Goal: Transaction & Acquisition: Purchase product/service

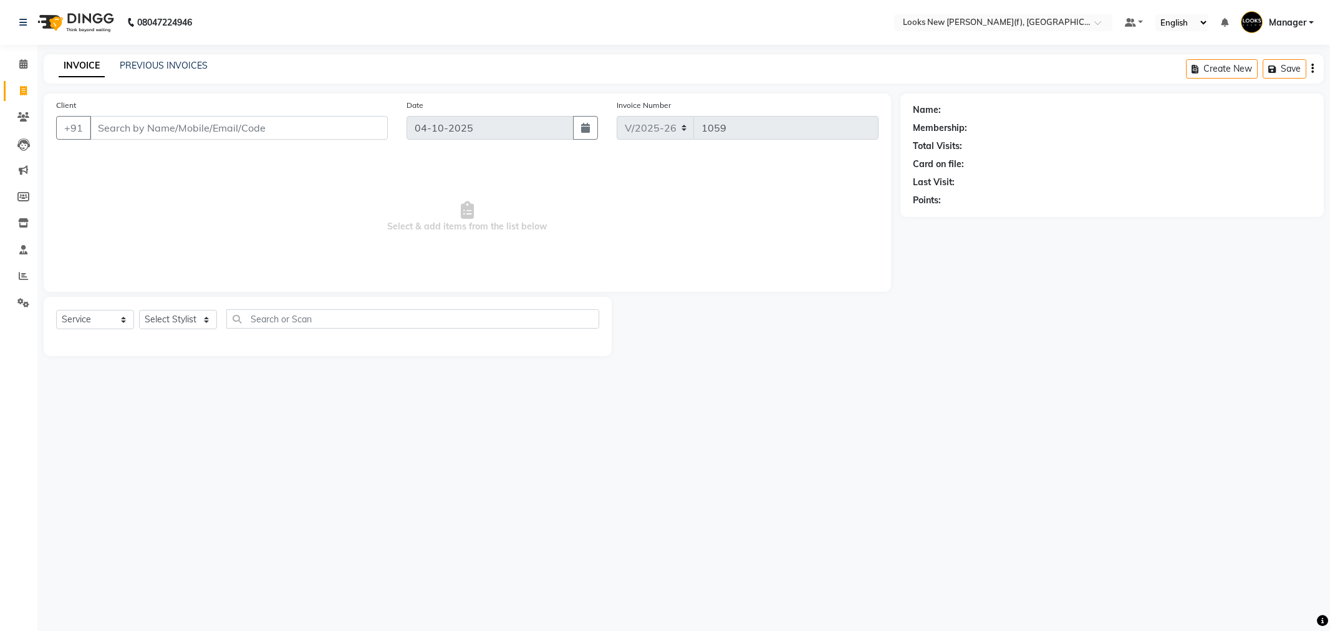
select select "8659"
select select "service"
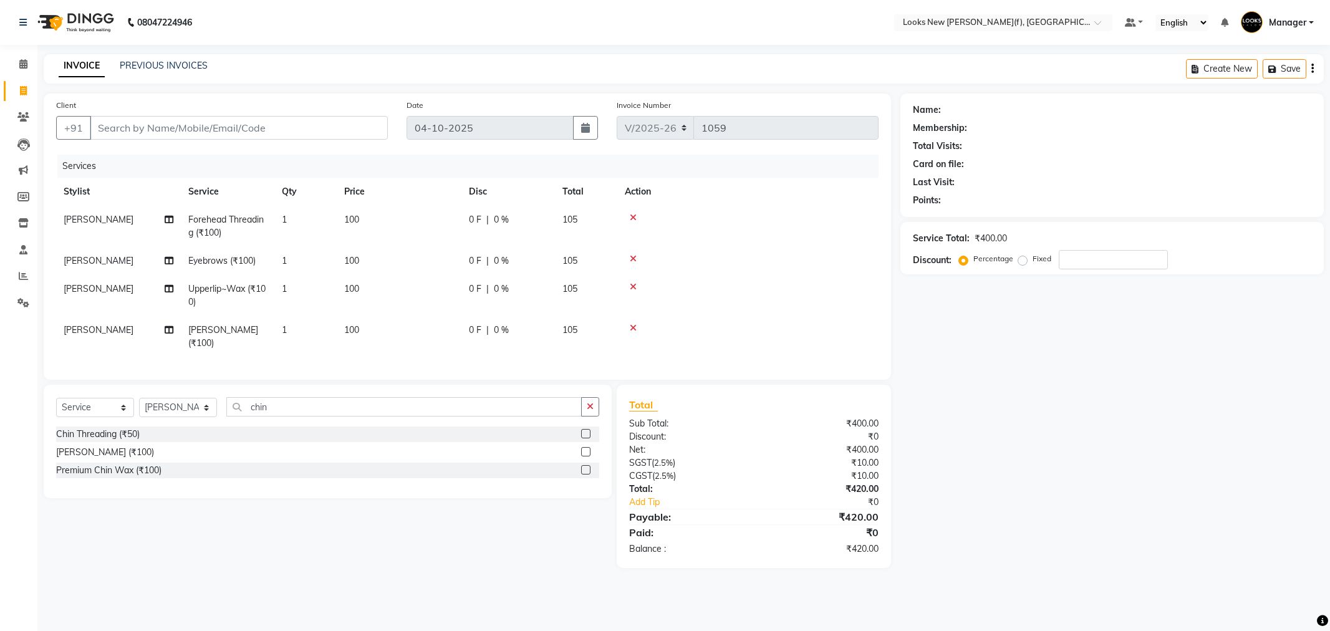
select select "8659"
select select "service"
drag, startPoint x: 181, startPoint y: 415, endPoint x: 191, endPoint y: 408, distance: 12.1
click at [181, 415] on select "Select Stylist Aakash_Pdct [PERSON_NAME] [PERSON_NAME] [PERSON_NAME] Counter_Sa…" at bounding box center [178, 407] width 78 height 19
select select "87333"
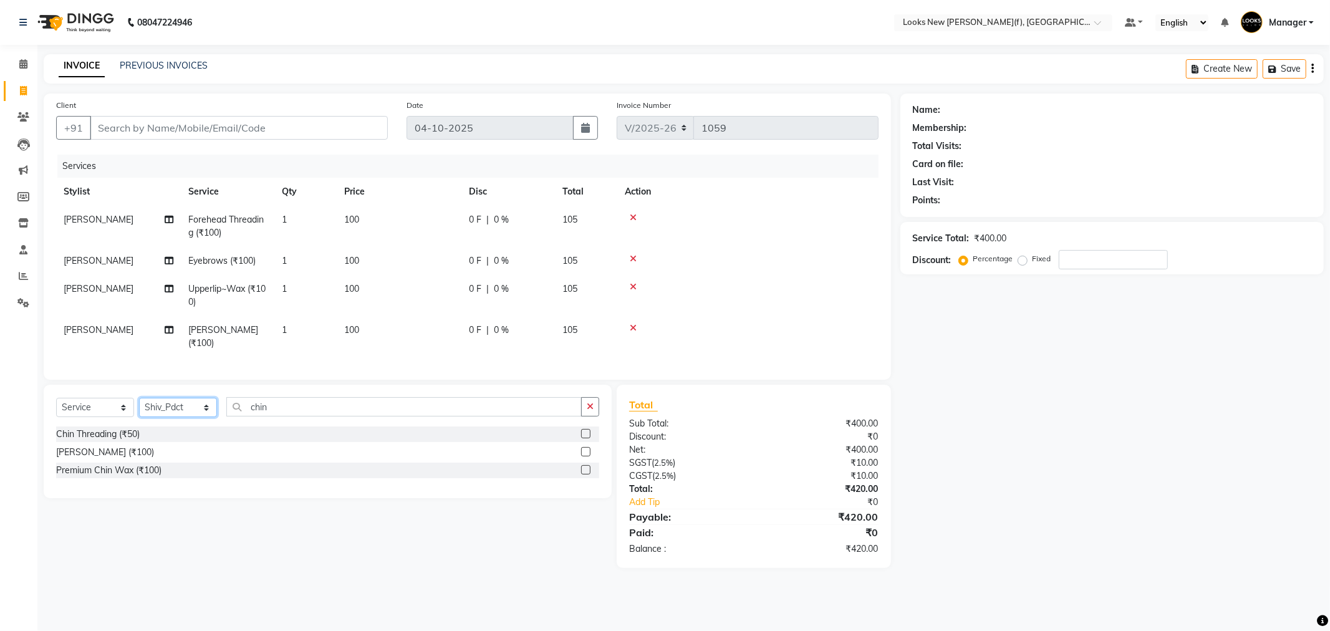
click at [139, 408] on select "Select Stylist Aakash_Pdct [PERSON_NAME] [PERSON_NAME] [PERSON_NAME] Counter_Sa…" at bounding box center [178, 407] width 78 height 19
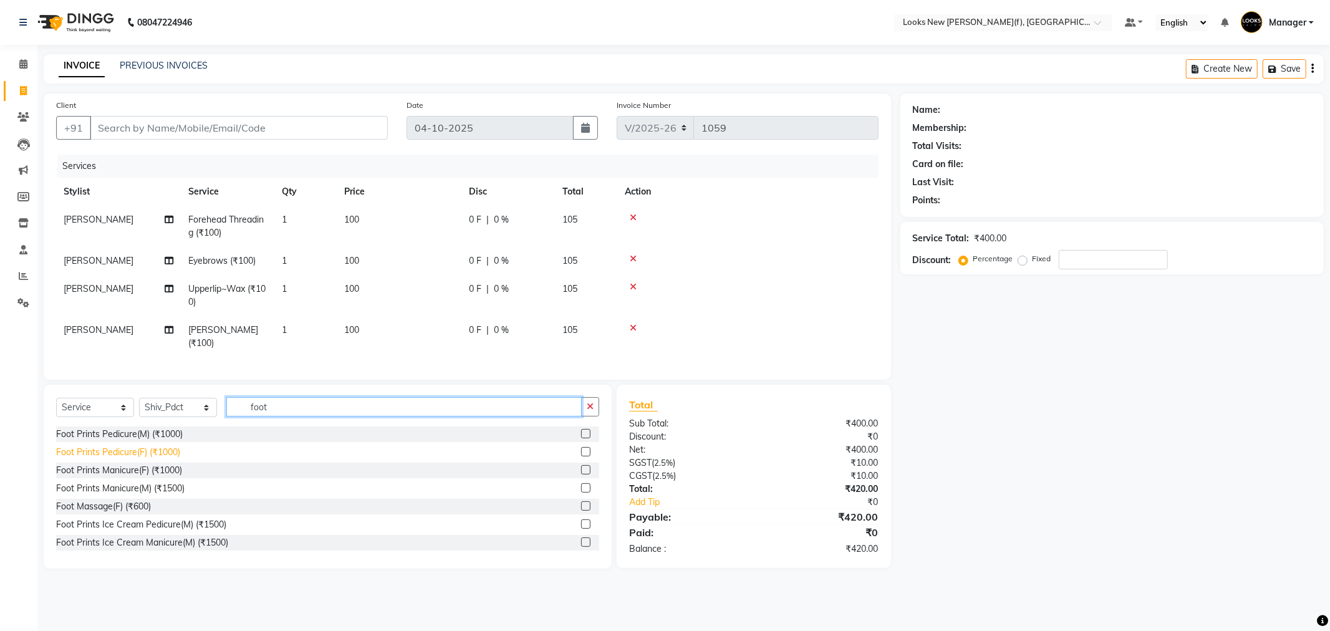
type input "foot"
click at [141, 459] on div "Foot Prints Pedicure(F) (₹1000)" at bounding box center [118, 452] width 124 height 13
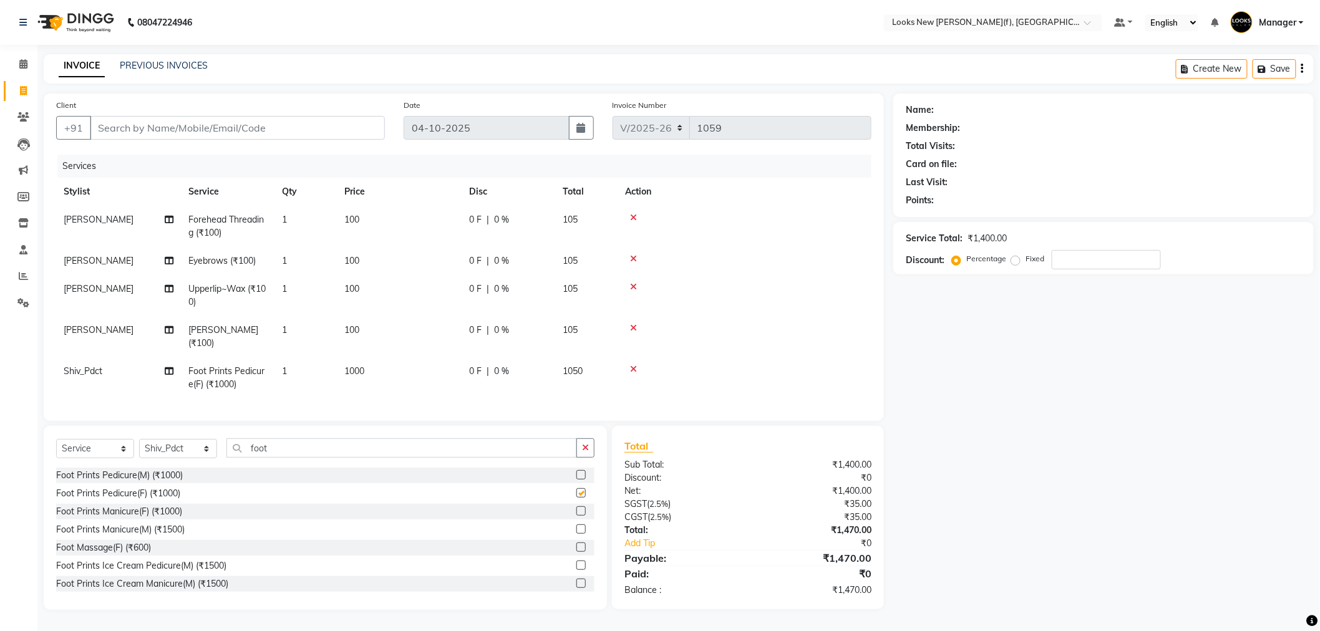
checkbox input "false"
click at [160, 458] on select "Select Stylist Aakash_Pdct [PERSON_NAME] [PERSON_NAME] [PERSON_NAME] Counter_Sa…" at bounding box center [178, 448] width 78 height 19
select select "87309"
click at [139, 450] on select "Select Stylist Aakash_Pdct [PERSON_NAME] [PERSON_NAME] [PERSON_NAME] Counter_Sa…" at bounding box center [178, 448] width 78 height 19
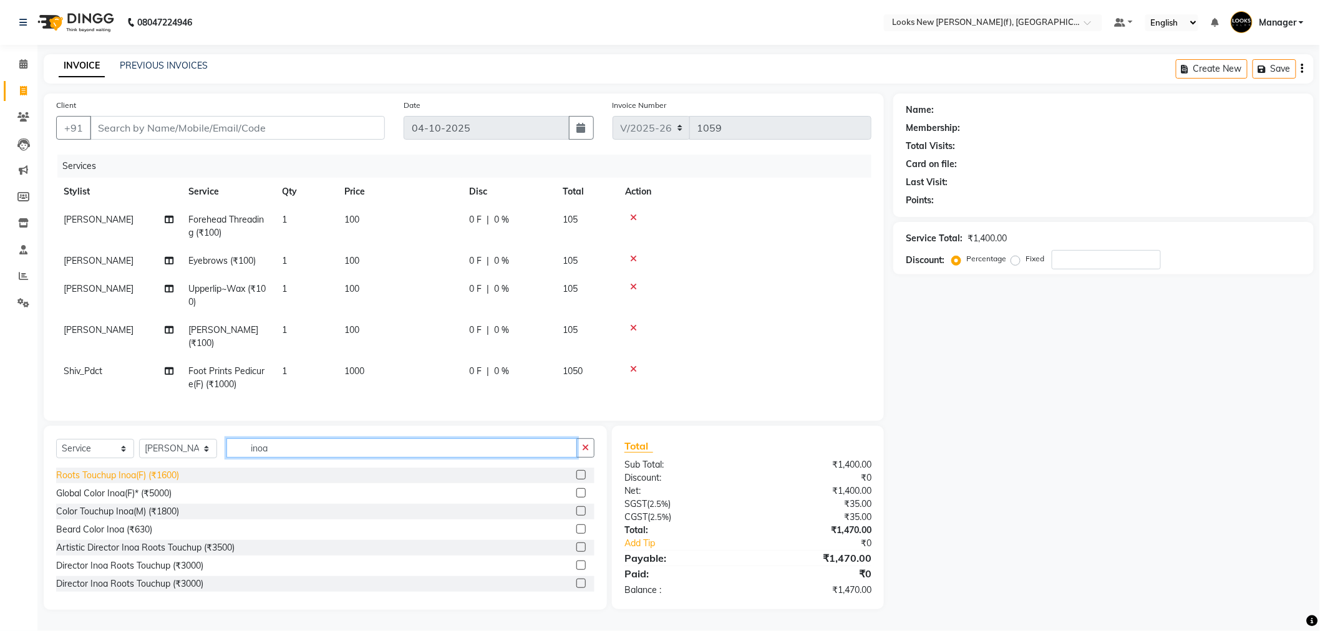
type input "inoa"
click at [146, 482] on div "Roots Touchup Inoa(F) (₹1600)" at bounding box center [117, 475] width 123 height 13
checkbox input "false"
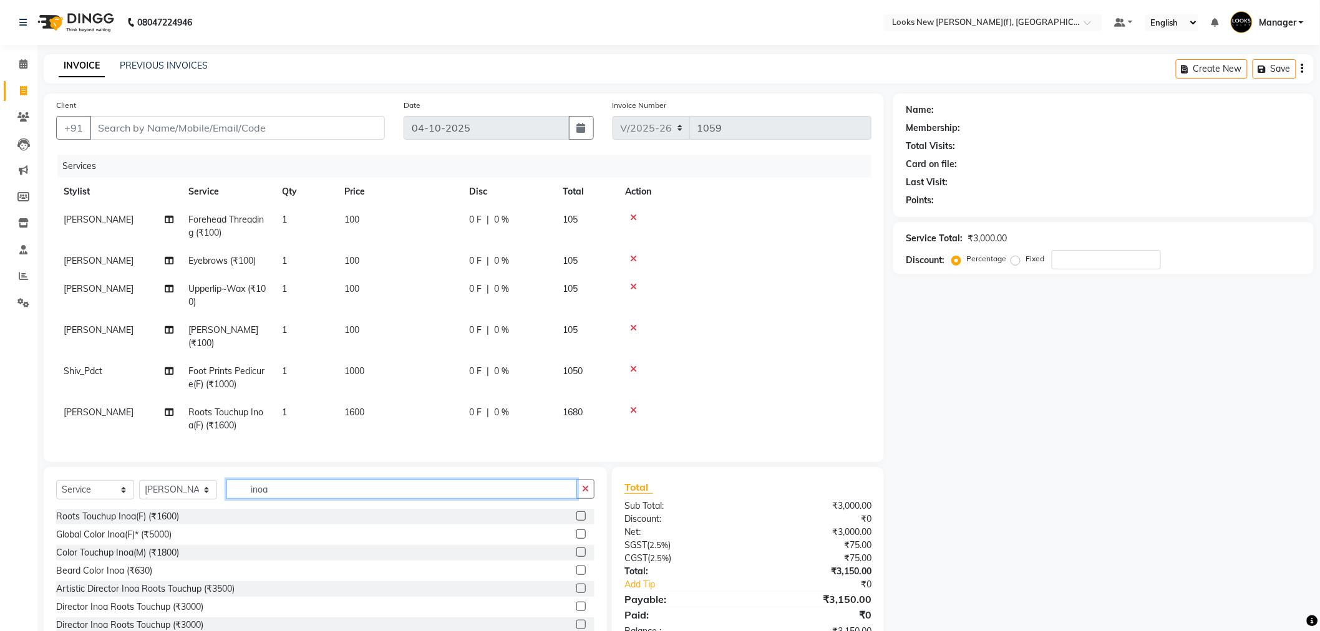
drag, startPoint x: 285, startPoint y: 504, endPoint x: 76, endPoint y: 483, distance: 209.9
click at [117, 500] on div "Select Service Product Membership Package Voucher Prepaid Gift Card Select Styl…" at bounding box center [325, 494] width 538 height 29
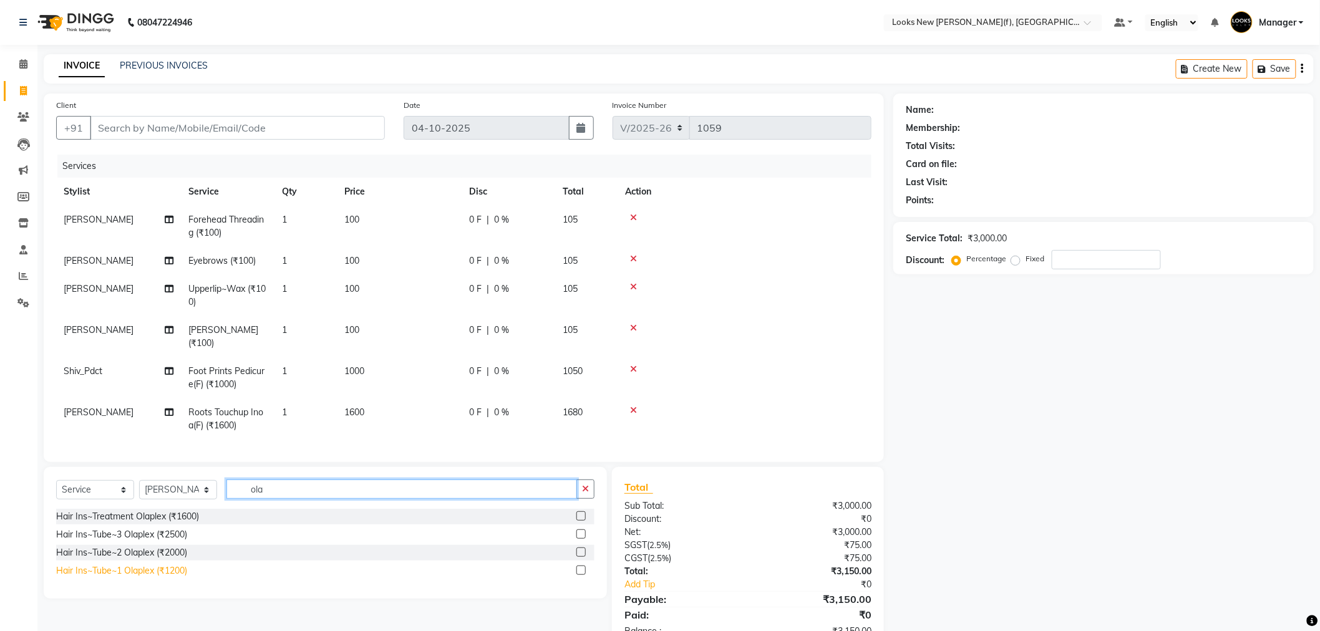
type input "ola"
click at [157, 577] on div "Hair Ins~Tube~1 Olaplex (₹1200)" at bounding box center [121, 570] width 131 height 13
checkbox input "false"
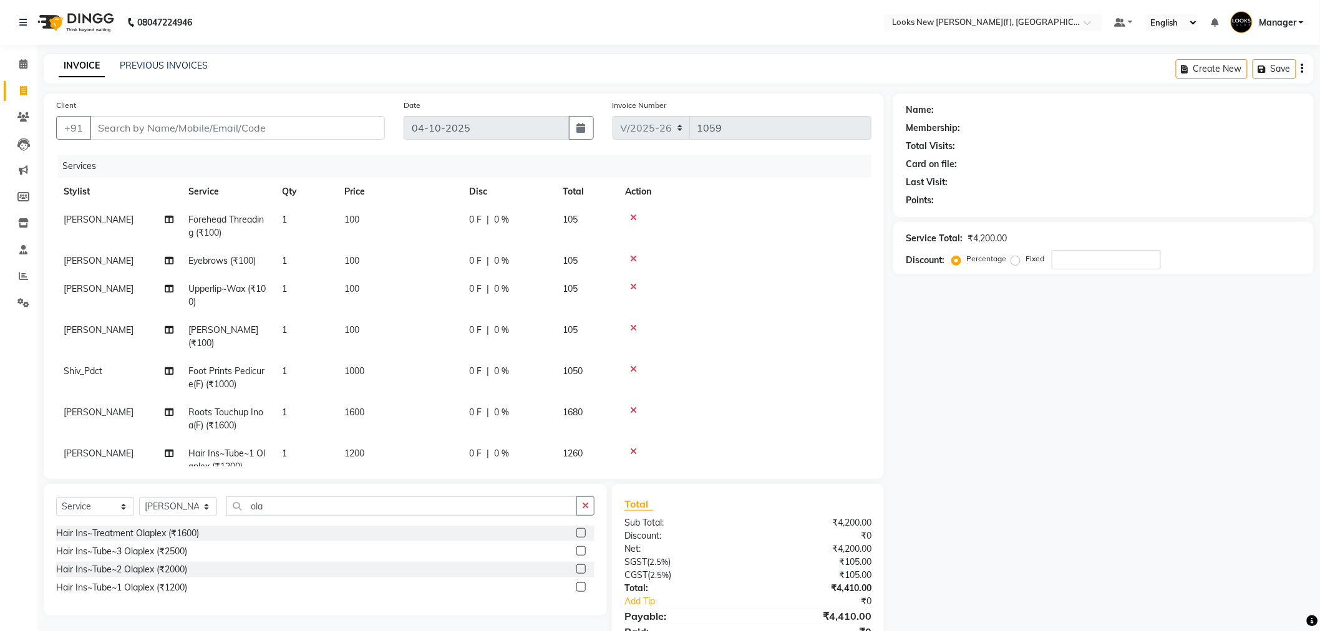
click at [346, 449] on span "1200" at bounding box center [354, 453] width 20 height 11
select select "87309"
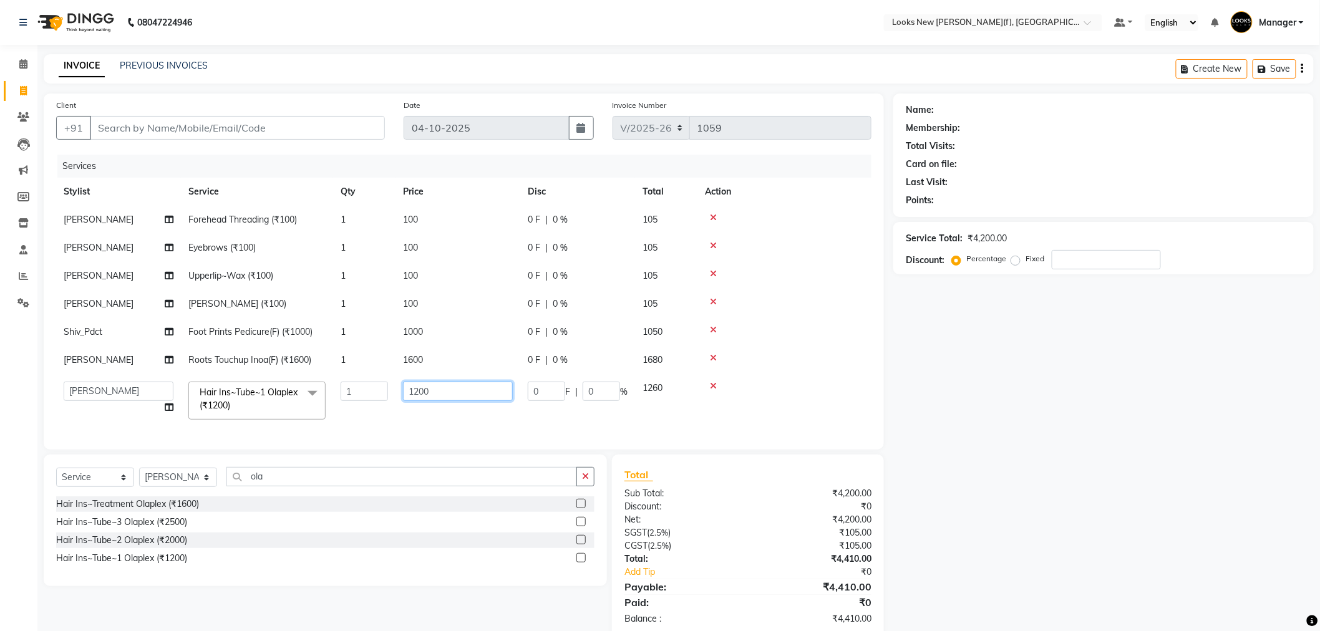
drag, startPoint x: 435, startPoint y: 389, endPoint x: 288, endPoint y: 382, distance: 147.3
click at [344, 389] on tr "Aakash_Pdct [PERSON_NAME] [PERSON_NAME] [PERSON_NAME] Counter_Sales [PERSON_NAM…" at bounding box center [463, 400] width 815 height 53
type input "1500"
click at [1199, 378] on div "Name: Membership: Total Visits: Card on file: Last Visit: Points: Service Total…" at bounding box center [1108, 366] width 430 height 544
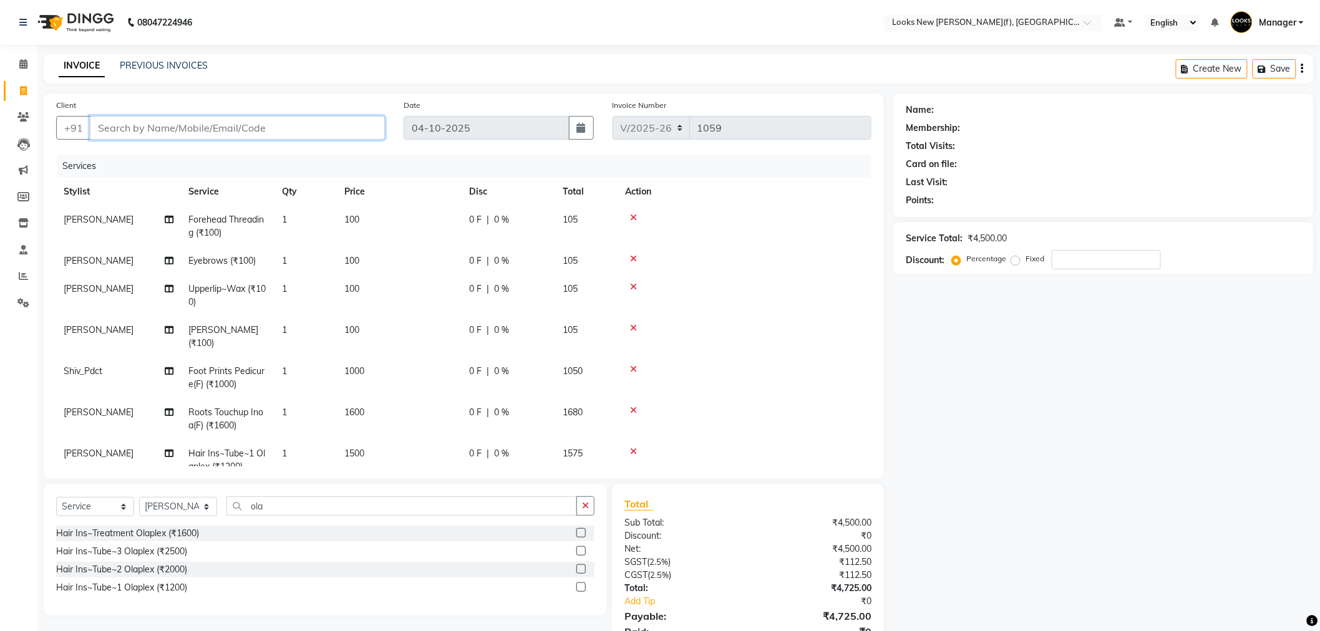
click at [223, 129] on input "Client" at bounding box center [237, 128] width 295 height 24
type input "9"
type input "0"
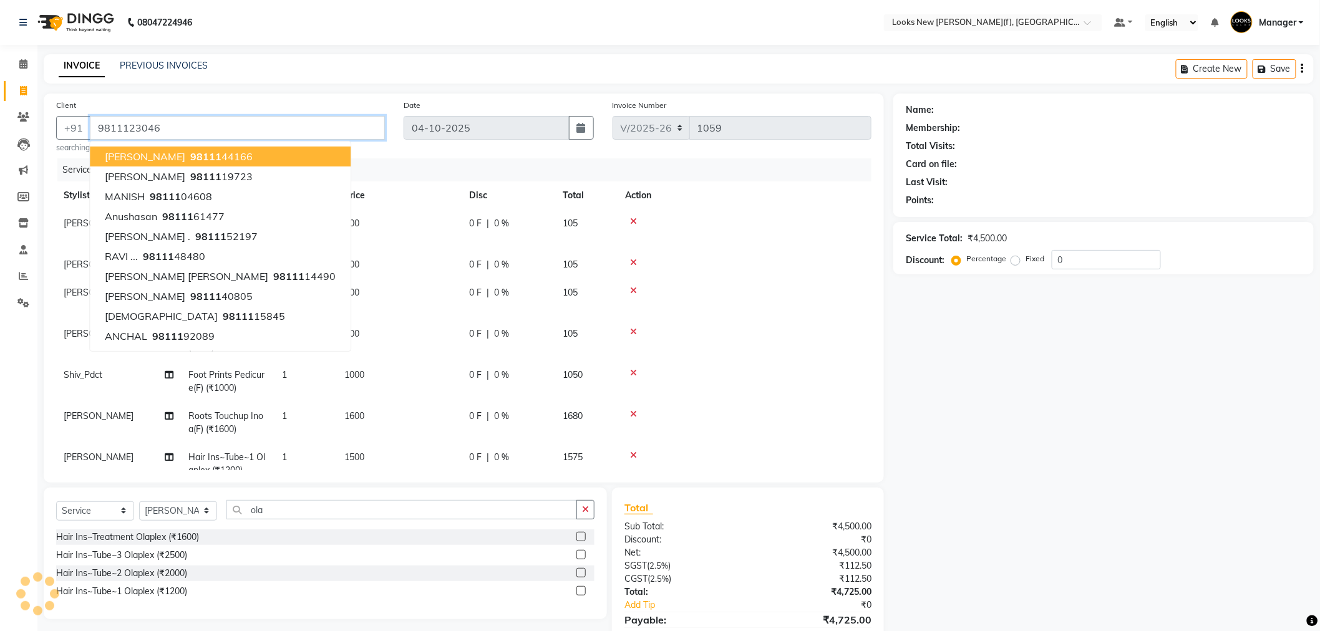
type input "9811123046"
select select "1: Object"
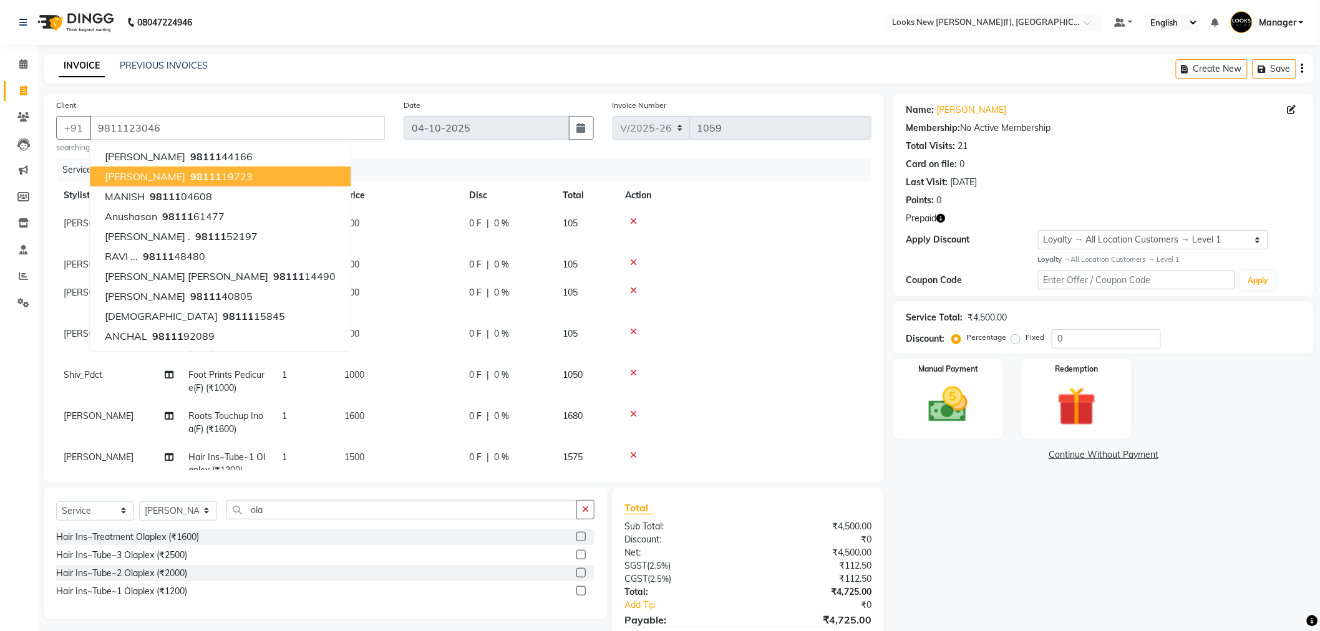
click at [981, 501] on div "Name: Shruti Kohli Membership: No Active Membership Total Visits: 21 Card on fi…" at bounding box center [1108, 382] width 430 height 577
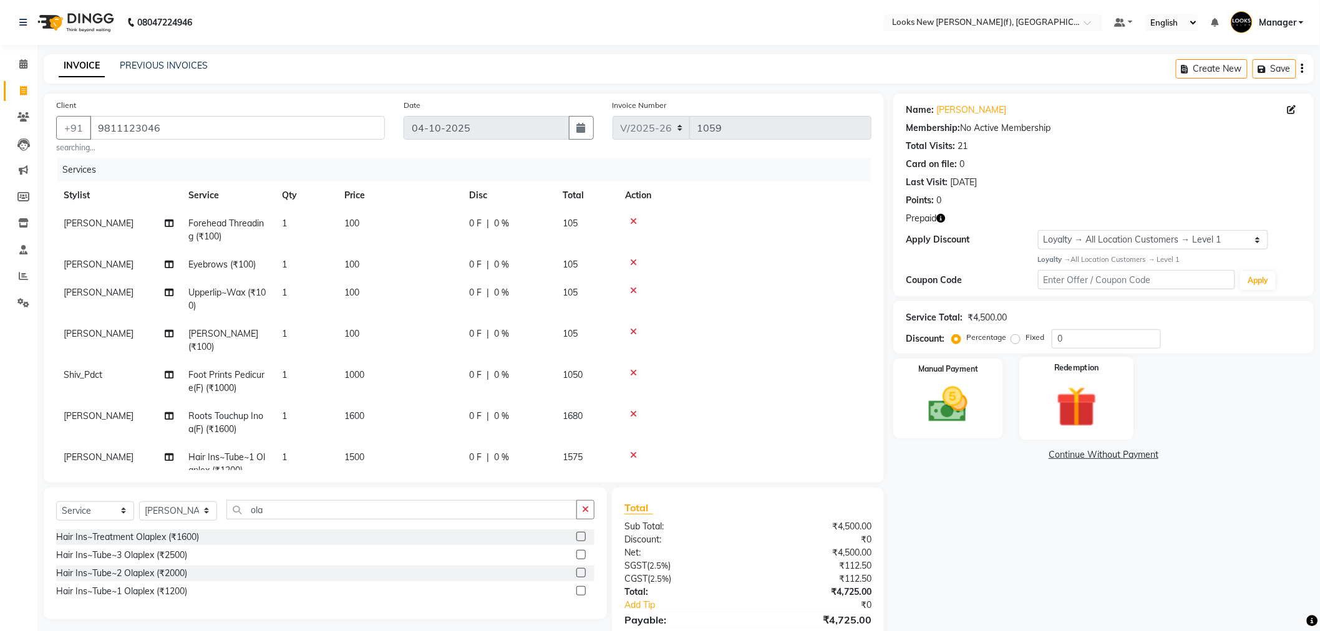
click at [1070, 423] on img at bounding box center [1076, 407] width 66 height 51
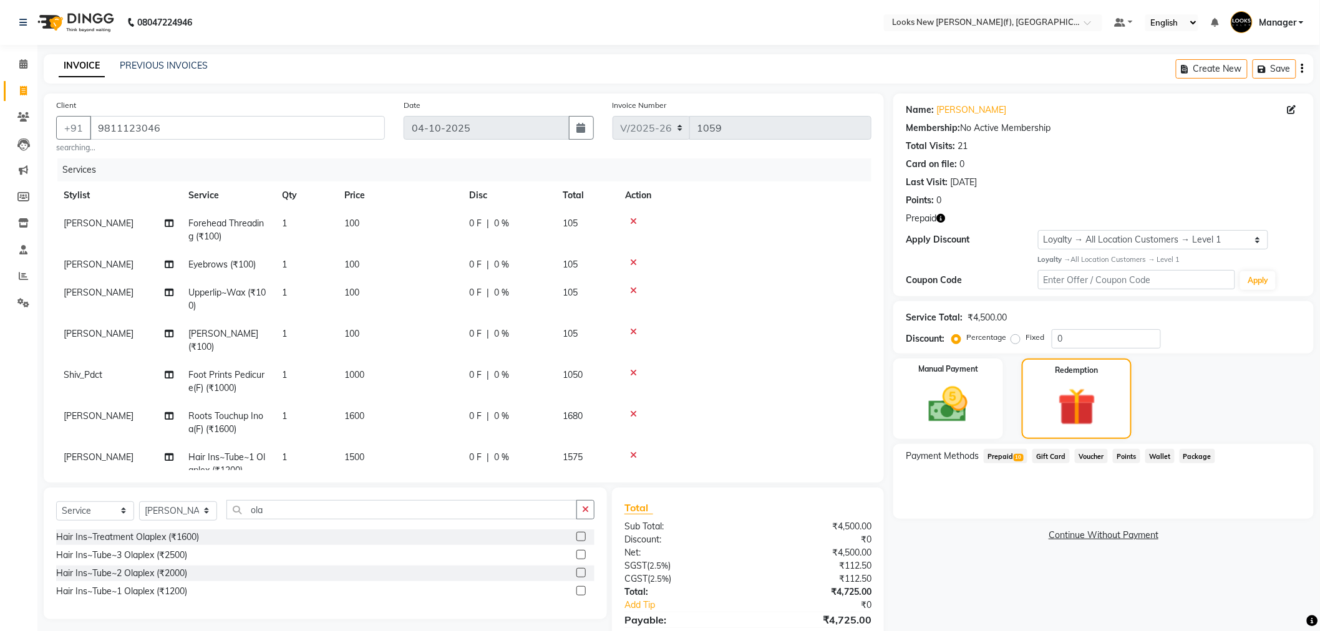
click at [988, 462] on span "Prepaid 10" at bounding box center [1005, 456] width 44 height 14
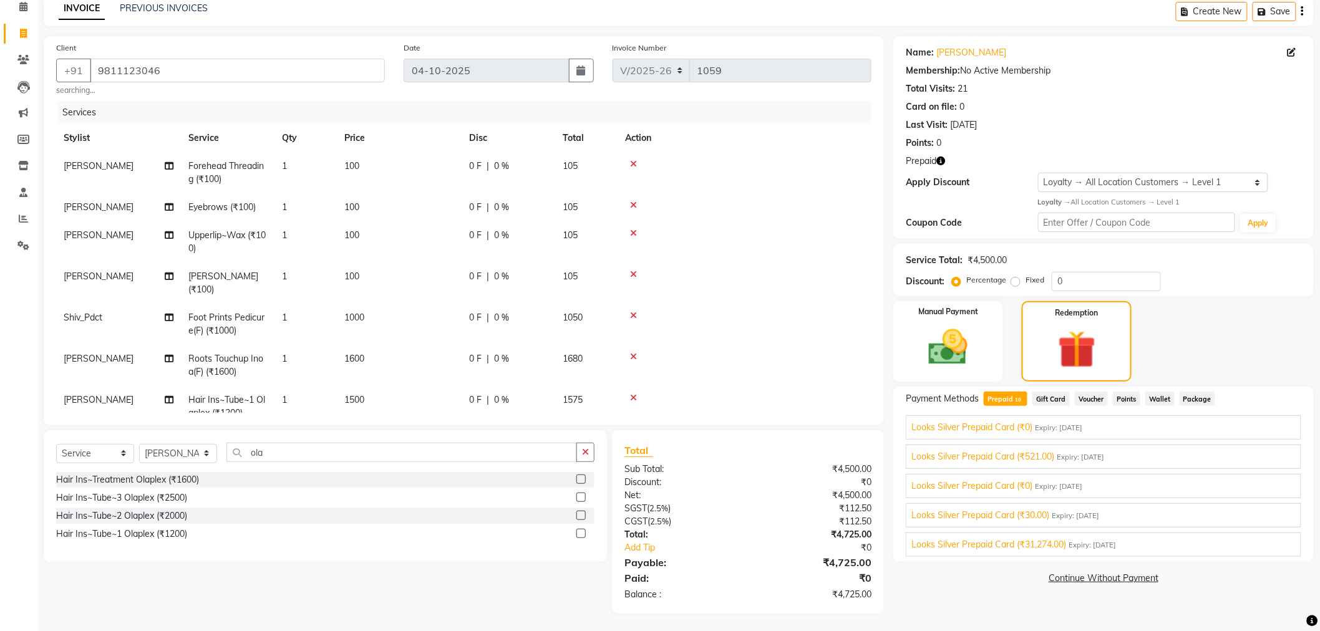
scroll to position [59, 0]
click at [1161, 543] on div "Looks Silver Prepaid Card (₹31,274.00) Expiry: 31-12-2028" at bounding box center [1103, 543] width 384 height 13
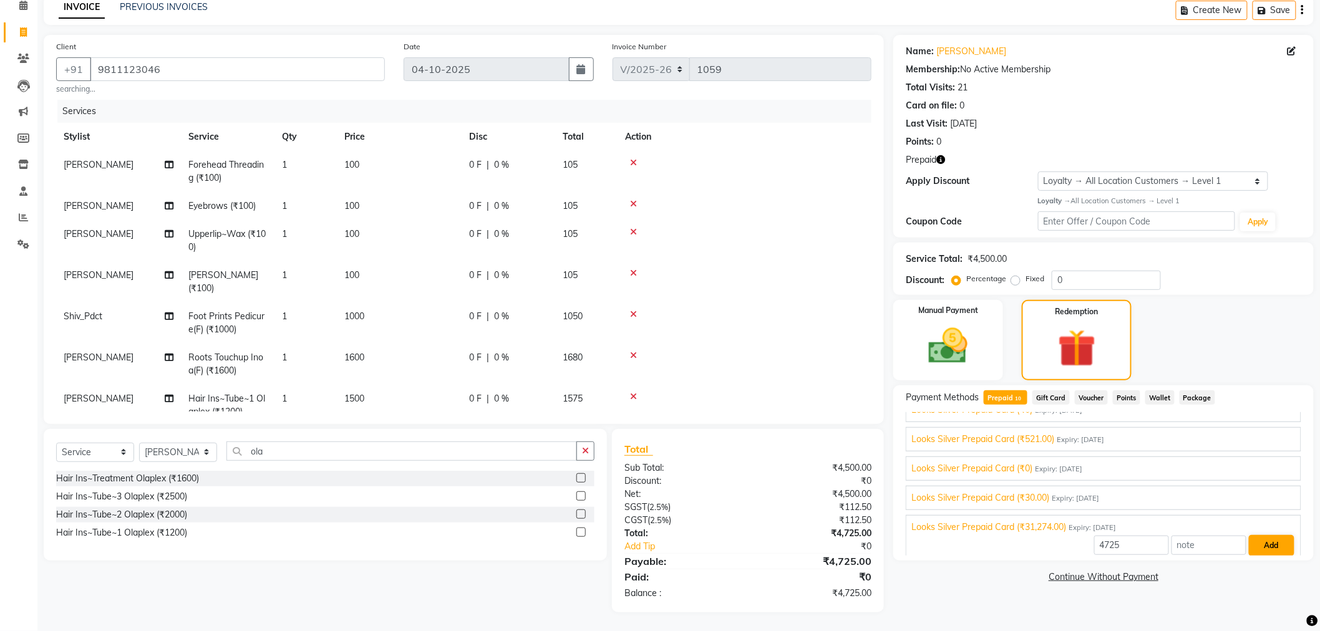
scroll to position [175, 0]
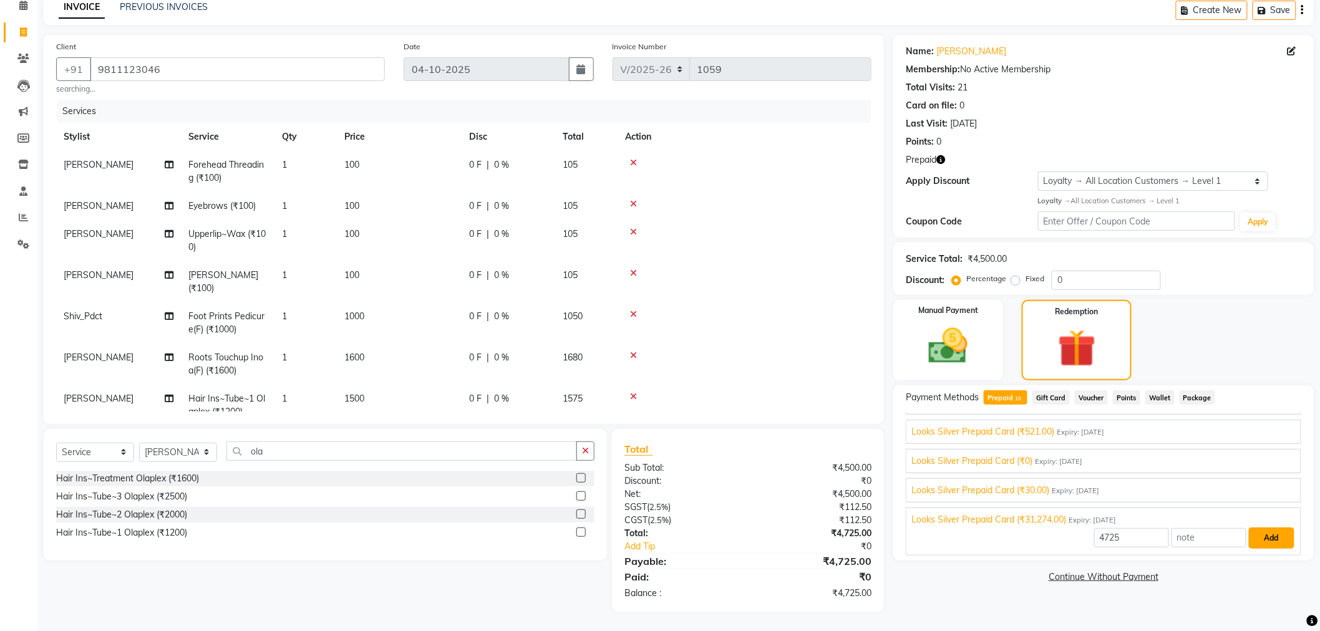
click at [1270, 537] on button "Add" at bounding box center [1272, 538] width 46 height 21
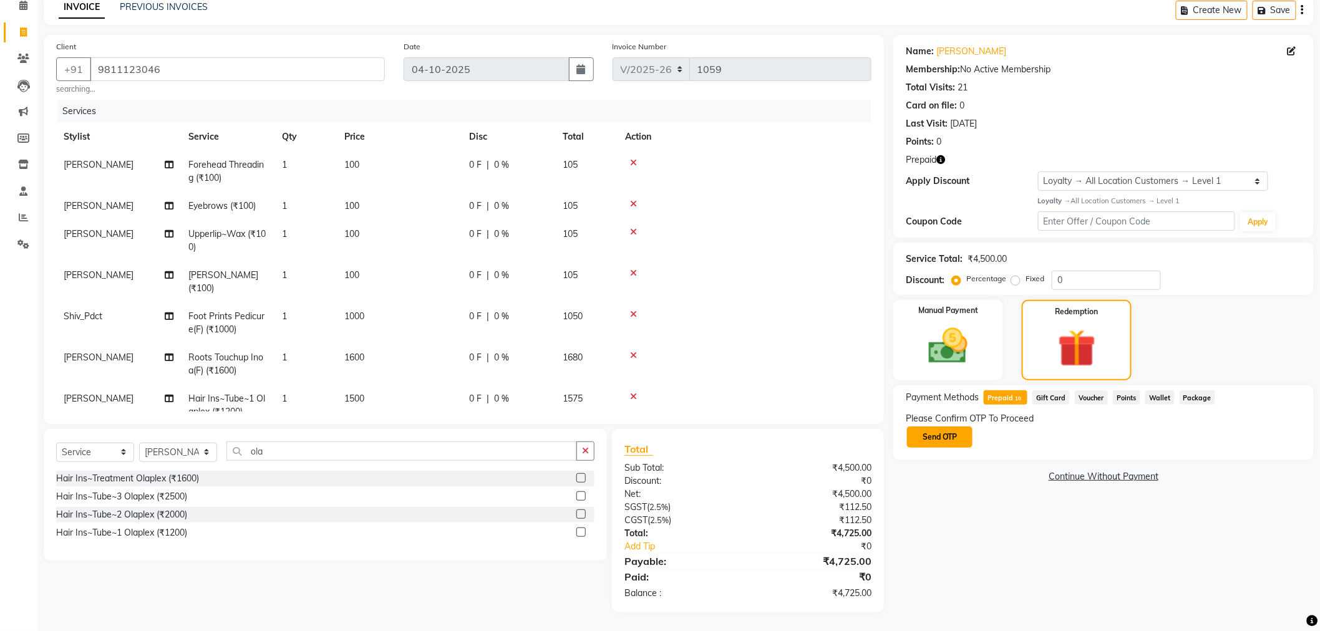
click at [947, 435] on button "Send OTP" at bounding box center [939, 437] width 65 height 21
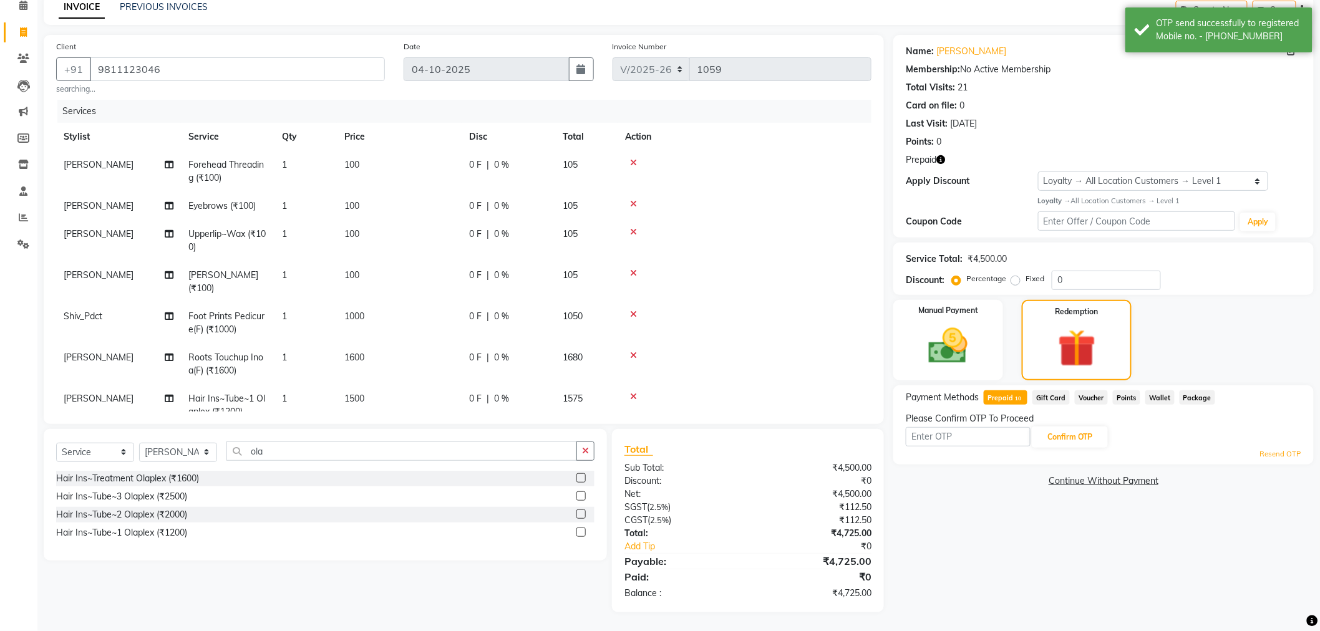
click at [949, 437] on input "text" at bounding box center [968, 436] width 125 height 19
type input "1022"
click at [1067, 437] on button "Confirm OTP" at bounding box center [1070, 437] width 76 height 21
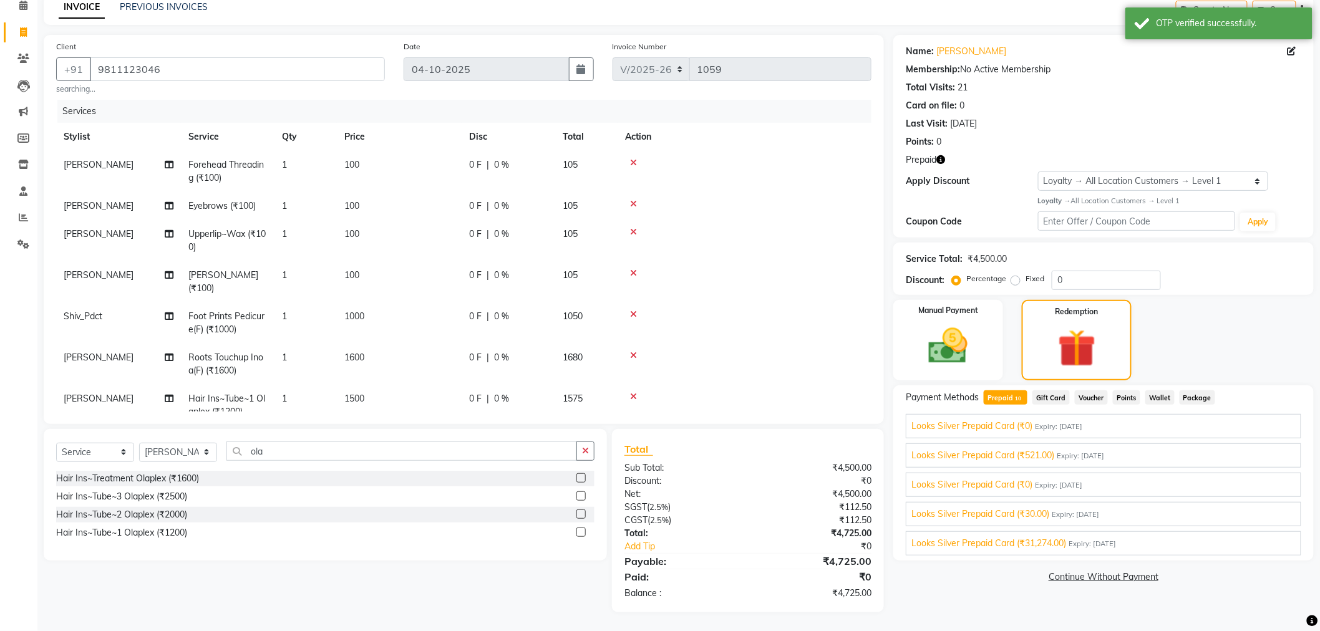
click at [1197, 551] on div "Looks Silver Prepaid Card (₹31,274.00) Expiry: 31-12-2028 4725 Add" at bounding box center [1103, 543] width 395 height 24
click at [1237, 537] on div "Looks Silver Prepaid Card (₹31,274.00) Expiry: 31-12-2028" at bounding box center [1103, 543] width 384 height 13
click at [1260, 538] on button "Add" at bounding box center [1272, 538] width 46 height 21
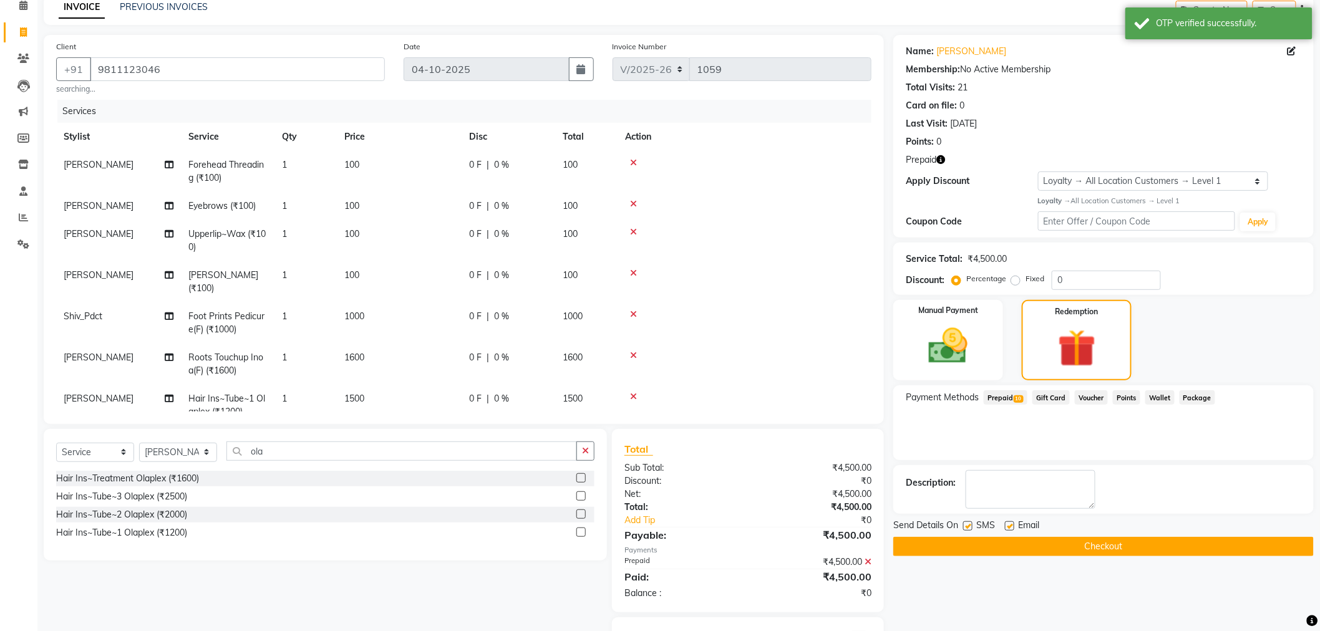
click at [1123, 545] on button "Checkout" at bounding box center [1103, 546] width 420 height 19
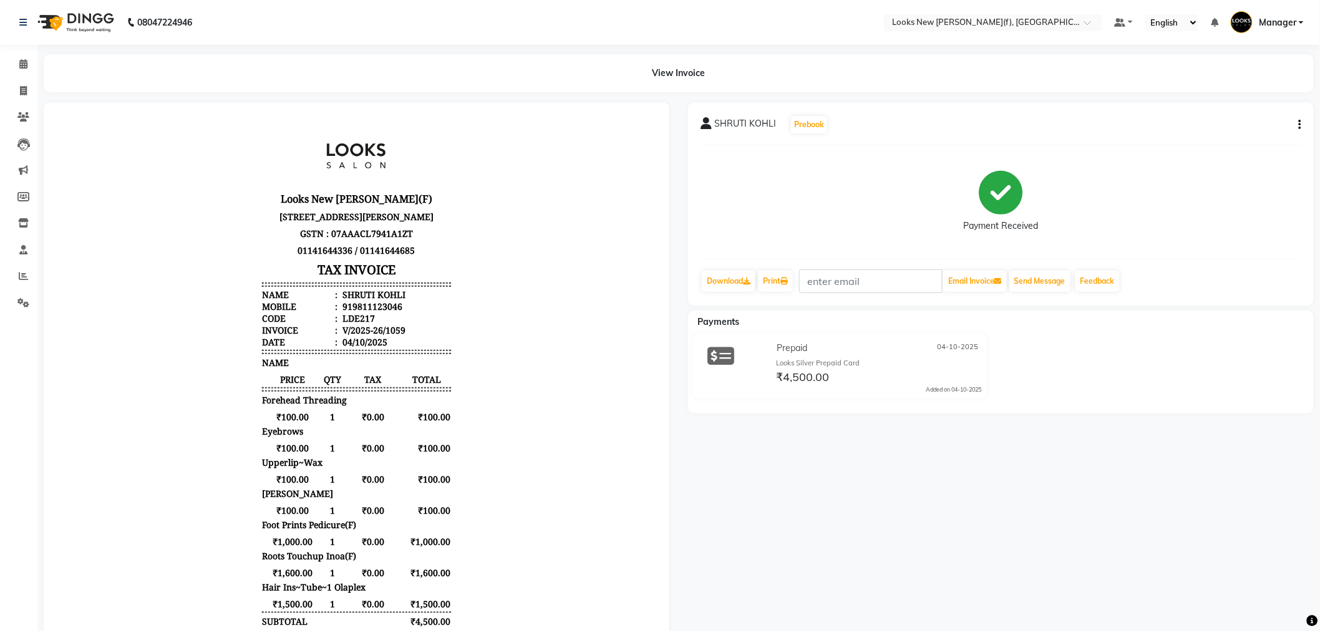
click at [70, 33] on img at bounding box center [74, 22] width 85 height 35
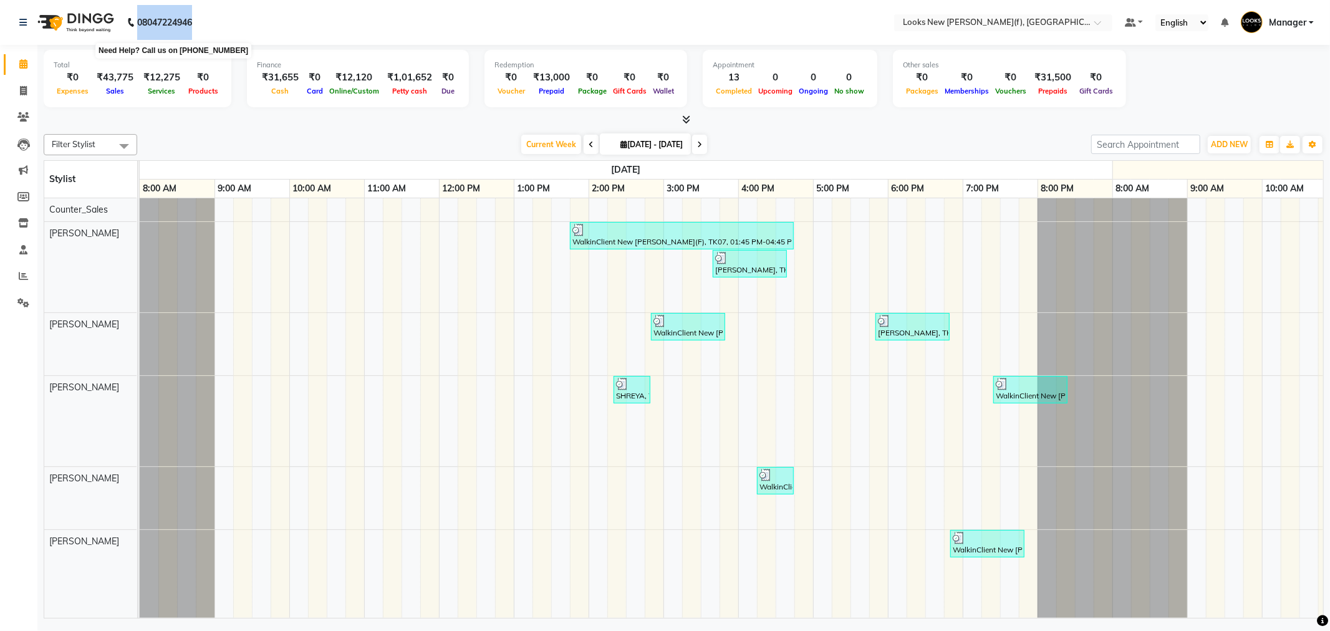
drag, startPoint x: 197, startPoint y: 22, endPoint x: 135, endPoint y: 14, distance: 62.2
click at [135, 14] on div "08047224946 Need Help? Call us on 08047224946" at bounding box center [105, 22] width 191 height 35
click at [279, 22] on nav "08047224946 Need Help? Call us on 08047224946 Select Location × Looks New Rajin…" at bounding box center [665, 22] width 1330 height 45
click at [17, 89] on span at bounding box center [23, 91] width 22 height 14
select select "8659"
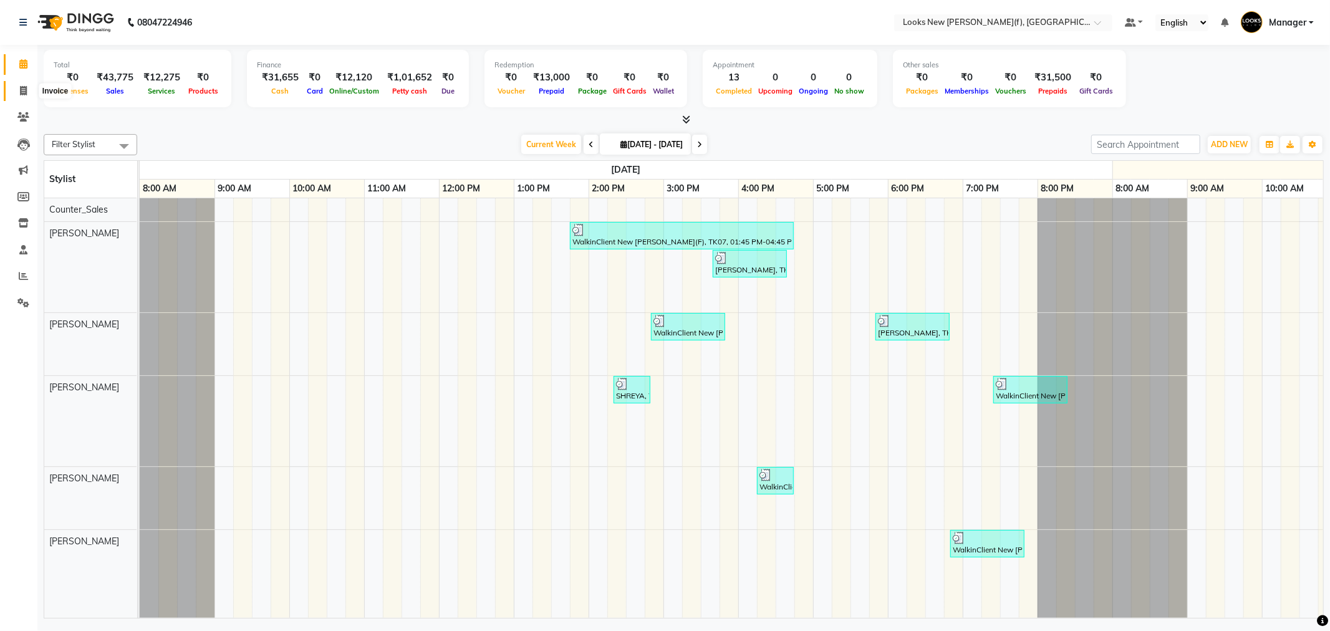
select select "service"
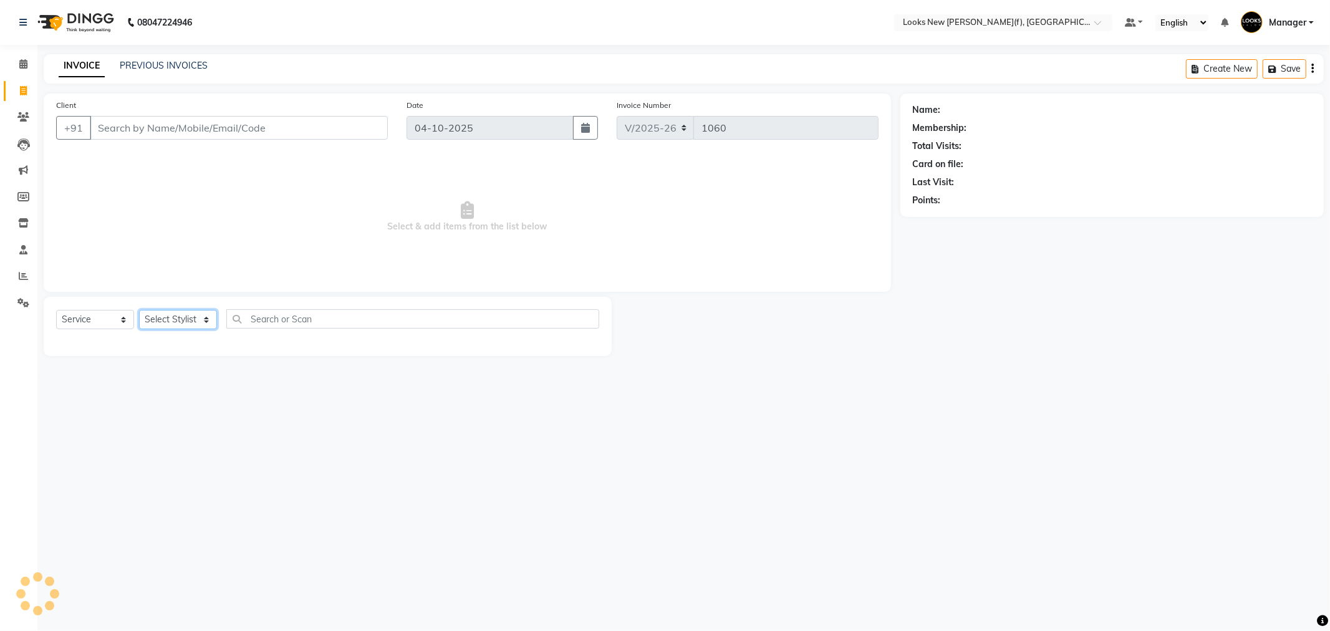
drag, startPoint x: 163, startPoint y: 315, endPoint x: 181, endPoint y: 327, distance: 22.0
click at [163, 315] on select "Select Stylist" at bounding box center [178, 319] width 78 height 19
select select "87310"
click at [139, 311] on select "Select Stylist Aakash_Pdct [PERSON_NAME] [PERSON_NAME] [PERSON_NAME] Counter_Sa…" at bounding box center [178, 319] width 78 height 19
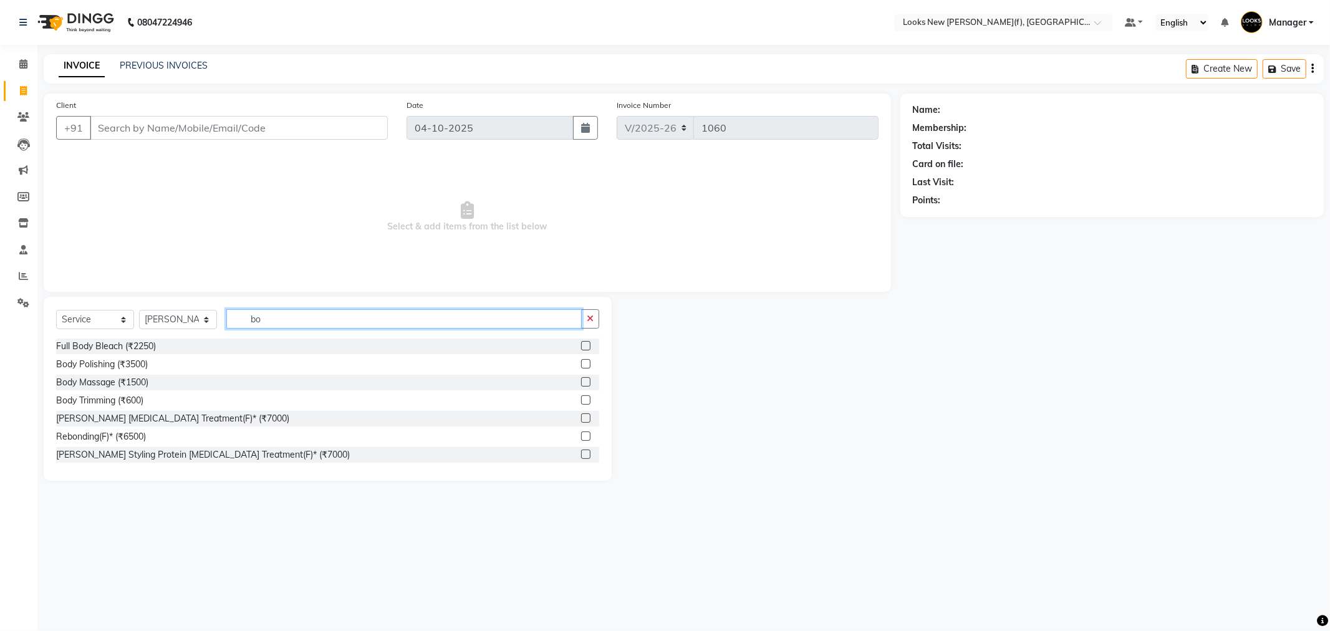
type input "b"
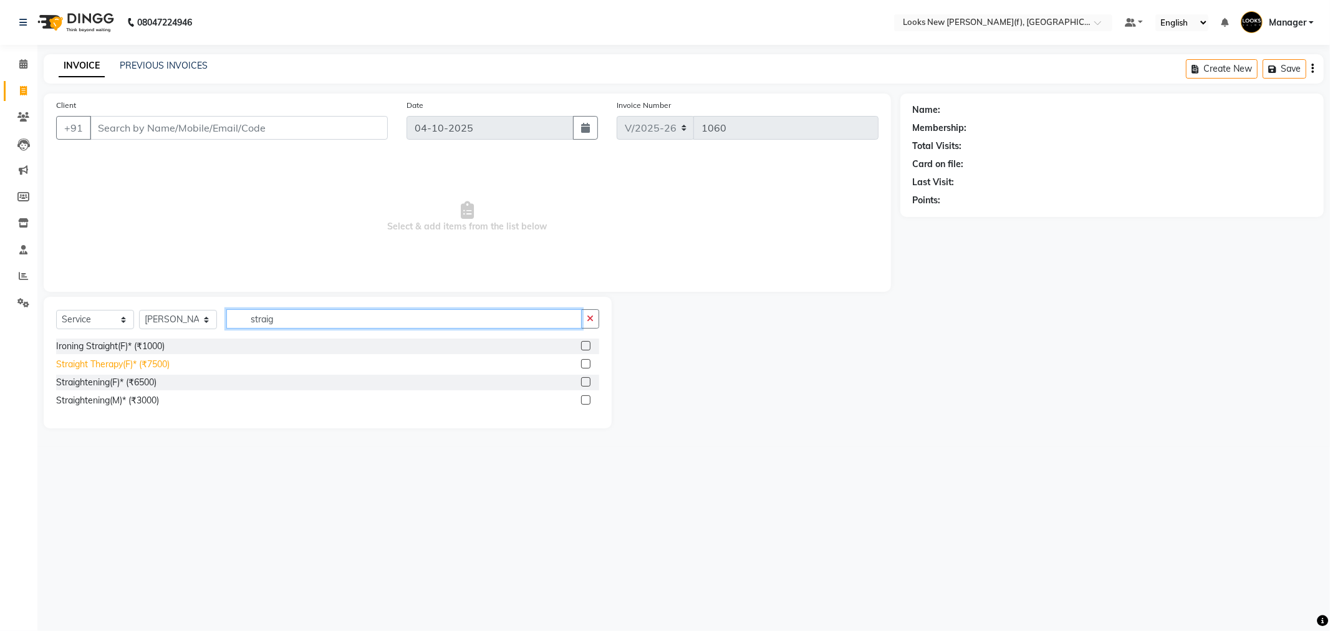
type input "straig"
click at [128, 368] on div "Straight Therapy(F)* (₹7500)" at bounding box center [113, 364] width 114 height 13
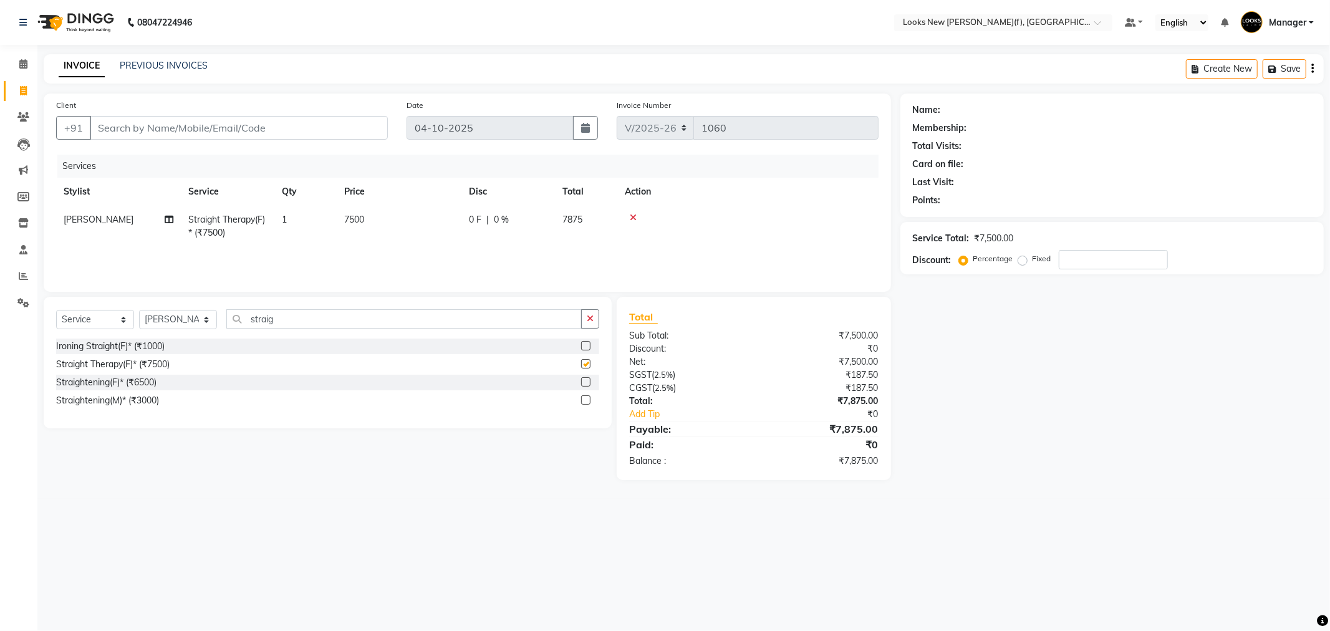
checkbox input "false"
click at [357, 213] on td "7500" at bounding box center [399, 226] width 125 height 41
select select "87310"
drag, startPoint x: 384, startPoint y: 234, endPoint x: 323, endPoint y: 238, distance: 60.6
click at [329, 238] on tr "Aakash_Pdct Afsar Ahmad Ashmita Ayesha Bobby_Asst Bobby_Khan Counter_Sales Kama…" at bounding box center [467, 232] width 823 height 53
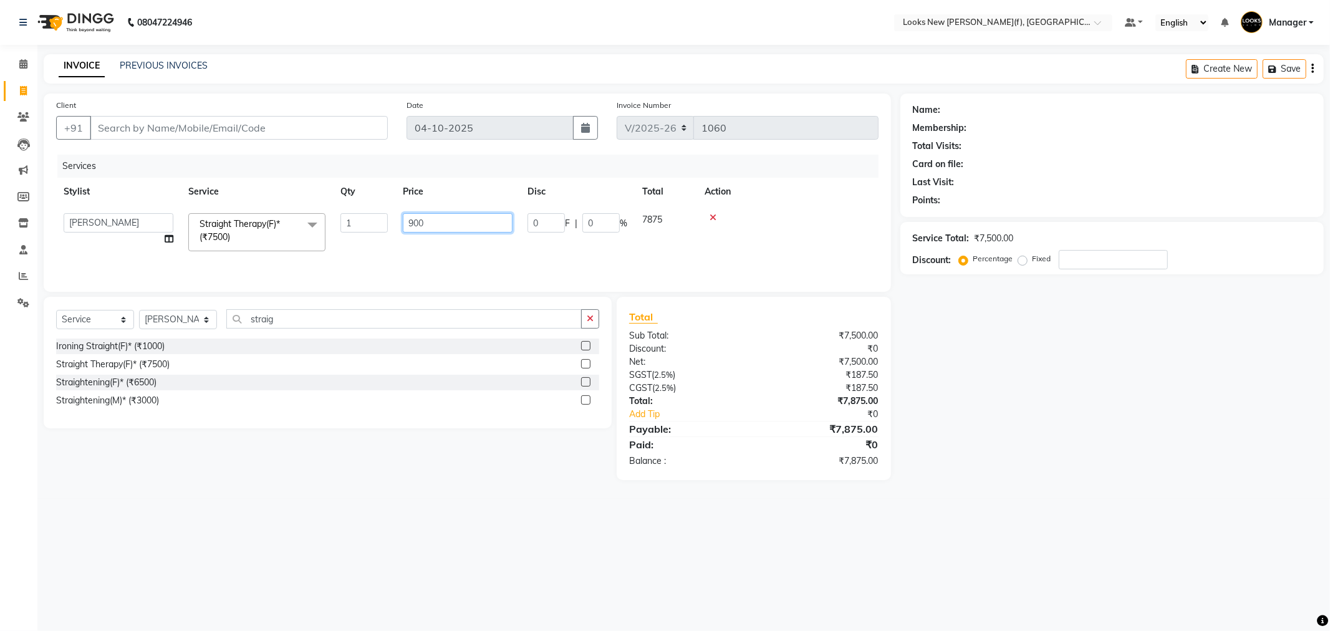
type input "9000"
click at [448, 516] on div "08047224946 Select Location × Looks New Rajinder Nagar(f), Delhi Default Panel …" at bounding box center [665, 315] width 1330 height 631
click at [240, 135] on input "Client" at bounding box center [239, 128] width 298 height 24
type input "9"
type input "0"
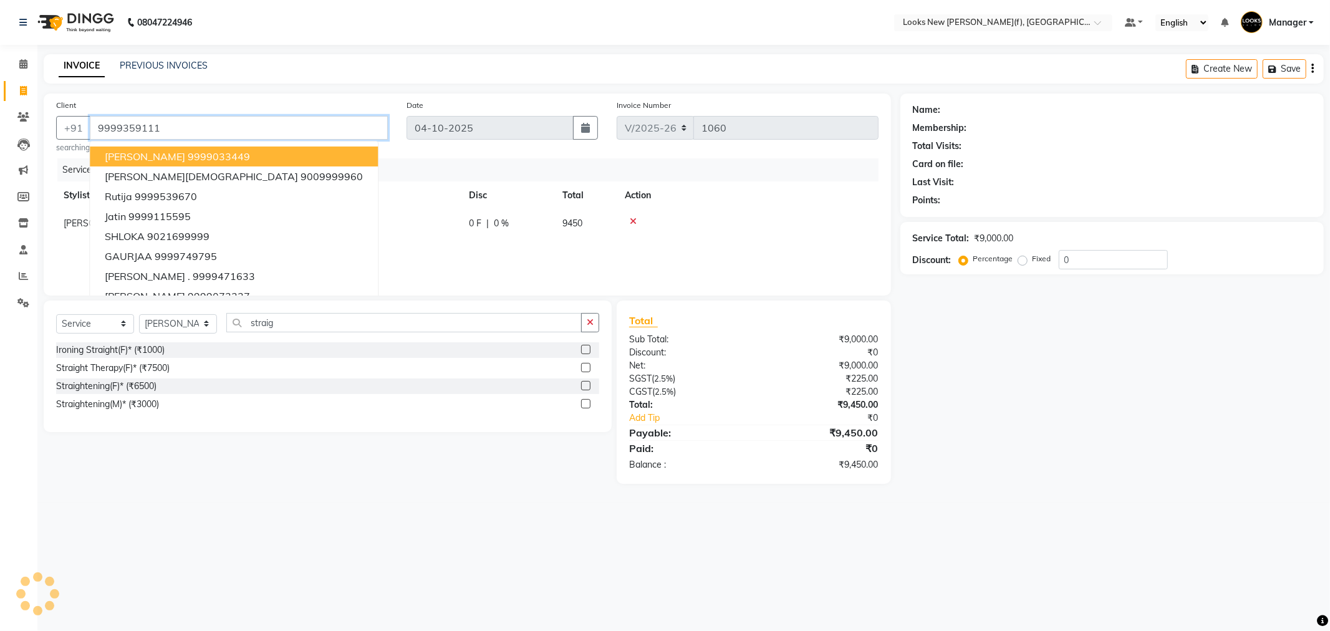
type input "9999359111"
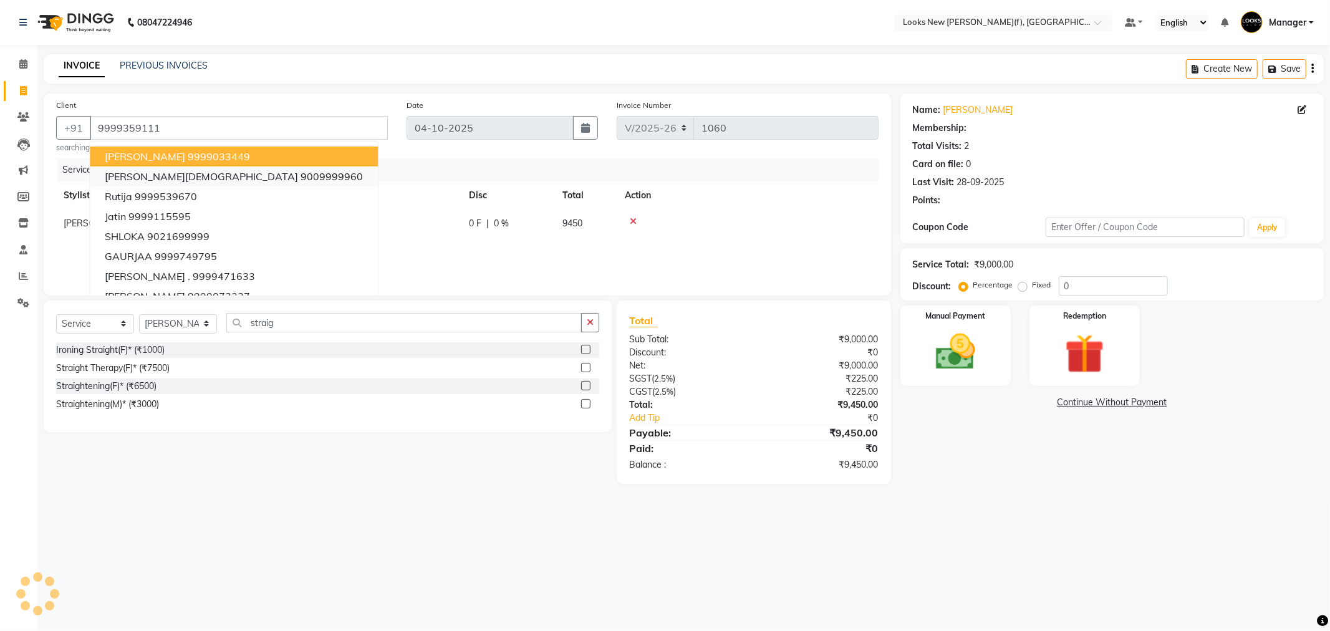
select select "1: Object"
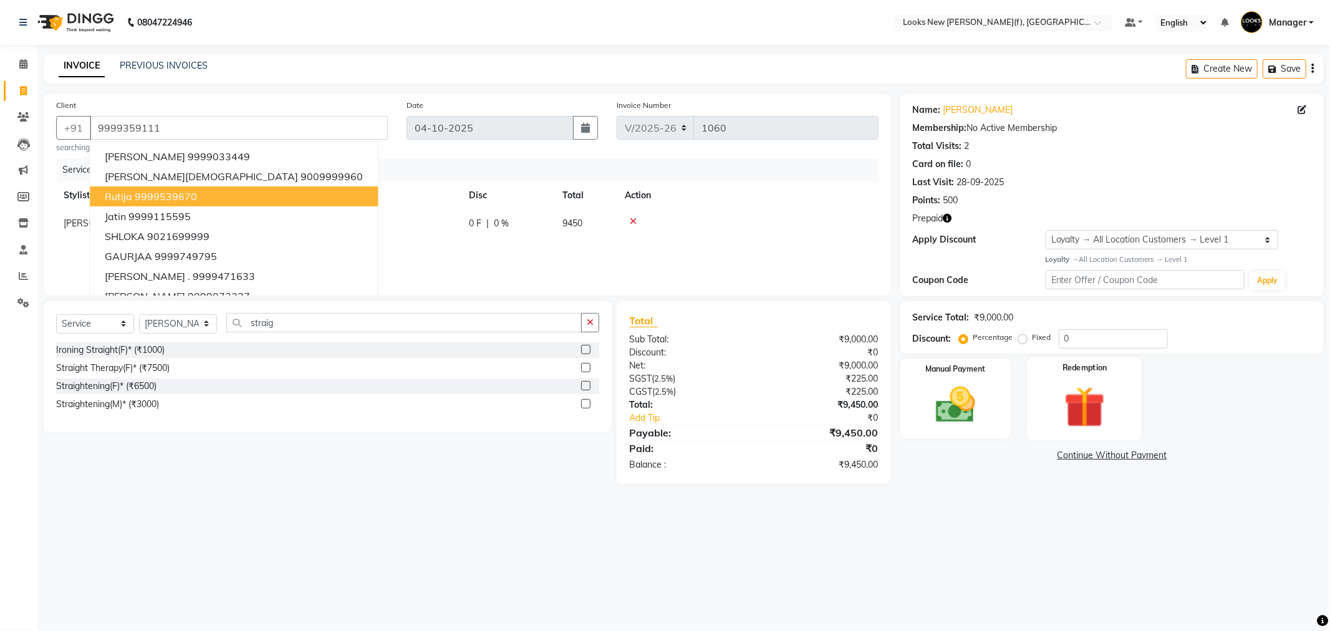
click at [1073, 410] on img at bounding box center [1084, 407] width 67 height 51
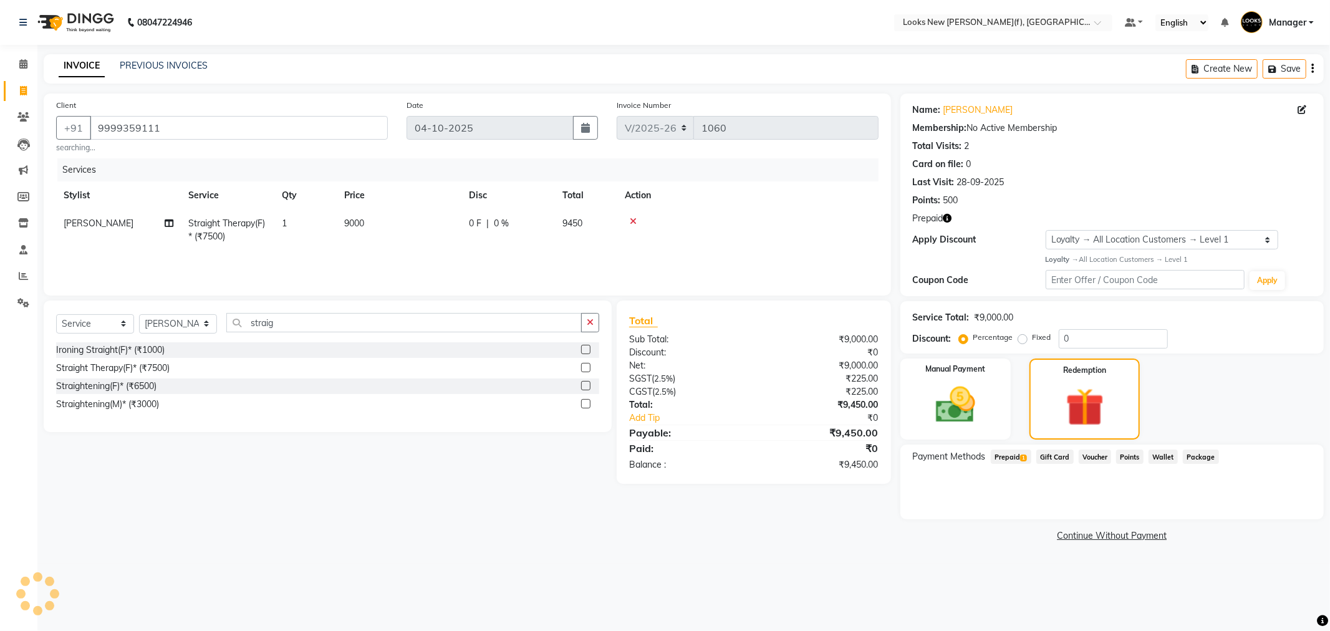
click at [1005, 459] on span "Prepaid 1" at bounding box center [1011, 457] width 41 height 14
click at [1290, 509] on button "Add" at bounding box center [1282, 506] width 46 height 21
click at [983, 494] on div "Please Confirm OTP To Proceed Send OTP" at bounding box center [1112, 489] width 399 height 37
click at [970, 494] on button "Send OTP" at bounding box center [946, 496] width 65 height 21
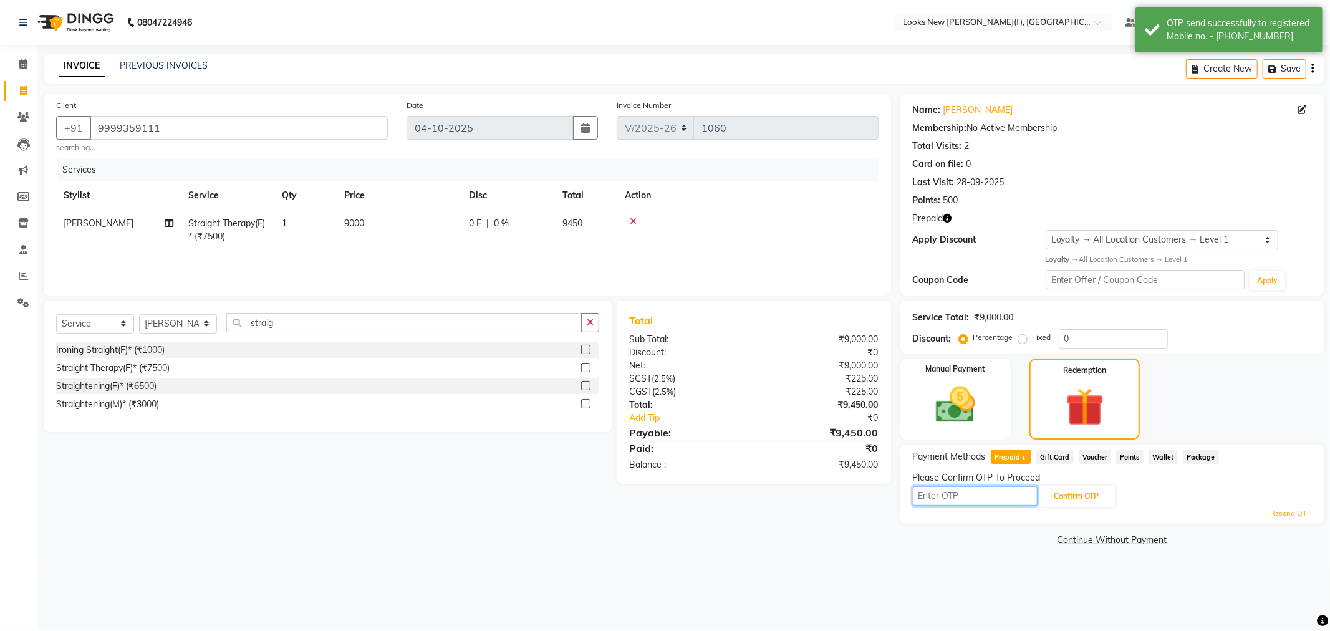
click at [962, 497] on input "text" at bounding box center [975, 495] width 125 height 19
click at [1052, 491] on button "Confirm OTP" at bounding box center [1077, 496] width 76 height 21
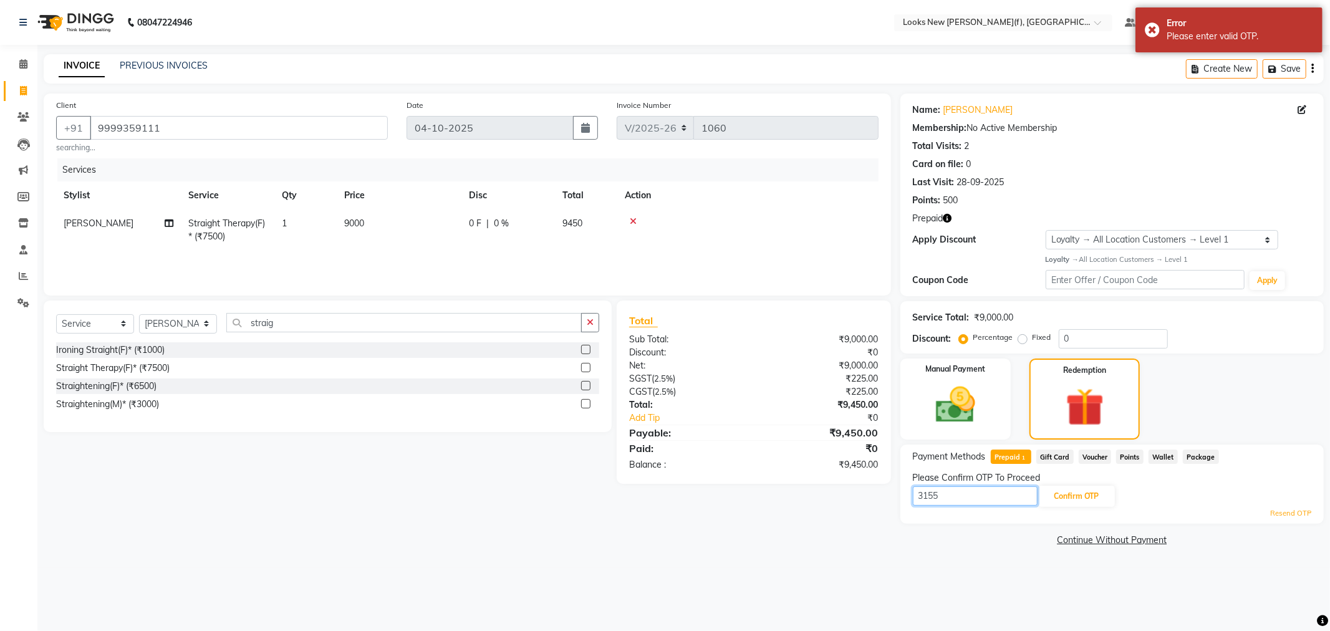
drag, startPoint x: 981, startPoint y: 493, endPoint x: 930, endPoint y: 503, distance: 51.6
click at [930, 503] on input "3155" at bounding box center [975, 495] width 125 height 19
type input "3144"
click at [1079, 483] on div "Please Confirm OTP To Proceed" at bounding box center [1112, 477] width 399 height 13
click at [1076, 496] on button "Confirm OTP" at bounding box center [1077, 496] width 76 height 21
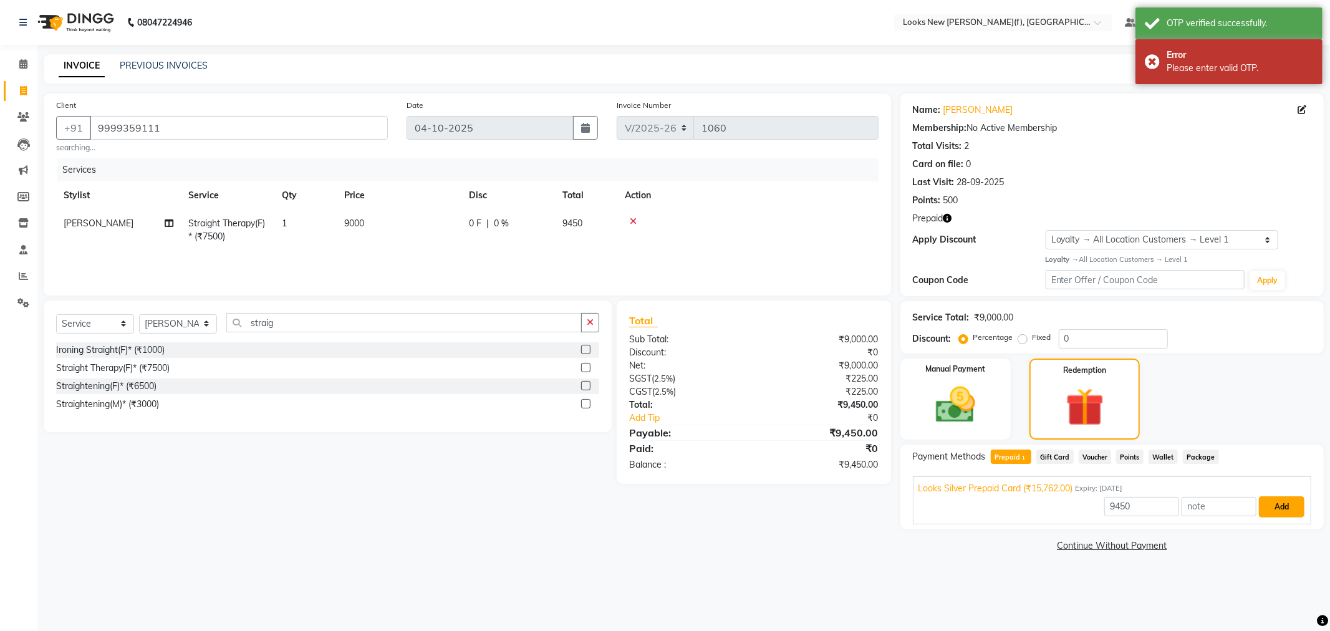
click at [1279, 504] on button "Add" at bounding box center [1282, 506] width 46 height 21
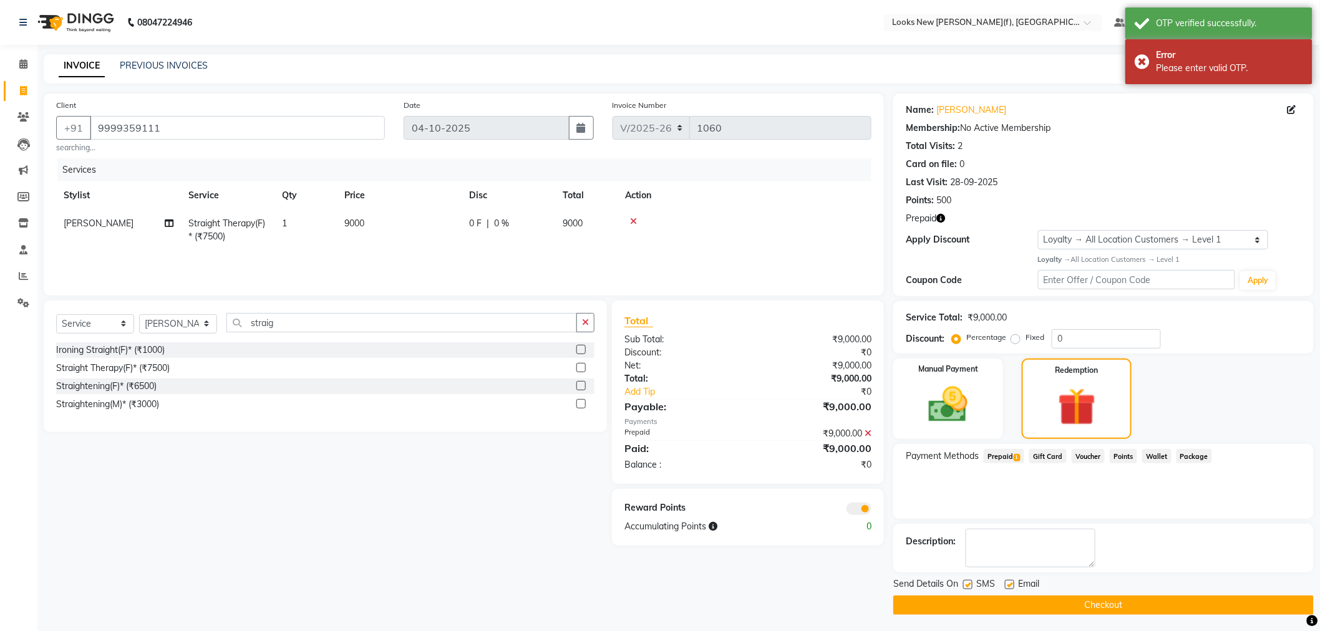
click at [1091, 609] on button "Checkout" at bounding box center [1103, 605] width 420 height 19
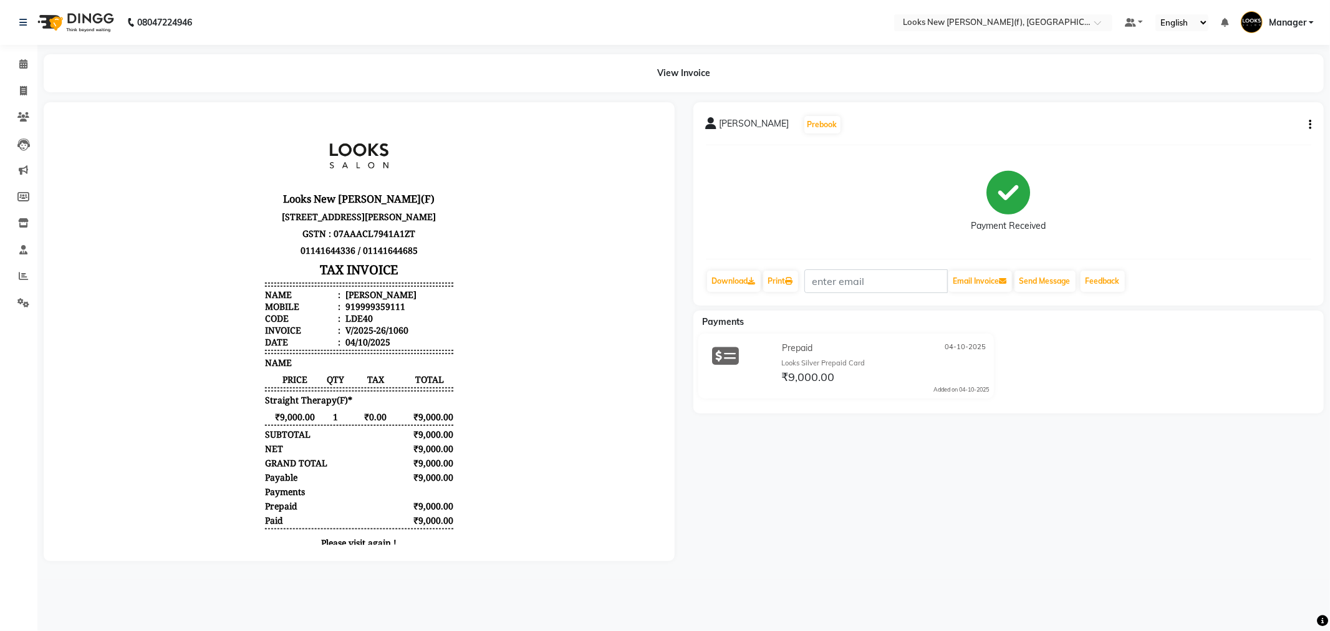
click at [26, 102] on li "Invoice" at bounding box center [18, 91] width 37 height 27
click at [21, 90] on icon at bounding box center [23, 90] width 7 height 9
select select "service"
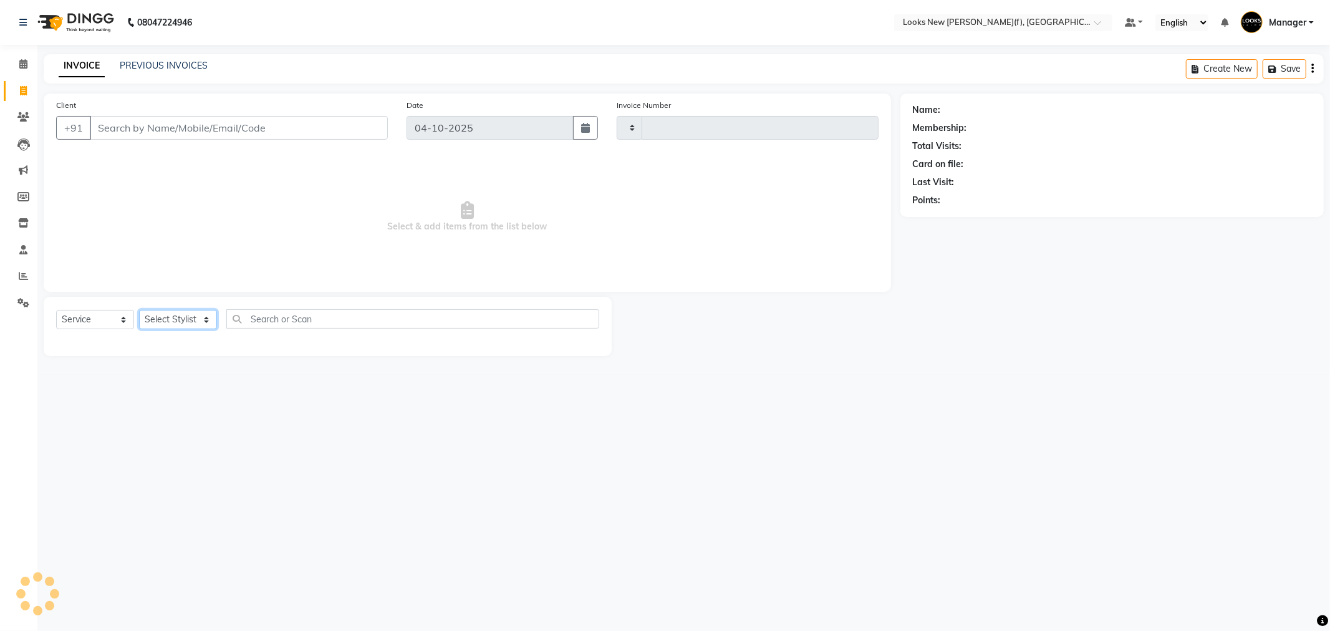
type input "1061"
select select "8659"
click at [175, 313] on select "Select Stylist" at bounding box center [178, 319] width 78 height 19
select select "87320"
click at [139, 311] on select "Select Stylist Aakash_Pdct [PERSON_NAME] [PERSON_NAME] [PERSON_NAME] Counter_Sa…" at bounding box center [178, 319] width 78 height 19
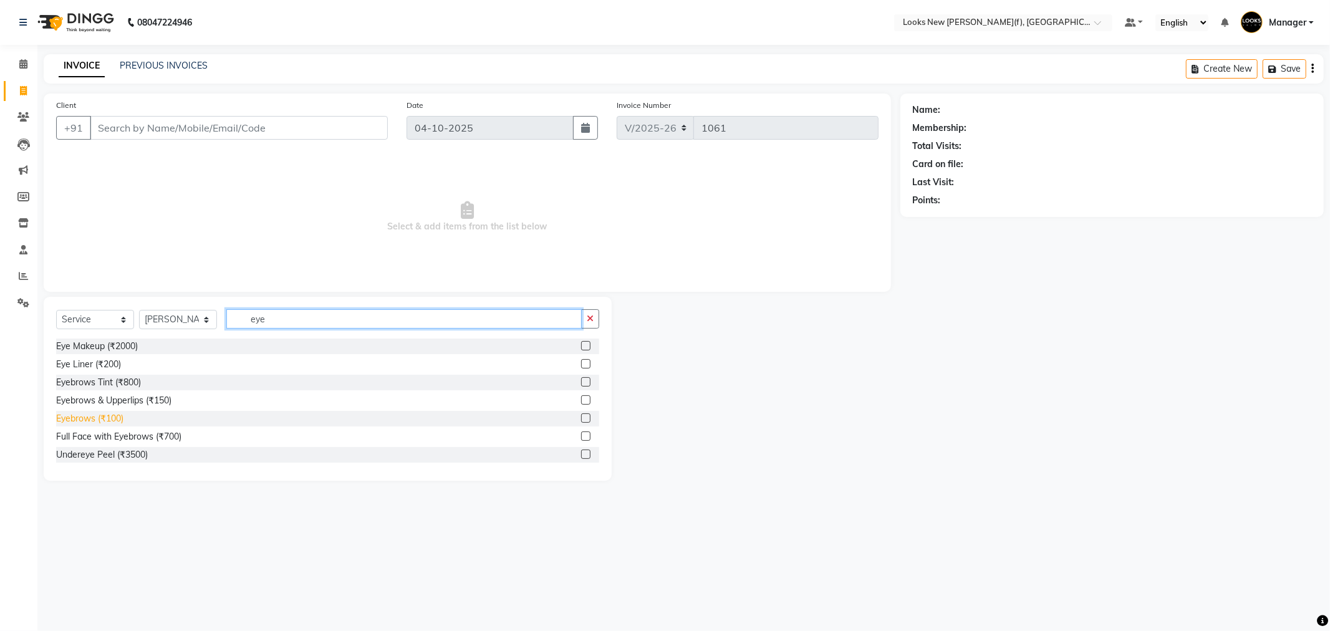
type input "eye"
click at [108, 417] on div "Eyebrows (₹100)" at bounding box center [89, 418] width 67 height 13
checkbox input "false"
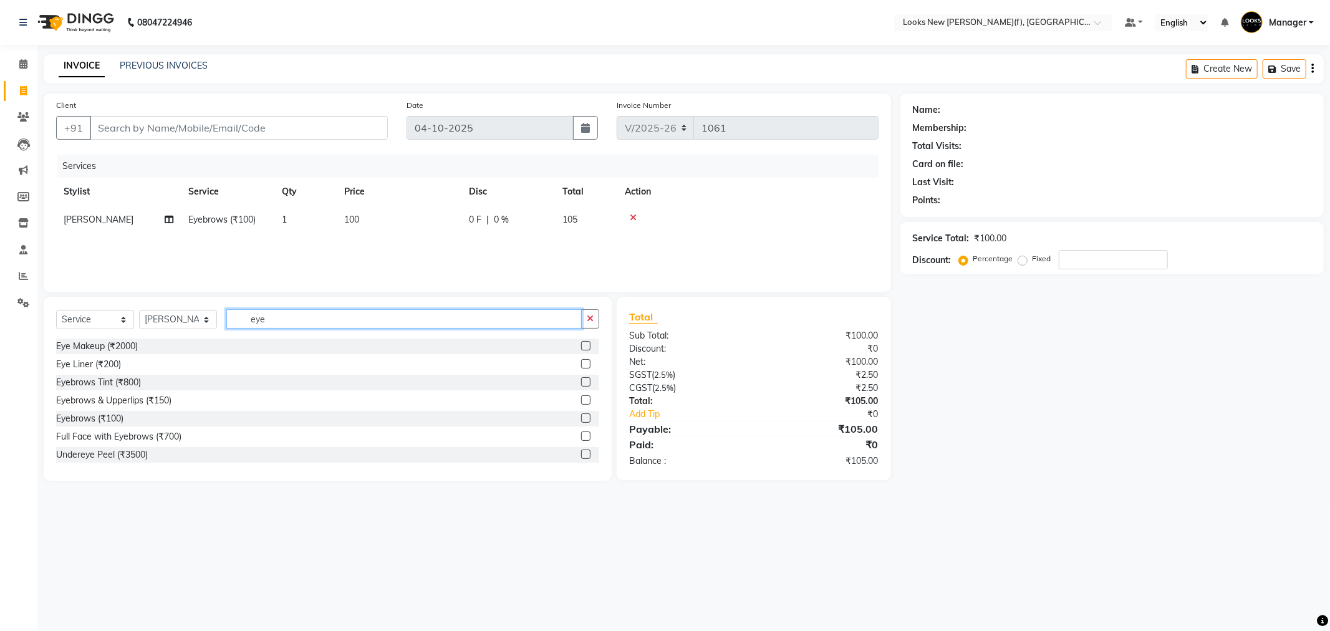
click at [216, 332] on div "Select Service Product Membership Package Voucher Prepaid Gift Card Select Styl…" at bounding box center [327, 323] width 543 height 29
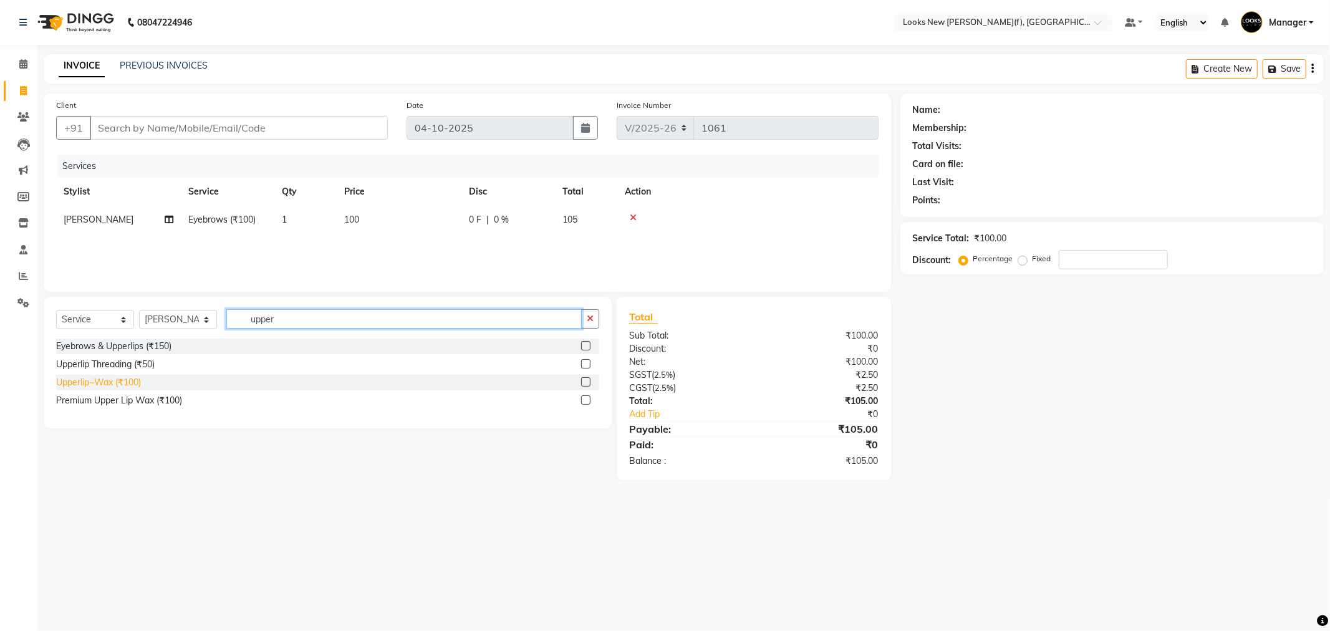
type input "upper"
click at [117, 385] on div "Upperlip~Wax (₹100)" at bounding box center [98, 382] width 85 height 13
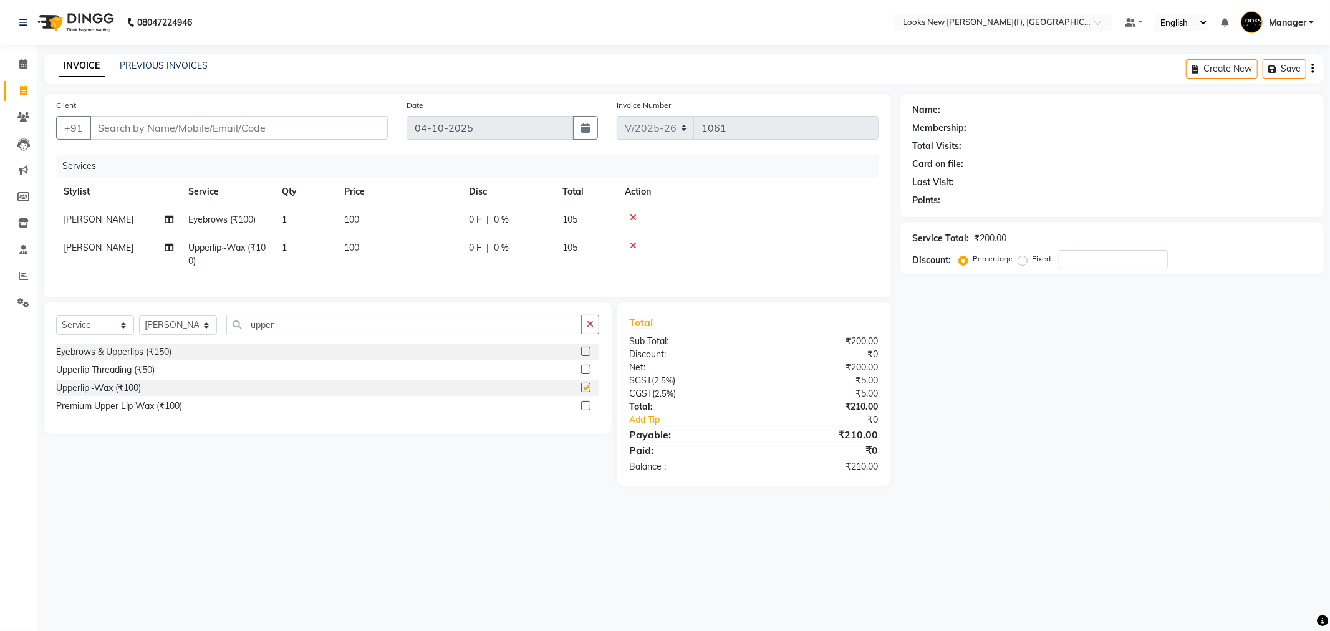
checkbox input "false"
click at [16, 328] on app-home "08047224946 Select Location × Looks New Rajinder Nagar(f), Delhi Default Panel …" at bounding box center [665, 252] width 1330 height 505
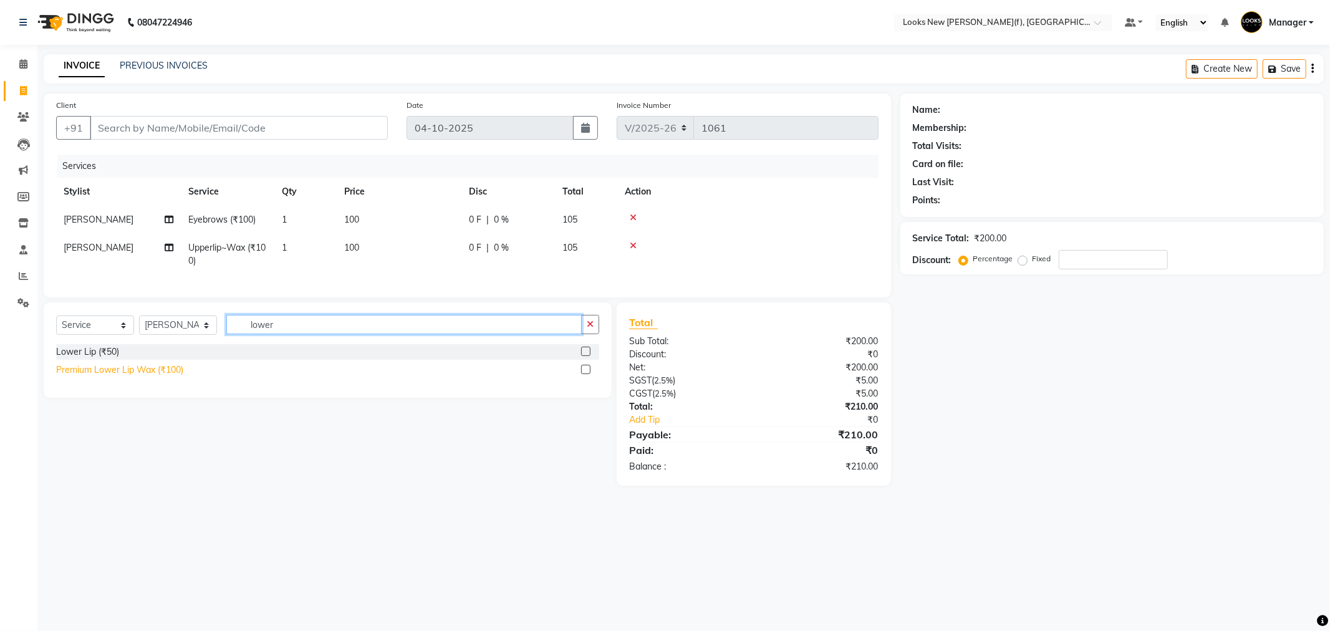
type input "lower"
click at [114, 376] on div "Premium Lower Lip Wax (₹100)" at bounding box center [119, 370] width 127 height 13
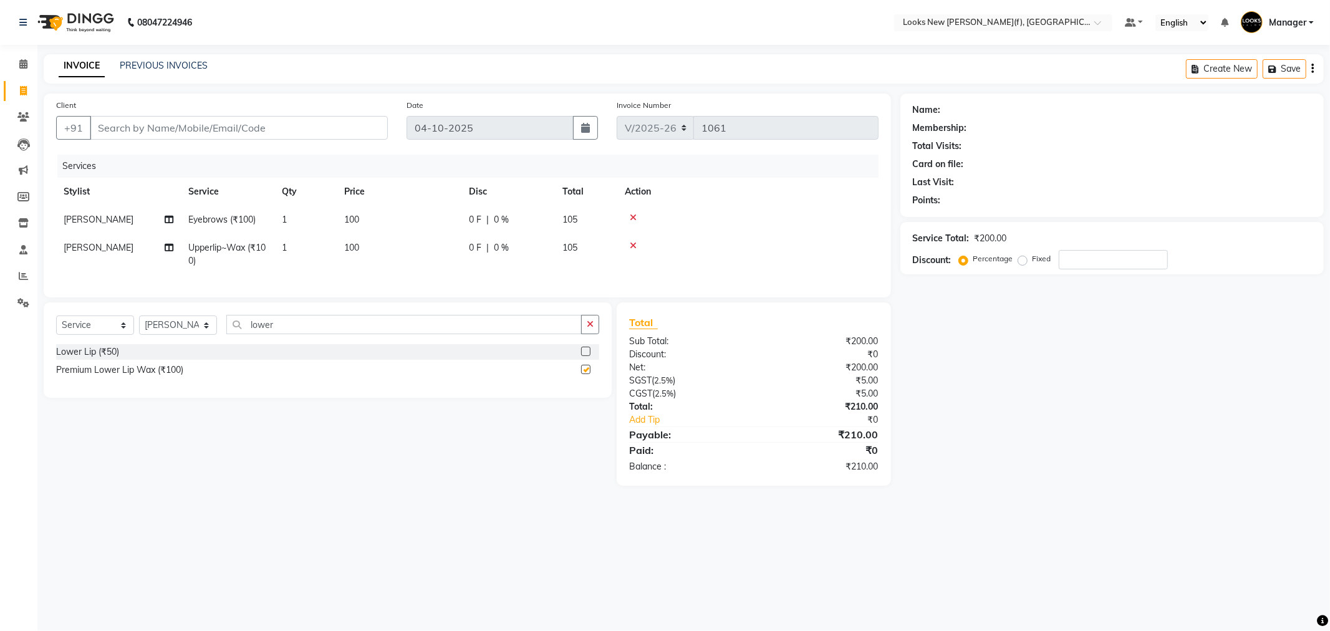
checkbox input "false"
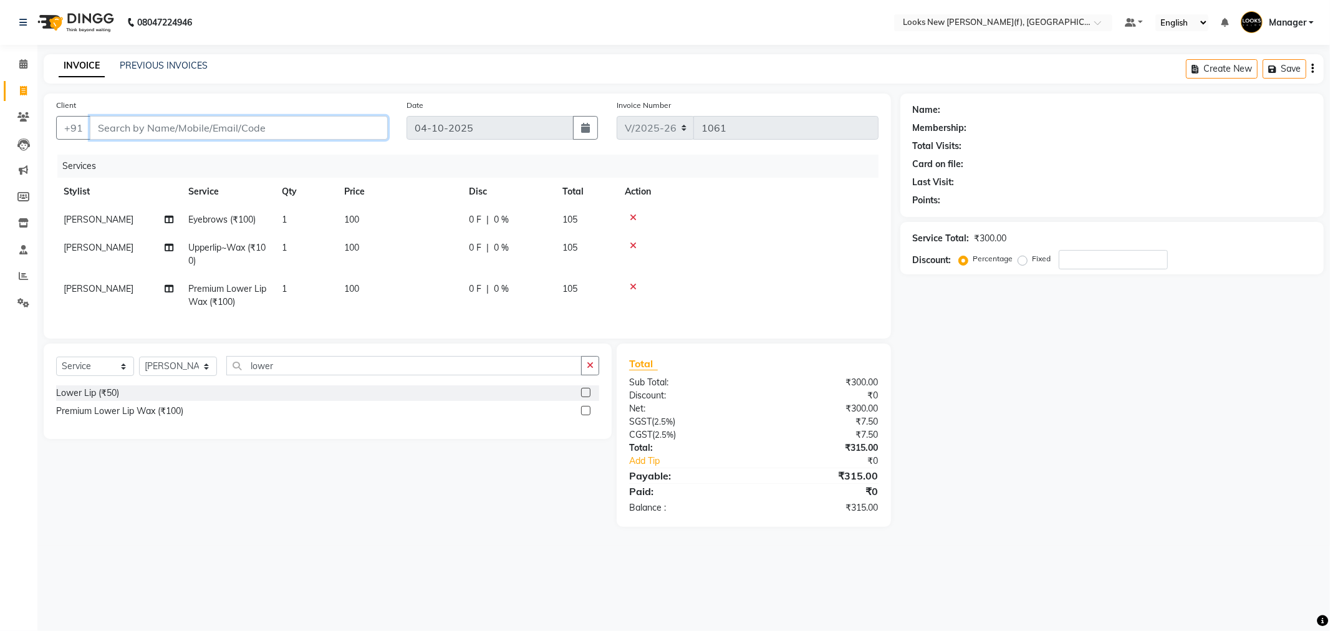
click at [200, 122] on input "Client" at bounding box center [239, 128] width 298 height 24
type input "9"
type input "0"
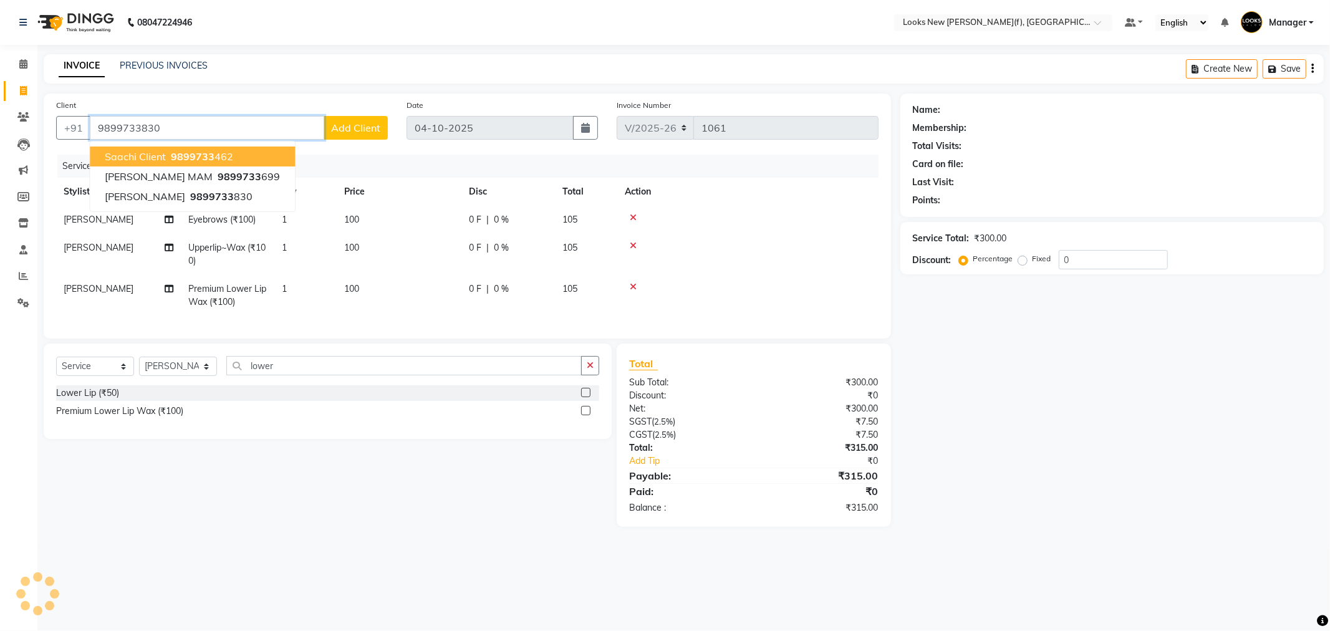
type input "9899733830"
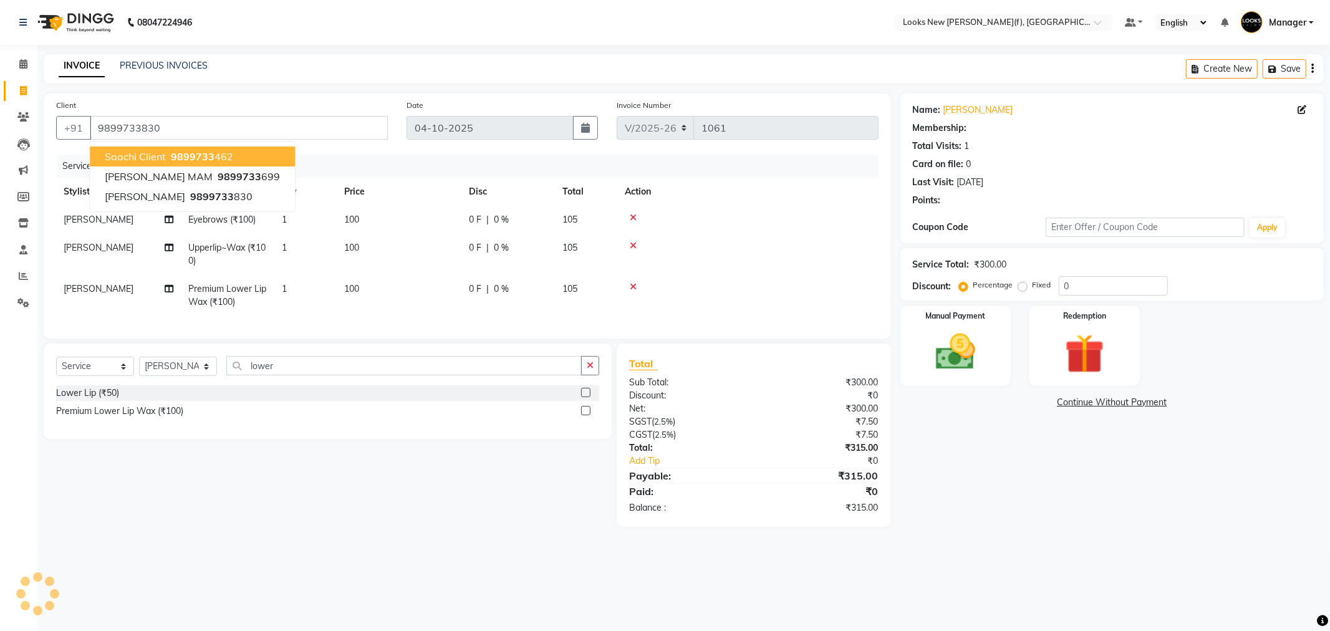
select select "1: Object"
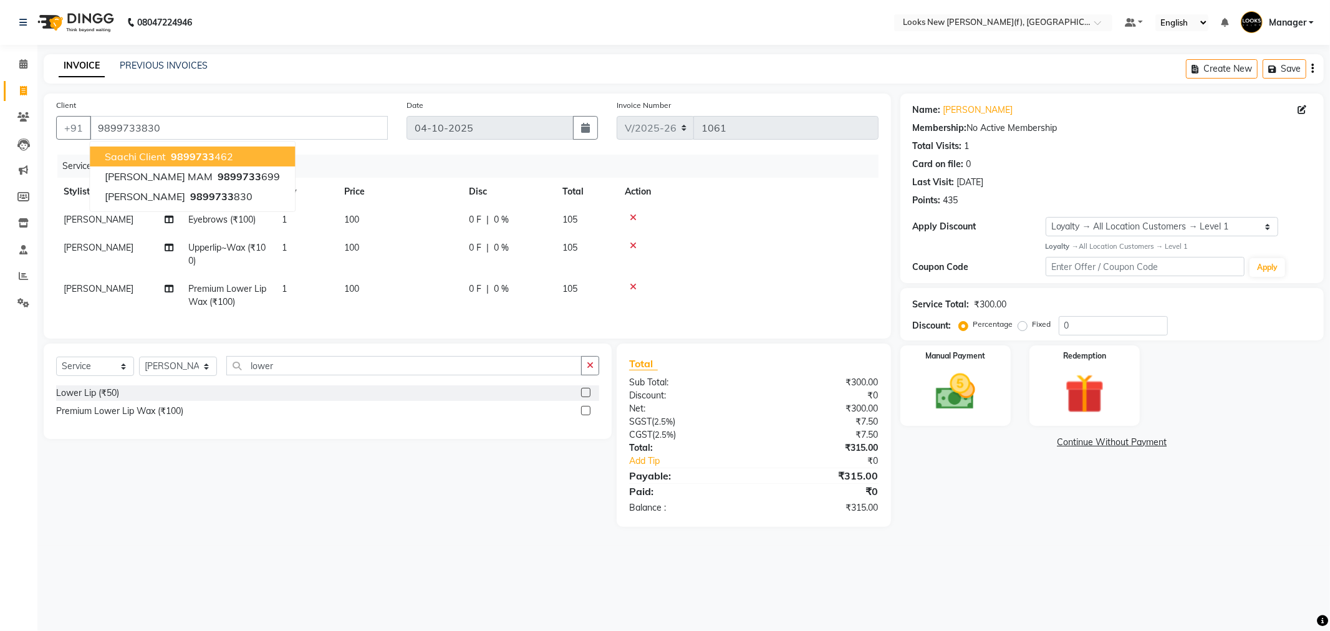
drag, startPoint x: 1052, startPoint y: 569, endPoint x: 970, endPoint y: 470, distance: 128.0
click at [1052, 566] on div "08047224946 Select Location × Looks New Rajinder Nagar(f), Delhi Default Panel …" at bounding box center [665, 315] width 1330 height 631
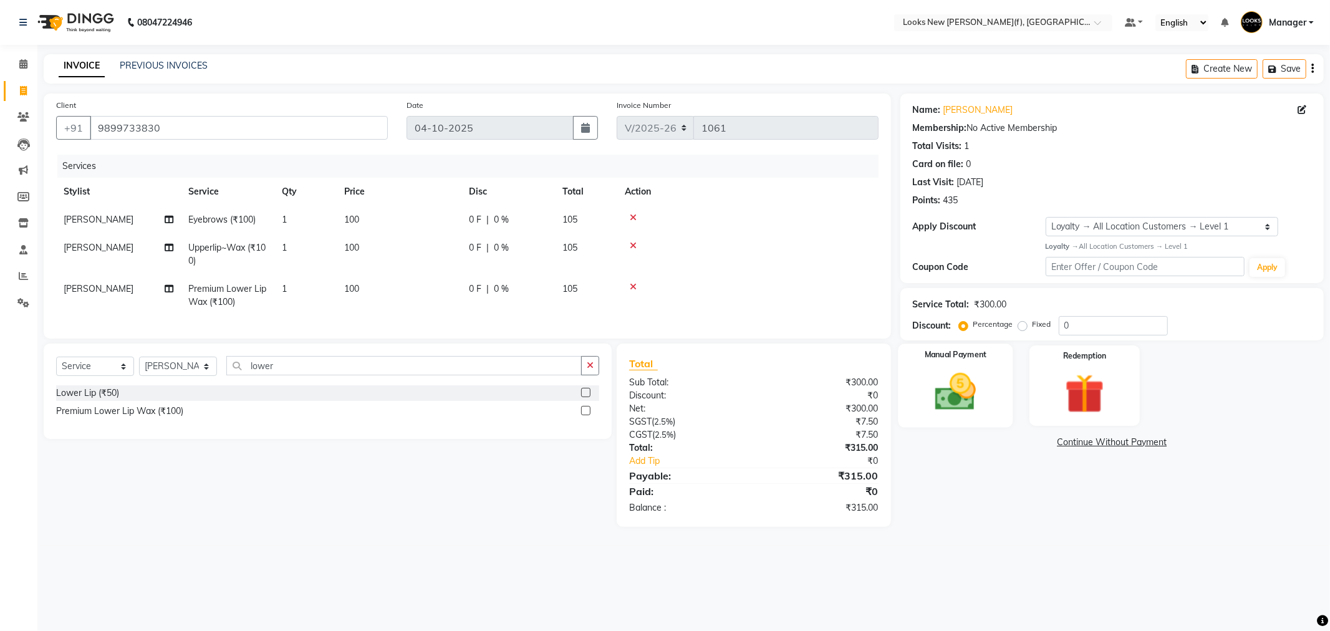
click at [963, 384] on img at bounding box center [955, 392] width 67 height 47
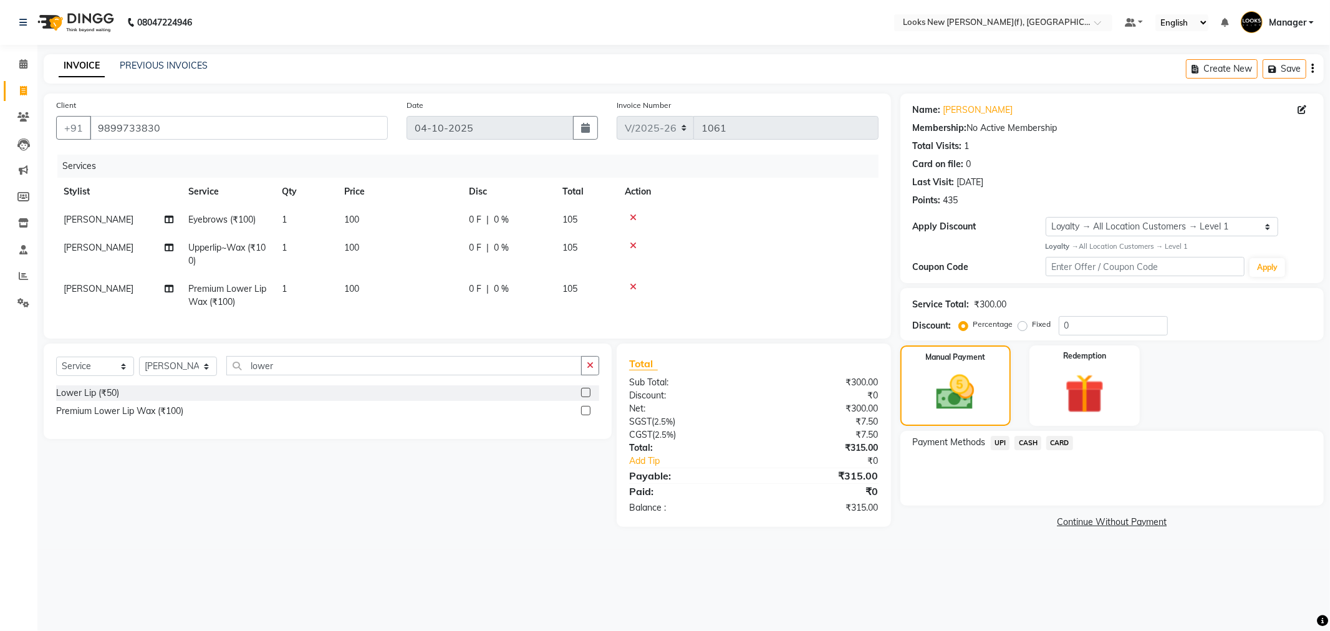
click at [1028, 438] on span "CASH" at bounding box center [1028, 443] width 27 height 14
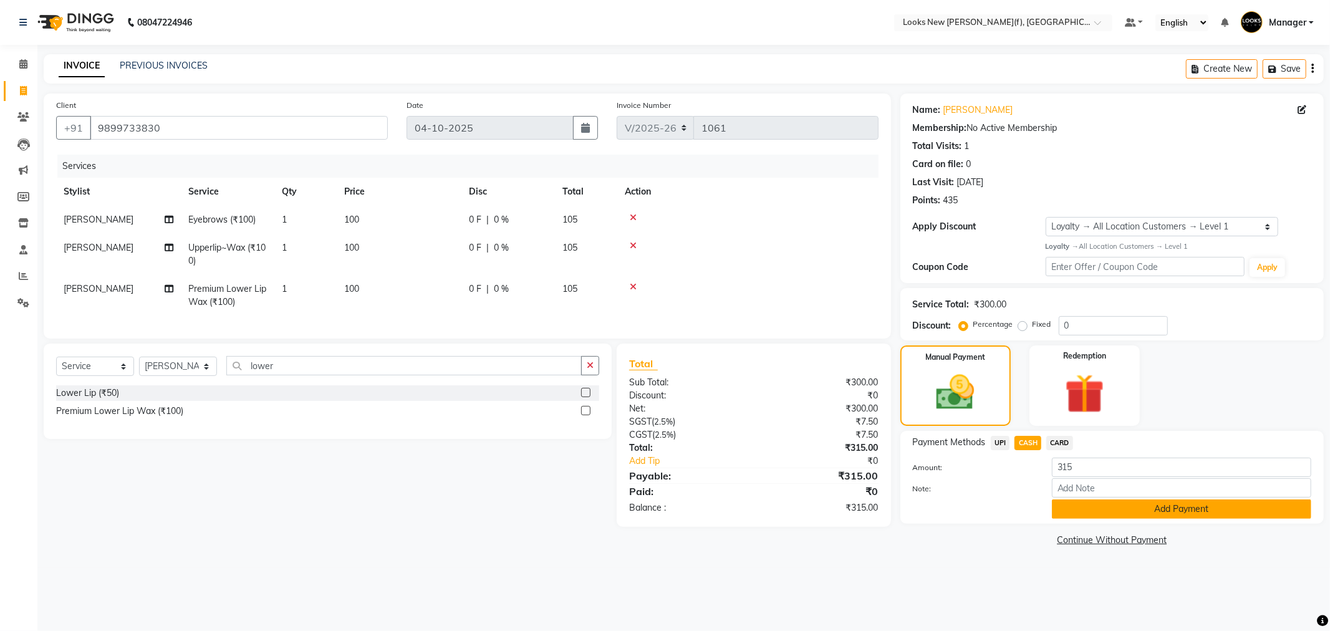
click at [1114, 508] on button "Add Payment" at bounding box center [1181, 509] width 259 height 19
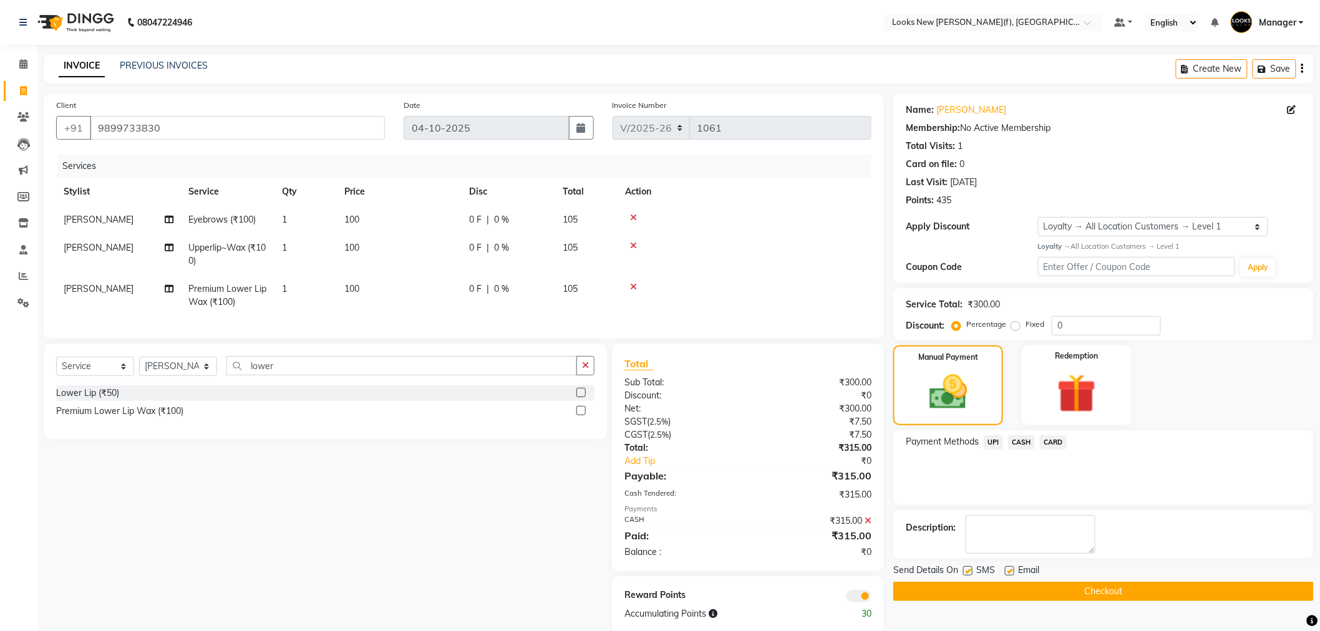
click at [1071, 594] on button "Checkout" at bounding box center [1103, 591] width 420 height 19
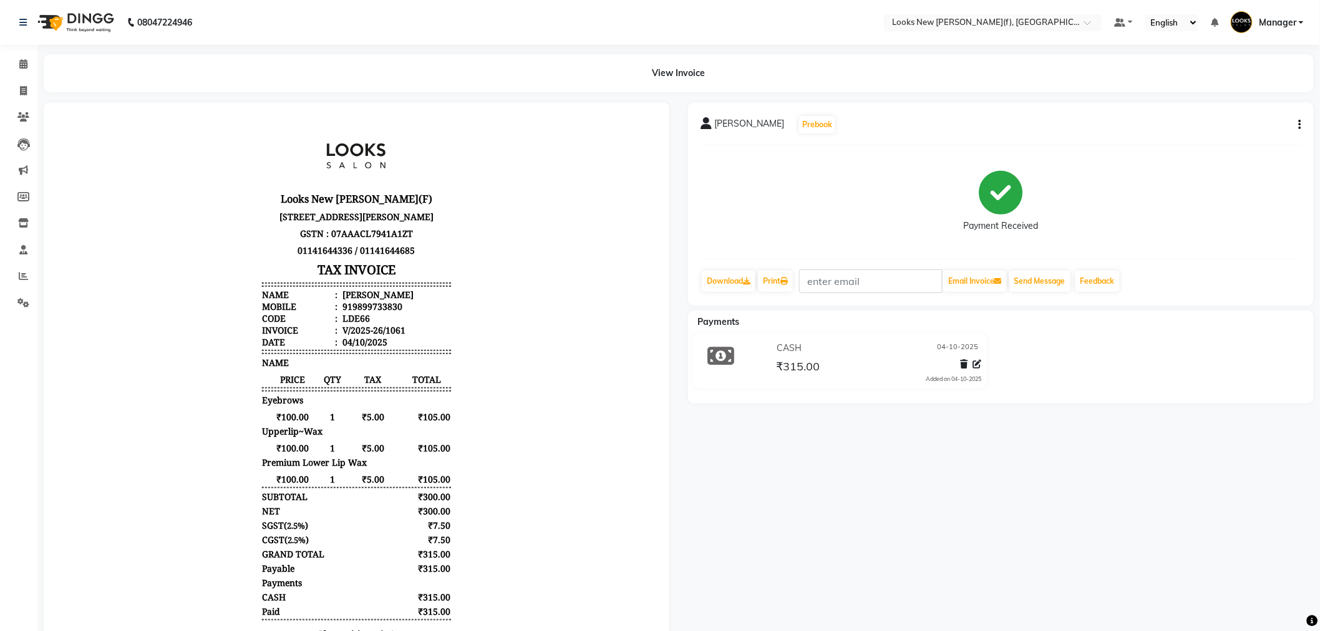
click at [83, 26] on img at bounding box center [74, 22] width 85 height 35
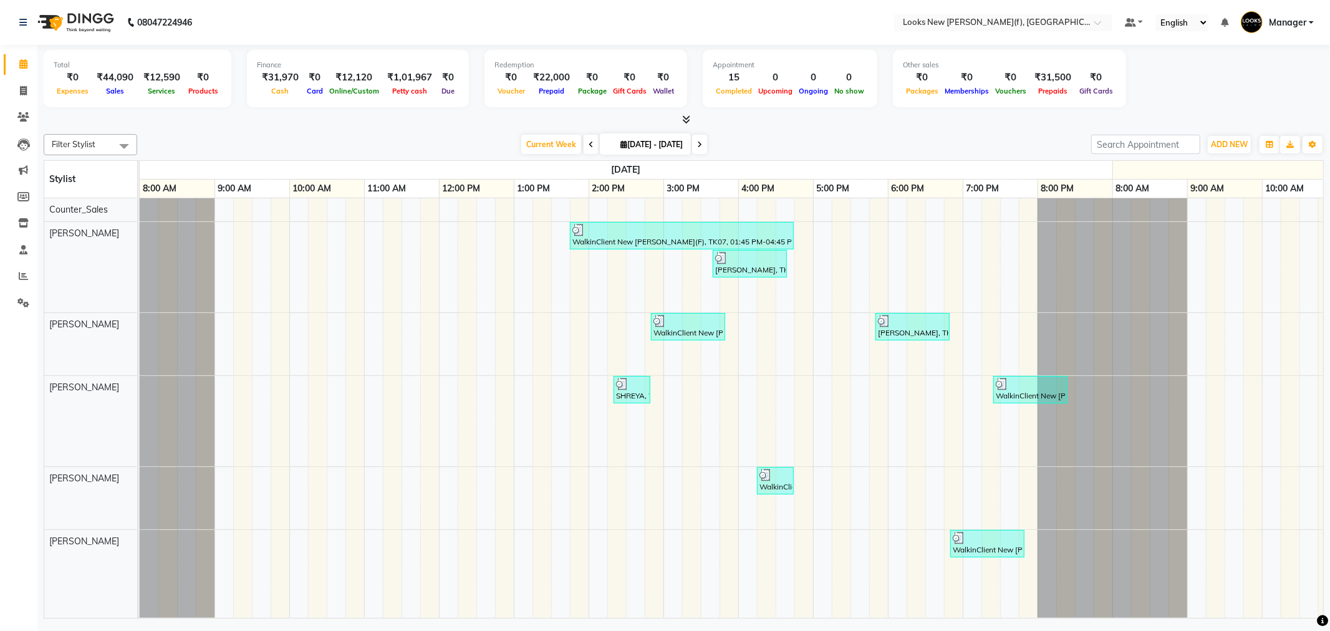
click at [334, 136] on div "Current Week 2025-10-04 29-09-2025 - 05-10-2025" at bounding box center [614, 144] width 942 height 19
click at [16, 90] on span at bounding box center [23, 91] width 22 height 14
select select "8659"
select select "service"
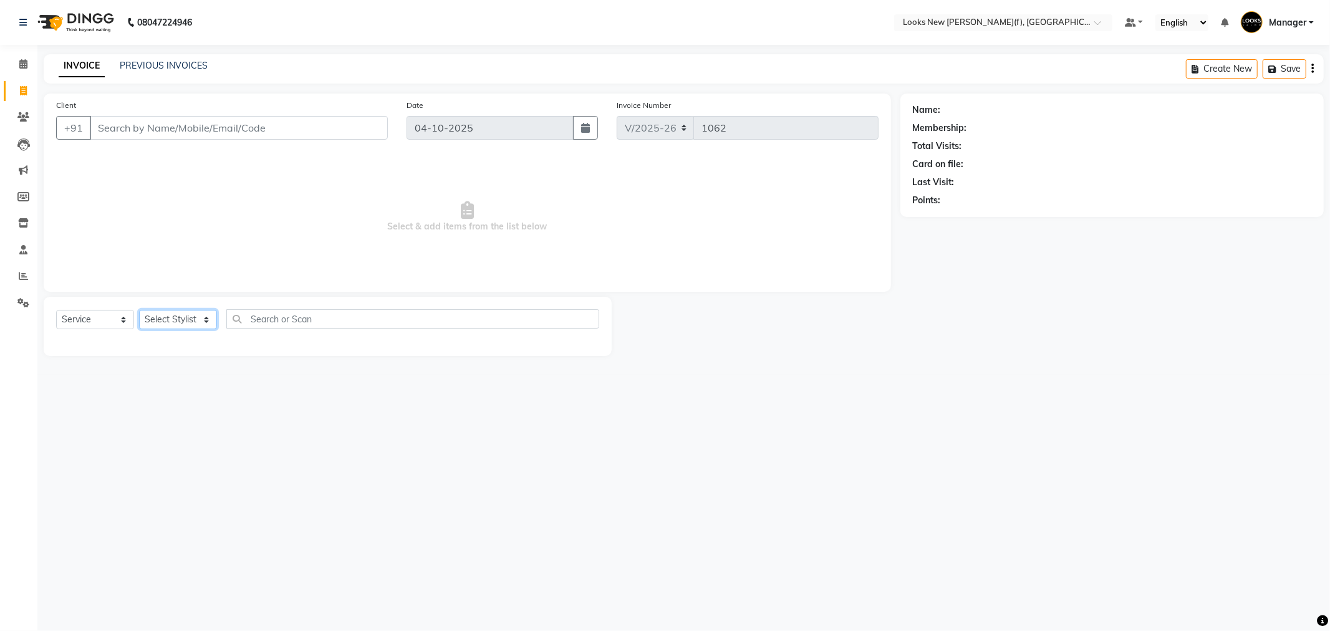
click at [181, 328] on select "Select Stylist Aakash_Pdct Afsar Ahmad Ashmita Ayesha Bobby_Asst Bobby_Khan Cou…" at bounding box center [178, 319] width 78 height 19
select select "87320"
click at [139, 311] on select "Select Stylist Aakash_Pdct Afsar Ahmad Ashmita Ayesha Bobby_Asst Bobby_Khan Cou…" at bounding box center [178, 319] width 78 height 19
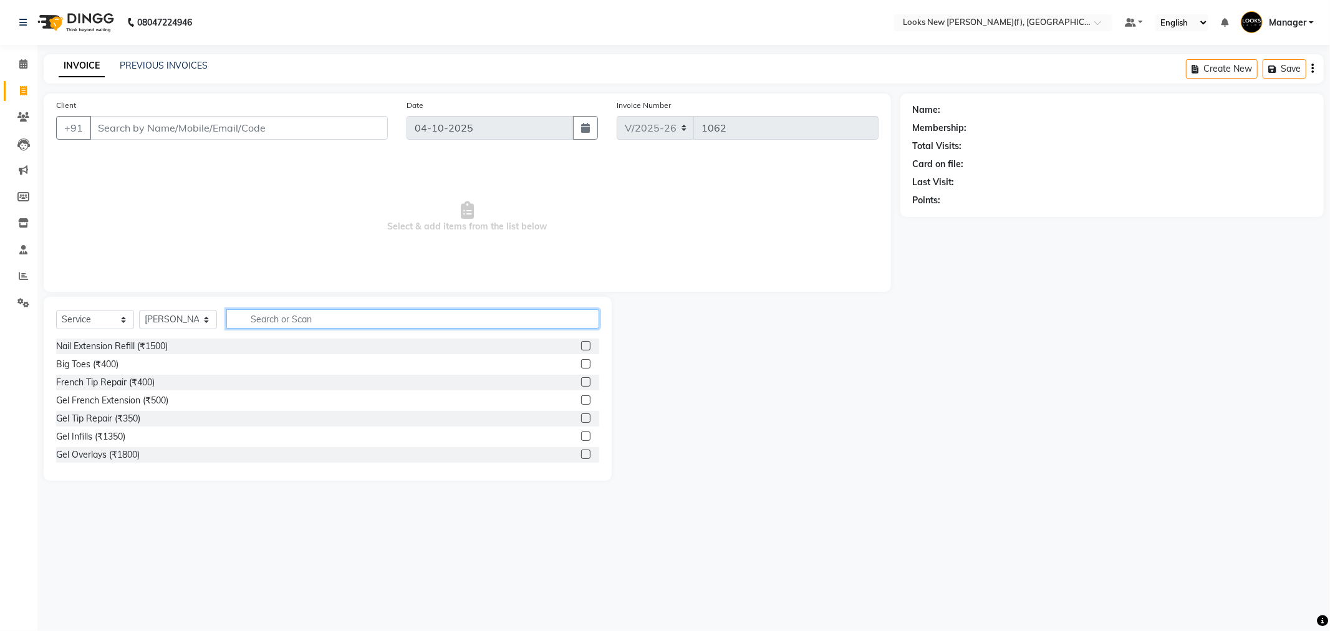
click at [277, 326] on input "text" at bounding box center [412, 318] width 373 height 19
type input "eye"
drag, startPoint x: 97, startPoint y: 419, endPoint x: 137, endPoint y: 249, distance: 174.3
click at [101, 413] on div "Eyebrows (₹100)" at bounding box center [89, 418] width 67 height 13
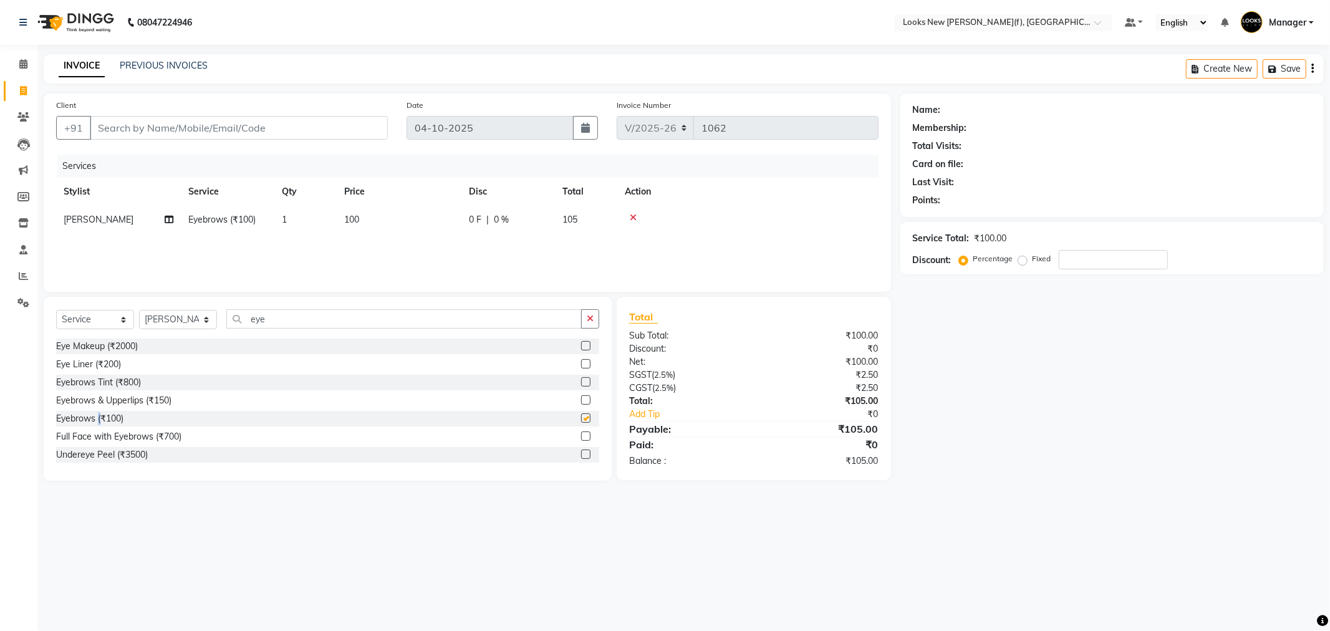
checkbox input "false"
click at [193, 129] on input "Client" at bounding box center [239, 128] width 298 height 24
type input "9"
type input "0"
type input "9811400014"
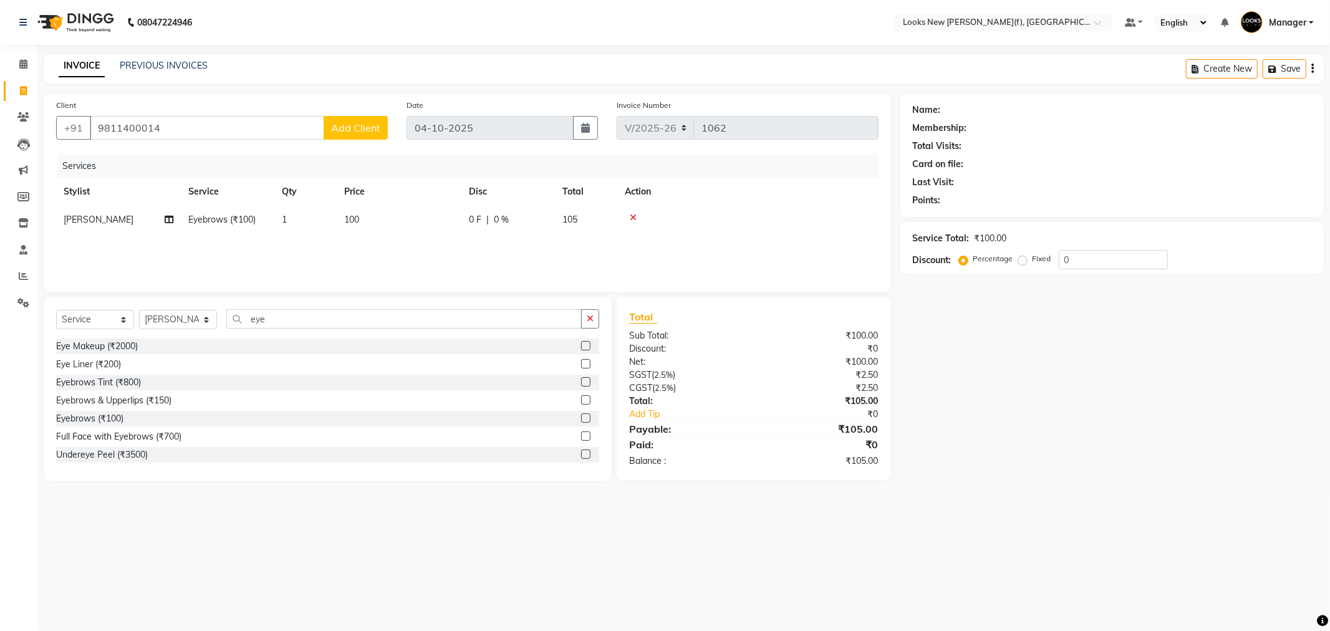
click at [353, 127] on span "Add Client" at bounding box center [355, 128] width 49 height 12
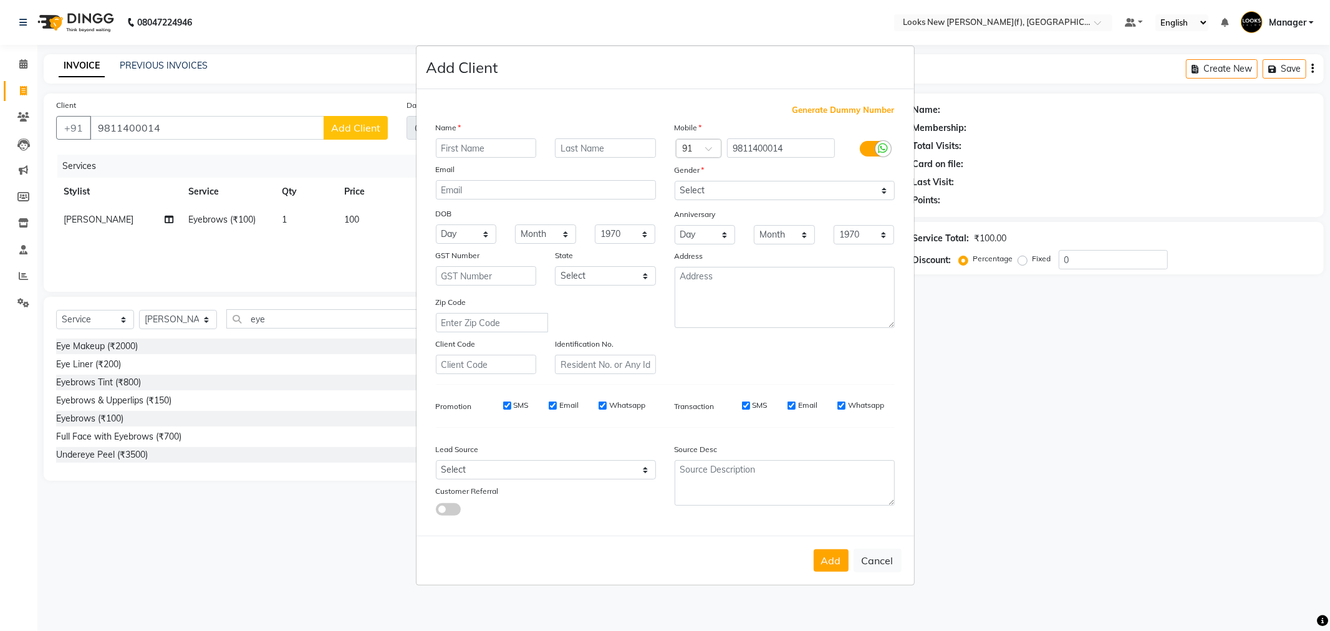
type input "m"
type input "jyoti"
click at [700, 191] on select "Select [DEMOGRAPHIC_DATA] [DEMOGRAPHIC_DATA] Other Prefer Not To Say" at bounding box center [785, 190] width 220 height 19
select select "[DEMOGRAPHIC_DATA]"
click at [675, 181] on select "Select [DEMOGRAPHIC_DATA] [DEMOGRAPHIC_DATA] Other Prefer Not To Say" at bounding box center [785, 190] width 220 height 19
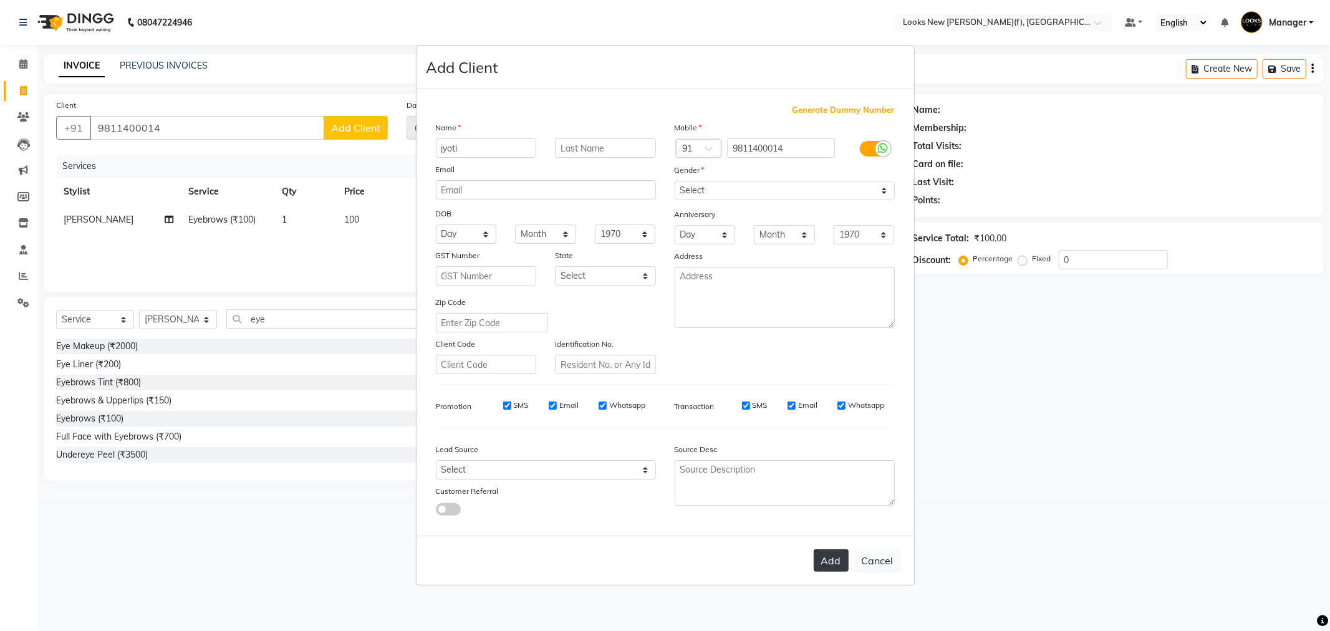
click at [839, 559] on button "Add" at bounding box center [831, 560] width 35 height 22
select select
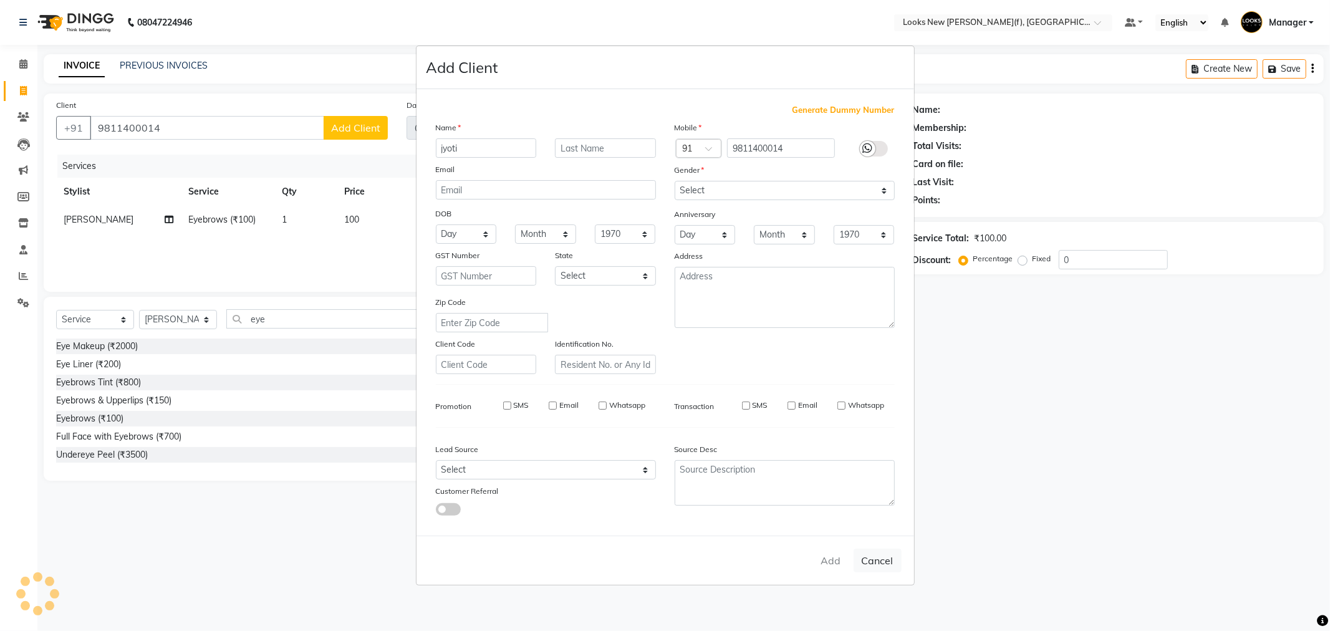
select select
checkbox input "false"
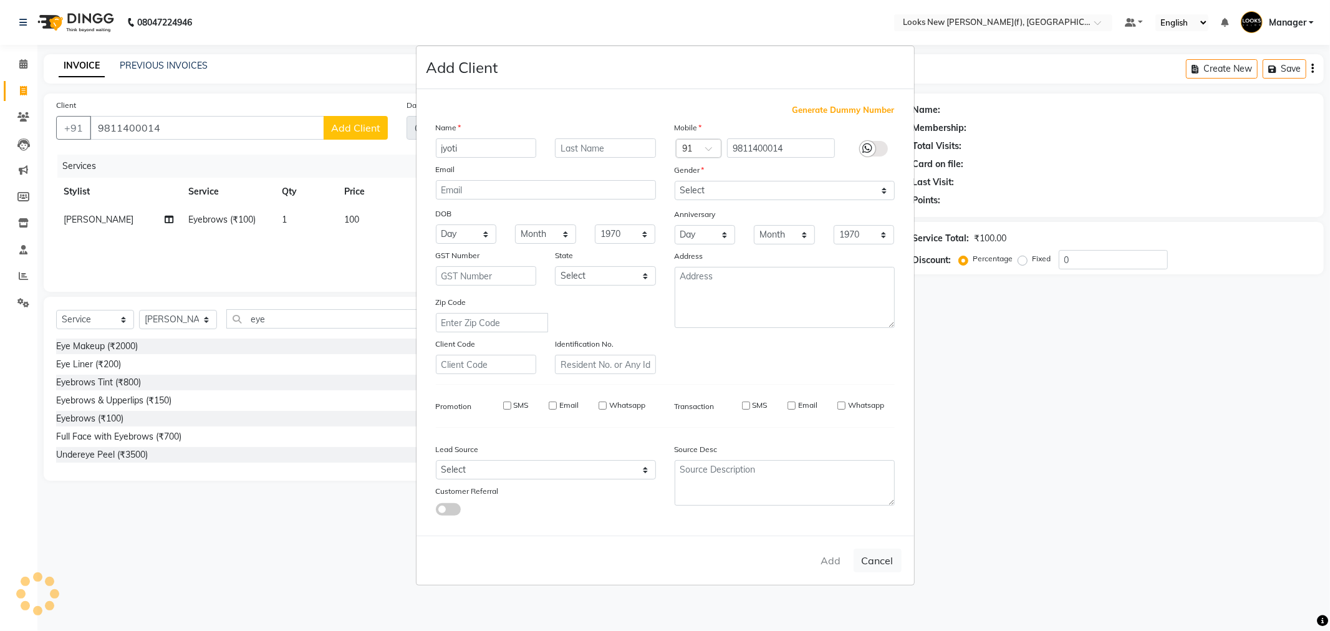
checkbox input "false"
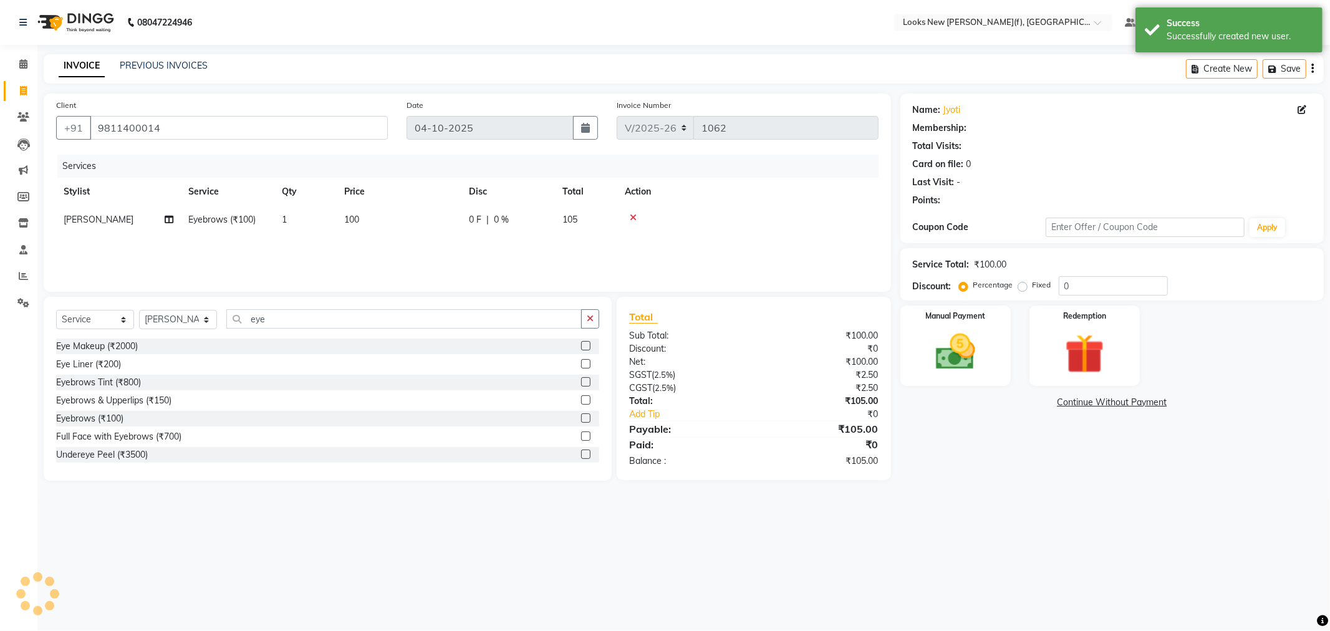
select select "1: Object"
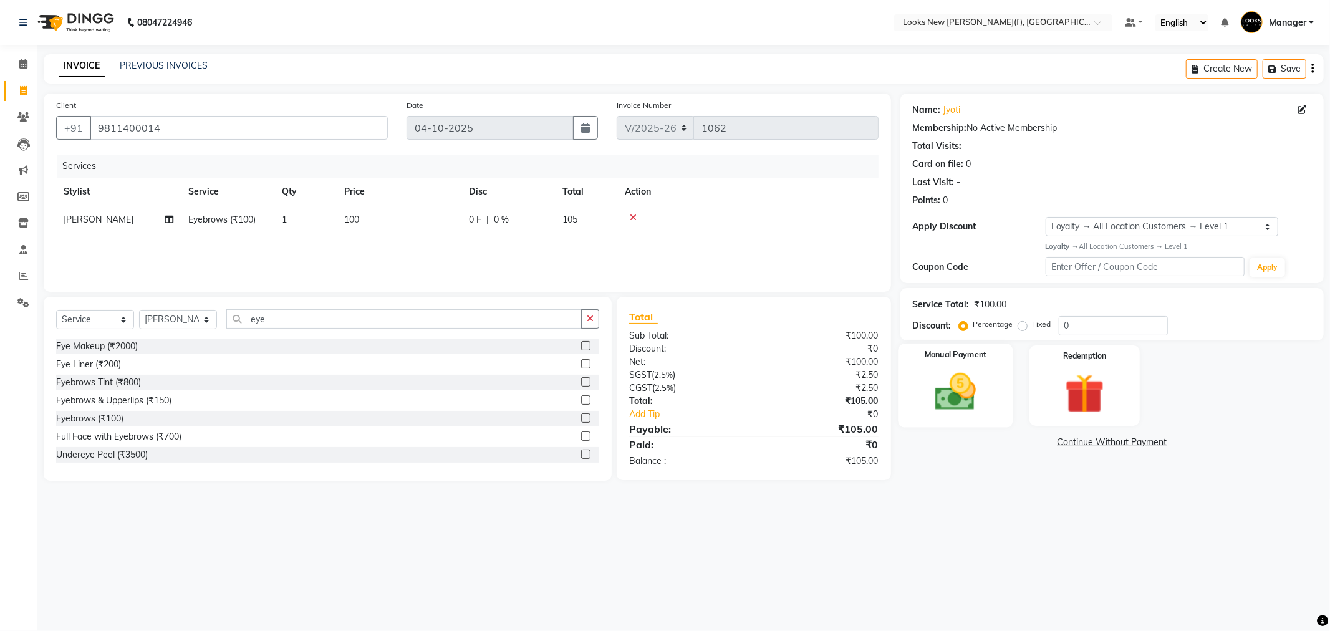
click at [952, 395] on img at bounding box center [955, 392] width 67 height 47
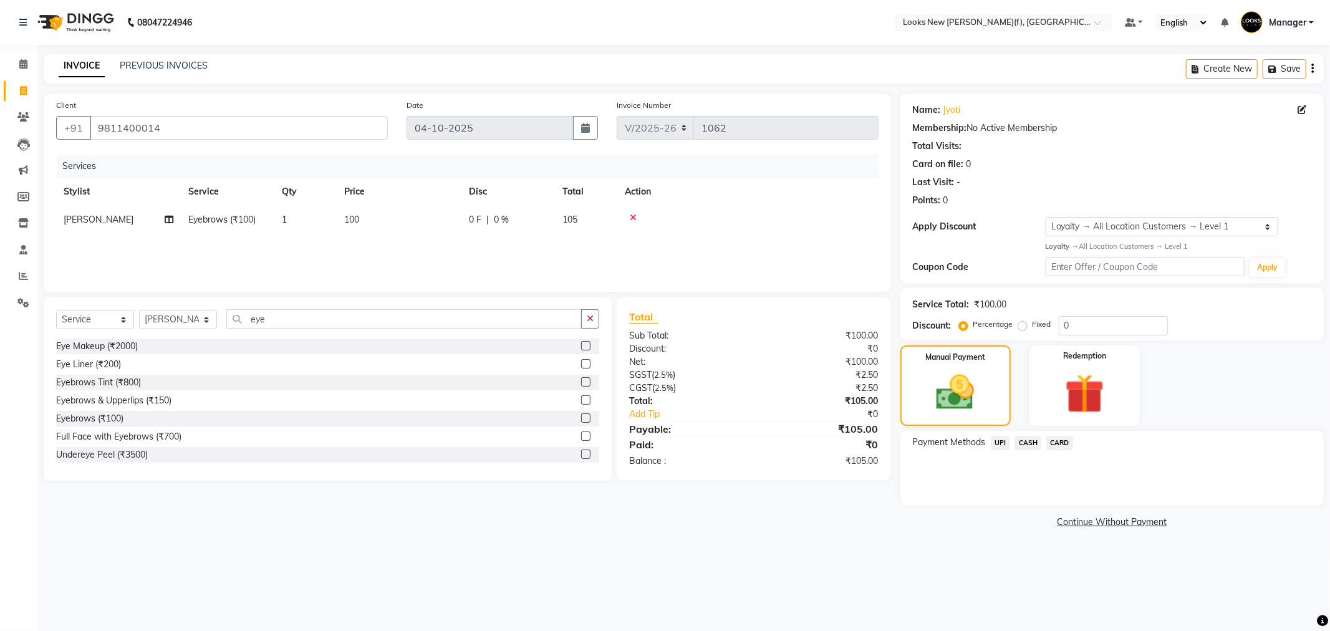
click at [1024, 440] on span "CASH" at bounding box center [1028, 443] width 27 height 14
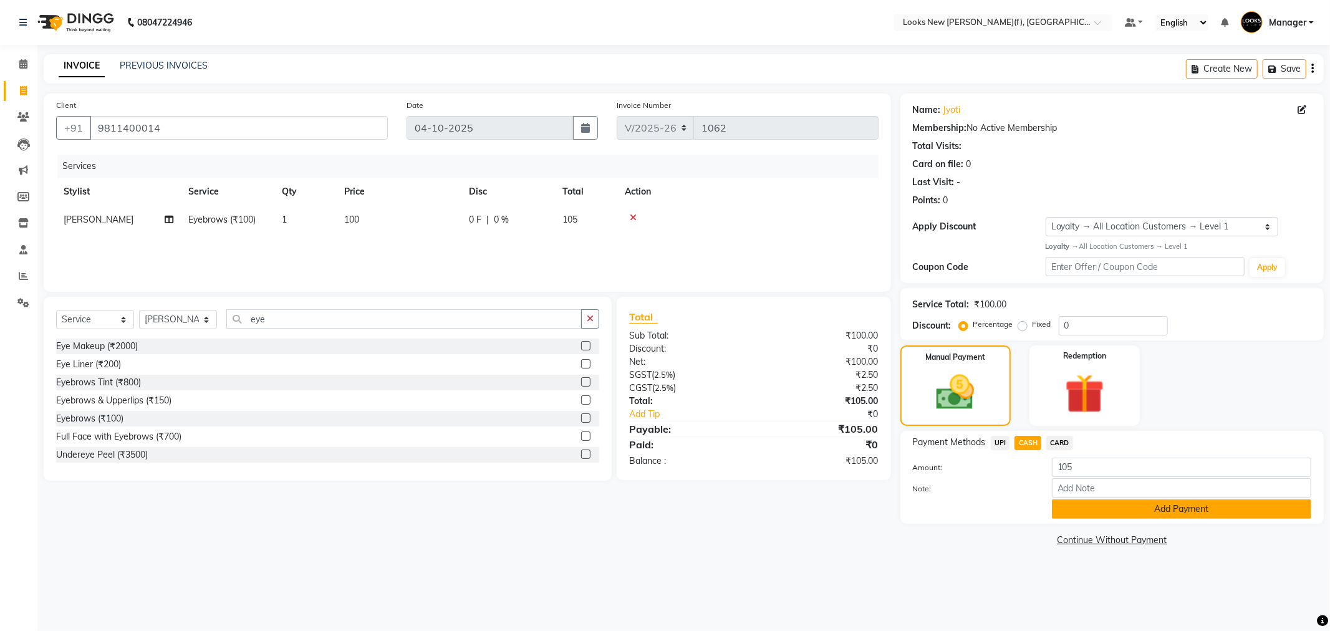
click at [1076, 515] on button "Add Payment" at bounding box center [1181, 509] width 259 height 19
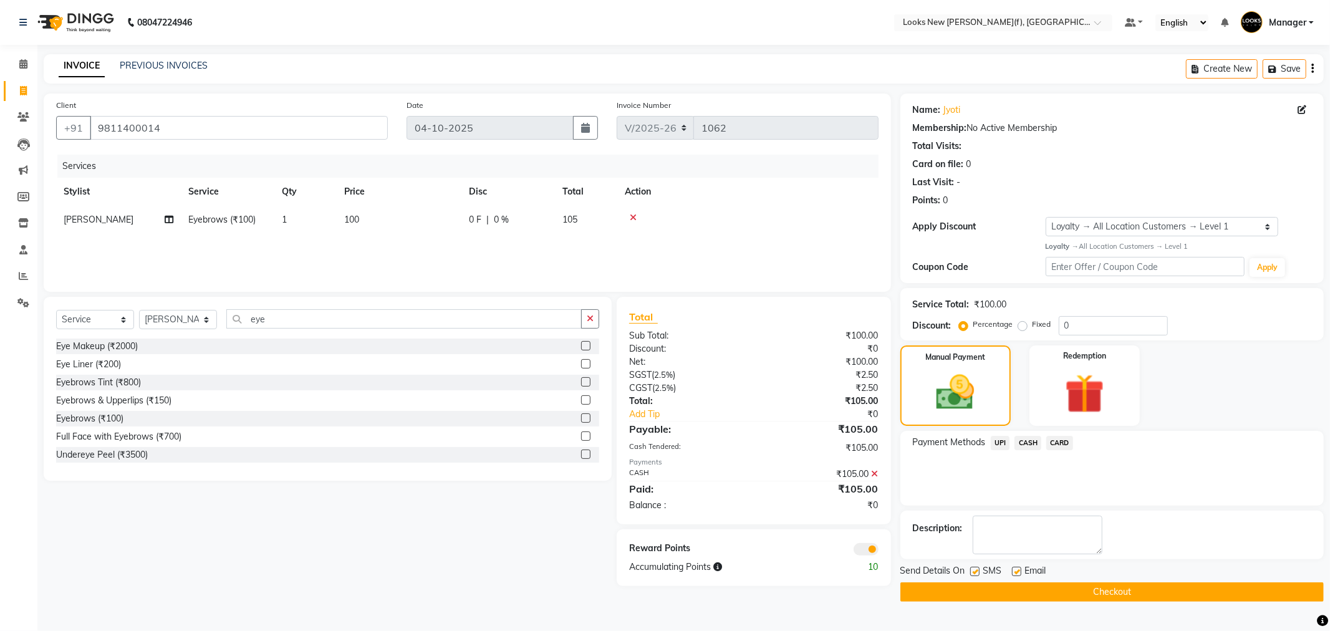
click at [1005, 597] on button "Checkout" at bounding box center [1112, 591] width 423 height 19
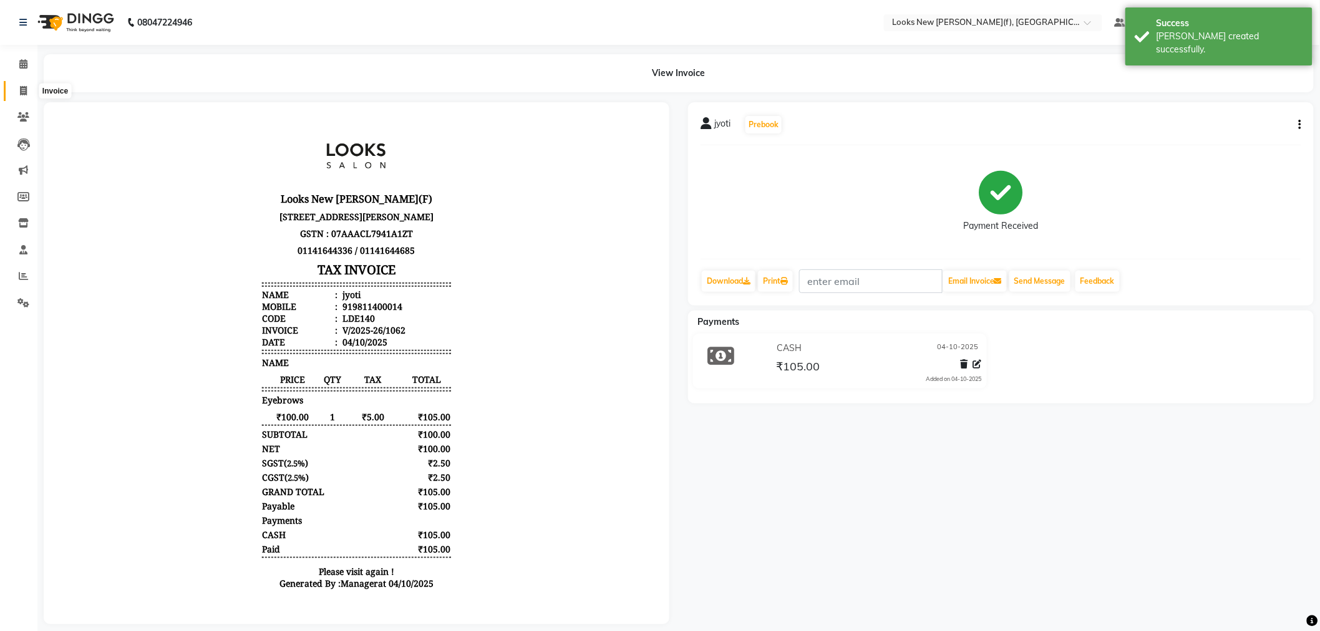
click at [21, 89] on icon at bounding box center [23, 90] width 7 height 9
select select "service"
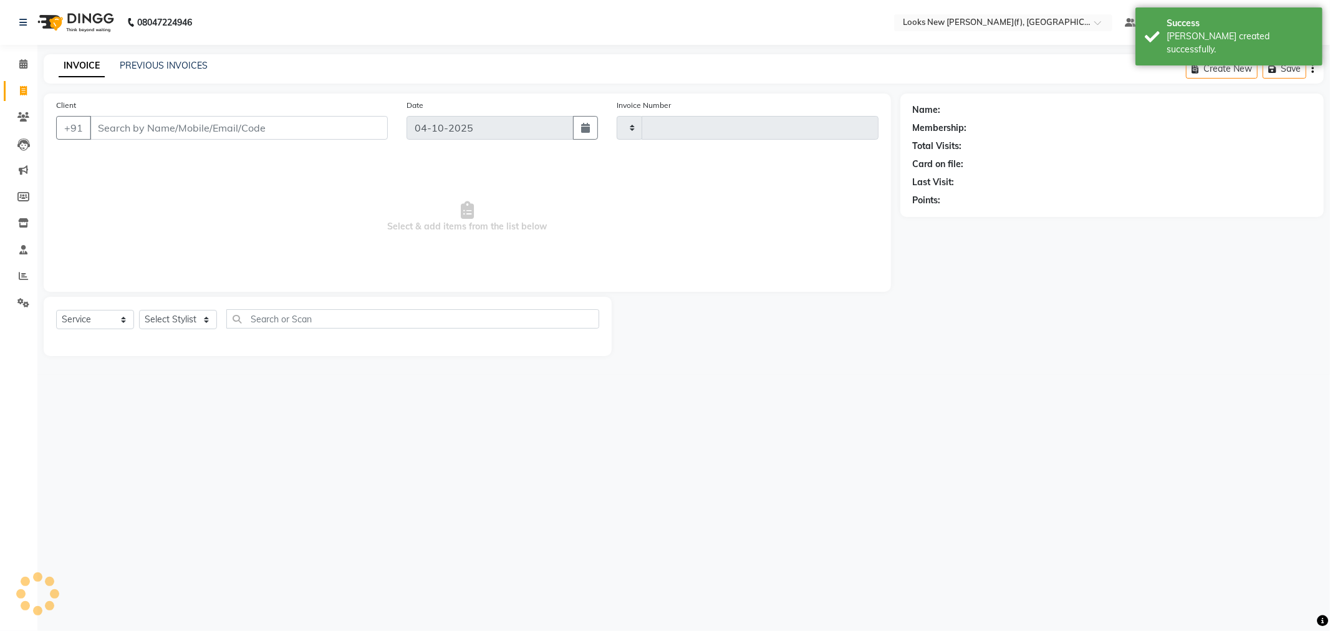
type input "1063"
select select "8659"
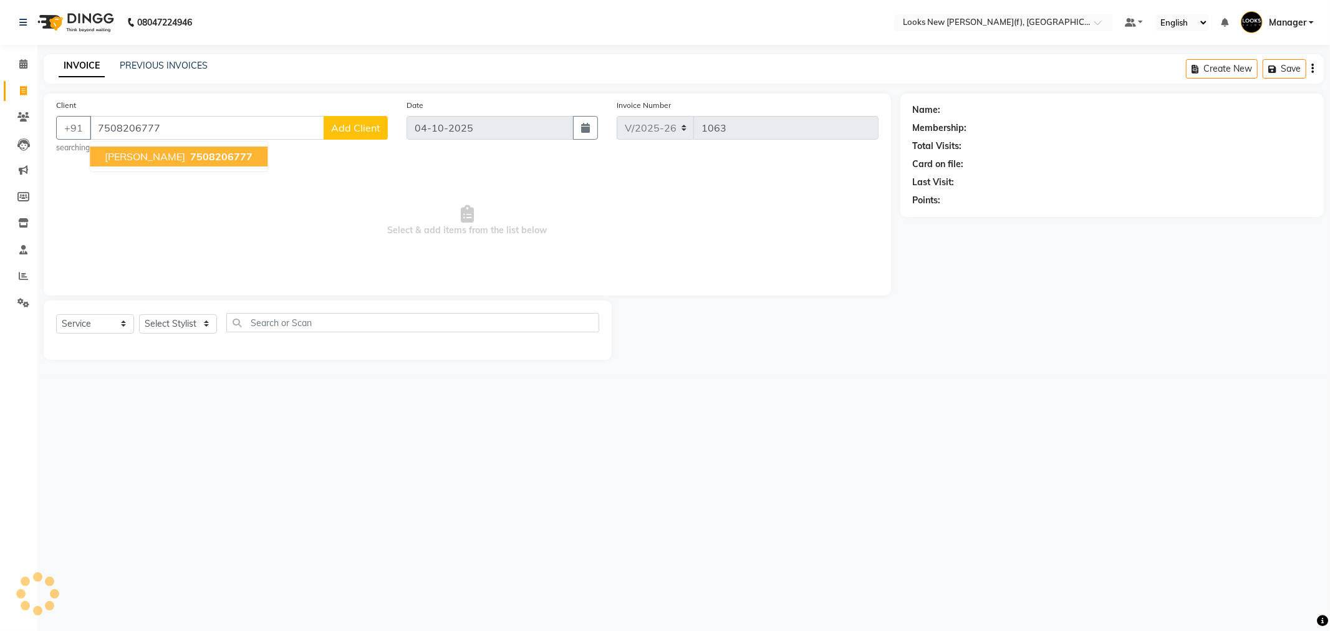
type input "7508206777"
select select "1: Object"
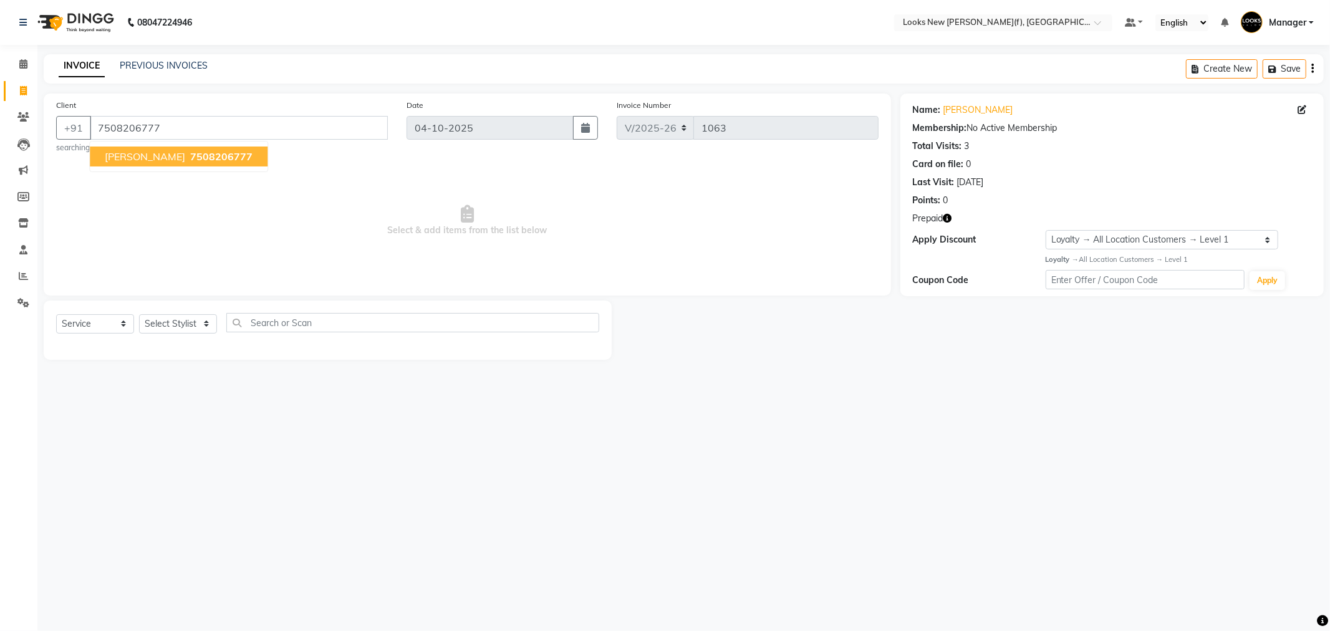
click at [946, 216] on icon "button" at bounding box center [948, 218] width 9 height 9
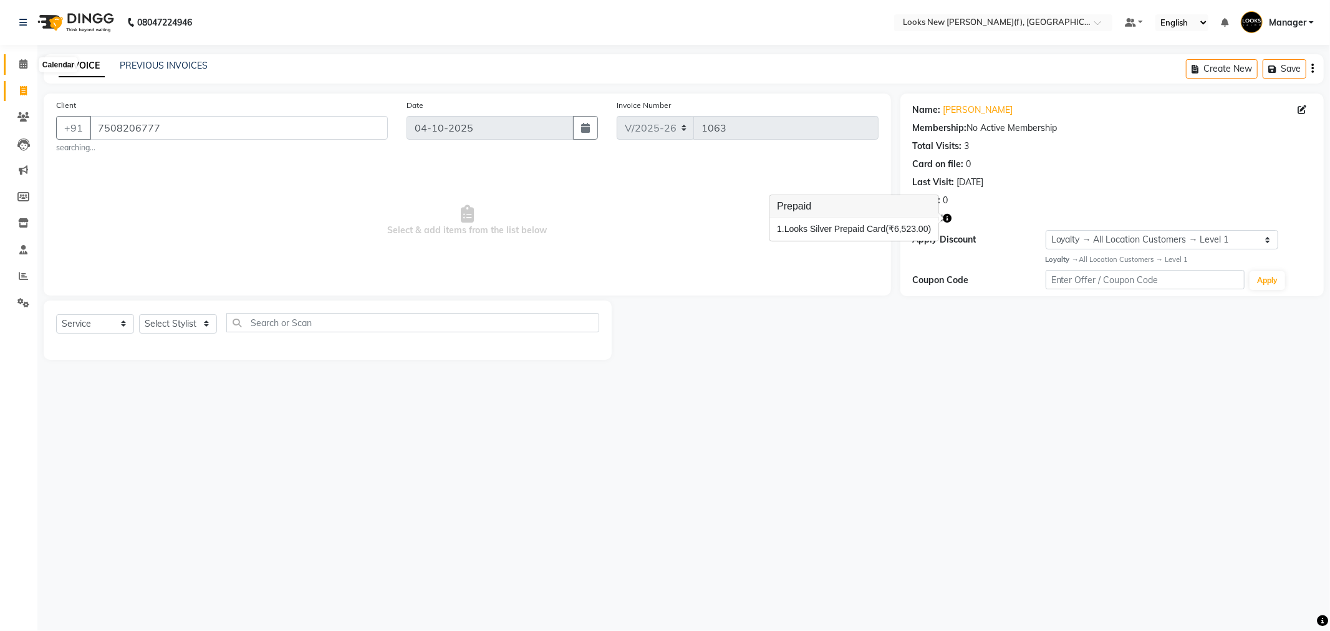
click at [17, 65] on span at bounding box center [23, 64] width 22 height 14
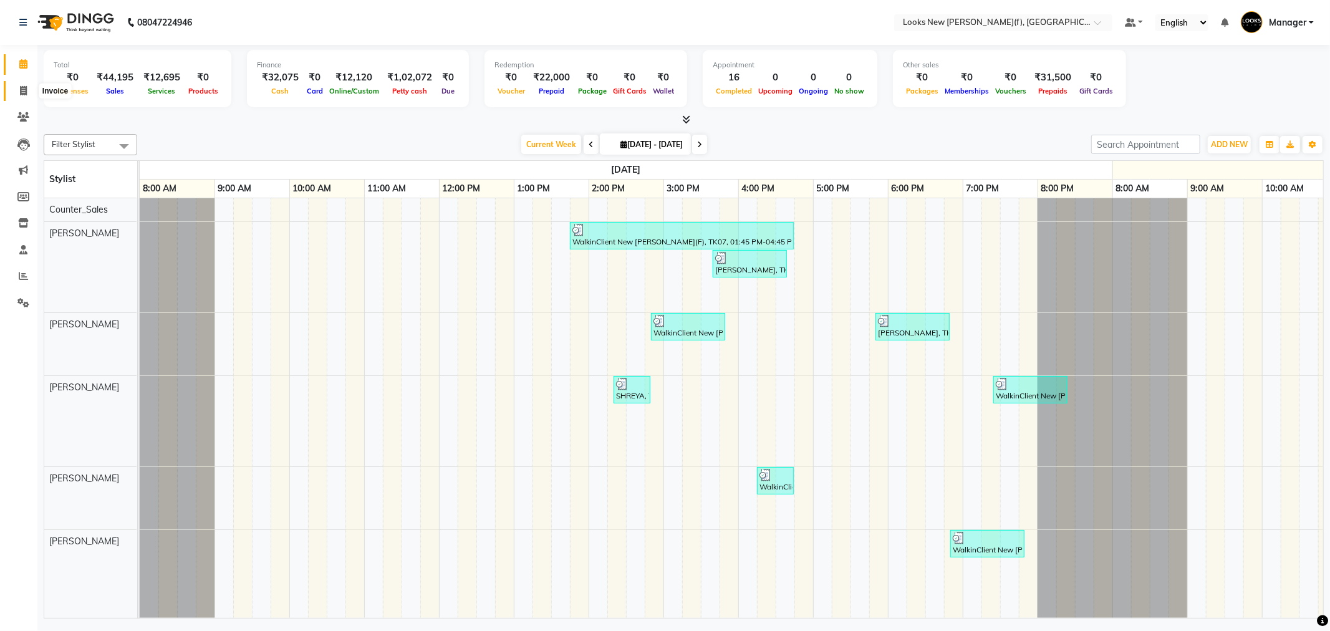
click at [21, 92] on icon at bounding box center [23, 90] width 7 height 9
select select "8659"
select select "service"
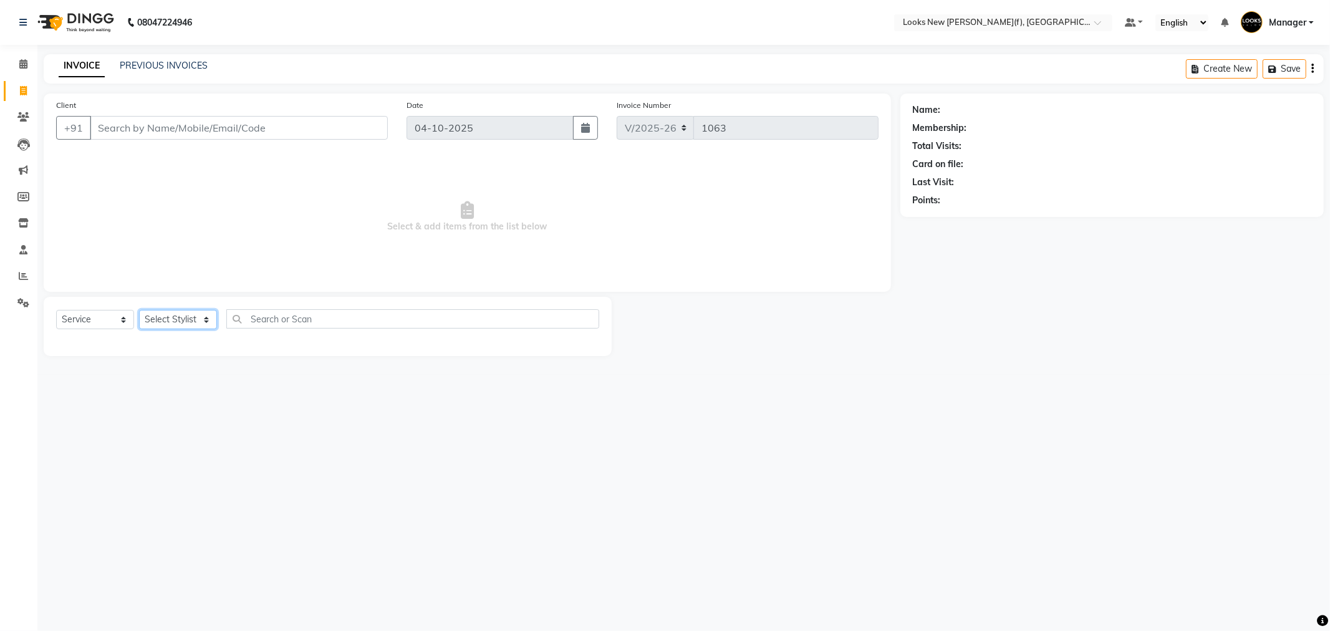
click at [167, 322] on select "Select Stylist Aakash_Pdct [PERSON_NAME] [PERSON_NAME] [PERSON_NAME] Counter_Sa…" at bounding box center [178, 319] width 78 height 19
select select "87334"
click at [139, 311] on select "Select Stylist Aakash_Pdct [PERSON_NAME] [PERSON_NAME] [PERSON_NAME] Counter_Sa…" at bounding box center [178, 319] width 78 height 19
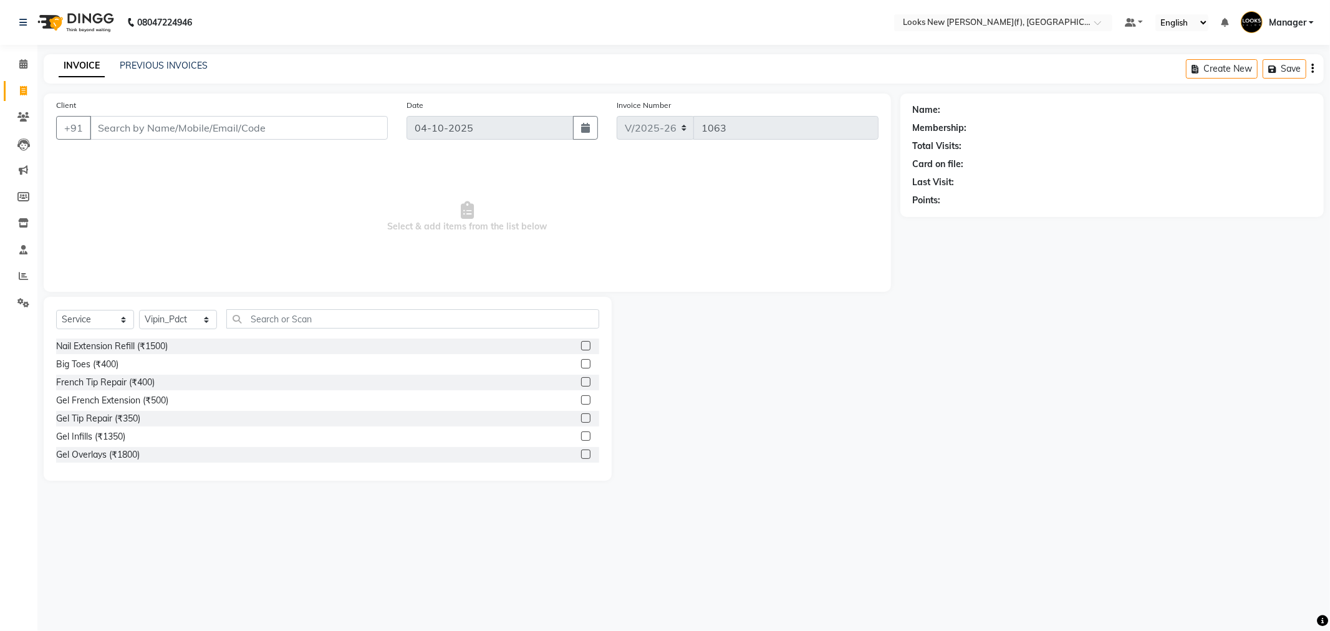
click at [291, 308] on div "Select Service Product Membership Package Voucher Prepaid Gift Card Select Styl…" at bounding box center [328, 389] width 568 height 184
click at [292, 315] on input "text" at bounding box center [412, 318] width 373 height 19
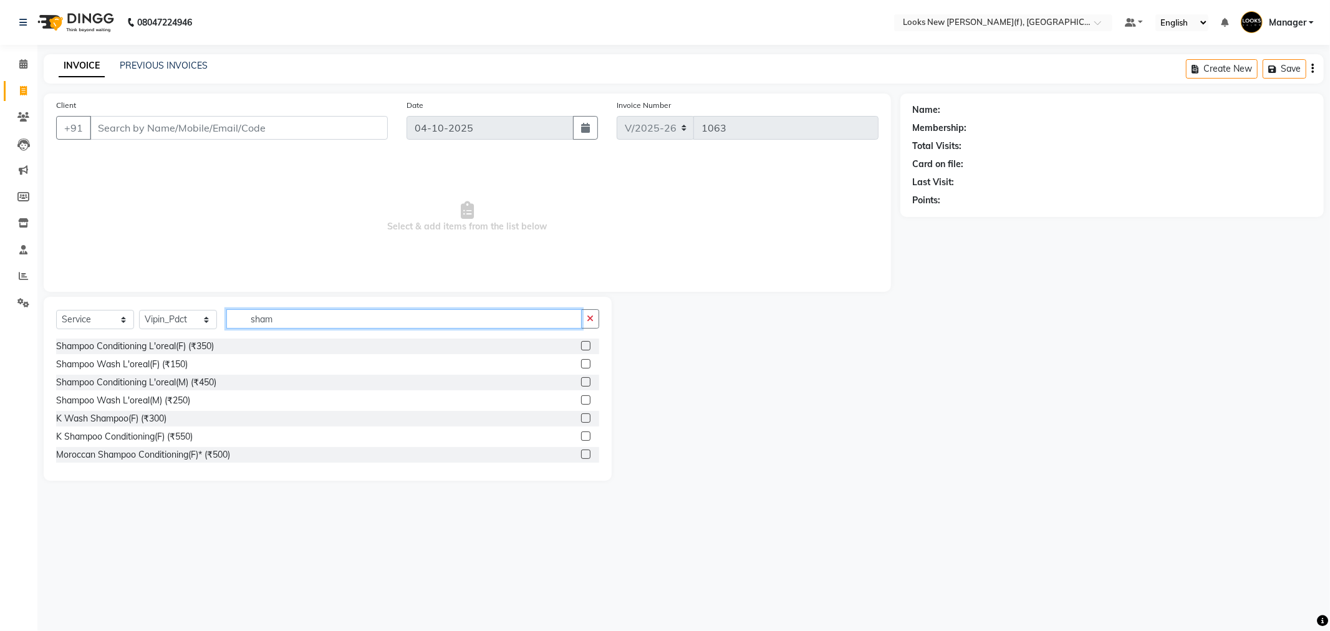
type input "sham"
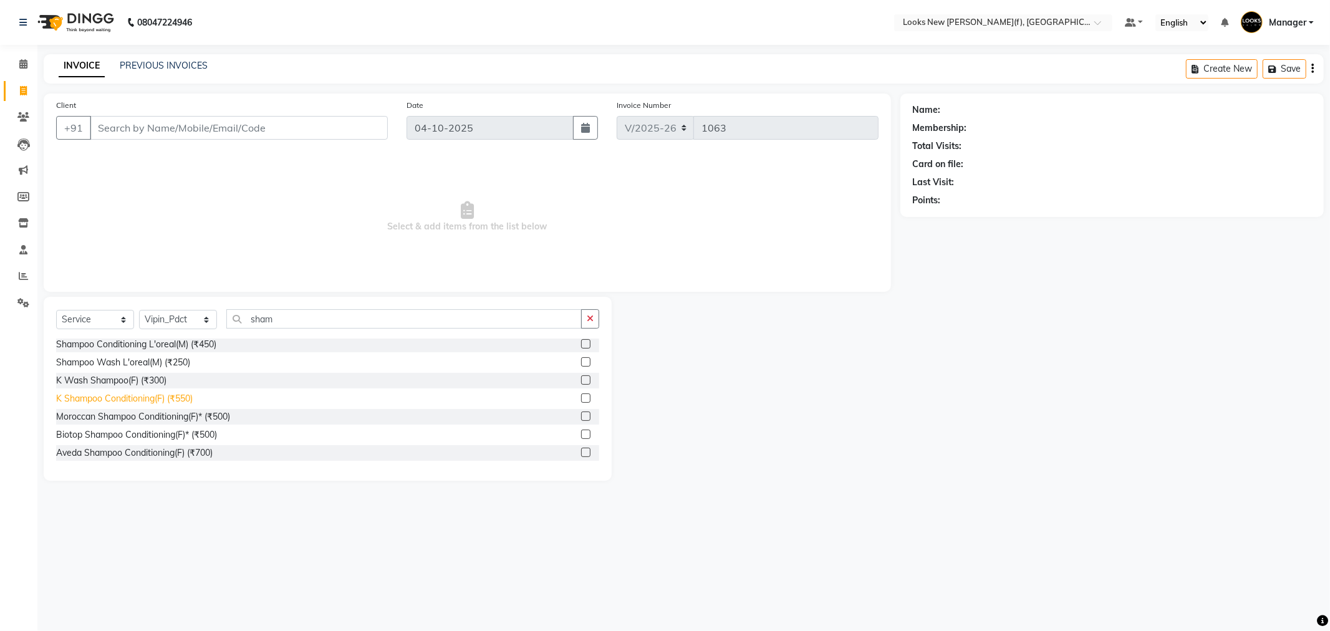
click at [123, 392] on div "K Shampoo Conditioning(F) (₹550)" at bounding box center [124, 398] width 137 height 13
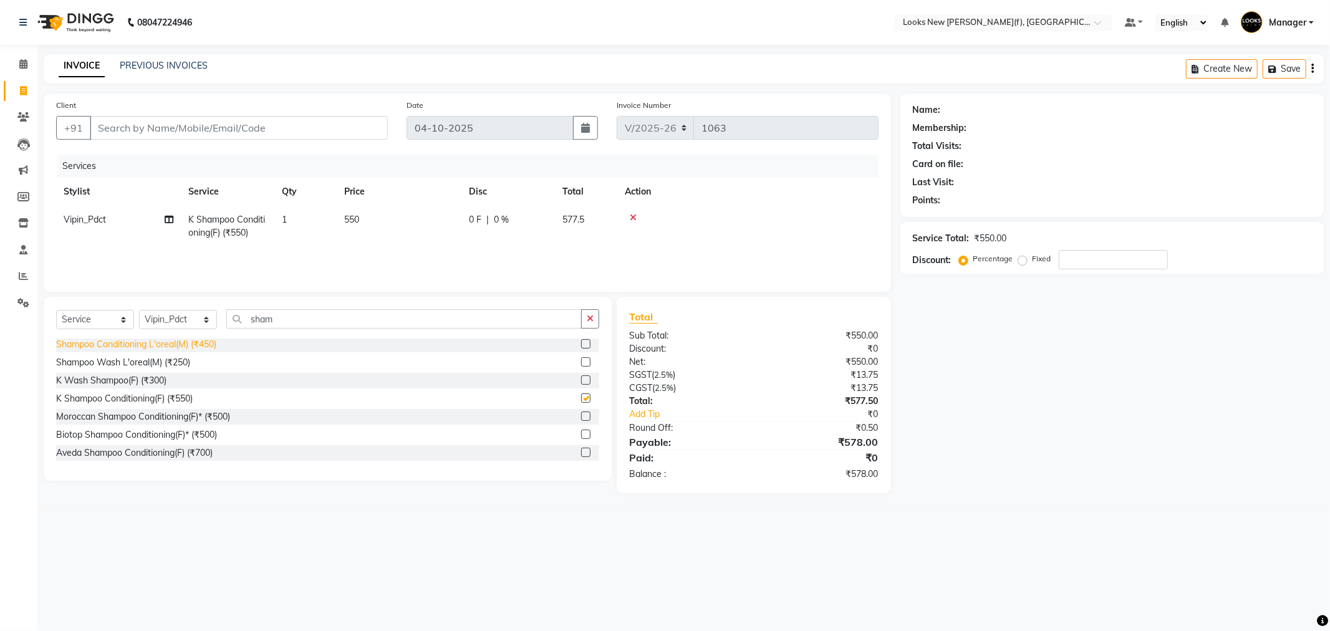
checkbox input "false"
drag, startPoint x: 308, startPoint y: 319, endPoint x: 200, endPoint y: 311, distance: 108.9
click at [201, 312] on div "Select Service Product Membership Package Voucher Prepaid Gift Card Select Styl…" at bounding box center [327, 323] width 543 height 29
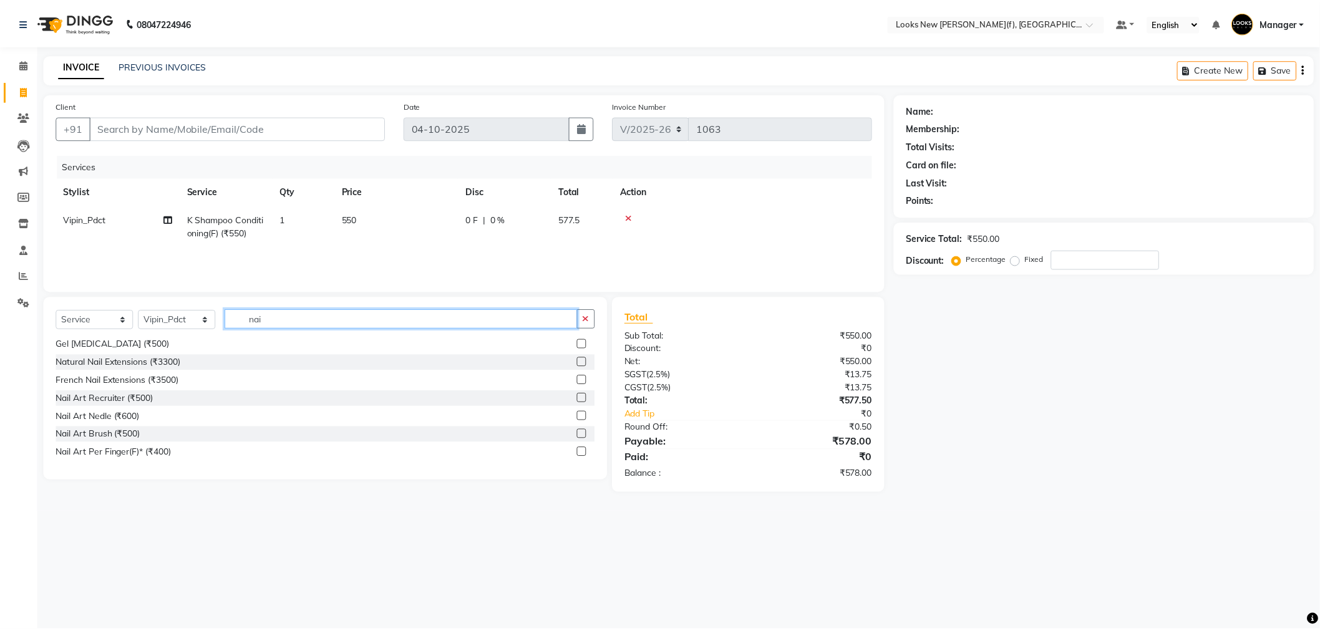
scroll to position [0, 0]
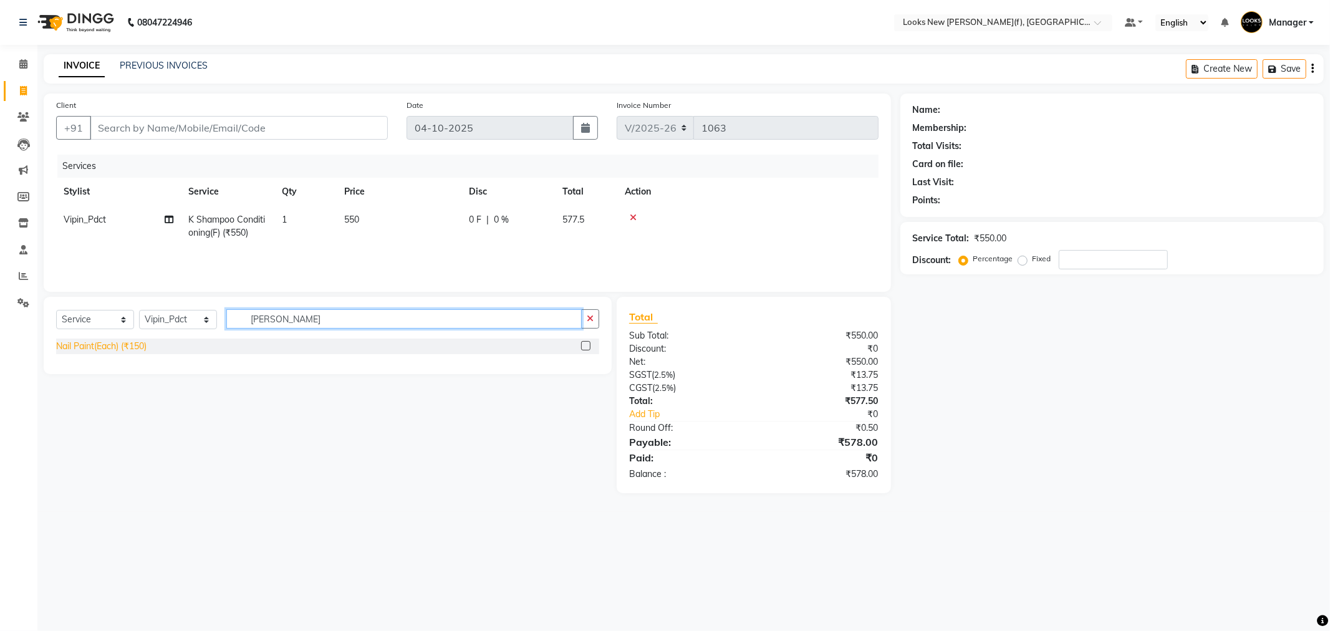
type input "nail pai"
click at [109, 344] on div "Nail Paint(Each) (₹150)" at bounding box center [101, 346] width 90 height 13
checkbox input "false"
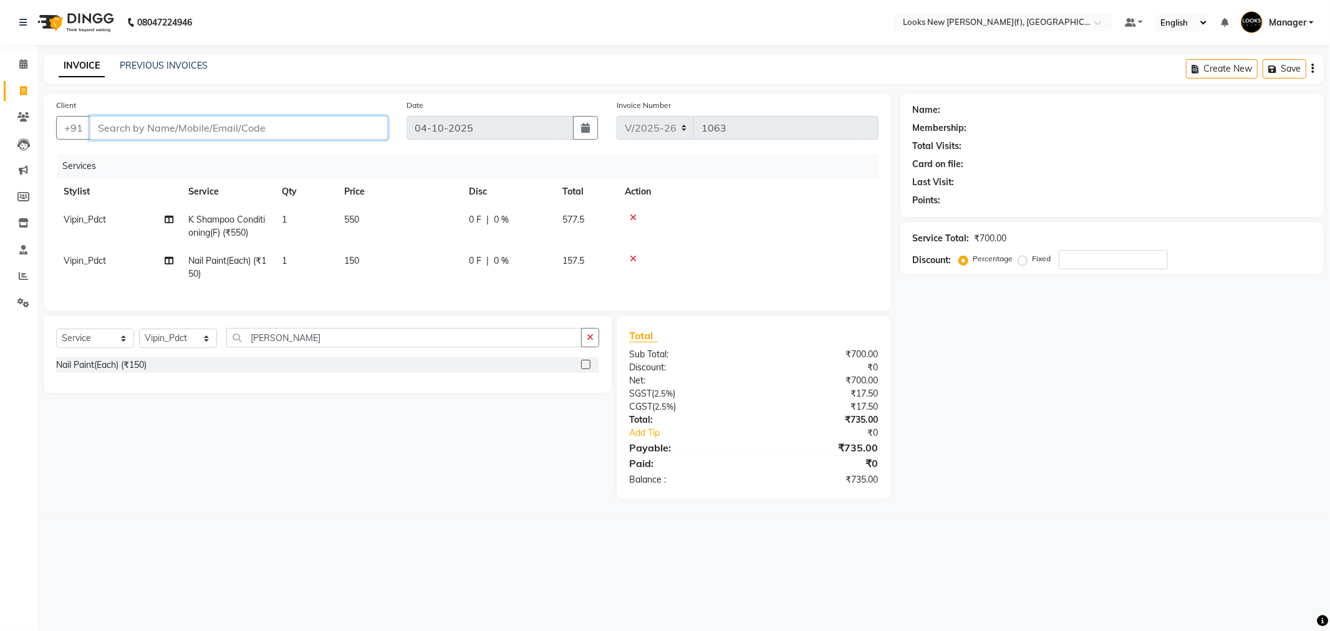
click at [197, 125] on input "Client" at bounding box center [239, 128] width 298 height 24
type input "9"
type input "0"
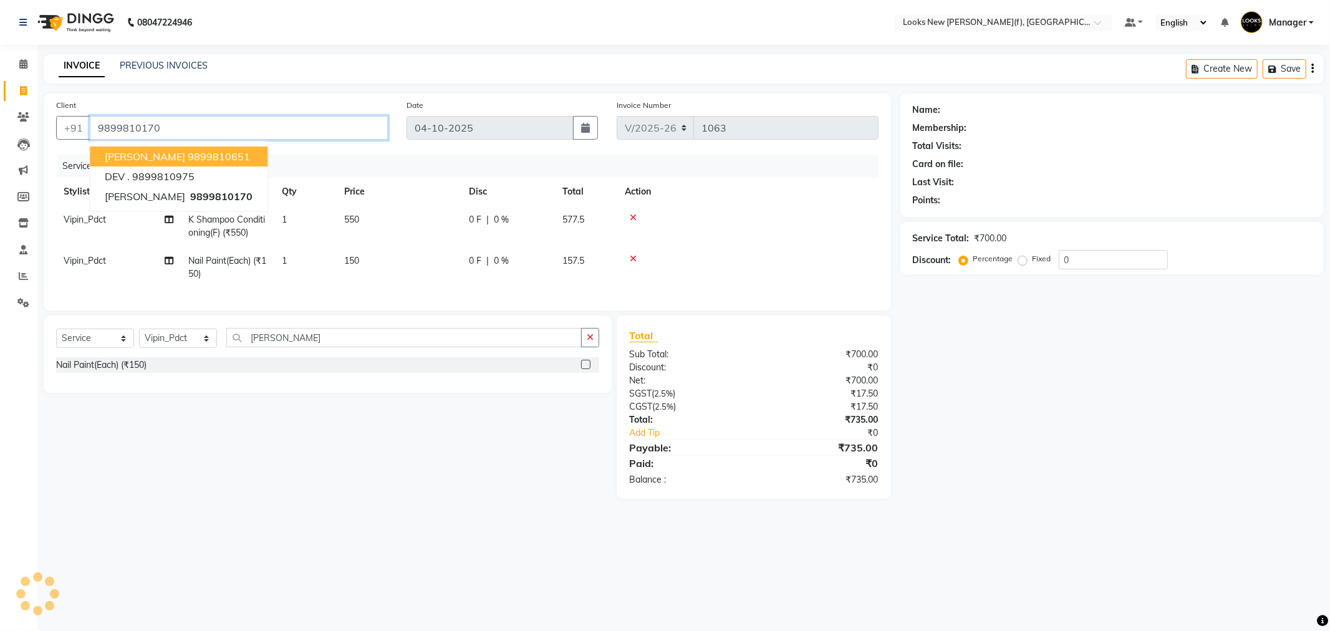
type input "9899810170"
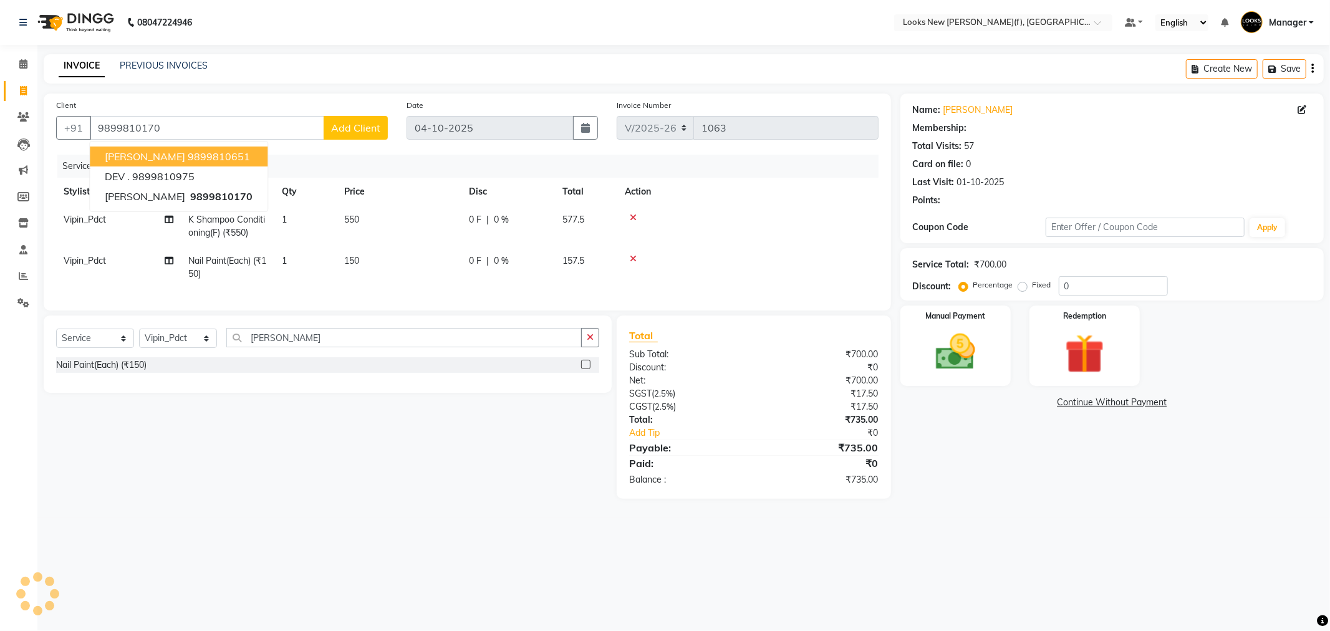
select select "1: Object"
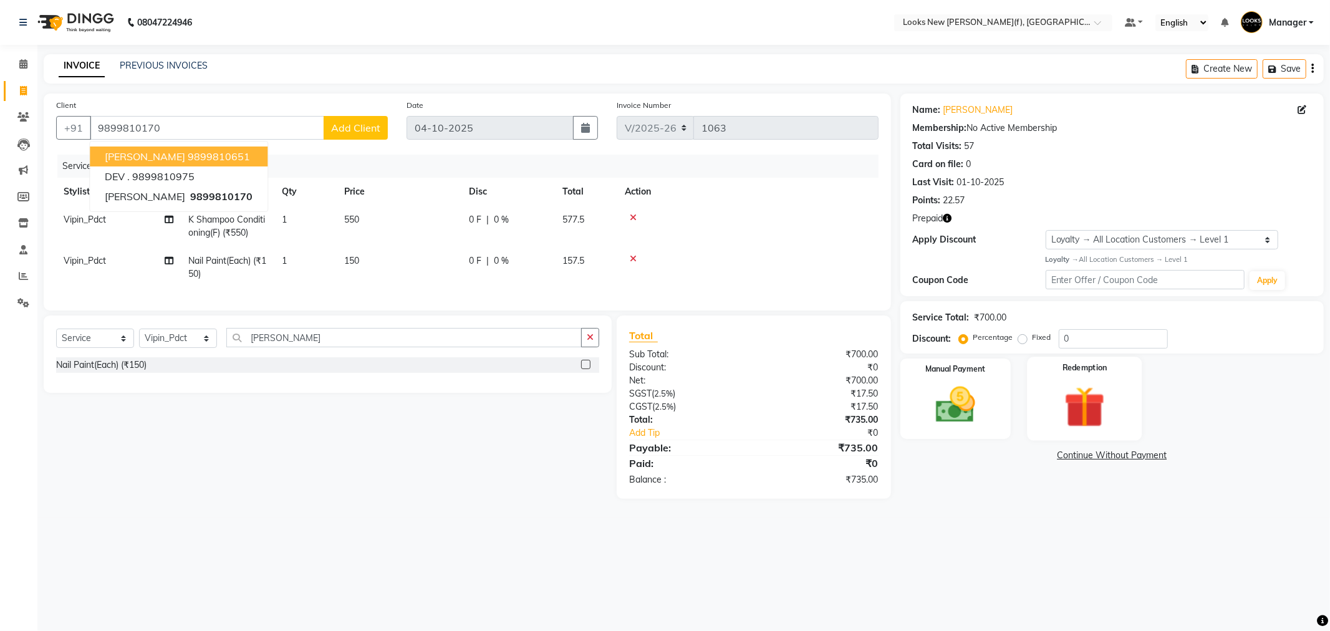
click at [1109, 418] on img at bounding box center [1084, 407] width 67 height 51
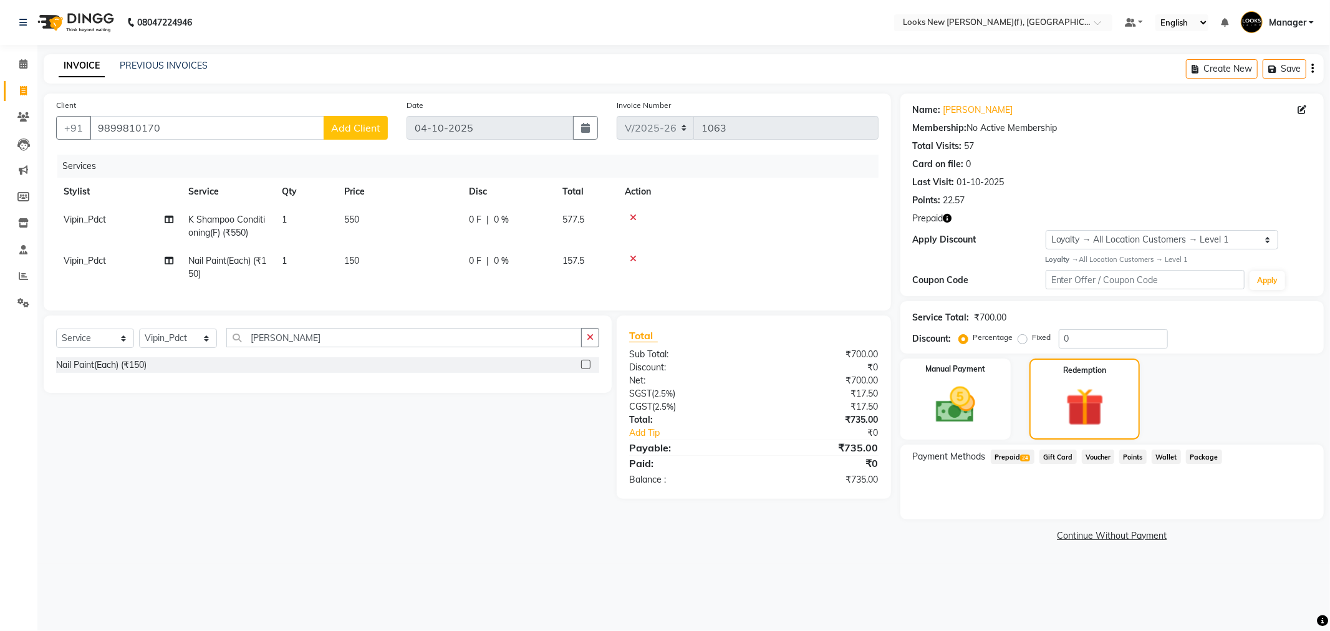
click at [1005, 452] on span "Prepaid 24" at bounding box center [1013, 457] width 44 height 14
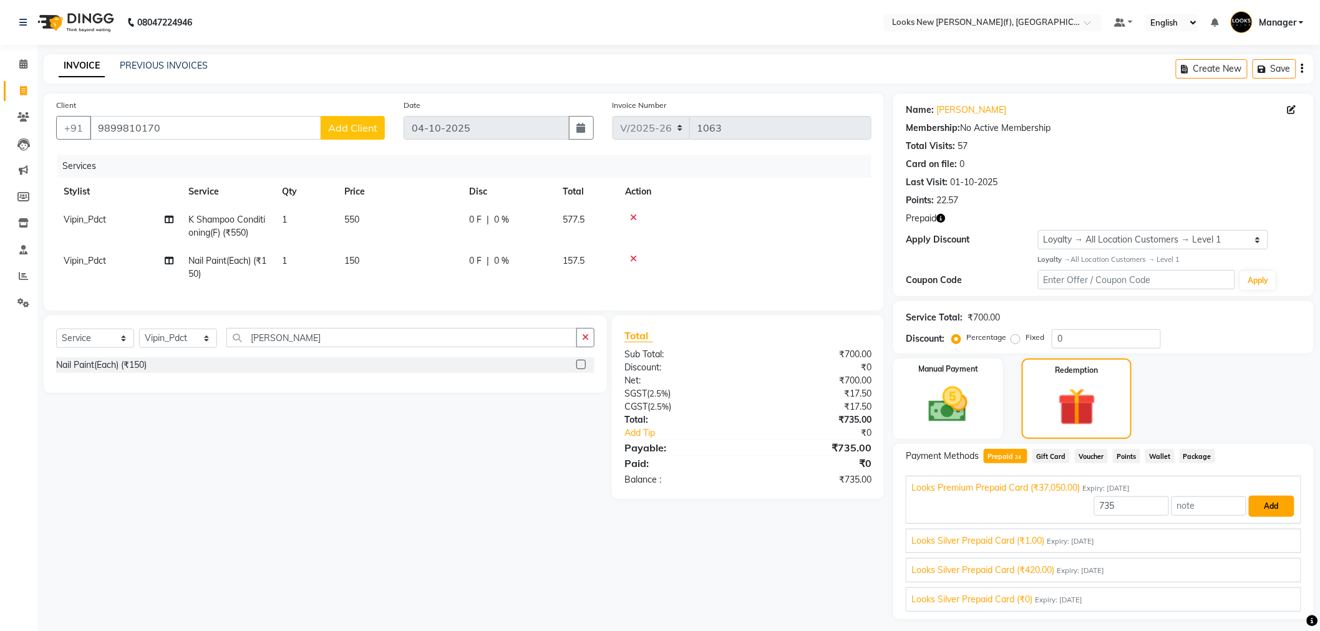
click at [1260, 507] on button "Add" at bounding box center [1272, 506] width 46 height 21
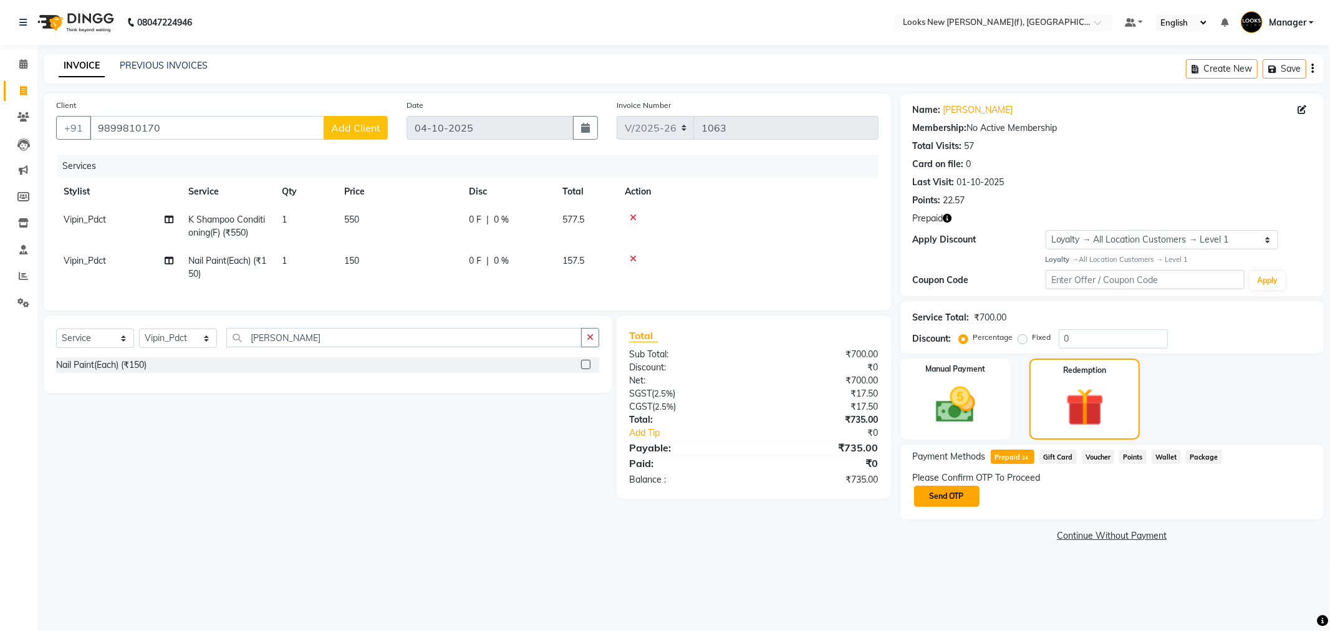
click at [923, 497] on button "Send OTP" at bounding box center [946, 496] width 65 height 21
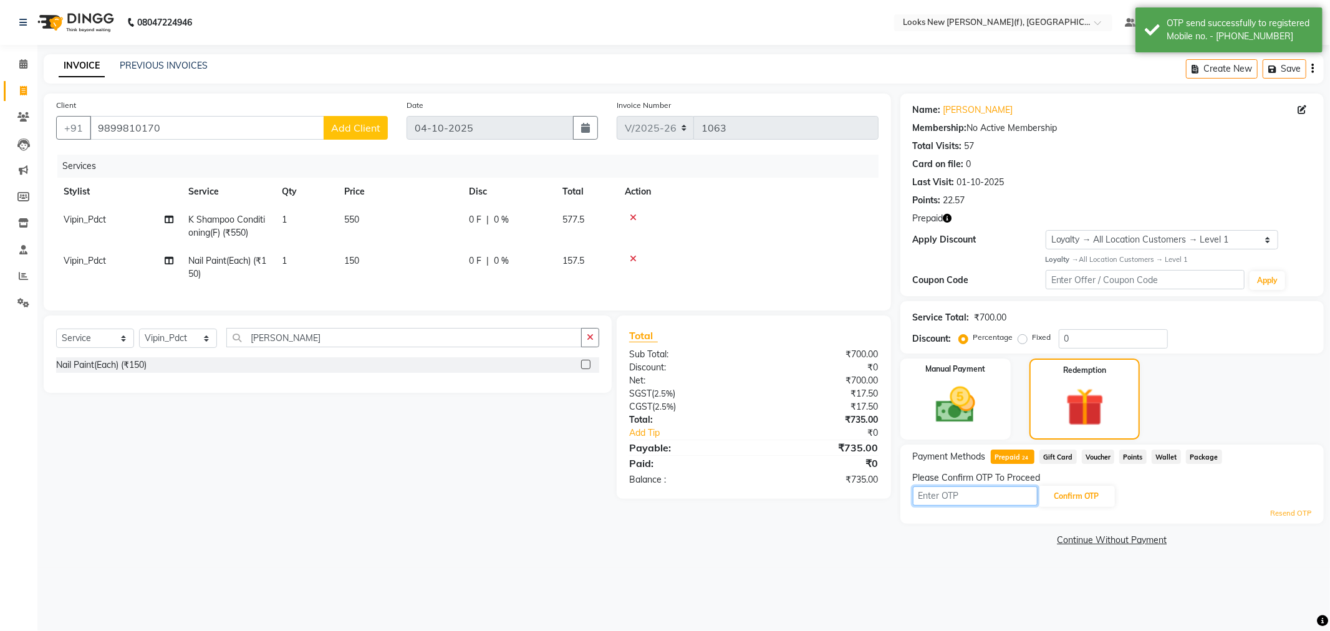
click at [923, 497] on input "text" at bounding box center [975, 495] width 125 height 19
type input "8057"
click at [1064, 494] on button "Confirm OTP" at bounding box center [1077, 496] width 76 height 21
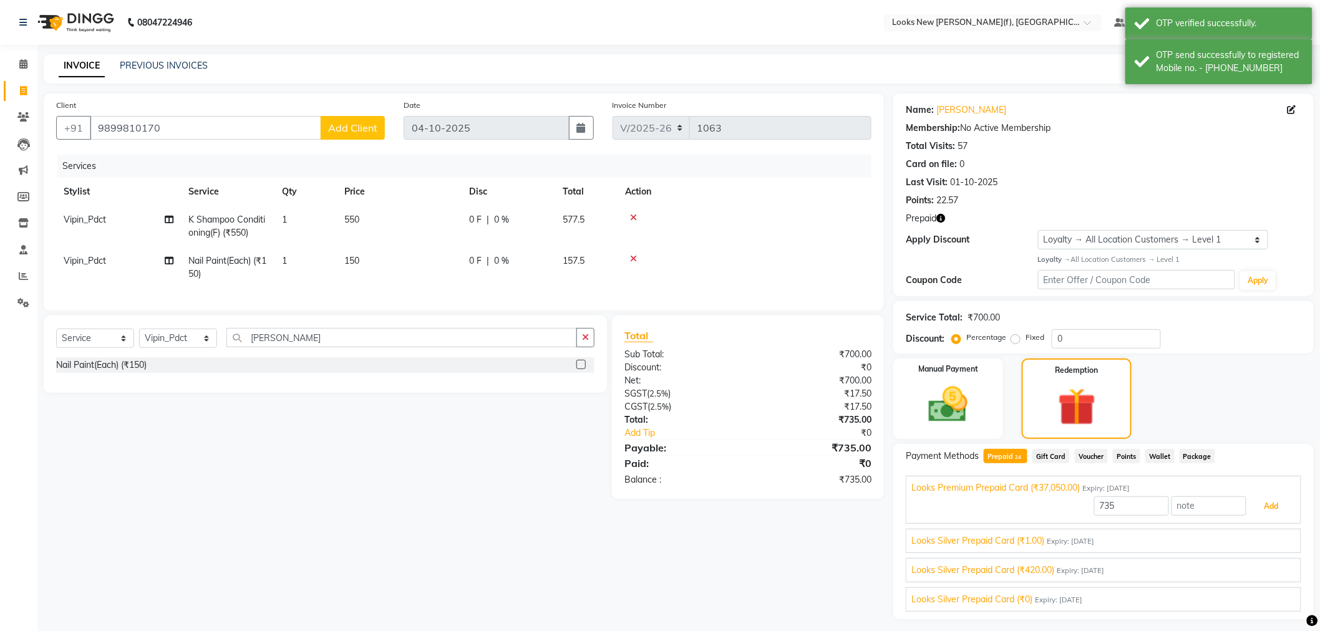
click at [1275, 509] on button "Add" at bounding box center [1272, 506] width 46 height 21
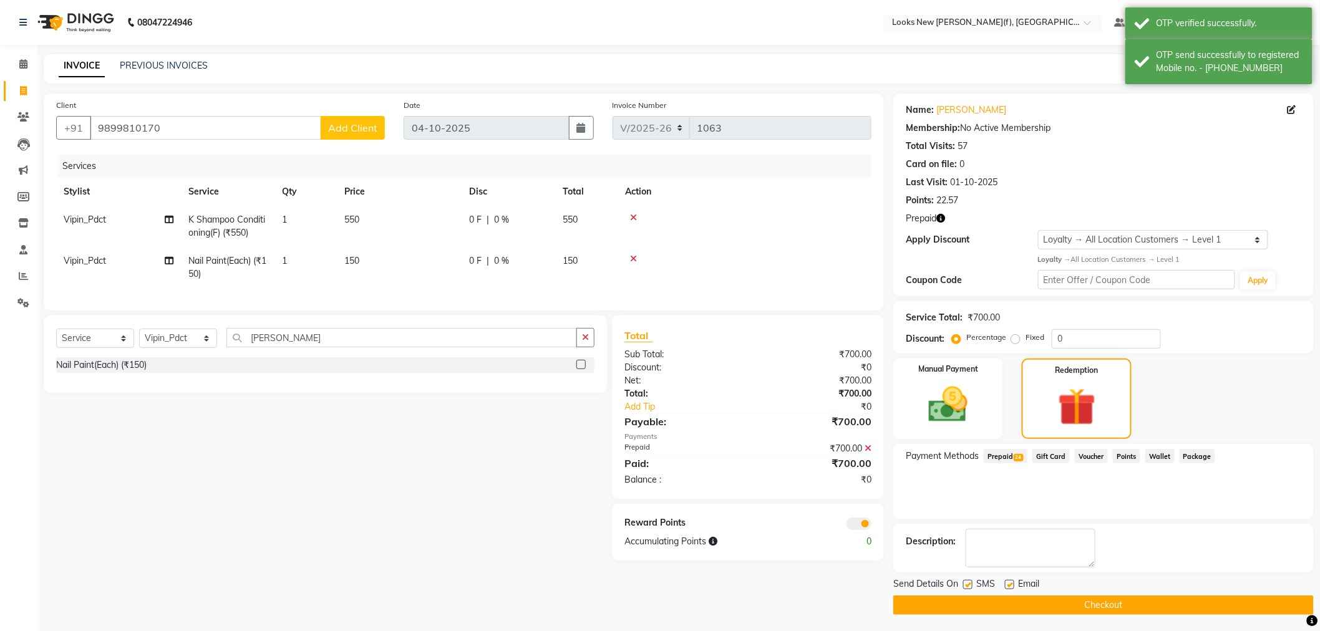
scroll to position [2, 0]
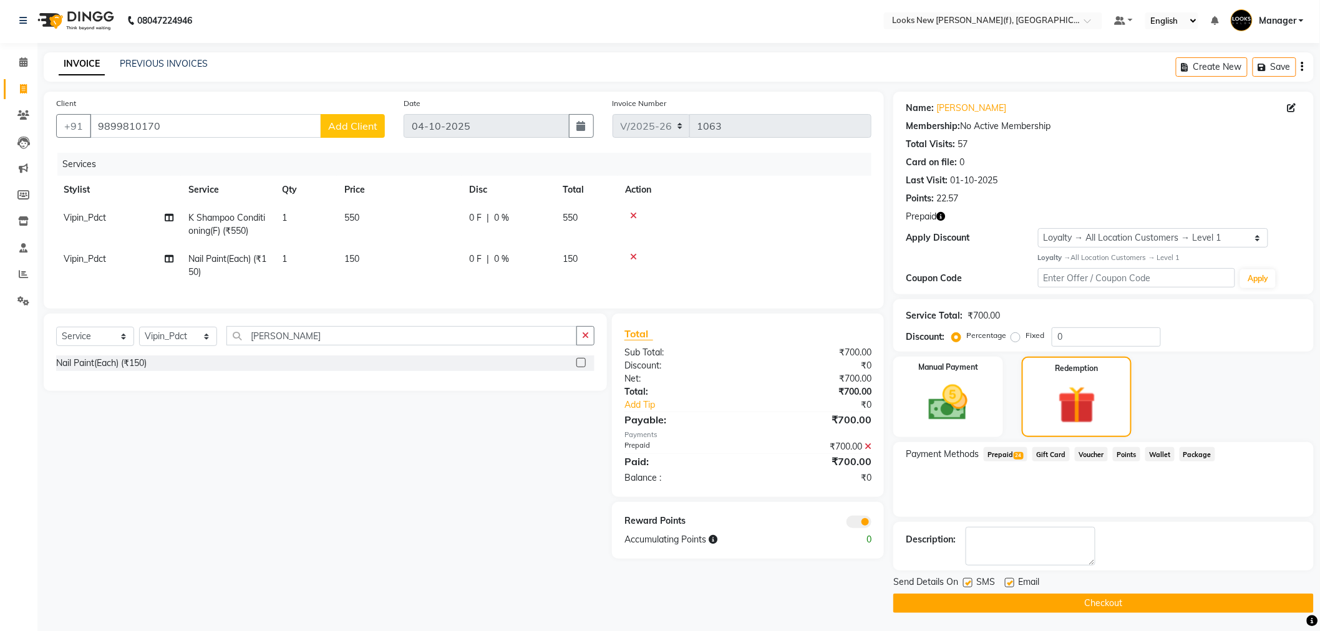
click at [937, 596] on button "Checkout" at bounding box center [1103, 603] width 420 height 19
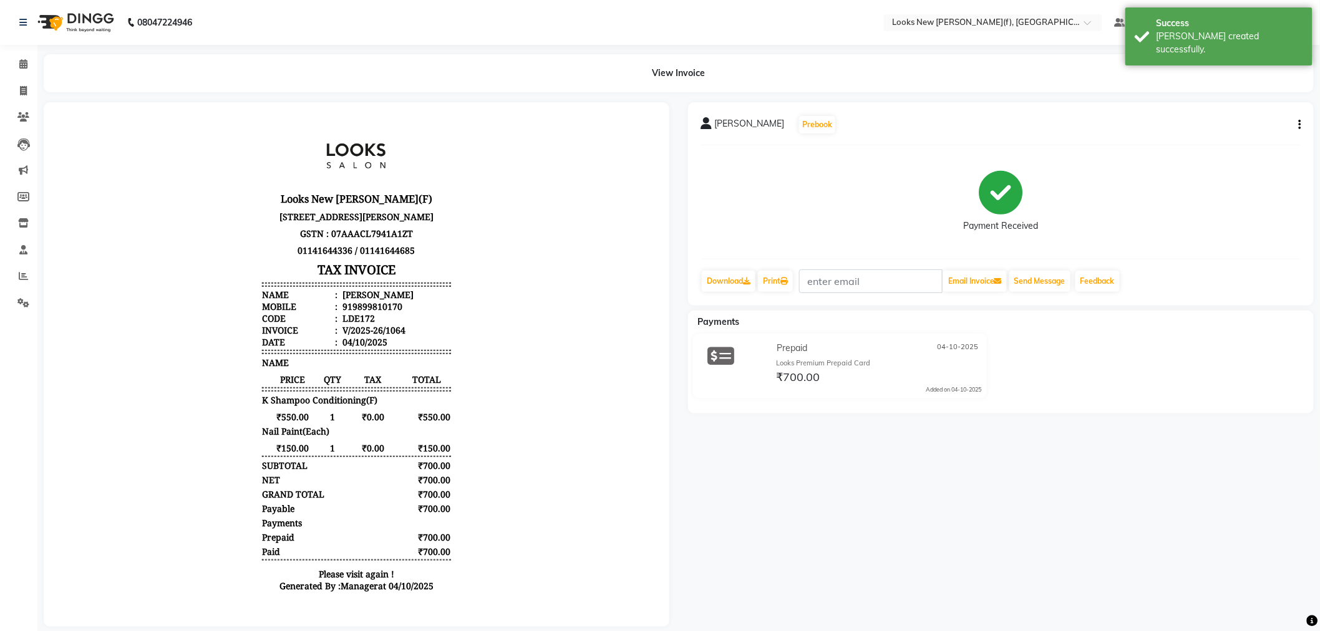
drag, startPoint x: 82, startPoint y: 20, endPoint x: 166, endPoint y: 5, distance: 85.5
click at [82, 20] on img at bounding box center [74, 22] width 85 height 35
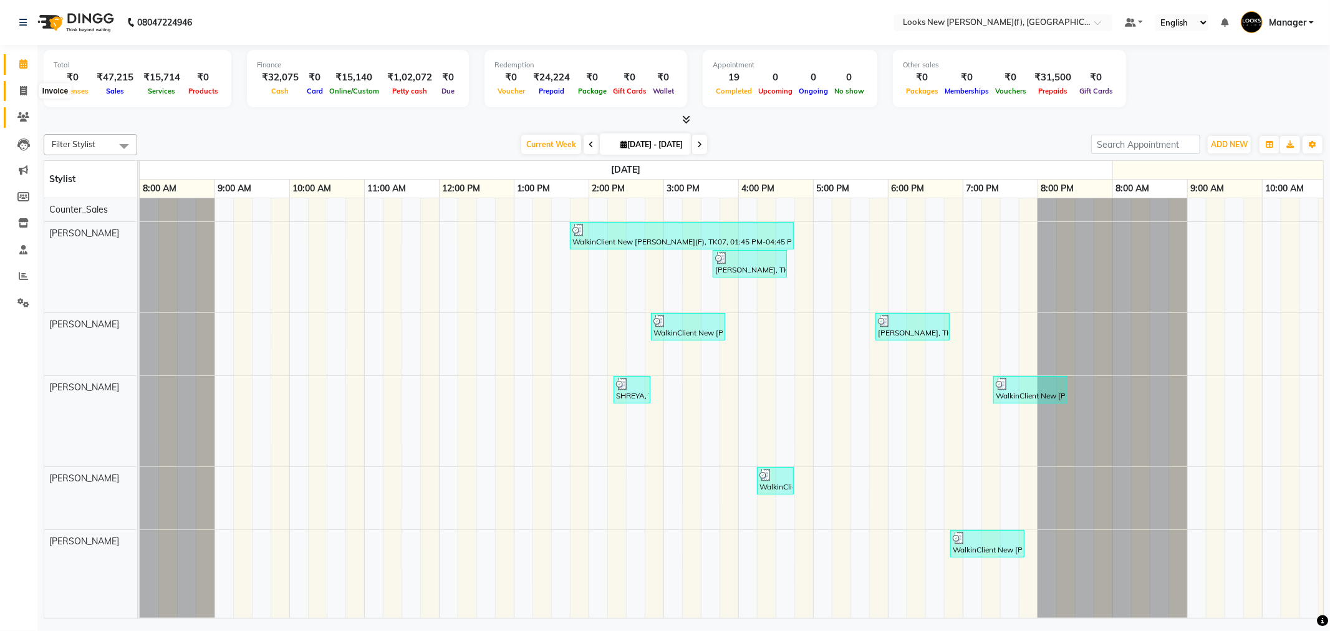
drag, startPoint x: 16, startPoint y: 85, endPoint x: 27, endPoint y: 107, distance: 24.3
click at [16, 85] on span at bounding box center [23, 91] width 22 height 14
select select "8659"
select select "service"
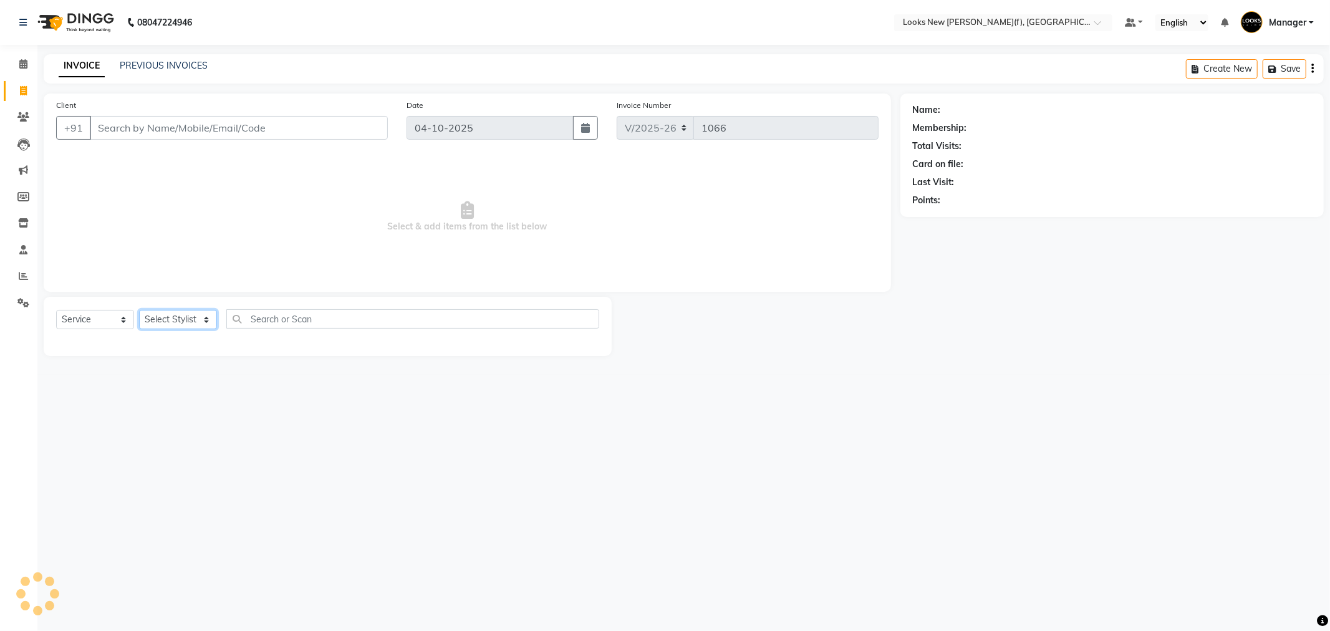
click at [167, 321] on select "Select Stylist" at bounding box center [178, 319] width 78 height 19
click at [167, 321] on select "Select Stylist Aakash_Pdct [PERSON_NAME] [PERSON_NAME] [PERSON_NAME] Counter_Sa…" at bounding box center [178, 319] width 78 height 19
select select "87324"
click at [139, 311] on select "Select Stylist Aakash_Pdct [PERSON_NAME] [PERSON_NAME] [PERSON_NAME] Counter_Sa…" at bounding box center [178, 319] width 78 height 19
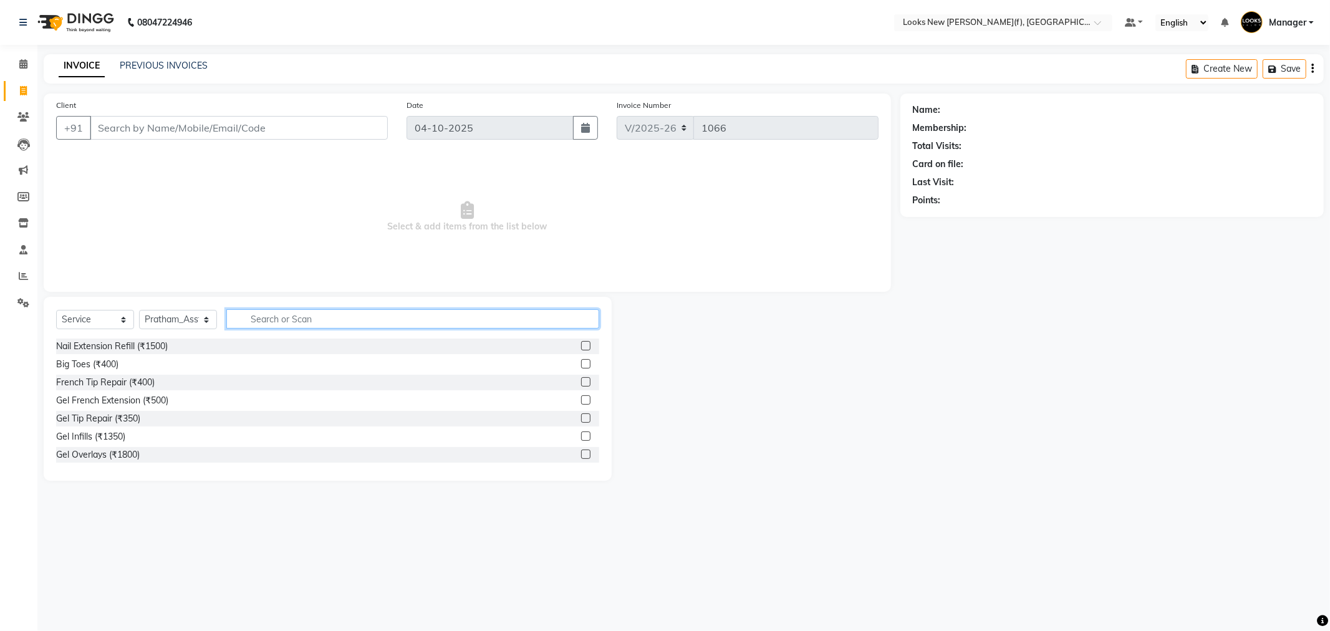
click at [267, 315] on input "text" at bounding box center [412, 318] width 373 height 19
type input "sham"
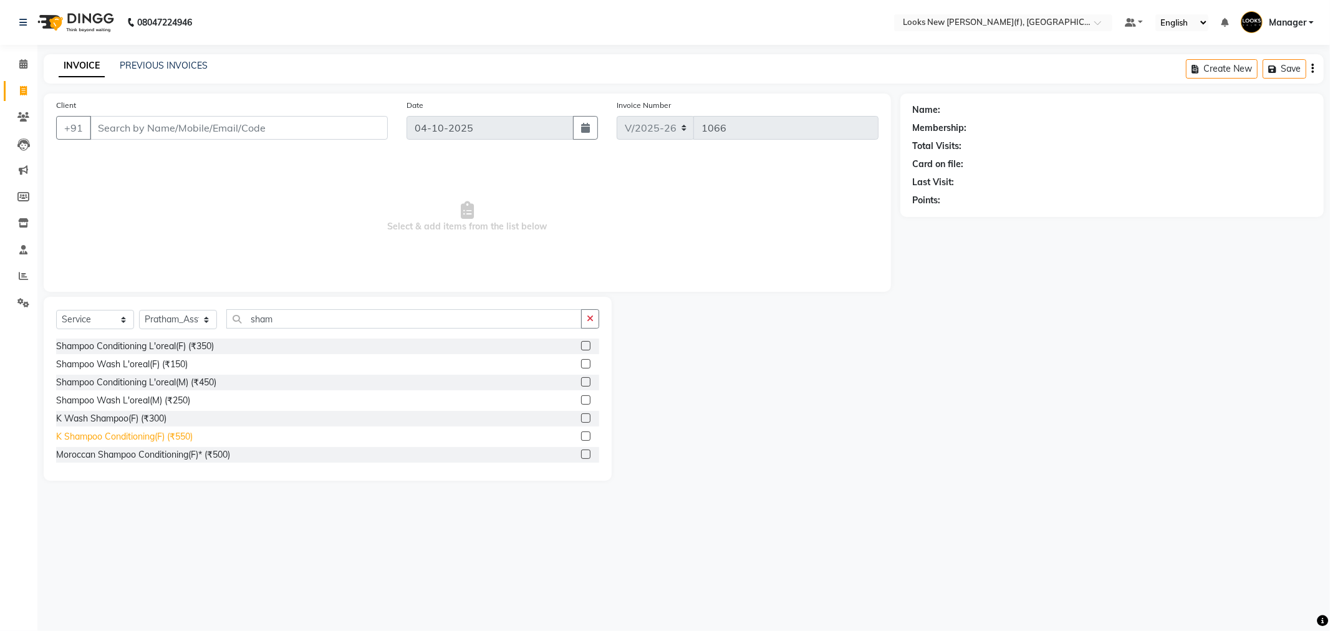
click at [133, 433] on div "K Shampoo Conditioning(F) (₹550)" at bounding box center [124, 436] width 137 height 13
checkbox input "false"
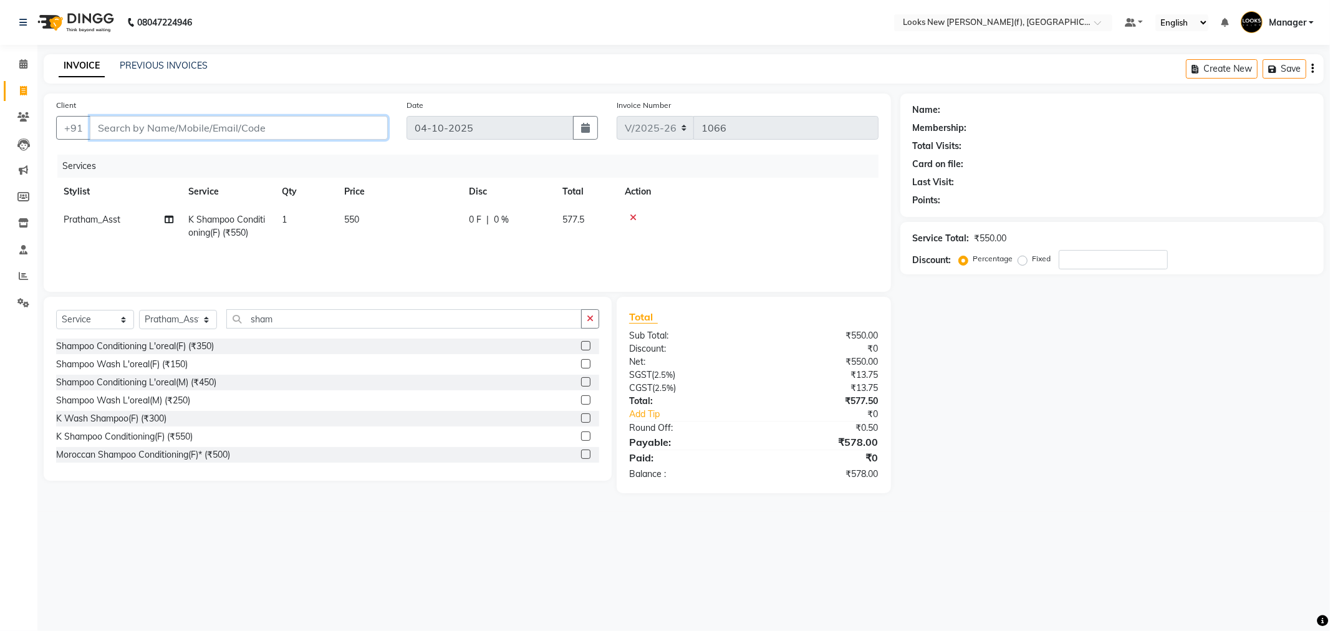
click at [219, 128] on input "Client" at bounding box center [239, 128] width 298 height 24
type input "9"
type input "0"
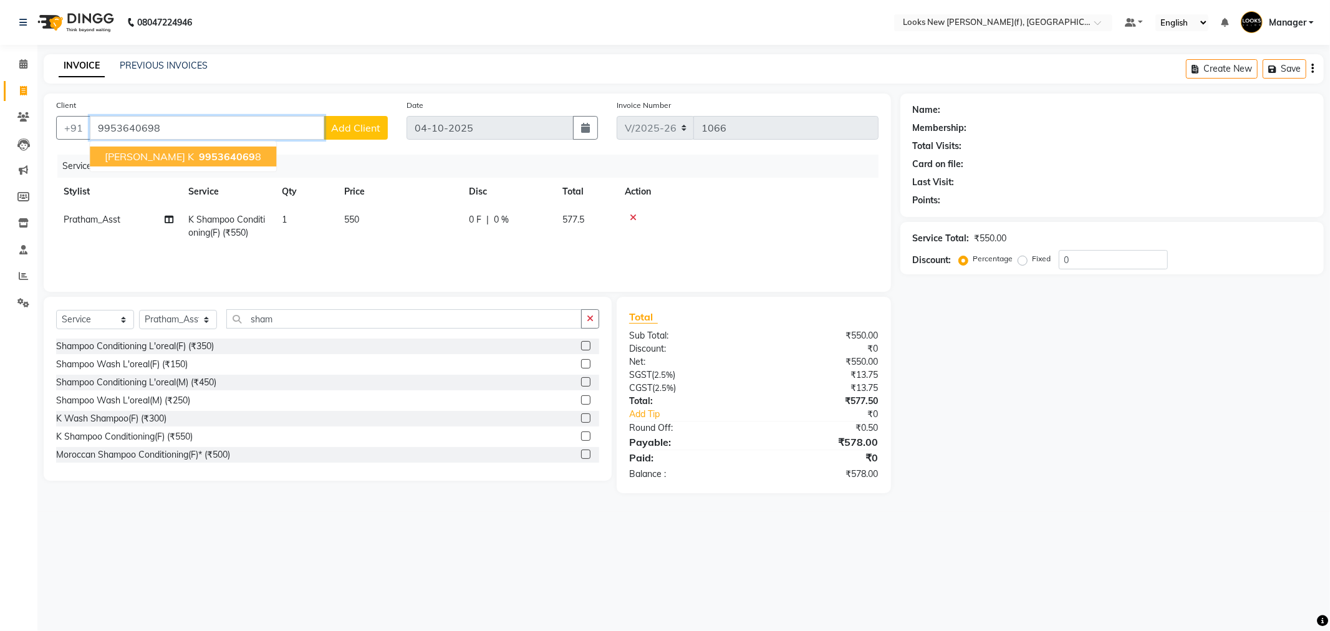
type input "9953640698"
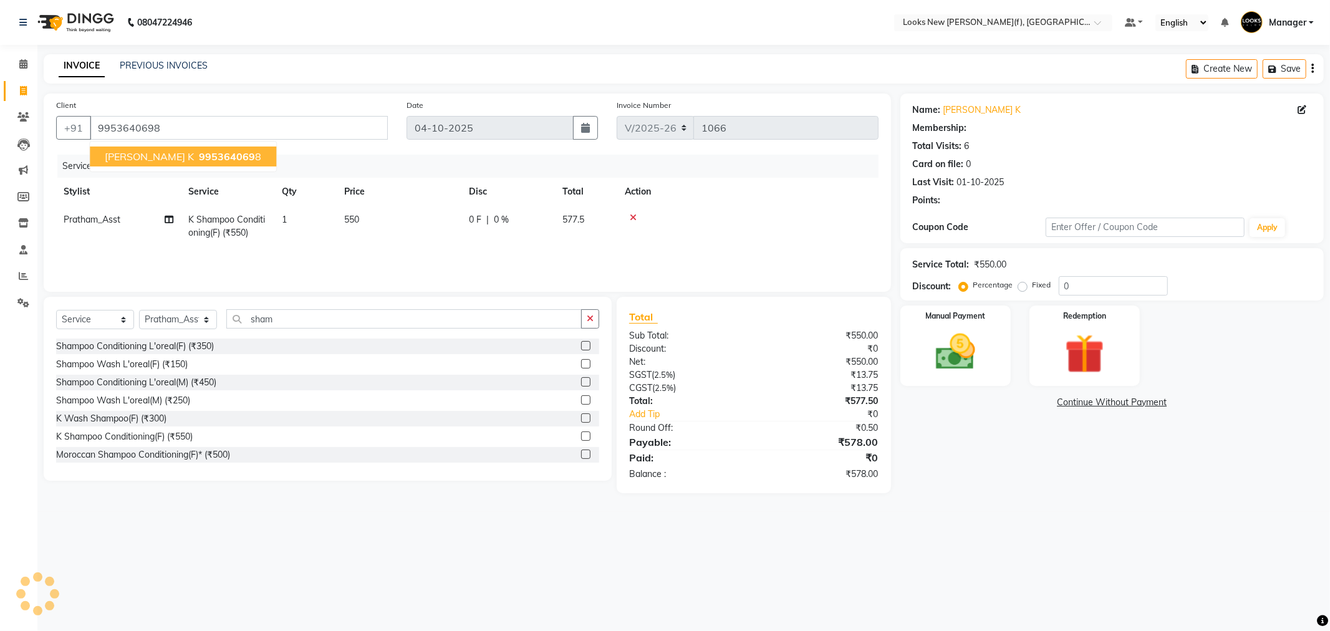
select select "1: Object"
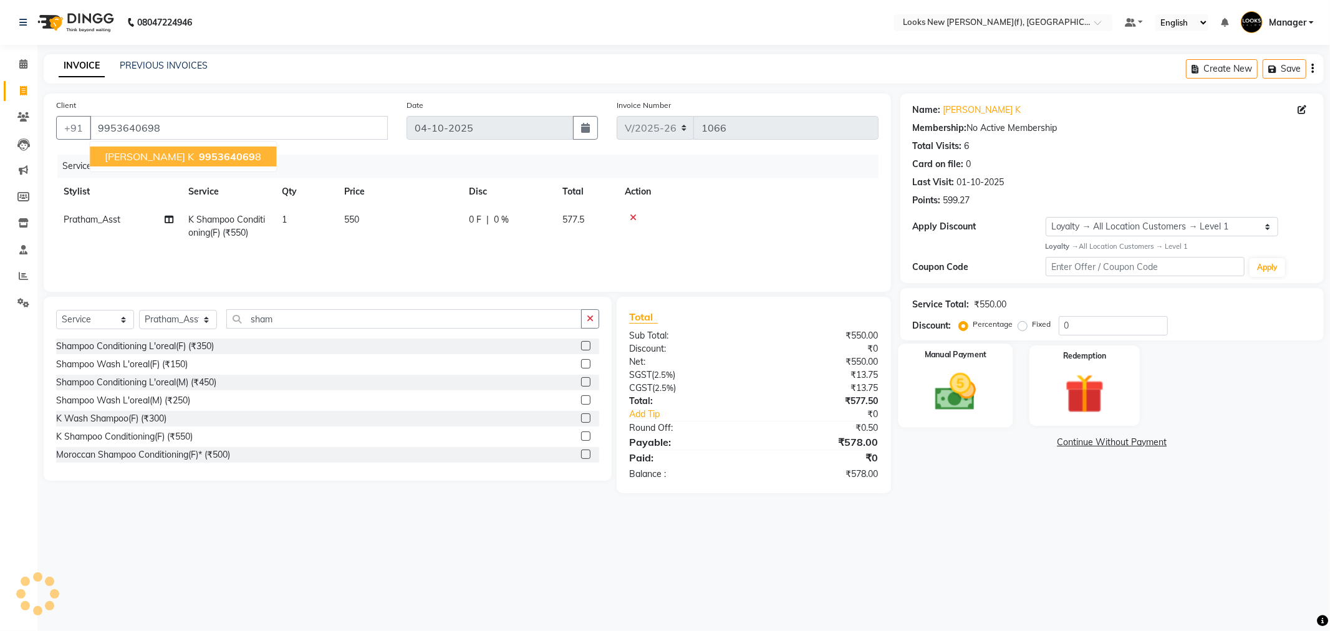
click at [980, 385] on img at bounding box center [955, 392] width 67 height 47
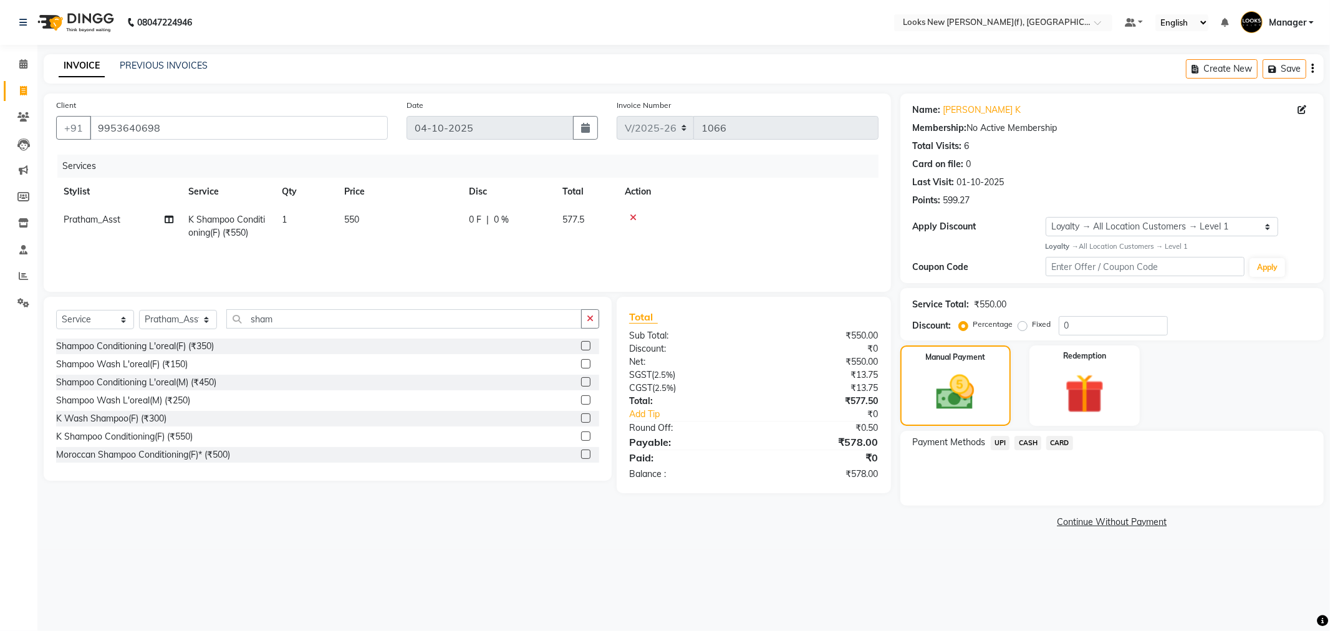
click at [1000, 438] on span "UPI" at bounding box center [1000, 443] width 19 height 14
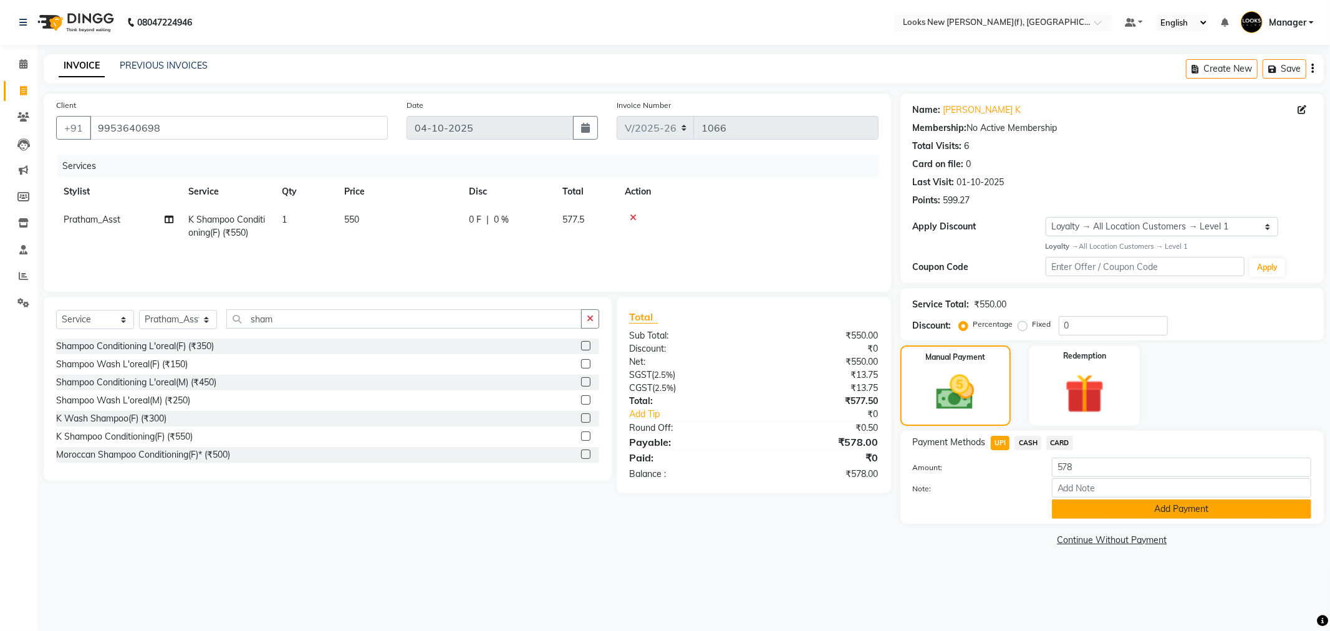
click at [1093, 513] on button "Add Payment" at bounding box center [1181, 509] width 259 height 19
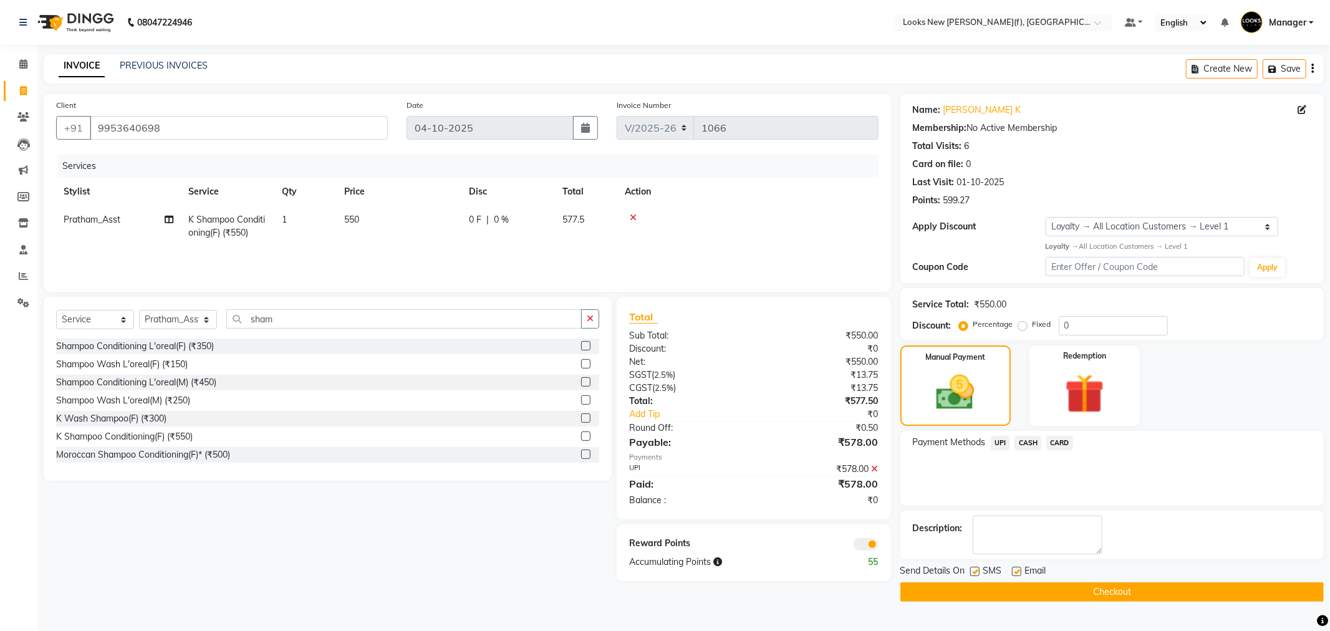
click at [977, 593] on button "Checkout" at bounding box center [1112, 591] width 423 height 19
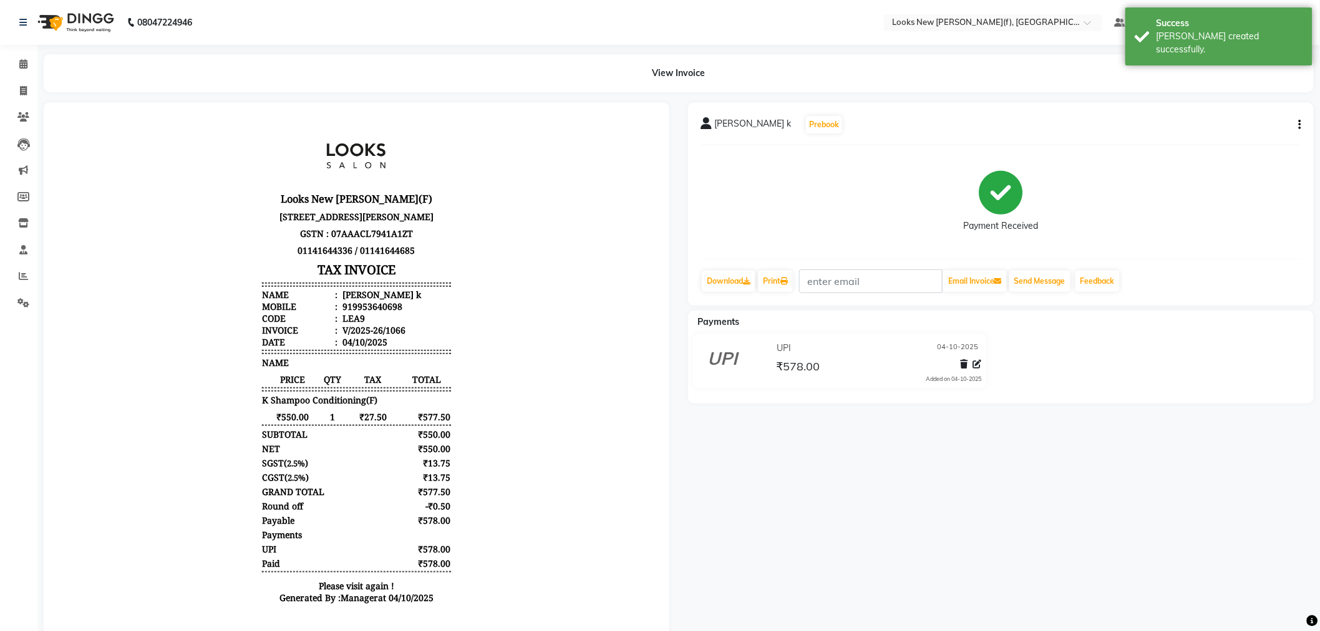
click at [75, 24] on img at bounding box center [74, 22] width 85 height 35
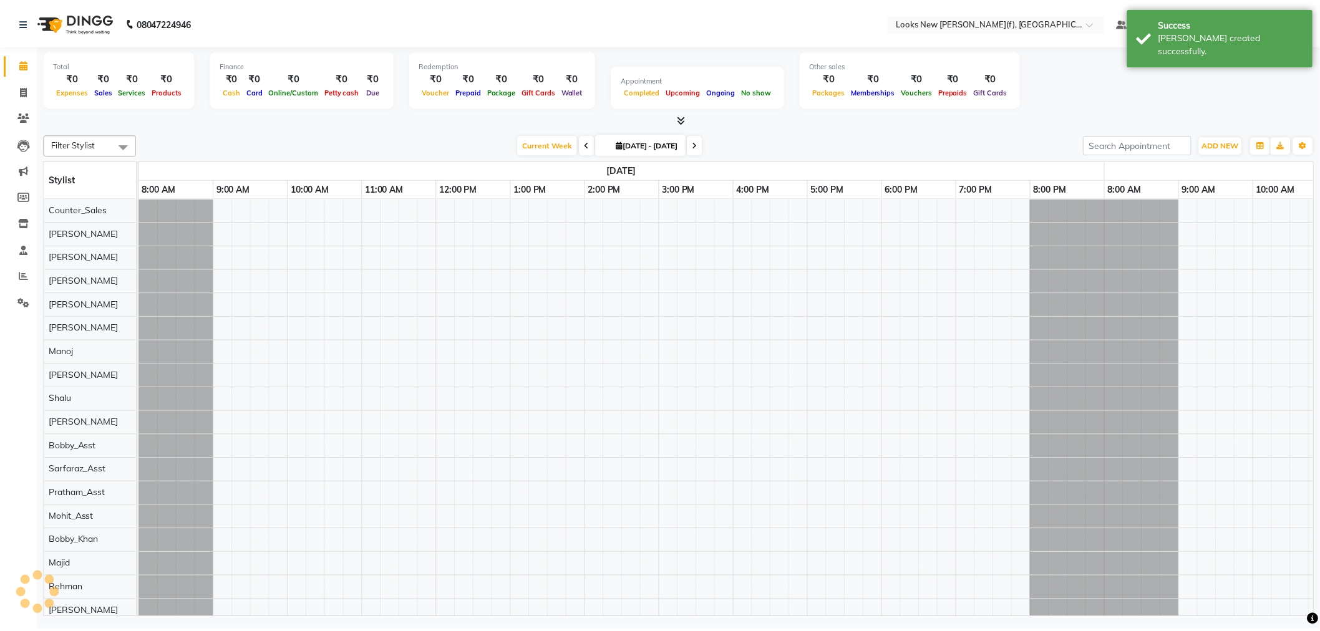
scroll to position [0, 524]
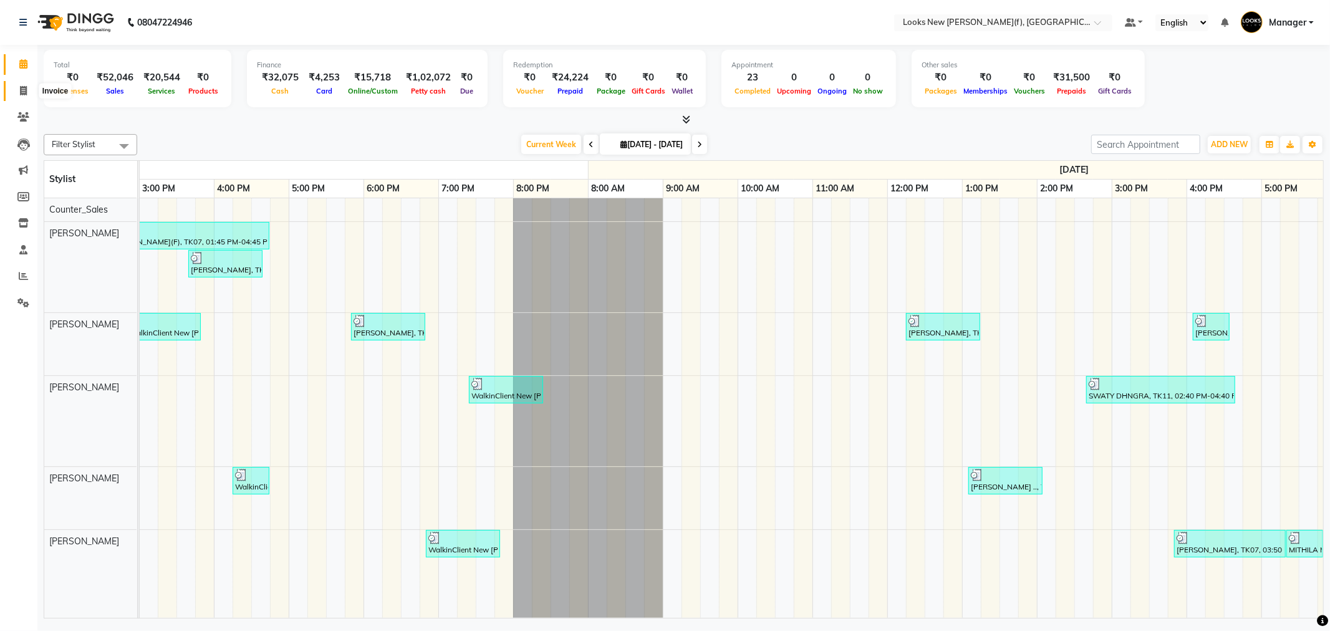
click at [24, 94] on icon at bounding box center [23, 90] width 7 height 9
select select "service"
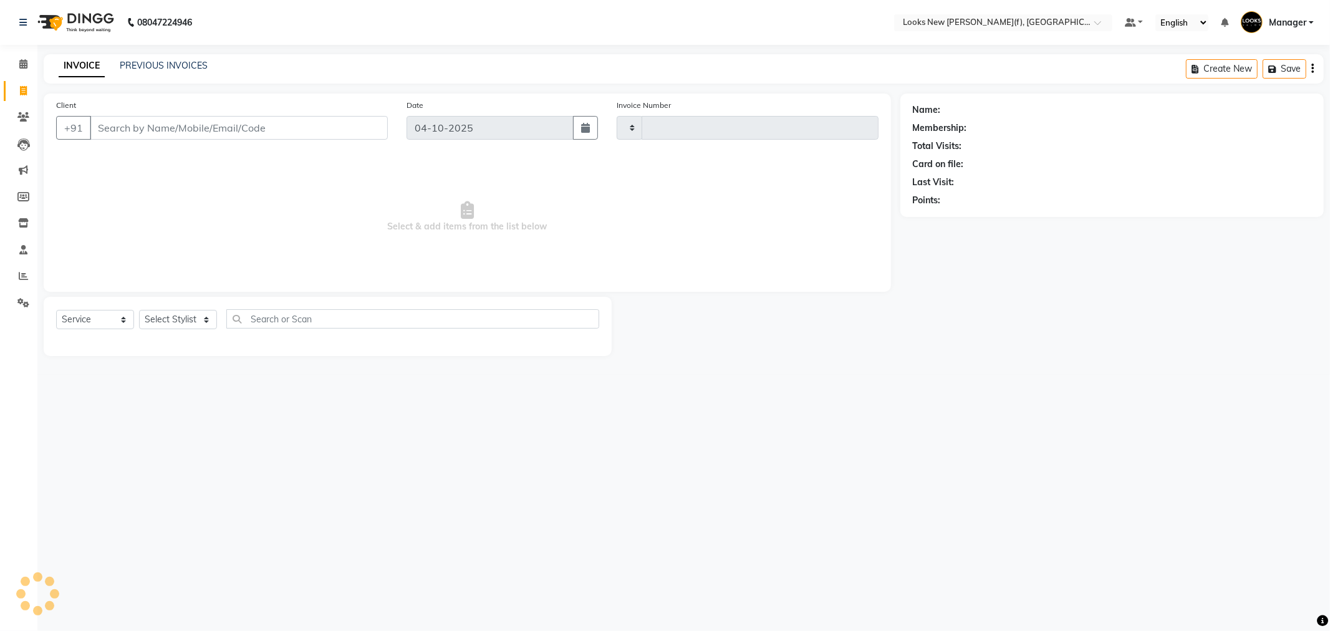
type input "1067"
select select "8659"
click at [21, 277] on icon at bounding box center [23, 275] width 9 height 9
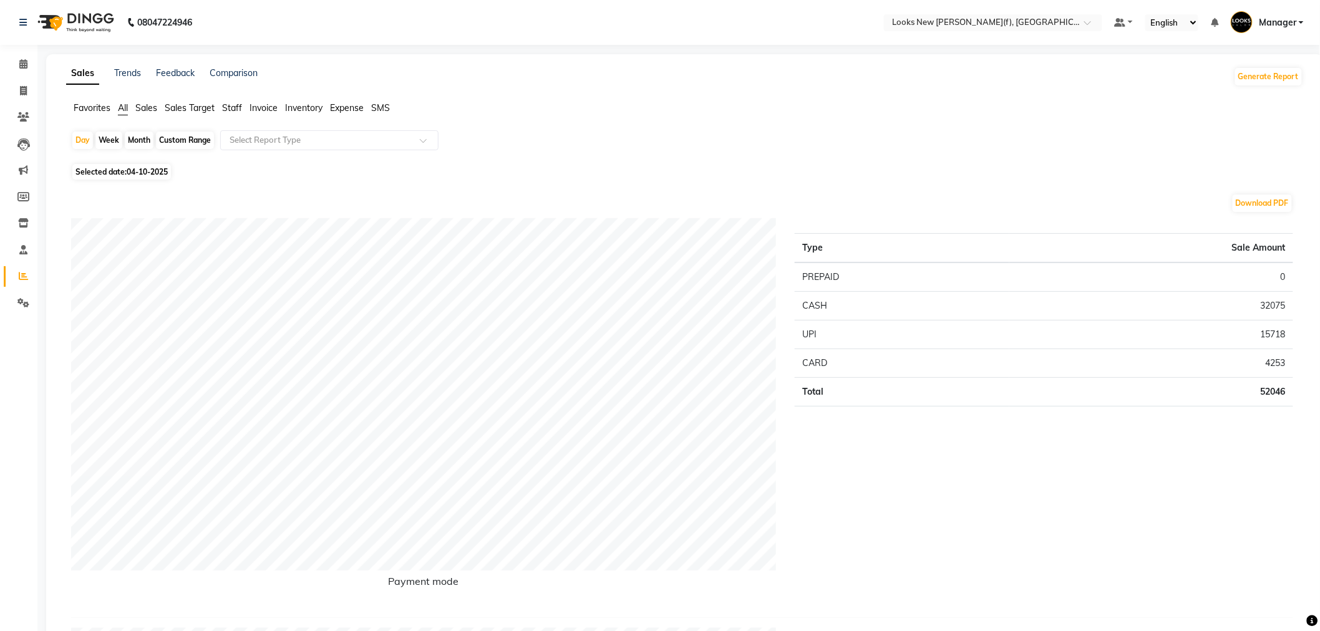
click at [237, 110] on span "Staff" at bounding box center [232, 107] width 20 height 11
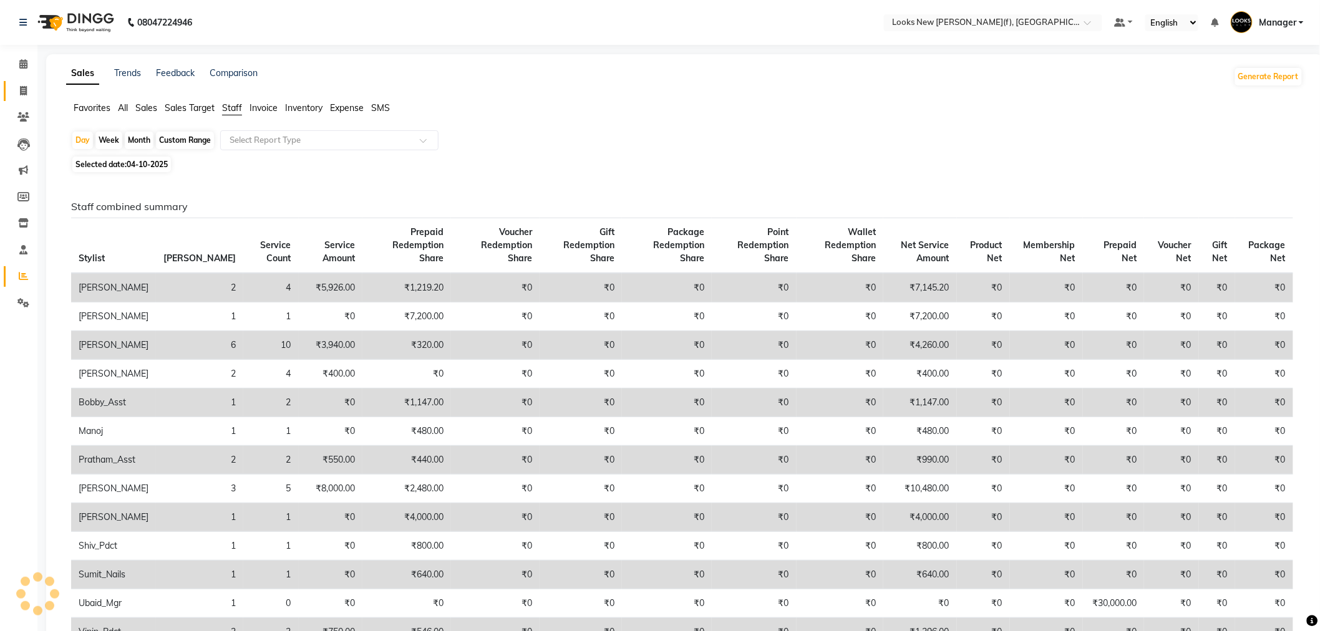
click at [24, 92] on icon at bounding box center [23, 90] width 7 height 9
select select "service"
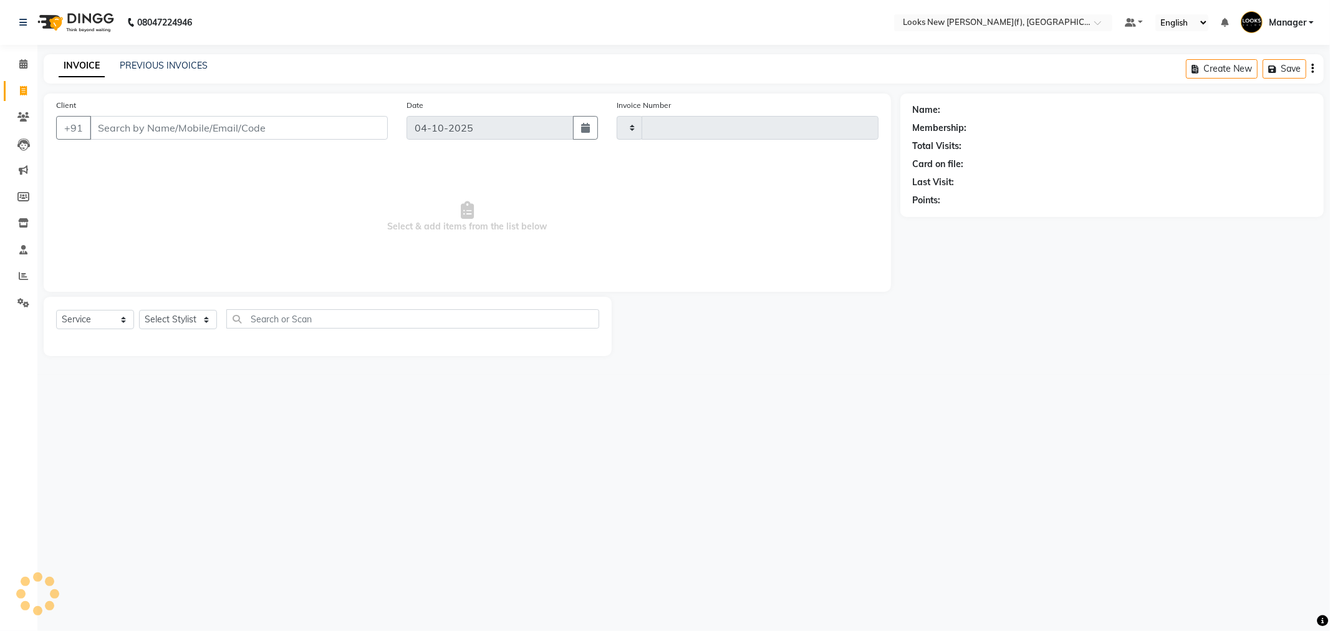
click at [153, 150] on div "Client +91" at bounding box center [222, 124] width 350 height 51
type input "1067"
select select "8659"
click at [172, 117] on input "Client" at bounding box center [239, 128] width 298 height 24
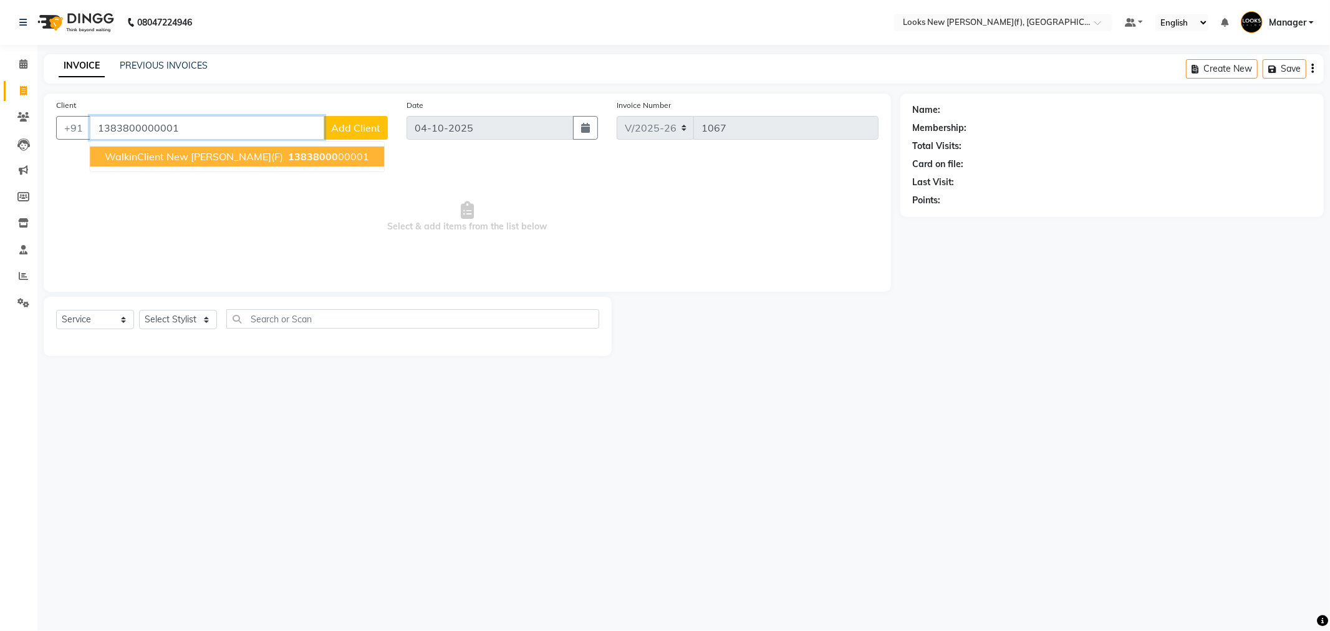
type input "1383800000001"
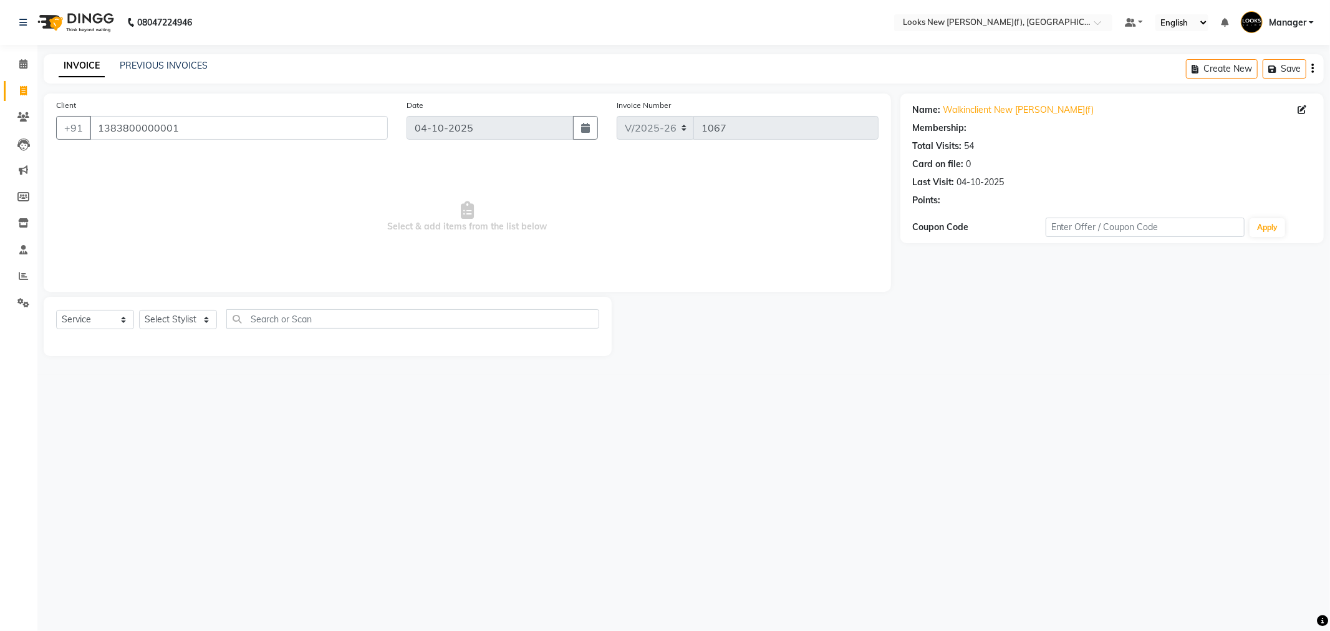
select select "1: Object"
click at [186, 321] on select "Select Stylist Aakash_Pdct Afsar Ahmad Ashmita Ayesha Bobby_Asst Bobby_Khan Cou…" at bounding box center [178, 319] width 78 height 19
select select "87319"
click at [139, 311] on select "Select Stylist Aakash_Pdct Afsar Ahmad Ashmita Ayesha Bobby_Asst Bobby_Khan Cou…" at bounding box center [178, 319] width 78 height 19
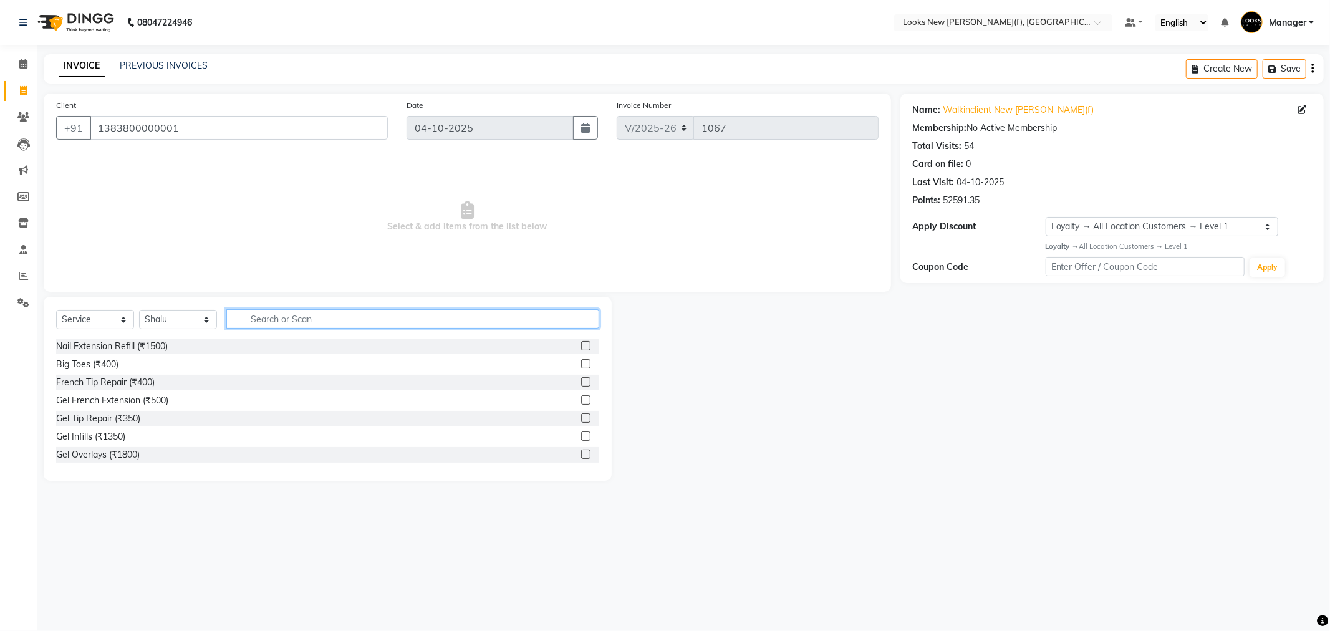
type input "p"
type input "makeup"
click at [121, 458] on div "Party Makeup (₹4000)" at bounding box center [100, 454] width 89 height 13
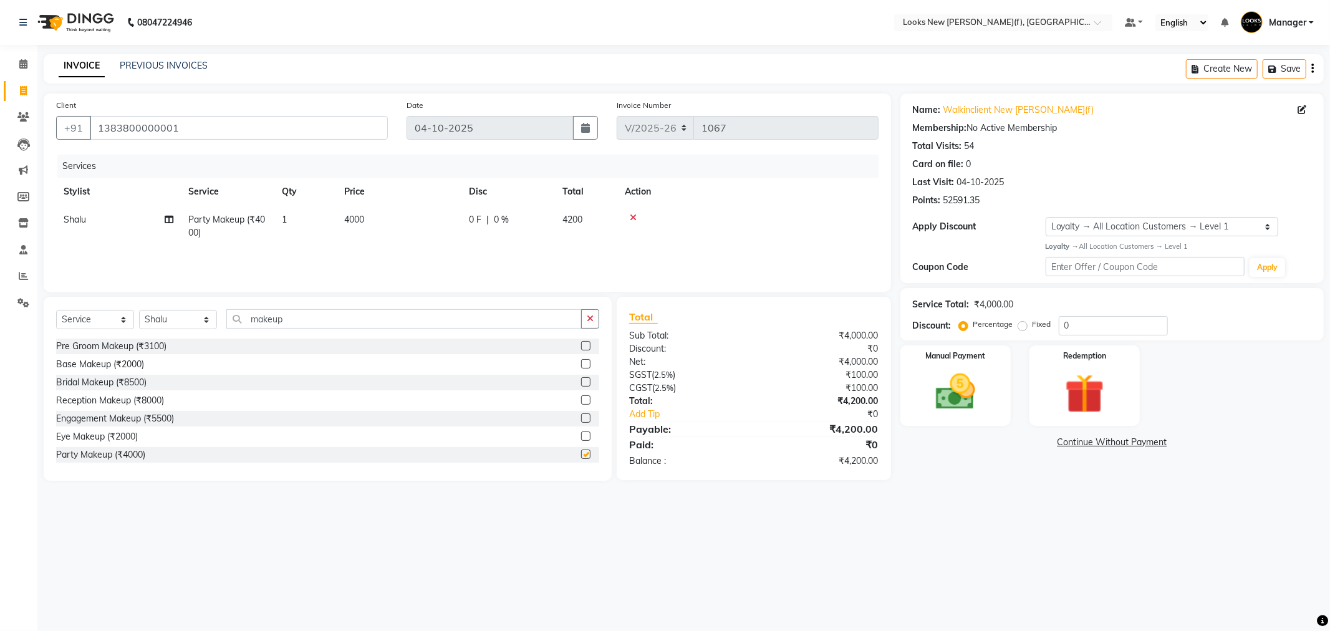
checkbox input "false"
click at [362, 220] on span "4000" at bounding box center [354, 219] width 20 height 11
select select "87319"
drag, startPoint x: 457, startPoint y: 226, endPoint x: 273, endPoint y: 237, distance: 184.3
click at [276, 235] on tr "Aakash_Pdct Afsar Ahmad Ashmita Ayesha Bobby_Asst Bobby_Khan Counter_Sales Kama…" at bounding box center [467, 229] width 823 height 47
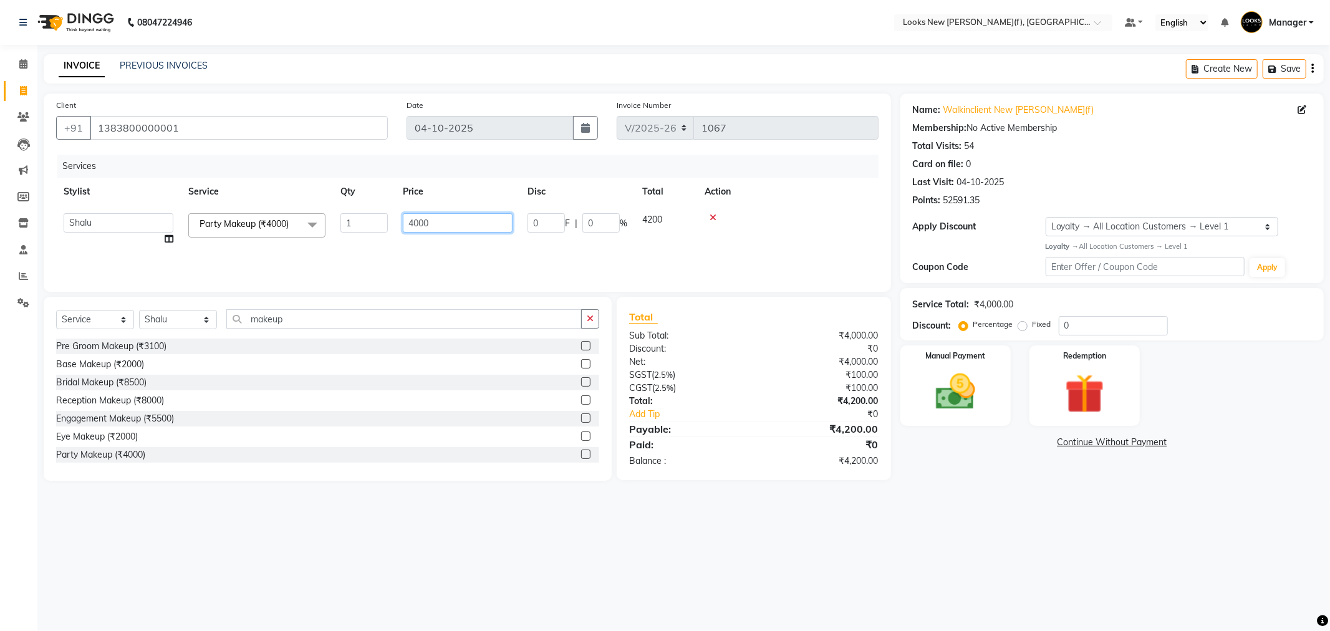
type input "6"
type input "4400"
drag, startPoint x: 269, startPoint y: 316, endPoint x: 198, endPoint y: 322, distance: 71.3
click at [198, 322] on div "Select Service Product Membership Package Voucher Prepaid Gift Card Select Styl…" at bounding box center [327, 323] width 543 height 29
drag, startPoint x: 203, startPoint y: 320, endPoint x: 214, endPoint y: 313, distance: 13.2
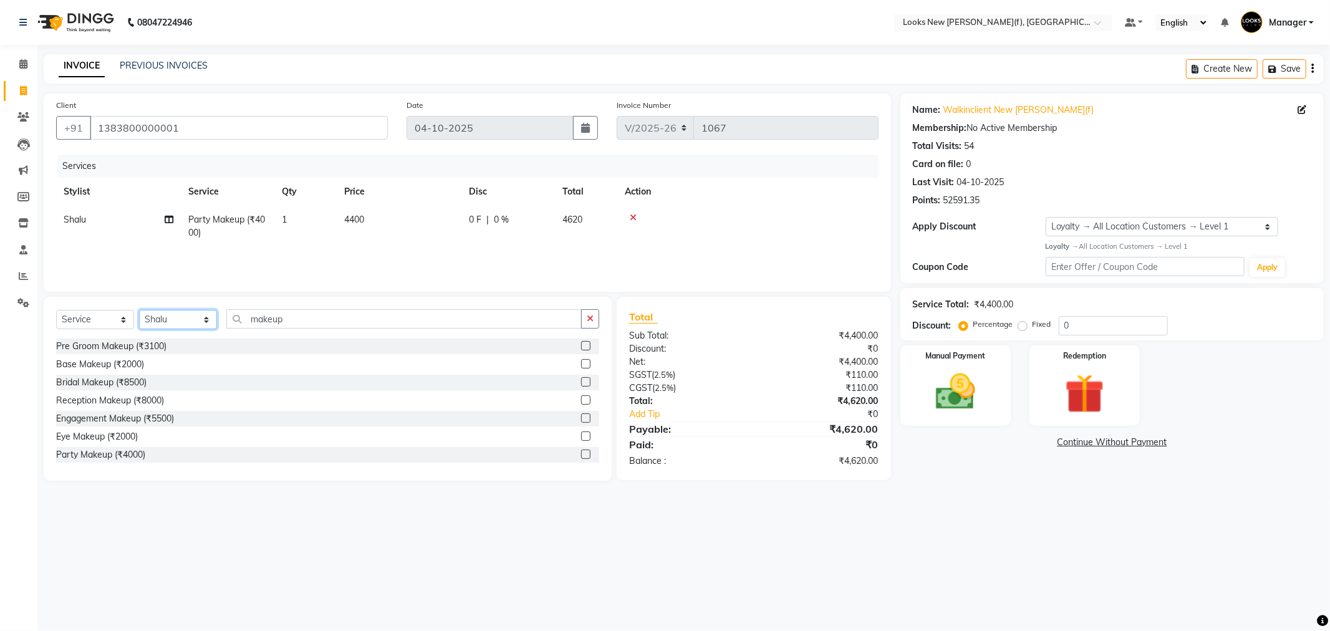
click at [209, 316] on select "Select Stylist Aakash_Pdct Afsar Ahmad Ashmita Ayesha Bobby_Asst Bobby_Khan Cou…" at bounding box center [178, 319] width 78 height 19
drag, startPoint x: 194, startPoint y: 322, endPoint x: 185, endPoint y: 320, distance: 8.9
click at [194, 322] on select "Select Stylist Aakash_Pdct Afsar Ahmad Ashmita Ayesha Bobby_Asst Bobby_Khan Cou…" at bounding box center [178, 319] width 78 height 19
select select "87315"
click at [139, 311] on select "Select Stylist Aakash_Pdct Afsar Ahmad Ashmita Ayesha Bobby_Asst Bobby_Khan Cou…" at bounding box center [178, 319] width 78 height 19
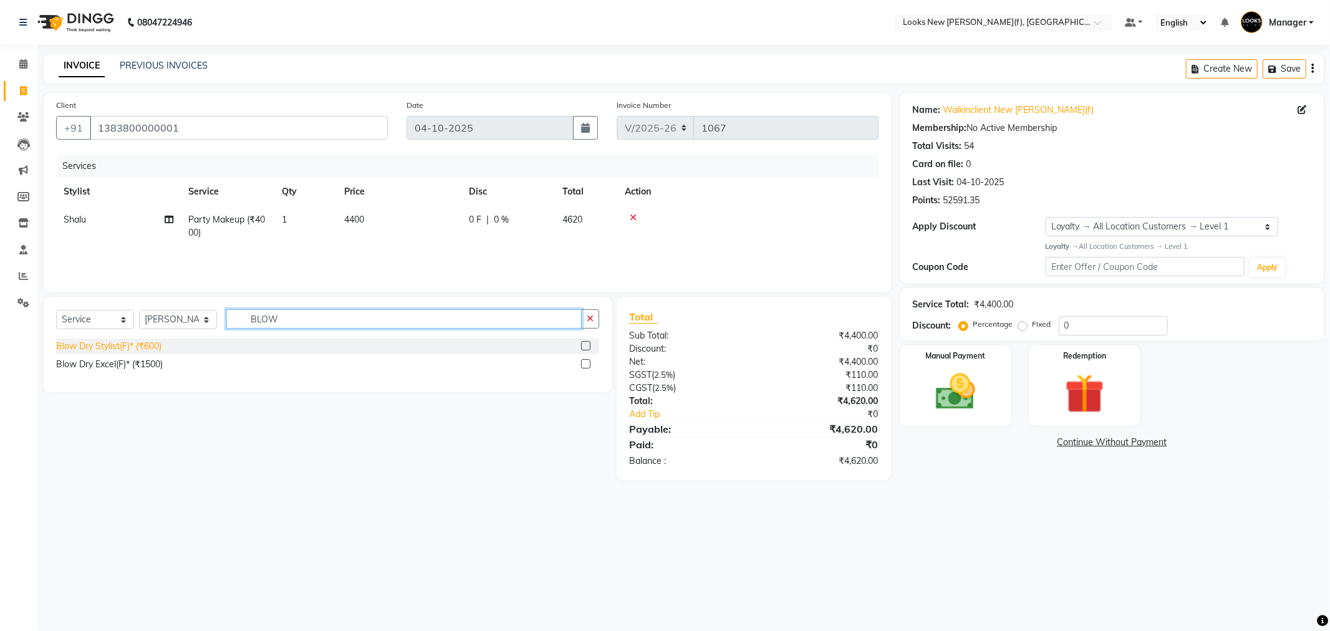
type input "BLOW"
click at [144, 342] on div "Blow Dry Stylist(F)* (₹600)" at bounding box center [108, 346] width 105 height 13
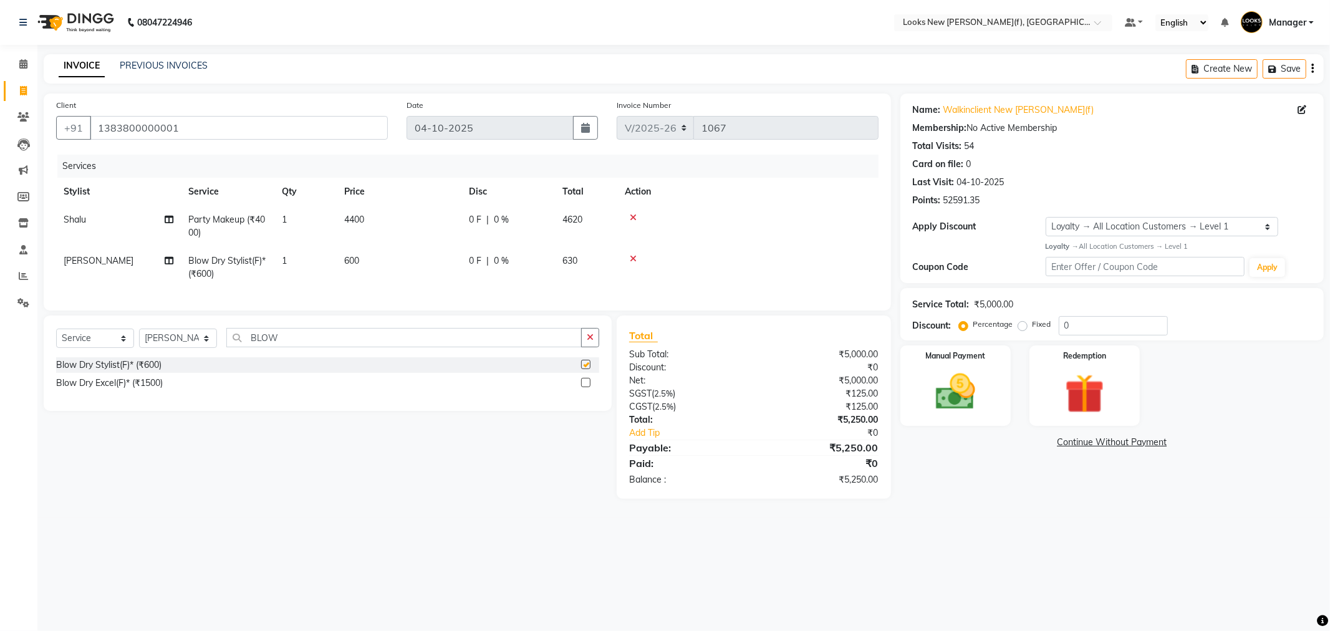
checkbox input "false"
drag, startPoint x: 271, startPoint y: 350, endPoint x: 247, endPoint y: 354, distance: 24.0
click at [250, 347] on input "BLOW" at bounding box center [403, 337] width 355 height 19
click at [354, 225] on span "4400" at bounding box center [354, 219] width 20 height 11
select select "87319"
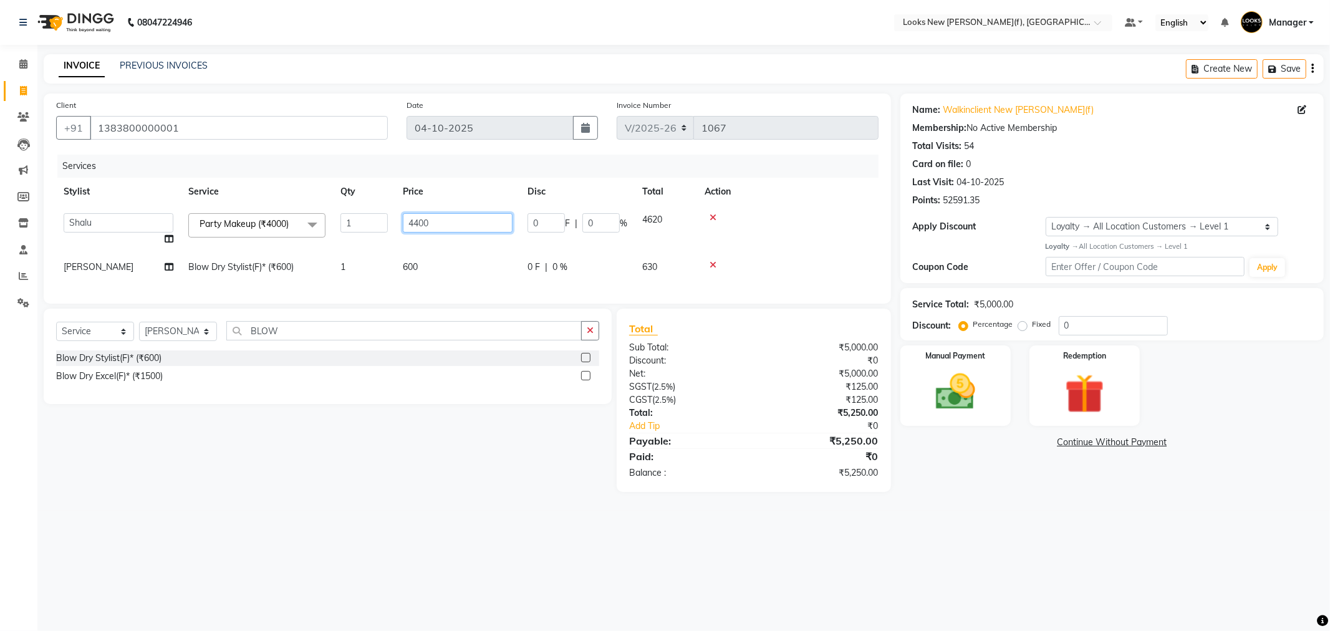
drag, startPoint x: 433, startPoint y: 217, endPoint x: 356, endPoint y: 233, distance: 78.9
click at [365, 232] on tr "Aakash_Pdct Afsar Ahmad Ashmita Ayesha Bobby_Asst Bobby_Khan Counter_Sales Kama…" at bounding box center [467, 229] width 823 height 47
type input "4900"
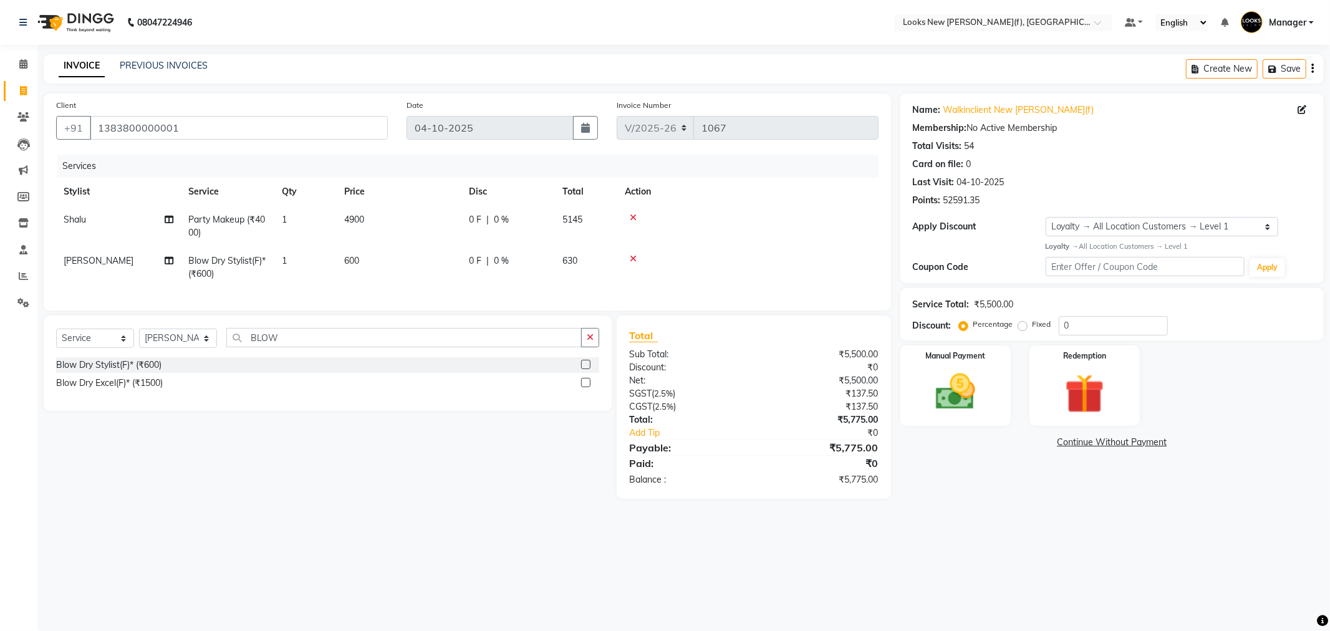
click at [519, 220] on div "0 F | 0 %" at bounding box center [508, 219] width 79 height 13
select select "87319"
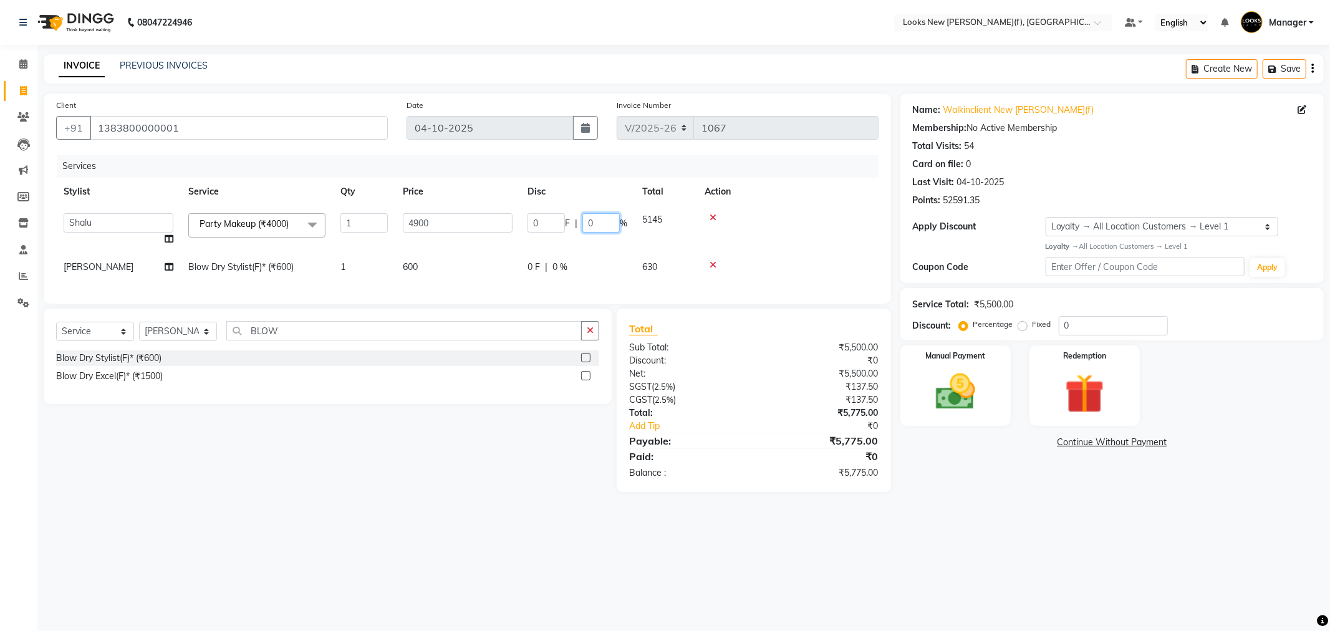
drag, startPoint x: 594, startPoint y: 220, endPoint x: 561, endPoint y: 227, distance: 33.3
click at [576, 223] on div "0 F | 0 %" at bounding box center [578, 222] width 100 height 19
type input "20"
click at [569, 266] on tr "Afsar Blow Dry Stylist(F)* (₹600) 1 600 0 F | 0 % 630" at bounding box center [467, 267] width 823 height 28
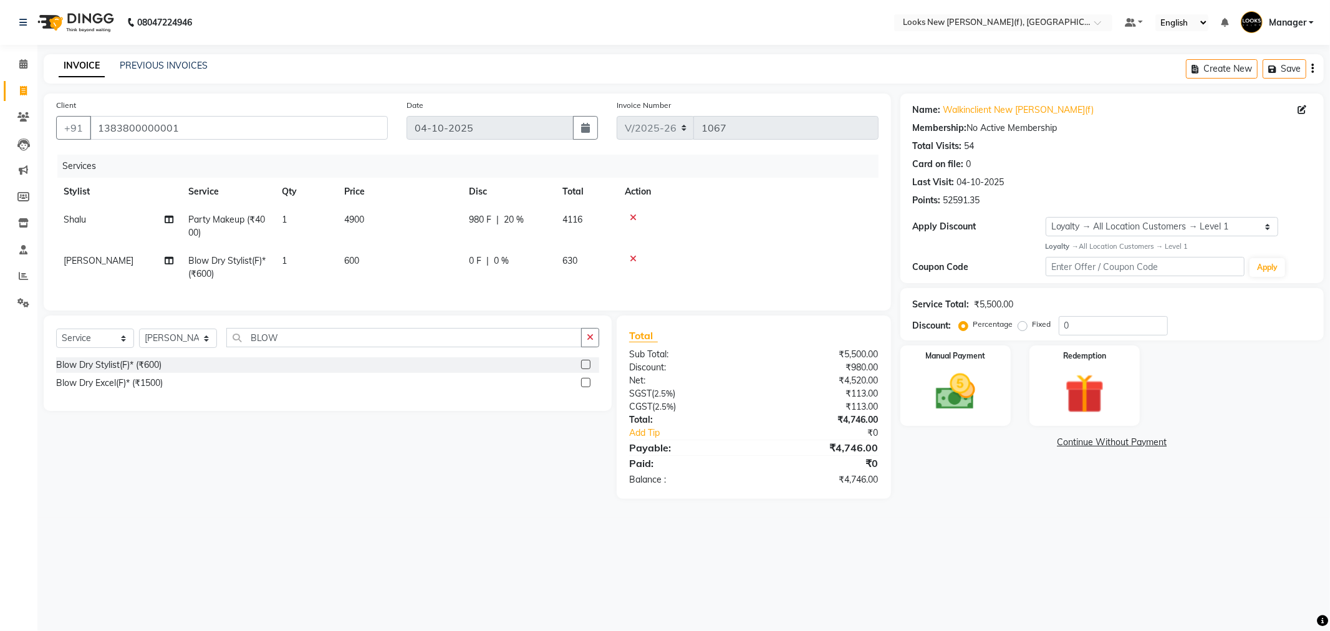
click at [508, 258] on div "0 F | 0 %" at bounding box center [508, 260] width 79 height 13
select select "87315"
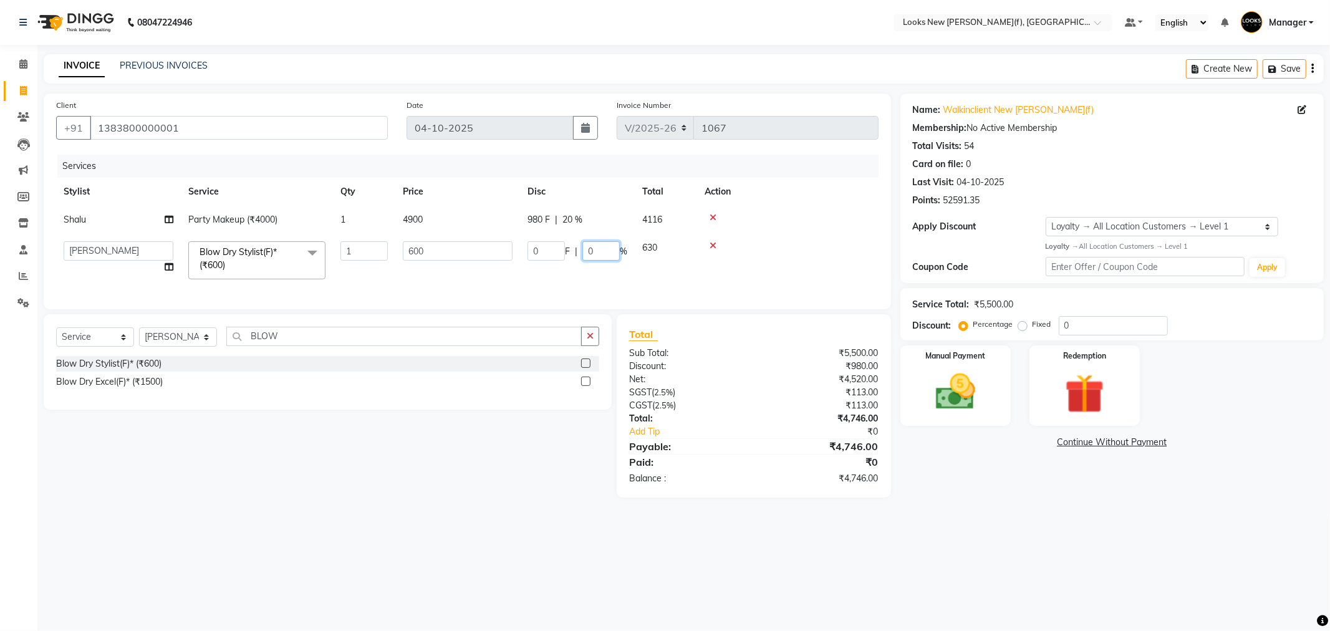
drag, startPoint x: 588, startPoint y: 247, endPoint x: 550, endPoint y: 243, distance: 38.2
click at [553, 243] on div "0 F | 0 %" at bounding box center [578, 250] width 100 height 19
type input "20"
click at [983, 491] on div "Name: Walkinclient New Rajinder Ngr(f) Membership: No Active Membership Total V…" at bounding box center [1117, 296] width 433 height 404
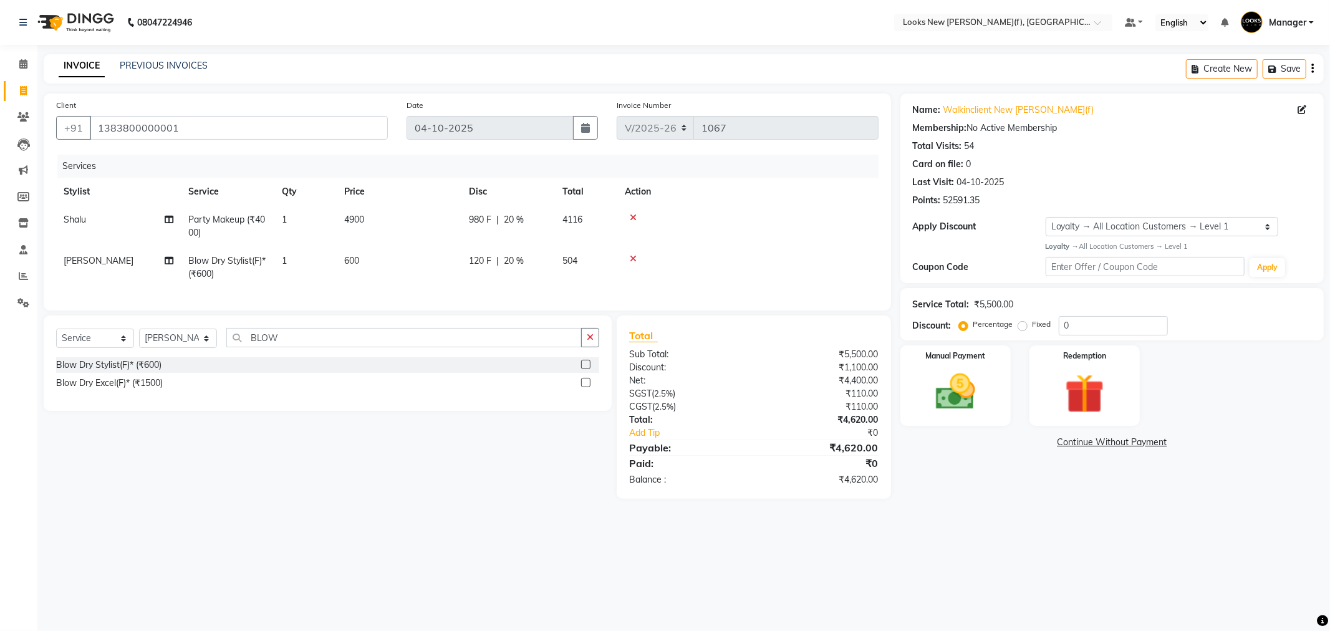
click at [351, 215] on span "4900" at bounding box center [354, 219] width 20 height 11
select select "87319"
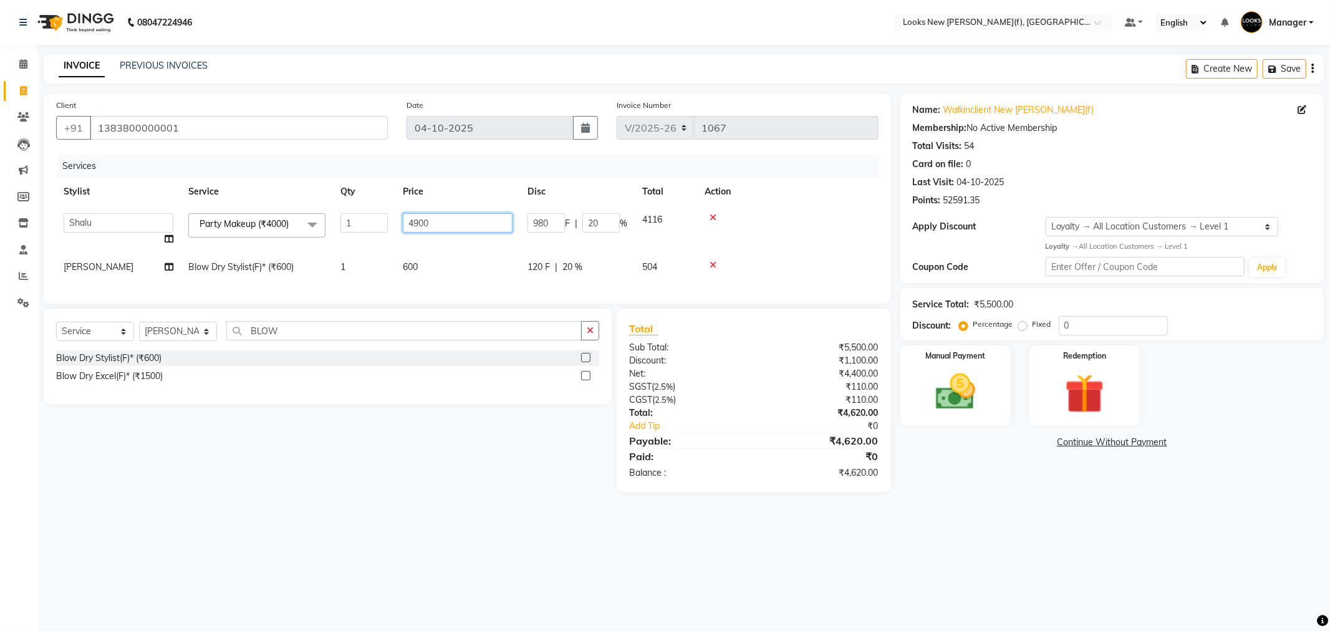
drag, startPoint x: 397, startPoint y: 221, endPoint x: 359, endPoint y: 226, distance: 38.3
click at [362, 225] on tr "Aakash_Pdct Afsar Ahmad Ashmita Ayesha Bobby_Asst Bobby_Khan Counter_Sales Kama…" at bounding box center [467, 229] width 823 height 47
type input "5900"
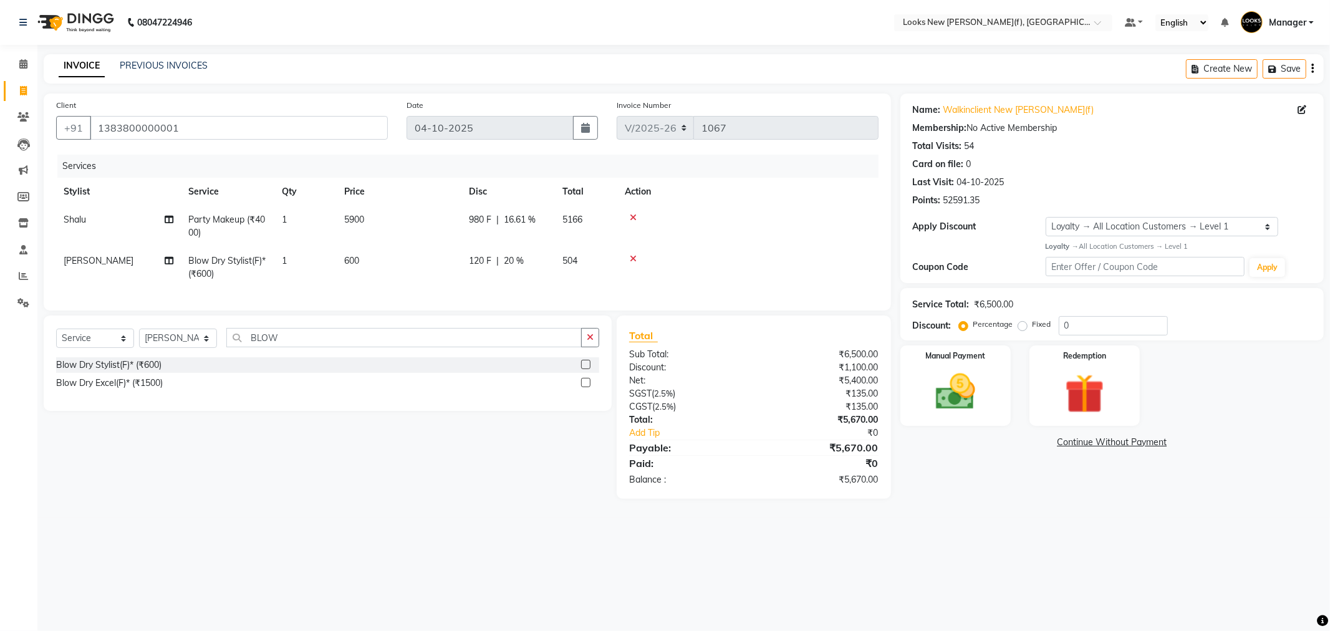
click at [918, 514] on main "INVOICE PREVIOUS INVOICES Create New Save Client +91 1383800000001 Date 04-10-2…" at bounding box center [683, 285] width 1293 height 463
click at [362, 222] on span "5900" at bounding box center [354, 219] width 20 height 11
select select "87319"
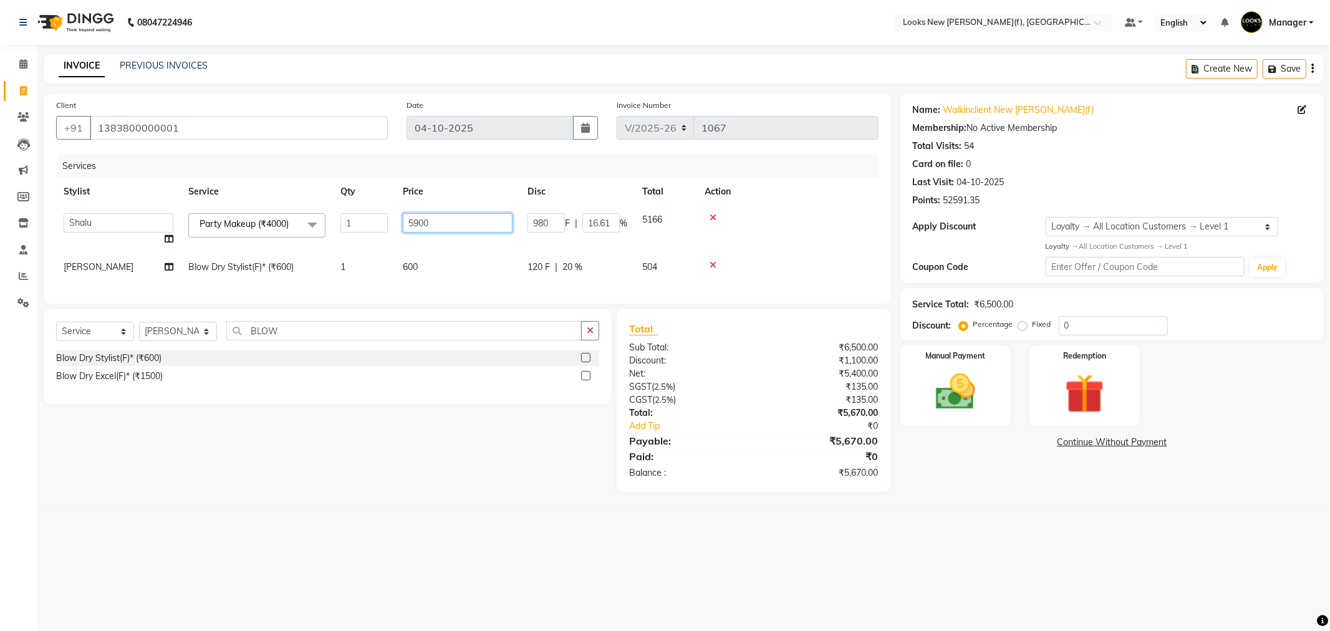
drag, startPoint x: 442, startPoint y: 222, endPoint x: 365, endPoint y: 225, distance: 76.1
click at [369, 225] on tr "Aakash_Pdct Afsar Ahmad Ashmita Ayesha Bobby_Asst Bobby_Khan Counter_Sales Kama…" at bounding box center [467, 229] width 823 height 47
type input "5500"
click at [839, 521] on div "08047224946 Select Location × Looks New Rajinder Nagar(f), Delhi Default Panel …" at bounding box center [665, 315] width 1330 height 631
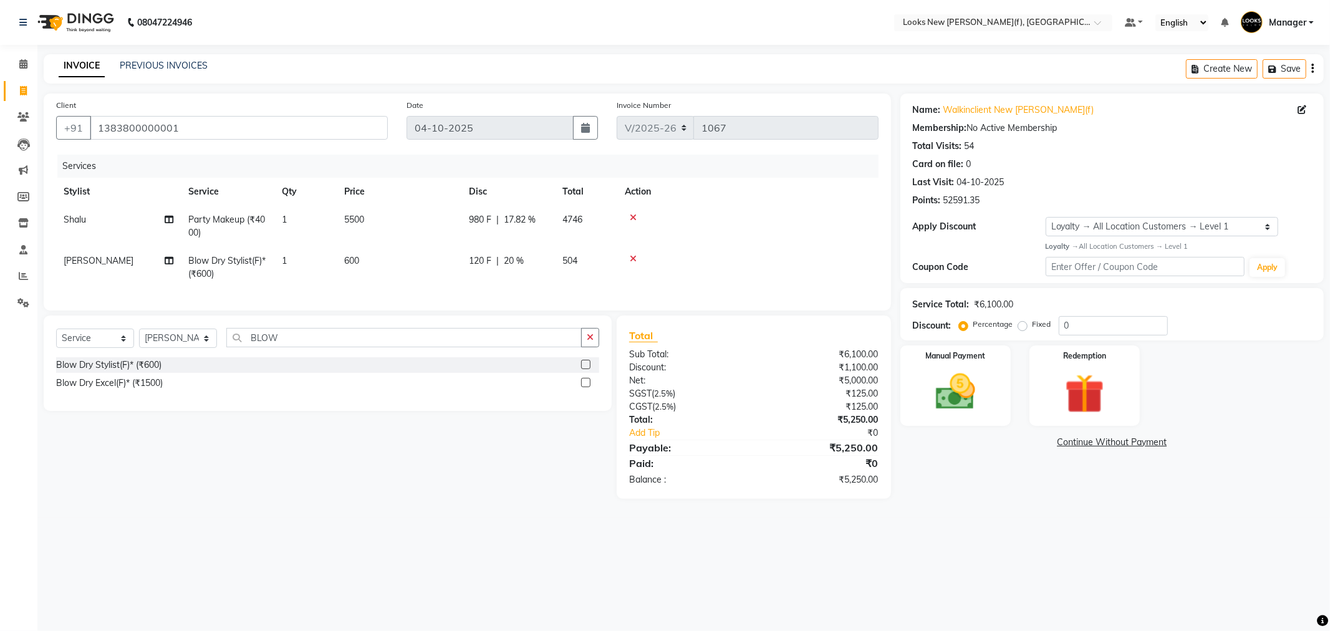
drag, startPoint x: 337, startPoint y: 220, endPoint x: 366, endPoint y: 233, distance: 32.4
click at [337, 220] on td "5500" at bounding box center [399, 226] width 125 height 41
select select "87319"
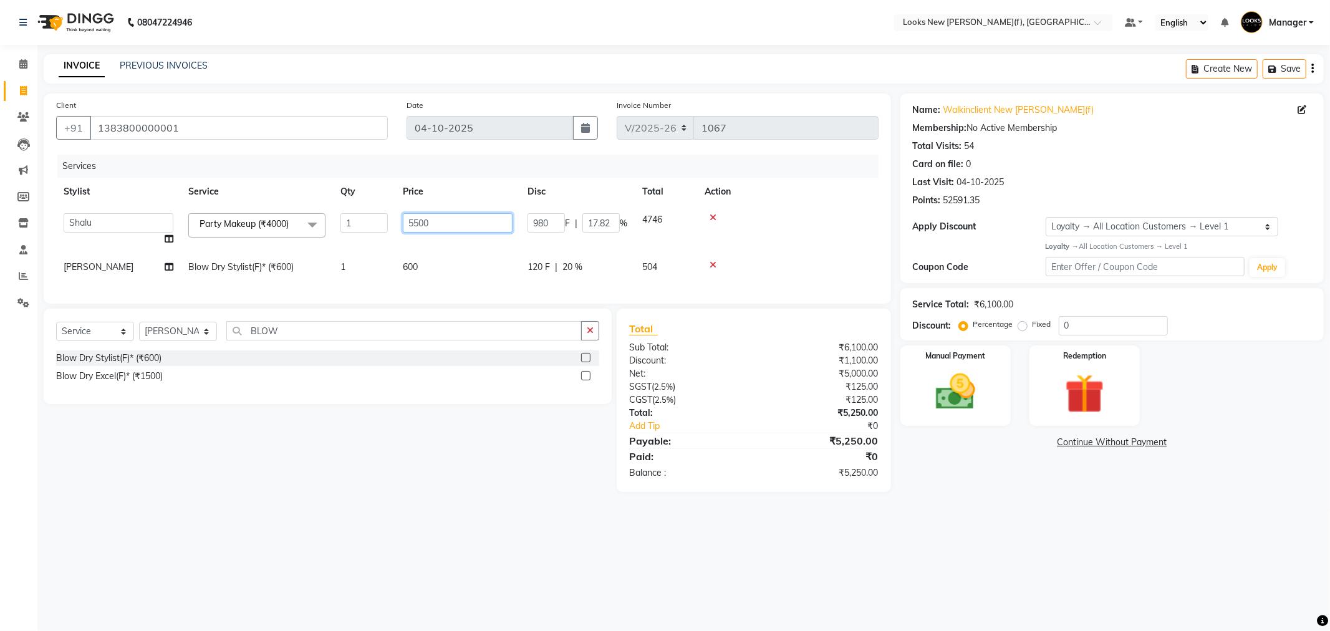
drag, startPoint x: 398, startPoint y: 218, endPoint x: 350, endPoint y: 212, distance: 48.4
click at [356, 214] on tr "Aakash_Pdct Afsar Ahmad Ashmita Ayesha Bobby_Asst Bobby_Khan Counter_Sales Kama…" at bounding box center [467, 229] width 823 height 47
type input "5600"
click at [990, 591] on div "08047224946 Select Location × Looks New Rajinder Nagar(f), Delhi Default Panel …" at bounding box center [665, 315] width 1330 height 631
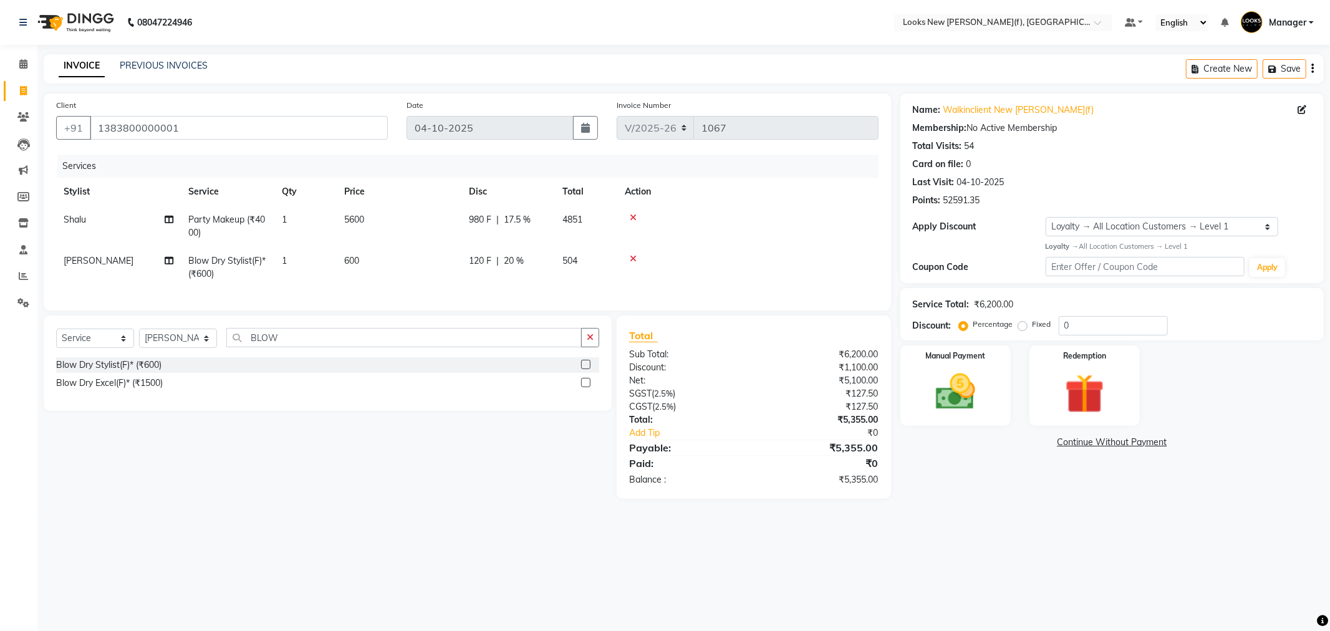
click at [373, 227] on td "5600" at bounding box center [399, 226] width 125 height 41
select select "87319"
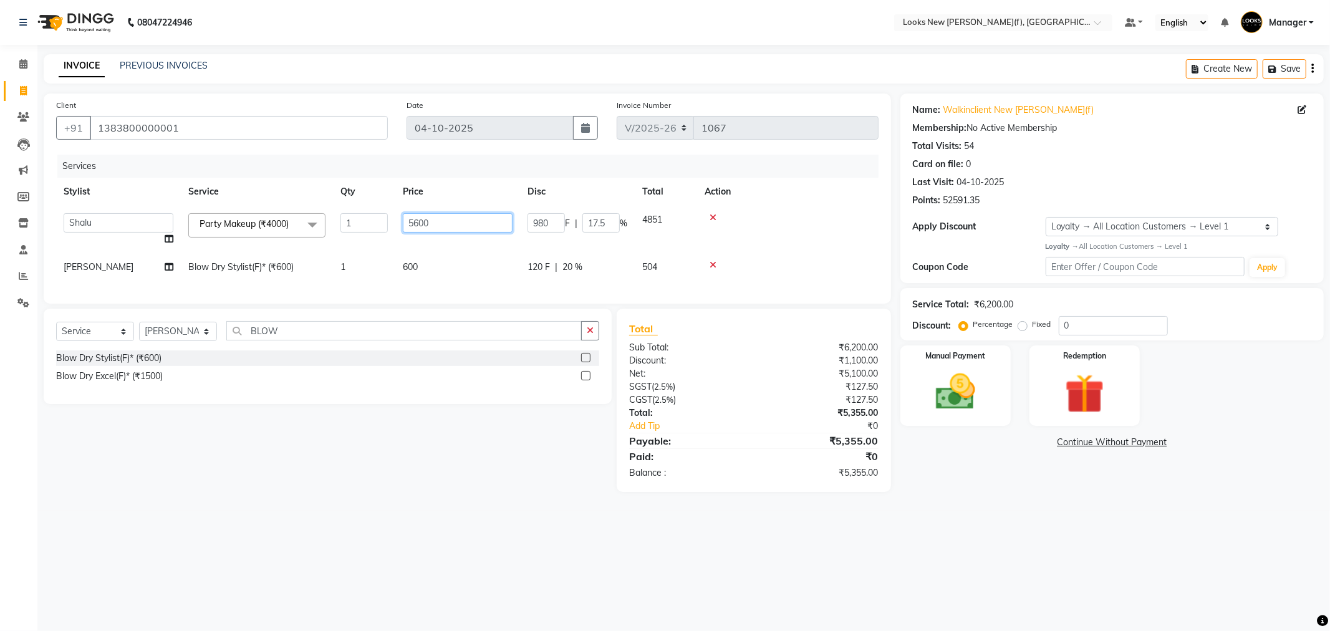
drag, startPoint x: 440, startPoint y: 229, endPoint x: 325, endPoint y: 163, distance: 132.1
click at [352, 200] on table "Stylist Service Qty Price Disc Total Action Aakash_Pdct Afsar Ahmad Ashmita Aye…" at bounding box center [467, 230] width 823 height 104
type input "5700"
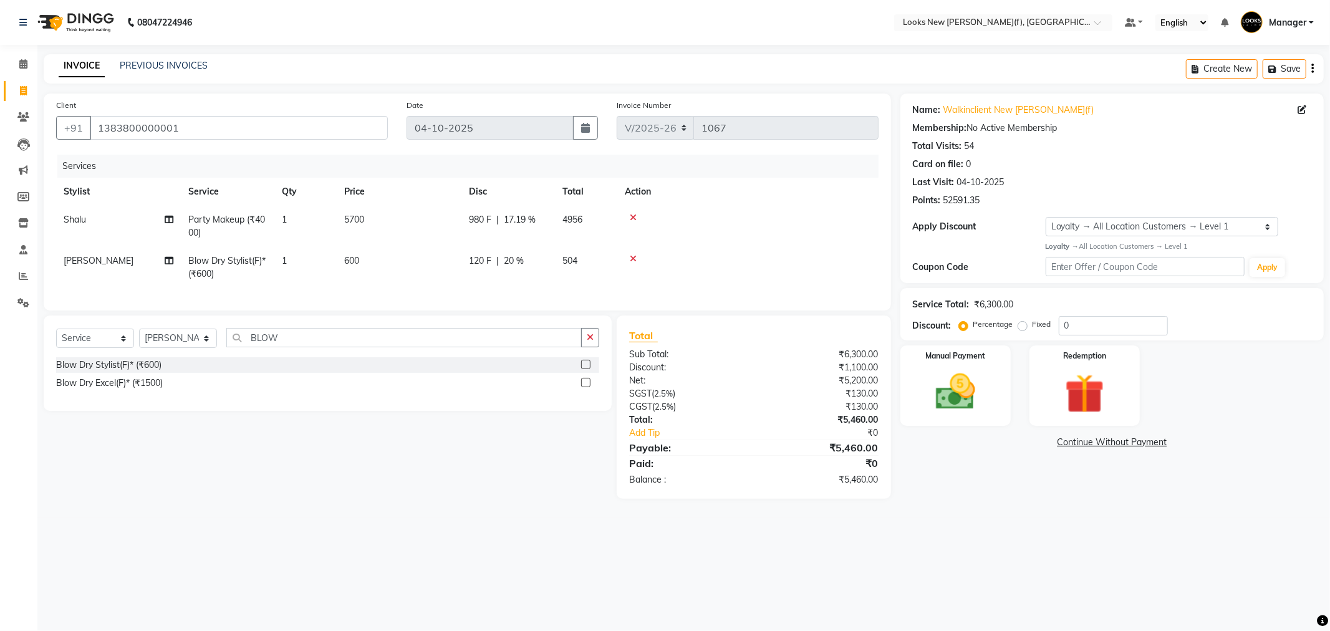
click at [992, 534] on div "08047224946 Select Location × Looks New Rajinder Nagar(f), Delhi Default Panel …" at bounding box center [665, 315] width 1330 height 631
click at [354, 220] on span "5700" at bounding box center [354, 219] width 20 height 11
select select "87319"
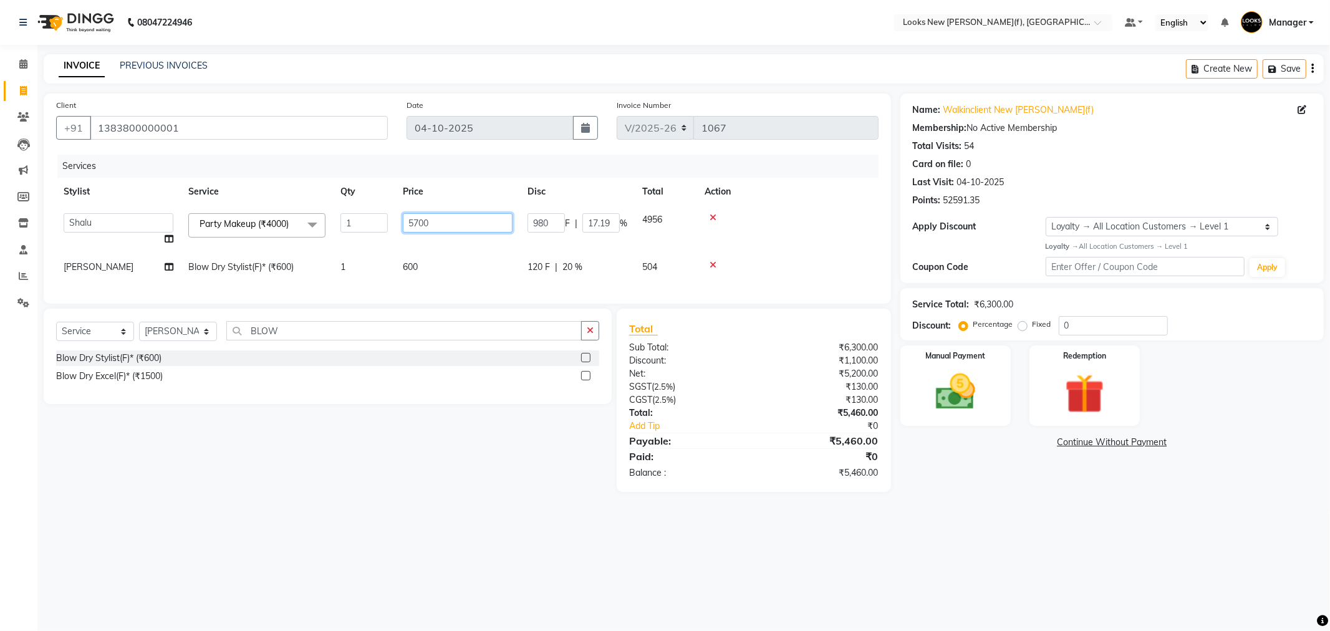
drag, startPoint x: 450, startPoint y: 220, endPoint x: 298, endPoint y: 214, distance: 152.3
click at [306, 221] on tr "Aakash_Pdct Afsar Ahmad Ashmita Ayesha Bobby_Asst Bobby_Khan Counter_Sales Kama…" at bounding box center [467, 229] width 823 height 47
type input "5750"
click at [964, 531] on div "08047224946 Select Location × Looks New Rajinder Nagar(f), Delhi Default Panel …" at bounding box center [665, 315] width 1330 height 631
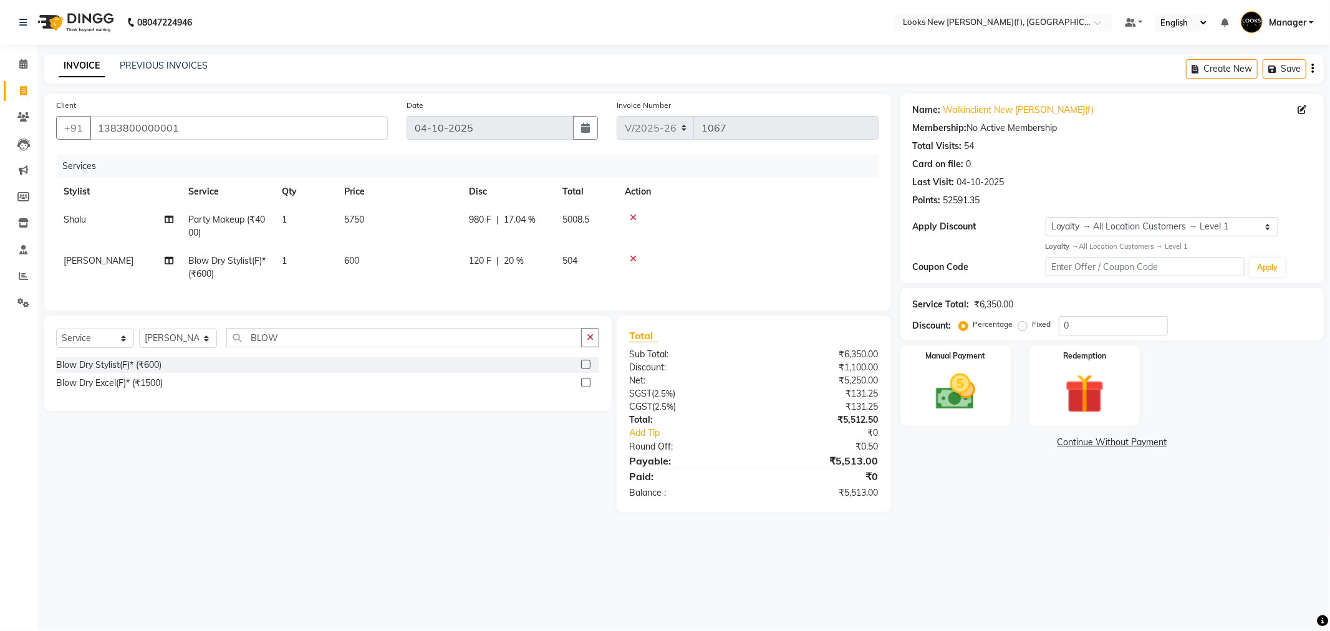
click at [362, 216] on span "5750" at bounding box center [354, 219] width 20 height 11
select select "87319"
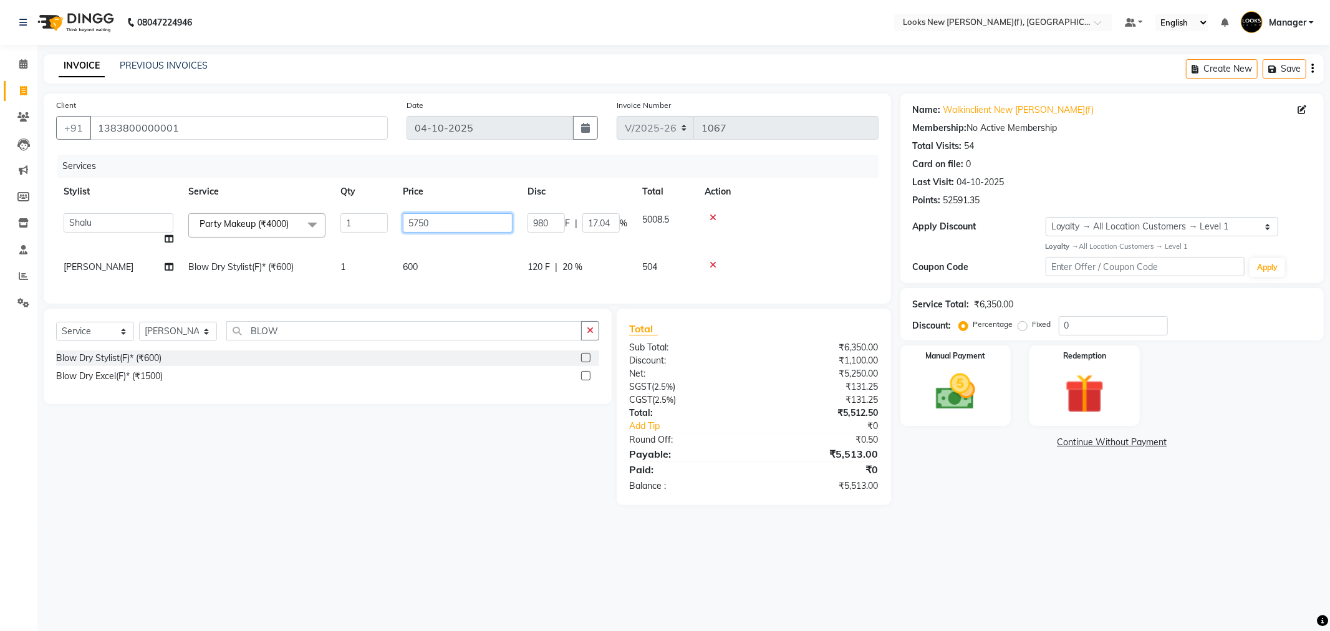
drag, startPoint x: 444, startPoint y: 218, endPoint x: 356, endPoint y: 225, distance: 88.2
click at [397, 225] on td "5750" at bounding box center [457, 229] width 125 height 47
type input "5730"
click at [899, 505] on div "Total Sub Total: ₹6,350.00 Discount: ₹1,100.00 Net: ₹5,250.00 SGST ( 2.5% ) ₹13…" at bounding box center [756, 407] width 289 height 196
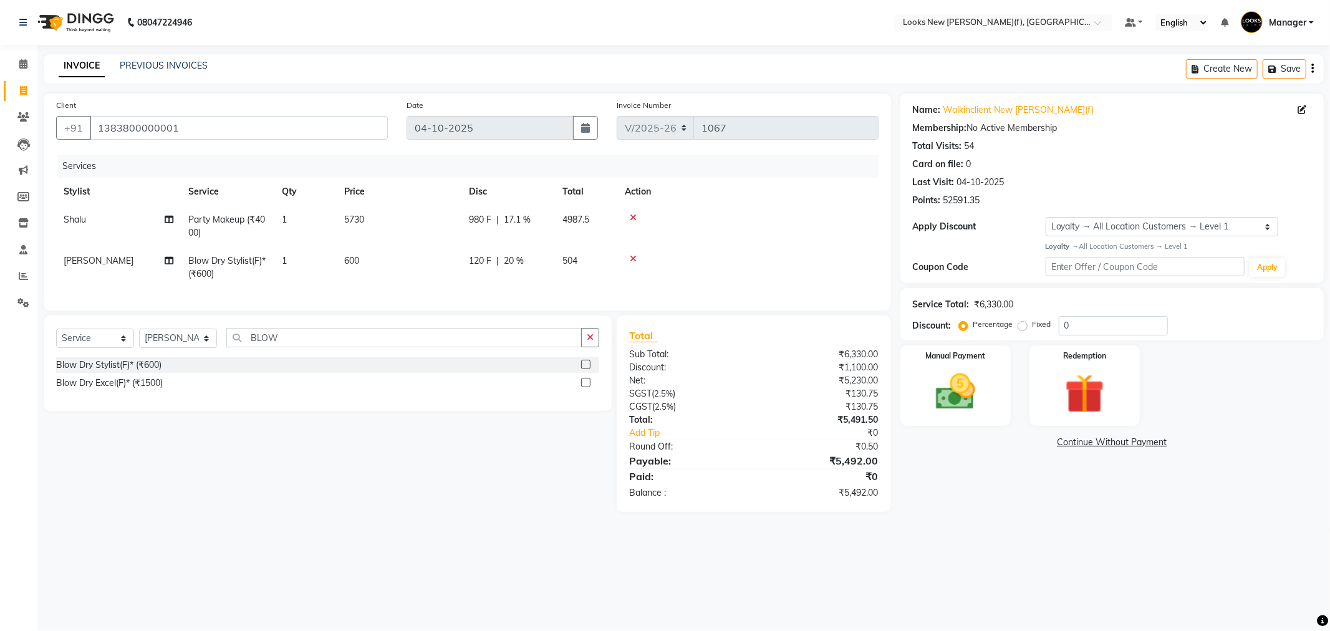
click at [363, 222] on span "5730" at bounding box center [354, 219] width 20 height 11
select select "87319"
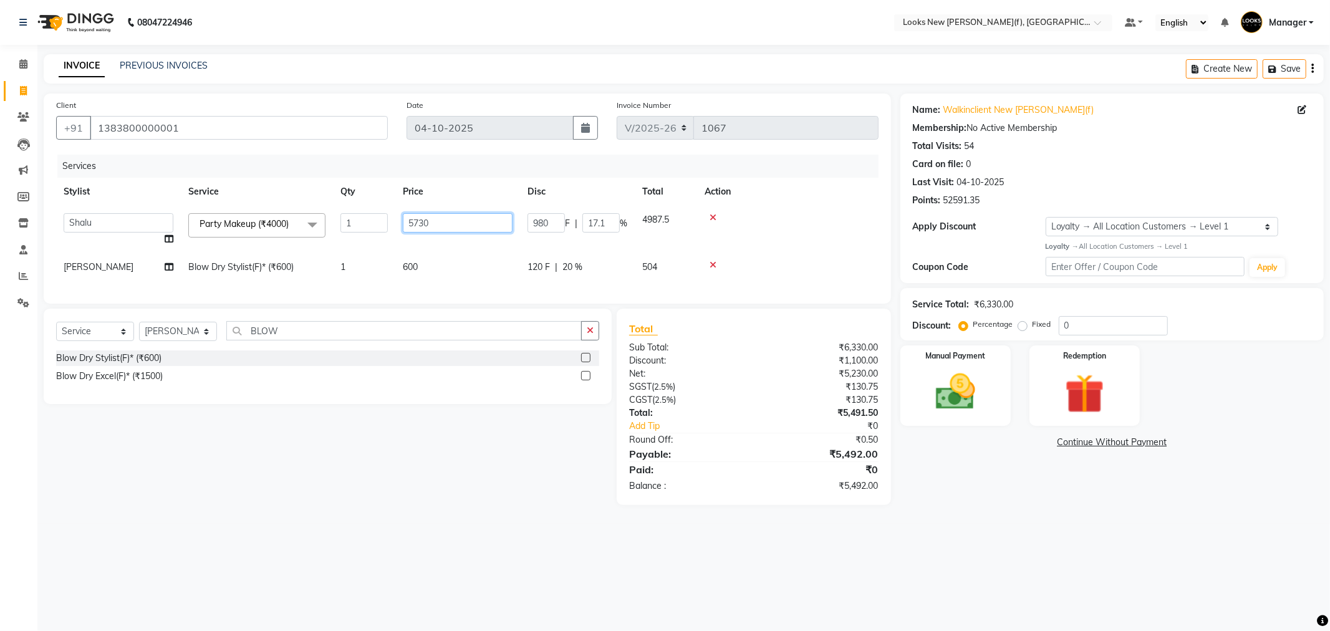
drag, startPoint x: 438, startPoint y: 220, endPoint x: 425, endPoint y: 220, distance: 13.1
click at [425, 220] on input "5730" at bounding box center [458, 222] width 110 height 19
type input "5740"
click at [1081, 559] on div "08047224946 Select Location × Looks New Rajinder Nagar(f), Delhi Default Panel …" at bounding box center [665, 315] width 1330 height 631
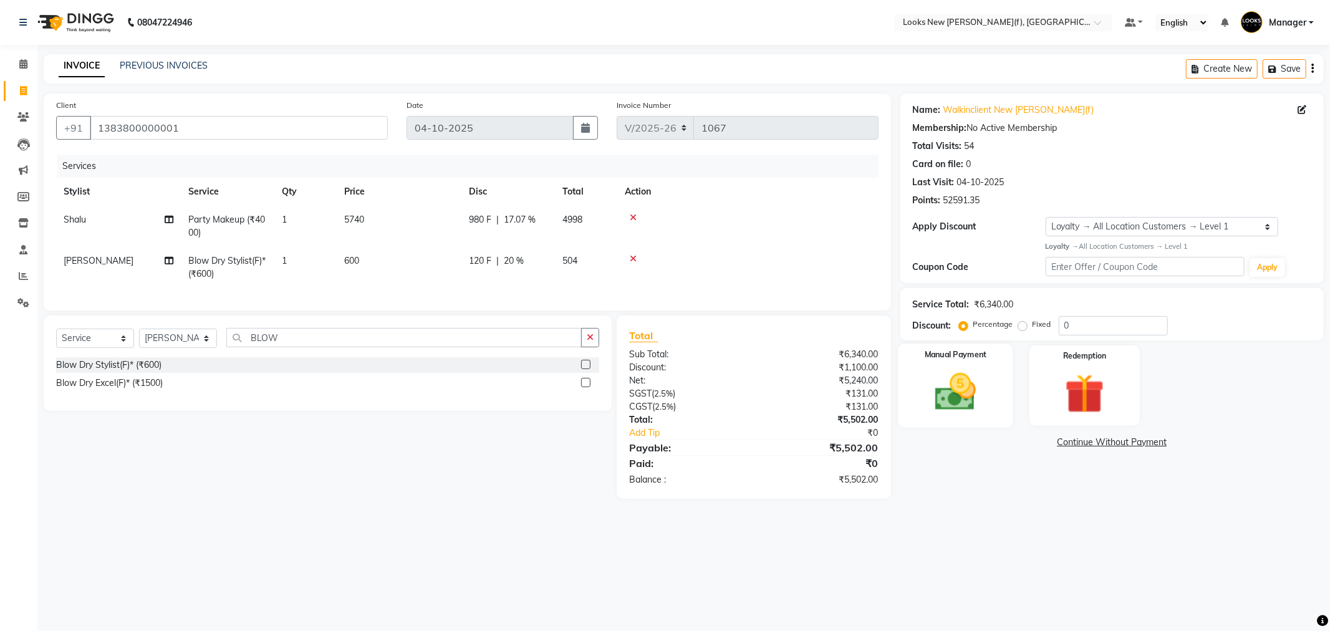
drag, startPoint x: 977, startPoint y: 381, endPoint x: 988, endPoint y: 401, distance: 22.9
click at [977, 381] on img at bounding box center [955, 392] width 67 height 47
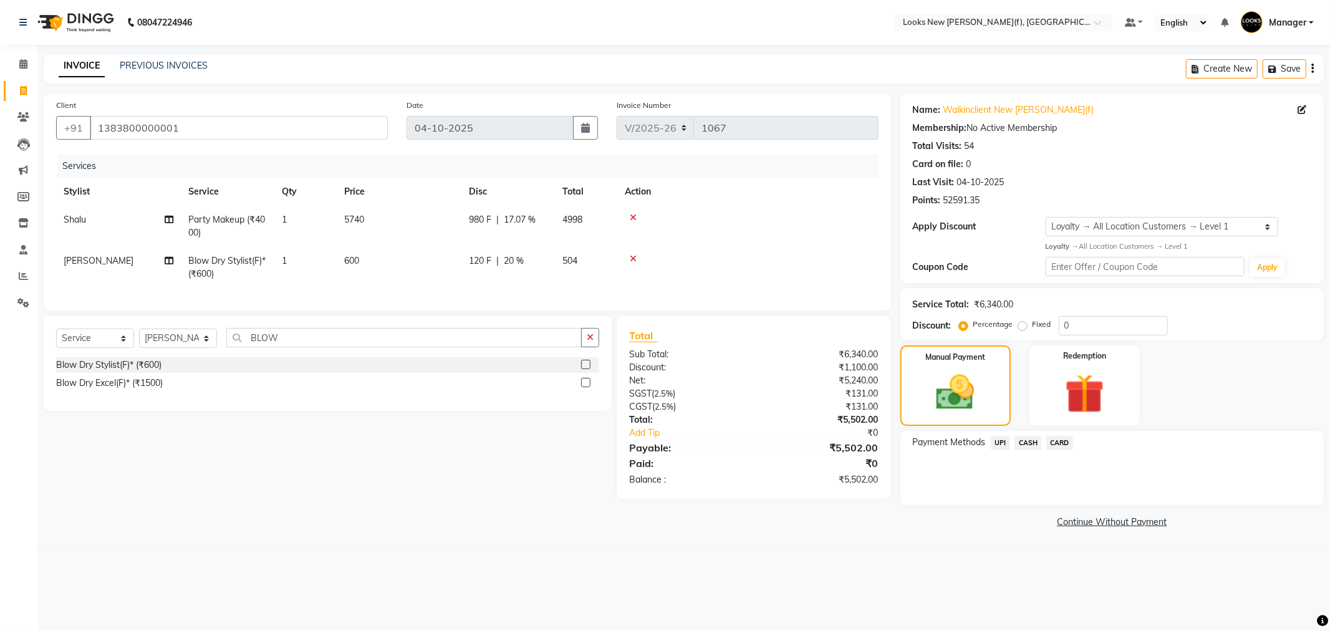
click at [1028, 439] on span "CASH" at bounding box center [1028, 443] width 27 height 14
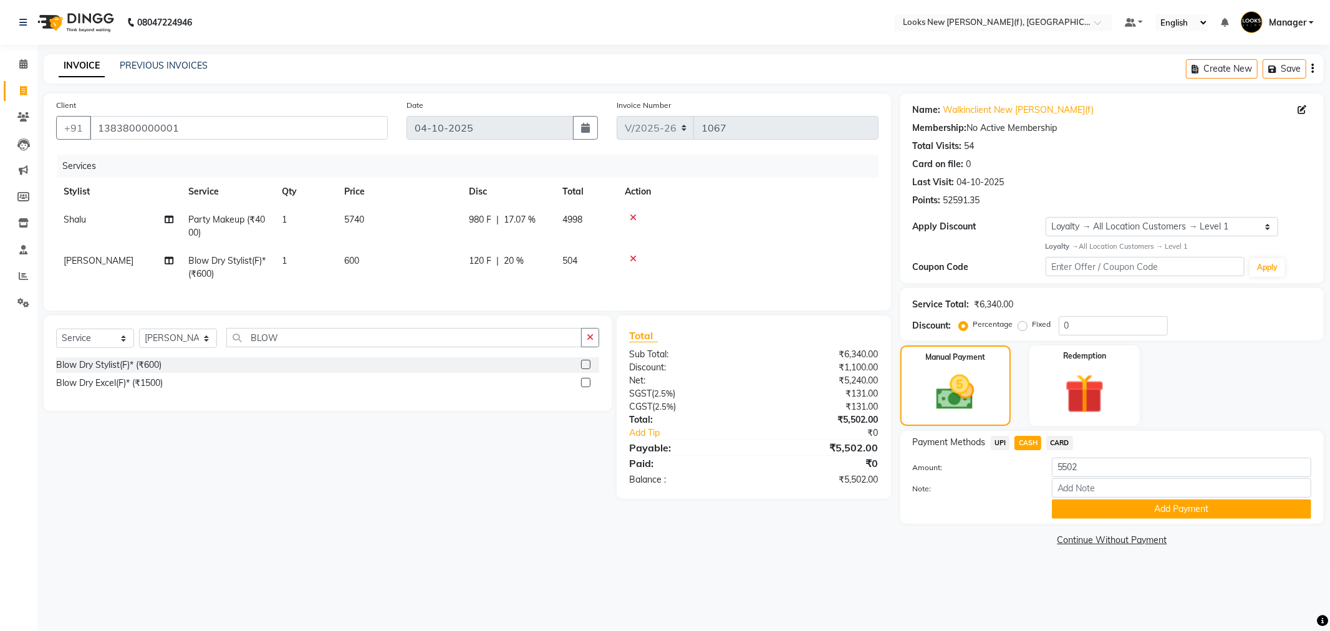
click at [670, 562] on main "INVOICE PREVIOUS INVOICES Create New Save Client +91 1383800000001 Date 04-10-2…" at bounding box center [683, 311] width 1293 height 514
click at [512, 223] on span "17.07 %" at bounding box center [520, 219] width 32 height 13
select select "87319"
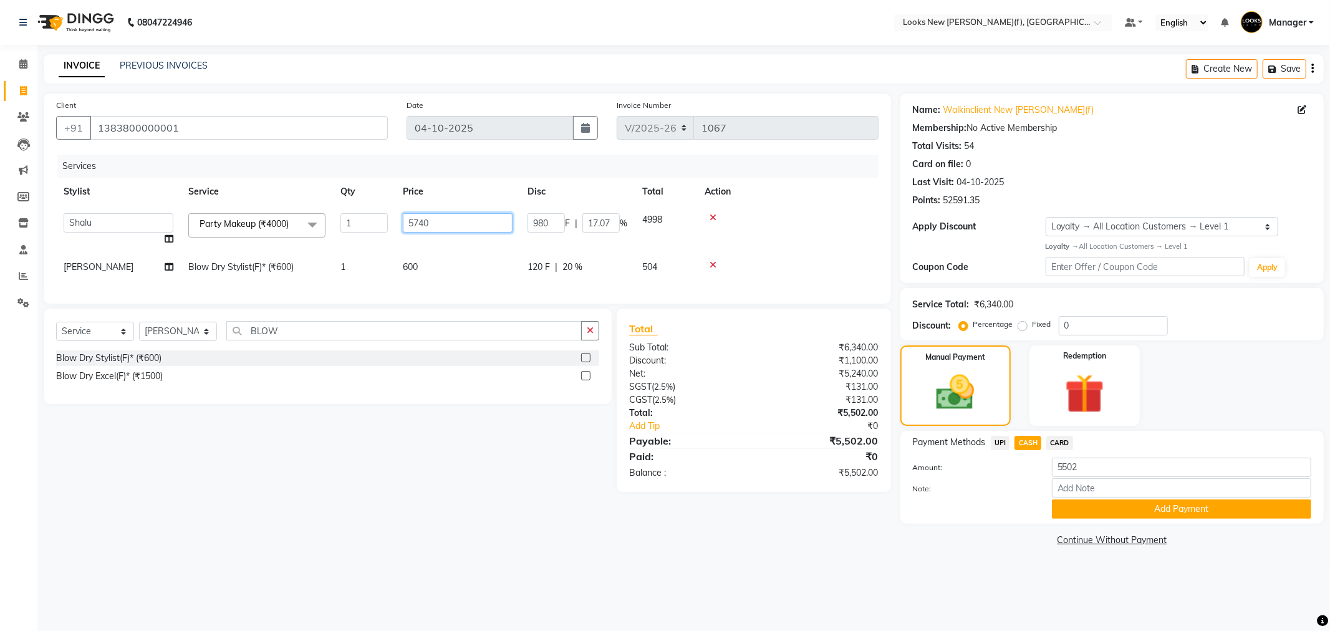
drag, startPoint x: 440, startPoint y: 220, endPoint x: 376, endPoint y: 215, distance: 64.4
click at [377, 215] on tr "Aakash_Pdct Afsar Ahmad Ashmita Ayesha Bobby_Asst Bobby_Khan Counter_Sales Kama…" at bounding box center [467, 229] width 823 height 47
type input "5400"
click at [501, 476] on div "Select Service Product Membership Package Voucher Prepaid Gift Card Select Styl…" at bounding box center [322, 400] width 577 height 183
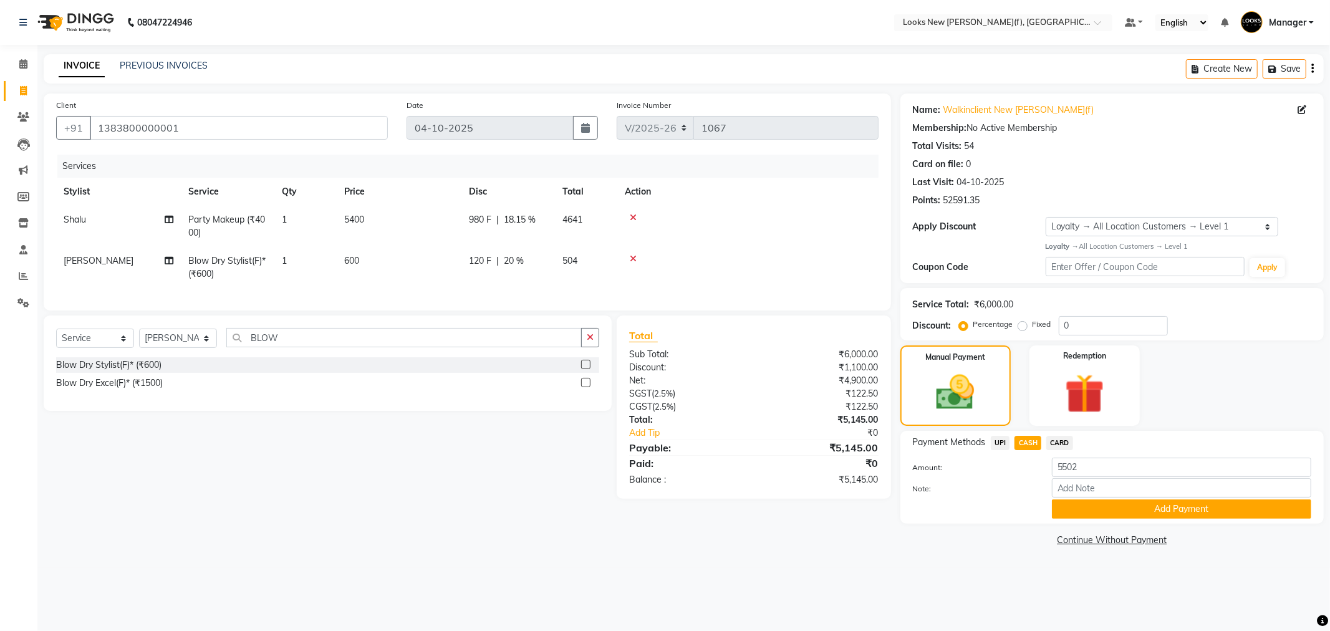
click at [527, 226] on span "18.15 %" at bounding box center [520, 219] width 32 height 13
select select "87319"
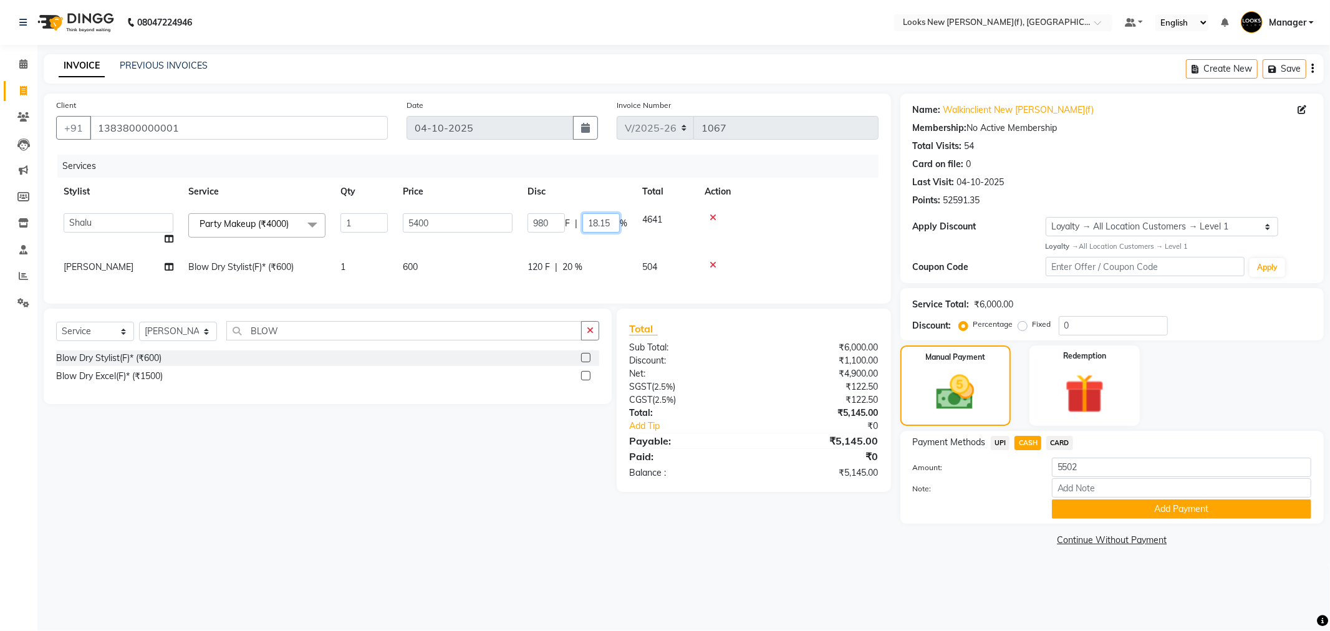
drag, startPoint x: 602, startPoint y: 220, endPoint x: 514, endPoint y: 217, distance: 88.0
click at [548, 220] on div "980 F | 18.15 %" at bounding box center [578, 222] width 100 height 19
type input "5"
type input "20"
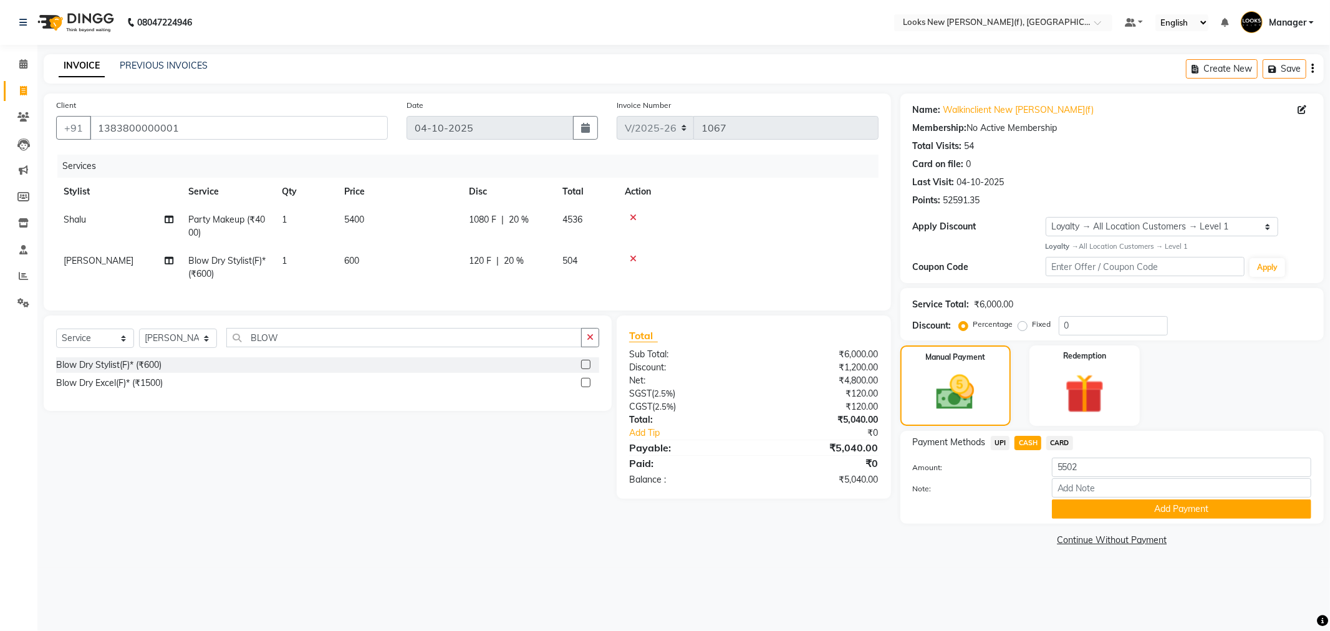
click at [412, 493] on div "Select Service Product Membership Package Voucher Prepaid Gift Card Select Styl…" at bounding box center [322, 407] width 577 height 183
click at [151, 348] on select "Select Stylist Aakash_Pdct [PERSON_NAME] [PERSON_NAME] [PERSON_NAME] Counter_Sa…" at bounding box center [178, 338] width 78 height 19
select select "87319"
click at [139, 339] on select "Select Stylist Aakash_Pdct [PERSON_NAME] [PERSON_NAME] [PERSON_NAME] Counter_Sa…" at bounding box center [178, 338] width 78 height 19
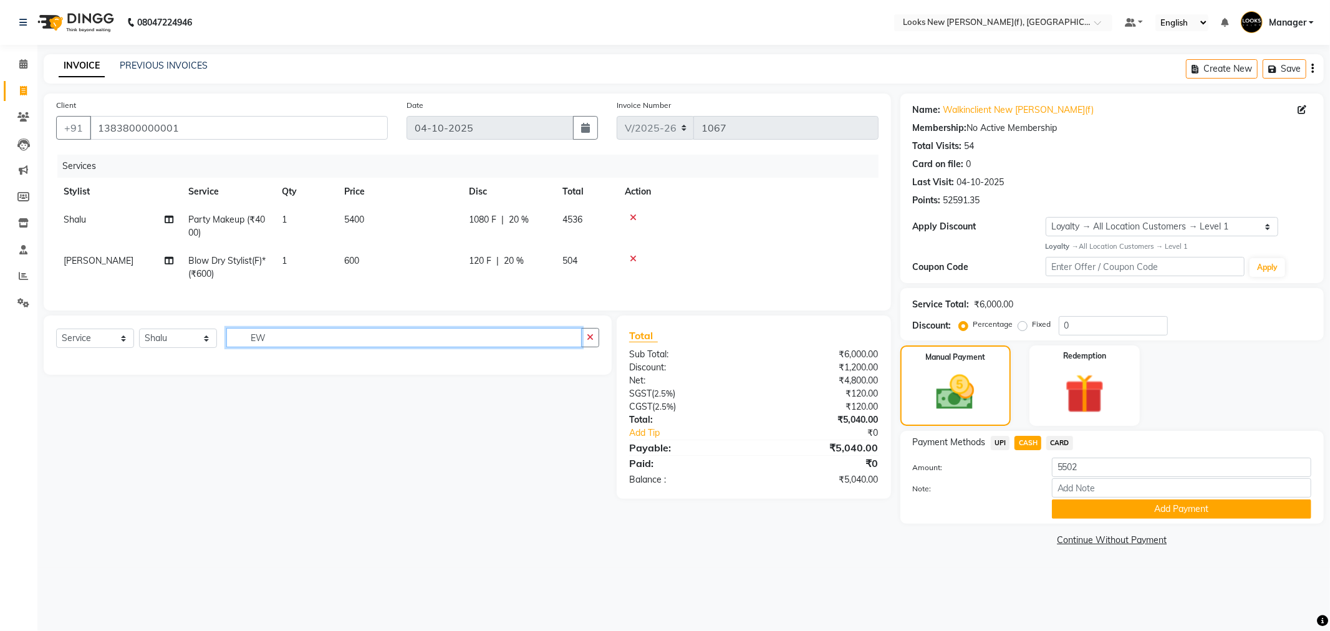
type input "E"
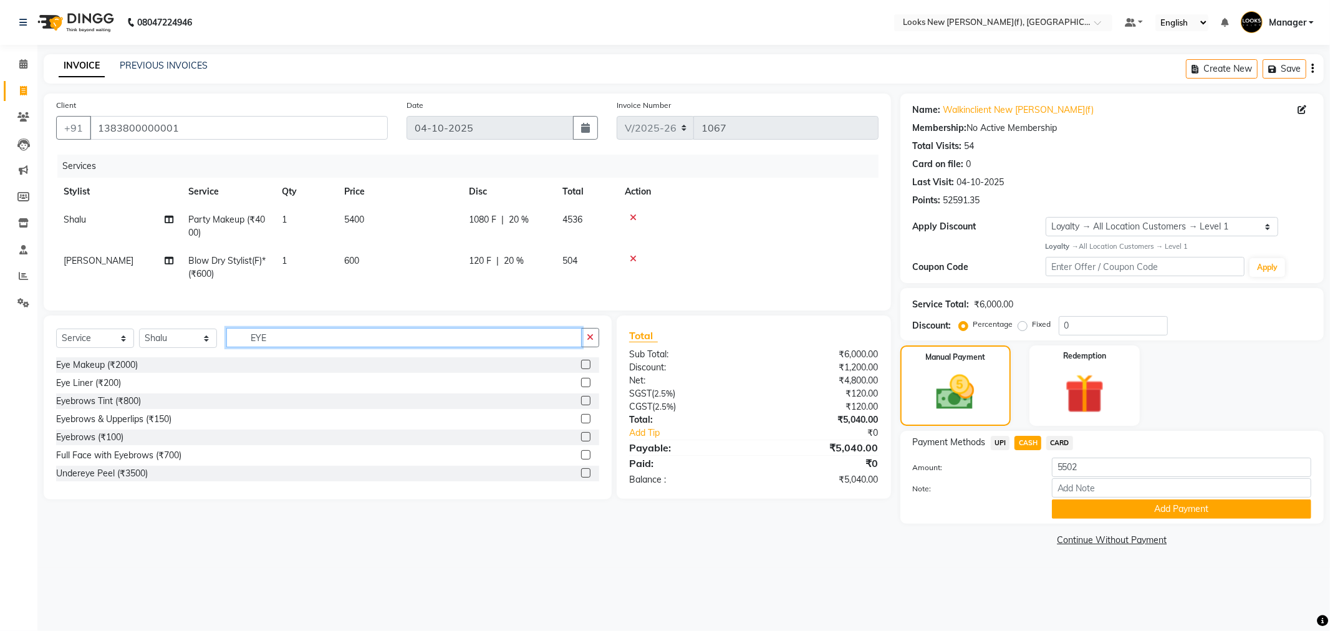
type input "EYE"
click at [86, 347] on select "Select Service Product Membership Package Voucher Prepaid Gift Card" at bounding box center [95, 338] width 78 height 19
select select "product"
click at [56, 339] on select "Select Service Product Membership Package Voucher Prepaid Gift Card" at bounding box center [95, 338] width 78 height 19
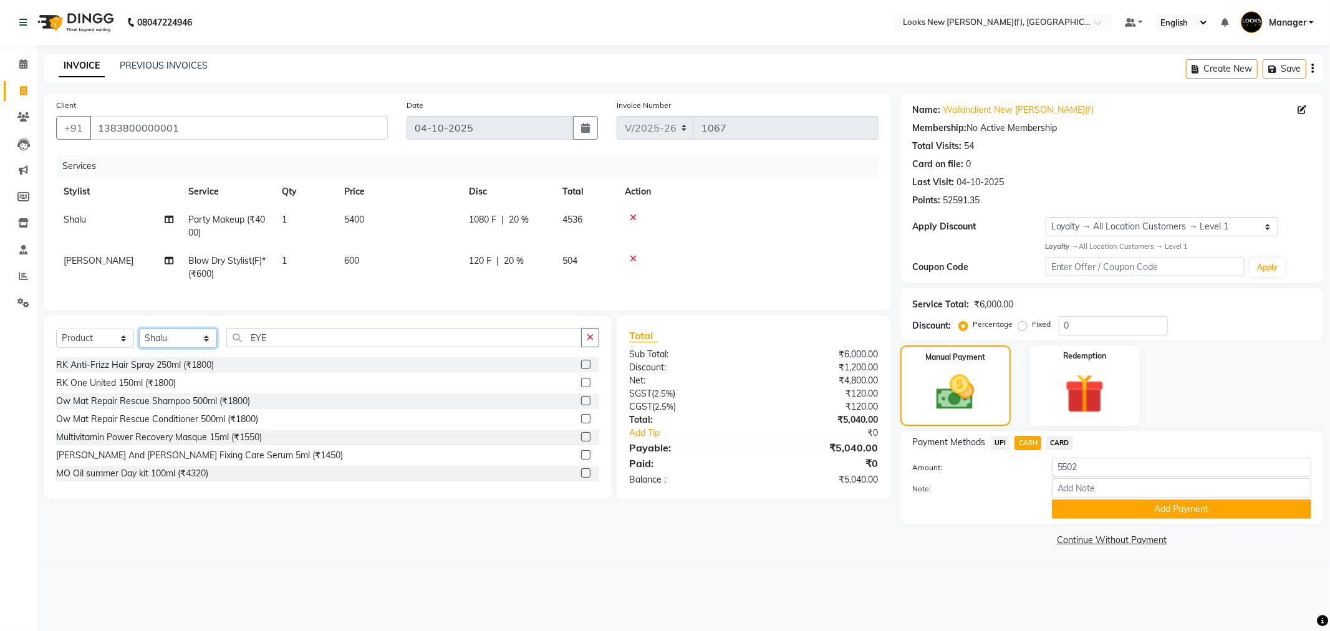
click at [164, 348] on select "Select Stylist Aakash_Pdct [PERSON_NAME] [PERSON_NAME] [PERSON_NAME] Counter_Sa…" at bounding box center [178, 338] width 78 height 19
drag, startPoint x: 286, startPoint y: 347, endPoint x: 136, endPoint y: 338, distance: 150.0
click at [132, 338] on div "Select Service Product Membership Package Voucher Prepaid Gift Card Select Styl…" at bounding box center [327, 342] width 543 height 29
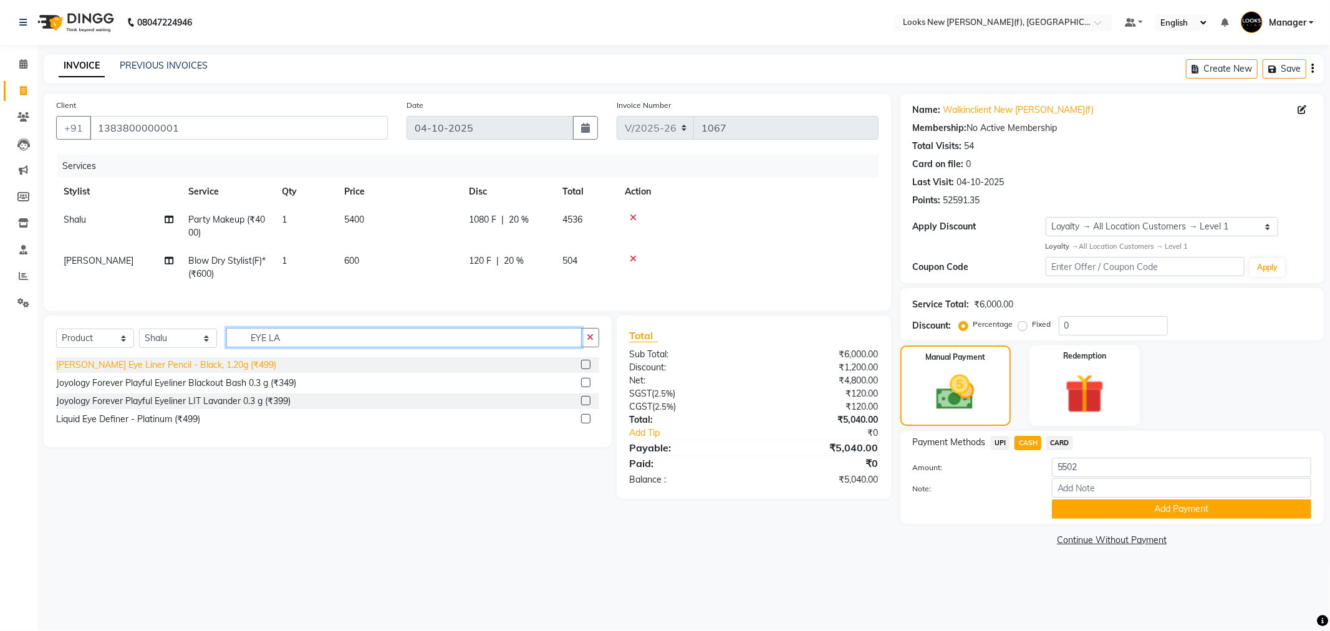
type input "EYE LA"
click at [191, 372] on div "Kohl Eye Liner Pencil - Black, 1.20g (₹499)" at bounding box center [166, 365] width 220 height 13
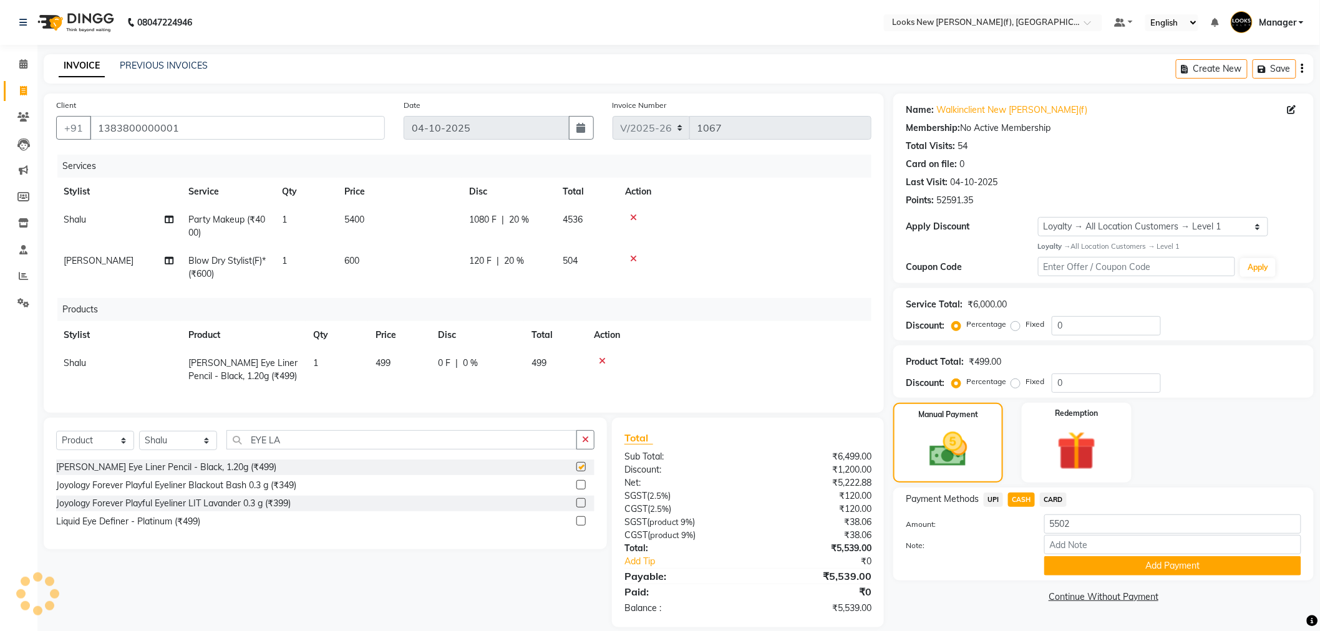
checkbox input "false"
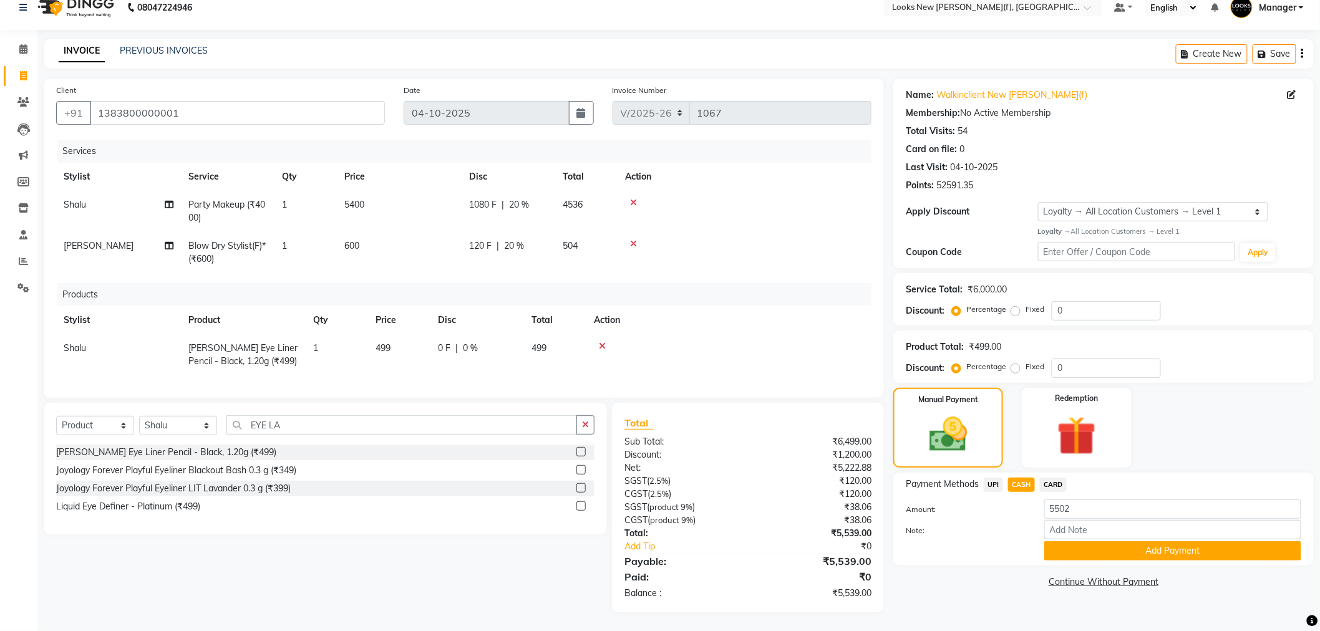
scroll to position [26, 0]
click at [352, 199] on span "5400" at bounding box center [354, 204] width 20 height 11
select select "87319"
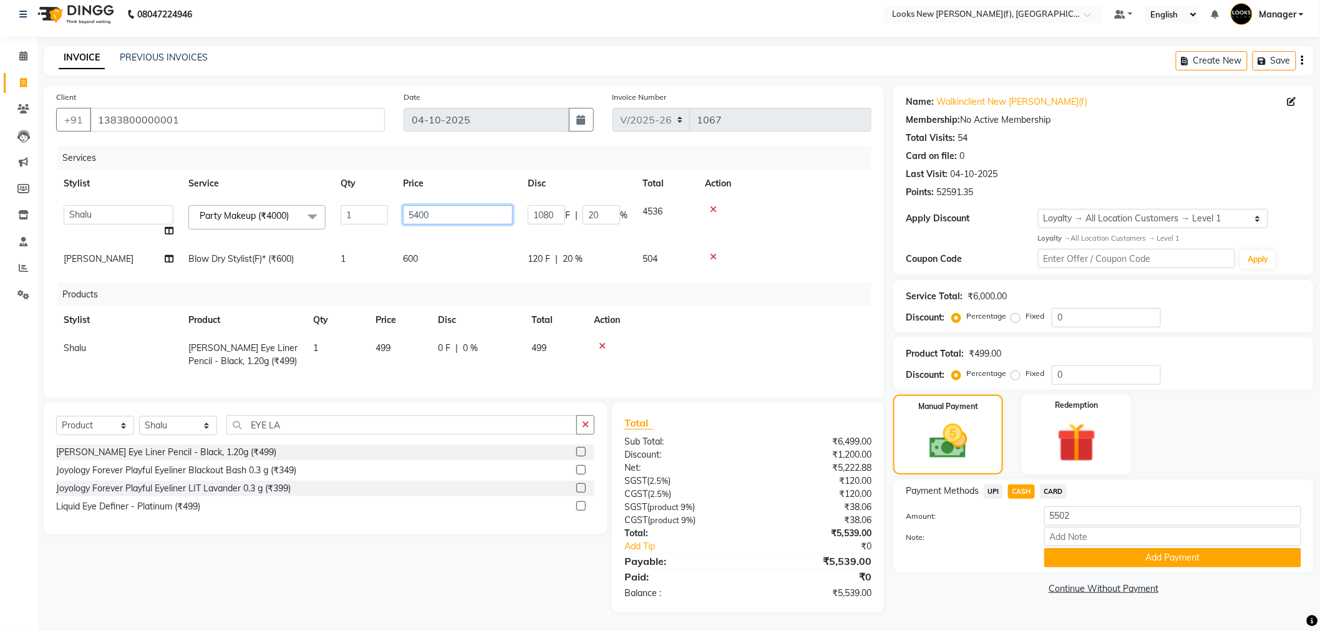
drag, startPoint x: 435, startPoint y: 204, endPoint x: 295, endPoint y: 213, distance: 140.6
click at [347, 207] on tr "Aakash_Pdct Afsar Ahmad Ashmita Ayesha Bobby_Asst Bobby_Khan Counter_Sales Kama…" at bounding box center [463, 221] width 815 height 47
type input "4300"
click at [936, 582] on link "Continue Without Payment" at bounding box center [1103, 588] width 415 height 13
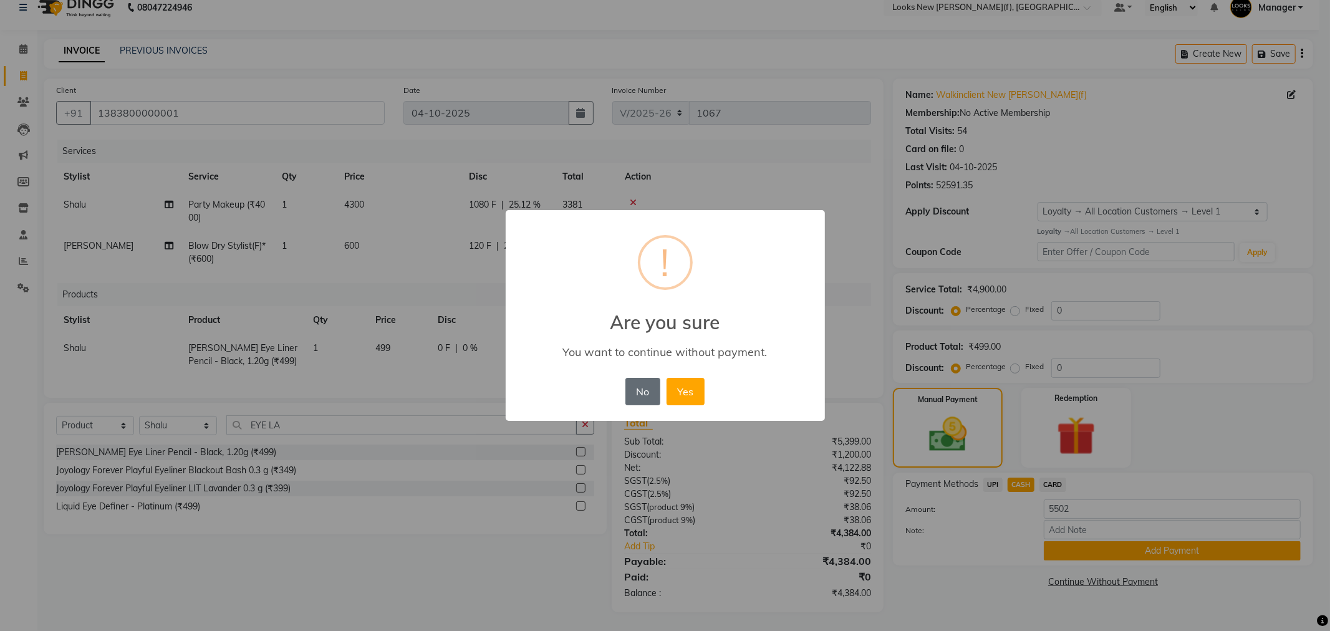
click at [649, 390] on button "No" at bounding box center [643, 391] width 35 height 27
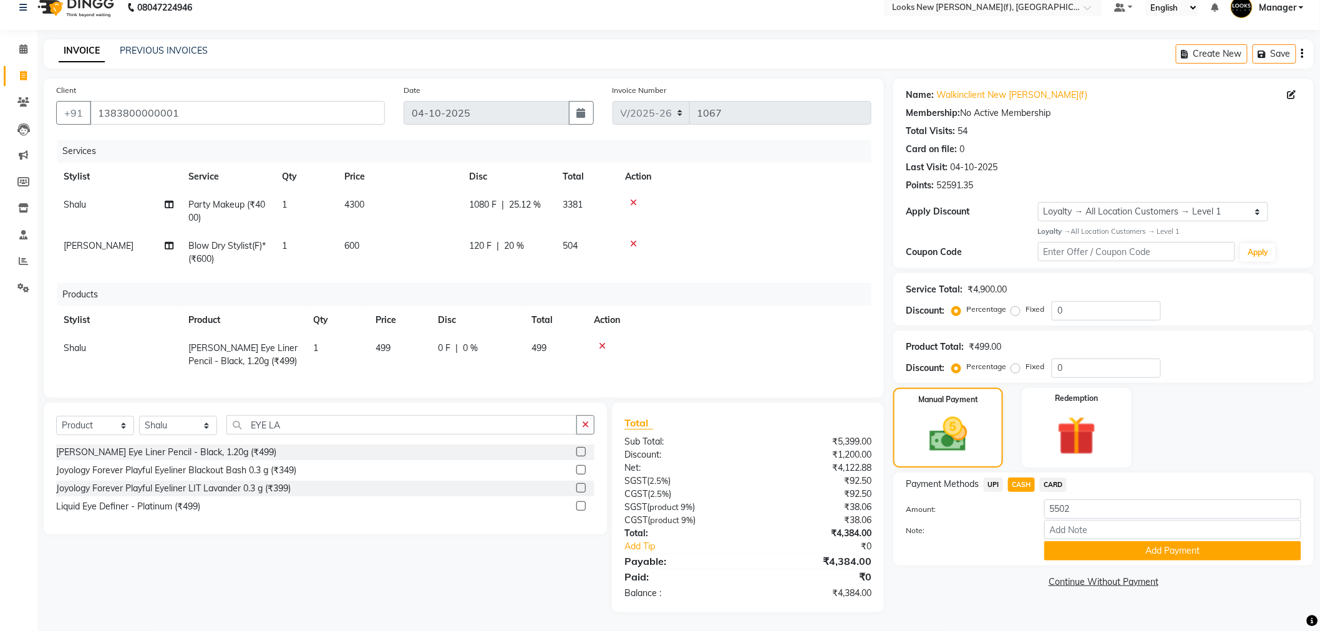
click at [357, 201] on span "4300" at bounding box center [354, 204] width 20 height 11
select select "87319"
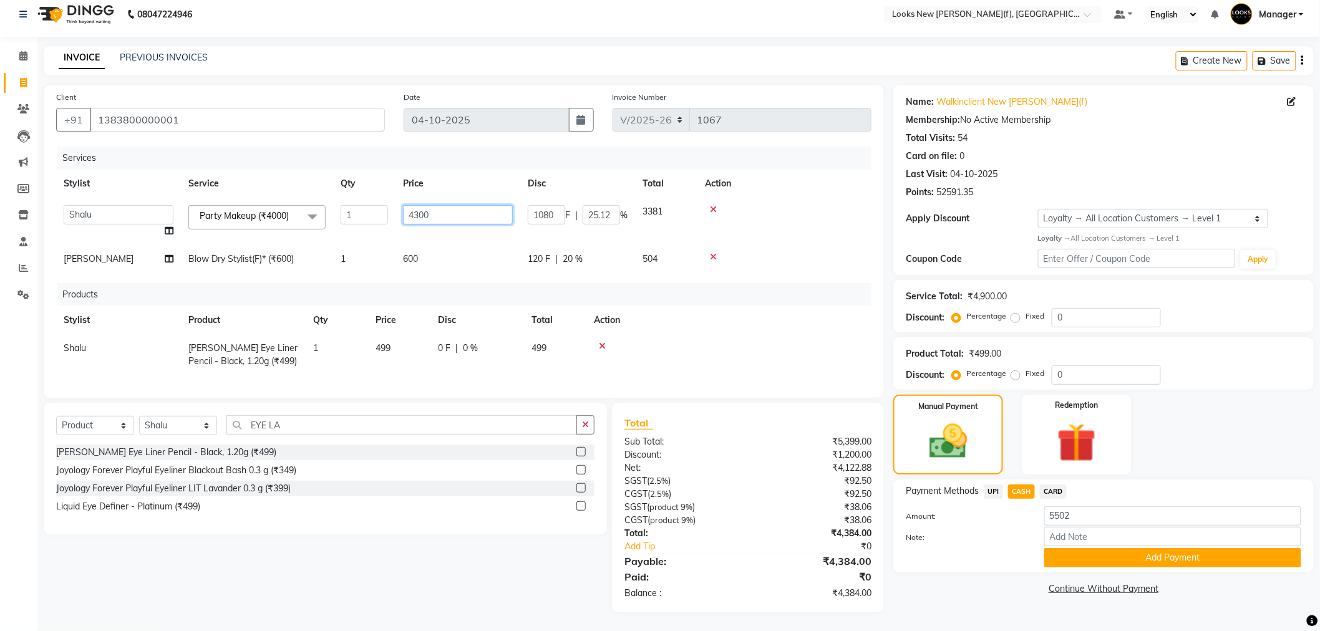
drag, startPoint x: 426, startPoint y: 207, endPoint x: 360, endPoint y: 213, distance: 66.3
click at [384, 207] on tr "Aakash_Pdct Afsar Ahmad Ashmita Ayesha Bobby_Asst Bobby_Khan Counter_Sales Kama…" at bounding box center [463, 221] width 815 height 47
type input "4350"
click at [953, 615] on main "INVOICE PREVIOUS INVOICES Create New Save Client +91 1383800000001 Date 04-10-2…" at bounding box center [678, 338] width 1282 height 585
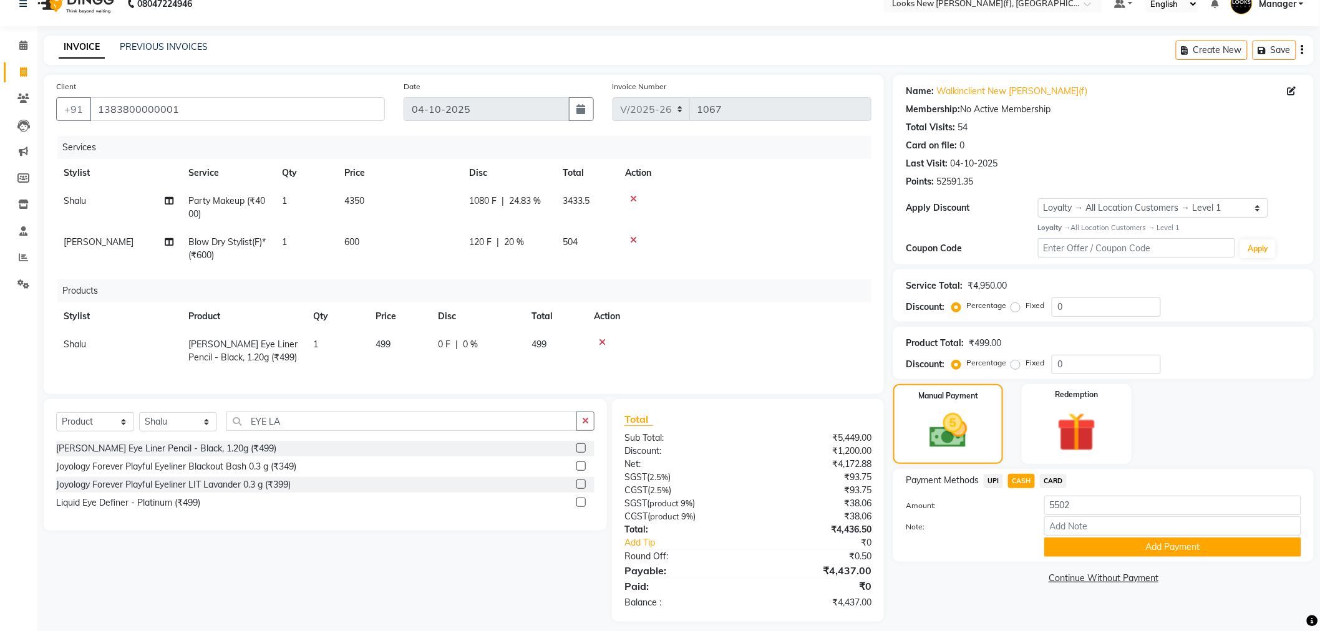
click at [365, 205] on td "4350" at bounding box center [399, 207] width 125 height 41
select select "87319"
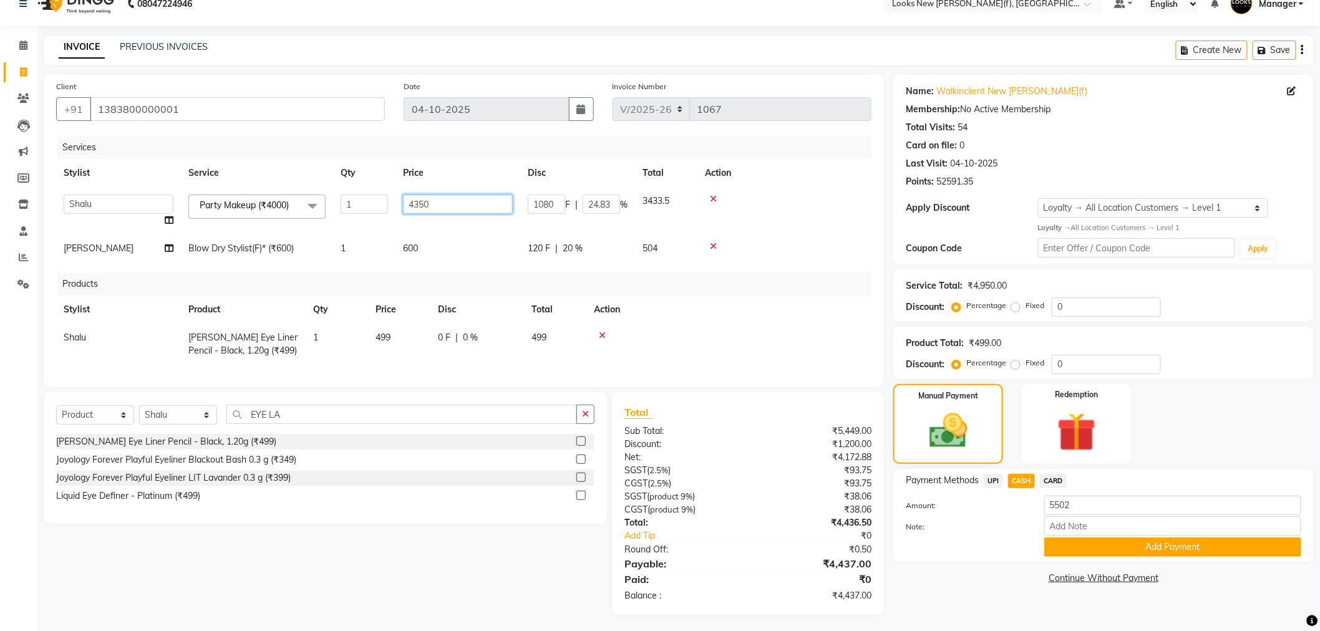
drag, startPoint x: 432, startPoint y: 212, endPoint x: 389, endPoint y: 215, distance: 43.1
click at [393, 213] on tr "Aakash_Pdct Afsar Ahmad Ashmita Ayesha Bobby_Asst Bobby_Khan Counter_Sales Kama…" at bounding box center [463, 210] width 815 height 47
type input "4370"
click at [960, 559] on div "Payment Methods UPI CASH CARD Amount: 5502 Note: Add Payment" at bounding box center [1103, 515] width 420 height 93
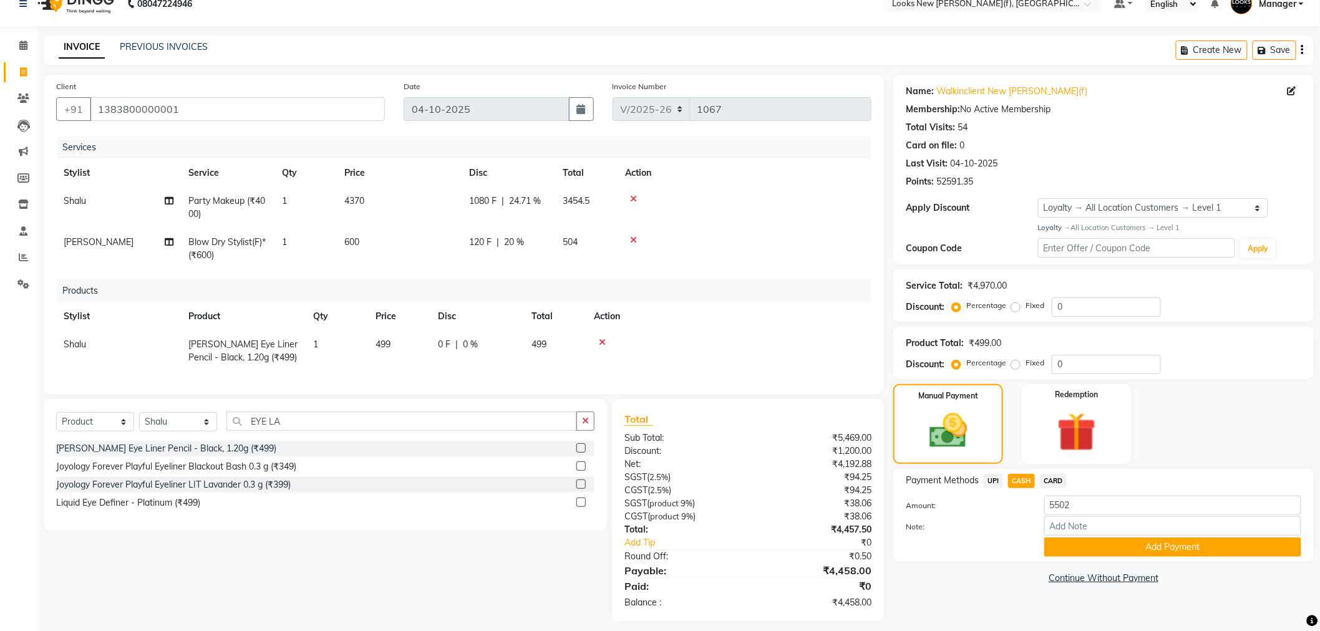
click at [362, 201] on span "4370" at bounding box center [354, 200] width 20 height 11
select select "87319"
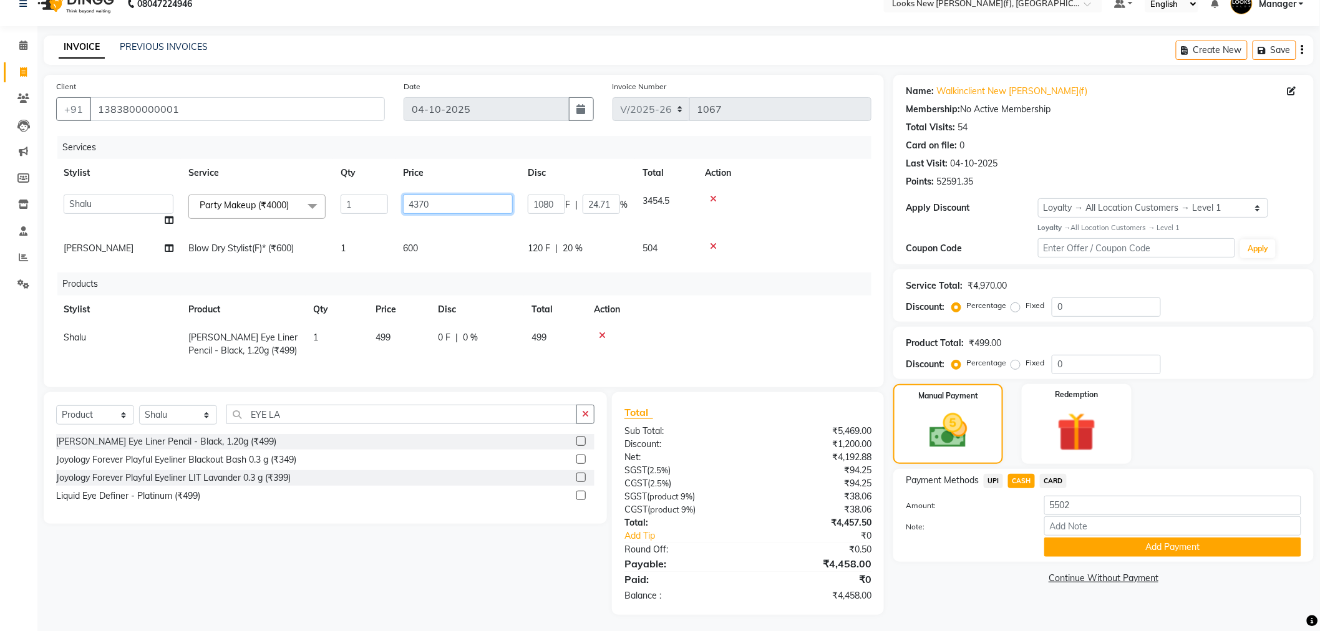
drag, startPoint x: 422, startPoint y: 205, endPoint x: 362, endPoint y: 210, distance: 60.7
click at [375, 206] on tr "Aakash_Pdct Afsar Ahmad Ashmita Ayesha Bobby_Asst Bobby_Khan Counter_Sales Kama…" at bounding box center [463, 210] width 815 height 47
type input "4380"
click at [952, 589] on div "Name: Walkinclient New Rajinder Ngr(f) Membership: No Active Membership Total V…" at bounding box center [1108, 345] width 430 height 540
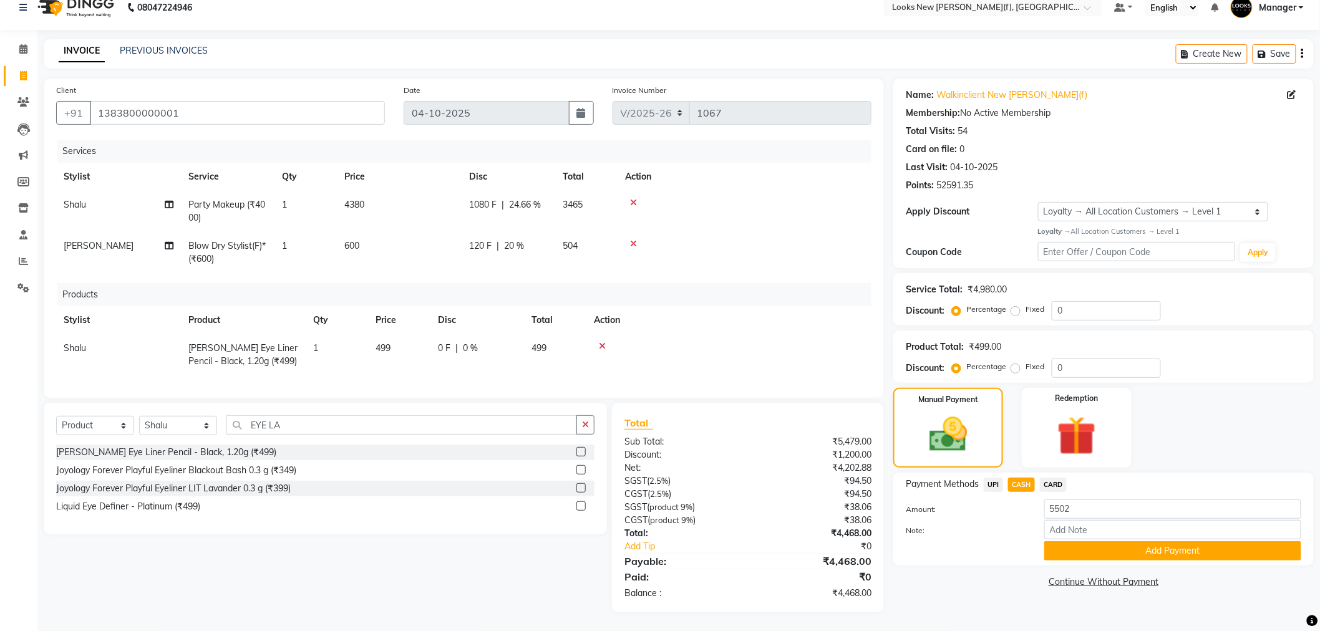
click at [364, 199] on span "4380" at bounding box center [354, 204] width 20 height 11
select select "87319"
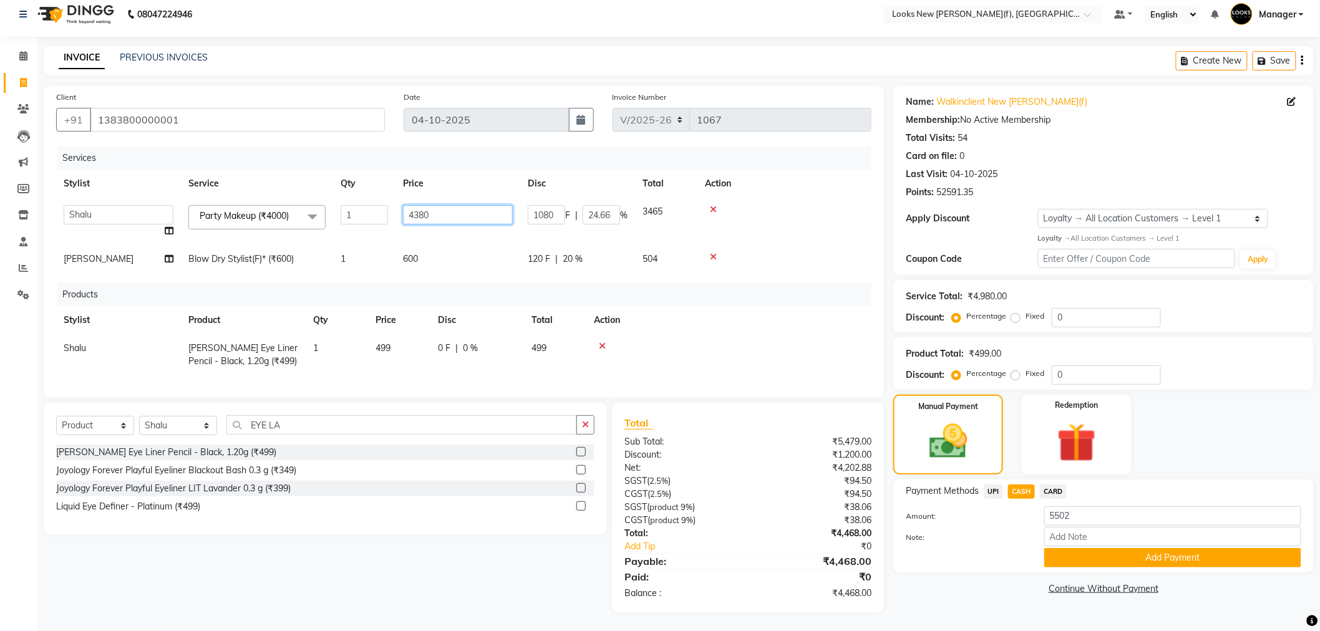
drag, startPoint x: 466, startPoint y: 196, endPoint x: 370, endPoint y: 213, distance: 97.5
click at [370, 213] on tr "Aakash_Pdct Afsar Ahmad Ashmita Ayesha Bobby_Asst Bobby_Khan Counter_Sales Kama…" at bounding box center [463, 221] width 815 height 47
type input "5480"
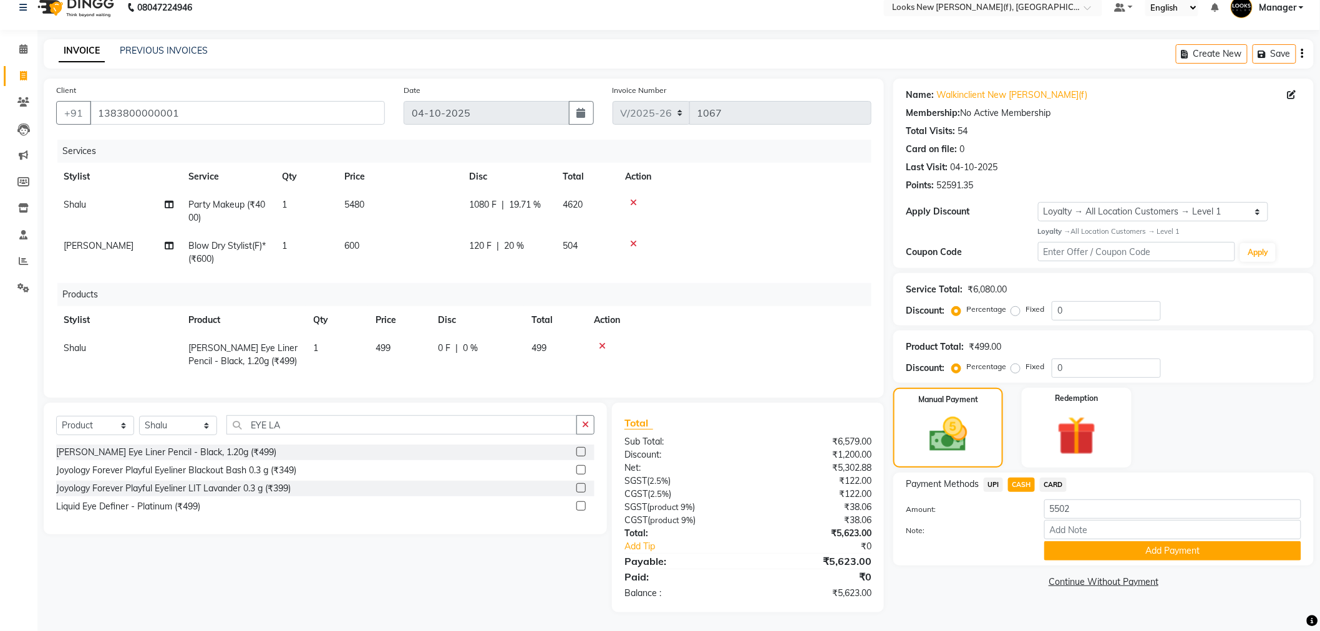
click at [947, 585] on div "Name: Walkinclient New Rajinder Ngr(f) Membership: No Active Membership Total V…" at bounding box center [1108, 346] width 430 height 534
click at [358, 193] on td "5480" at bounding box center [399, 211] width 125 height 41
select select "87319"
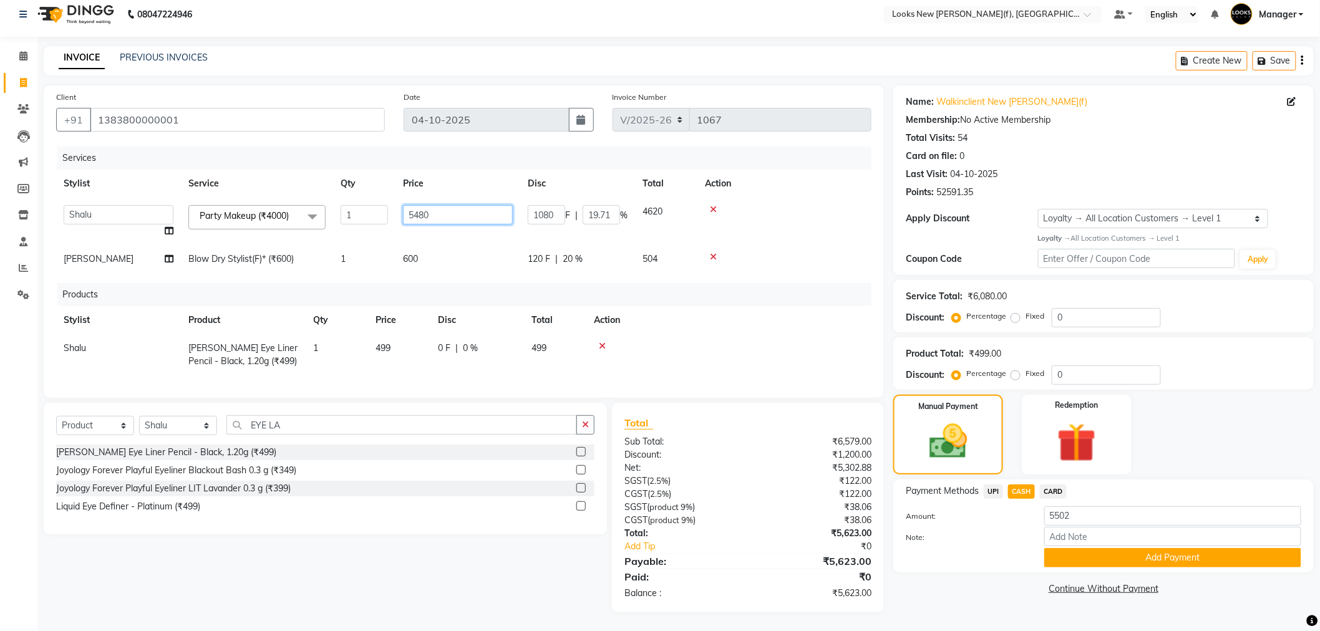
click at [358, 206] on tr "Aakash_Pdct Afsar Ahmad Ashmita Ayesha Bobby_Asst Bobby_Khan Counter_Sales Kama…" at bounding box center [463, 221] width 815 height 47
type input "5460"
click at [983, 582] on link "Continue Without Payment" at bounding box center [1103, 588] width 415 height 13
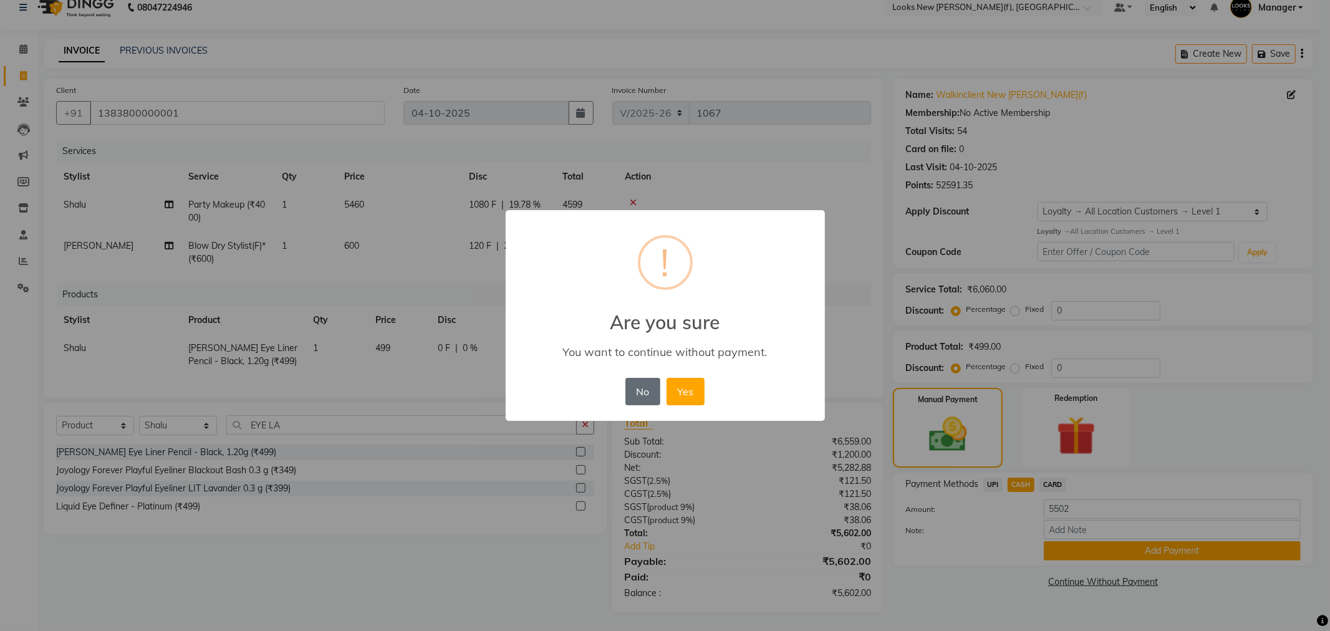
click at [644, 396] on button "No" at bounding box center [643, 391] width 35 height 27
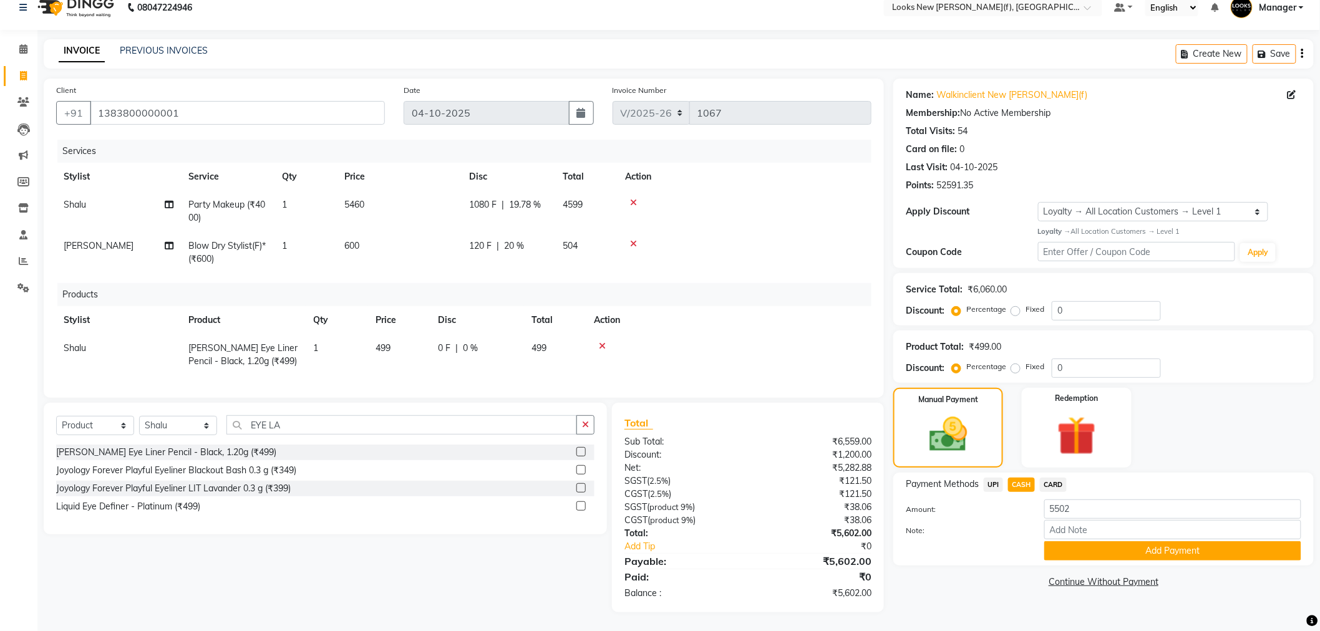
click at [344, 201] on span "5460" at bounding box center [354, 204] width 20 height 11
select select "87319"
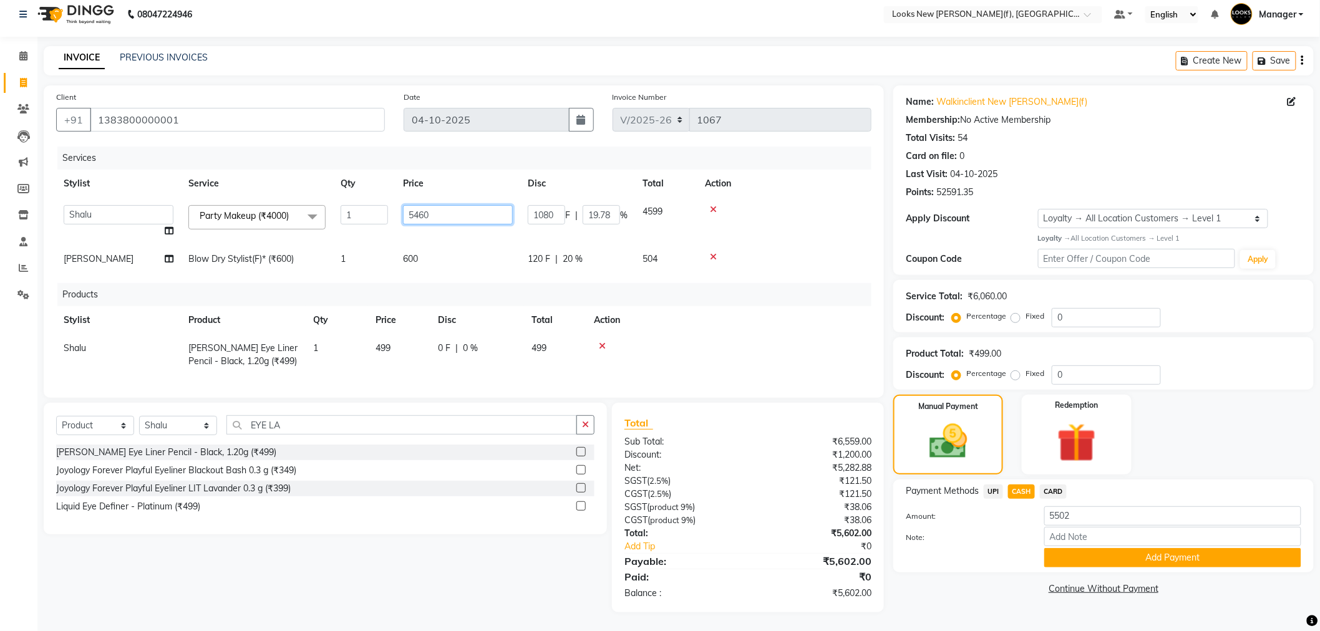
drag, startPoint x: 438, startPoint y: 205, endPoint x: 336, endPoint y: 211, distance: 102.5
click at [363, 209] on tr "Aakash_Pdct Afsar Ahmad Ashmita Ayesha Bobby_Asst Bobby_Khan Counter_Sales Kama…" at bounding box center [463, 221] width 815 height 47
type input "4"
type input "5440"
click at [940, 601] on div "Name: Walkinclient New Rajinder Ngr(f) Membership: No Active Membership Total V…" at bounding box center [1108, 348] width 430 height 527
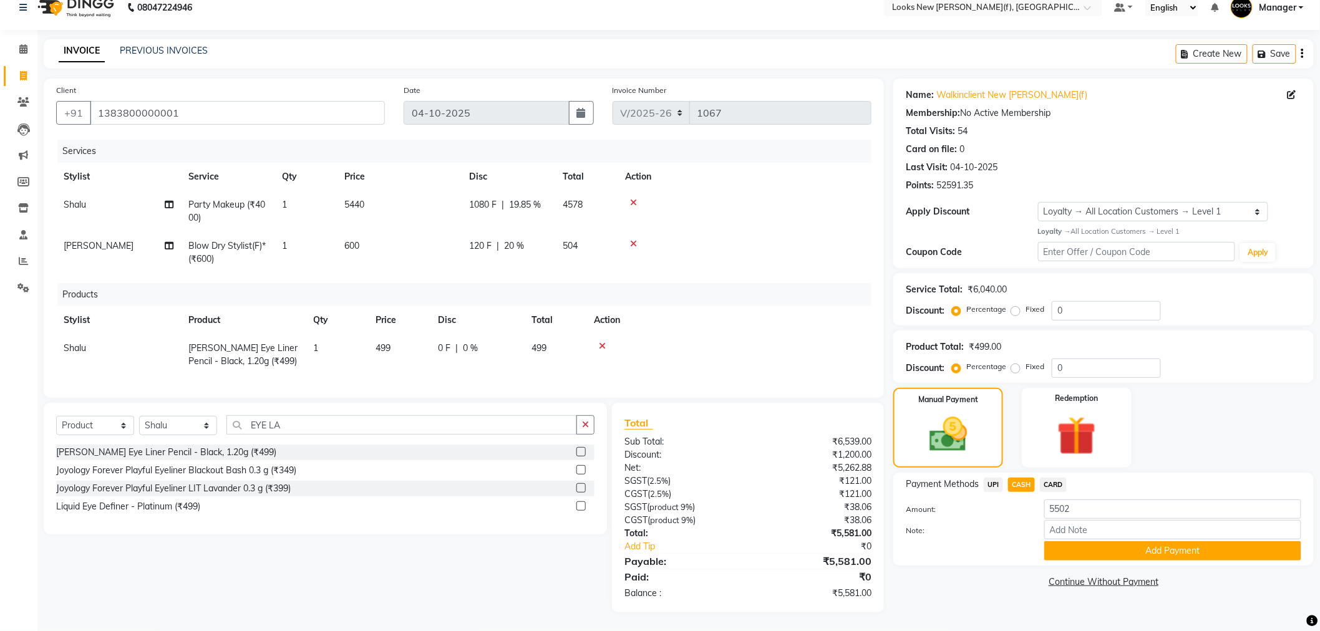
click at [377, 203] on td "5440" at bounding box center [399, 211] width 125 height 41
select select "87319"
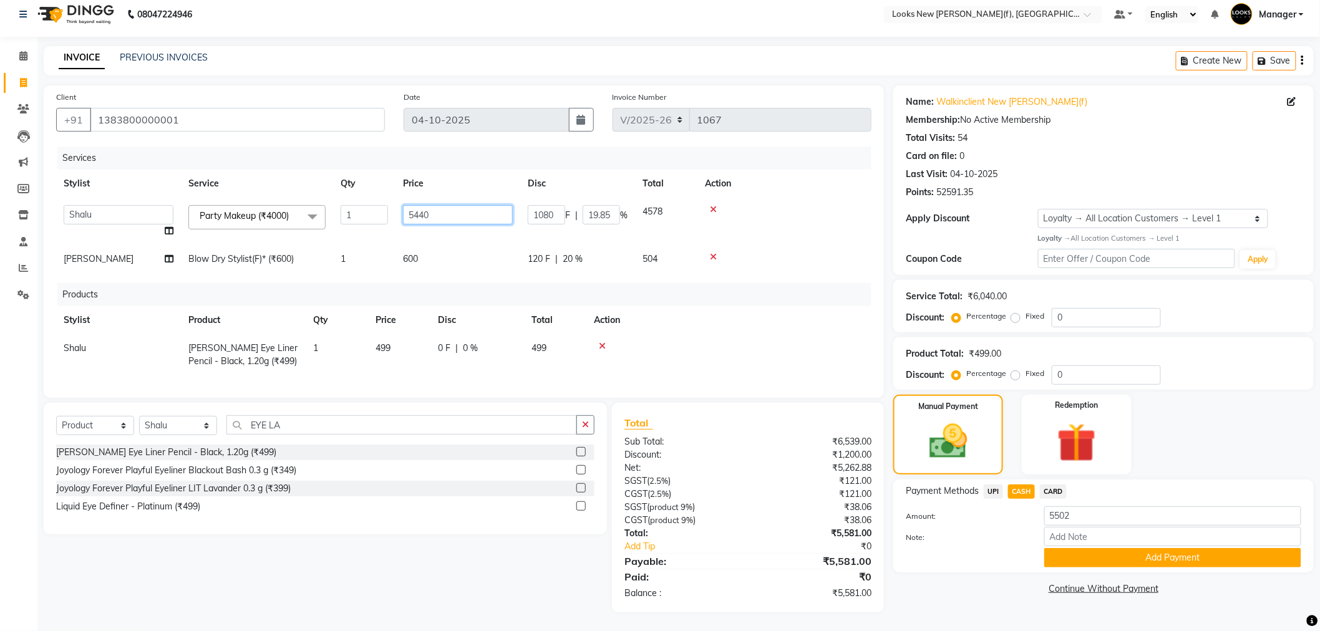
drag, startPoint x: 438, startPoint y: 204, endPoint x: 369, endPoint y: 198, distance: 69.5
click at [371, 198] on tr "Aakash_Pdct Afsar Ahmad Ashmita Ayesha Bobby_Asst Bobby_Khan Counter_Sales Kama…" at bounding box center [463, 221] width 815 height 47
type input "5430"
click at [902, 600] on div "Name: Walkinclient New Rajinder Ngr(f) Membership: No Active Membership Total V…" at bounding box center [1108, 348] width 430 height 527
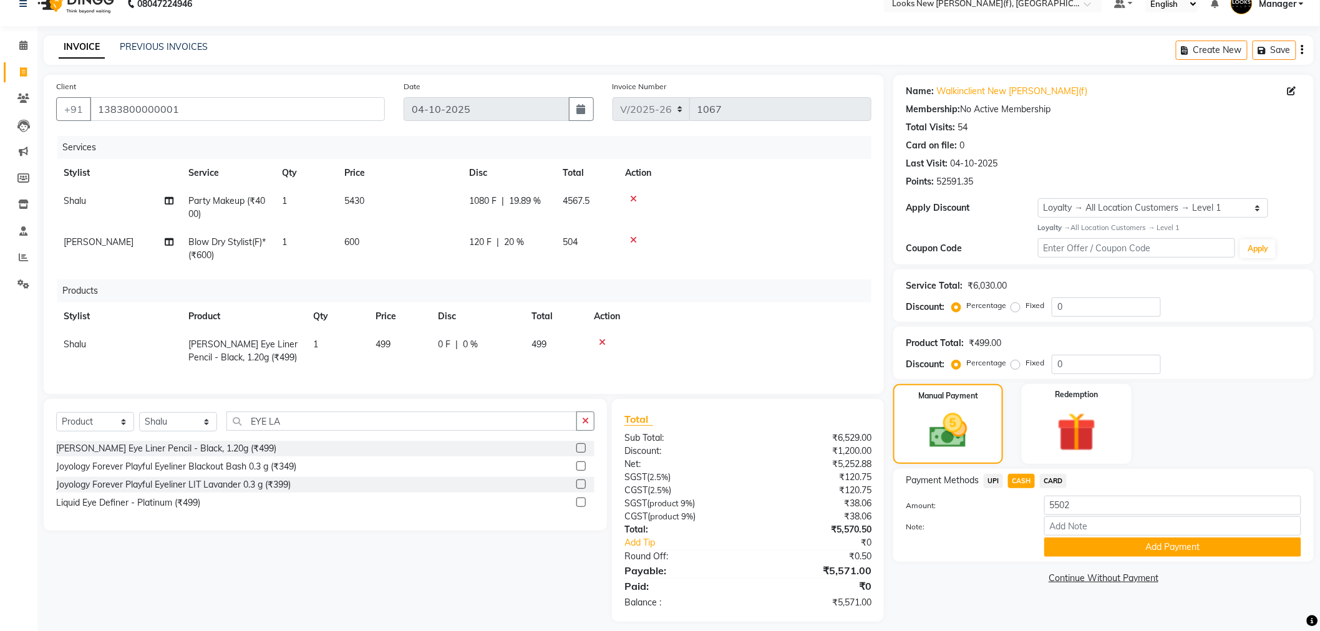
click at [366, 202] on td "5430" at bounding box center [399, 207] width 125 height 41
select select "87319"
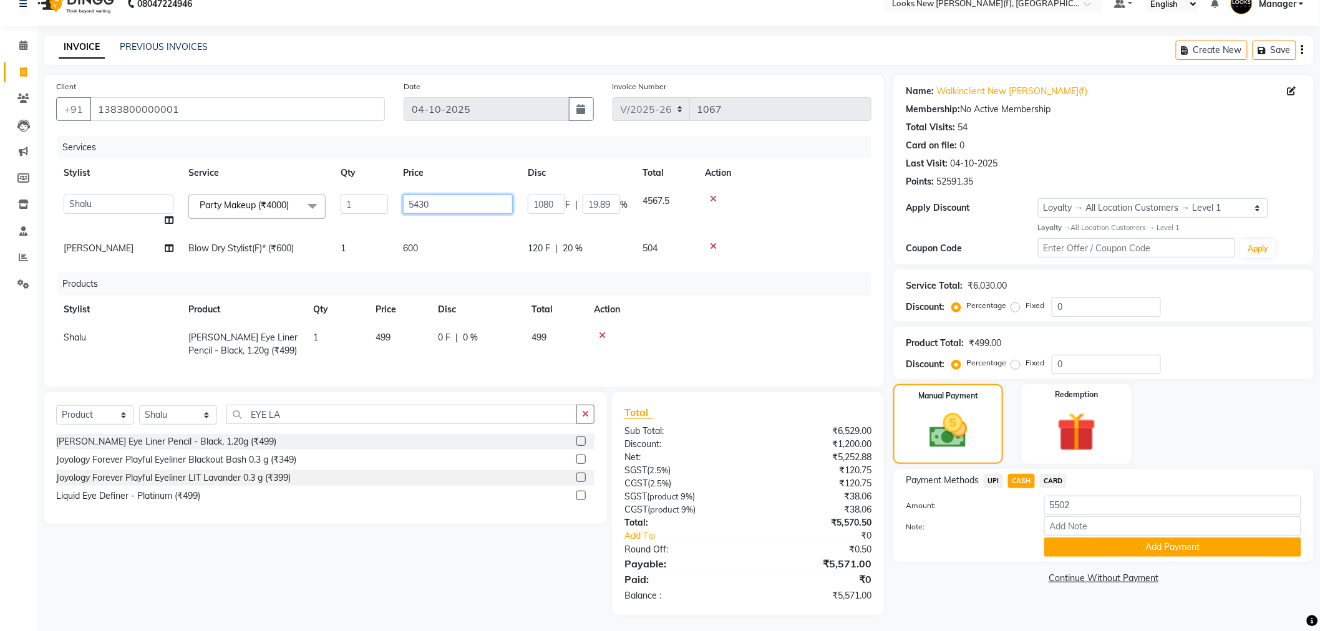
click at [341, 203] on tr "Aakash_Pdct Afsar Ahmad Ashmita Ayesha Bobby_Asst Bobby_Khan Counter_Sales Kama…" at bounding box center [463, 210] width 815 height 47
type input "5400"
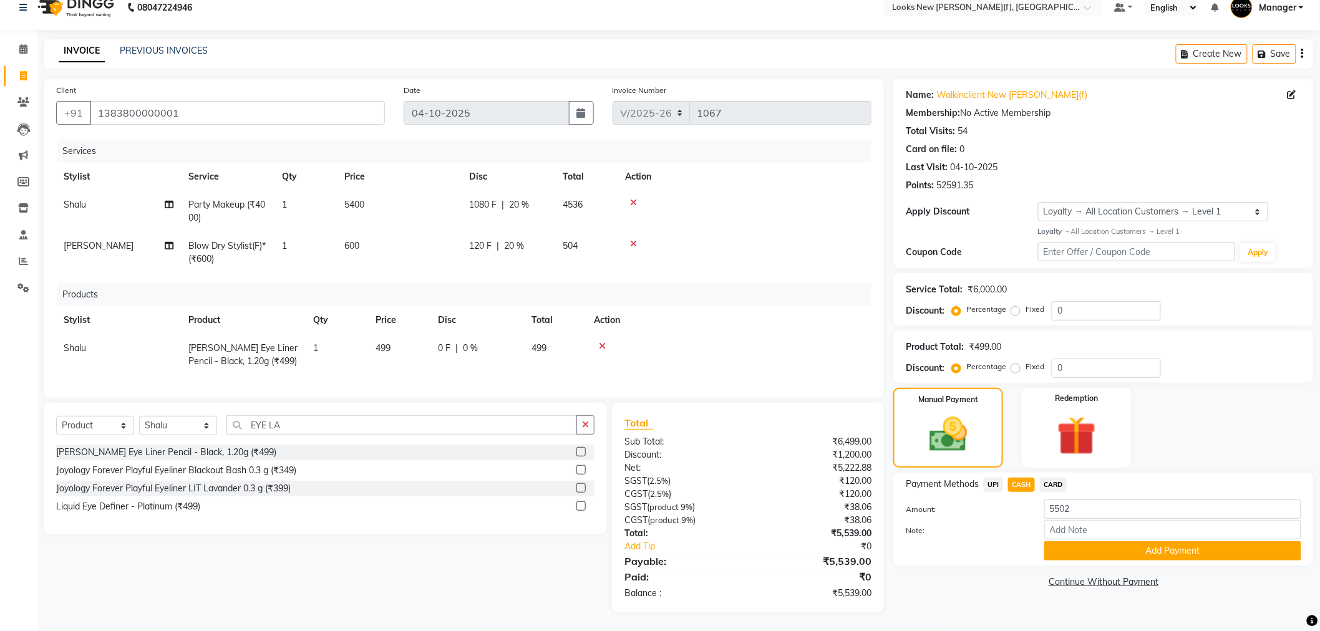
click at [943, 602] on div "Name: Walkinclient New Rajinder Ngr(f) Membership: No Active Membership Total V…" at bounding box center [1108, 346] width 430 height 534
click at [360, 201] on span "5400" at bounding box center [354, 204] width 20 height 11
select select "87319"
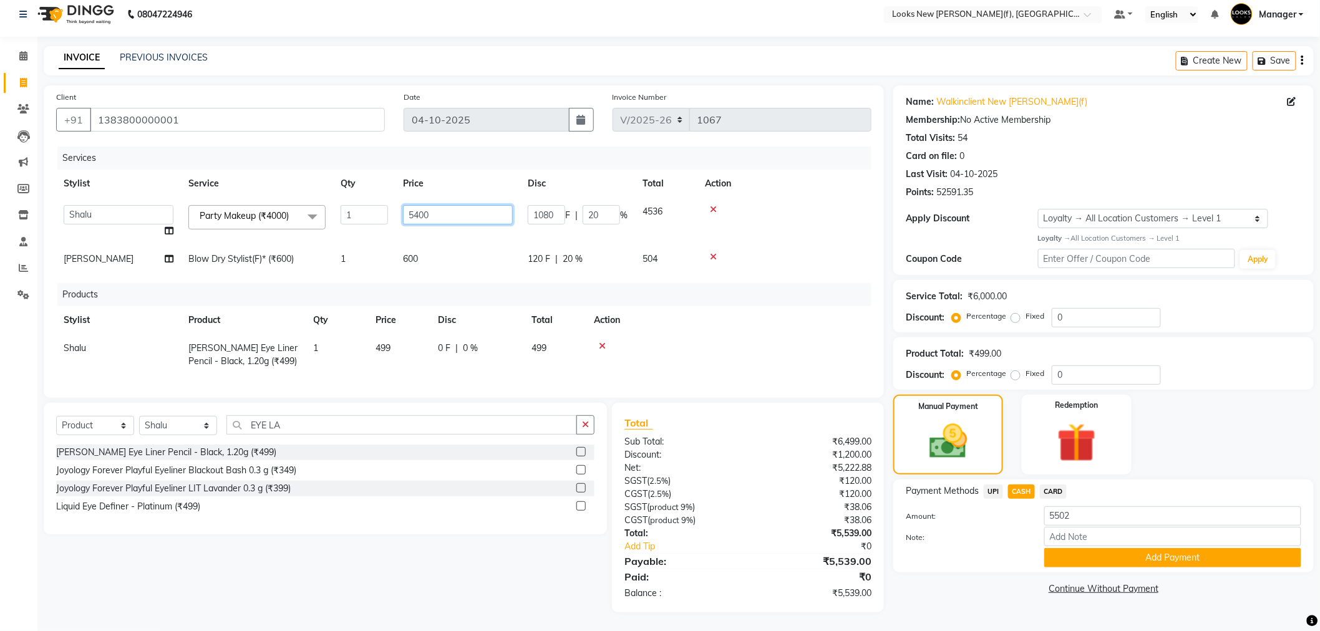
drag, startPoint x: 440, startPoint y: 204, endPoint x: 184, endPoint y: 163, distance: 259.0
click at [226, 182] on table "Stylist Service Qty Price Disc Total Action Aakash_Pdct Afsar Ahmad Ashmita Aye…" at bounding box center [463, 222] width 815 height 104
type input "5300"
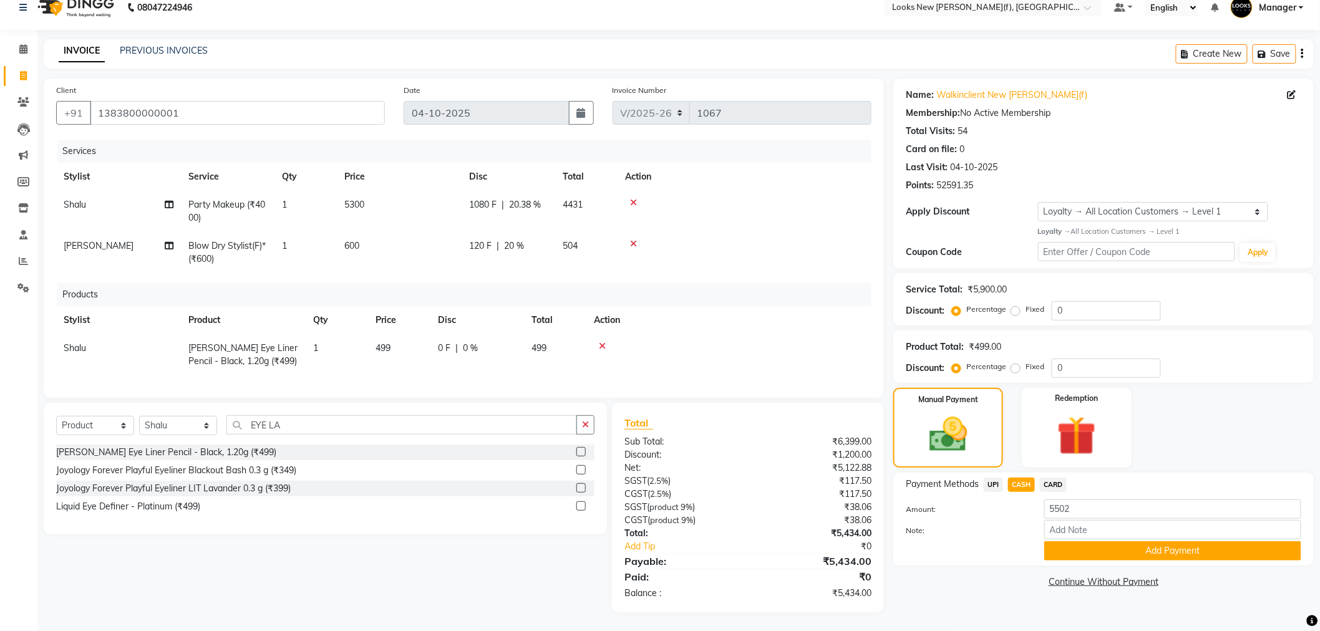
click at [923, 594] on div "Name: Walkinclient New Rajinder Ngr(f) Membership: No Active Membership Total V…" at bounding box center [1108, 346] width 430 height 534
click at [370, 205] on td "5300" at bounding box center [399, 211] width 125 height 41
select select "87319"
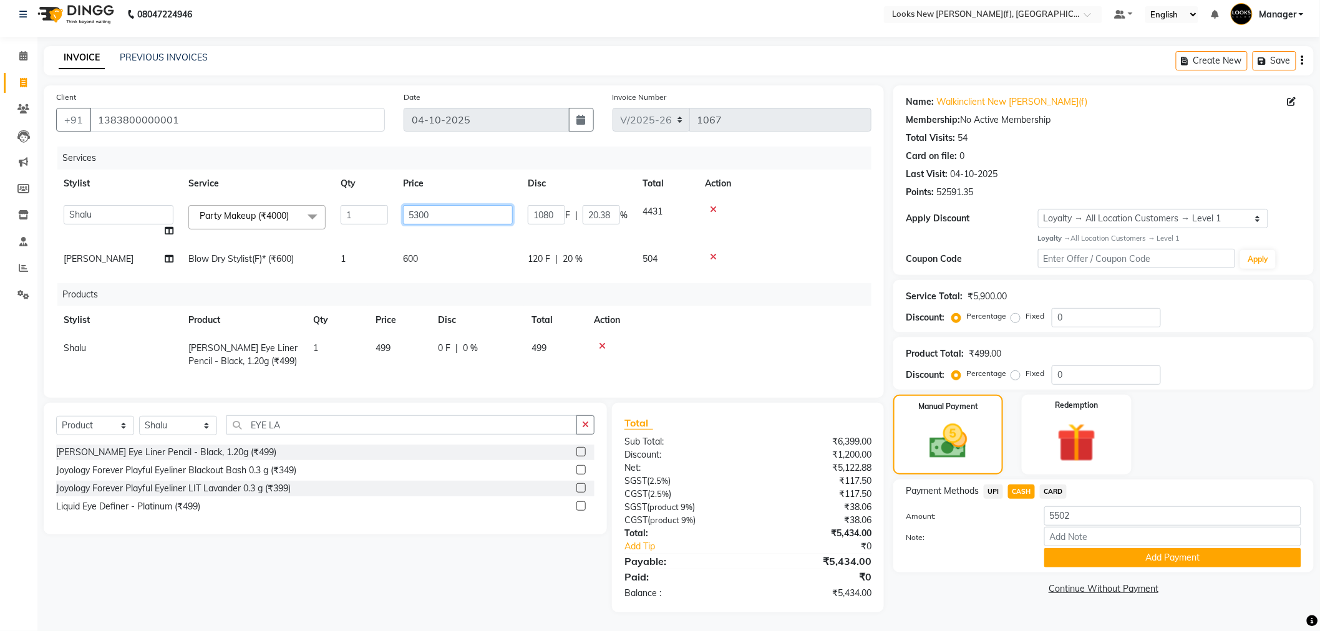
drag, startPoint x: 433, startPoint y: 207, endPoint x: 326, endPoint y: 233, distance: 109.7
click at [339, 222] on tr "Aakash_Pdct Afsar Ahmad Ashmita Ayesha Bobby_Asst Bobby_Khan Counter_Sales Kama…" at bounding box center [463, 221] width 815 height 47
type input "5340"
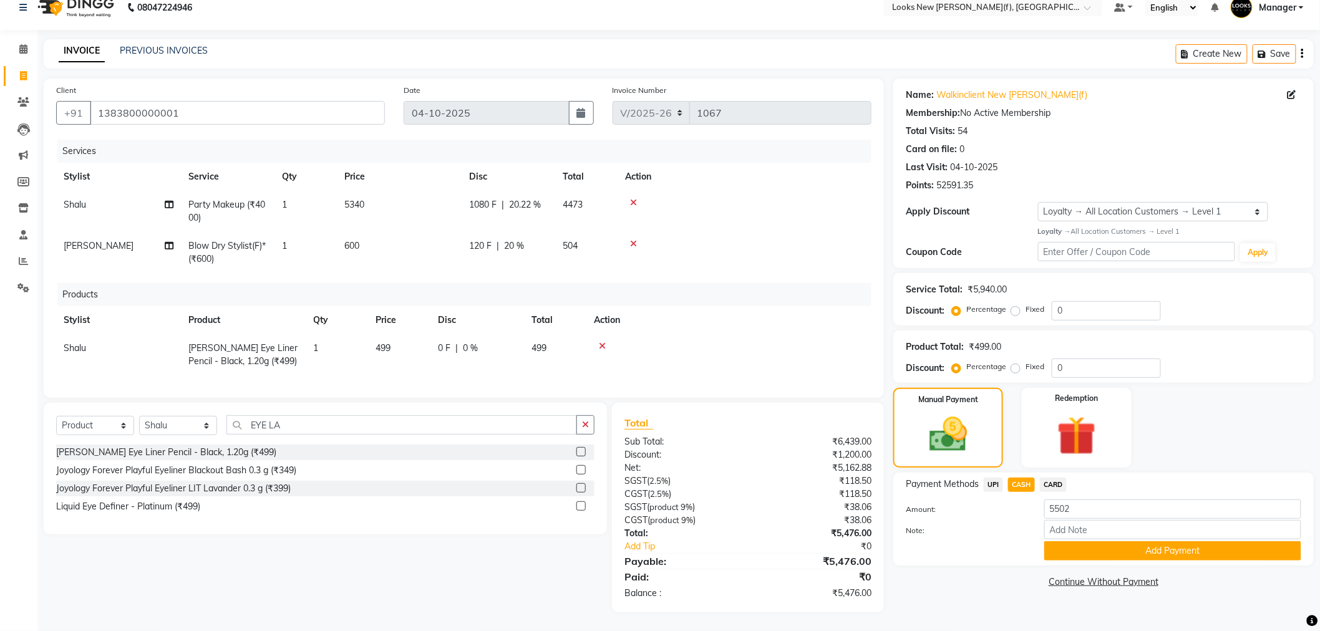
click at [930, 597] on div "Name: Walkinclient New Rajinder Ngr(f) Membership: No Active Membership Total V…" at bounding box center [1108, 346] width 430 height 534
click at [360, 199] on span "5340" at bounding box center [354, 204] width 20 height 11
select select "87319"
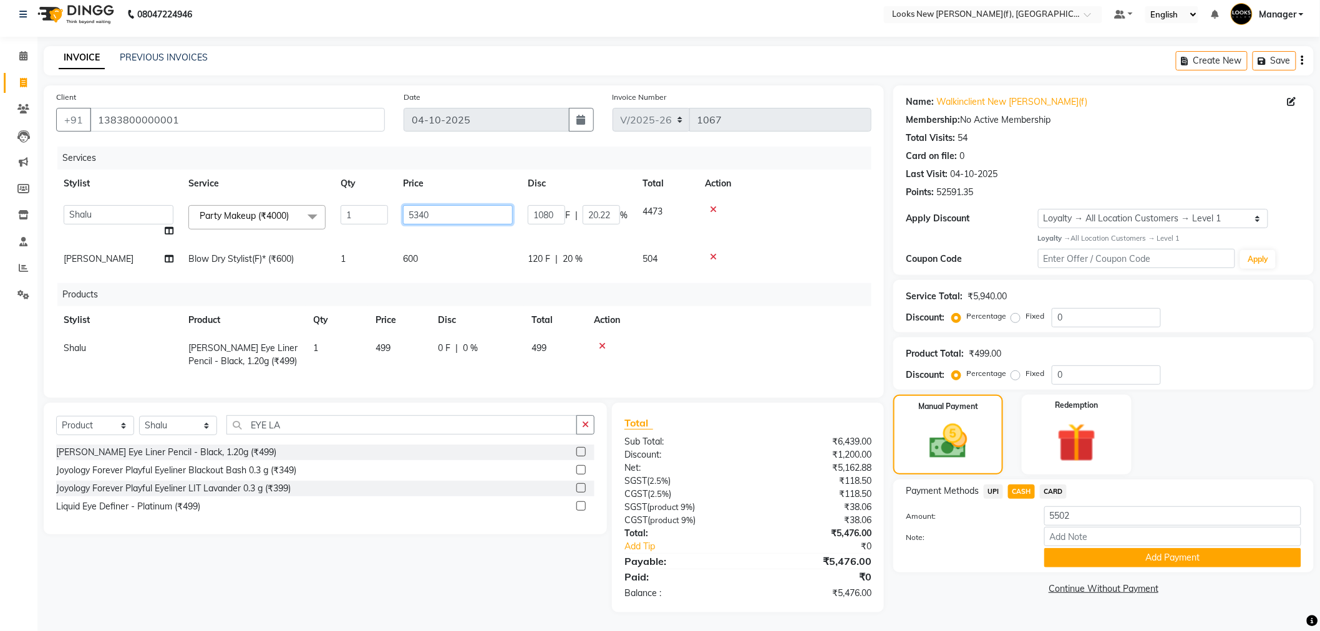
drag, startPoint x: 440, startPoint y: 206, endPoint x: 333, endPoint y: 228, distance: 109.5
click at [383, 214] on tr "Aakash_Pdct Afsar Ahmad Ashmita Ayesha Bobby_Asst Bobby_Khan Counter_Sales Kama…" at bounding box center [463, 221] width 815 height 47
type input "5350"
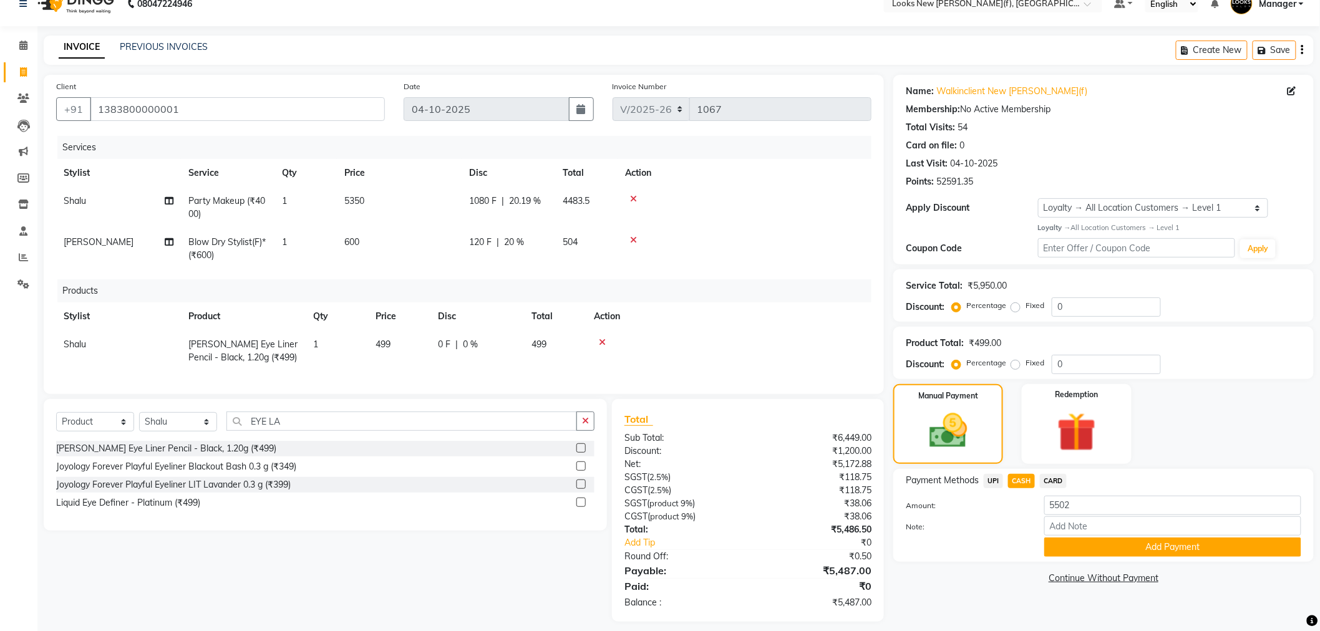
click at [927, 585] on div "Name: Walkinclient New Rajinder Ngr(f) Membership: No Active Membership Total V…" at bounding box center [1108, 348] width 430 height 547
click at [359, 200] on span "5350" at bounding box center [354, 200] width 20 height 11
select select "87319"
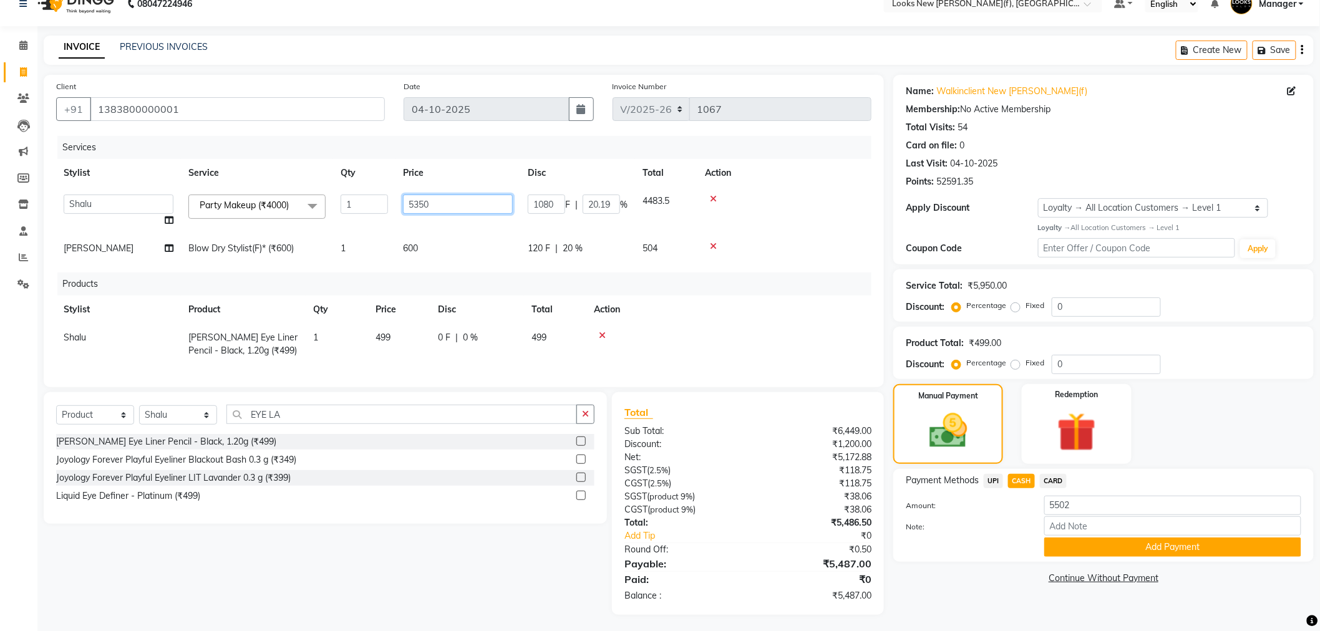
drag, startPoint x: 440, startPoint y: 203, endPoint x: 340, endPoint y: 208, distance: 99.9
click at [357, 206] on tr "Aakash_Pdct Afsar Ahmad Ashmita Ayesha Bobby_Asst Bobby_Khan Counter_Sales Kama…" at bounding box center [463, 210] width 815 height 47
type input "5365"
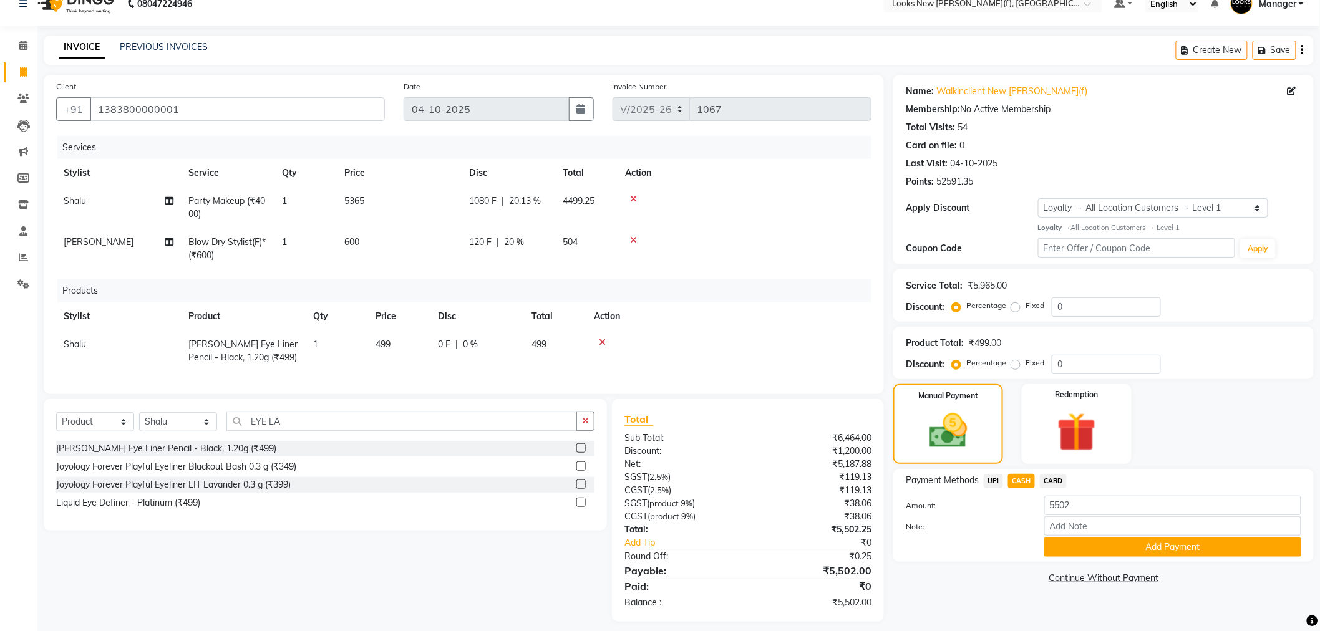
click at [988, 609] on div "Name: Walkinclient New Rajinder Ngr(f) Membership: No Active Membership Total V…" at bounding box center [1108, 348] width 430 height 547
click at [1092, 538] on button "Add Payment" at bounding box center [1172, 547] width 257 height 19
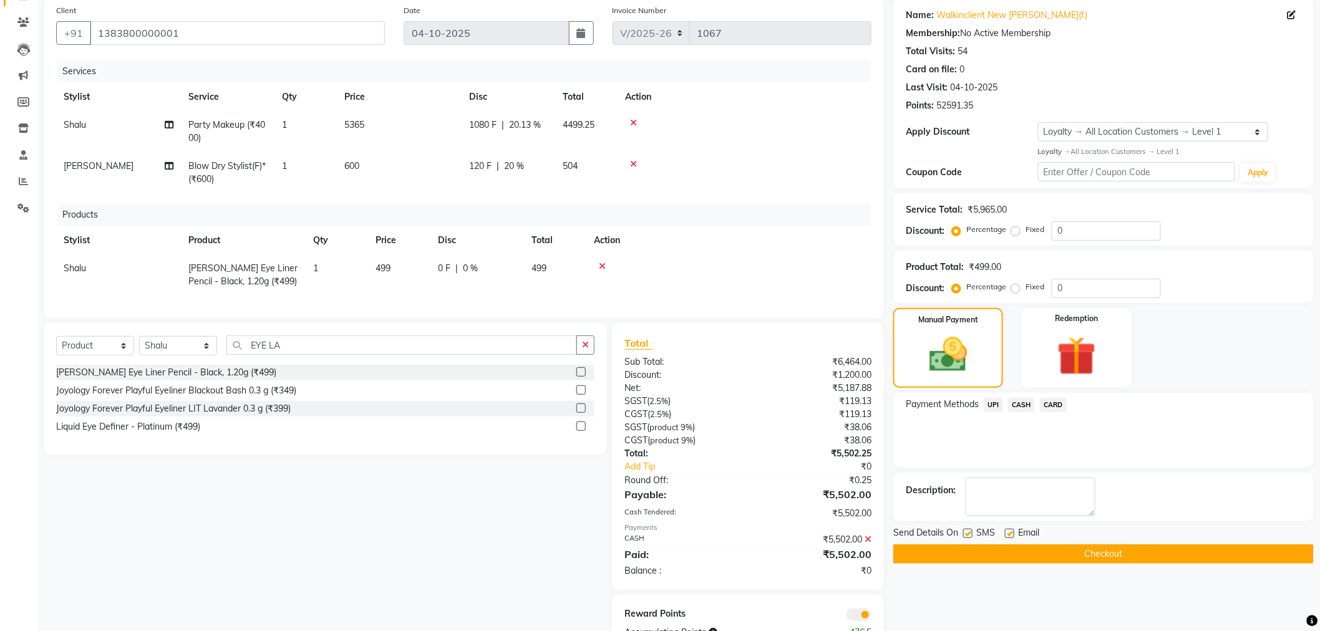
scroll to position [144, 0]
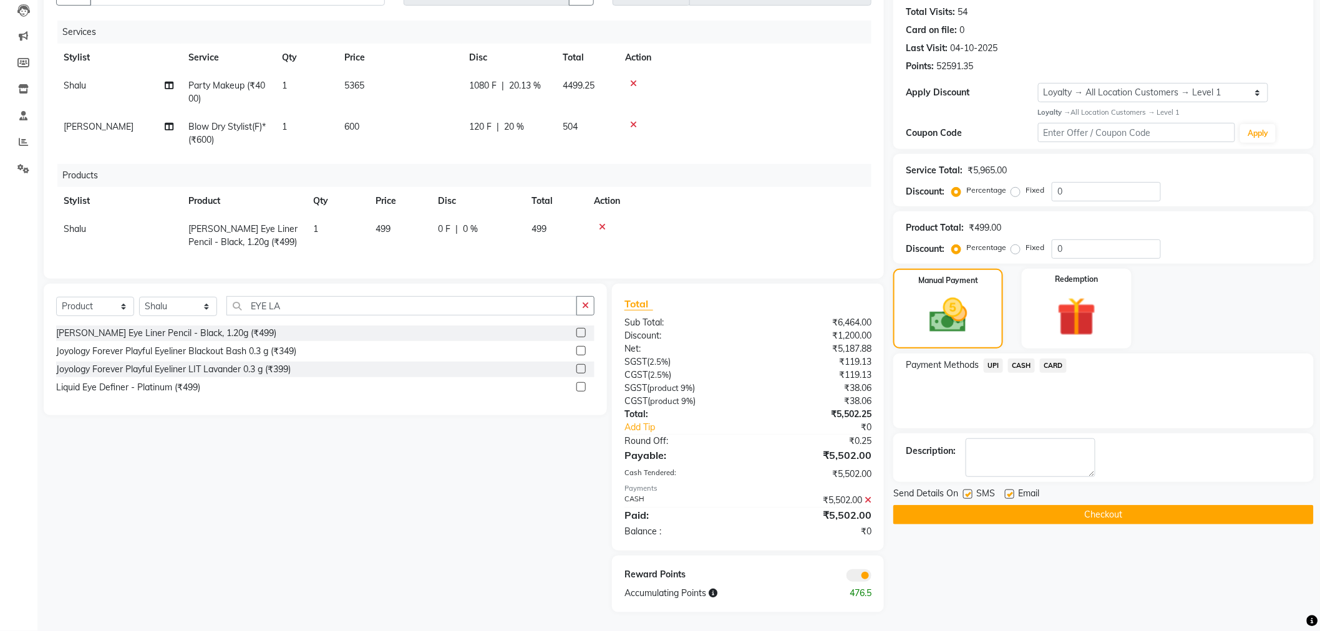
click at [1048, 509] on button "Checkout" at bounding box center [1103, 514] width 420 height 19
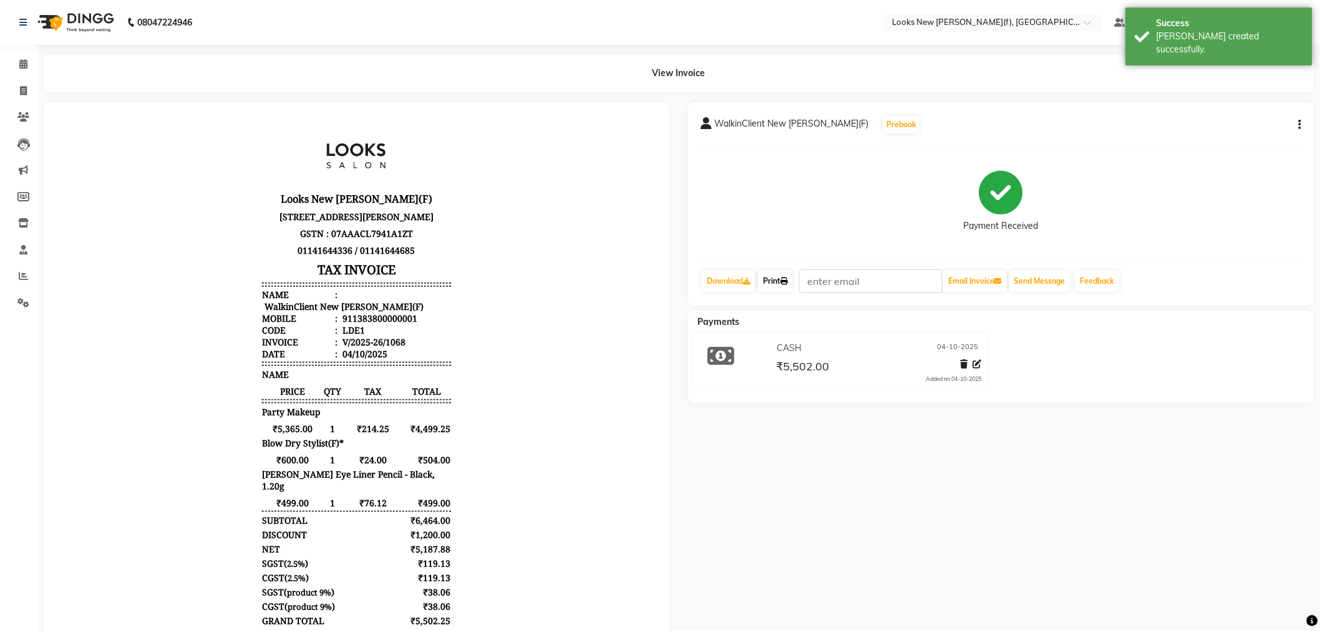
click at [771, 279] on link "Print" at bounding box center [775, 281] width 35 height 21
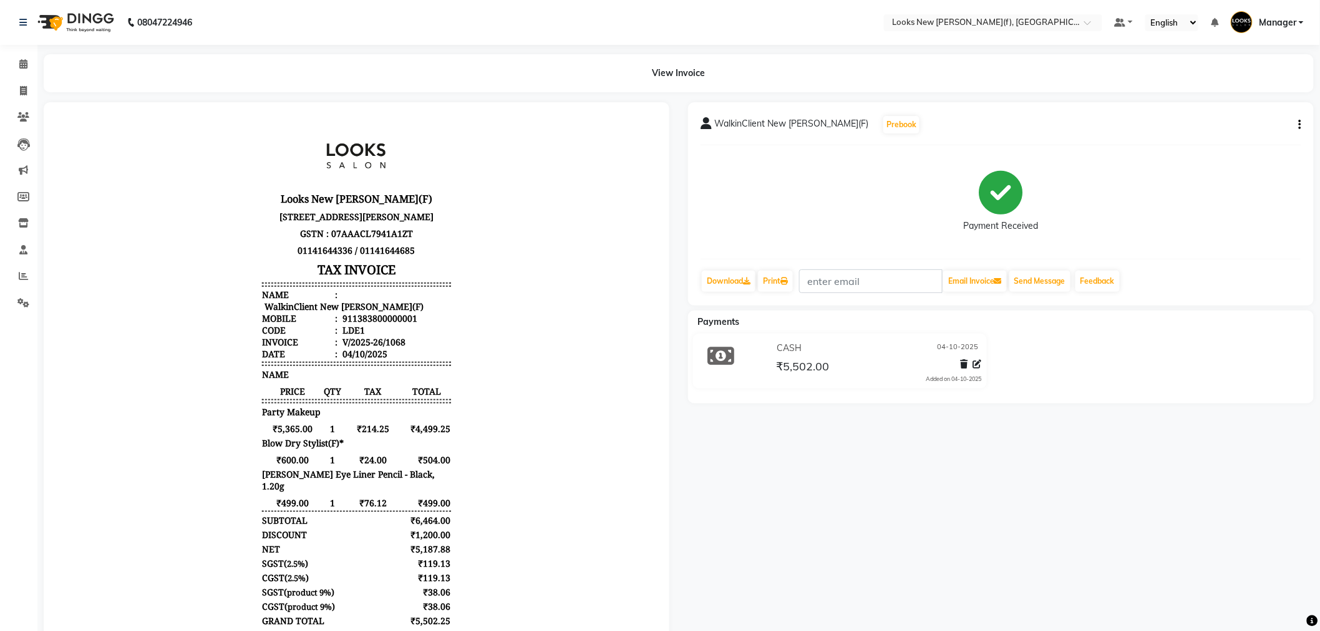
click at [74, 23] on img at bounding box center [74, 22] width 85 height 35
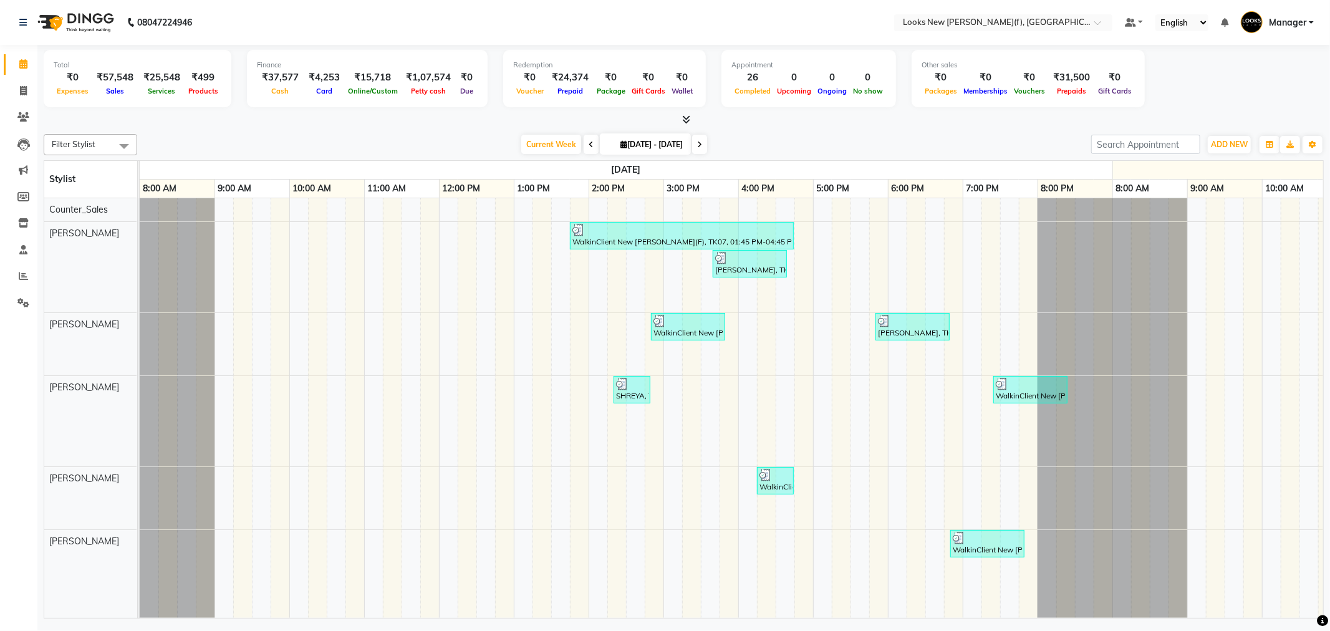
click at [686, 122] on icon at bounding box center [686, 119] width 8 height 9
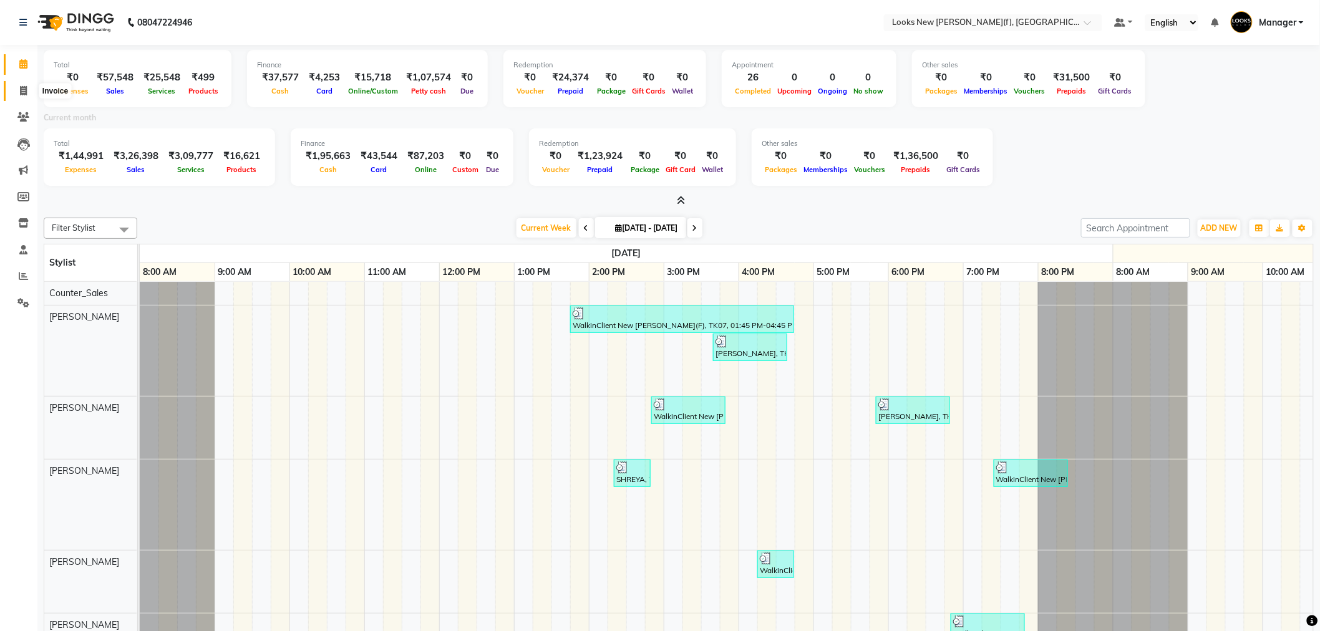
click at [12, 94] on span at bounding box center [23, 91] width 22 height 14
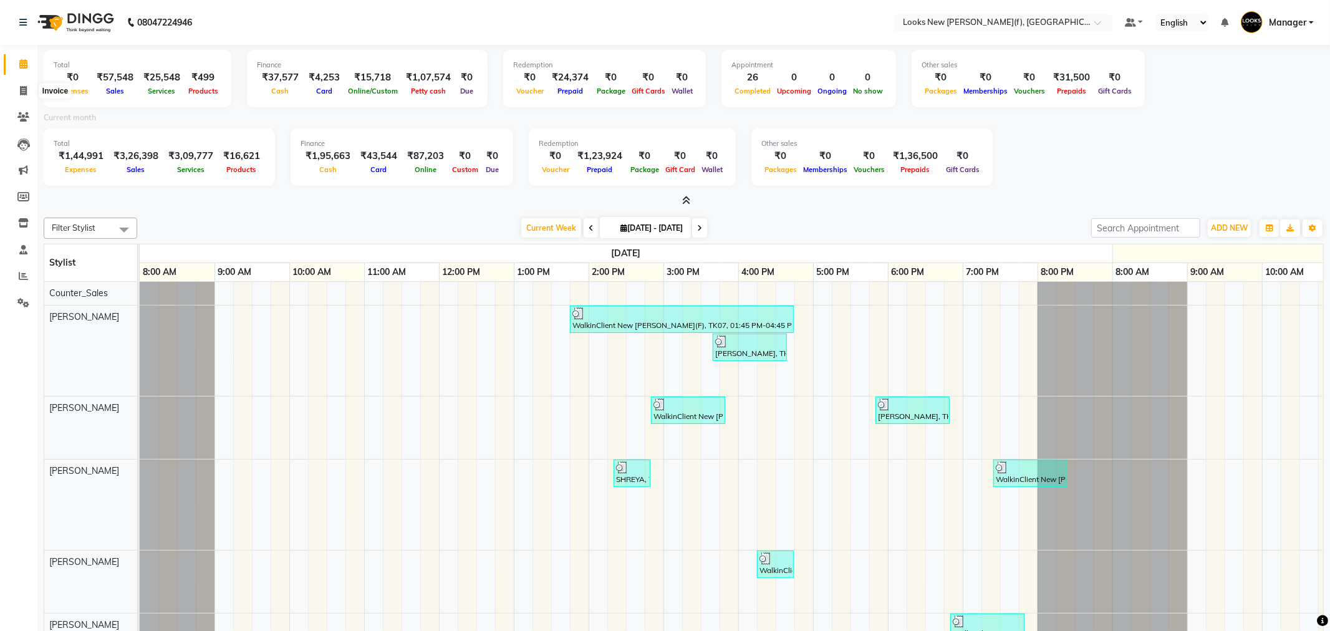
select select "8659"
select select "service"
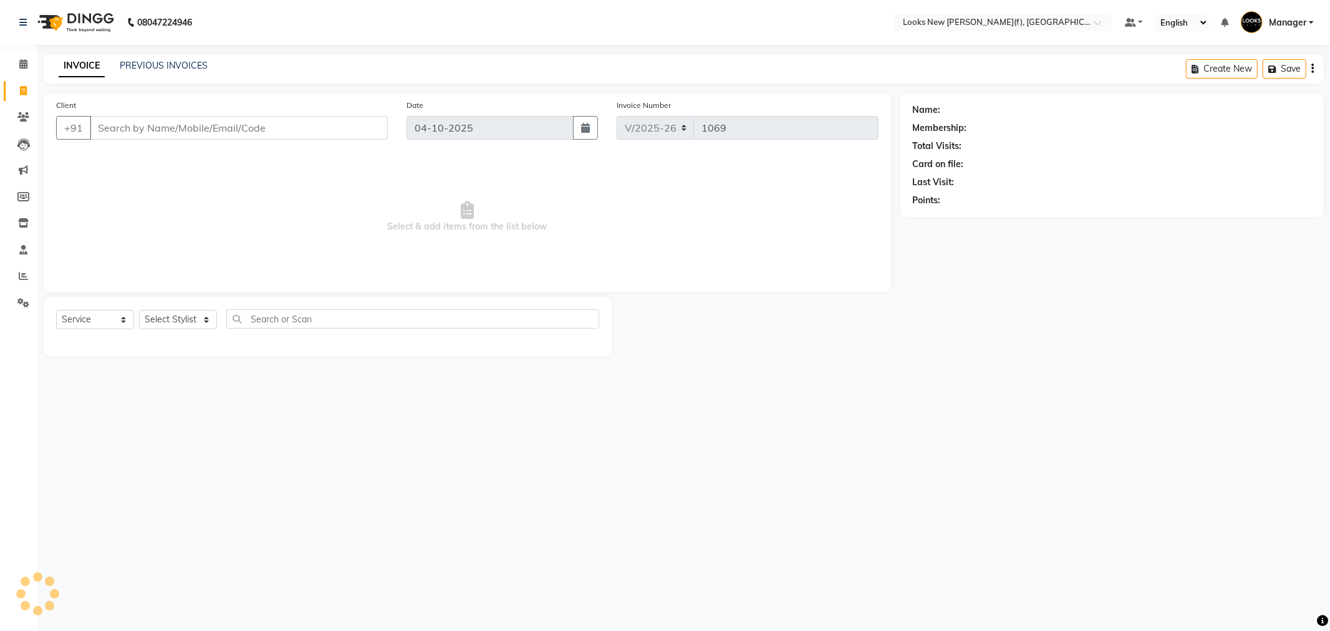
click at [152, 132] on input "Client" at bounding box center [239, 128] width 298 height 24
type input "9953227339"
click at [357, 128] on span "Add Client" at bounding box center [355, 128] width 49 height 12
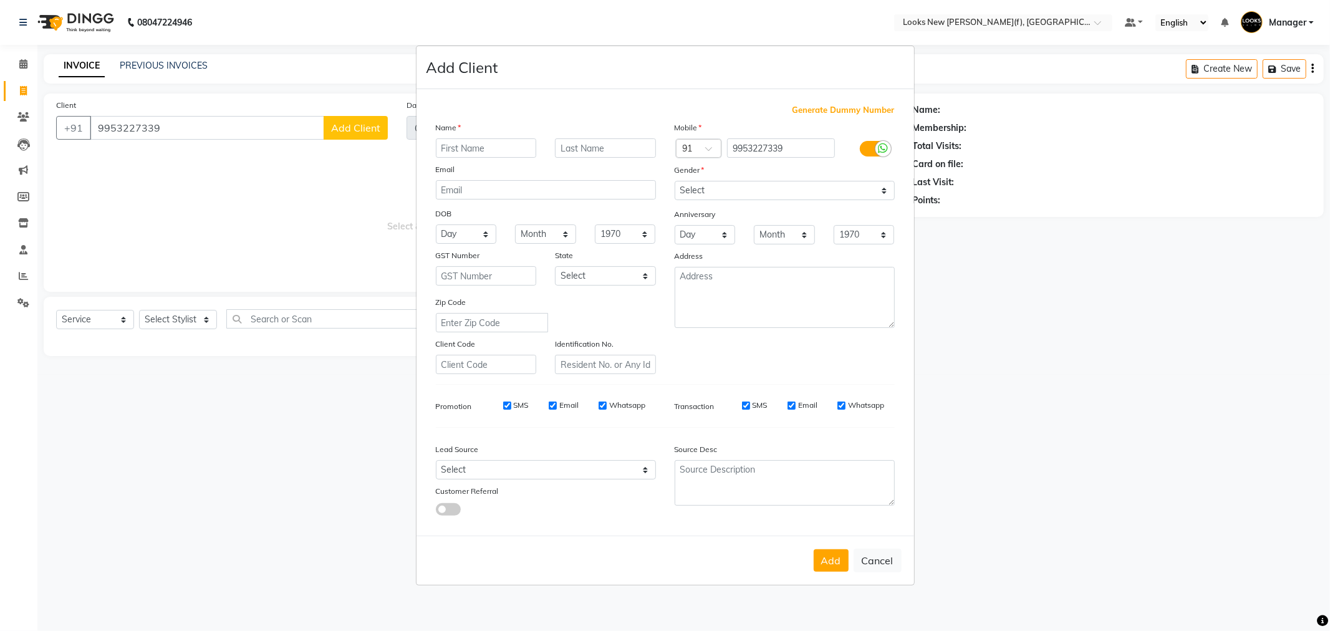
click at [470, 147] on input "text" at bounding box center [486, 147] width 101 height 19
type input "SURBHI"
click at [719, 200] on select "Select Male Female Other Prefer Not To Say" at bounding box center [785, 190] width 220 height 19
select select "female"
click at [675, 181] on select "Select Male Female Other Prefer Not To Say" at bounding box center [785, 190] width 220 height 19
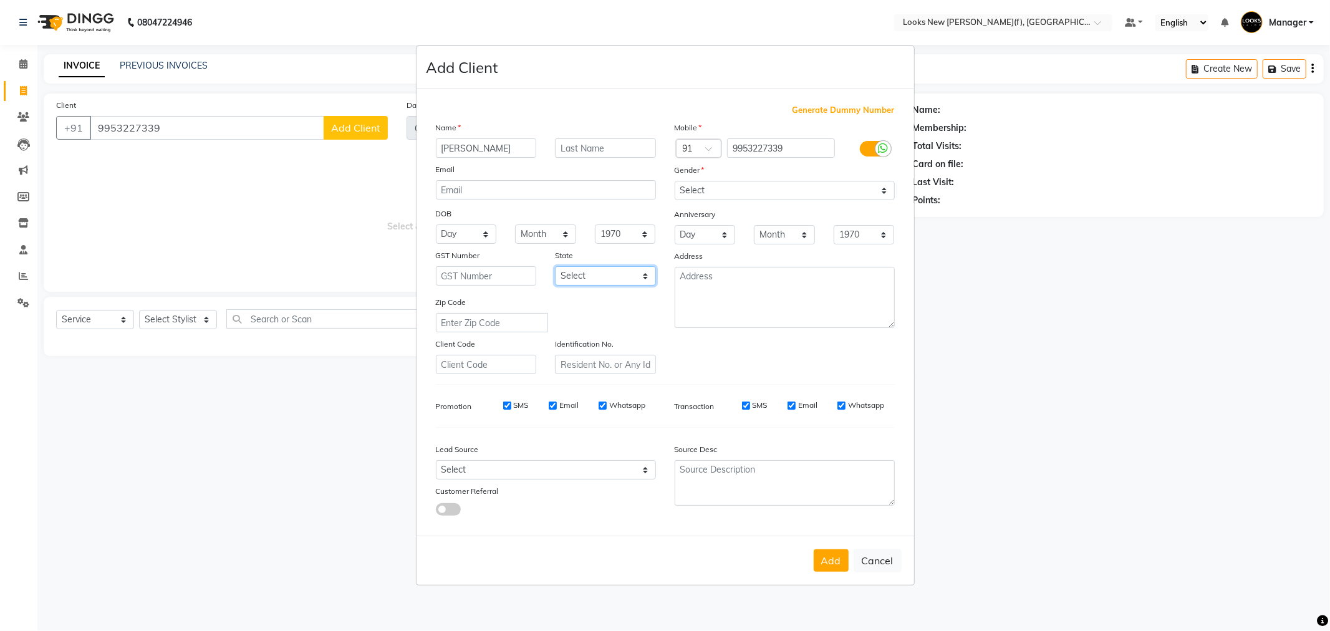
drag, startPoint x: 635, startPoint y: 270, endPoint x: 627, endPoint y: 281, distance: 13.0
click at [635, 270] on select "Select Andaman and Nicobar Islands Andhra Pradesh Arunachal Pradesh Assam Bihar…" at bounding box center [605, 275] width 101 height 19
select select "10"
click at [555, 266] on select "Select Andaman and Nicobar Islands Andhra Pradesh Arunachal Pradesh Assam Bihar…" at bounding box center [605, 275] width 101 height 19
click at [838, 566] on button "Add" at bounding box center [831, 560] width 35 height 22
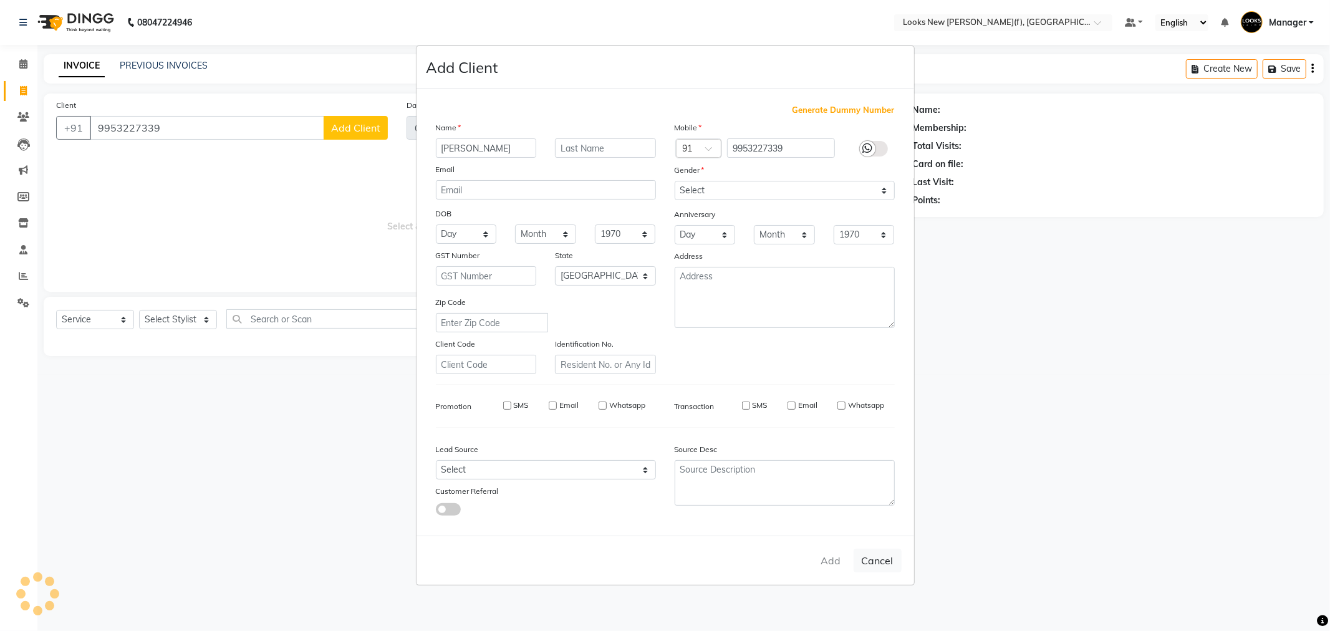
select select
select select "null"
select select
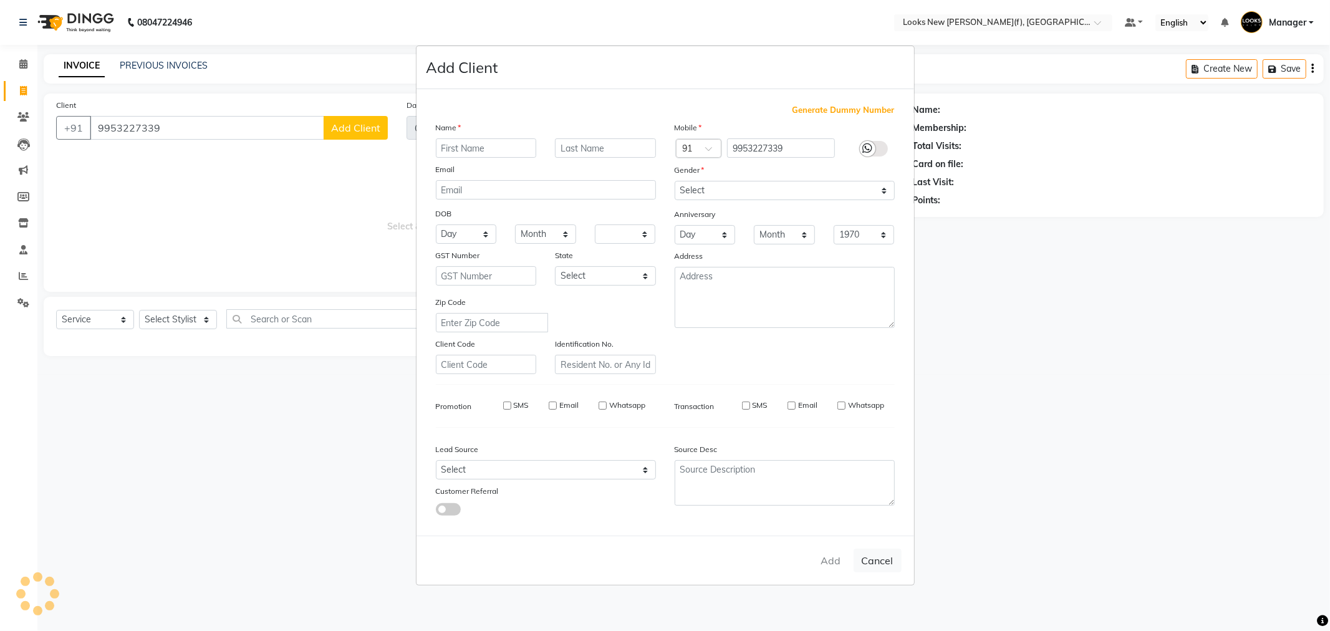
select select
checkbox input "false"
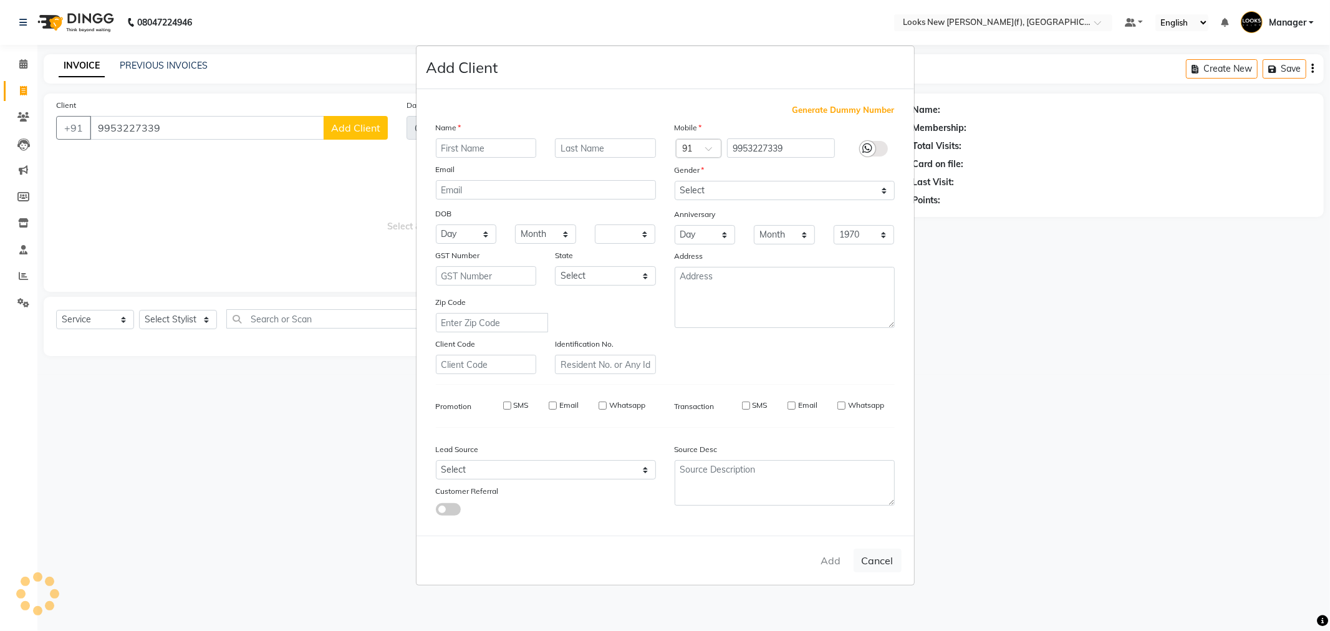
checkbox input "false"
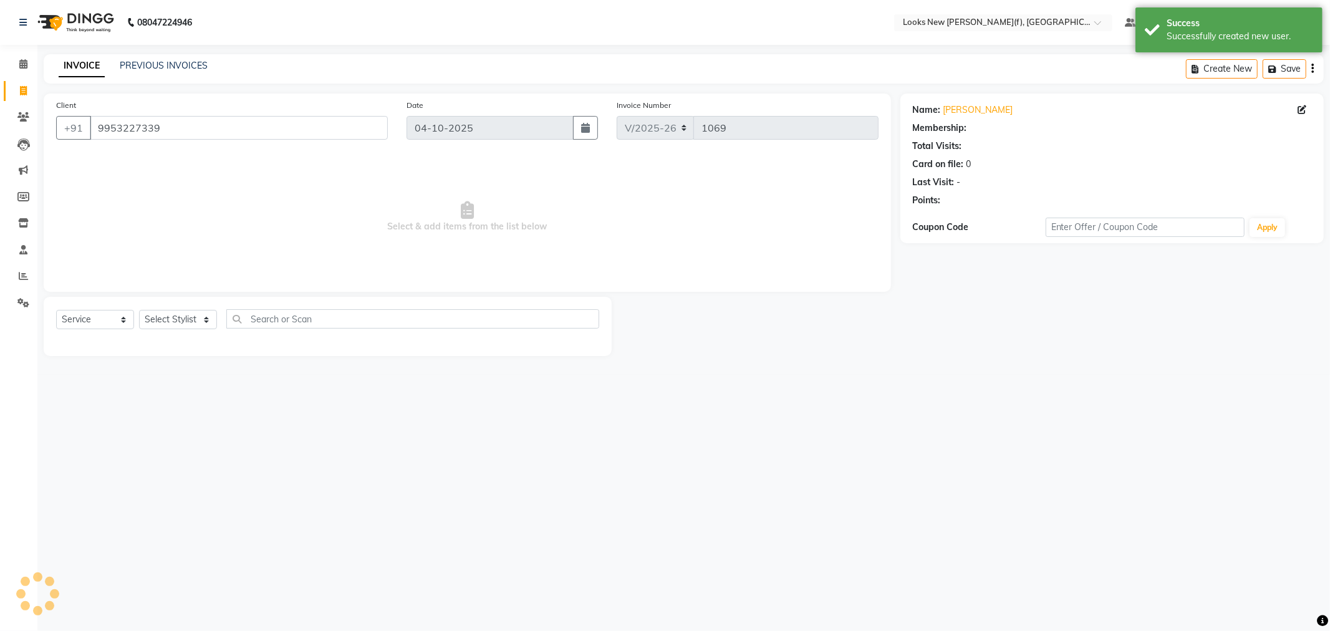
select select "1: Object"
click at [160, 323] on select "Select Stylist Aakash_Pdct [PERSON_NAME] [PERSON_NAME] [PERSON_NAME] Counter_Sa…" at bounding box center [178, 319] width 78 height 19
select select "87334"
click at [139, 311] on select "Select Stylist Aakash_Pdct [PERSON_NAME] [PERSON_NAME] [PERSON_NAME] Counter_Sa…" at bounding box center [178, 319] width 78 height 19
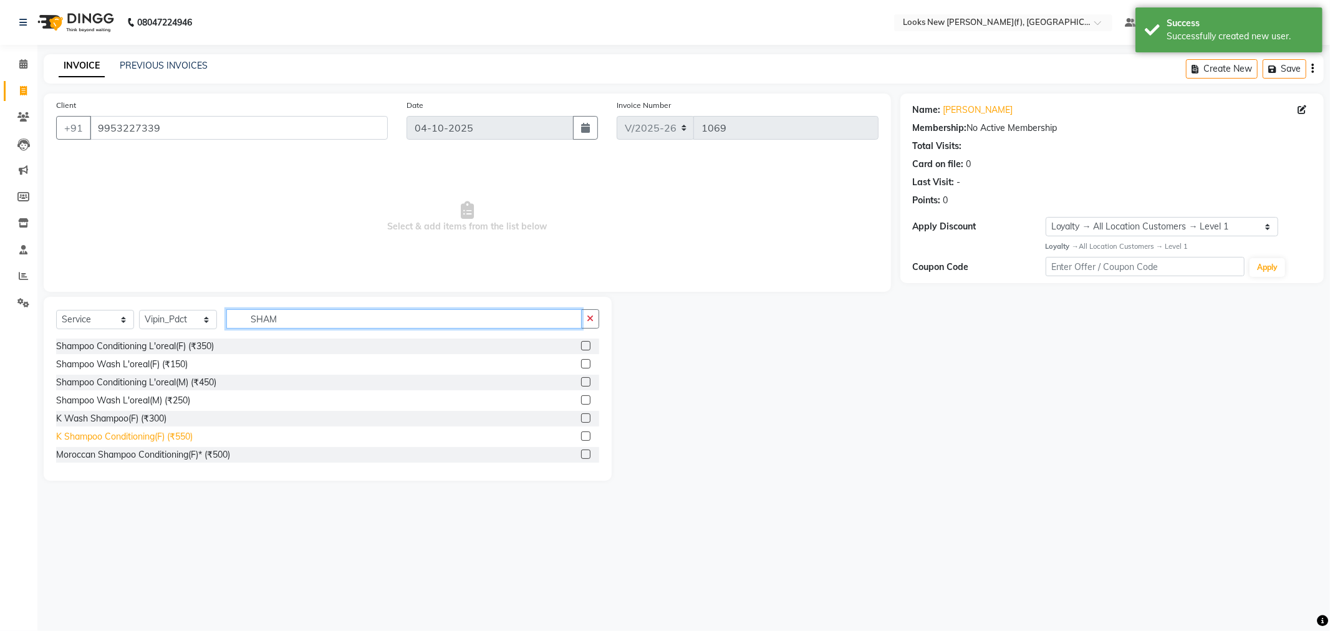
type input "SHAM"
click at [181, 430] on div "K Shampoo Conditioning(F) (₹550)" at bounding box center [124, 436] width 137 height 13
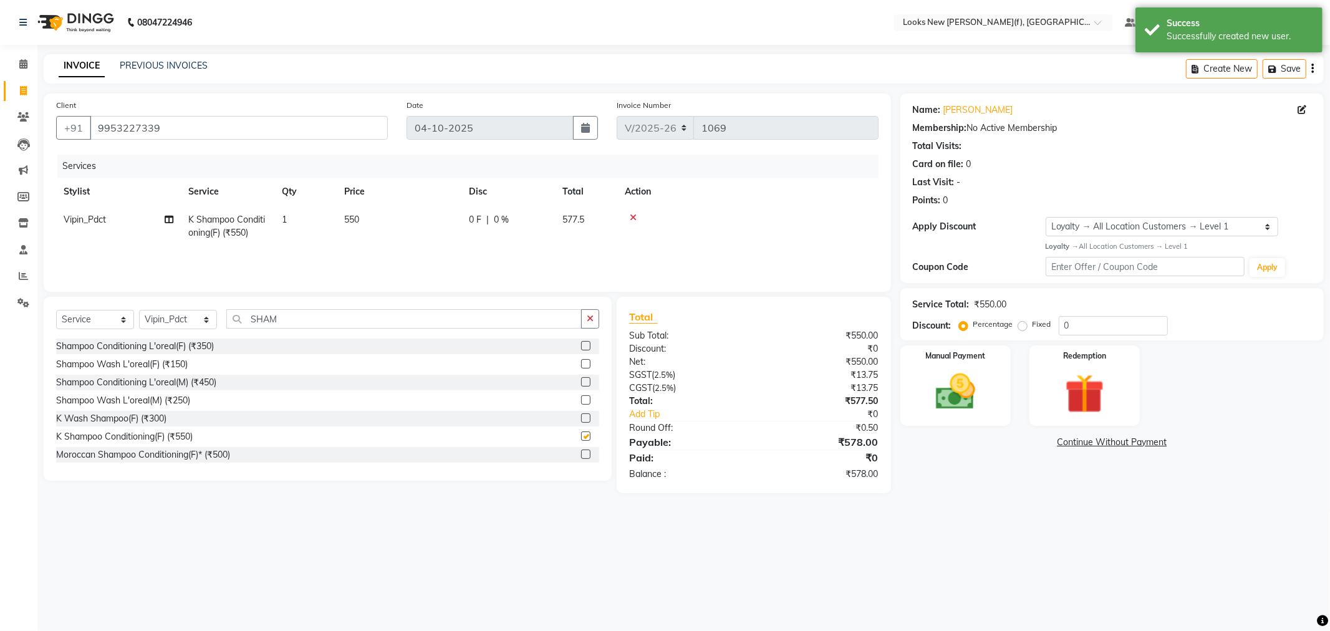
checkbox input "false"
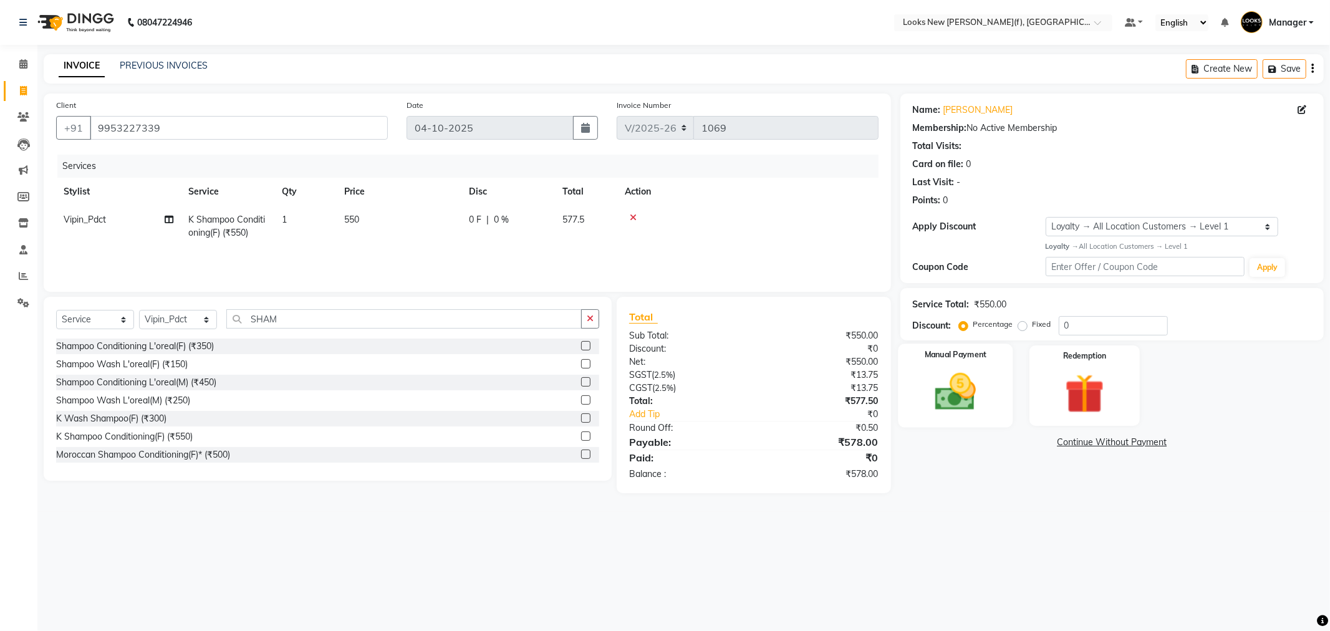
click at [957, 389] on img at bounding box center [955, 392] width 67 height 47
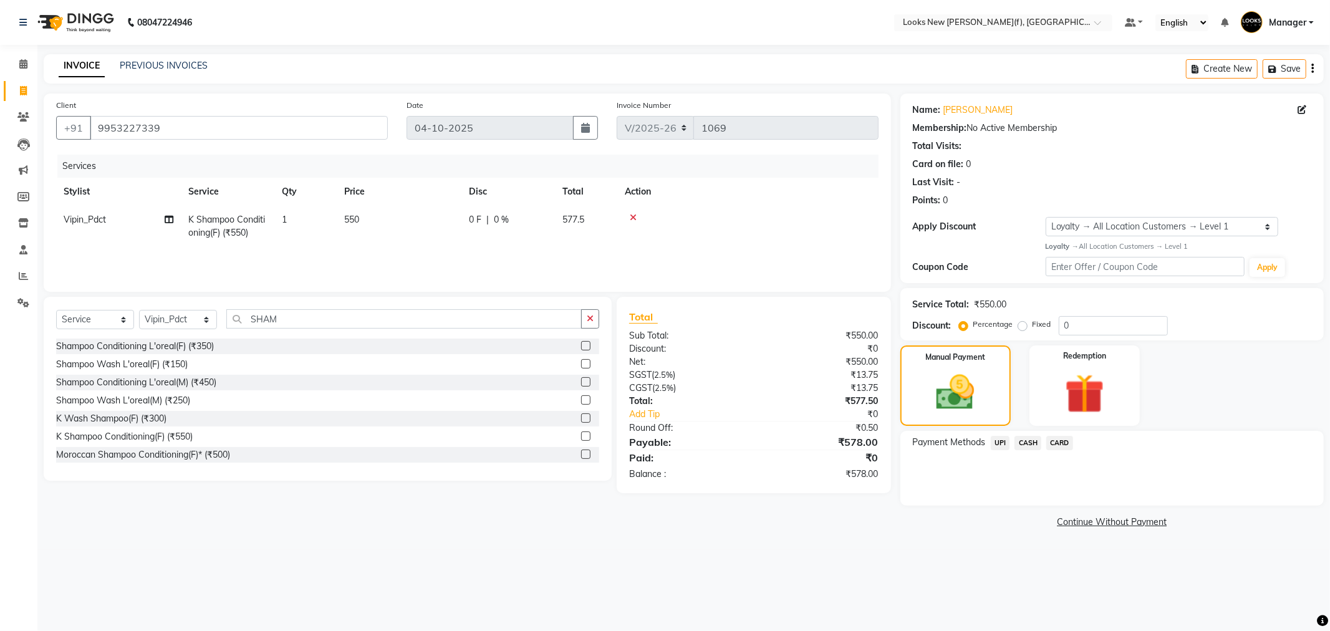
click at [1005, 445] on span "UPI" at bounding box center [1000, 443] width 19 height 14
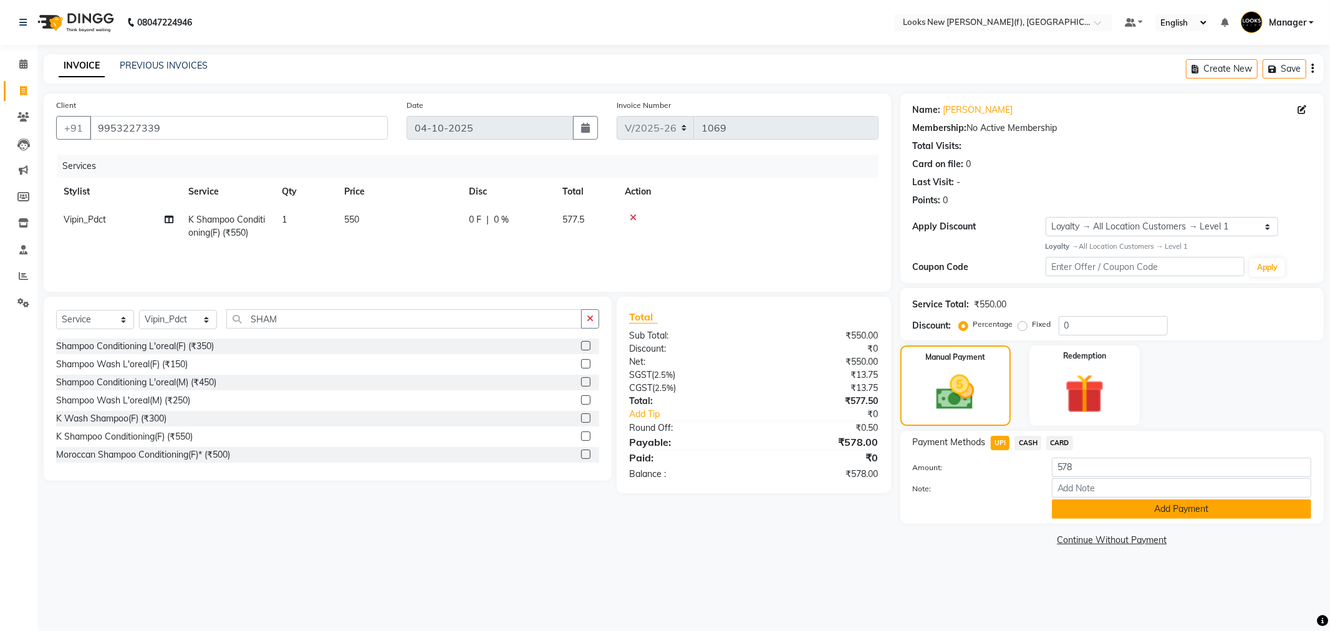
click at [1092, 508] on button "Add Payment" at bounding box center [1181, 509] width 259 height 19
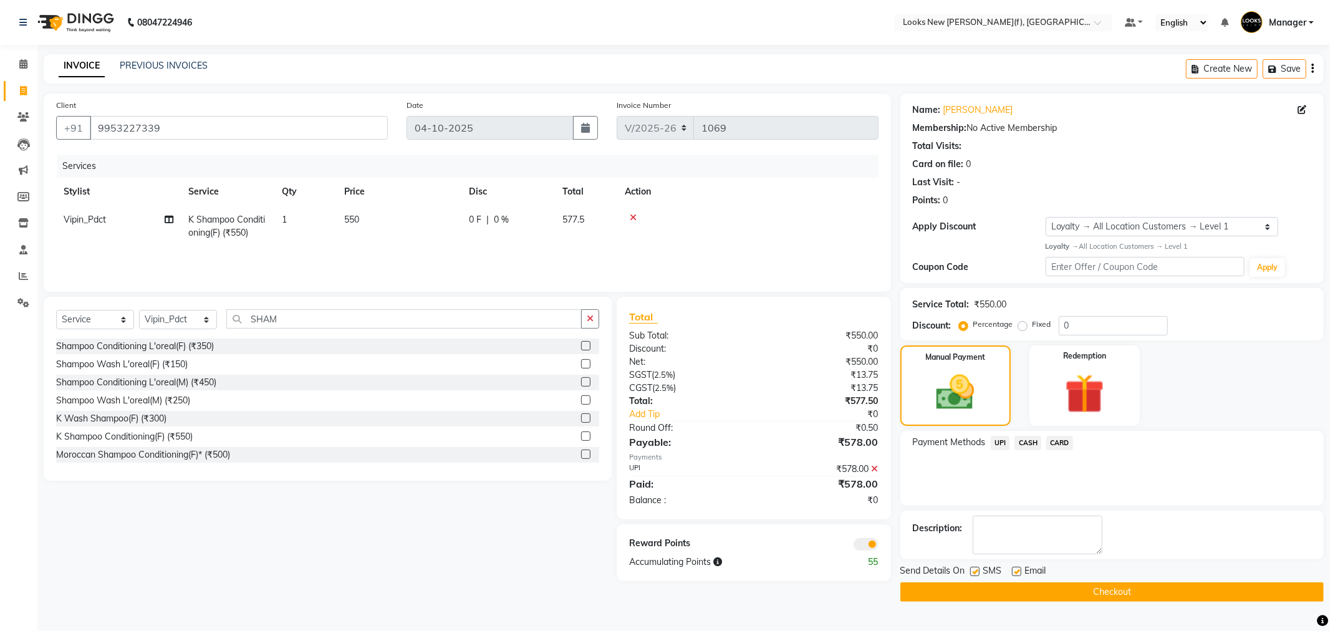
click at [1075, 599] on button "Checkout" at bounding box center [1112, 591] width 423 height 19
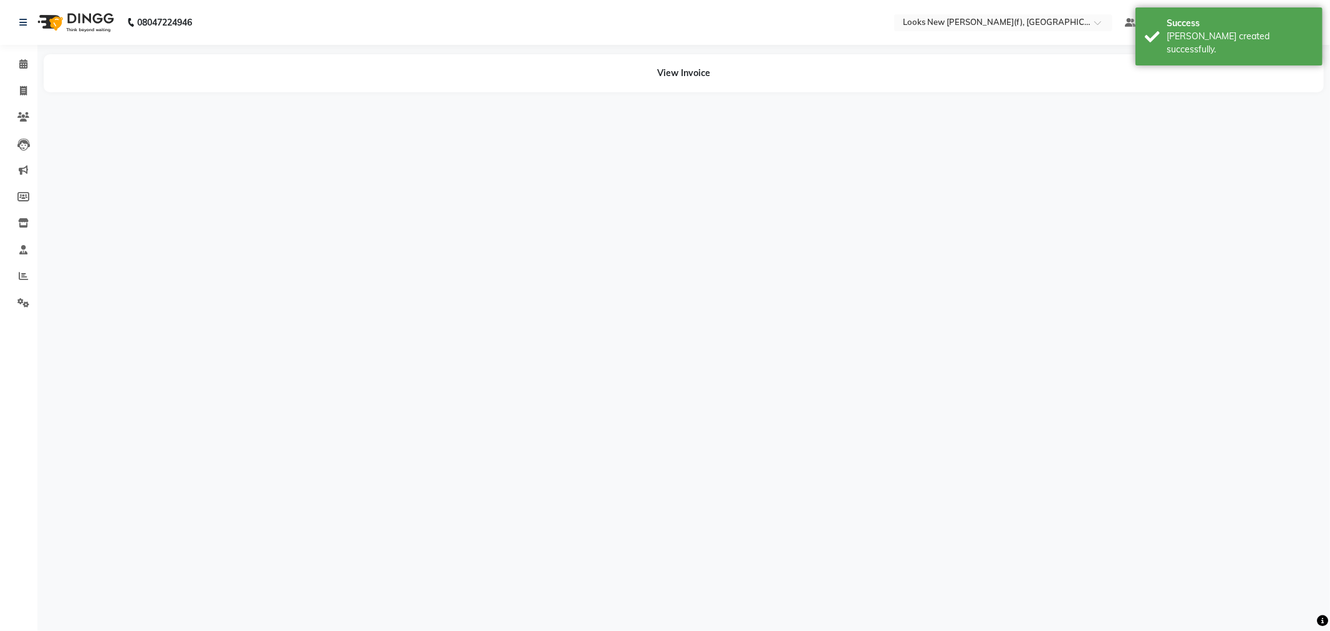
click at [98, 21] on img at bounding box center [74, 22] width 85 height 35
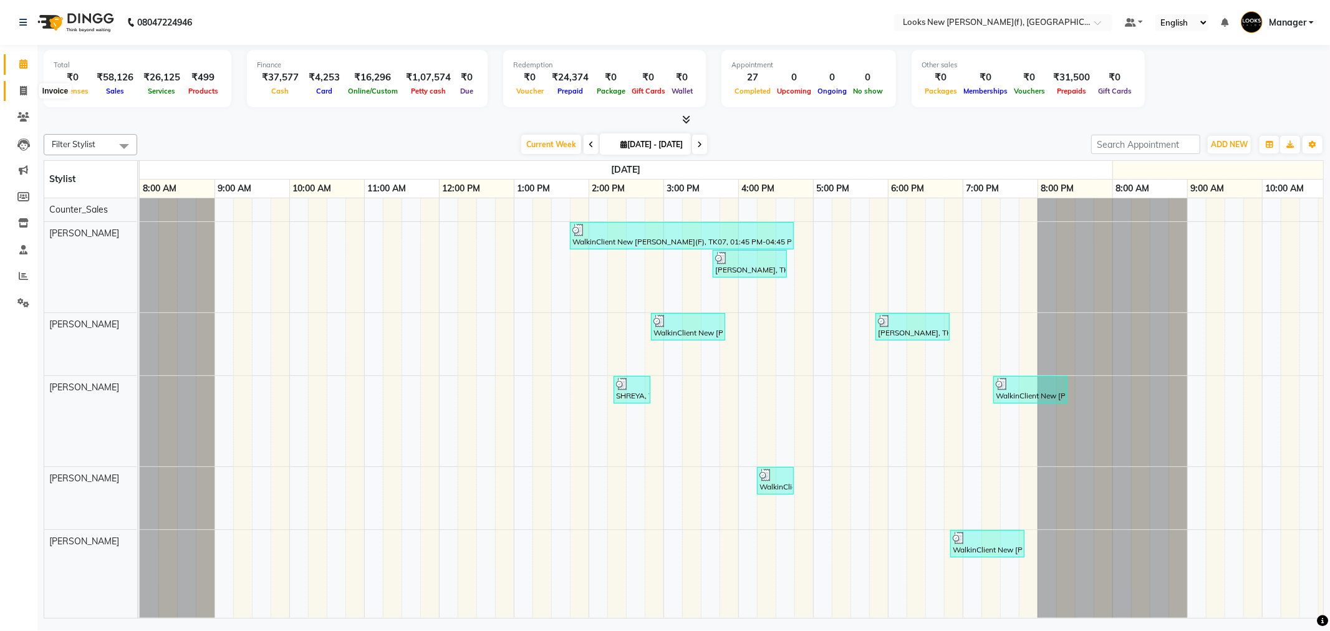
click at [15, 89] on span at bounding box center [23, 91] width 22 height 14
select select "service"
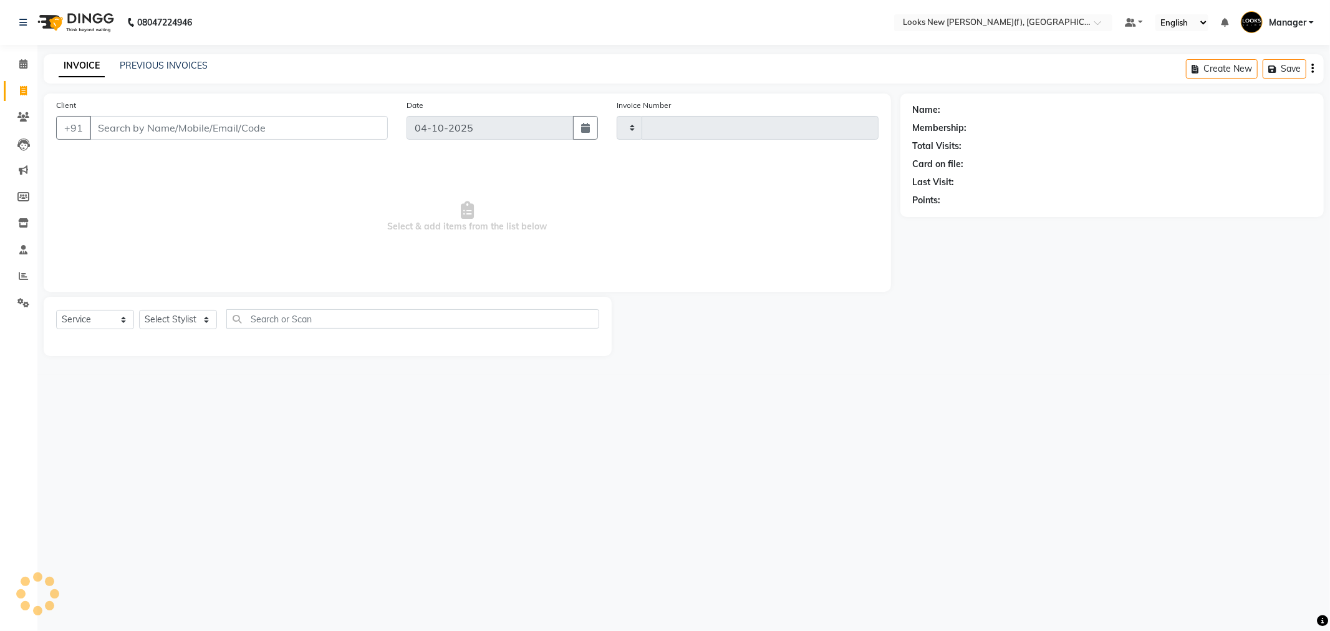
type input "1070"
select select "8659"
click at [185, 318] on select "Select Stylist" at bounding box center [178, 319] width 78 height 19
click at [167, 314] on select "Select Stylist" at bounding box center [178, 319] width 78 height 19
click at [167, 314] on select "Select Stylist Aakash_Pdct [PERSON_NAME] [PERSON_NAME] [PERSON_NAME] Counter_Sa…" at bounding box center [178, 319] width 78 height 19
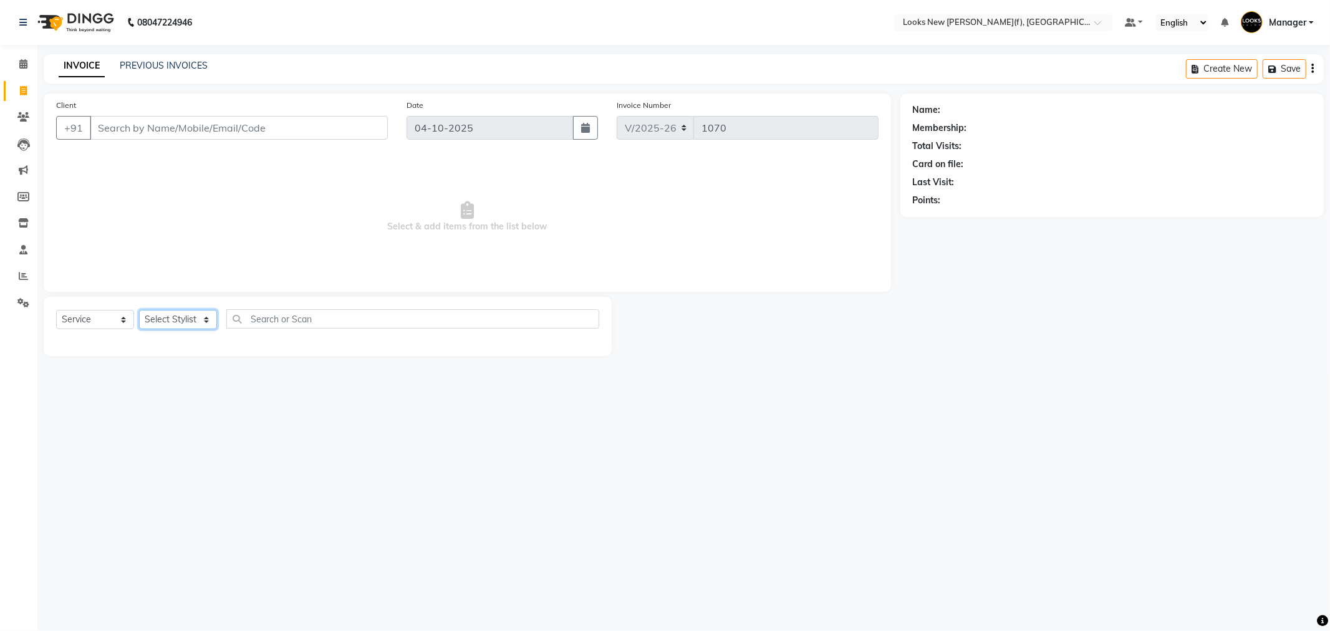
select select "87310"
click at [139, 311] on select "Select Stylist Aakash_Pdct [PERSON_NAME] [PERSON_NAME] [PERSON_NAME] Counter_Sa…" at bounding box center [178, 319] width 78 height 19
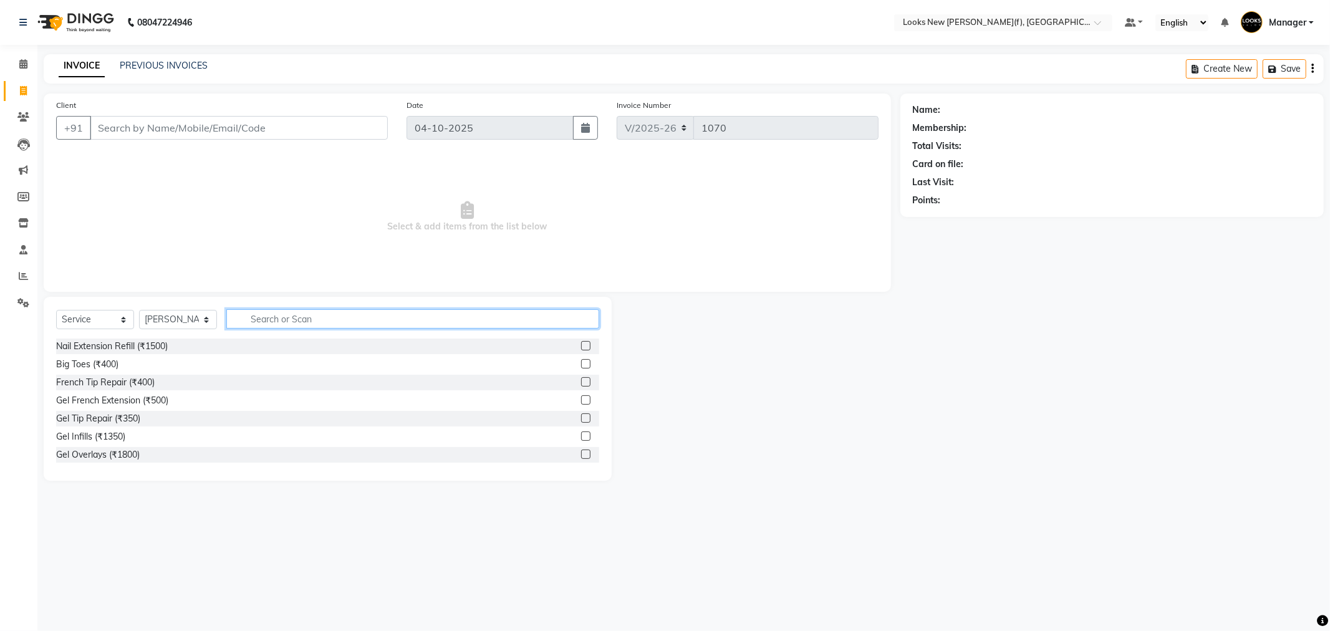
click at [295, 310] on input "text" at bounding box center [412, 318] width 373 height 19
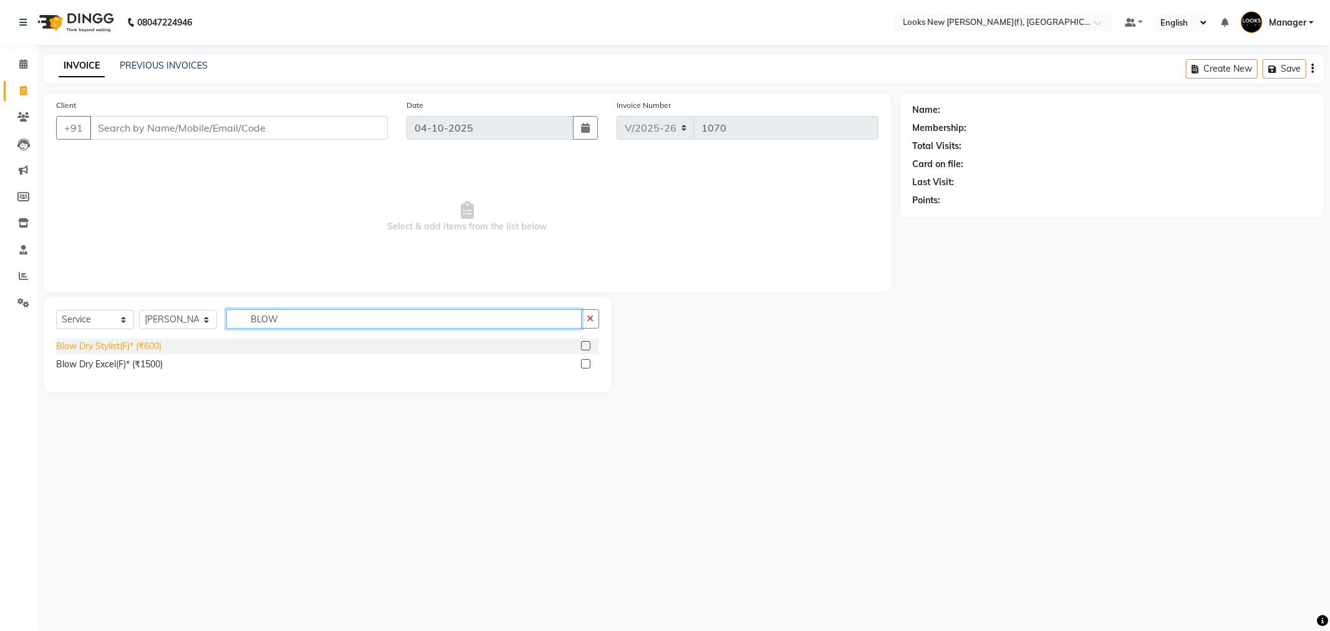
type input "BLOW"
click at [70, 346] on div "Blow Dry Stylist(F)* (₹600)" at bounding box center [108, 346] width 105 height 13
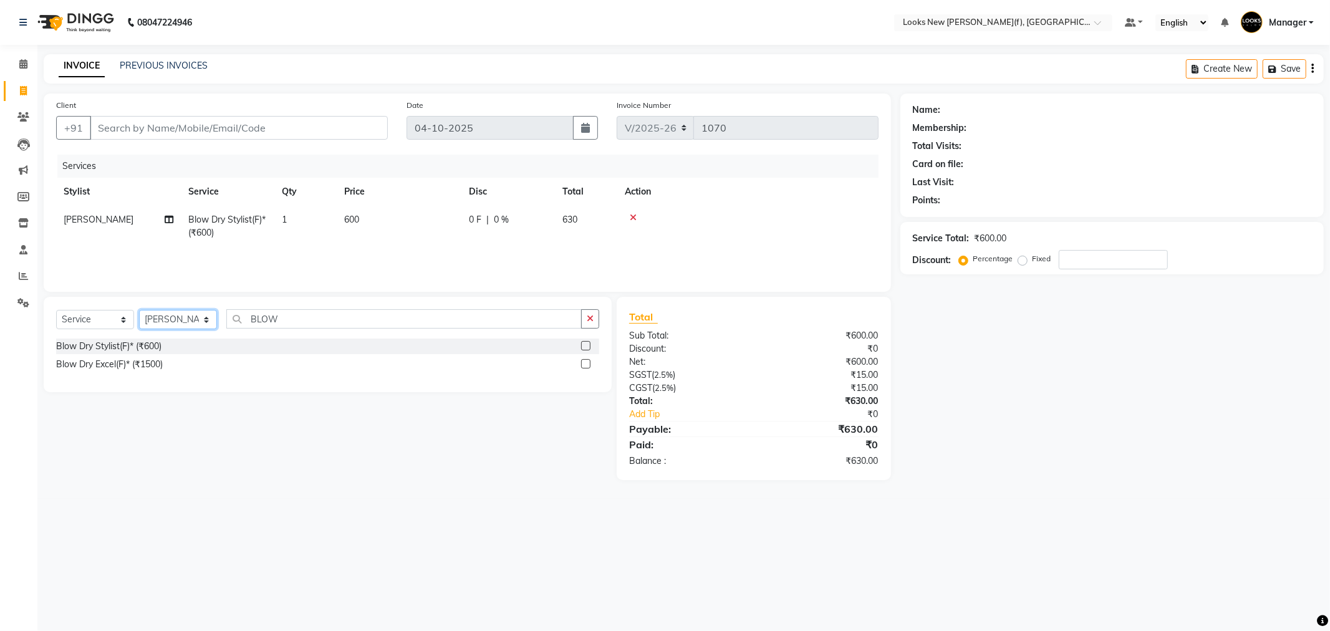
click at [206, 319] on select "Select Stylist Aakash_Pdct [PERSON_NAME] [PERSON_NAME] [PERSON_NAME] Counter_Sa…" at bounding box center [178, 319] width 78 height 19
click at [139, 311] on select "Select Stylist Aakash_Pdct [PERSON_NAME] [PERSON_NAME] [PERSON_NAME] Counter_Sa…" at bounding box center [178, 319] width 78 height 19
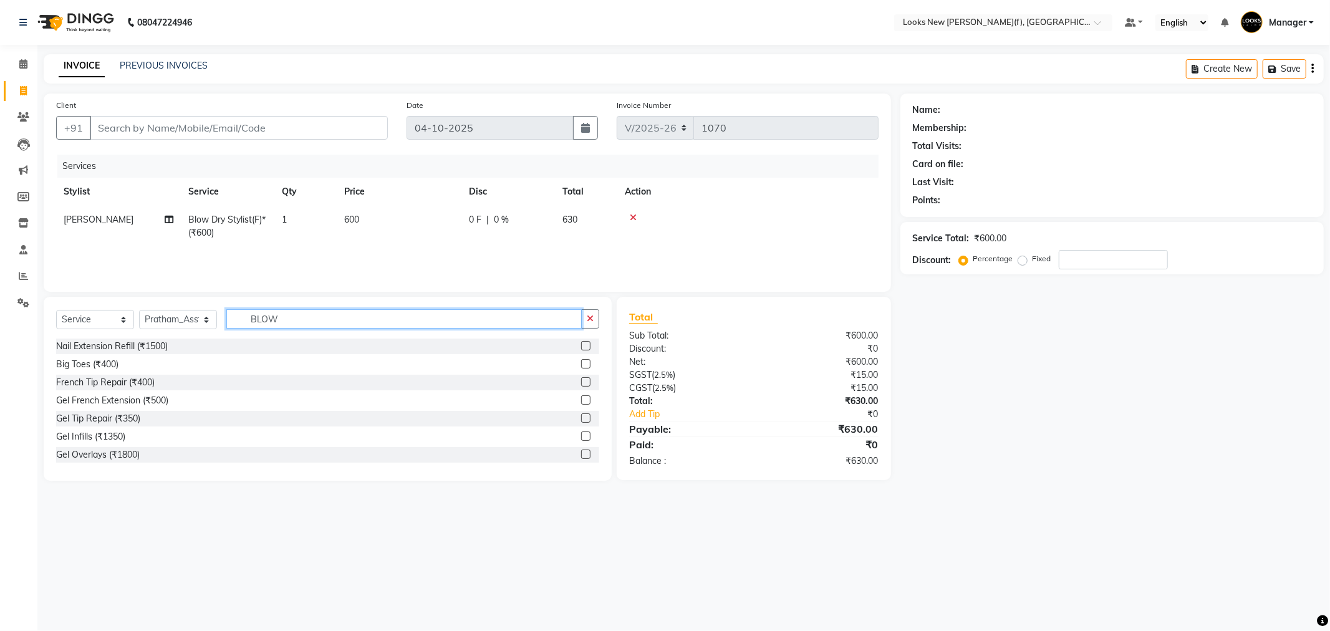
drag, startPoint x: 292, startPoint y: 314, endPoint x: 227, endPoint y: 326, distance: 65.9
click at [227, 326] on input "BLOW" at bounding box center [403, 318] width 355 height 19
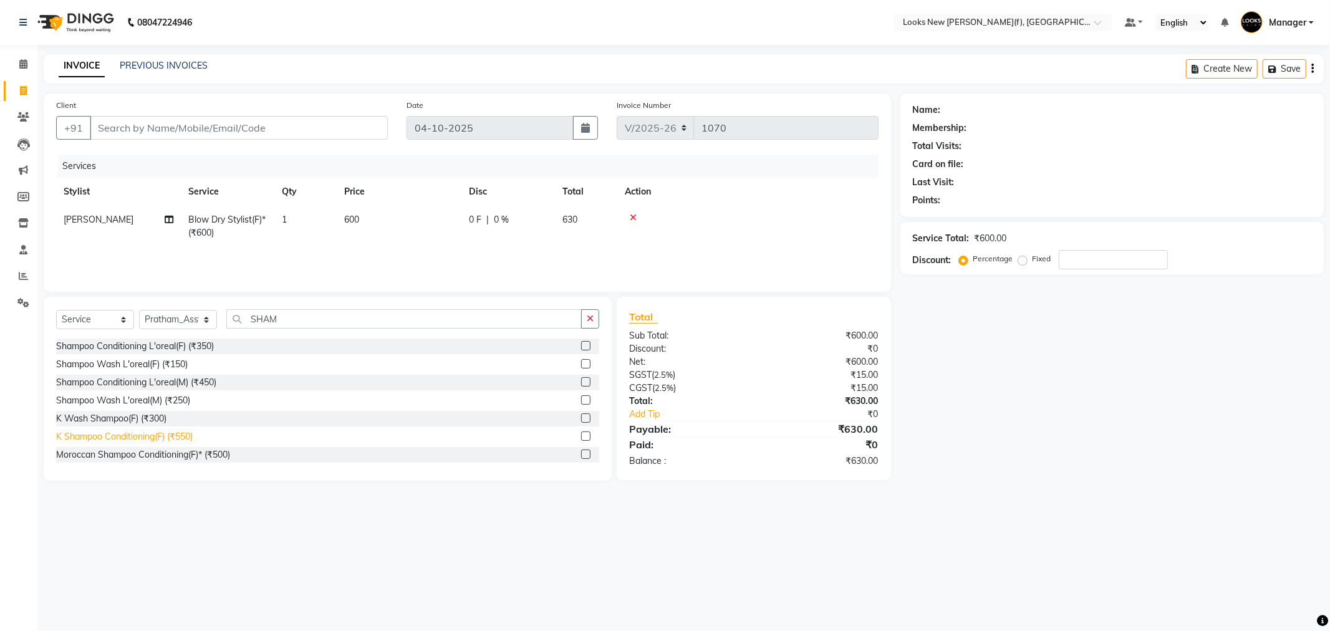
click at [104, 434] on div "K Shampoo Conditioning(F) (₹550)" at bounding box center [124, 436] width 137 height 13
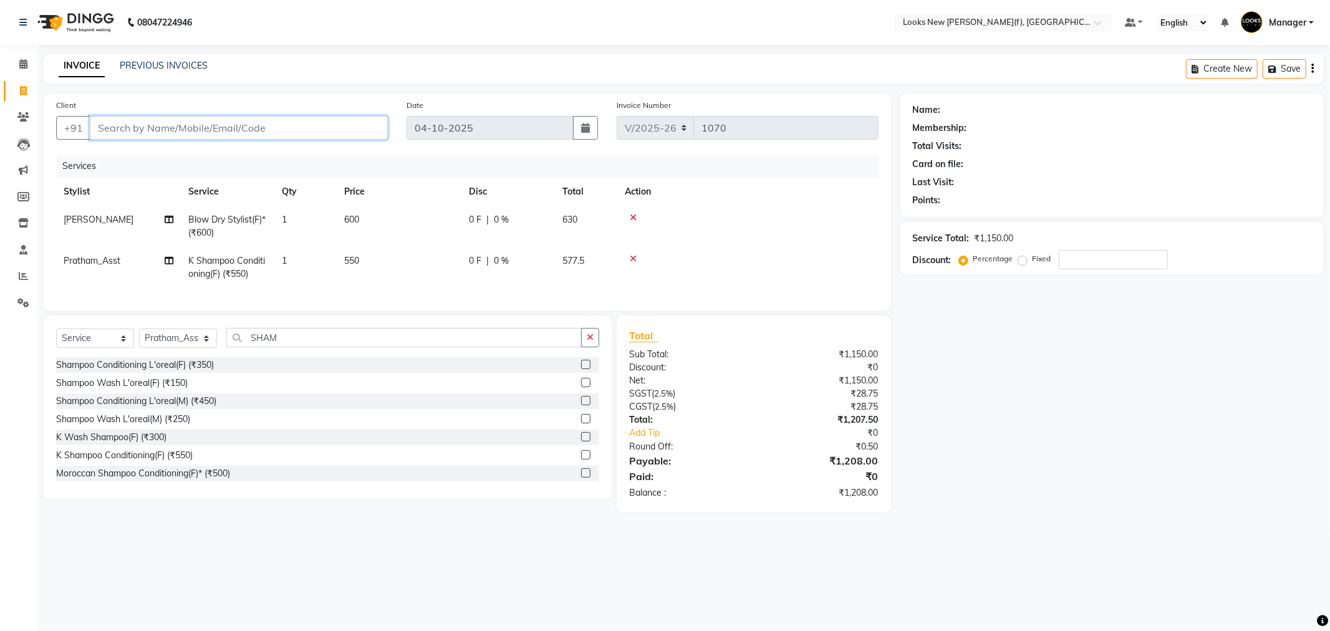
click at [217, 133] on input "Client" at bounding box center [239, 128] width 298 height 24
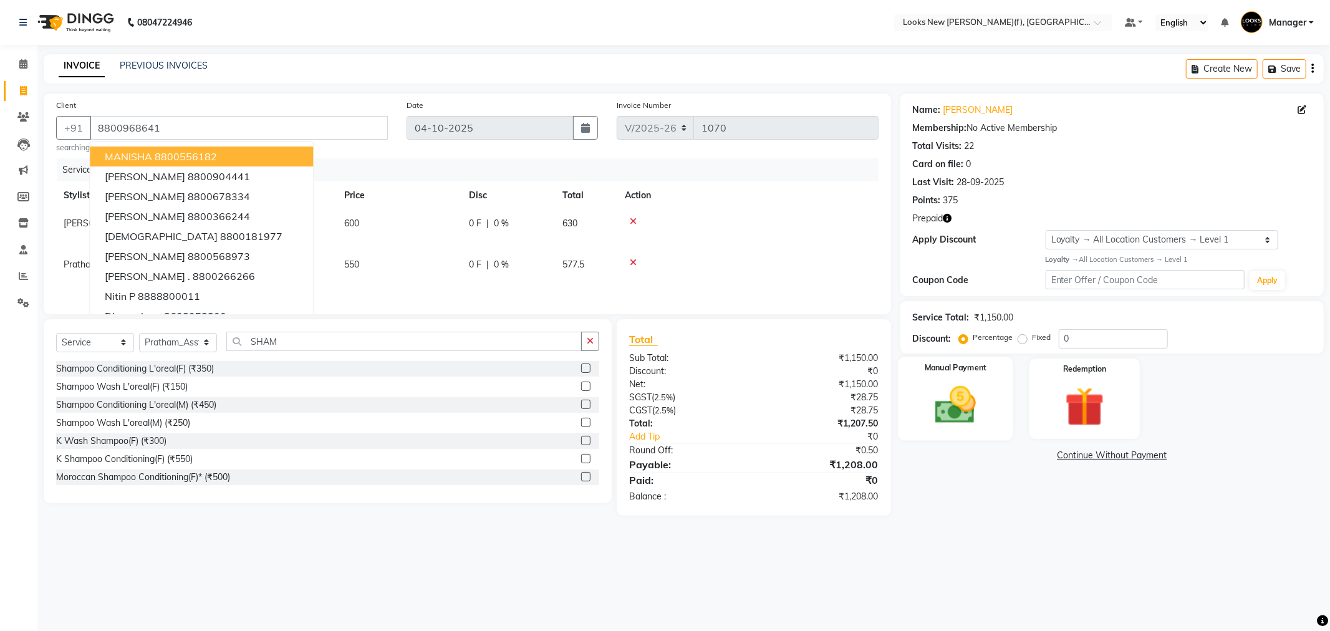
click at [960, 410] on img at bounding box center [955, 405] width 67 height 47
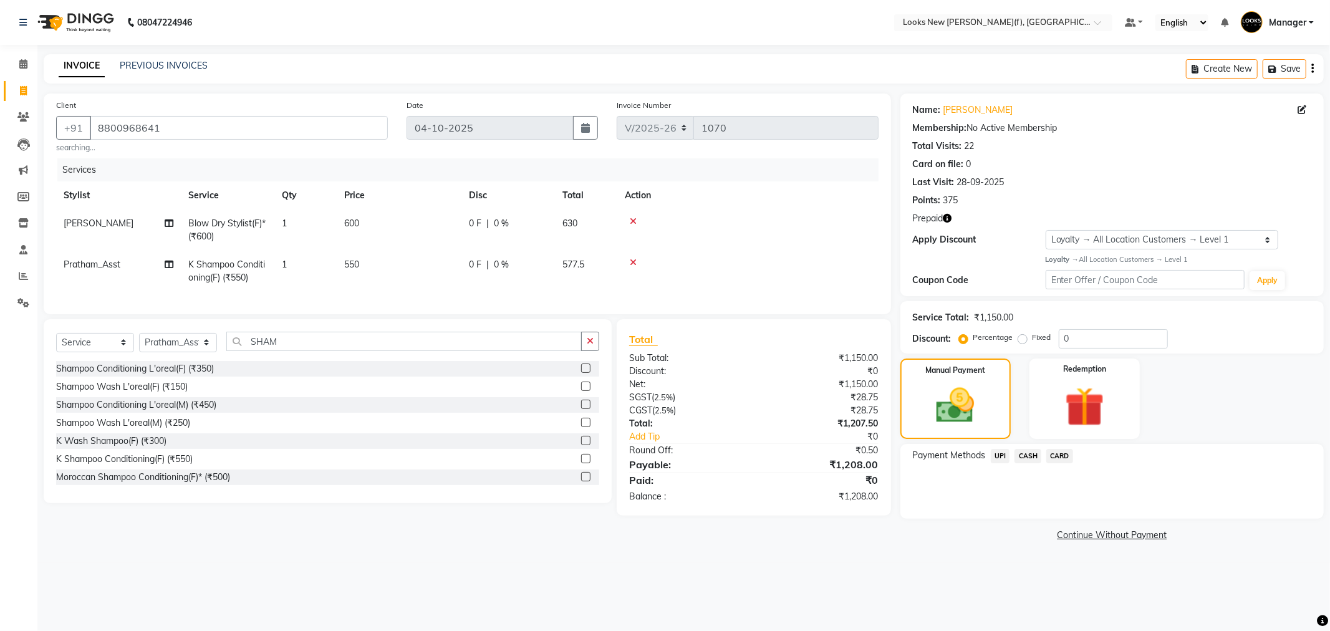
drag, startPoint x: 1073, startPoint y: 457, endPoint x: 1059, endPoint y: 459, distance: 14.6
click at [1073, 457] on span "CARD" at bounding box center [1059, 456] width 27 height 14
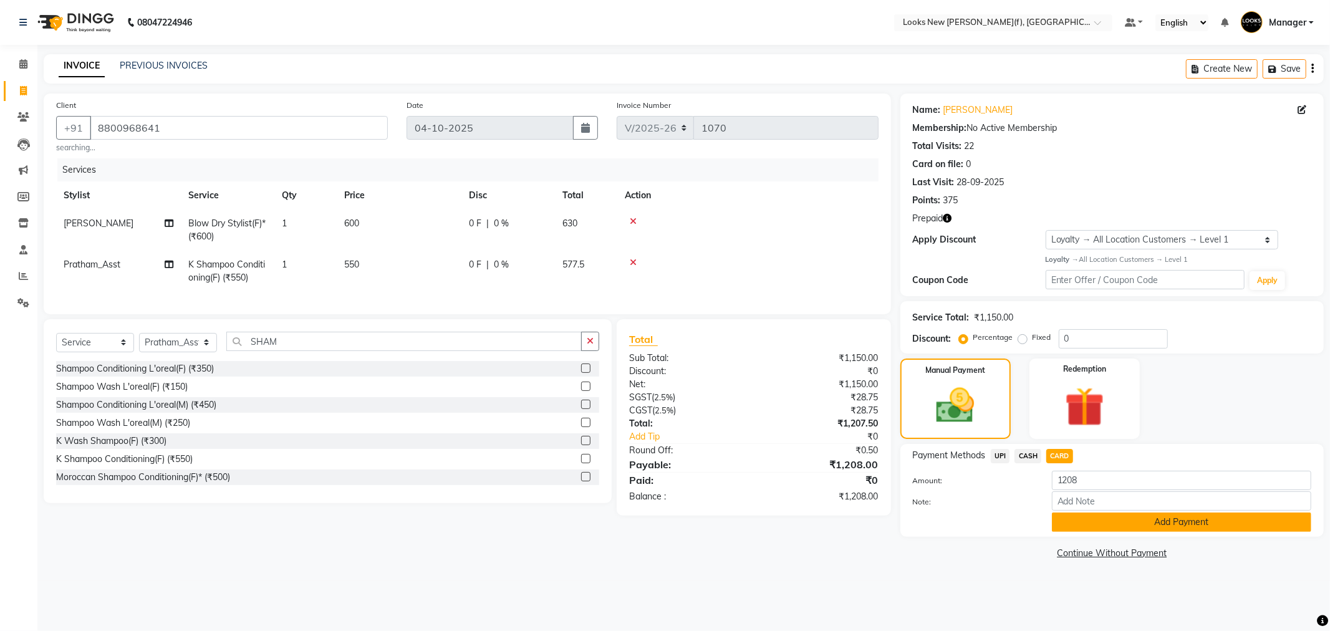
click at [1092, 524] on button "Add Payment" at bounding box center [1181, 522] width 259 height 19
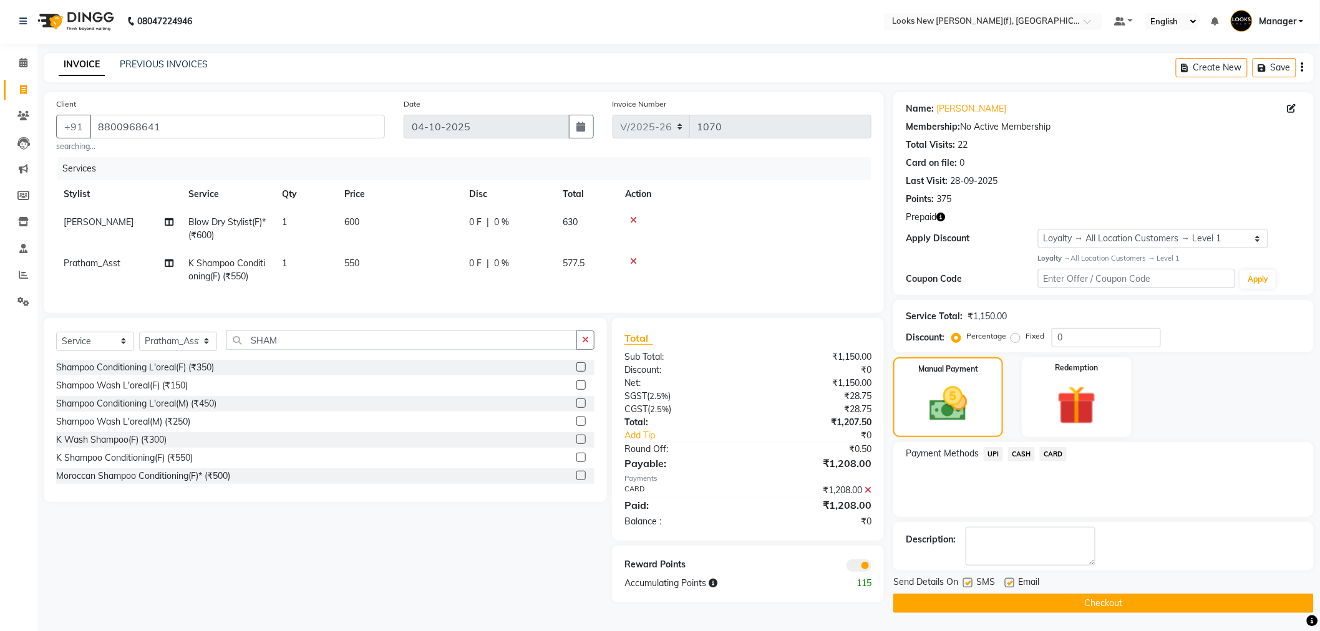
scroll to position [2, 0]
click at [926, 601] on button "Checkout" at bounding box center [1103, 602] width 420 height 19
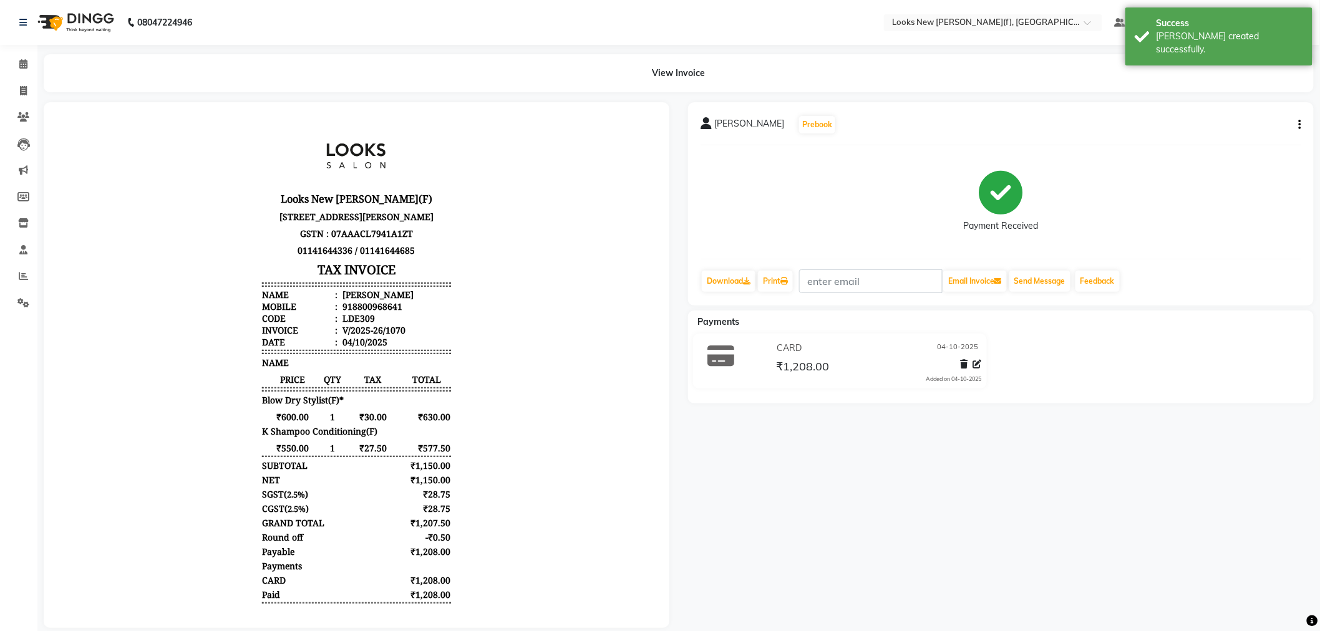
click at [89, 12] on img at bounding box center [74, 22] width 85 height 35
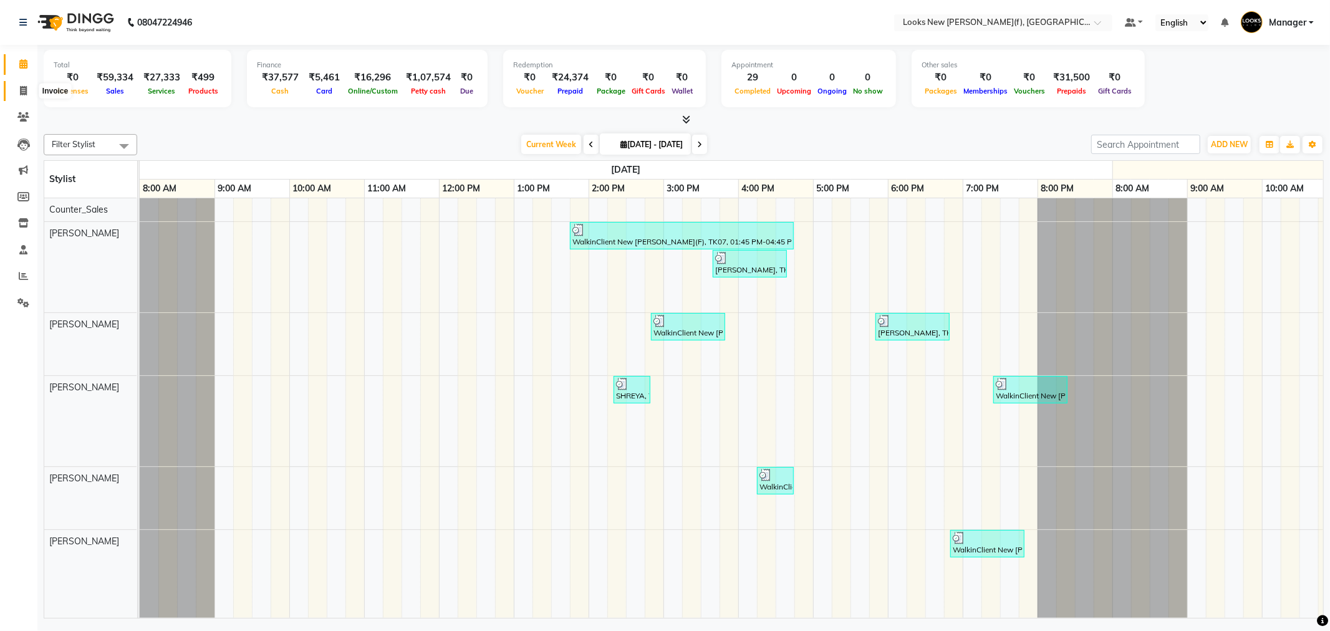
click at [27, 89] on span at bounding box center [23, 91] width 22 height 14
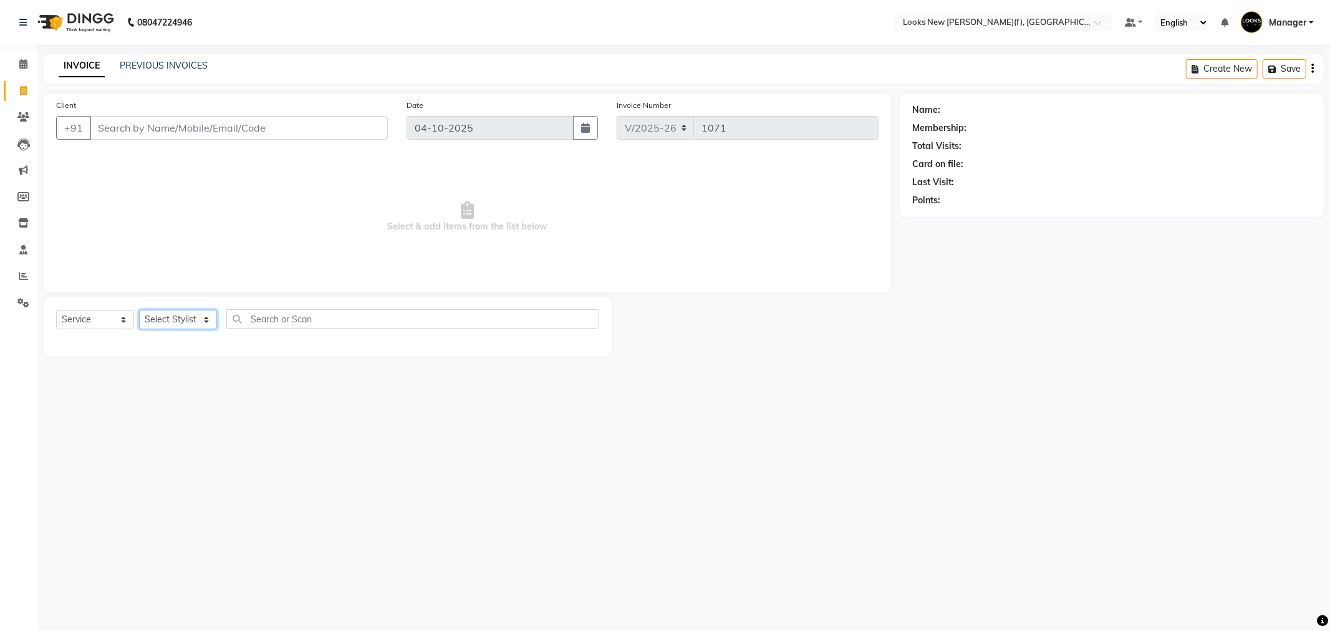
click at [192, 317] on select "Select Stylist Aakash_Pdct [PERSON_NAME] [PERSON_NAME] [PERSON_NAME] Counter_Sa…" at bounding box center [178, 319] width 78 height 19
click at [139, 311] on select "Select Stylist Aakash_Pdct [PERSON_NAME] [PERSON_NAME] [PERSON_NAME] Counter_Sa…" at bounding box center [178, 319] width 78 height 19
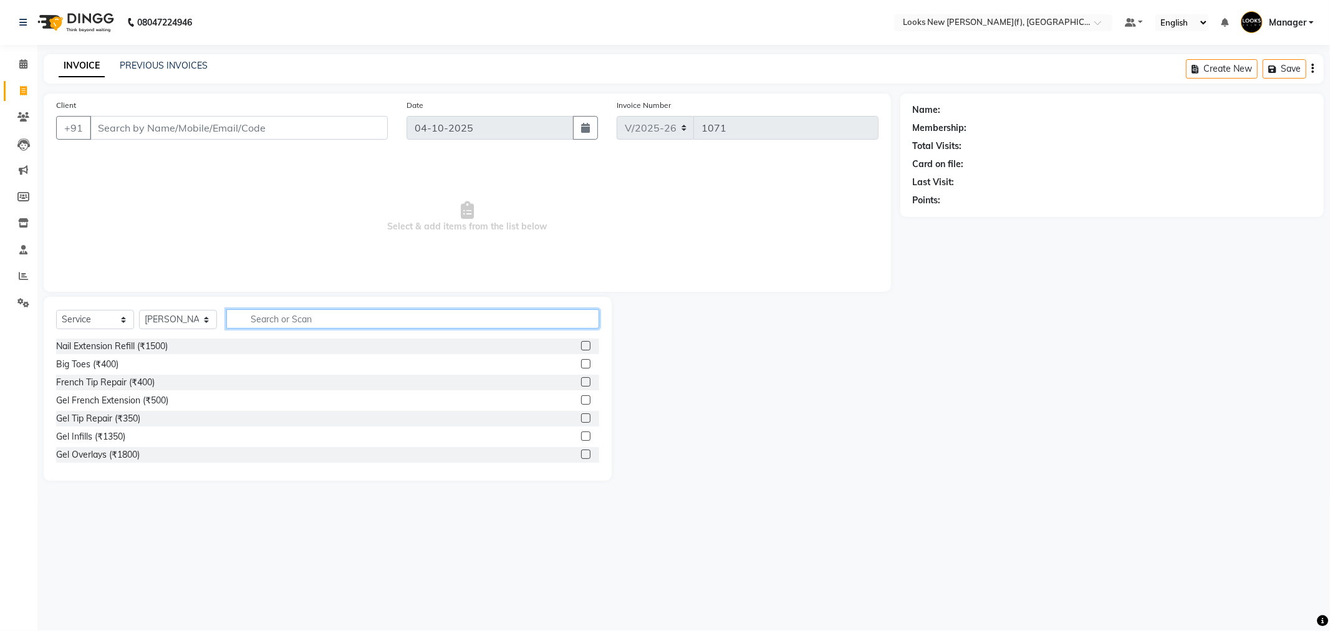
click at [269, 313] on input "text" at bounding box center [412, 318] width 373 height 19
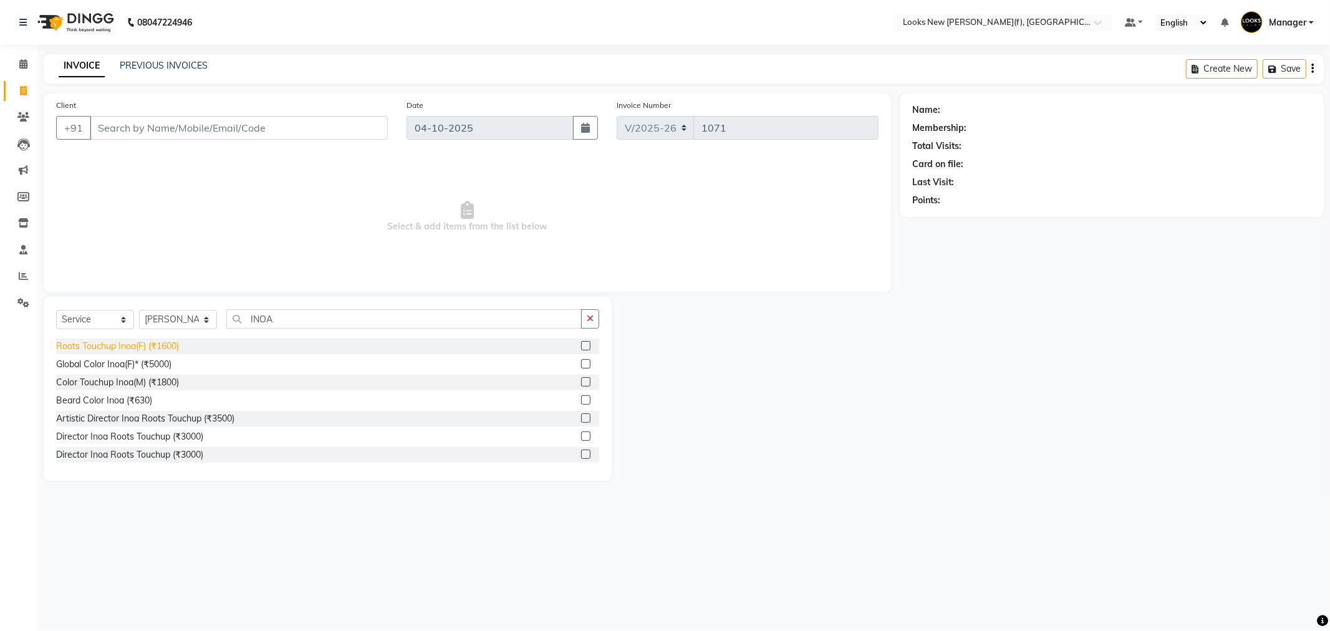
click at [125, 346] on div "Roots Touchup Inoa(F) (₹1600)" at bounding box center [117, 346] width 123 height 13
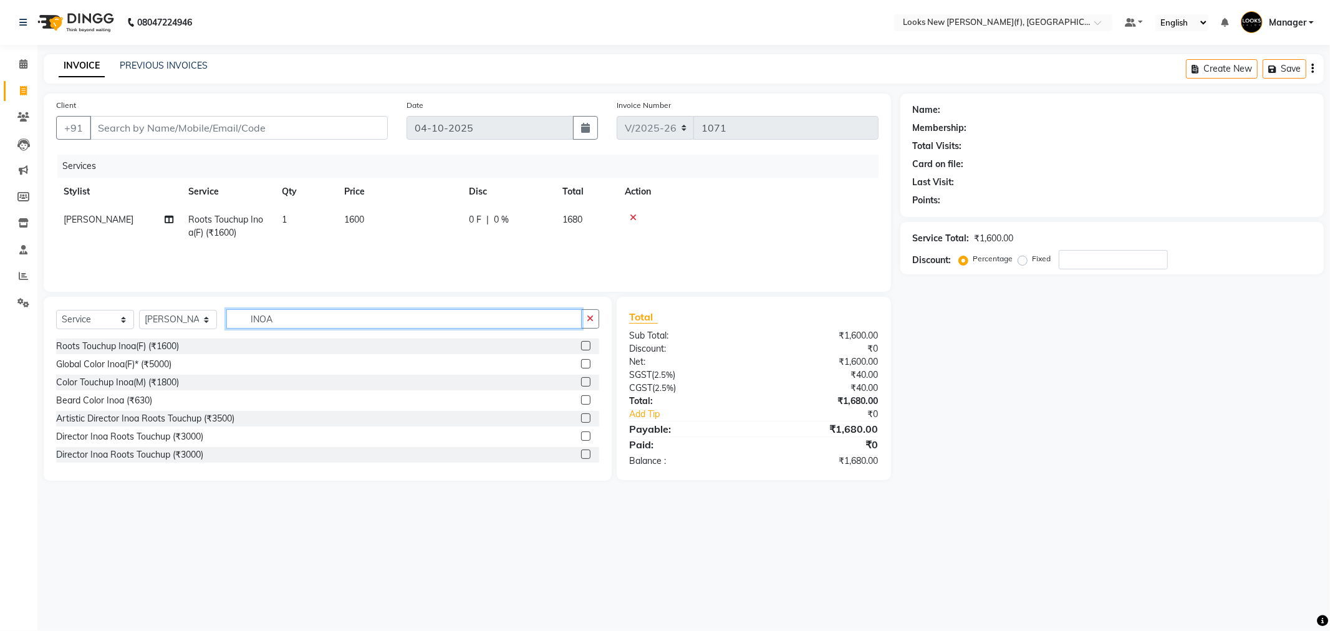
drag, startPoint x: 345, startPoint y: 324, endPoint x: 150, endPoint y: 322, distance: 195.2
click at [150, 322] on div "Select Service Product Membership Package Voucher Prepaid Gift Card Select Styl…" at bounding box center [327, 323] width 543 height 29
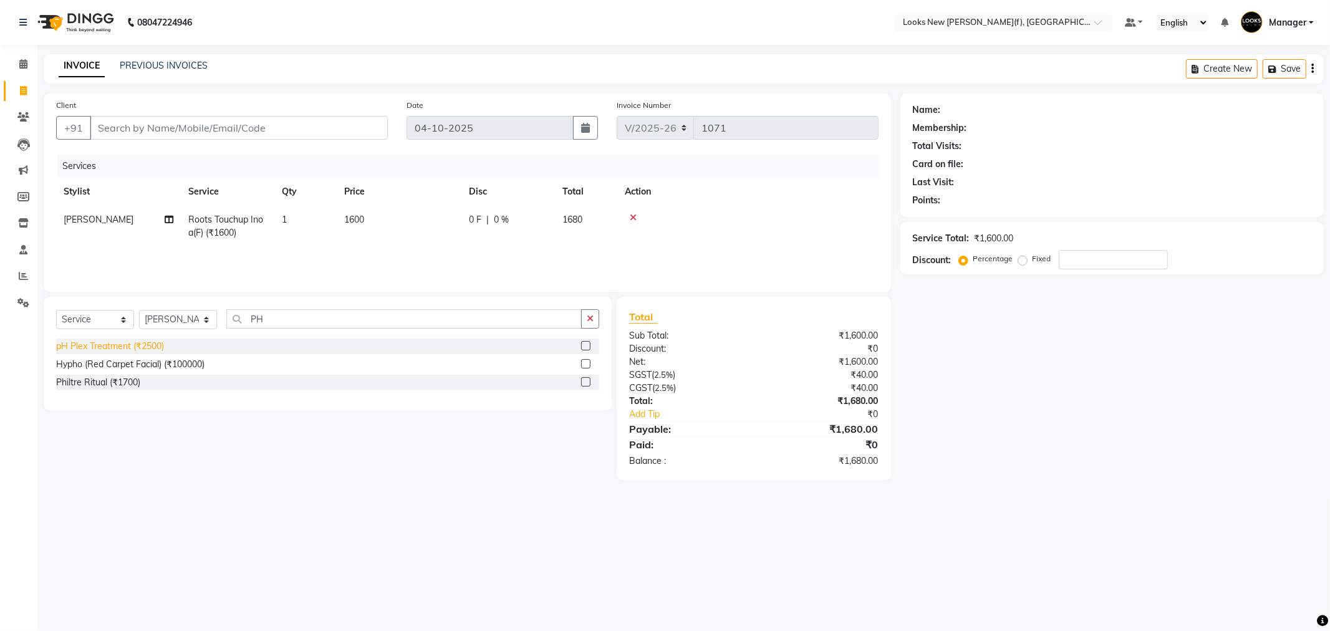
click at [133, 345] on div "pH Plex Treatment (₹2500)" at bounding box center [110, 346] width 108 height 13
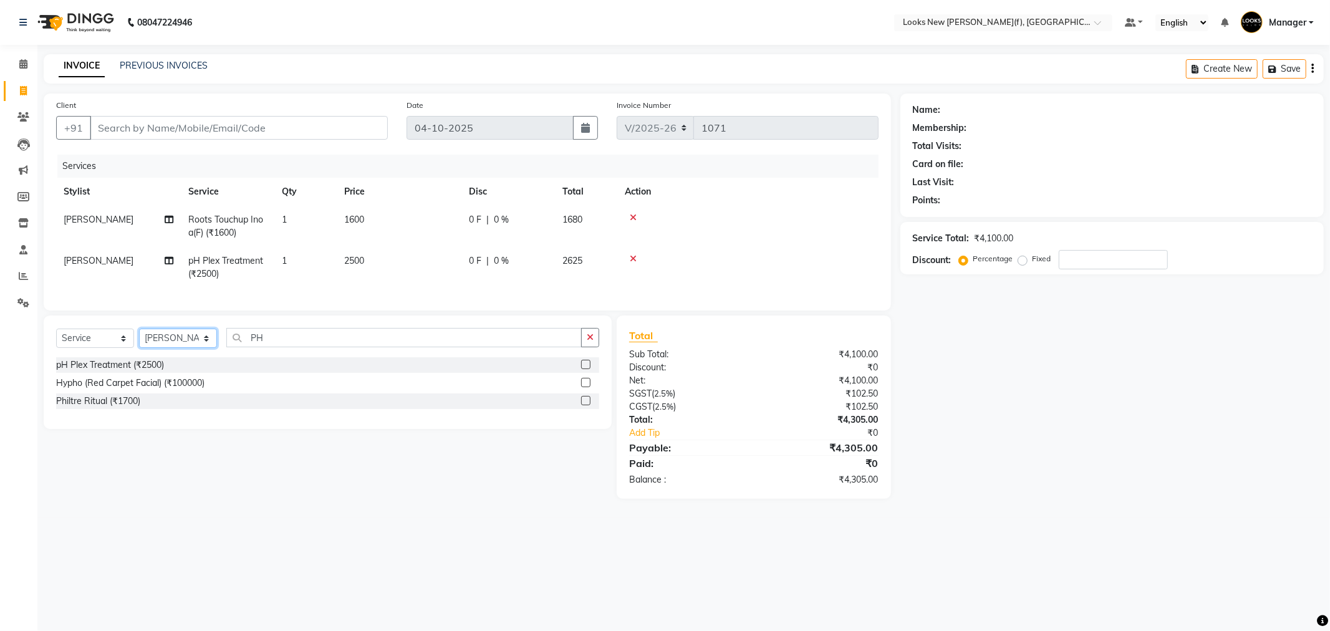
drag, startPoint x: 182, startPoint y: 347, endPoint x: 182, endPoint y: 339, distance: 8.1
click at [182, 347] on select "Select Stylist Aakash_Pdct [PERSON_NAME] [PERSON_NAME] [PERSON_NAME] Counter_Sa…" at bounding box center [178, 338] width 78 height 19
click at [139, 339] on select "Select Stylist Aakash_Pdct [PERSON_NAME] [PERSON_NAME] [PERSON_NAME] Counter_Sa…" at bounding box center [178, 338] width 78 height 19
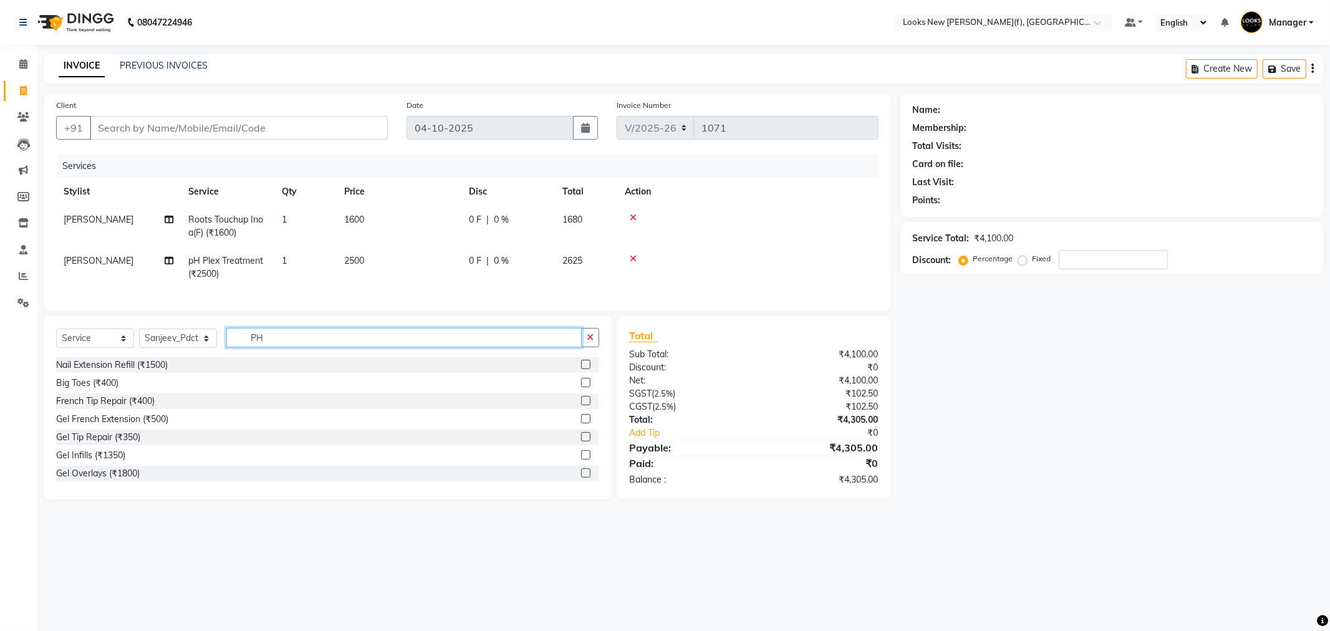
drag, startPoint x: 291, startPoint y: 338, endPoint x: 240, endPoint y: 347, distance: 51.4
click at [240, 347] on input "PH" at bounding box center [403, 337] width 355 height 19
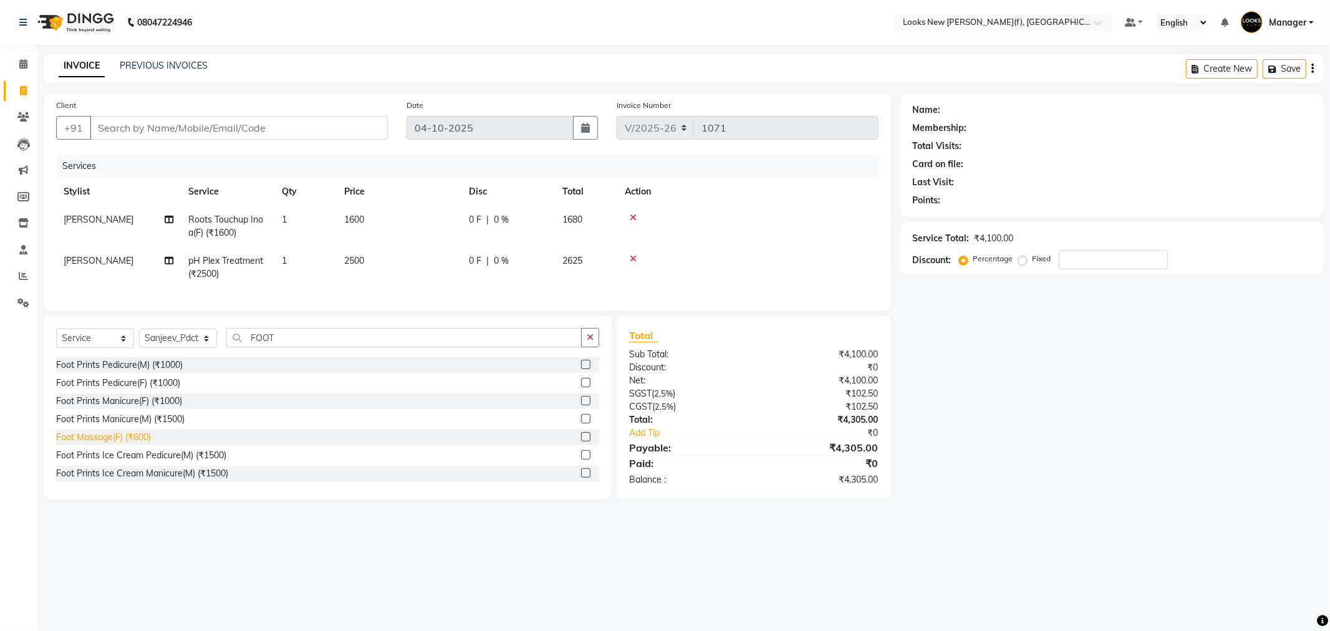
click at [109, 441] on div "Foot Massage(F) (₹600)" at bounding box center [103, 437] width 95 height 13
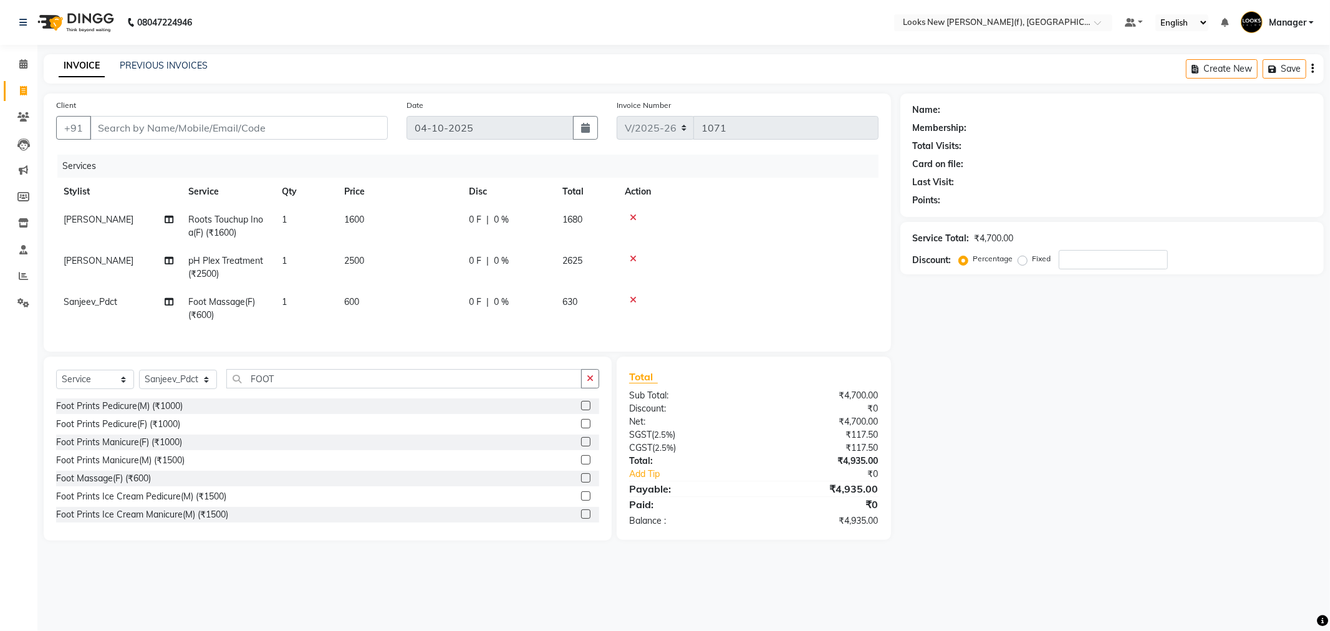
click at [397, 299] on td "600" at bounding box center [399, 308] width 125 height 41
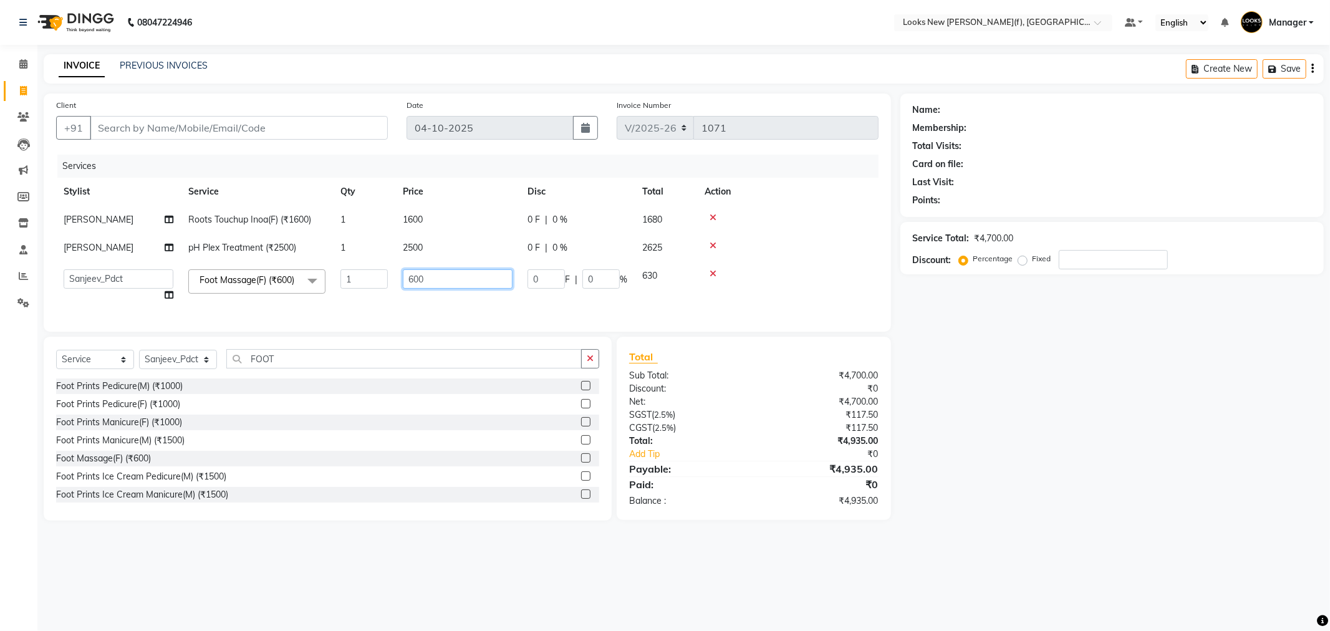
drag, startPoint x: 470, startPoint y: 275, endPoint x: 389, endPoint y: 279, distance: 81.2
click at [389, 279] on tr "Aakash_Pdct Afsar Ahmad Ashmita Ayesha Bobby_Asst Bobby_Khan Counter_Sales Kama…" at bounding box center [467, 285] width 823 height 47
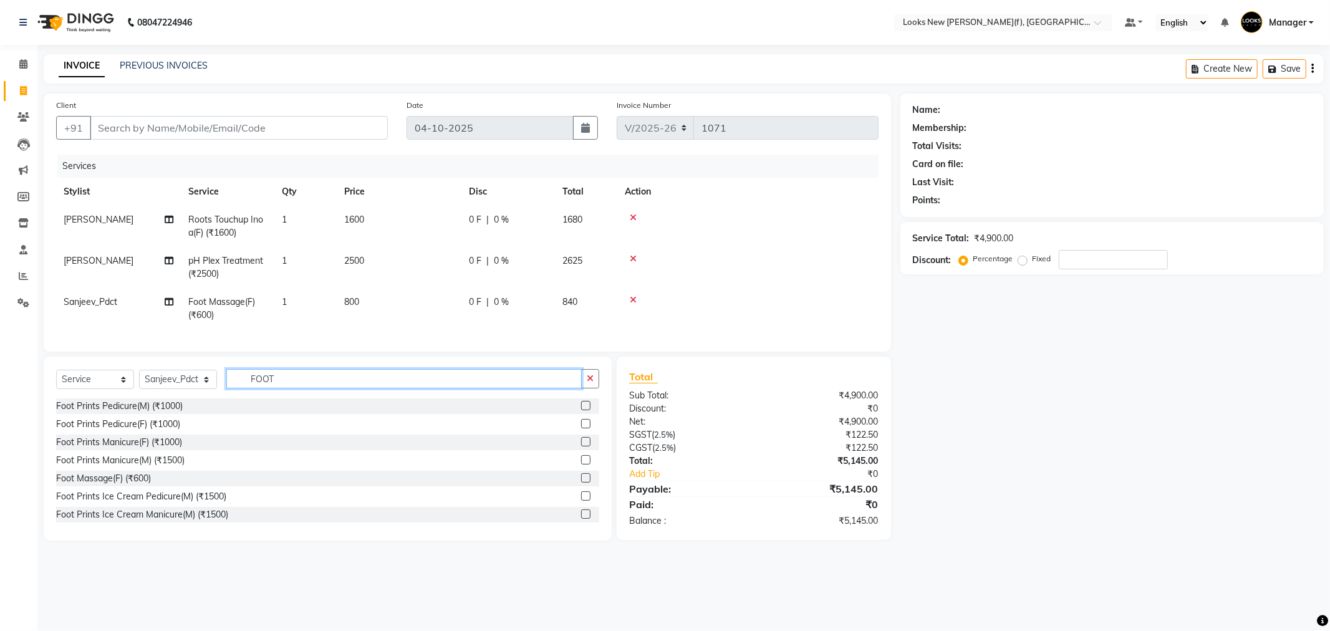
drag, startPoint x: 273, startPoint y: 380, endPoint x: 204, endPoint y: 396, distance: 71.0
click at [204, 396] on div "Select Service Product Membership Package Voucher Prepaid Gift Card Select Styl…" at bounding box center [327, 383] width 543 height 29
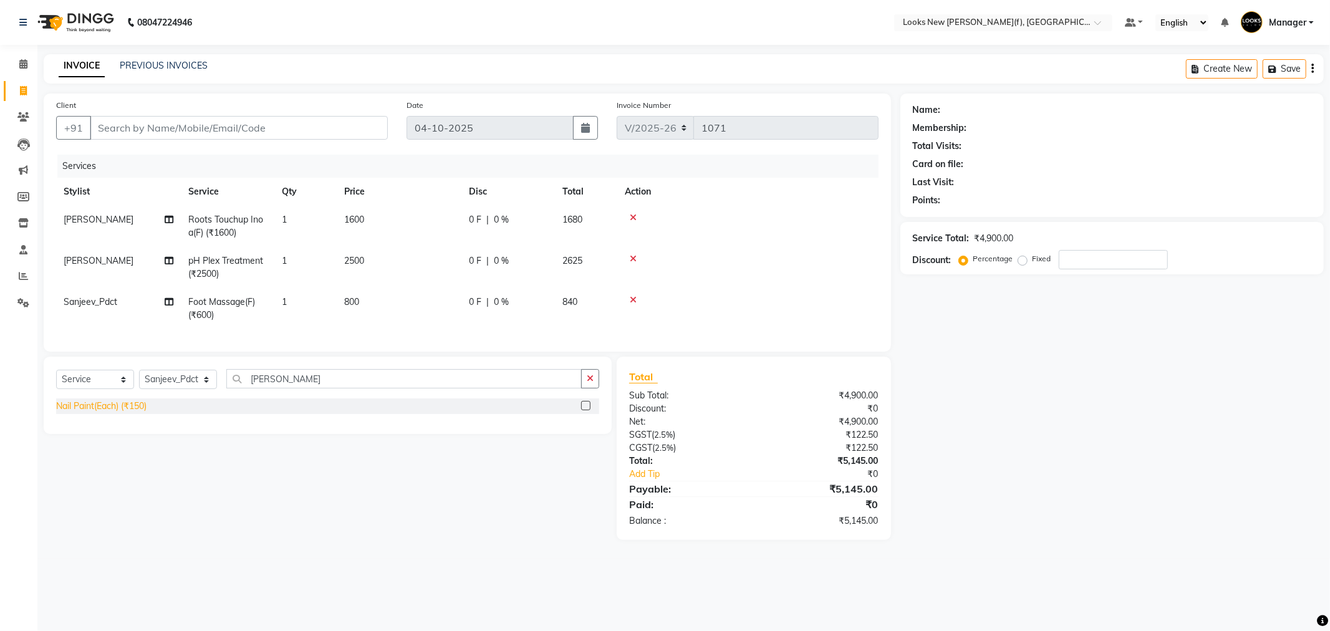
click at [119, 413] on div "Nail Paint(Each) (₹150)" at bounding box center [101, 406] width 90 height 13
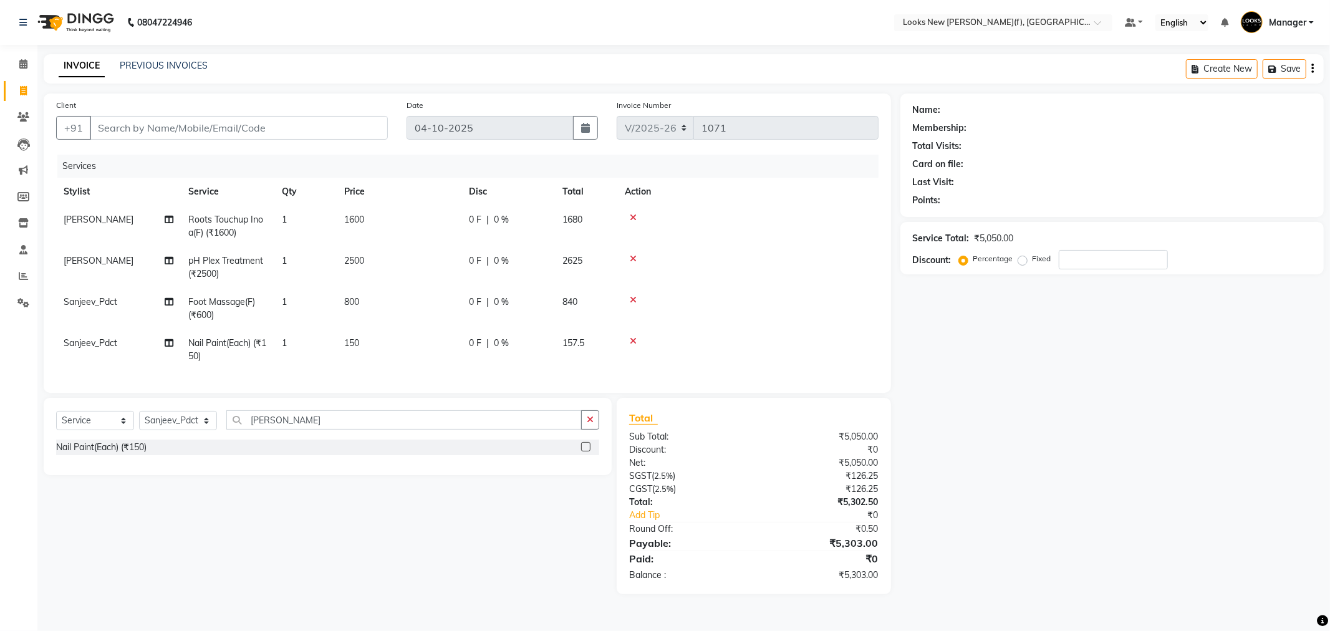
drag, startPoint x: 295, startPoint y: 339, endPoint x: 328, endPoint y: 338, distance: 33.1
click at [296, 339] on td "1" at bounding box center [305, 349] width 62 height 41
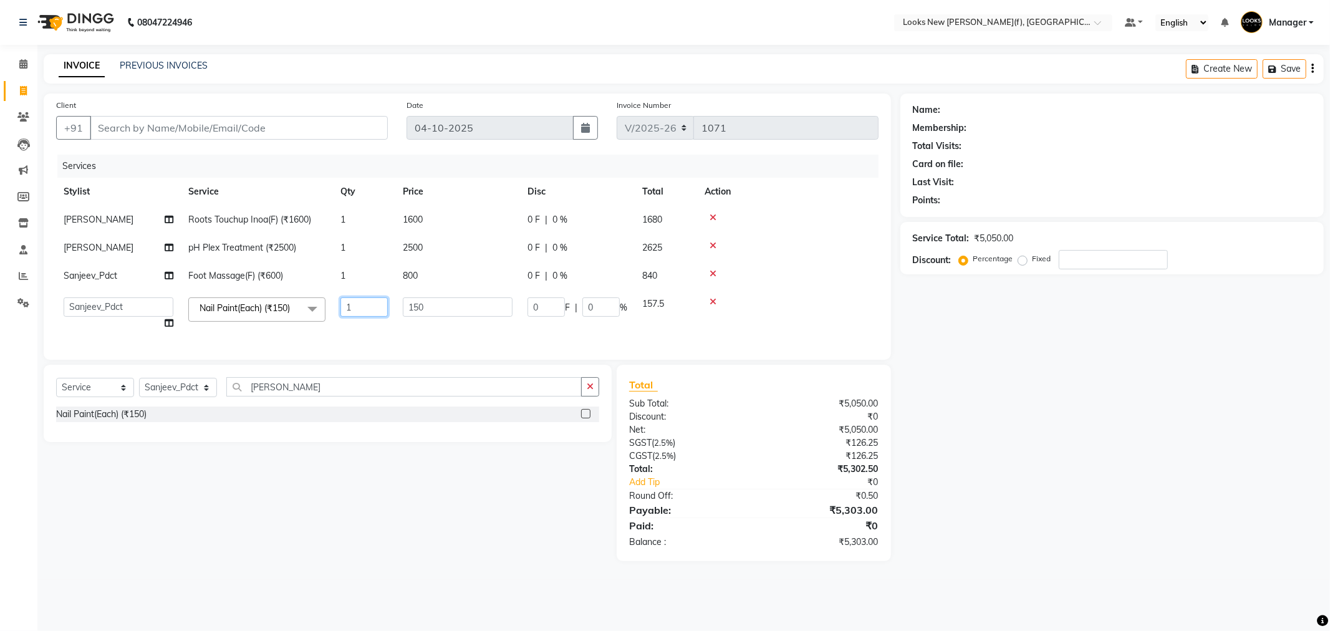
drag, startPoint x: 307, startPoint y: 307, endPoint x: 298, endPoint y: 308, distance: 9.4
click at [298, 308] on tr "Aakash_Pdct Afsar Ahmad Ashmita Ayesha Bobby_Asst Bobby_Khan Counter_Sales Kama…" at bounding box center [467, 313] width 823 height 47
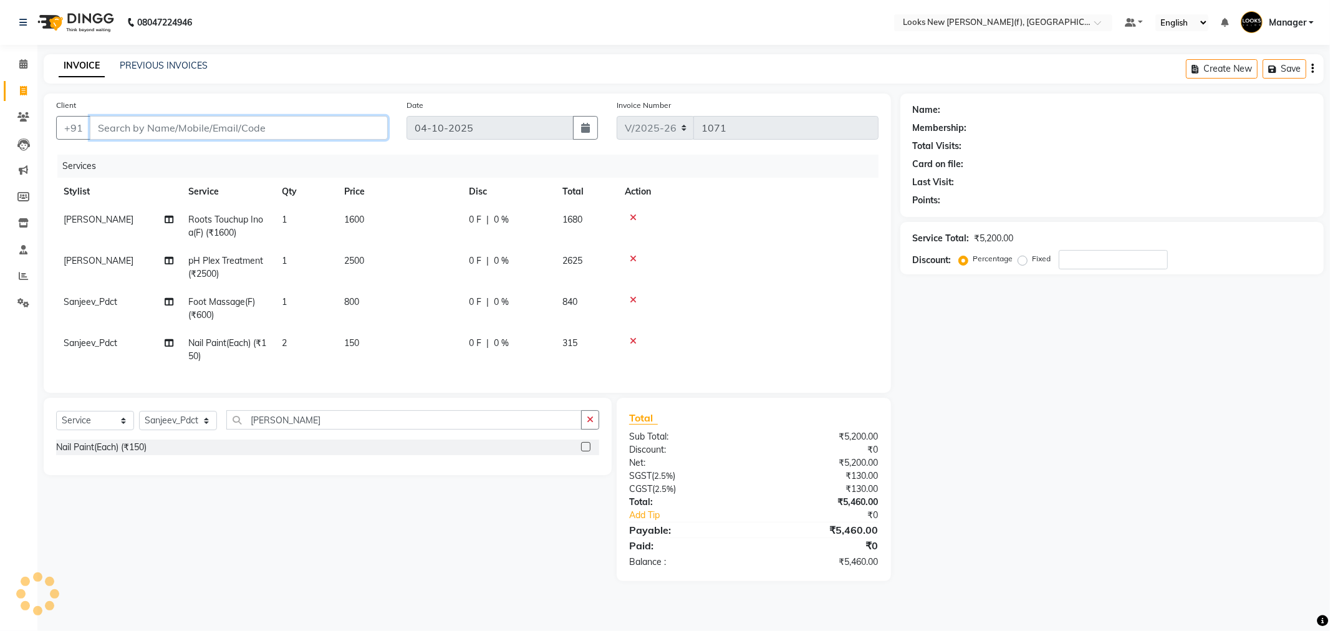
drag, startPoint x: 240, startPoint y: 125, endPoint x: 241, endPoint y: 132, distance: 6.9
click at [241, 132] on input "Client" at bounding box center [239, 128] width 298 height 24
drag, startPoint x: 211, startPoint y: 139, endPoint x: 37, endPoint y: 116, distance: 174.9
click at [37, 116] on div "Client +91 96303303 Add Client Date 04-10-2025 Invoice Number V/2025 V/2025-26 …" at bounding box center [467, 338] width 866 height 488
drag, startPoint x: 177, startPoint y: 108, endPoint x: 178, endPoint y: 114, distance: 6.3
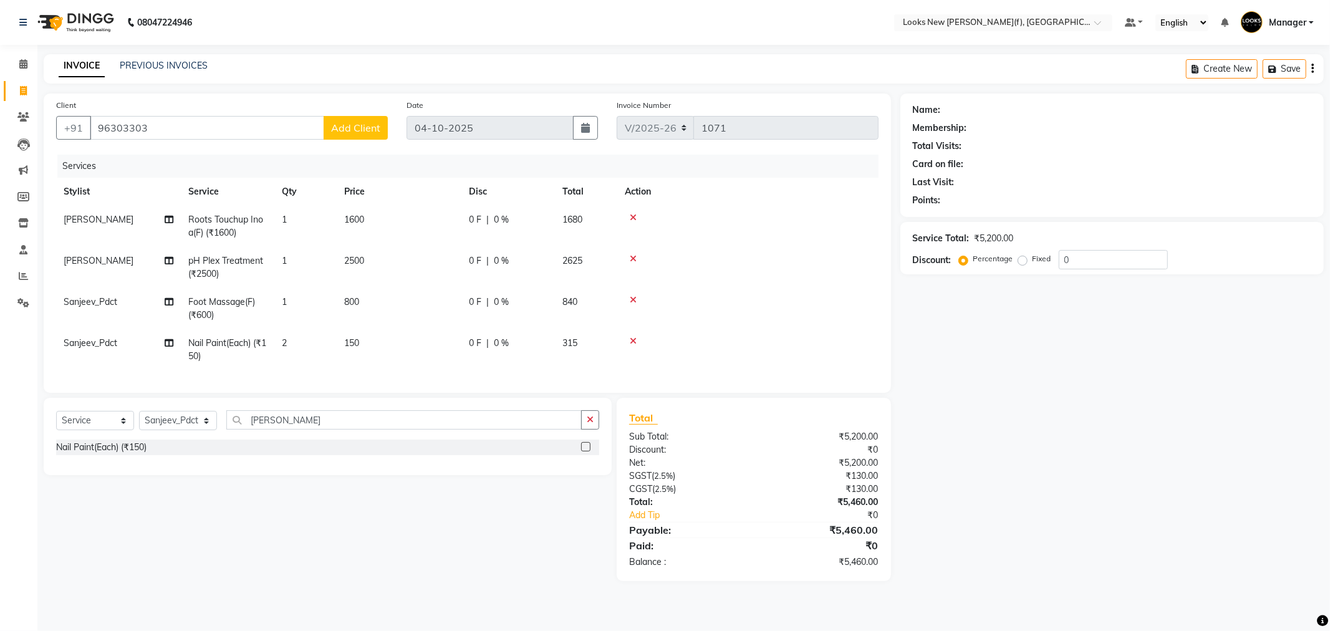
click at [178, 114] on div "Client +91 96303303 Add Client" at bounding box center [222, 124] width 350 height 51
drag, startPoint x: 178, startPoint y: 122, endPoint x: 54, endPoint y: 135, distance: 124.7
click at [54, 135] on div "Client +91 96303303 Add Client" at bounding box center [222, 124] width 350 height 51
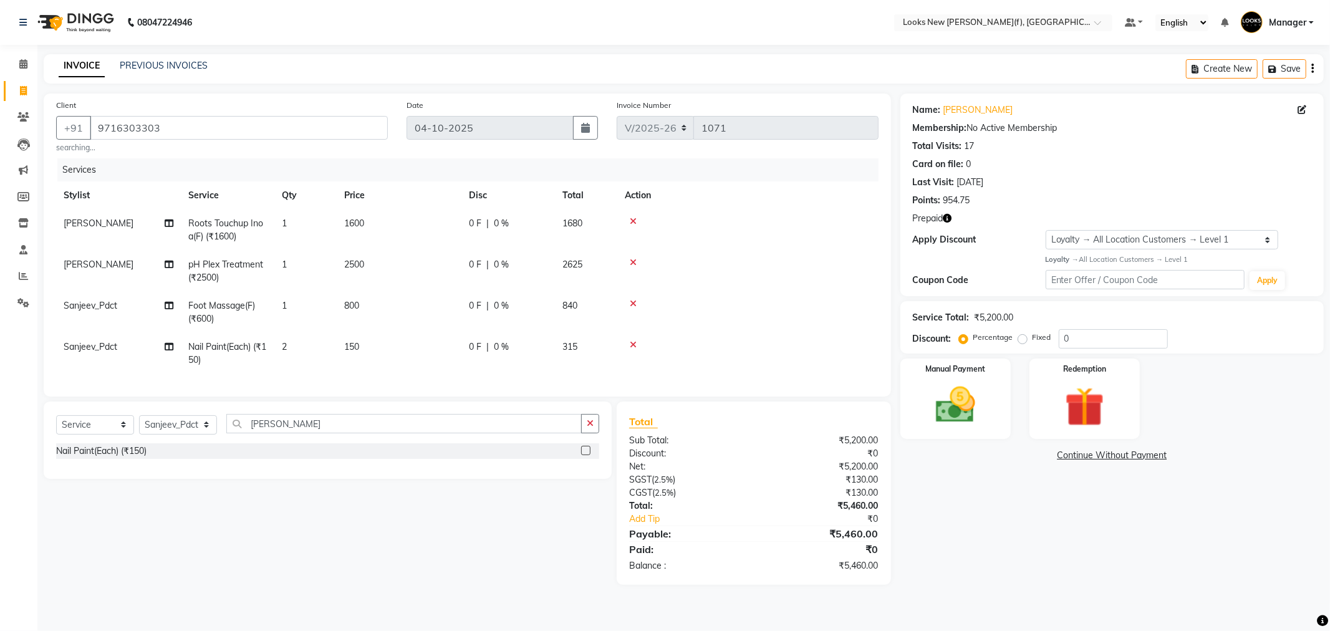
click at [952, 220] on icon "button" at bounding box center [948, 218] width 9 height 9
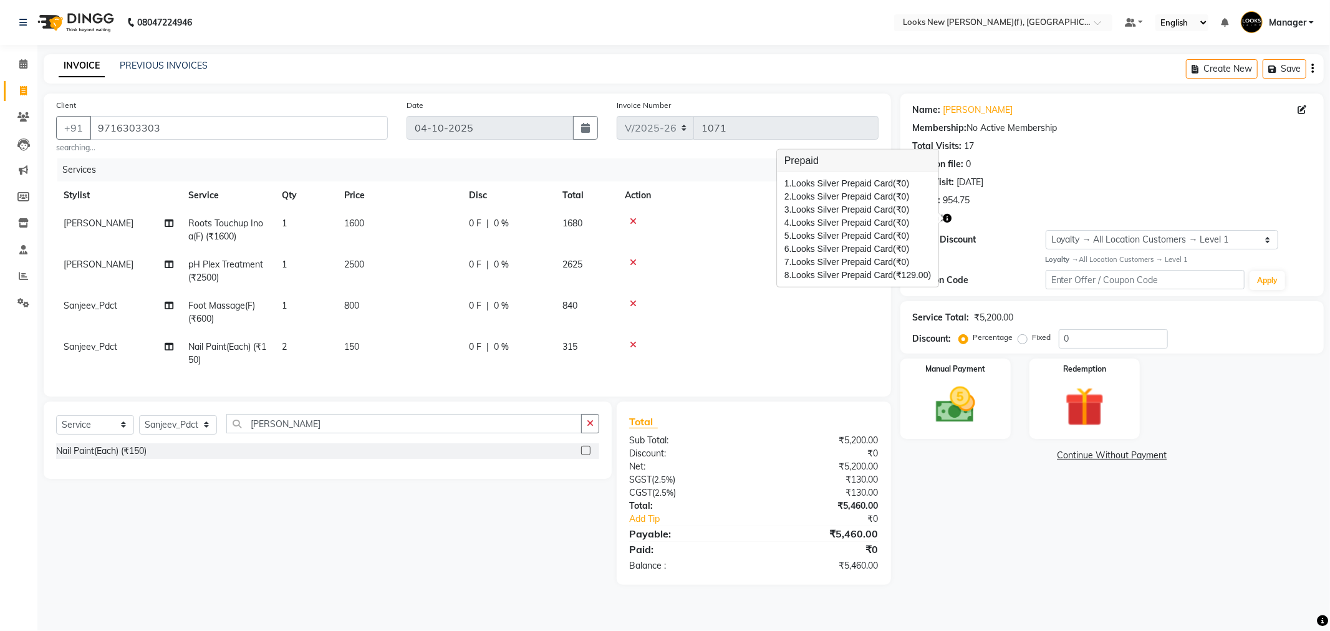
click at [1007, 533] on div "Name: Kanchan Shivani Membership: No Active Membership Total Visits: 17 Card on…" at bounding box center [1117, 339] width 433 height 491
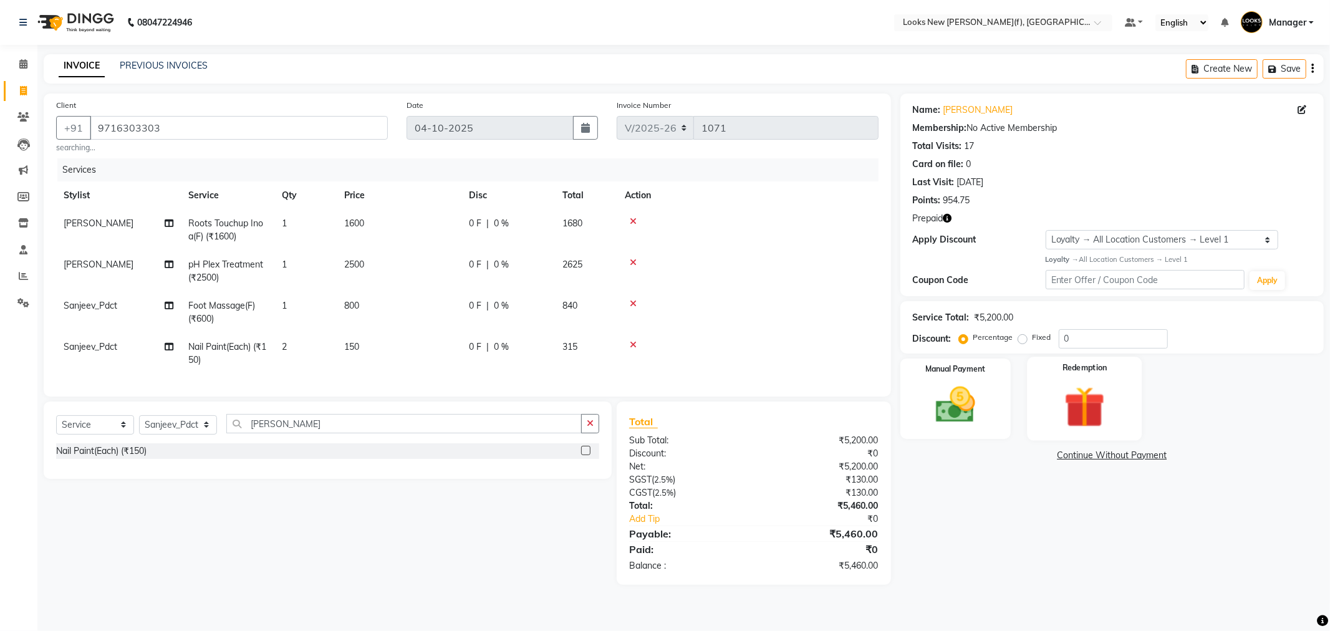
click at [1098, 422] on img at bounding box center [1084, 407] width 67 height 51
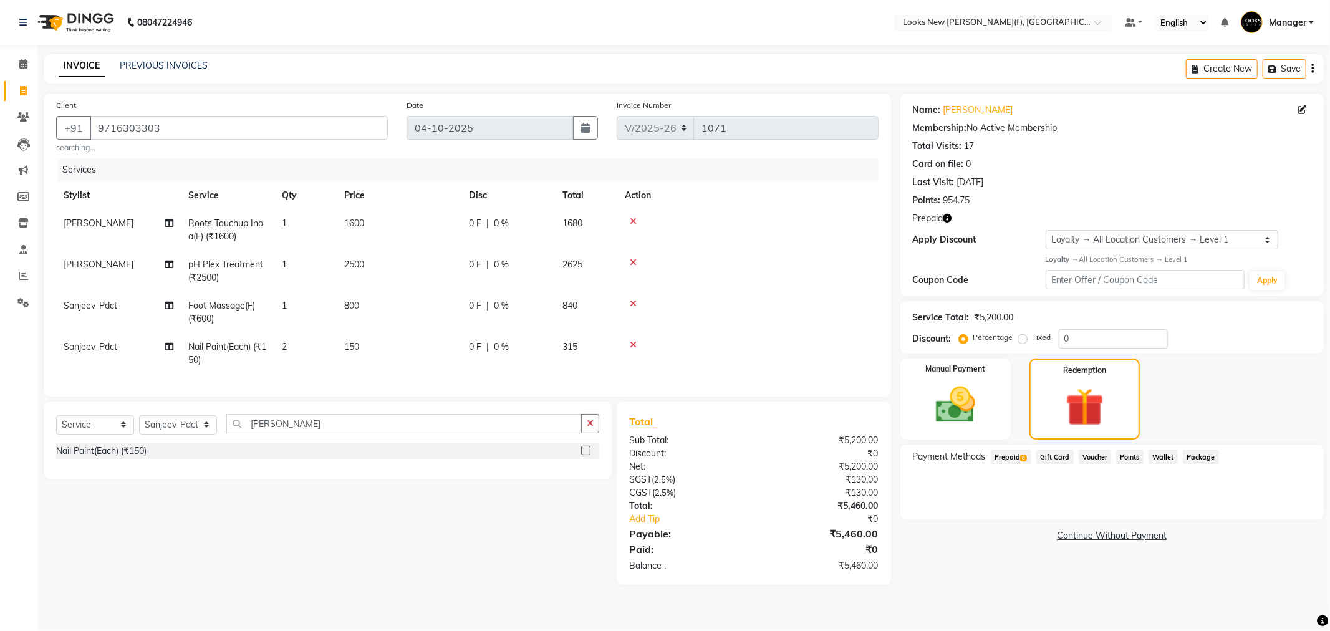
click at [1001, 457] on span "Prepaid 8" at bounding box center [1011, 457] width 41 height 14
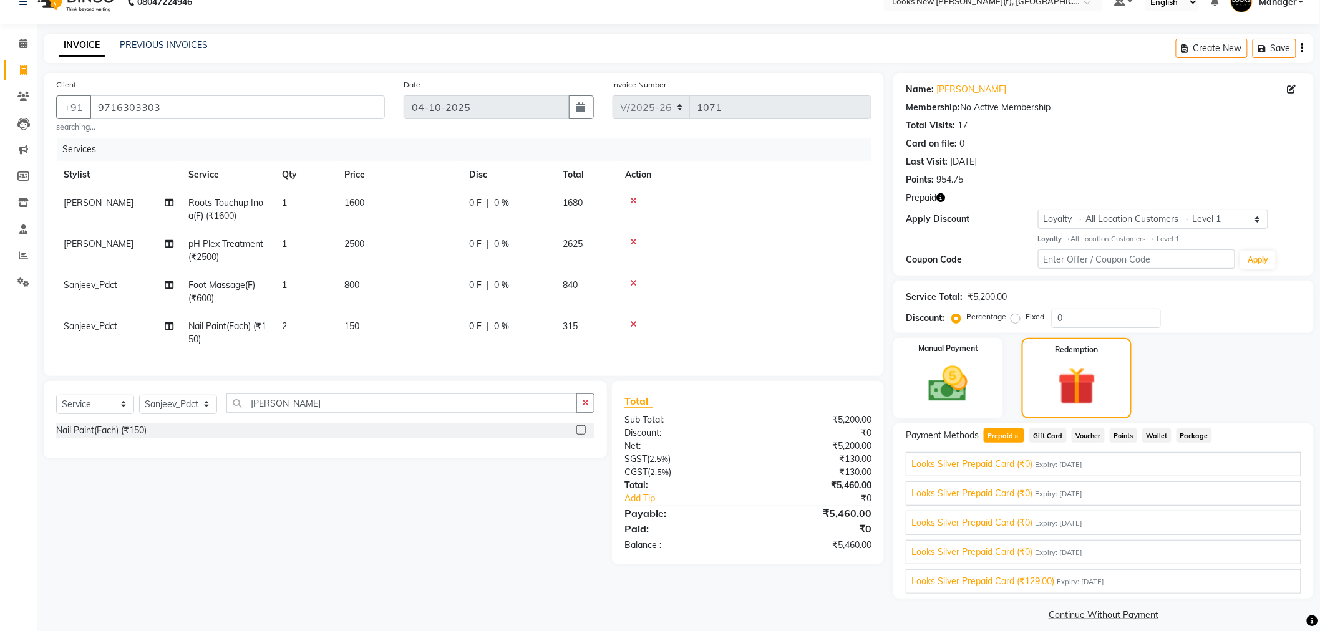
scroll to position [32, 0]
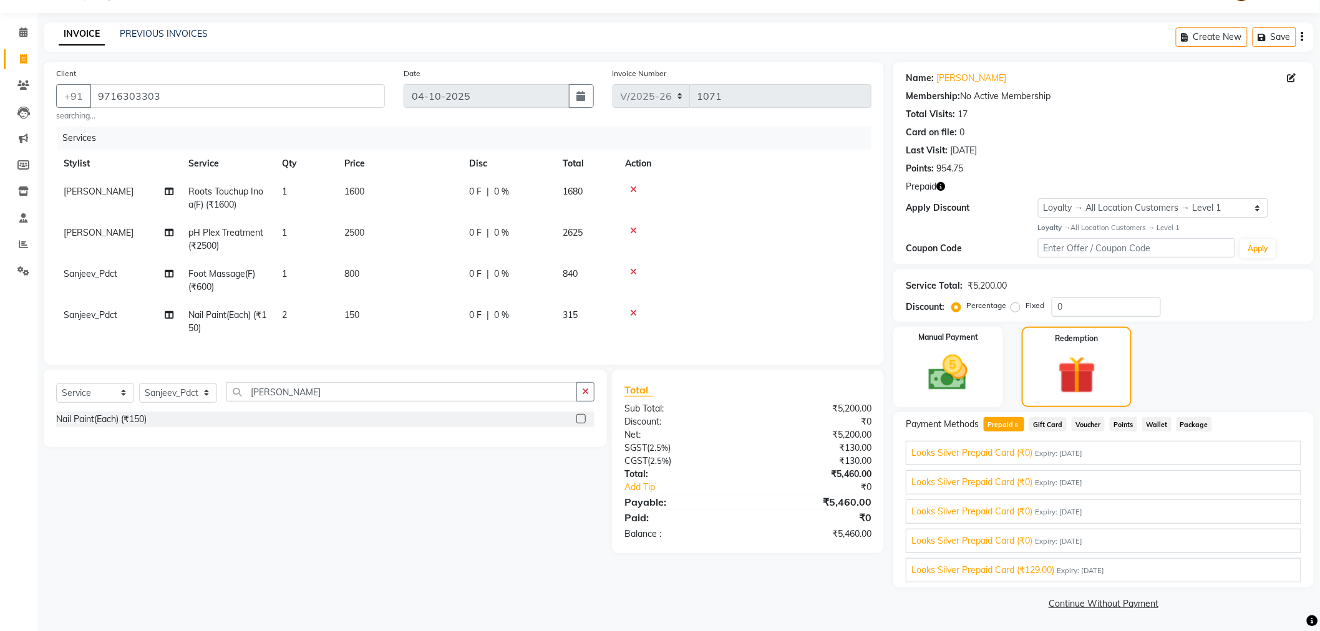
click at [1125, 426] on span "Points" at bounding box center [1122, 424] width 27 height 14
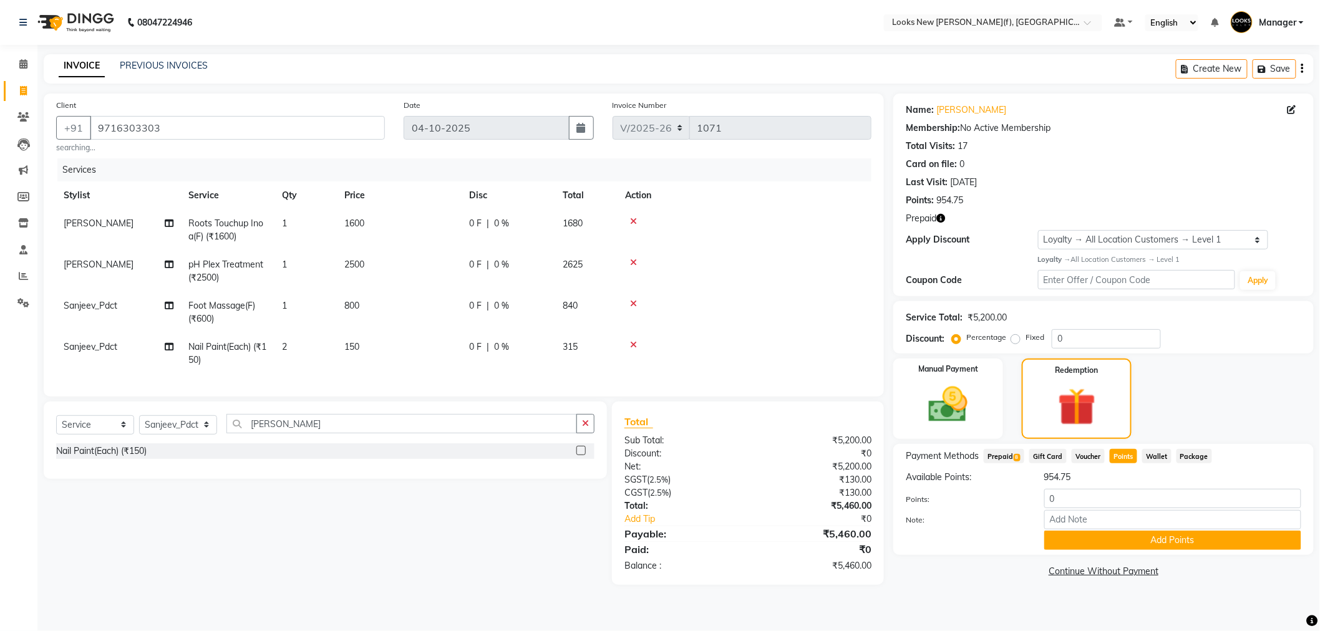
scroll to position [0, 0]
drag, startPoint x: 1099, startPoint y: 503, endPoint x: 1027, endPoint y: 506, distance: 72.4
click at [1027, 506] on div "Points: 0" at bounding box center [1112, 500] width 417 height 21
click at [1073, 553] on div "Payment Methods Prepaid 8 Gift Card Voucher Points Wallet Package Available Poi…" at bounding box center [1112, 500] width 423 height 111
click at [1092, 539] on button "Add Points" at bounding box center [1181, 540] width 259 height 19
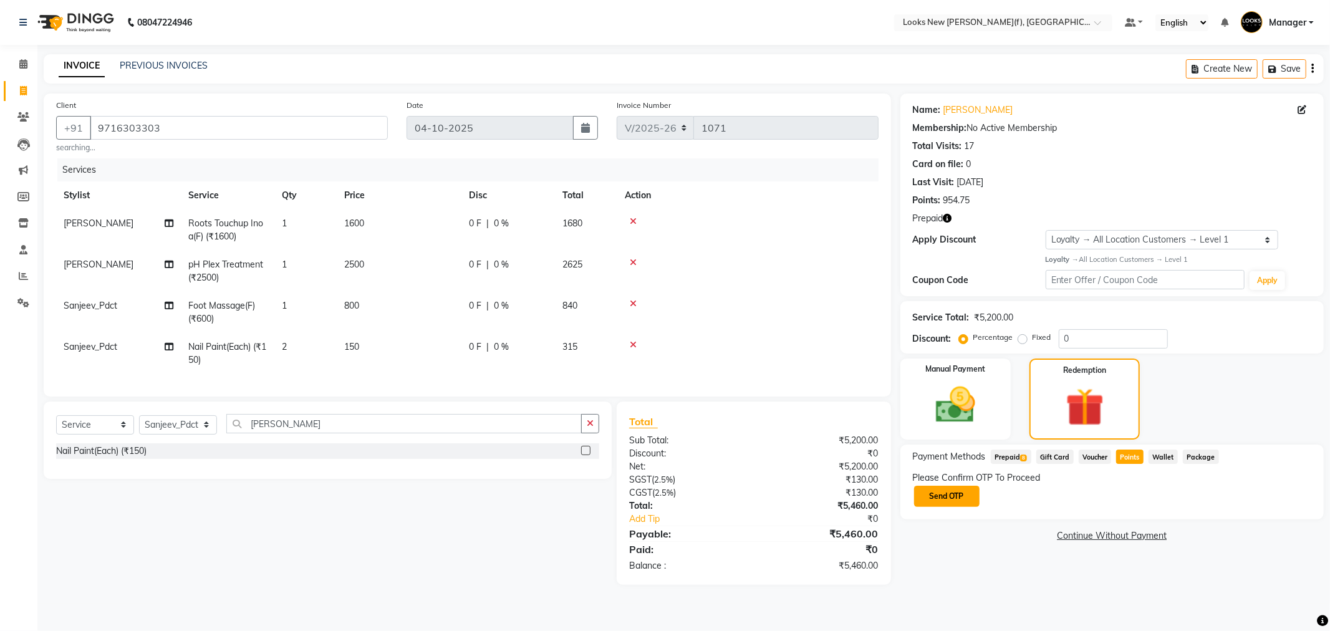
click at [938, 495] on button "Send OTP" at bounding box center [946, 496] width 65 height 21
click at [937, 495] on div "Please Confirm OTP To Proceed Send OTP" at bounding box center [1112, 489] width 399 height 37
click at [959, 499] on button "Send OTP" at bounding box center [946, 496] width 65 height 21
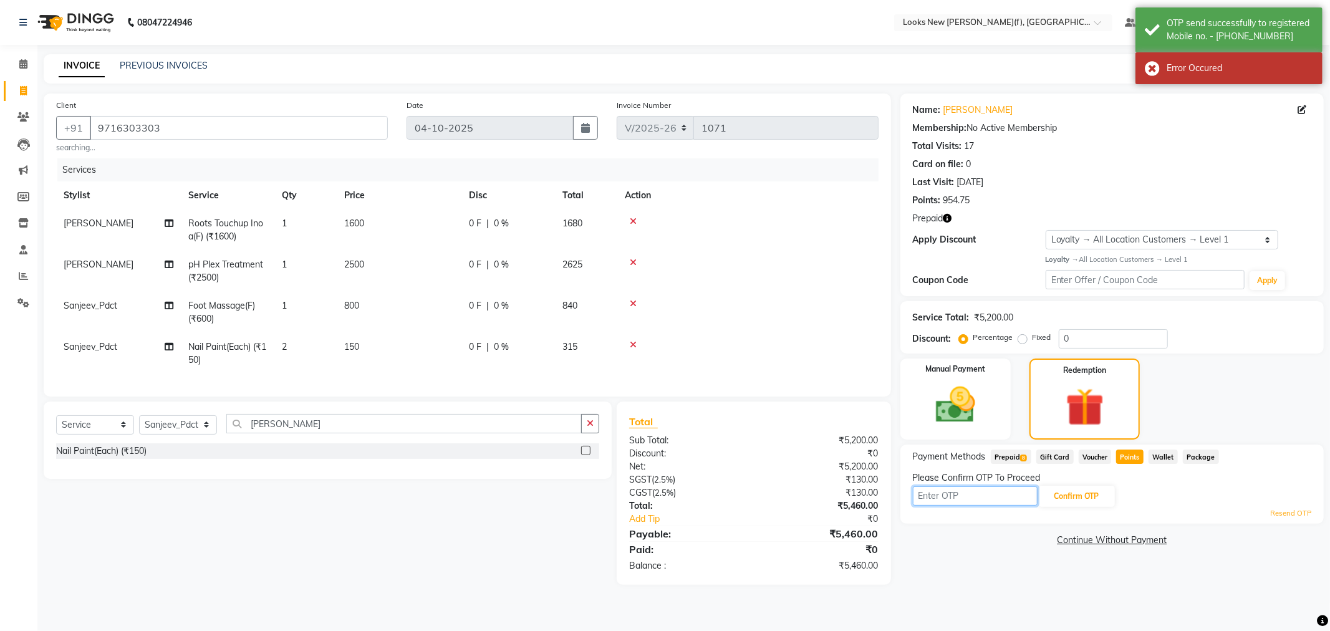
click at [958, 499] on input "text" at bounding box center [975, 495] width 125 height 19
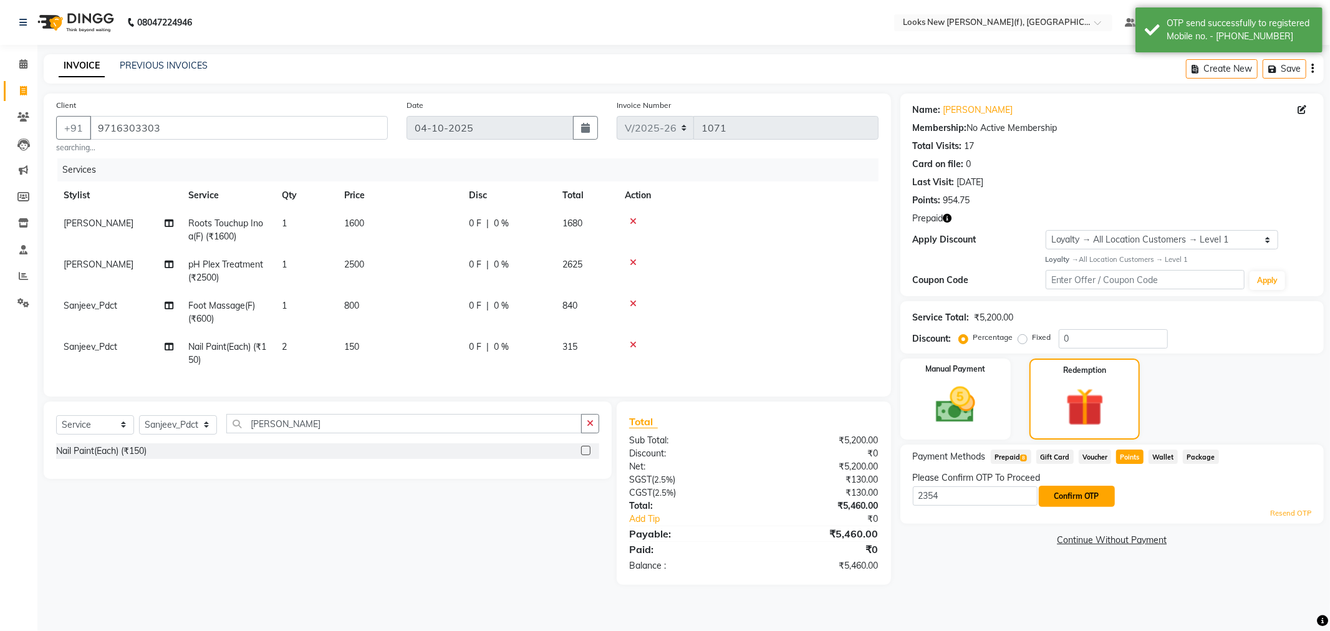
click at [1086, 501] on button "Confirm OTP" at bounding box center [1077, 496] width 76 height 21
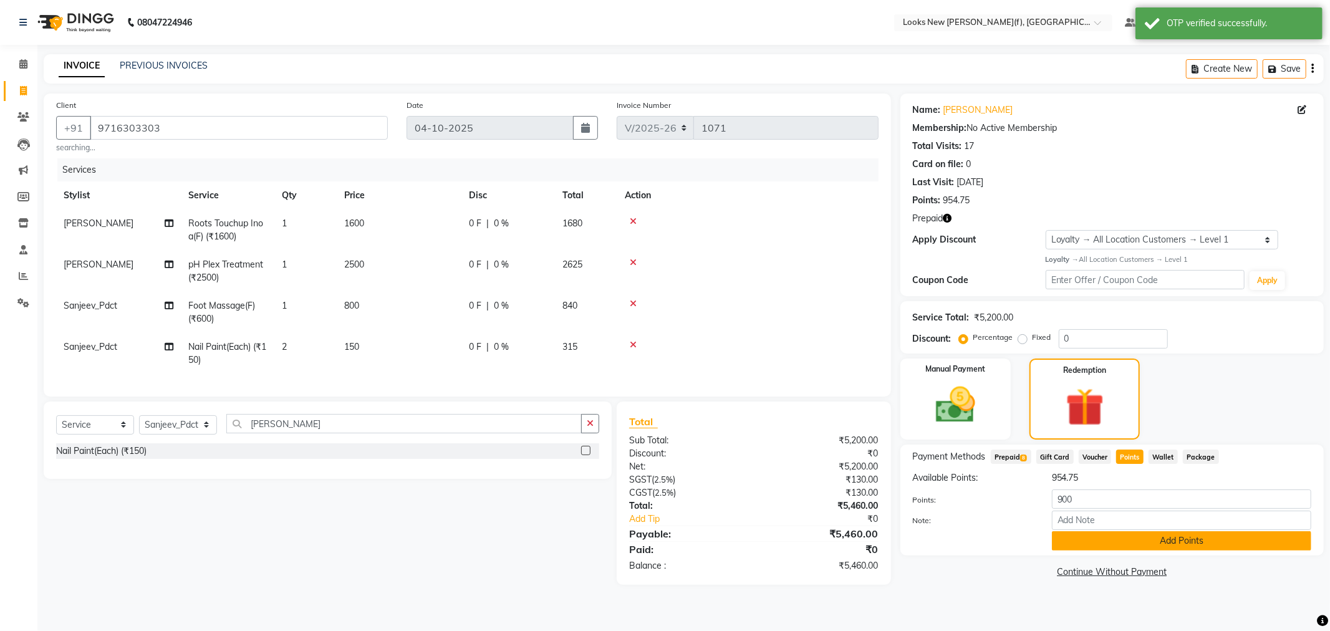
click at [1112, 546] on button "Add Points" at bounding box center [1181, 540] width 259 height 19
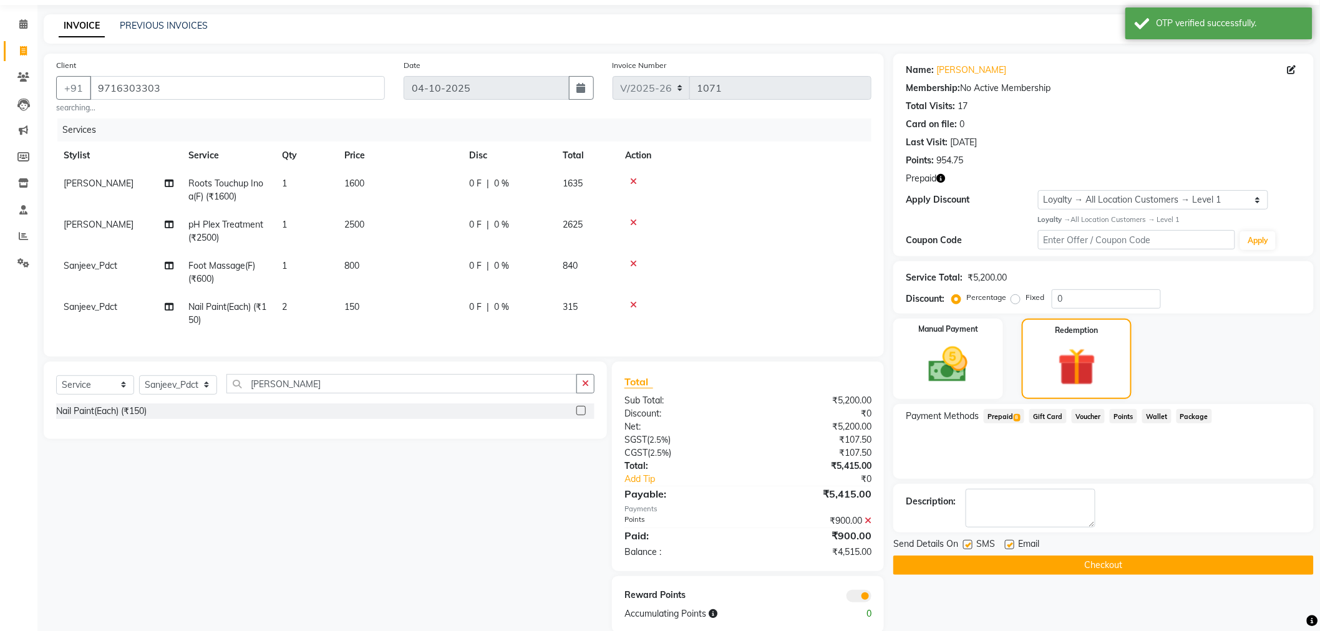
scroll to position [71, 0]
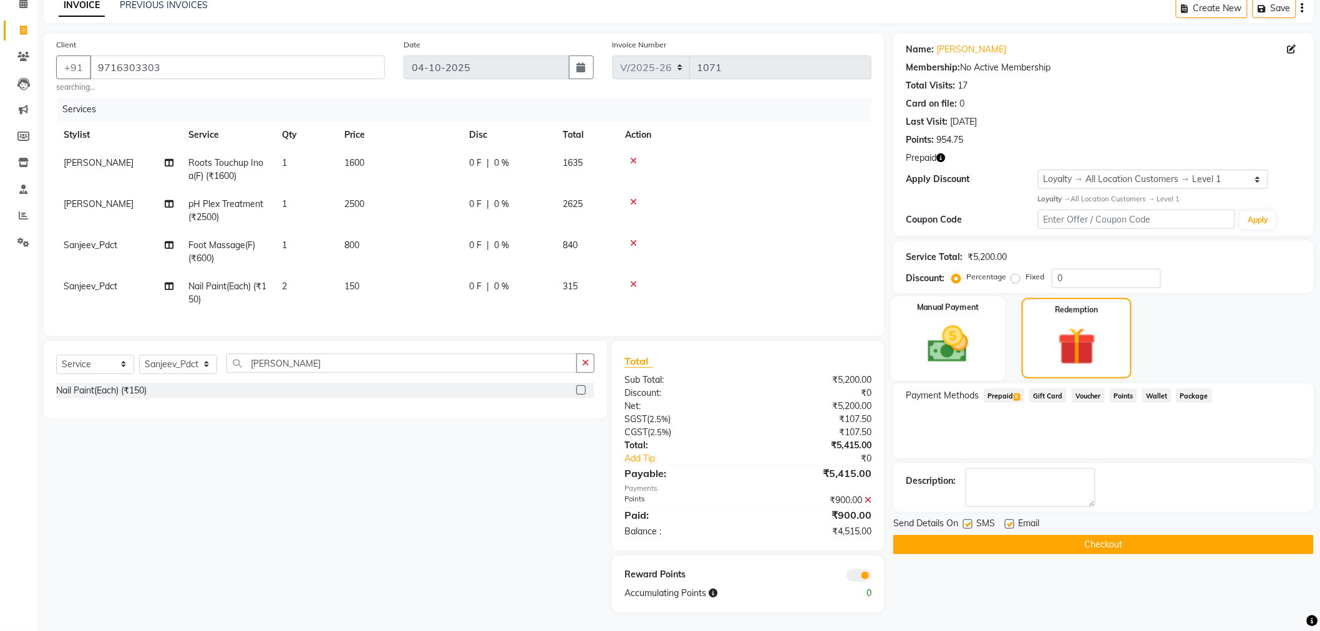
click at [970, 344] on img at bounding box center [948, 344] width 66 height 47
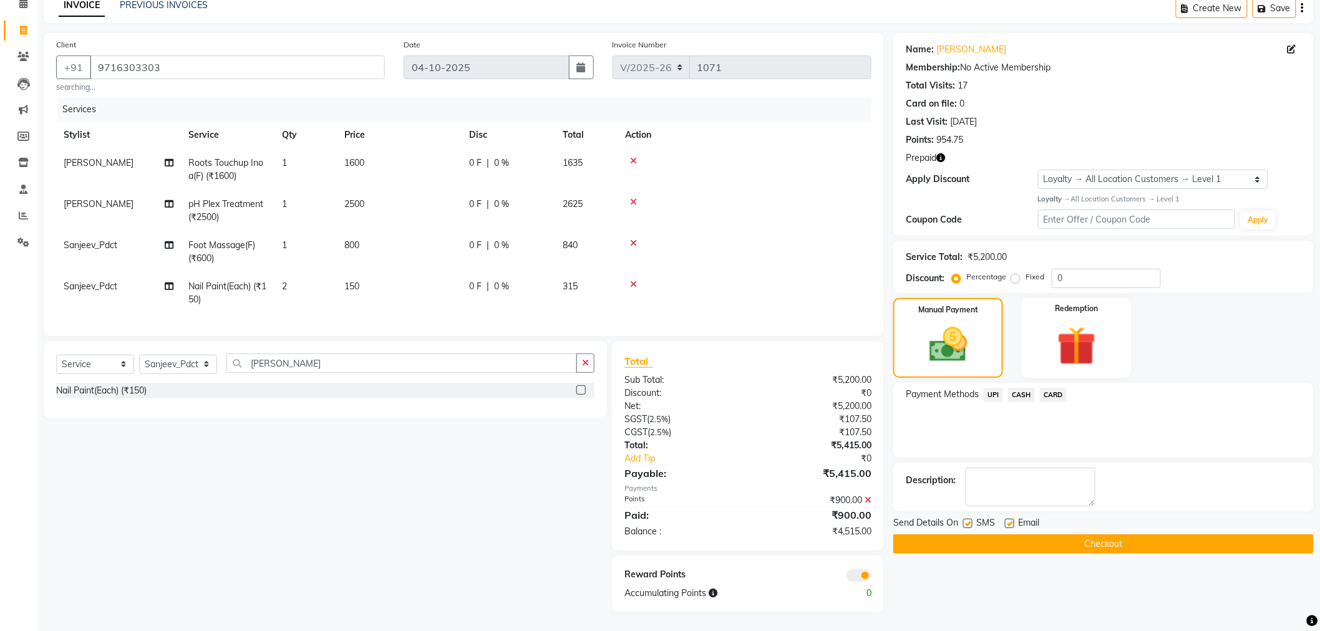
click at [1020, 388] on span "CASH" at bounding box center [1021, 395] width 27 height 14
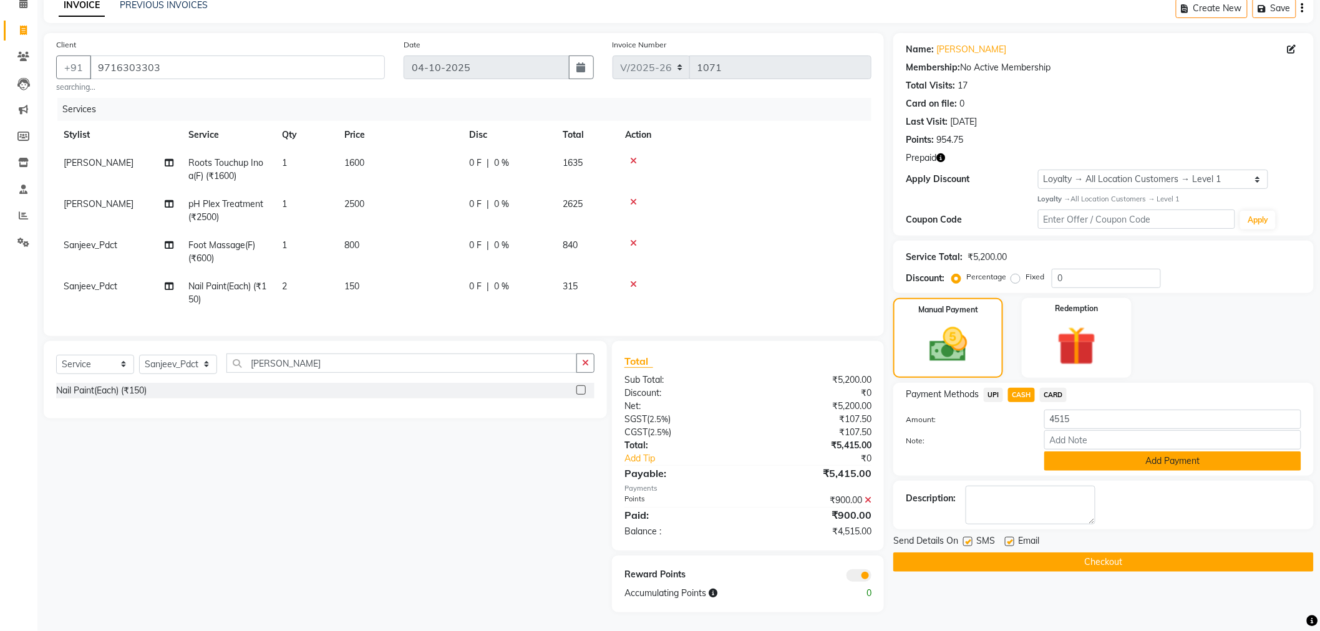
click at [1113, 452] on button "Add Payment" at bounding box center [1172, 461] width 257 height 19
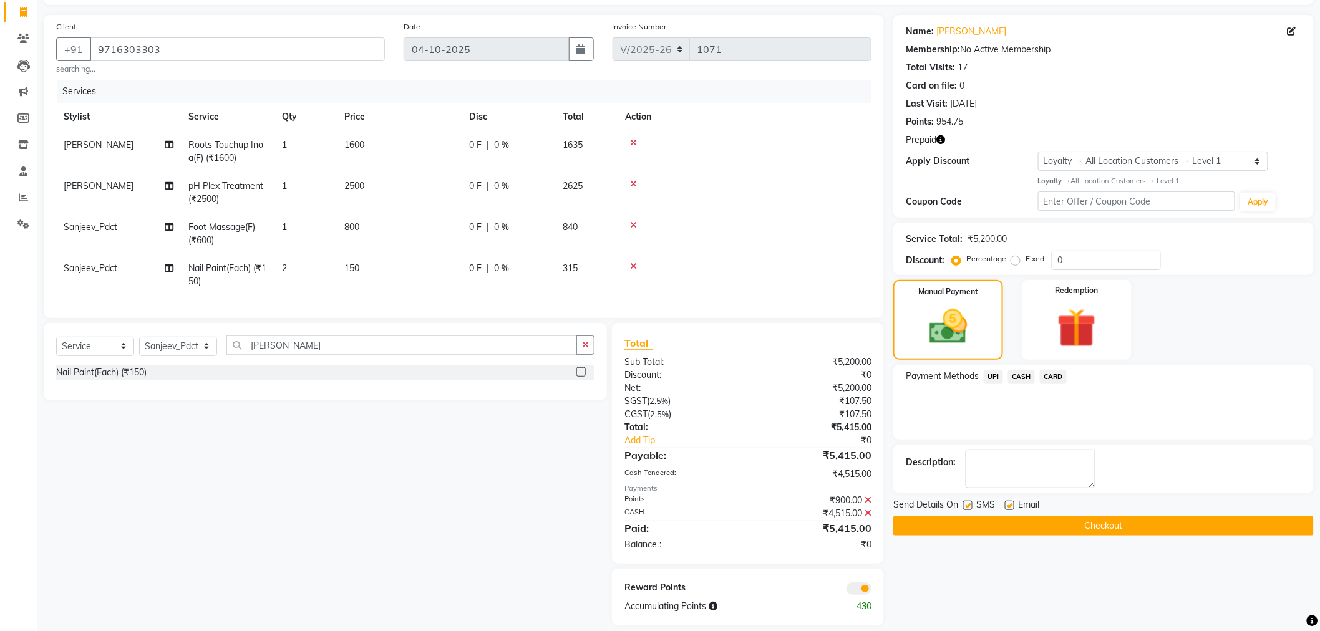
scroll to position [102, 0]
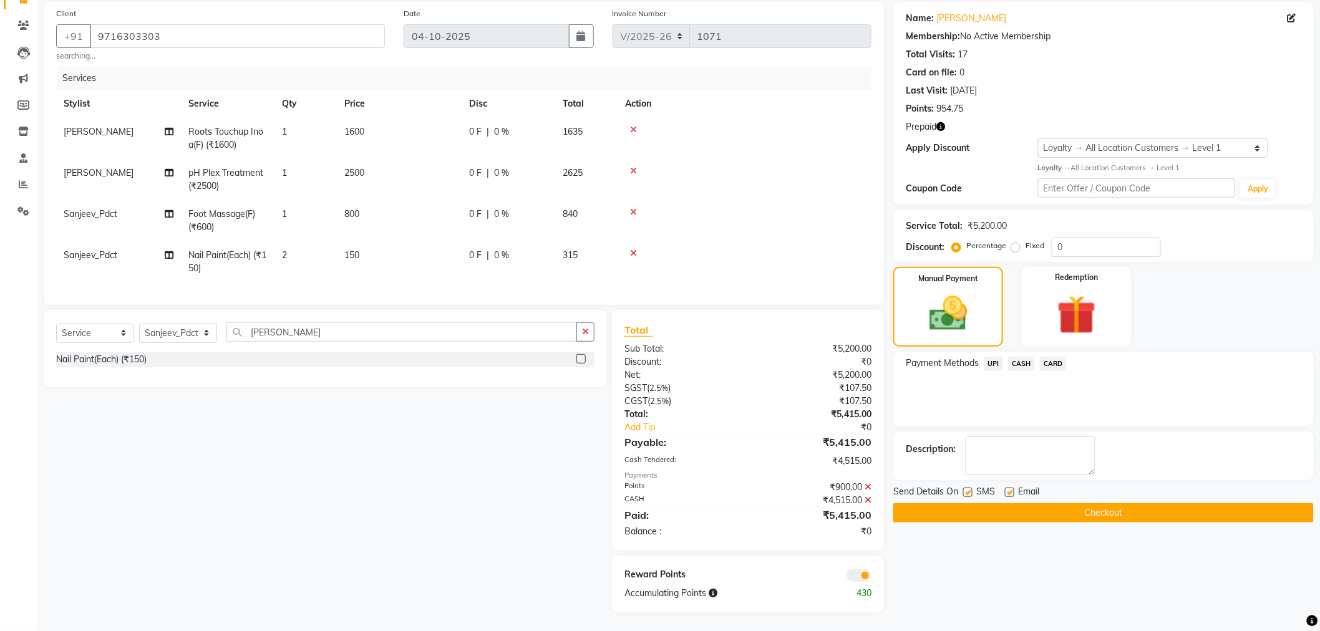
click at [975, 503] on button "Checkout" at bounding box center [1103, 512] width 420 height 19
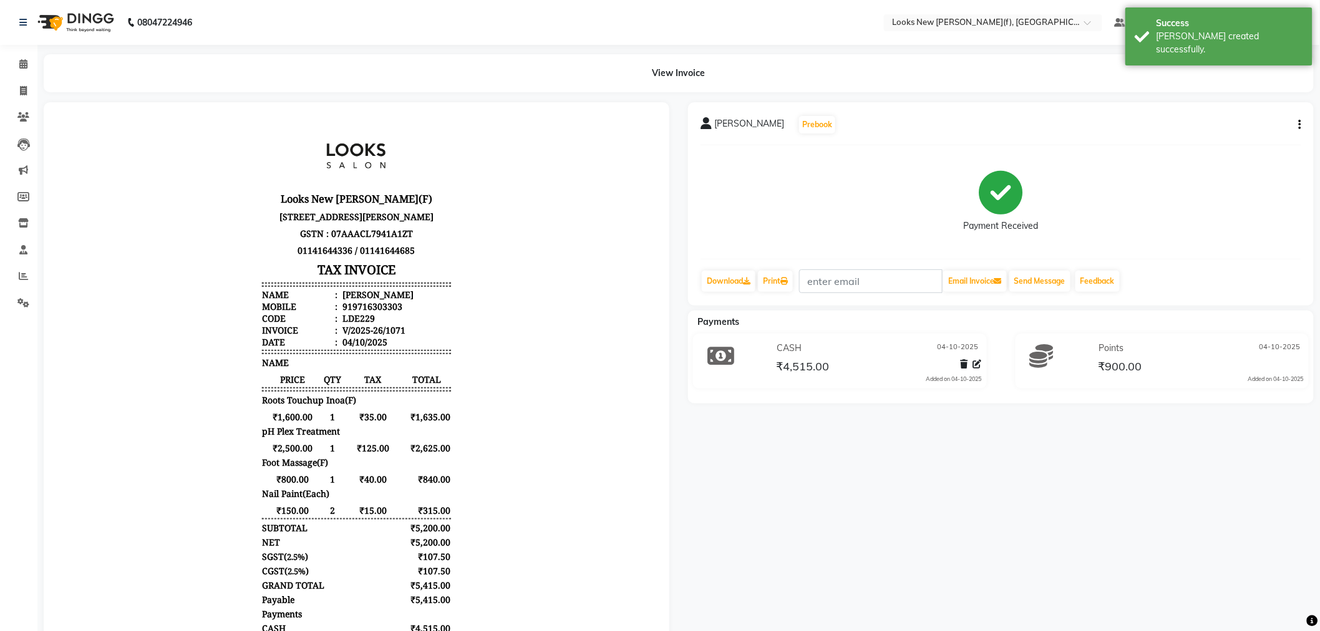
click at [75, 20] on img at bounding box center [74, 22] width 85 height 35
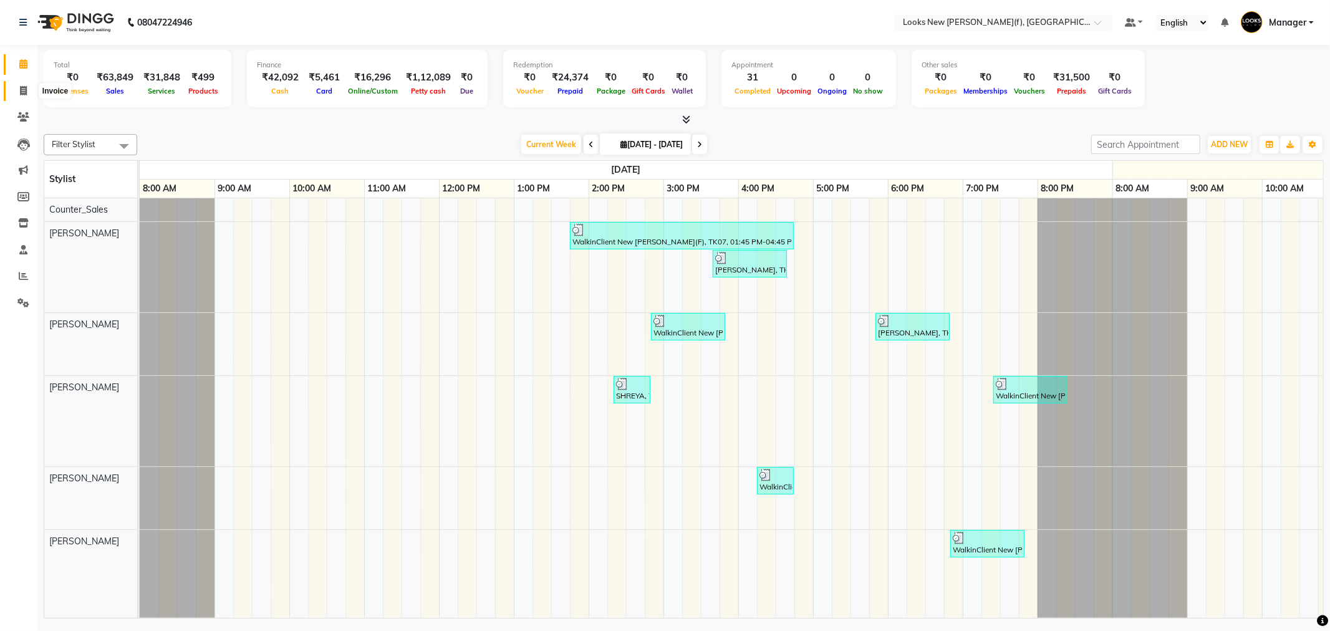
click at [17, 87] on span at bounding box center [23, 91] width 22 height 14
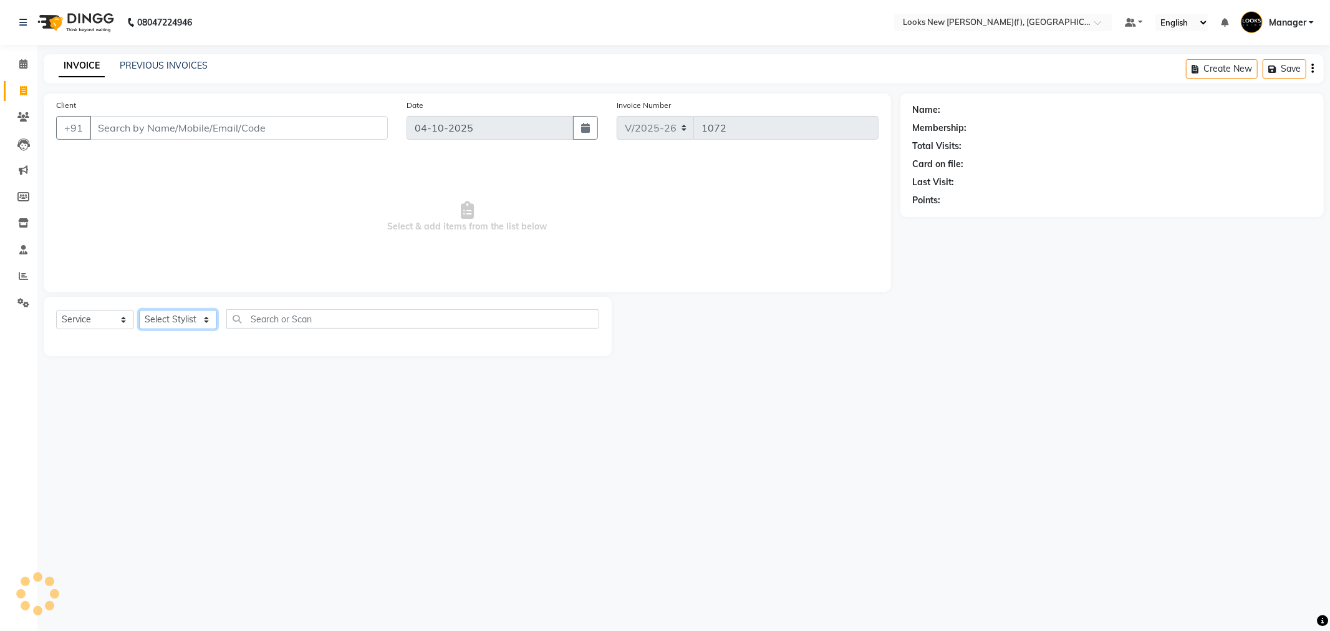
click at [176, 319] on select "Select Stylist" at bounding box center [178, 319] width 78 height 19
click at [176, 316] on select "Select Stylist" at bounding box center [178, 319] width 78 height 19
click at [196, 316] on select "Select Stylist Aakash_Pdct [PERSON_NAME] [PERSON_NAME] [PERSON_NAME] Counter_Sa…" at bounding box center [178, 319] width 78 height 19
click at [139, 311] on select "Select Stylist Aakash_Pdct [PERSON_NAME] [PERSON_NAME] [PERSON_NAME] Counter_Sa…" at bounding box center [178, 319] width 78 height 19
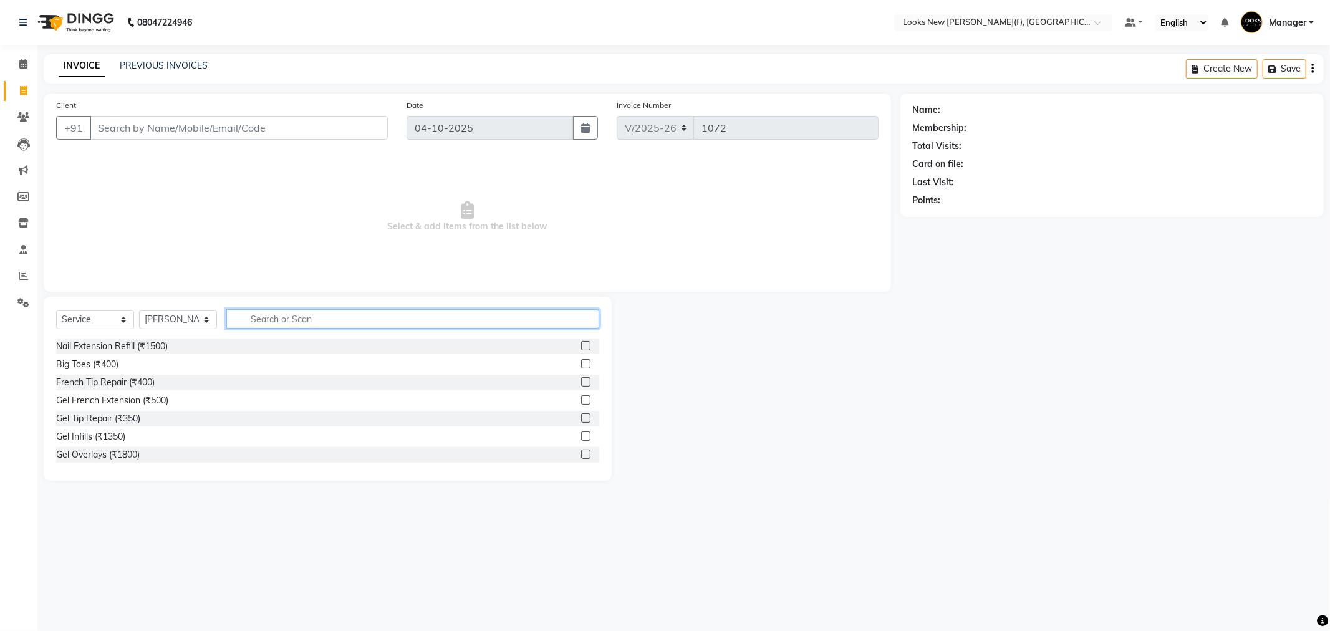
click at [286, 318] on input "text" at bounding box center [412, 318] width 373 height 19
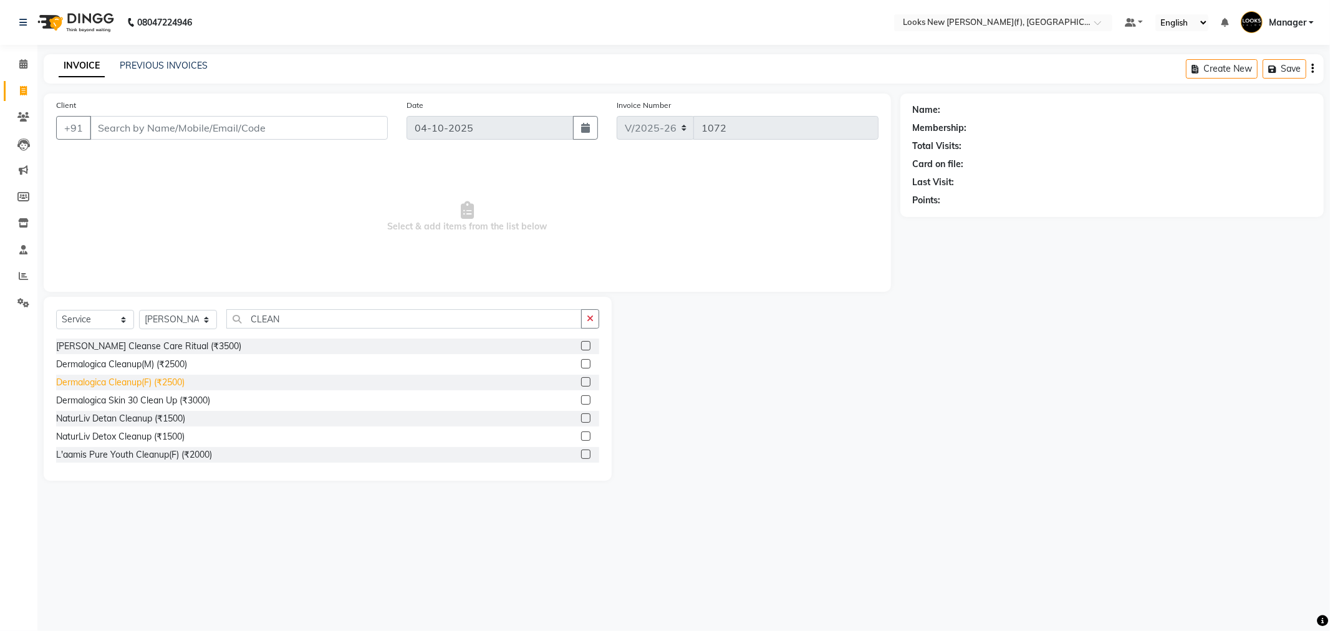
click at [120, 382] on div "Dermalogica Cleanup(F) (₹2500)" at bounding box center [120, 382] width 128 height 13
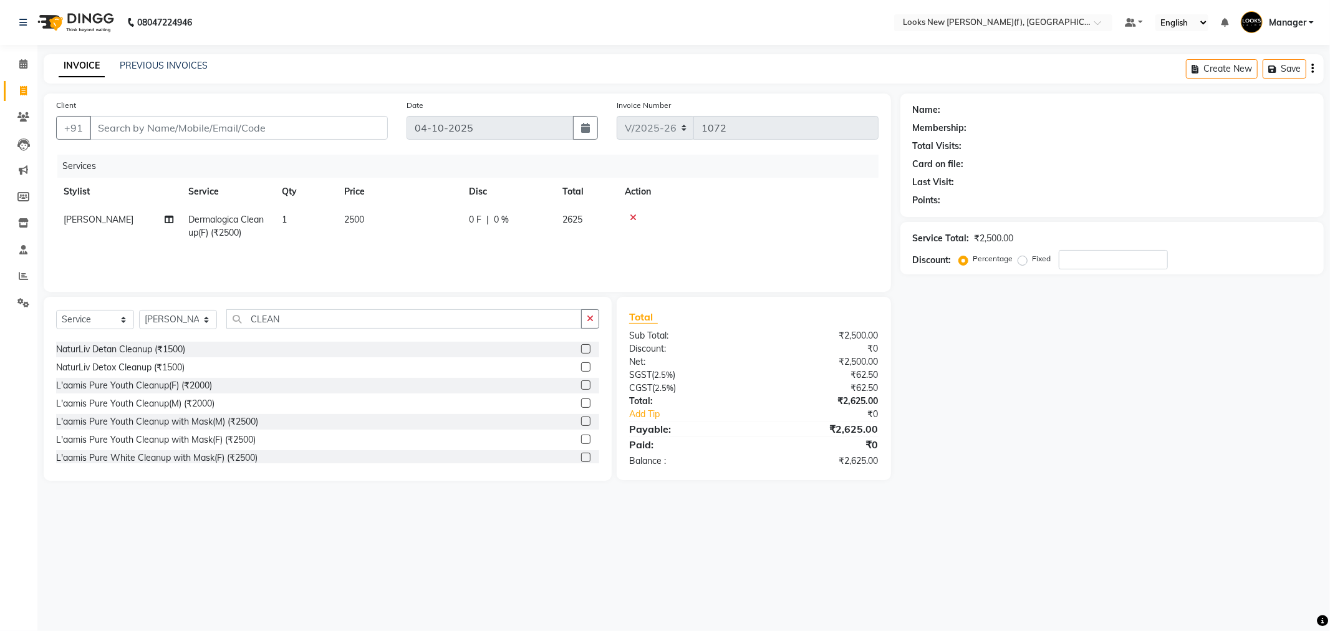
scroll to position [110, 0]
click at [188, 399] on div "L'aamis Pure Youth Cleanup with Mask(F) (₹2500)" at bounding box center [156, 399] width 200 height 13
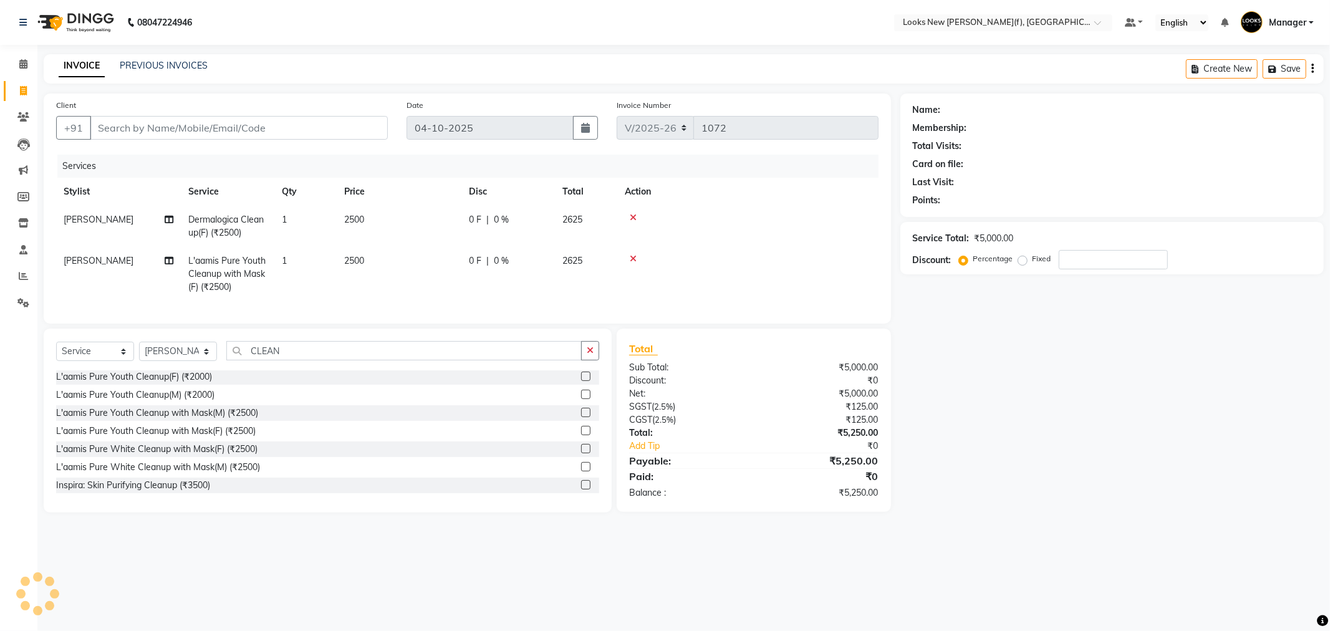
click at [632, 215] on icon at bounding box center [633, 217] width 7 height 9
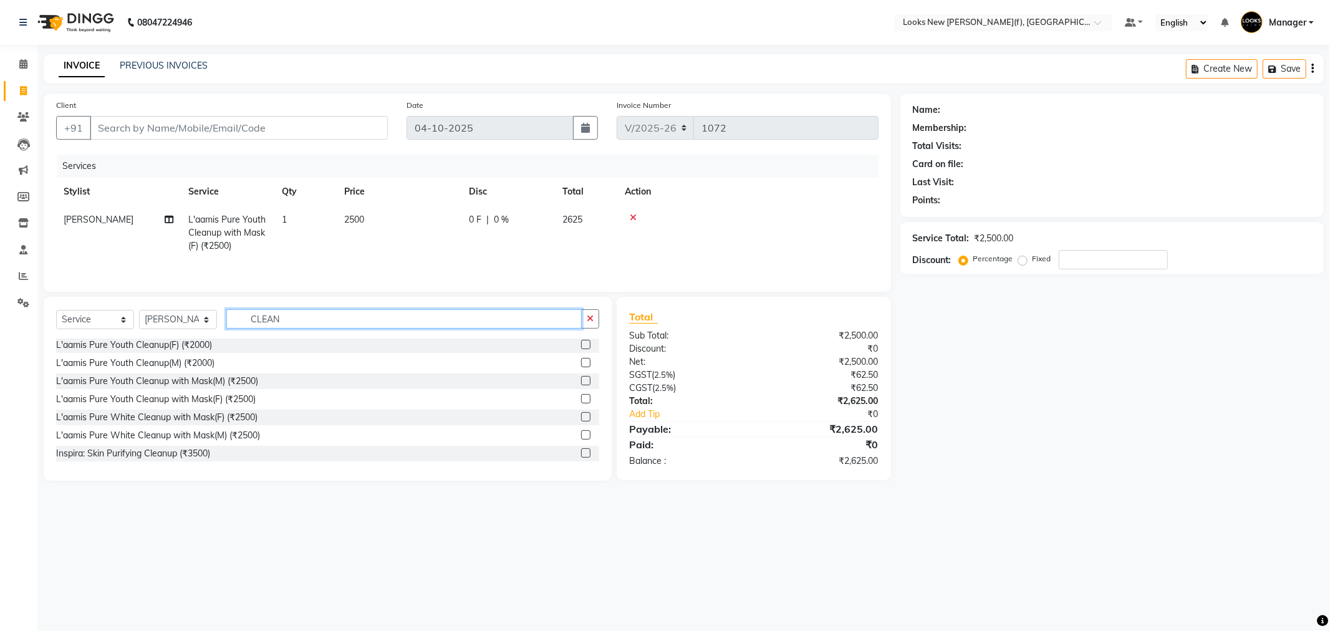
drag, startPoint x: 307, startPoint y: 320, endPoint x: 222, endPoint y: 323, distance: 84.9
click at [222, 323] on div "Select Service Product Membership Package Voucher Prepaid Gift Card Select Styl…" at bounding box center [327, 323] width 543 height 29
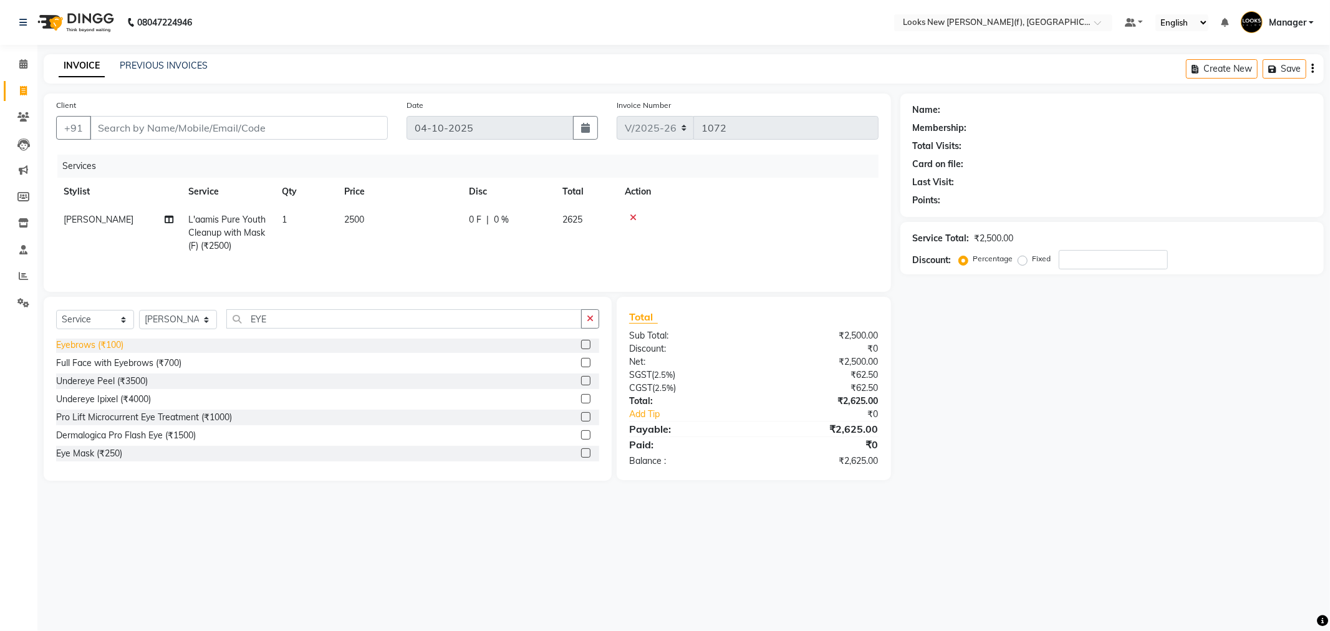
click at [72, 346] on div "Eyebrows (₹100)" at bounding box center [89, 345] width 67 height 13
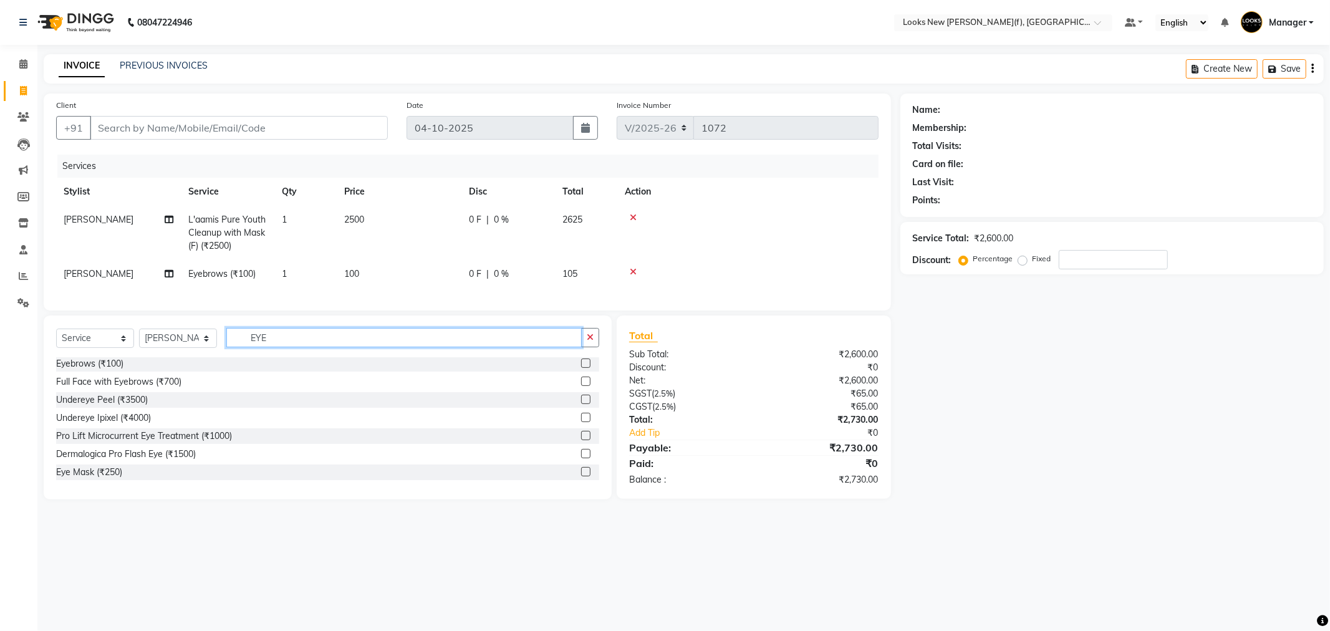
drag, startPoint x: 286, startPoint y: 345, endPoint x: 222, endPoint y: 355, distance: 64.5
click at [222, 355] on div "Select Service Product Membership Package Voucher Prepaid Gift Card Select Styl…" at bounding box center [327, 342] width 543 height 29
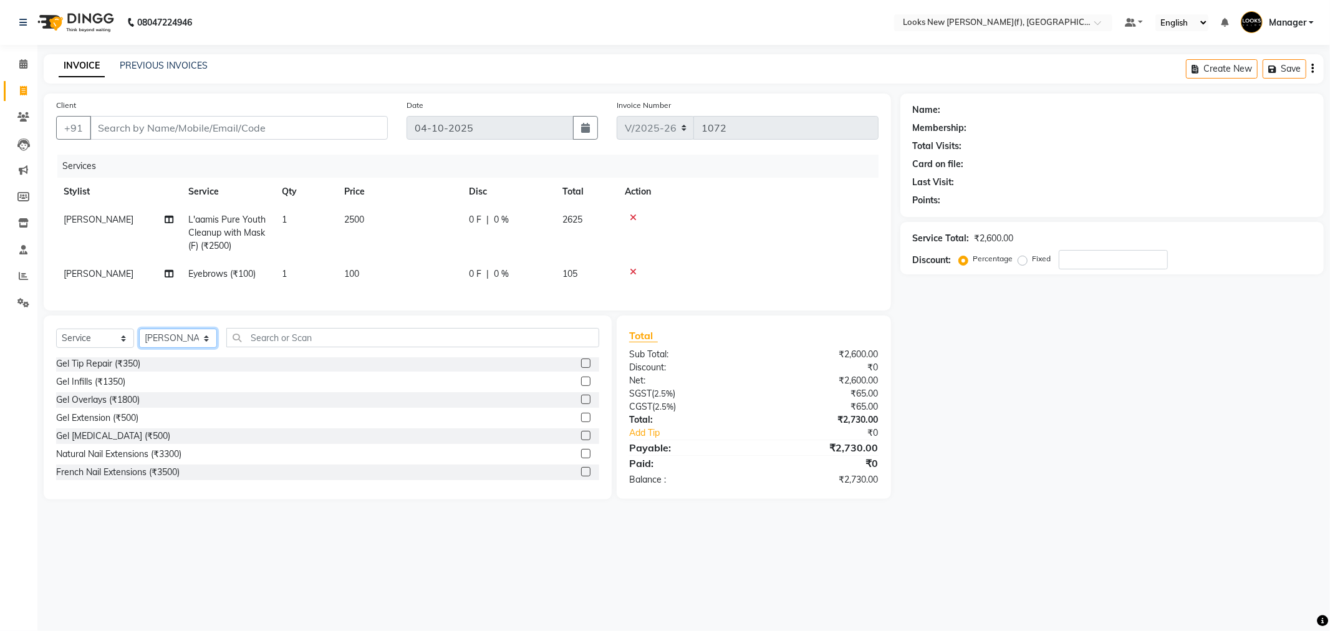
click at [195, 348] on select "Select Stylist Aakash_Pdct [PERSON_NAME] [PERSON_NAME] [PERSON_NAME] Counter_Sa…" at bounding box center [178, 338] width 78 height 19
click at [139, 339] on select "Select Stylist Aakash_Pdct [PERSON_NAME] [PERSON_NAME] [PERSON_NAME] Counter_Sa…" at bounding box center [178, 338] width 78 height 19
click at [302, 347] on input "text" at bounding box center [412, 337] width 373 height 19
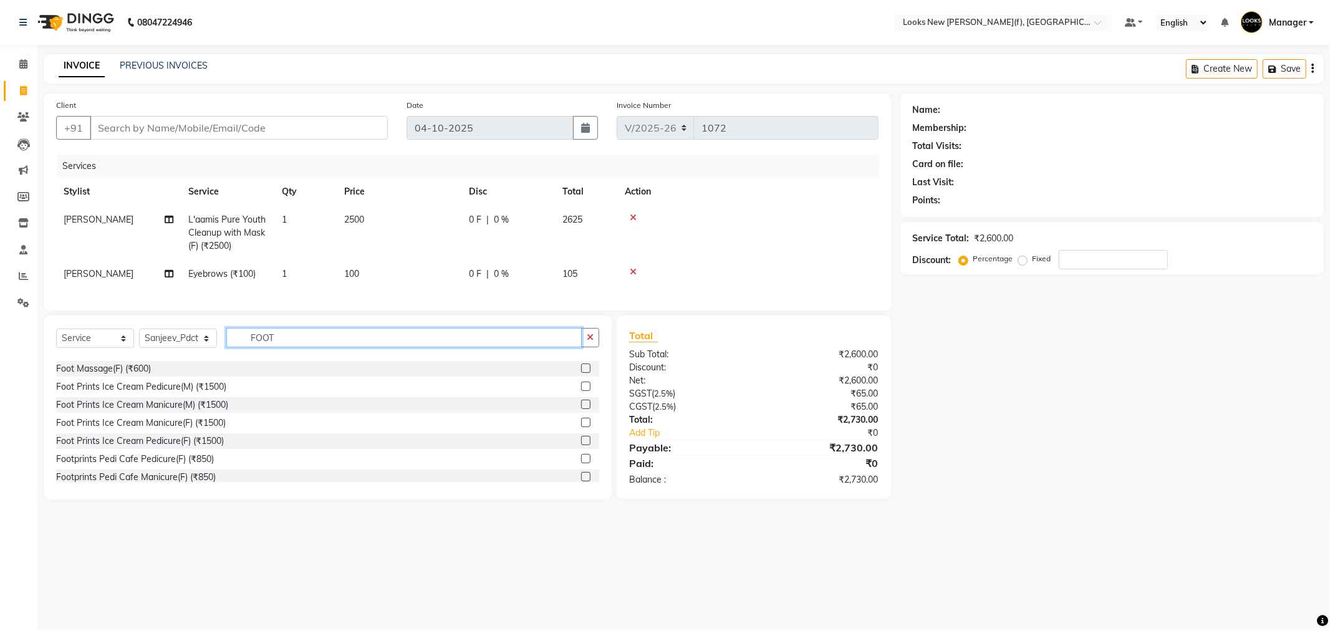
scroll to position [69, 0]
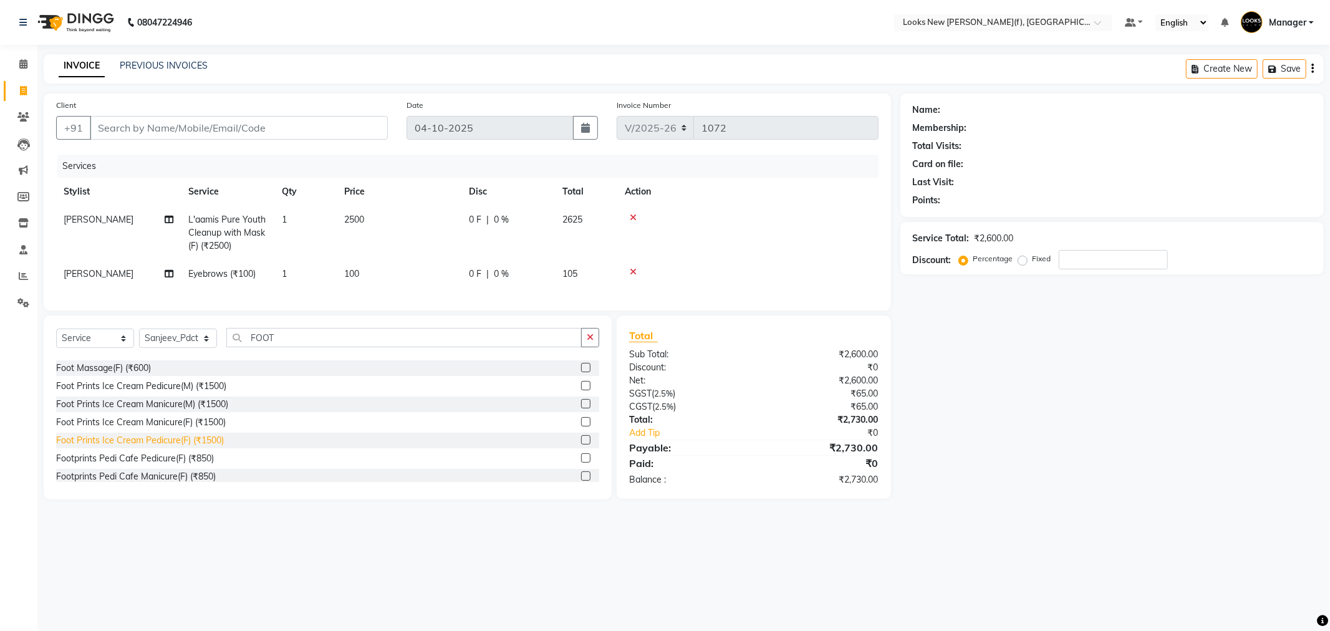
click at [161, 447] on div "Foot Prints Ice Cream Pedicure(F) (₹1500)" at bounding box center [140, 440] width 168 height 13
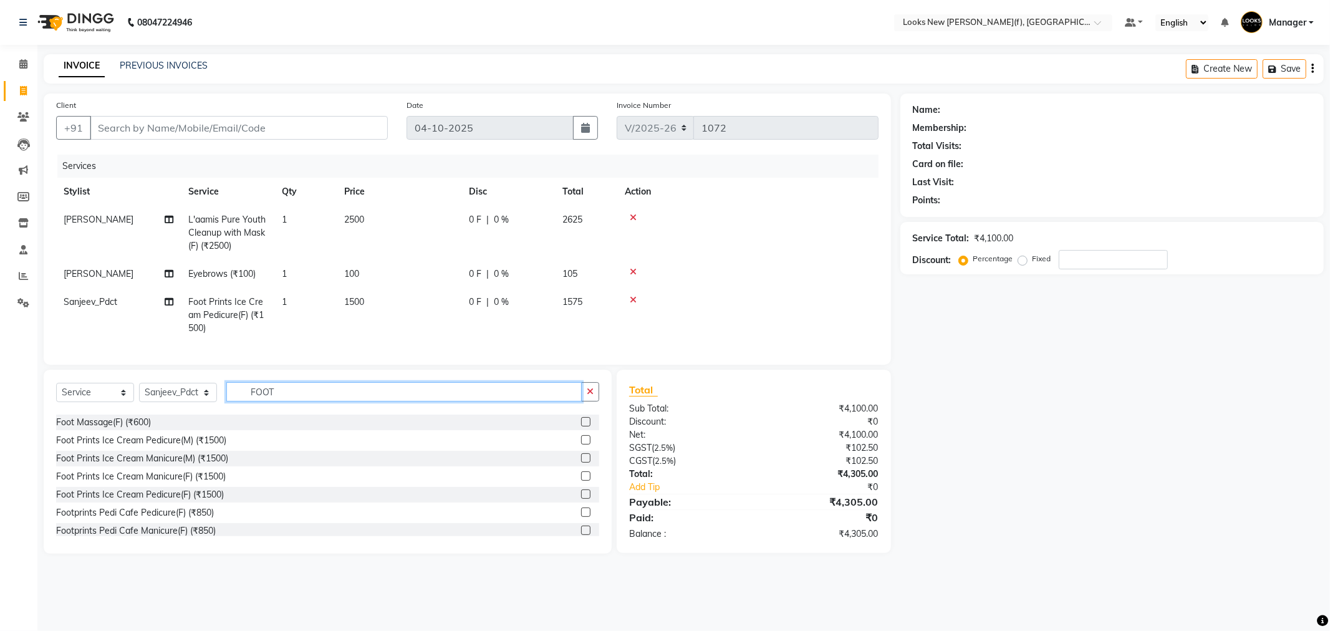
drag, startPoint x: 306, startPoint y: 406, endPoint x: 196, endPoint y: 417, distance: 110.3
click at [196, 412] on div "Select Service Product Membership Package Voucher Prepaid Gift Card Select Styl…" at bounding box center [327, 396] width 543 height 29
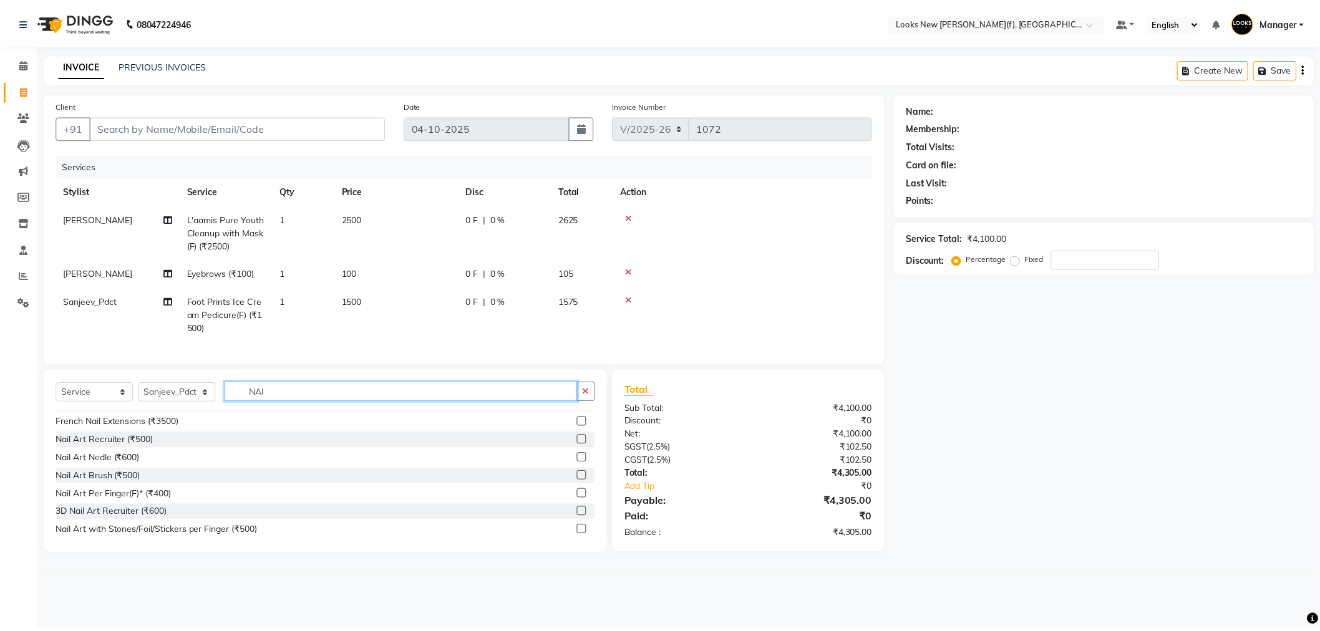
scroll to position [0, 0]
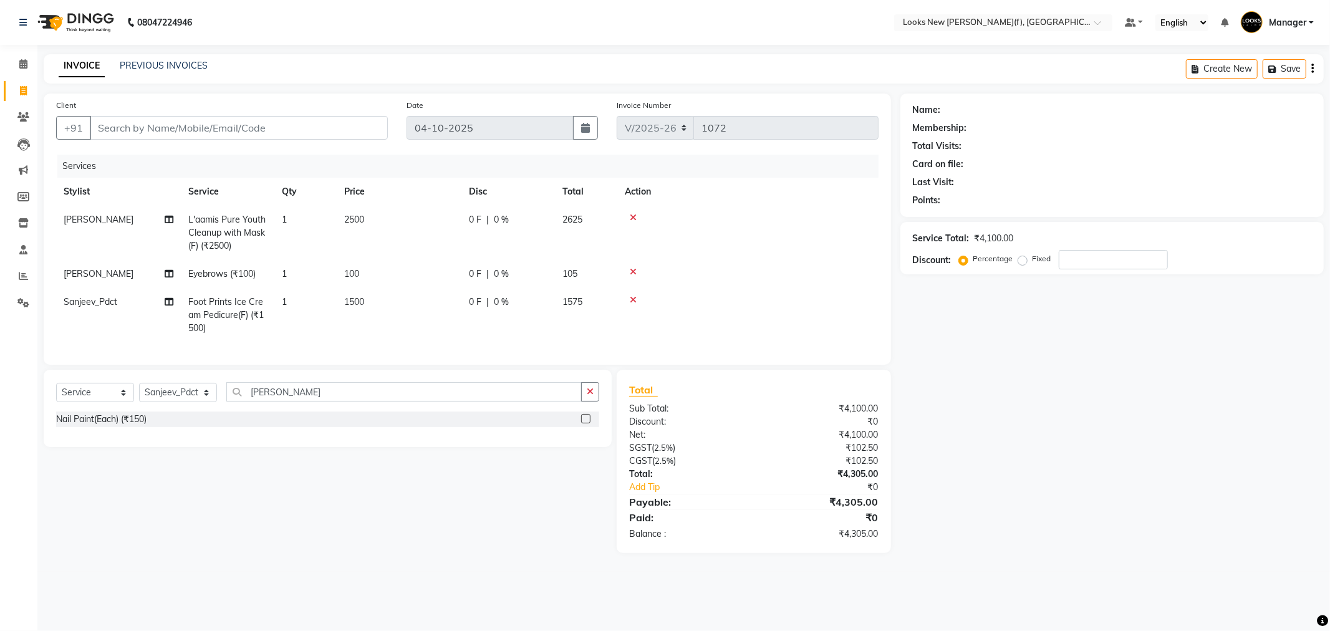
drag, startPoint x: 71, startPoint y: 432, endPoint x: 77, endPoint y: 431, distance: 6.3
click at [72, 426] on div "Nail Paint(Each) (₹150)" at bounding box center [101, 419] width 90 height 13
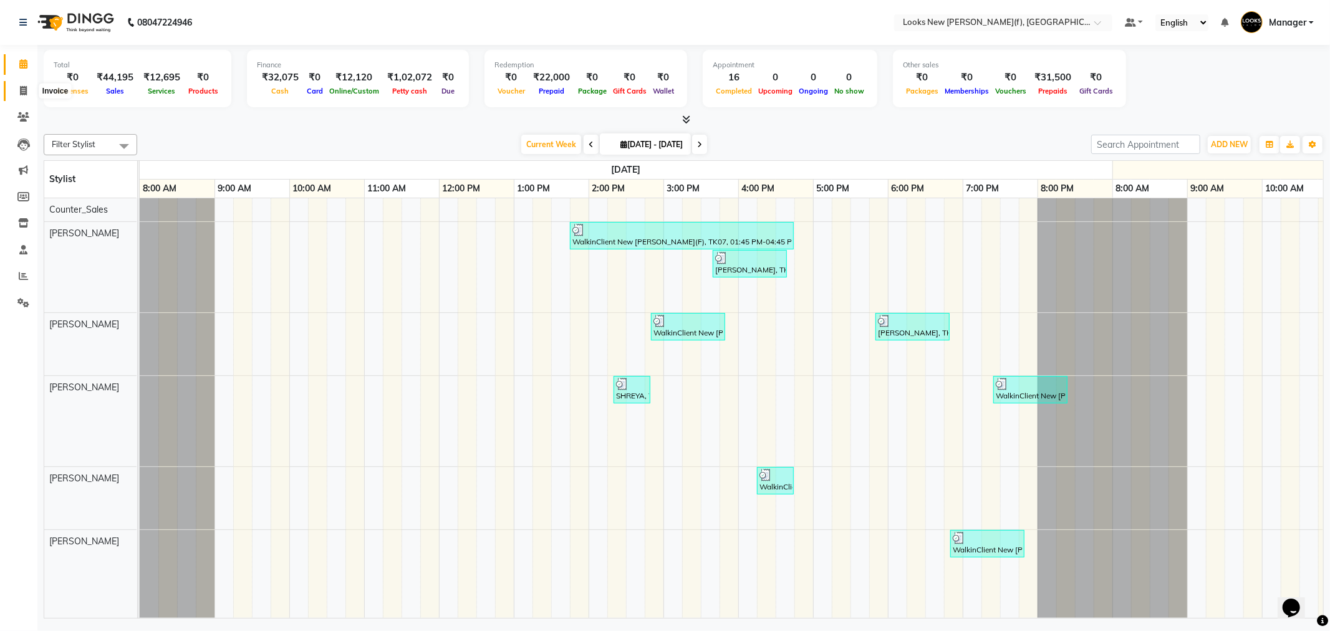
click at [24, 89] on icon at bounding box center [23, 90] width 7 height 9
select select "service"
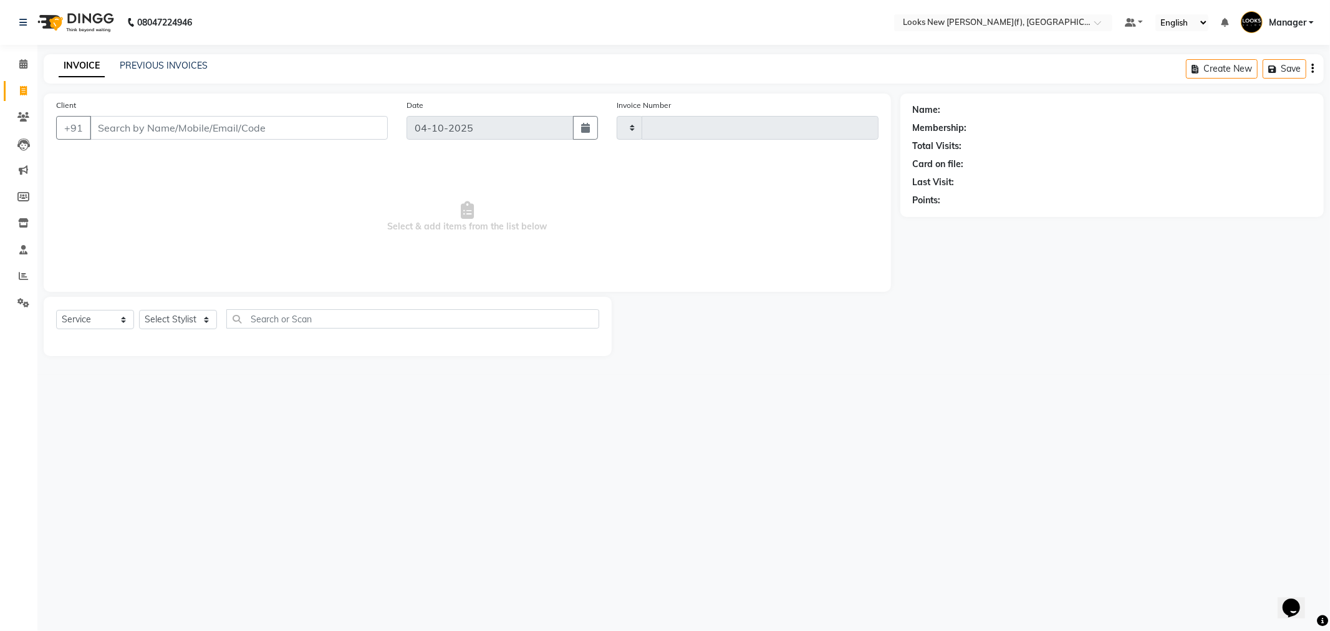
type input "1063"
select select "8659"
click at [176, 314] on select "Select Stylist" at bounding box center [178, 319] width 78 height 19
select select "87315"
click at [139, 311] on select "Select Stylist Aakash_Pdct [PERSON_NAME] [PERSON_NAME] [PERSON_NAME] Counter_Sa…" at bounding box center [178, 319] width 78 height 19
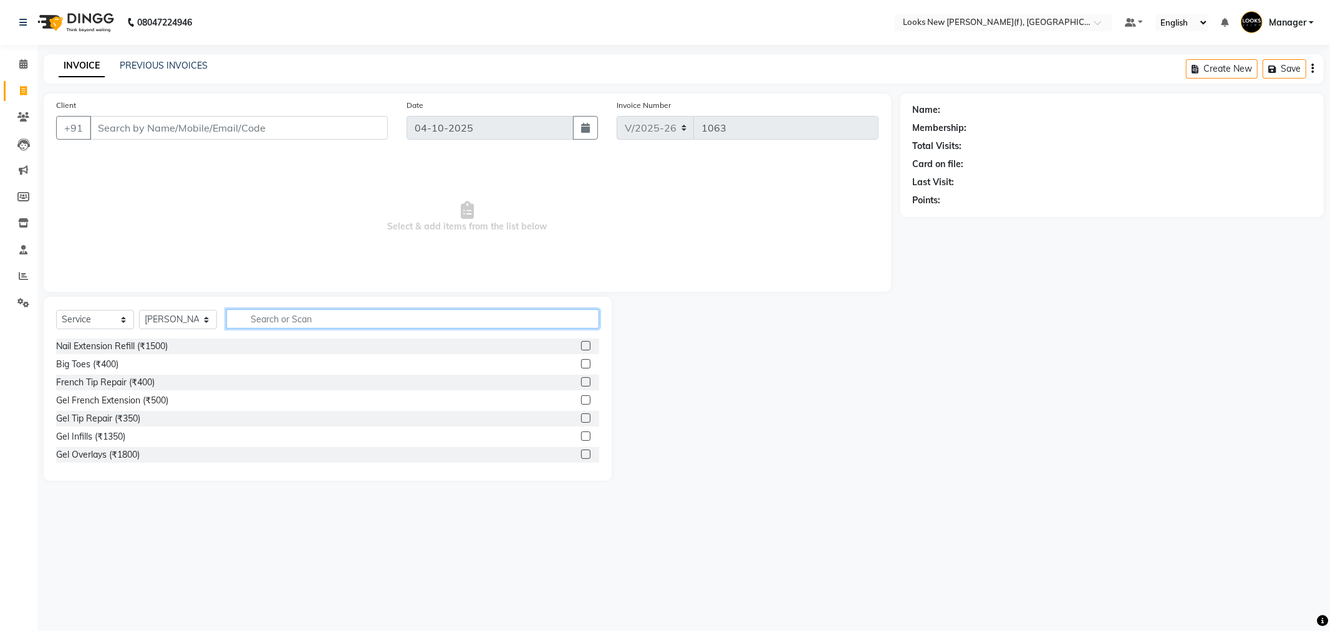
click at [314, 319] on input "text" at bounding box center [412, 318] width 373 height 19
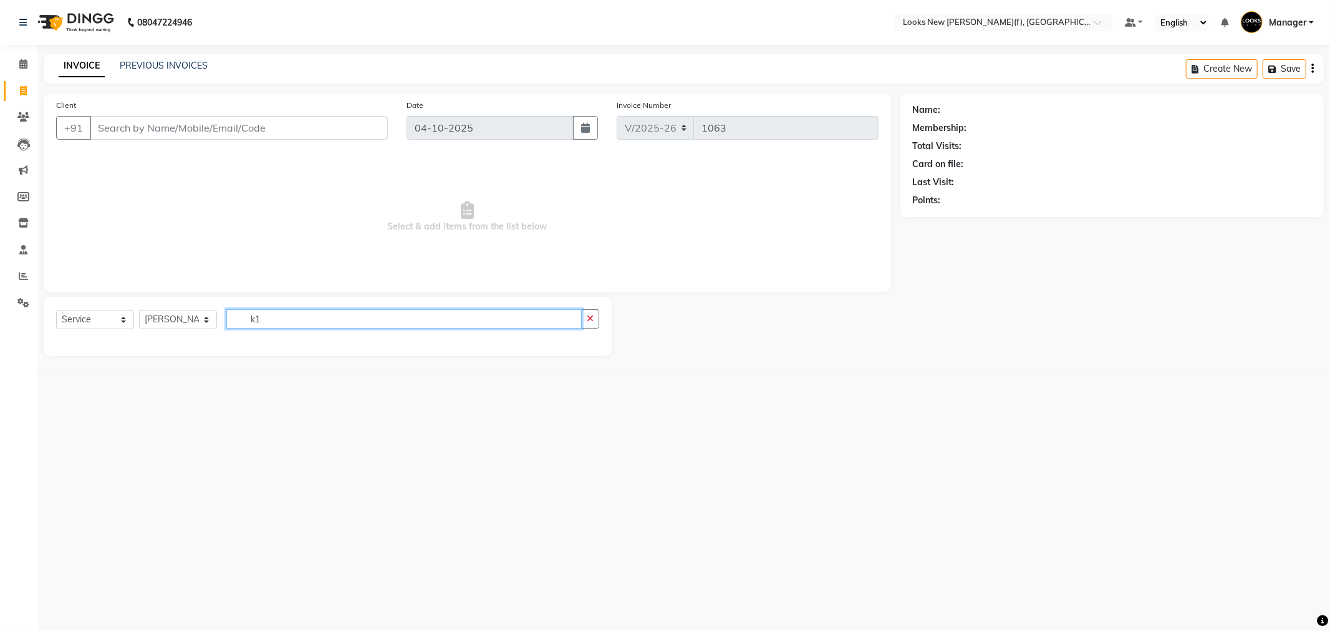
type input "k"
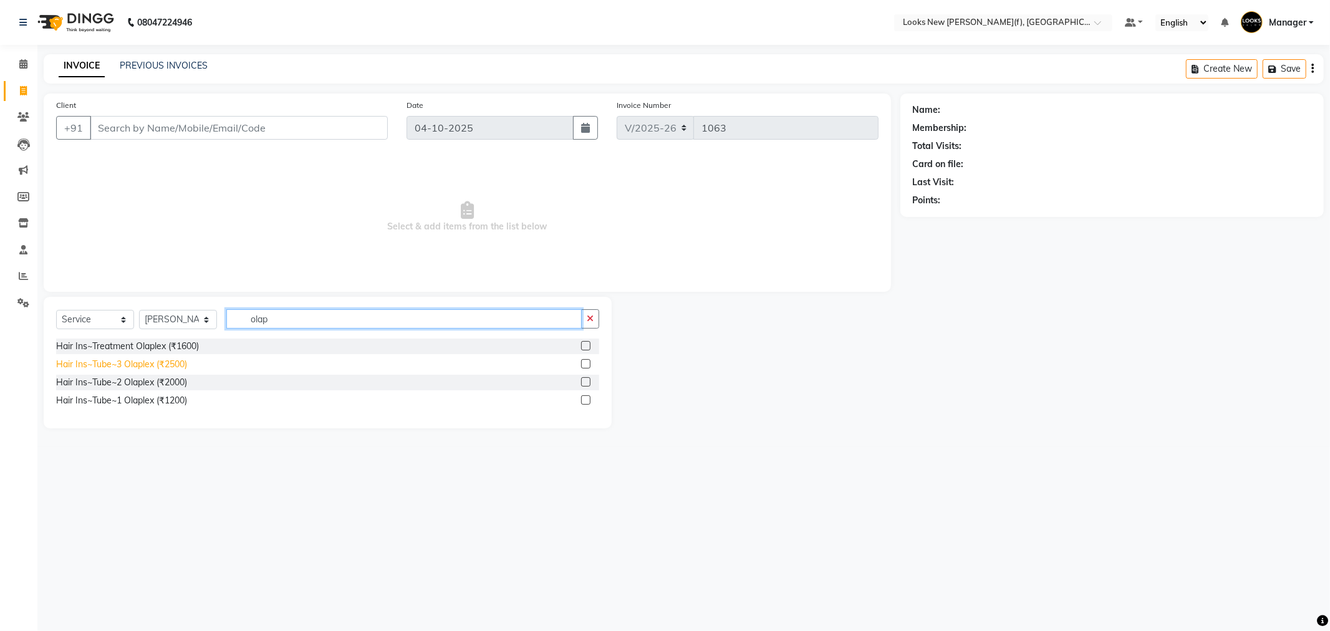
type input "olap"
click at [141, 363] on div "Hair Ins~Tube~3 Olaplex (₹2500)" at bounding box center [121, 364] width 131 height 13
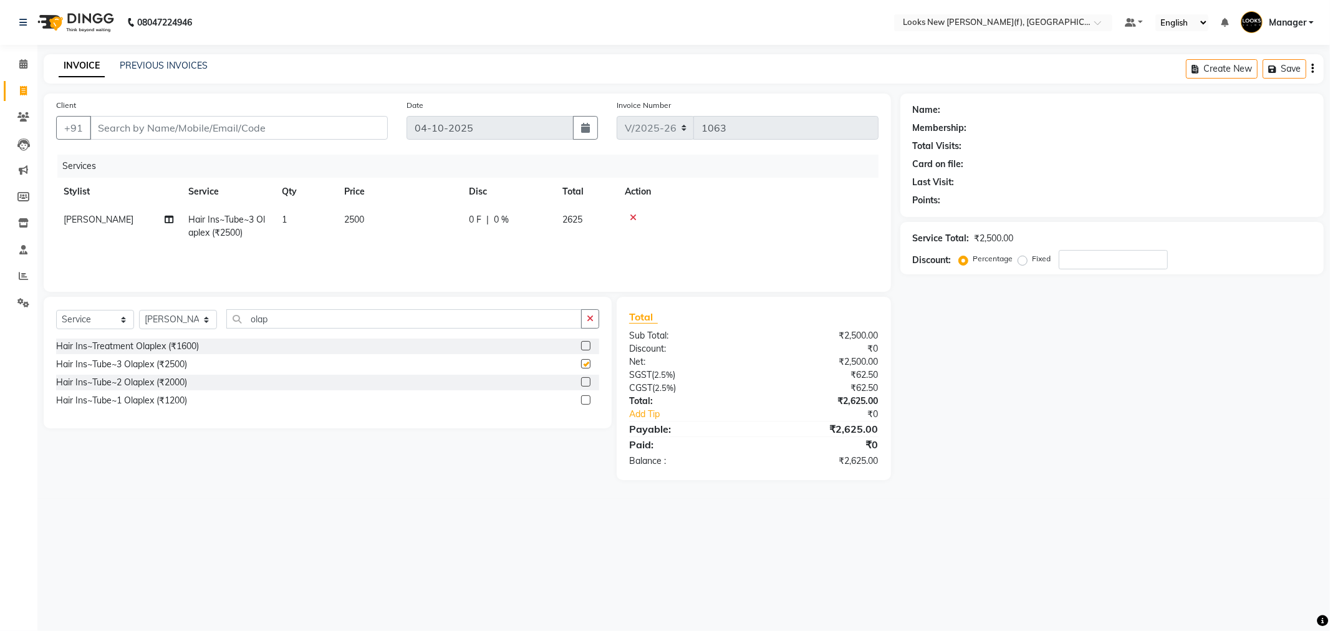
checkbox input "false"
click at [410, 218] on td "2500" at bounding box center [399, 226] width 125 height 41
select select "87315"
drag, startPoint x: 463, startPoint y: 215, endPoint x: 360, endPoint y: 214, distance: 102.9
click at [360, 214] on tr "Aakash_Pdct [PERSON_NAME] [PERSON_NAME] [PERSON_NAME] Counter_Sales [PERSON_NAM…" at bounding box center [467, 232] width 823 height 53
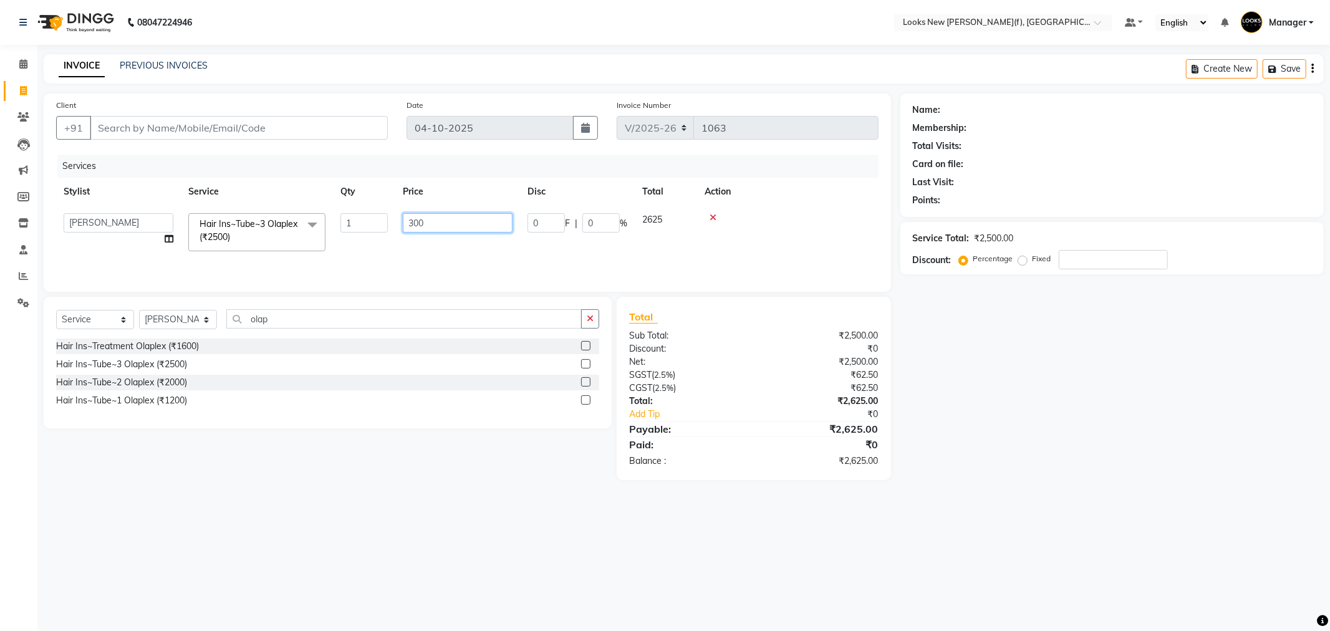
type input "3000"
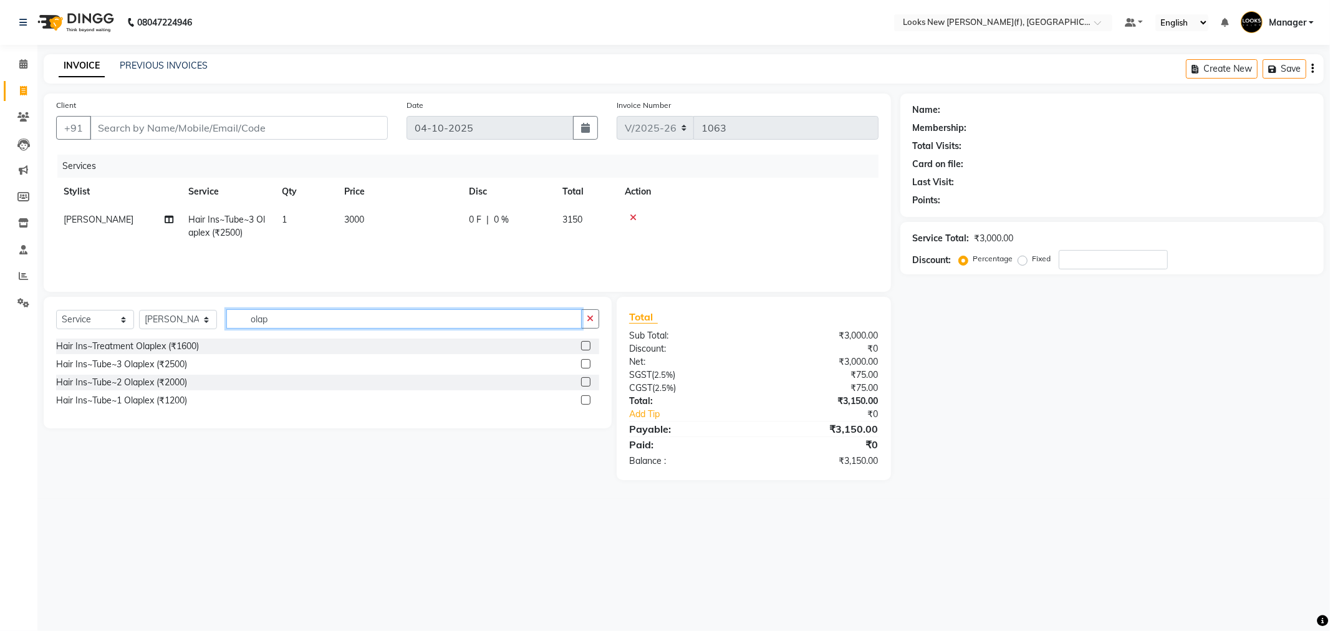
drag, startPoint x: 292, startPoint y: 324, endPoint x: 227, endPoint y: 322, distance: 64.9
click at [227, 322] on input "olap" at bounding box center [403, 318] width 355 height 19
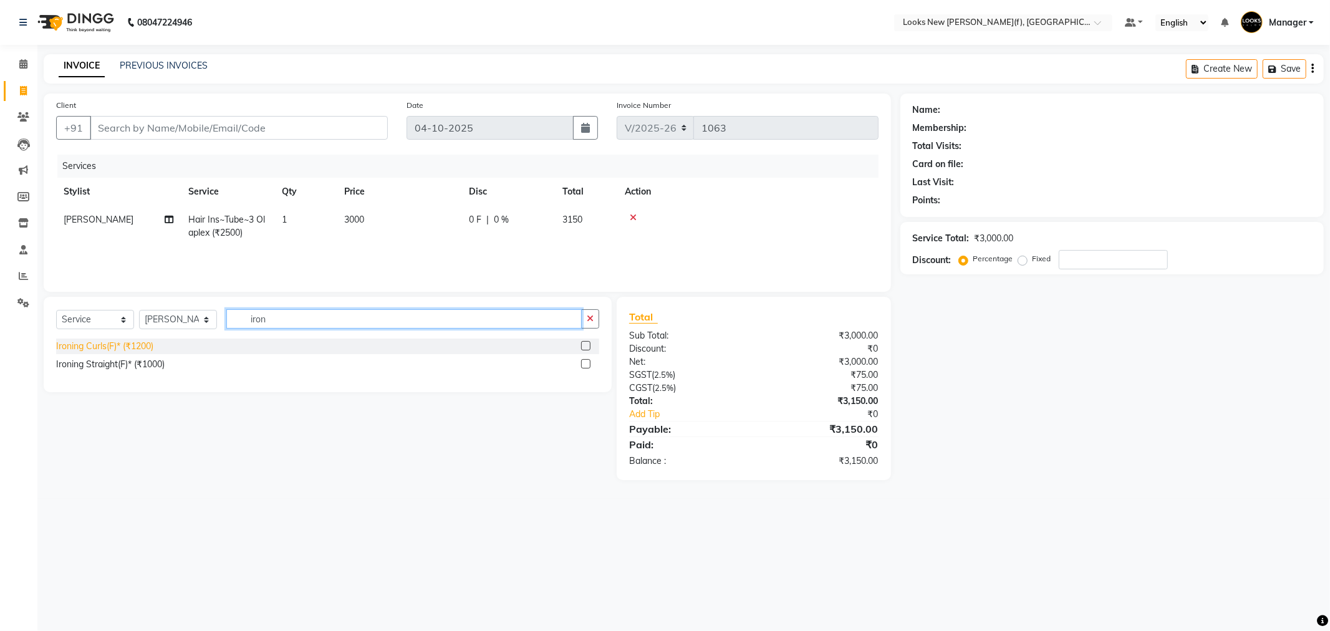
type input "iron"
click at [92, 347] on div "Ironing Curls(F)* (₹1200)" at bounding box center [104, 346] width 97 height 13
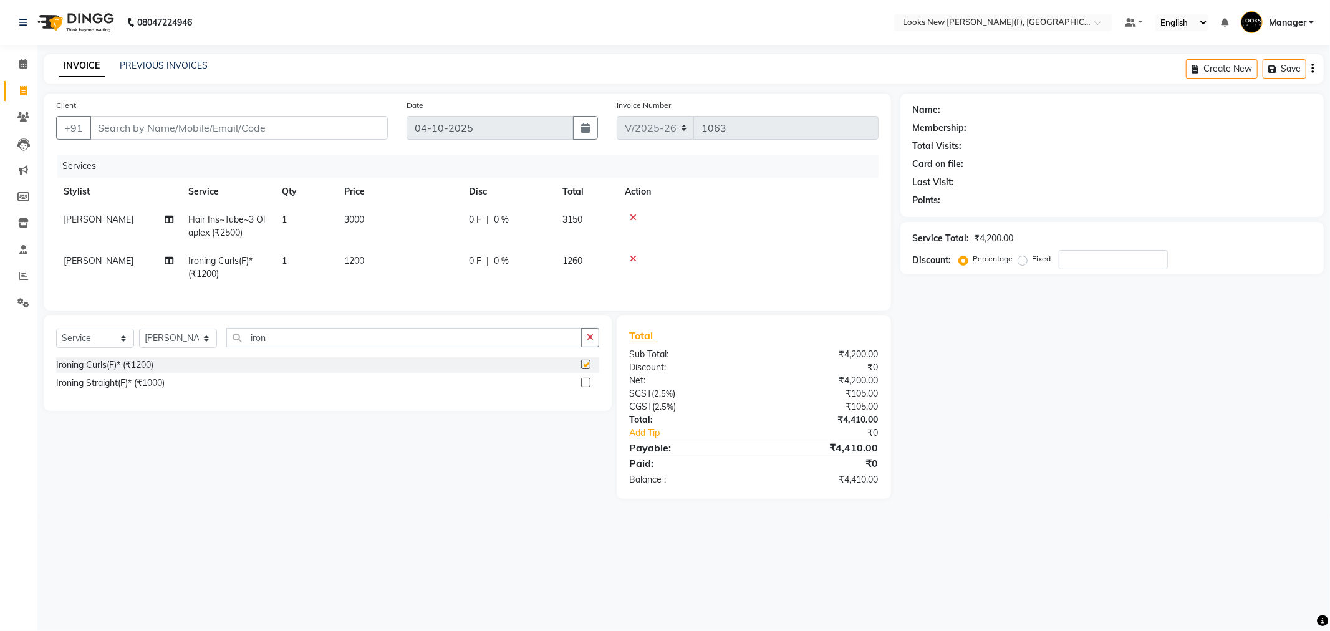
checkbox input "false"
click at [170, 348] on select "Select Stylist Aakash_Pdct [PERSON_NAME] [PERSON_NAME] [PERSON_NAME] Counter_Sa…" at bounding box center [178, 338] width 78 height 19
select select "87318"
click at [139, 339] on select "Select Stylist Aakash_Pdct [PERSON_NAME] [PERSON_NAME] [PERSON_NAME] Counter_Sa…" at bounding box center [178, 338] width 78 height 19
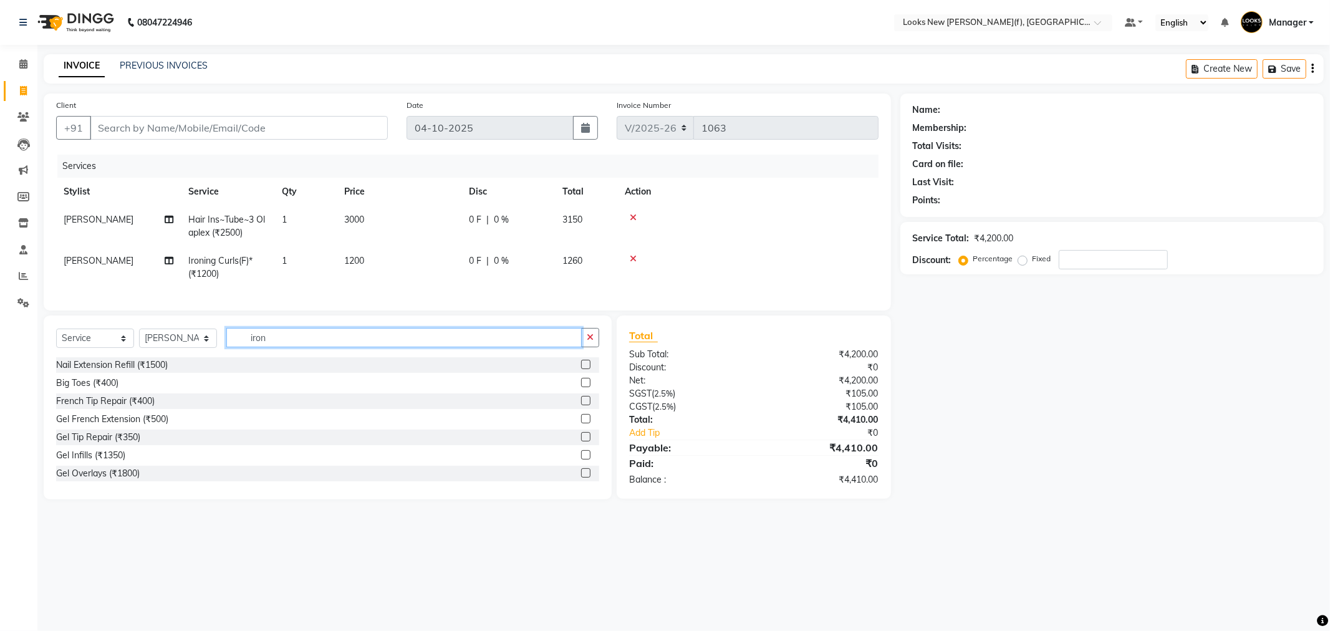
drag, startPoint x: 298, startPoint y: 347, endPoint x: 215, endPoint y: 332, distance: 84.3
click at [215, 332] on div "Select Service Product Membership Package Voucher Prepaid Gift Card Select Styl…" at bounding box center [328, 408] width 568 height 184
type input "eye"
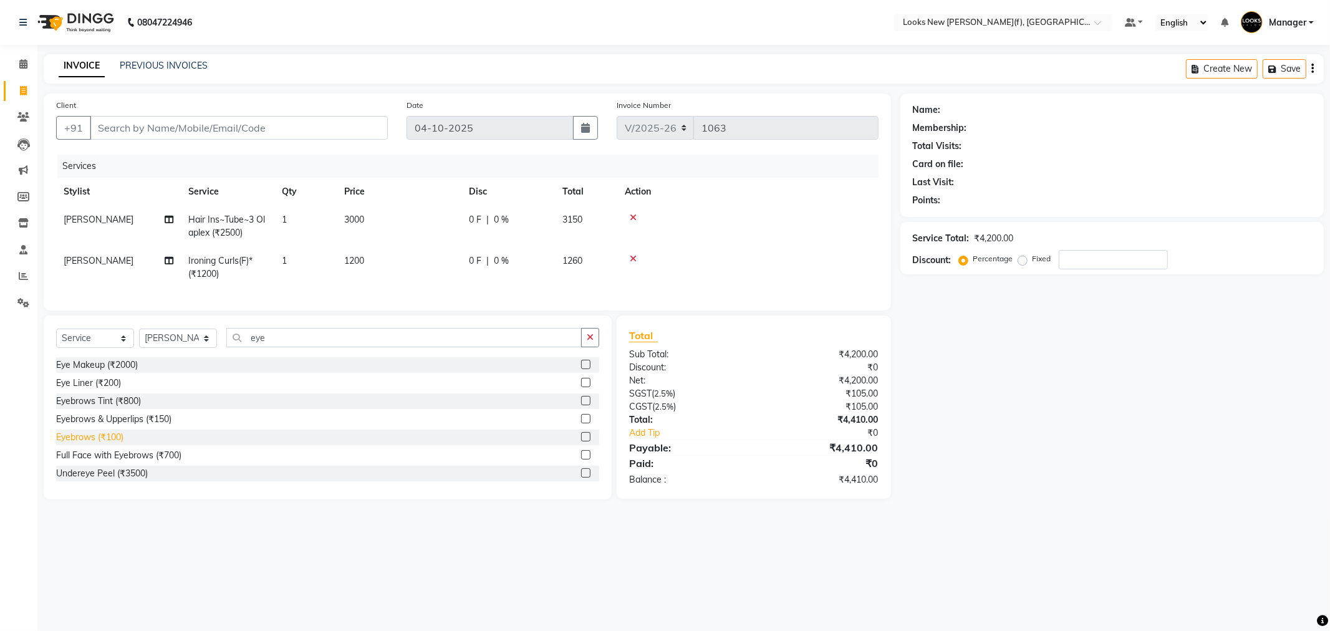
click at [120, 443] on div "Eyebrows (₹100)" at bounding box center [89, 437] width 67 height 13
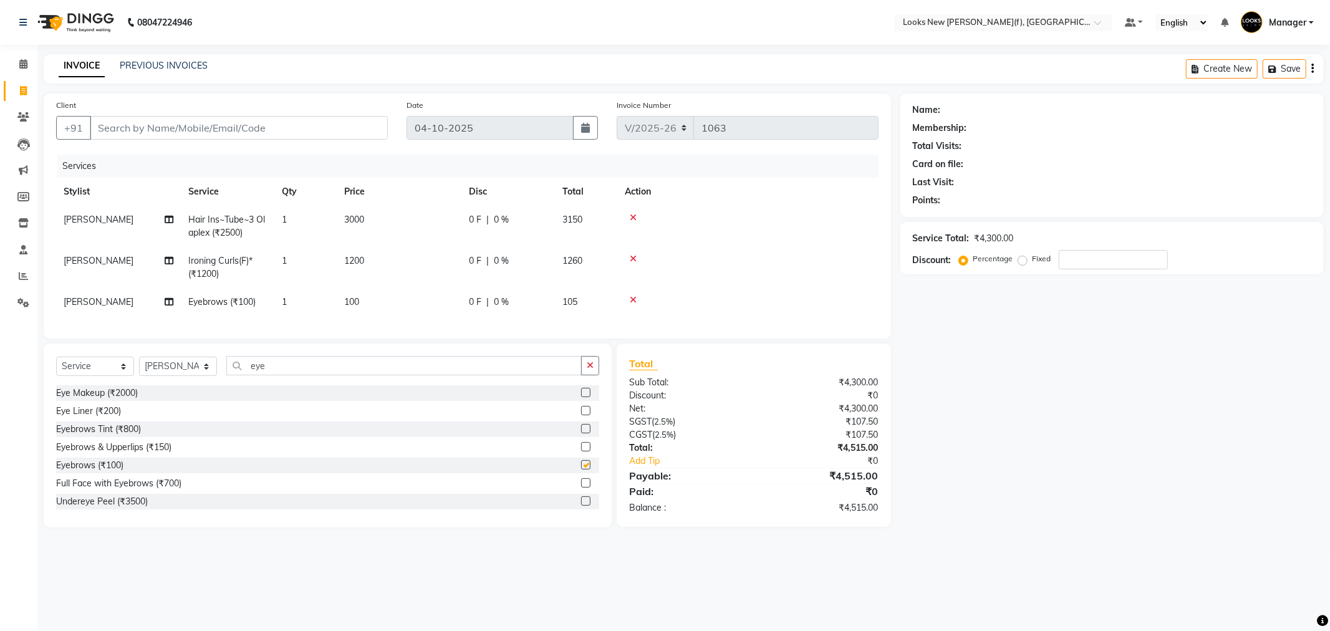
checkbox input "false"
drag, startPoint x: 304, startPoint y: 364, endPoint x: 231, endPoint y: 370, distance: 73.2
click at [231, 370] on div "Select Service Product Membership Package Voucher Prepaid Gift Card Select Styl…" at bounding box center [328, 436] width 568 height 184
drag, startPoint x: 279, startPoint y: 379, endPoint x: 217, endPoint y: 379, distance: 62.4
click at [217, 379] on div "Select Service Product Membership Package Voucher Prepaid Gift Card Select Styl…" at bounding box center [327, 370] width 543 height 29
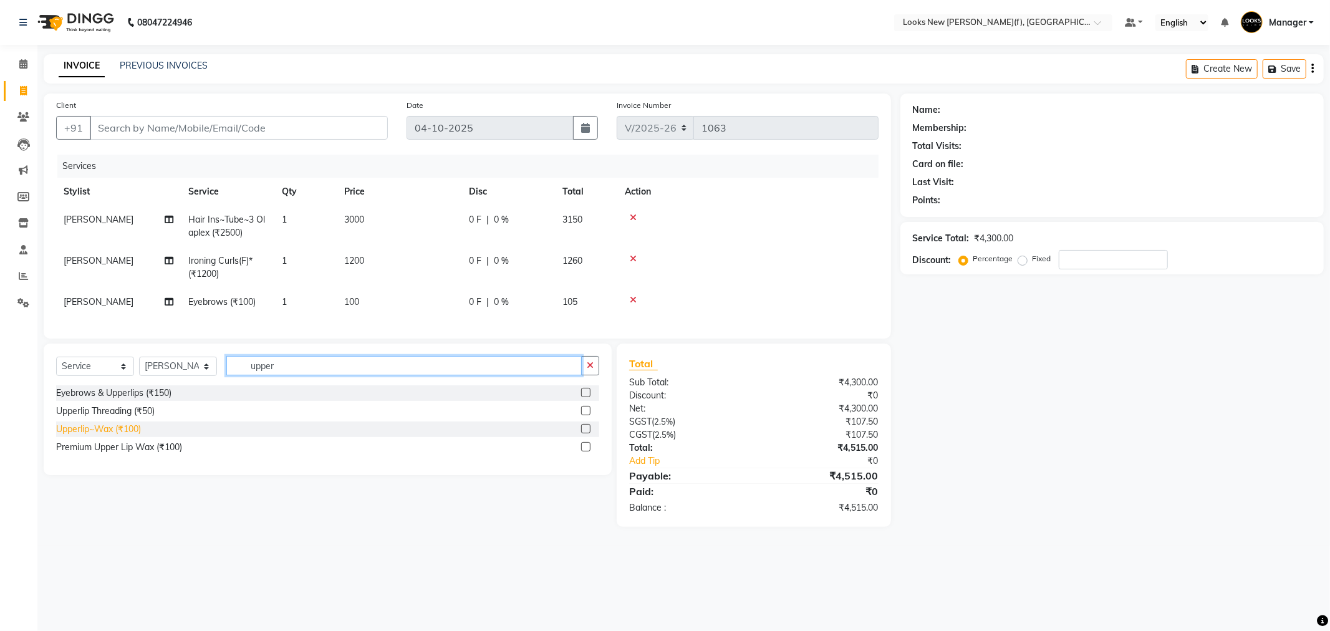
type input "upper"
click at [102, 436] on div "Upperlip~Wax (₹100)" at bounding box center [98, 429] width 85 height 13
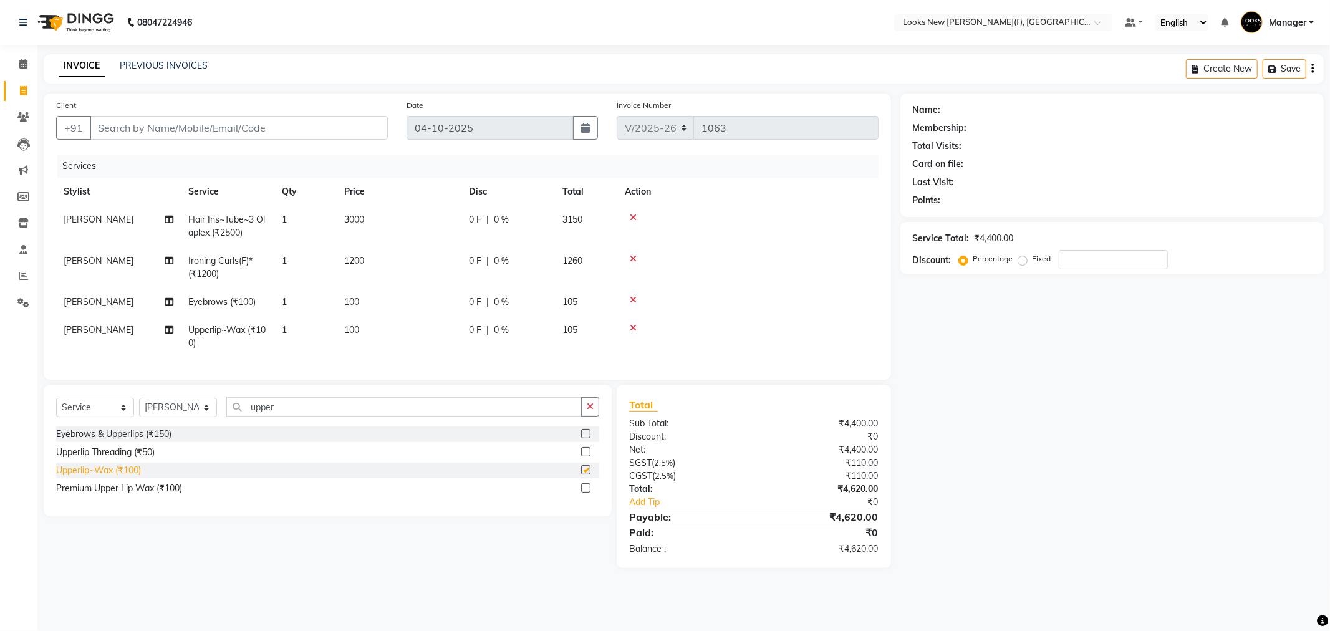
checkbox input "false"
click at [178, 126] on input "Client" at bounding box center [239, 128] width 298 height 24
type input "5"
type input "0"
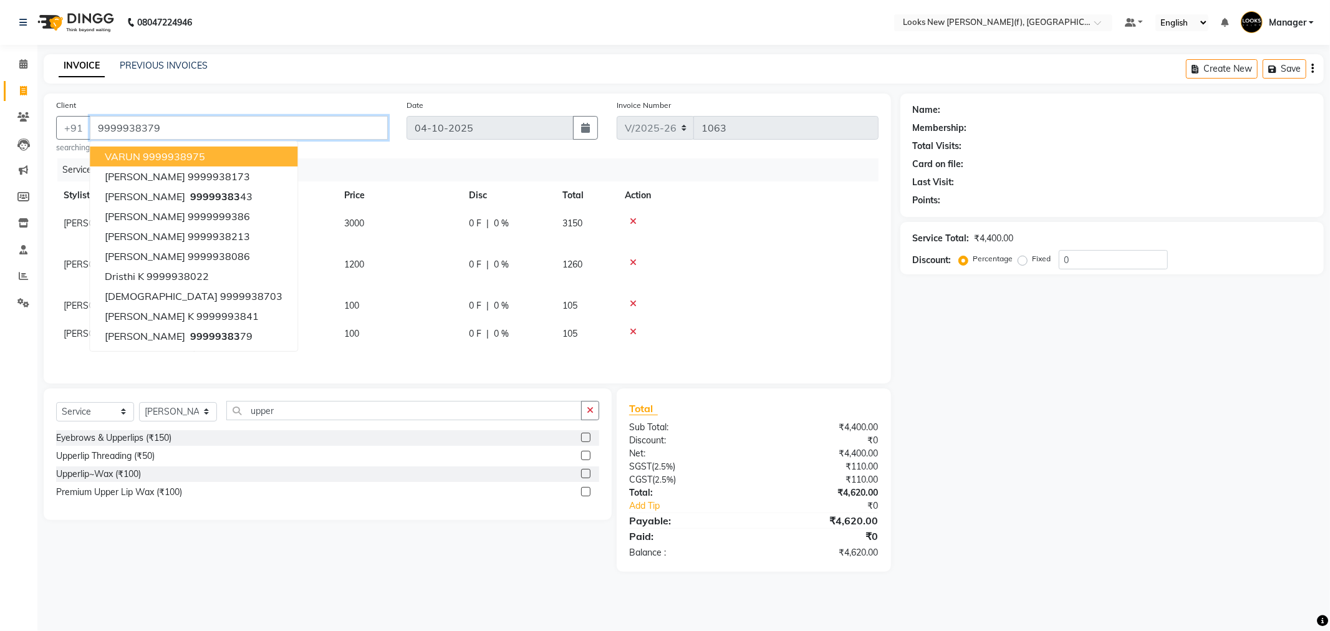
type input "9999938379"
select select "1: Object"
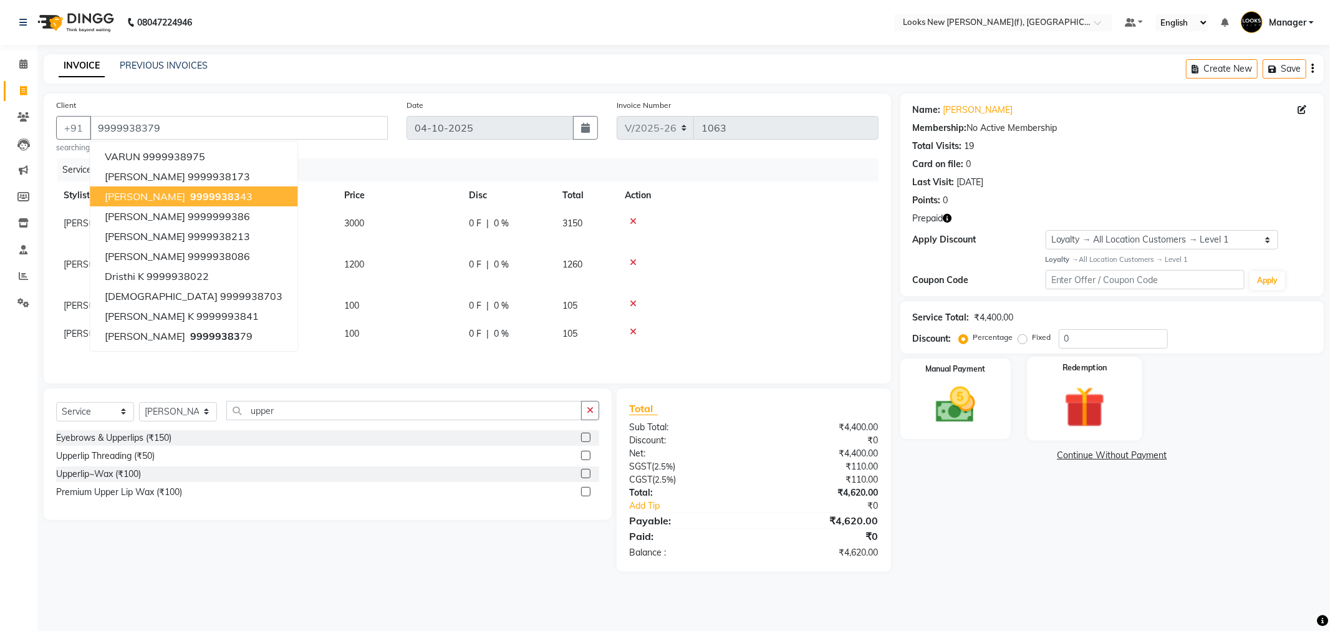
click at [1061, 387] on img at bounding box center [1084, 407] width 67 height 51
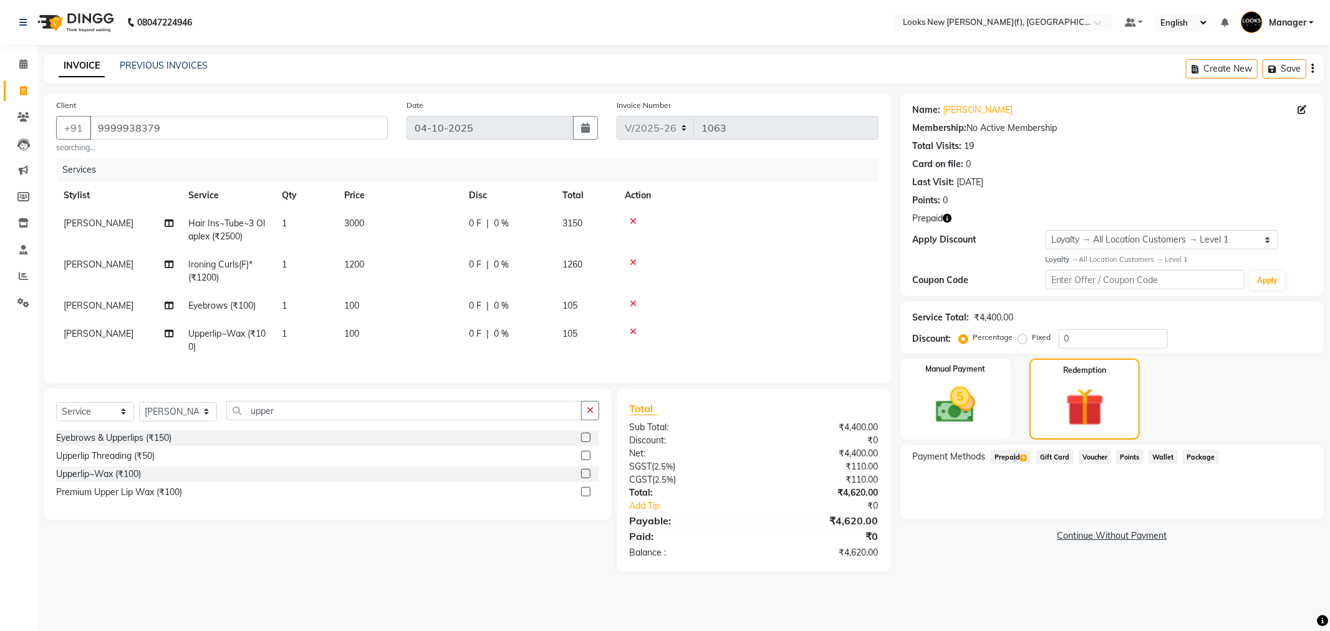
click at [1012, 457] on span "Prepaid 9" at bounding box center [1011, 457] width 41 height 14
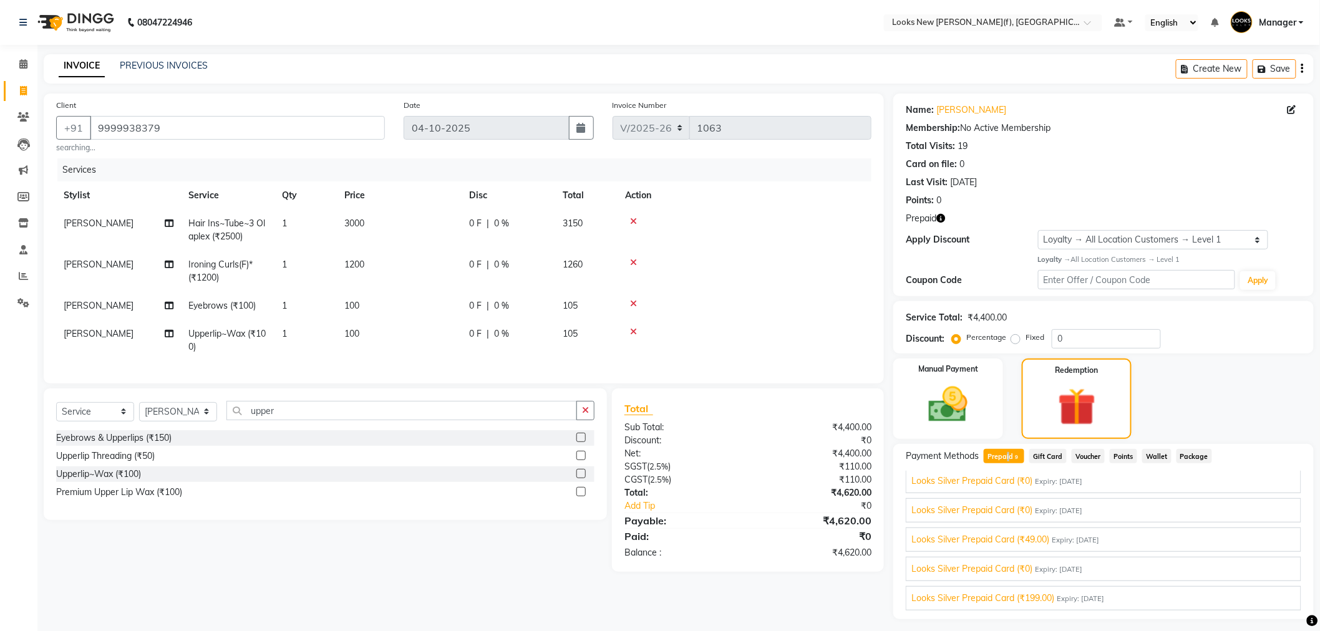
scroll to position [145, 0]
click at [1093, 599] on span "Expiry: [DATE]" at bounding box center [1086, 602] width 47 height 11
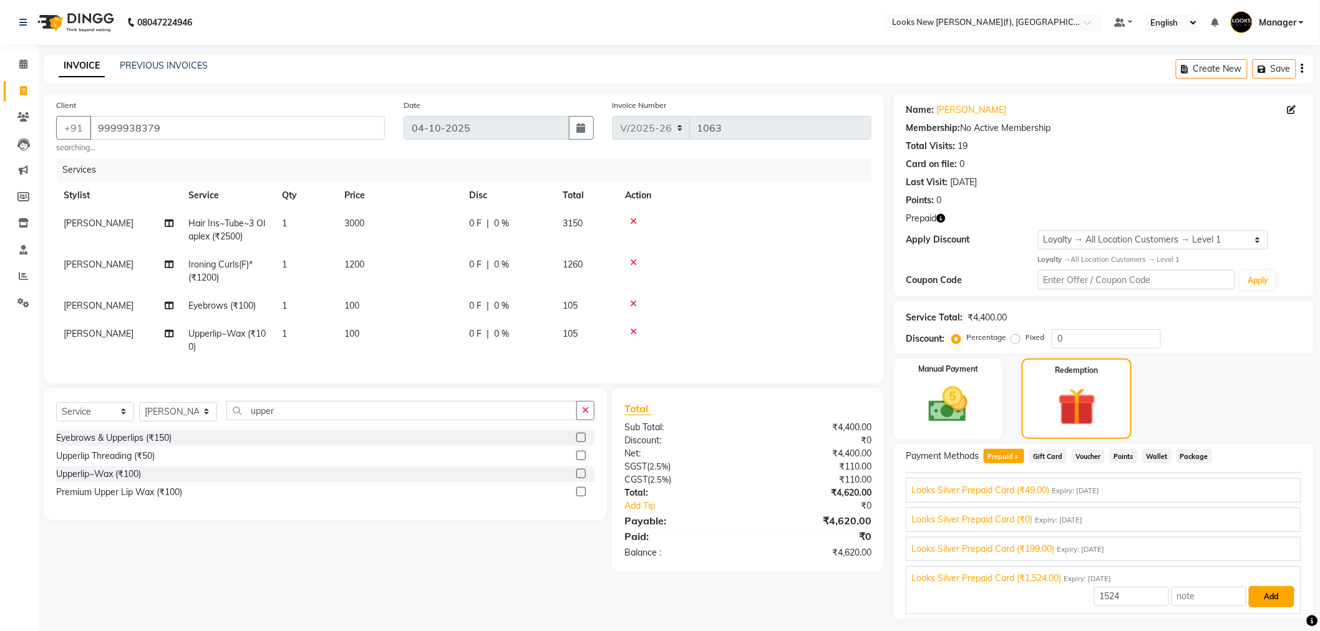
click at [1254, 597] on button "Add" at bounding box center [1272, 596] width 46 height 21
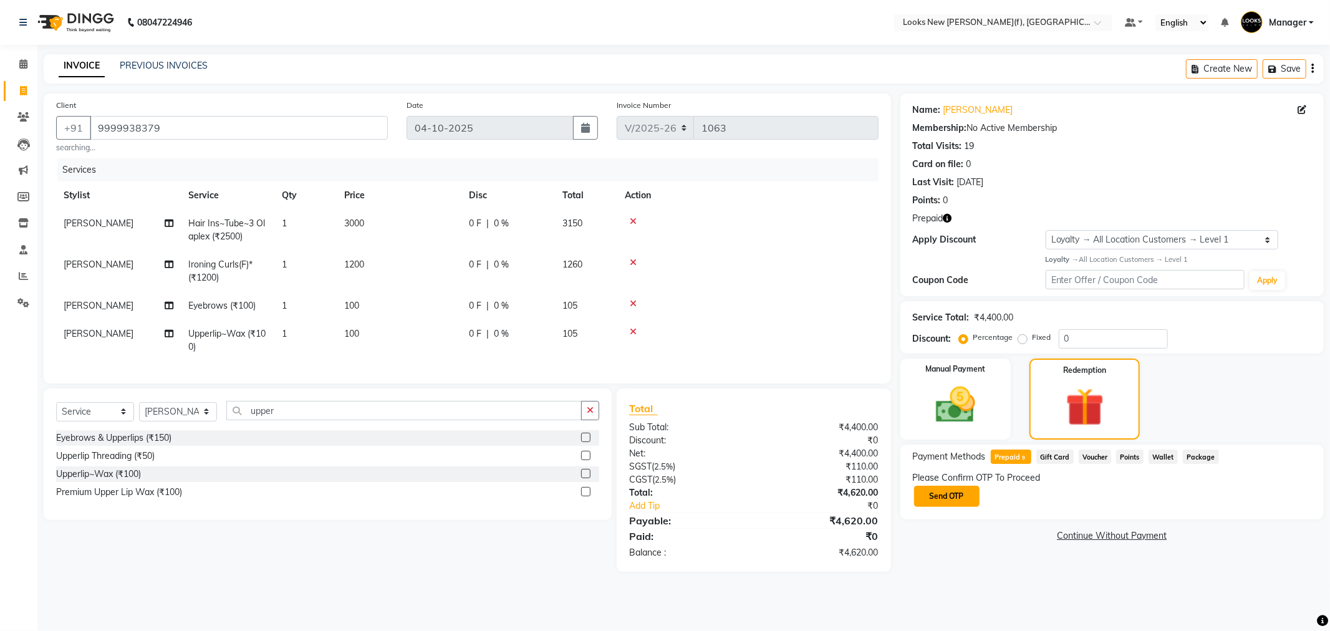
click at [949, 486] on button "Send OTP" at bounding box center [946, 496] width 65 height 21
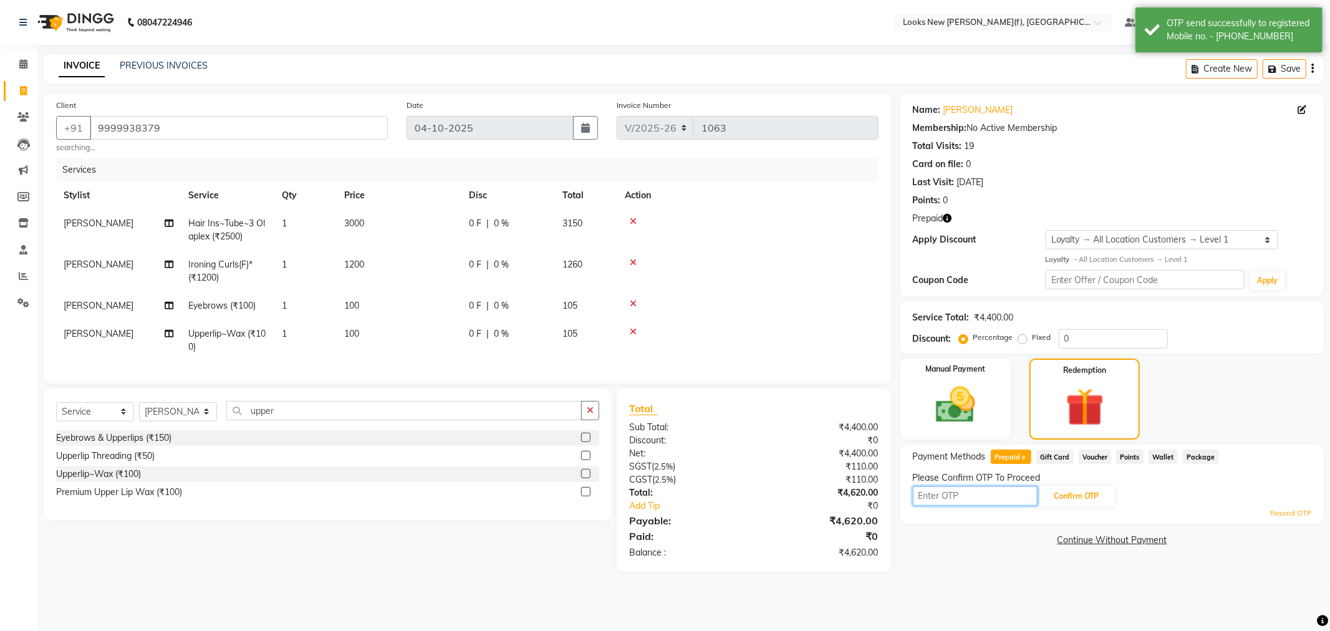
drag, startPoint x: 950, startPoint y: 489, endPoint x: 957, endPoint y: 499, distance: 12.5
click at [952, 496] on input "text" at bounding box center [975, 495] width 125 height 19
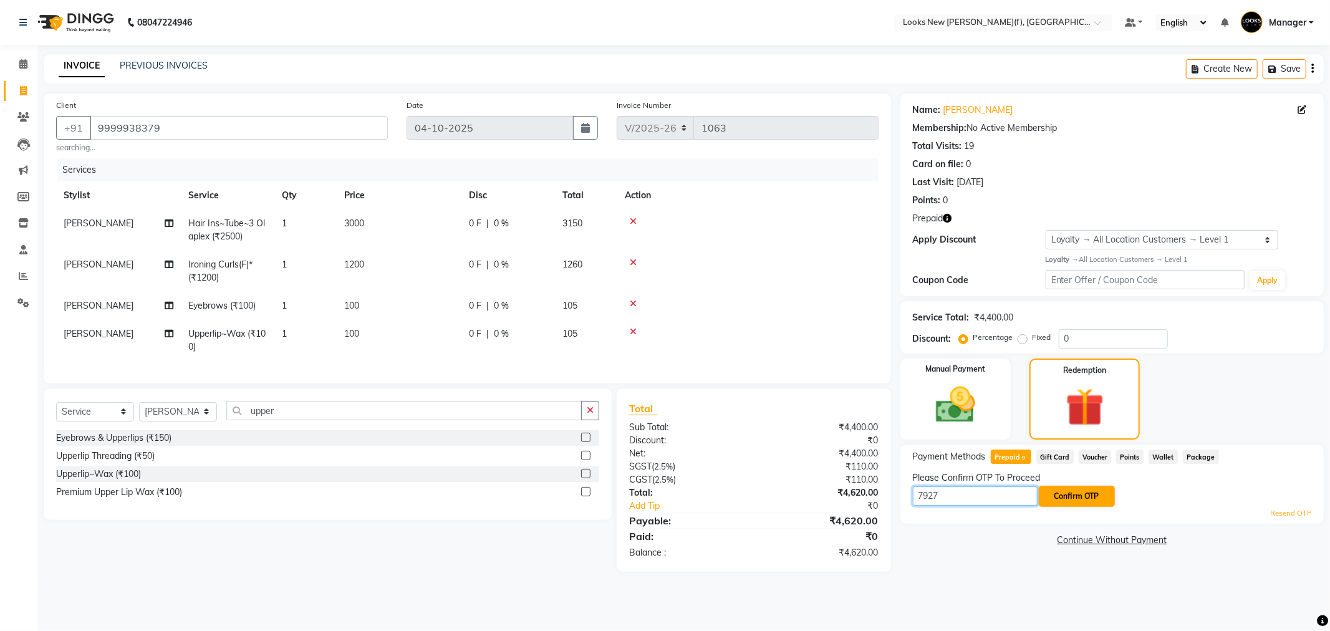
type input "7927"
click at [1088, 501] on button "Confirm OTP" at bounding box center [1077, 496] width 76 height 21
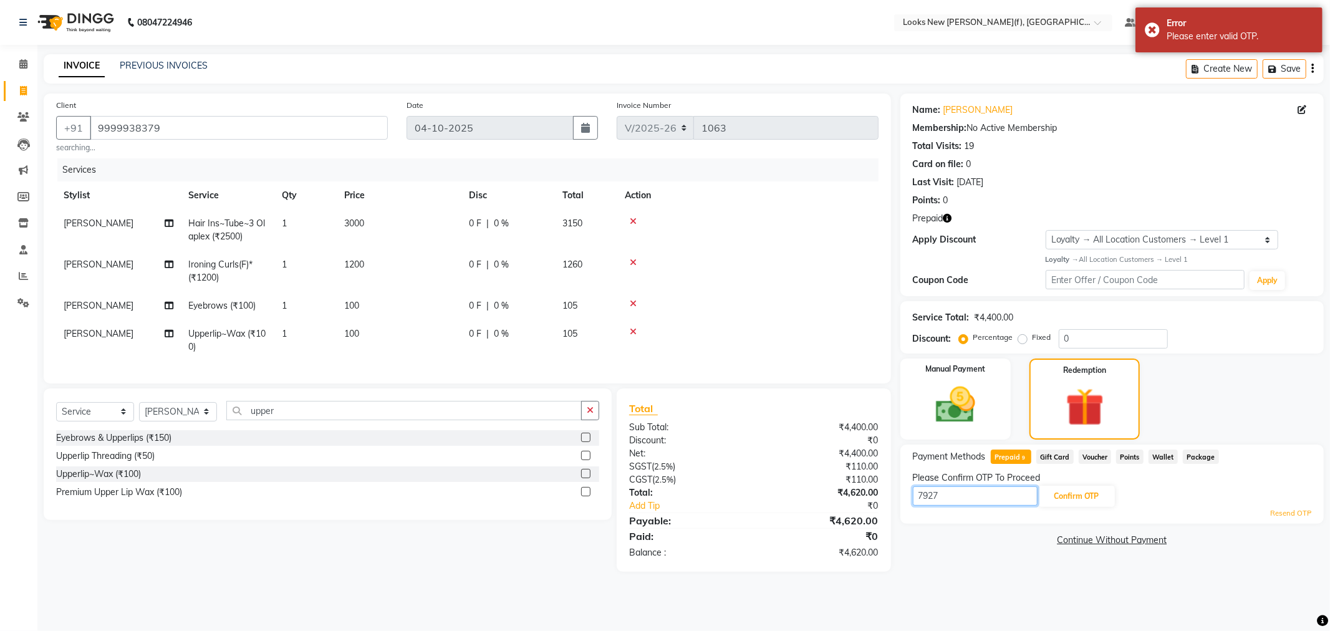
drag, startPoint x: 934, startPoint y: 495, endPoint x: 887, endPoint y: 497, distance: 47.5
click at [887, 497] on div "Client +91 9999938379 searching... Date 04-10-2025 Invoice Number V/2025 V/2025…" at bounding box center [683, 333] width 1299 height 478
type input "6927"
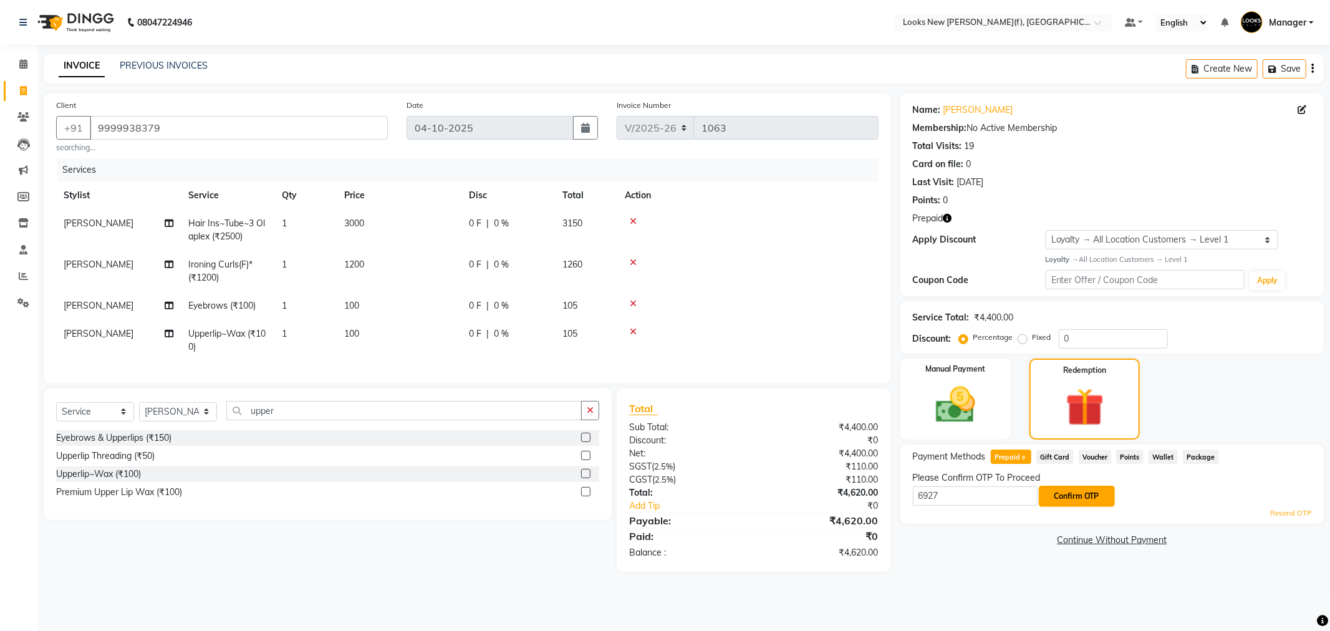
click at [1075, 505] on button "Confirm OTP" at bounding box center [1077, 496] width 76 height 21
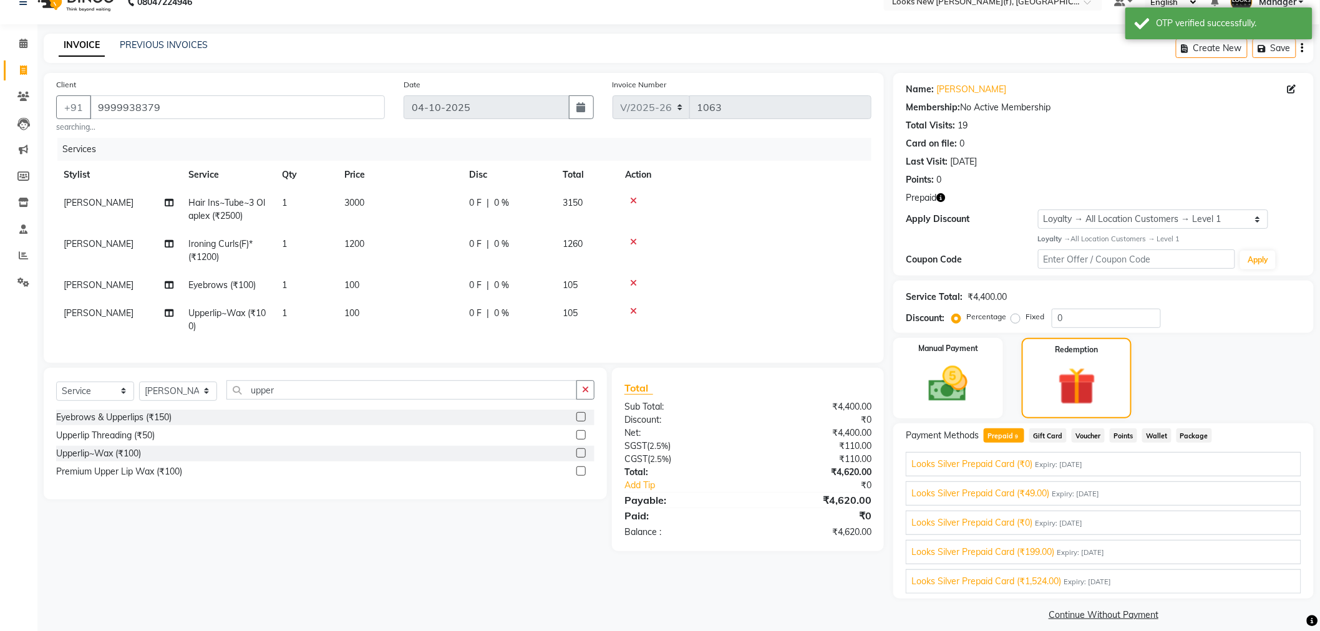
scroll to position [32, 0]
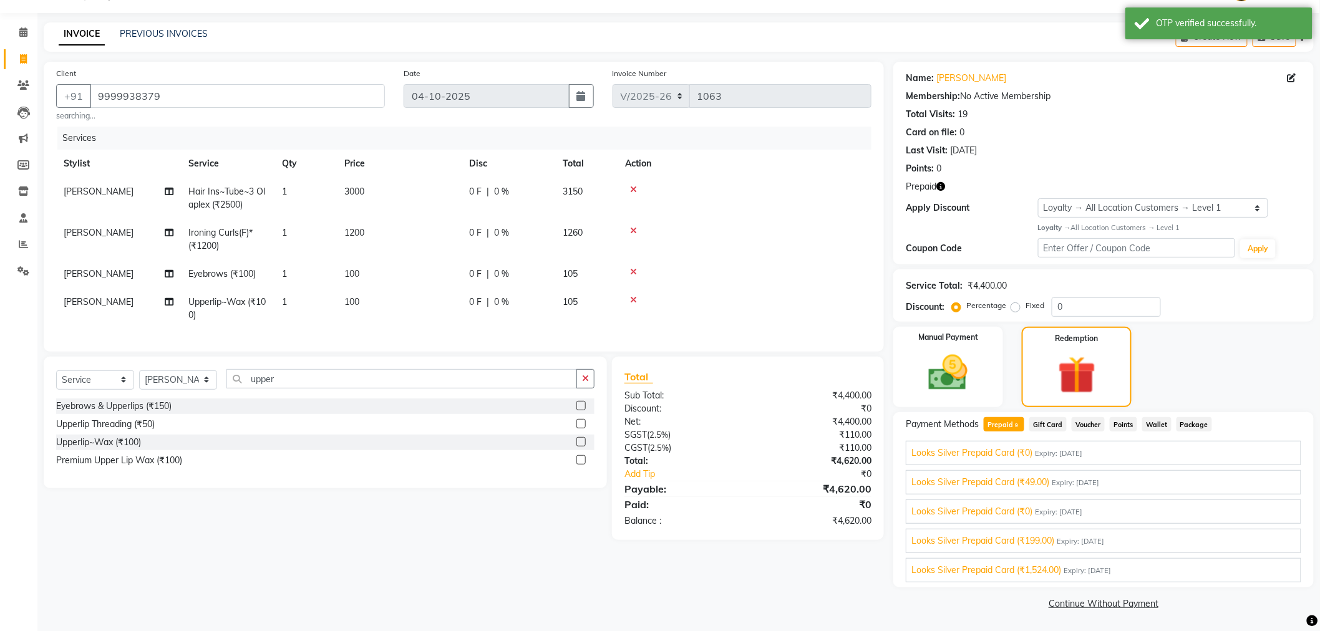
click at [1080, 568] on span "Expiry: [DATE]" at bounding box center [1086, 571] width 47 height 11
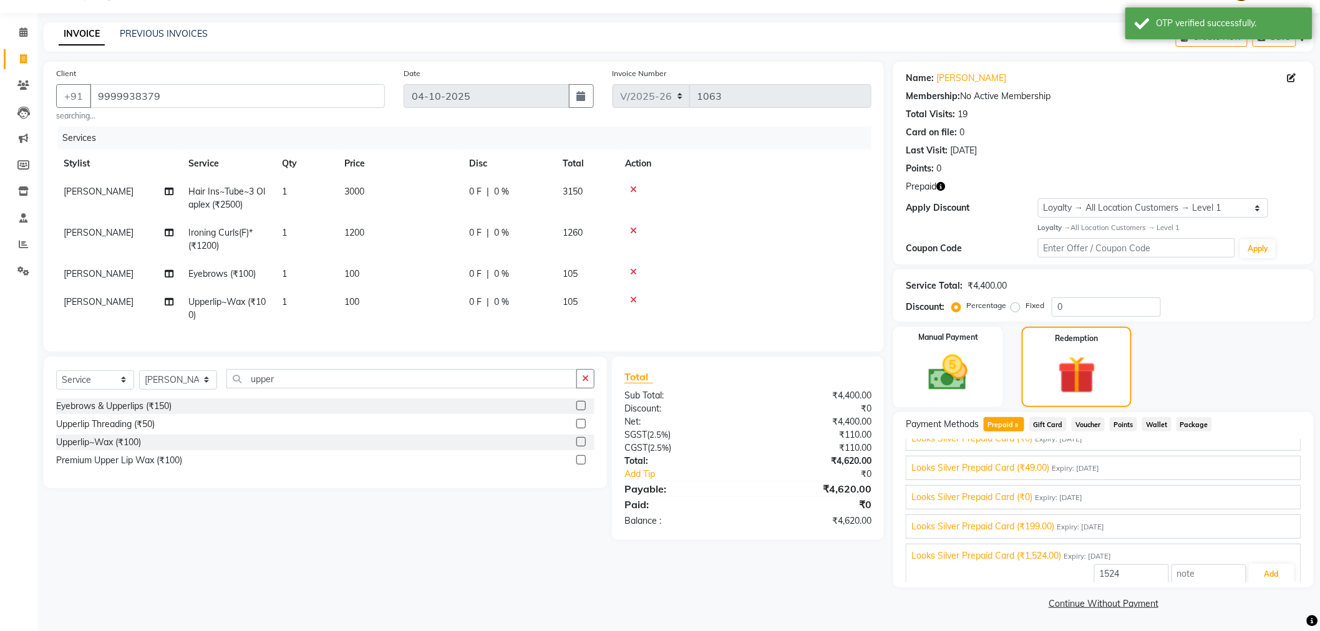
scroll to position [145, 0]
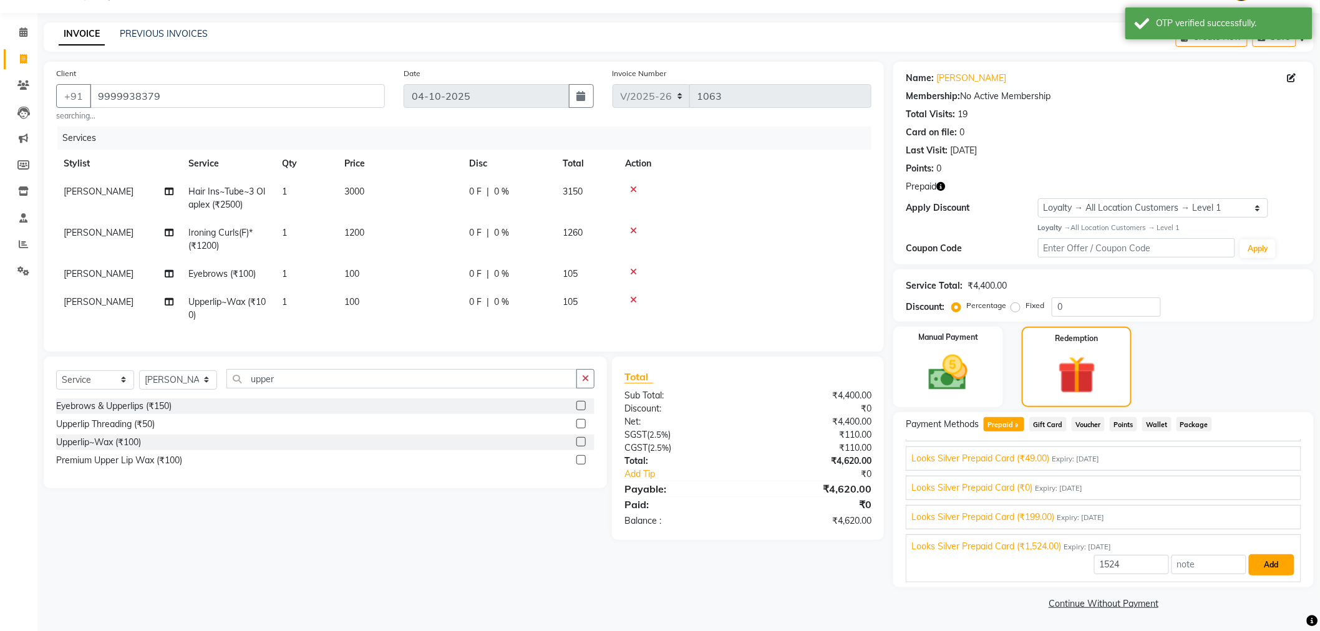
click at [1262, 560] on button "Add" at bounding box center [1272, 564] width 46 height 21
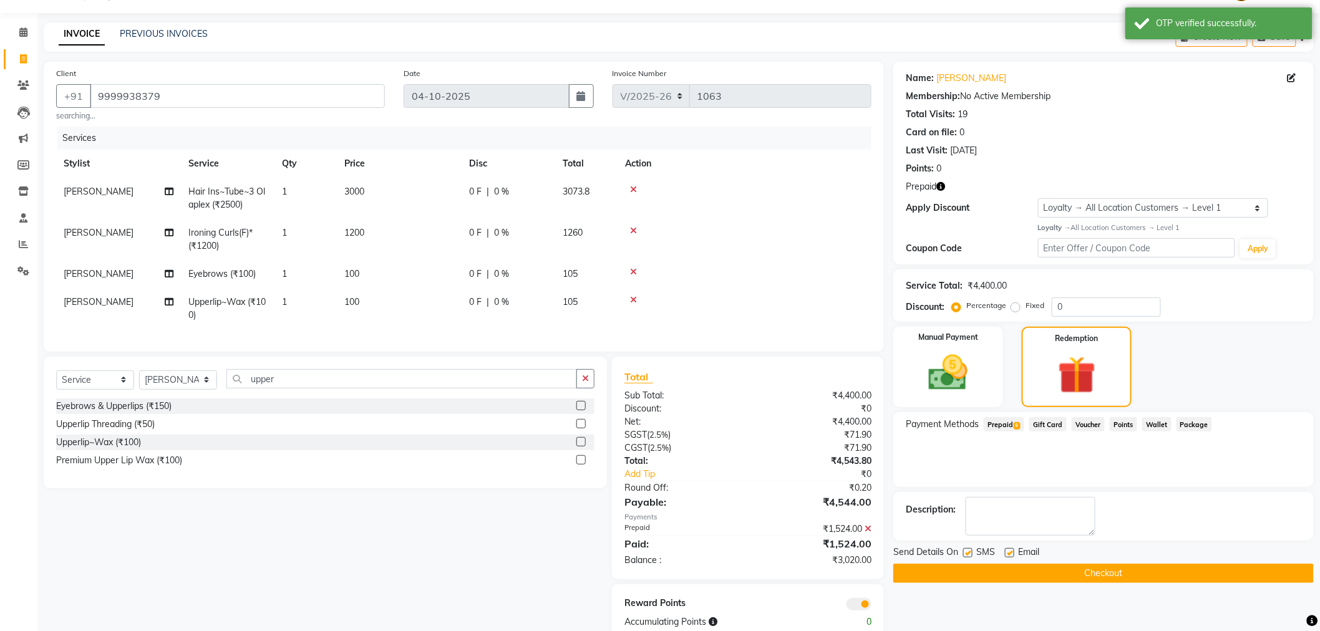
scroll to position [71, 0]
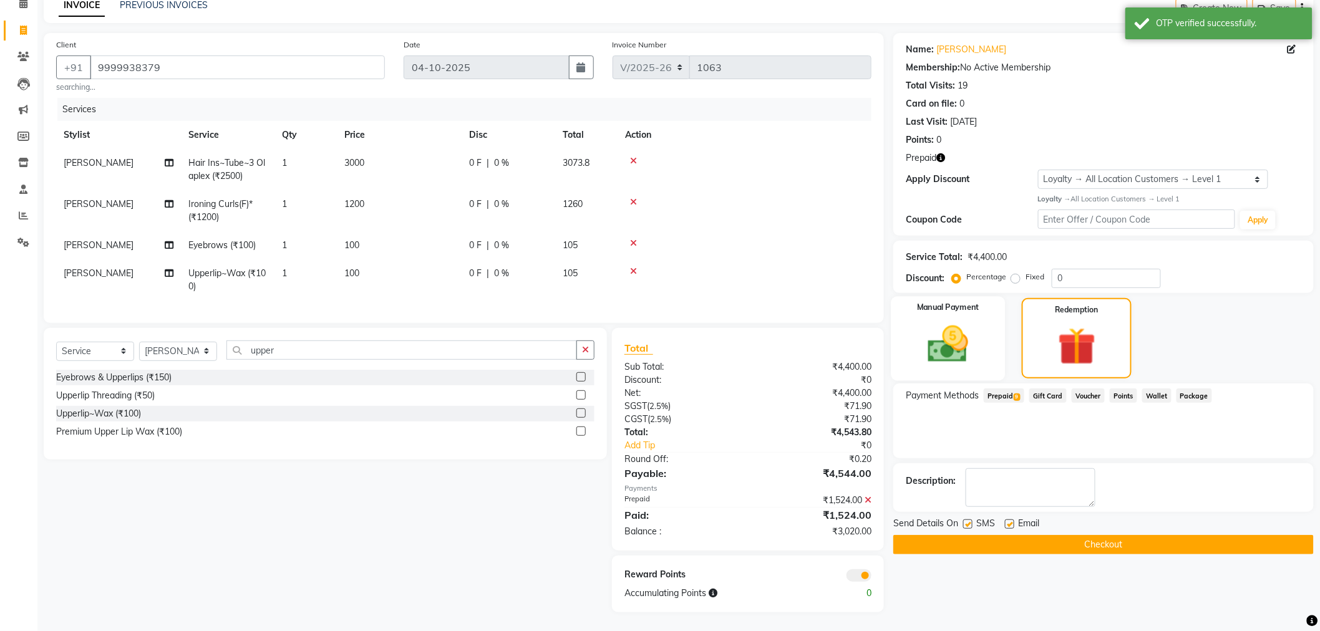
click at [927, 327] on img at bounding box center [948, 344] width 66 height 47
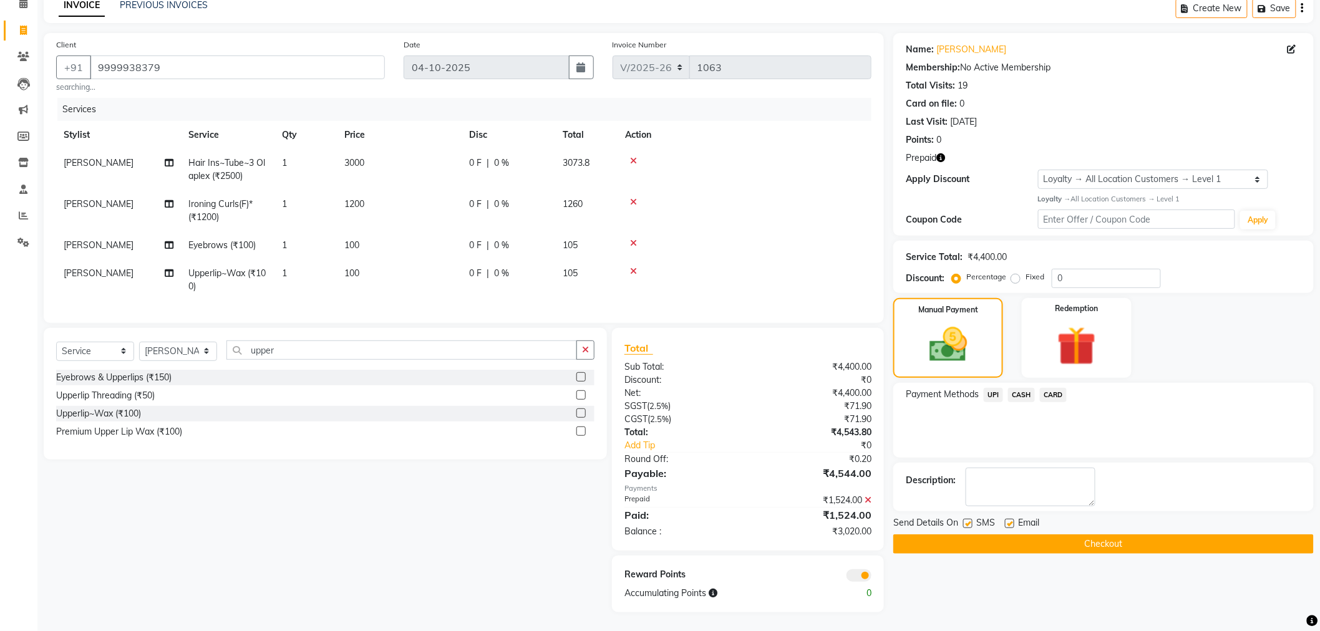
click at [938, 153] on icon "button" at bounding box center [940, 157] width 9 height 9
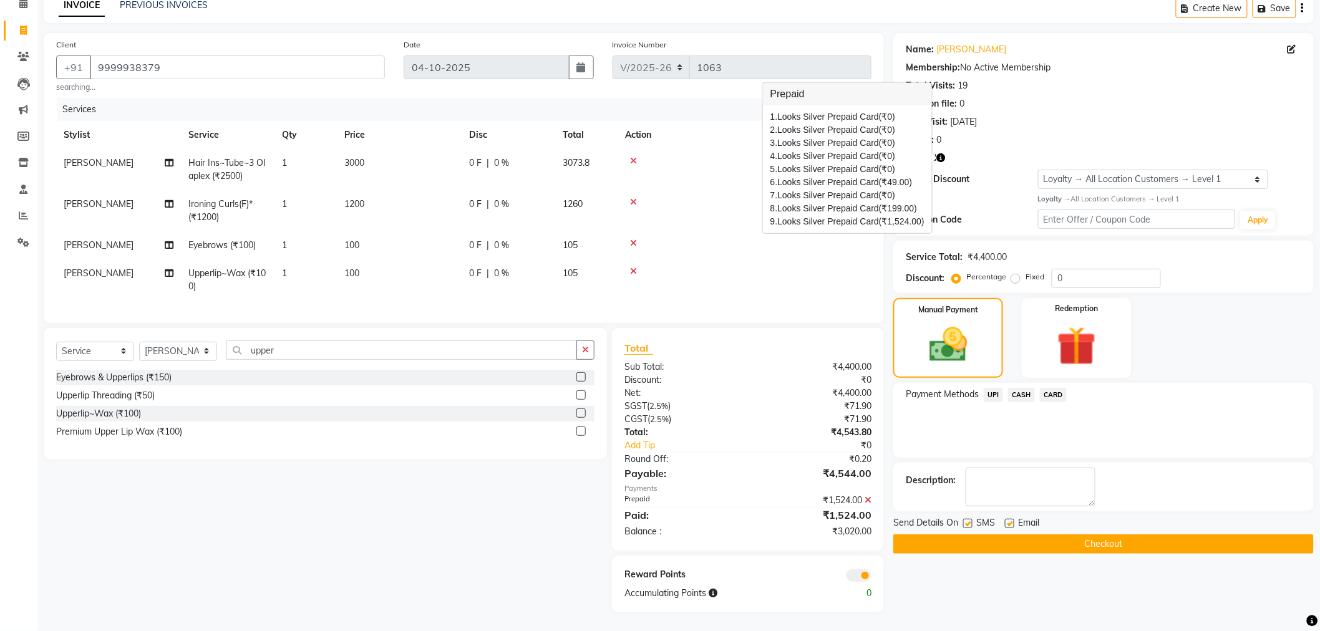
click at [775, 239] on td at bounding box center [744, 245] width 254 height 28
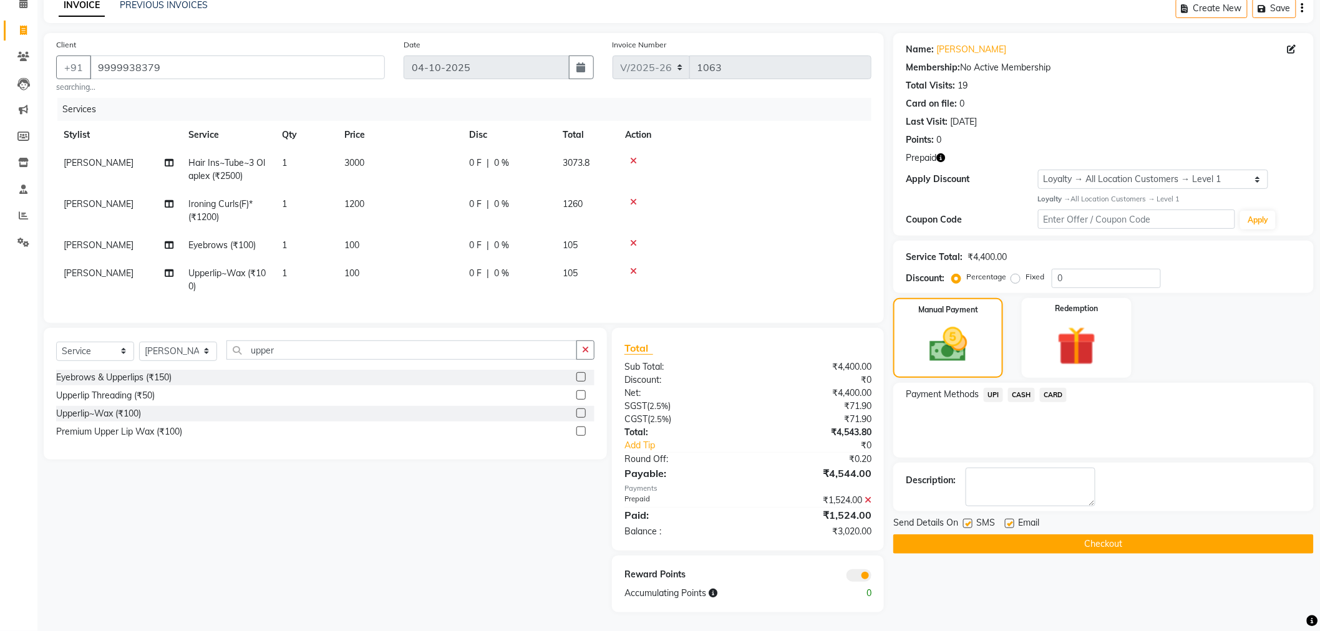
click at [942, 152] on button "button" at bounding box center [940, 158] width 9 height 13
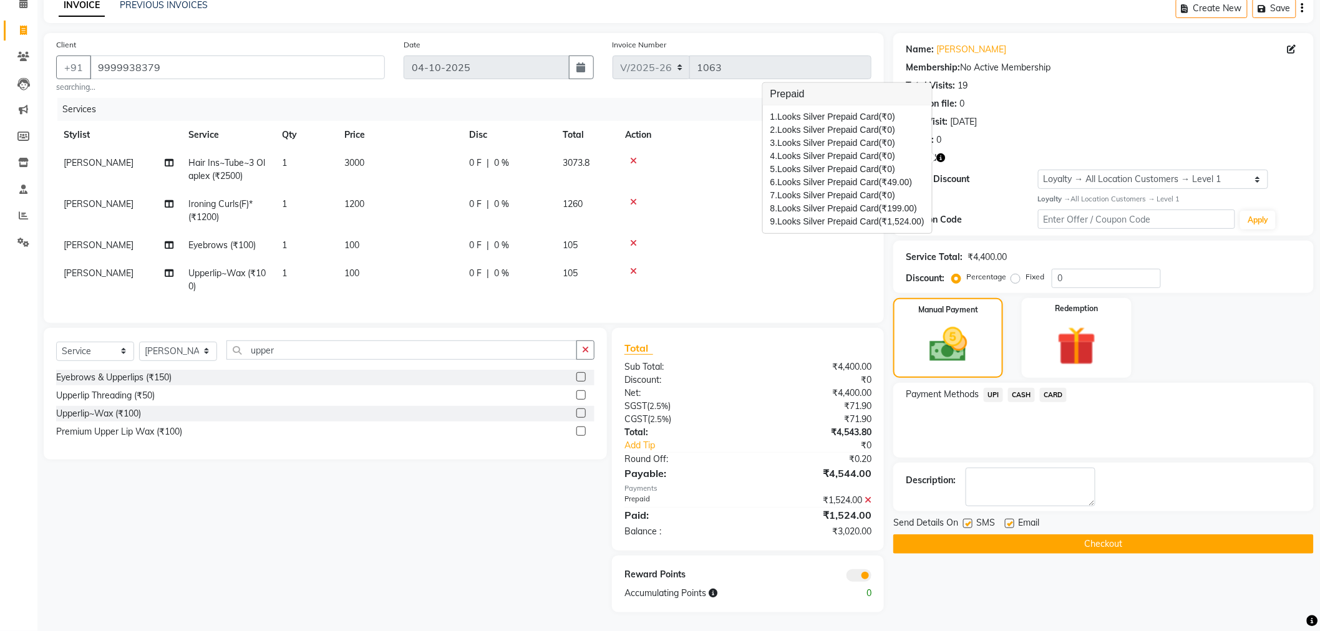
click at [989, 388] on span "UPI" at bounding box center [992, 395] width 19 height 14
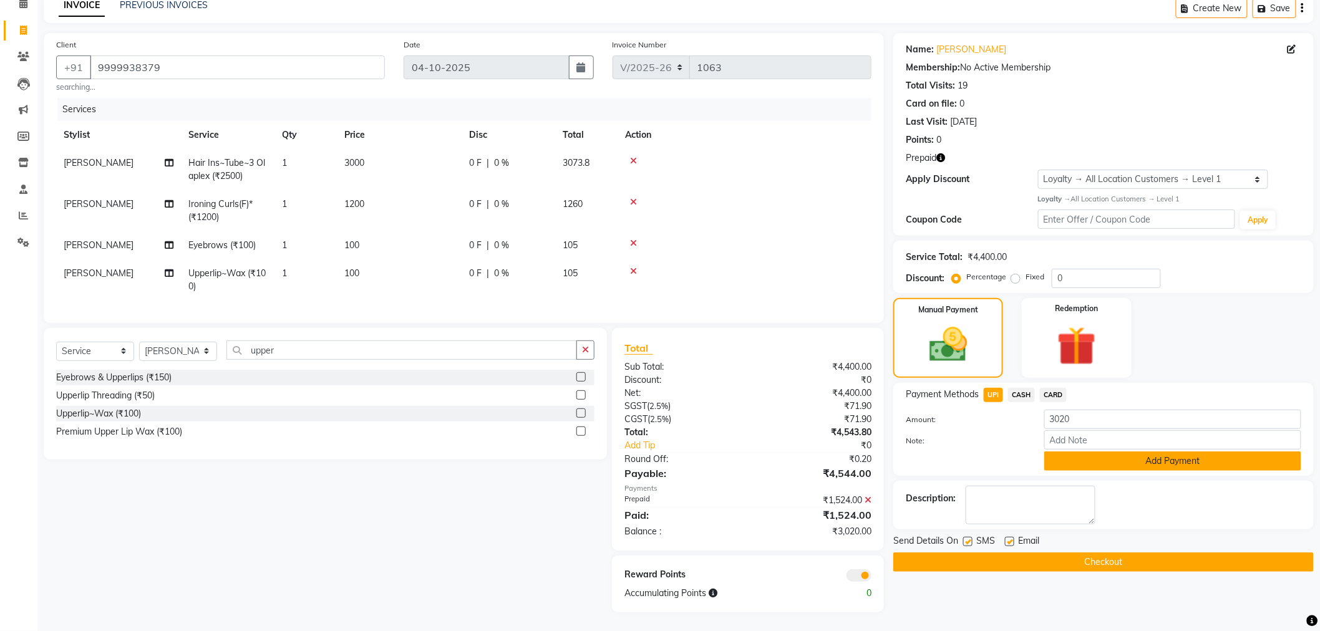
click at [1069, 452] on button "Add Payment" at bounding box center [1172, 461] width 257 height 19
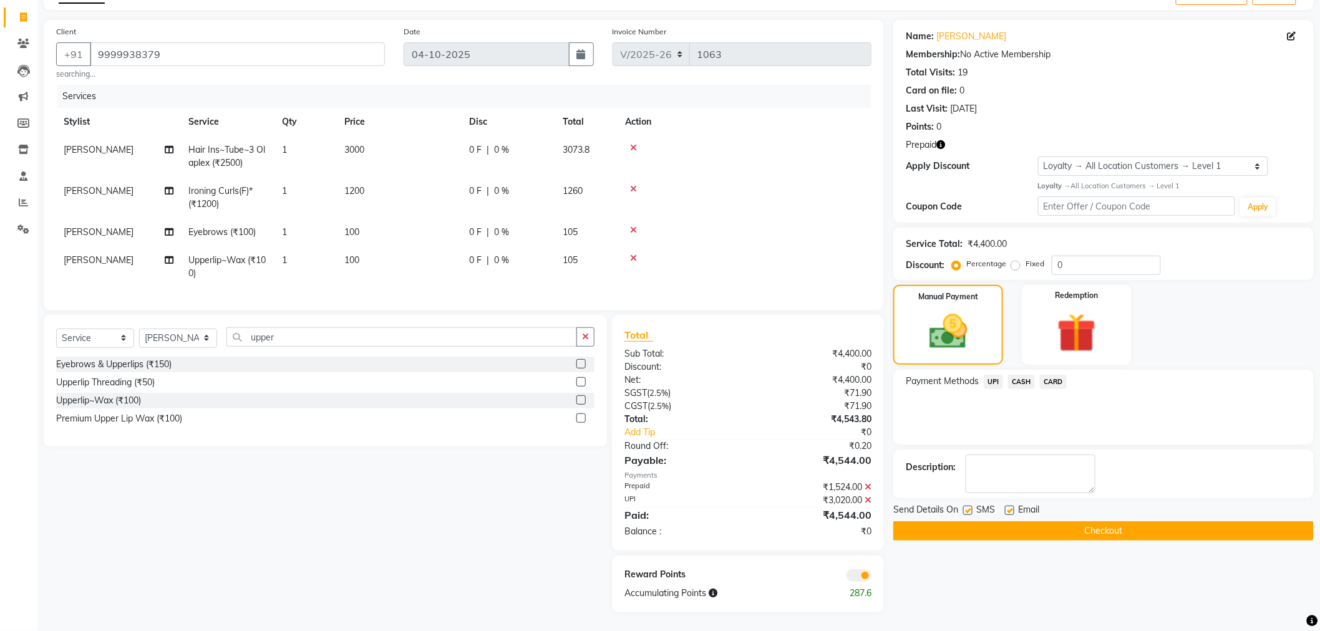
scroll to position [84, 0]
drag, startPoint x: 97, startPoint y: 41, endPoint x: 214, endPoint y: 39, distance: 117.3
click at [214, 42] on input "9999938379" at bounding box center [237, 54] width 295 height 24
click at [921, 521] on button "Checkout" at bounding box center [1103, 530] width 420 height 19
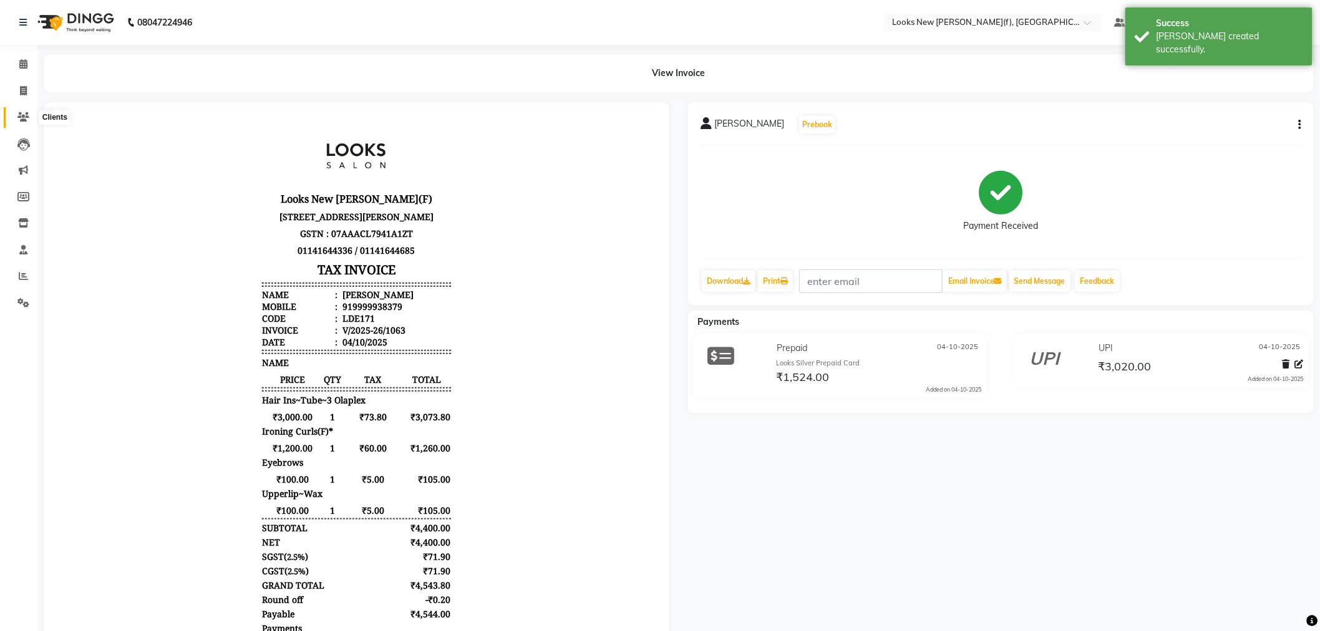
click at [21, 116] on icon at bounding box center [23, 116] width 12 height 9
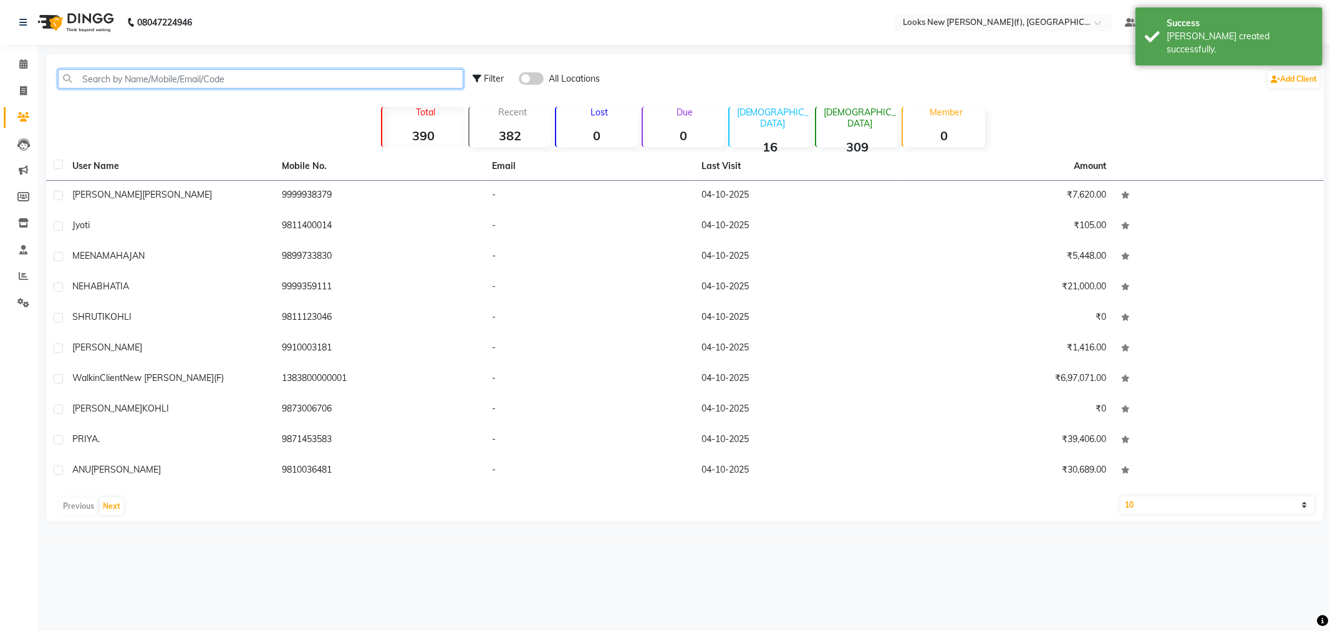
click at [187, 72] on input "text" at bounding box center [260, 78] width 405 height 19
paste input "9999938379"
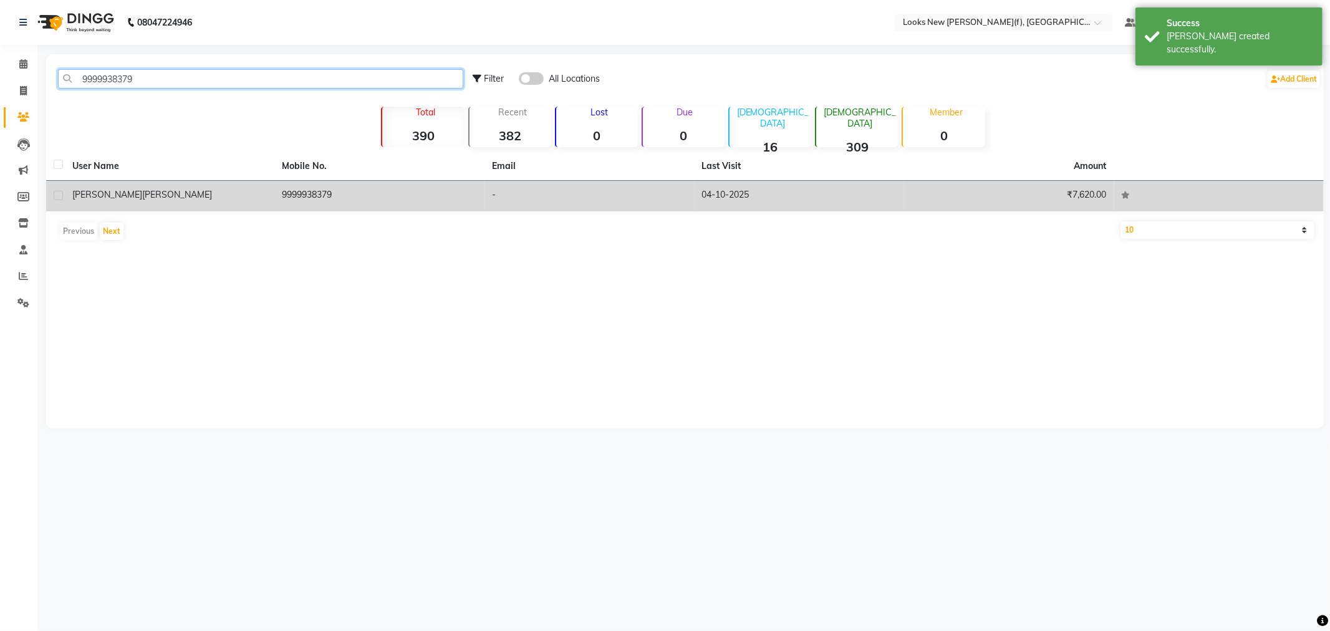
type input "9999938379"
click at [591, 206] on td "-" at bounding box center [590, 196] width 210 height 31
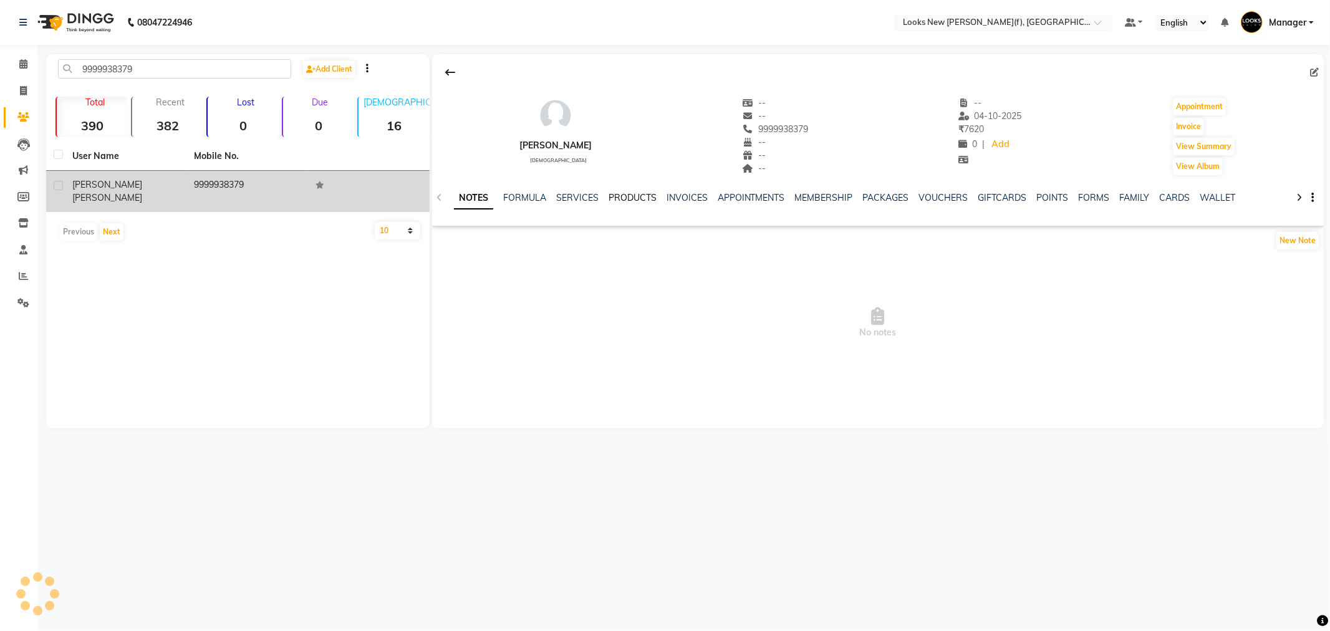
click at [637, 193] on link "PRODUCTS" at bounding box center [633, 197] width 48 height 11
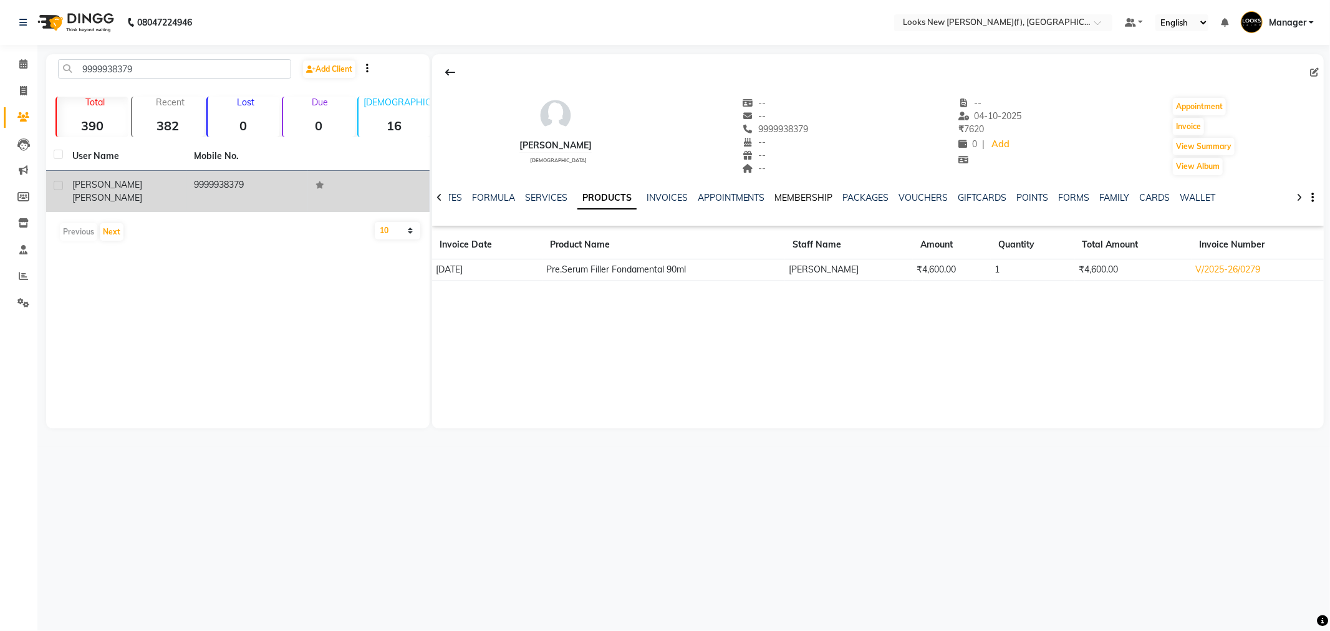
click at [805, 197] on link "MEMBERSHIP" at bounding box center [804, 197] width 58 height 11
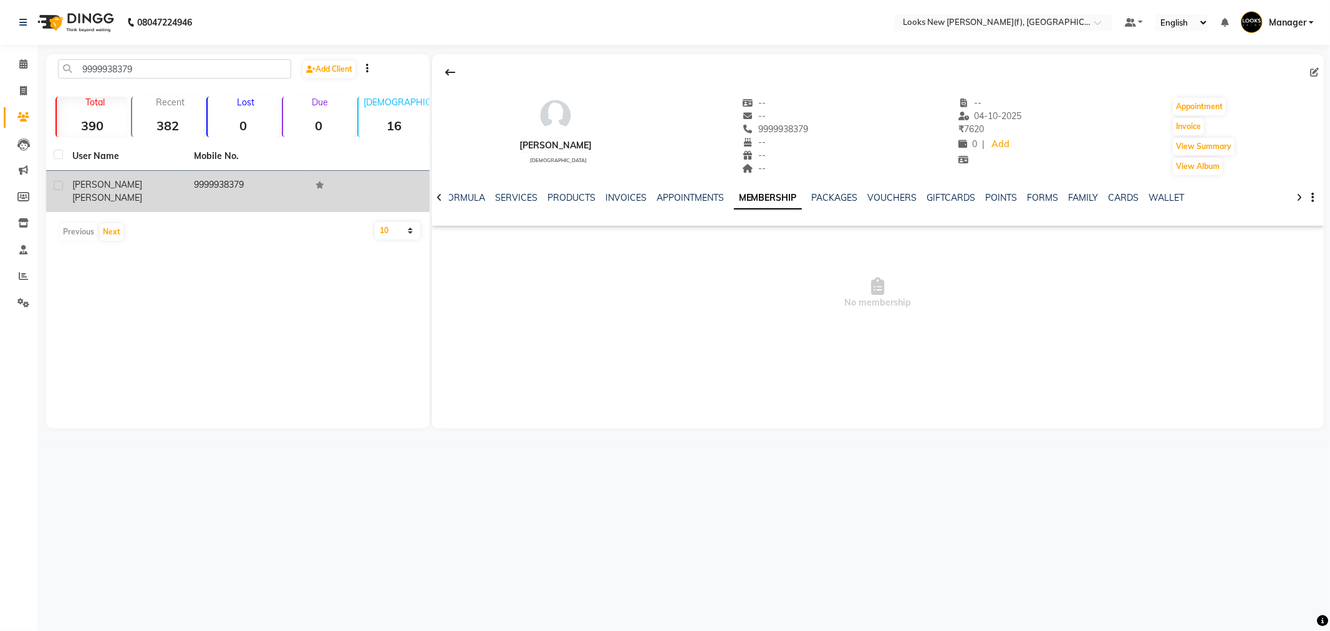
click at [437, 197] on icon at bounding box center [440, 197] width 6 height 9
click at [437, 196] on icon at bounding box center [440, 197] width 6 height 9
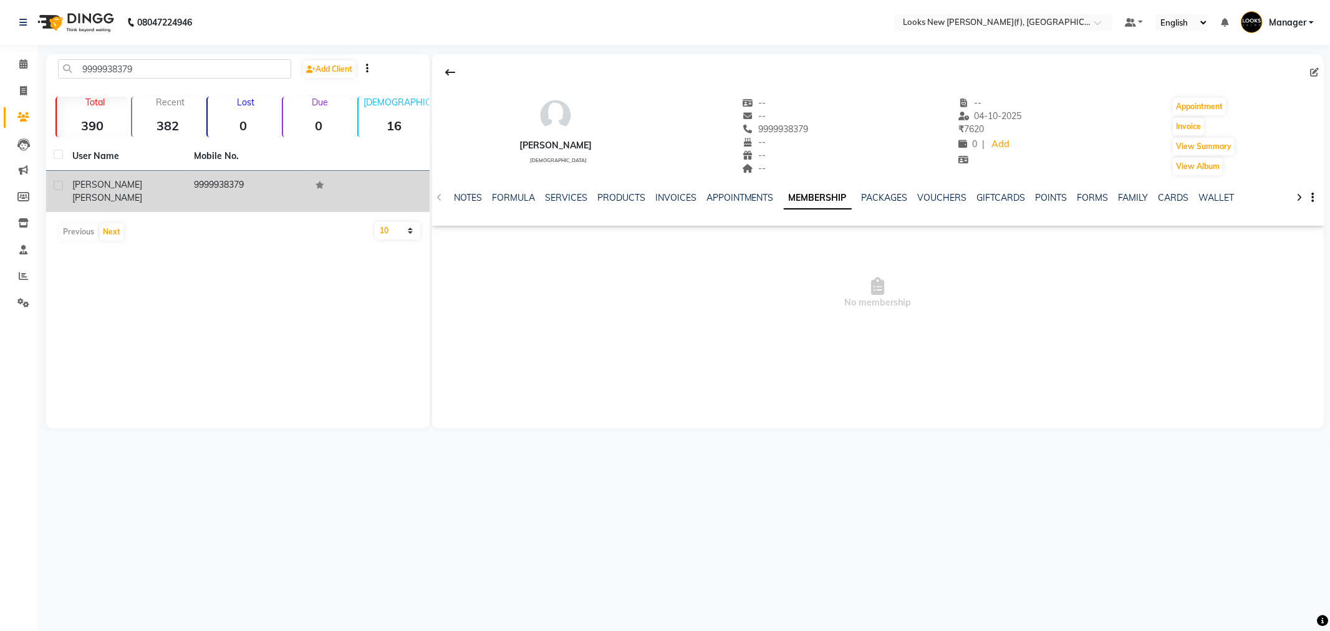
click at [437, 196] on div "NOTES FORMULA SERVICES PRODUCTS INVOICES APPOINTMENTS MEMBERSHIP PACKAGES VOUCH…" at bounding box center [878, 197] width 892 height 43
click at [19, 64] on icon at bounding box center [23, 63] width 8 height 9
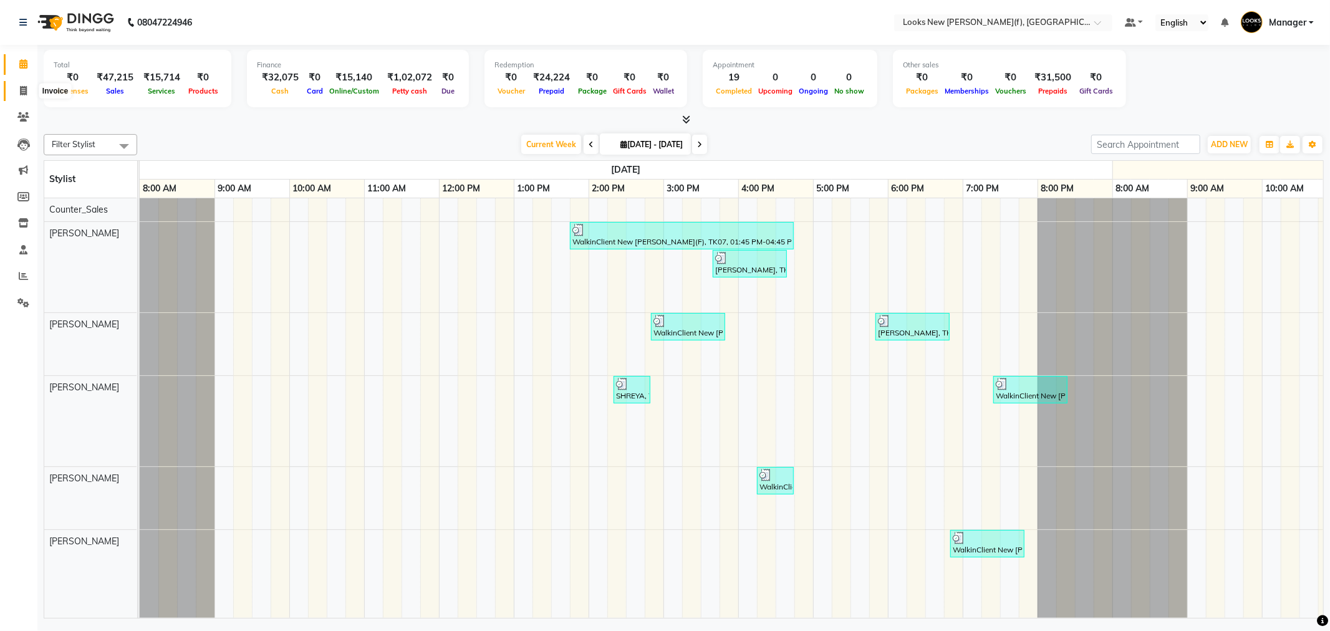
click at [20, 92] on icon at bounding box center [23, 90] width 7 height 9
select select "8659"
select select "service"
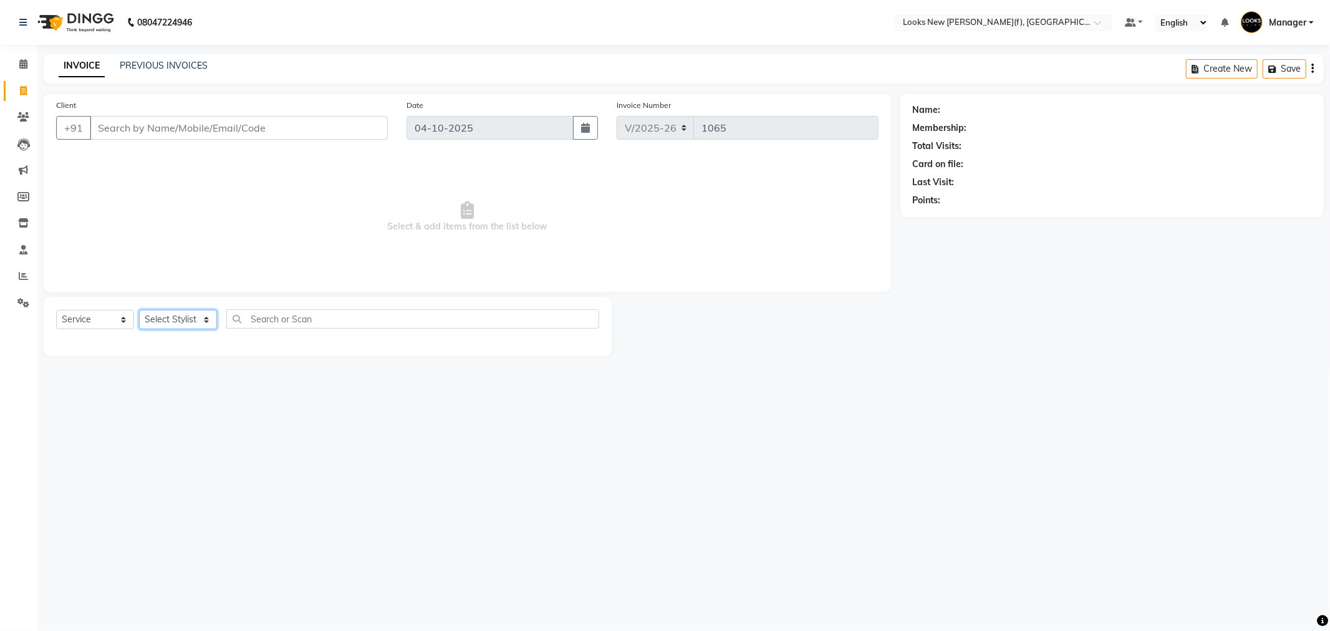
click at [191, 324] on select "Select Stylist" at bounding box center [178, 319] width 78 height 19
select select "87315"
click at [139, 311] on select "Select Stylist Aakash_Pdct Afsar Ahmad Ashmita Ayesha Bobby_Asst Bobby_Khan Cou…" at bounding box center [178, 319] width 78 height 19
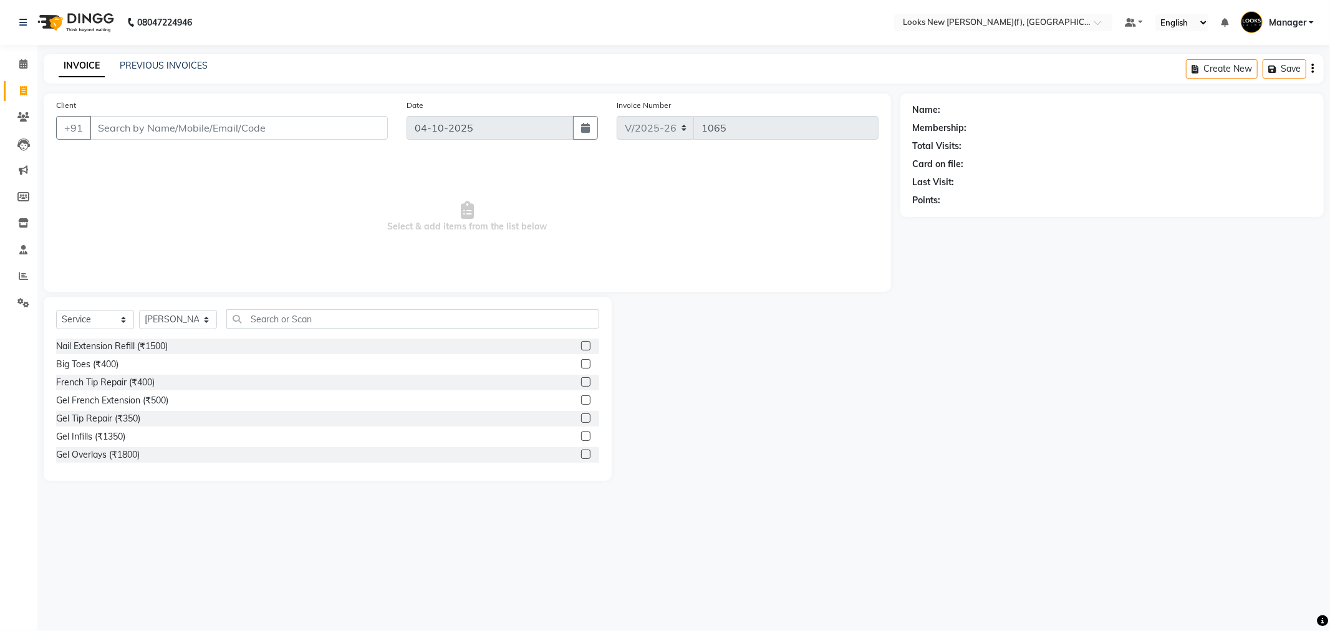
click at [284, 329] on div "Select Service Product Membership Package Voucher Prepaid Gift Card Select Styl…" at bounding box center [327, 323] width 543 height 29
click at [284, 321] on input "text" at bounding box center [412, 318] width 373 height 19
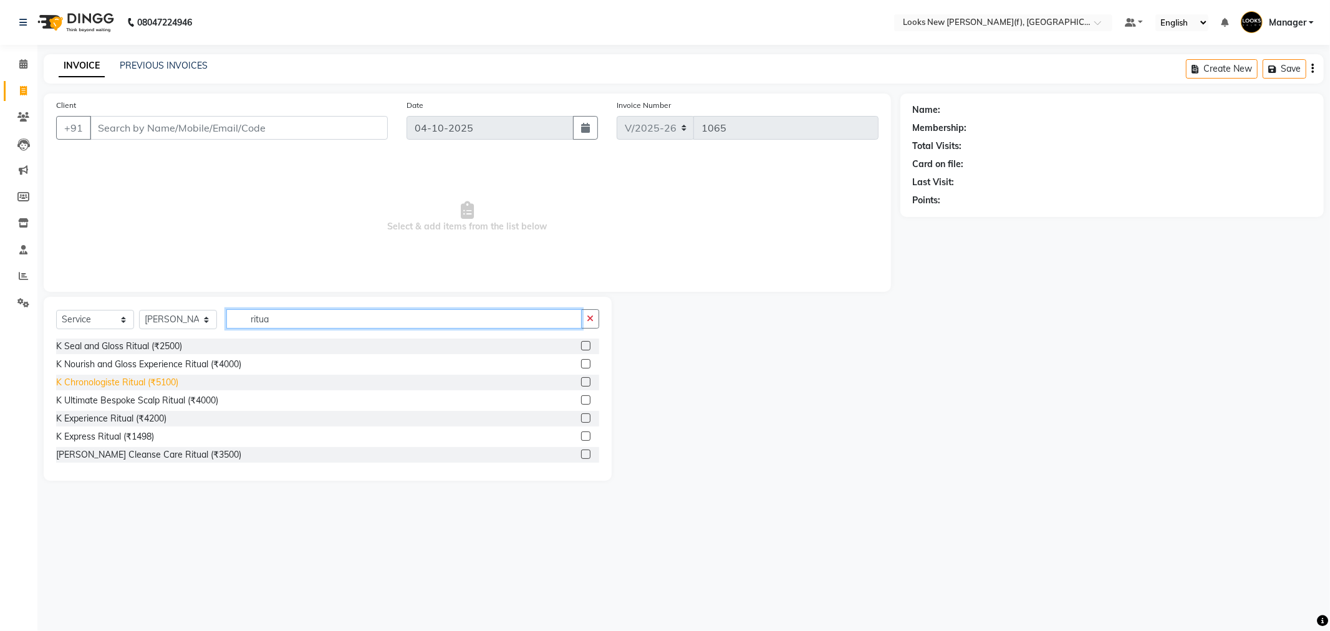
type input "ritua"
click at [97, 380] on div "K Chronologiste Ritual (₹5100)" at bounding box center [117, 382] width 122 height 13
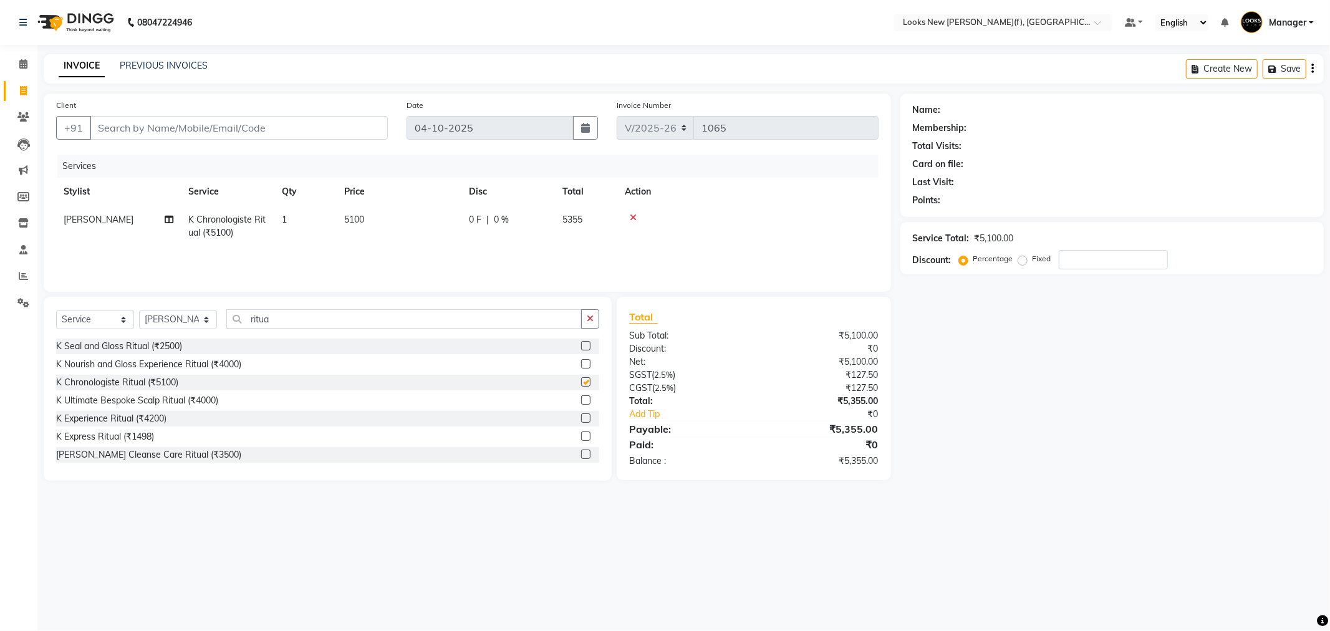
checkbox input "false"
click at [410, 214] on td "5100" at bounding box center [399, 226] width 125 height 41
select select "87315"
drag, startPoint x: 475, startPoint y: 216, endPoint x: 378, endPoint y: 222, distance: 96.9
click at [378, 222] on tr "Aakash_Pdct Afsar Ahmad Ashmita Ayesha Bobby_Asst Bobby_Khan Counter_Sales Kama…" at bounding box center [467, 232] width 823 height 53
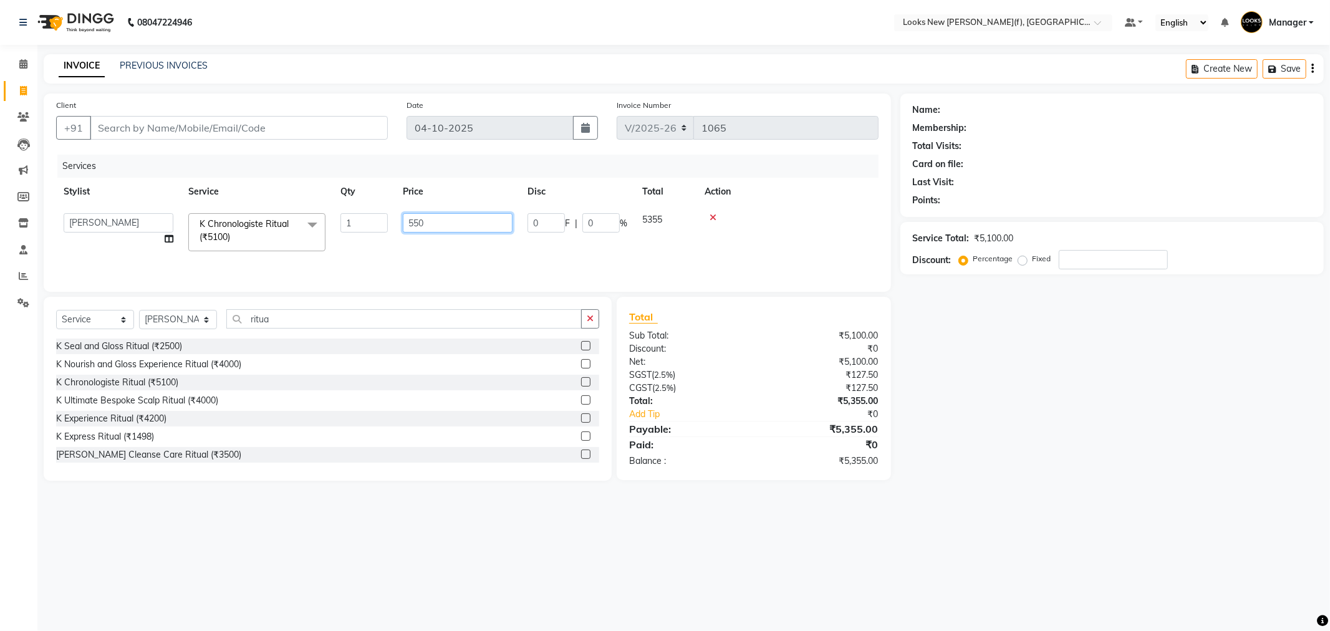
type input "5500"
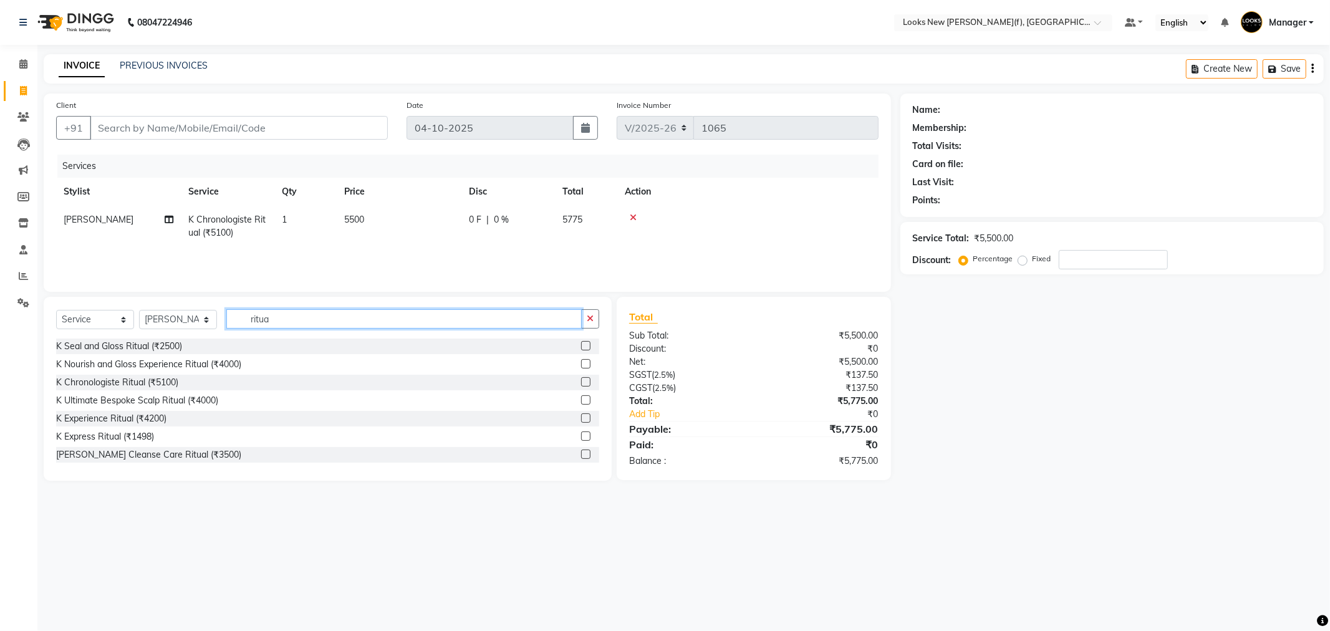
drag, startPoint x: 234, startPoint y: 317, endPoint x: 203, endPoint y: 321, distance: 32.0
click at [203, 321] on div "Select Service Product Membership Package Voucher Prepaid Gift Card Select Styl…" at bounding box center [327, 323] width 543 height 29
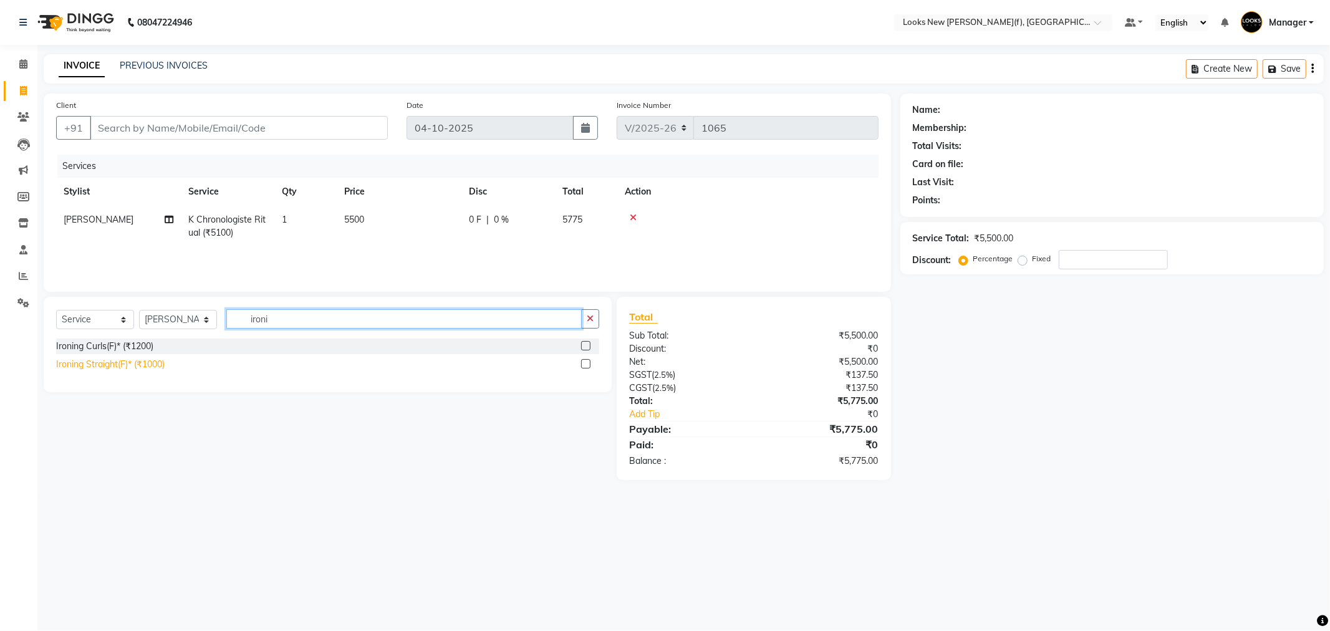
type input "ironi"
click at [102, 366] on div "Ironing Straight(F)* (₹1000)" at bounding box center [110, 364] width 109 height 13
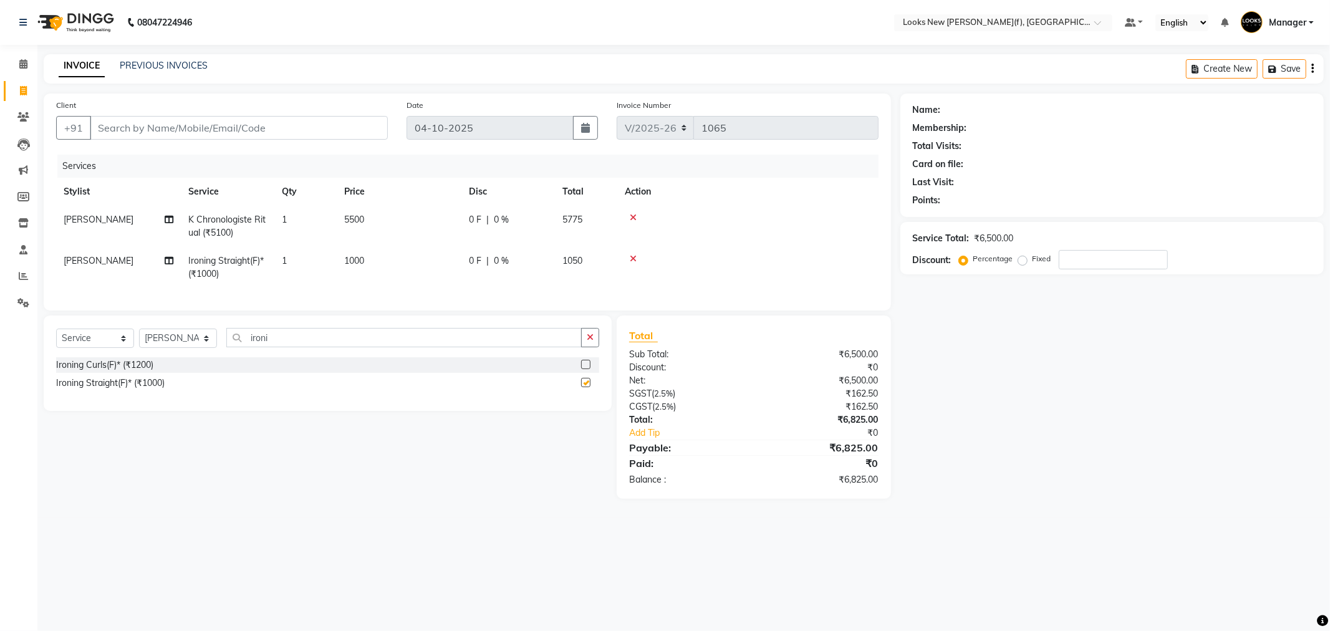
checkbox input "false"
click at [189, 347] on select "Select Stylist Aakash_Pdct [PERSON_NAME] [PERSON_NAME] [PERSON_NAME] Counter_Sa…" at bounding box center [178, 338] width 78 height 19
select select "87334"
click at [139, 339] on select "Select Stylist Aakash_Pdct [PERSON_NAME] [PERSON_NAME] [PERSON_NAME] Counter_Sa…" at bounding box center [178, 338] width 78 height 19
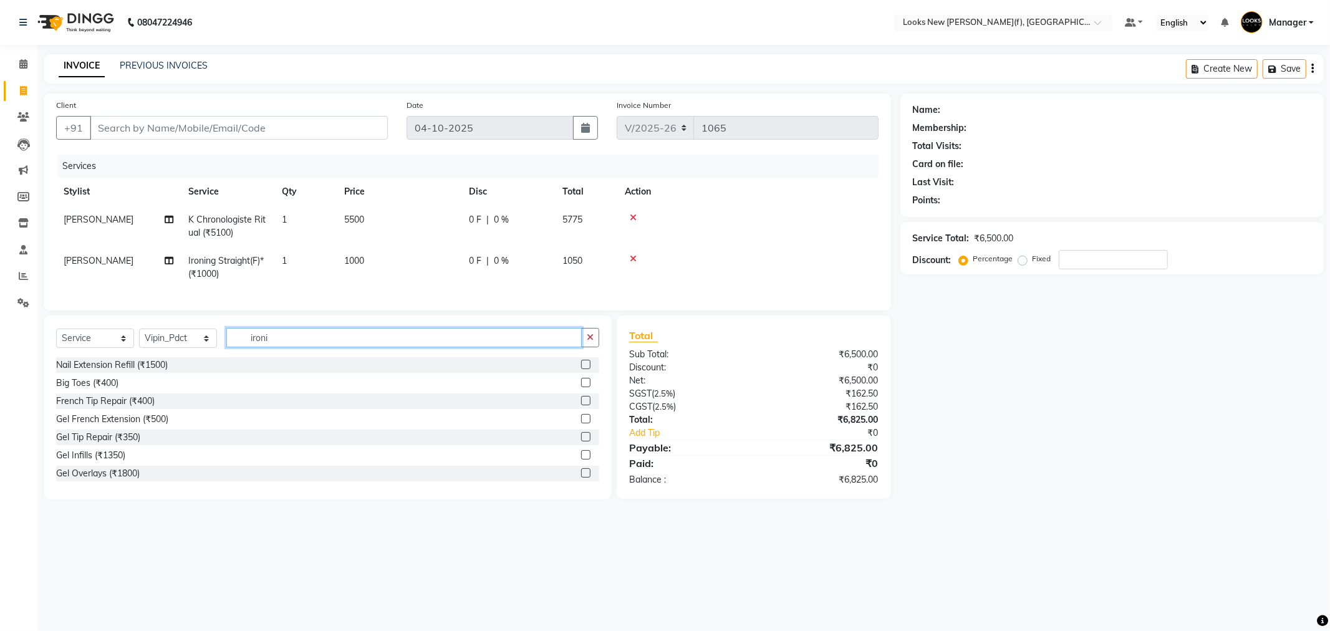
drag, startPoint x: 316, startPoint y: 346, endPoint x: 220, endPoint y: 341, distance: 95.5
click at [220, 341] on div "Select Service Product Membership Package Voucher Prepaid Gift Card Select Styl…" at bounding box center [327, 342] width 543 height 29
type input "ice"
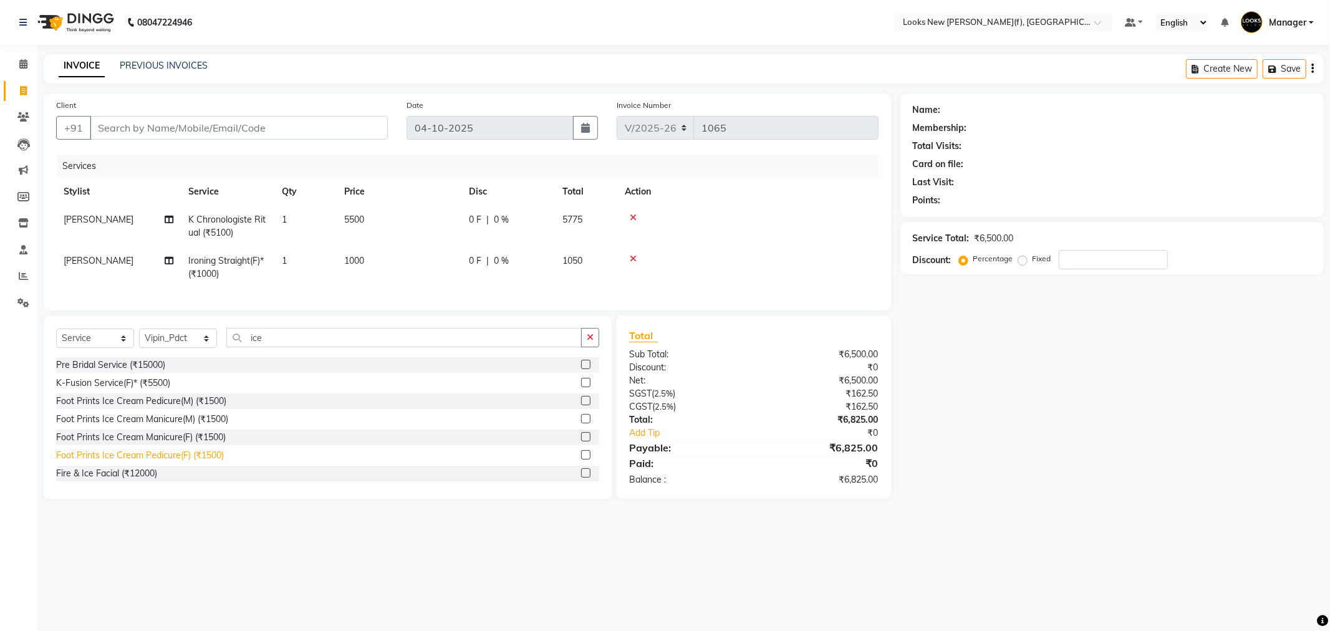
click at [170, 462] on div "Foot Prints Ice Cream Pedicure(F) (₹1500)" at bounding box center [140, 455] width 168 height 13
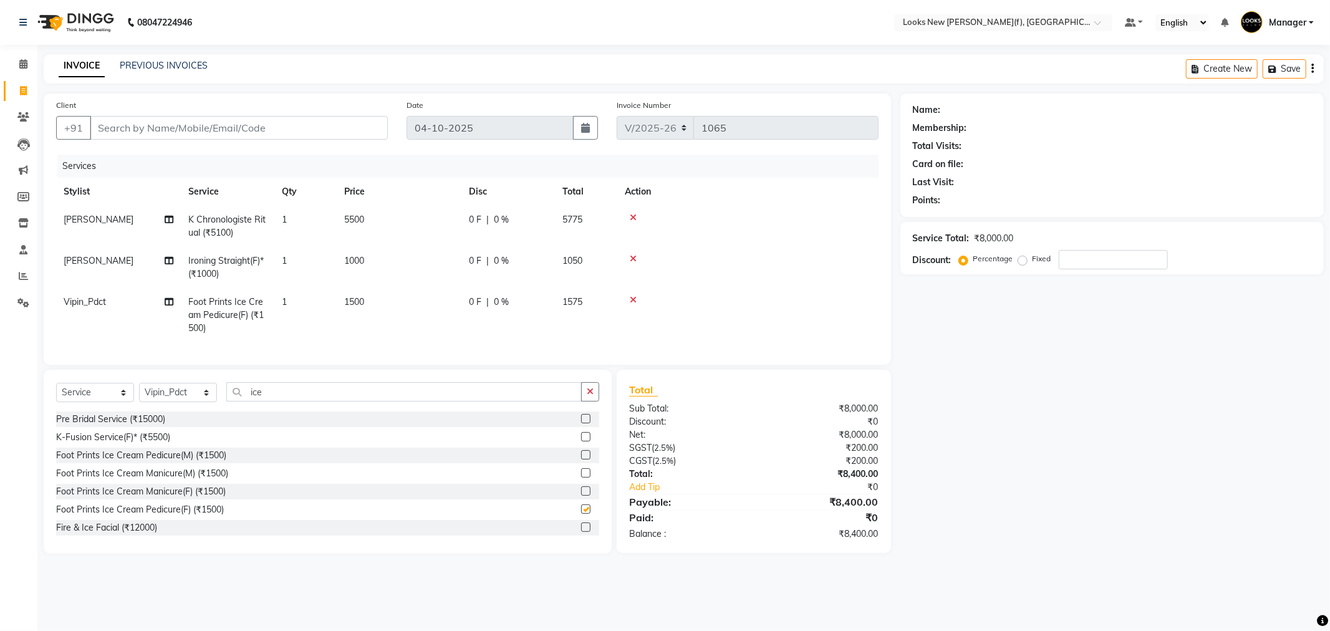
checkbox input "false"
click at [185, 401] on select "Select Stylist Aakash_Pdct [PERSON_NAME] [PERSON_NAME] [PERSON_NAME] Counter_Sa…" at bounding box center [178, 392] width 78 height 19
select select "87318"
click at [139, 394] on select "Select Stylist Aakash_Pdct [PERSON_NAME] [PERSON_NAME] [PERSON_NAME] Counter_Sa…" at bounding box center [178, 392] width 78 height 19
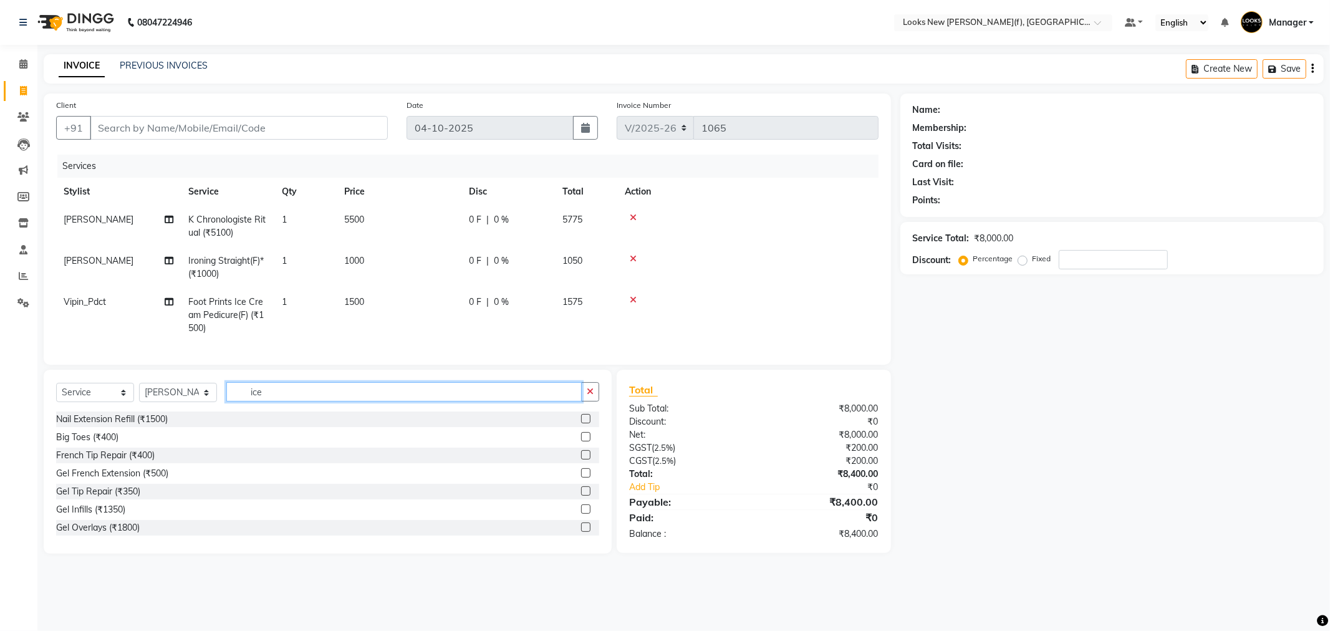
drag, startPoint x: 285, startPoint y: 408, endPoint x: 213, endPoint y: 414, distance: 71.9
click at [213, 412] on div "Select Service Product Membership Package Voucher Prepaid Gift Card Select Styl…" at bounding box center [327, 396] width 543 height 29
type input "eye"
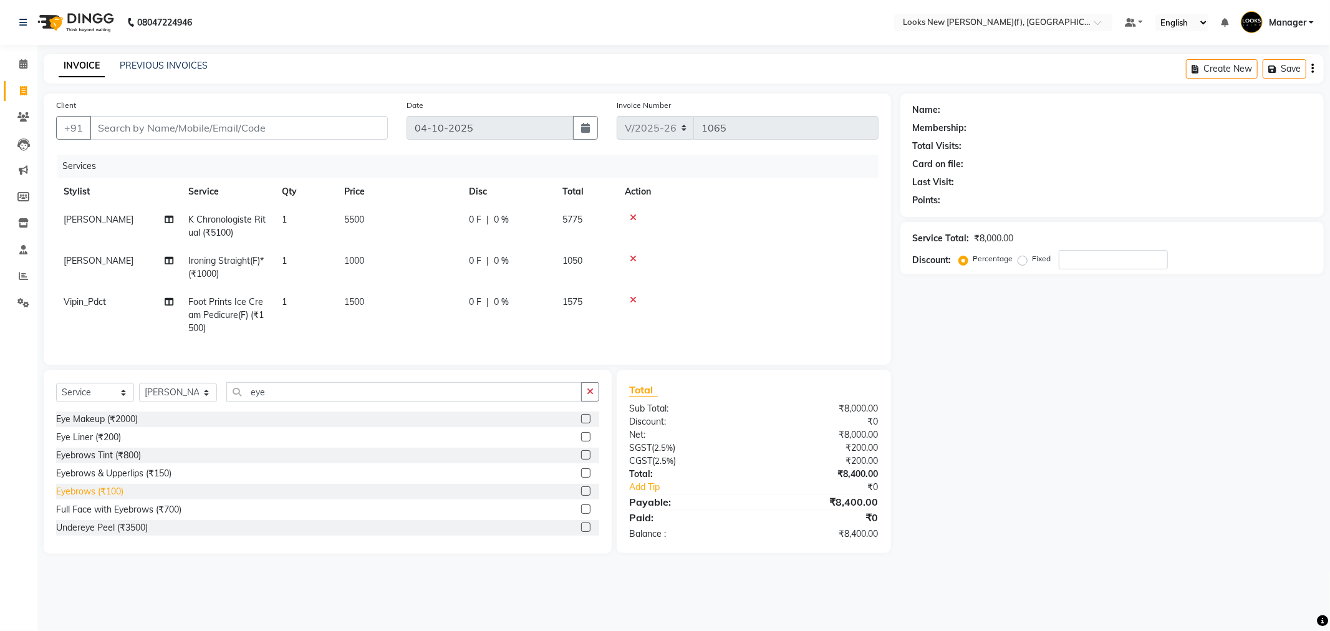
click at [90, 498] on div "Eyebrows (₹100)" at bounding box center [89, 491] width 67 height 13
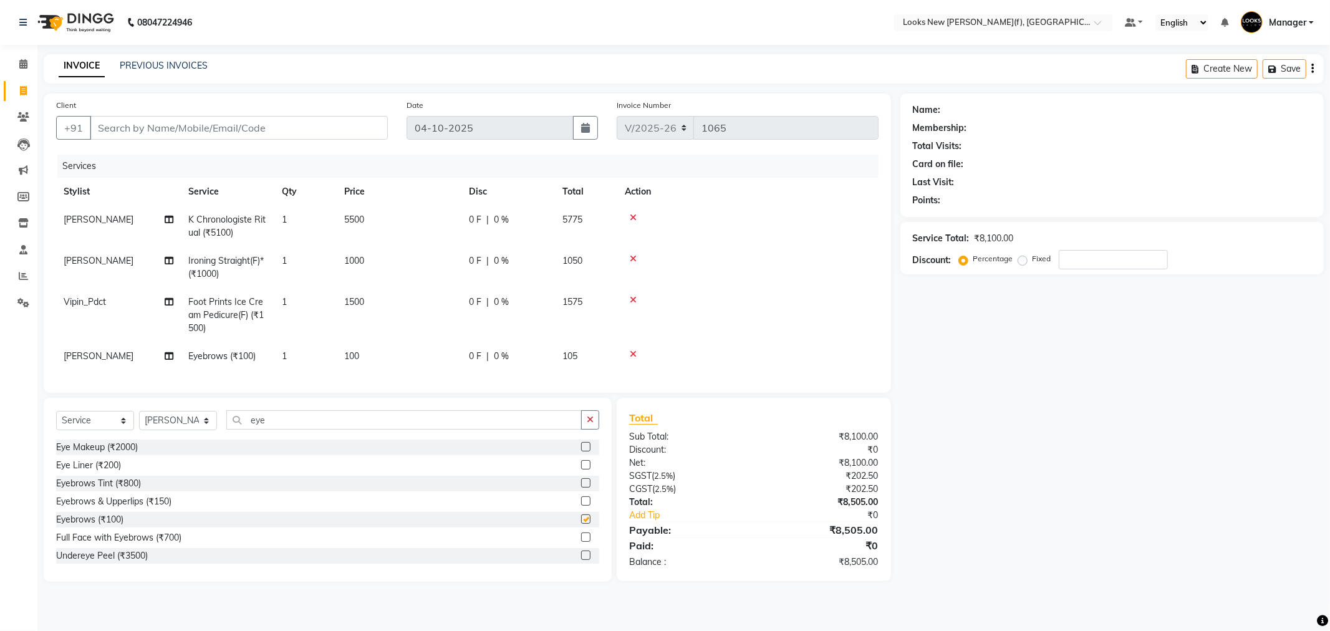
checkbox input "false"
click at [244, 133] on input "Client" at bounding box center [239, 128] width 298 height 24
type input "8"
type input "0"
type input "8"
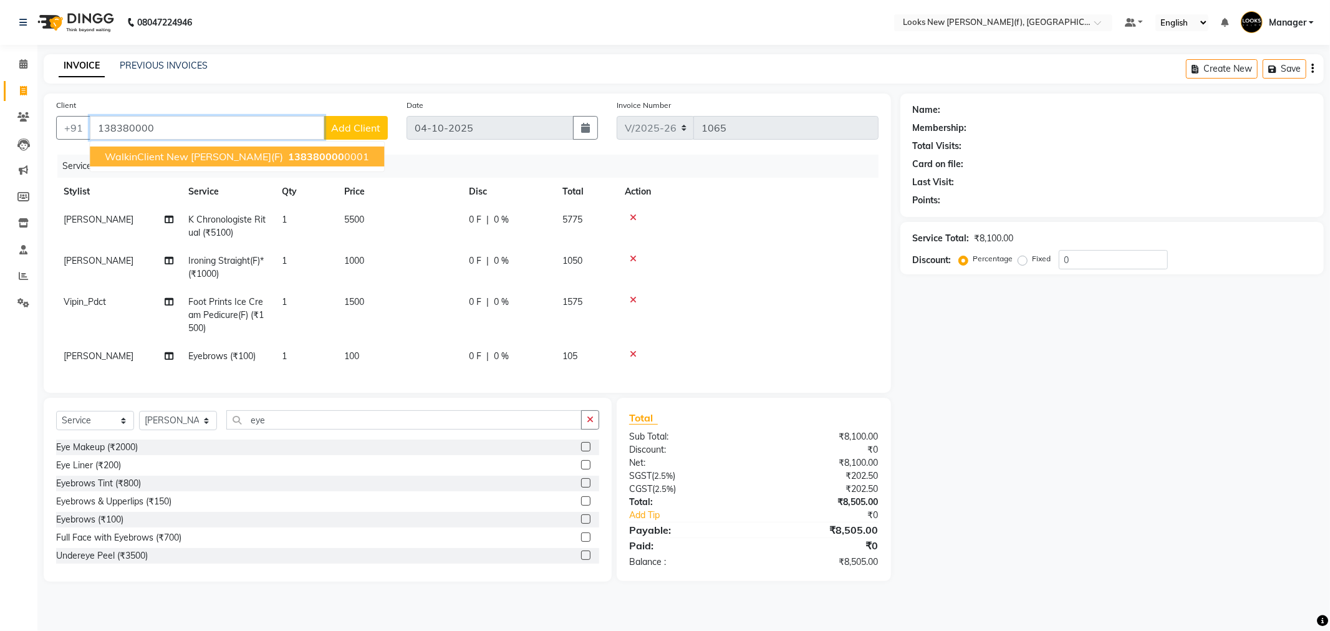
click at [213, 147] on button "WalkinClient New Rajinder Ngr(F) 138380000 0001" at bounding box center [237, 157] width 294 height 20
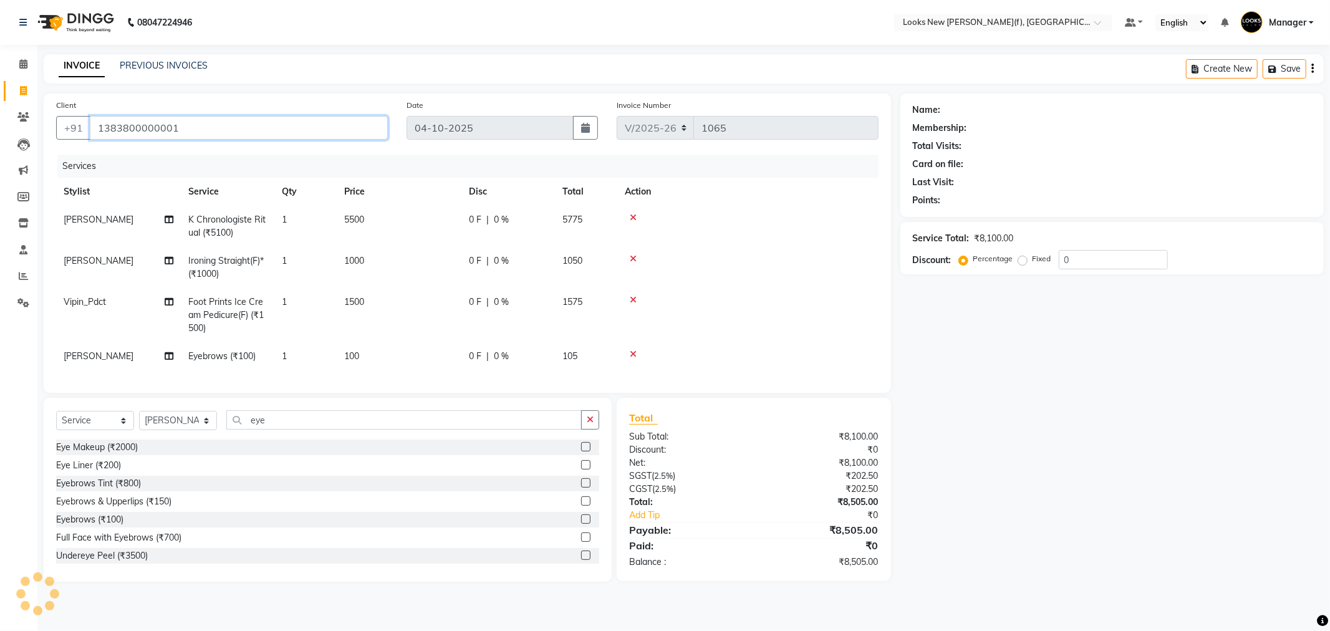
type input "1383800000001"
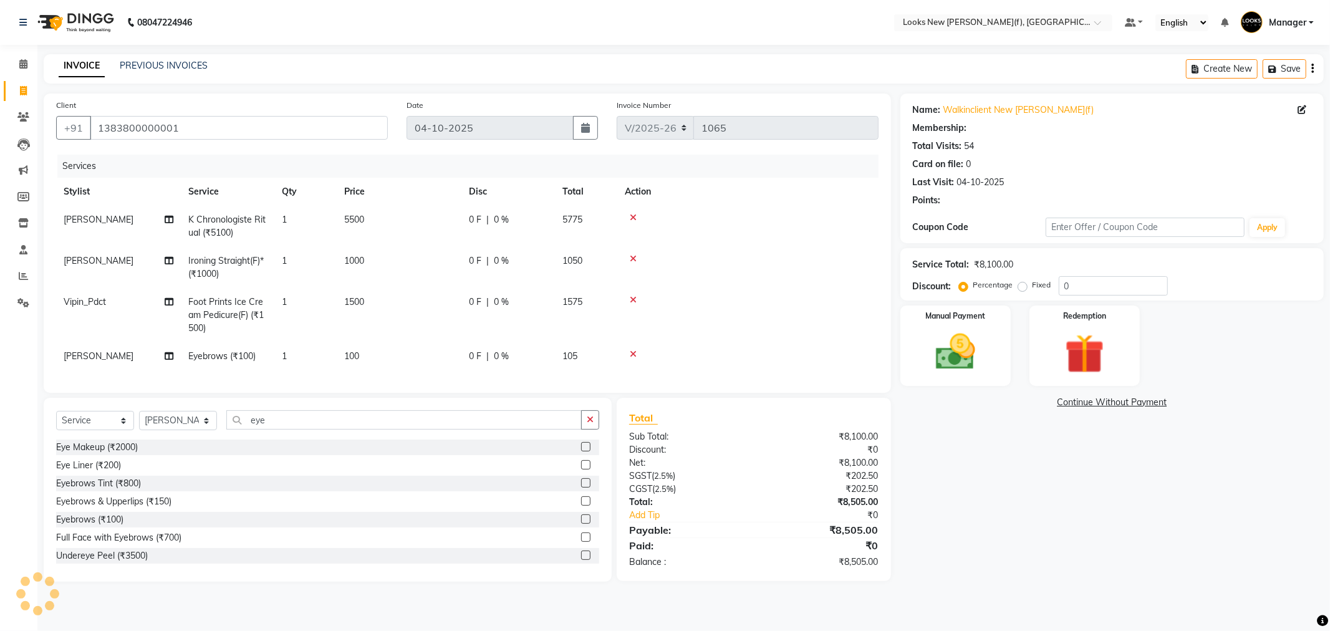
select select "1: Object"
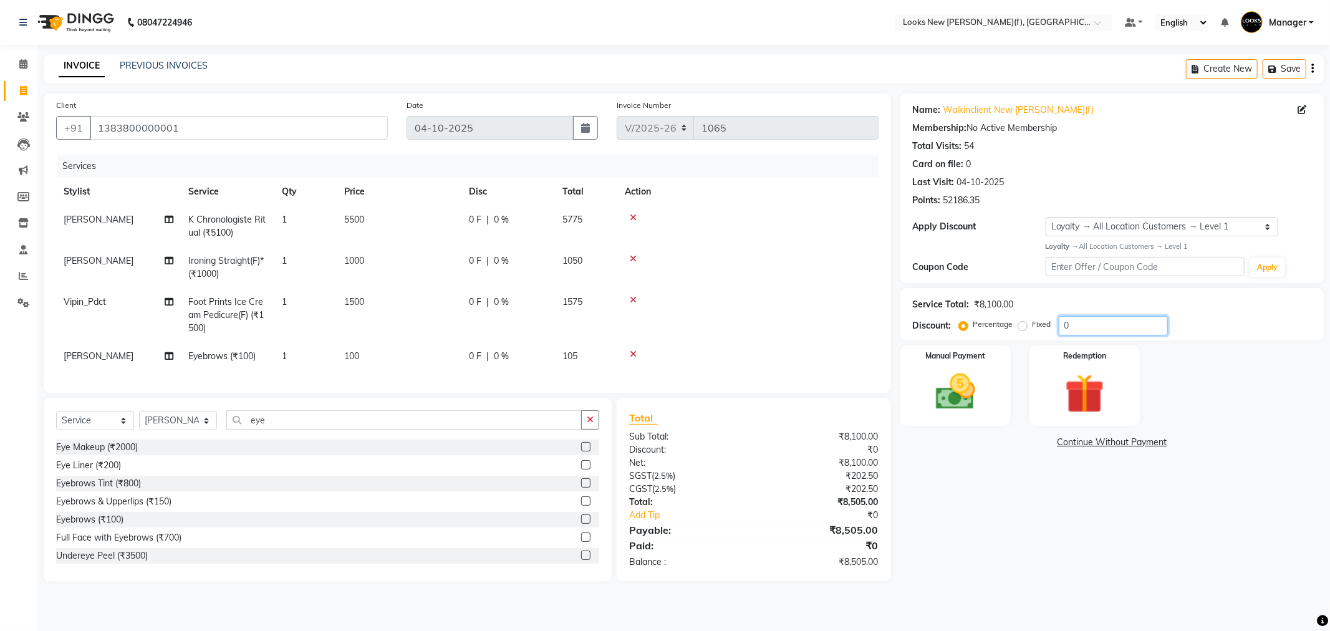
drag, startPoint x: 1086, startPoint y: 328, endPoint x: 1025, endPoint y: 327, distance: 60.5
click at [1025, 327] on div "Percentage Fixed 0" at bounding box center [1065, 325] width 206 height 19
type input "50"
click at [1007, 559] on div "Name: Walkinclient New Rajinder Ngr(f) Membership: No Active Membership Total V…" at bounding box center [1117, 344] width 433 height 501
drag, startPoint x: 1183, startPoint y: 476, endPoint x: 1291, endPoint y: 509, distance: 112.7
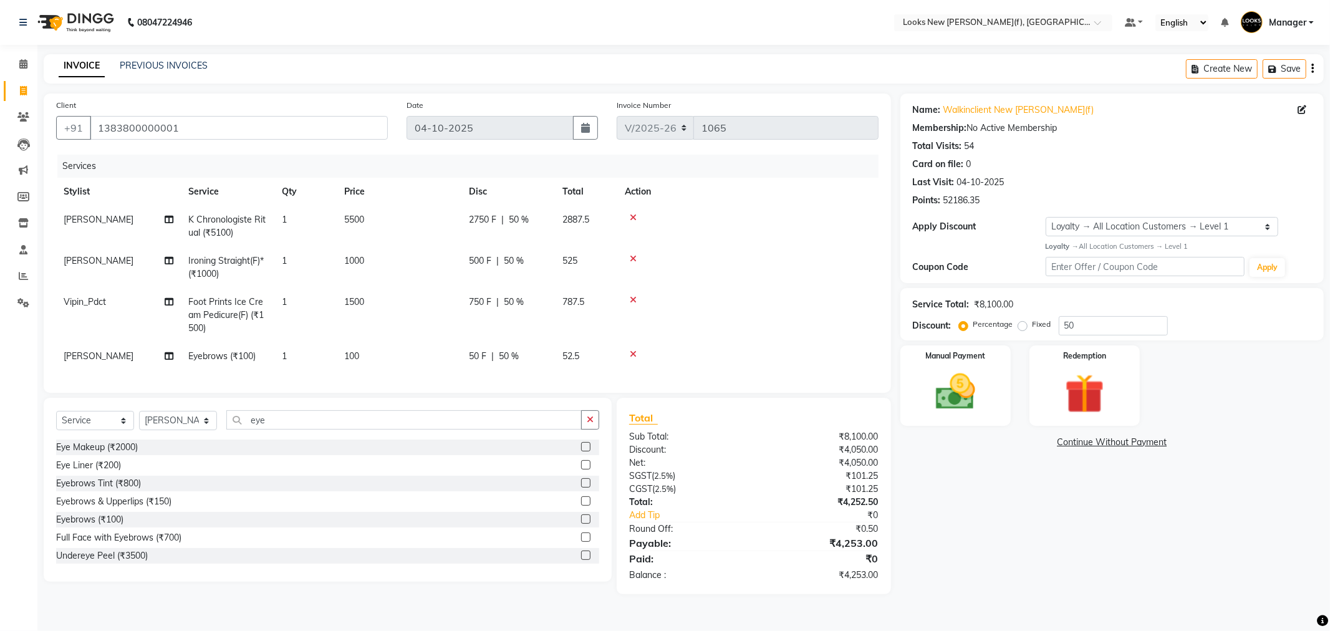
click at [1315, 613] on main "INVOICE PREVIOUS INVOICES Create New Save Client +91 1383800000001 Date 04-10-2…" at bounding box center [683, 333] width 1293 height 559
click at [921, 394] on div "Manual Payment" at bounding box center [955, 386] width 115 height 84
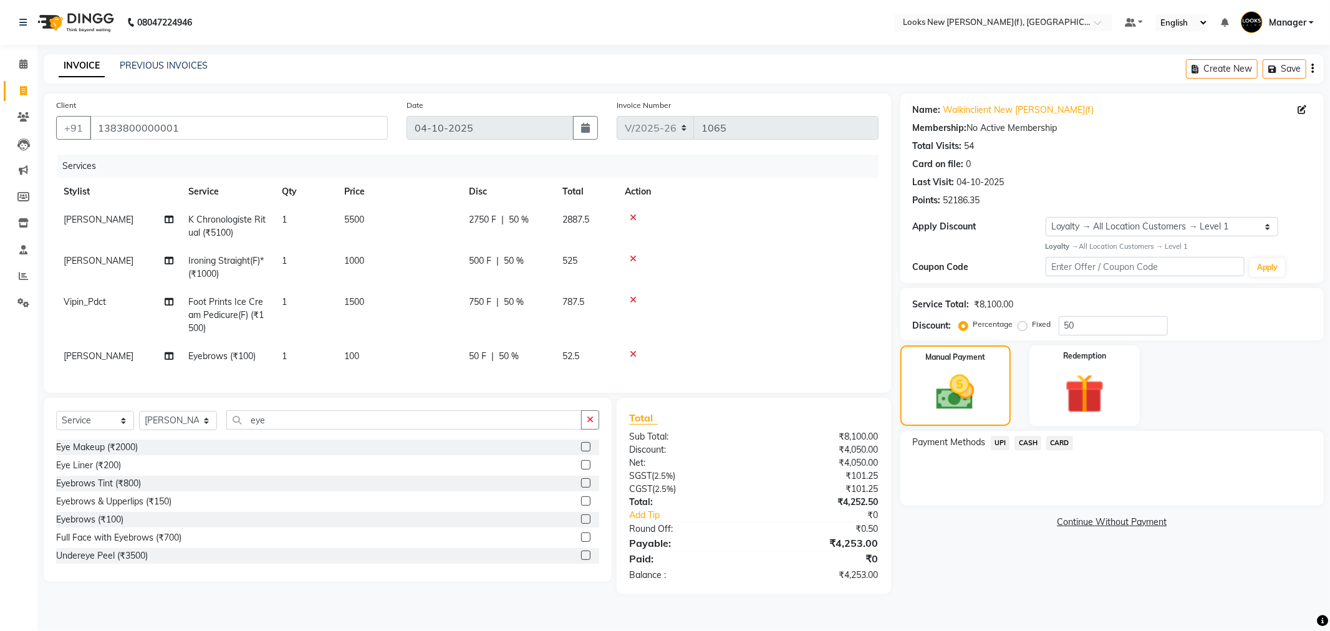
click at [1056, 442] on span "CARD" at bounding box center [1059, 443] width 27 height 14
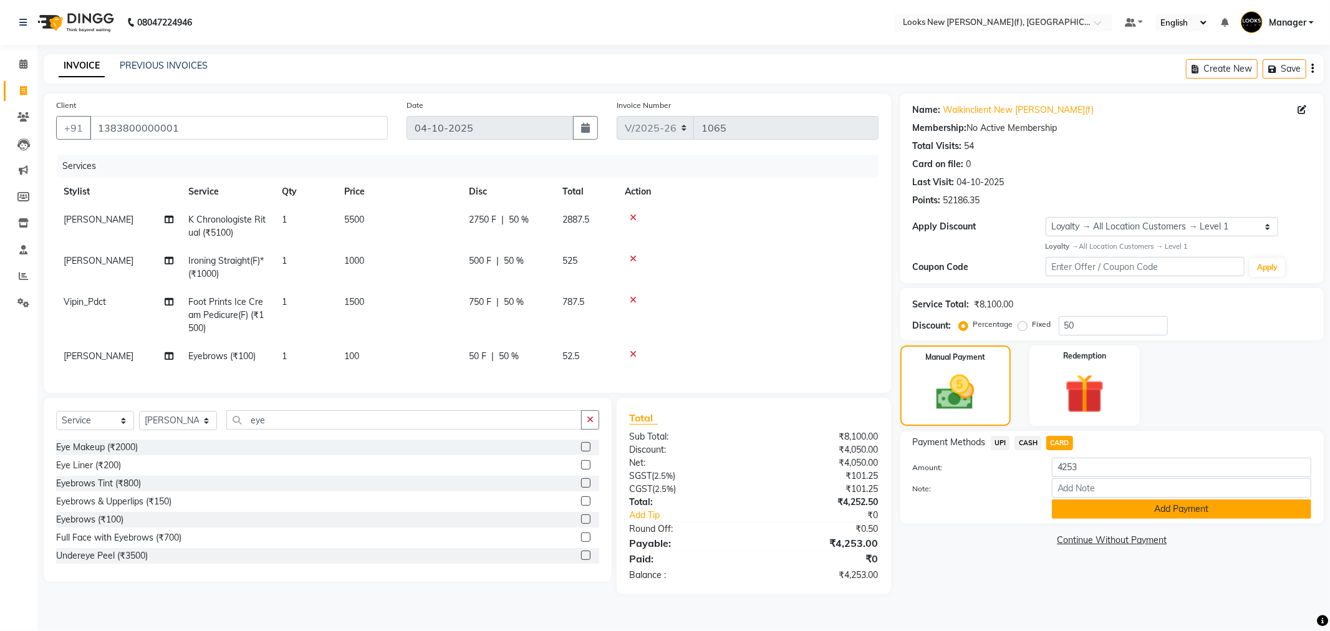
click at [1075, 508] on button "Add Payment" at bounding box center [1181, 509] width 259 height 19
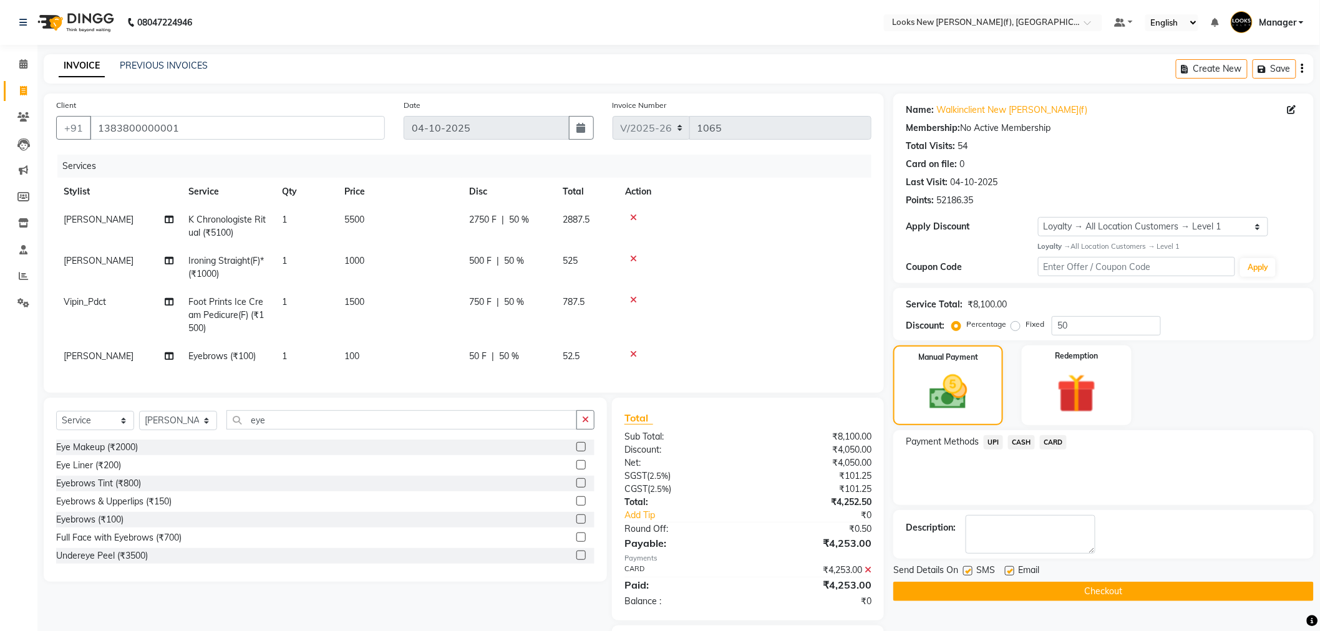
click at [994, 586] on button "Checkout" at bounding box center [1103, 591] width 420 height 19
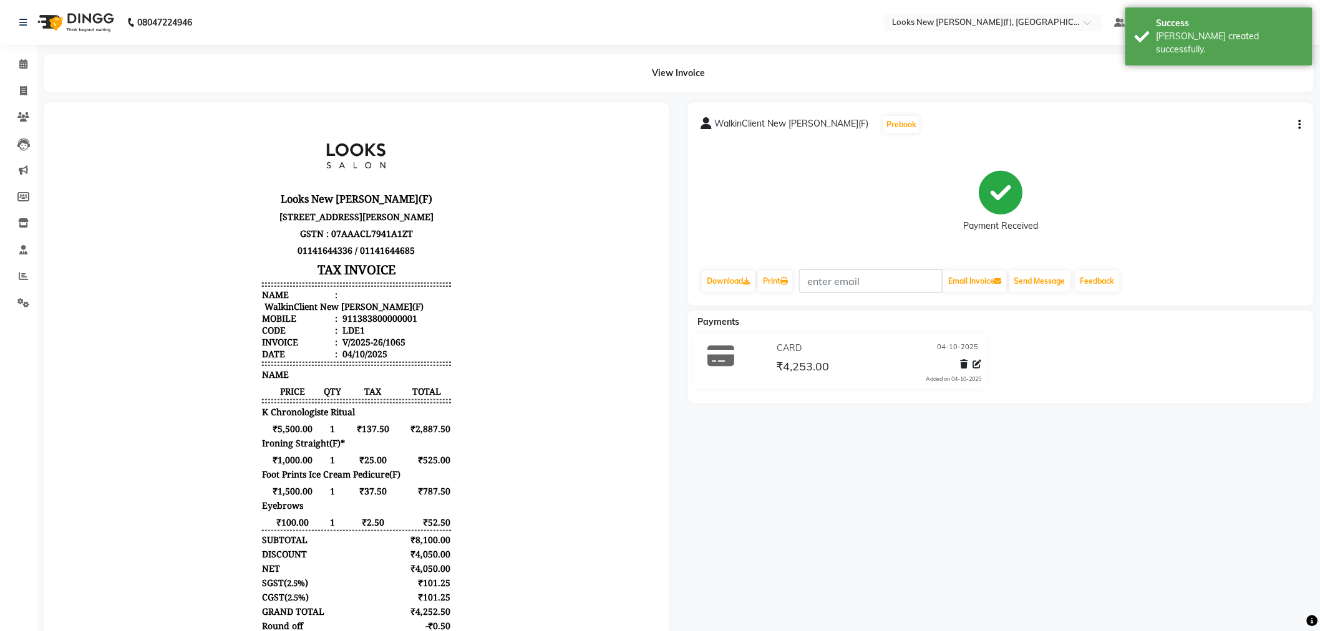
drag, startPoint x: 84, startPoint y: 19, endPoint x: 84, endPoint y: 26, distance: 6.3
click at [85, 21] on img at bounding box center [74, 22] width 85 height 35
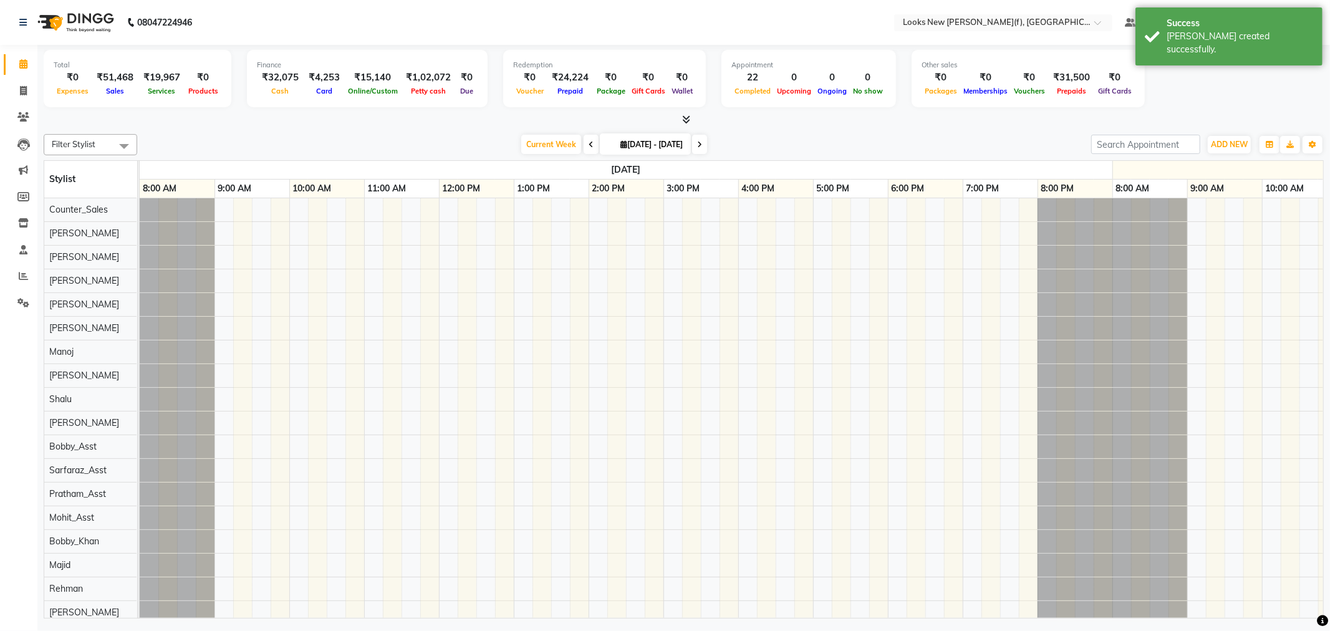
scroll to position [0, 524]
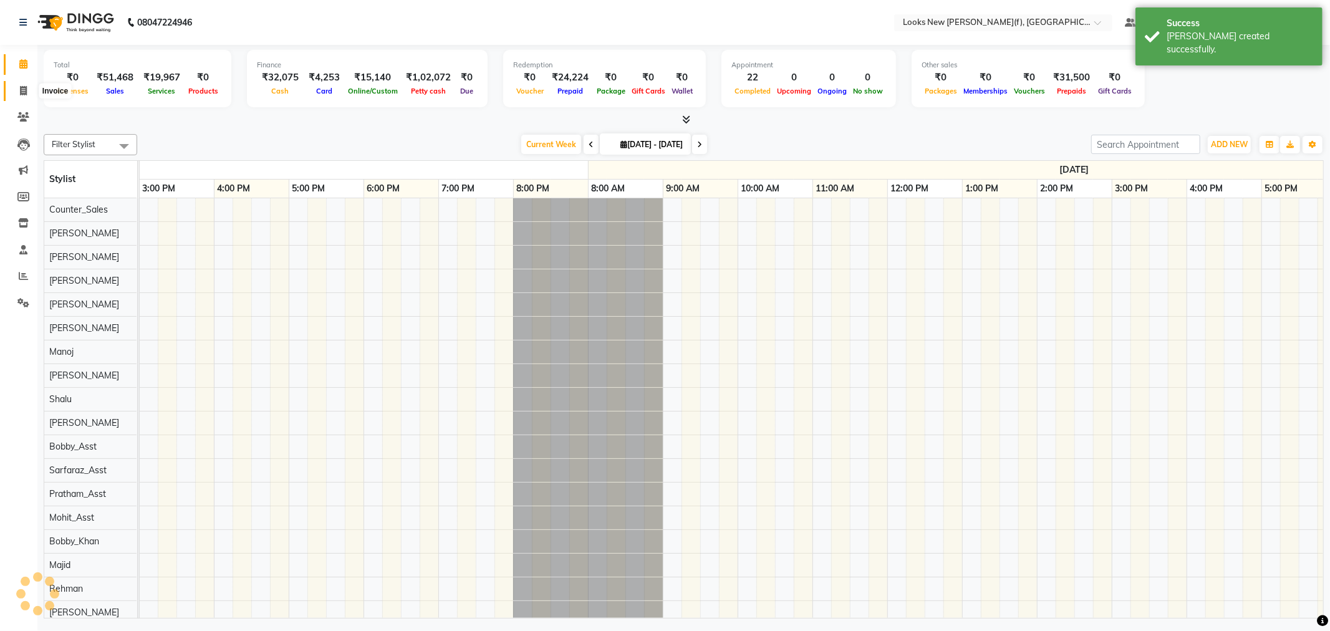
click at [19, 84] on span at bounding box center [23, 91] width 22 height 14
select select "service"
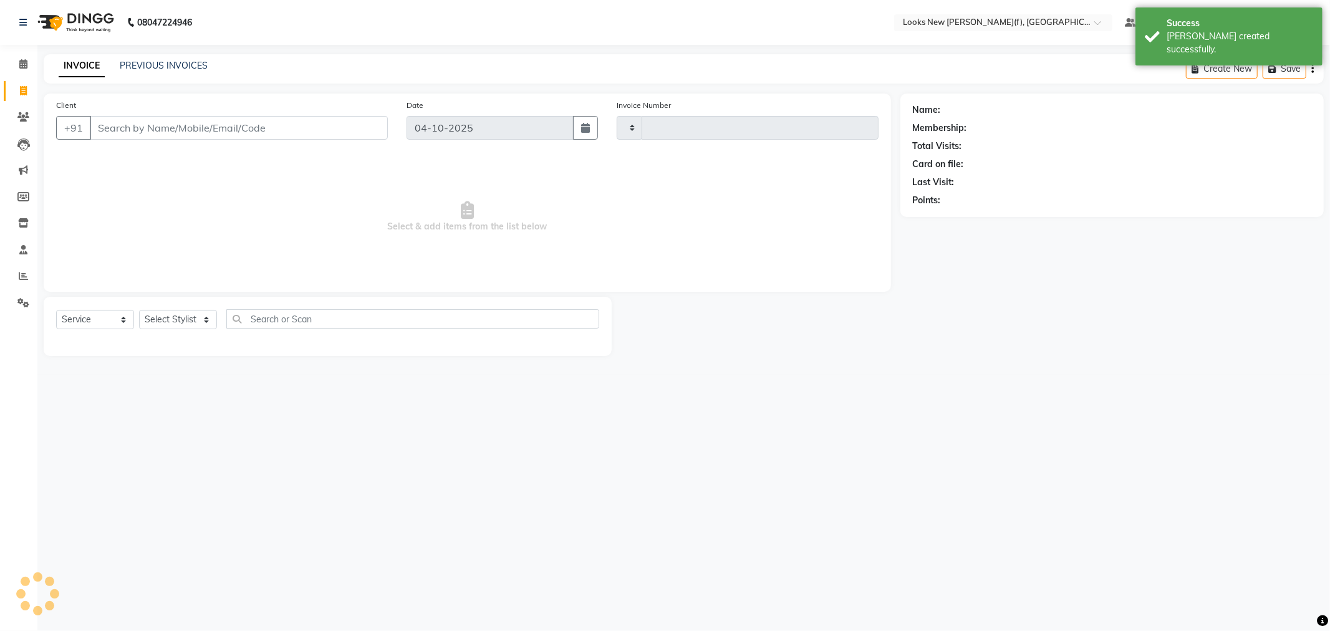
type input "1066"
select select "8659"
click at [201, 319] on select "Select Stylist" at bounding box center [178, 319] width 78 height 19
click at [184, 318] on select "Select Stylist" at bounding box center [178, 319] width 78 height 19
click at [184, 316] on select "Select Stylist" at bounding box center [178, 319] width 78 height 19
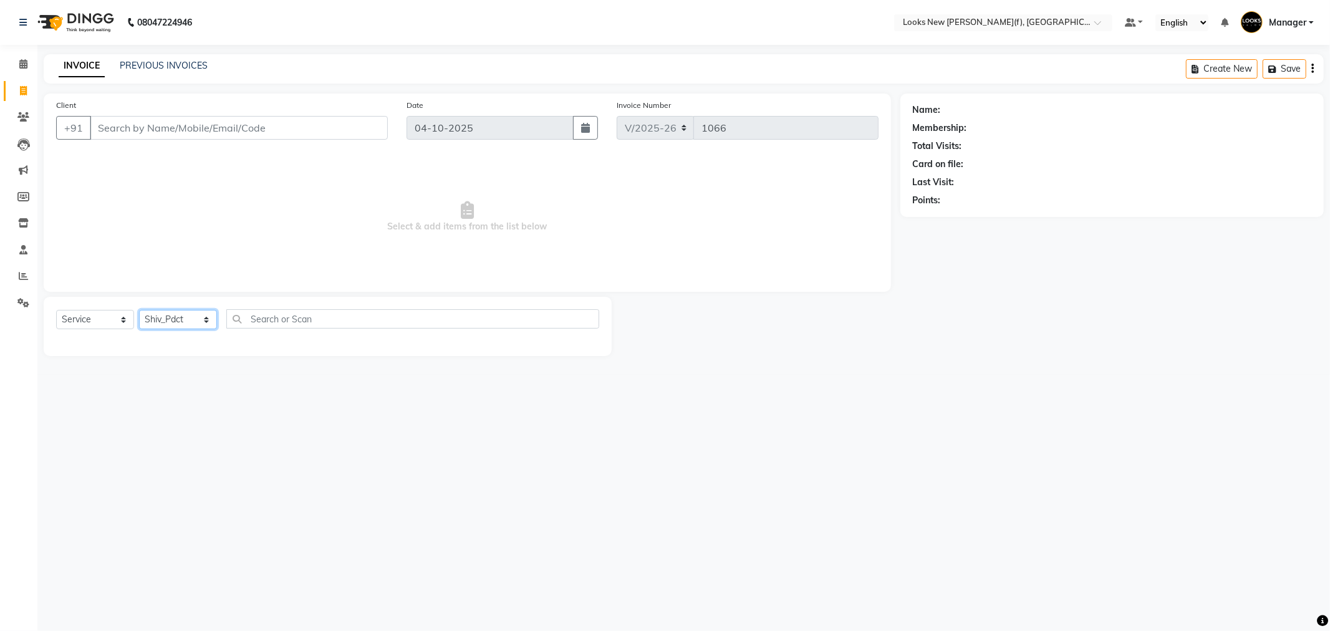
click at [139, 311] on select "Select Stylist Aakash_Pdct [PERSON_NAME] [PERSON_NAME] [PERSON_NAME] Counter_Sa…" at bounding box center [178, 319] width 78 height 19
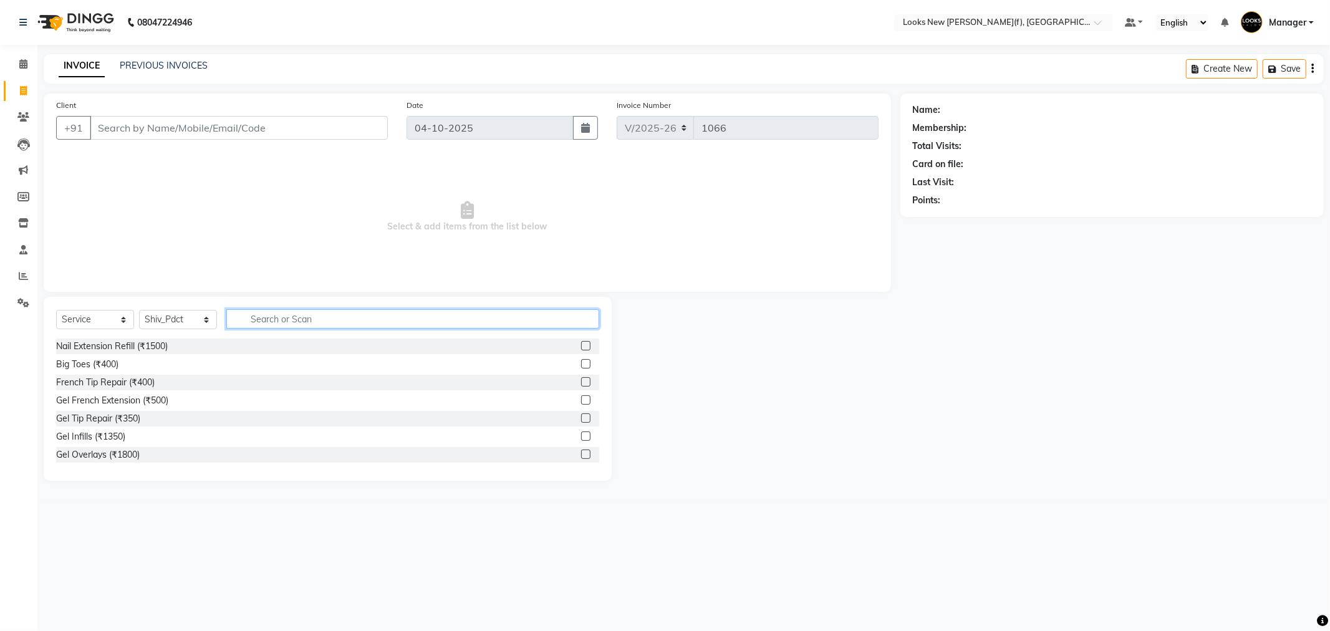
click at [287, 321] on input "text" at bounding box center [412, 318] width 373 height 19
click at [201, 319] on select "Select Stylist Aakash_Pdct [PERSON_NAME] [PERSON_NAME] [PERSON_NAME] Counter_Sa…" at bounding box center [178, 319] width 78 height 19
select select "87319"
click at [139, 311] on select "Select Stylist Aakash_Pdct [PERSON_NAME] [PERSON_NAME] [PERSON_NAME] Counter_Sa…" at bounding box center [178, 319] width 78 height 19
click at [273, 319] on input "text" at bounding box center [412, 318] width 373 height 19
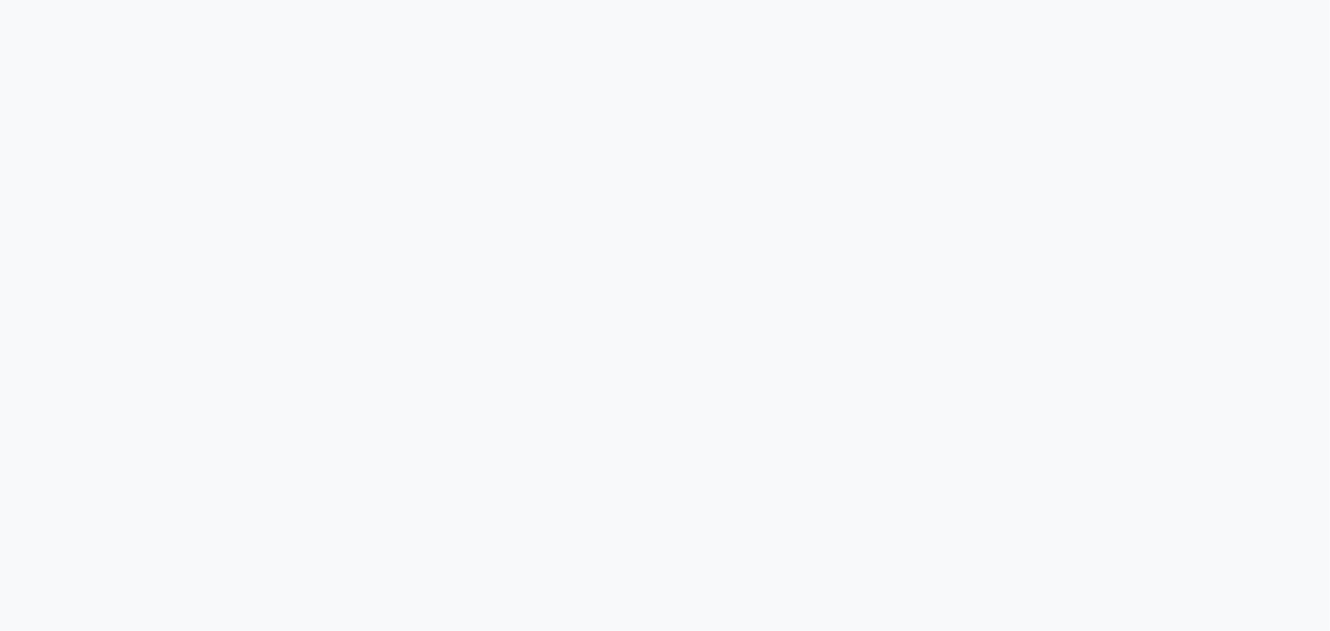
select select "service"
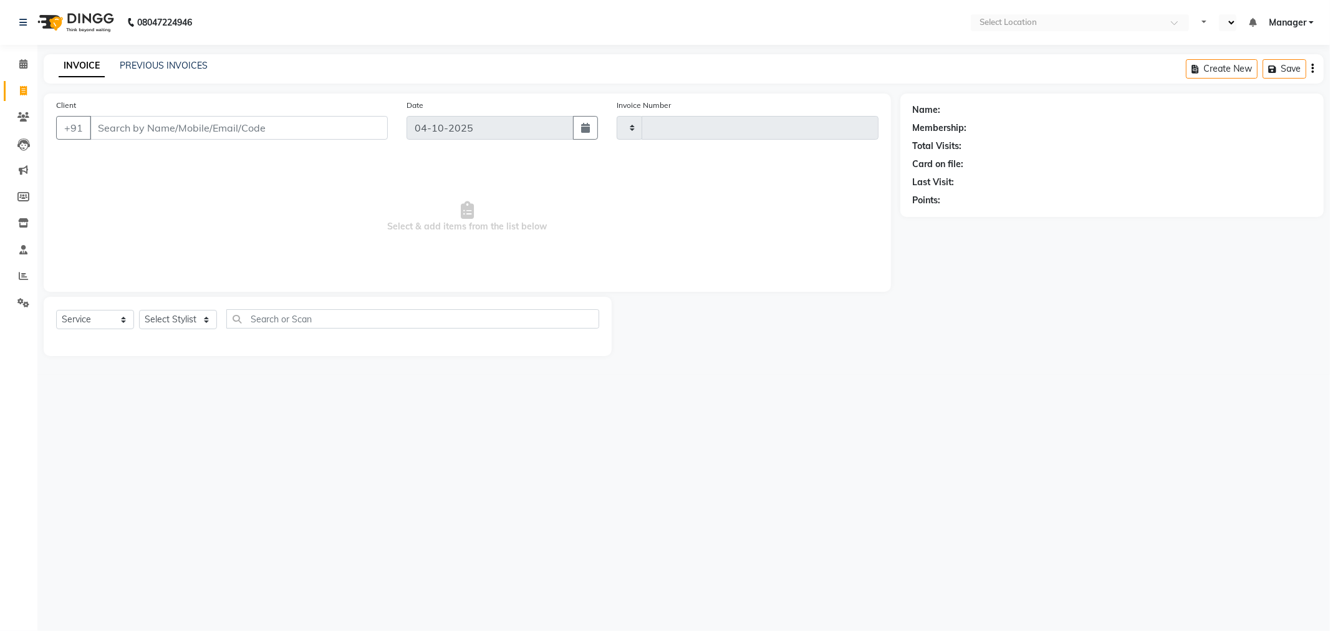
type input "1067"
select select "en"
select select "8659"
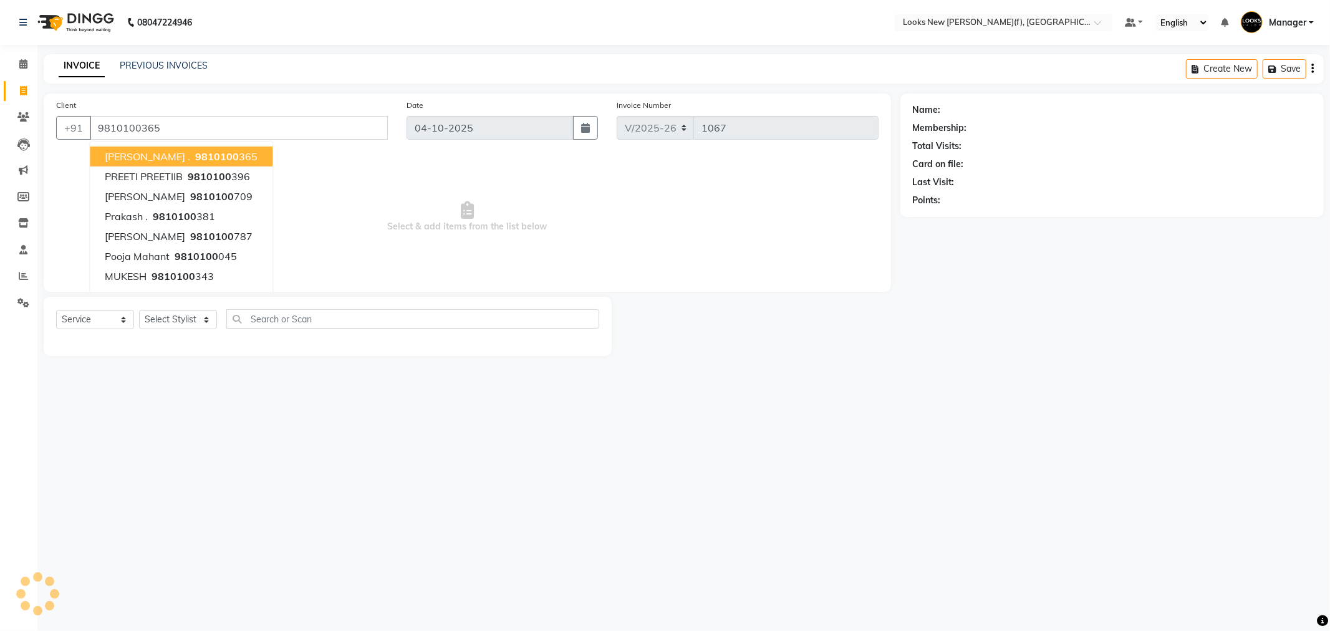
type input "9810100365"
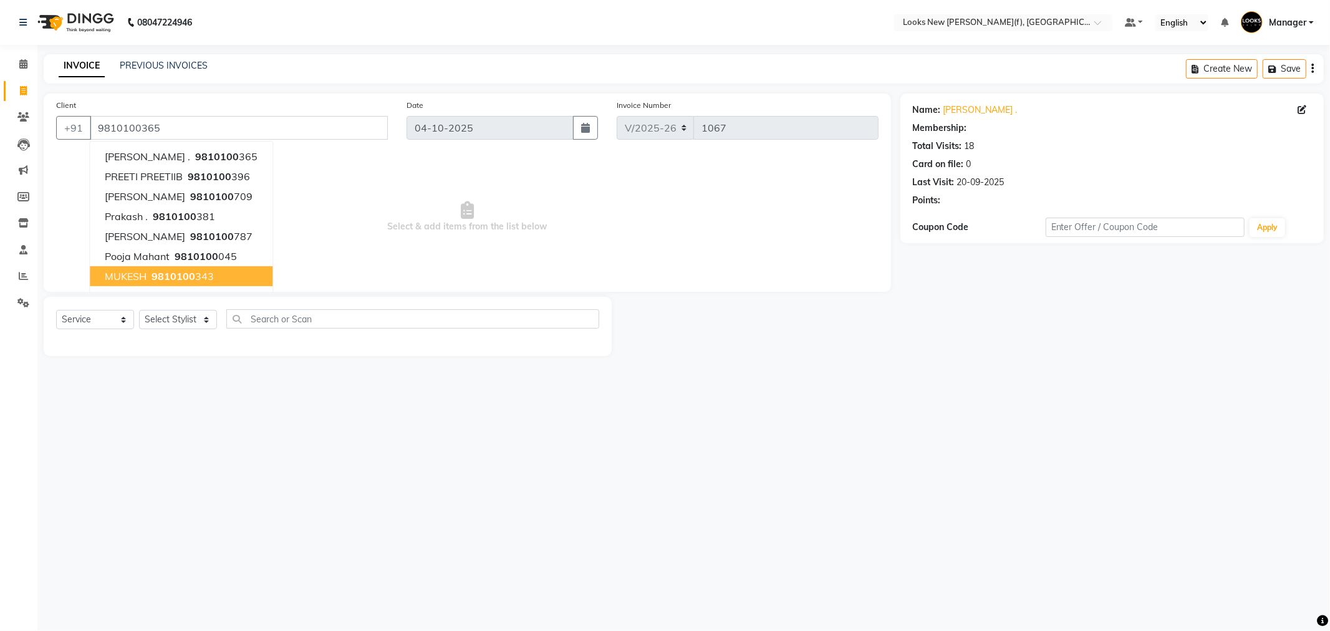
select select "1: Object"
click at [170, 357] on main "INVOICE PREVIOUS INVOICES Create New Save Client +91 9810100365 Maneesha . 9810…" at bounding box center [683, 214] width 1293 height 321
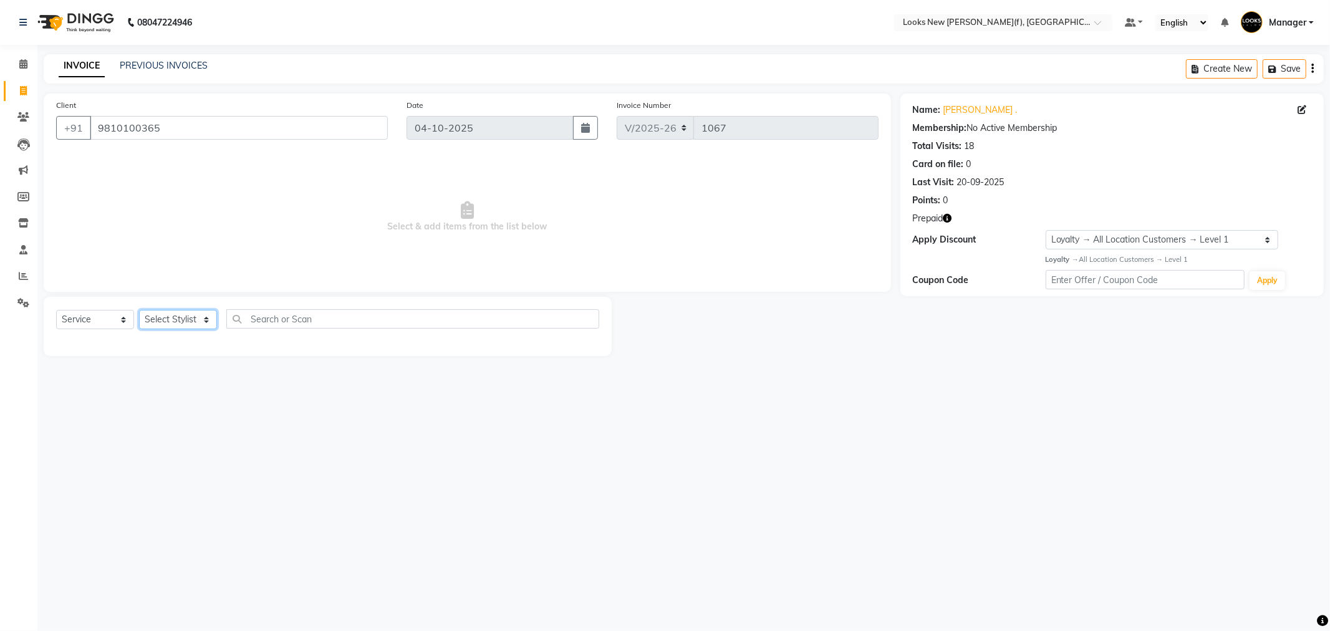
click at [179, 315] on select "Select Stylist Aakash_Pdct [PERSON_NAME] [PERSON_NAME] [PERSON_NAME] Counter_Sa…" at bounding box center [178, 319] width 78 height 19
select select "87320"
click at [139, 311] on select "Select Stylist Aakash_Pdct [PERSON_NAME] [PERSON_NAME] [PERSON_NAME] Counter_Sa…" at bounding box center [178, 319] width 78 height 19
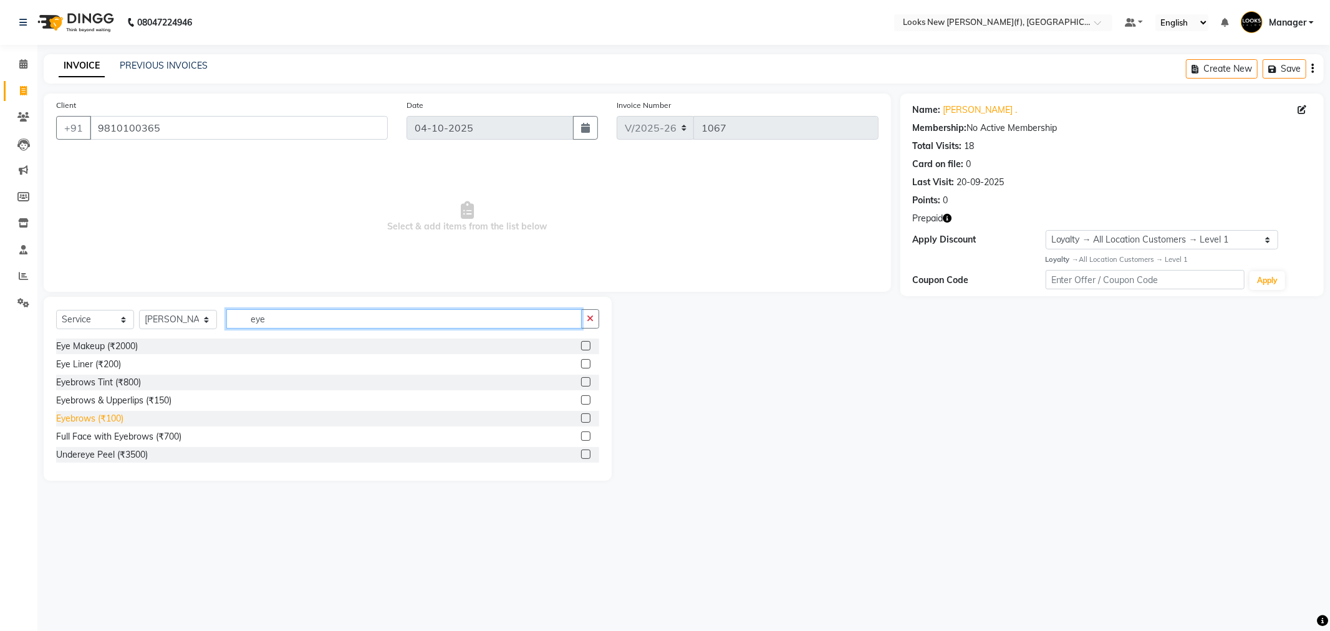
type input "eye"
drag, startPoint x: 106, startPoint y: 422, endPoint x: 383, endPoint y: 460, distance: 279.5
click at [105, 423] on div "Eyebrows (₹100)" at bounding box center [89, 418] width 67 height 13
checkbox input "false"
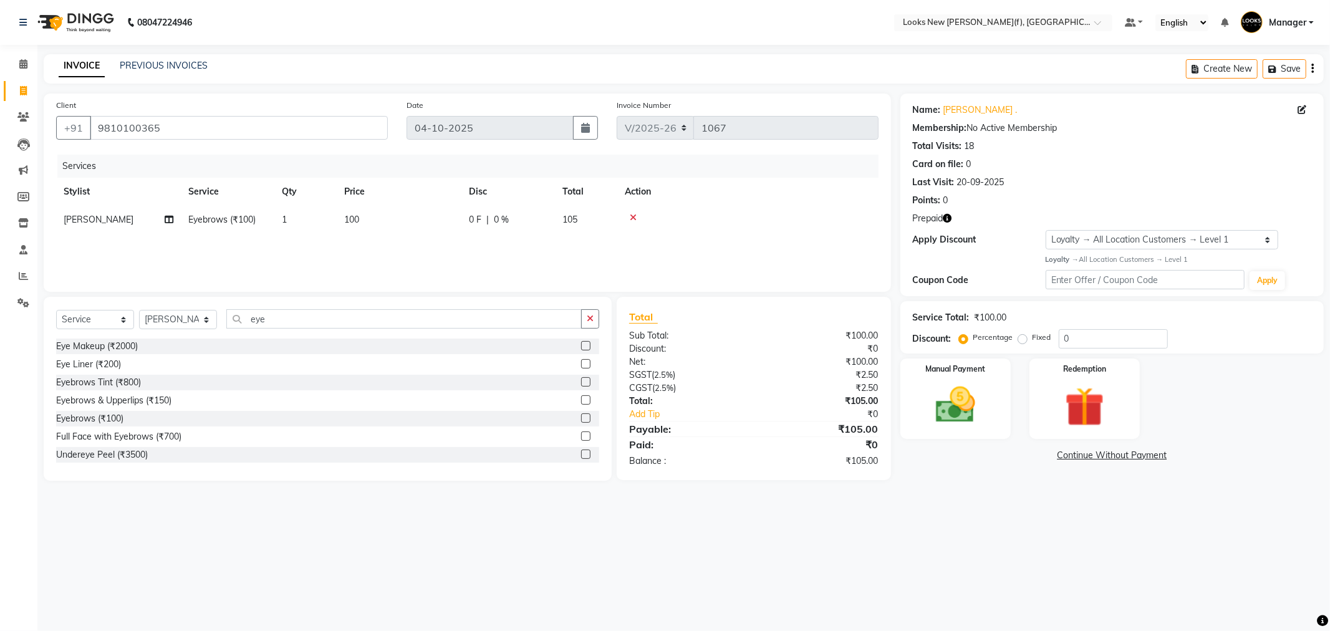
click at [632, 215] on icon at bounding box center [633, 217] width 7 height 9
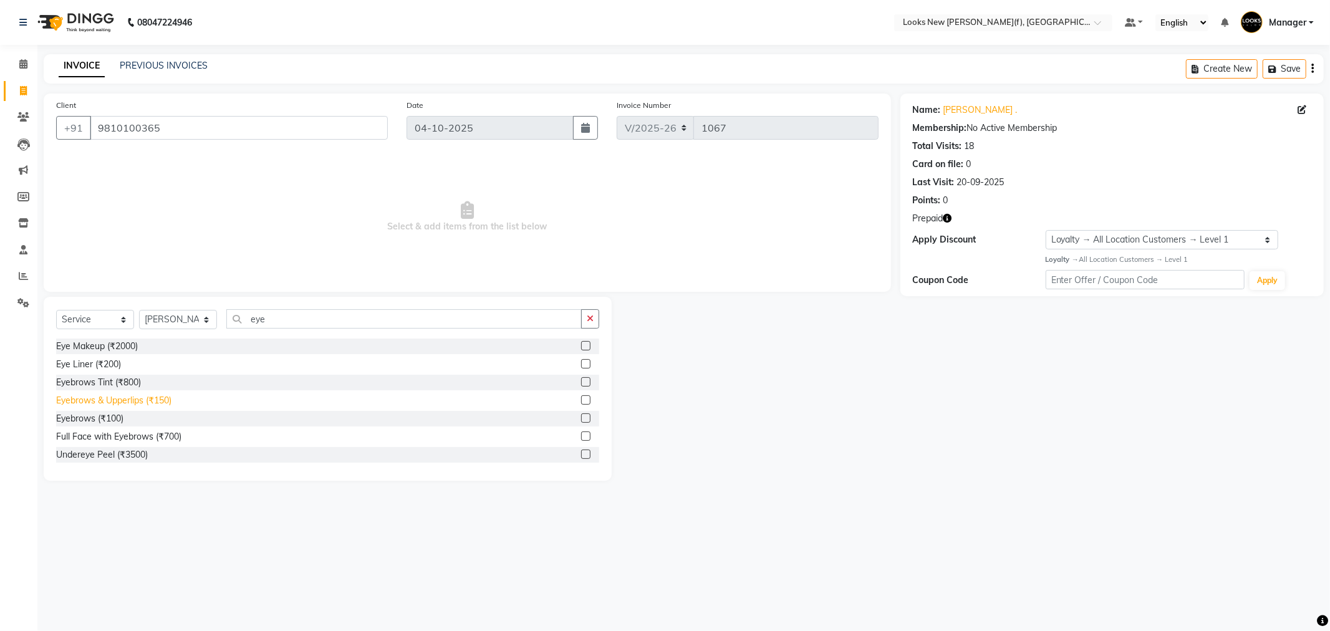
click at [162, 400] on div "Eyebrows & Upperlips (₹150)" at bounding box center [113, 400] width 115 height 13
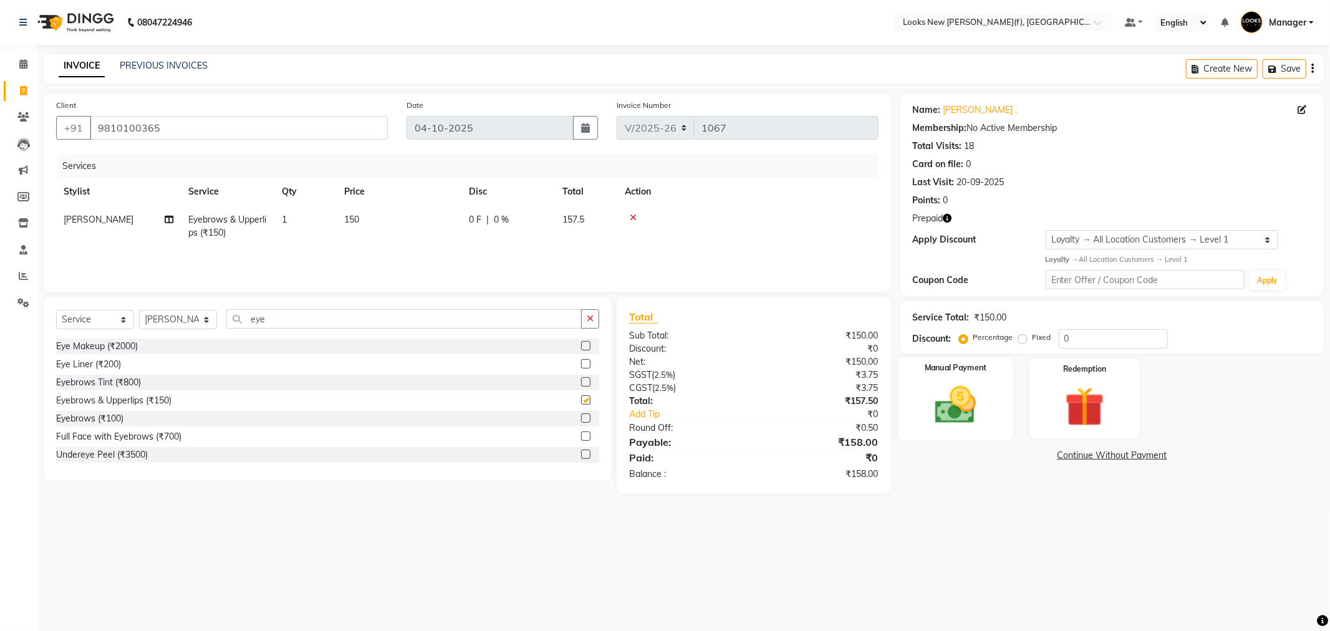
checkbox input "false"
drag, startPoint x: 1064, startPoint y: 389, endPoint x: 1063, endPoint y: 401, distance: 11.9
click at [1064, 389] on img at bounding box center [1084, 407] width 67 height 51
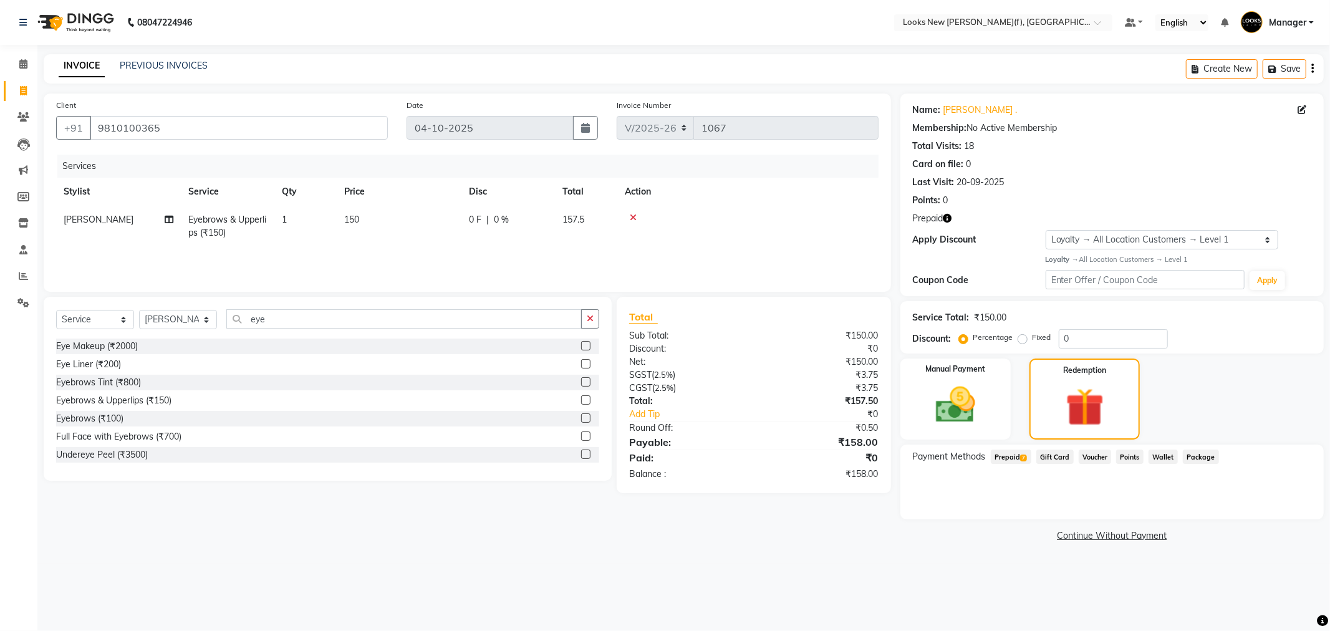
click at [1013, 455] on span "Prepaid 7" at bounding box center [1011, 457] width 41 height 14
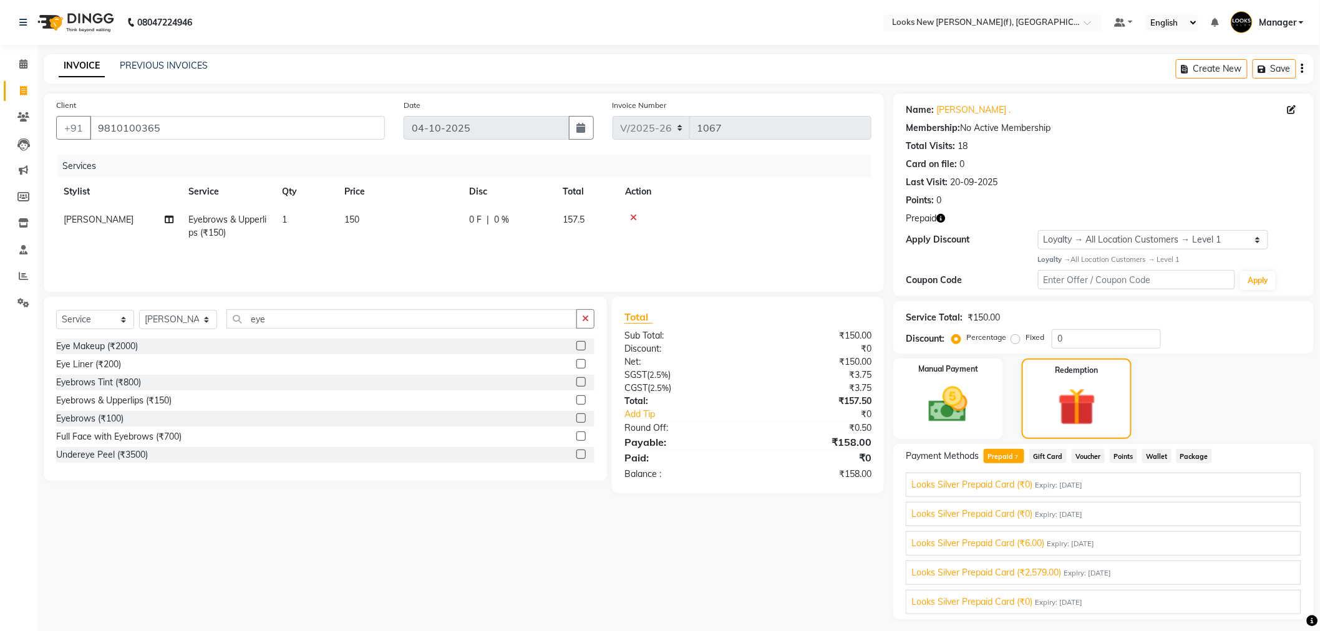
click at [1262, 498] on div "Looks Premium Prepaid Card (₹31,274.00) Expiry: 20-09-2026 158 Add Looks Silver…" at bounding box center [1103, 502] width 395 height 224
click at [1254, 501] on button "Add" at bounding box center [1272, 506] width 46 height 21
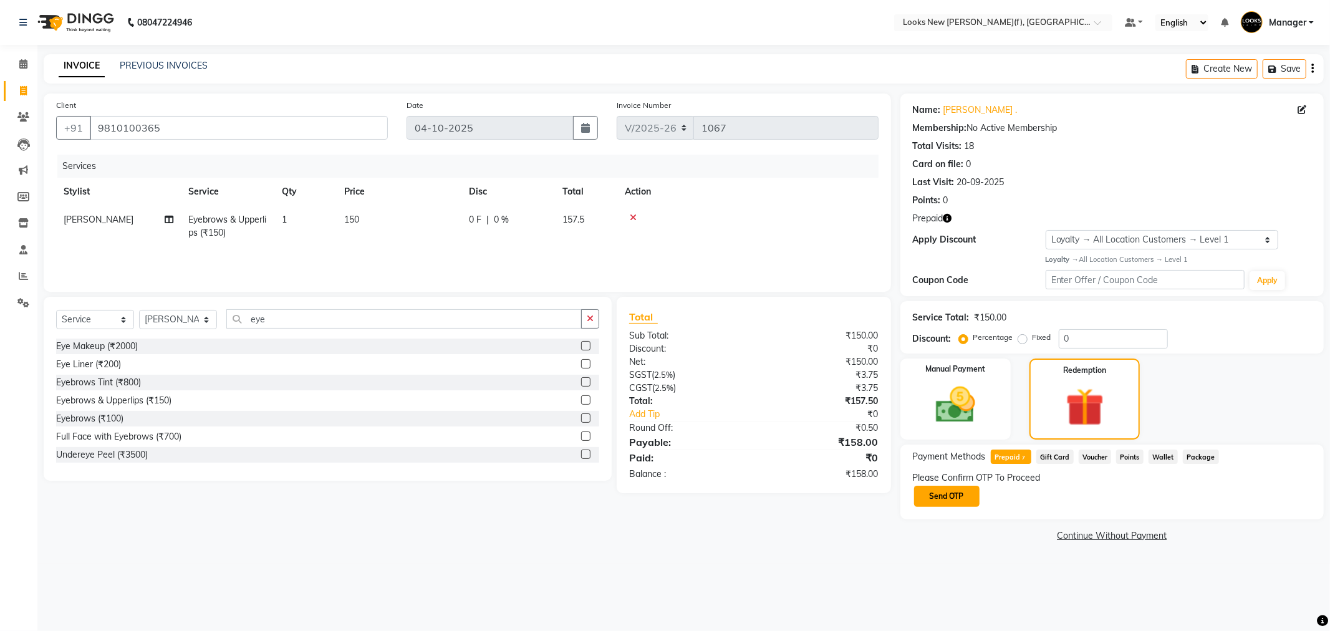
click at [946, 490] on button "Send OTP" at bounding box center [946, 496] width 65 height 21
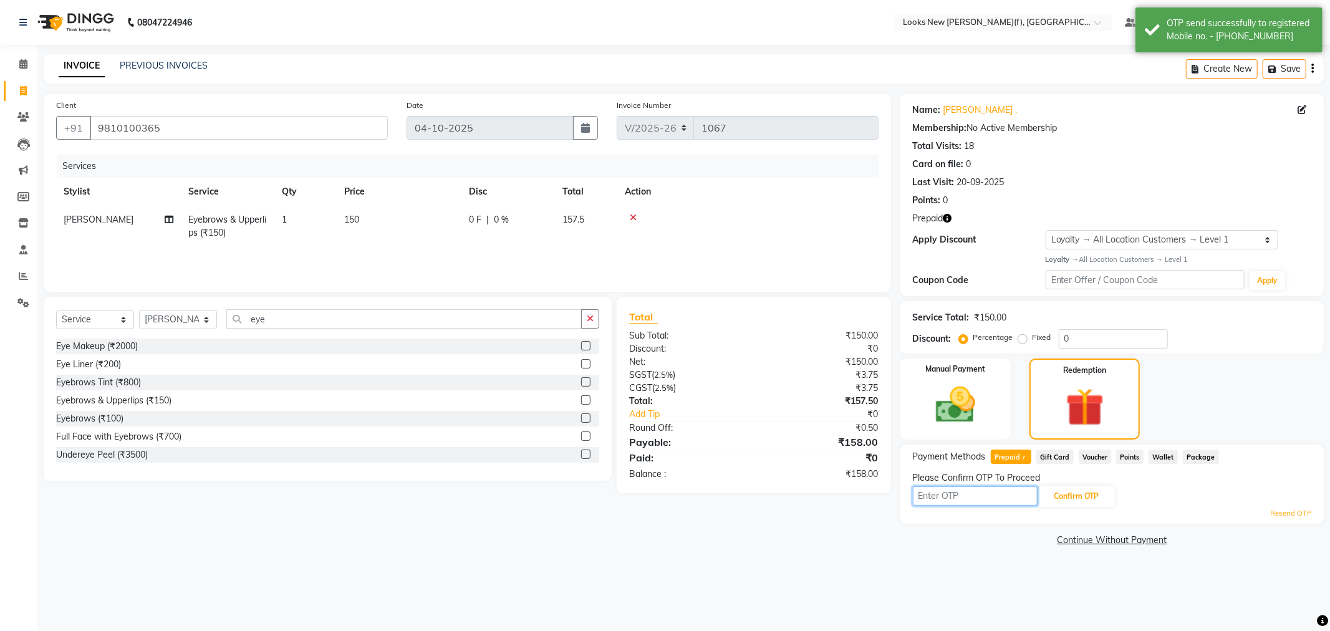
click at [957, 496] on input "text" at bounding box center [975, 495] width 125 height 19
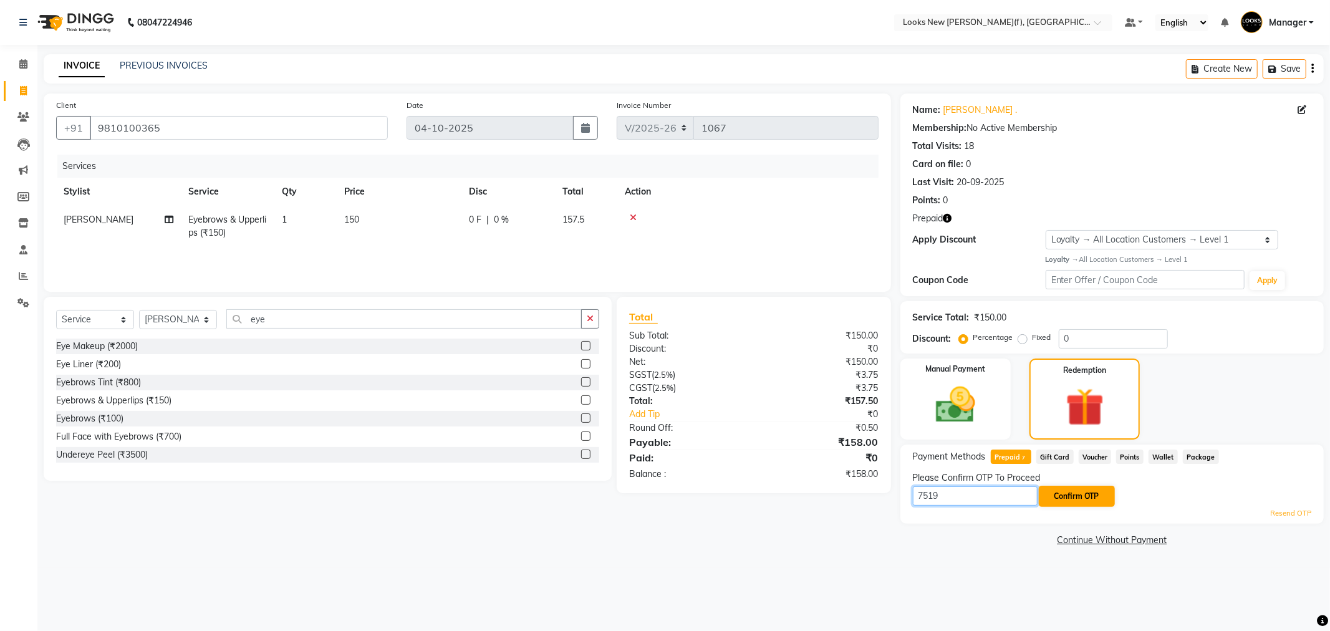
type input "7519"
click at [1073, 489] on button "Confirm OTP" at bounding box center [1077, 496] width 76 height 21
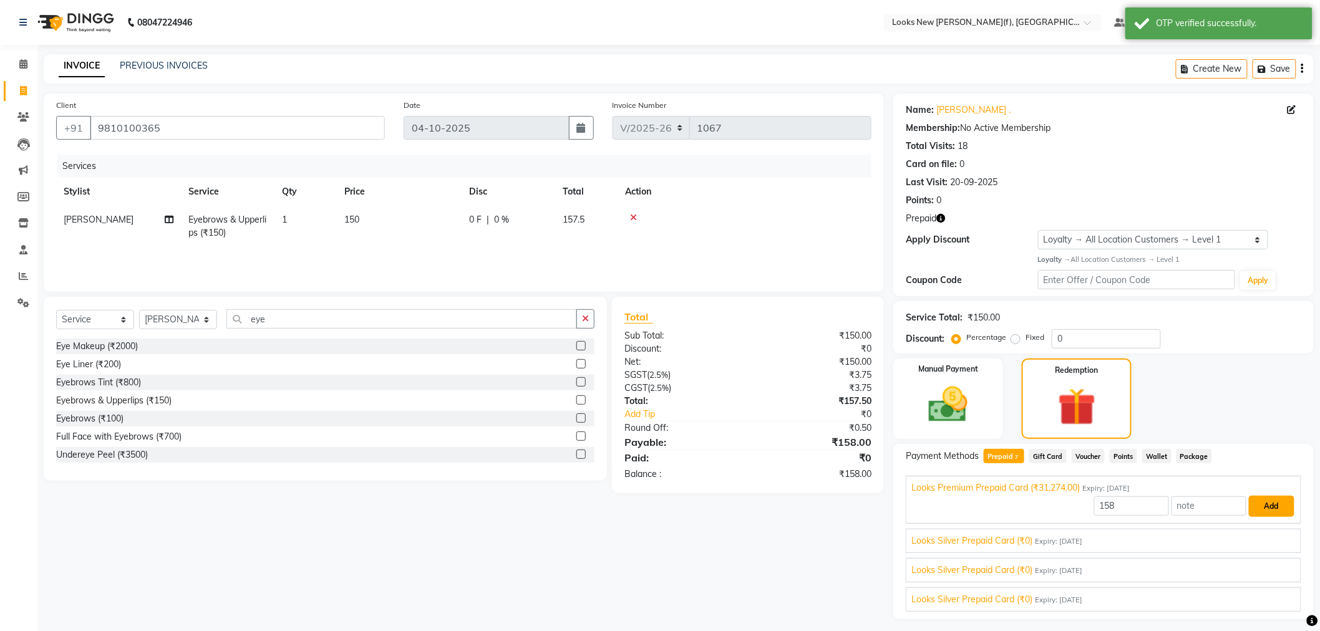
click at [1270, 514] on button "Add" at bounding box center [1272, 506] width 46 height 21
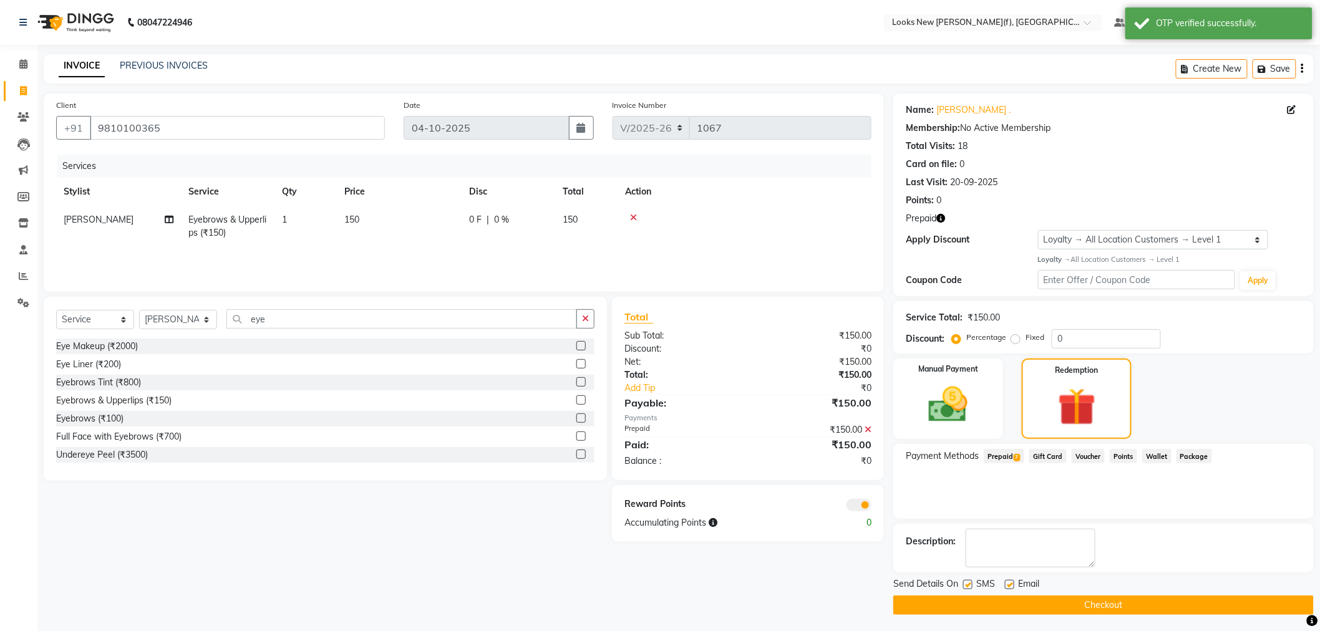
click at [1164, 602] on button "Checkout" at bounding box center [1103, 605] width 420 height 19
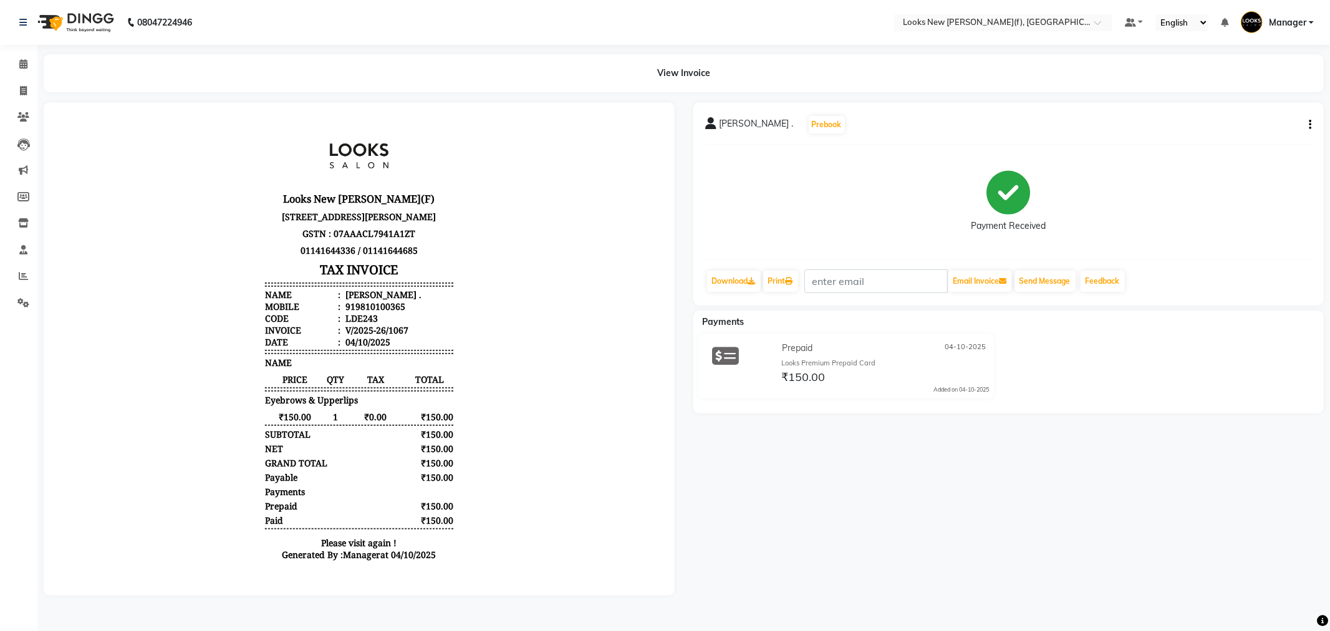
click at [81, 21] on img at bounding box center [74, 22] width 85 height 35
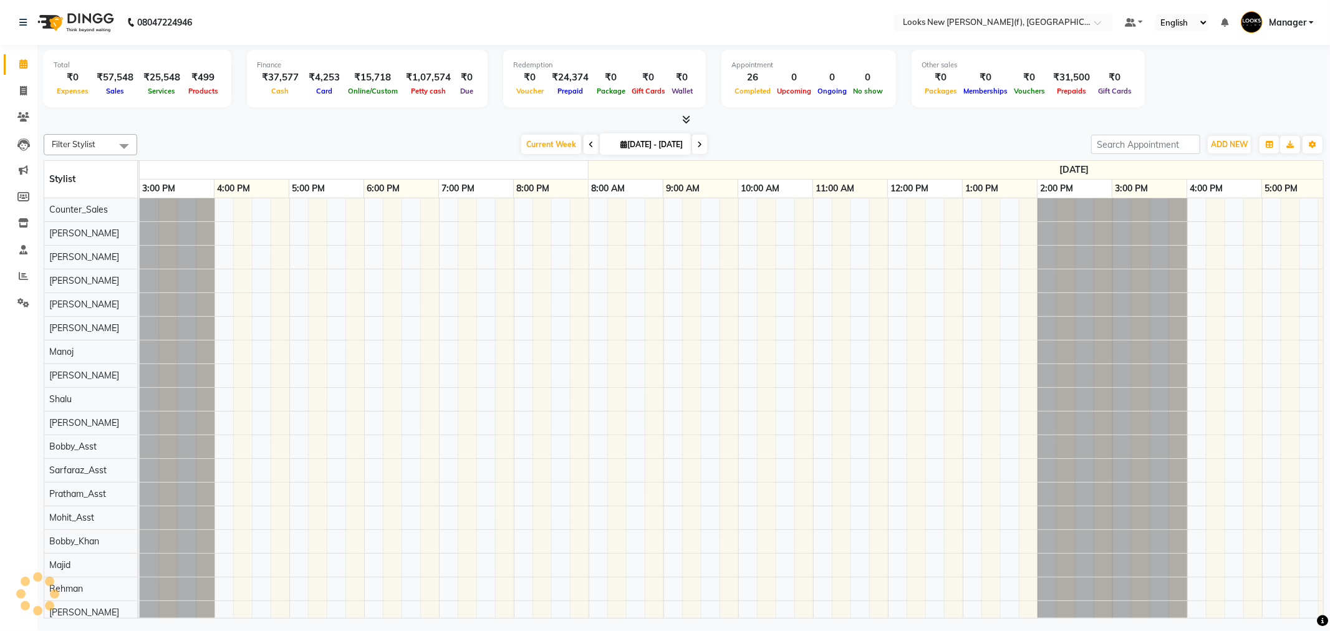
scroll to position [0, 524]
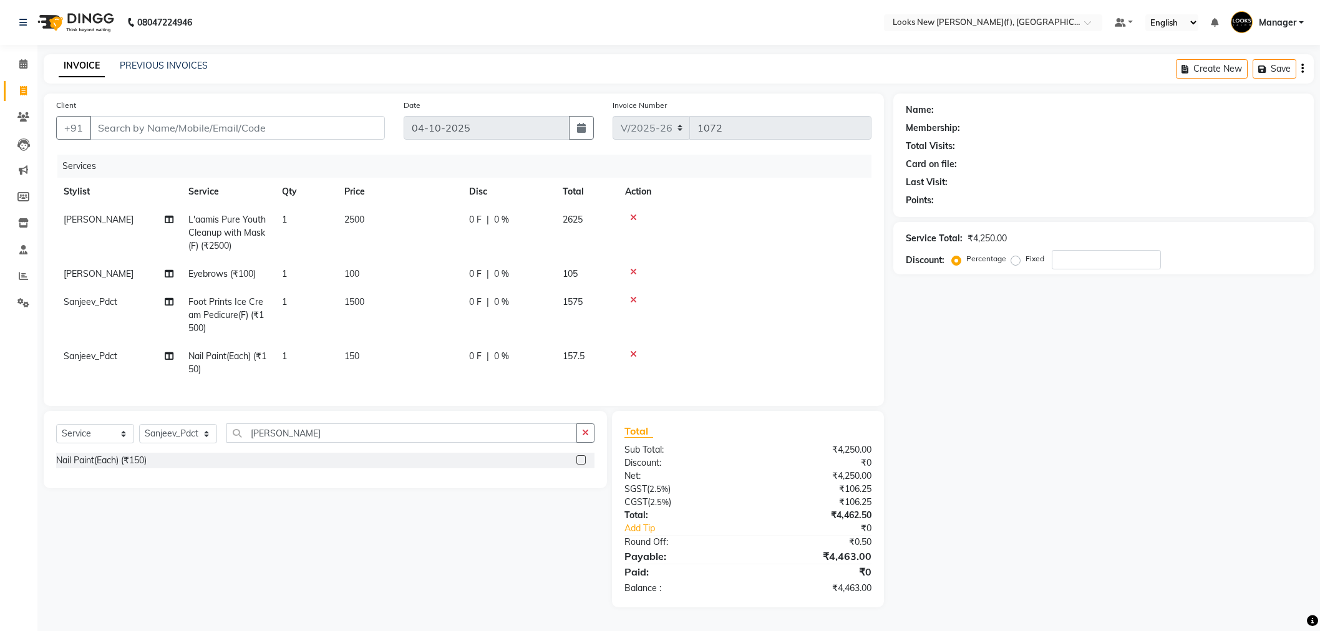
select select "8659"
select select "service"
click at [187, 443] on select "Select Stylist Aakash_Pdct [PERSON_NAME] [PERSON_NAME] [PERSON_NAME] Counter_Sa…" at bounding box center [178, 433] width 78 height 19
select select "87309"
click at [139, 435] on select "Select Stylist Aakash_Pdct [PERSON_NAME] [PERSON_NAME] [PERSON_NAME] Counter_Sa…" at bounding box center [178, 433] width 78 height 19
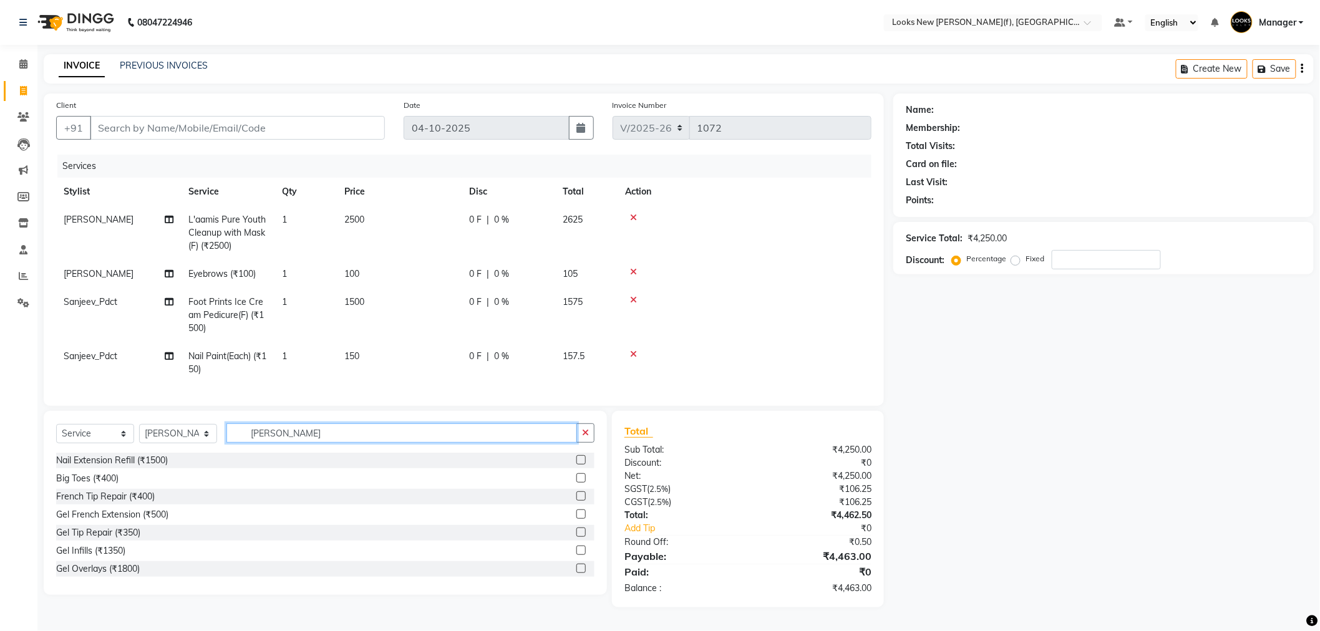
drag, startPoint x: 248, startPoint y: 453, endPoint x: 191, endPoint y: 453, distance: 56.1
click at [191, 453] on div "Select Service Product Membership Package Voucher Prepaid Gift Card Select Styl…" at bounding box center [325, 437] width 538 height 29
type input "INO"
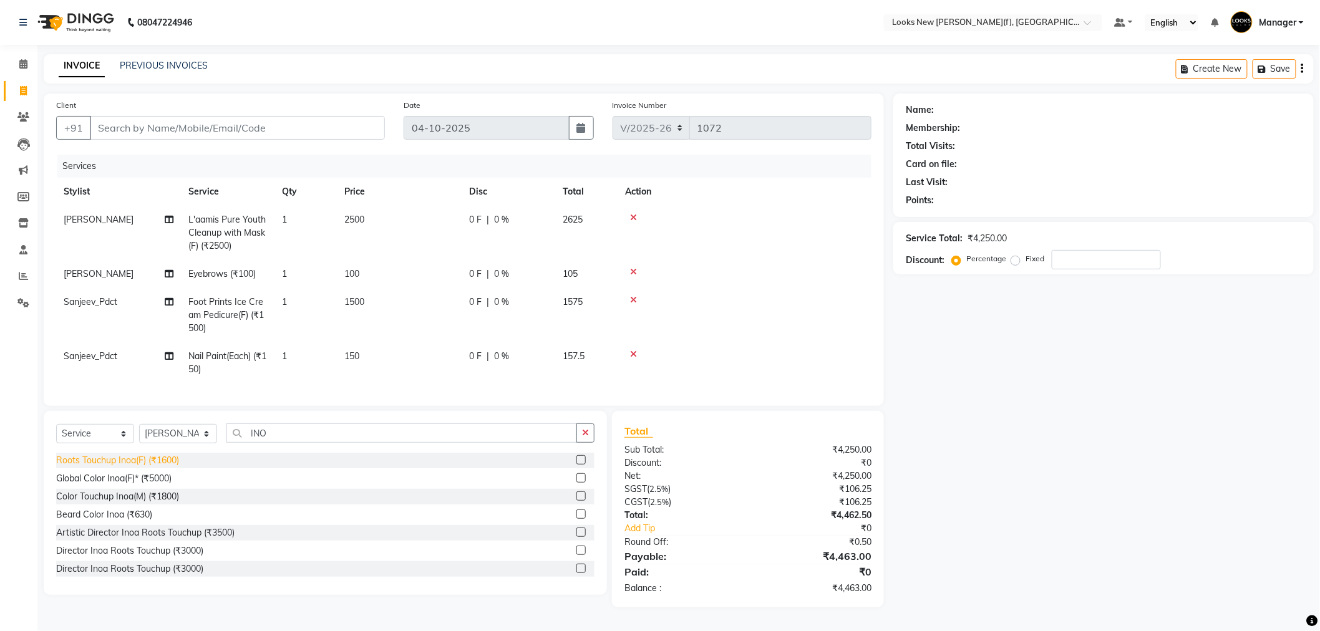
click at [104, 465] on div "Roots Touchup Inoa(F) (₹1600)" at bounding box center [117, 460] width 123 height 13
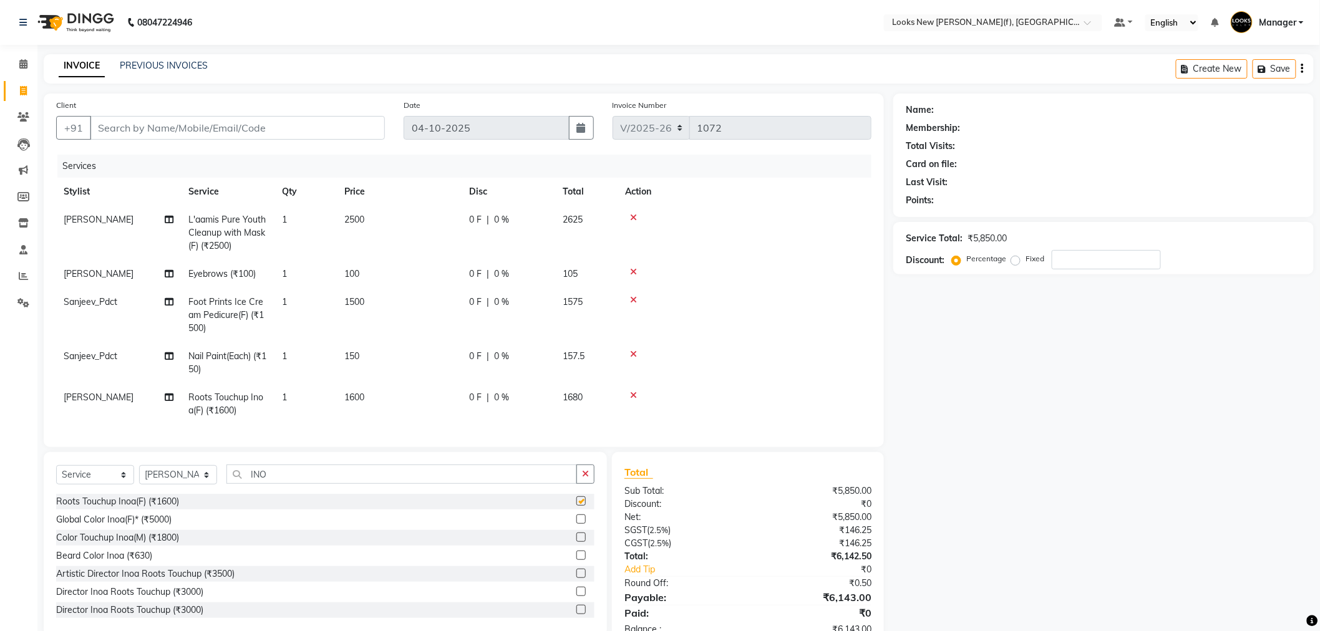
checkbox input "false"
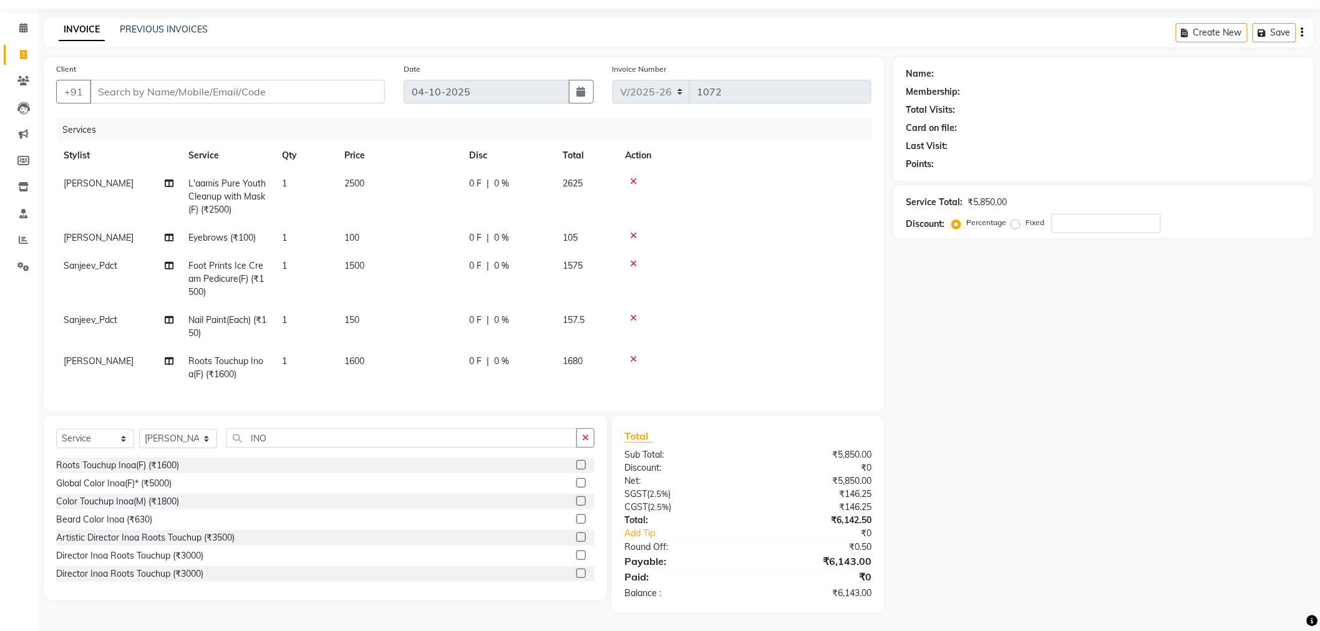
scroll to position [46, 0]
click at [132, 81] on input "Client" at bounding box center [237, 92] width 295 height 24
type input "9"
type input "0"
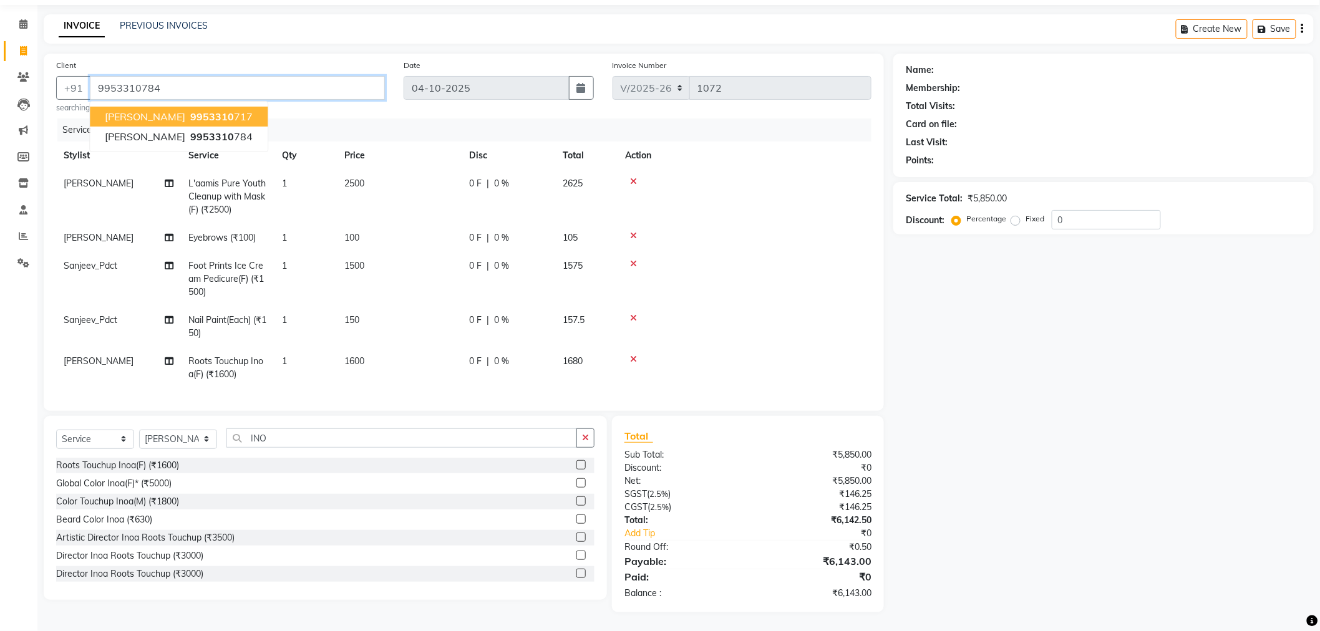
type input "9953310784"
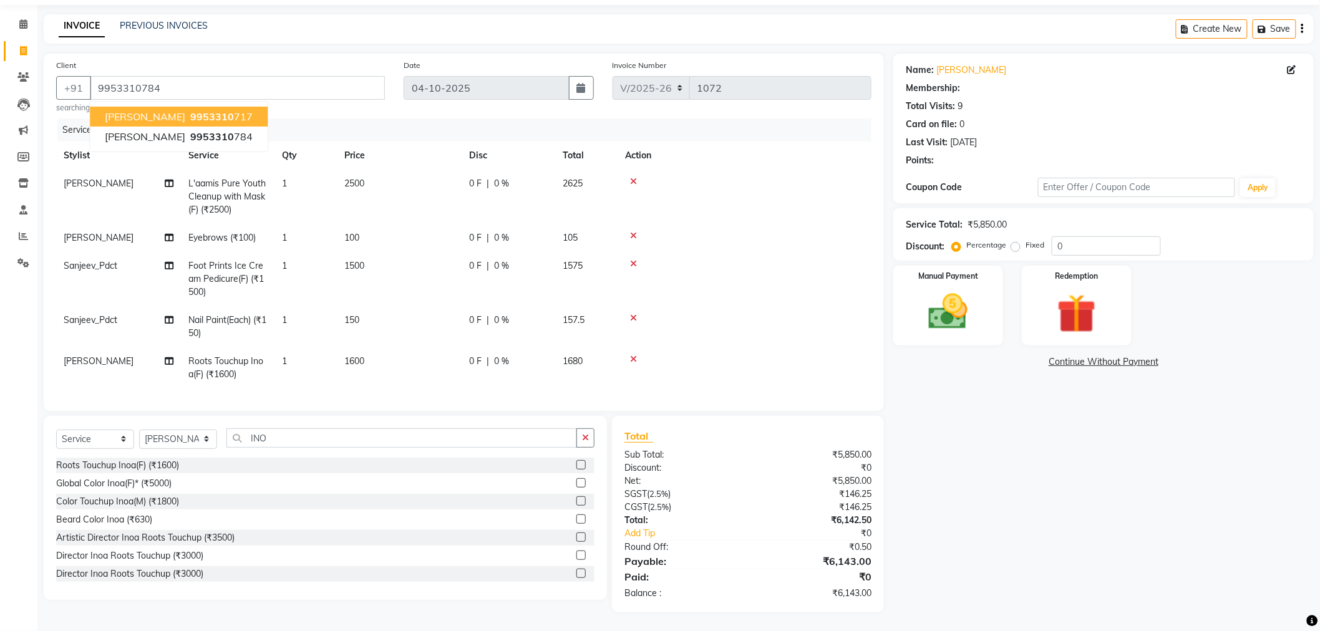
select select "1: Object"
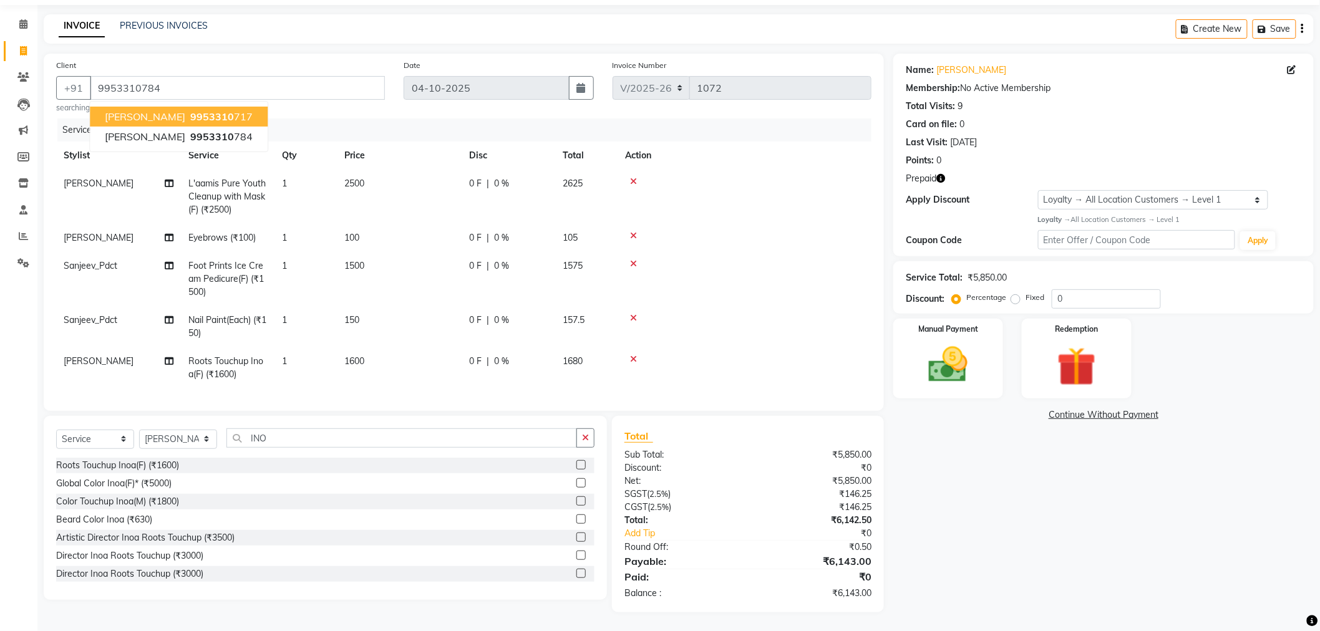
scroll to position [51, 0]
click at [979, 509] on div "Name: [PERSON_NAME] Membership: No Active Membership Total Visits: 9 Card on fi…" at bounding box center [1108, 333] width 430 height 559
click at [938, 174] on icon "button" at bounding box center [940, 178] width 9 height 9
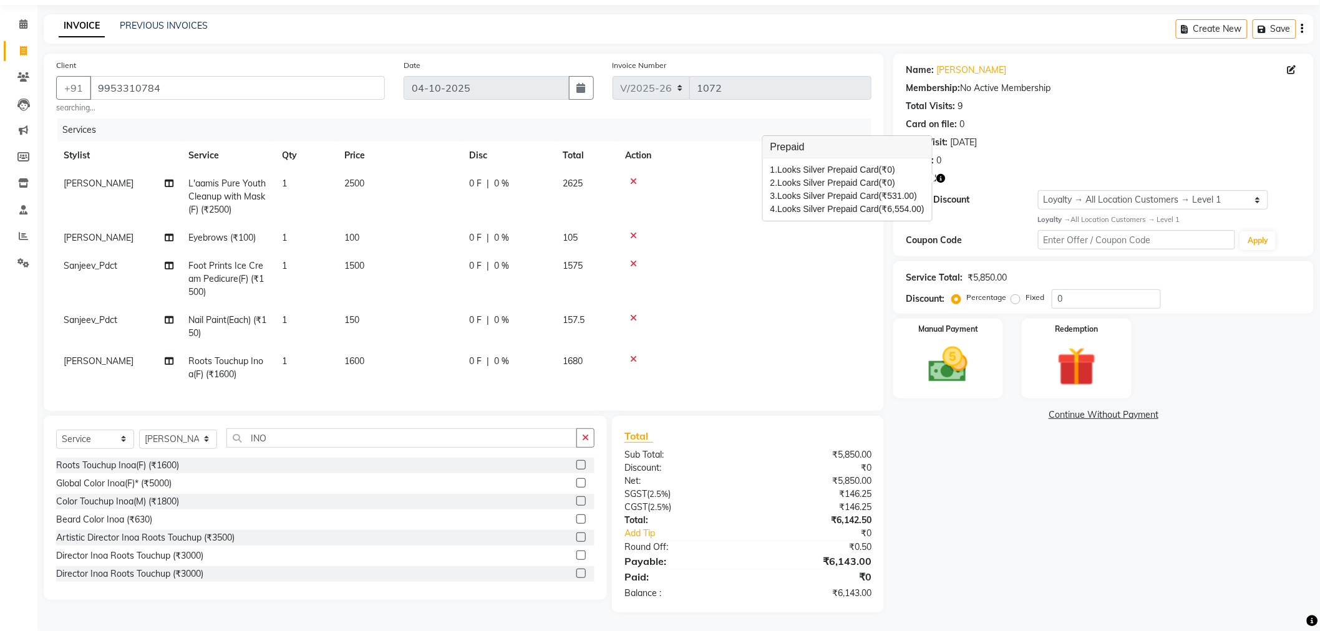
click at [633, 259] on icon at bounding box center [633, 263] width 7 height 9
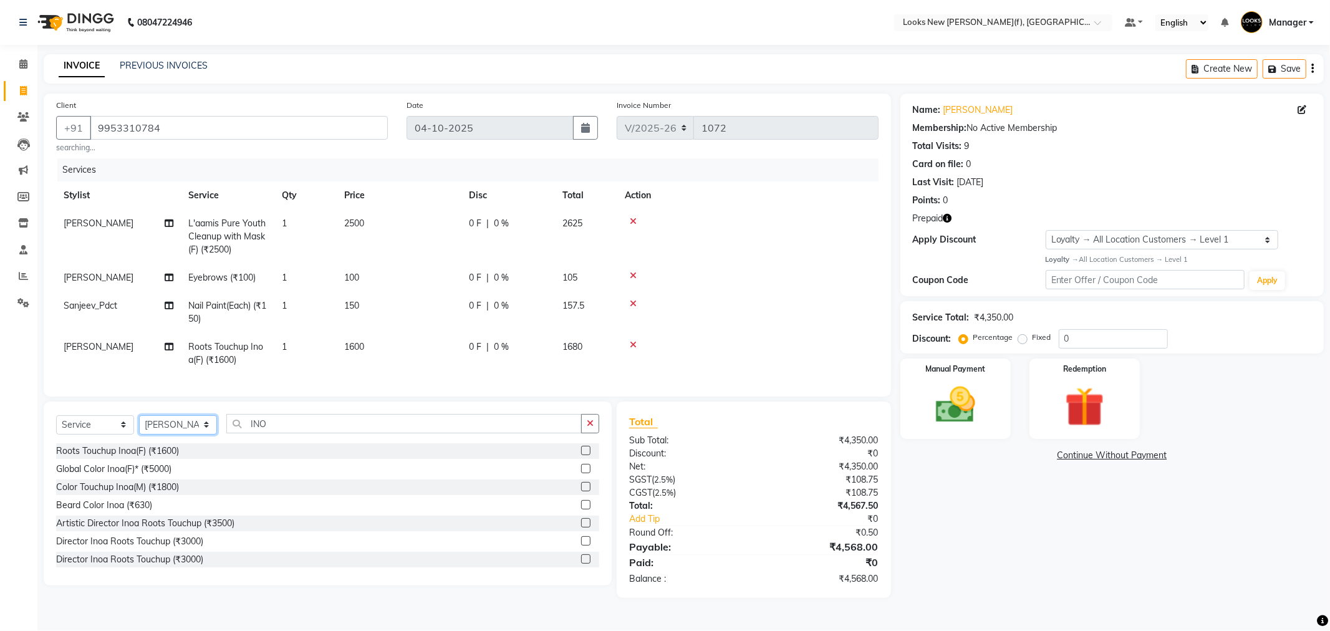
click at [191, 435] on select "Select Stylist Aakash_Pdct [PERSON_NAME] [PERSON_NAME] [PERSON_NAME] Counter_Sa…" at bounding box center [178, 424] width 78 height 19
select select "87330"
click at [139, 426] on select "Select Stylist Aakash_Pdct [PERSON_NAME] [PERSON_NAME] [PERSON_NAME] Counter_Sa…" at bounding box center [178, 424] width 78 height 19
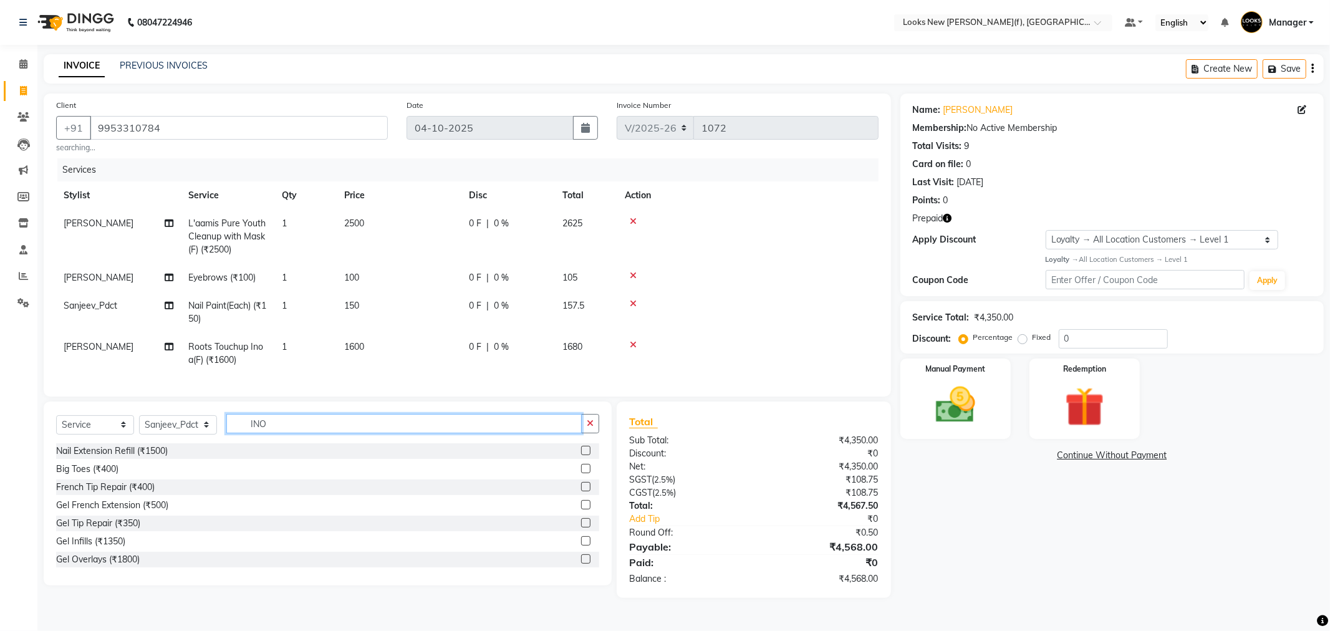
drag, startPoint x: 288, startPoint y: 439, endPoint x: 216, endPoint y: 434, distance: 71.9
click at [216, 434] on div "Select Service Product Membership Package Voucher Prepaid Gift Card Select Styl…" at bounding box center [327, 428] width 543 height 29
type input "FOO"
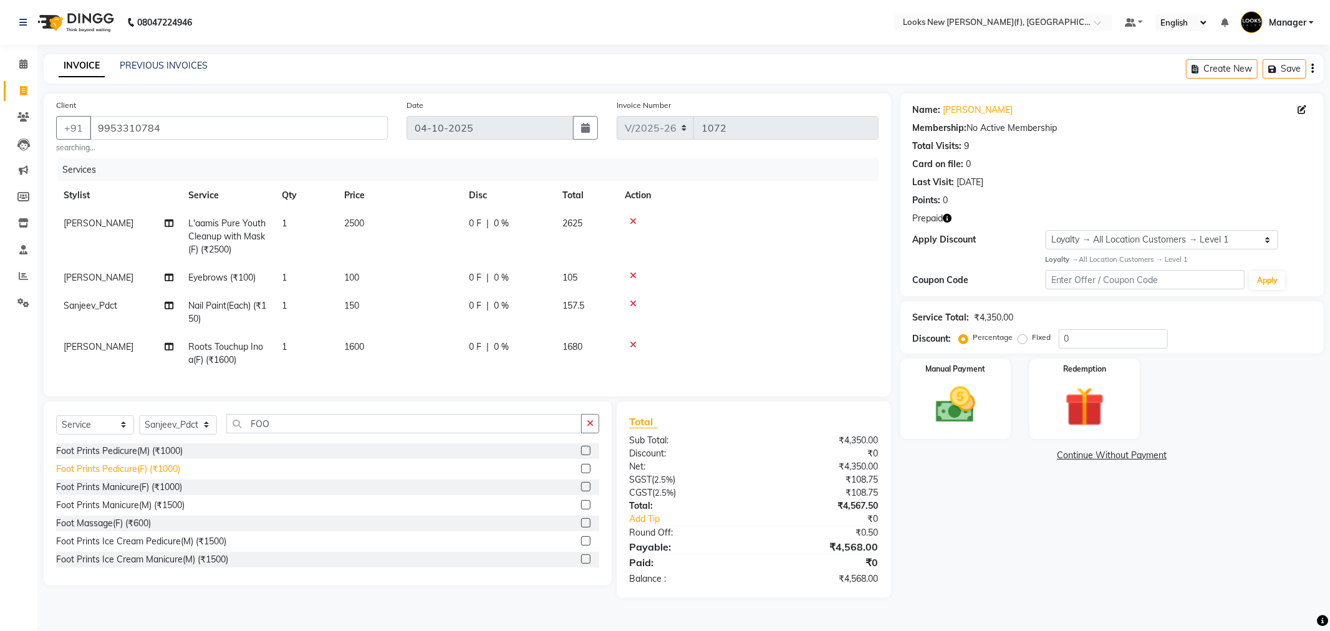
click at [107, 476] on div "Foot Prints Pedicure(F) (₹1000)" at bounding box center [118, 469] width 124 height 13
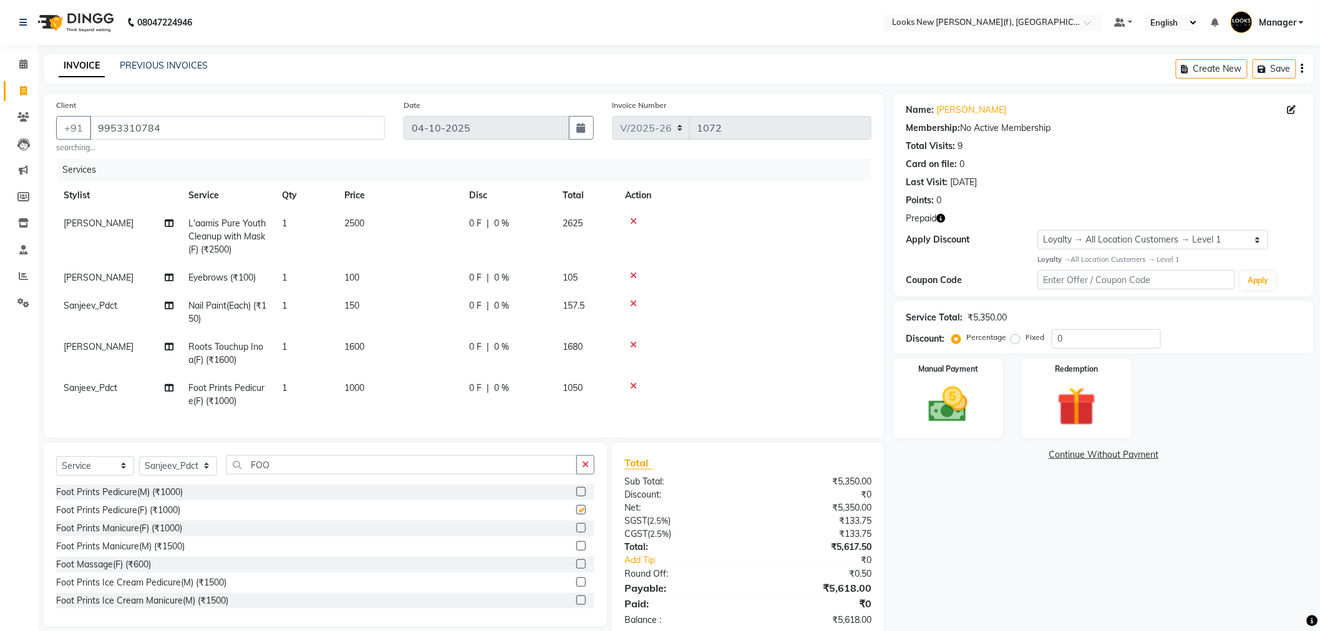
checkbox input "false"
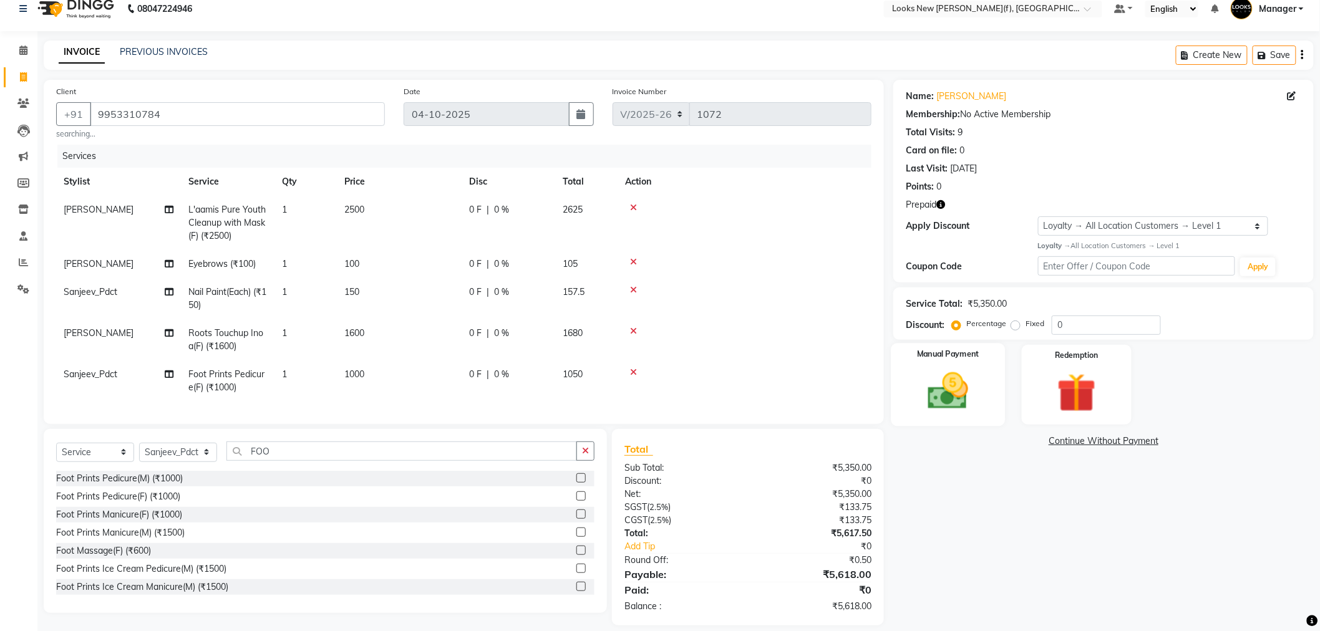
scroll to position [37, 0]
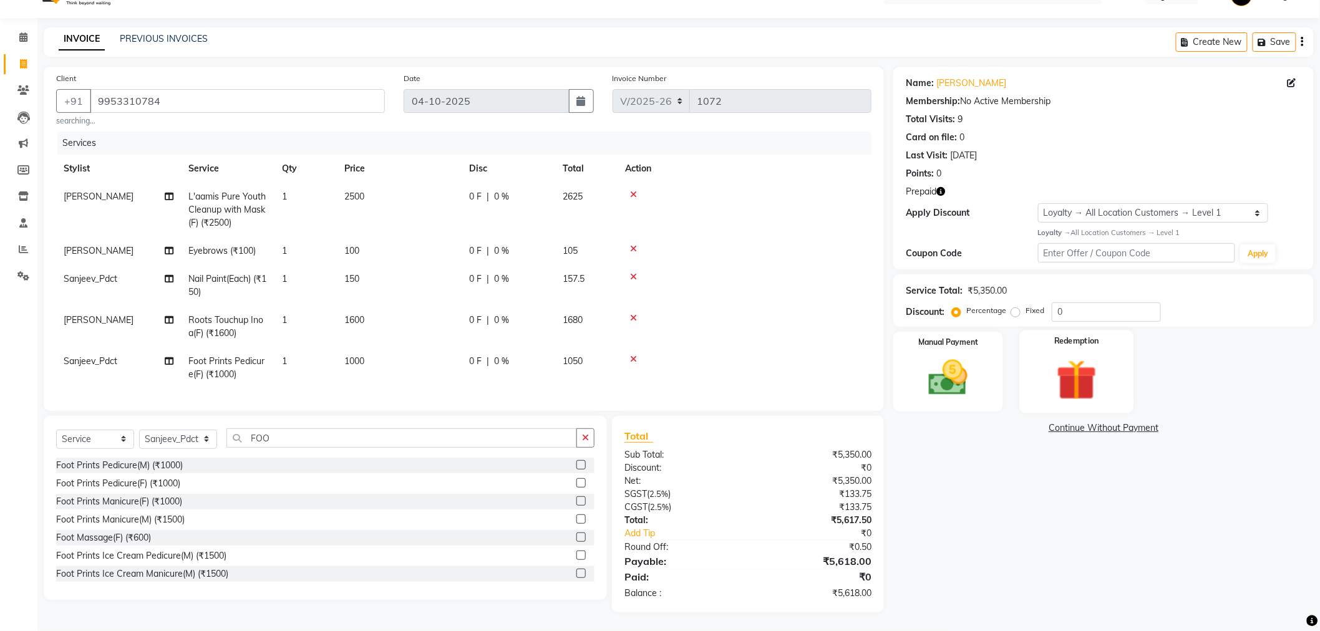
click at [1096, 373] on img at bounding box center [1076, 380] width 66 height 51
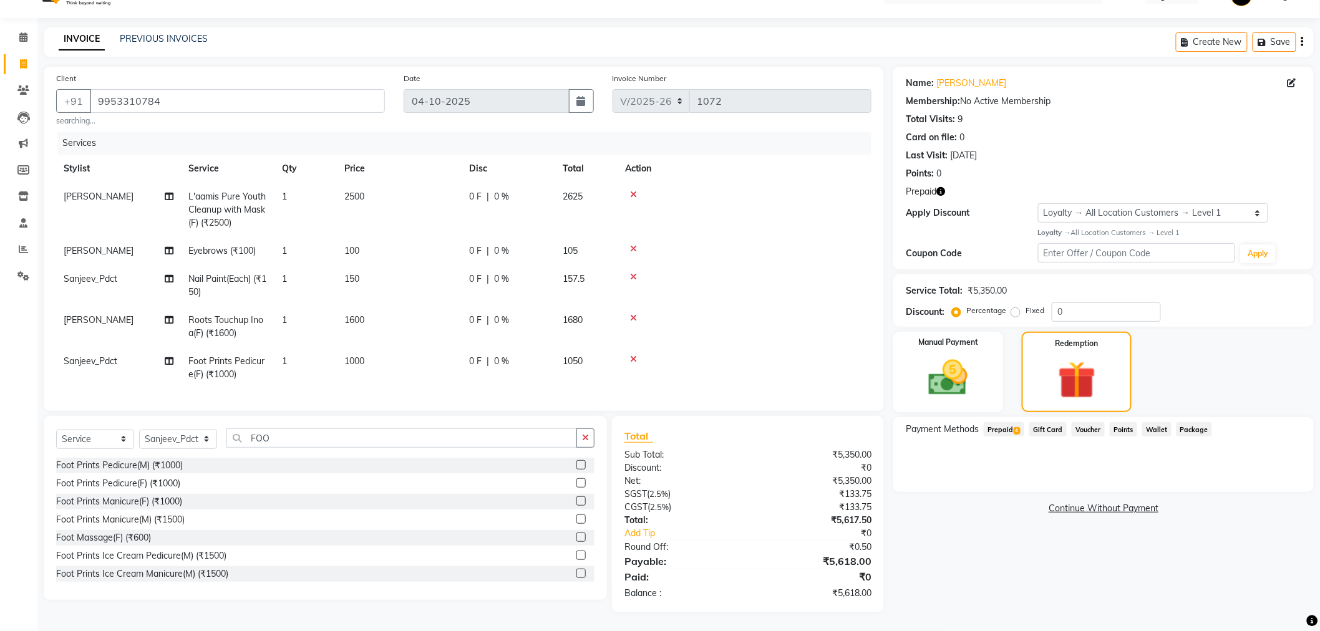
click at [1000, 422] on span "Prepaid 4" at bounding box center [1003, 429] width 41 height 14
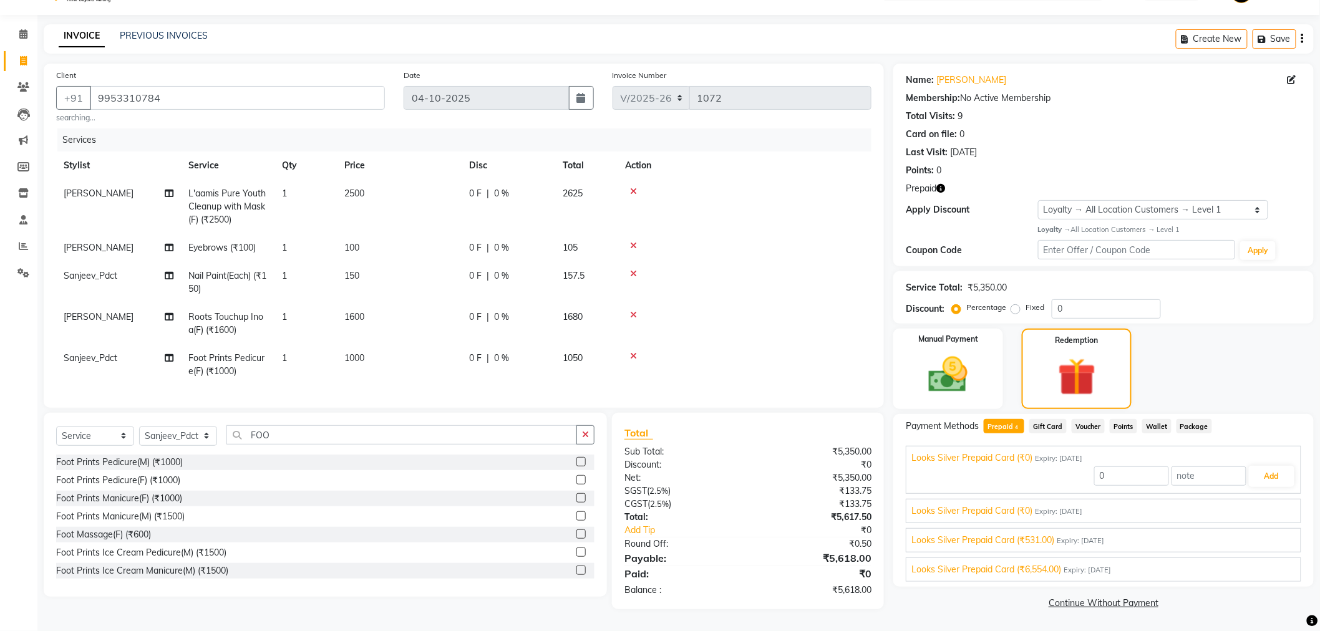
click at [1068, 565] on span "Expiry: [DATE]" at bounding box center [1086, 570] width 47 height 11
click at [1264, 554] on button "Add" at bounding box center [1272, 564] width 46 height 21
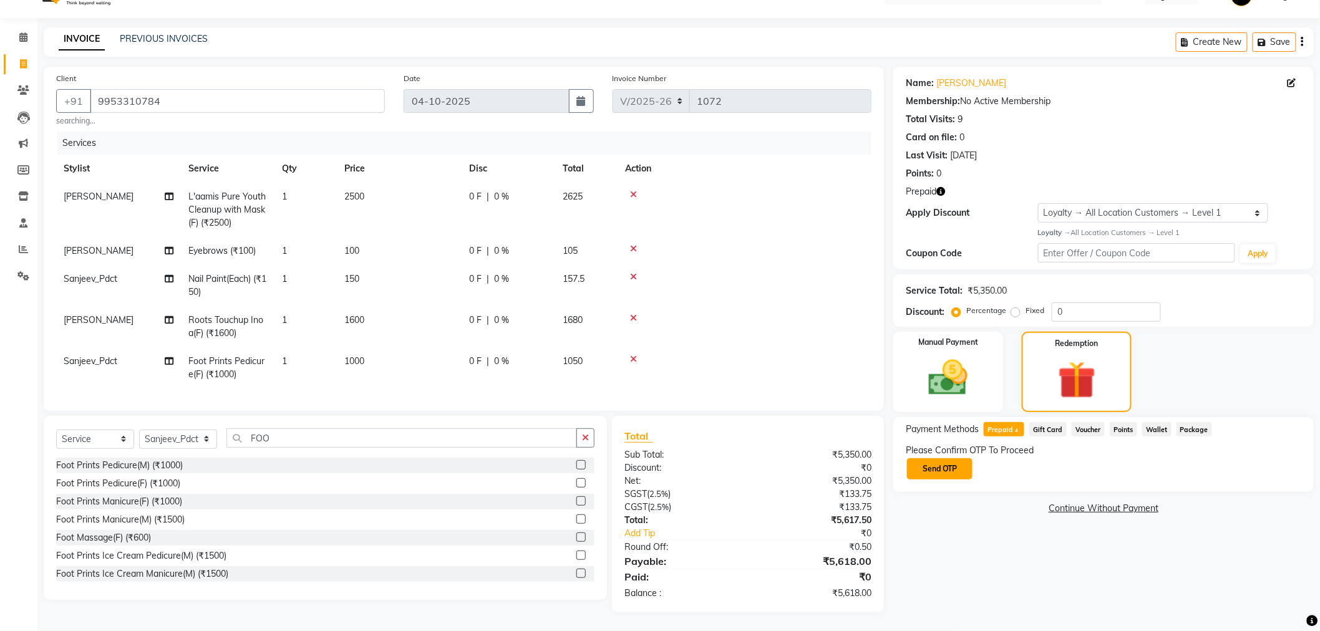
click at [972, 458] on button "Send OTP" at bounding box center [939, 468] width 65 height 21
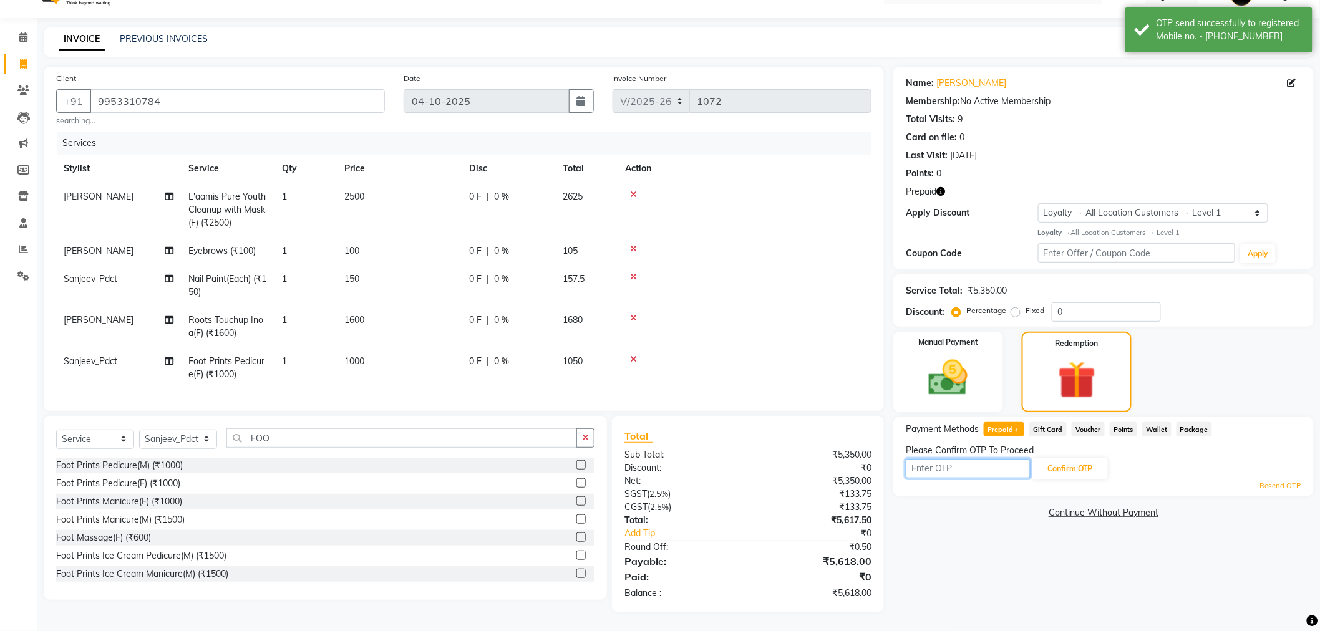
click at [964, 459] on input "text" at bounding box center [968, 468] width 125 height 19
drag, startPoint x: 95, startPoint y: 89, endPoint x: 200, endPoint y: 90, distance: 104.8
click at [200, 90] on input "9953310784" at bounding box center [237, 101] width 295 height 24
click at [1292, 79] on icon at bounding box center [1291, 83] width 9 height 9
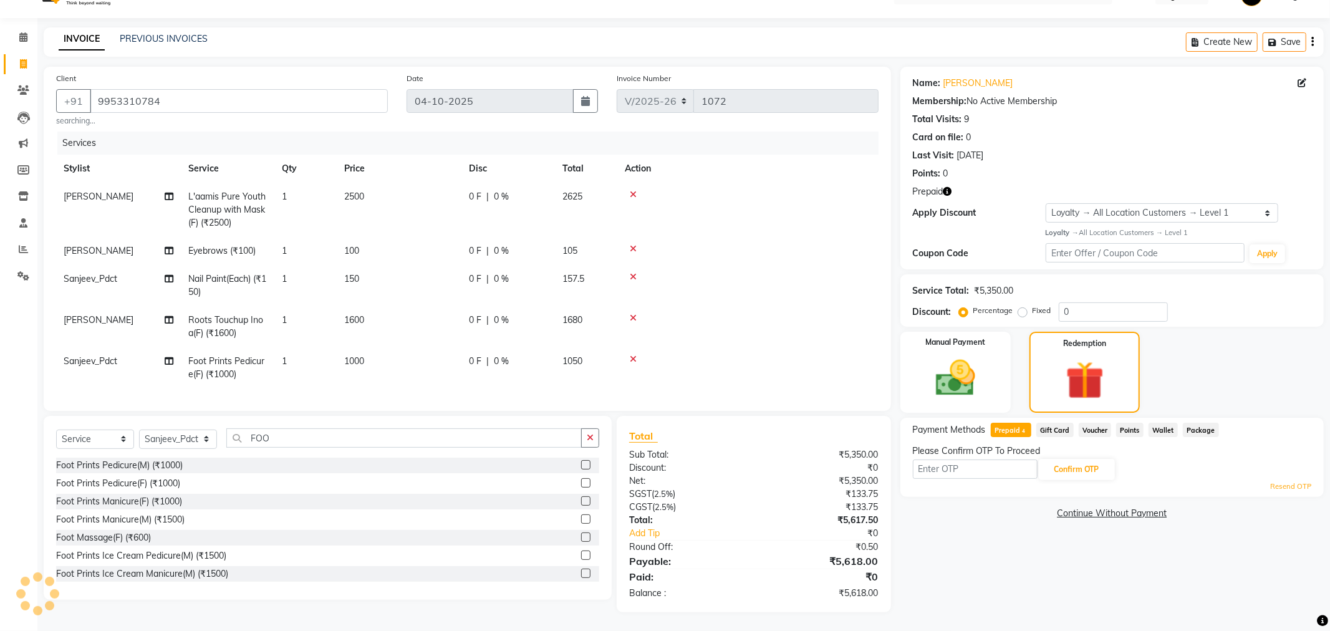
select select "10"
select select "[DEMOGRAPHIC_DATA]"
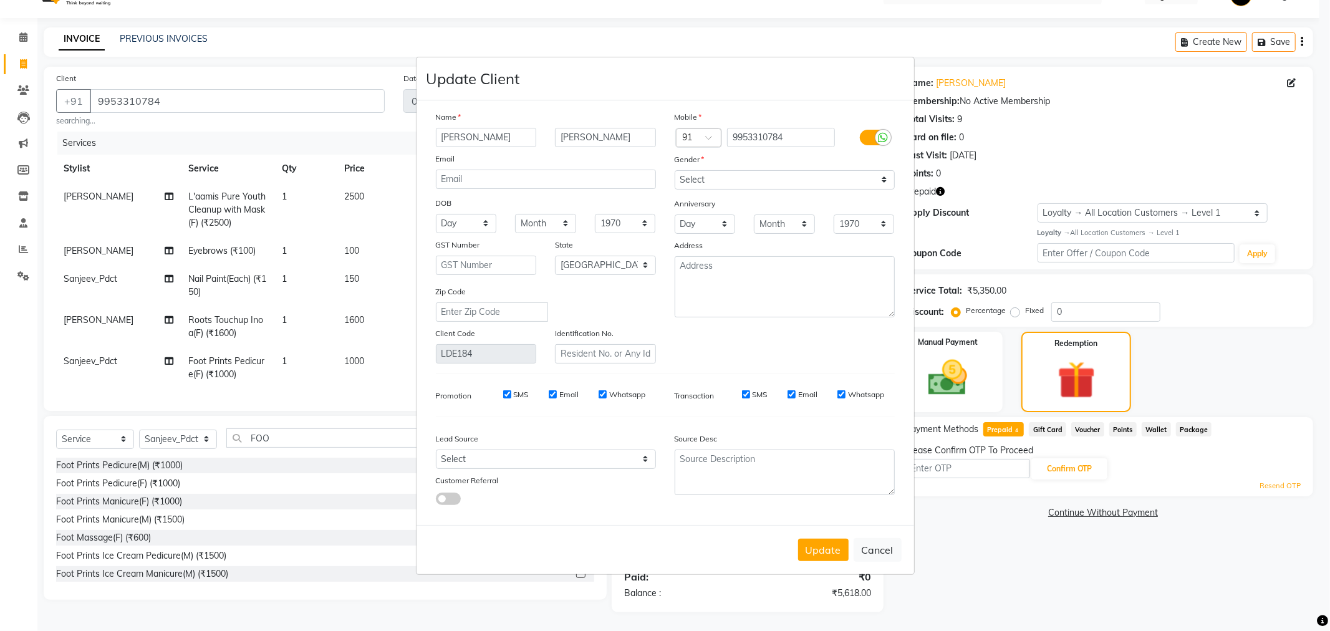
click at [1220, 150] on ngb-modal-window "Update Client Name [PERSON_NAME] Email DOB Day 01 02 03 04 05 06 07 08 09 10 11…" at bounding box center [665, 315] width 1330 height 631
click at [961, 519] on ngb-modal-window "Update Client Name [PERSON_NAME] Email DOB Day 01 02 03 04 05 06 07 08 09 10 11…" at bounding box center [665, 315] width 1330 height 631
click at [805, 549] on button "Update" at bounding box center [823, 550] width 51 height 22
select select
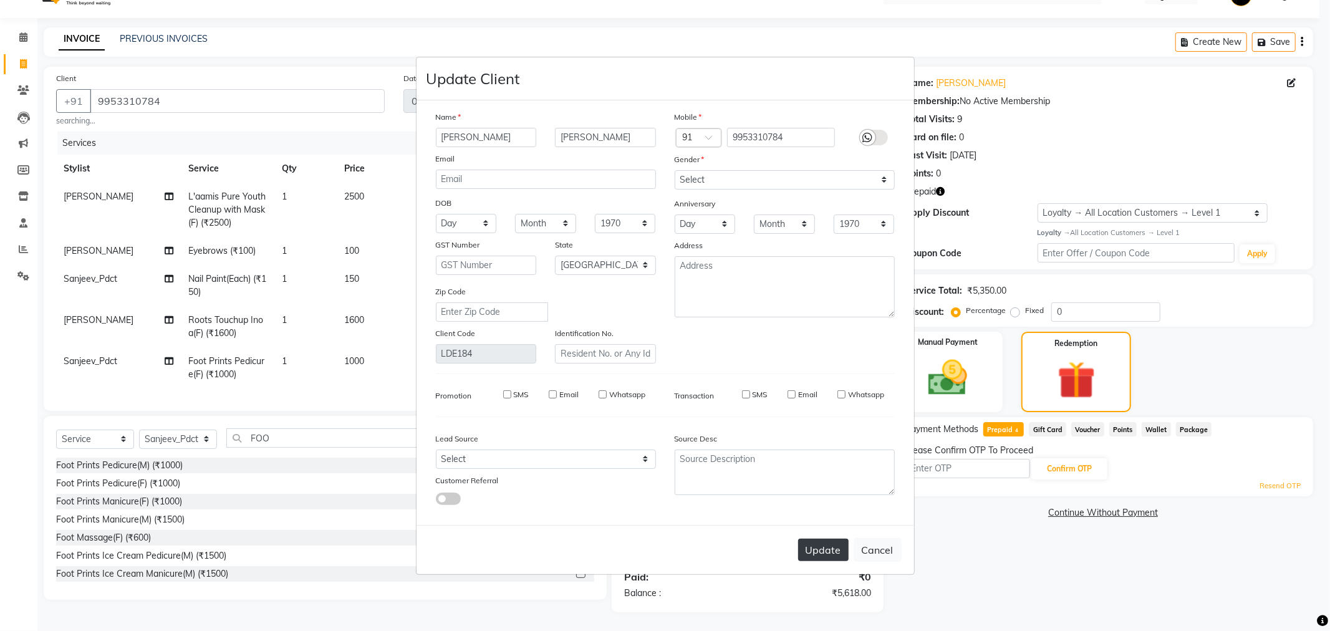
select select
select select "null"
select select
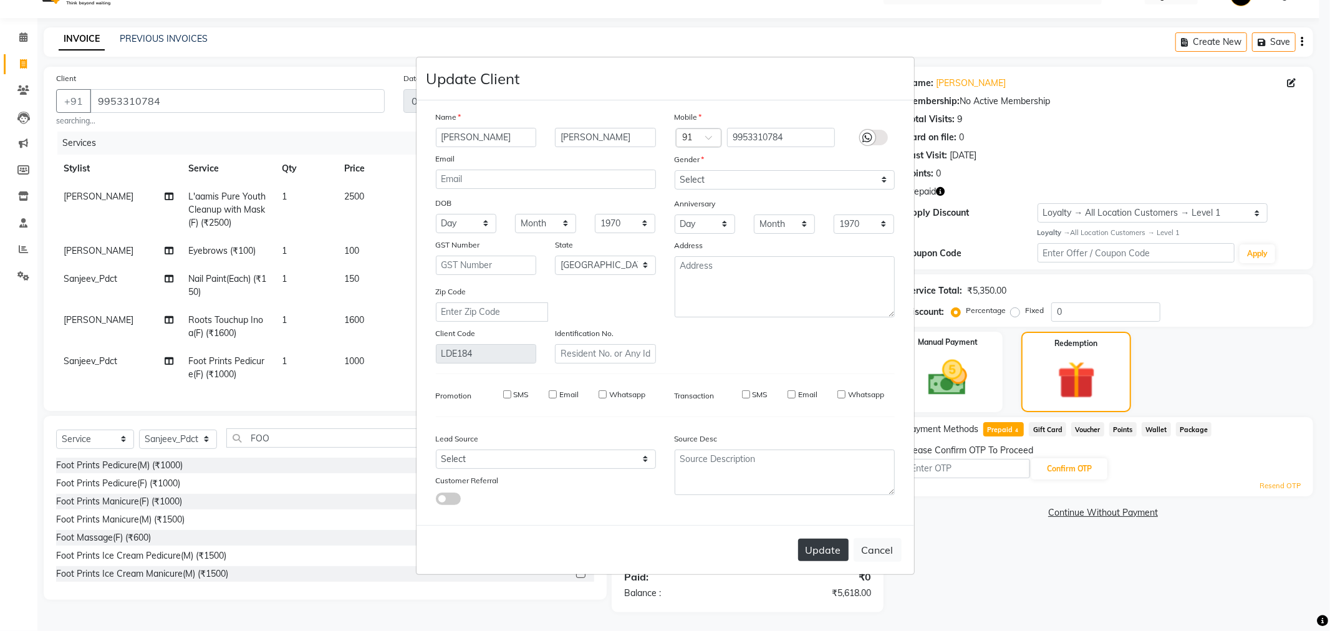
select select
checkbox input "false"
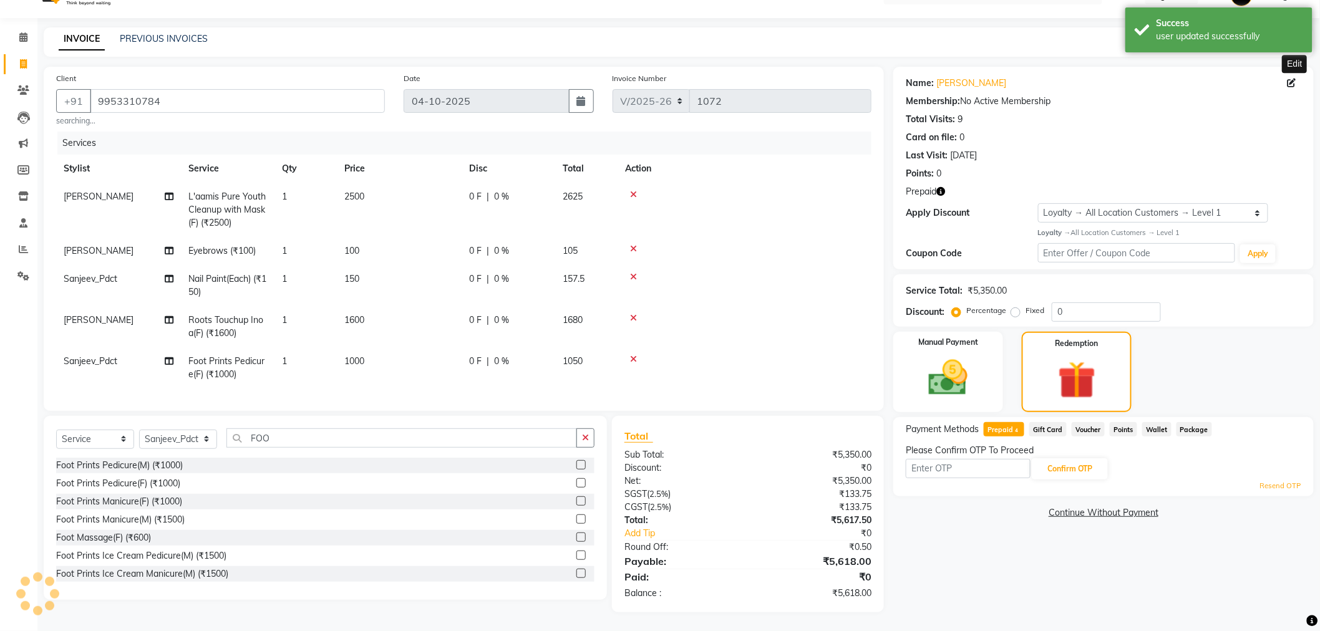
select select "1: Object"
click at [965, 459] on input "text" at bounding box center [968, 468] width 125 height 19
type input "8521"
click at [1102, 458] on button "Confirm OTP" at bounding box center [1070, 468] width 76 height 21
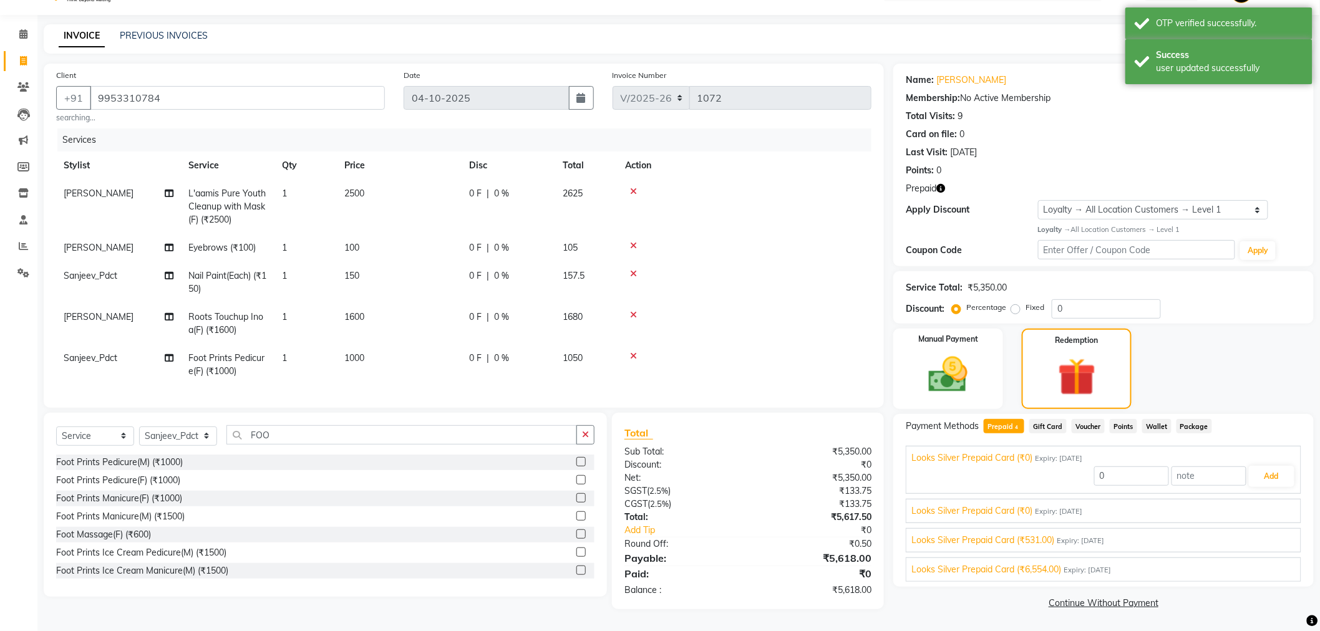
click at [1194, 563] on div "Looks Silver Prepaid Card (₹6,554.00) Expiry: 31-12-2028" at bounding box center [1103, 569] width 384 height 13
drag, startPoint x: 1264, startPoint y: 556, endPoint x: 1255, endPoint y: 556, distance: 8.1
click at [1264, 556] on button "Add" at bounding box center [1272, 564] width 46 height 21
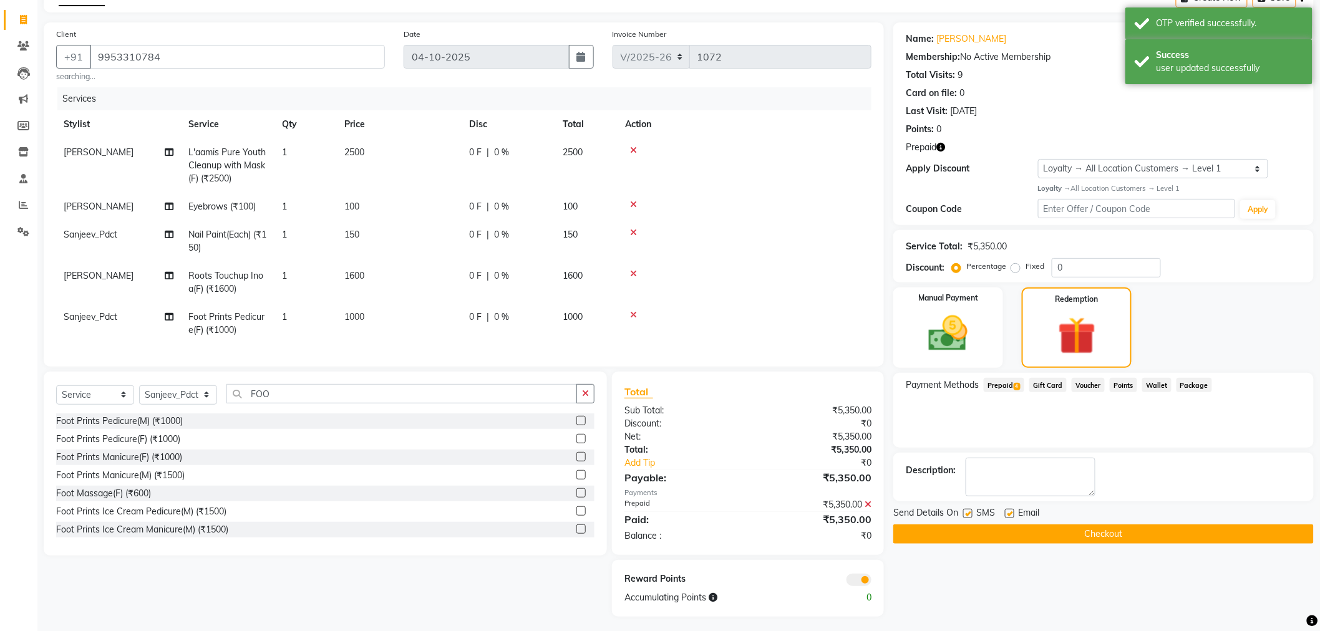
scroll to position [85, 0]
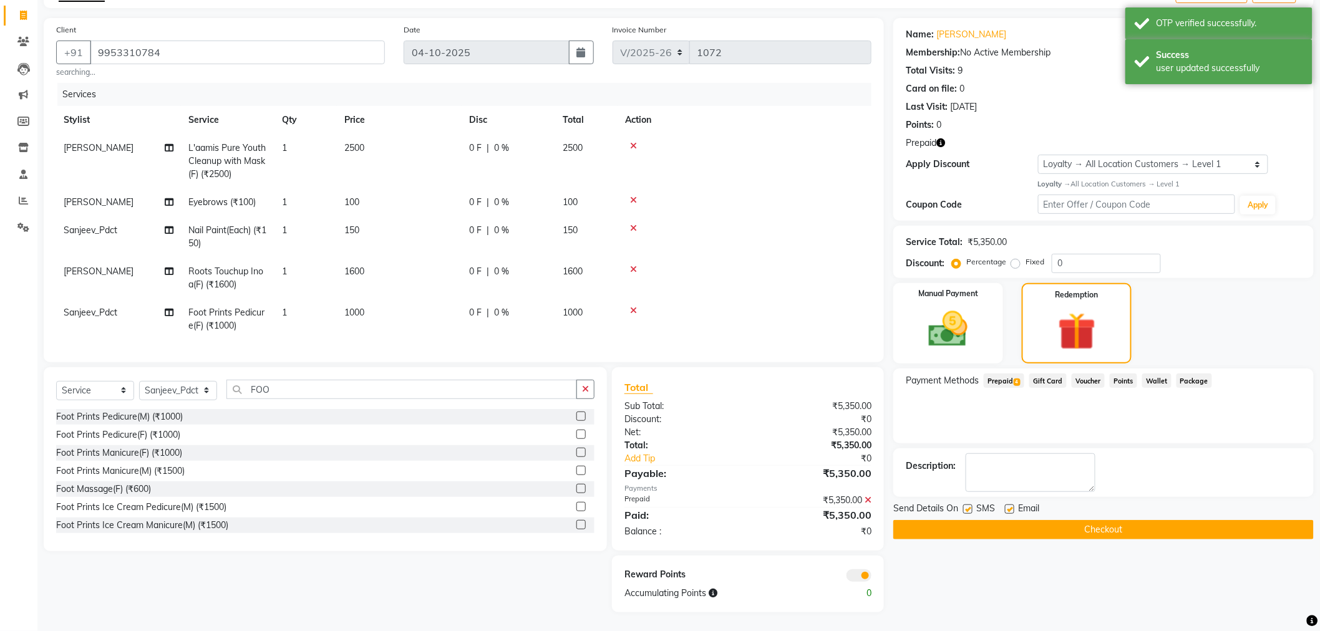
click at [934, 520] on button "Checkout" at bounding box center [1103, 529] width 420 height 19
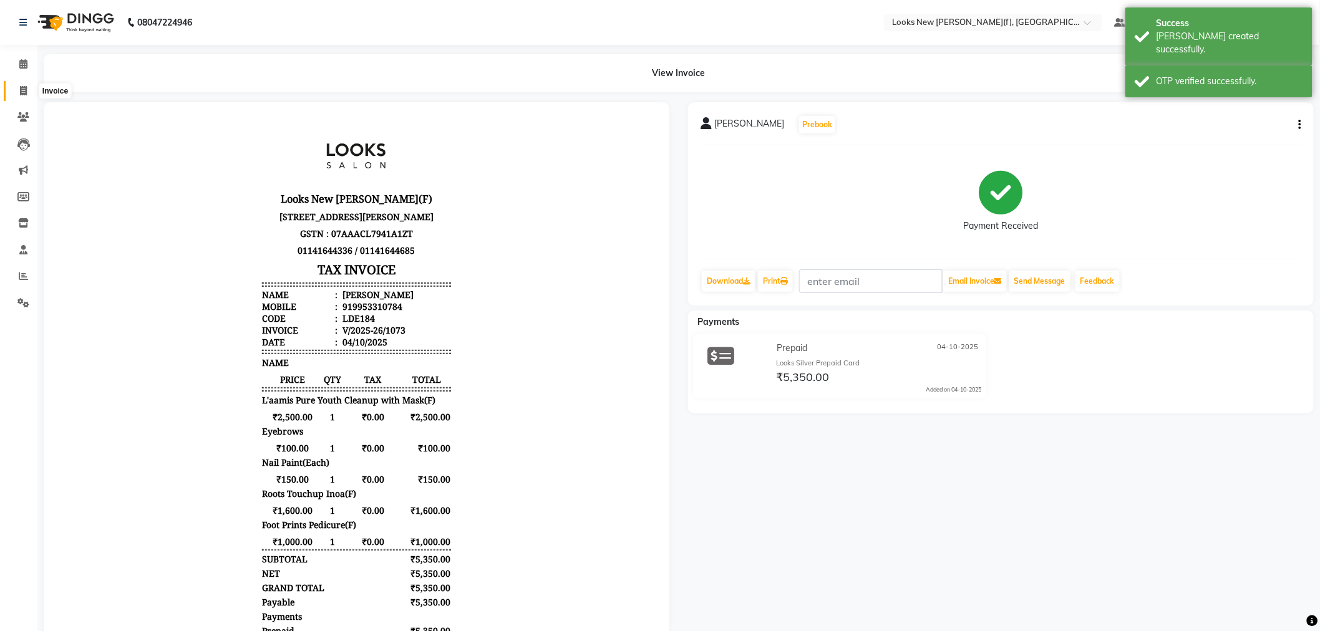
drag, startPoint x: 22, startPoint y: 86, endPoint x: 32, endPoint y: 94, distance: 12.5
click at [22, 86] on icon at bounding box center [23, 90] width 7 height 9
select select "service"
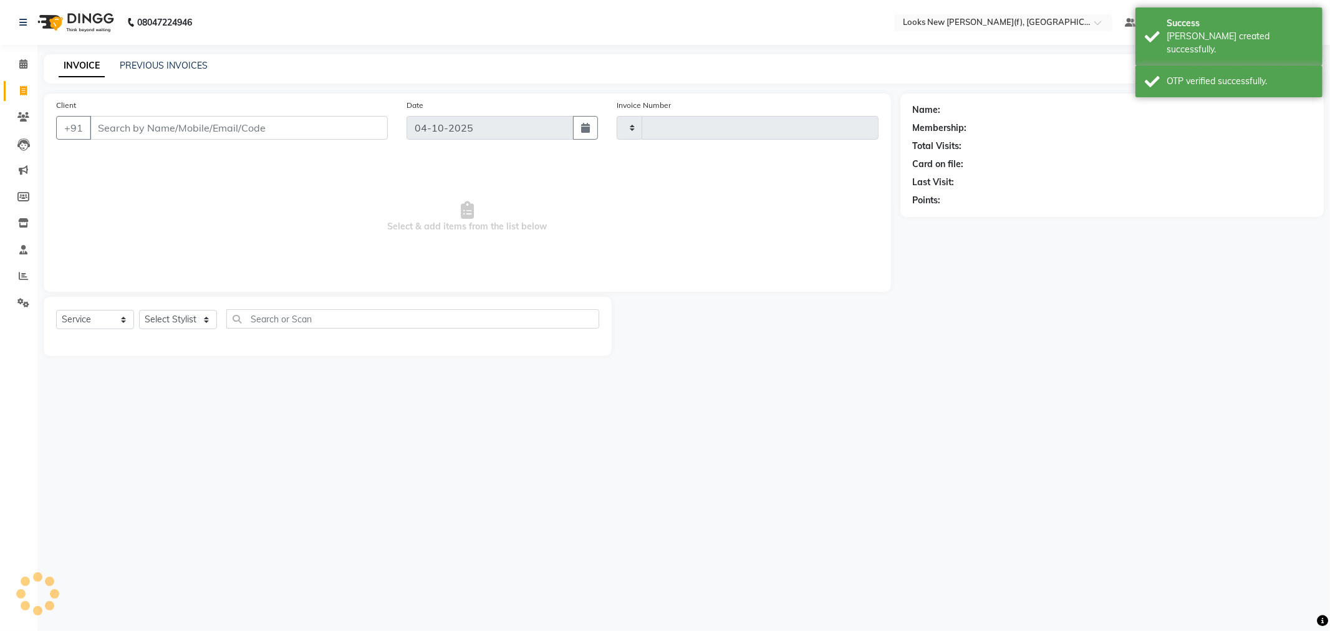
type input "1074"
select select "8659"
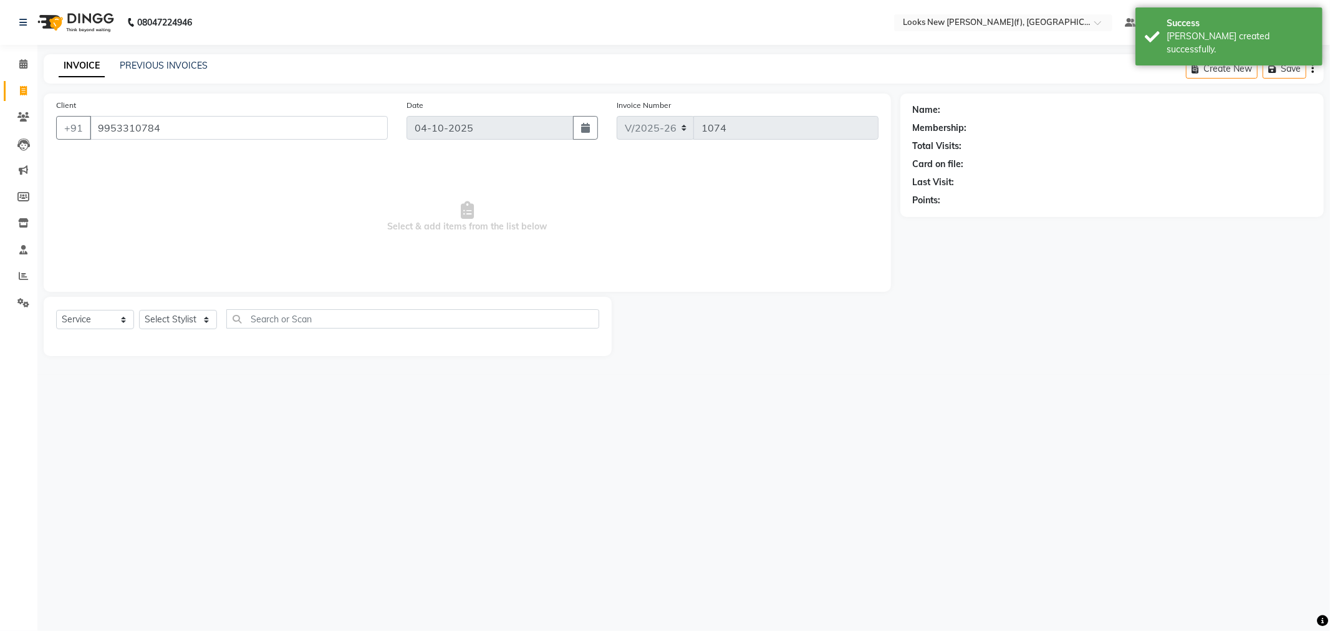
type input "9953310784"
select select "1: Object"
click at [945, 216] on icon "button" at bounding box center [948, 218] width 9 height 9
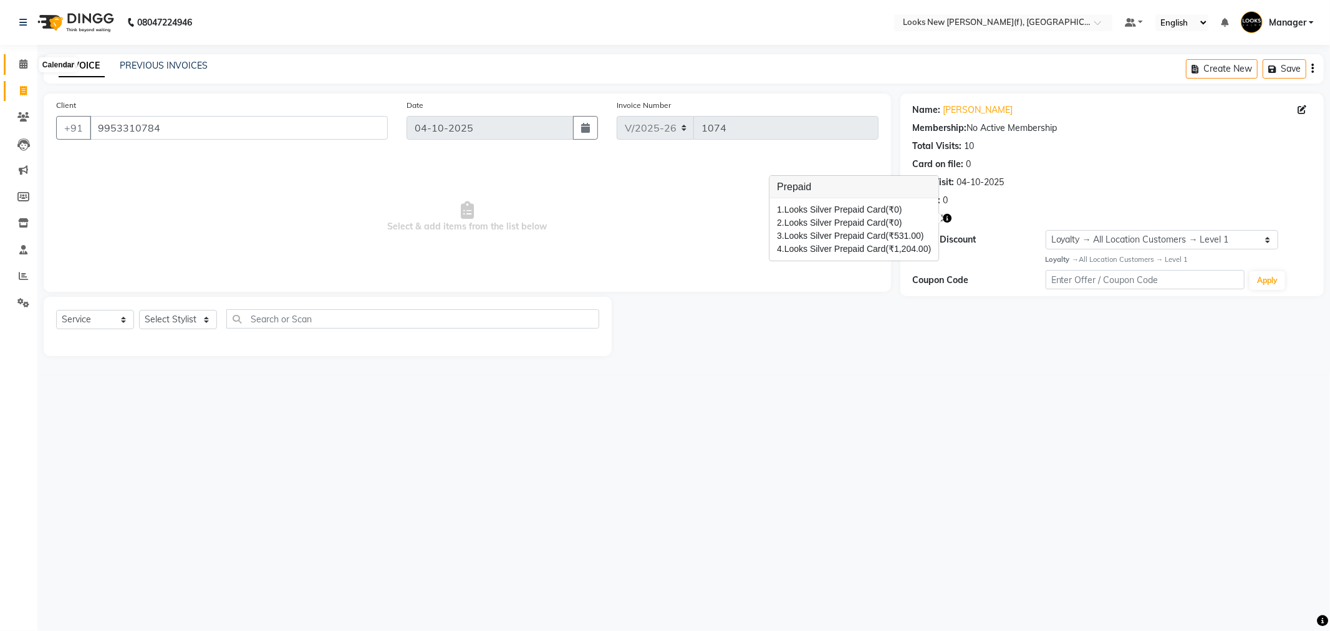
click at [19, 62] on icon at bounding box center [23, 63] width 8 height 9
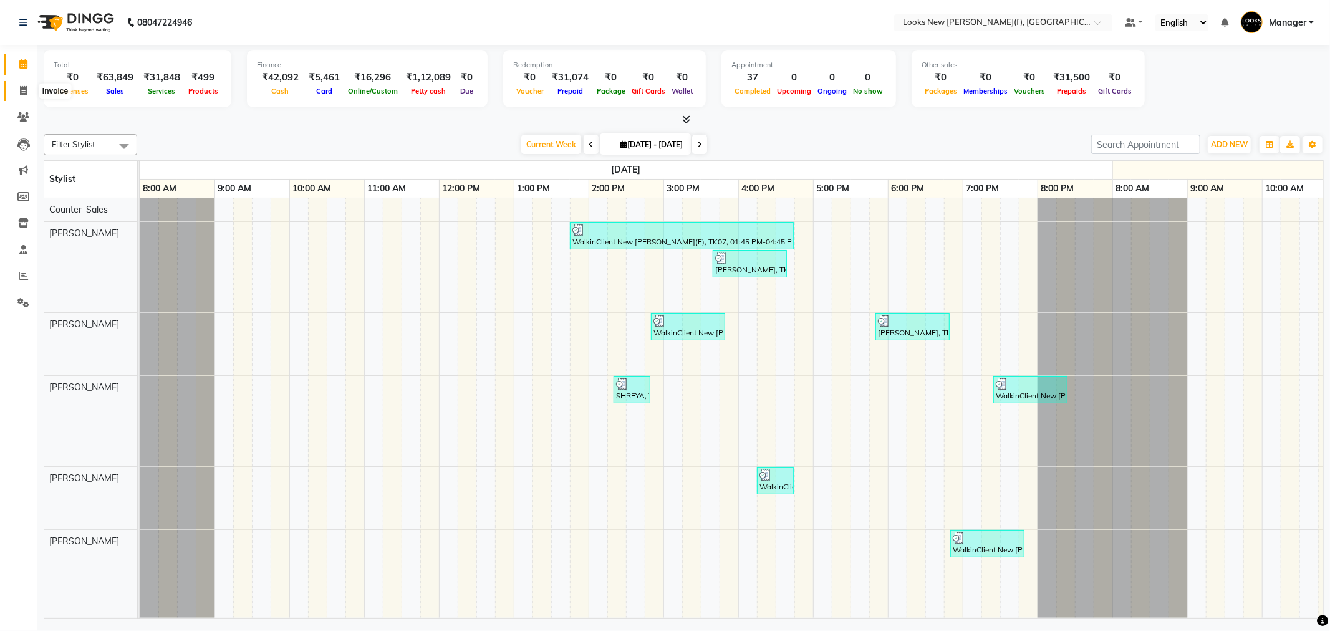
click at [22, 89] on icon at bounding box center [23, 90] width 7 height 9
select select "service"
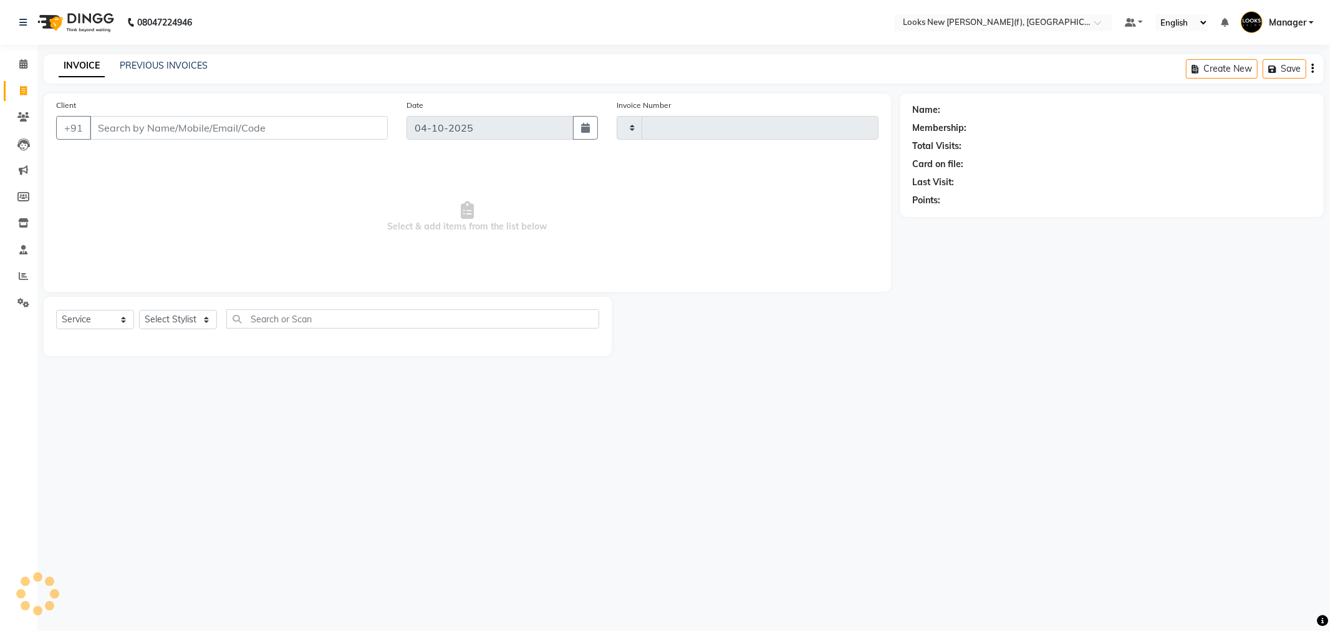
type input "1074"
select select "8659"
drag, startPoint x: 164, startPoint y: 316, endPoint x: 173, endPoint y: 313, distance: 9.1
click at [165, 316] on select "Select Stylist Aakash_Pdct [PERSON_NAME] [PERSON_NAME] [PERSON_NAME] Counter_Sa…" at bounding box center [178, 319] width 78 height 19
click at [248, 352] on div "Select Service Product Membership Package Voucher Prepaid Gift Card Select Styl…" at bounding box center [328, 326] width 568 height 59
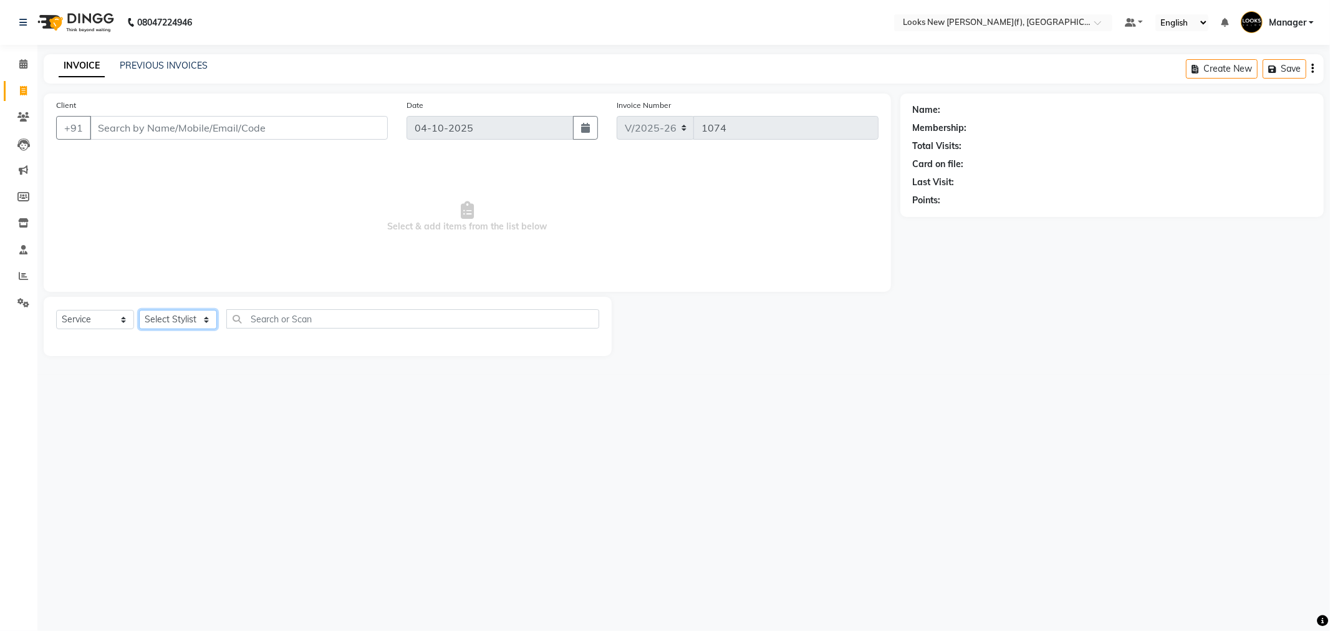
click at [180, 321] on select "Select Stylist Aakash_Pdct [PERSON_NAME] [PERSON_NAME] [PERSON_NAME] Counter_Sa…" at bounding box center [178, 319] width 78 height 19
select select "87329"
click at [139, 311] on select "Select Stylist Aakash_Pdct [PERSON_NAME] [PERSON_NAME] [PERSON_NAME] Counter_Sa…" at bounding box center [178, 319] width 78 height 19
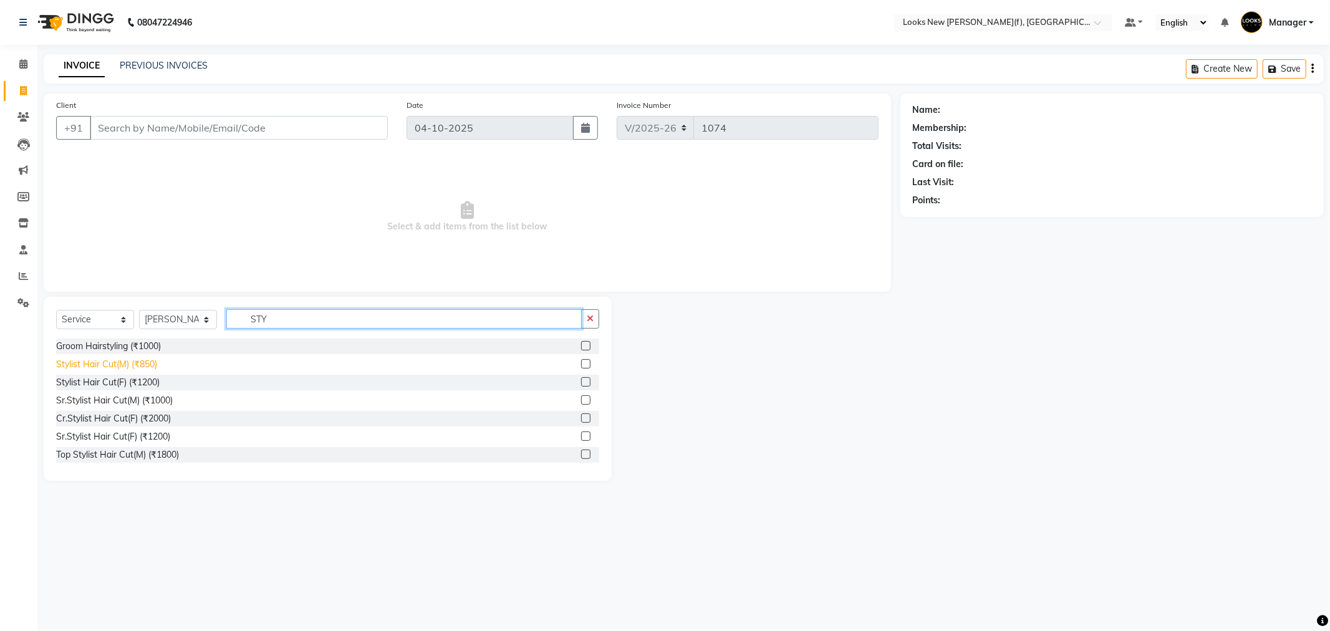
type input "STY"
click at [136, 362] on div "Stylist Hair Cut(M) (₹850)" at bounding box center [106, 364] width 101 height 13
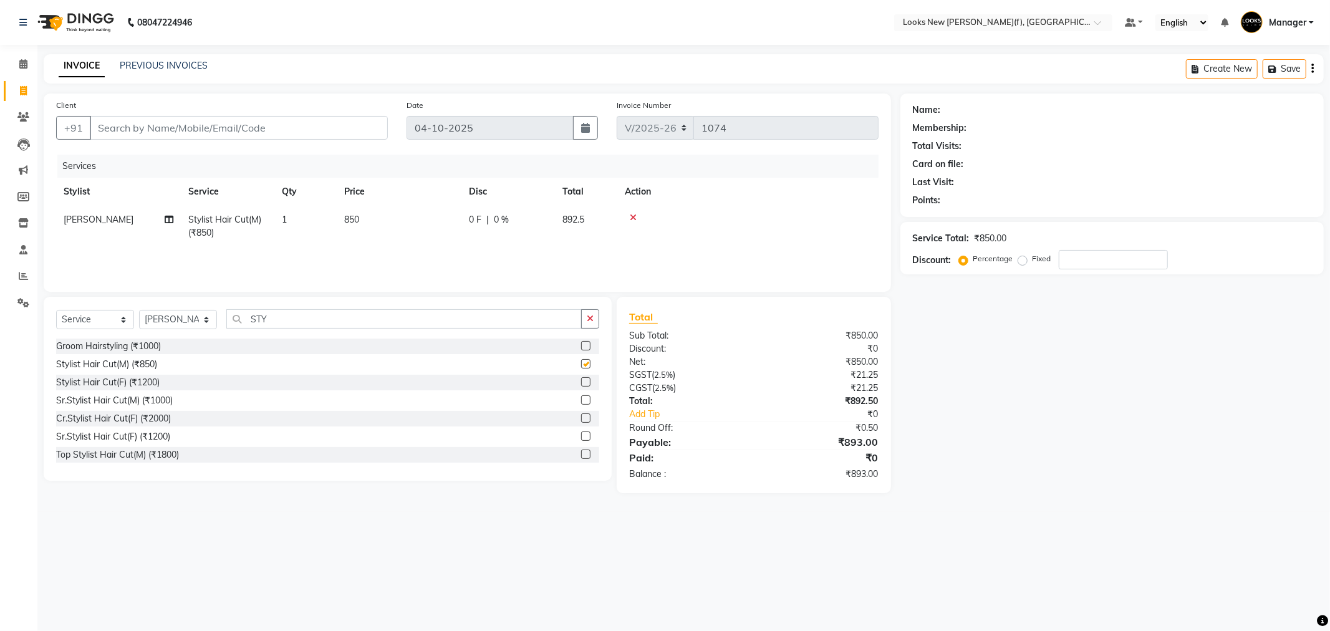
checkbox input "false"
click at [360, 221] on td "850" at bounding box center [399, 226] width 125 height 41
select select "87329"
drag, startPoint x: 435, startPoint y: 213, endPoint x: 319, endPoint y: 232, distance: 117.6
click at [323, 232] on tr "Aakash_Pdct Afsar Ahmad Ashmita Ayesha Bobby_Asst Bobby_Khan Counter_Sales Kama…" at bounding box center [467, 232] width 823 height 53
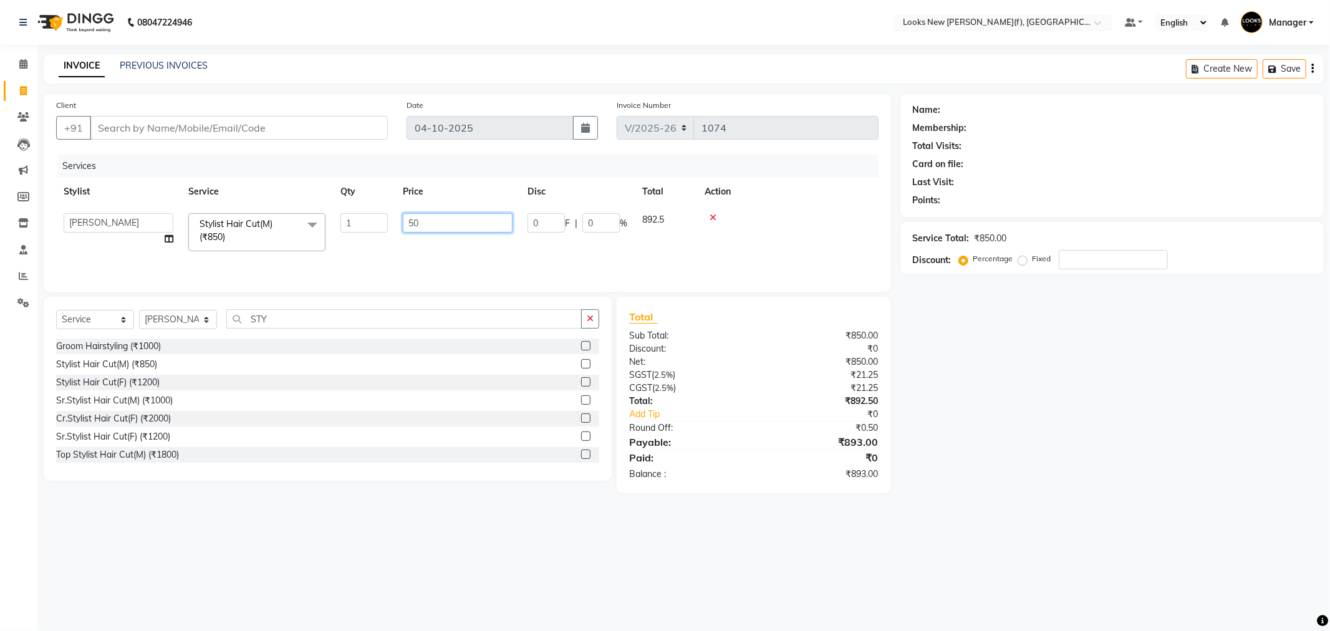
type input "500"
click at [188, 320] on select "Select Stylist Aakash_Pdct [PERSON_NAME] [PERSON_NAME] [PERSON_NAME] Counter_Sa…" at bounding box center [178, 319] width 78 height 19
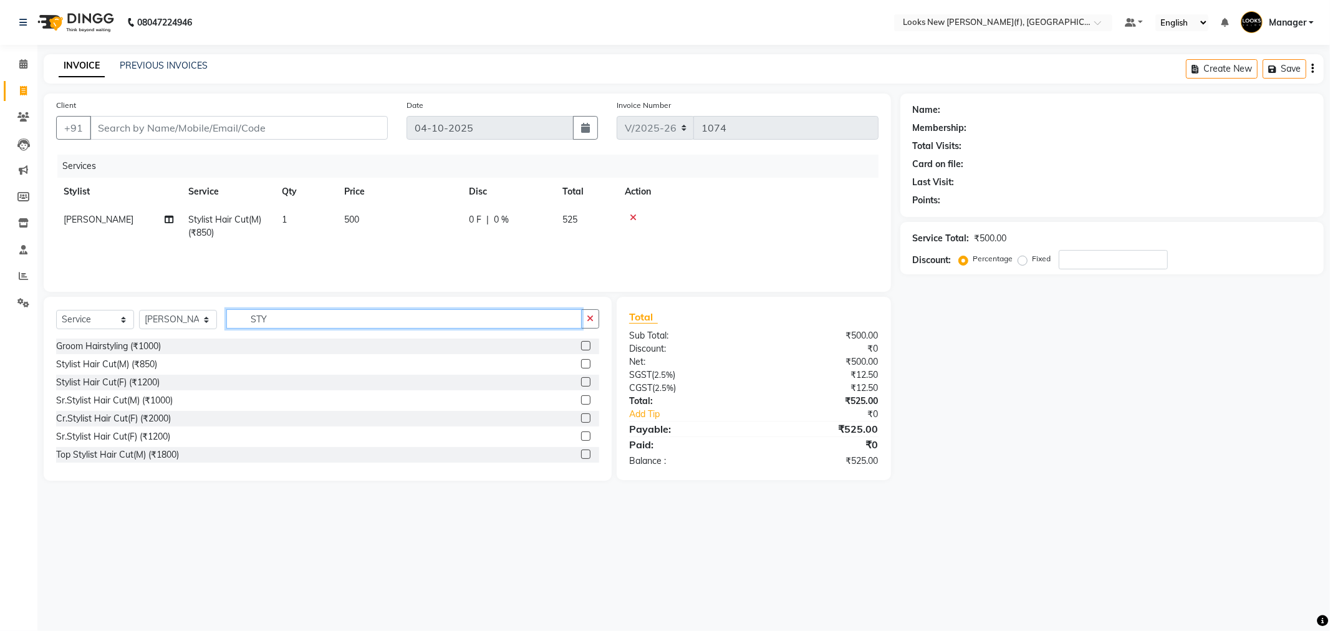
click at [257, 324] on input "STY" at bounding box center [403, 318] width 355 height 19
drag, startPoint x: 274, startPoint y: 322, endPoint x: 223, endPoint y: 320, distance: 51.8
click at [226, 322] on input "STY" at bounding box center [403, 318] width 355 height 19
type input "BEARD"
click at [118, 348] on div "Beard Trimming (₹500)" at bounding box center [101, 346] width 91 height 13
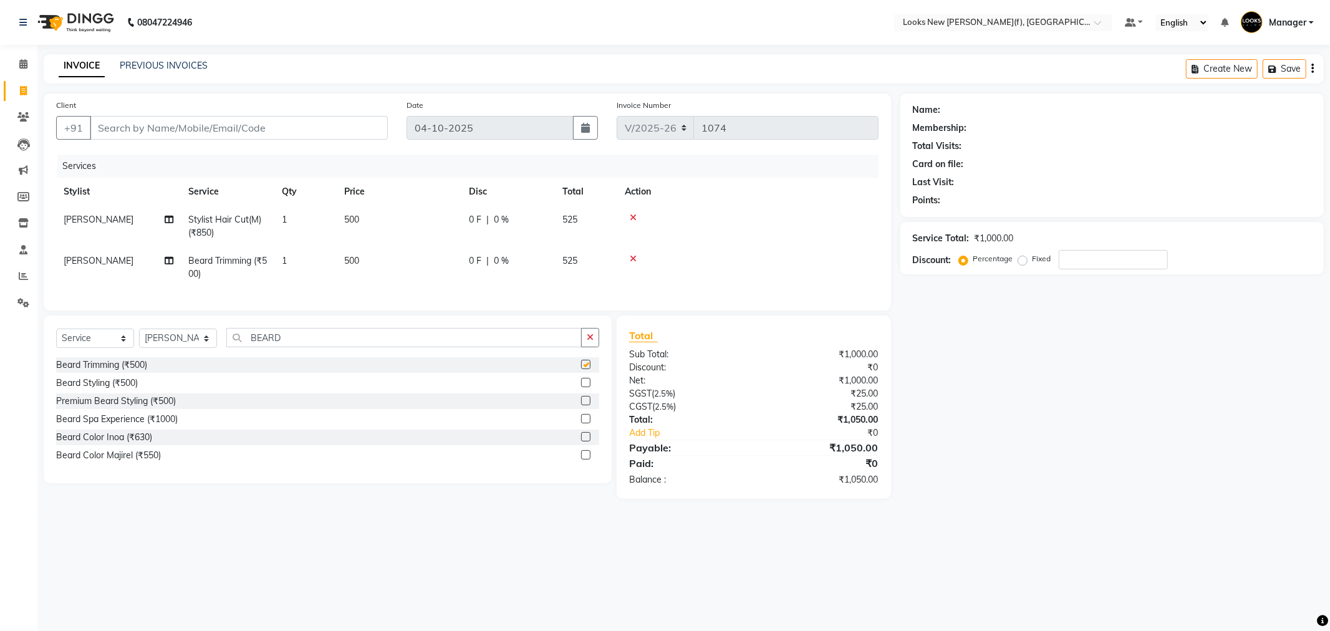
checkbox input "false"
click at [365, 259] on td "500" at bounding box center [399, 267] width 125 height 41
select select "87329"
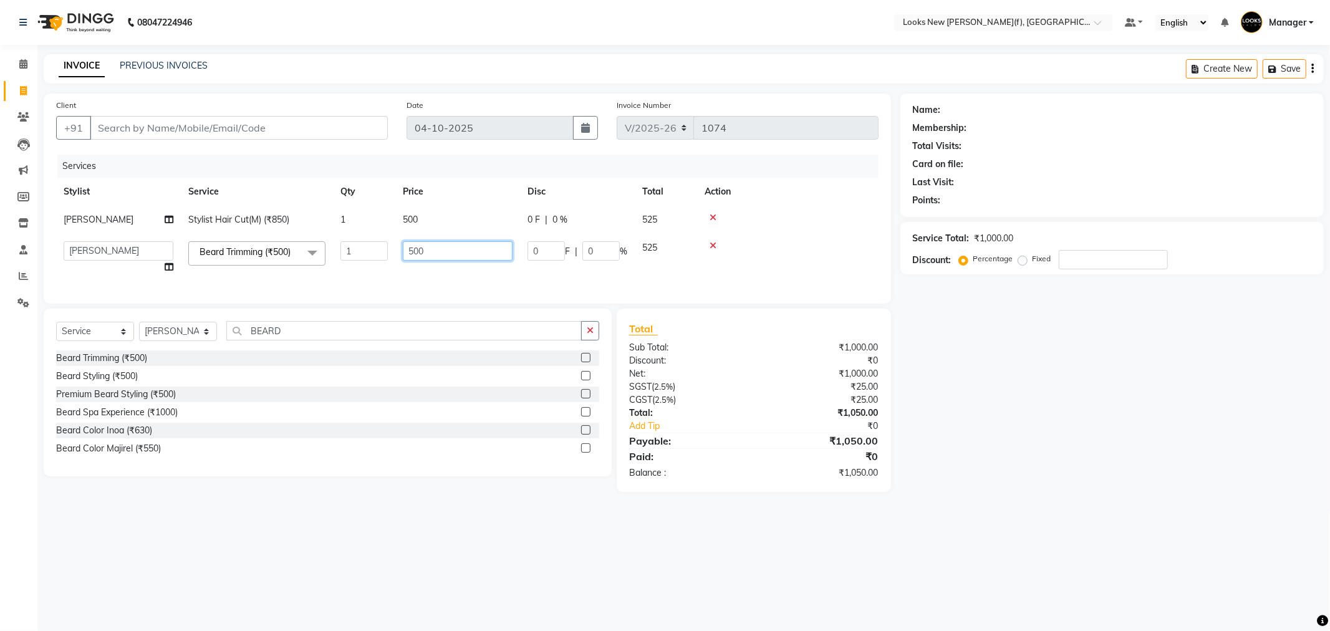
drag, startPoint x: 391, startPoint y: 260, endPoint x: 358, endPoint y: 266, distance: 33.5
click at [372, 263] on tr "Aakash_Pdct Afsar Ahmad Ashmita Ayesha Bobby_Asst Bobby_Khan Counter_Sales Kama…" at bounding box center [467, 257] width 823 height 47
type input "300"
click at [1070, 405] on div "Name: Membership: Total Visits: Card on file: Last Visit: Points: Service Total…" at bounding box center [1117, 293] width 433 height 399
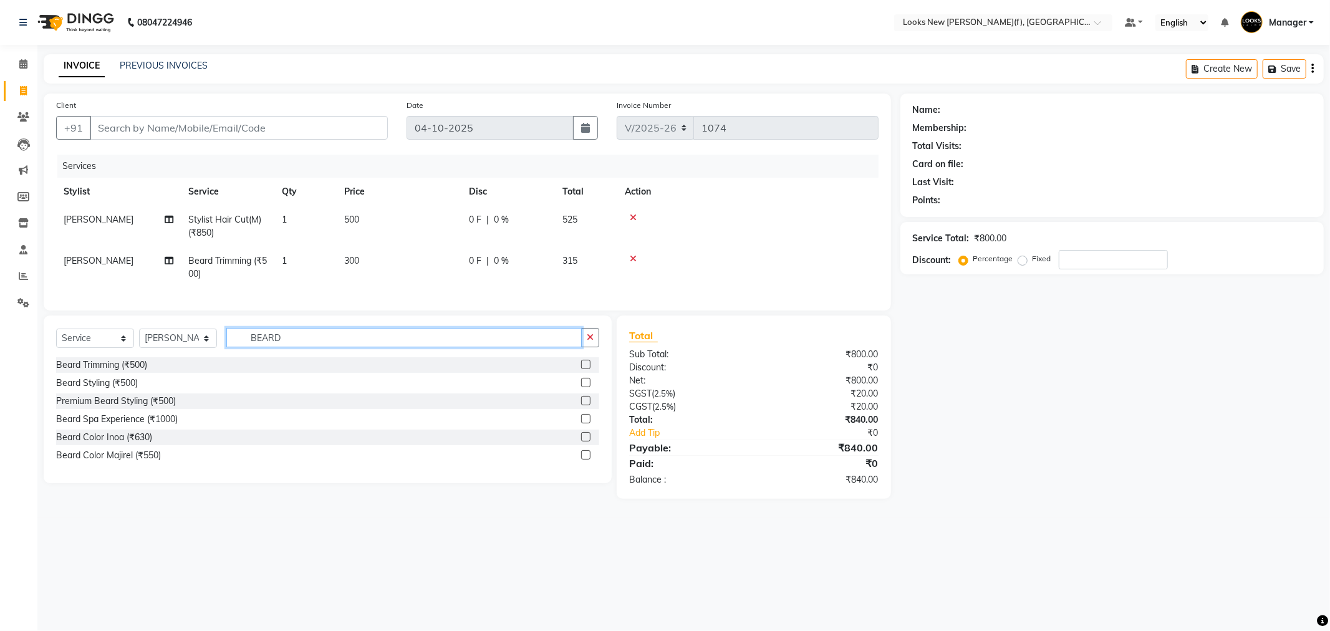
drag, startPoint x: 285, startPoint y: 350, endPoint x: 220, endPoint y: 350, distance: 64.9
click at [223, 350] on div "Select Service Product Membership Package Voucher Prepaid Gift Card Select Styl…" at bounding box center [327, 342] width 543 height 29
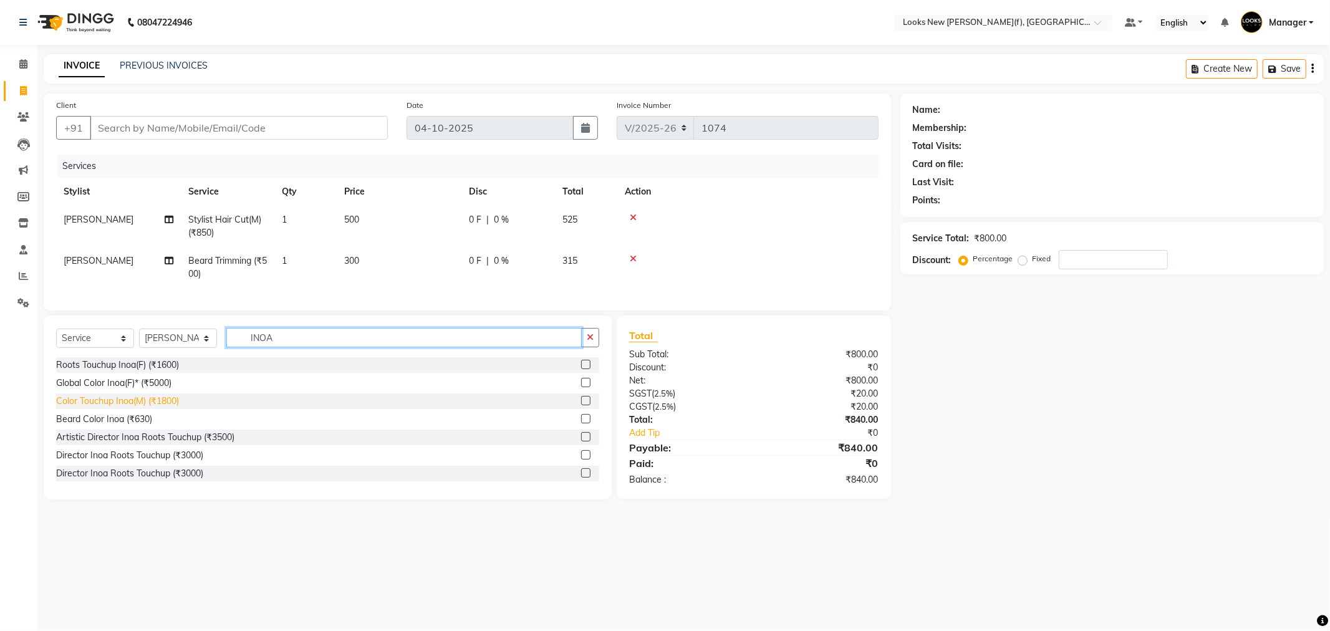
type input "INOA"
click at [170, 408] on div "Color Touchup Inoa(M) (₹1800)" at bounding box center [117, 401] width 123 height 13
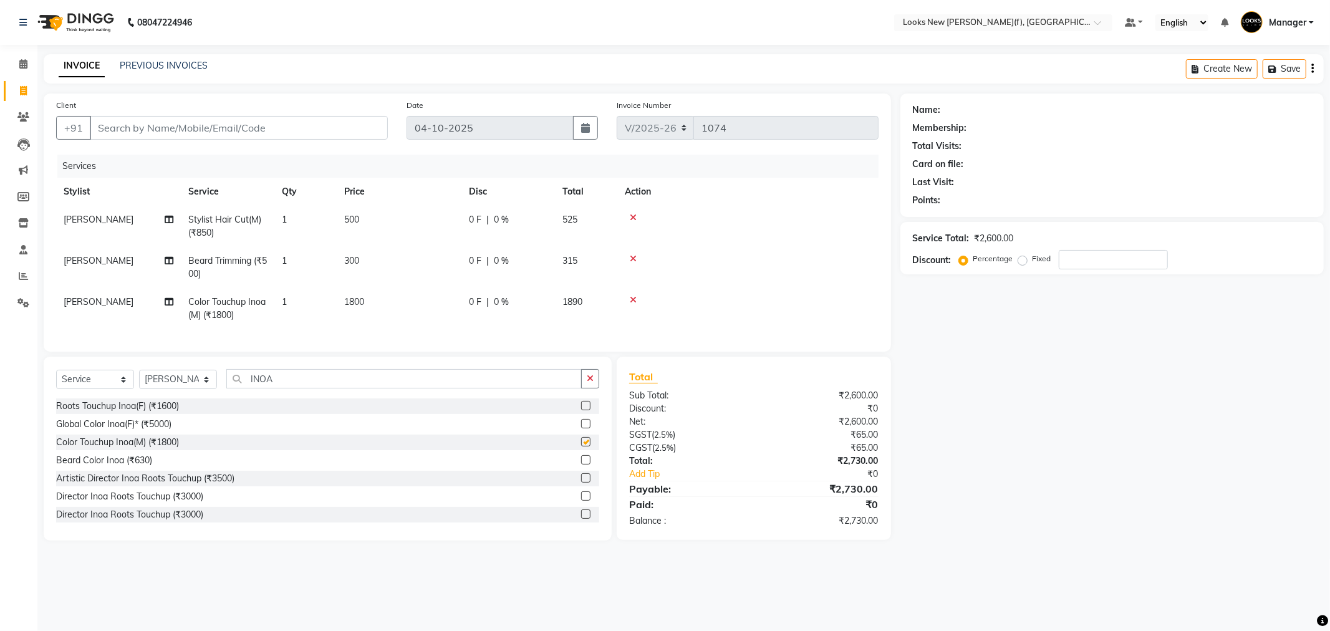
checkbox input "false"
click at [355, 306] on span "1800" at bounding box center [354, 301] width 20 height 11
select select "87329"
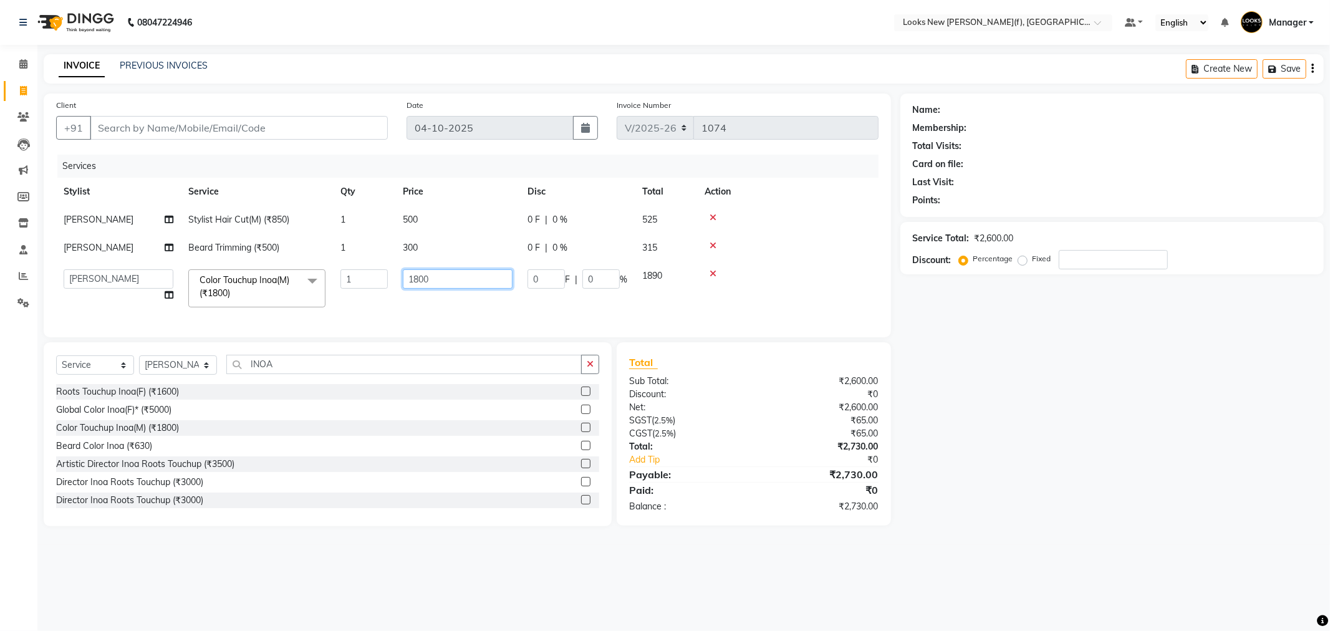
drag, startPoint x: 438, startPoint y: 279, endPoint x: 374, endPoint y: 277, distance: 63.7
click at [375, 277] on tr "Aakash_Pdct Afsar Ahmad Ashmita Ayesha Bobby_Asst Bobby_Khan Counter_Sales Kama…" at bounding box center [467, 288] width 823 height 53
type input "1100"
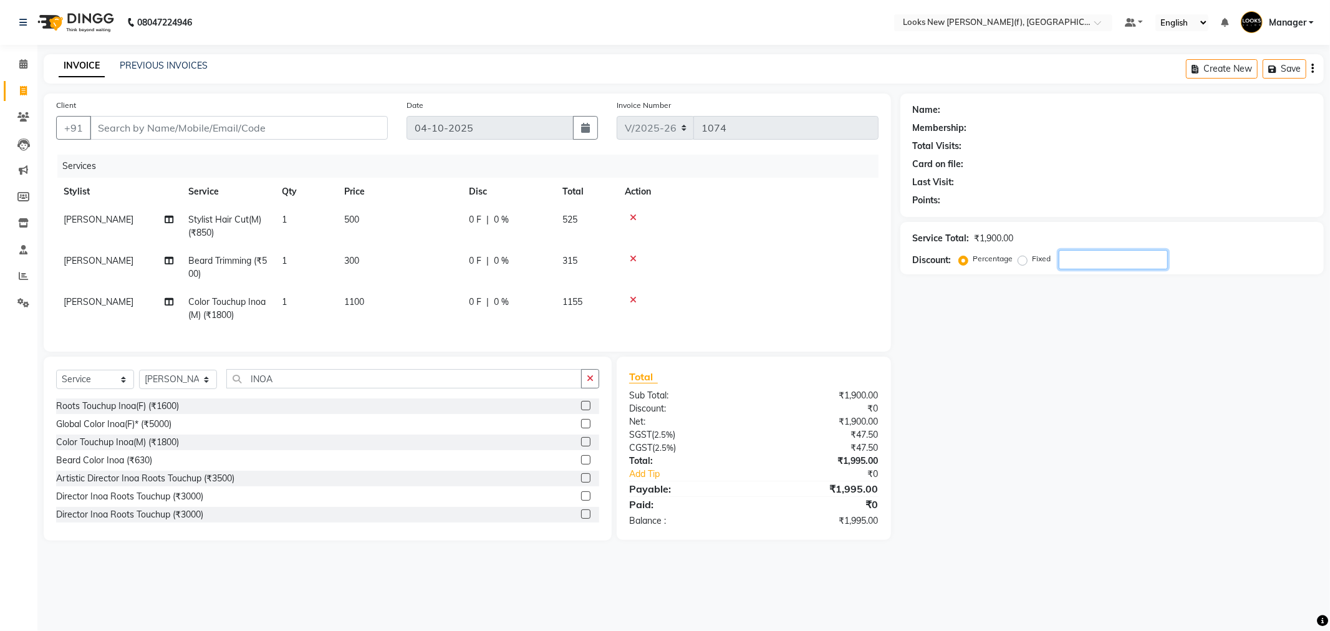
click at [1171, 437] on div "Name: Membership: Total Visits: Card on file: Last Visit: Points: Service Total…" at bounding box center [1117, 317] width 433 height 447
drag, startPoint x: 731, startPoint y: 350, endPoint x: 763, endPoint y: 350, distance: 31.8
click at [763, 350] on div "Client +91 Date 04-10-2025 Invoice Number V/2025 V/2025-26 1074 Services Stylis…" at bounding box center [468, 223] width 848 height 258
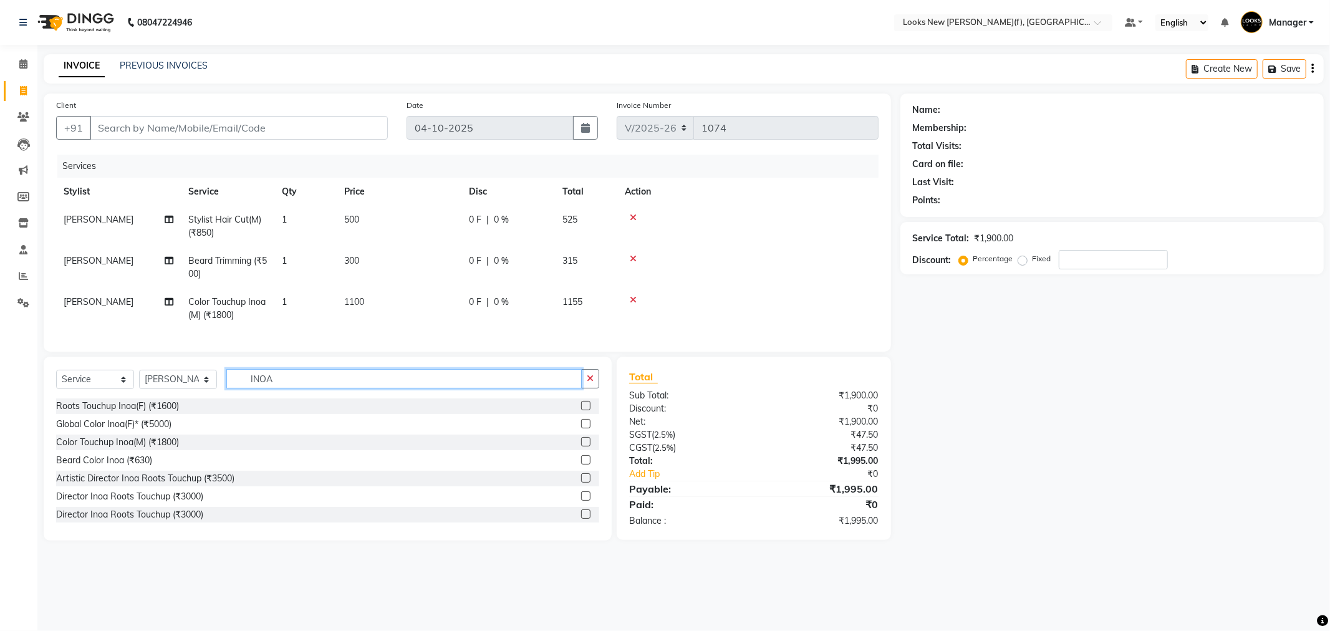
drag, startPoint x: 314, startPoint y: 395, endPoint x: 234, endPoint y: 394, distance: 79.8
click at [235, 389] on input "INOA" at bounding box center [403, 378] width 355 height 19
click at [590, 383] on icon "button" at bounding box center [590, 378] width 7 height 9
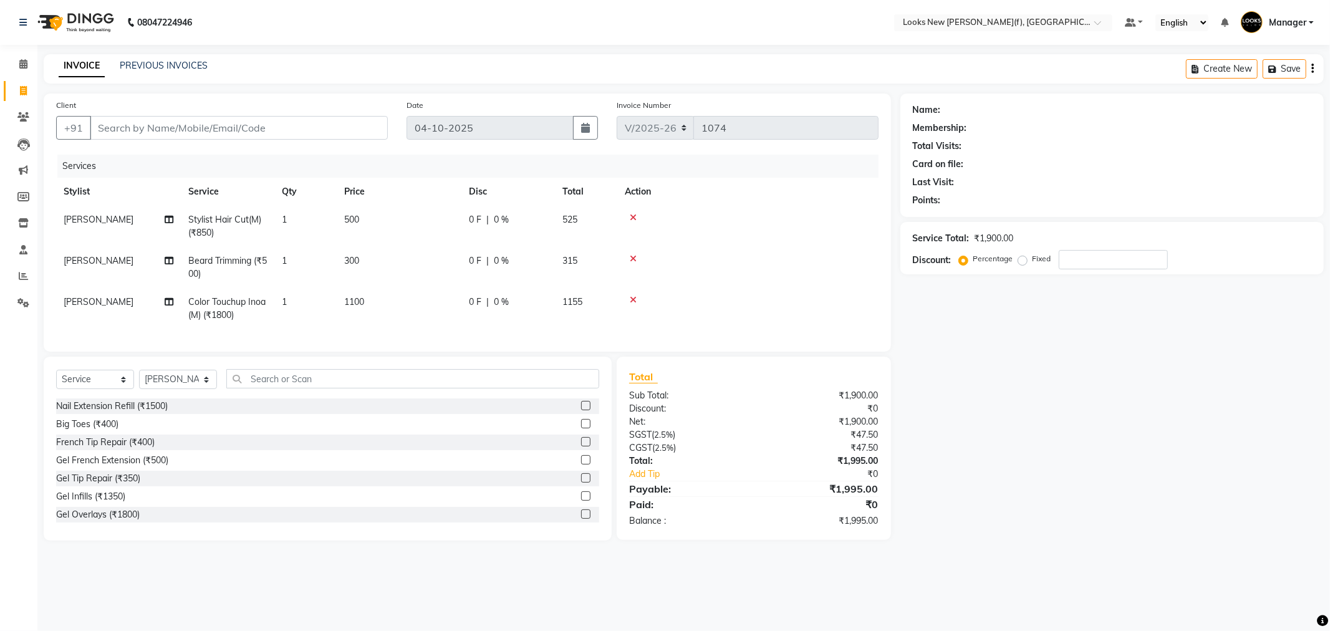
click at [1112, 455] on div "Name: Membership: Total Visits: Card on file: Last Visit: Points: Service Total…" at bounding box center [1117, 317] width 433 height 447
click at [179, 389] on select "Select Stylist Aakash_Pdct [PERSON_NAME] [PERSON_NAME] [PERSON_NAME] Counter_Sa…" at bounding box center [178, 379] width 78 height 19
select select "87313"
click at [139, 380] on select "Select Stylist Aakash_Pdct [PERSON_NAME] [PERSON_NAME] [PERSON_NAME] Counter_Sa…" at bounding box center [178, 379] width 78 height 19
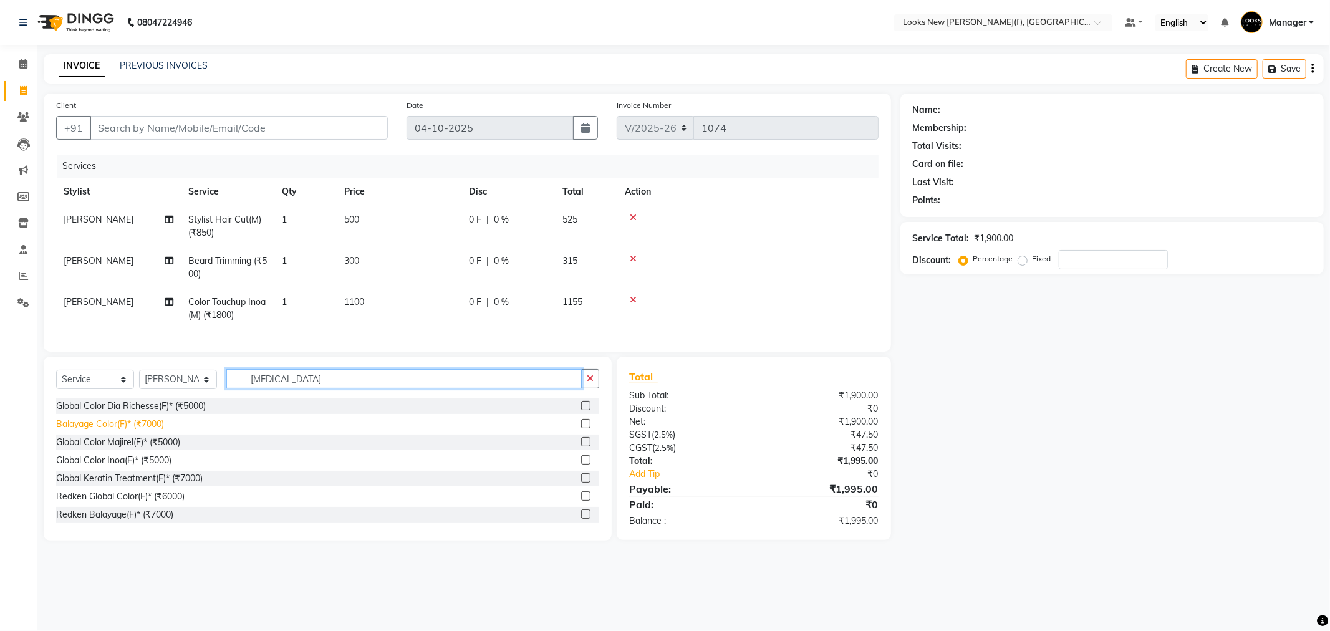
type input "BAL"
click at [147, 429] on div "Balayage Color(F)* (₹7000)" at bounding box center [110, 424] width 108 height 13
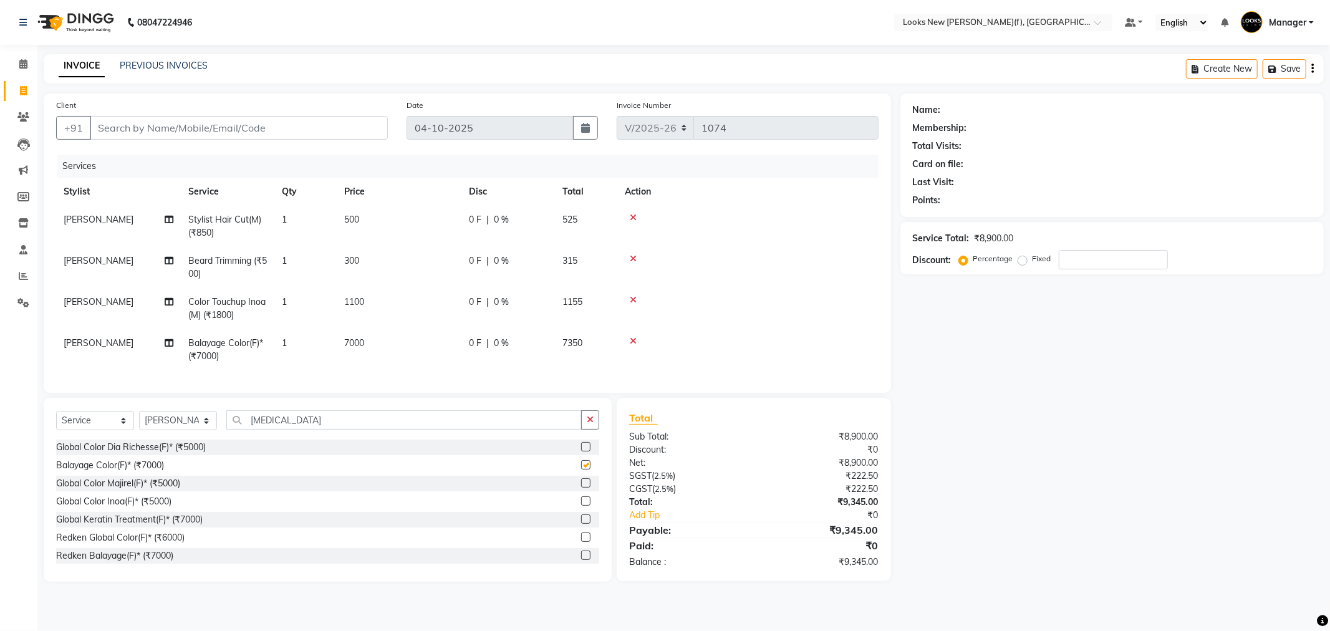
checkbox input "false"
click at [352, 346] on span "7000" at bounding box center [354, 342] width 20 height 11
select select "87313"
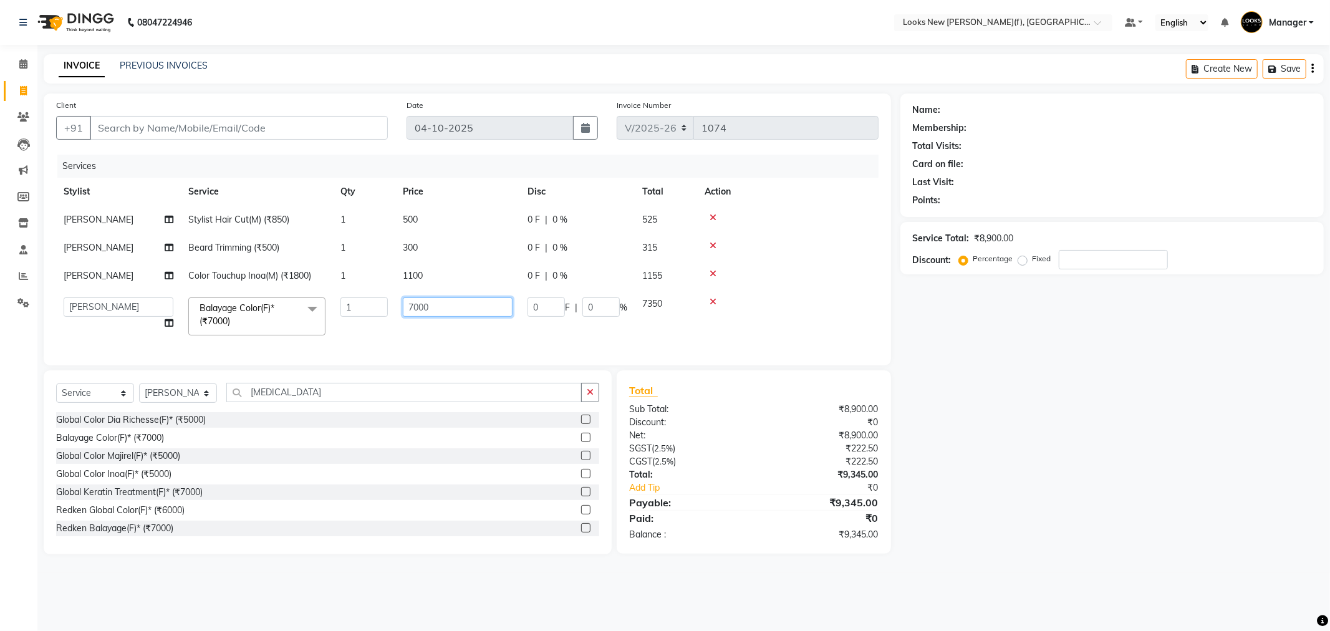
drag, startPoint x: 445, startPoint y: 299, endPoint x: 276, endPoint y: 327, distance: 171.8
click at [289, 324] on tr "Aakash_Pdct Afsar Ahmad Ashmita Ayesha Bobby_Asst Bobby_Khan Counter_Sales Kama…" at bounding box center [467, 316] width 823 height 53
type input "8500"
click at [231, 142] on div "Client +91" at bounding box center [222, 124] width 350 height 51
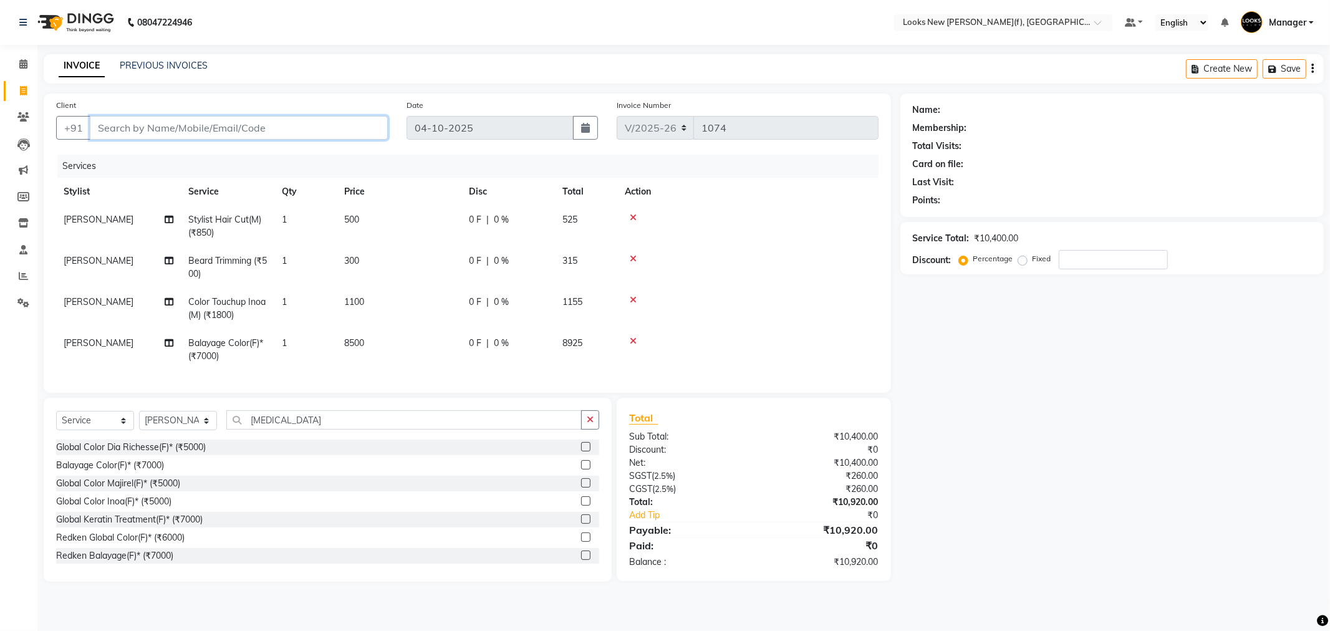
click at [231, 125] on input "Client" at bounding box center [239, 128] width 298 height 24
type input "9"
type input "0"
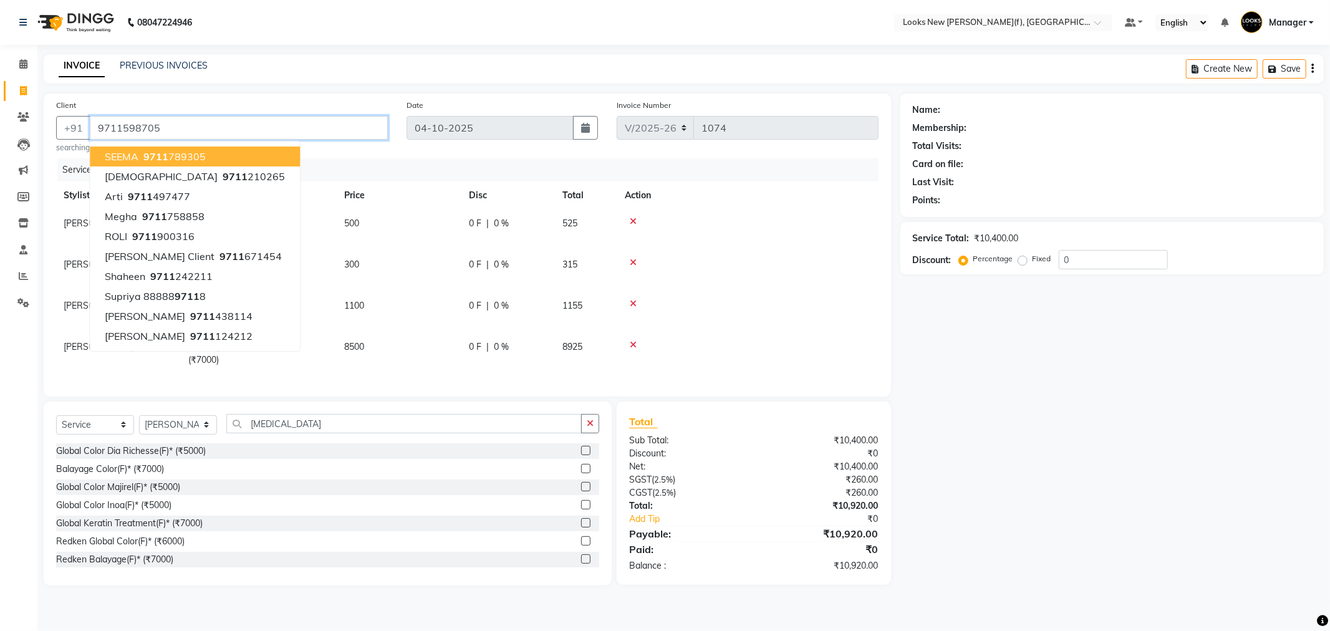
type input "9711598705"
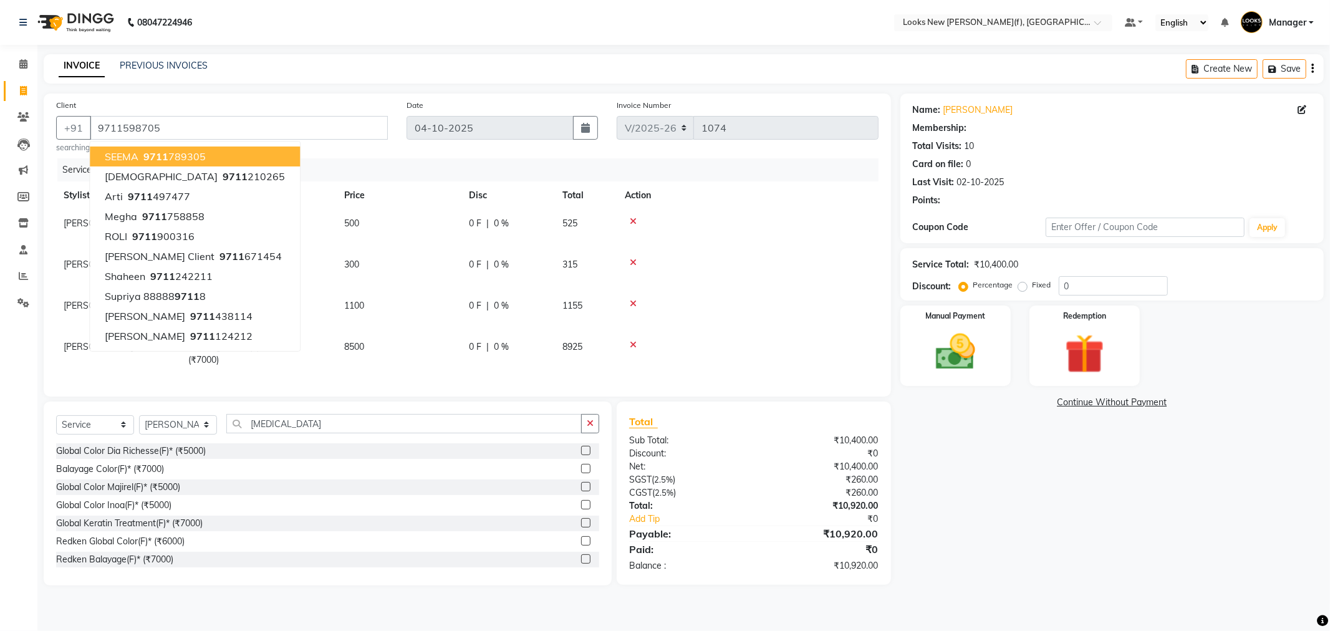
select select "1: Object"
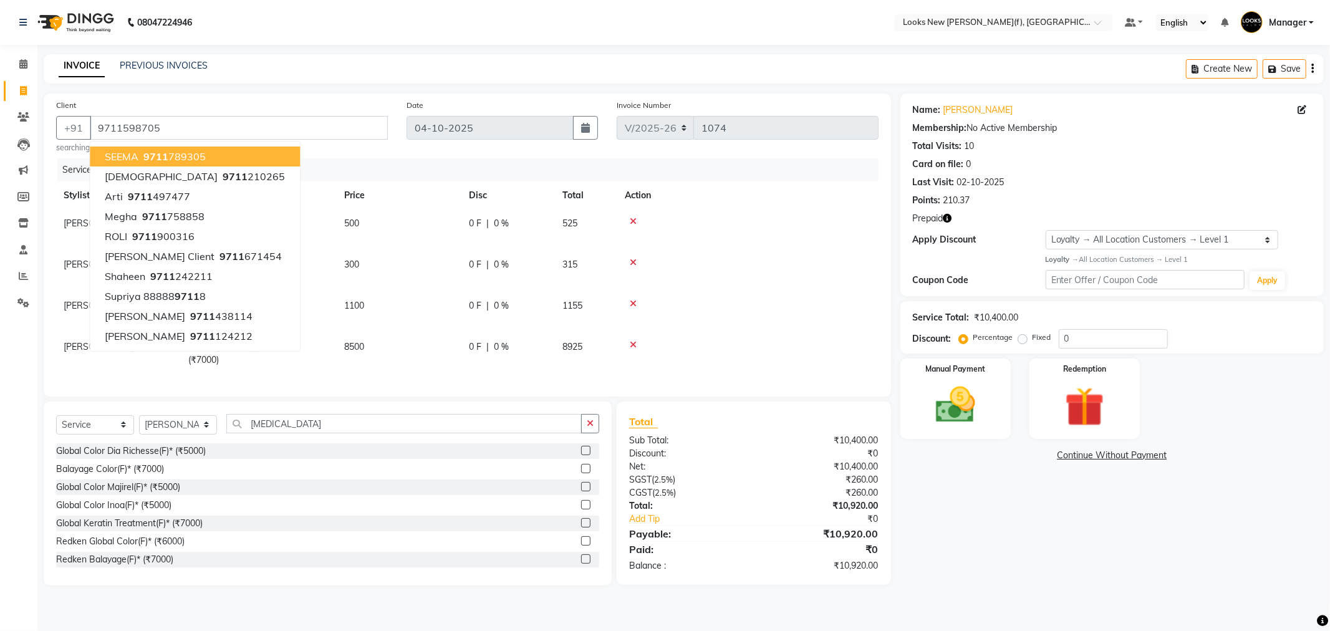
click at [945, 222] on icon "button" at bounding box center [948, 218] width 9 height 9
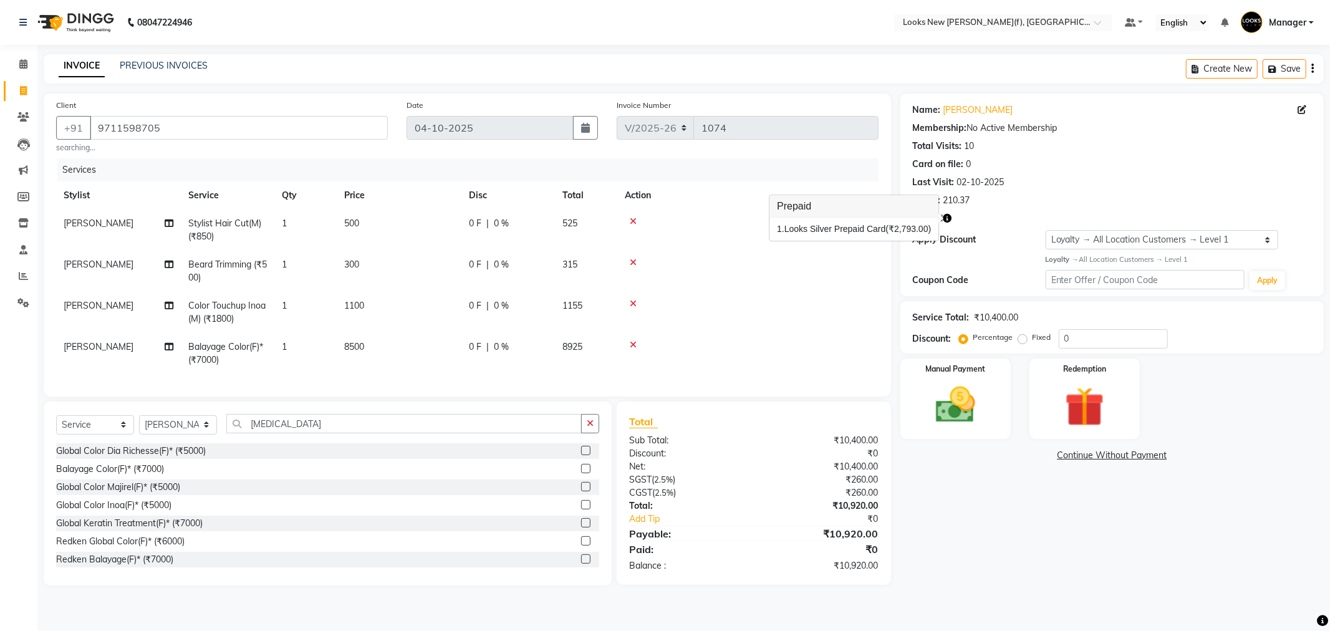
click at [951, 216] on icon "button" at bounding box center [948, 218] width 9 height 9
click at [948, 218] on icon "button" at bounding box center [948, 218] width 9 height 9
click at [1096, 394] on img at bounding box center [1084, 407] width 67 height 51
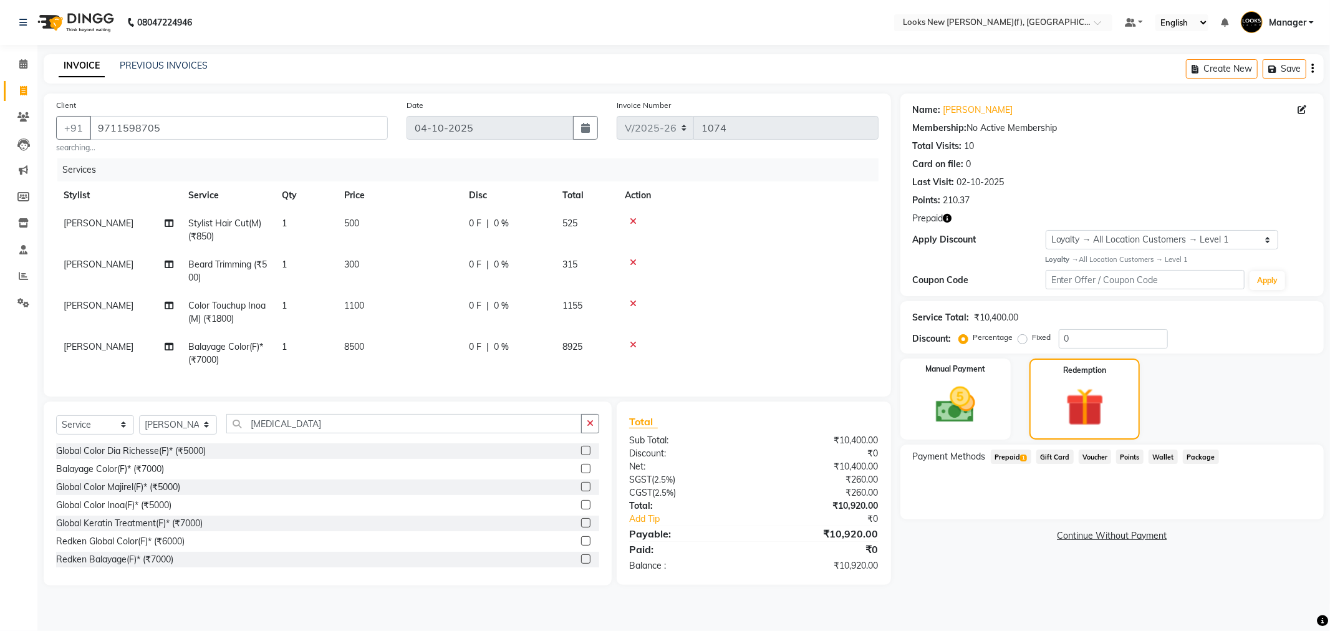
click at [1021, 457] on span "1" at bounding box center [1023, 458] width 7 height 7
click at [1280, 505] on button "Add" at bounding box center [1282, 506] width 46 height 21
click at [964, 491] on button "Send OTP" at bounding box center [946, 496] width 65 height 21
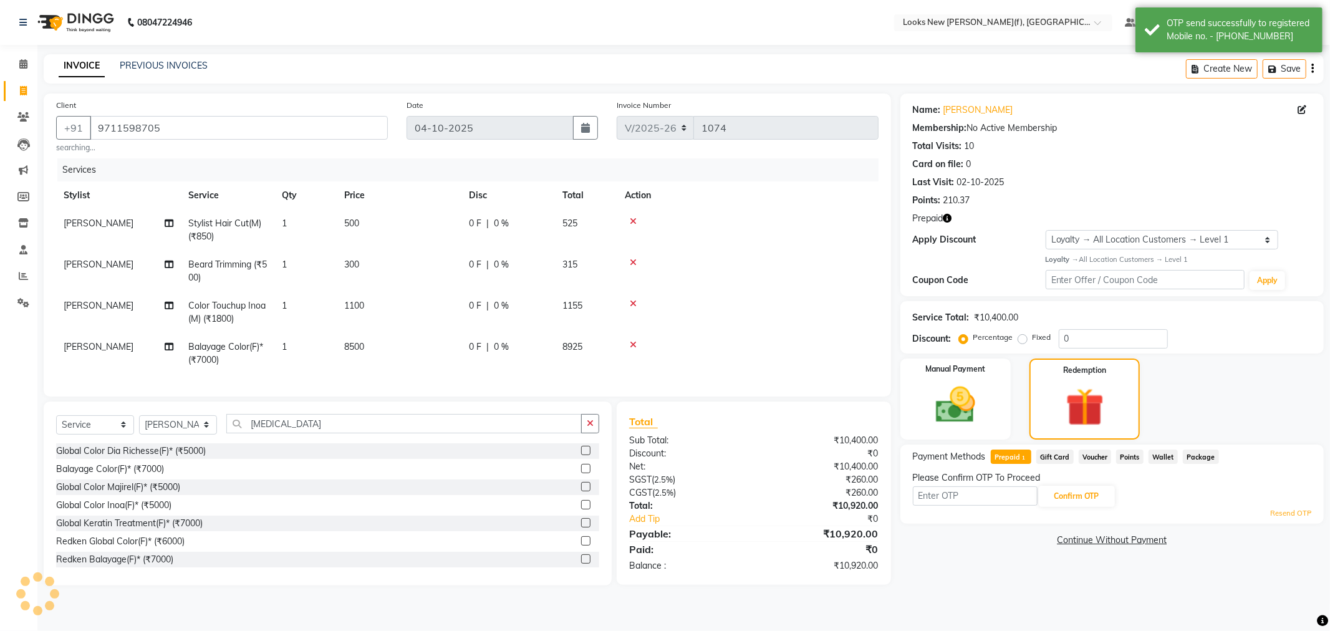
click at [973, 495] on input "text" at bounding box center [975, 495] width 125 height 19
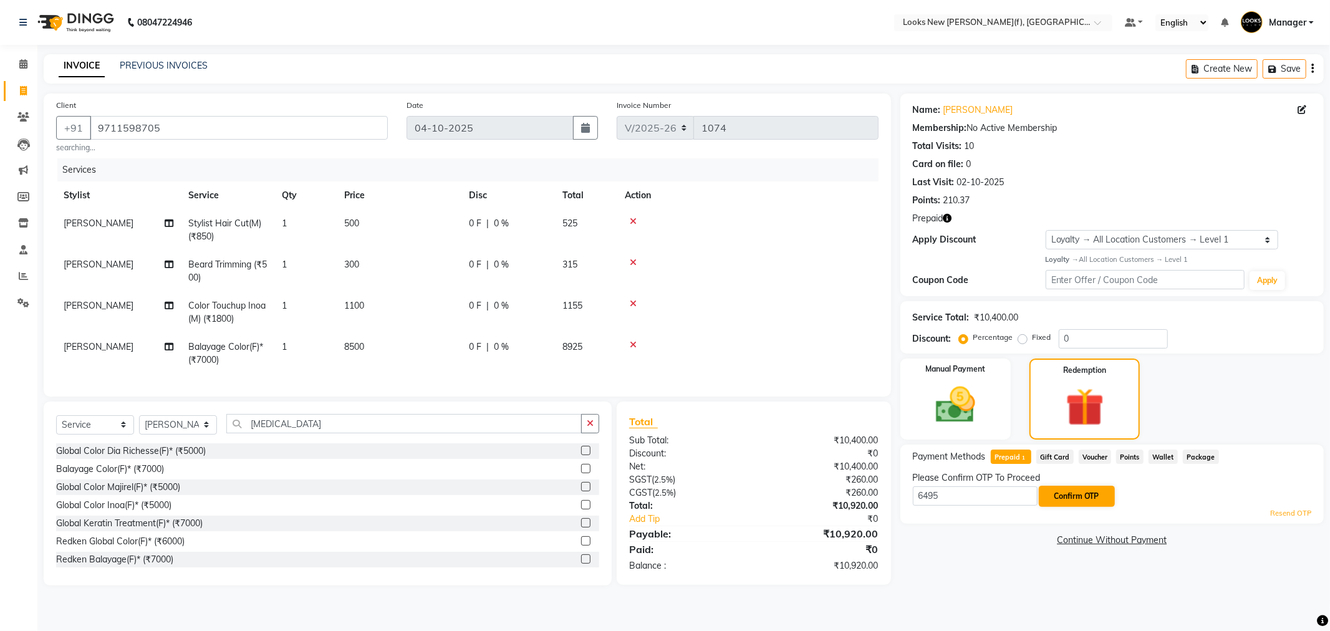
type input "6495"
click at [1053, 499] on button "Confirm OTP" at bounding box center [1077, 496] width 76 height 21
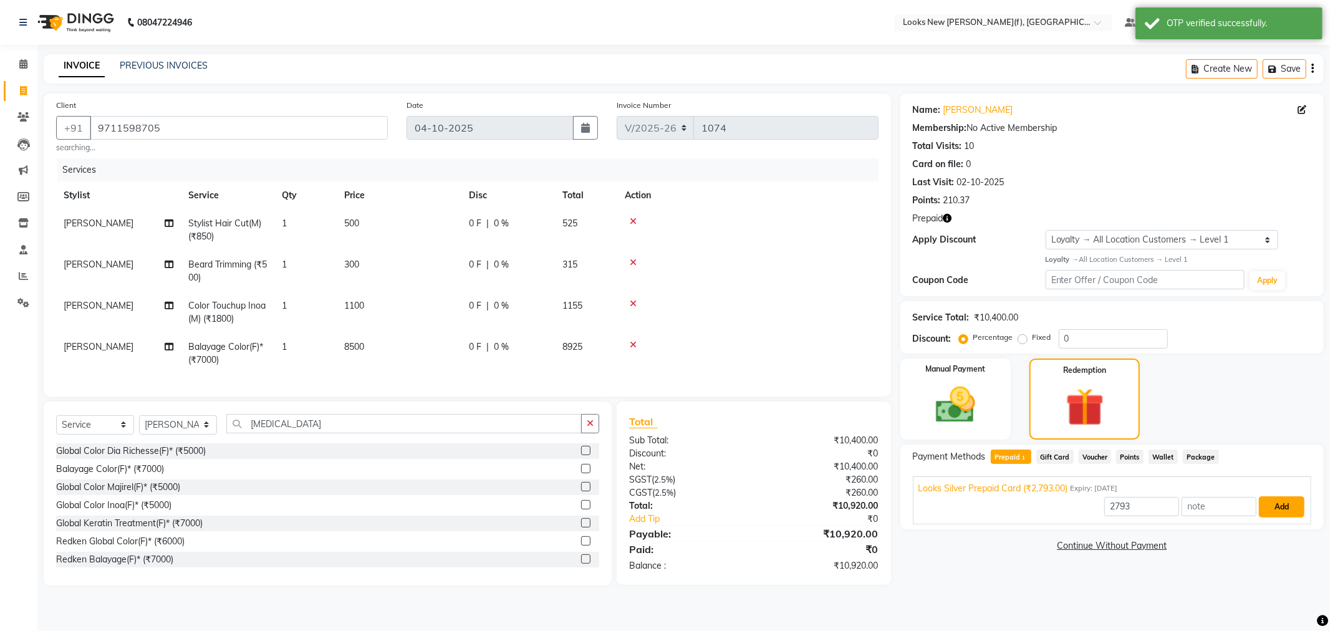
click at [1281, 513] on button "Add" at bounding box center [1282, 506] width 46 height 21
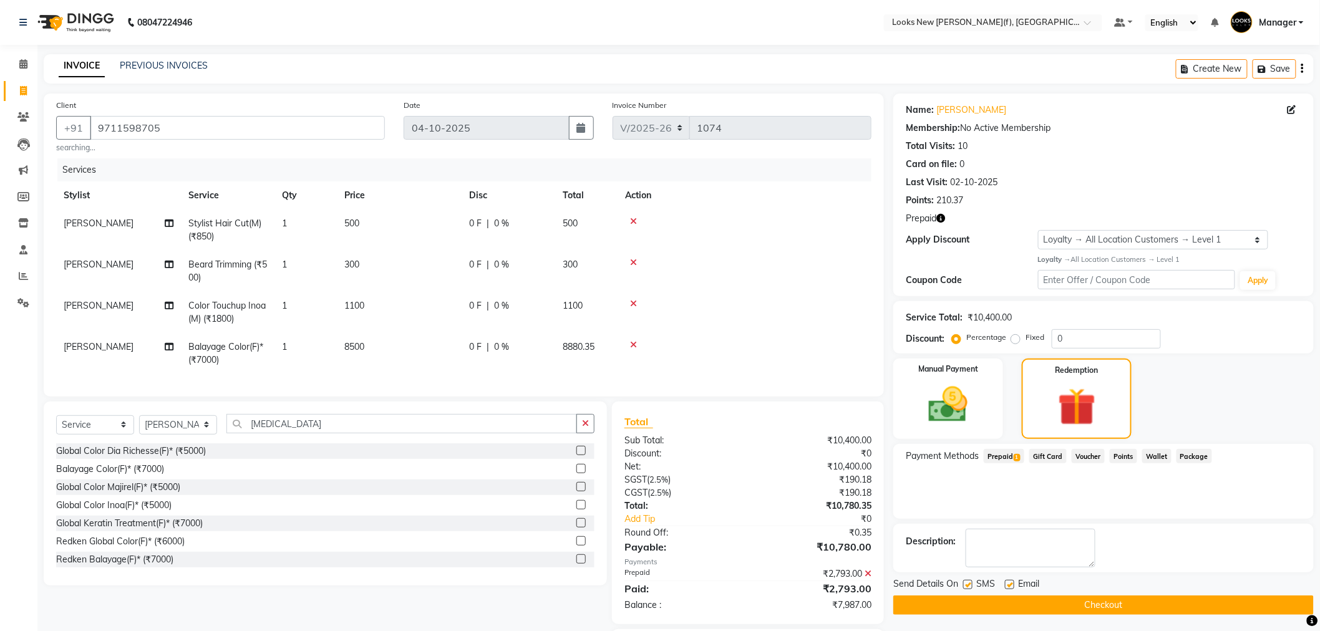
click at [819, 259] on div at bounding box center [744, 262] width 239 height 9
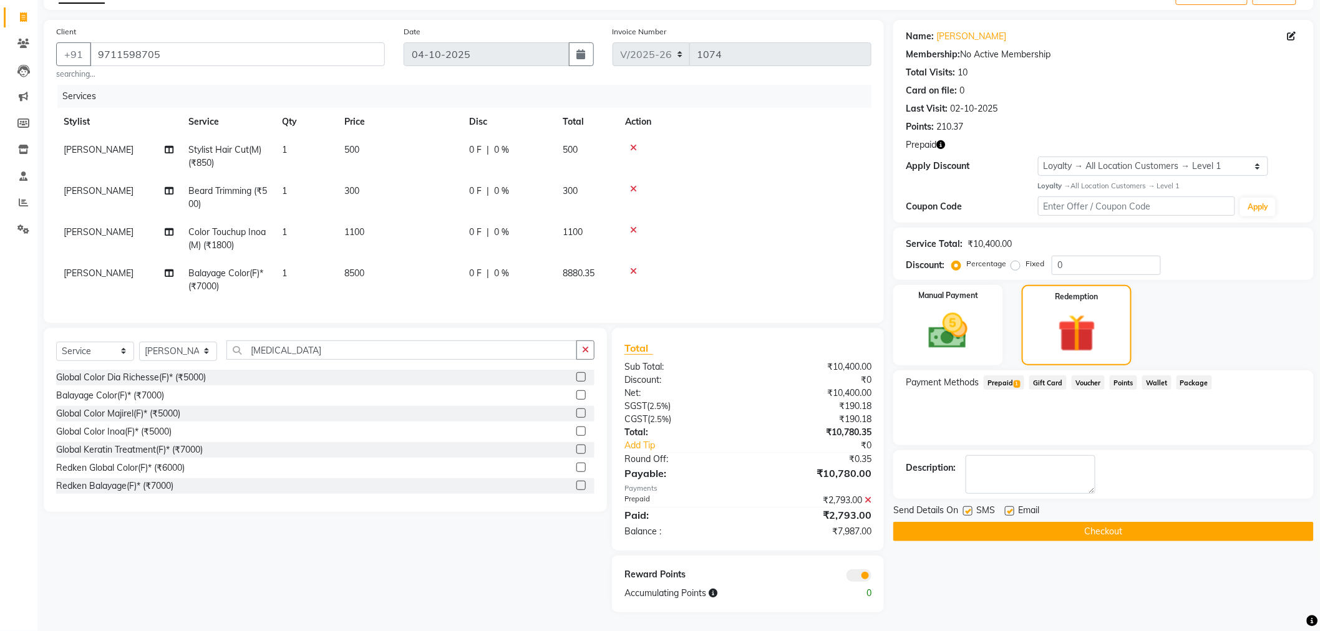
scroll to position [84, 0]
click at [935, 328] on img at bounding box center [948, 331] width 66 height 47
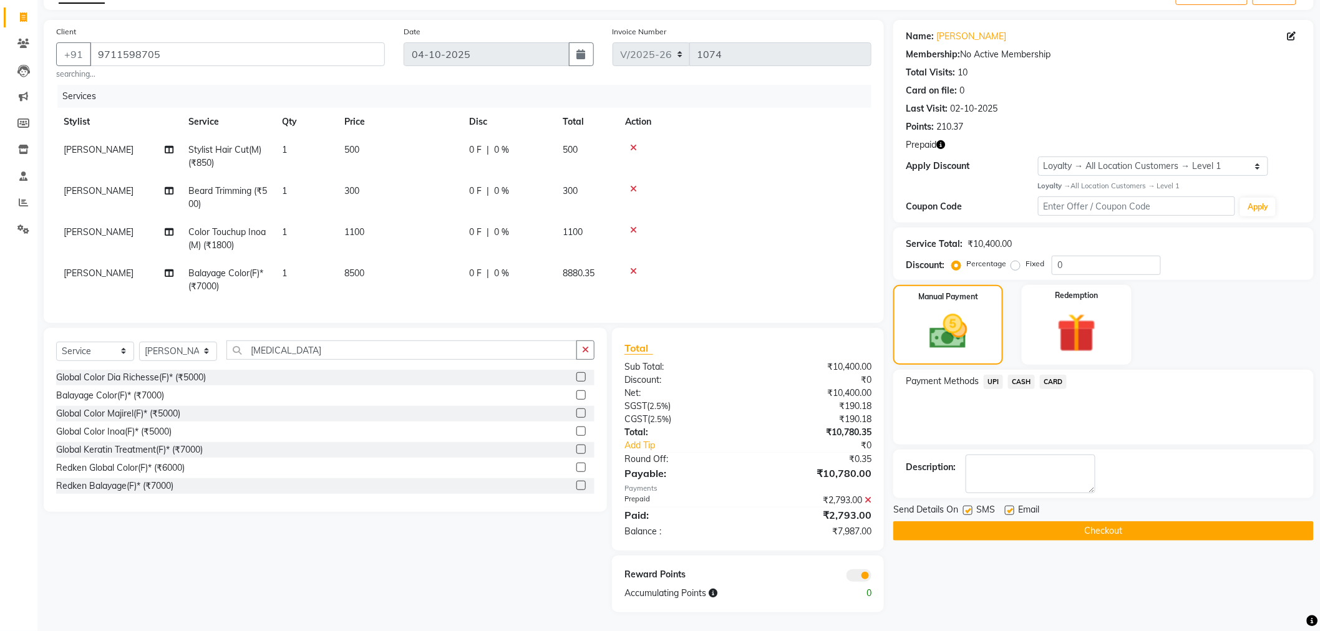
click at [988, 375] on span "UPI" at bounding box center [992, 382] width 19 height 14
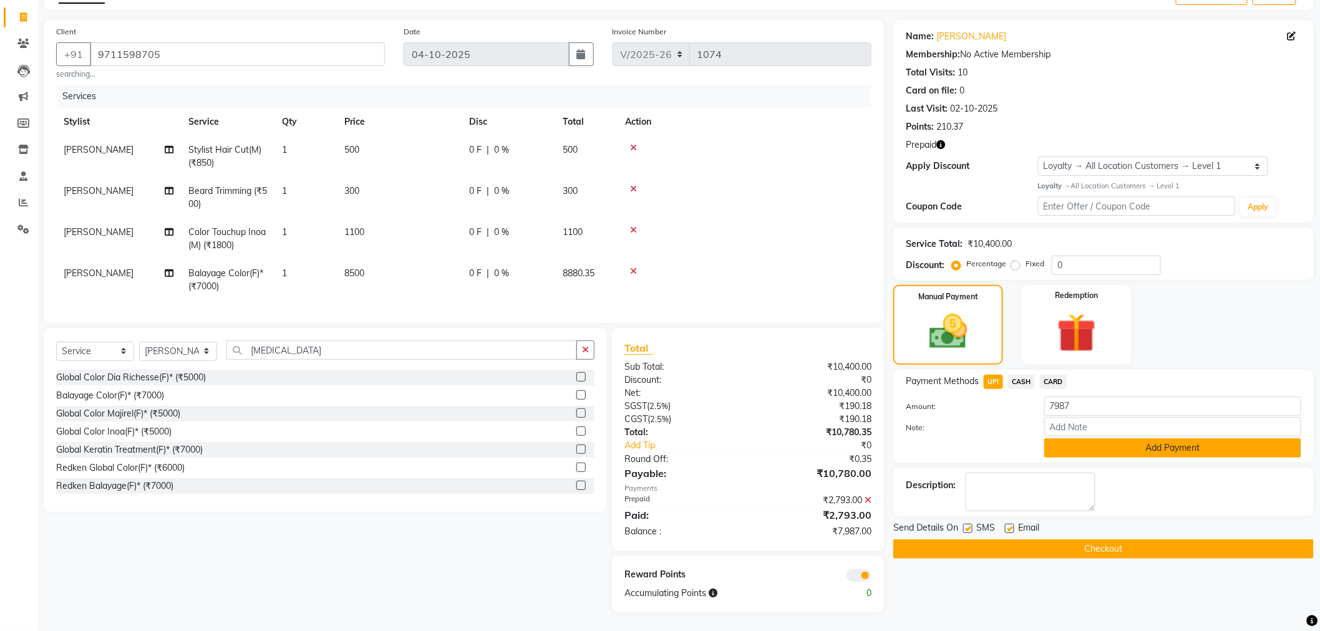
click at [1083, 438] on button "Add Payment" at bounding box center [1172, 447] width 257 height 19
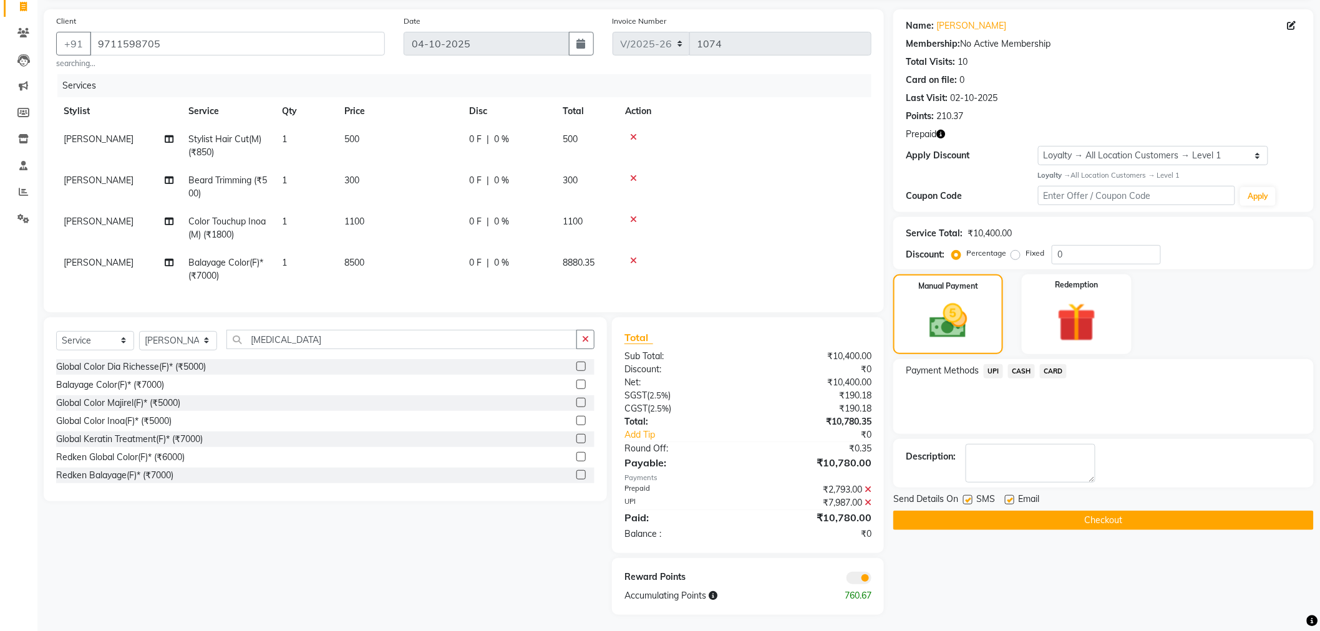
click at [977, 522] on button "Checkout" at bounding box center [1103, 520] width 420 height 19
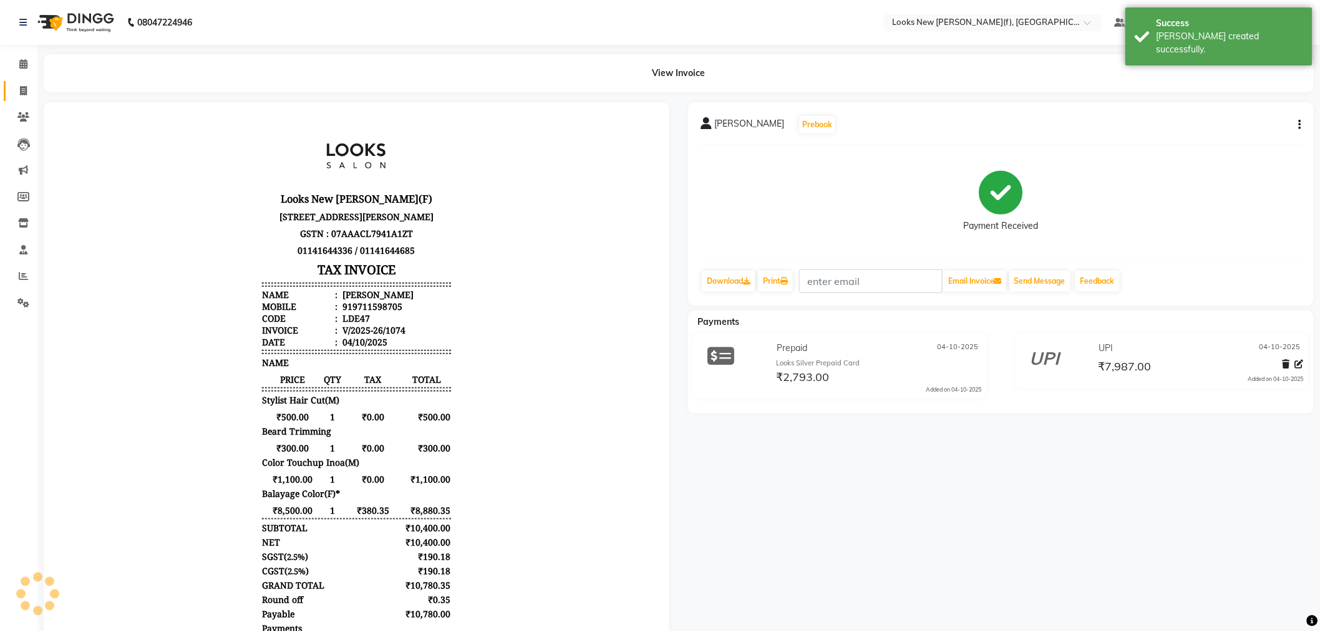
click at [26, 82] on link "Invoice" at bounding box center [19, 91] width 30 height 21
select select "service"
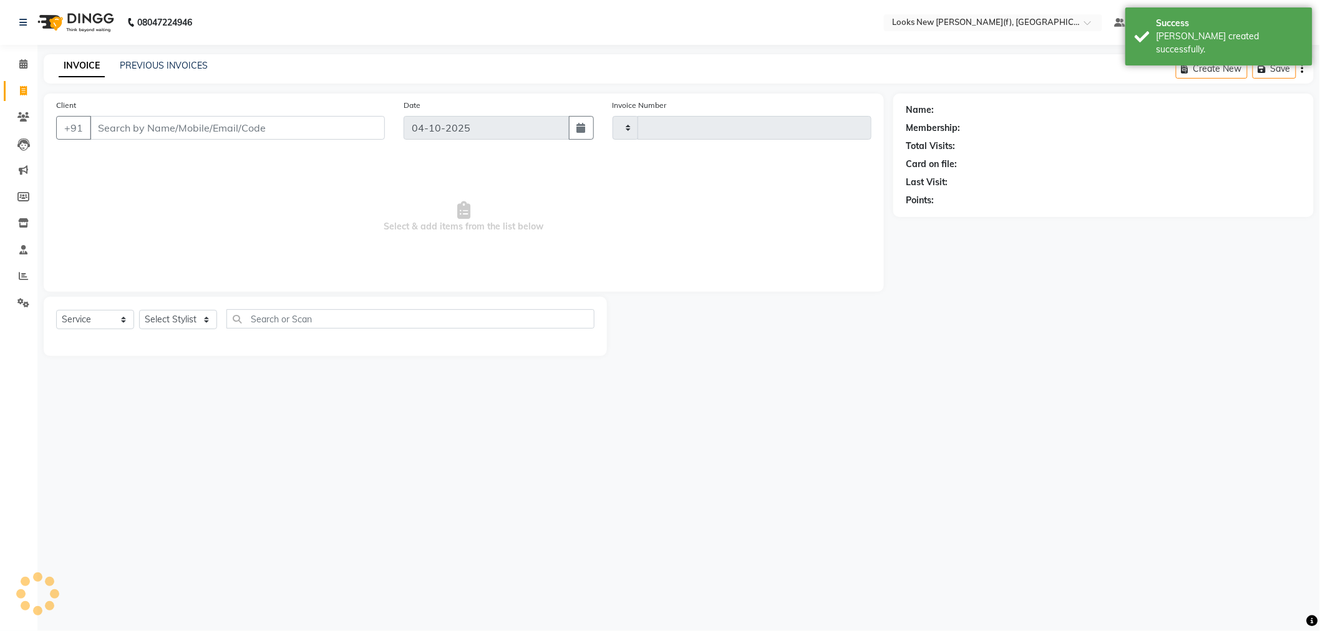
type input "1075"
select select "8659"
click at [165, 326] on select "Select Stylist" at bounding box center [178, 319] width 78 height 19
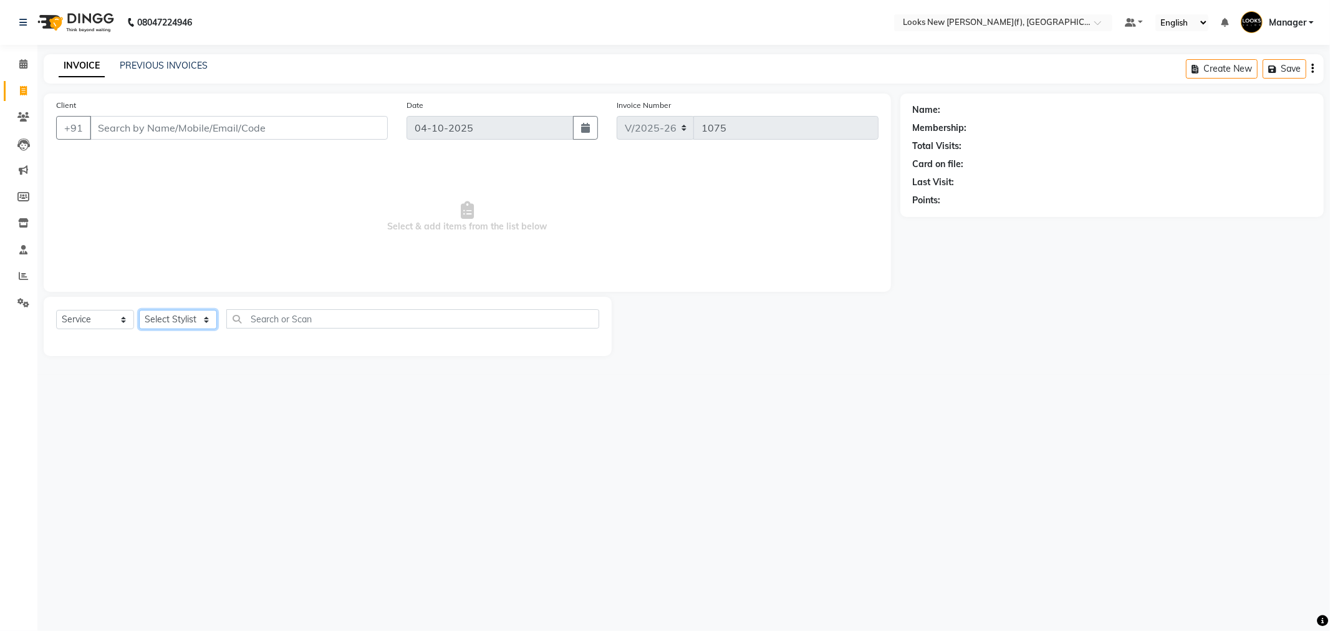
select select "87309"
click at [139, 311] on select "Select Stylist Aakash_Pdct [PERSON_NAME] [PERSON_NAME] [PERSON_NAME] Counter_Sa…" at bounding box center [178, 319] width 78 height 19
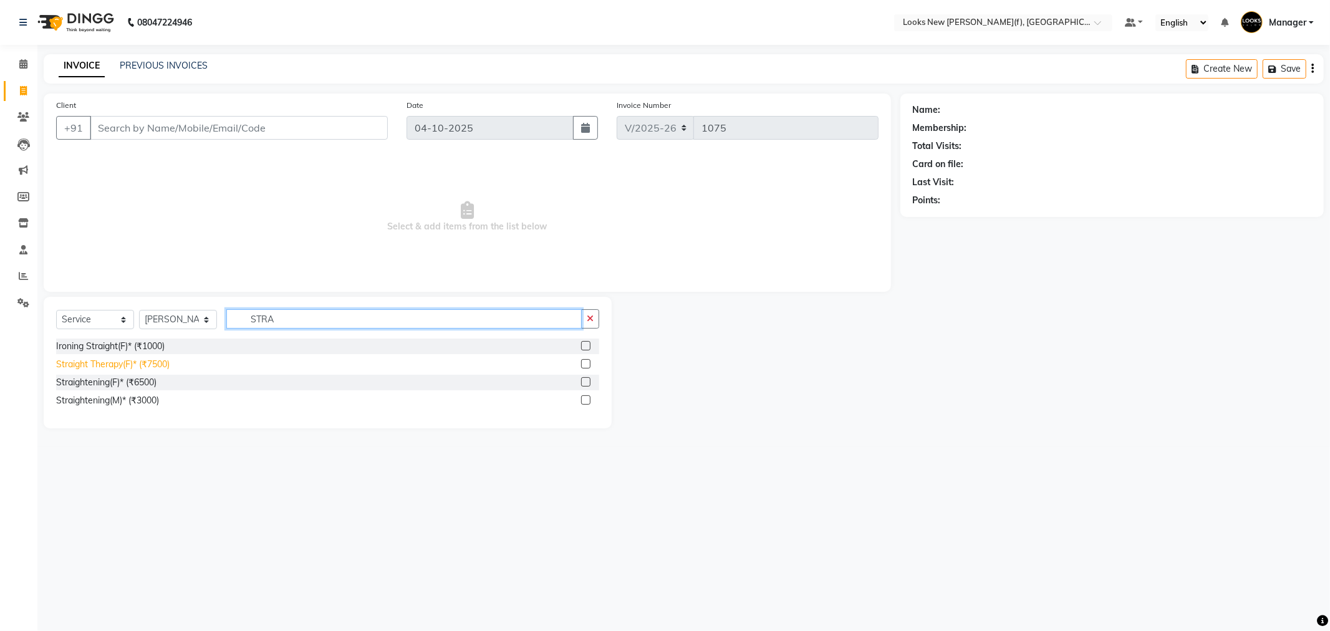
type input "STRA"
click at [143, 364] on div "Straight Therapy(F)* (₹7500)" at bounding box center [113, 364] width 114 height 13
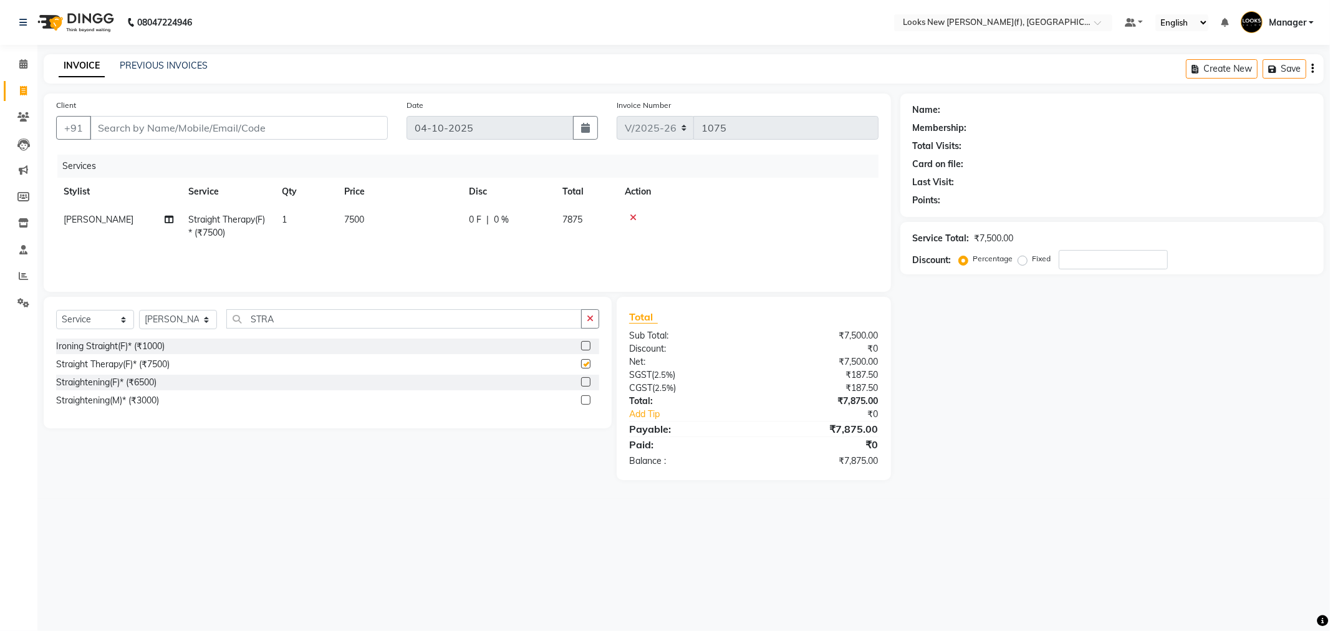
checkbox input "false"
click at [382, 223] on td "7500" at bounding box center [399, 226] width 125 height 41
select select "87309"
click at [269, 223] on tr "Aakash_Pdct Afsar Ahmad Ashmita Ayesha Bobby_Asst Bobby_Khan Counter_Sales Kama…" at bounding box center [467, 232] width 823 height 53
type input "0"
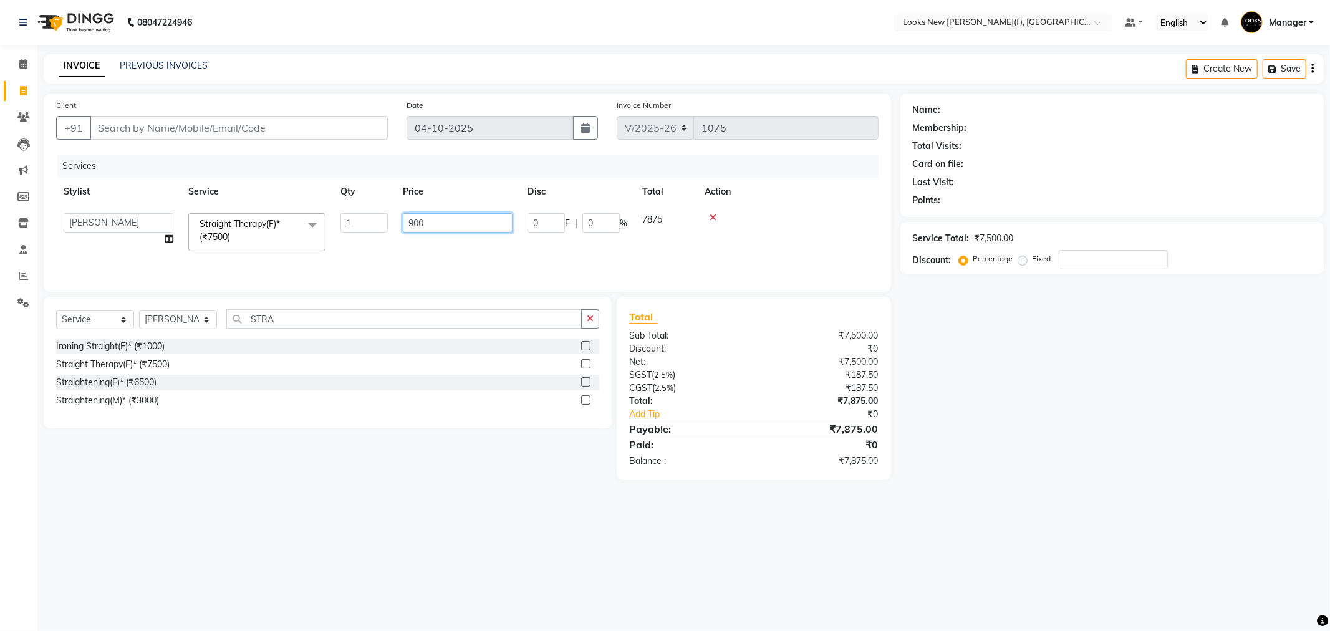
type input "9000"
drag, startPoint x: 279, startPoint y: 320, endPoint x: 123, endPoint y: 287, distance: 159.4
click at [194, 311] on div "Select Service Product Membership Package Voucher Prepaid Gift Card Select Styl…" at bounding box center [327, 323] width 543 height 29
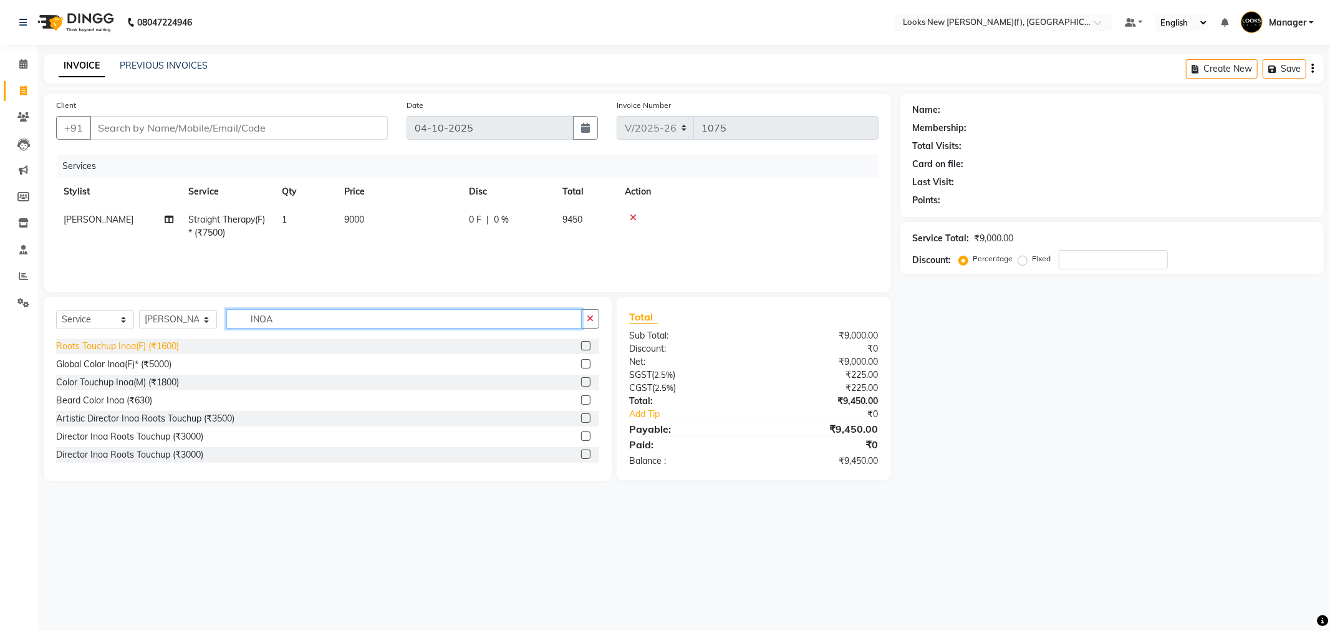
type input "INOA"
click at [154, 350] on div "Roots Touchup Inoa(F) (₹1600)" at bounding box center [117, 346] width 123 height 13
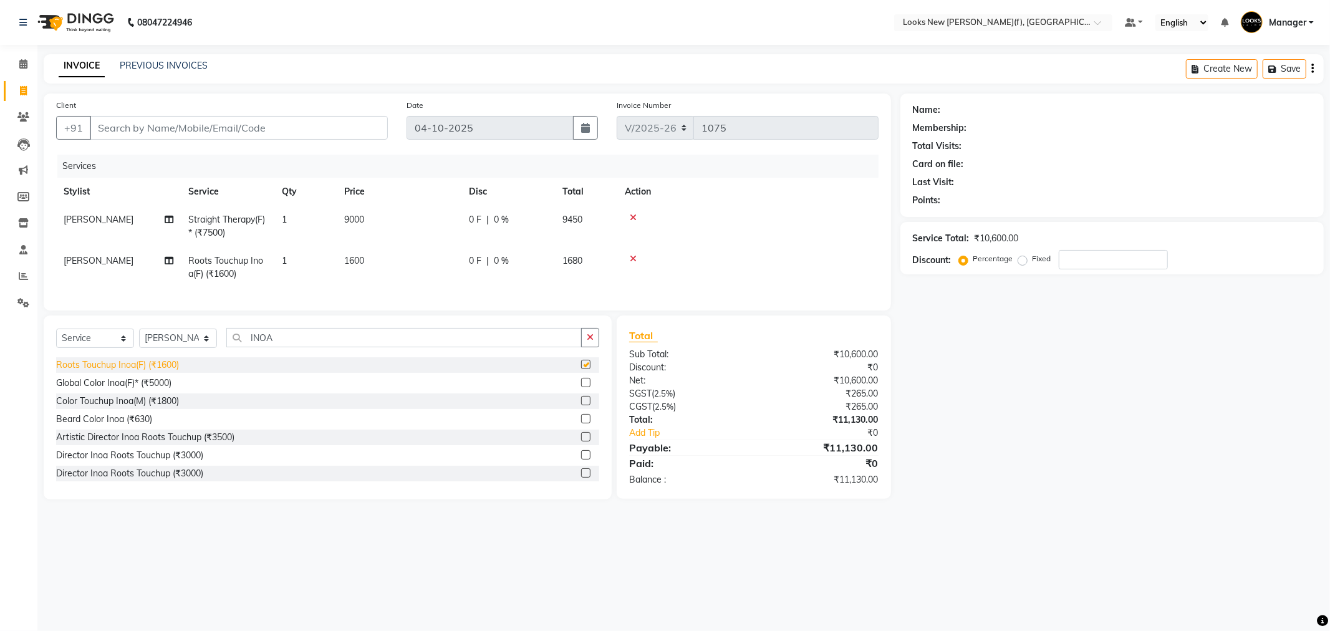
checkbox input "false"
drag, startPoint x: 268, startPoint y: 344, endPoint x: 233, endPoint y: 353, distance: 36.6
click at [233, 347] on input "INOA" at bounding box center [403, 337] width 355 height 19
drag, startPoint x: 288, startPoint y: 347, endPoint x: 206, endPoint y: 343, distance: 81.8
click at [206, 343] on div "Select Service Product Membership Package Voucher Prepaid Gift Card Select Styl…" at bounding box center [327, 342] width 543 height 29
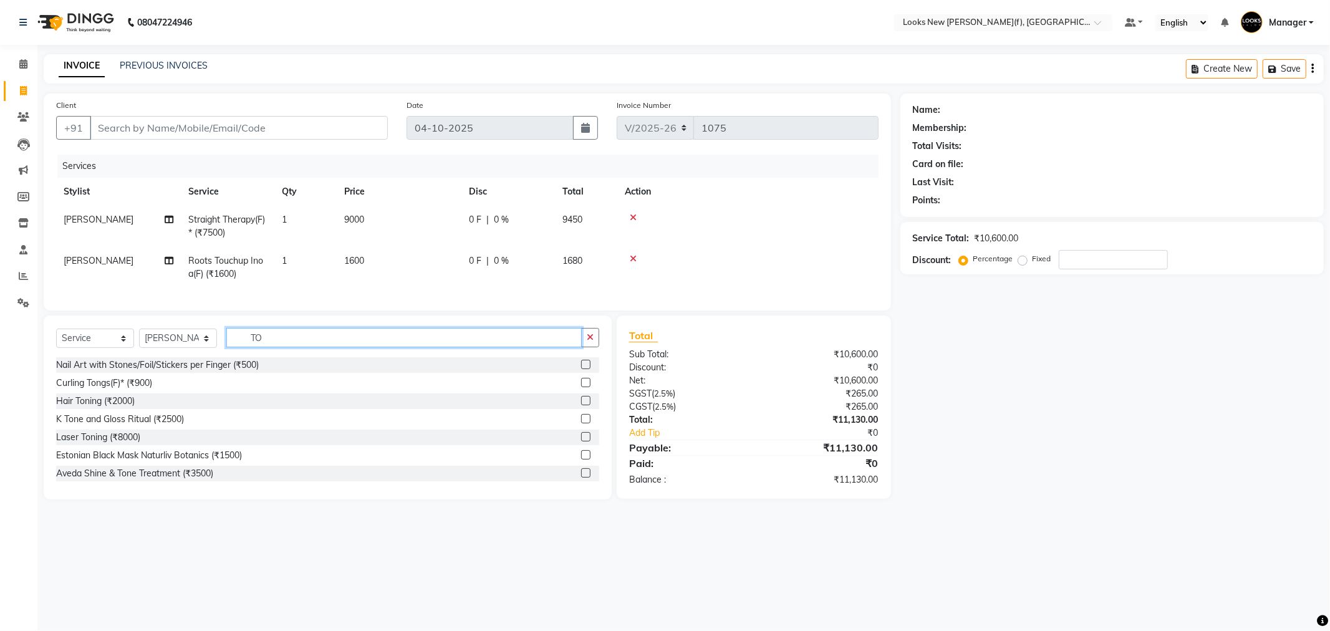
type input "T"
type input "KERA"
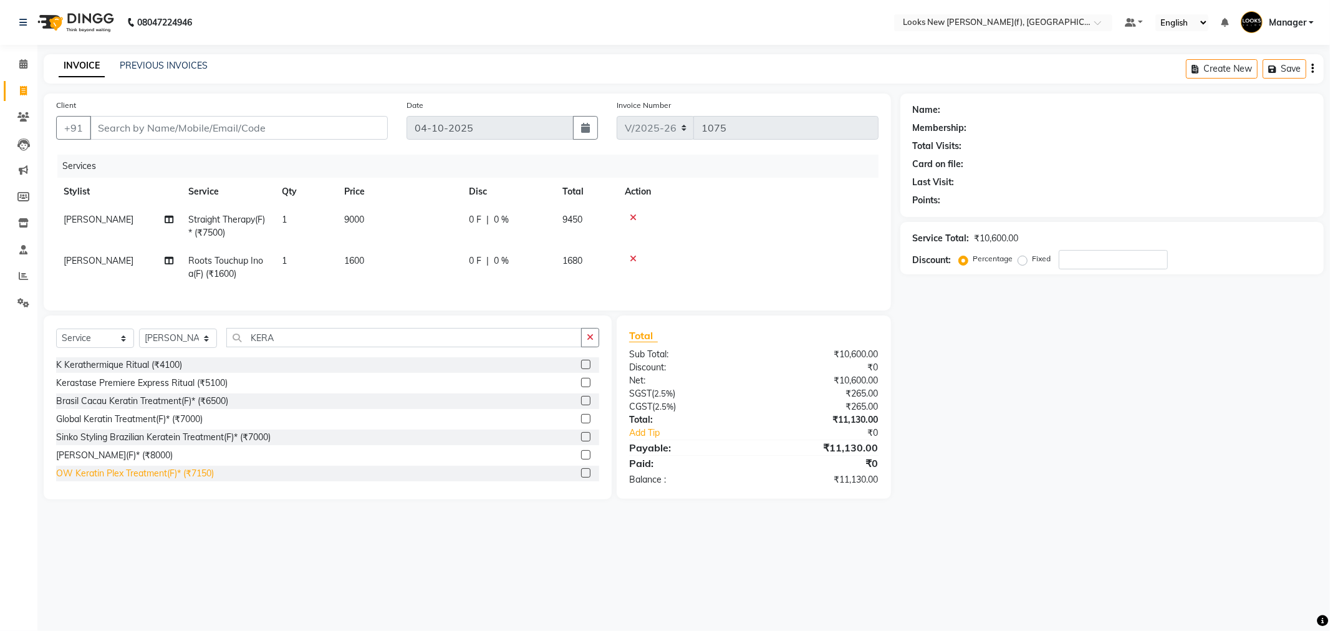
click at [178, 480] on div "OW Keratin Plex Treatment(F)* (₹7150)" at bounding box center [135, 473] width 158 height 13
checkbox input "false"
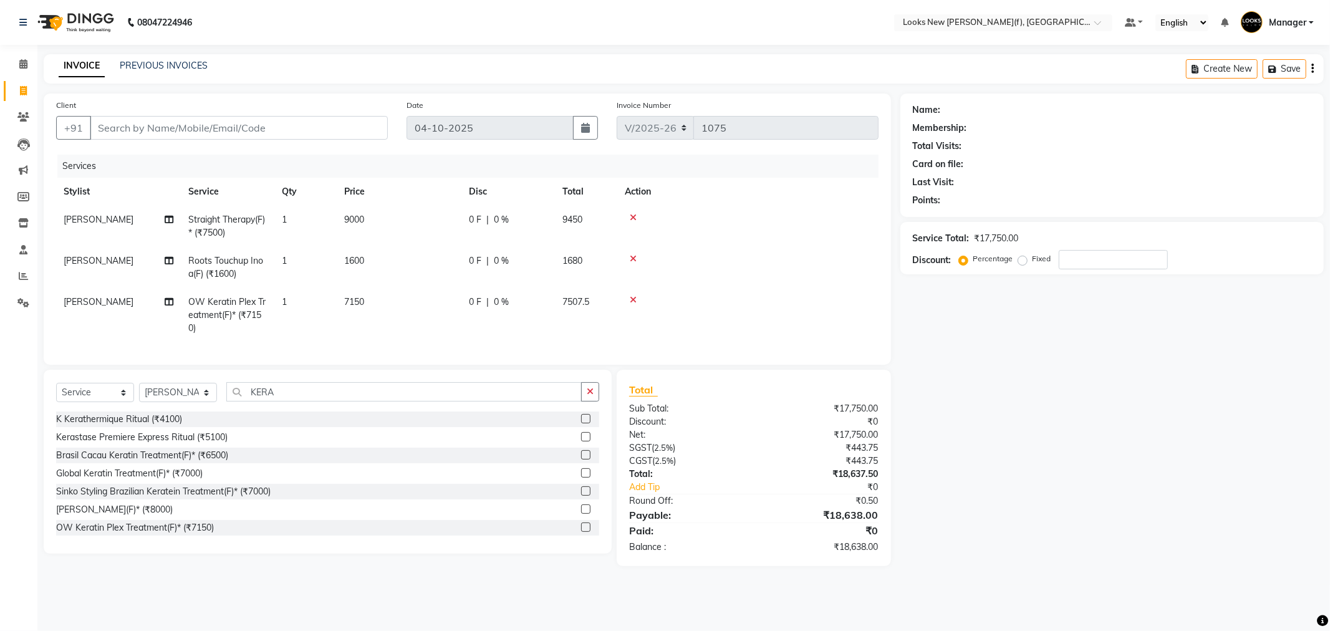
click at [362, 302] on span "7150" at bounding box center [354, 301] width 20 height 11
select select "87309"
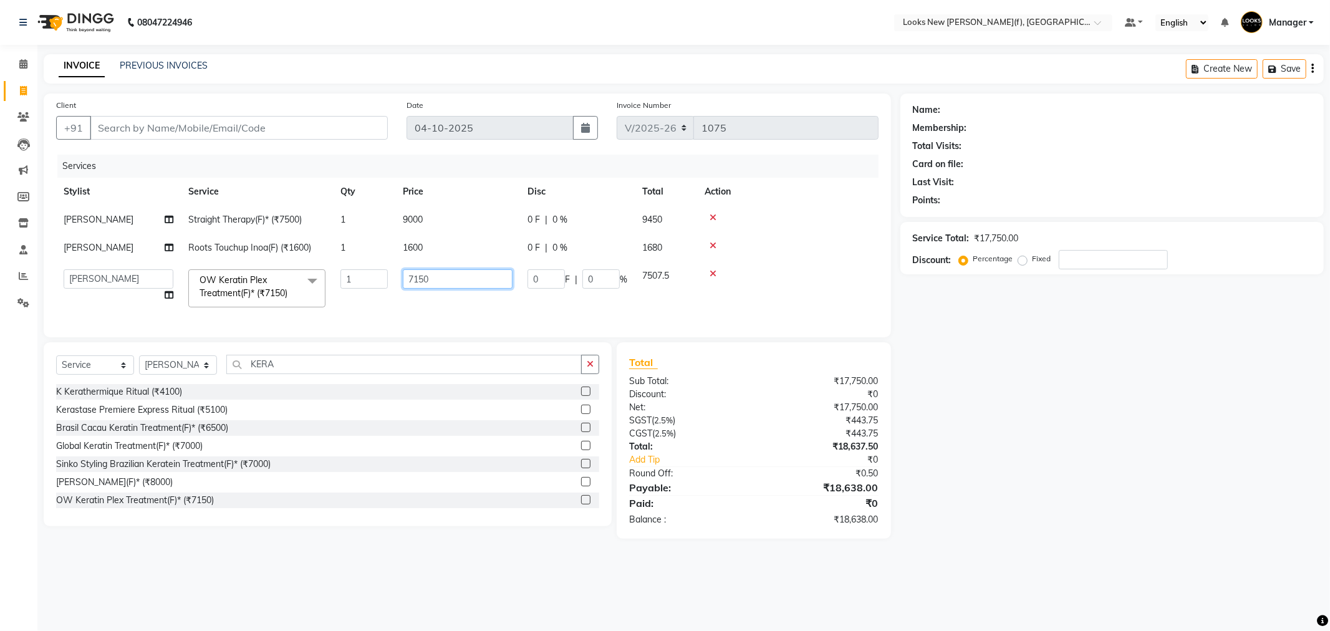
drag, startPoint x: 352, startPoint y: 281, endPoint x: 257, endPoint y: 284, distance: 94.9
click at [270, 284] on tr "Aakash_Pdct Afsar Ahmad Ashmita Ayesha Bobby_Asst Bobby_Khan Counter_Sales Kama…" at bounding box center [467, 288] width 823 height 53
type input "7000"
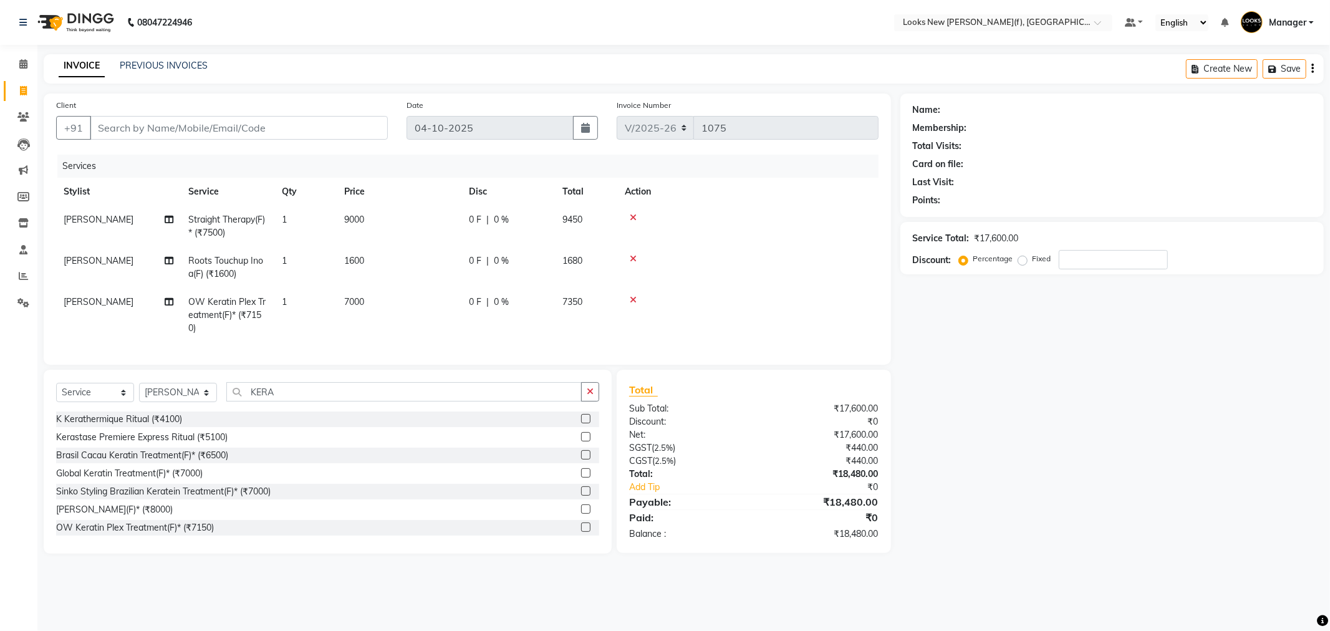
click at [974, 389] on div "Name: Membership: Total Visits: Card on file: Last Visit: Points: Service Total…" at bounding box center [1117, 324] width 433 height 460
click at [369, 222] on td "9000" at bounding box center [399, 226] width 125 height 41
select select "87309"
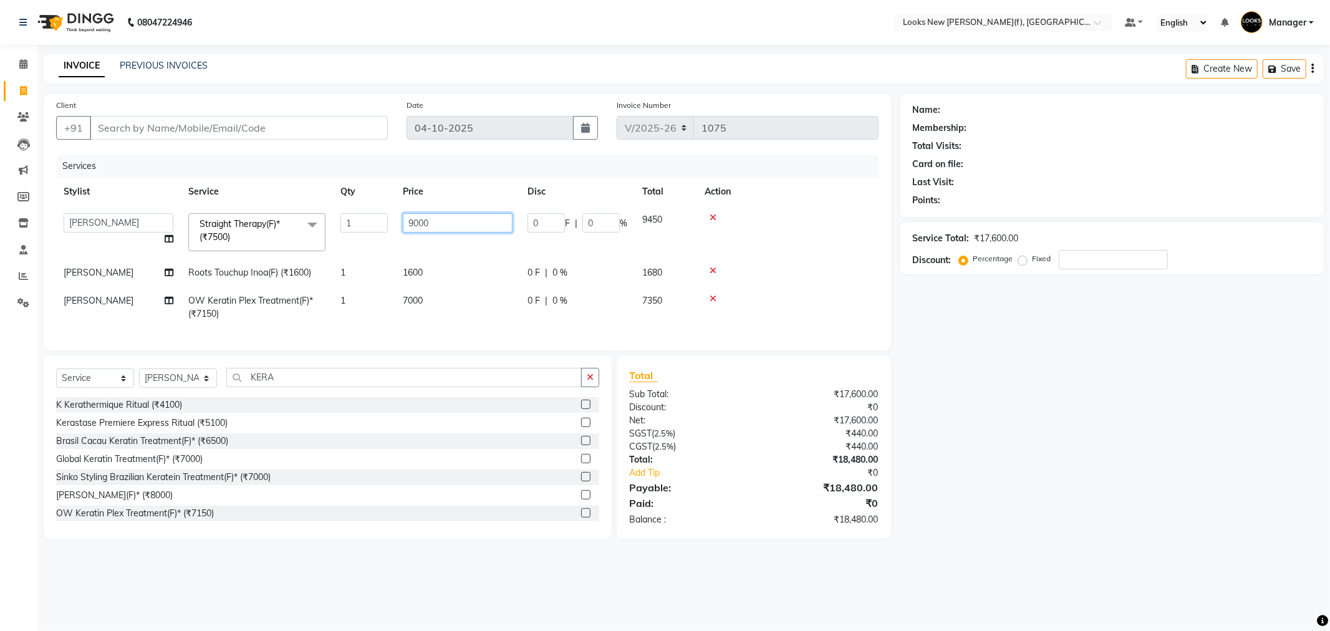
click at [359, 222] on tr "Aakash_Pdct Afsar Ahmad Ashmita Ayesha Bobby_Asst Bobby_Khan Counter_Sales Kama…" at bounding box center [467, 232] width 823 height 53
type input "9"
type input "8500"
click at [1045, 377] on div "Name: Membership: Total Visits: Card on file: Last Visit: Points: Service Total…" at bounding box center [1117, 317] width 433 height 446
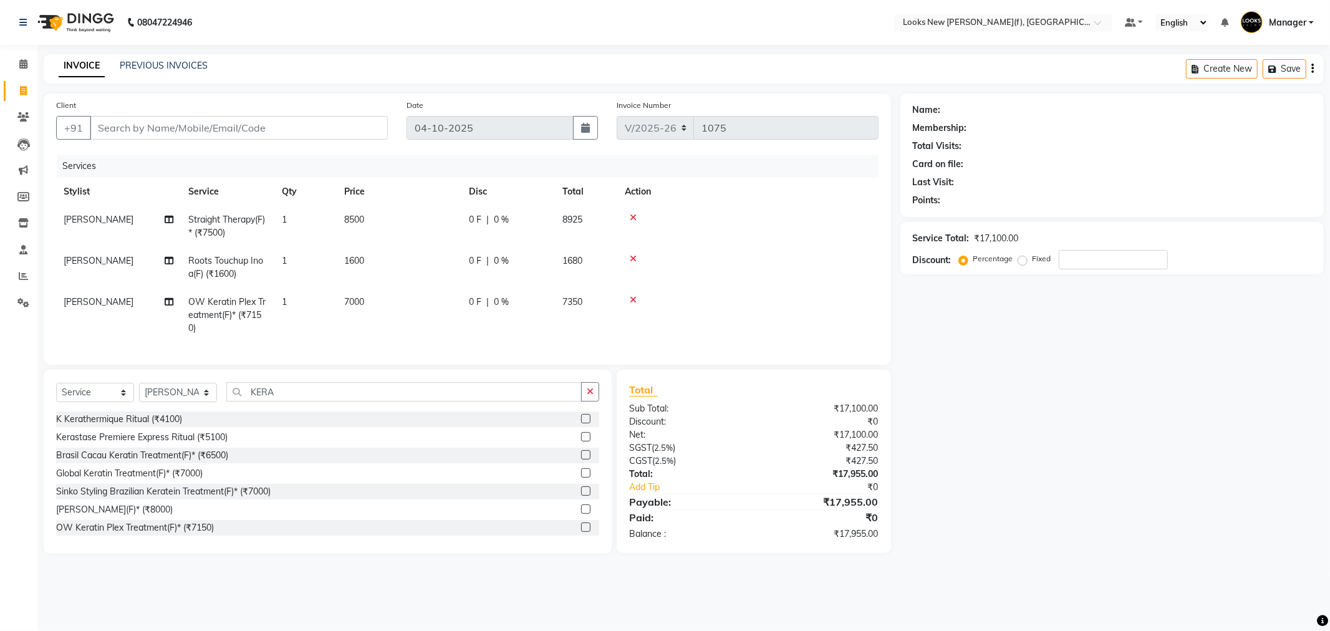
click at [364, 220] on span "8500" at bounding box center [354, 219] width 20 height 11
select select "87309"
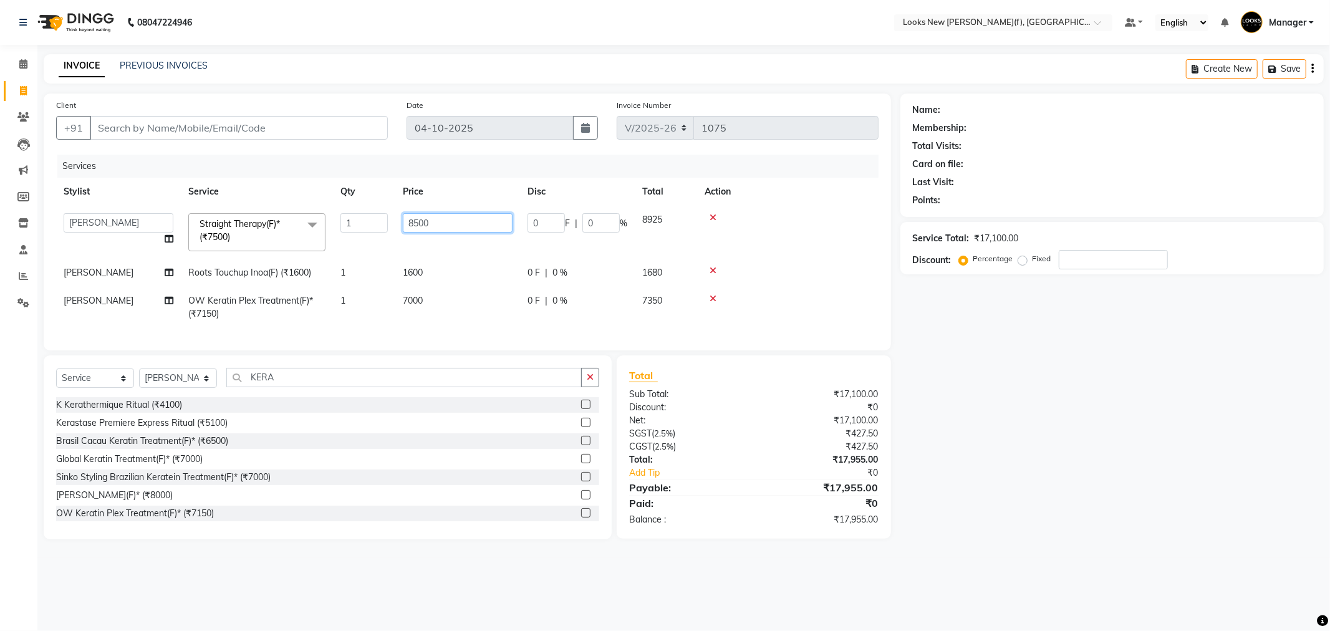
click at [412, 221] on input "8500" at bounding box center [458, 222] width 110 height 19
click at [453, 221] on input "8500" at bounding box center [458, 222] width 110 height 19
drag, startPoint x: 458, startPoint y: 223, endPoint x: 400, endPoint y: 226, distance: 58.1
click at [401, 223] on td "8500" at bounding box center [457, 232] width 125 height 53
click at [432, 312] on td "7000" at bounding box center [457, 307] width 125 height 41
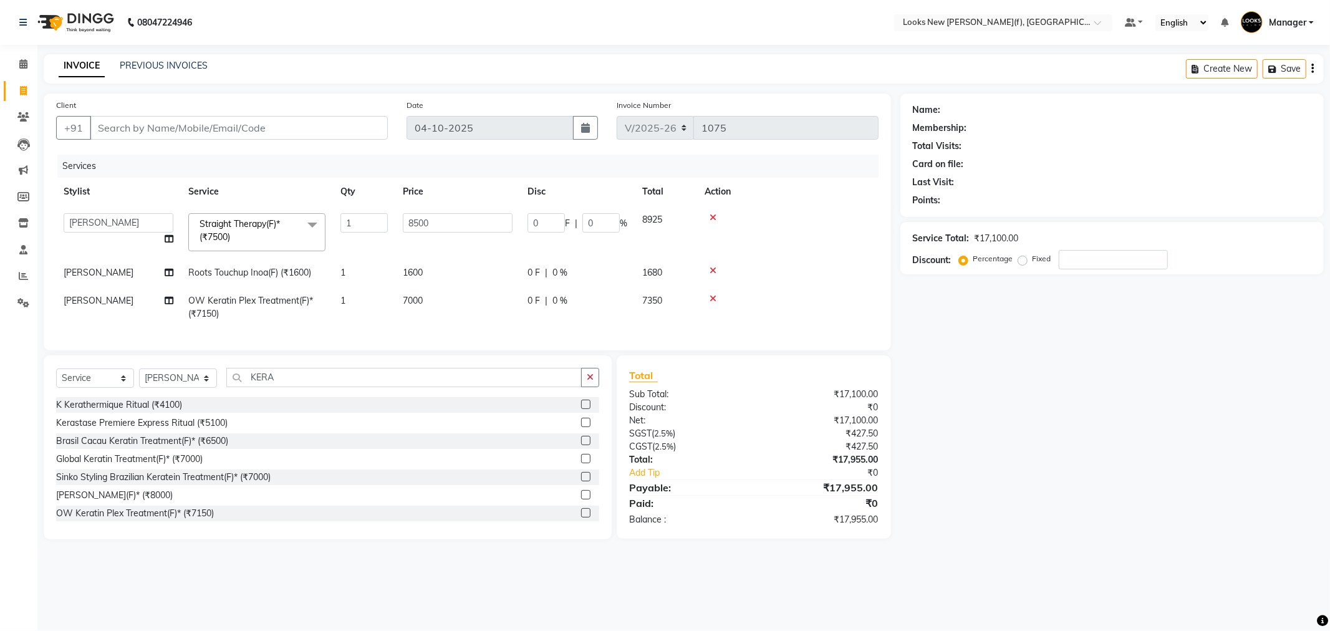
select select "87309"
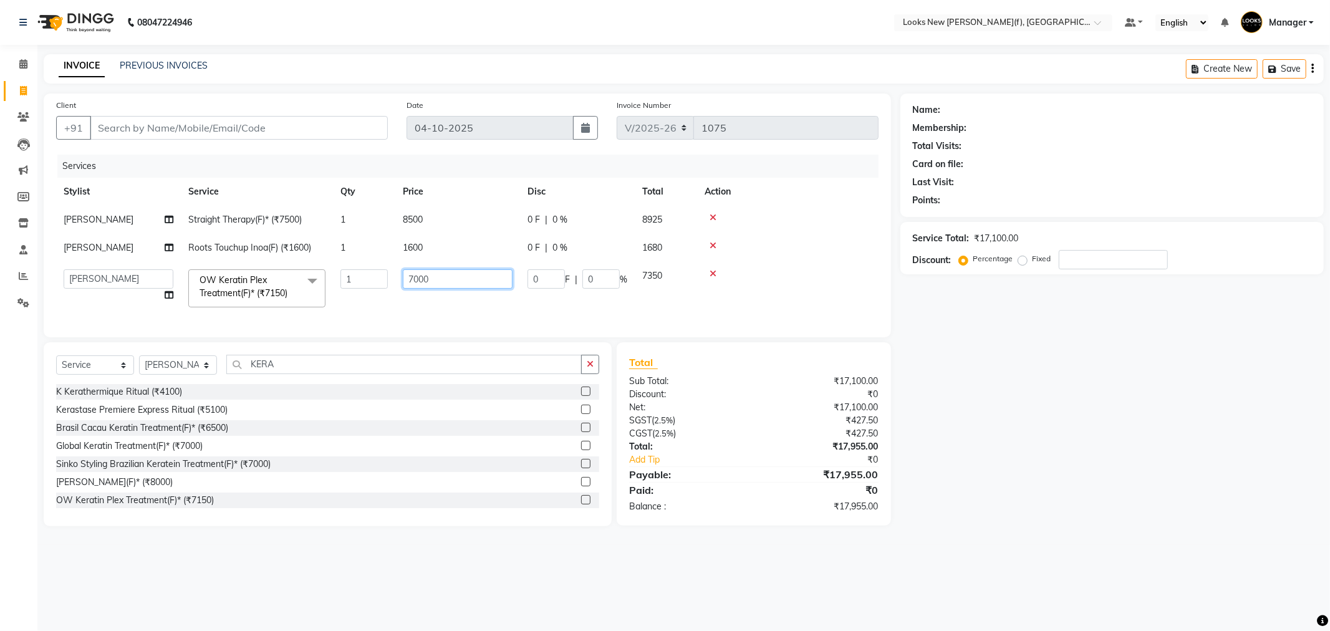
drag, startPoint x: 441, startPoint y: 286, endPoint x: 377, endPoint y: 296, distance: 64.4
click at [377, 294] on tr "Aakash_Pdct Afsar Ahmad Ashmita Ayesha Bobby_Asst Bobby_Khan Counter_Sales Kama…" at bounding box center [467, 288] width 823 height 53
type input "6000"
click at [1106, 457] on div "Name: Membership: Total Visits: Card on file: Last Visit: Points: Service Total…" at bounding box center [1117, 310] width 433 height 433
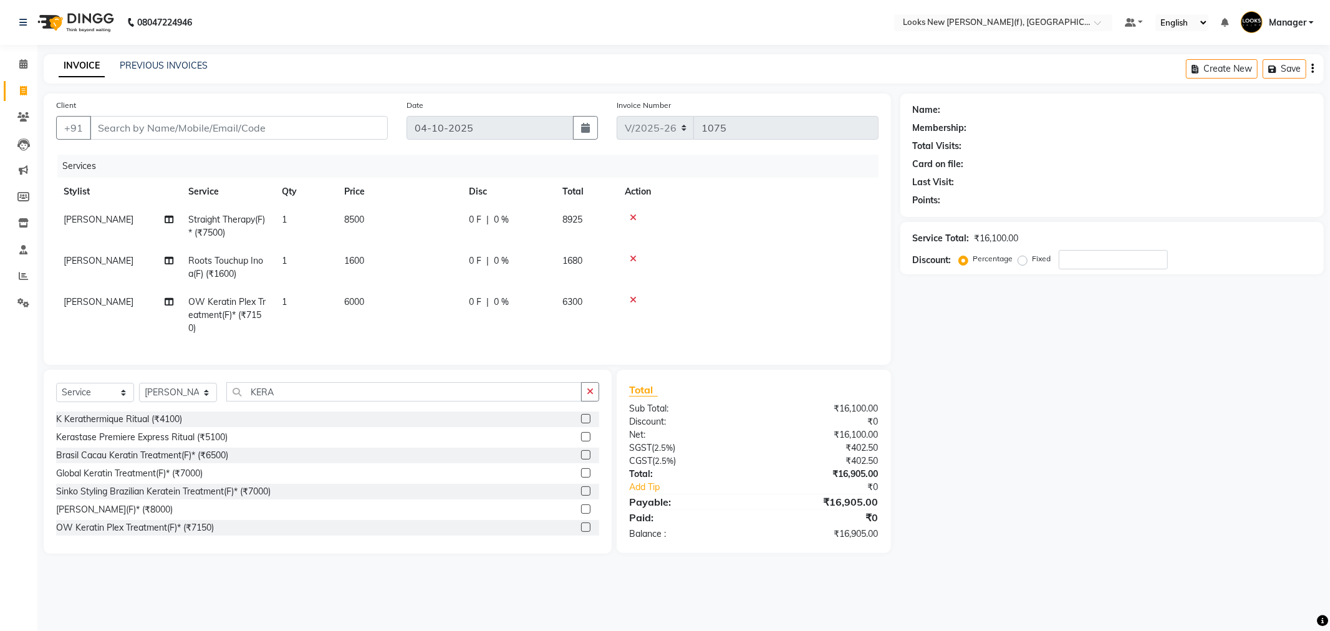
click at [266, 115] on div "Client +91" at bounding box center [222, 124] width 350 height 51
click at [274, 133] on input "Client" at bounding box center [239, 128] width 298 height 24
click at [153, 127] on input "Client" at bounding box center [239, 128] width 298 height 24
click at [162, 123] on input "Client" at bounding box center [239, 128] width 298 height 24
type input "9"
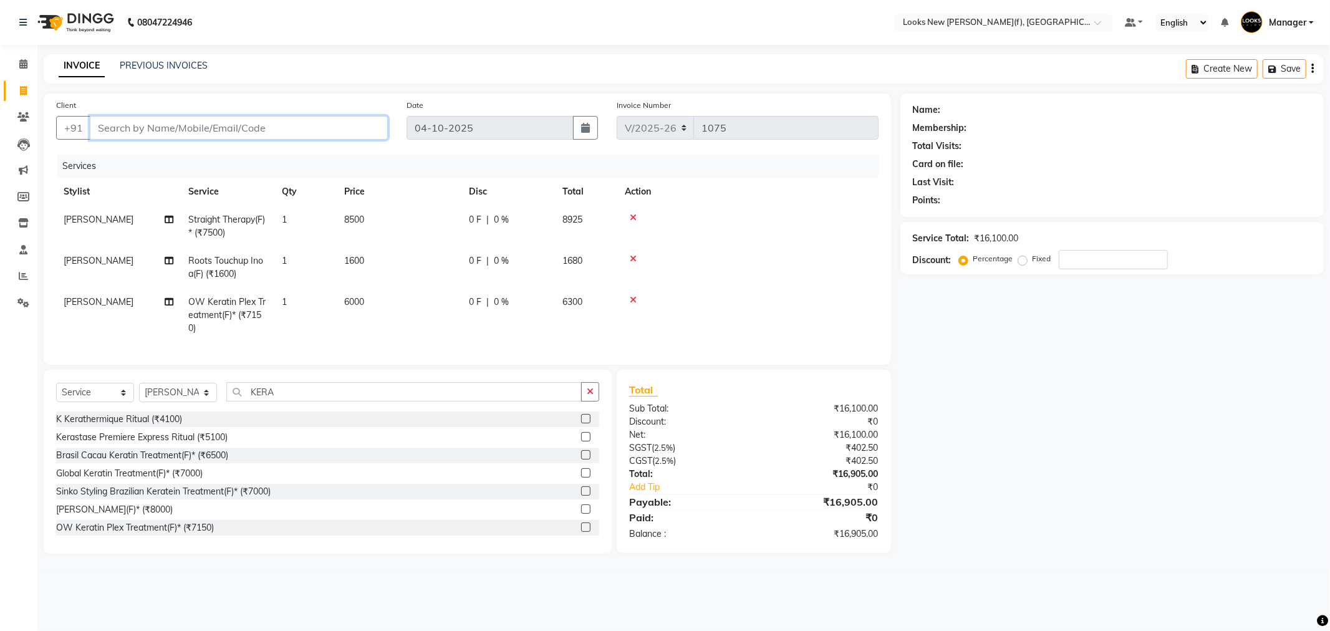
type input "0"
drag, startPoint x: 165, startPoint y: 128, endPoint x: 37, endPoint y: 125, distance: 127.9
click at [40, 125] on div "Client +91 9871354585 Add Client Date 04-10-2025 Invoice Number V/2025 V/2025-2…" at bounding box center [467, 324] width 866 height 460
paste input "453583"
type input "9871453583"
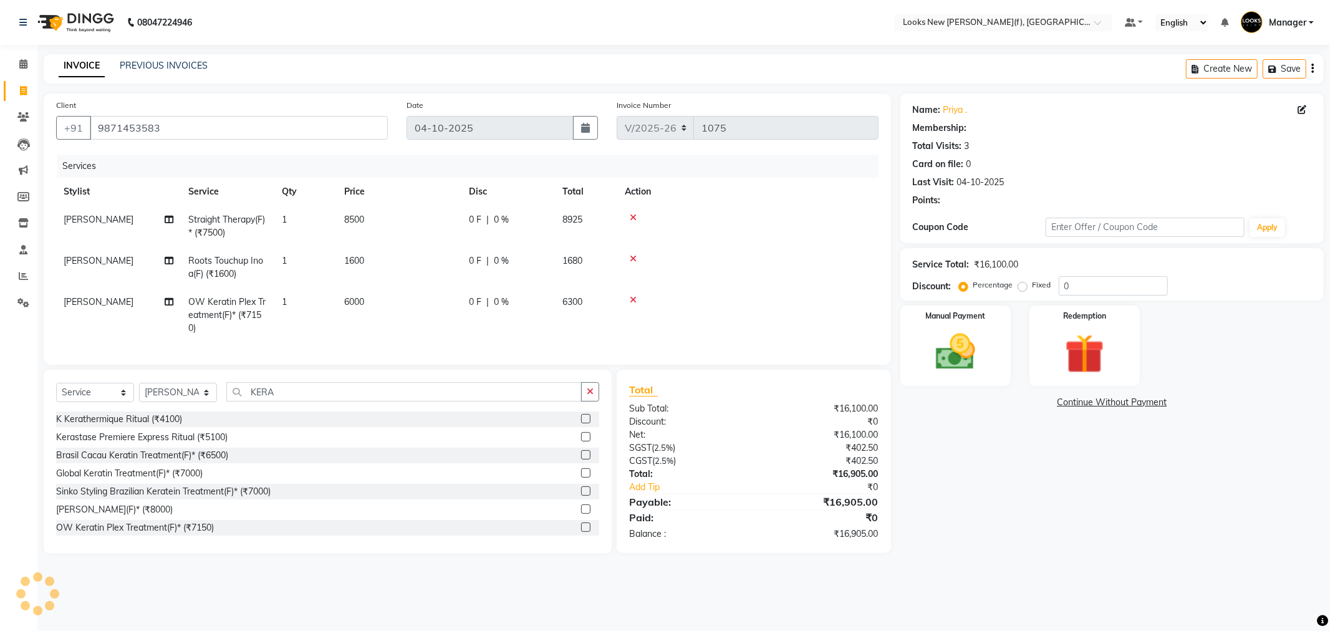
select select "1: Object"
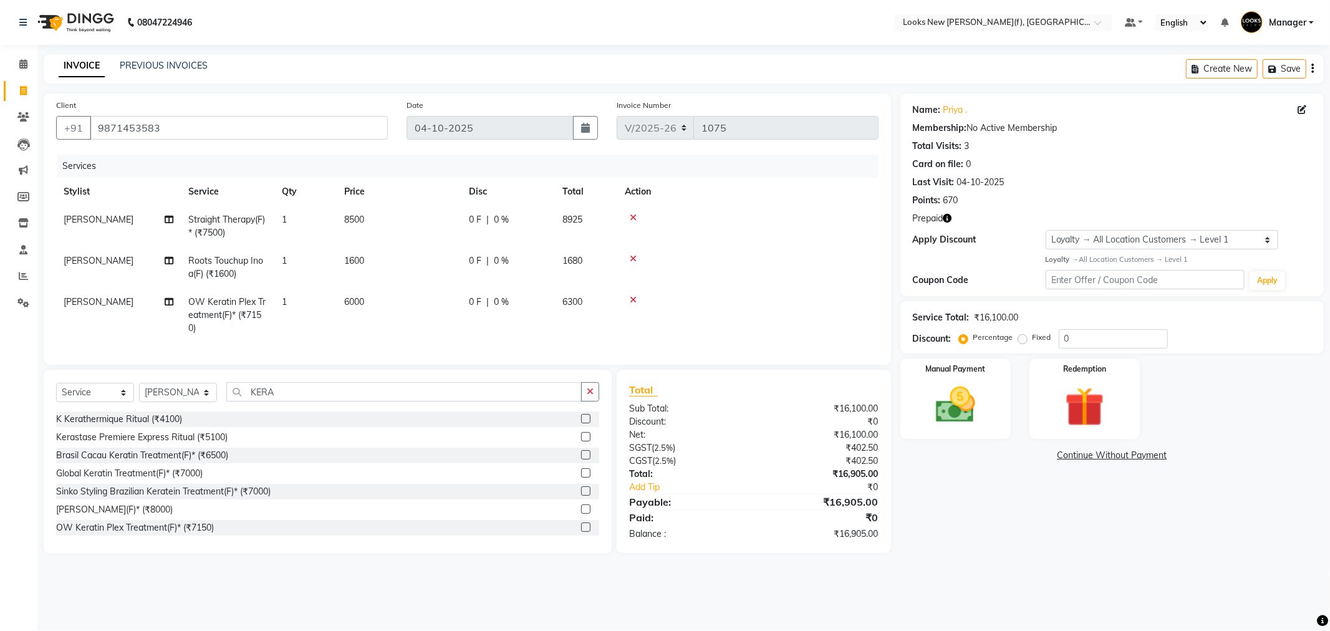
click at [1080, 541] on div "Name: Priya . Membership: No Active Membership Total Visits: 3 Card on file: 0 …" at bounding box center [1117, 324] width 433 height 460
click at [1095, 420] on img at bounding box center [1084, 407] width 67 height 51
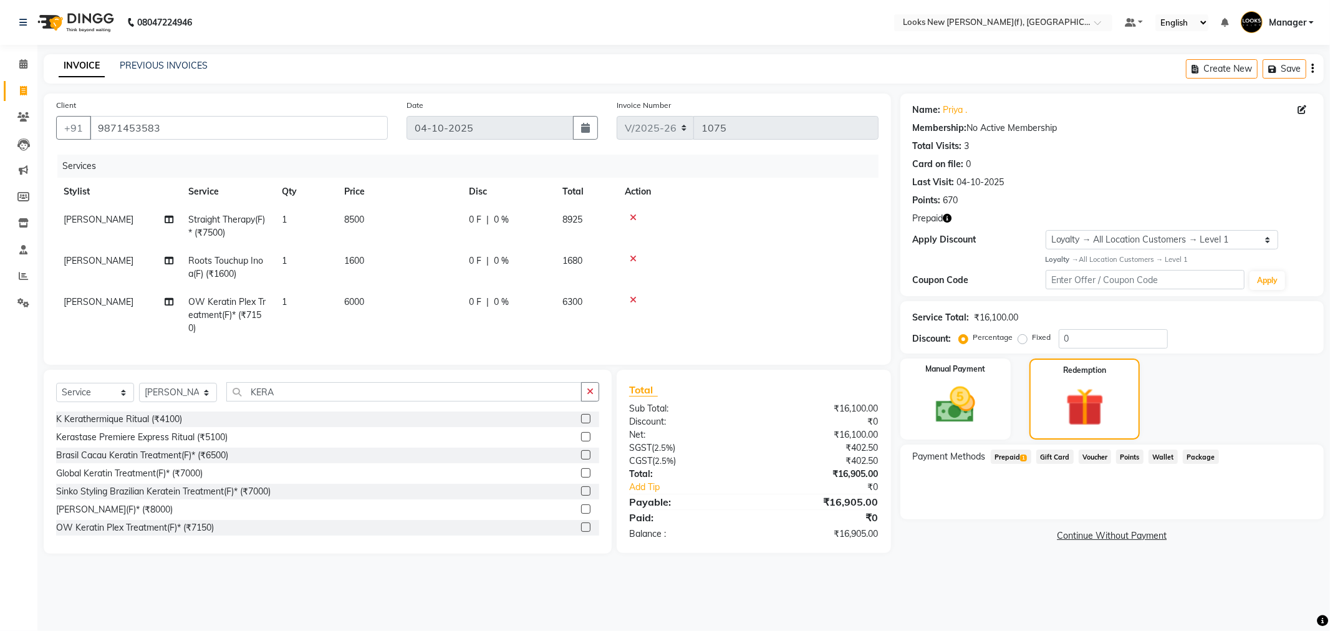
click at [1012, 452] on span "Prepaid 1" at bounding box center [1011, 457] width 41 height 14
click at [1280, 506] on button "Add" at bounding box center [1282, 506] width 46 height 21
click at [957, 498] on button "Send OTP" at bounding box center [946, 496] width 65 height 21
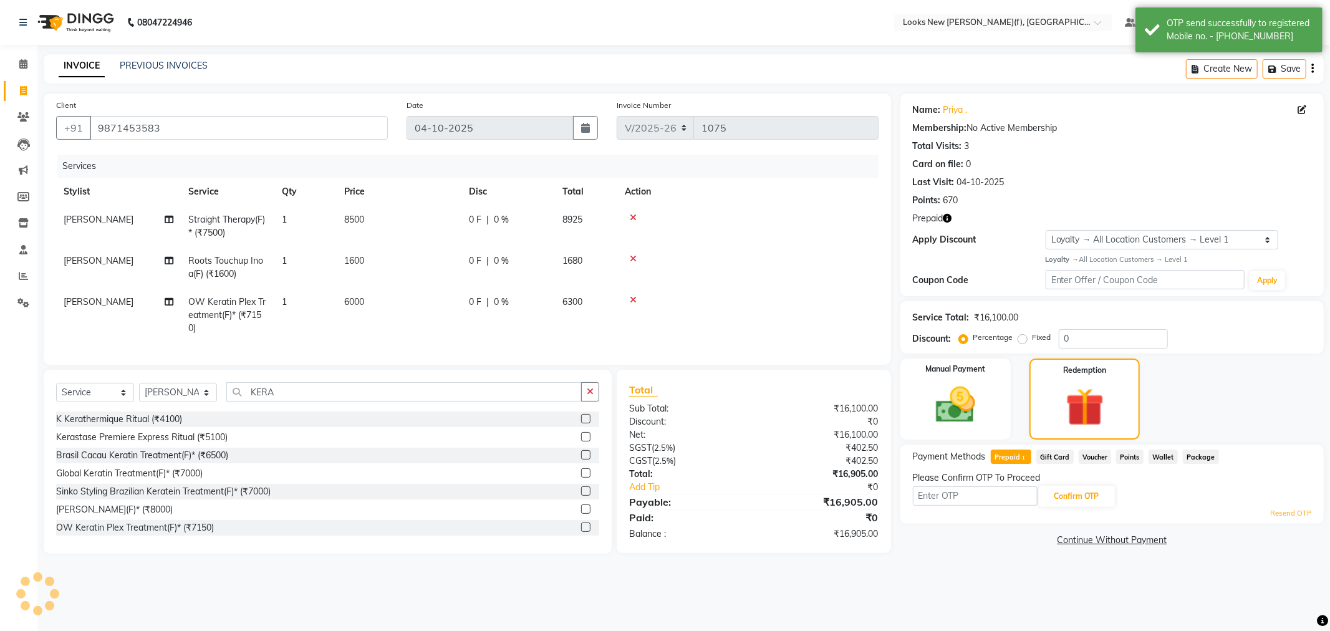
click at [969, 498] on input "text" at bounding box center [975, 495] width 125 height 19
type input "1281"
click at [1064, 486] on button "Confirm OTP" at bounding box center [1077, 496] width 76 height 21
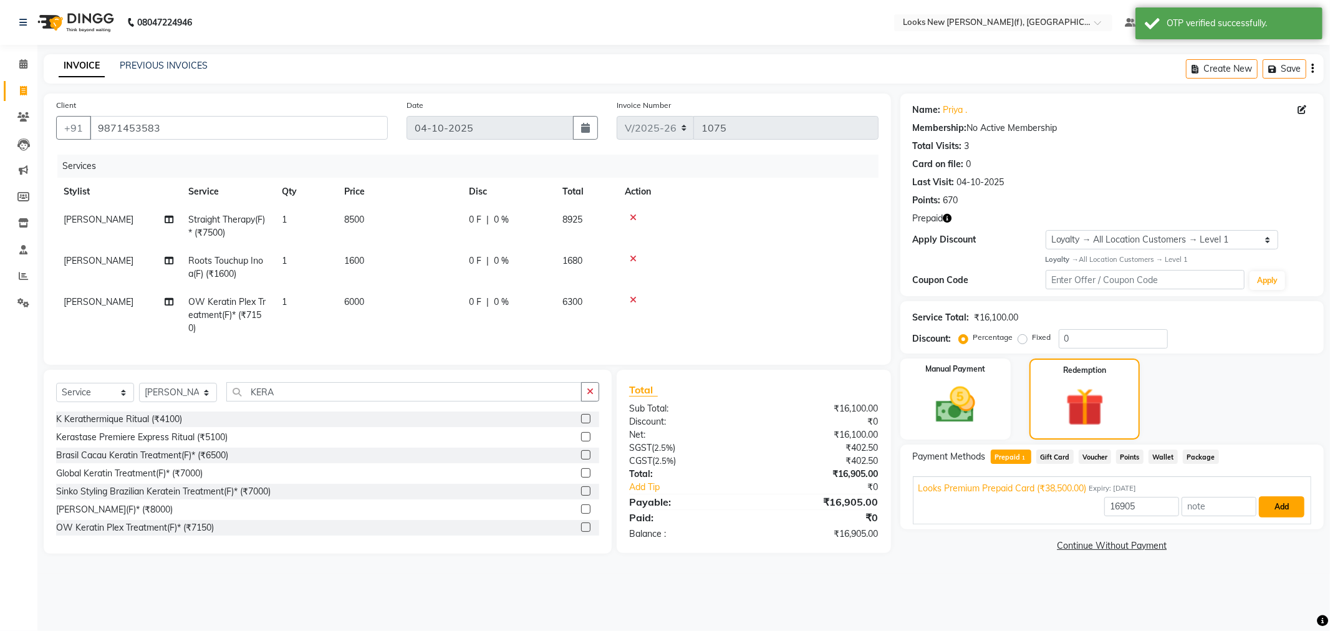
click at [1278, 503] on button "Add" at bounding box center [1282, 506] width 46 height 21
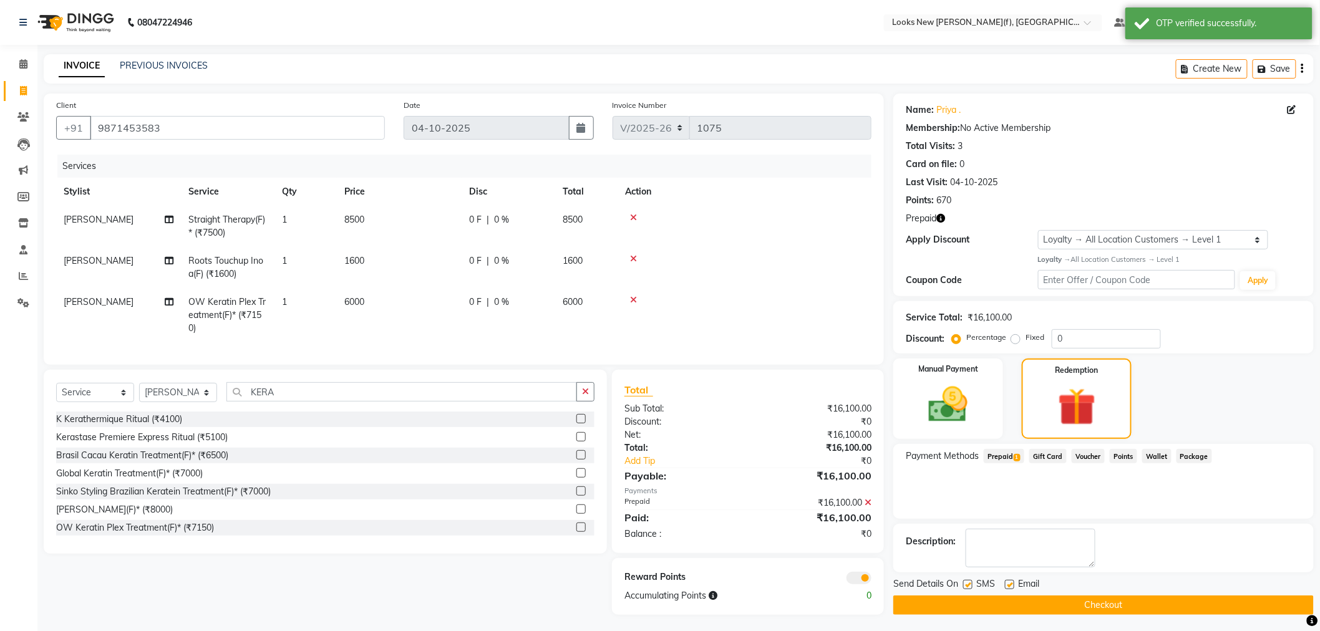
click at [1050, 607] on button "Checkout" at bounding box center [1103, 605] width 420 height 19
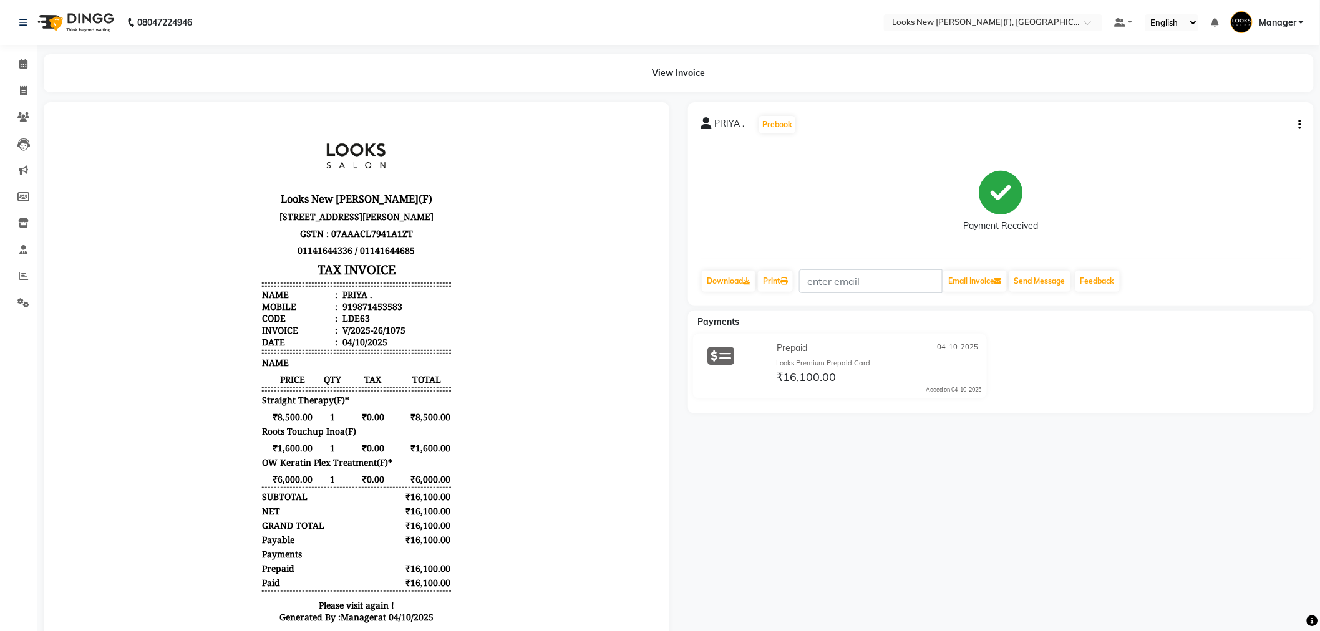
click at [94, 22] on img at bounding box center [74, 22] width 85 height 35
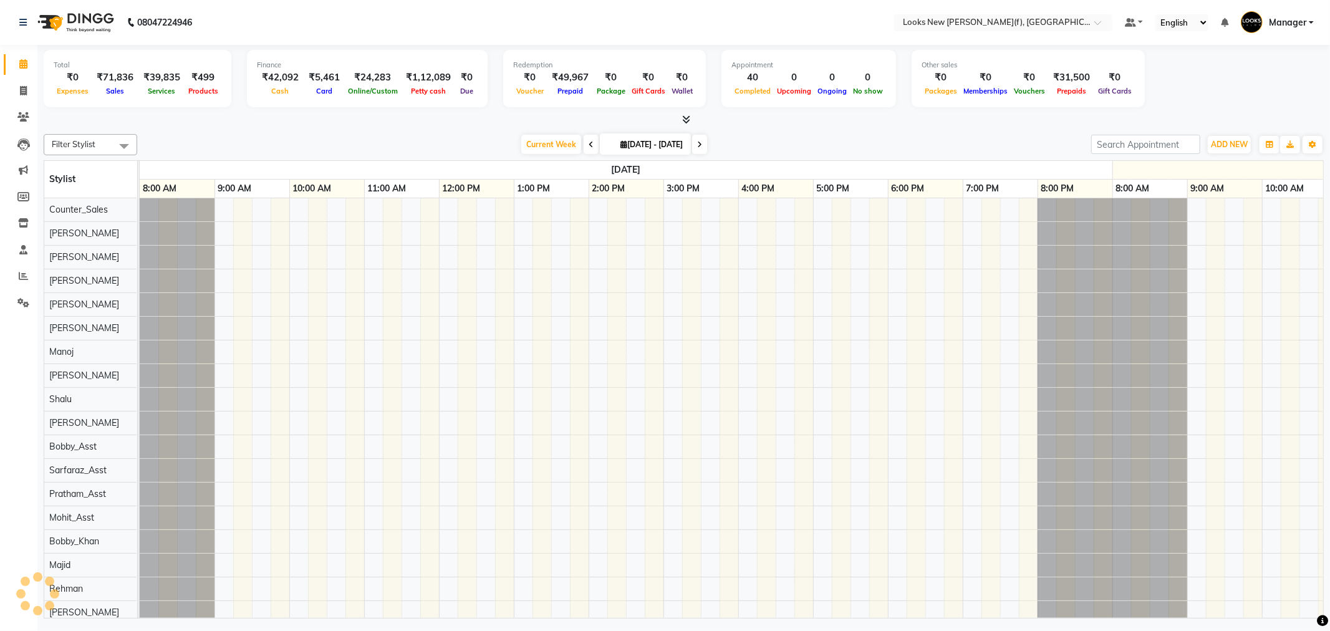
scroll to position [0, 674]
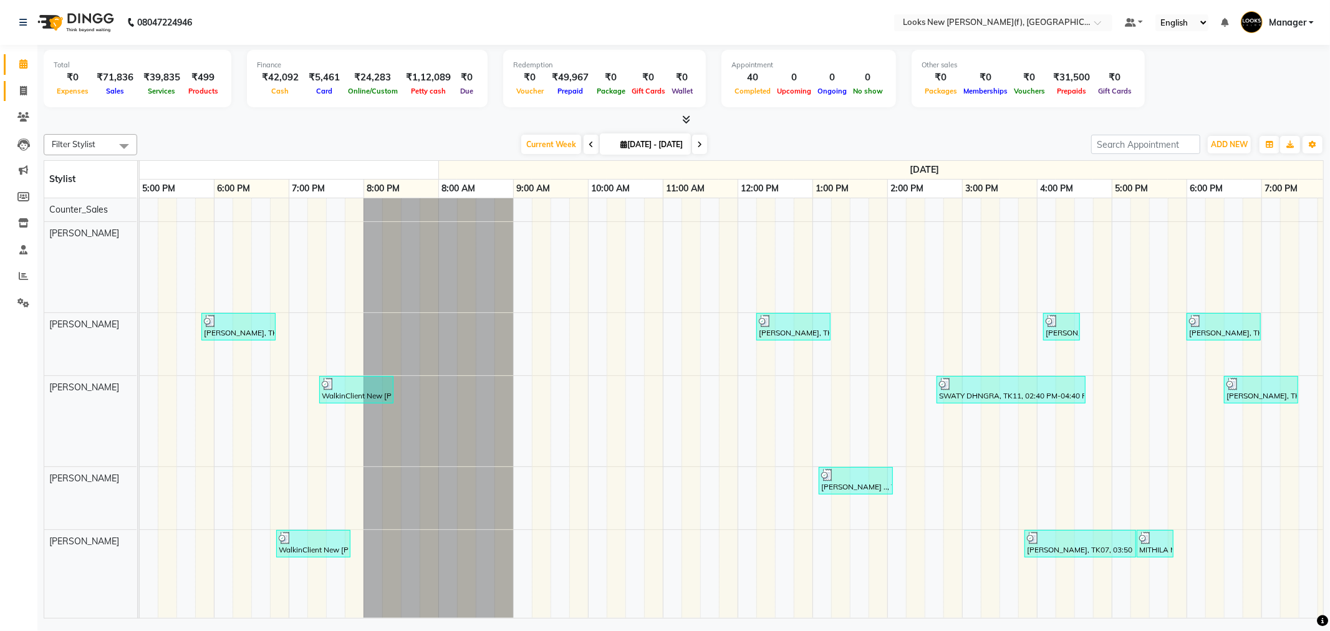
click at [0, 89] on li "Invoice" at bounding box center [18, 91] width 37 height 27
click at [17, 87] on span at bounding box center [23, 91] width 22 height 14
select select "service"
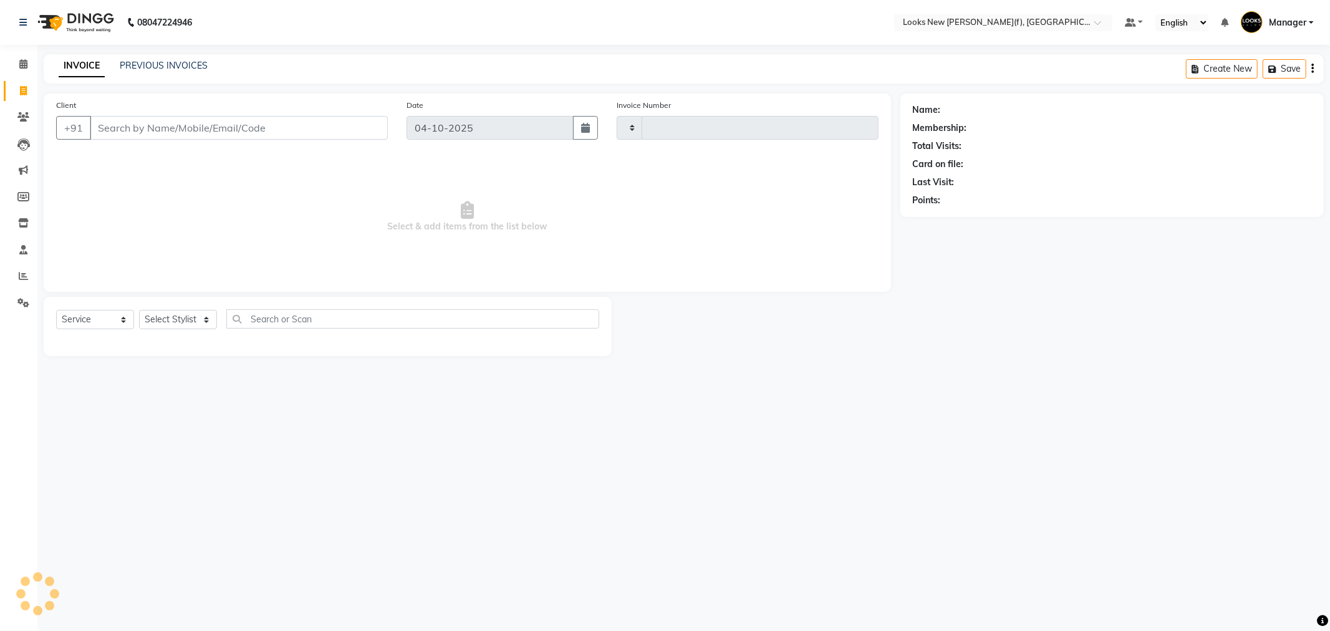
type input "1076"
select select "8659"
click at [197, 119] on input "Client" at bounding box center [239, 128] width 298 height 24
type input "9718137567"
click at [364, 125] on span "Add Client" at bounding box center [355, 128] width 49 height 12
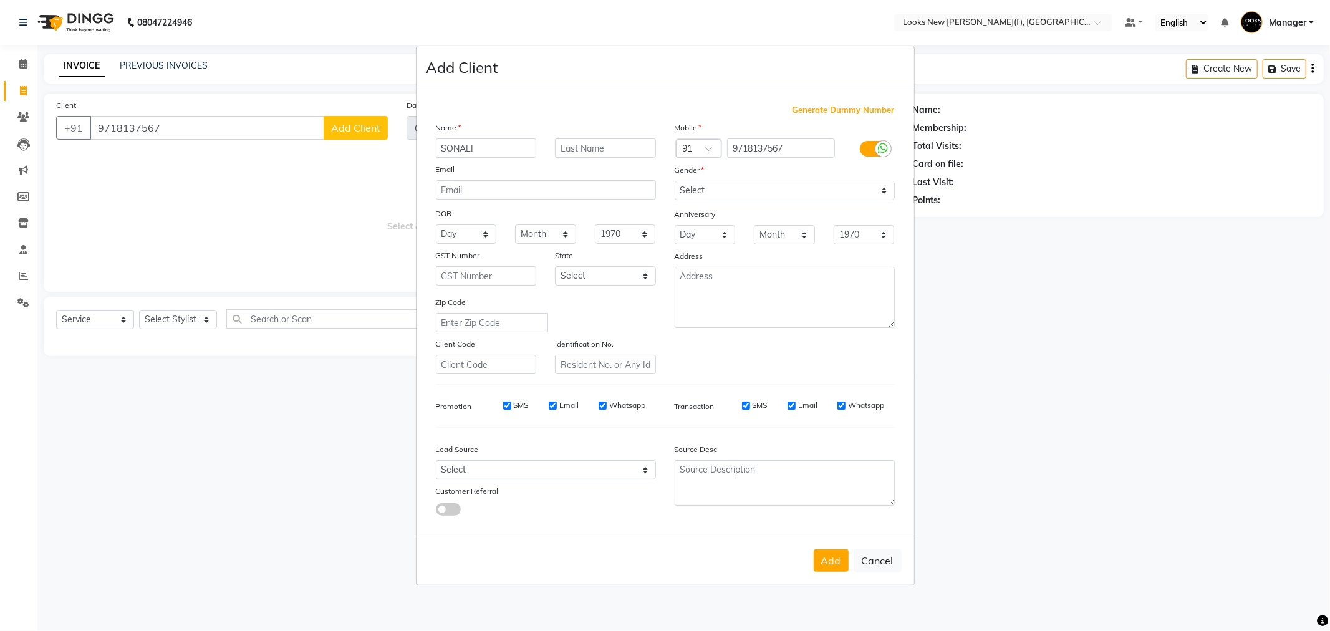
type input "SONALI"
click at [716, 185] on select "Select Male Female Other Prefer Not To Say" at bounding box center [785, 190] width 220 height 19
select select "female"
click at [675, 181] on select "Select Male Female Other Prefer Not To Say" at bounding box center [785, 190] width 220 height 19
click at [574, 273] on select "Select Andaman and Nicobar Islands Andhra Pradesh Arunachal Pradesh Assam Bihar…" at bounding box center [605, 275] width 101 height 19
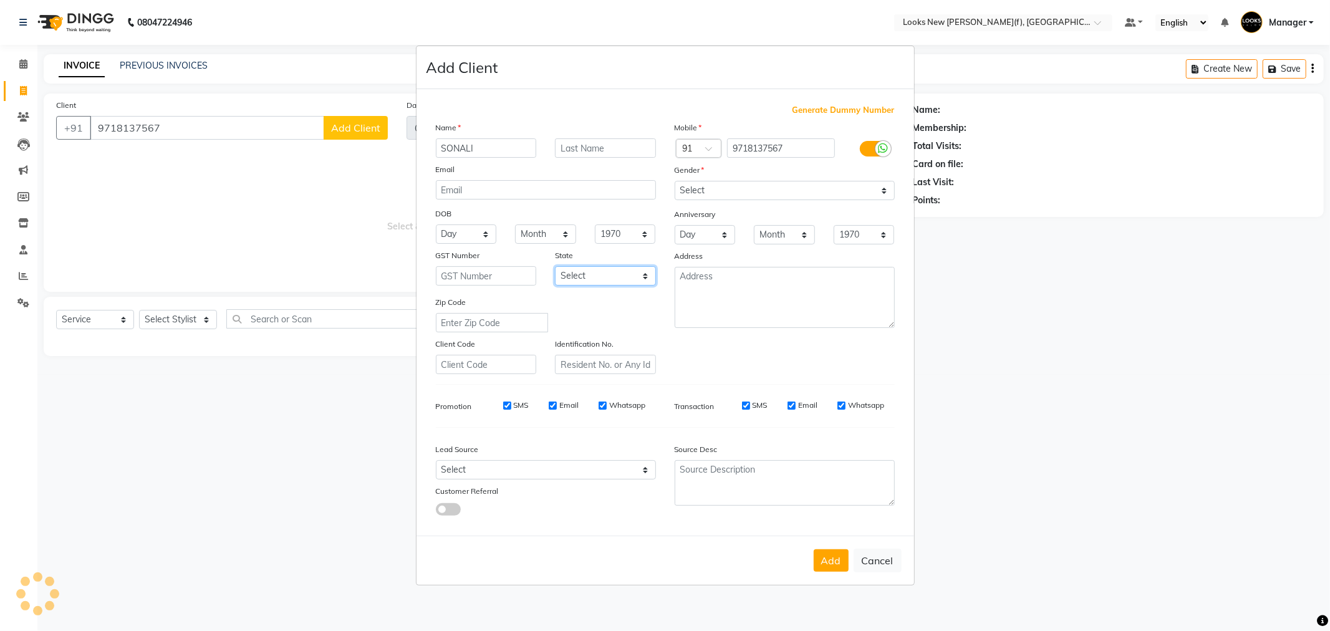
select select "10"
click at [555, 266] on select "Select Andaman and Nicobar Islands Andhra Pradesh Arunachal Pradesh Assam Bihar…" at bounding box center [605, 275] width 101 height 19
click at [834, 563] on button "Add" at bounding box center [831, 560] width 35 height 22
click at [830, 559] on div "Add Cancel" at bounding box center [666, 560] width 498 height 49
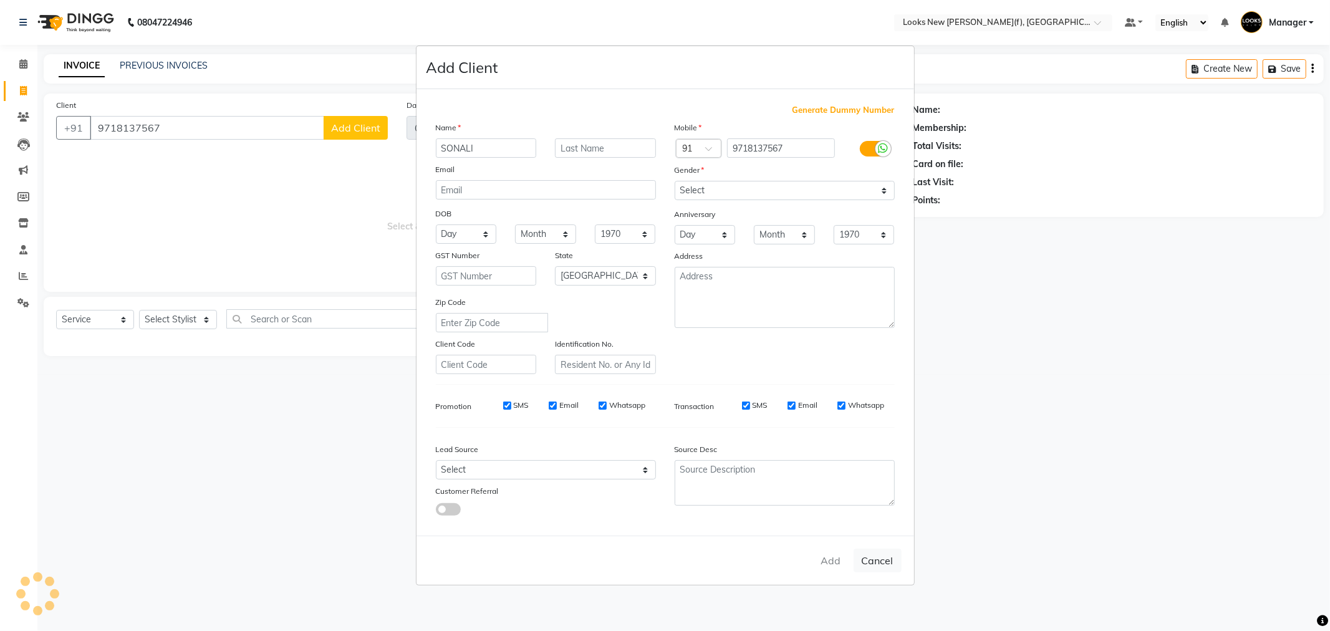
click at [830, 559] on div "Add Cancel" at bounding box center [666, 560] width 498 height 49
click at [874, 562] on button "Cancel" at bounding box center [878, 561] width 48 height 24
select select
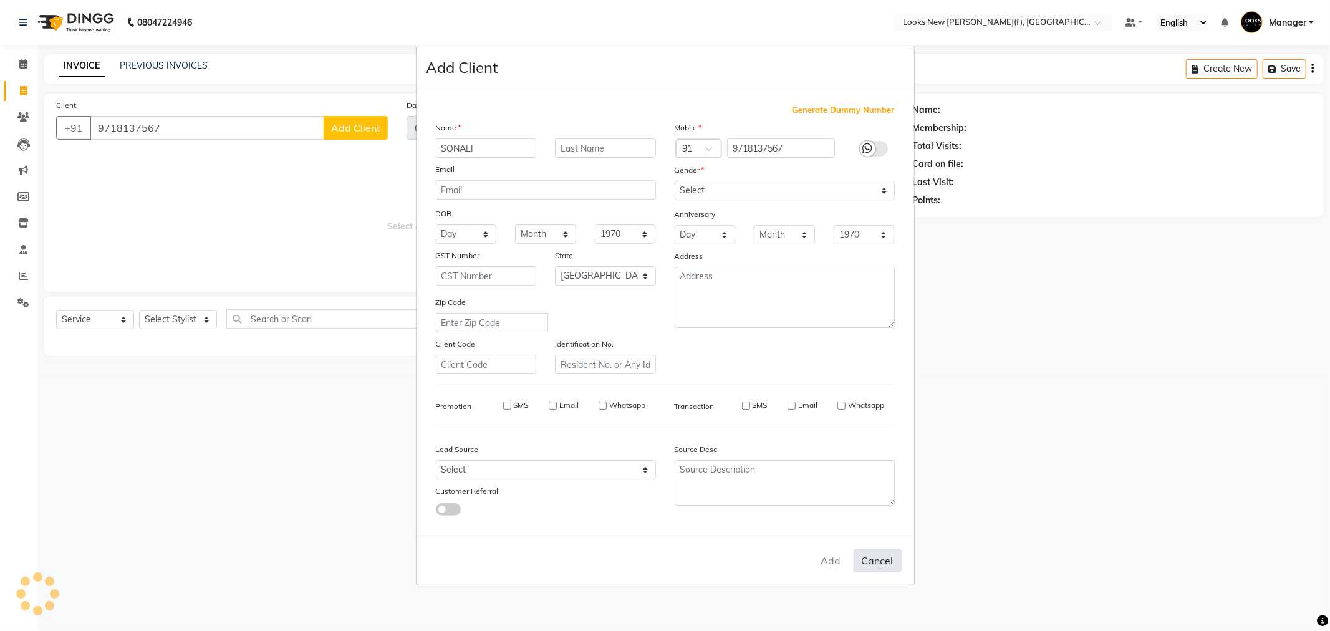
select select "null"
select select
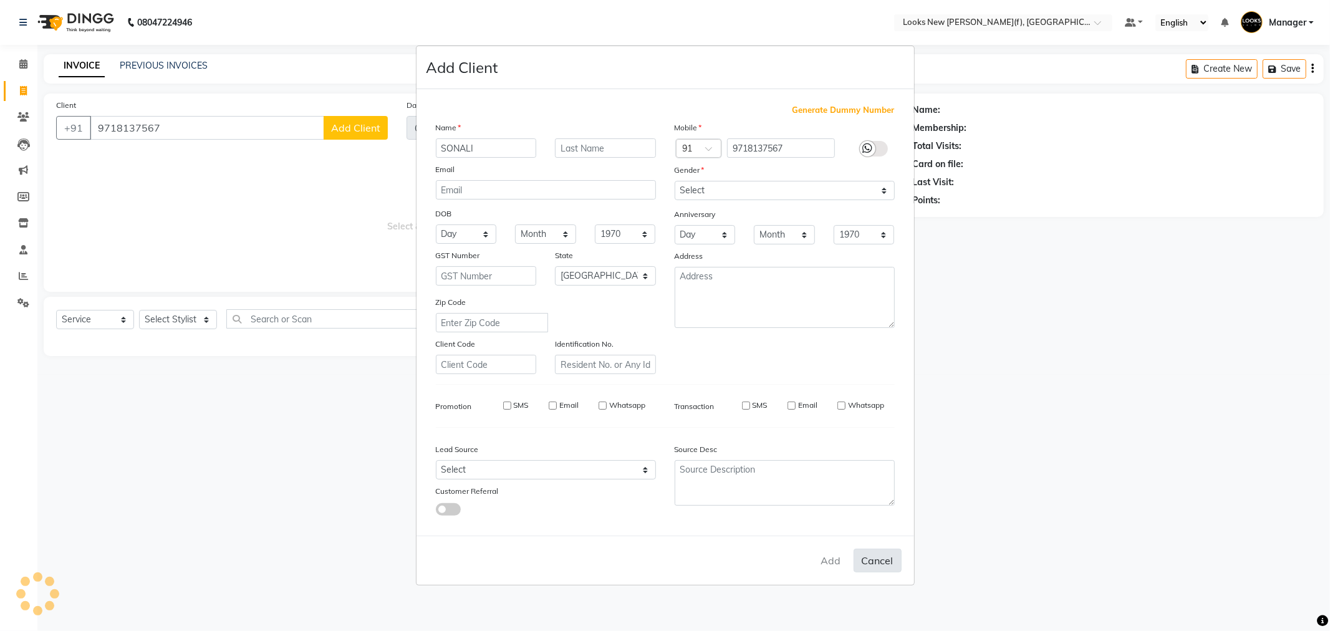
checkbox input "false"
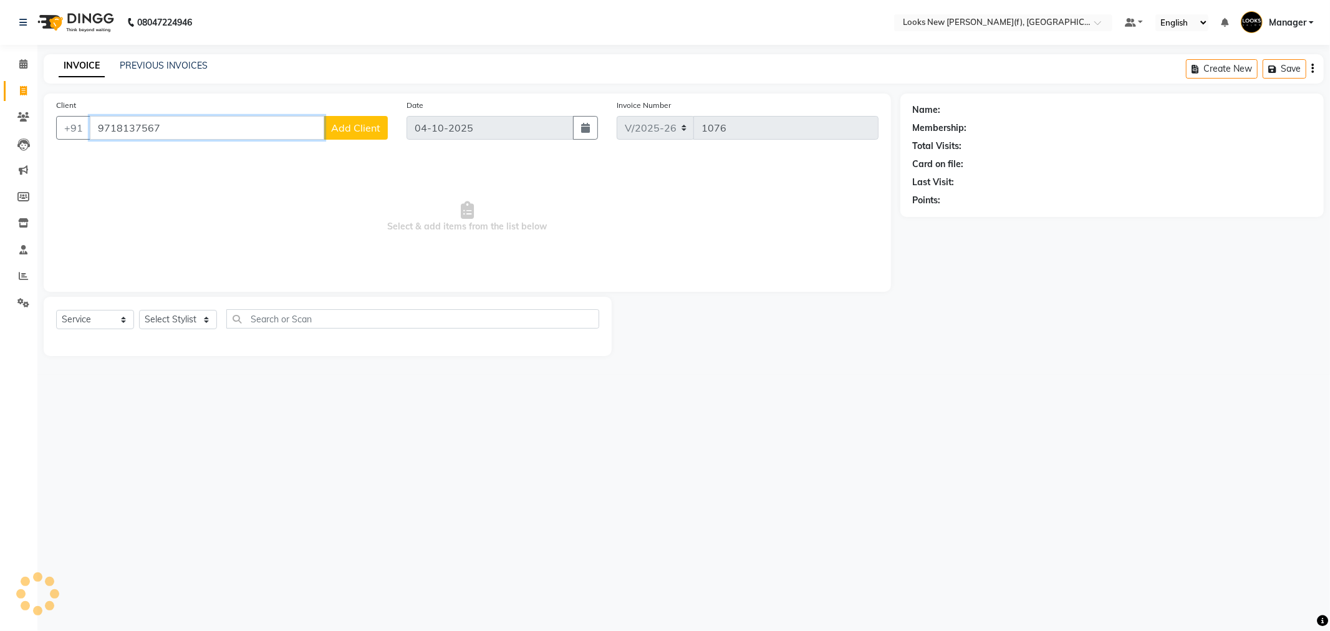
drag, startPoint x: 163, startPoint y: 123, endPoint x: 0, endPoint y: 125, distance: 163.4
click at [2, 123] on app-home "08047224946 Select Location × Looks New Rajinder Nagar(f), Delhi Default Panel …" at bounding box center [665, 187] width 1330 height 375
drag, startPoint x: 158, startPoint y: 132, endPoint x: 150, endPoint y: 130, distance: 8.3
click at [158, 132] on input "Client" at bounding box center [239, 128] width 298 height 24
paste input "9718137567"
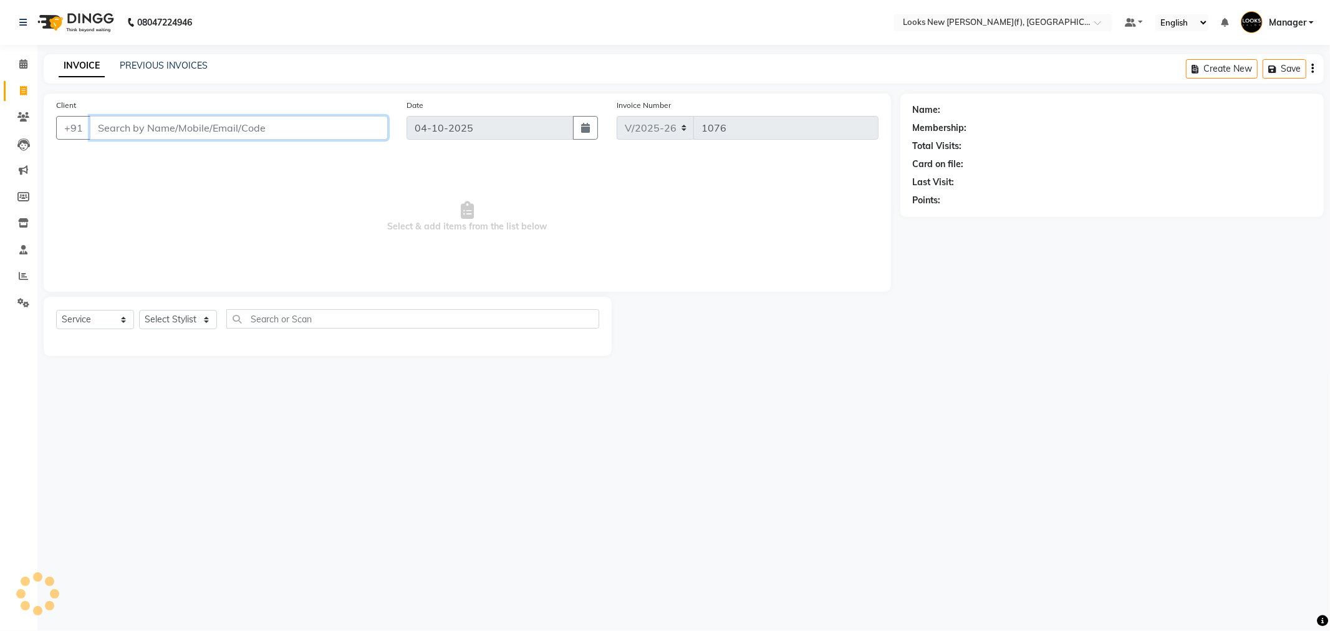
type input "9718137567"
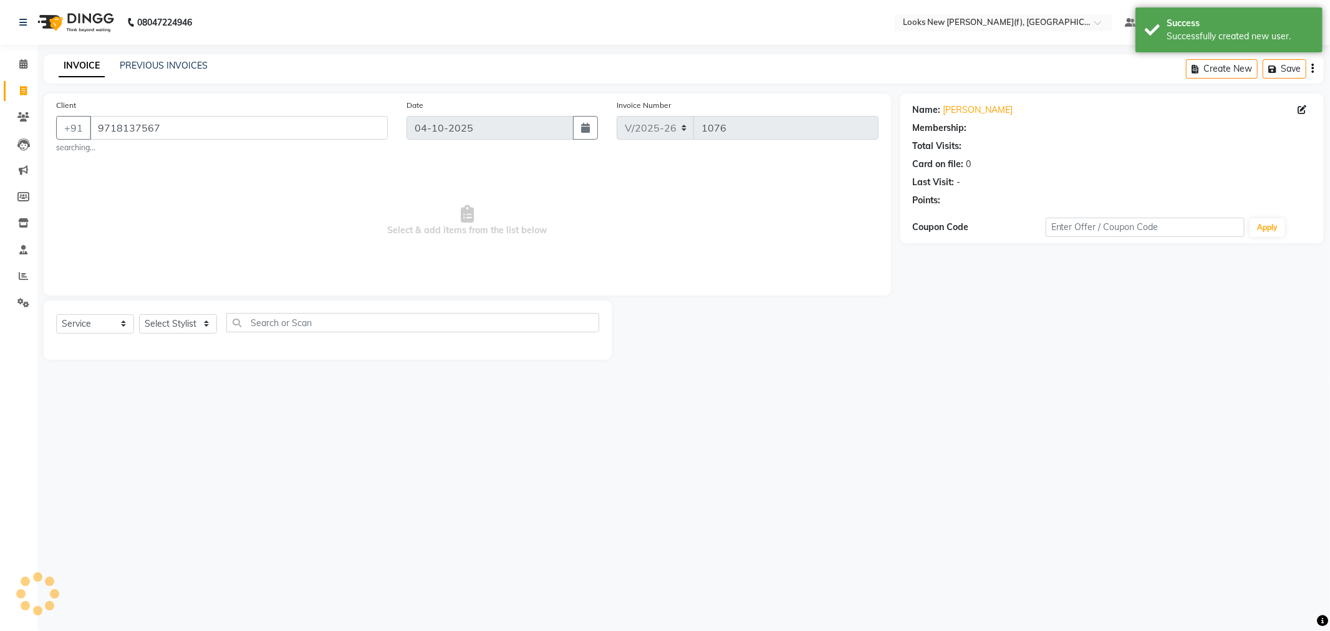
select select "1: Object"
click at [189, 331] on select "Select Stylist Aakash_Pdct [PERSON_NAME] [PERSON_NAME] [PERSON_NAME] Counter_Sa…" at bounding box center [178, 323] width 78 height 19
select select "87309"
click at [139, 314] on select "Select Stylist Aakash_Pdct [PERSON_NAME] [PERSON_NAME] [PERSON_NAME] Counter_Sa…" at bounding box center [178, 323] width 78 height 19
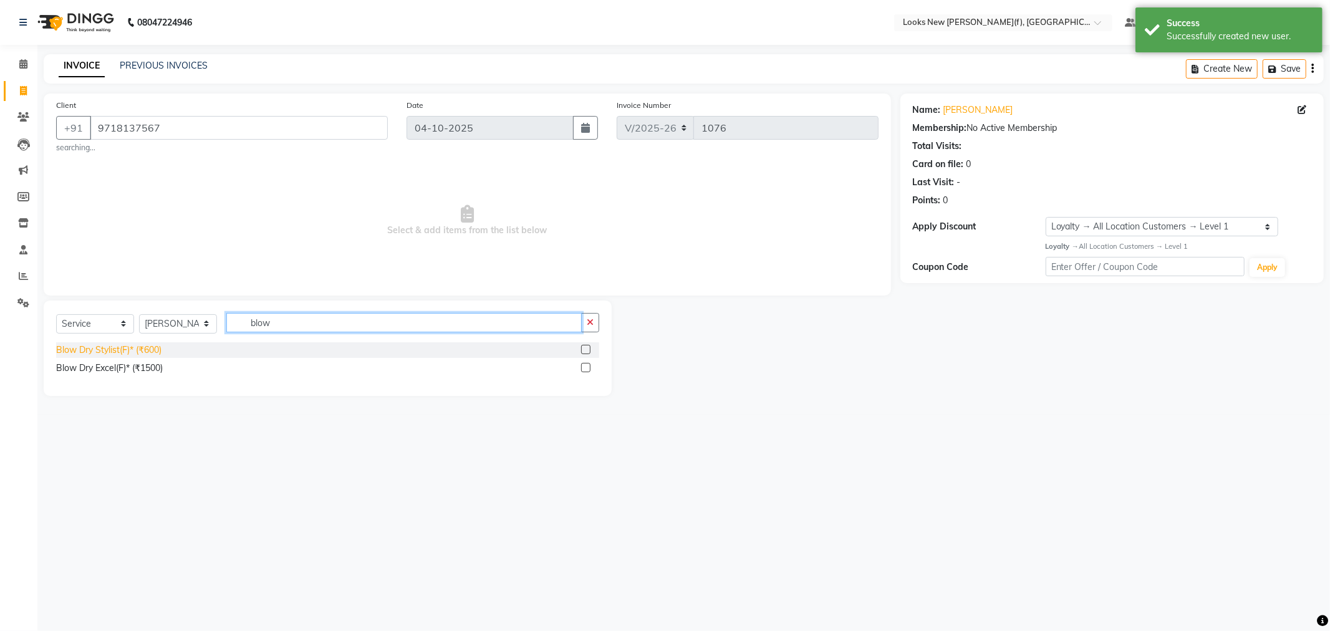
type input "blow"
click at [150, 352] on div "Blow Dry Stylist(F)* (₹600)" at bounding box center [108, 350] width 105 height 13
checkbox input "false"
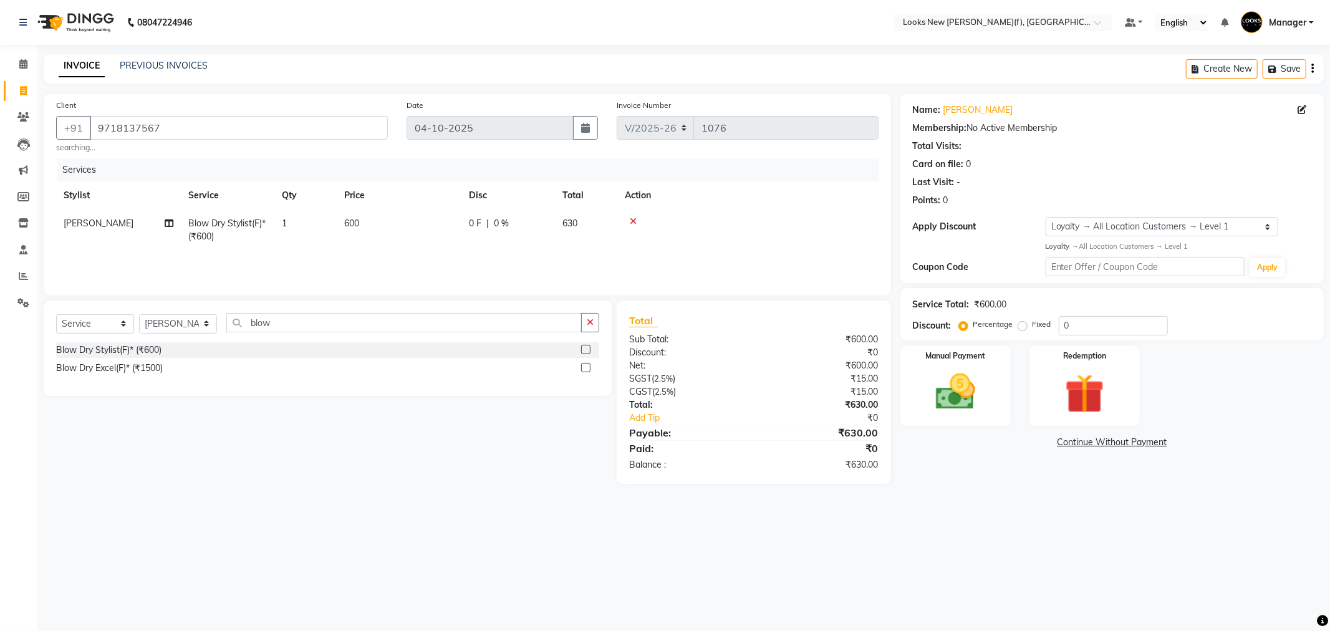
click at [1319, 601] on div "08047224946 Select Location × Looks New Rajinder Nagar(f), Delhi Default Panel …" at bounding box center [665, 315] width 1330 height 631
click at [947, 395] on img at bounding box center [955, 392] width 67 height 47
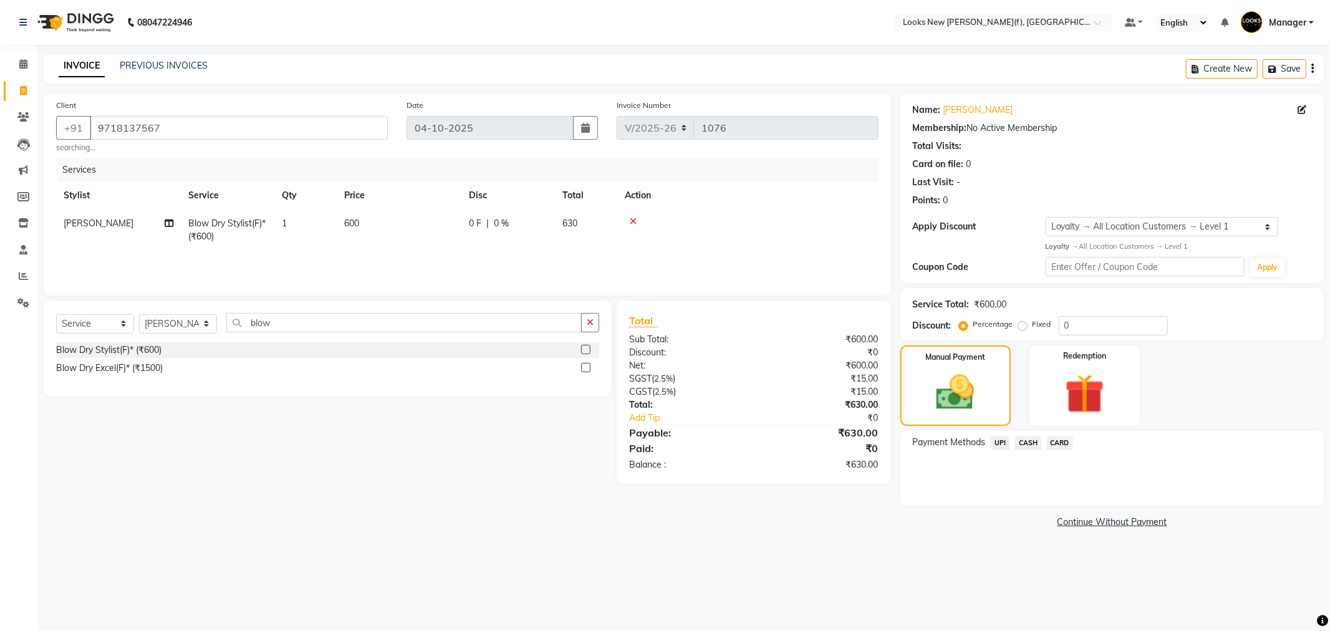
click at [1026, 445] on span "CASH" at bounding box center [1028, 443] width 27 height 14
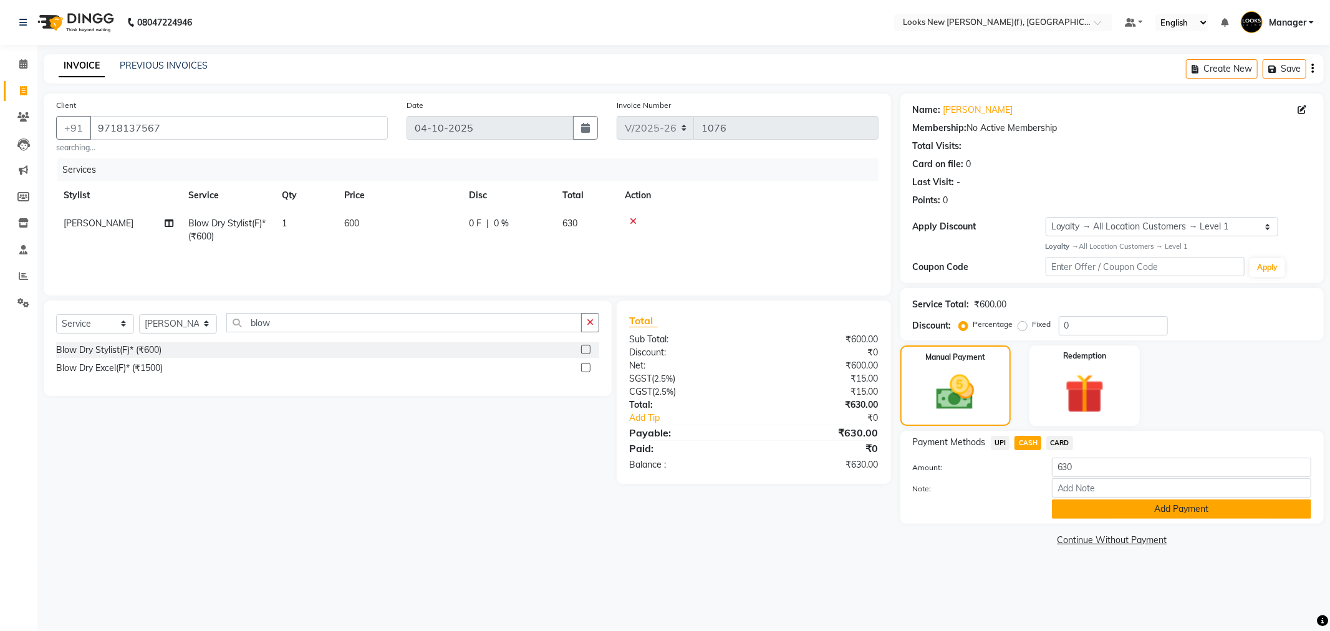
click at [1068, 500] on button "Add Payment" at bounding box center [1181, 509] width 259 height 19
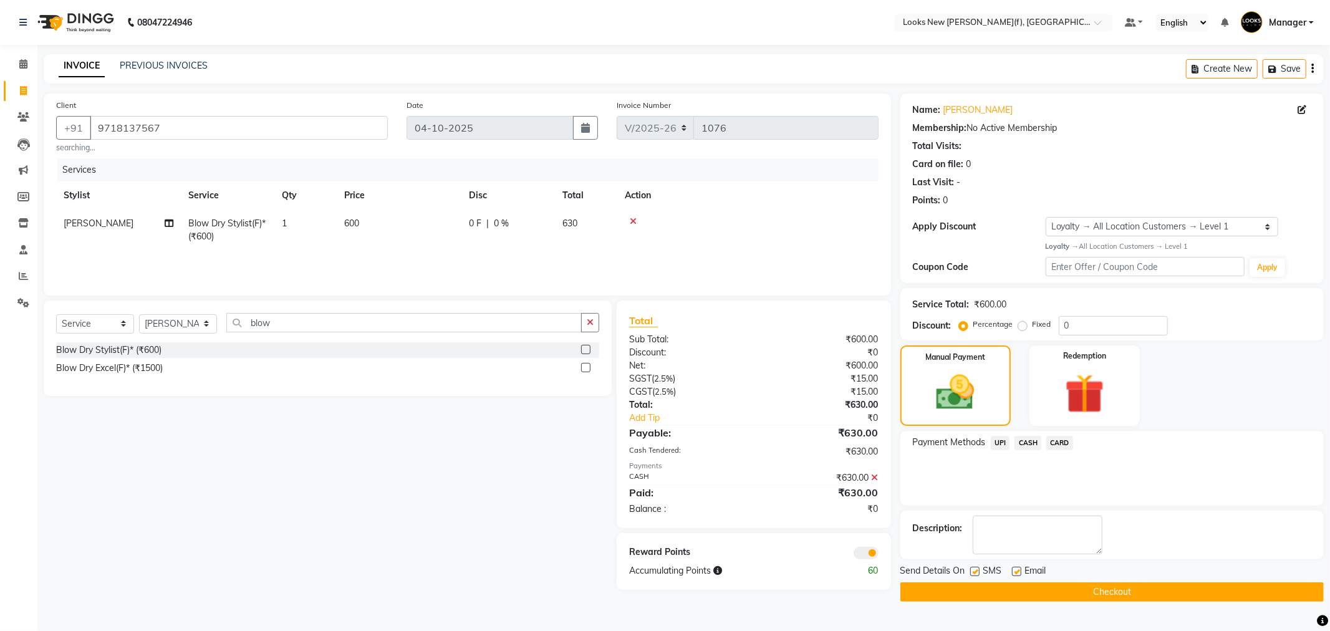
click at [1049, 589] on button "Checkout" at bounding box center [1112, 591] width 423 height 19
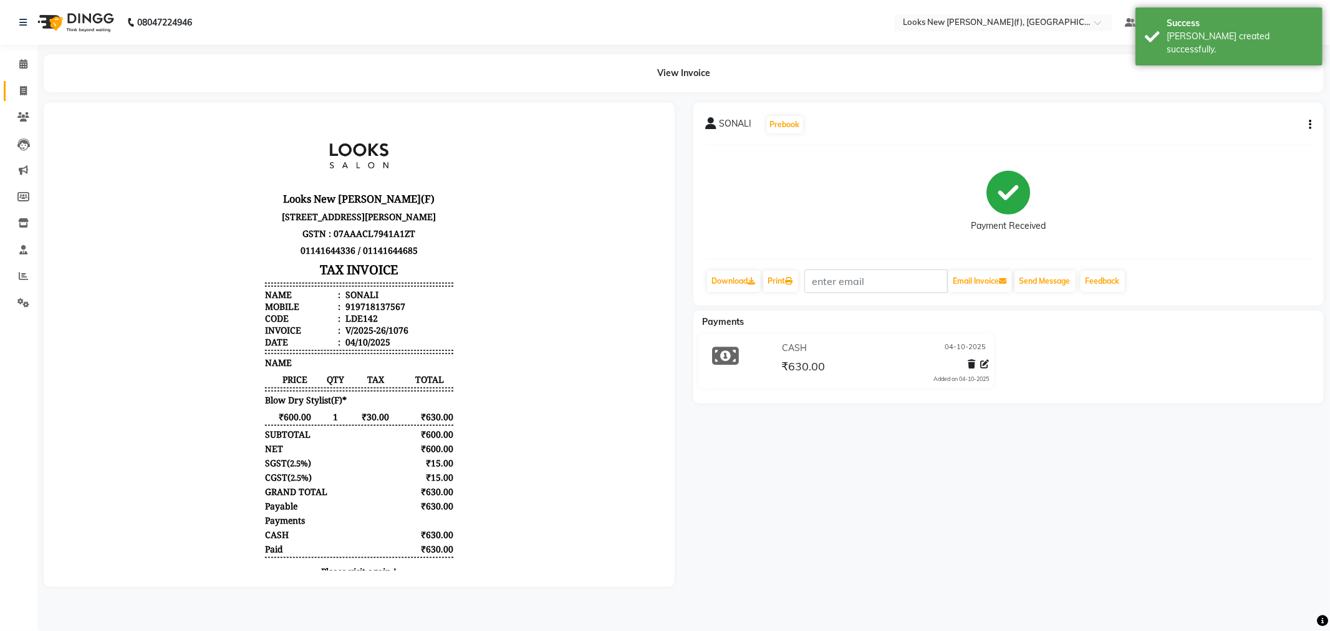
click at [19, 100] on link "Invoice" at bounding box center [19, 91] width 30 height 21
select select "8659"
select select "service"
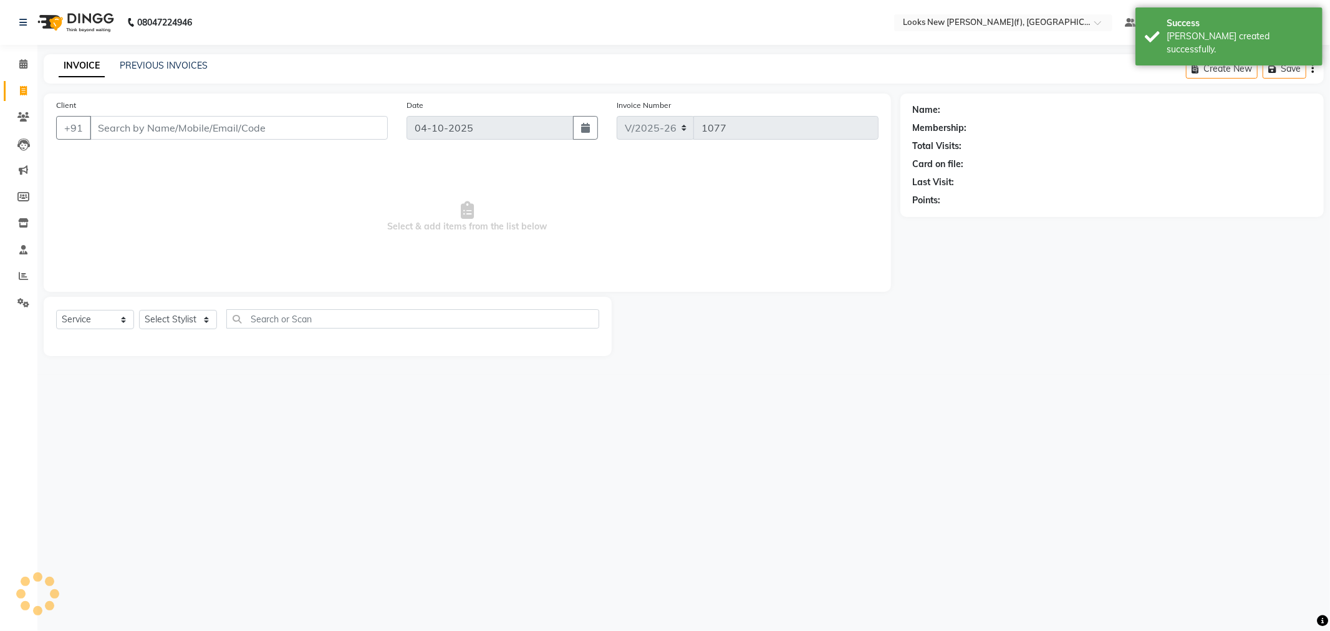
click at [140, 133] on input "Client" at bounding box center [239, 128] width 298 height 24
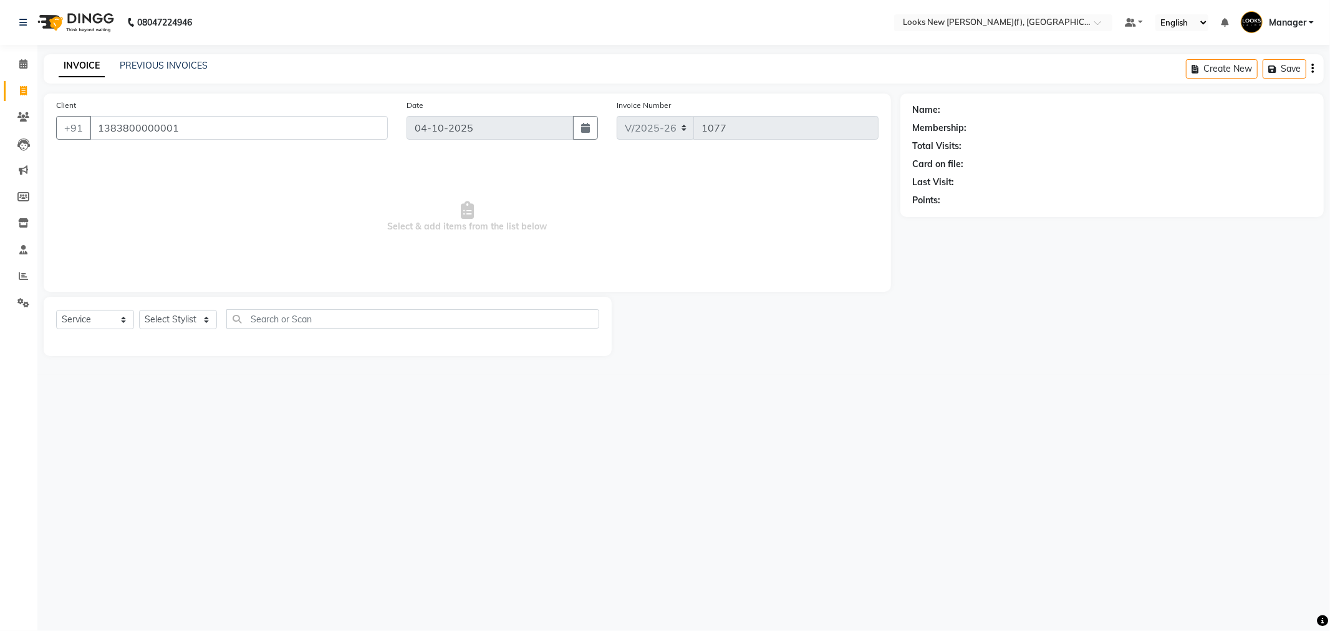
type input "1383800000001"
select select "1: Object"
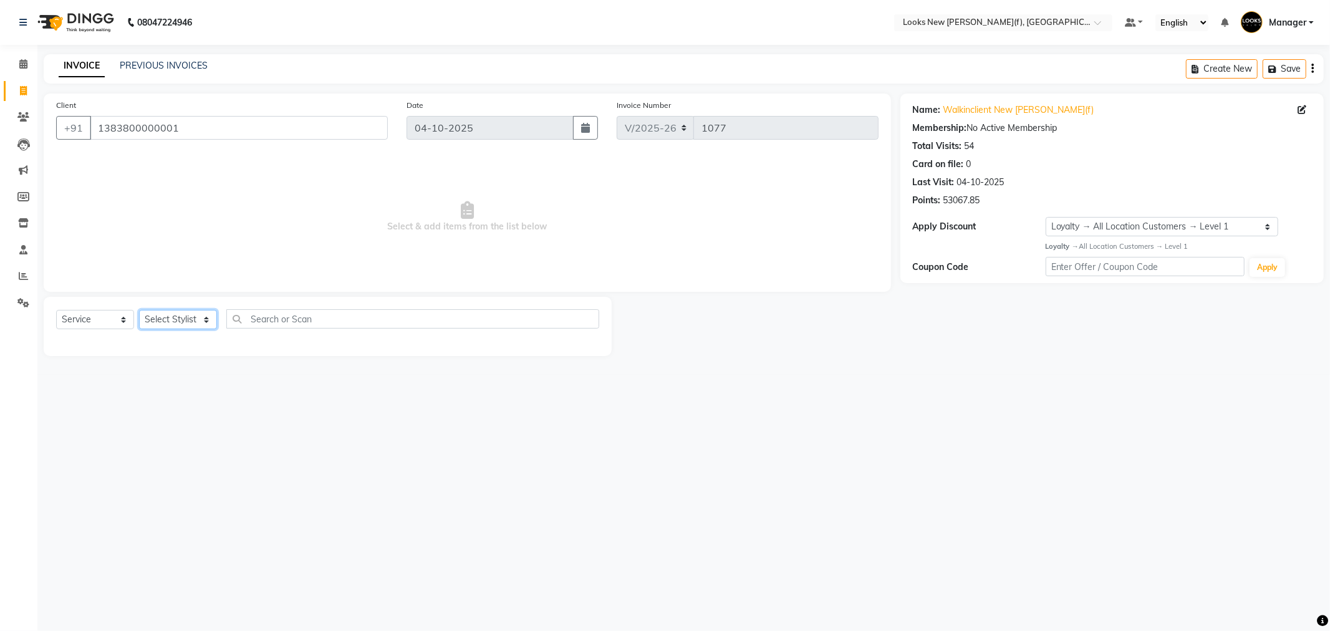
click at [167, 325] on select "Select Stylist Aakash_Pdct [PERSON_NAME] [PERSON_NAME] [PERSON_NAME] Counter_Sa…" at bounding box center [178, 319] width 78 height 19
select select "87318"
click at [139, 311] on select "Select Stylist Aakash_Pdct [PERSON_NAME] [PERSON_NAME] [PERSON_NAME] Counter_Sa…" at bounding box center [178, 319] width 78 height 19
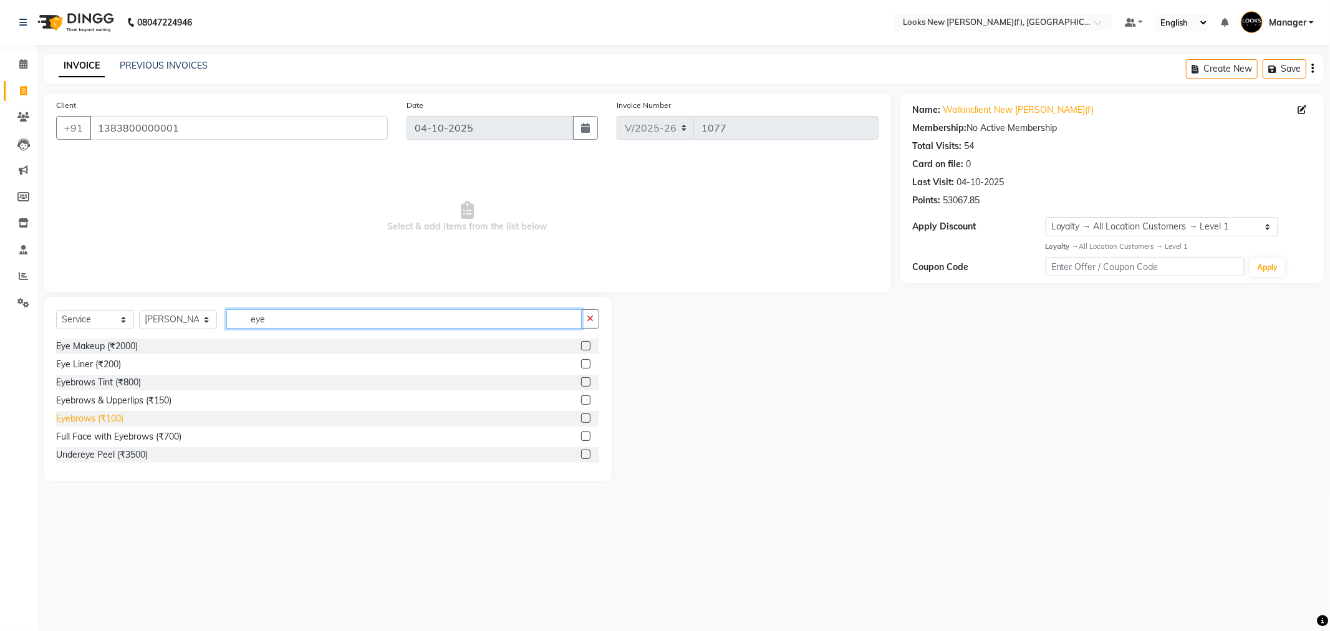
type input "eye"
click at [110, 424] on div "Eyebrows (₹100)" at bounding box center [89, 418] width 67 height 13
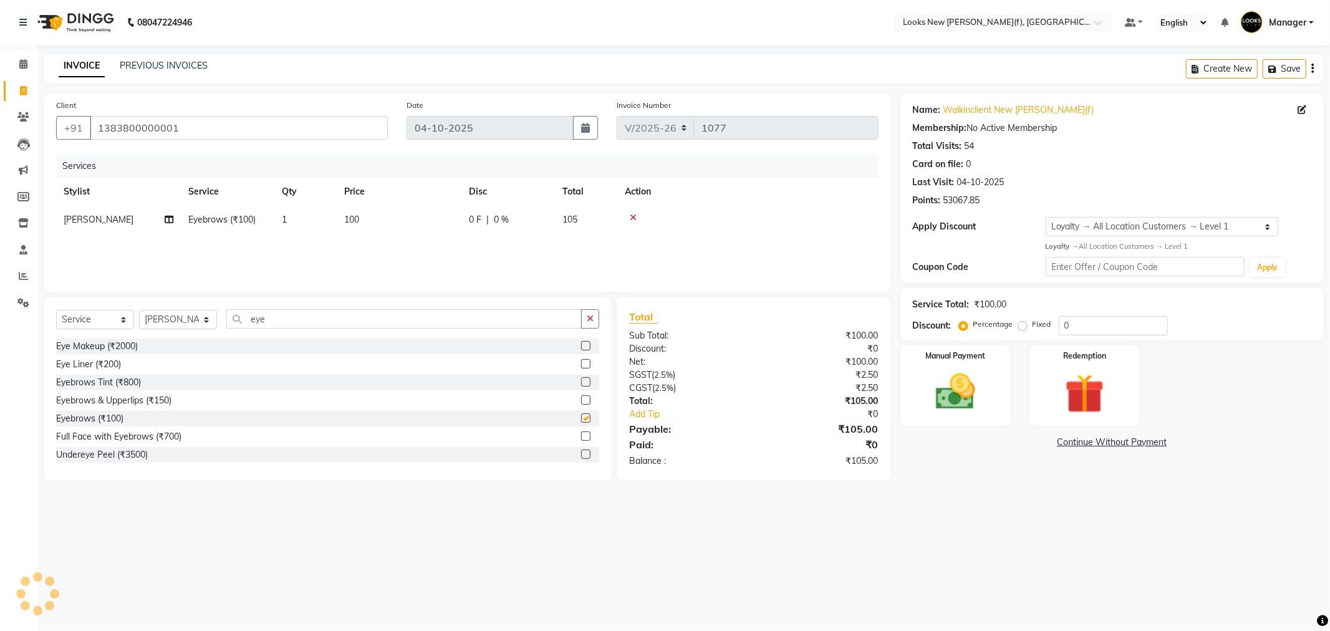
checkbox input "false"
drag, startPoint x: 284, startPoint y: 321, endPoint x: 225, endPoint y: 321, distance: 59.2
click at [228, 321] on input "eye" at bounding box center [403, 318] width 355 height 19
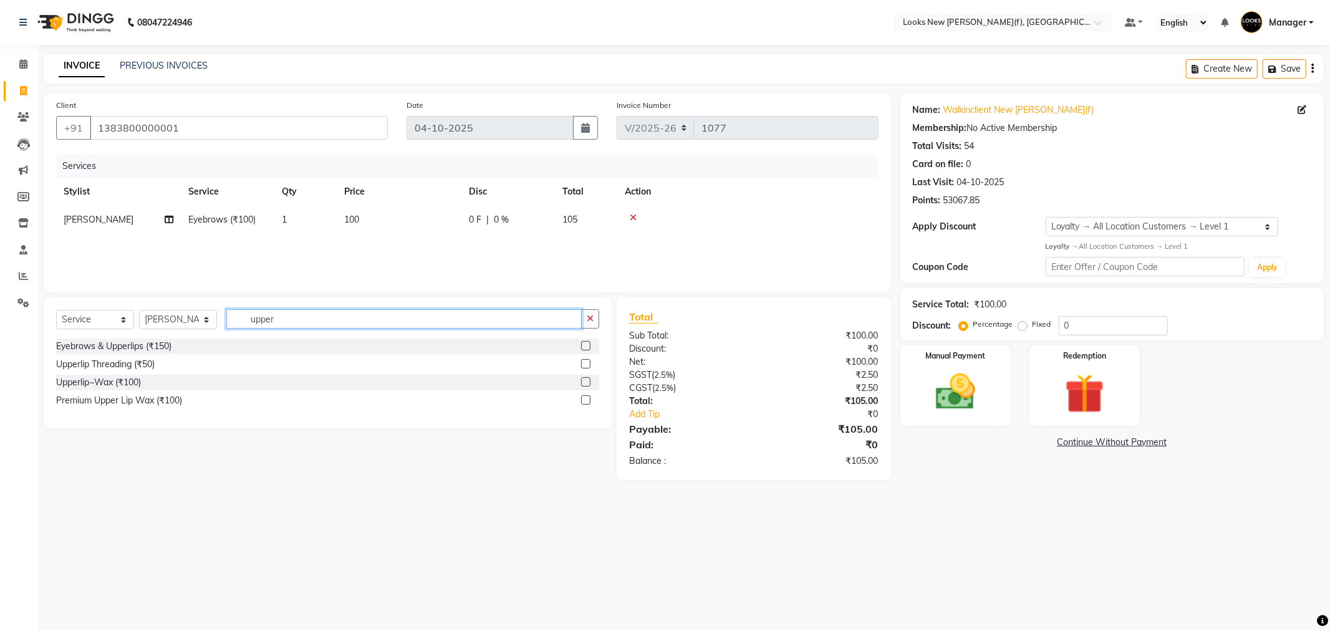
type input "upper"
click at [105, 392] on div "Eyebrows & Upperlips (₹150) Upperlip Threading (₹50) Upperlip~Wax (₹100) Premiu…" at bounding box center [327, 375] width 543 height 72
click at [107, 385] on div "Upperlip~Wax (₹100)" at bounding box center [98, 382] width 85 height 13
checkbox input "false"
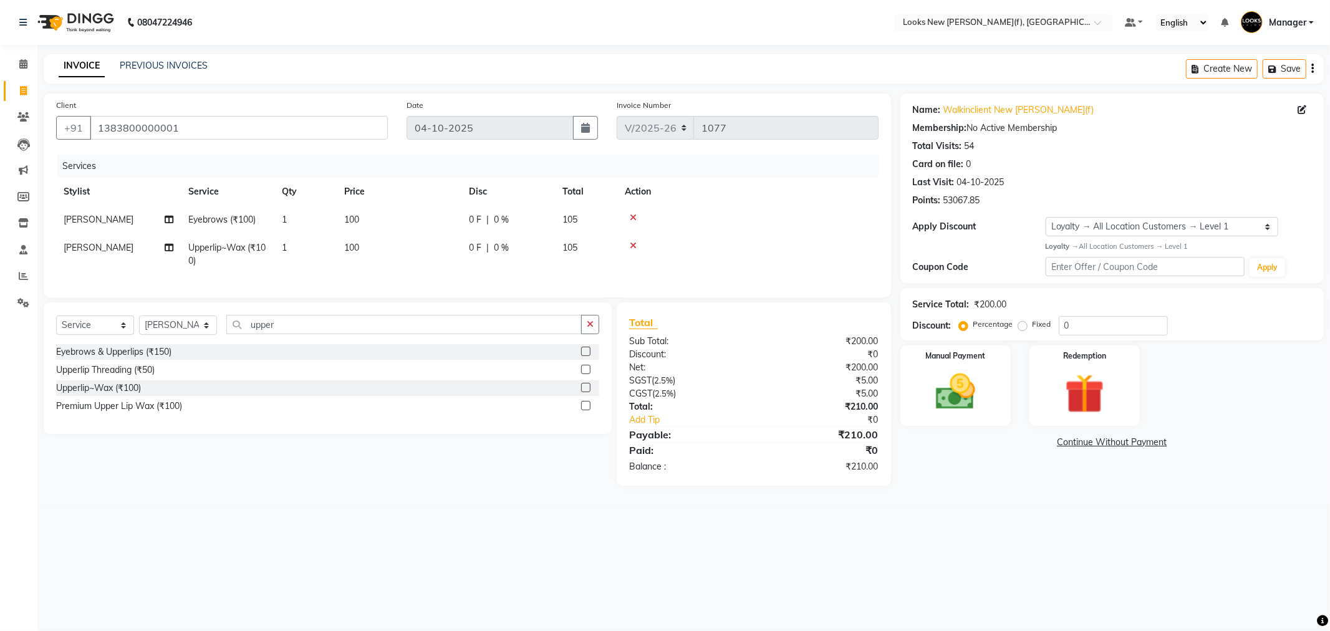
click at [287, 242] on span "1" at bounding box center [284, 247] width 5 height 11
select select "87318"
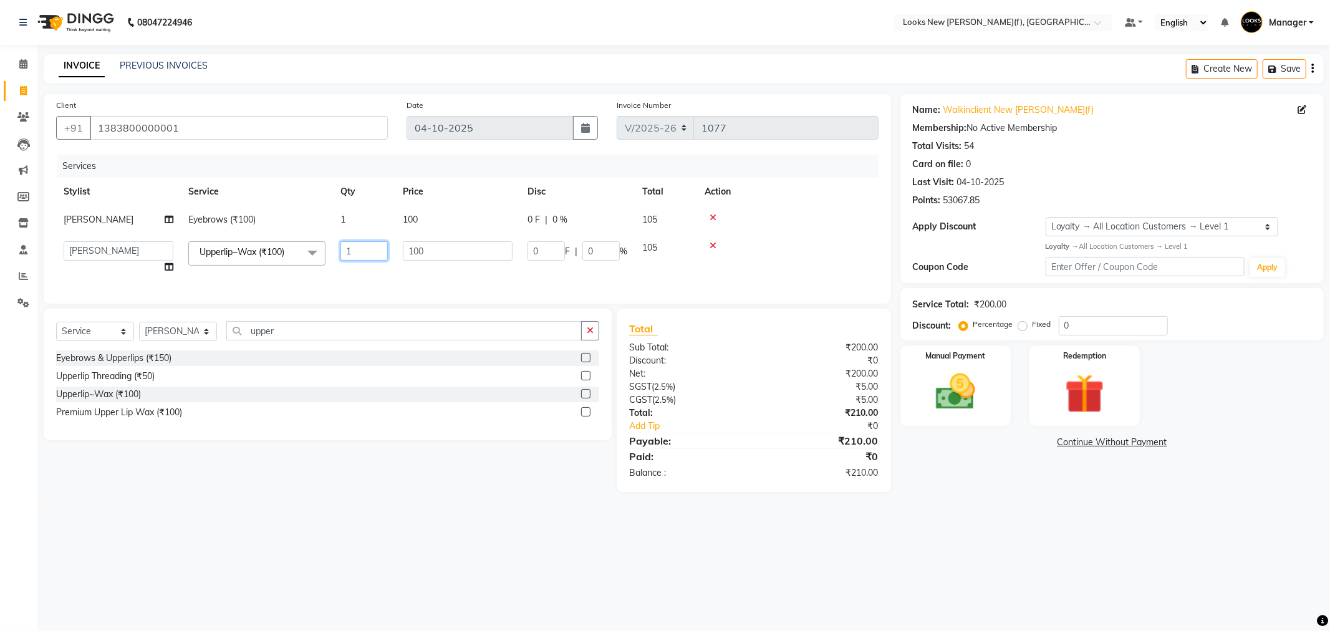
drag, startPoint x: 285, startPoint y: 253, endPoint x: 156, endPoint y: 251, distance: 129.1
click at [165, 254] on tr "Aakash_Pdct Afsar Ahmad Ashmita Ayesha Bobby_Asst Bobby_Khan Counter_Sales Kama…" at bounding box center [467, 257] width 823 height 47
type input "3"
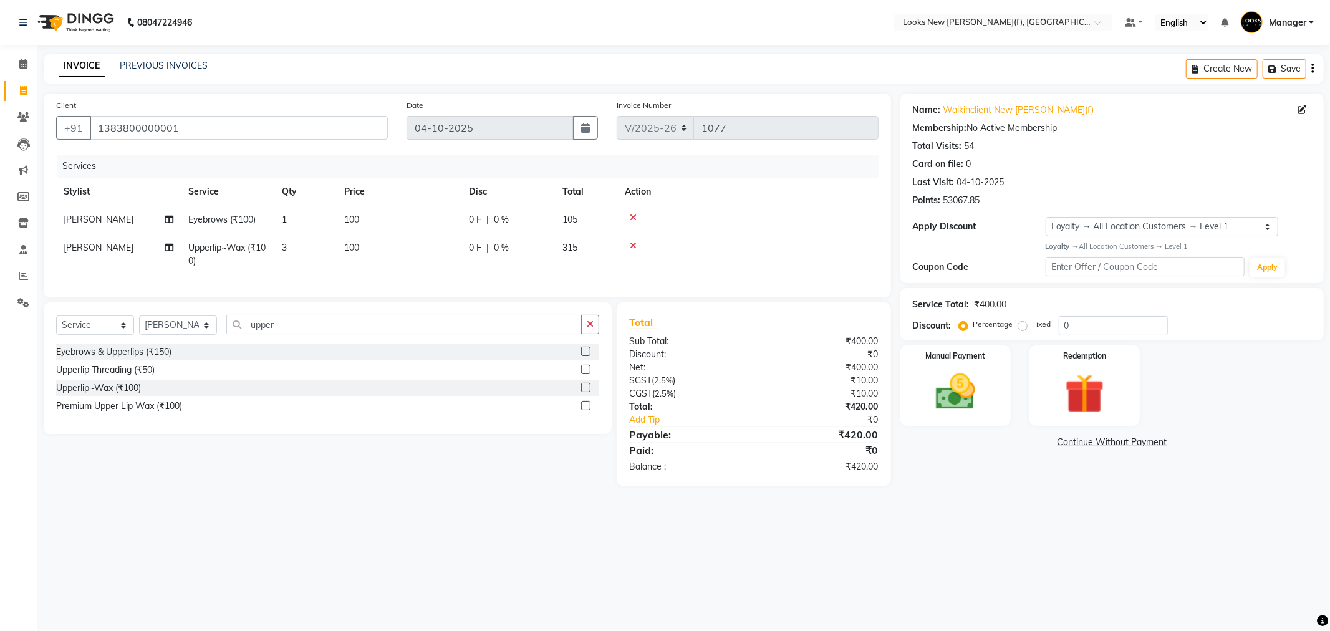
drag, startPoint x: 936, startPoint y: 522, endPoint x: 919, endPoint y: 515, distance: 18.2
click at [936, 521] on div "08047224946 Select Location × Looks New Rajinder Nagar(f), Delhi Default Panel …" at bounding box center [665, 315] width 1330 height 631
click at [972, 389] on img at bounding box center [955, 392] width 67 height 47
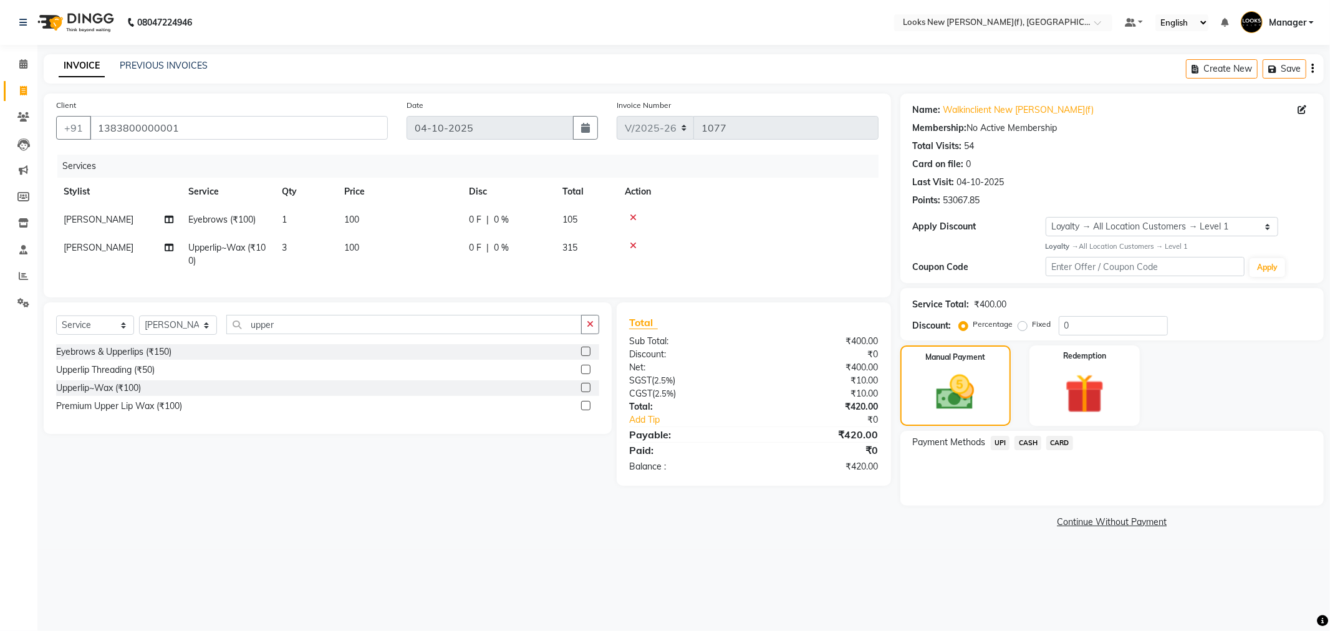
click at [1026, 440] on span "CASH" at bounding box center [1028, 443] width 27 height 14
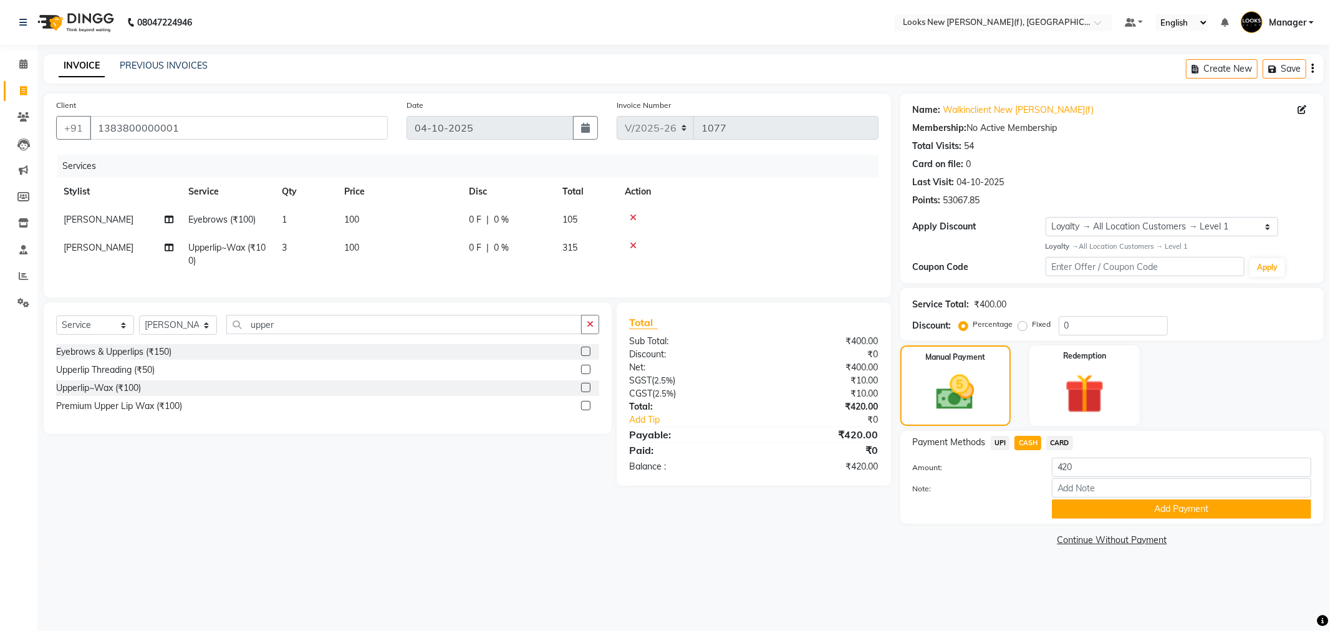
click at [1083, 503] on button "Add Payment" at bounding box center [1181, 509] width 259 height 19
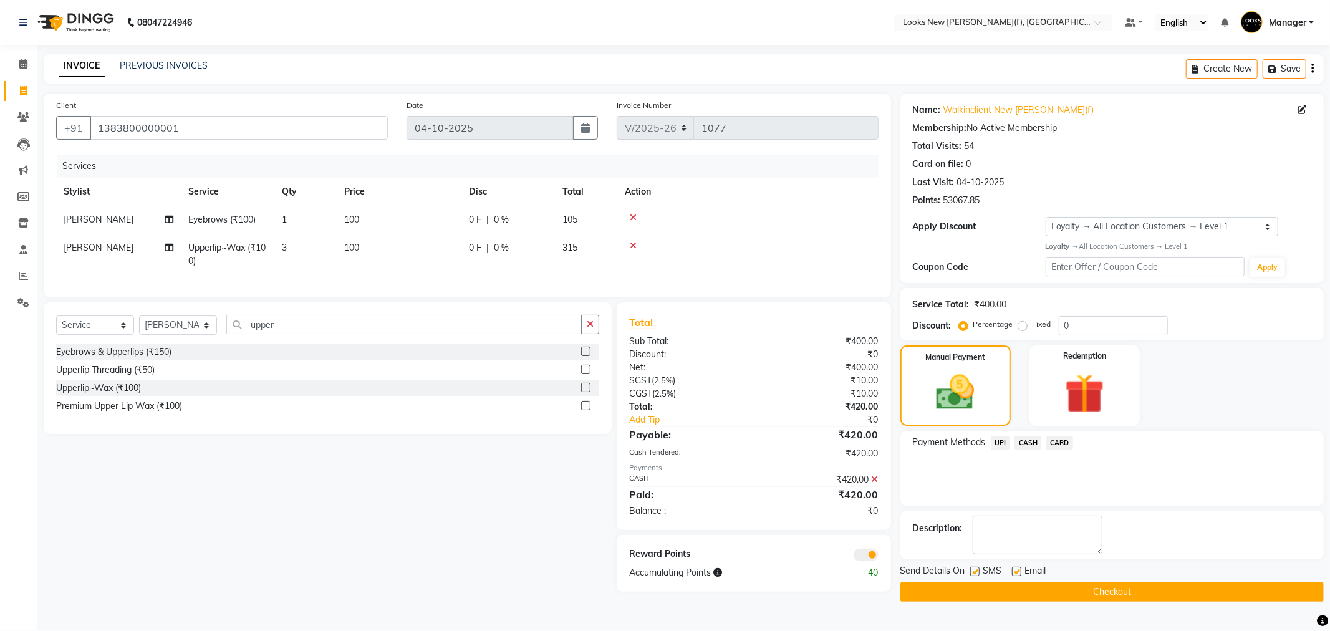
click at [1069, 590] on button "Checkout" at bounding box center [1112, 591] width 423 height 19
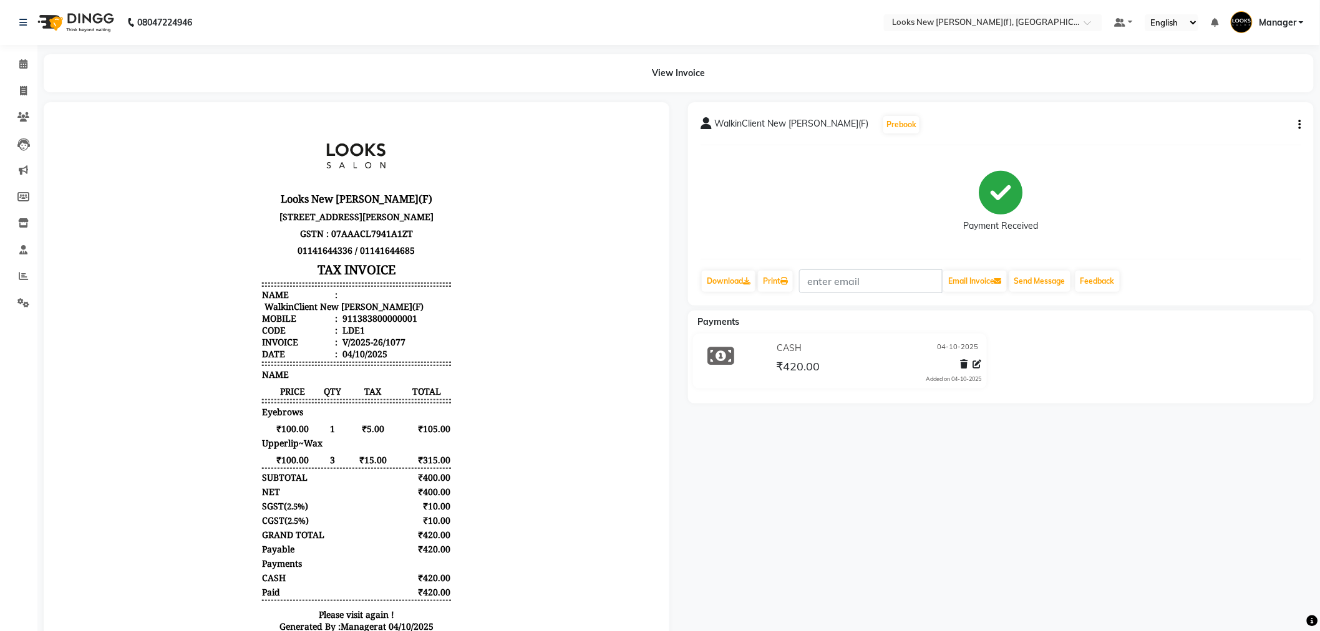
click at [72, 26] on img at bounding box center [74, 22] width 85 height 35
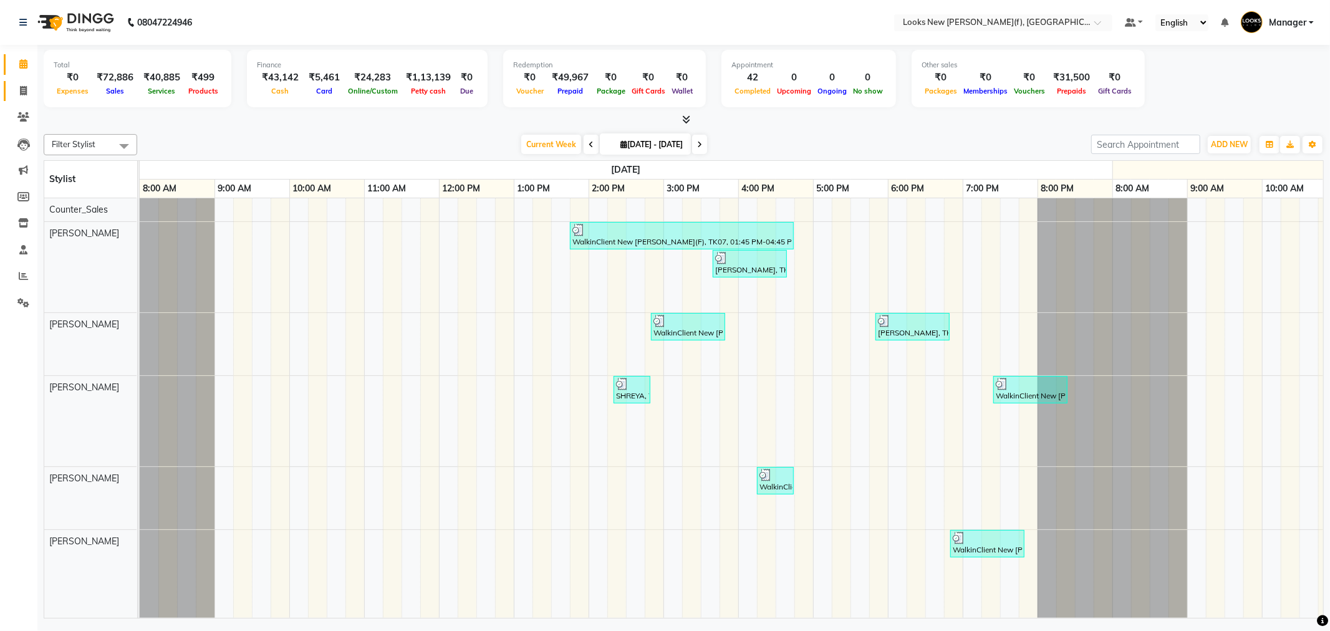
drag, startPoint x: 15, startPoint y: 80, endPoint x: 24, endPoint y: 94, distance: 16.8
click at [15, 81] on link "Invoice" at bounding box center [19, 91] width 30 height 21
select select "service"
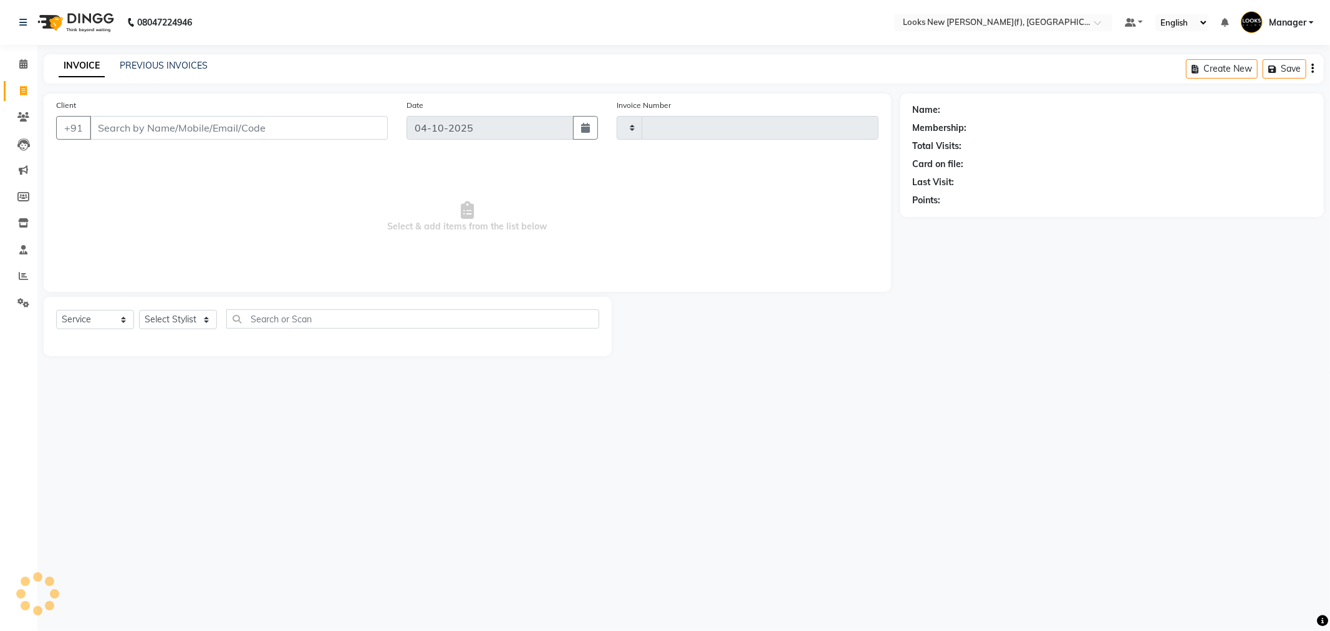
type input "1078"
select select "8659"
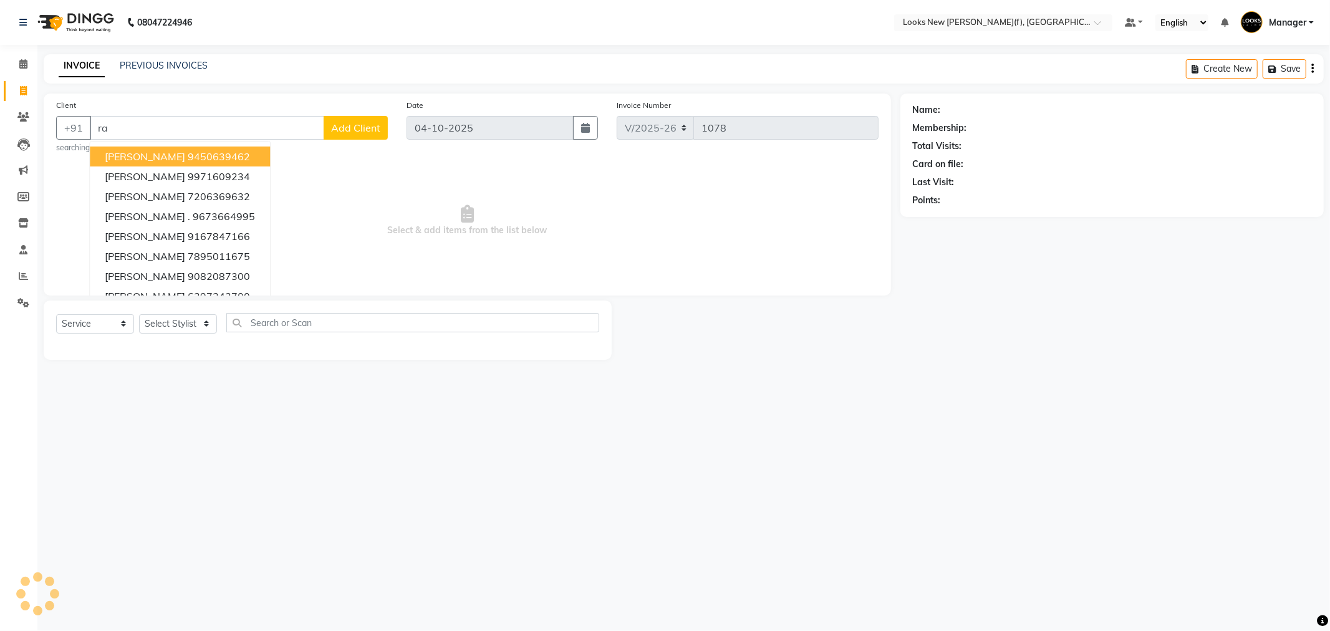
type input "r"
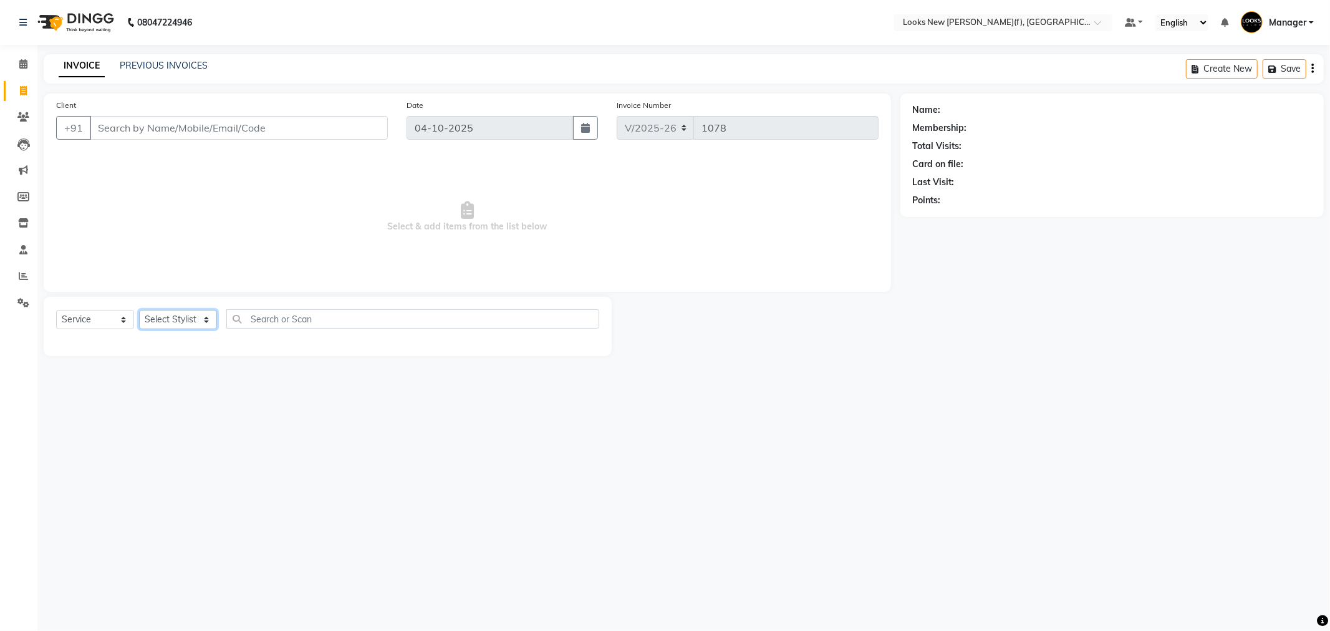
drag, startPoint x: 181, startPoint y: 322, endPoint x: 181, endPoint y: 329, distance: 7.5
click at [181, 323] on select "Select Stylist Aakash_Pdct [PERSON_NAME] [PERSON_NAME] [PERSON_NAME] Counter_Sa…" at bounding box center [178, 319] width 78 height 19
select select "87333"
click at [139, 311] on select "Select Stylist Aakash_Pdct [PERSON_NAME] [PERSON_NAME] [PERSON_NAME] Counter_Sa…" at bounding box center [178, 319] width 78 height 19
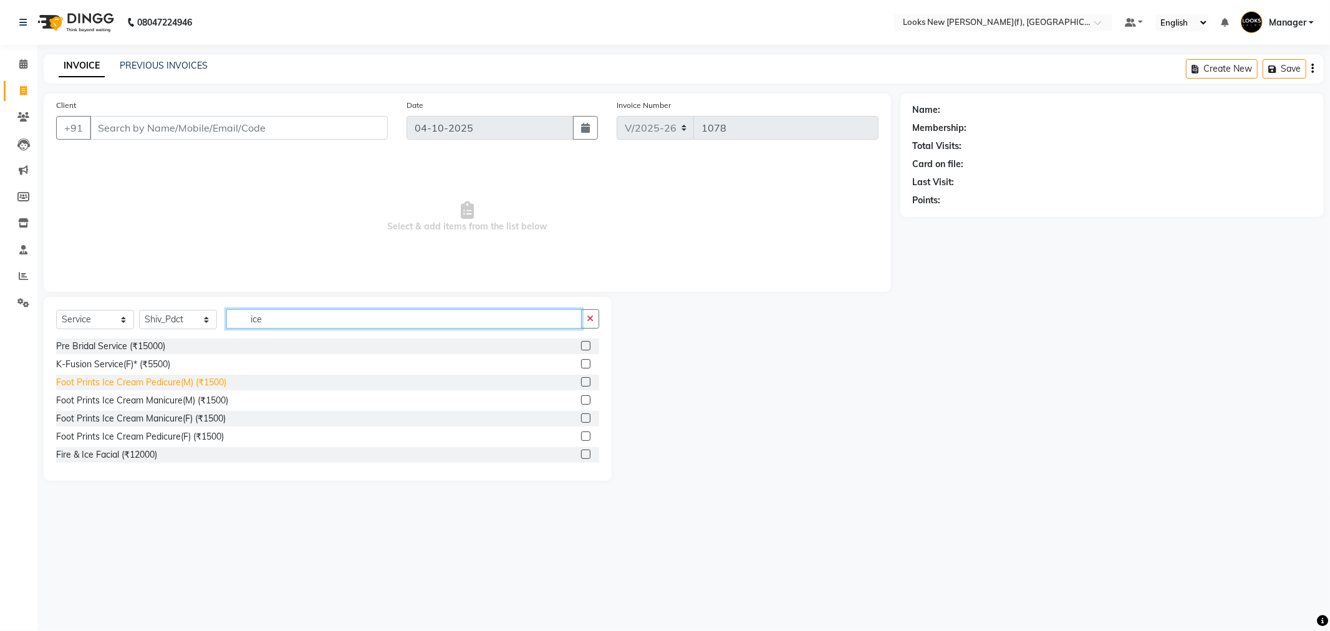
type input "ice"
click at [178, 383] on div "Foot Prints Ice Cream Pedicure(M) (₹1500)" at bounding box center [141, 382] width 170 height 13
checkbox input "false"
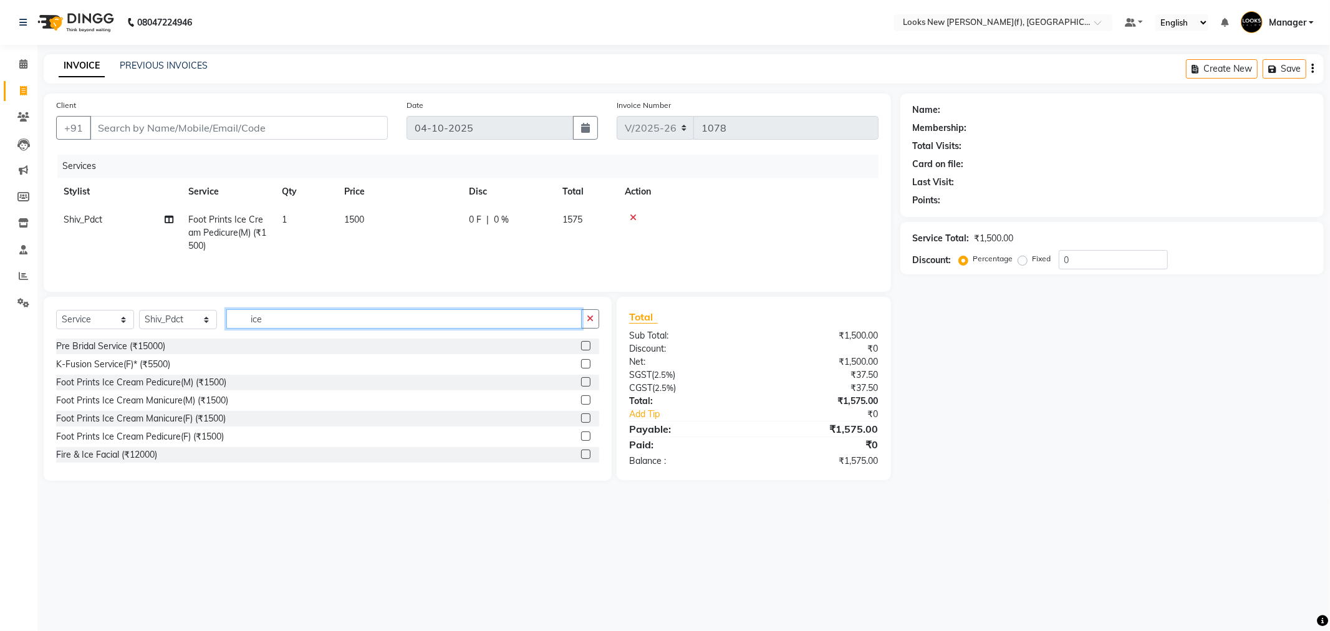
drag, startPoint x: 263, startPoint y: 322, endPoint x: 220, endPoint y: 326, distance: 42.6
click at [225, 327] on div "Select Service Product Membership Package Voucher Prepaid Gift Card Select Styl…" at bounding box center [327, 323] width 543 height 29
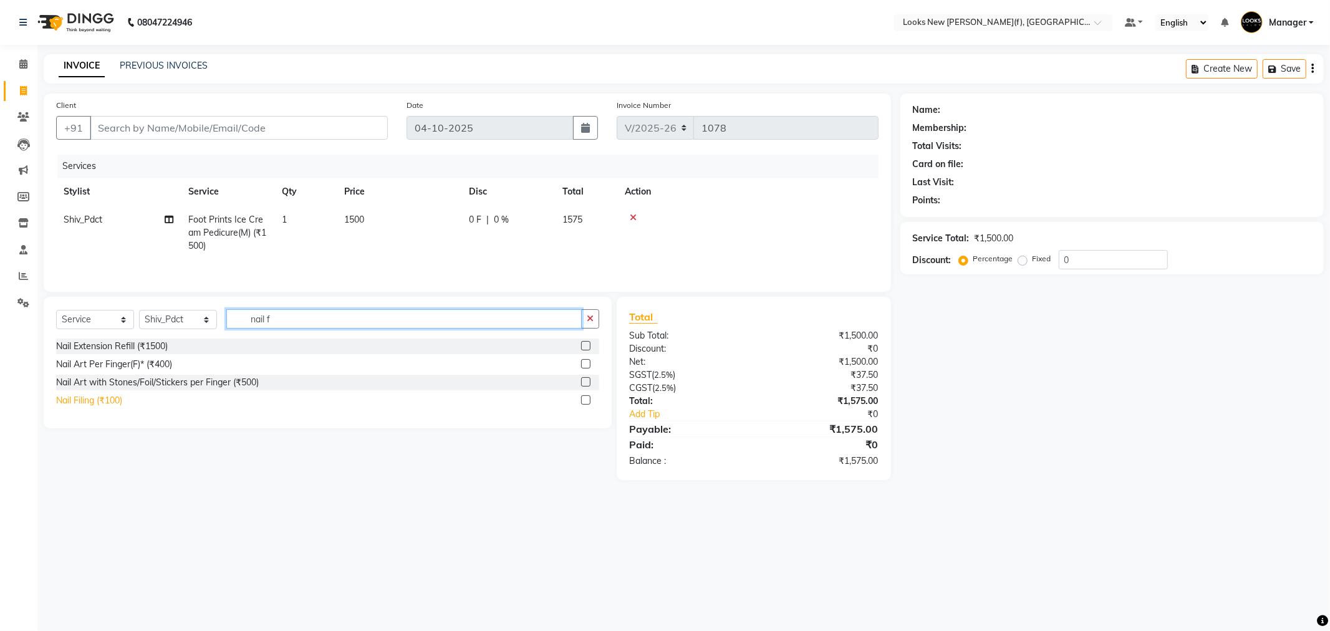
type input "nail f"
click at [103, 403] on div "Nail Filing (₹100)" at bounding box center [89, 400] width 66 height 13
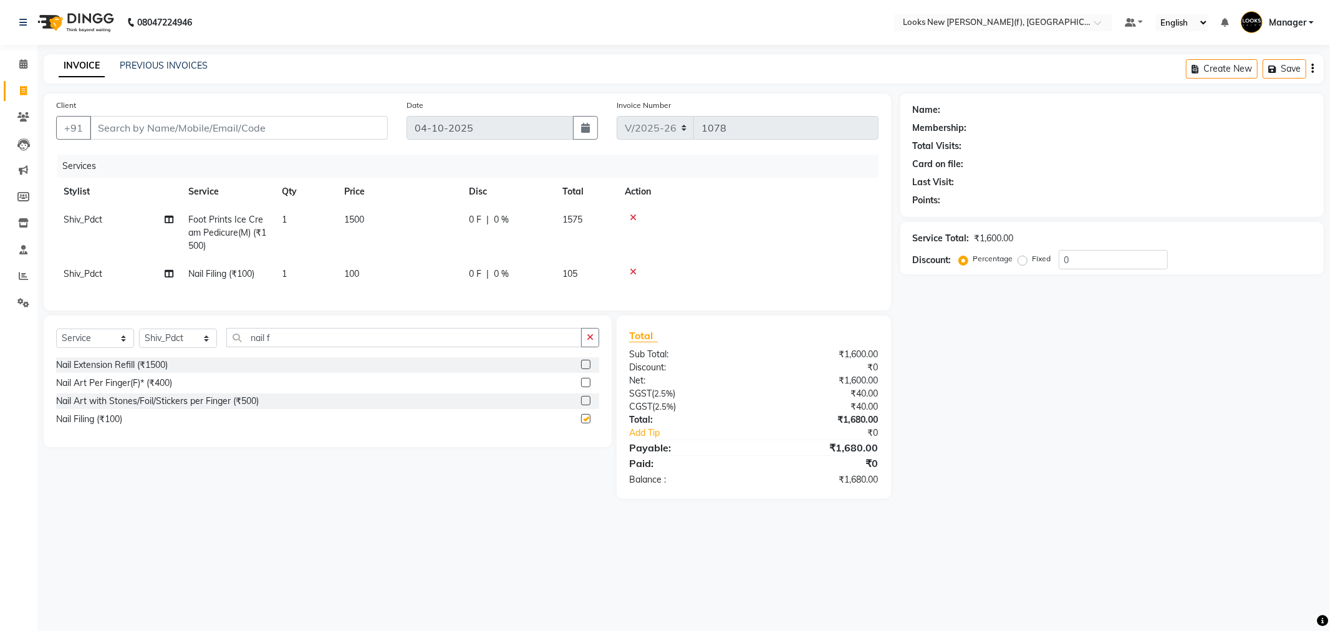
checkbox input "false"
drag, startPoint x: 285, startPoint y: 341, endPoint x: 269, endPoint y: 350, distance: 18.4
click at [269, 347] on input "nail f" at bounding box center [403, 337] width 355 height 19
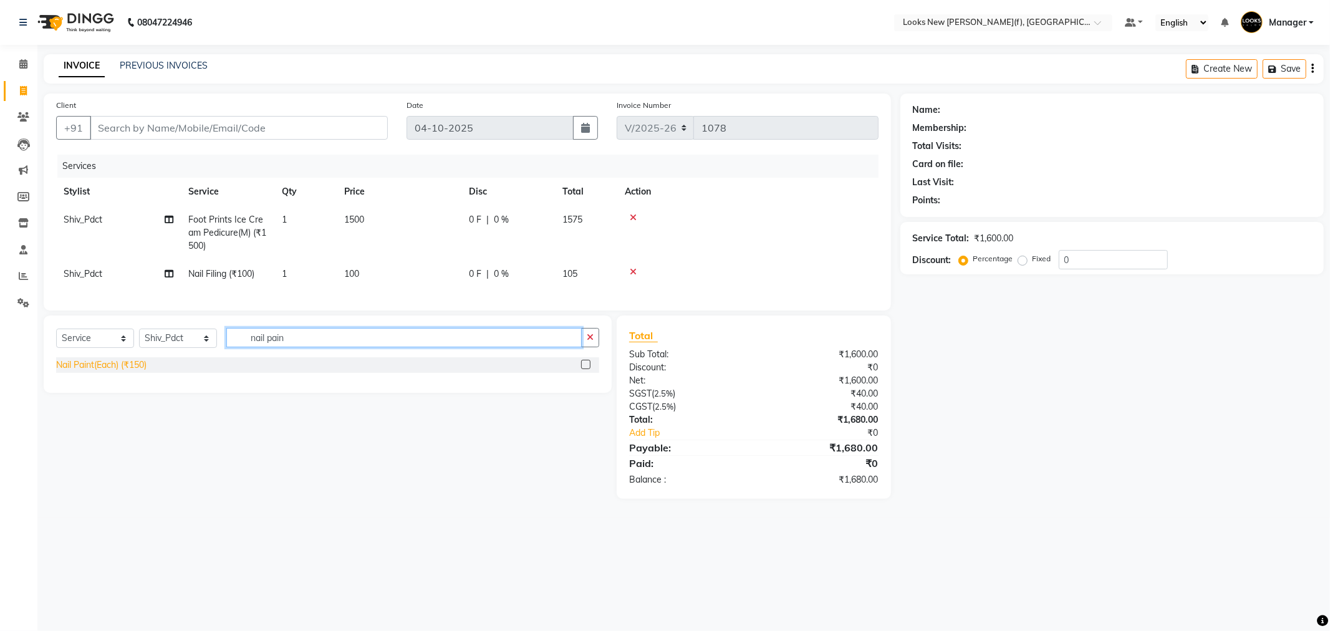
type input "nail pain"
click at [128, 372] on div "Nail Paint(Each) (₹150)" at bounding box center [101, 365] width 90 height 13
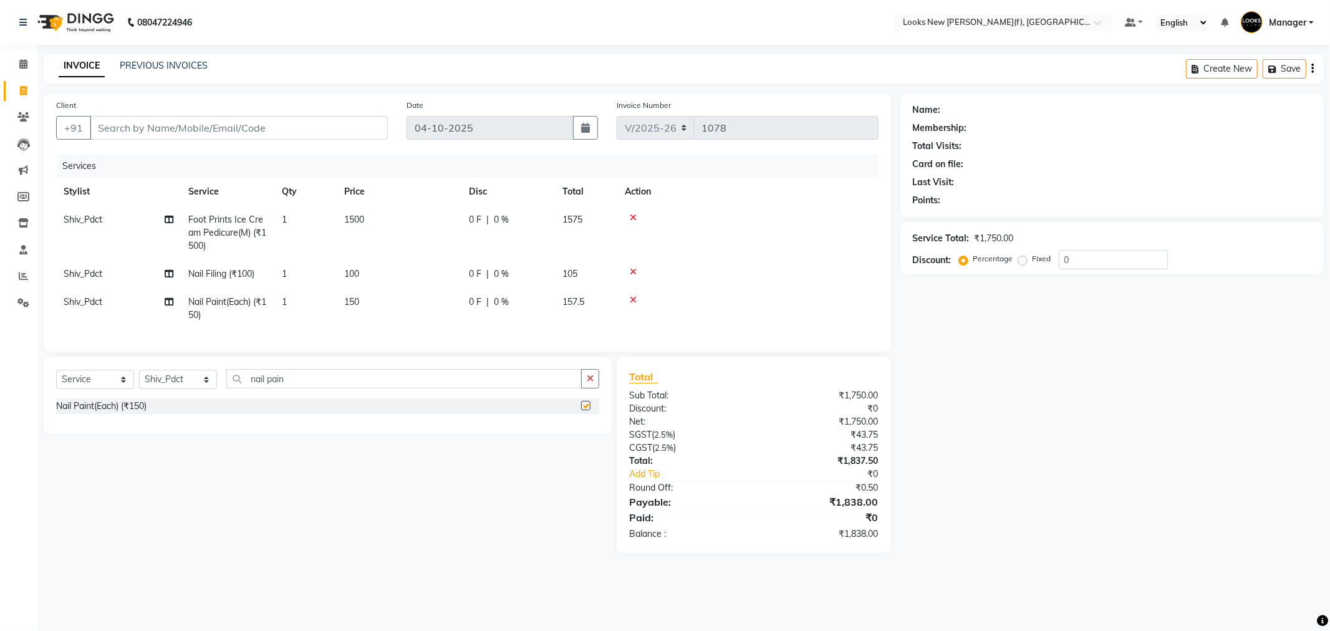
checkbox input "false"
click at [168, 382] on select "Select Stylist Aakash_Pdct [PERSON_NAME] [PERSON_NAME] [PERSON_NAME] Counter_Sa…" at bounding box center [178, 379] width 78 height 19
select select "87309"
click at [139, 380] on select "Select Stylist Aakash_Pdct [PERSON_NAME] [PERSON_NAME] [PERSON_NAME] Counter_Sa…" at bounding box center [178, 379] width 78 height 19
click at [197, 133] on input "Client" at bounding box center [239, 128] width 298 height 24
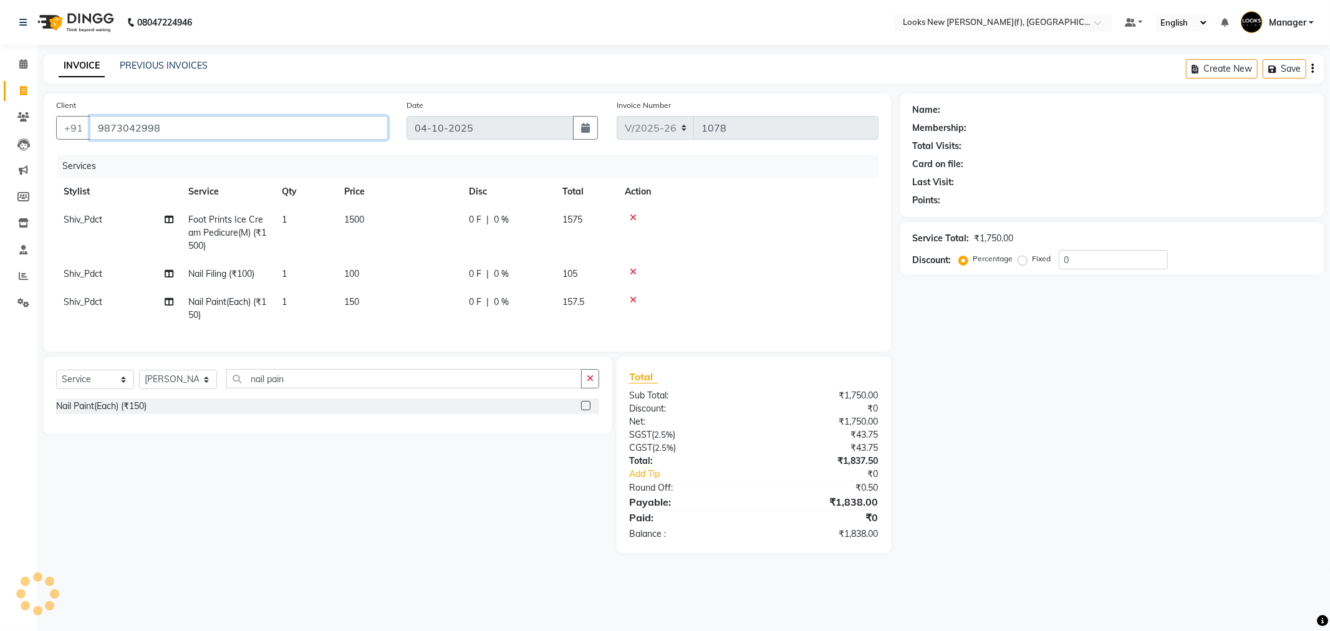
type input "9873042998"
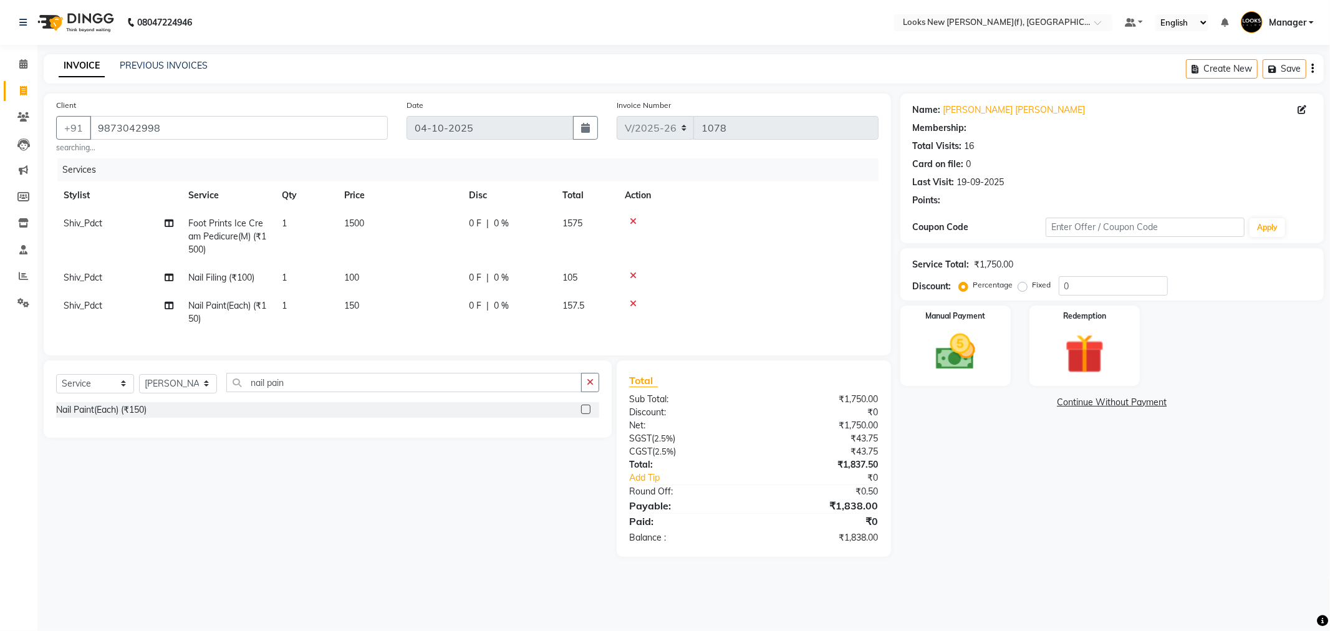
select select "1: Object"
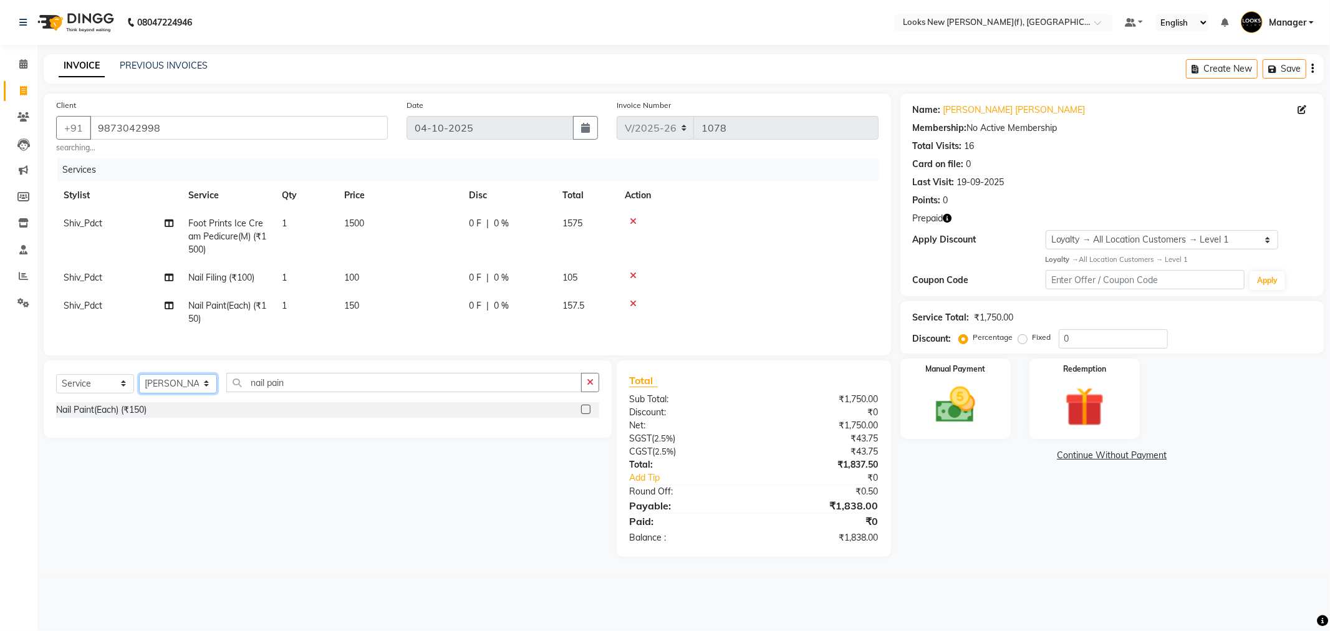
click at [171, 394] on select "Select Stylist Aakash_Pdct [PERSON_NAME] [PERSON_NAME] [PERSON_NAME] Counter_Sa…" at bounding box center [178, 383] width 78 height 19
select select "87318"
click at [139, 385] on select "Select Stylist Aakash_Pdct [PERSON_NAME] [PERSON_NAME] [PERSON_NAME] Counter_Sa…" at bounding box center [178, 383] width 78 height 19
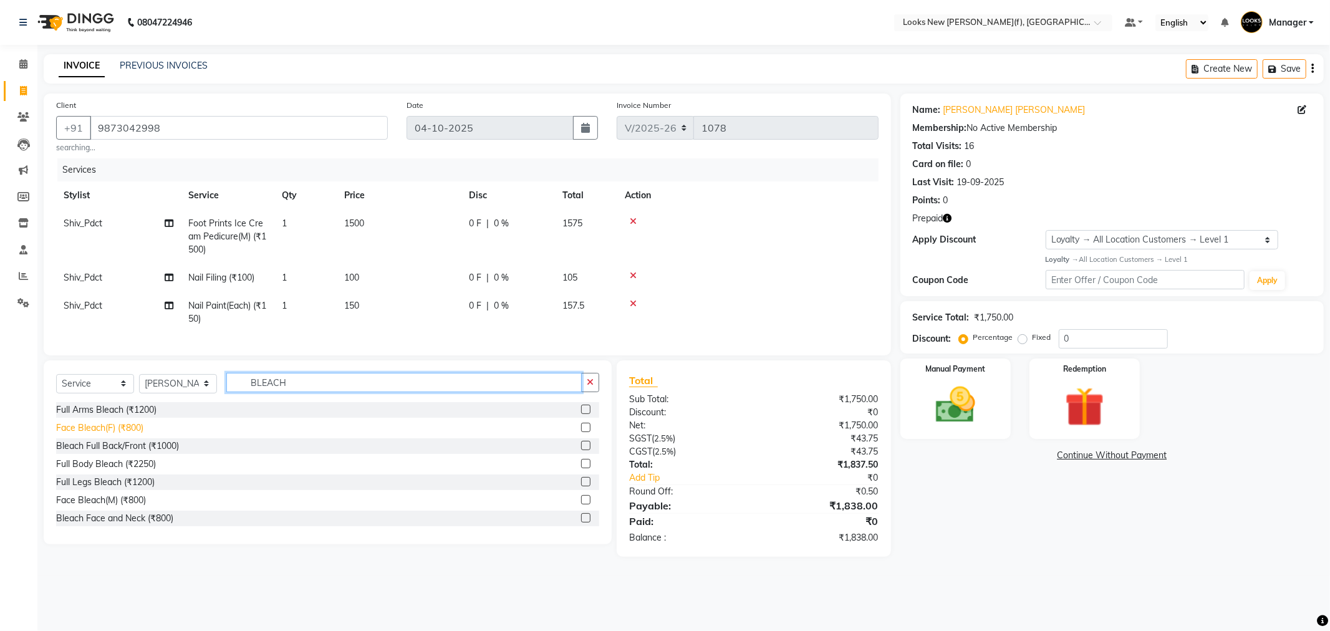
type input "BLEACH"
click at [130, 435] on div "Face Bleach(F) (₹800)" at bounding box center [99, 428] width 87 height 13
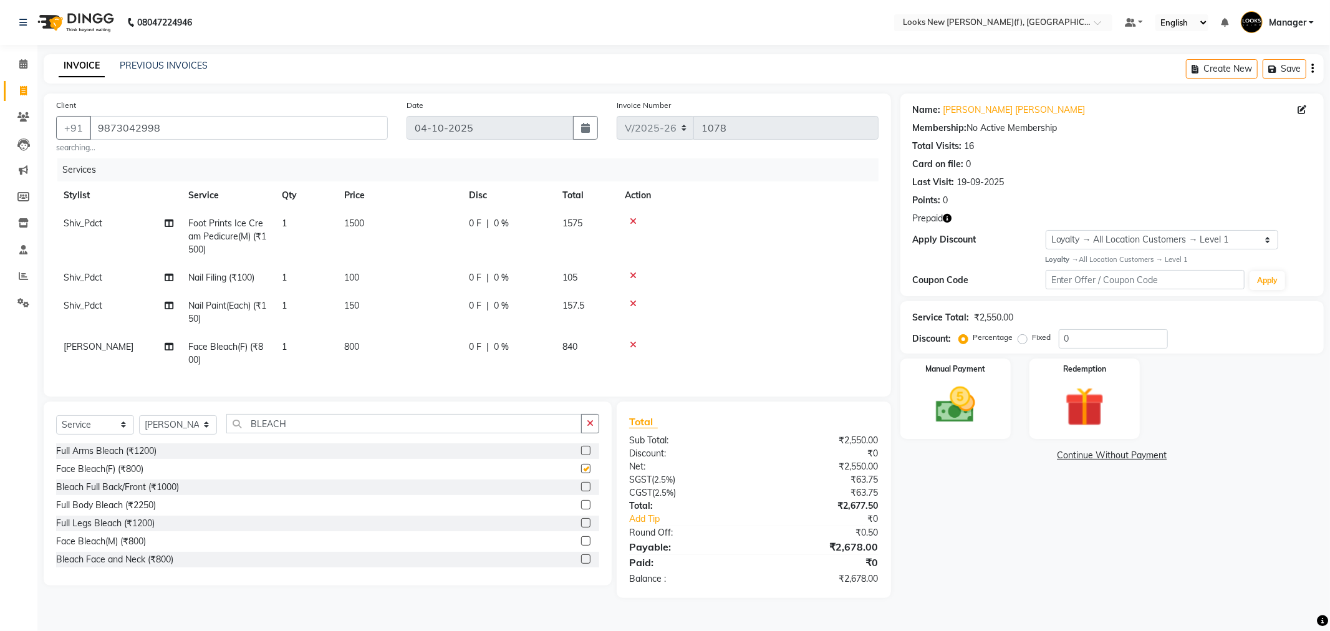
checkbox input "false"
click at [178, 435] on select "Select Stylist Aakash_Pdct [PERSON_NAME] [PERSON_NAME] [PERSON_NAME] Counter_Sa…" at bounding box center [178, 424] width 78 height 19
select select "87309"
click at [139, 426] on select "Select Stylist Aakash_Pdct [PERSON_NAME] [PERSON_NAME] [PERSON_NAME] Counter_Sa…" at bounding box center [178, 424] width 78 height 19
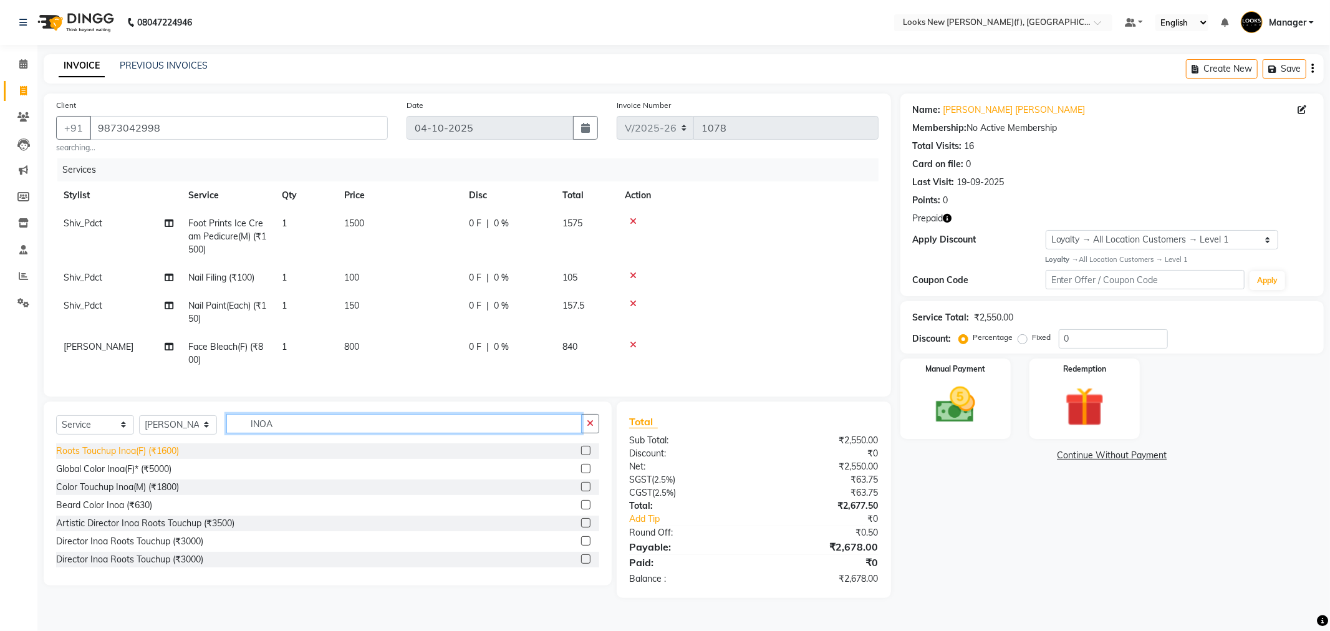
type input "INOA"
click at [165, 458] on div "Roots Touchup Inoa(F) (₹1600)" at bounding box center [117, 451] width 123 height 13
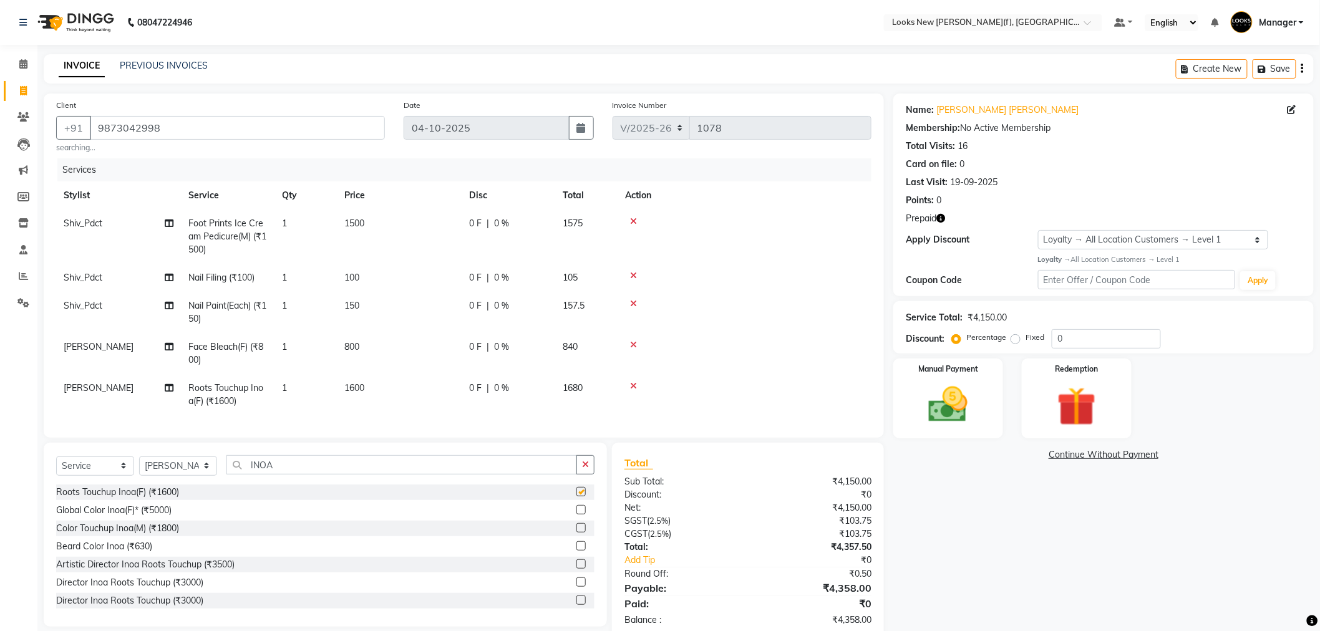
checkbox input "false"
drag, startPoint x: 235, startPoint y: 469, endPoint x: 19, endPoint y: 422, distance: 220.9
click at [176, 468] on div "Select Service Product Membership Package Voucher Prepaid Gift Card Select Styl…" at bounding box center [325, 469] width 538 height 29
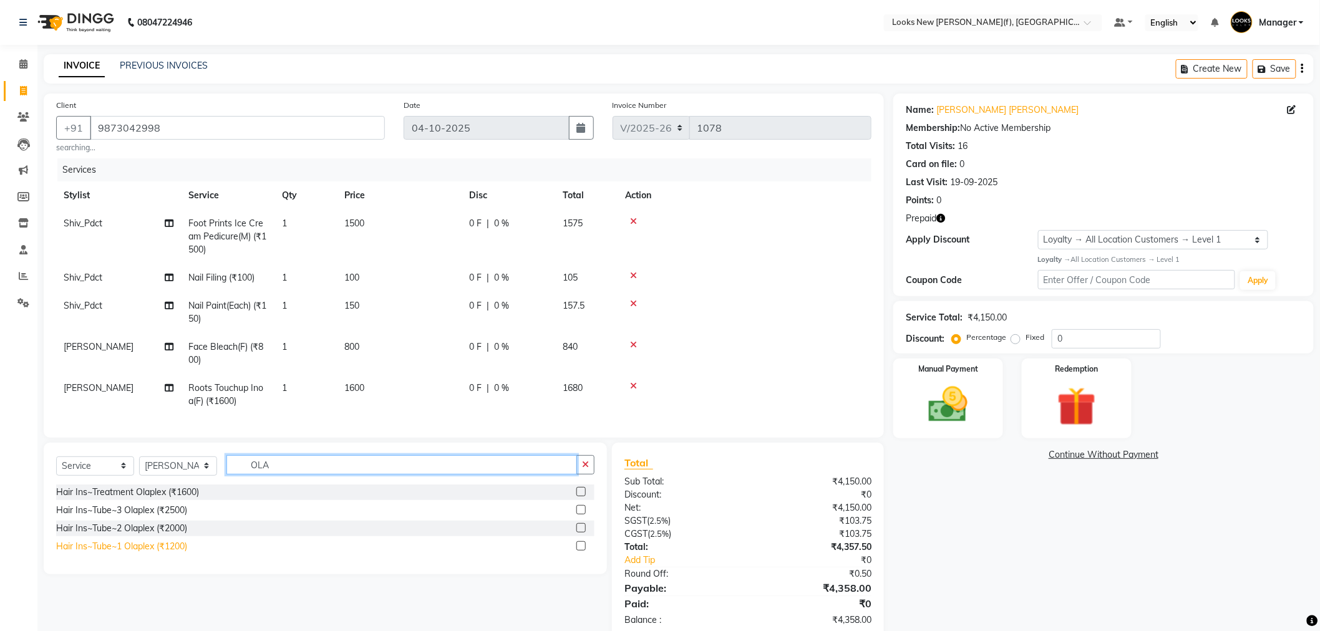
type input "OLA"
click at [169, 553] on div "Hair Ins~Tube~1 Olaplex (₹1200)" at bounding box center [121, 546] width 131 height 13
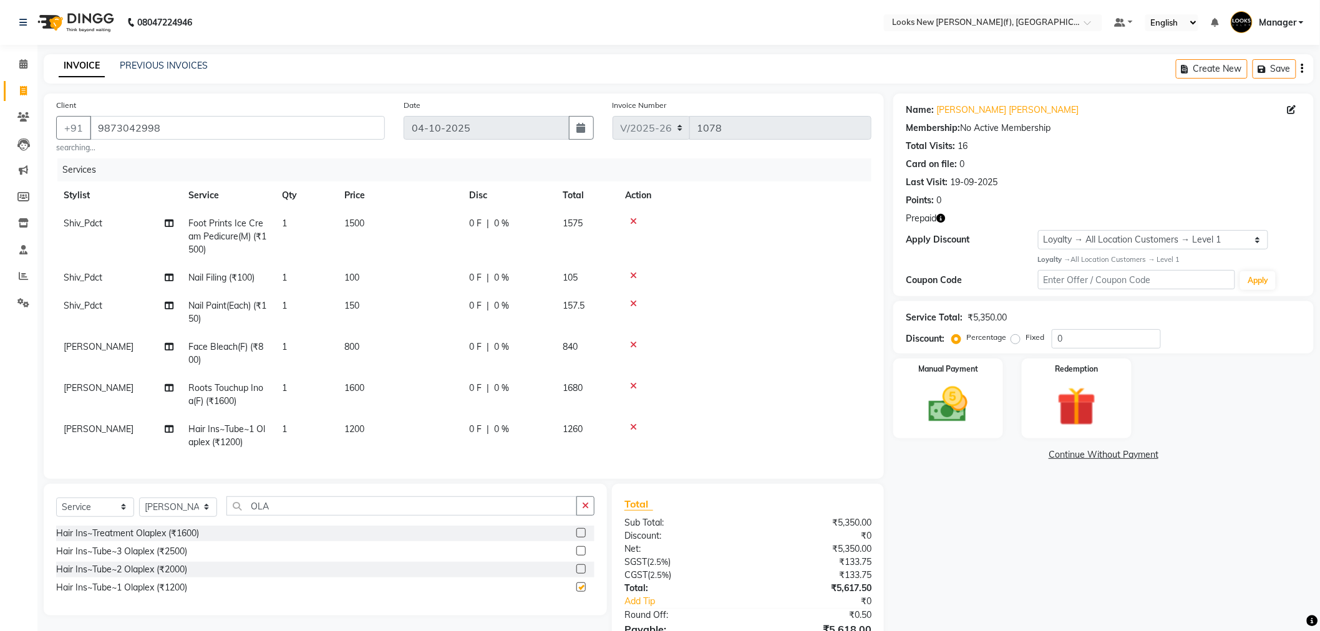
checkbox input "false"
click at [362, 433] on span "1200" at bounding box center [354, 428] width 20 height 11
select select "87309"
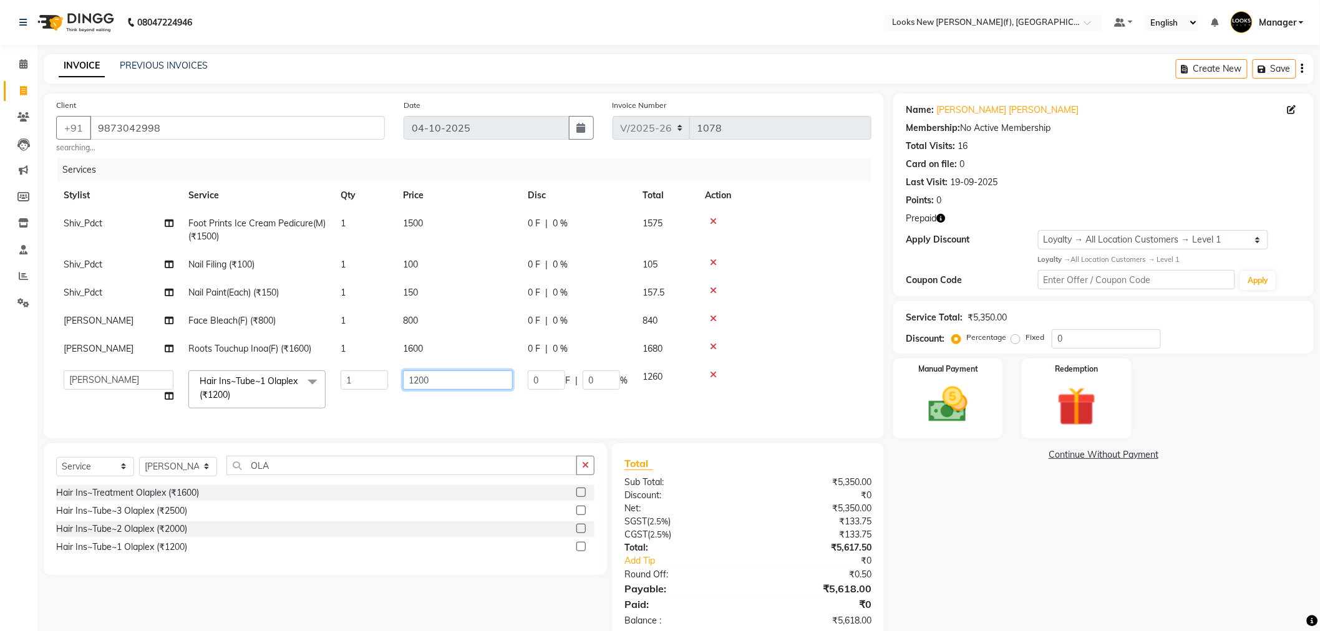
drag, startPoint x: 444, startPoint y: 375, endPoint x: 323, endPoint y: 380, distance: 121.1
click at [380, 378] on tr "Aakash_Pdct Afsar Ahmad Ashmita Ayesha Bobby_Asst Bobby_Khan Counter_Sales Kama…" at bounding box center [463, 389] width 815 height 53
type input "1500"
click at [290, 472] on div "Client +91 9873042998 searching... Date 04-10-2025 Invoice Number V/2025 V/2025…" at bounding box center [463, 367] width 859 height 546
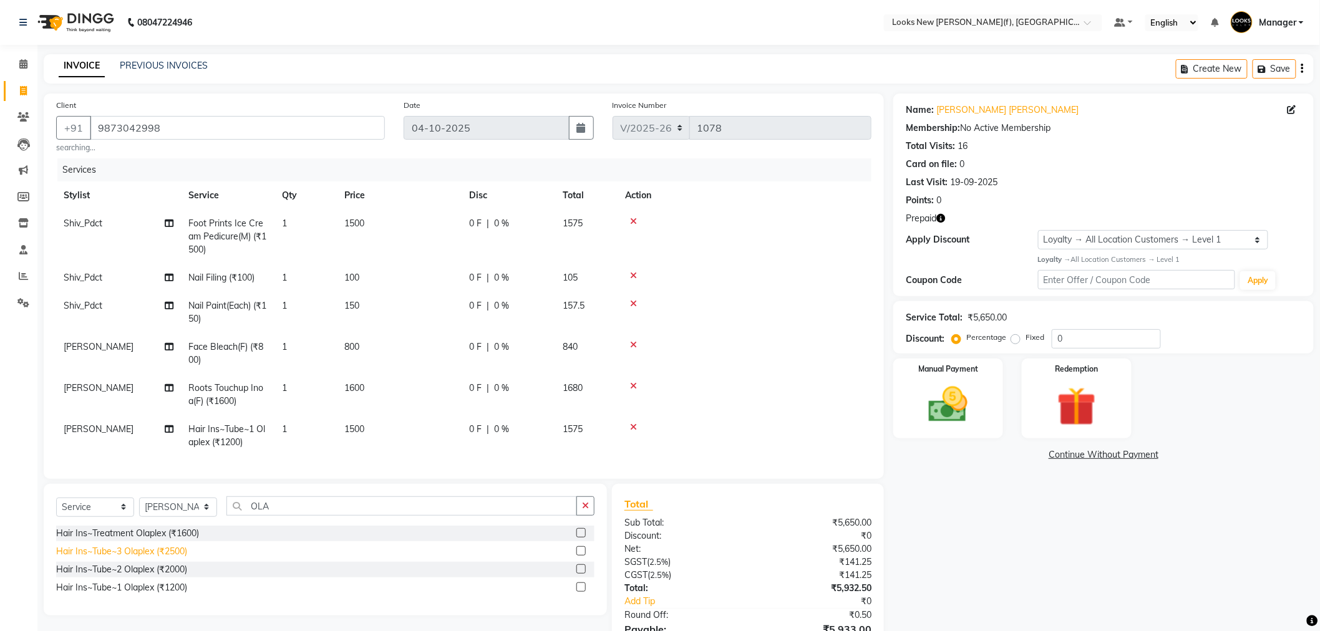
click at [175, 551] on div "Hair Ins~Tube~3 Olaplex (₹2500)" at bounding box center [121, 551] width 131 height 13
checkbox input "false"
click at [359, 428] on span "1500" at bounding box center [354, 428] width 20 height 11
select select "87309"
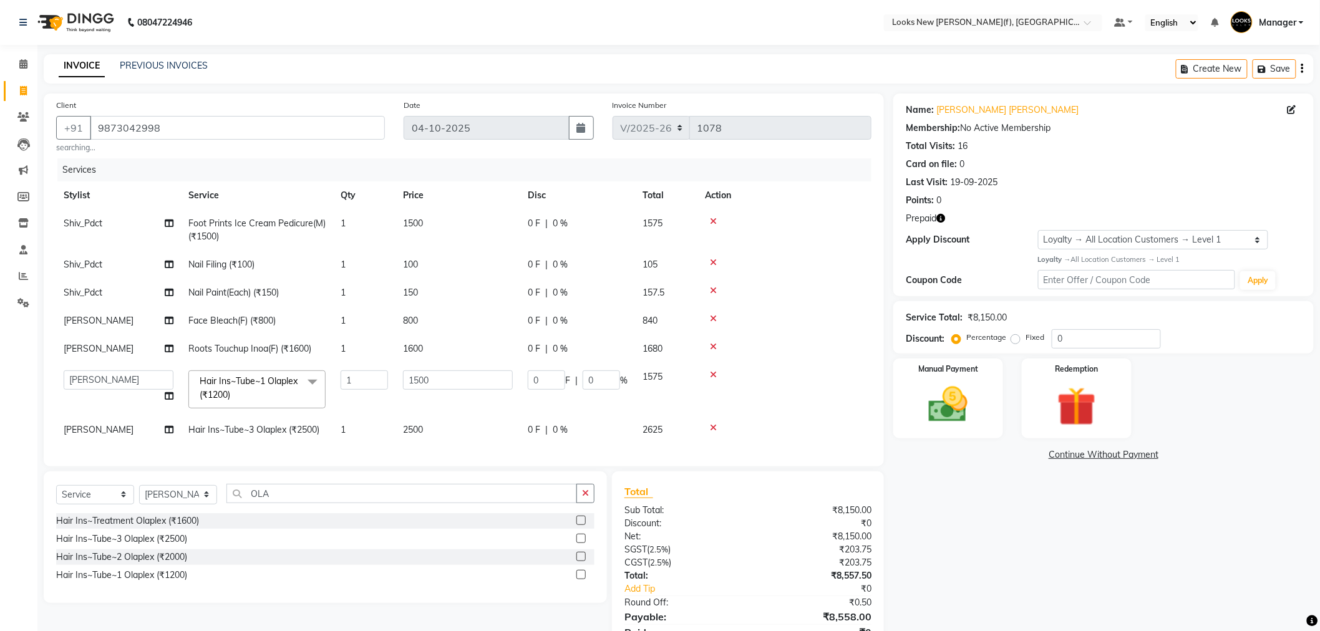
scroll to position [56, 0]
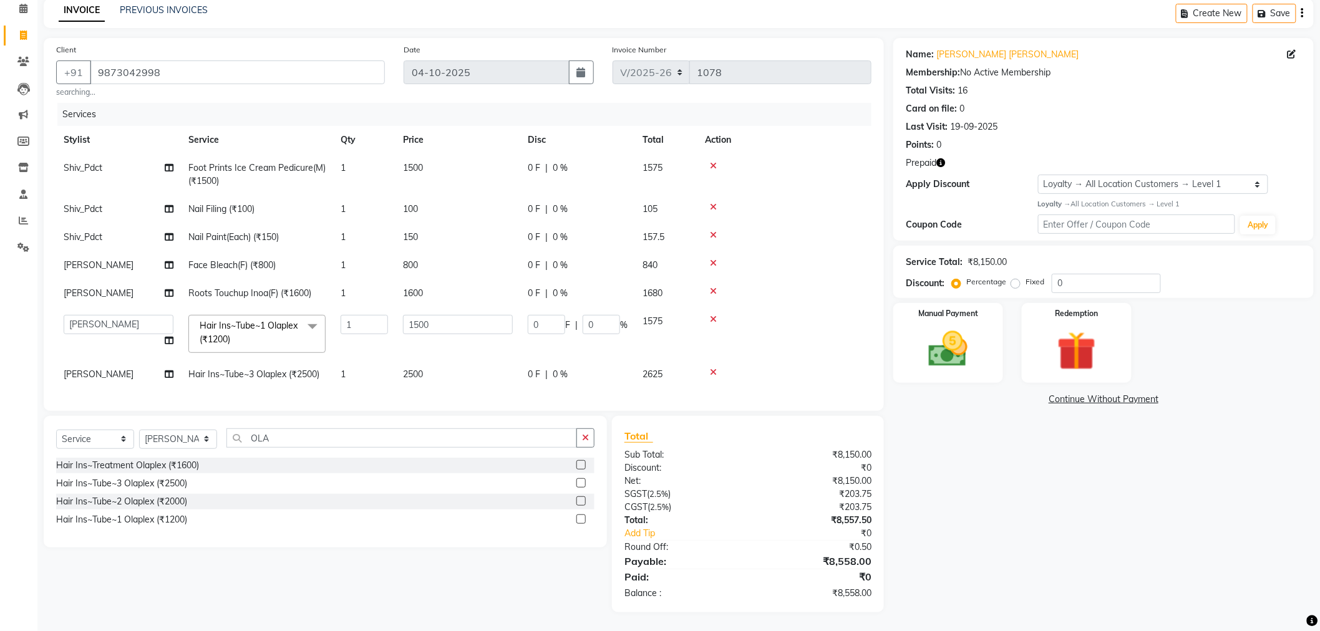
click at [428, 378] on td "2500" at bounding box center [457, 374] width 125 height 28
select select "87309"
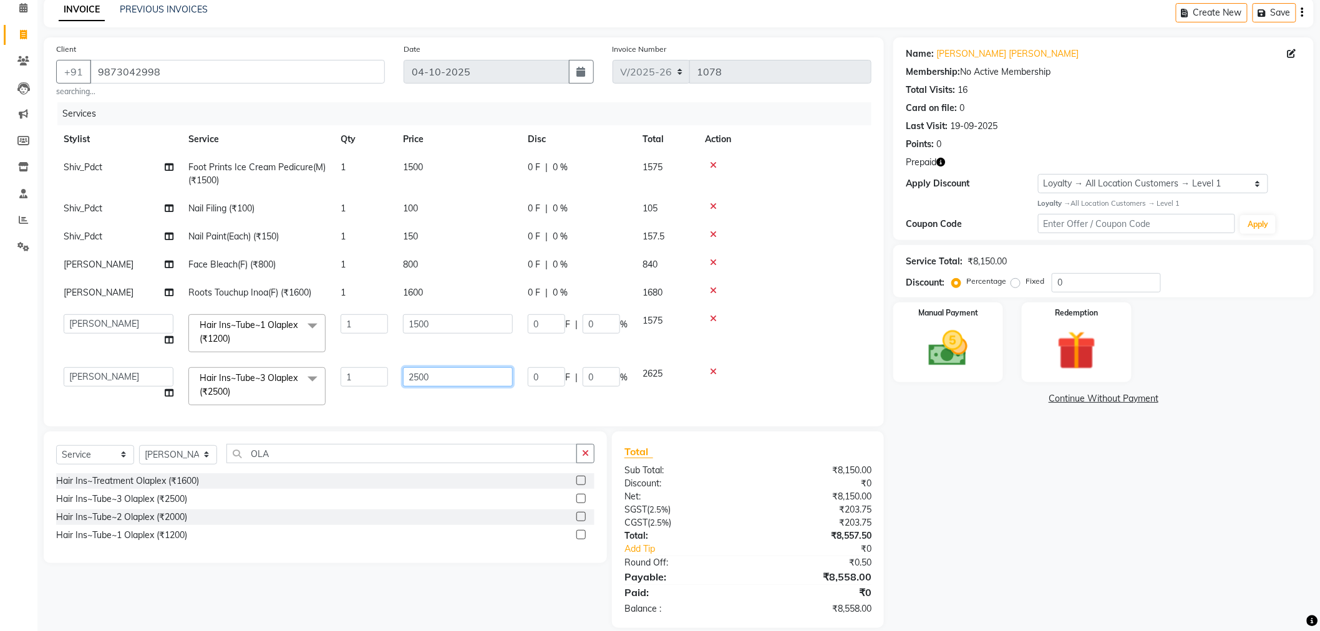
drag, startPoint x: 447, startPoint y: 380, endPoint x: 286, endPoint y: 383, distance: 160.9
click at [299, 383] on tr "Aakash_Pdct Afsar Ahmad Ashmita Ayesha Bobby_Asst Bobby_Khan Counter_Sales Kama…" at bounding box center [463, 386] width 815 height 53
type input "3500"
click at [1037, 475] on div "Name: Rachel Rachel Membership: No Active Membership Total Visits: 16 Card on f…" at bounding box center [1108, 332] width 430 height 591
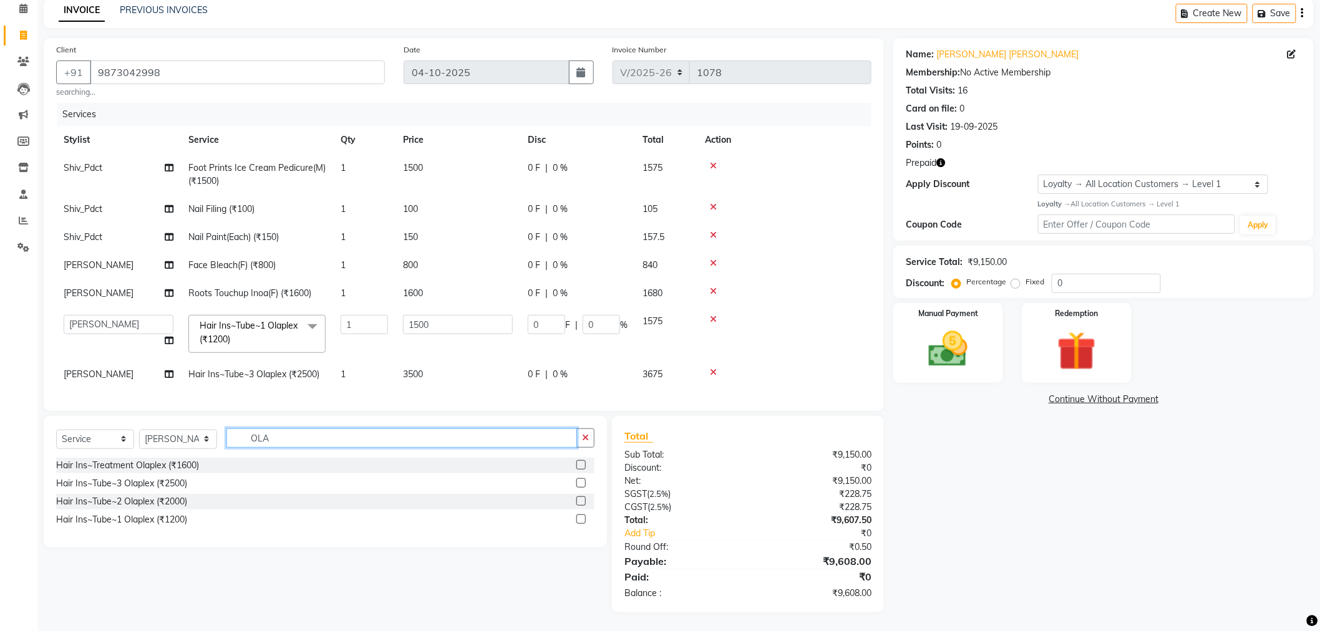
drag, startPoint x: 291, startPoint y: 442, endPoint x: 205, endPoint y: 435, distance: 87.0
click at [214, 437] on div "Select Service Product Membership Package Voucher Prepaid Gift Card Select Styl…" at bounding box center [325, 442] width 538 height 29
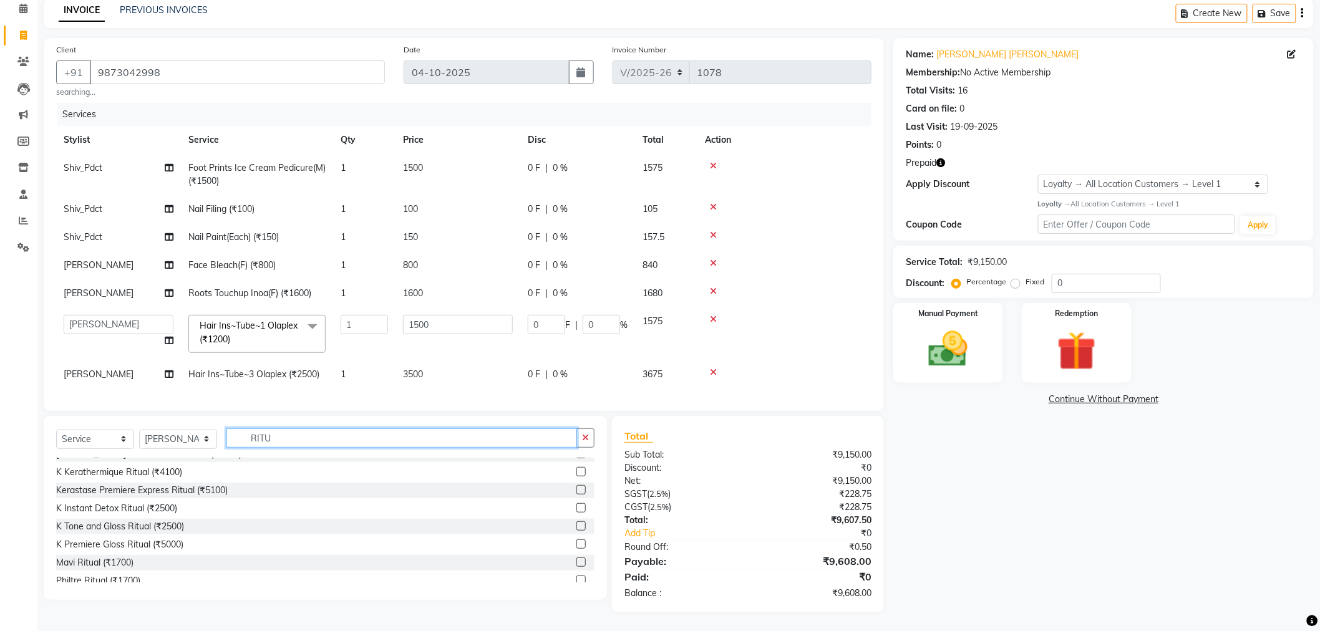
scroll to position [138, 0]
type input "RITU"
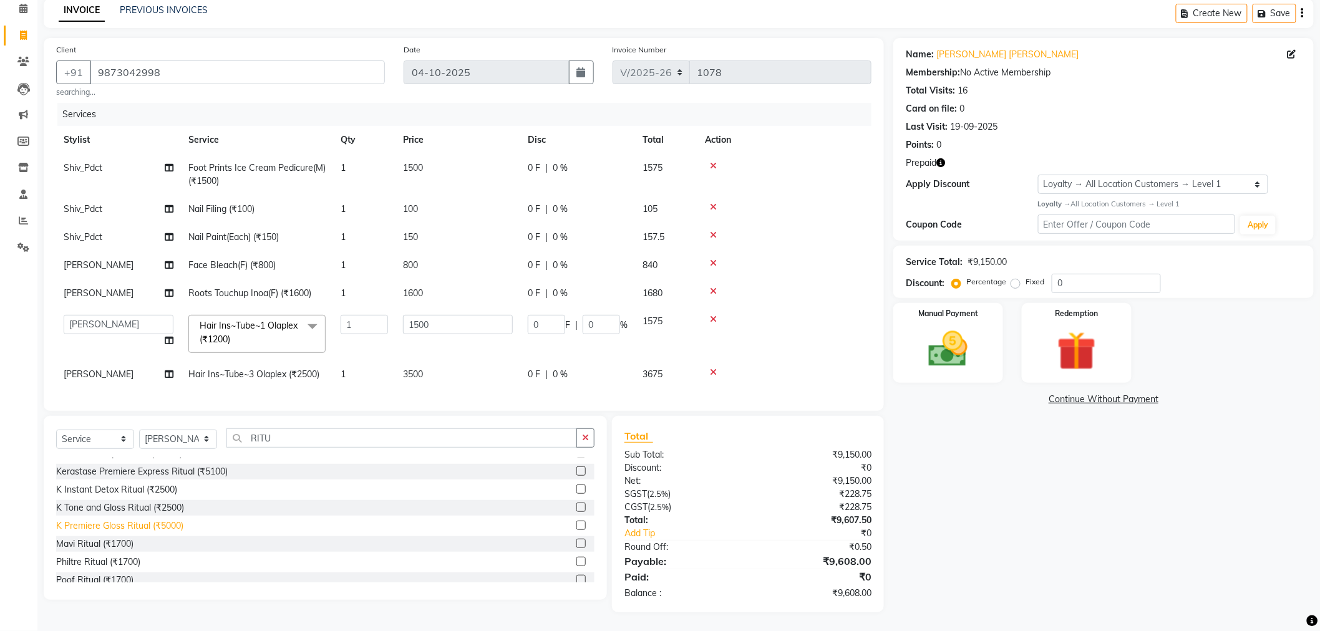
click at [171, 528] on div "K Premiere Gloss Ritual (₹5000)" at bounding box center [119, 525] width 127 height 13
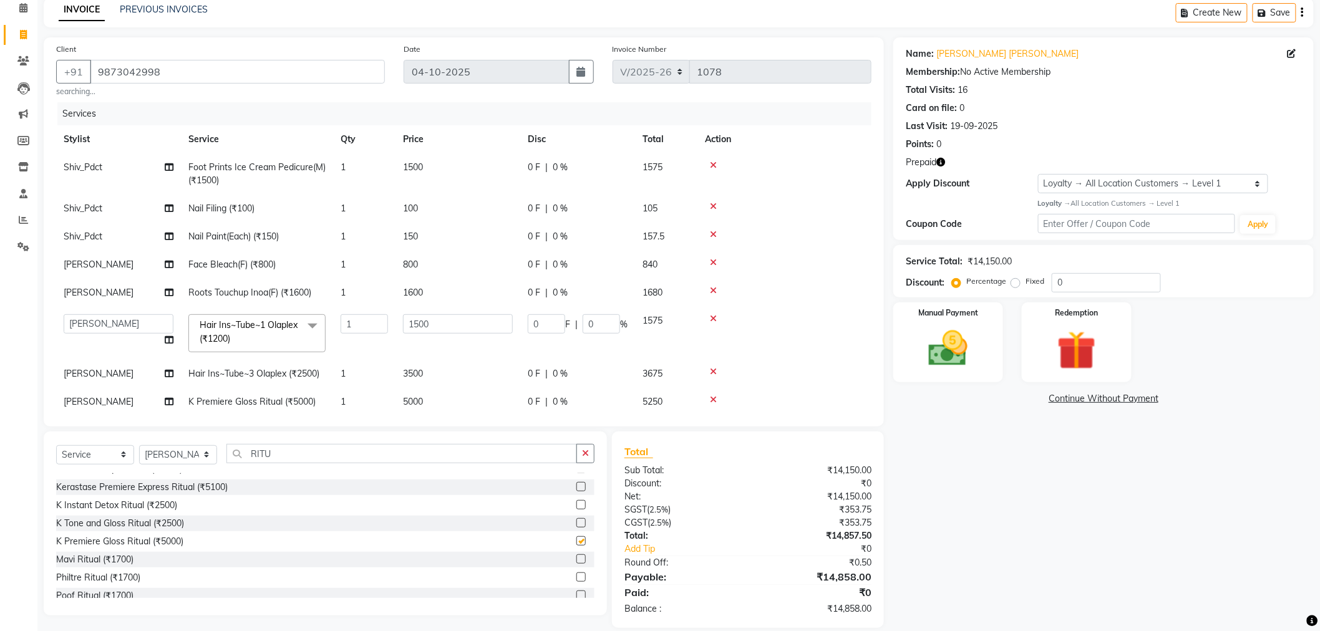
checkbox input "false"
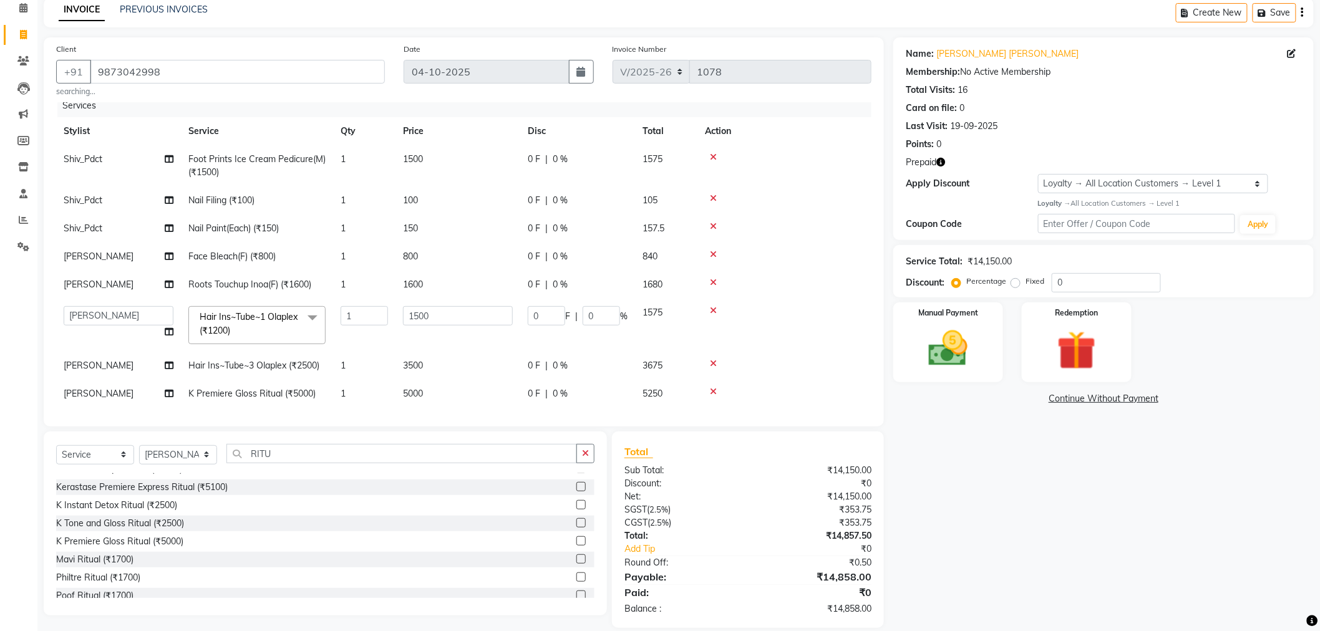
scroll to position [22, 0]
click at [419, 376] on td "5000" at bounding box center [457, 390] width 125 height 28
select select "87309"
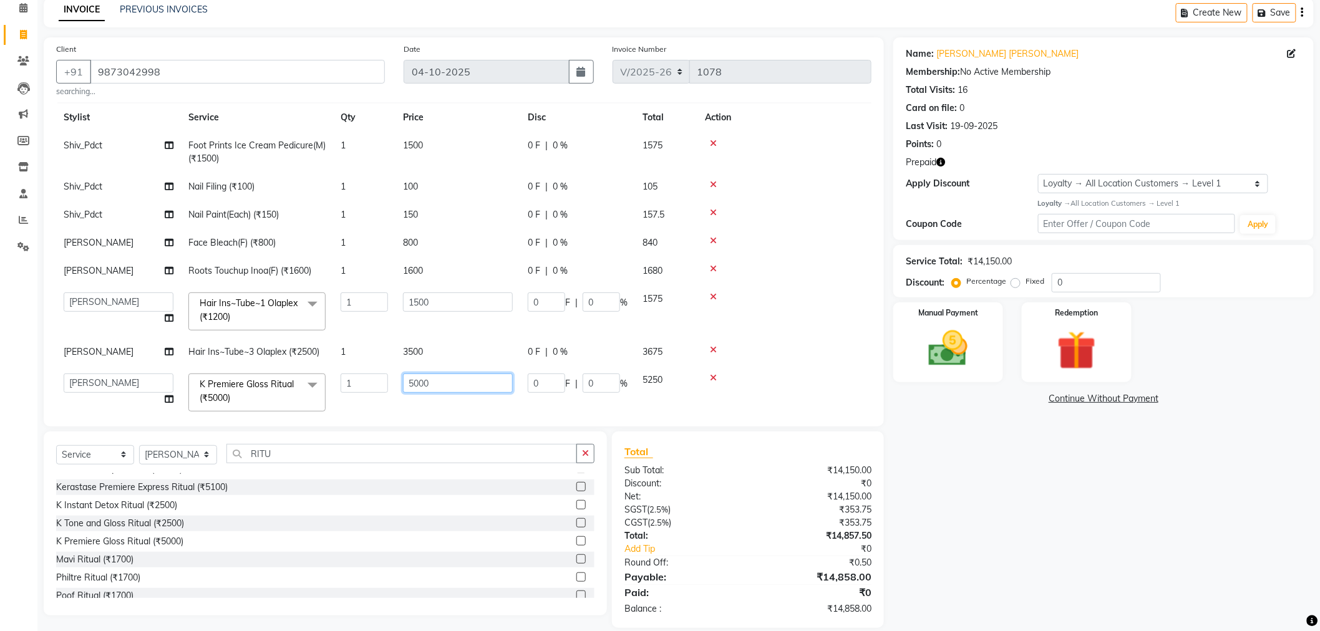
drag, startPoint x: 431, startPoint y: 389, endPoint x: 187, endPoint y: 354, distance: 246.3
click at [277, 392] on tr "Aakash_Pdct Afsar Ahmad Ashmita Ayesha Bobby_Asst Bobby_Khan Counter_Sales Kama…" at bounding box center [463, 392] width 815 height 53
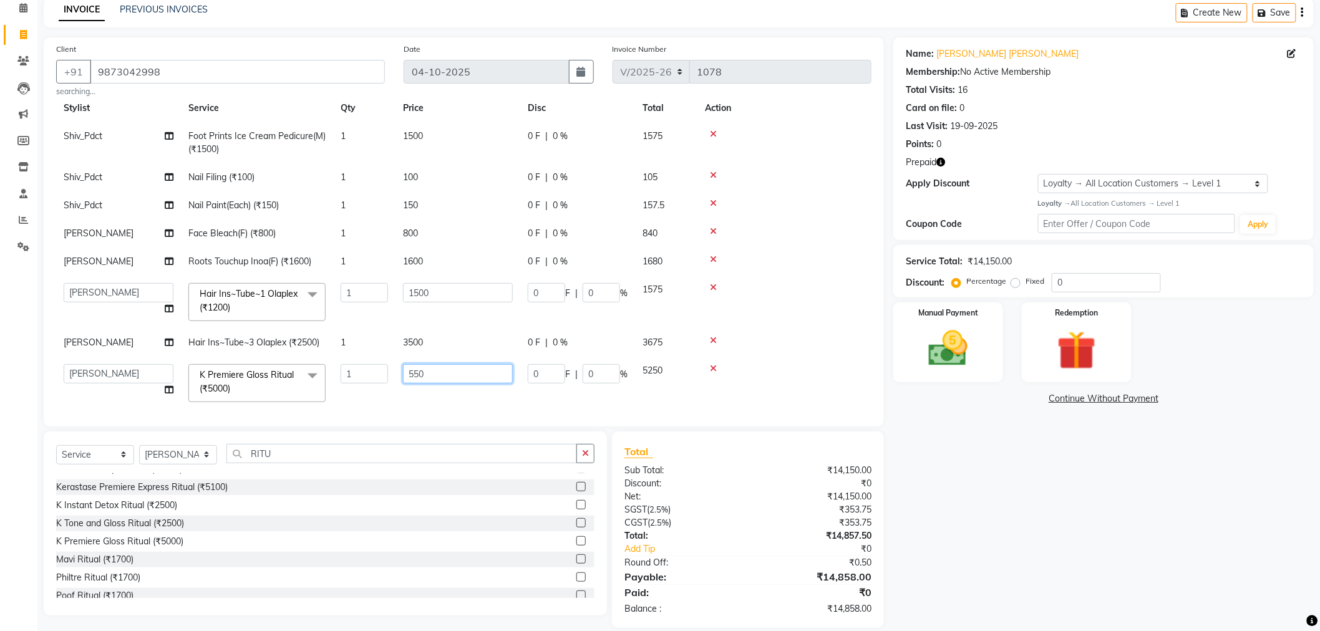
type input "5500"
click at [980, 518] on div "Name: Rachel Rachel Membership: No Active Membership Total Visits: 16 Card on f…" at bounding box center [1108, 332] width 430 height 591
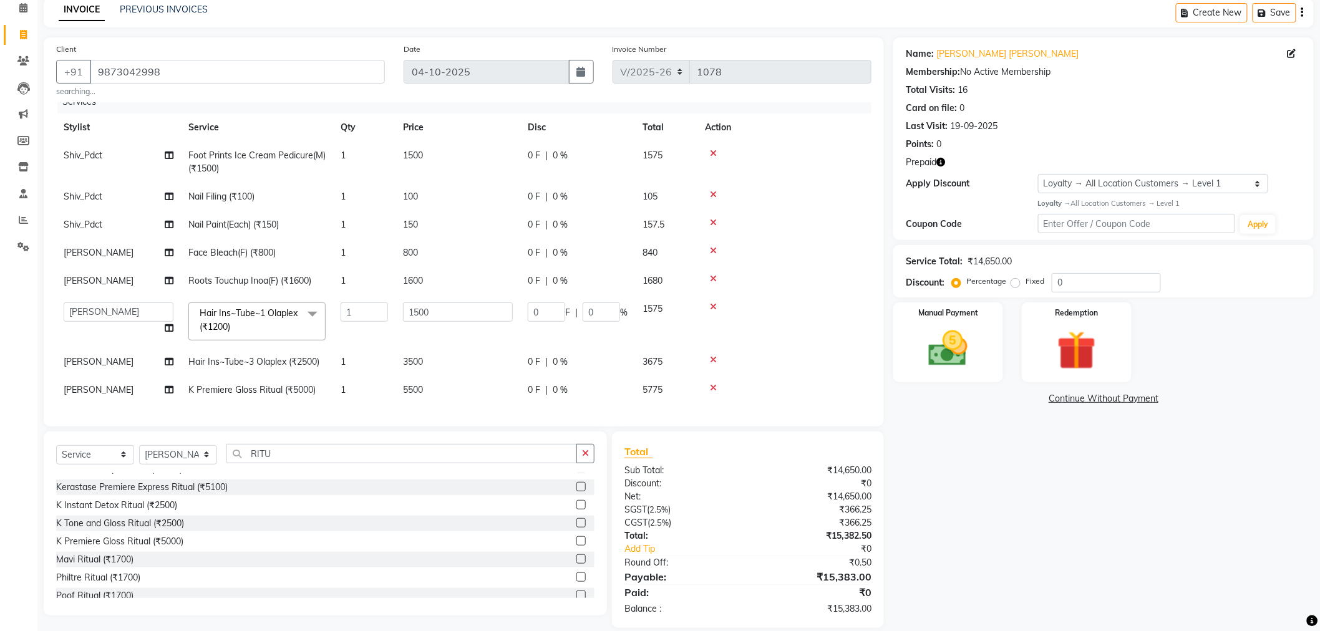
scroll to position [22, 0]
click at [1078, 324] on div "Redemption" at bounding box center [1077, 342] width 114 height 83
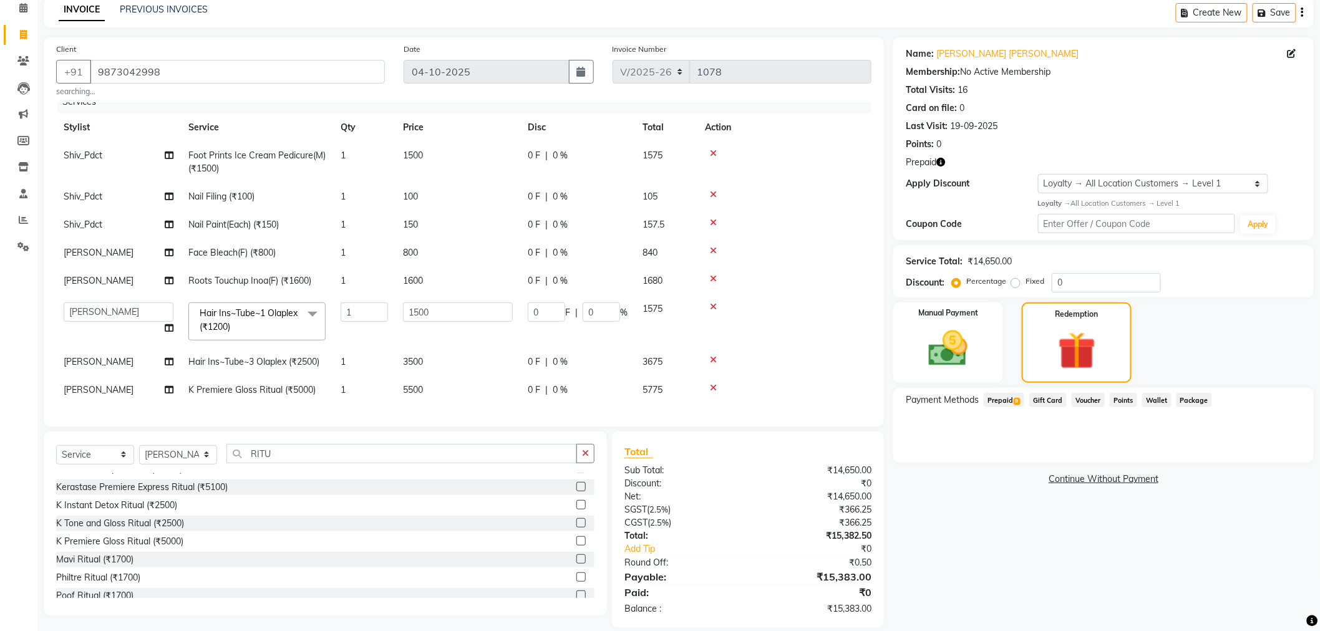
click at [1008, 401] on span "Prepaid 9" at bounding box center [1003, 400] width 41 height 14
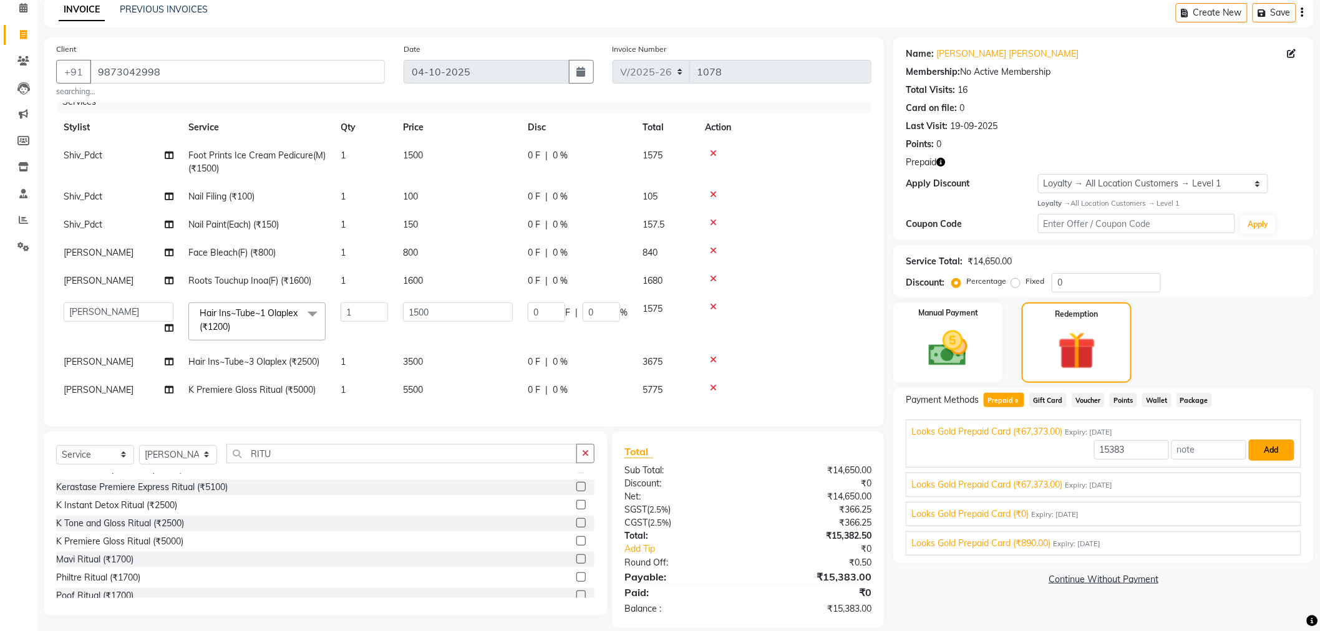
click at [1283, 447] on button "Add" at bounding box center [1272, 450] width 46 height 21
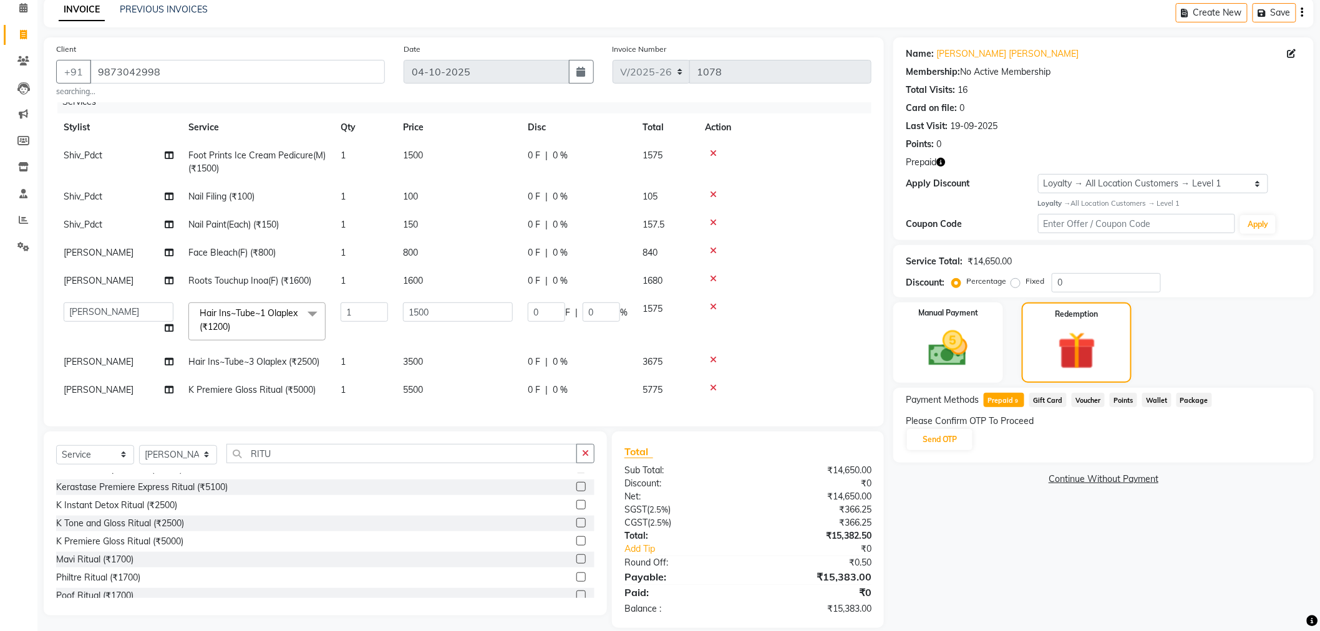
click at [1270, 452] on div "Payment Methods Prepaid 9 Gift Card Voucher Points Wallet Package Please Confir…" at bounding box center [1103, 425] width 420 height 75
click at [977, 433] on div "Please Confirm OTP To Proceed Send OTP" at bounding box center [1103, 433] width 395 height 37
click at [950, 438] on button "Send OTP" at bounding box center [939, 439] width 65 height 21
click at [959, 438] on div "Please Confirm OTP To Proceed Send OTP" at bounding box center [1103, 433] width 395 height 37
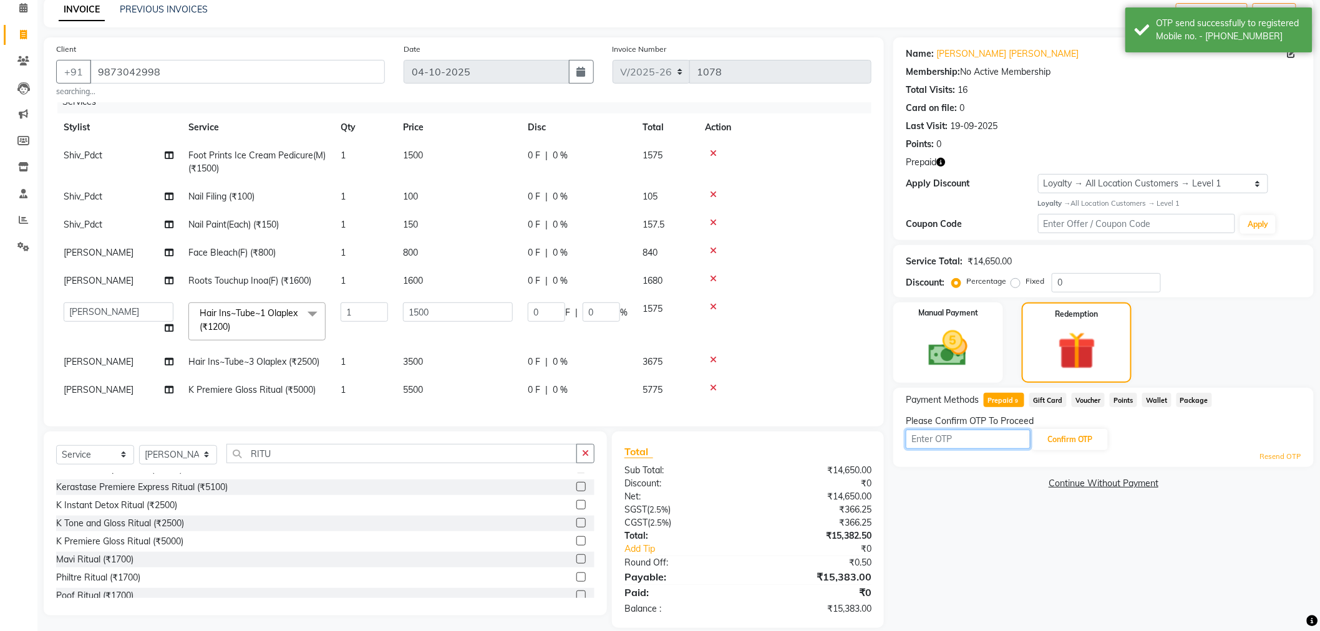
click at [959, 438] on input "text" at bounding box center [968, 439] width 125 height 19
type input "9350"
click at [1079, 440] on button "Confirm OTP" at bounding box center [1070, 439] width 76 height 21
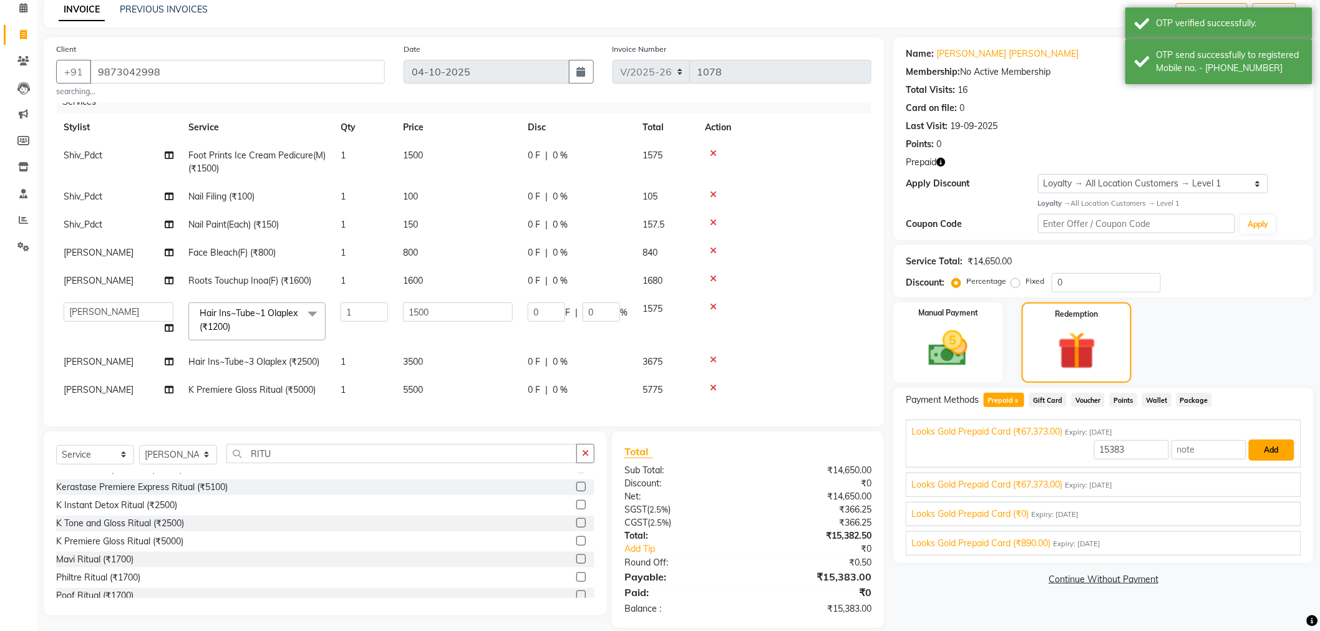
click at [1249, 451] on button "Add" at bounding box center [1272, 450] width 46 height 21
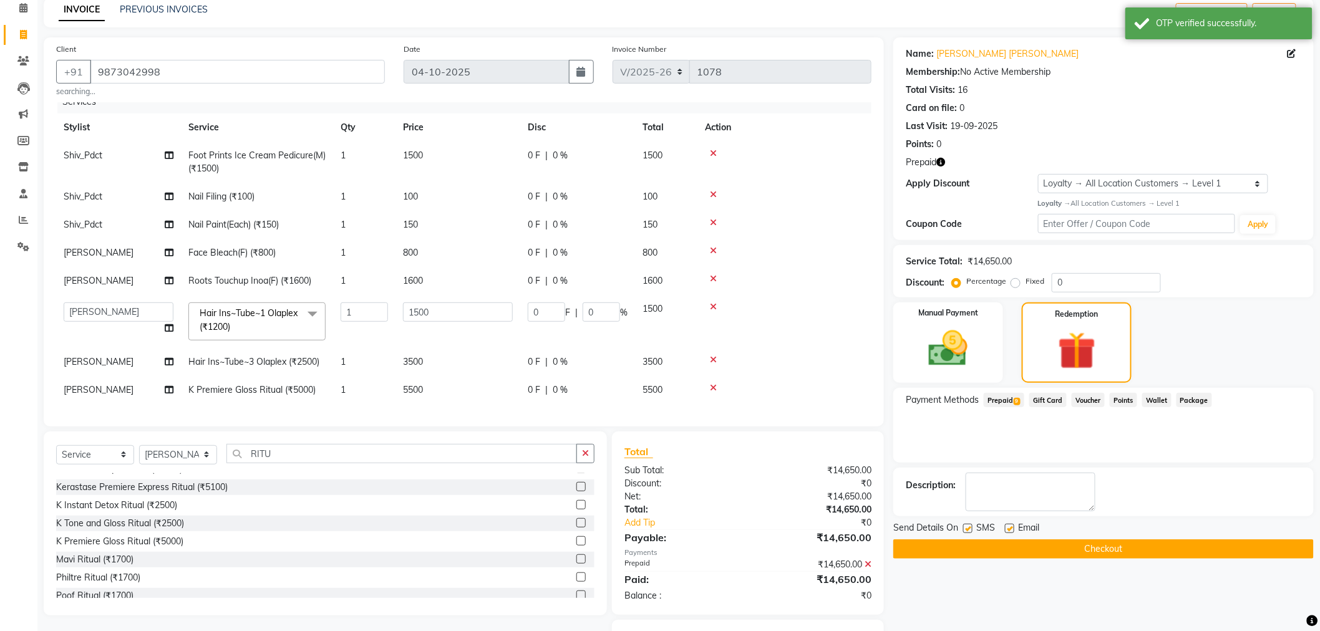
click at [1120, 556] on button "Checkout" at bounding box center [1103, 548] width 420 height 19
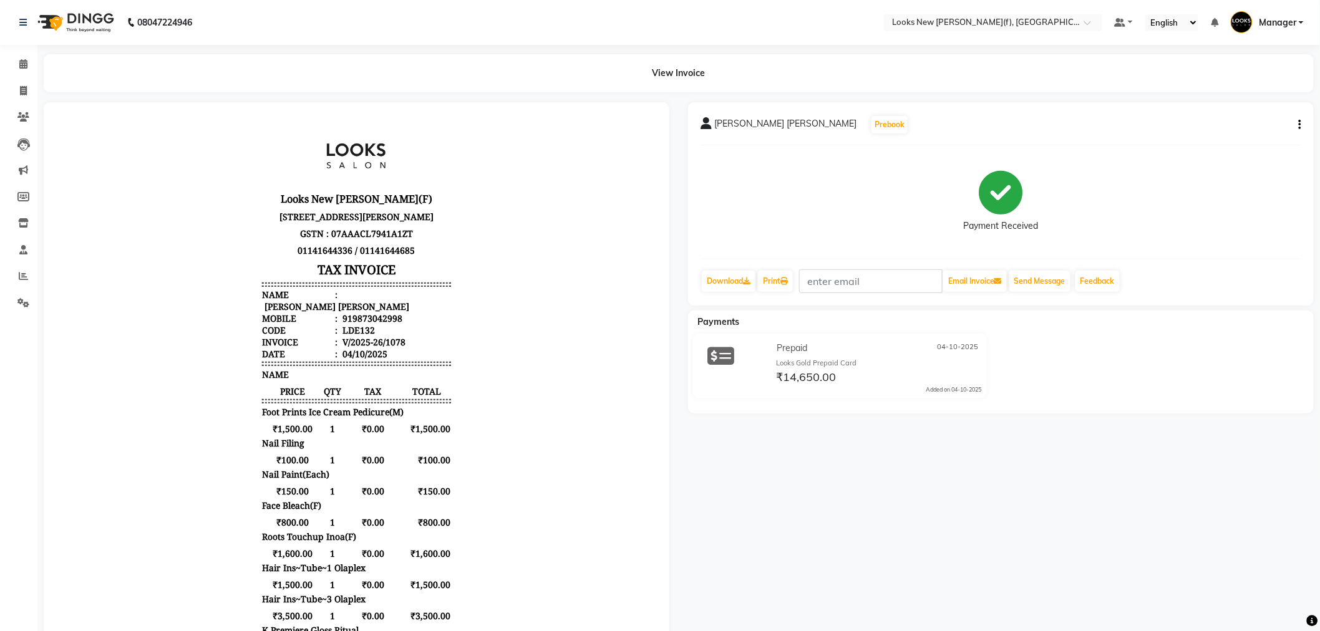
click at [82, 29] on img at bounding box center [74, 22] width 85 height 35
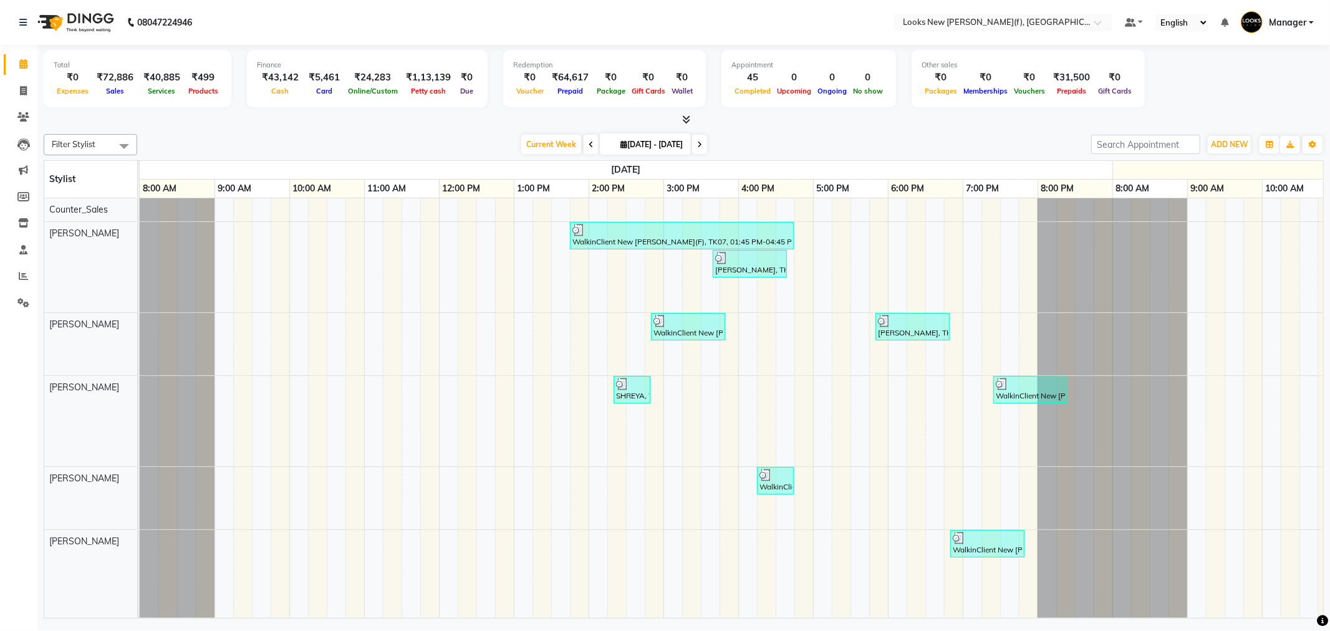
click at [90, 35] on img at bounding box center [74, 22] width 85 height 35
click at [22, 89] on icon at bounding box center [23, 90] width 7 height 9
select select "service"
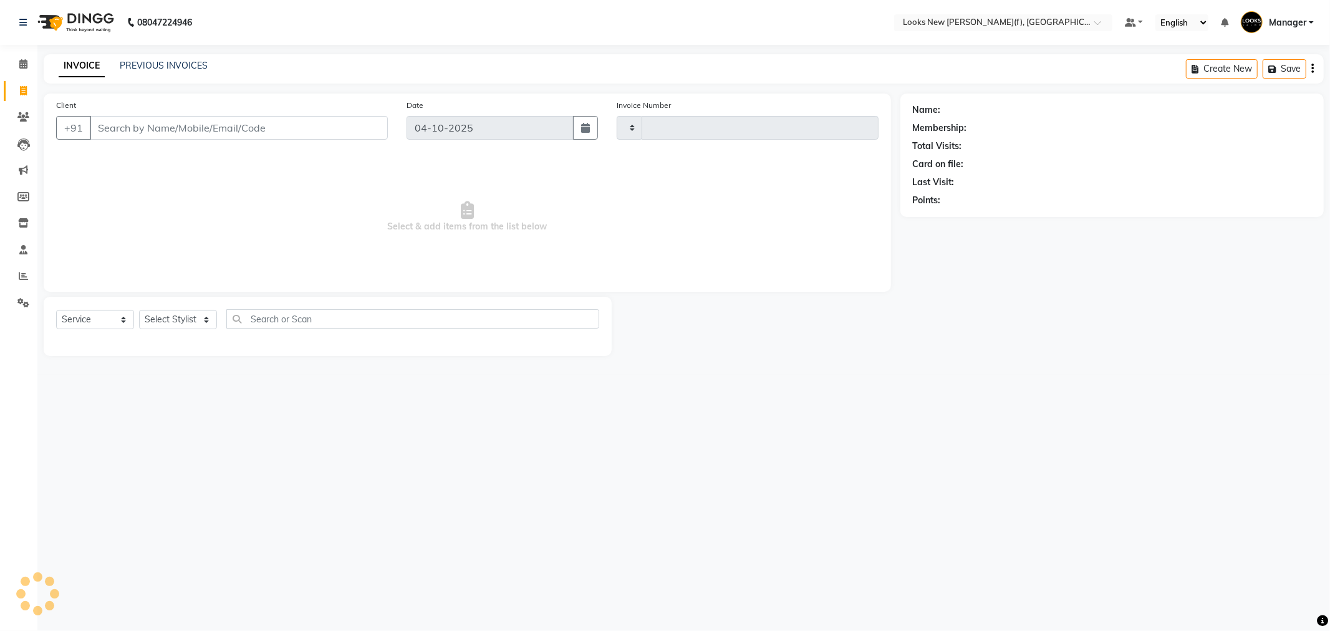
type input "1072"
select select "8659"
click at [169, 316] on select "Select Stylist Aakash_Pdct [PERSON_NAME] [PERSON_NAME] [PERSON_NAME] Counter_Sa…" at bounding box center [178, 319] width 78 height 19
select select "87334"
click at [139, 311] on select "Select Stylist Aakash_Pdct [PERSON_NAME] [PERSON_NAME] [PERSON_NAME] Counter_Sa…" at bounding box center [178, 319] width 78 height 19
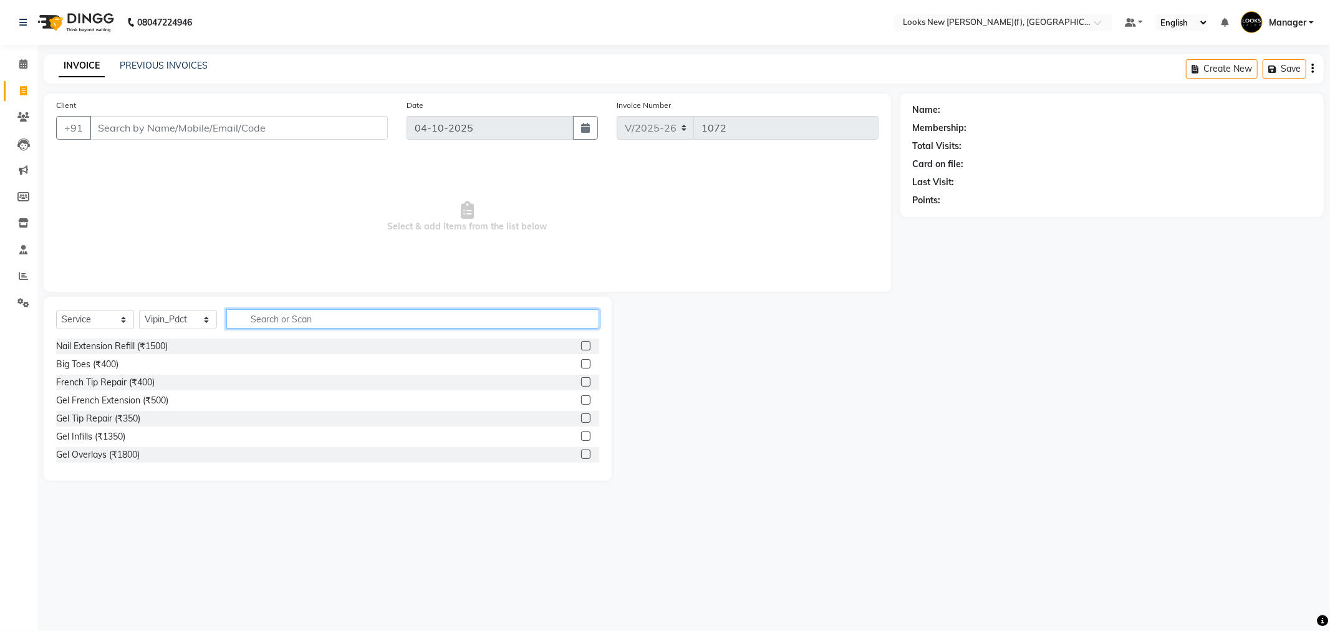
click at [336, 311] on input "text" at bounding box center [412, 318] width 373 height 19
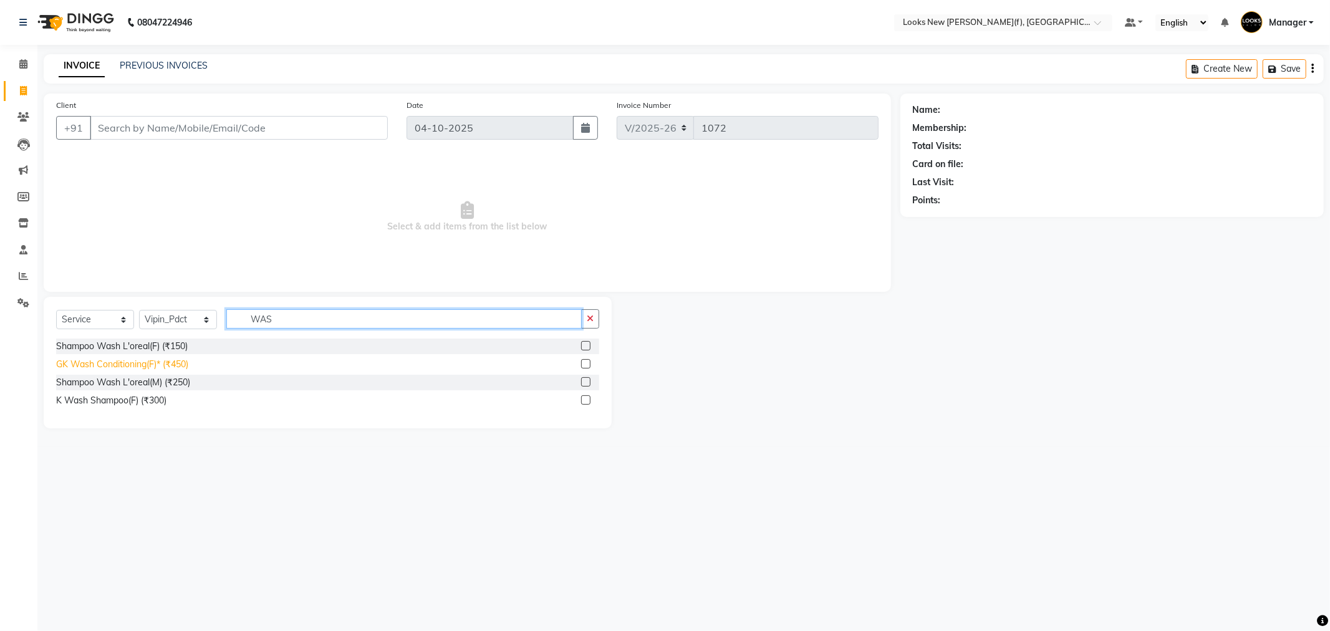
type input "WAS"
click at [122, 360] on div "GK Wash Conditioning(F)* (₹450)" at bounding box center [122, 364] width 132 height 13
checkbox input "false"
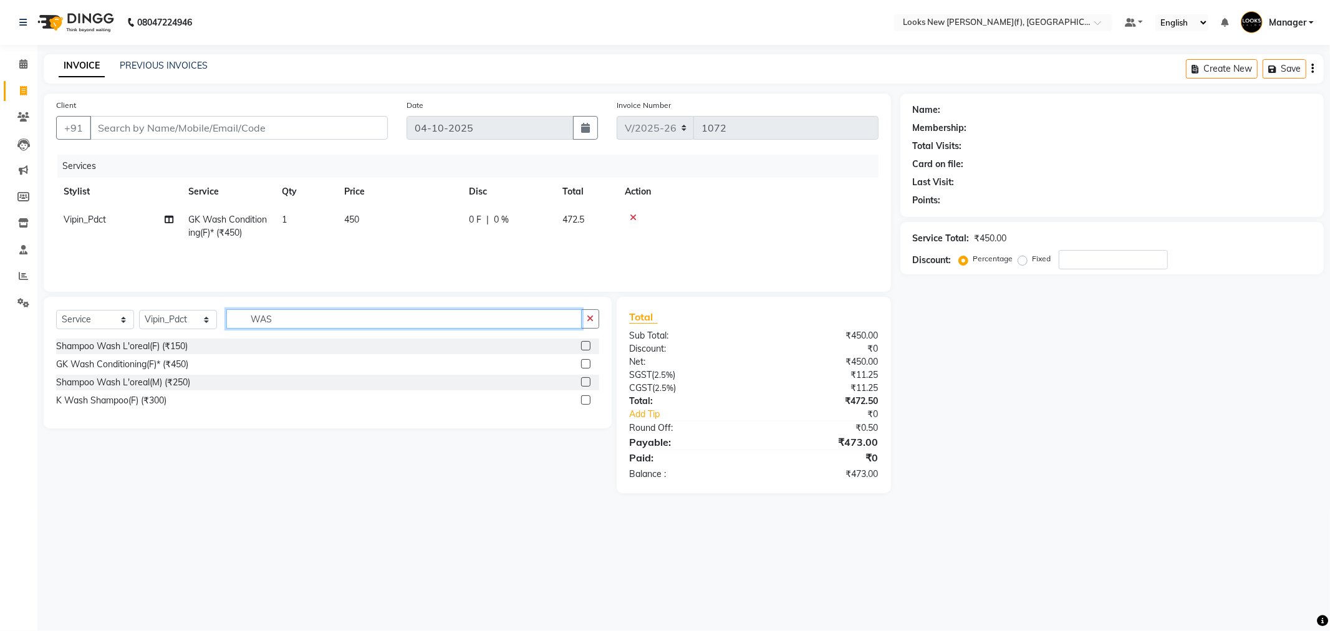
drag, startPoint x: 318, startPoint y: 321, endPoint x: 194, endPoint y: 315, distance: 124.2
click at [194, 315] on div "Select Service Product Membership Package Voucher Prepaid Gift Card Select Styl…" at bounding box center [327, 323] width 543 height 29
type input "[PERSON_NAME]"
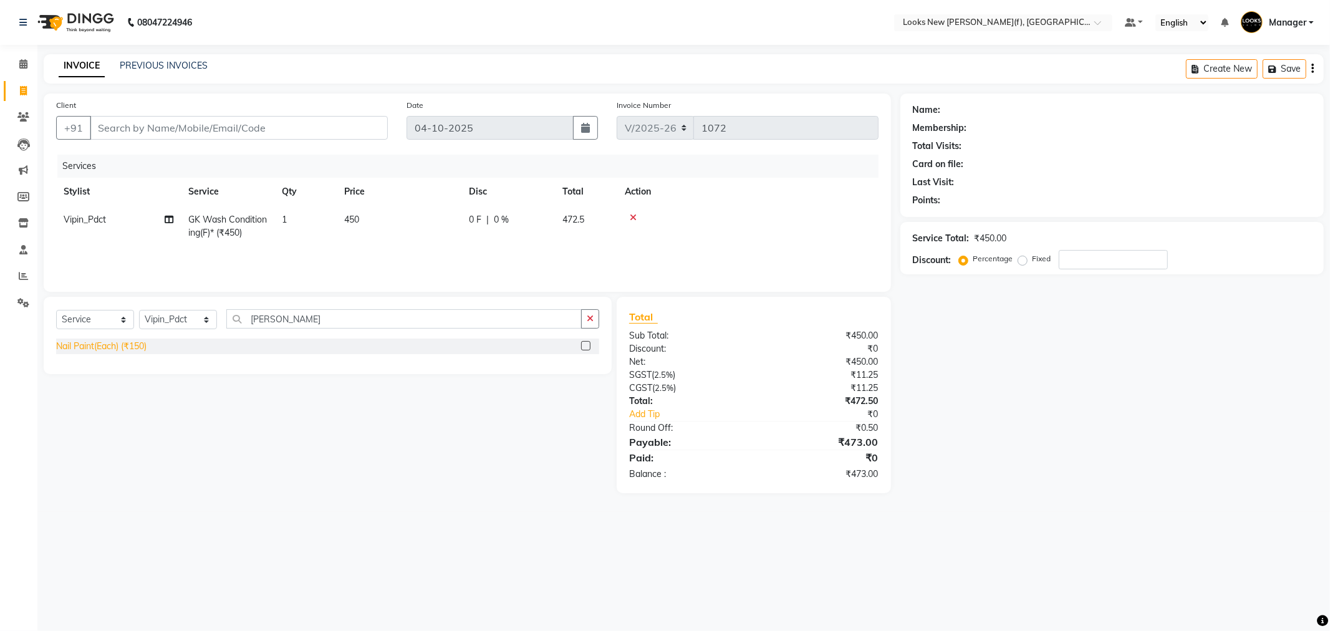
click at [109, 350] on div "Nail Paint(Each) (₹150)" at bounding box center [101, 346] width 90 height 13
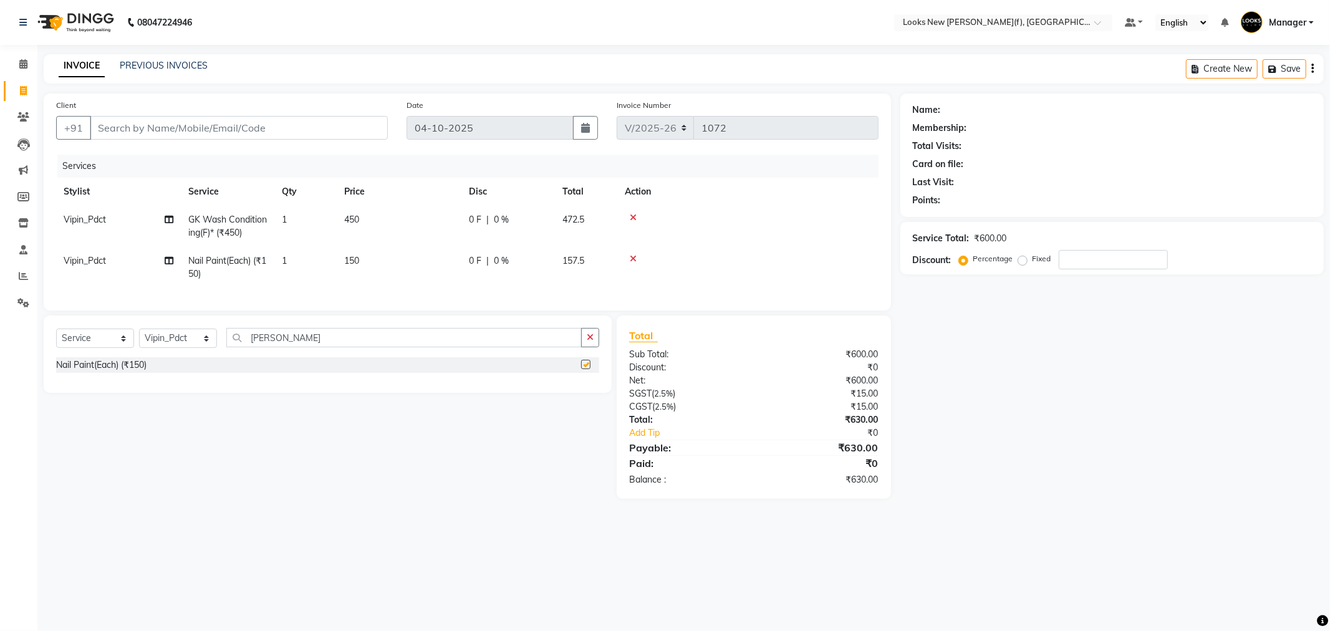
checkbox input "false"
drag, startPoint x: 187, startPoint y: 352, endPoint x: 190, endPoint y: 341, distance: 11.7
click at [187, 348] on select "Select Stylist Aakash_Pdct [PERSON_NAME] [PERSON_NAME] [PERSON_NAME] Counter_Sa…" at bounding box center [178, 338] width 78 height 19
select select "87319"
click at [139, 339] on select "Select Stylist Aakash_Pdct [PERSON_NAME] [PERSON_NAME] [PERSON_NAME] Counter_Sa…" at bounding box center [178, 338] width 78 height 19
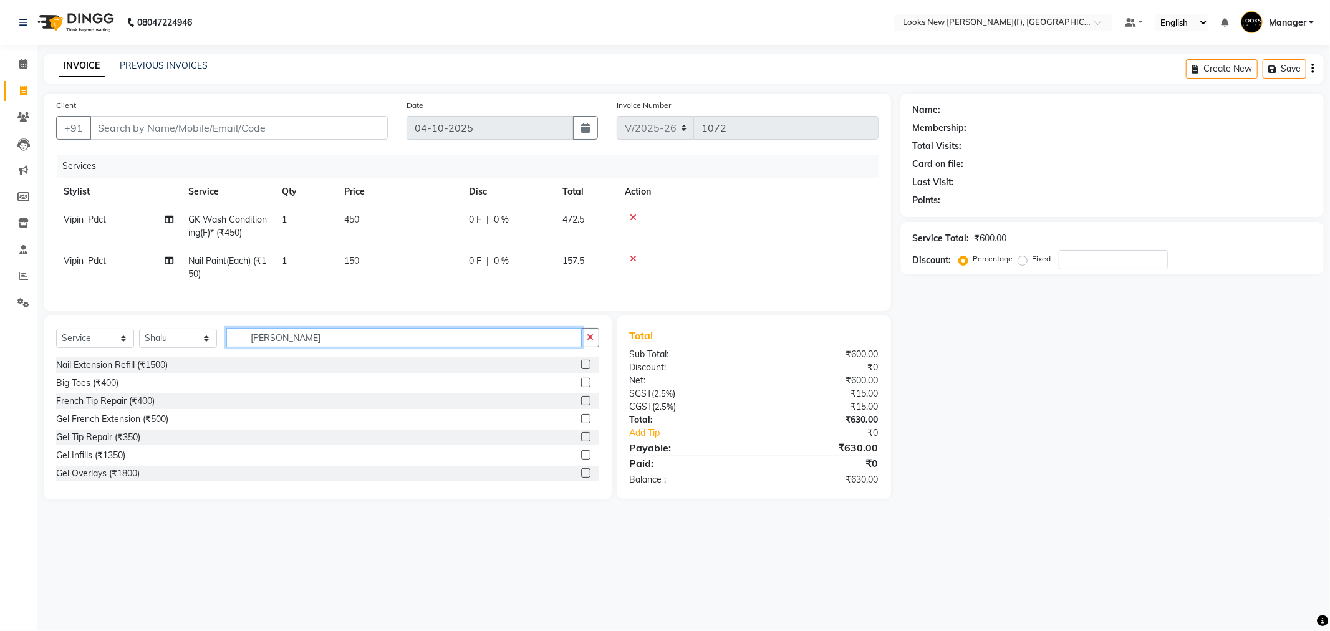
drag, startPoint x: 271, startPoint y: 343, endPoint x: 228, endPoint y: 346, distance: 43.1
click at [228, 346] on input "[PERSON_NAME]" at bounding box center [403, 337] width 355 height 19
type input "EYE"
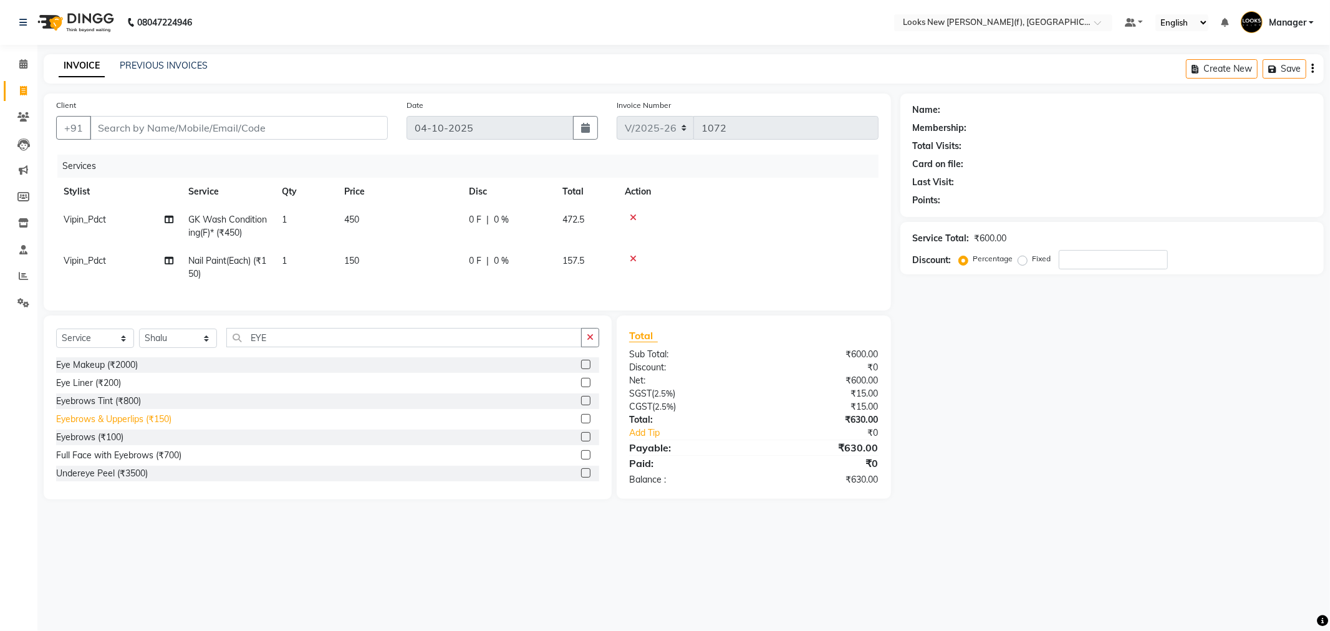
click at [130, 426] on div "Eyebrows & Upperlips (₹150)" at bounding box center [113, 419] width 115 height 13
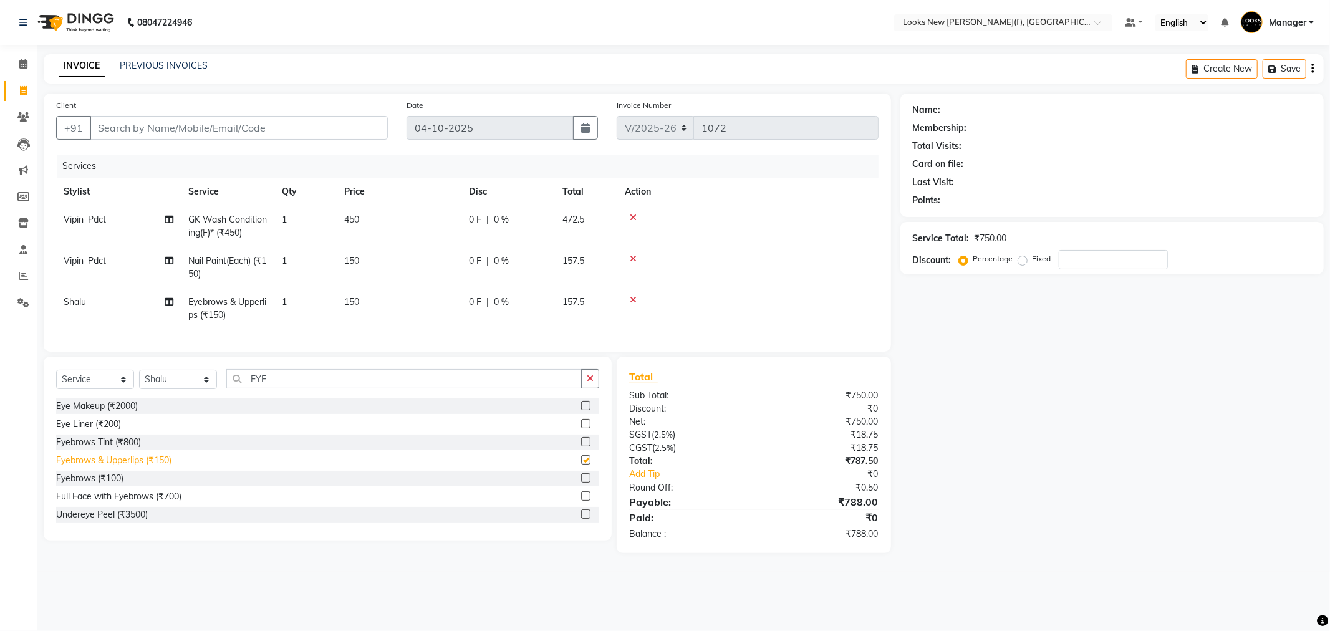
checkbox input "false"
click at [233, 126] on input "Client" at bounding box center [239, 128] width 298 height 24
click at [192, 384] on select "Select Stylist Aakash_Pdct [PERSON_NAME] [PERSON_NAME] [PERSON_NAME] Counter_Sa…" at bounding box center [178, 379] width 78 height 19
select select "87313"
click at [139, 380] on select "Select Stylist Aakash_Pdct [PERSON_NAME] [PERSON_NAME] [PERSON_NAME] Counter_Sa…" at bounding box center [178, 379] width 78 height 19
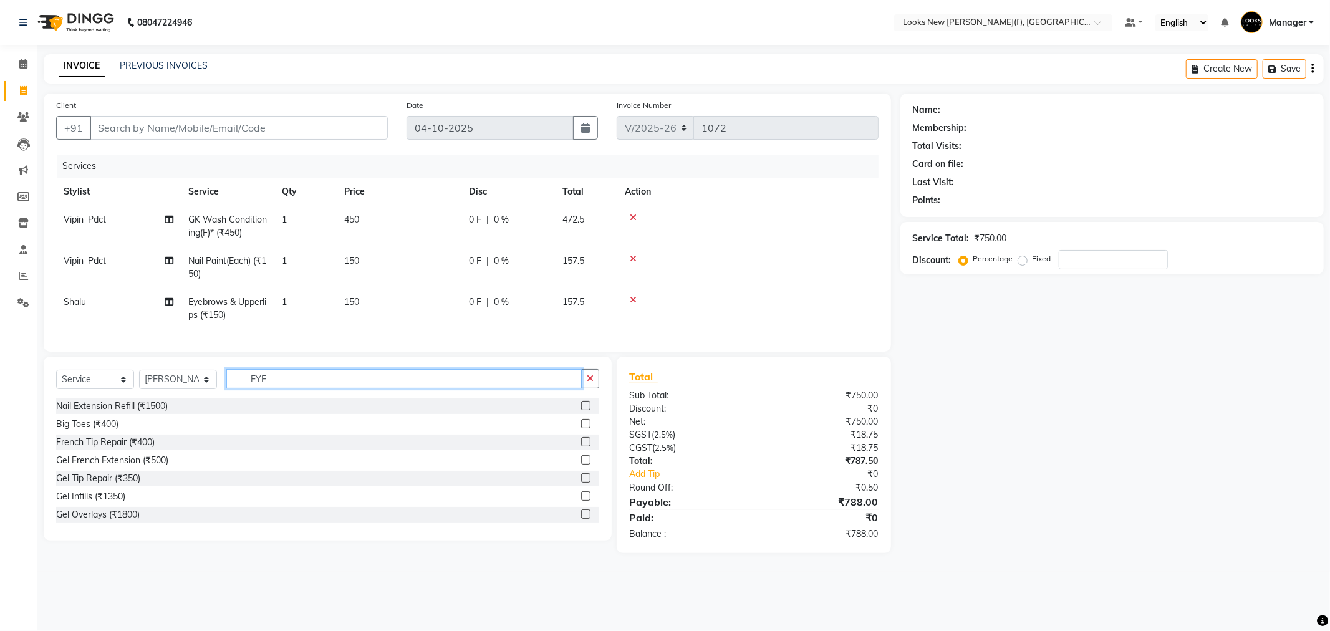
drag, startPoint x: 279, startPoint y: 389, endPoint x: 180, endPoint y: 407, distance: 101.3
click at [181, 399] on div "Select Service Product Membership Package Voucher Prepaid Gift Card Select Styl…" at bounding box center [327, 383] width 543 height 29
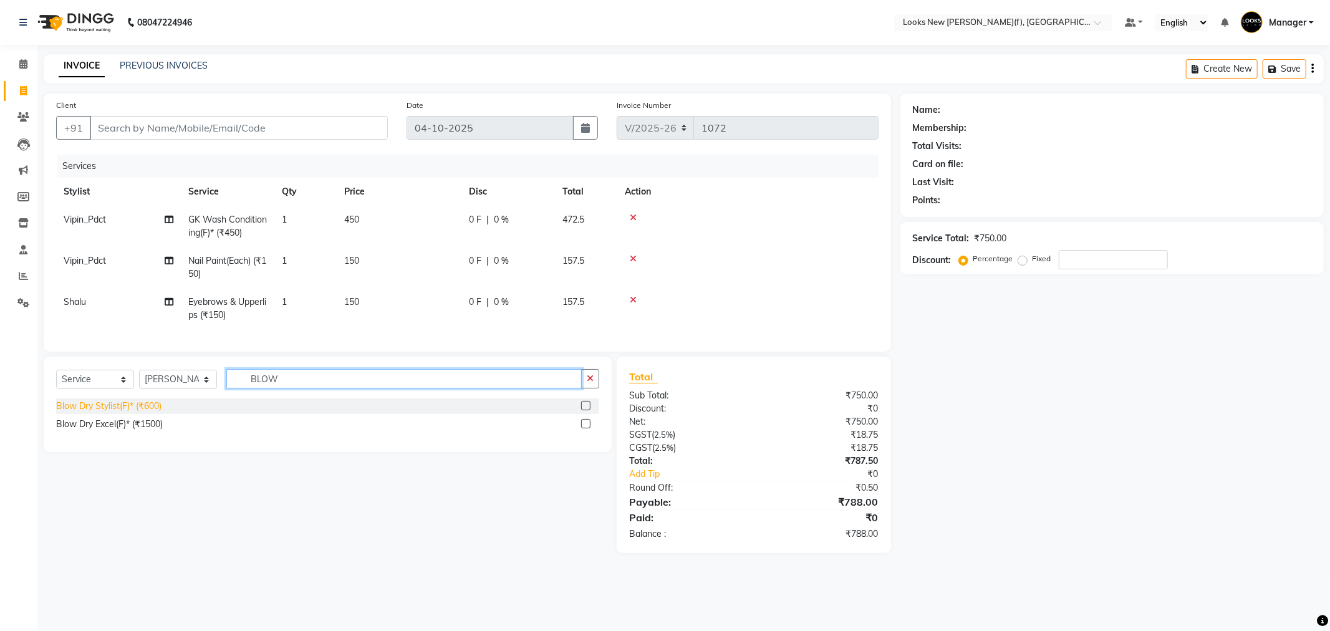
type input "BLOW"
click at [102, 413] on div "Blow Dry Stylist(F)* (₹600)" at bounding box center [108, 406] width 105 height 13
checkbox input "false"
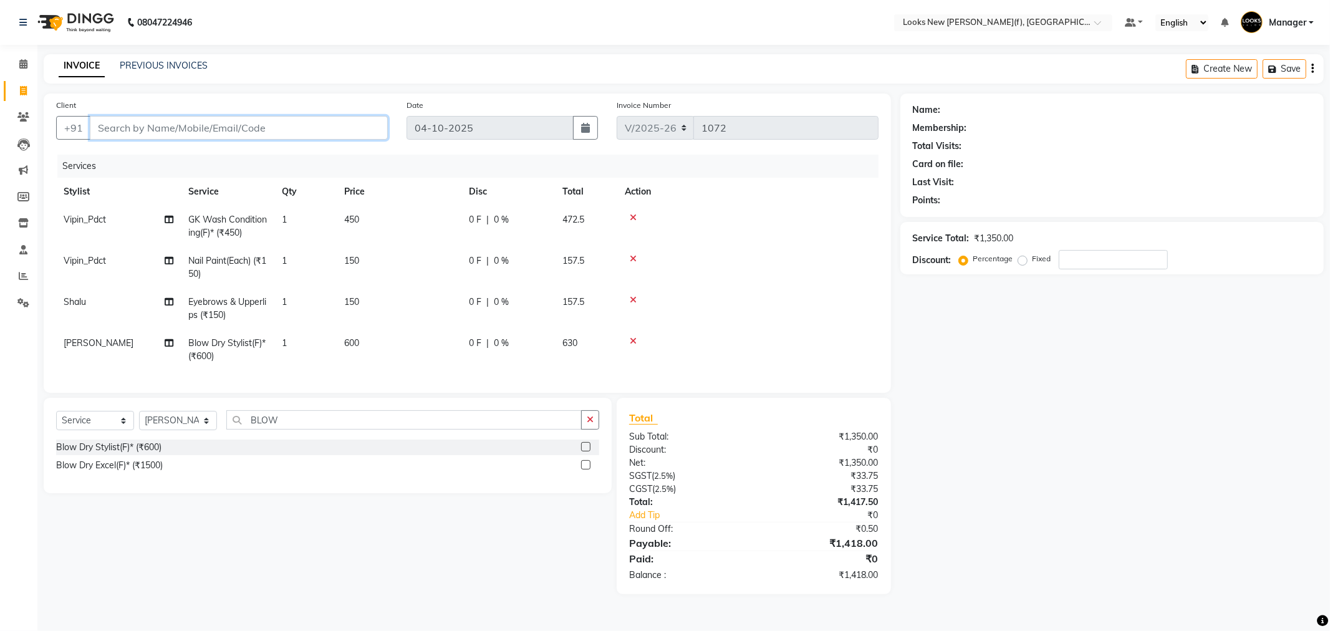
click at [172, 131] on input "Client" at bounding box center [239, 128] width 298 height 24
type input "9"
type input "0"
type input "9810950492"
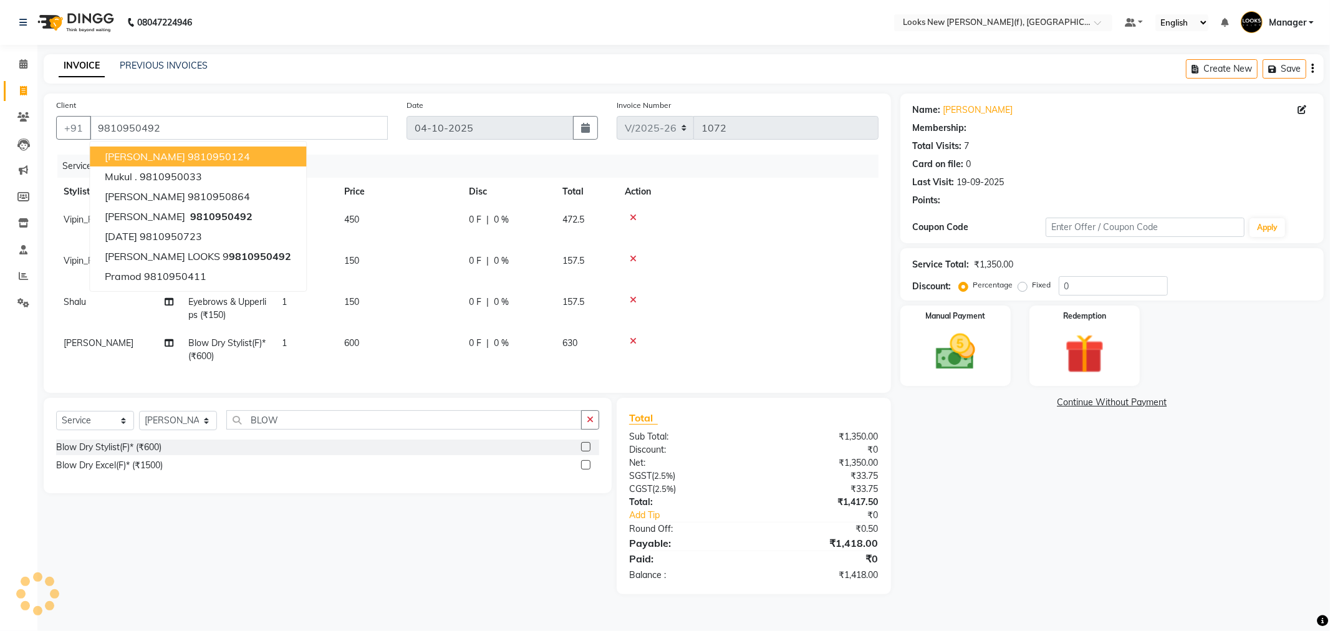
select select "1: Object"
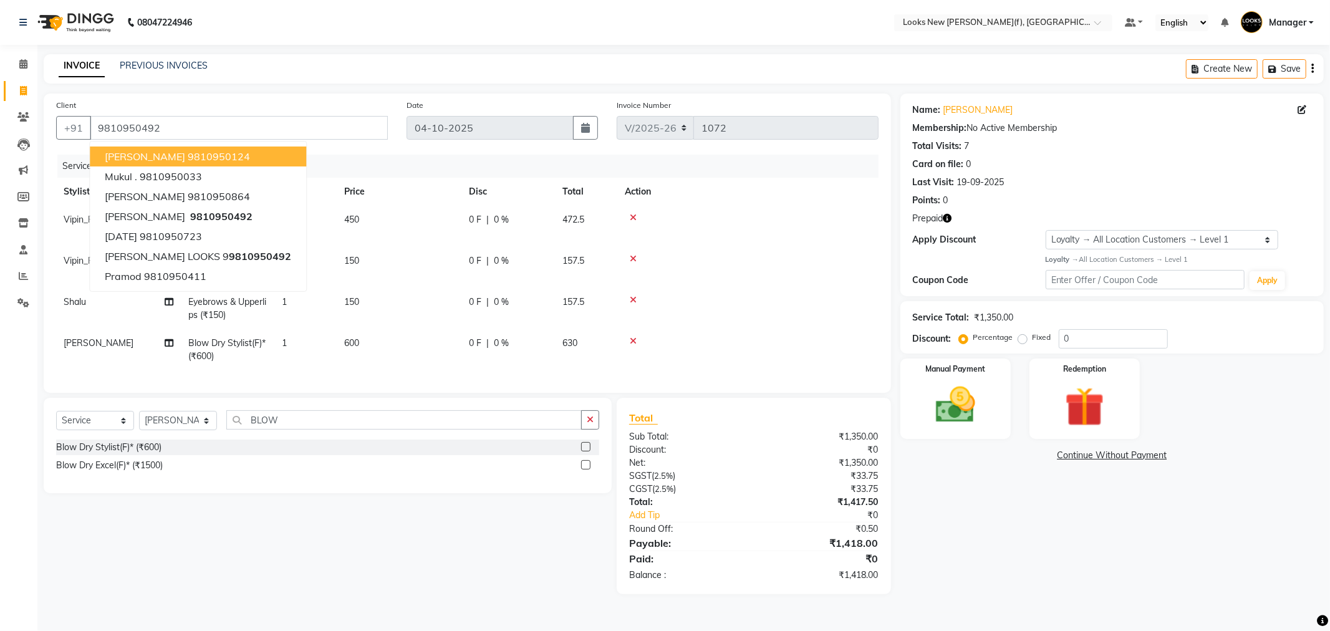
click at [324, 541] on div "Select Service Product Membership Package Voucher Prepaid Gift Card Select Styl…" at bounding box center [322, 496] width 577 height 196
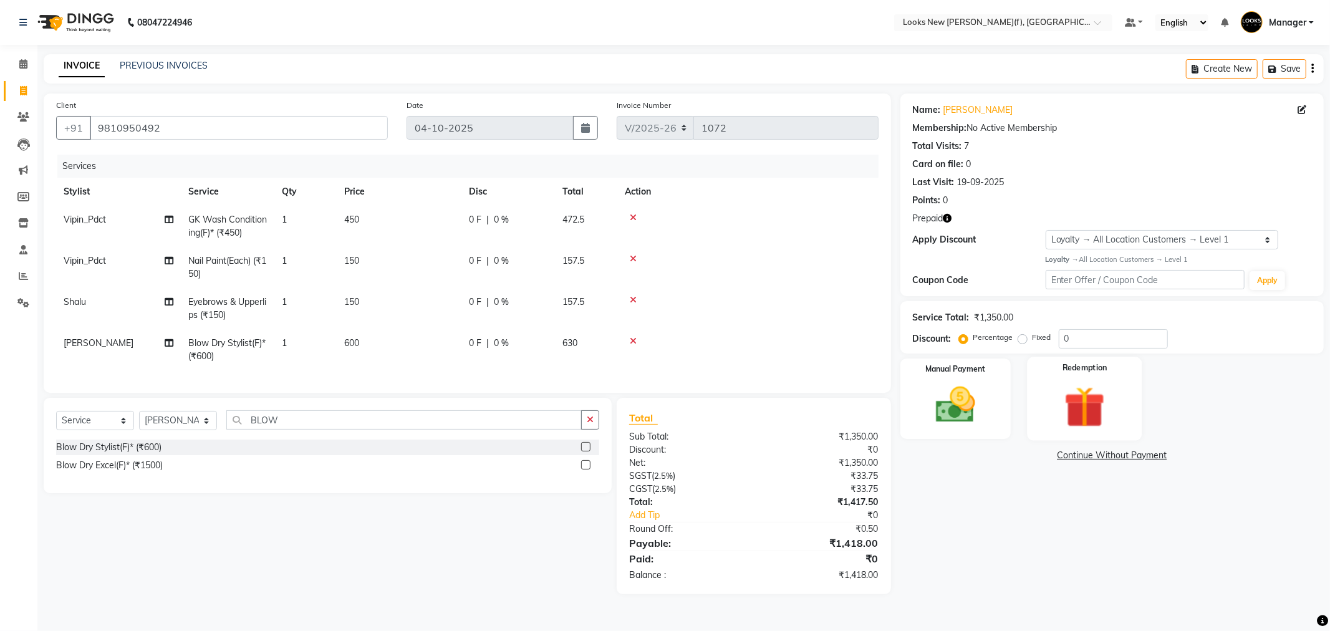
click at [1069, 410] on img at bounding box center [1084, 407] width 67 height 51
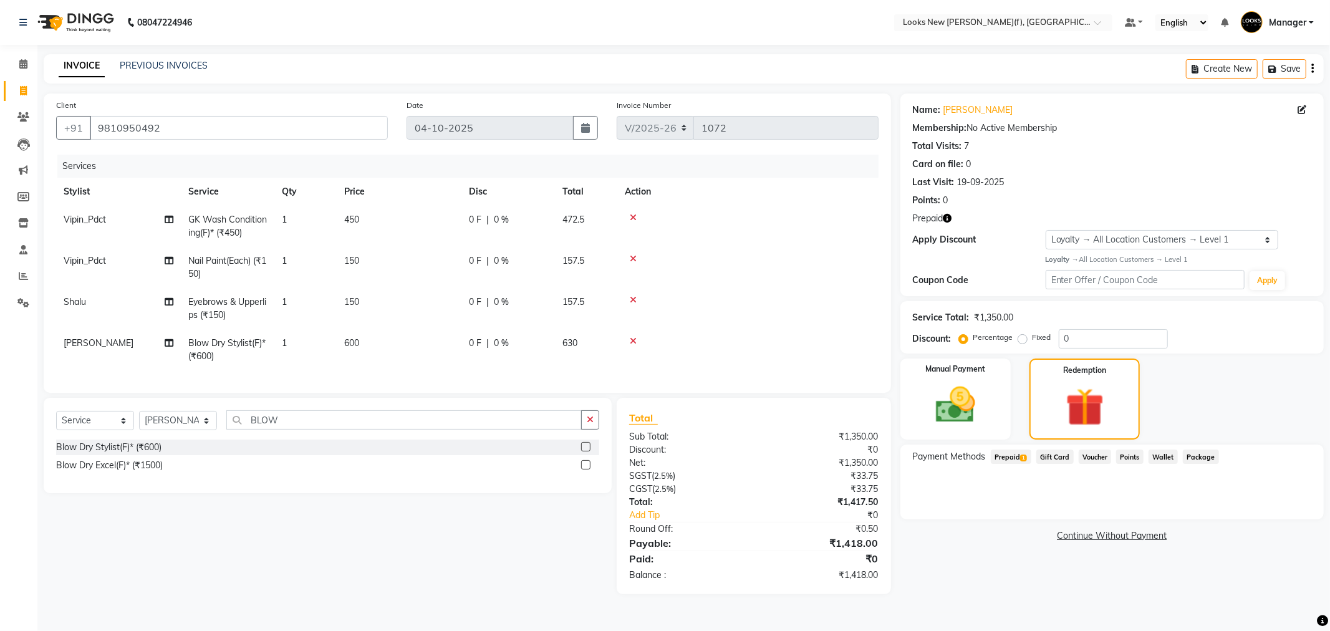
click at [1010, 451] on span "Prepaid 1" at bounding box center [1011, 457] width 41 height 14
click at [1283, 500] on button "Add" at bounding box center [1282, 506] width 46 height 21
click at [940, 494] on button "Send OTP" at bounding box center [946, 496] width 65 height 21
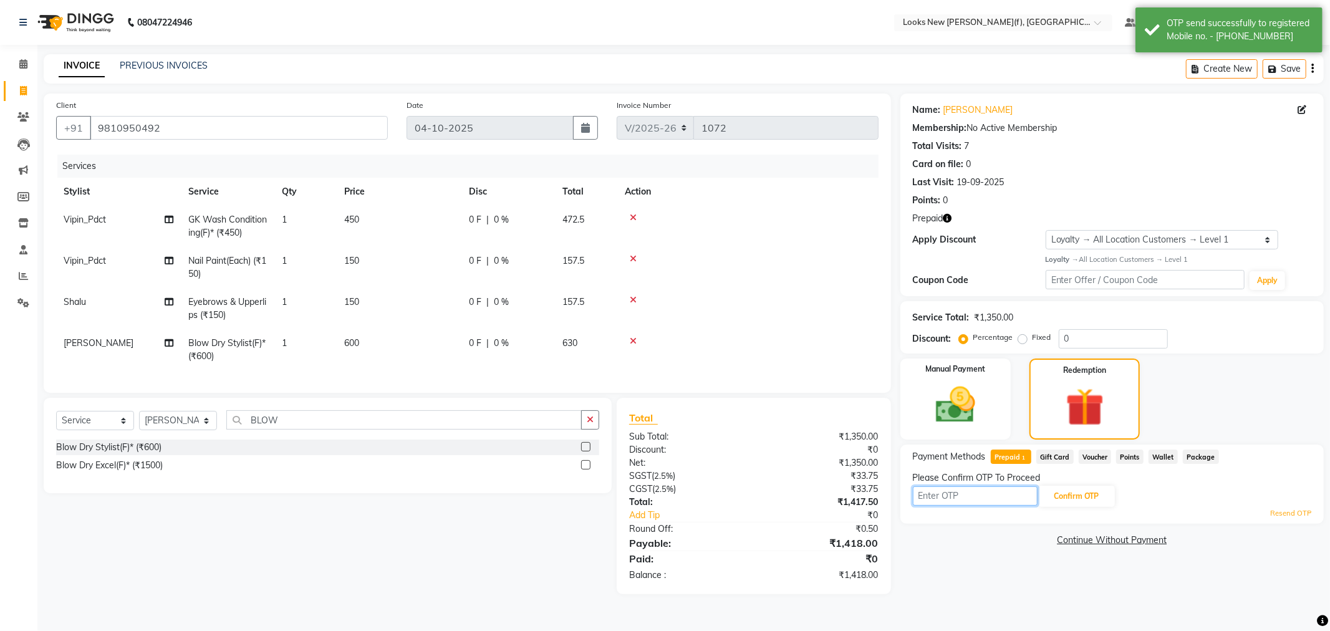
click at [940, 494] on input "text" at bounding box center [975, 495] width 125 height 19
type input "4545"
click at [1101, 495] on button "Confirm OTP" at bounding box center [1077, 496] width 76 height 21
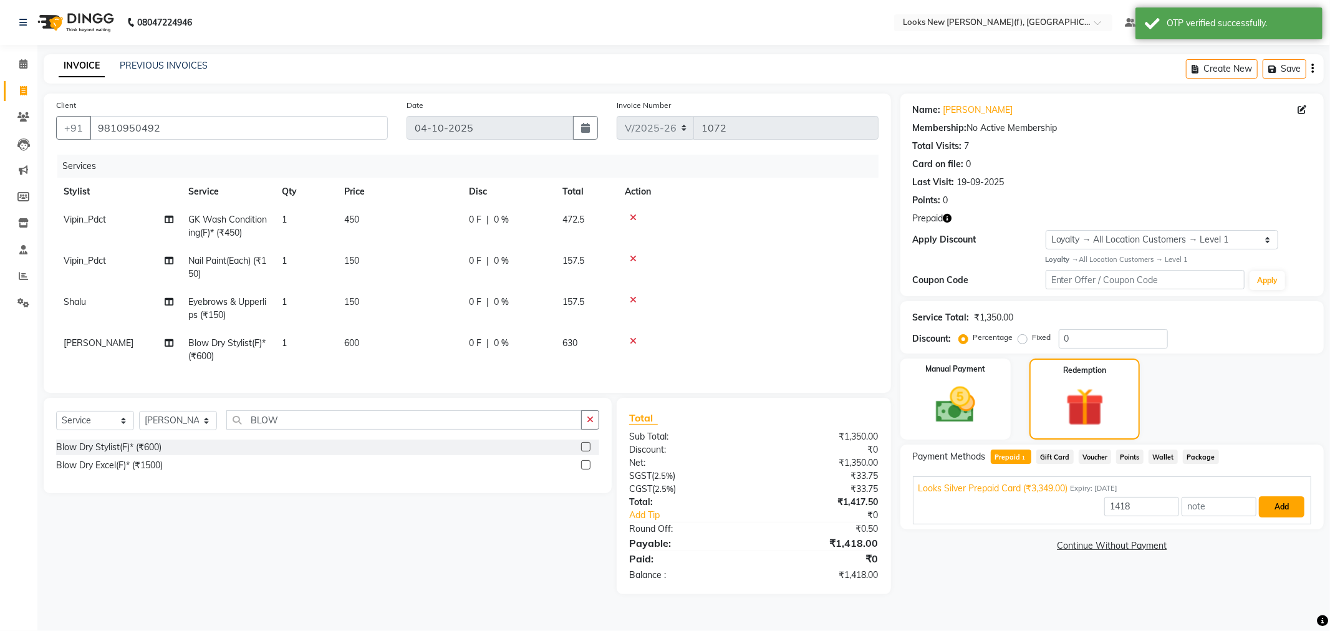
click at [1271, 501] on button "Add" at bounding box center [1282, 506] width 46 height 21
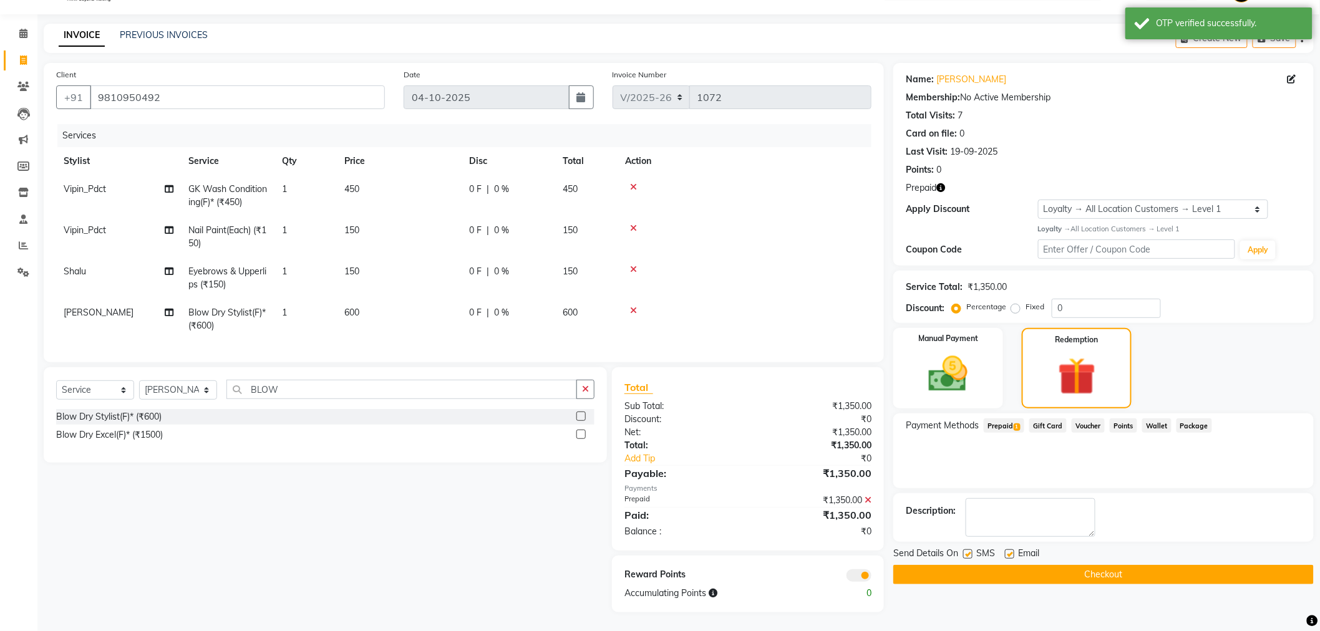
scroll to position [41, 0]
click at [977, 565] on button "Checkout" at bounding box center [1103, 574] width 420 height 19
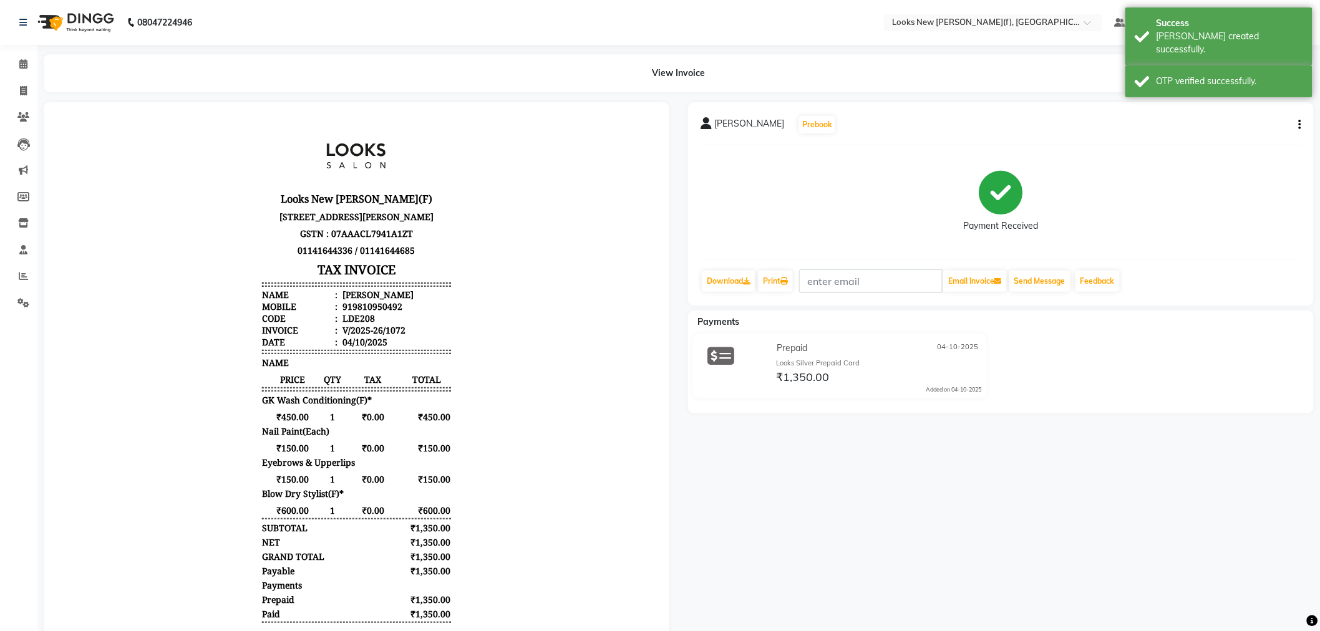
click at [71, 9] on img at bounding box center [74, 22] width 85 height 35
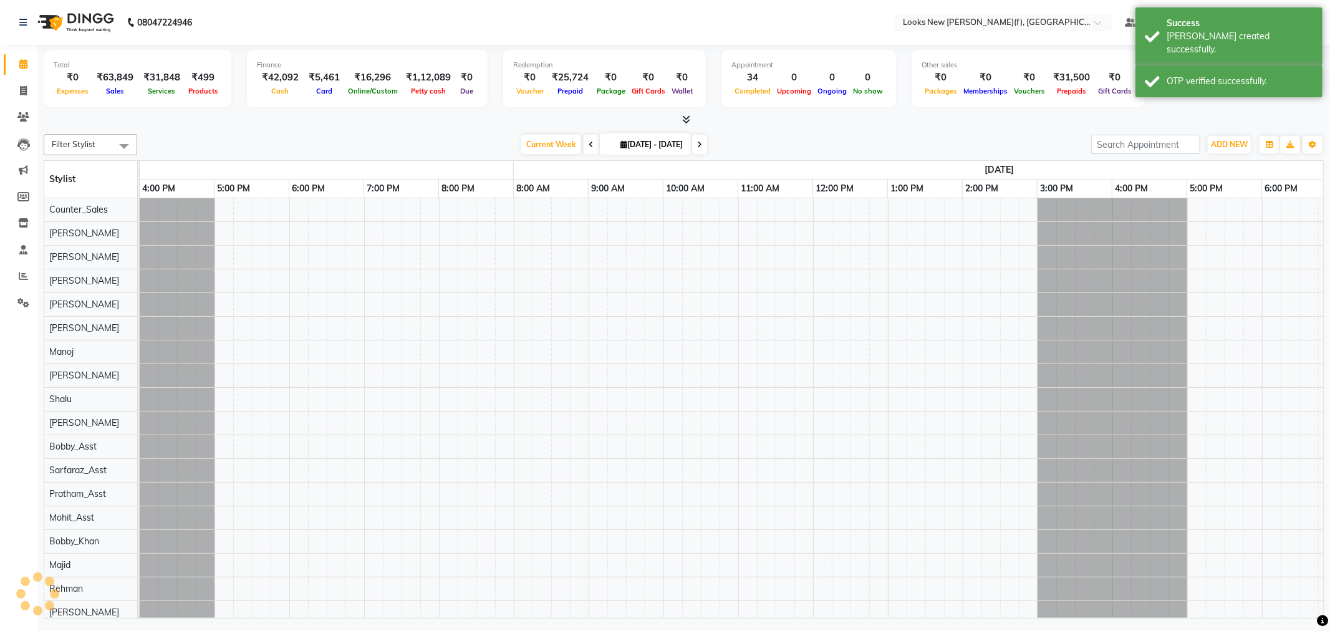
scroll to position [0, 599]
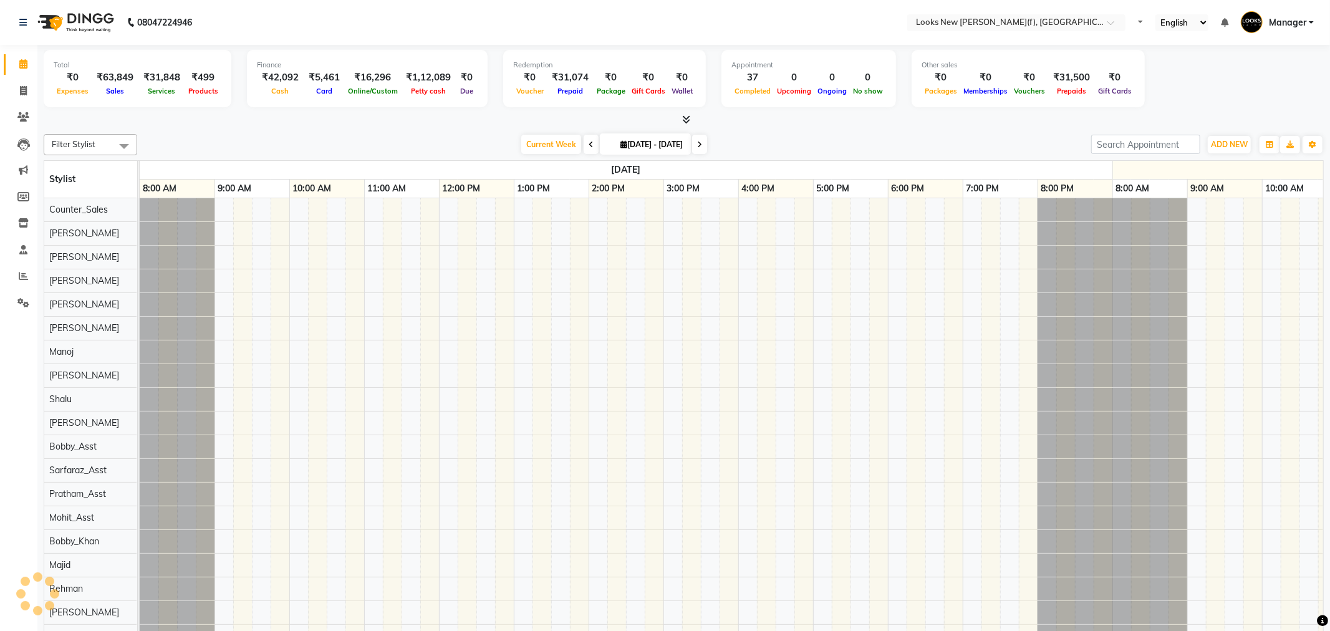
select select "en"
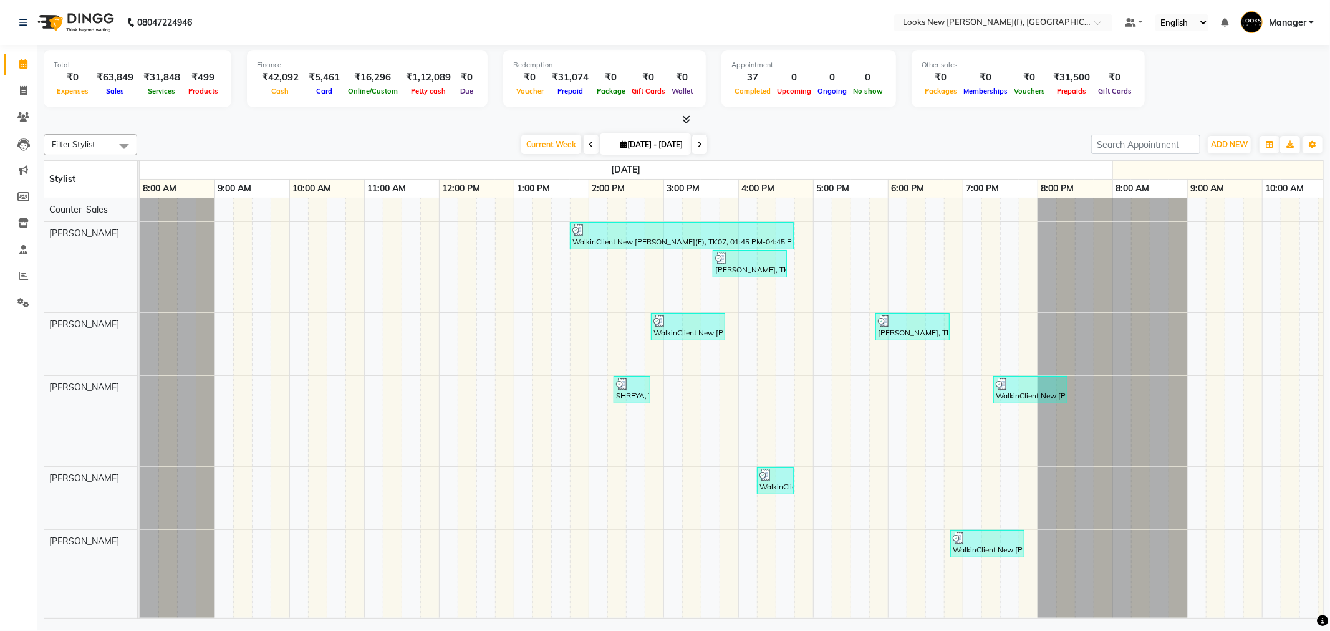
click at [690, 117] on icon at bounding box center [686, 119] width 8 height 9
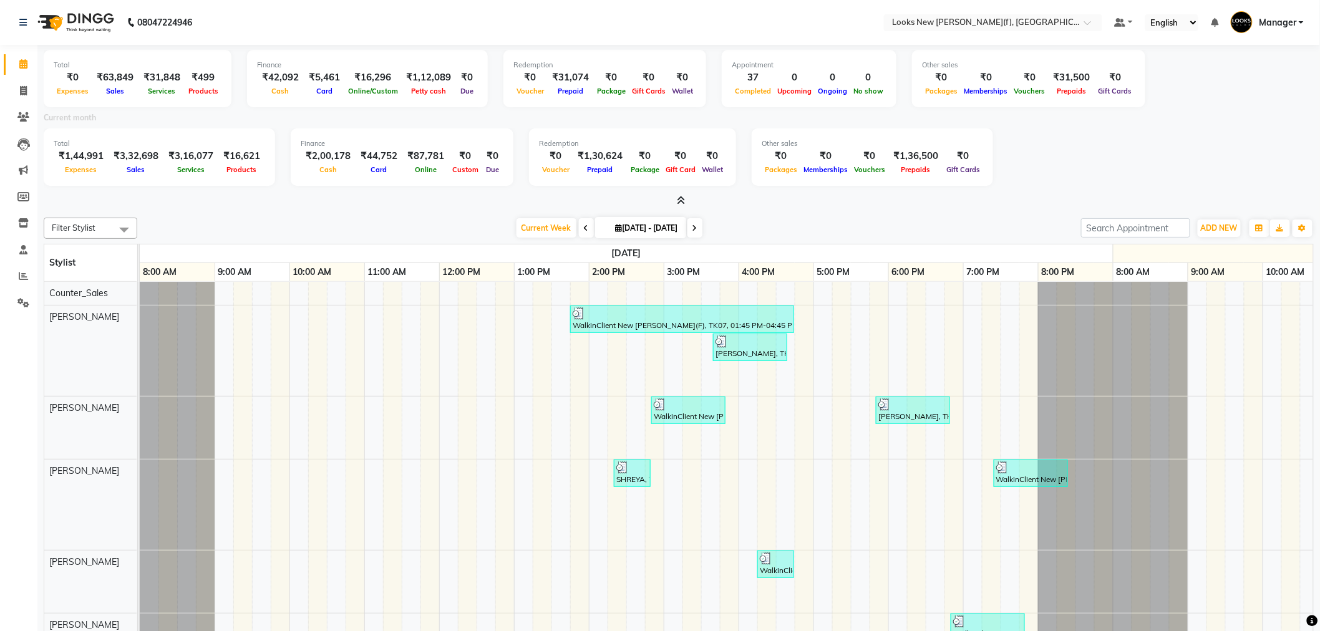
click at [677, 201] on icon at bounding box center [681, 200] width 8 height 9
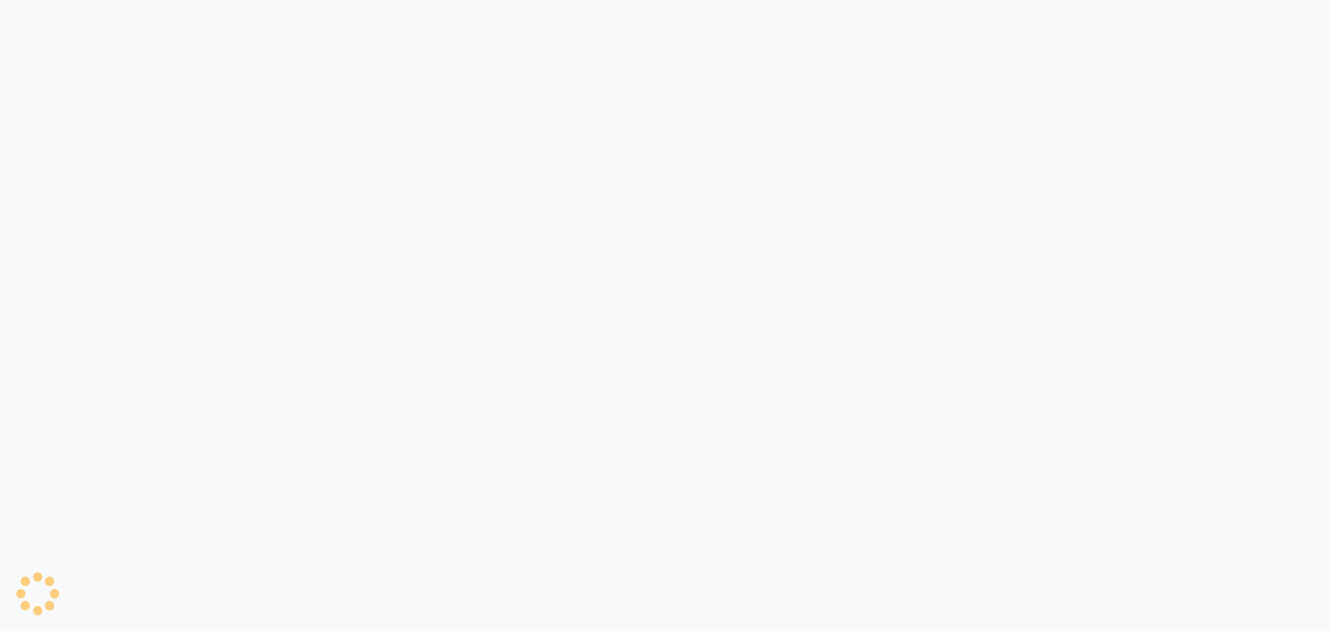
select select "service"
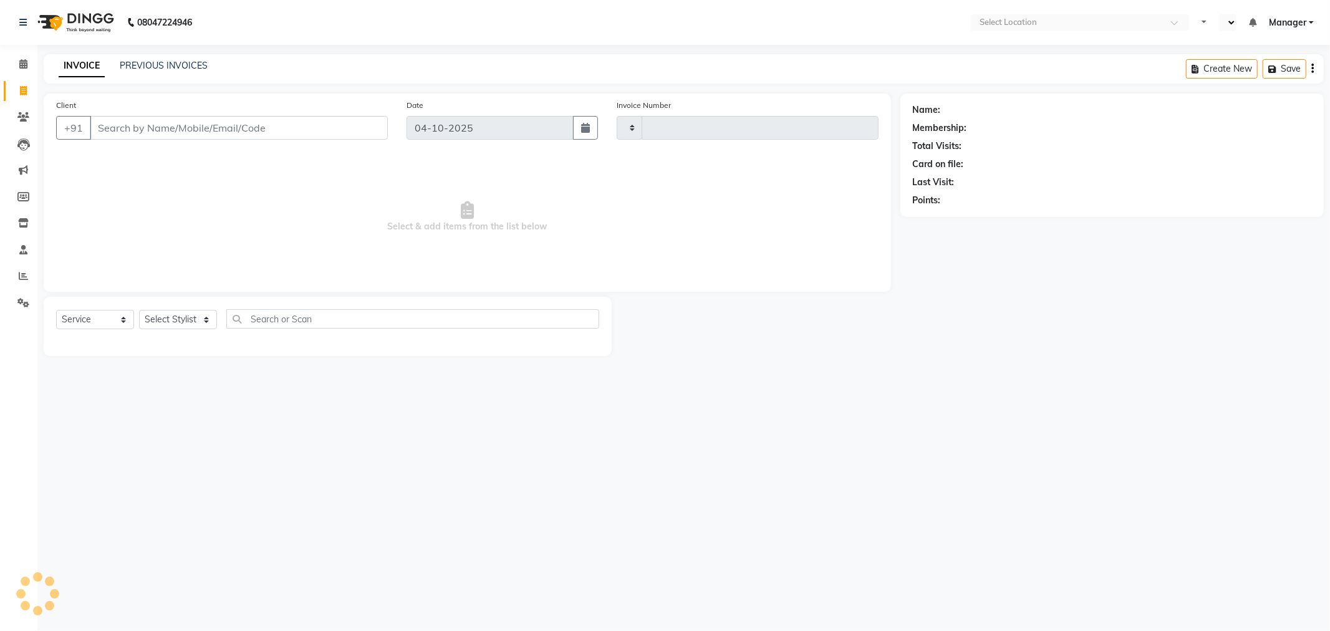
type input "1075"
select select "en"
select select "8659"
click at [177, 69] on link "PREVIOUS INVOICES" at bounding box center [164, 65] width 88 height 11
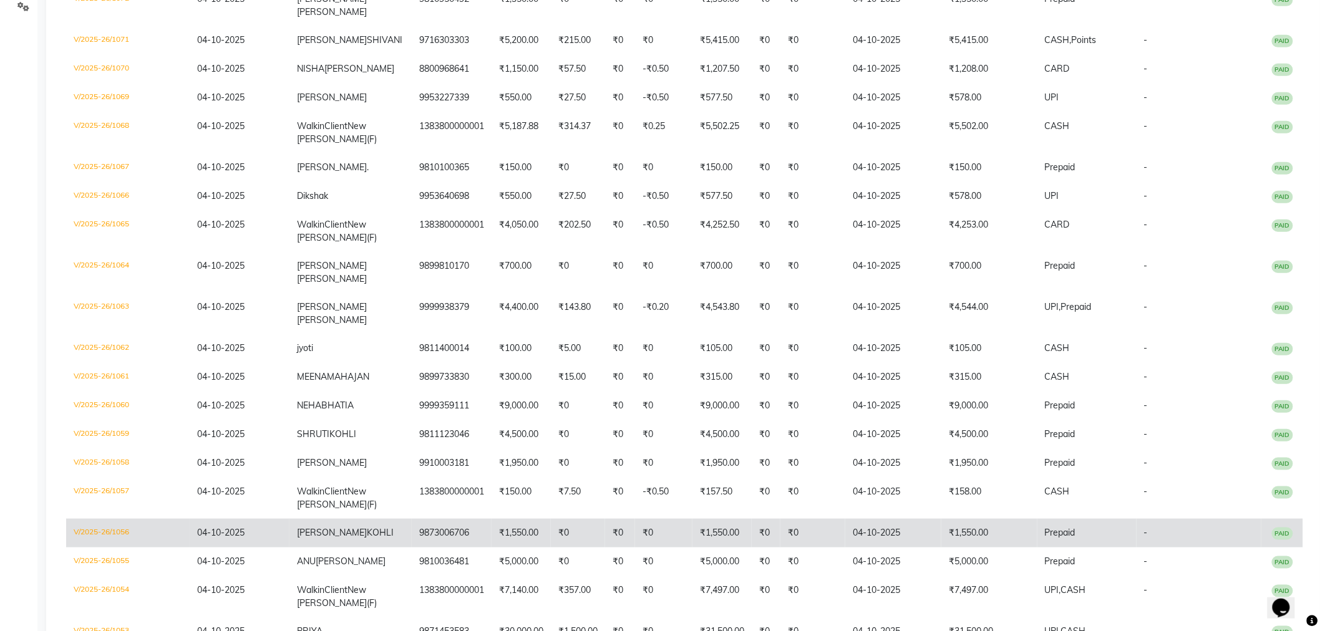
scroll to position [366, 0]
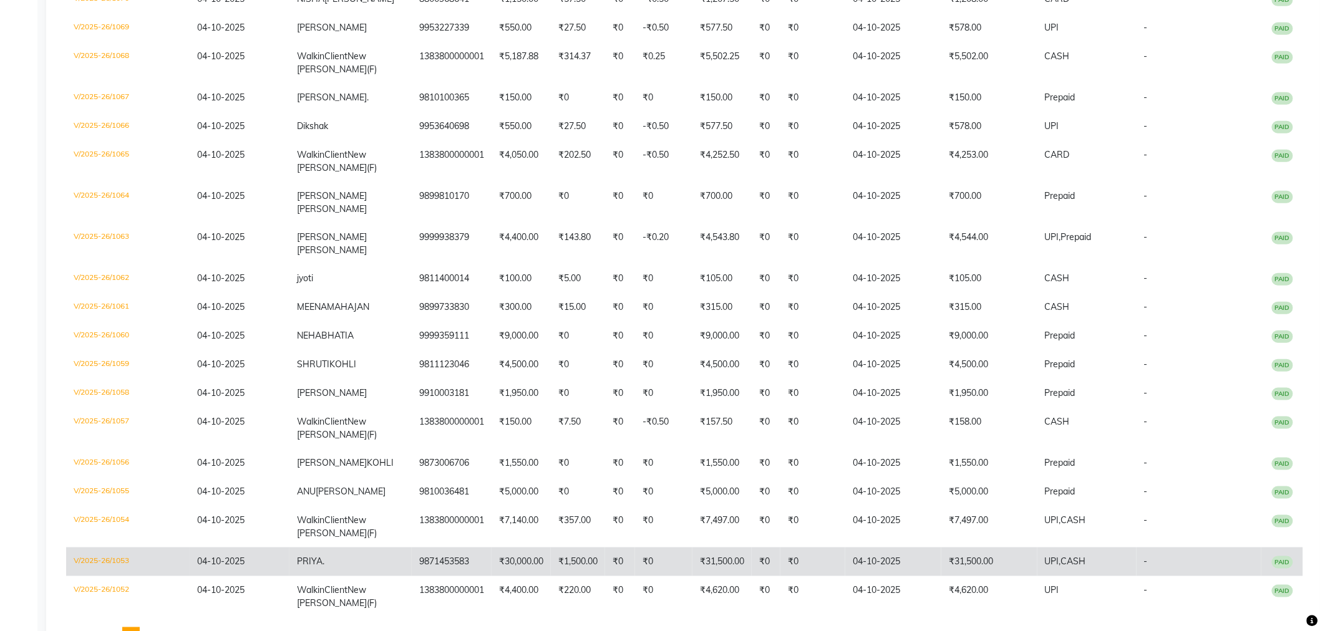
click at [770, 548] on td "₹0" at bounding box center [765, 562] width 29 height 29
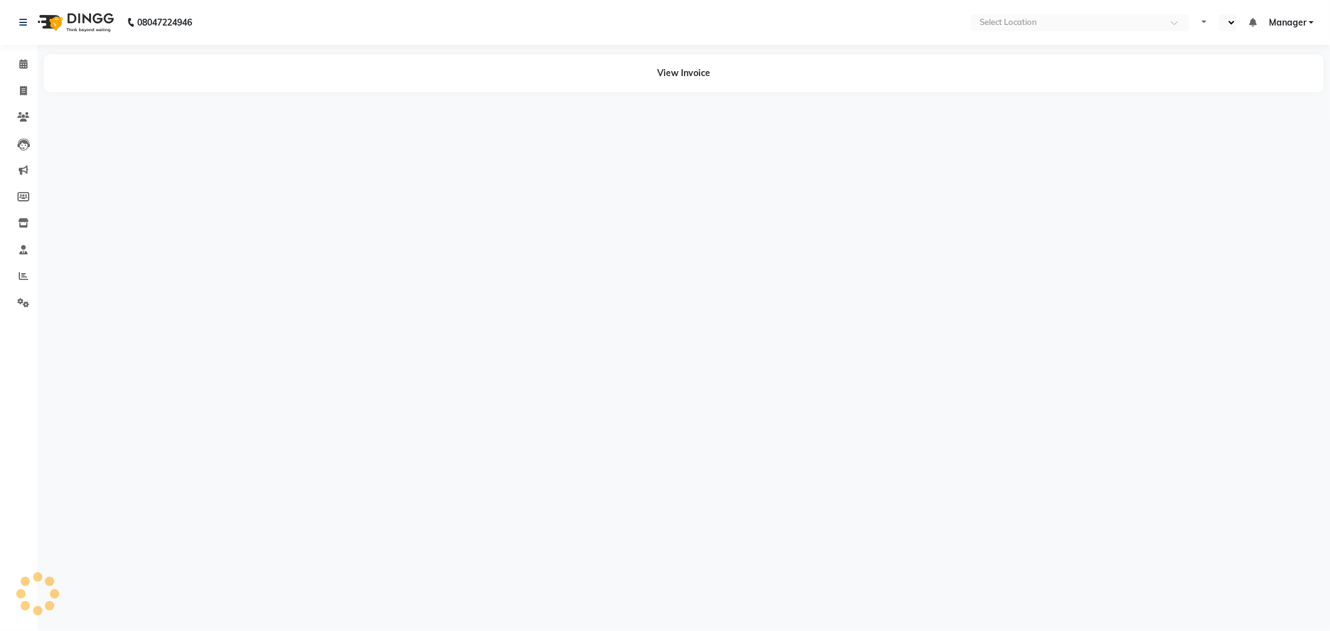
select select "en"
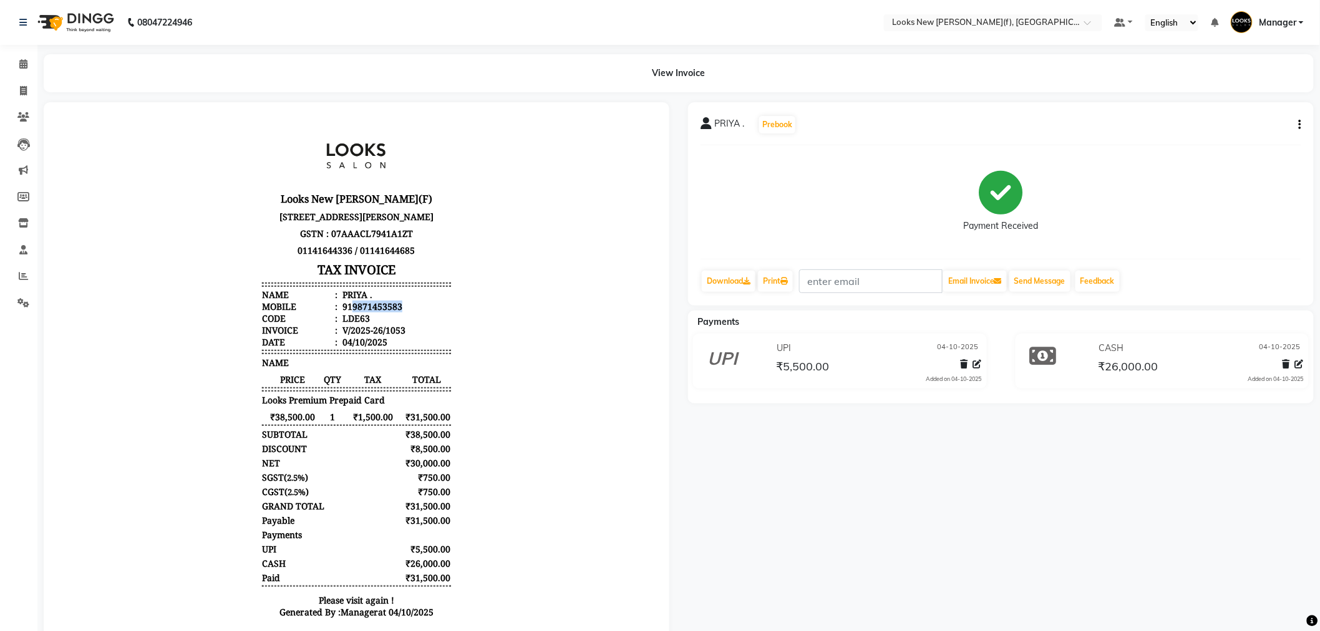
drag, startPoint x: 341, startPoint y: 317, endPoint x: 412, endPoint y: 320, distance: 70.5
click at [412, 312] on li "Mobile : 919871453583" at bounding box center [355, 306] width 188 height 12
copy div "9871453583"
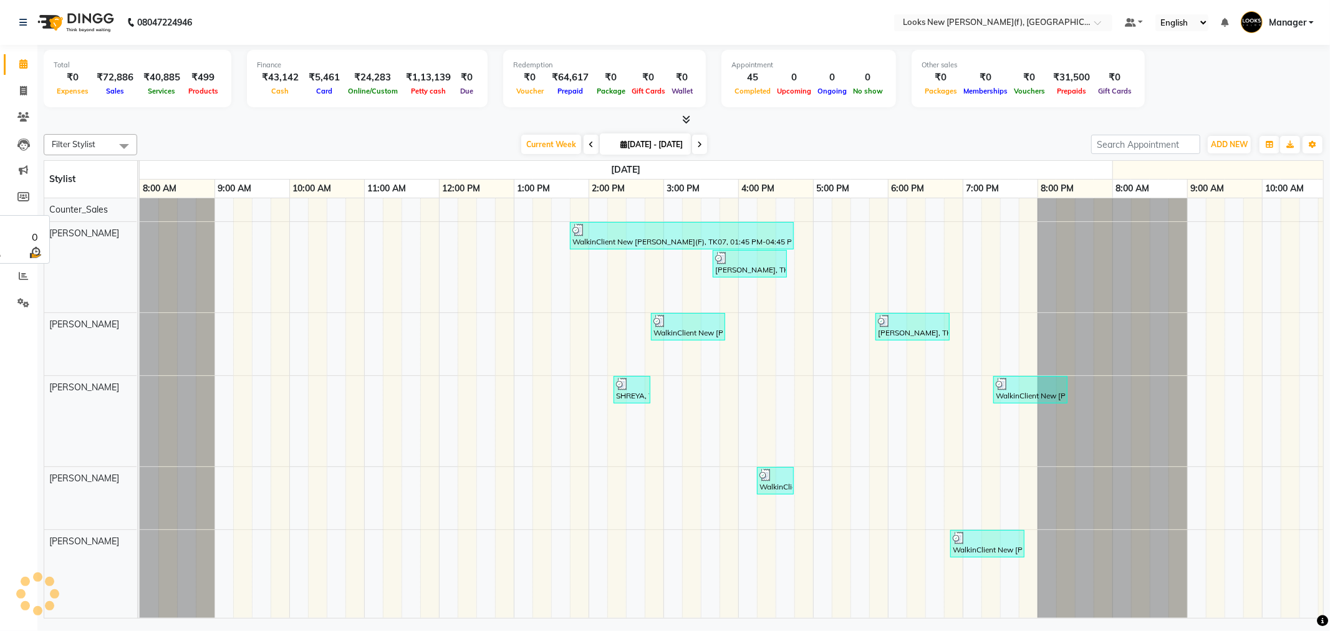
select select "en"
drag, startPoint x: 20, startPoint y: 97, endPoint x: 15, endPoint y: 92, distance: 6.6
click at [20, 97] on span at bounding box center [23, 91] width 22 height 14
select select "8659"
select select "service"
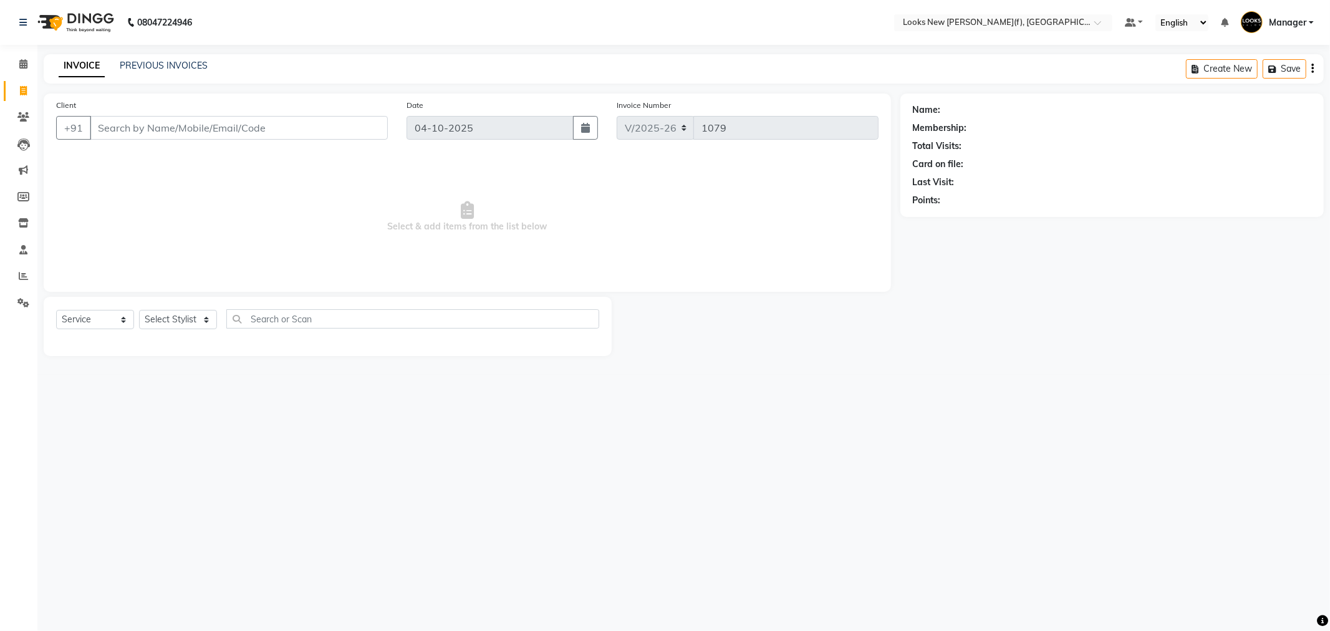
click at [159, 131] on input "Client" at bounding box center [239, 128] width 298 height 24
click at [178, 319] on select "Select Stylist Aakash_Pdct [PERSON_NAME] [PERSON_NAME] [PERSON_NAME] Counter_Sa…" at bounding box center [178, 319] width 78 height 19
select select "87313"
click at [139, 311] on select "Select Stylist Aakash_Pdct [PERSON_NAME] [PERSON_NAME] [PERSON_NAME] Counter_Sa…" at bounding box center [178, 319] width 78 height 19
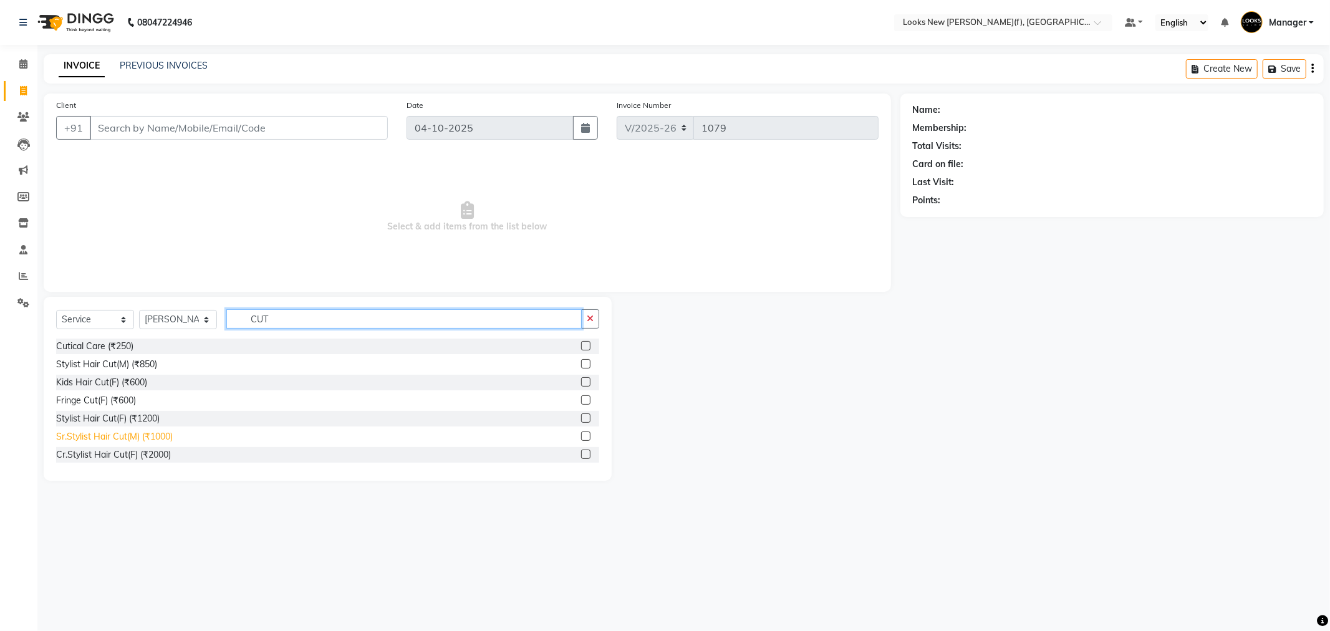
type input "CUT"
click at [132, 441] on div "Sr.Stylist Hair Cut(M) (₹1000)" at bounding box center [114, 436] width 117 height 13
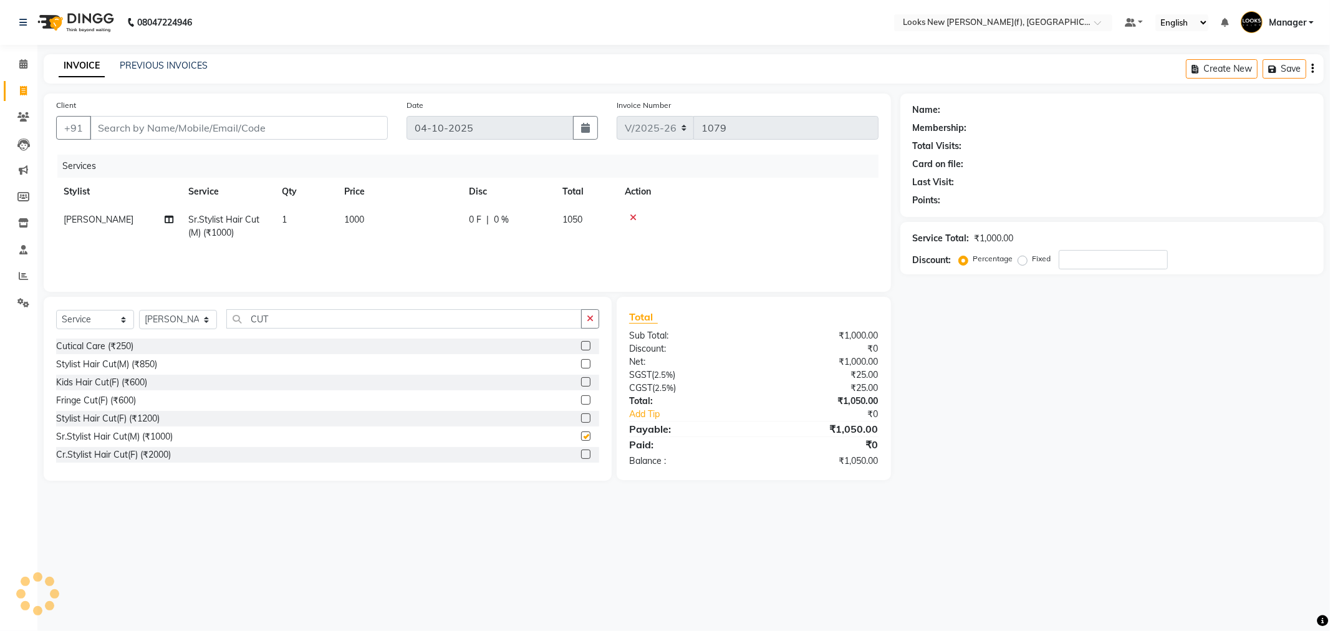
checkbox input "false"
click at [163, 321] on select "Select Stylist Aakash_Pdct [PERSON_NAME] [PERSON_NAME] [PERSON_NAME] Counter_Sa…" at bounding box center [178, 319] width 78 height 19
select select "87331"
click at [139, 311] on select "Select Stylist Aakash_Pdct [PERSON_NAME] [PERSON_NAME] [PERSON_NAME] Counter_Sa…" at bounding box center [178, 319] width 78 height 19
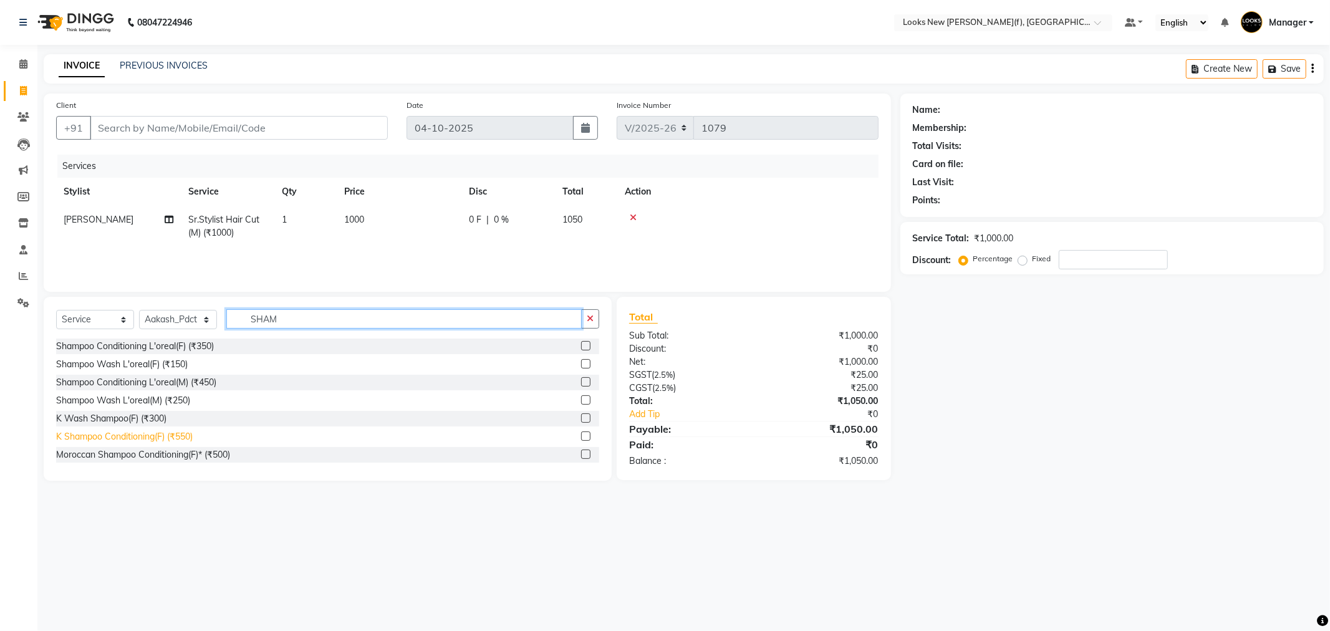
type input "SHAM"
click at [173, 435] on div "K Shampoo Conditioning(F) (₹550)" at bounding box center [124, 436] width 137 height 13
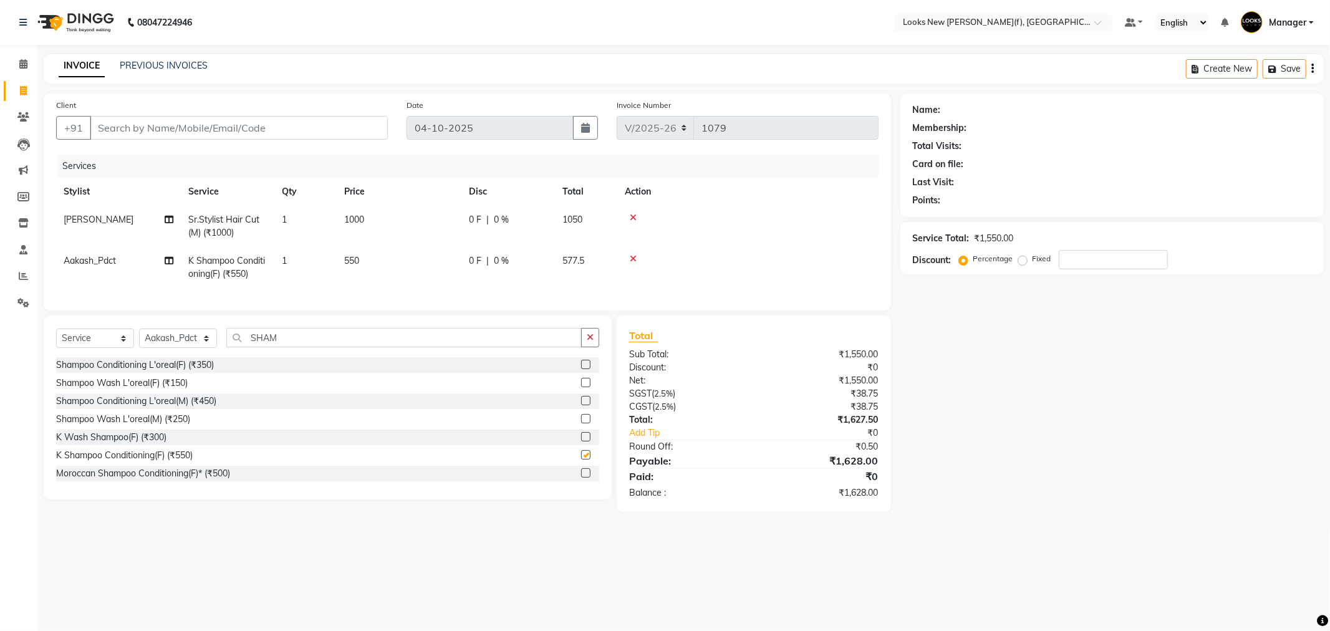
checkbox input "false"
click at [144, 136] on input "Client" at bounding box center [239, 128] width 298 height 24
type input "9"
type input "0"
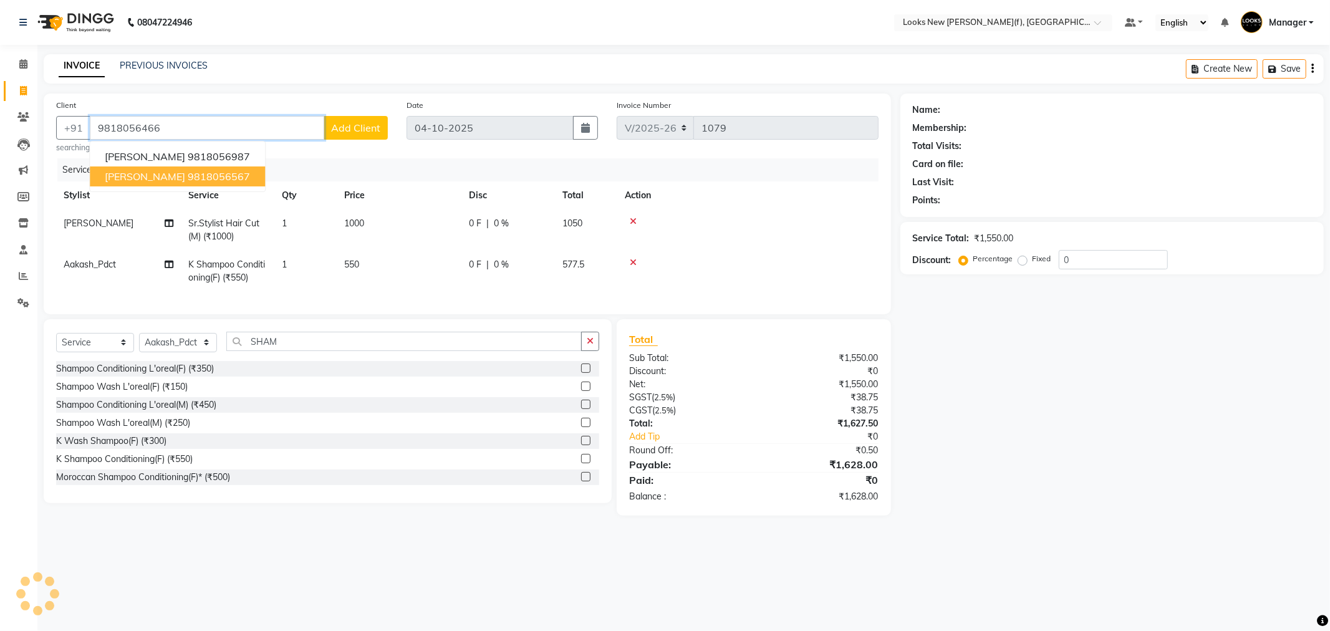
type input "9818056466"
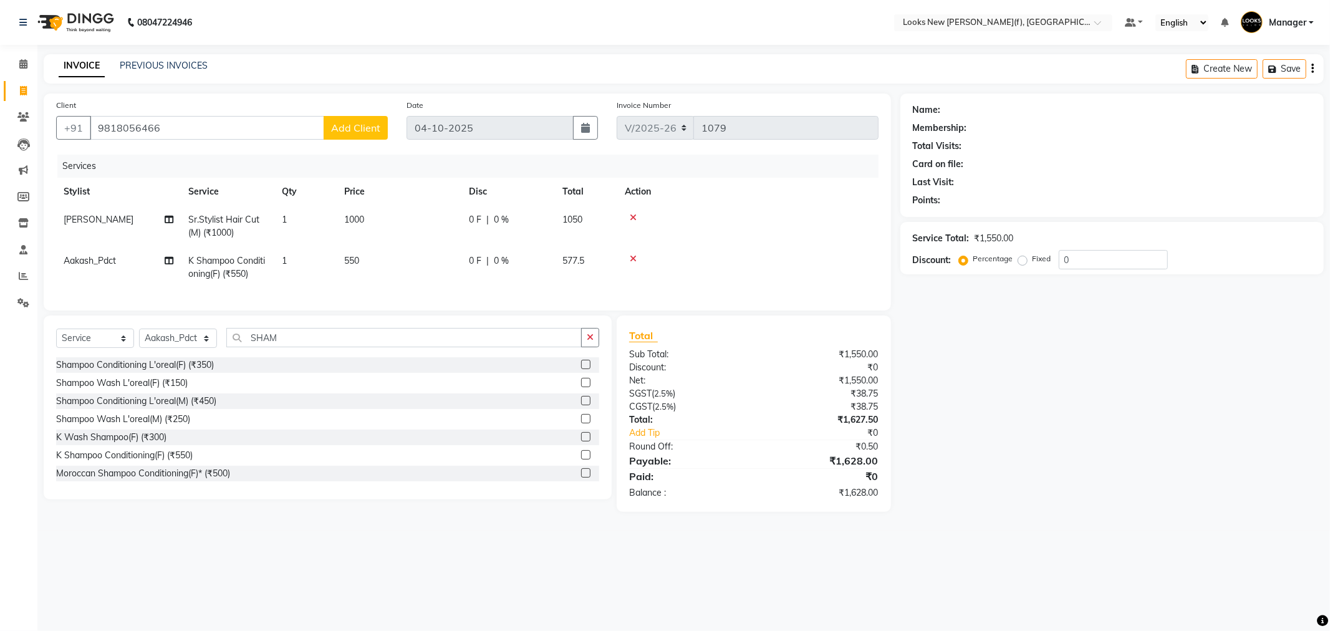
click at [364, 125] on span "Add Client" at bounding box center [355, 128] width 49 height 12
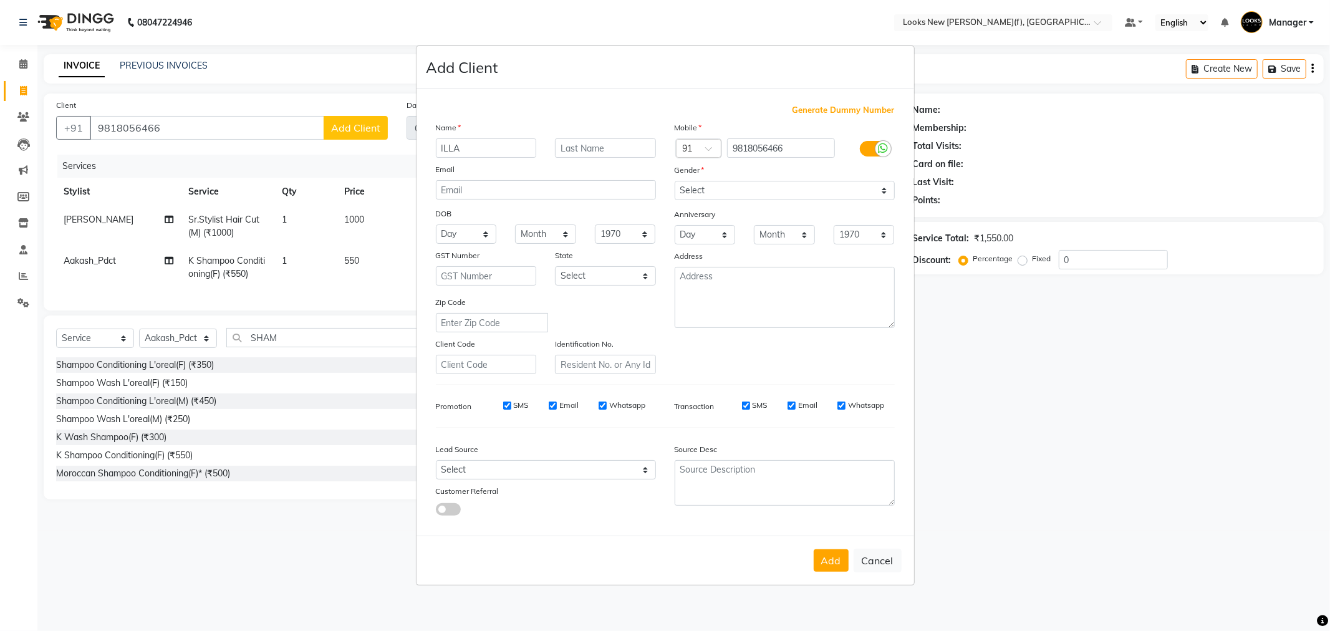
type input "ILLA"
click at [703, 192] on select "Select [DEMOGRAPHIC_DATA] [DEMOGRAPHIC_DATA] Other Prefer Not To Say" at bounding box center [785, 190] width 220 height 19
select select "[DEMOGRAPHIC_DATA]"
click at [675, 181] on select "Select [DEMOGRAPHIC_DATA] [DEMOGRAPHIC_DATA] Other Prefer Not To Say" at bounding box center [785, 190] width 220 height 19
drag, startPoint x: 599, startPoint y: 272, endPoint x: 597, endPoint y: 283, distance: 10.8
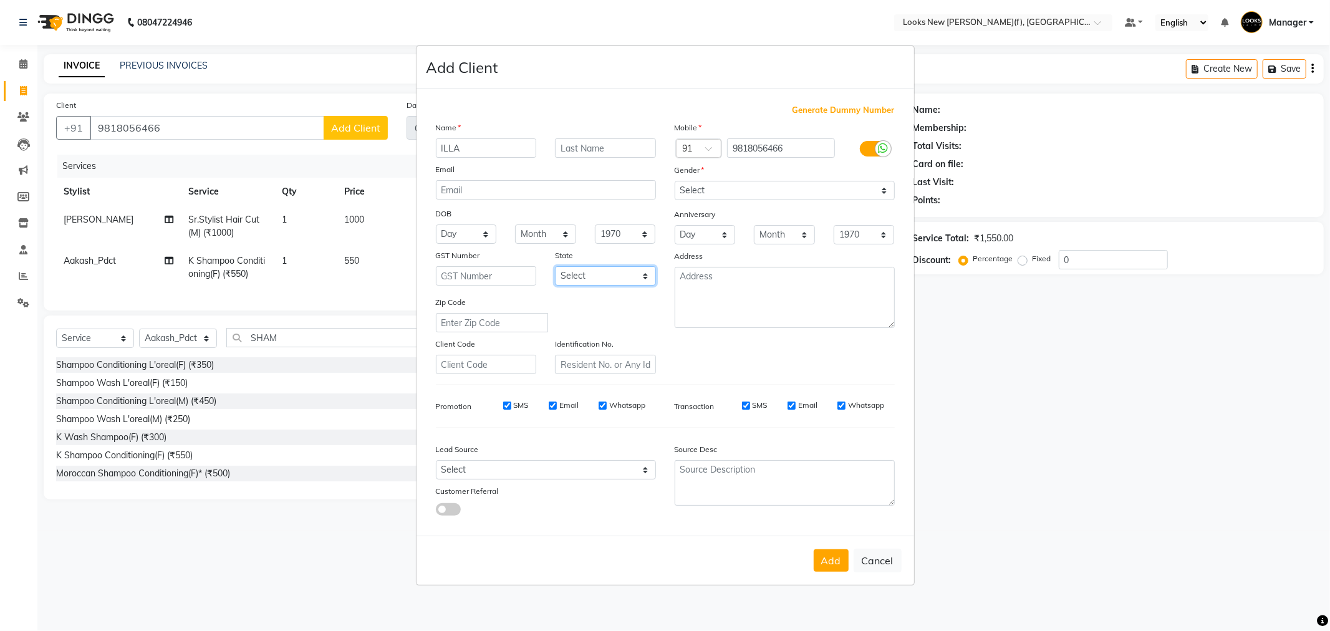
click at [600, 272] on select "Select [GEOGRAPHIC_DATA] [GEOGRAPHIC_DATA] [GEOGRAPHIC_DATA] [GEOGRAPHIC_DATA] …" at bounding box center [605, 275] width 101 height 19
select select "10"
click at [555, 266] on select "Select [GEOGRAPHIC_DATA] [GEOGRAPHIC_DATA] [GEOGRAPHIC_DATA] [GEOGRAPHIC_DATA] …" at bounding box center [605, 275] width 101 height 19
click at [828, 564] on button "Add" at bounding box center [831, 560] width 35 height 22
select select
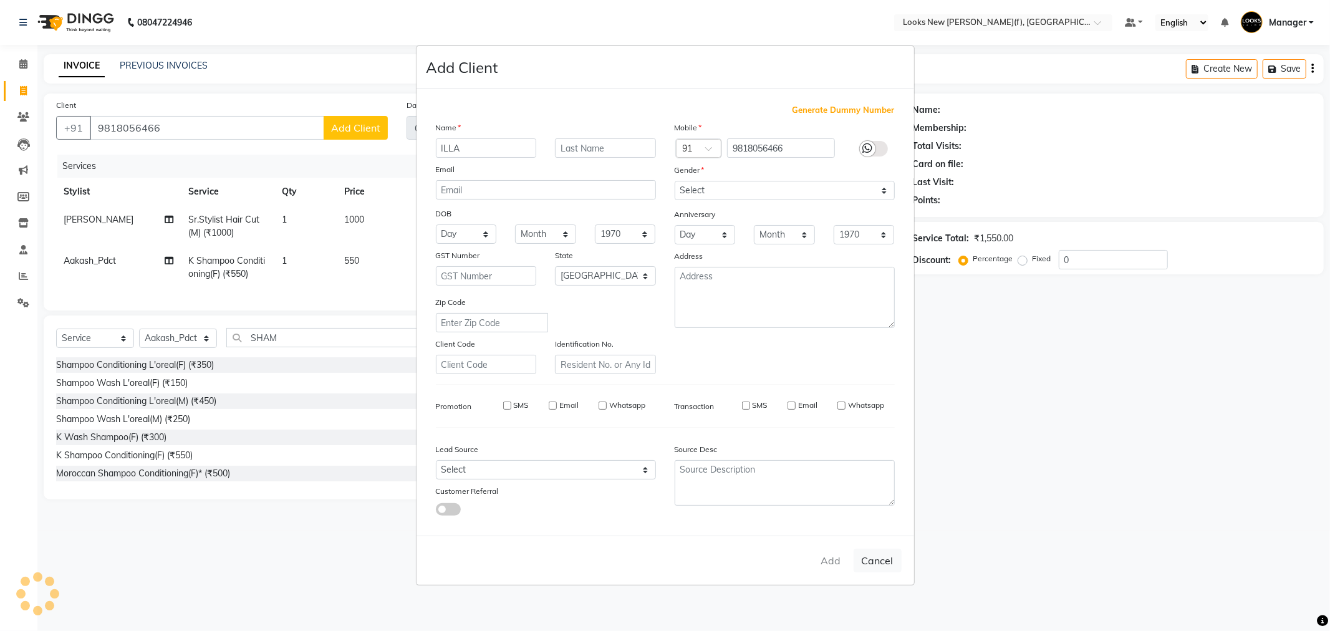
select select
select select "null"
select select
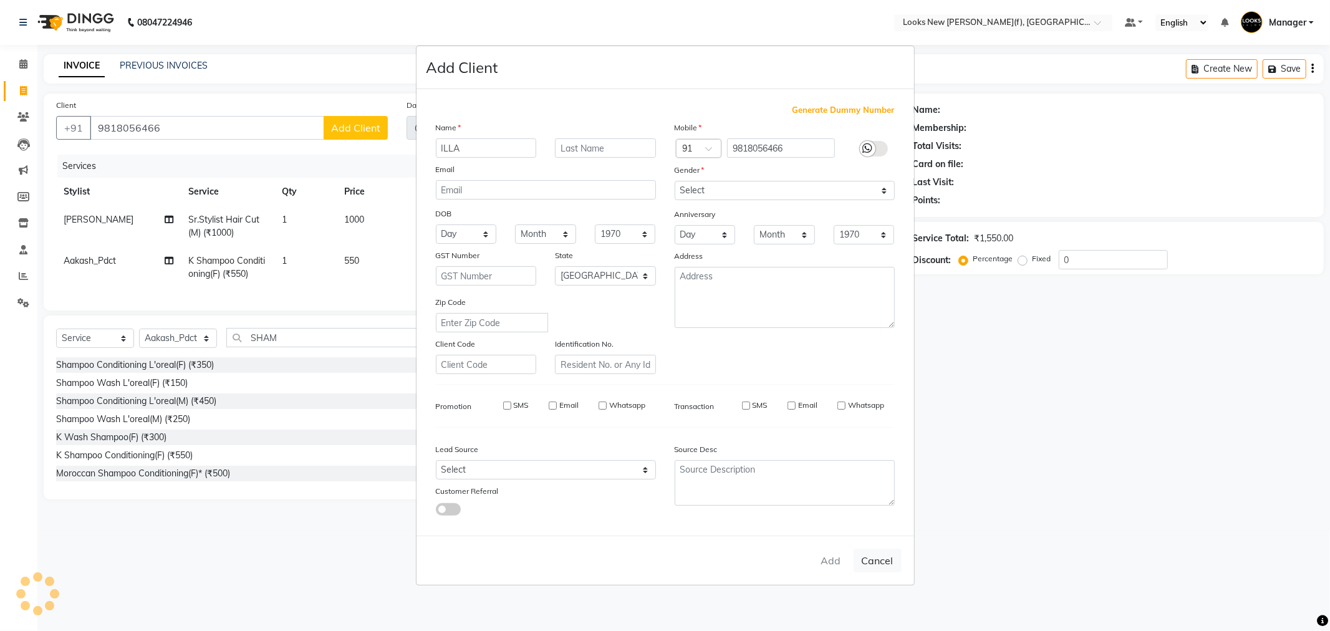
select select
checkbox input "false"
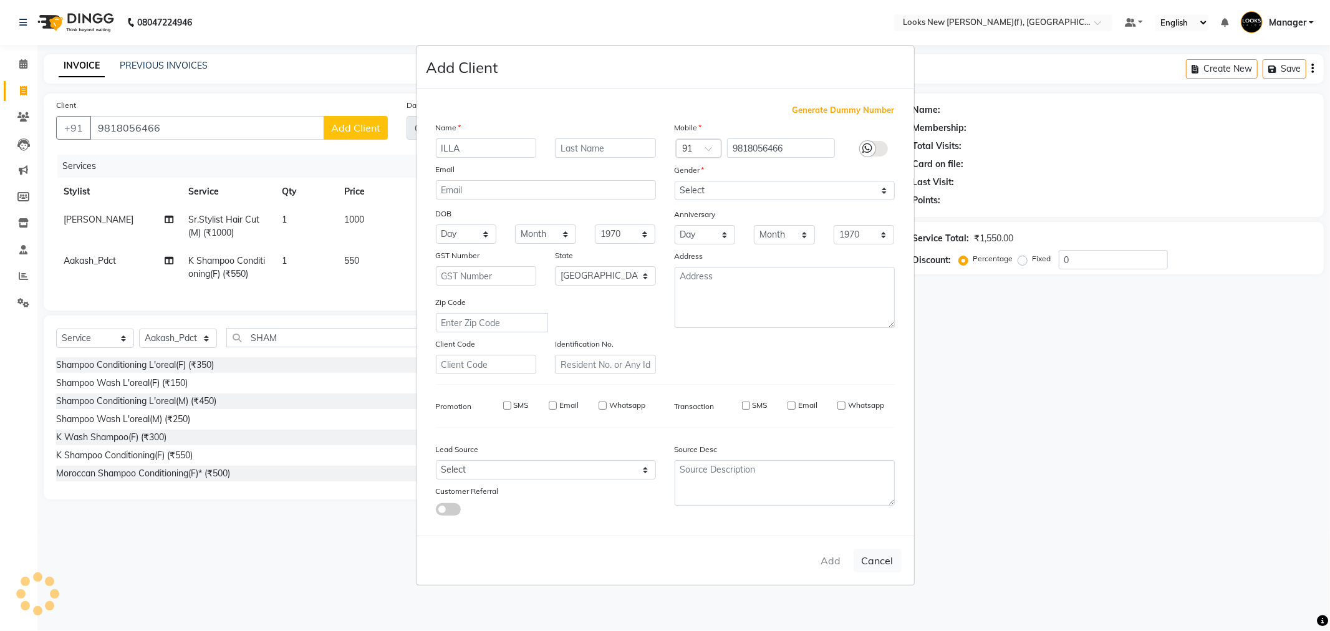
checkbox input "false"
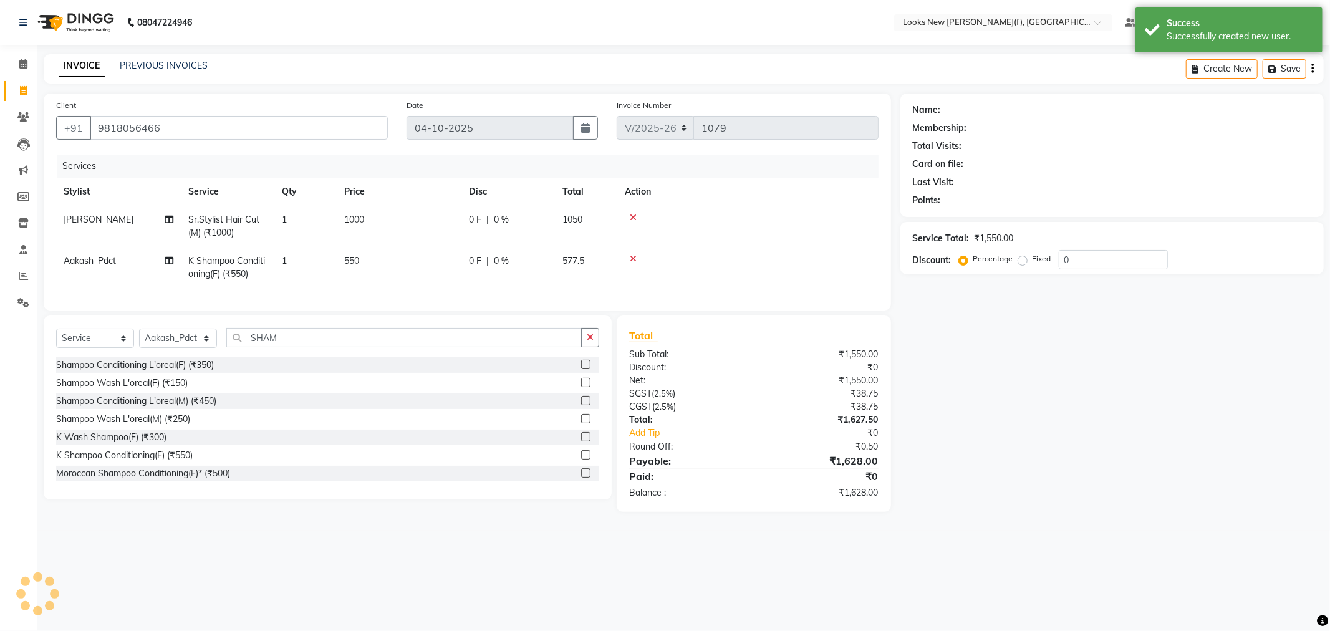
select select "1: Object"
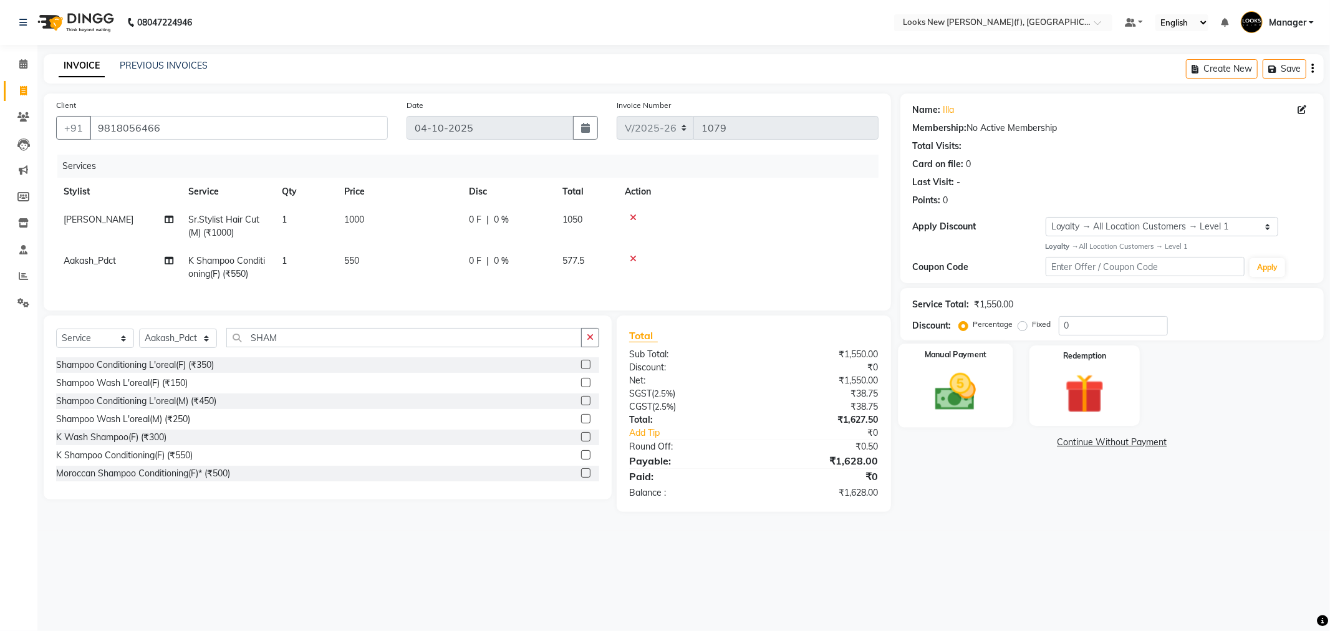
click at [986, 397] on img at bounding box center [955, 392] width 67 height 47
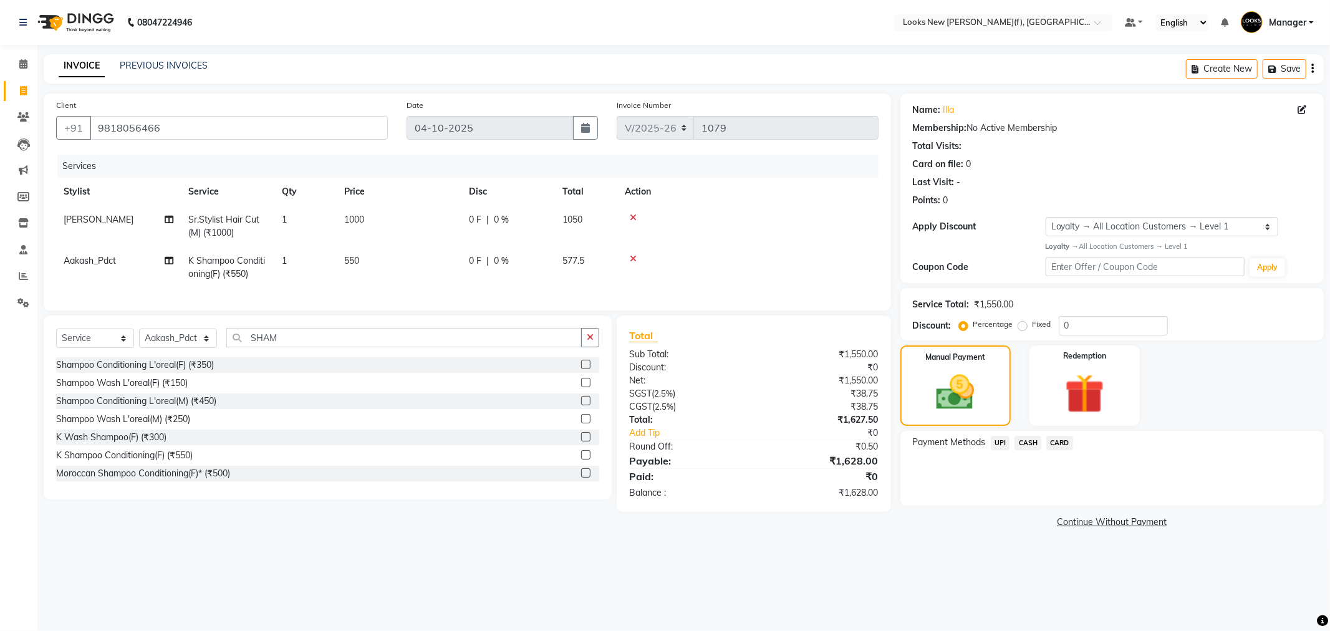
click at [1038, 447] on span "CASH" at bounding box center [1028, 443] width 27 height 14
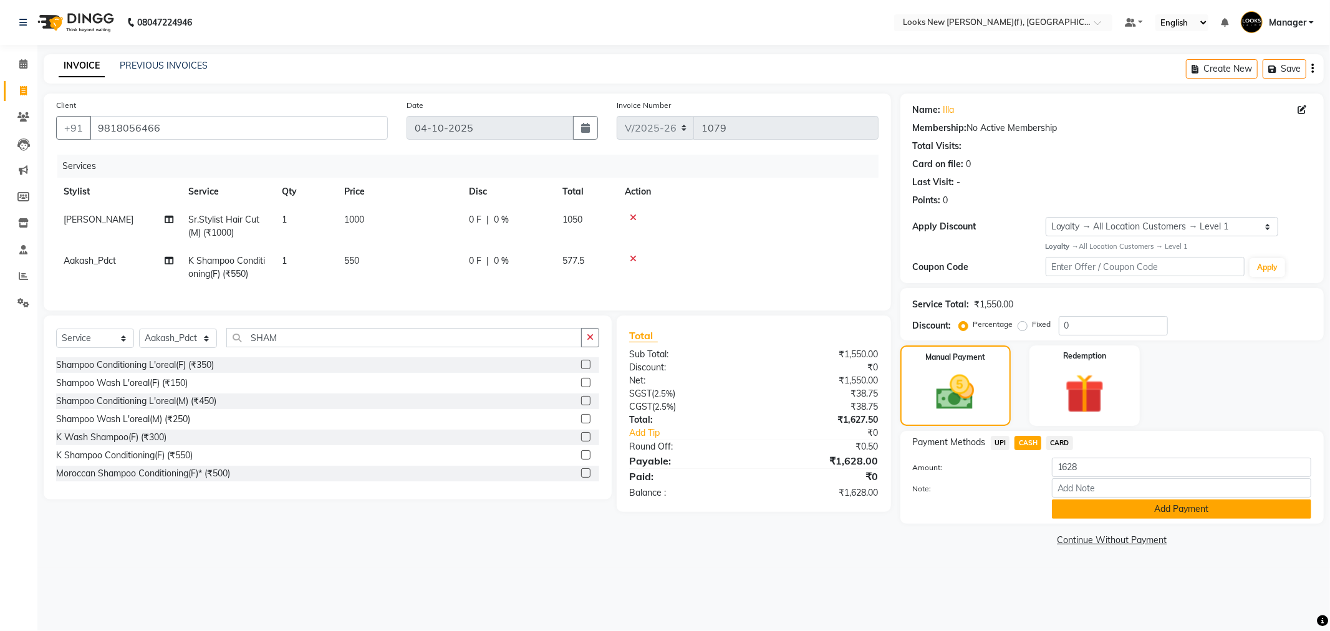
click at [1101, 506] on button "Add Payment" at bounding box center [1181, 509] width 259 height 19
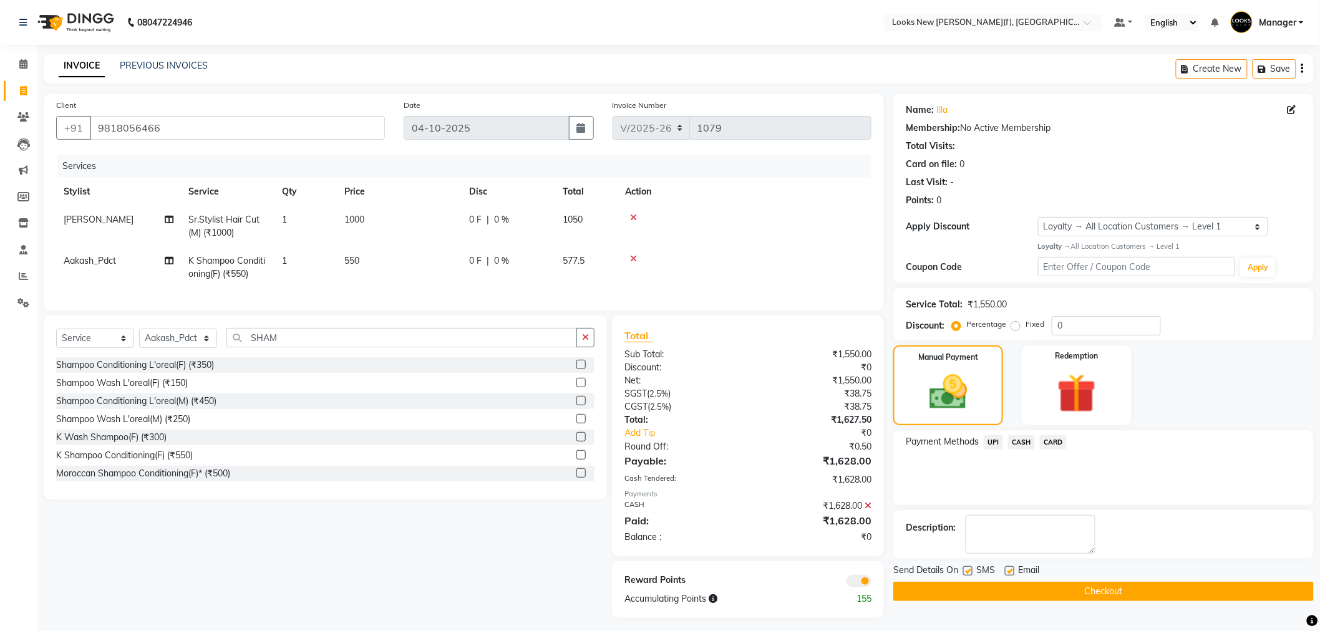
click at [1081, 594] on button "Checkout" at bounding box center [1103, 591] width 420 height 19
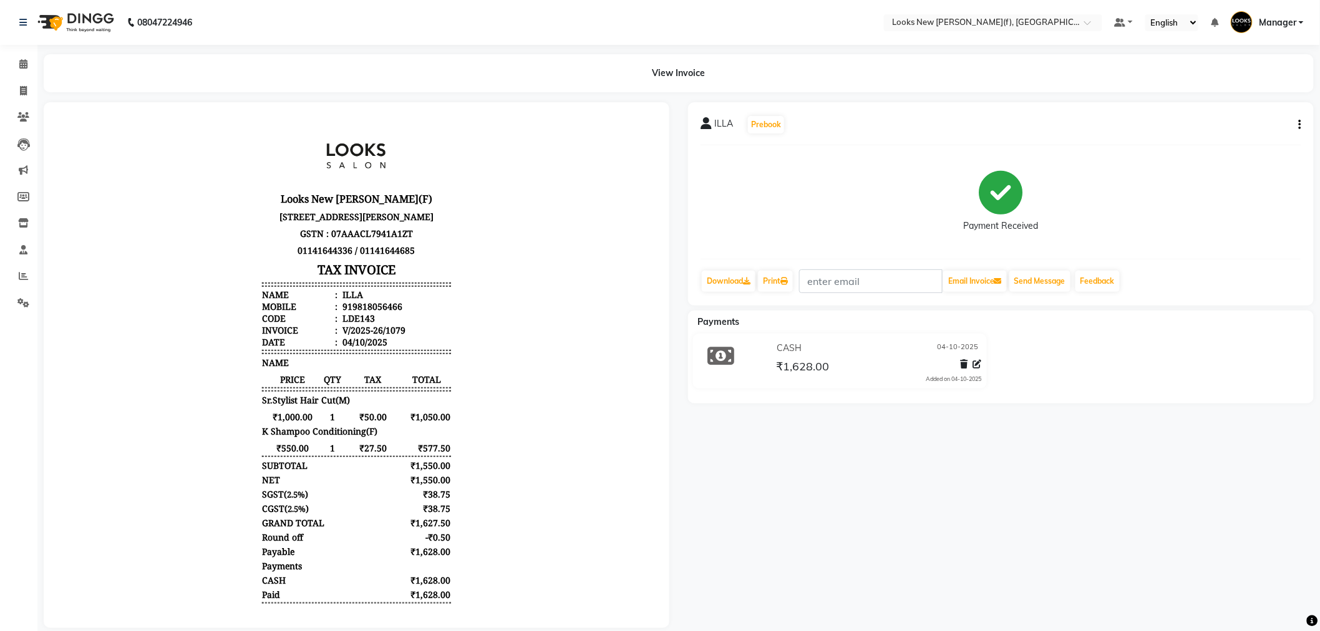
click at [84, 27] on img at bounding box center [74, 22] width 85 height 35
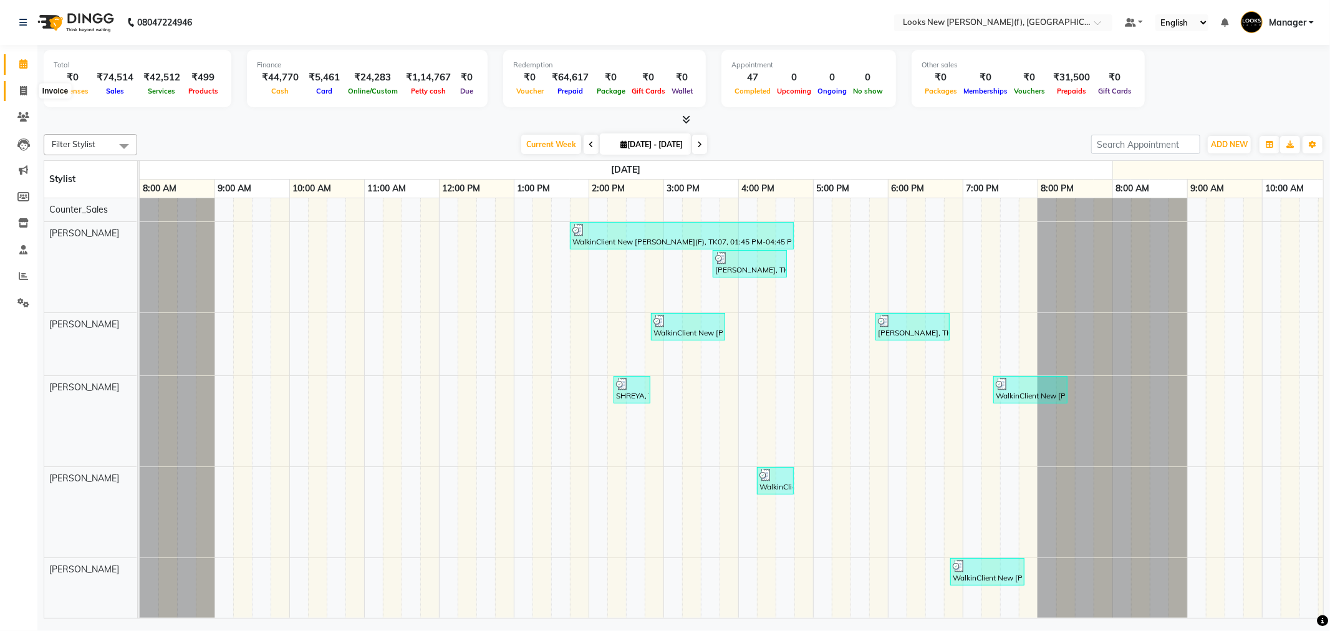
click at [27, 92] on span at bounding box center [23, 91] width 22 height 14
select select "service"
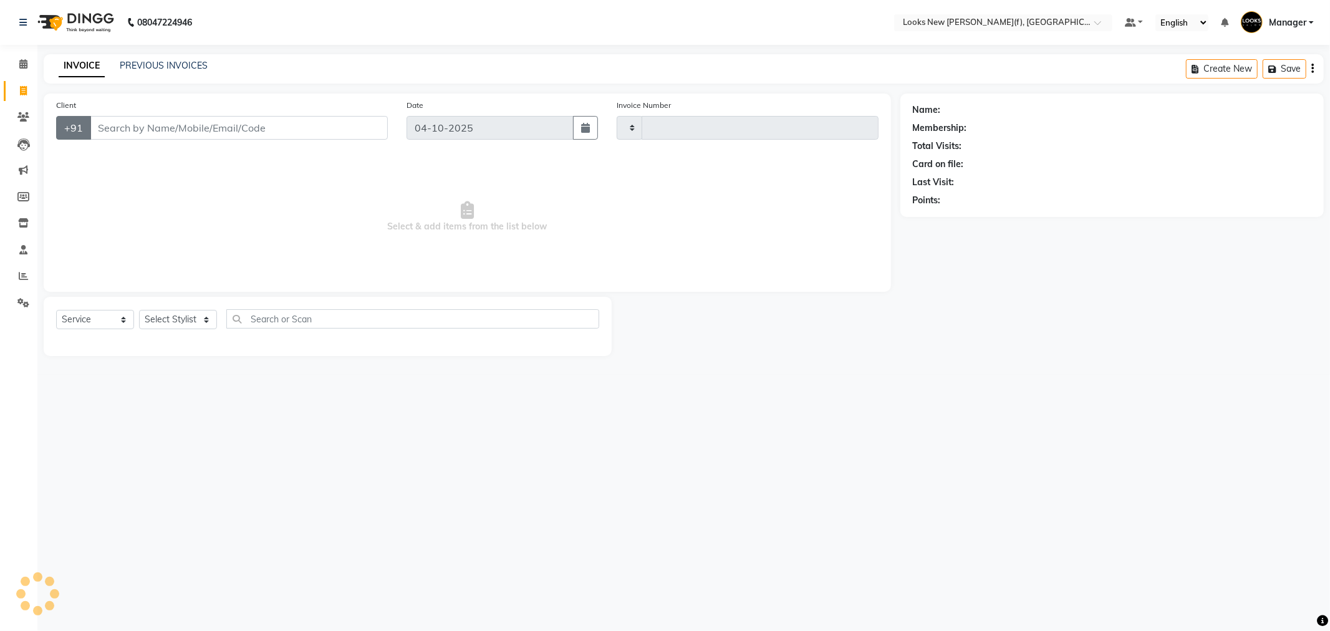
type input "1080"
select select "8659"
click at [200, 313] on select "Select Stylist" at bounding box center [178, 319] width 78 height 19
select select "87319"
click at [139, 311] on select "Select Stylist Aakash_Pdct [PERSON_NAME] [PERSON_NAME] [PERSON_NAME] Counter_Sa…" at bounding box center [178, 319] width 78 height 19
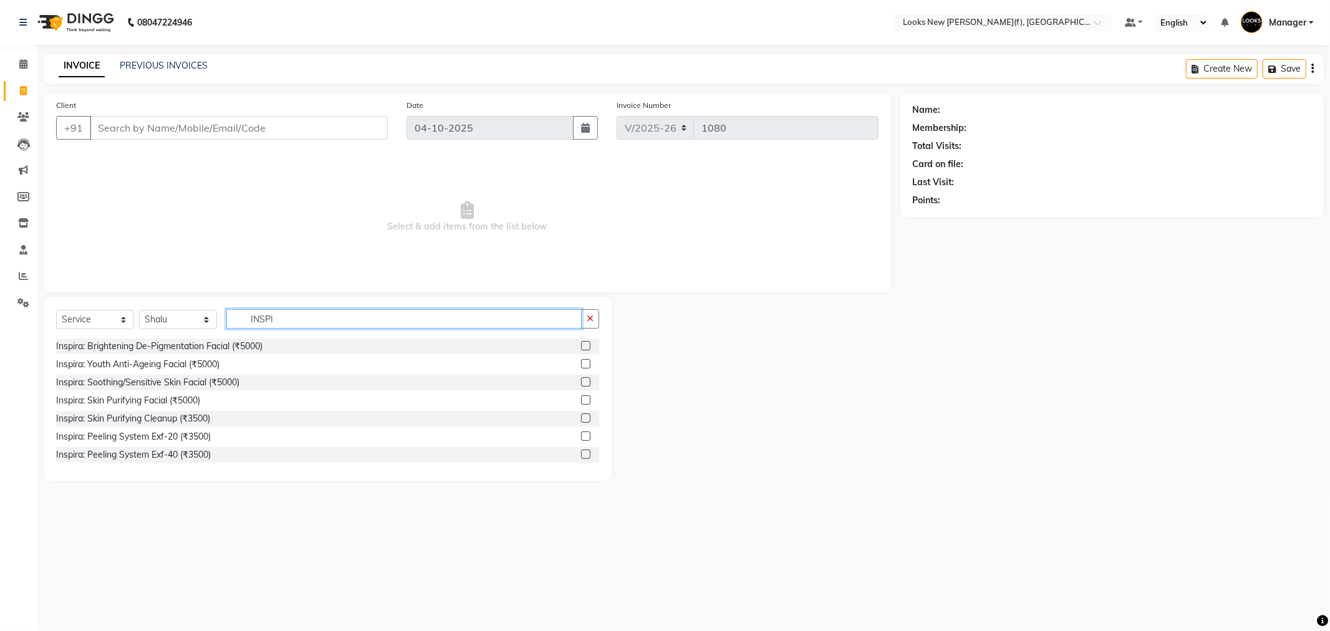
type input "INSPI"
click at [175, 392] on div "Inspira: Brightening De-Pigmentation Facial (₹5000) Inspira: Youth Anti-Ageing …" at bounding box center [327, 401] width 543 height 125
click at [180, 400] on div "Inspira: Skin Purifying Facial (₹5000)" at bounding box center [128, 400] width 144 height 13
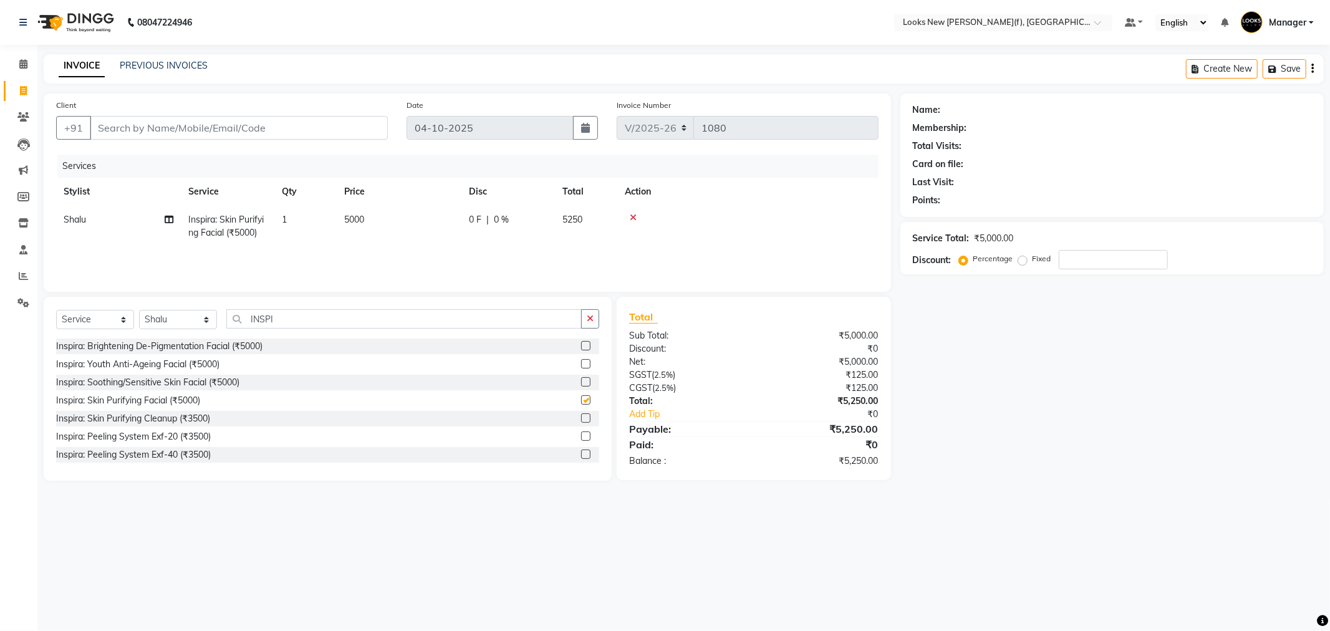
checkbox input "false"
click at [251, 329] on div "Select Service Product Membership Package Voucher Prepaid Gift Card Select Styl…" at bounding box center [327, 323] width 543 height 29
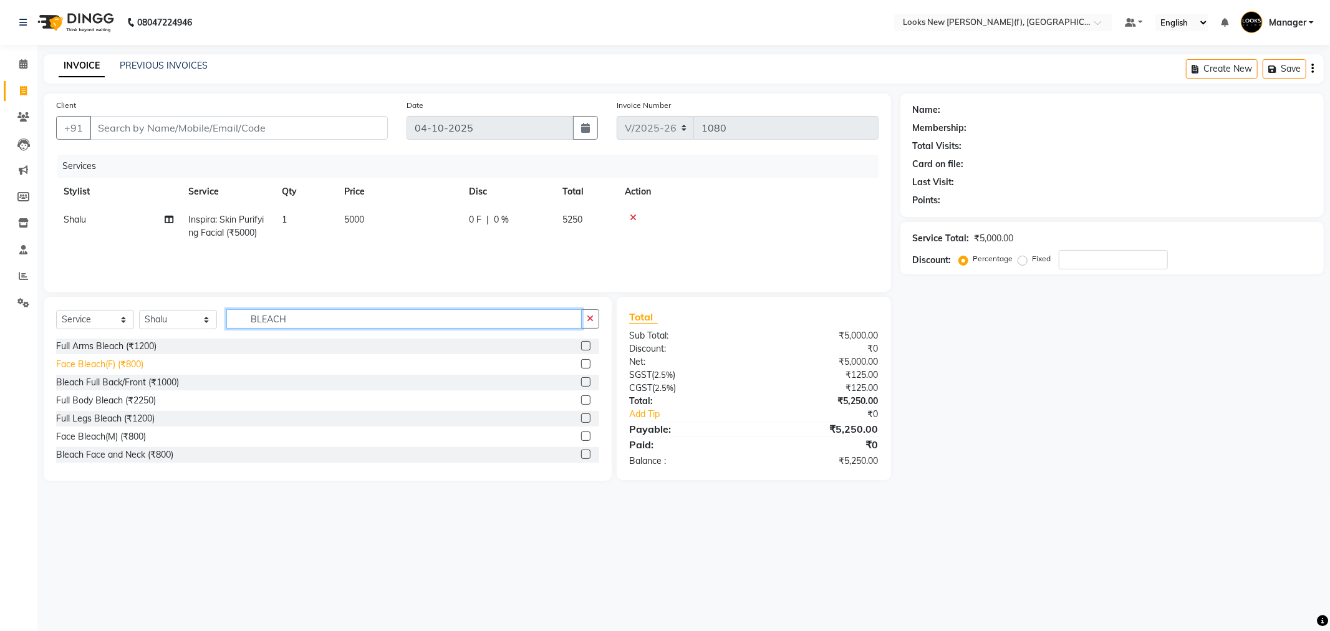
type input "BLEACH"
click at [131, 360] on div "Face Bleach(F) (₹800)" at bounding box center [99, 364] width 87 height 13
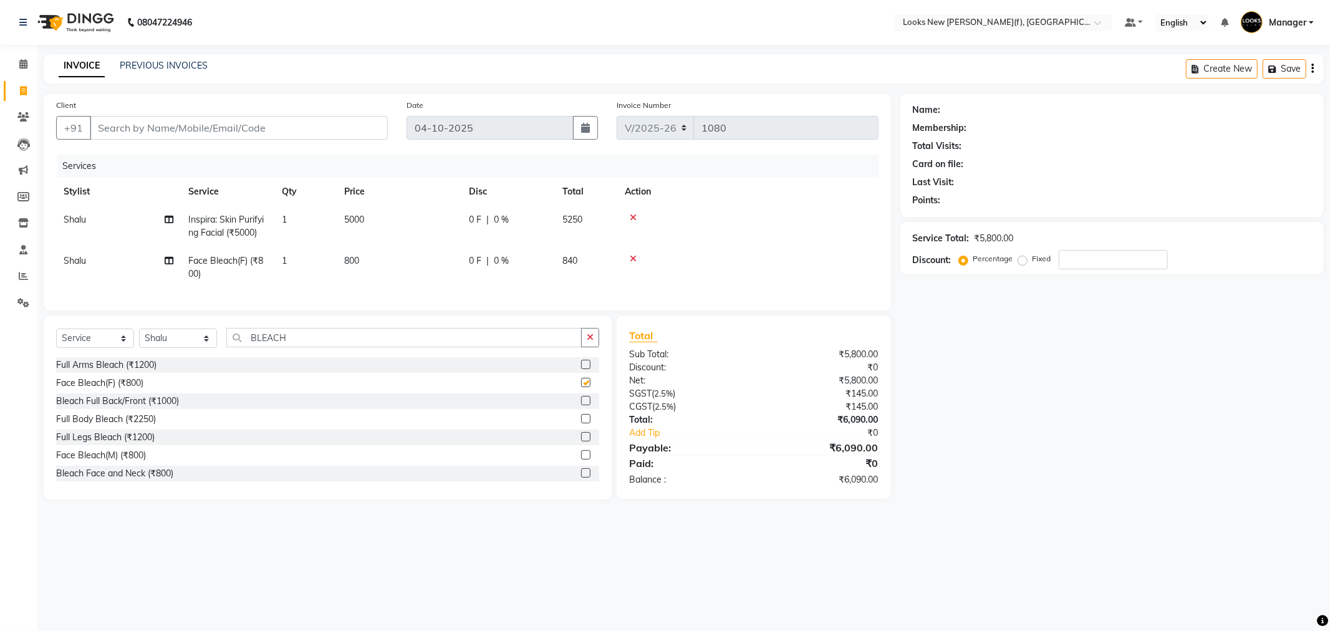
checkbox input "false"
drag, startPoint x: 301, startPoint y: 342, endPoint x: 198, endPoint y: 358, distance: 104.2
click at [192, 357] on div "Select Service Product Membership Package Voucher Prepaid Gift Card Select Styl…" at bounding box center [327, 342] width 543 height 29
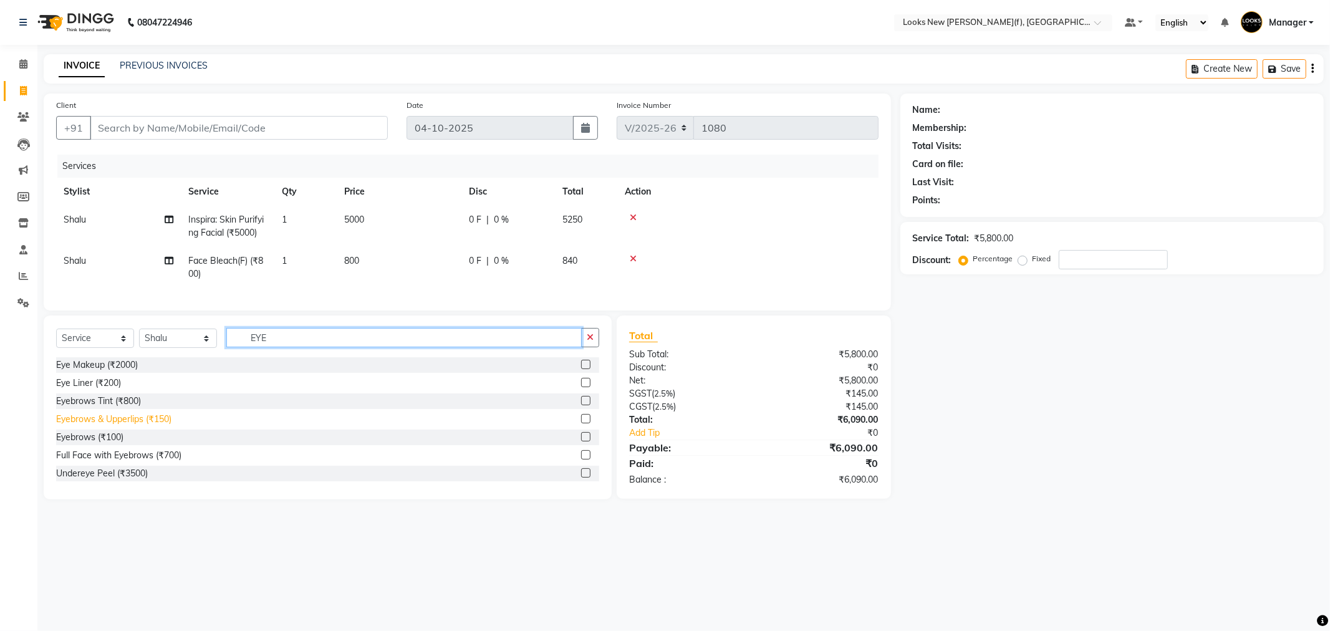
type input "EYE"
click at [170, 426] on div "Eyebrows & Upperlips (₹150)" at bounding box center [113, 419] width 115 height 13
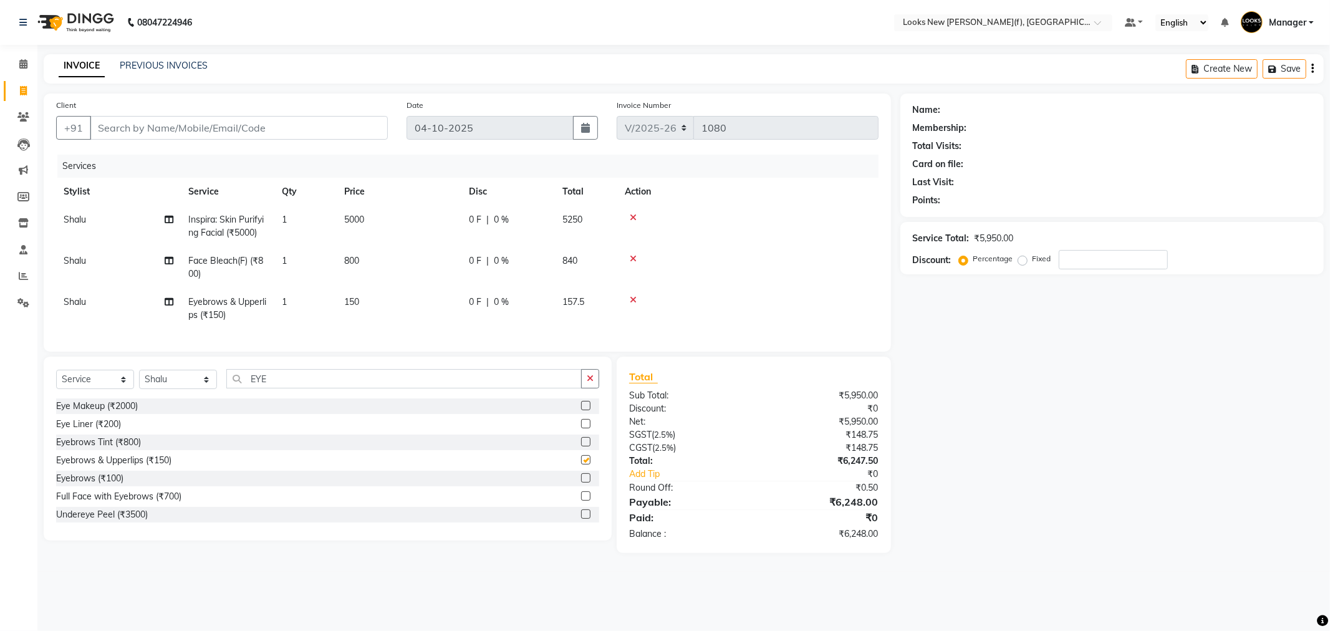
checkbox input "false"
click at [276, 127] on input "Client" at bounding box center [239, 128] width 298 height 24
type input "9"
type input "0"
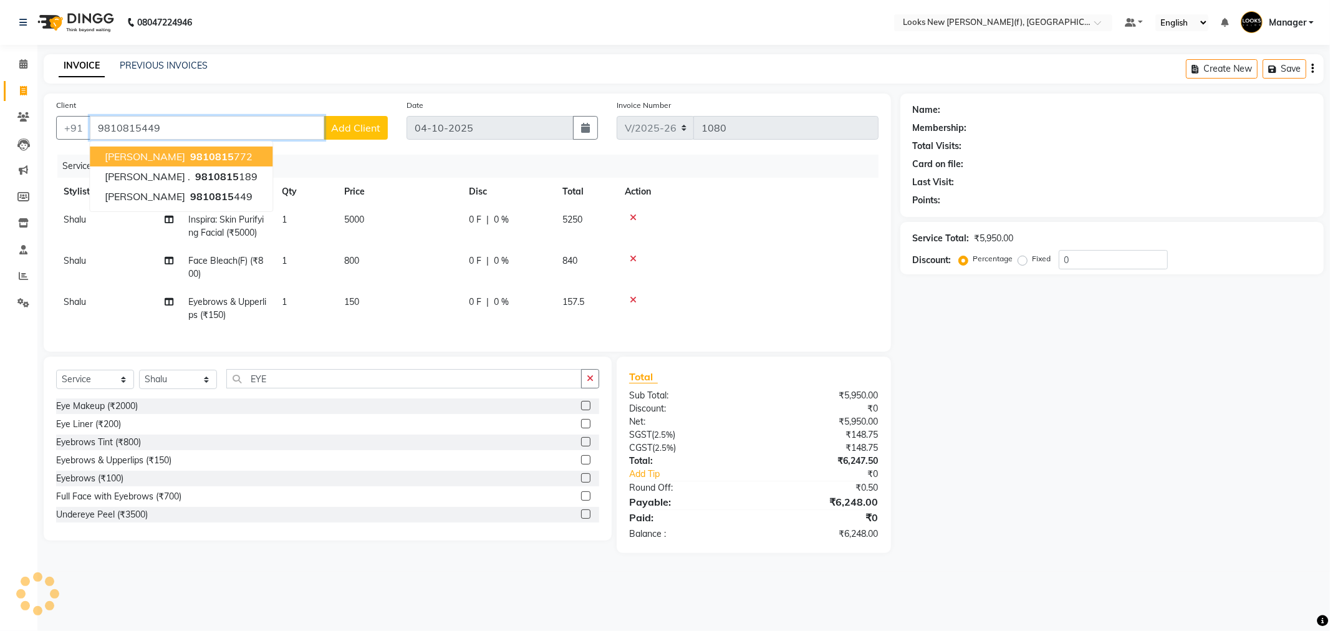
type input "9810815449"
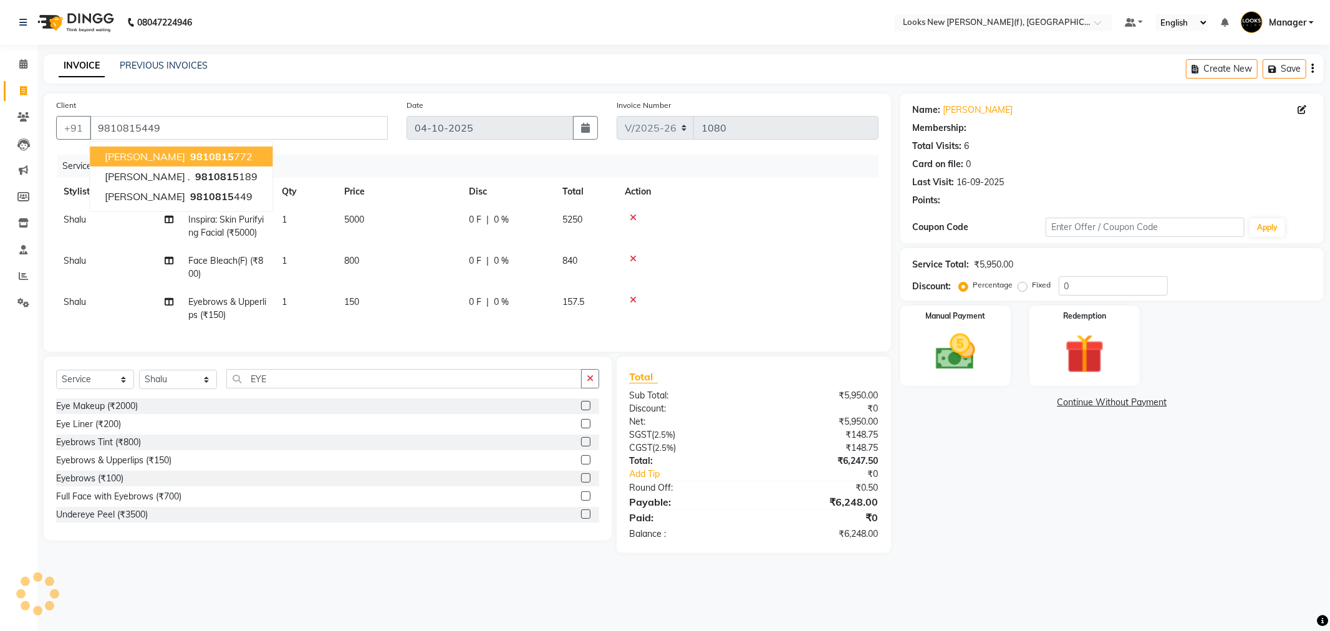
select select "1: Object"
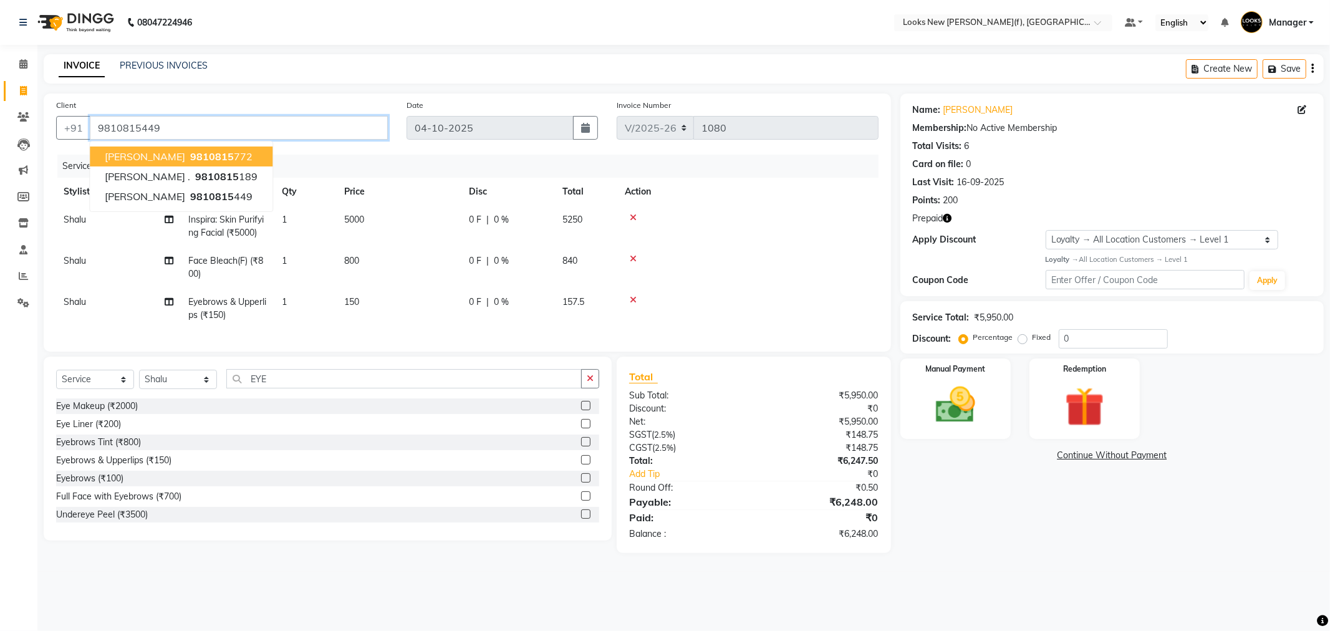
drag, startPoint x: 838, startPoint y: 664, endPoint x: 1043, endPoint y: 664, distance: 205.8
click at [1043, 631] on html "08047224946 Select Location × Looks New Rajinder Nagar(f), Delhi Default Panel …" at bounding box center [665, 315] width 1330 height 631
click at [942, 215] on span "Prepaid" at bounding box center [928, 218] width 31 height 13
click at [947, 220] on icon "button" at bounding box center [948, 218] width 9 height 9
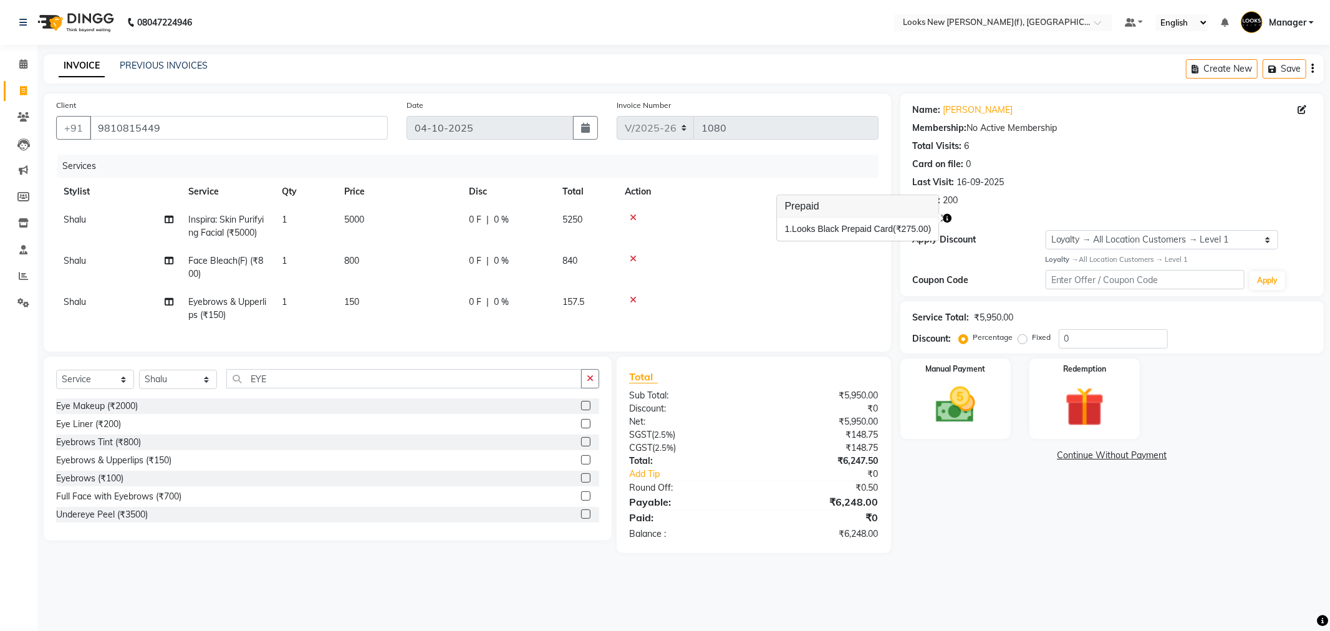
click at [995, 475] on div "Name: Rachna Aggarwal Membership: No Active Membership Total Visits: 6 Card on …" at bounding box center [1117, 324] width 433 height 460
drag, startPoint x: 97, startPoint y: 127, endPoint x: 206, endPoint y: 141, distance: 110.7
click at [206, 141] on div "Client +91 9810815449" at bounding box center [222, 124] width 350 height 51
click at [1135, 572] on main "INVOICE PREVIOUS INVOICES Create New Save Client +91 9810815449 Date 04-10-2025…" at bounding box center [683, 313] width 1293 height 518
drag, startPoint x: 162, startPoint y: 127, endPoint x: 11, endPoint y: 126, distance: 150.9
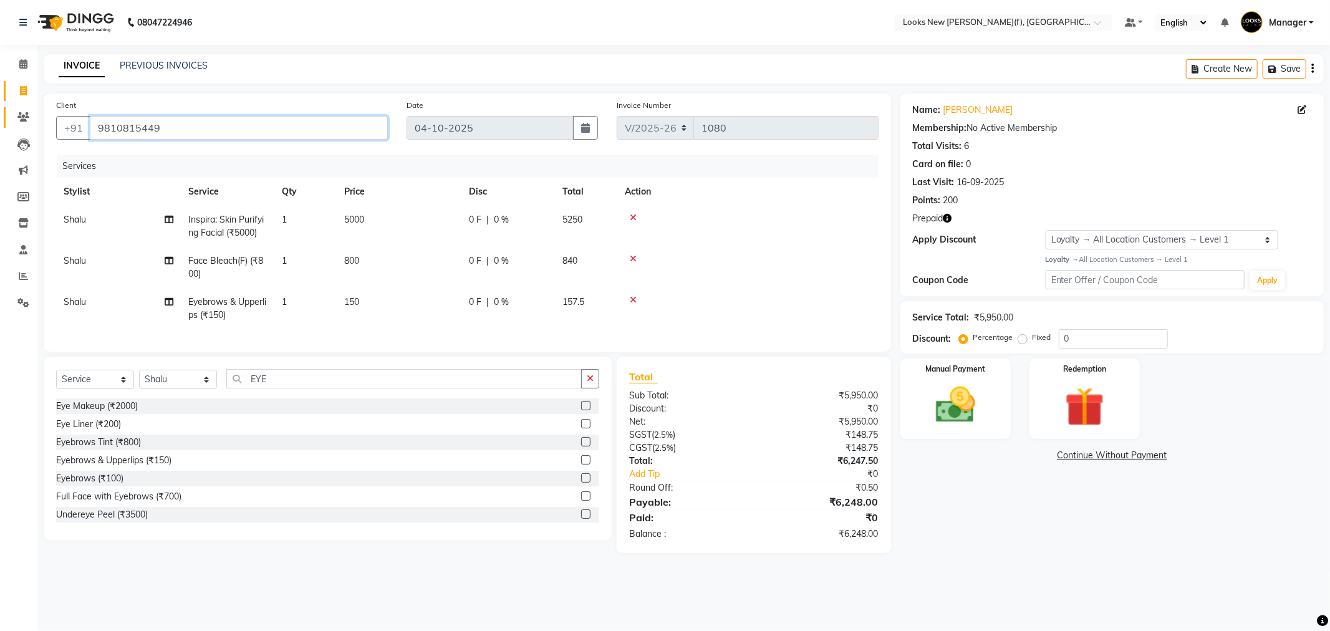
click at [24, 134] on app-home "08047224946 Select Location × Looks New Rajinder Nagar(f), Delhi Default Panel …" at bounding box center [665, 286] width 1330 height 572
click at [236, 90] on main "INVOICE PREVIOUS INVOICES Create New Save Client +91 9810815449 Date 04-10-2025…" at bounding box center [683, 313] width 1293 height 518
click at [244, 27] on nav "08047224946 Select Location × Looks New Rajinder Nagar(f), Delhi Default Panel …" at bounding box center [665, 22] width 1330 height 45
click at [363, 276] on td "800" at bounding box center [399, 267] width 125 height 41
select select "87319"
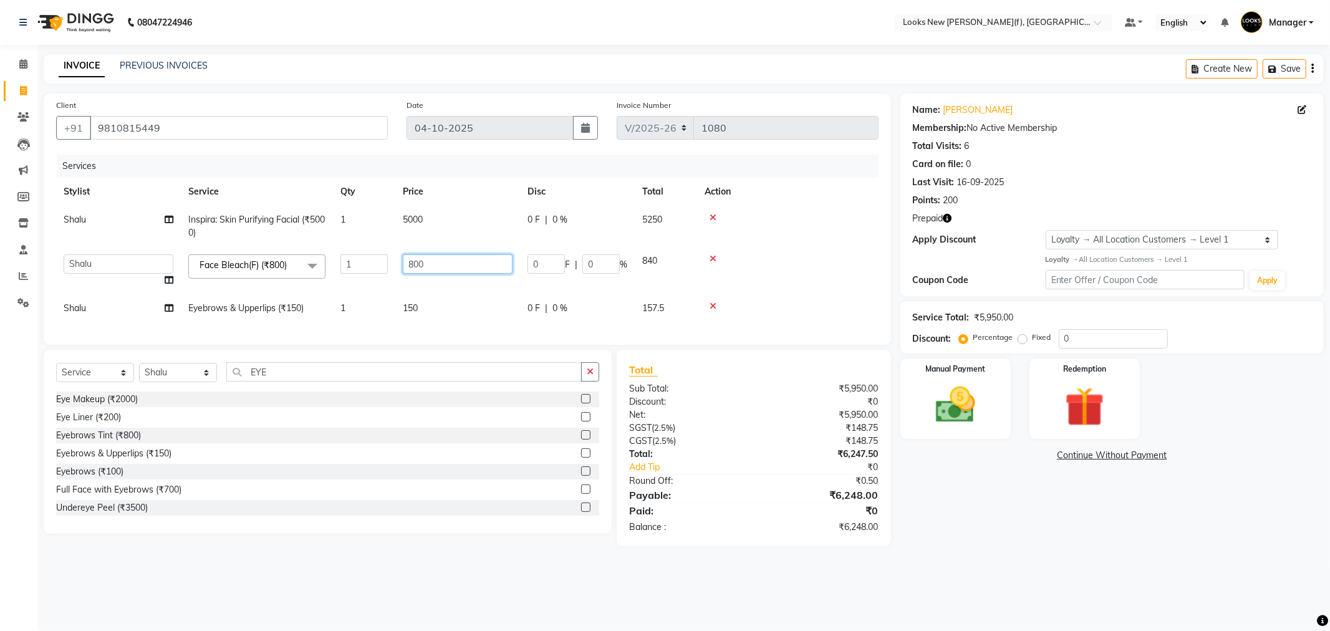
drag, startPoint x: 379, startPoint y: 266, endPoint x: 338, endPoint y: 261, distance: 40.8
click at [345, 261] on tr "Aakash_Pdct Afsar Ahmad Ashmita Ayesha Bobby_Asst Bobby_Khan Counter_Sales Kama…" at bounding box center [467, 270] width 823 height 47
type input "600"
click at [992, 476] on div "Name: Rachna Aggarwal Membership: No Active Membership Total Visits: 6 Card on …" at bounding box center [1117, 320] width 433 height 453
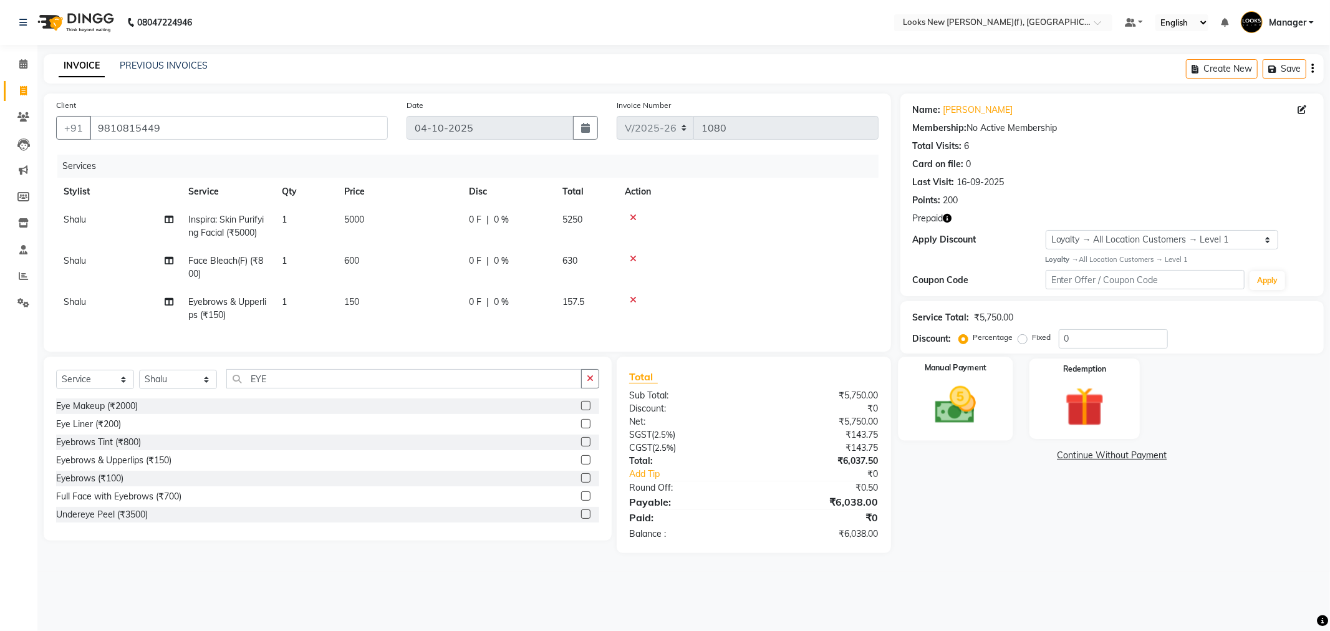
click at [934, 418] on img at bounding box center [955, 405] width 67 height 47
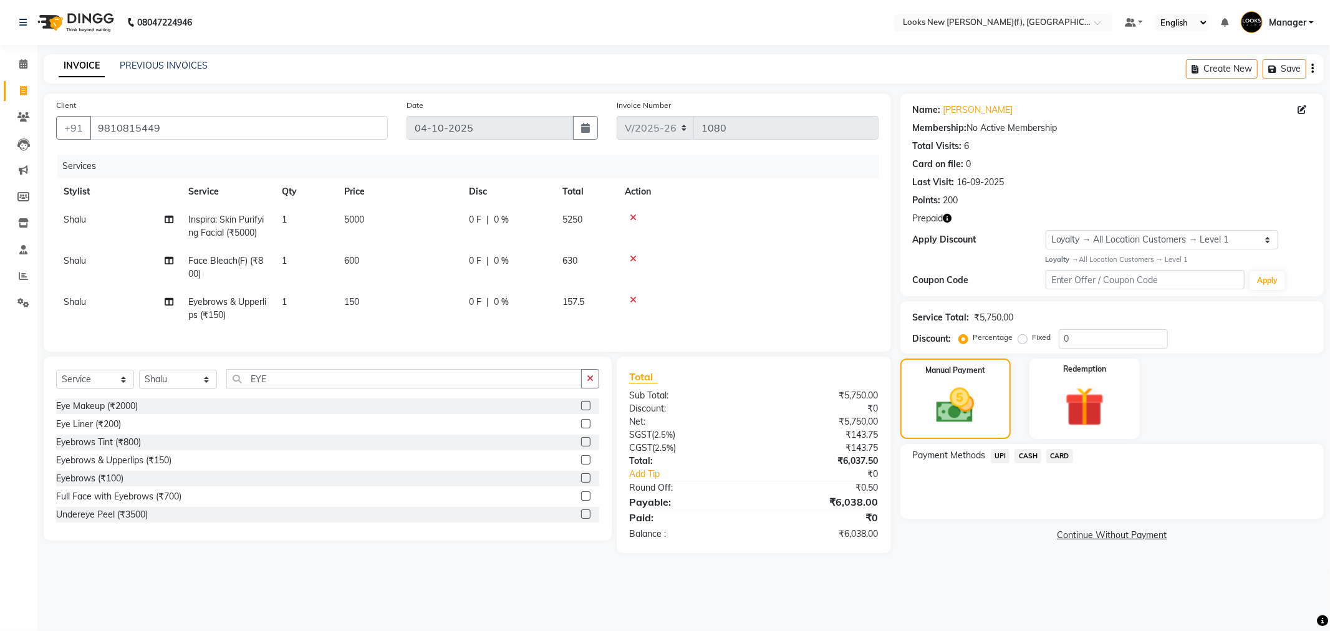
click at [1032, 452] on span "CASH" at bounding box center [1028, 456] width 27 height 14
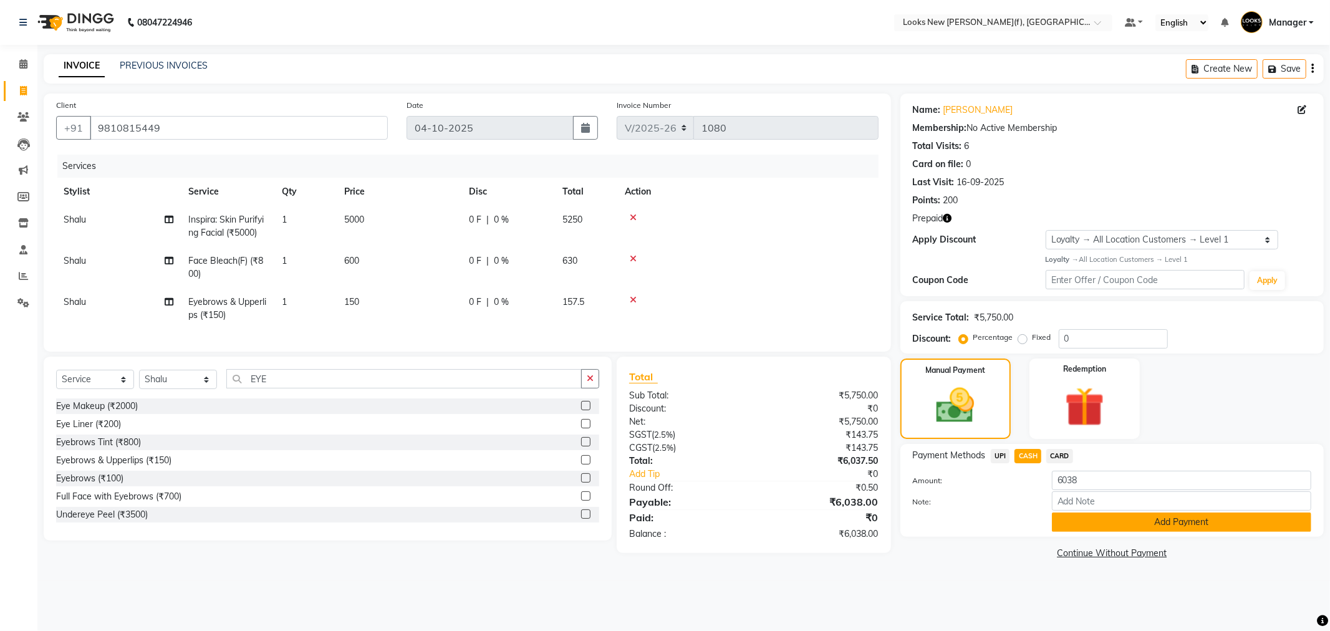
click at [1124, 516] on button "Add Payment" at bounding box center [1181, 522] width 259 height 19
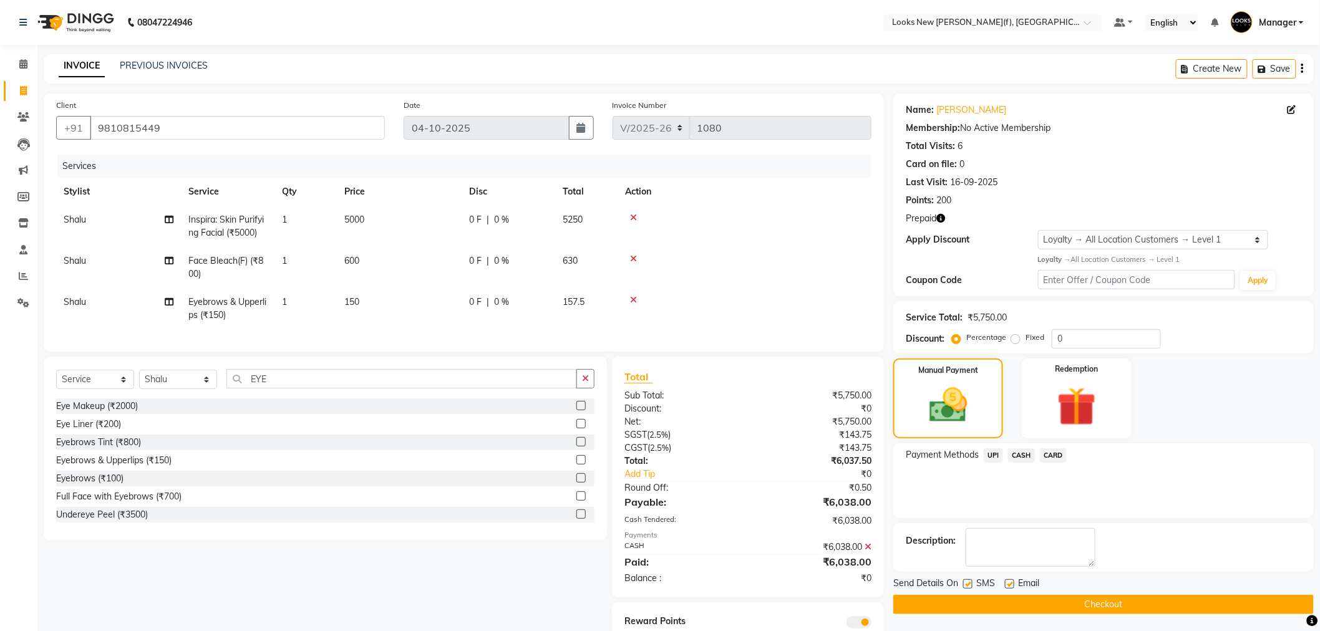
click at [1077, 614] on button "Checkout" at bounding box center [1103, 604] width 420 height 19
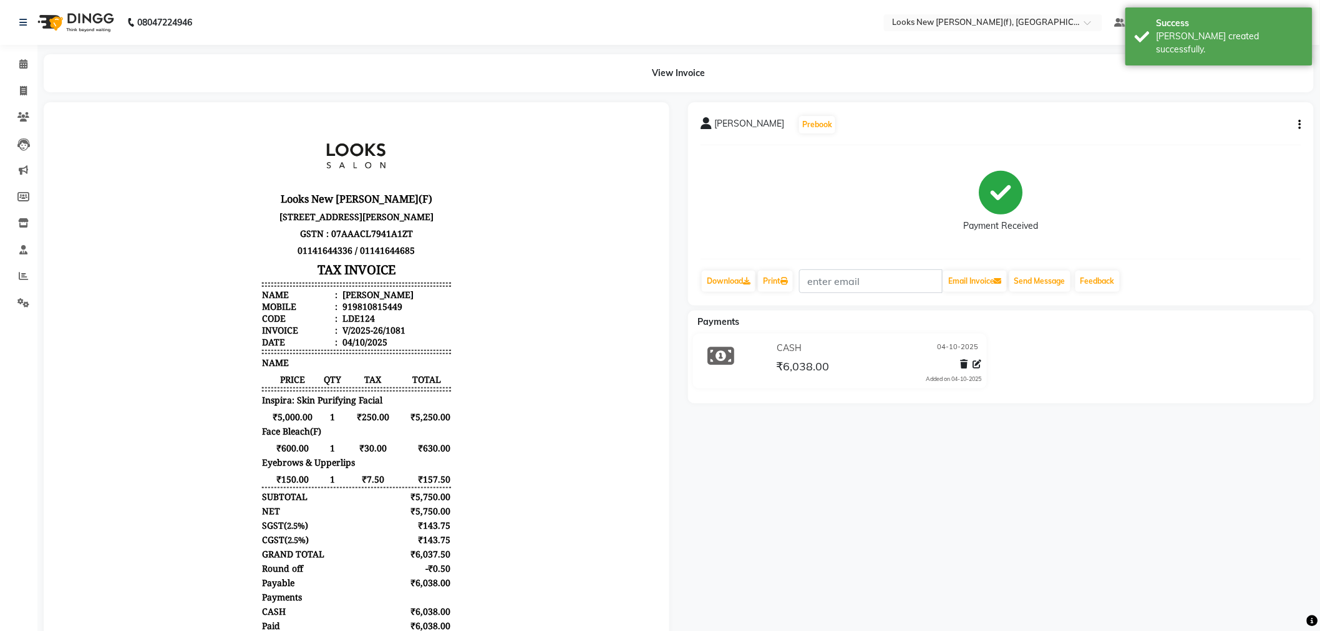
click at [67, 19] on img at bounding box center [74, 22] width 85 height 35
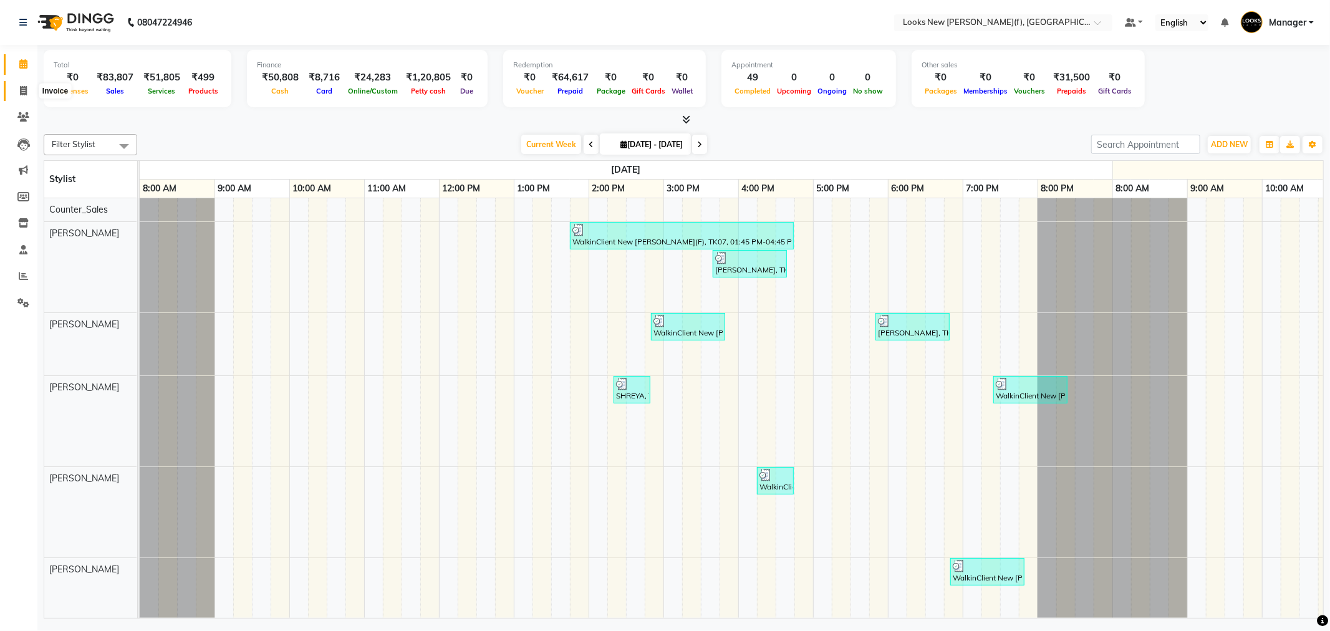
click at [20, 92] on icon at bounding box center [23, 90] width 7 height 9
select select "service"
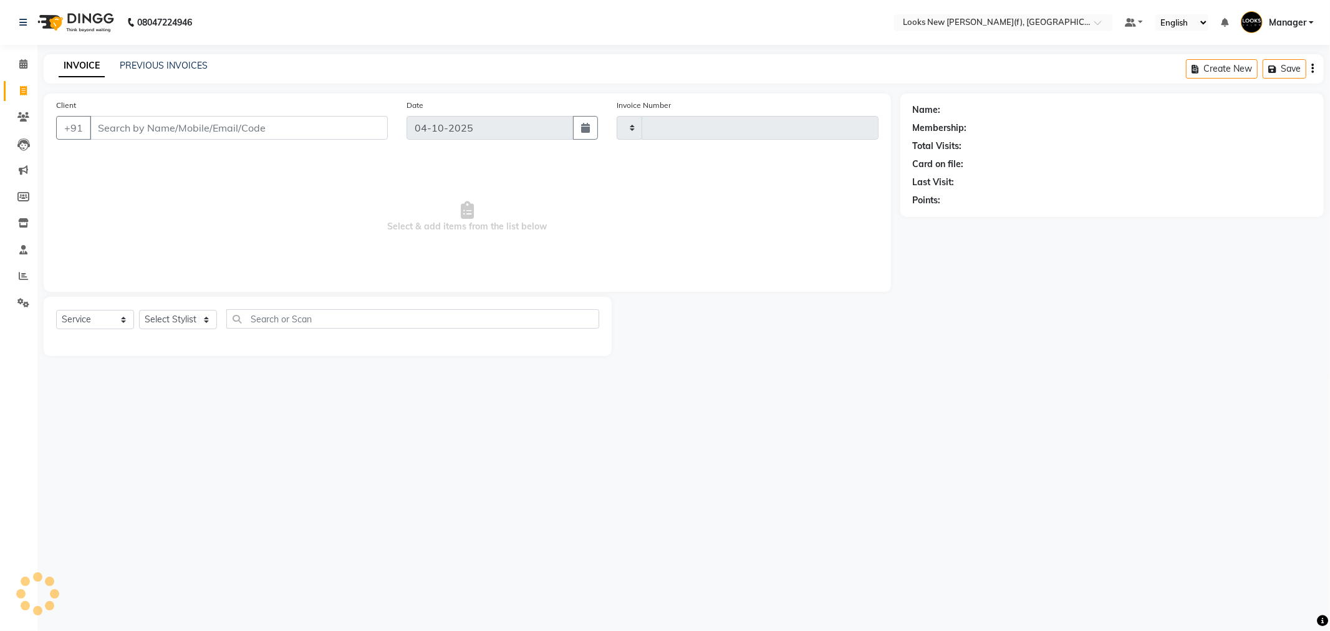
type input "1082"
select select "8659"
click at [162, 65] on link "PREVIOUS INVOICES" at bounding box center [164, 65] width 88 height 11
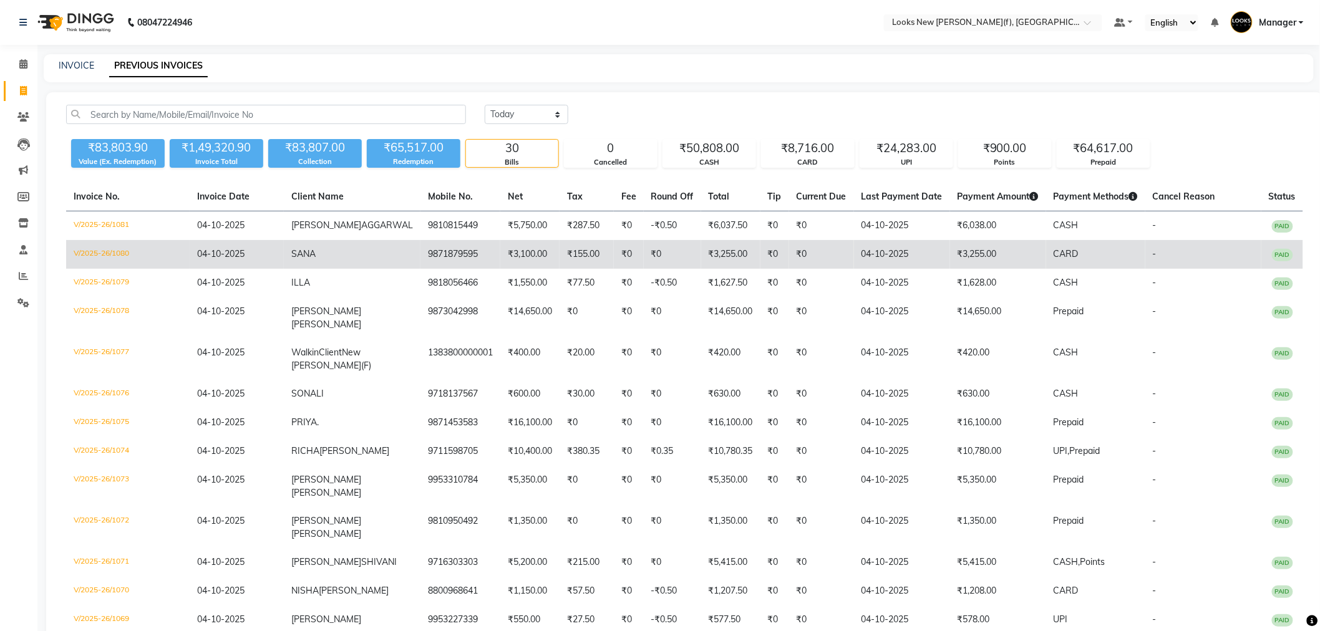
click at [443, 240] on td "9871879595" at bounding box center [460, 254] width 80 height 29
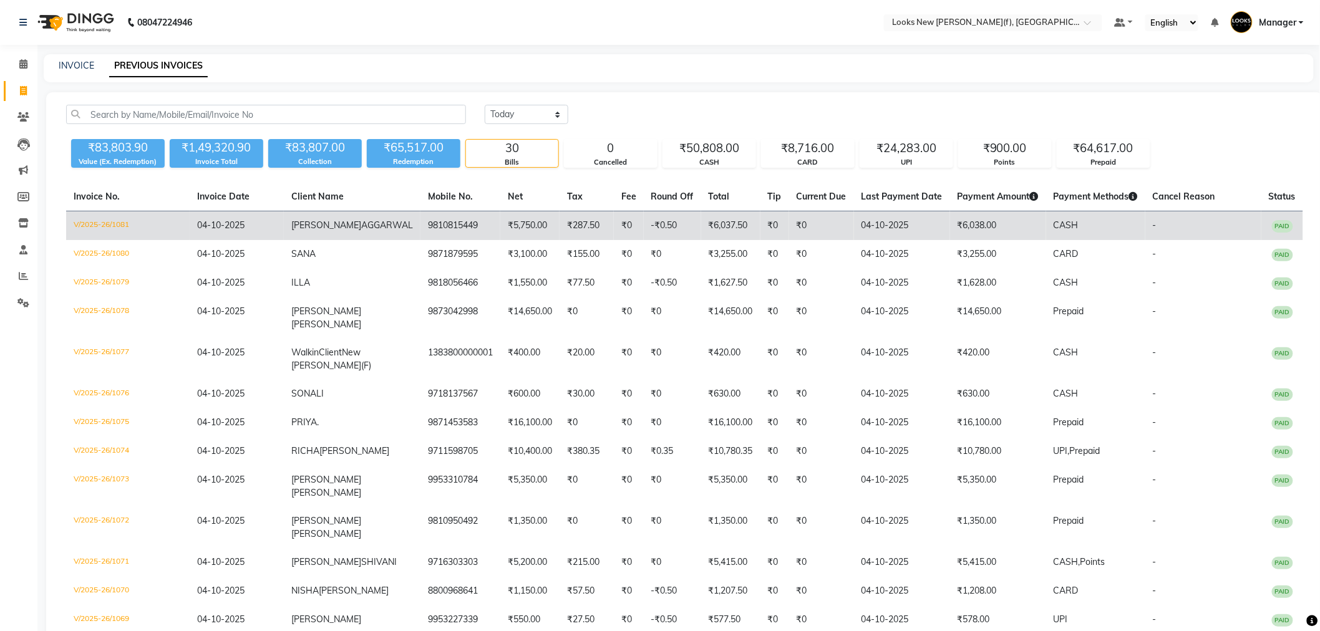
click at [388, 223] on span "AGGARWAL" at bounding box center [387, 225] width 52 height 11
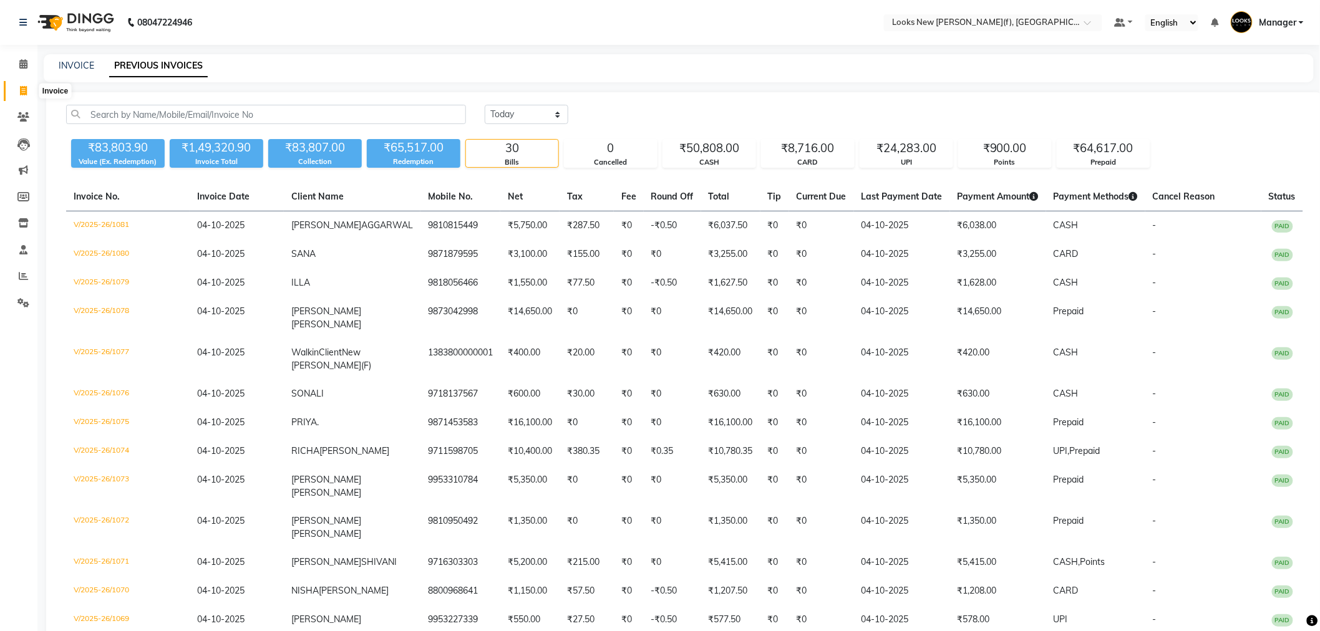
click at [10, 95] on link "Invoice" at bounding box center [19, 91] width 30 height 21
select select "service"
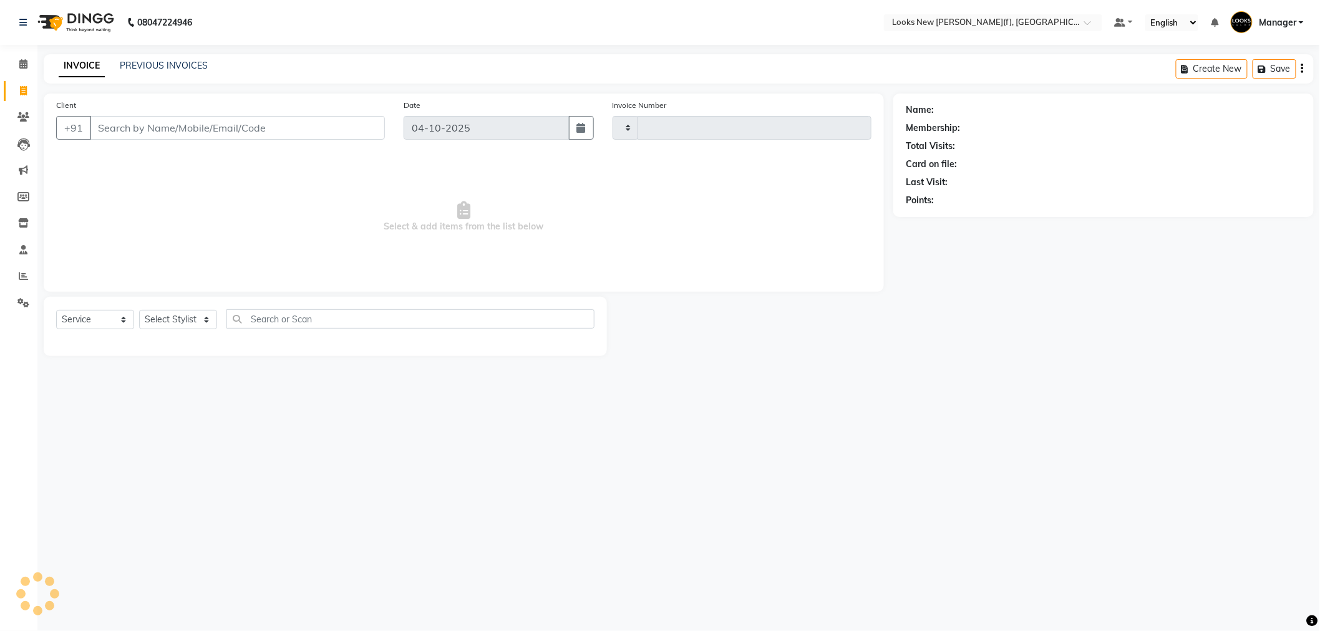
type input "1082"
select select "8659"
click at [178, 131] on input "Client" at bounding box center [239, 128] width 298 height 24
type input "9810815449"
select select "1: Object"
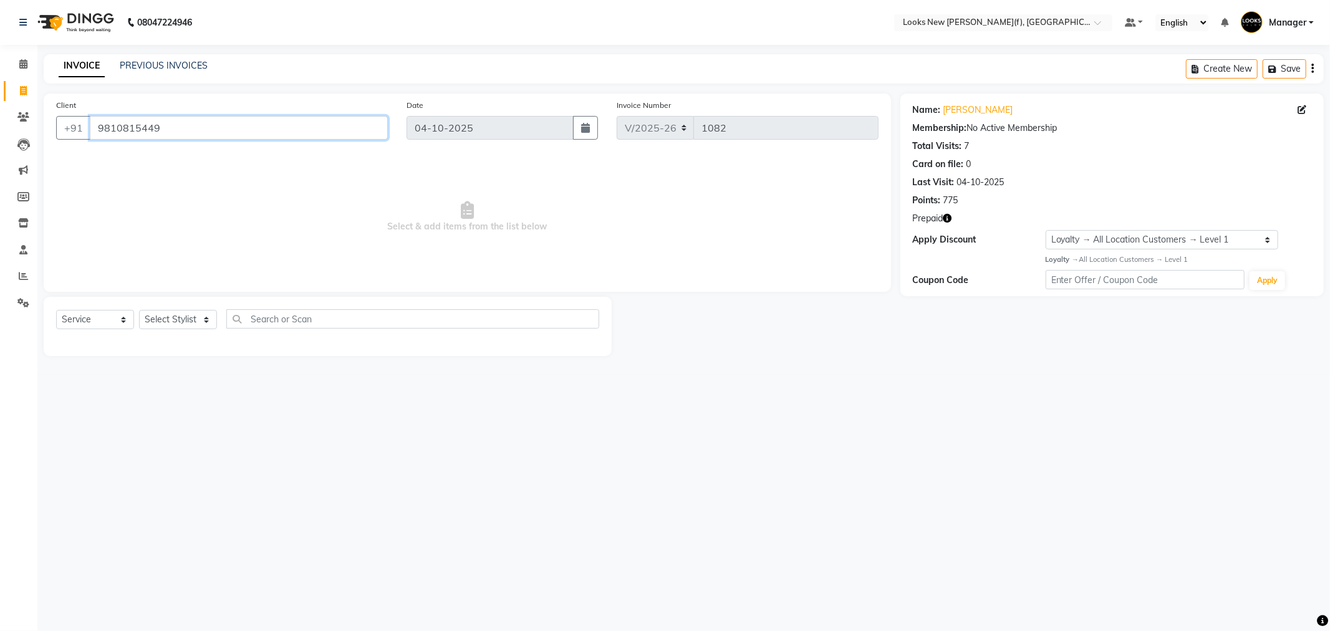
drag, startPoint x: 167, startPoint y: 133, endPoint x: 0, endPoint y: 132, distance: 166.5
click at [23, 140] on app-home "08047224946 Select Location × Looks New Rajinder Nagar(f), Delhi Default Panel …" at bounding box center [665, 187] width 1330 height 375
click at [151, 64] on link "PREVIOUS INVOICES" at bounding box center [164, 65] width 88 height 11
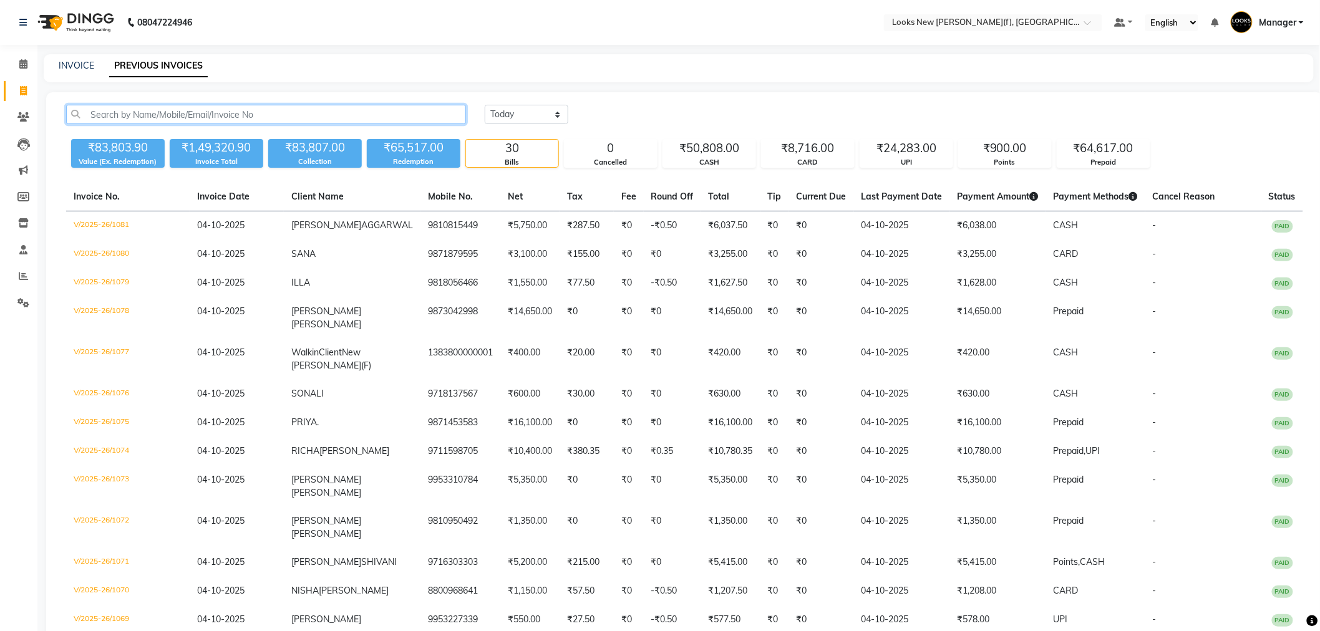
click at [283, 117] on input "text" at bounding box center [266, 114] width 400 height 19
paste input "9810815449"
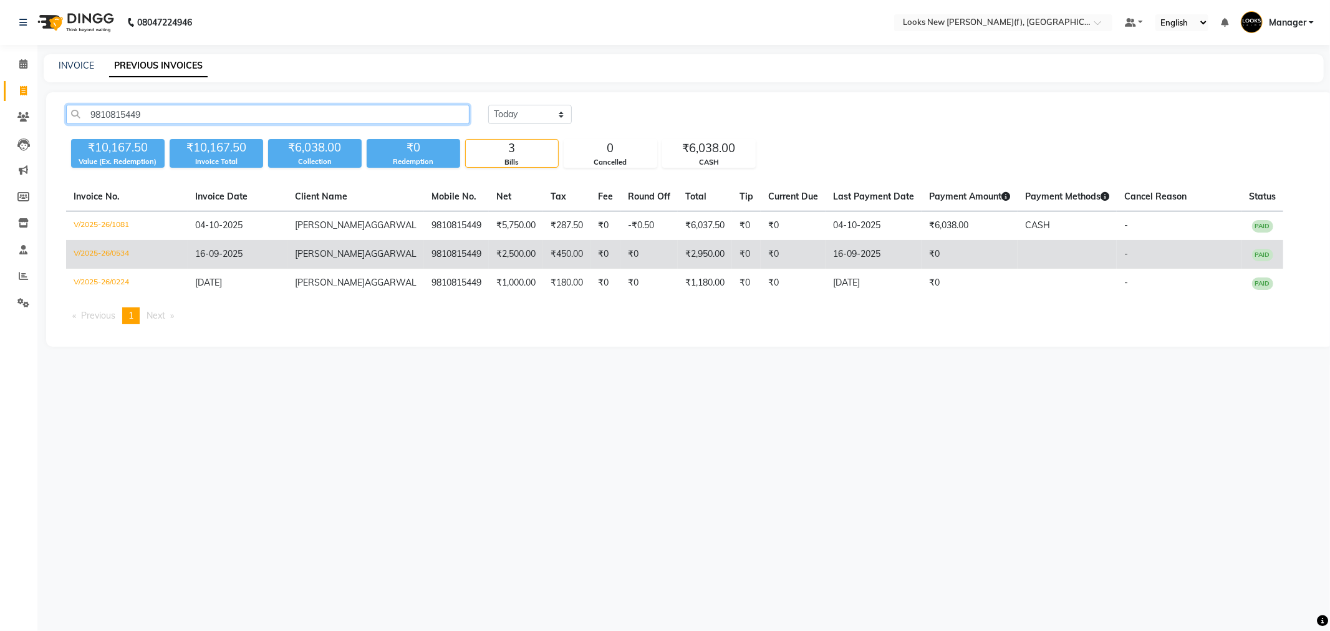
type input "9810815449"
click at [621, 263] on td "₹0" at bounding box center [649, 254] width 57 height 29
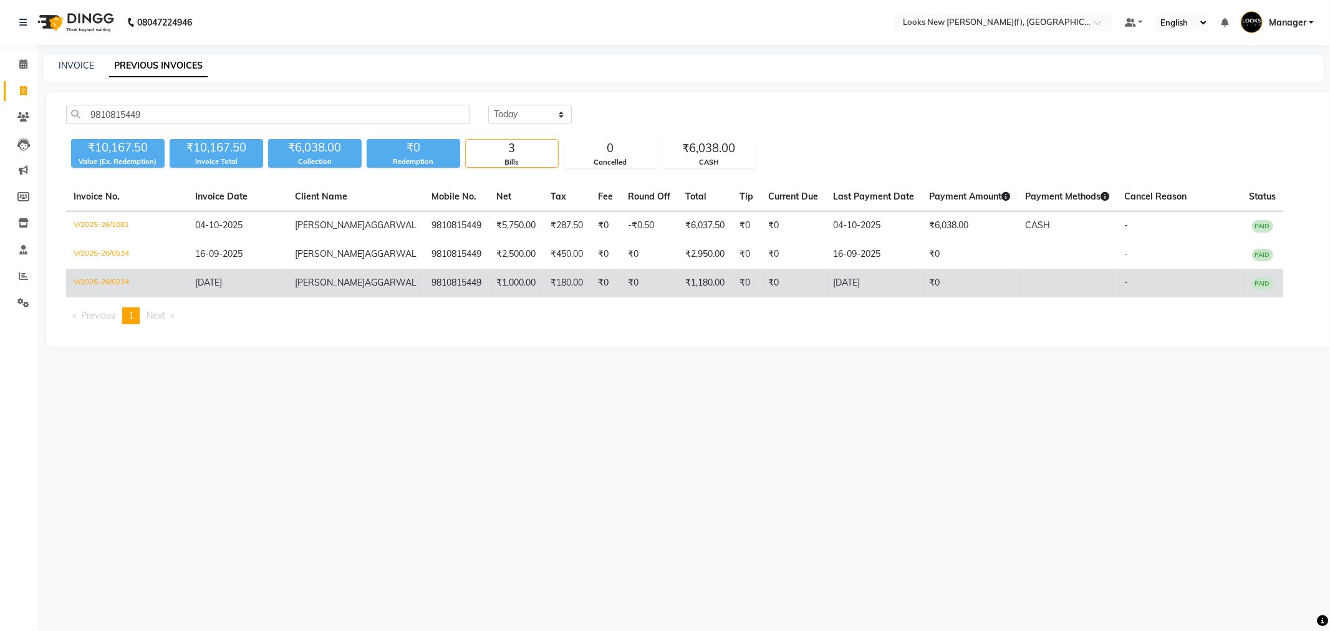
click at [678, 290] on td "₹1,180.00" at bounding box center [705, 283] width 54 height 29
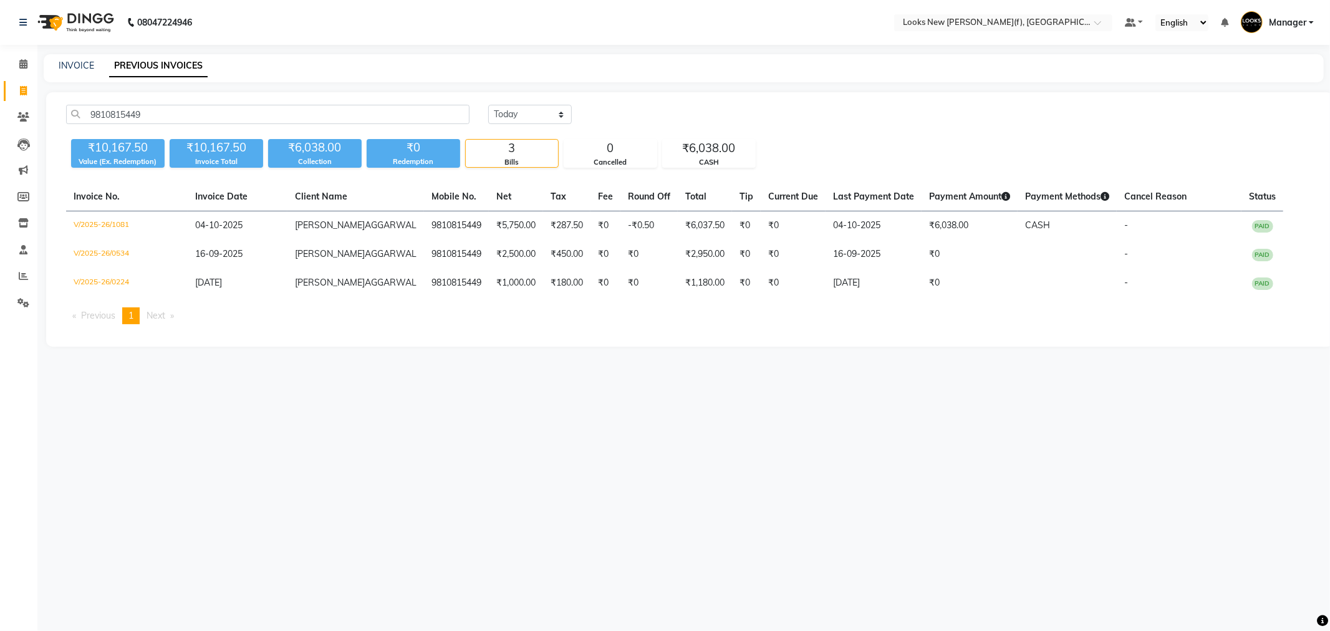
click at [72, 71] on div "INVOICE" at bounding box center [77, 65] width 36 height 13
click at [84, 66] on link "INVOICE" at bounding box center [77, 65] width 36 height 11
select select "service"
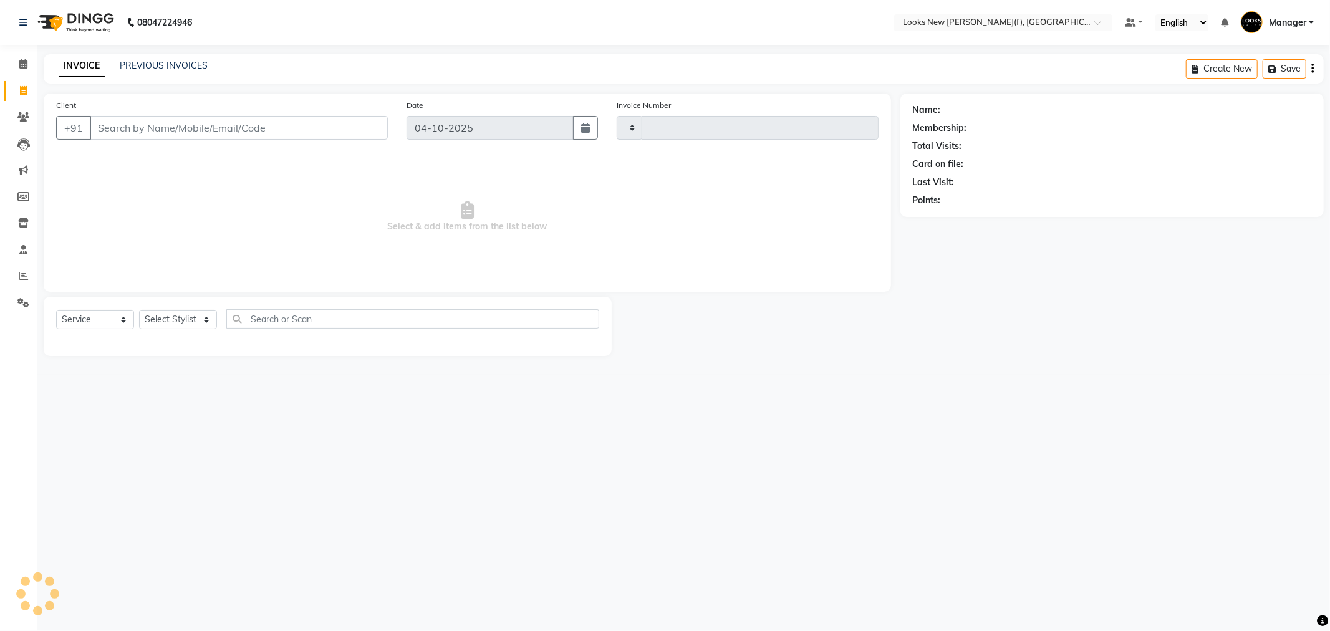
type input "1082"
select select "8659"
click at [173, 122] on input "Client" at bounding box center [239, 128] width 298 height 24
click at [177, 326] on select "Select Stylist Aakash_Pdct Afsar Ahmad Ashmita Ayesha Bobby_Asst Bobby_Khan Cou…" at bounding box center [178, 319] width 78 height 19
click at [269, 127] on input "Client" at bounding box center [239, 128] width 298 height 24
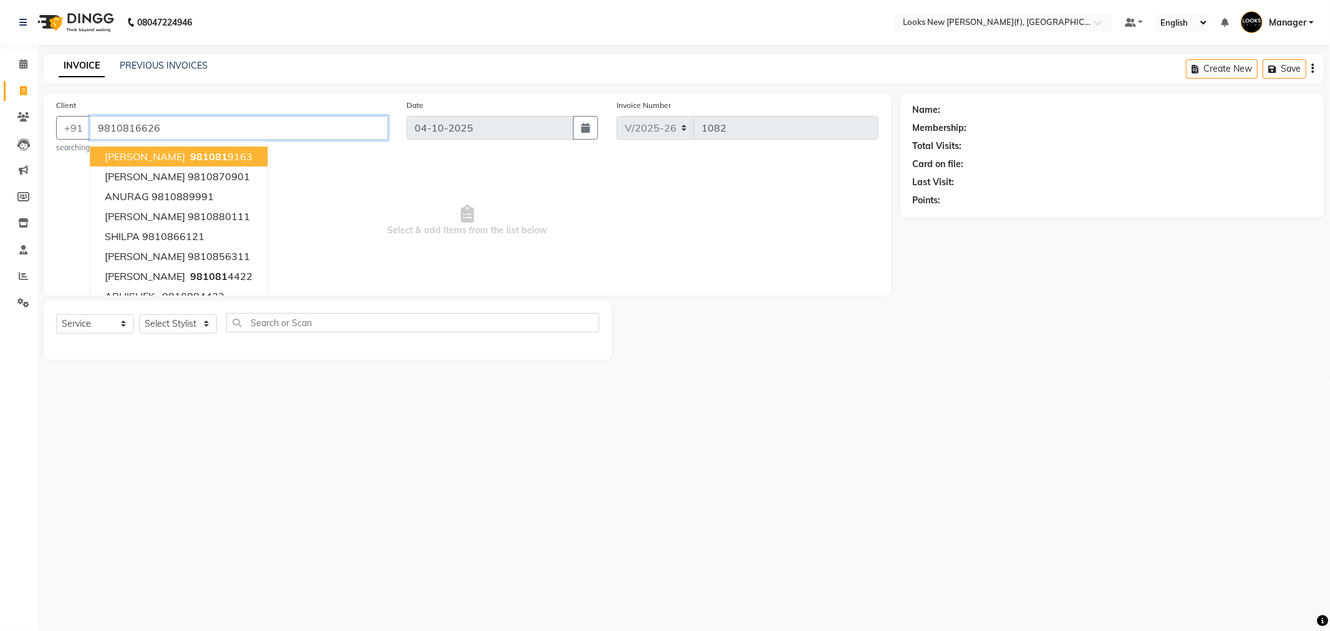
type input "9810816626"
select select "1: Object"
click at [496, 506] on div "08047224946 Select Location × Looks New Rajinder Nagar(f), Delhi Default Panel …" at bounding box center [665, 315] width 1330 height 631
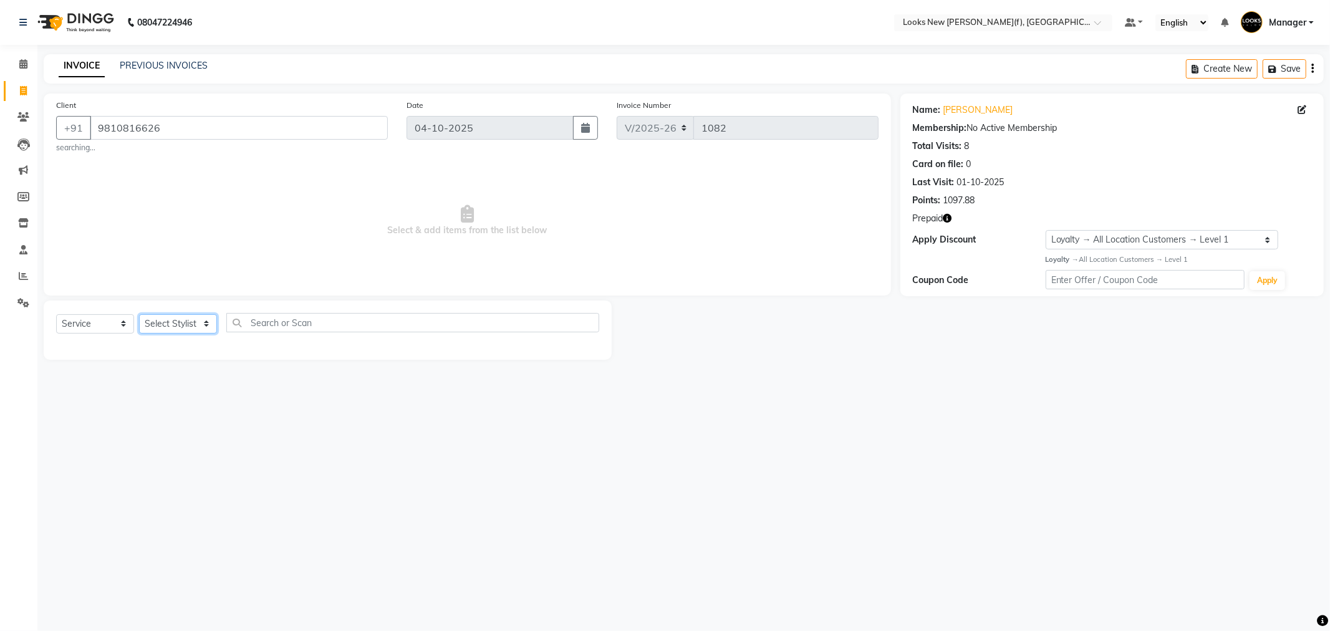
click at [195, 329] on select "Select Stylist Aakash_Pdct [PERSON_NAME] [PERSON_NAME] [PERSON_NAME] Counter_Sa…" at bounding box center [178, 323] width 78 height 19
select select "87330"
click at [139, 314] on select "Select Stylist Aakash_Pdct [PERSON_NAME] [PERSON_NAME] [PERSON_NAME] Counter_Sa…" at bounding box center [178, 323] width 78 height 19
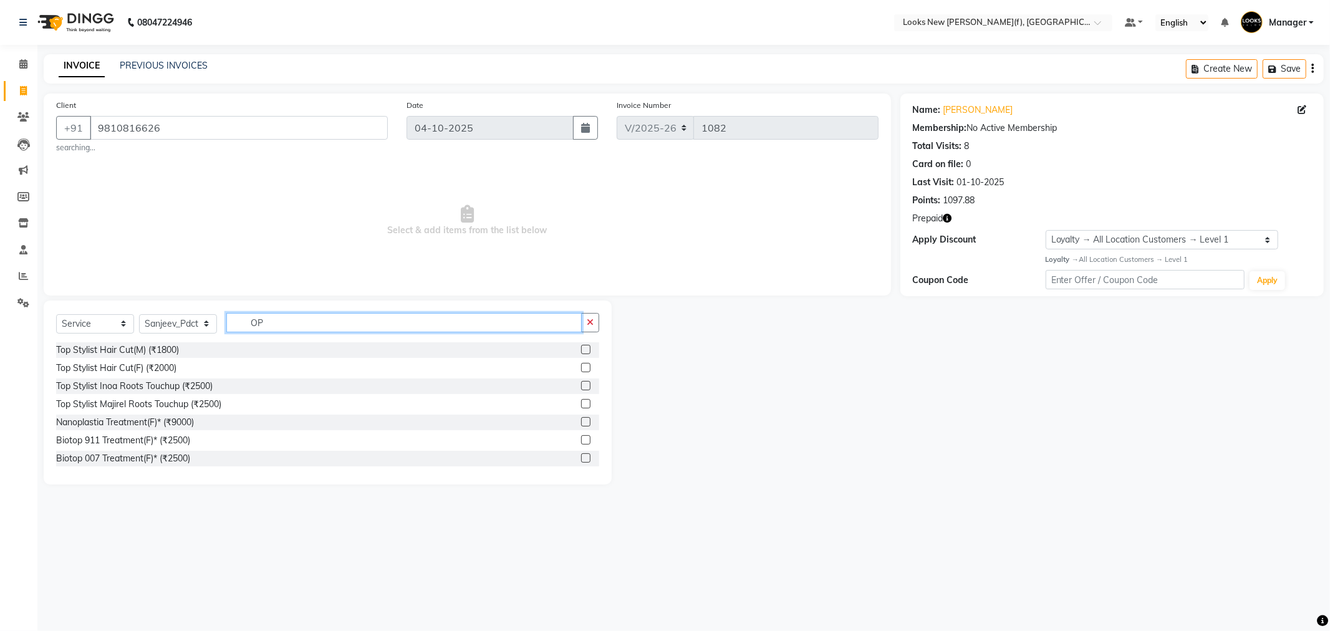
type input "O"
type input "PEDI"
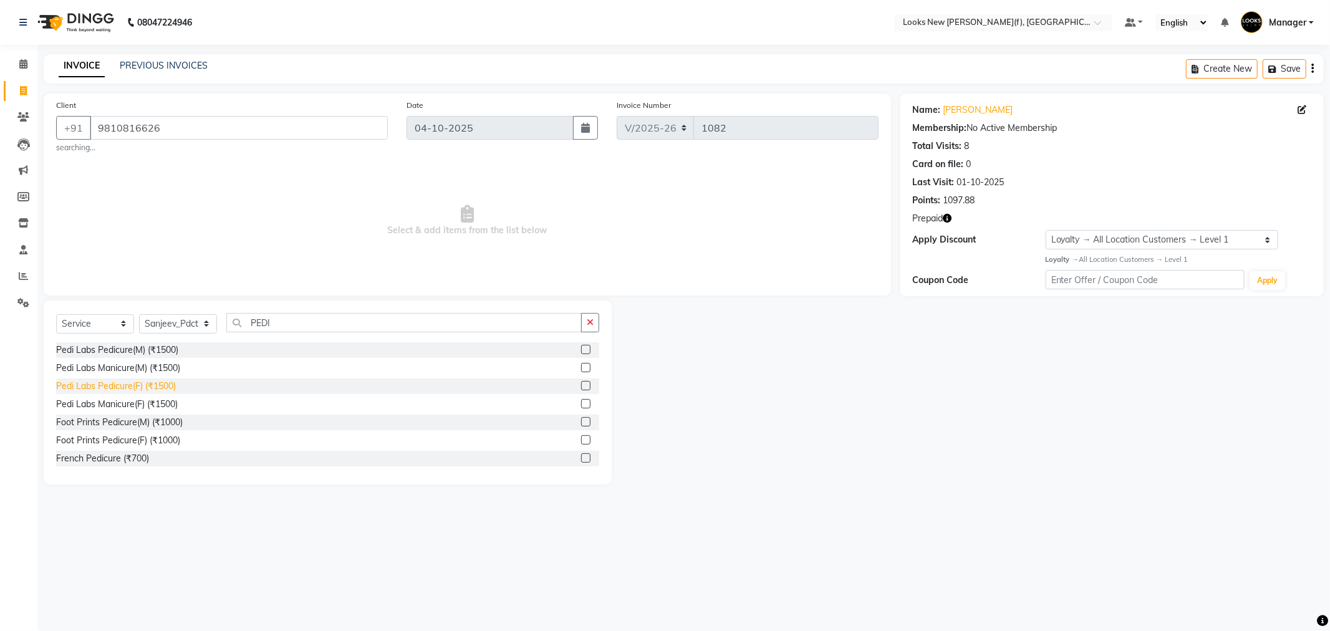
click at [129, 387] on div "Pedi Labs Pedicure(F) (₹1500)" at bounding box center [116, 386] width 120 height 13
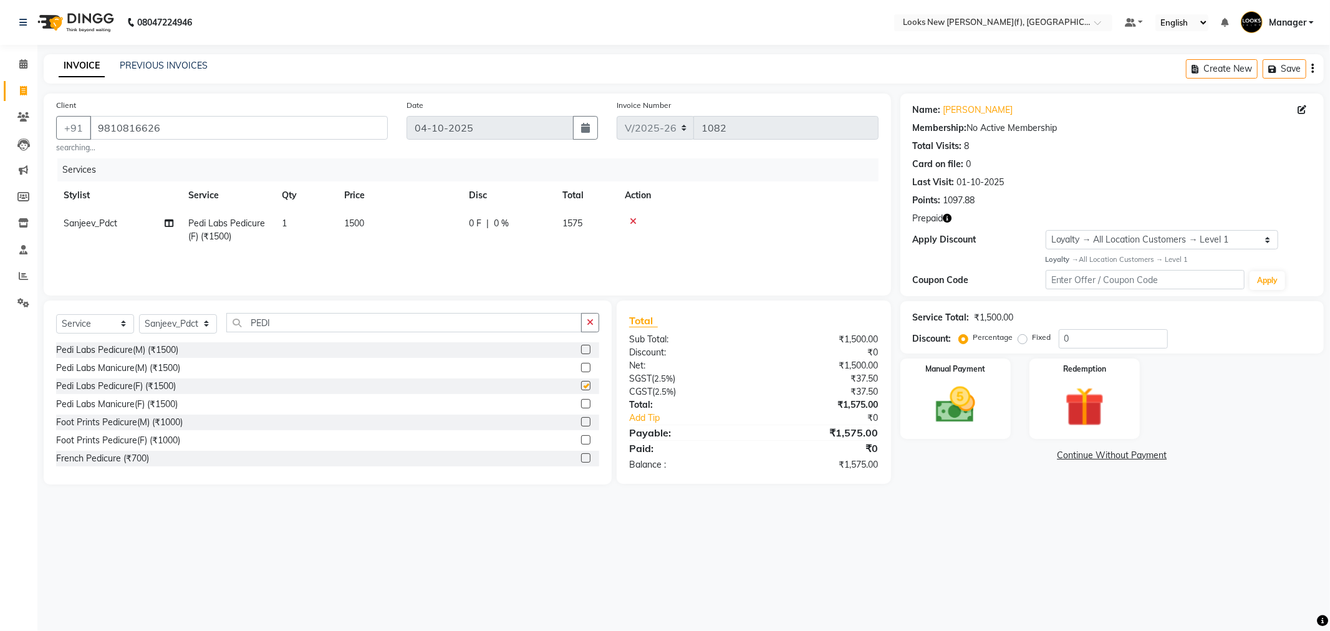
checkbox input "false"
click at [634, 217] on icon at bounding box center [633, 221] width 7 height 9
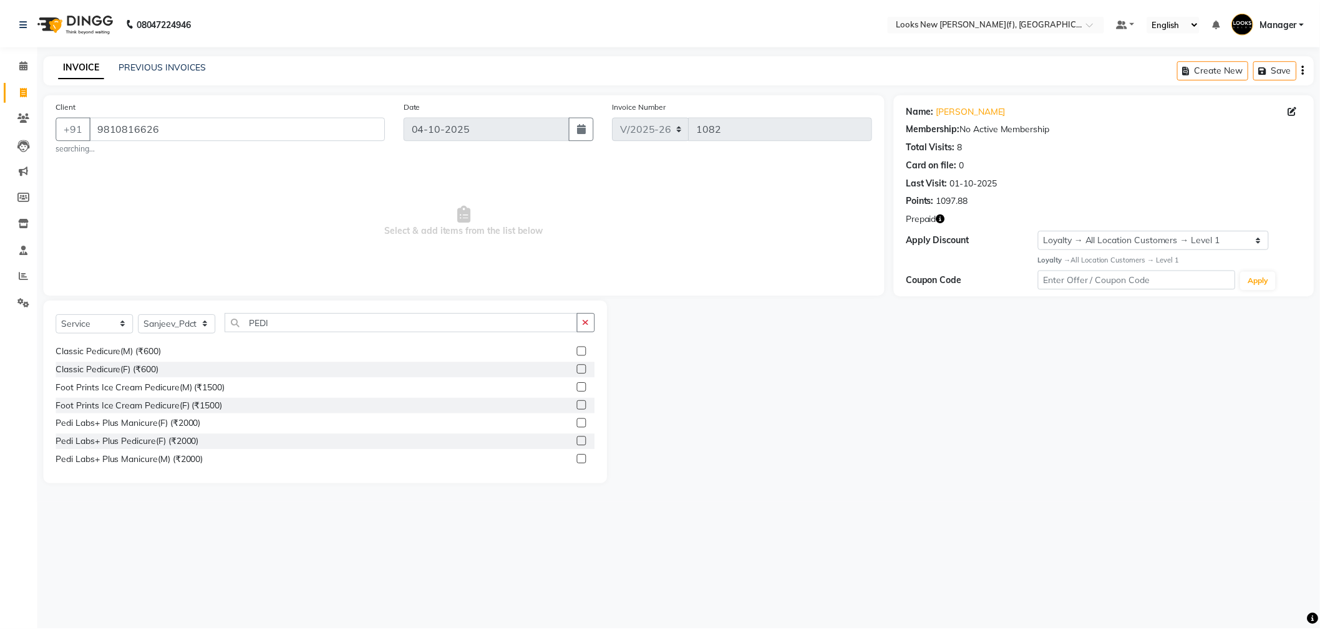
scroll to position [182, 0]
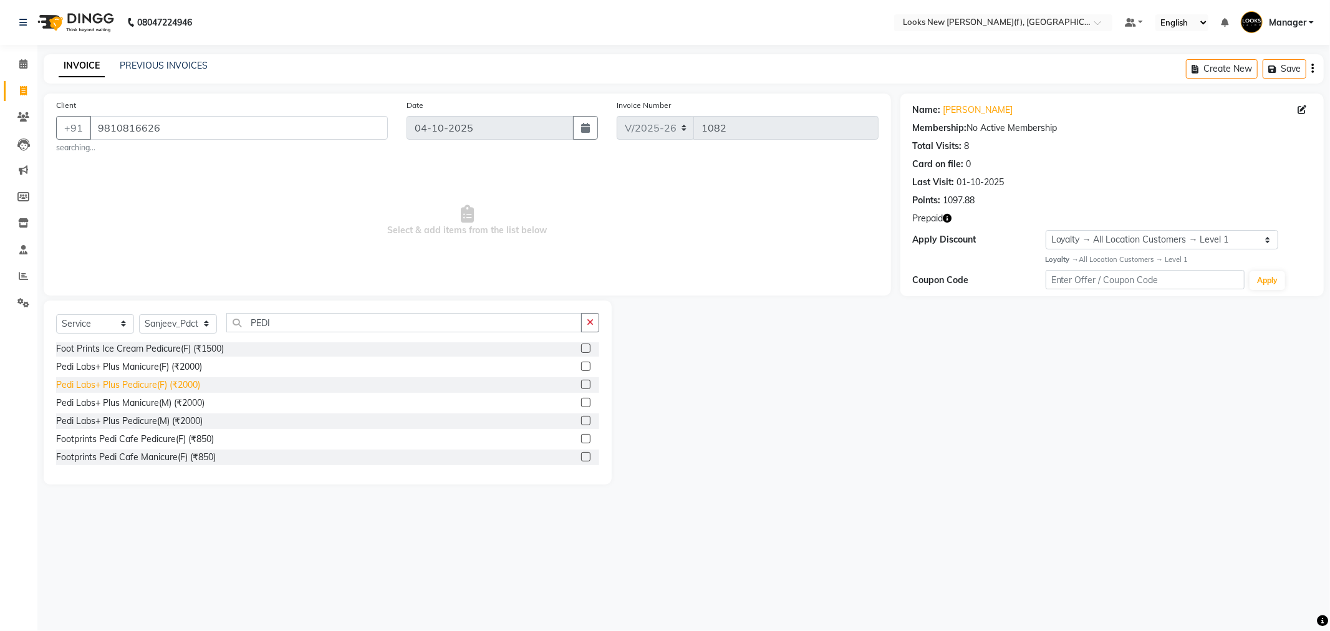
click at [158, 389] on div "Pedi Labs+ Plus Pedicure(F) (₹2000)" at bounding box center [128, 385] width 144 height 13
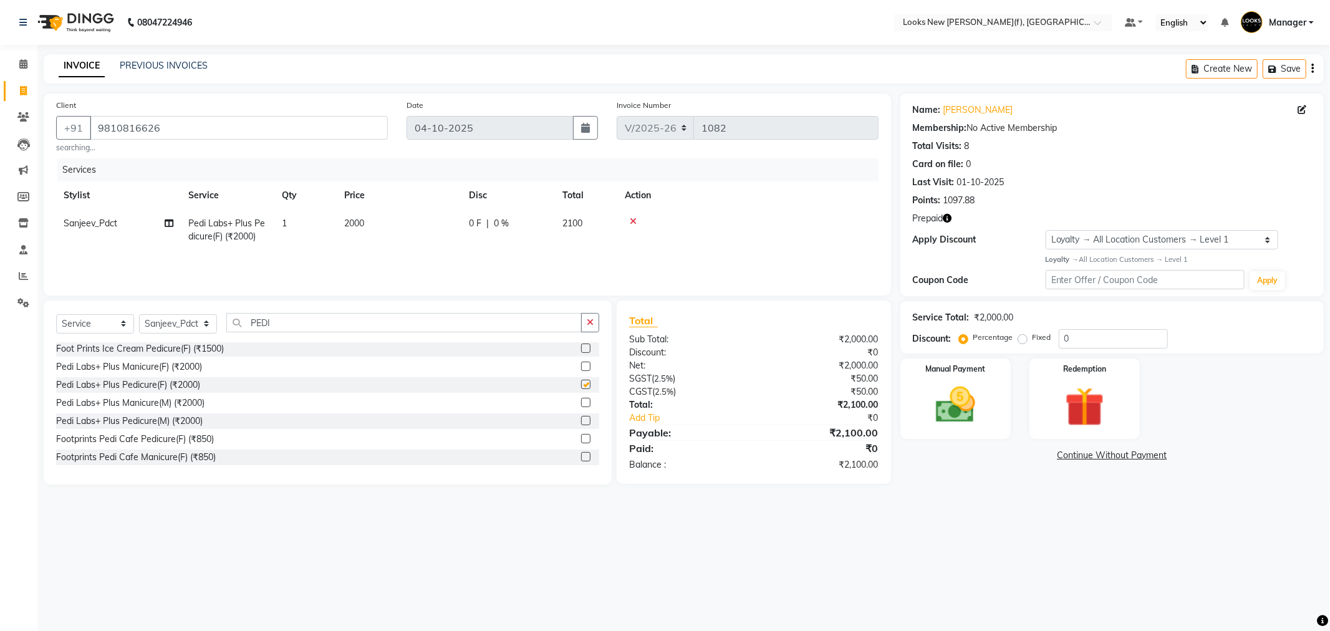
checkbox input "false"
click at [152, 367] on div "Pedi Labs+ Plus Manicure(F) (₹2000)" at bounding box center [129, 366] width 146 height 13
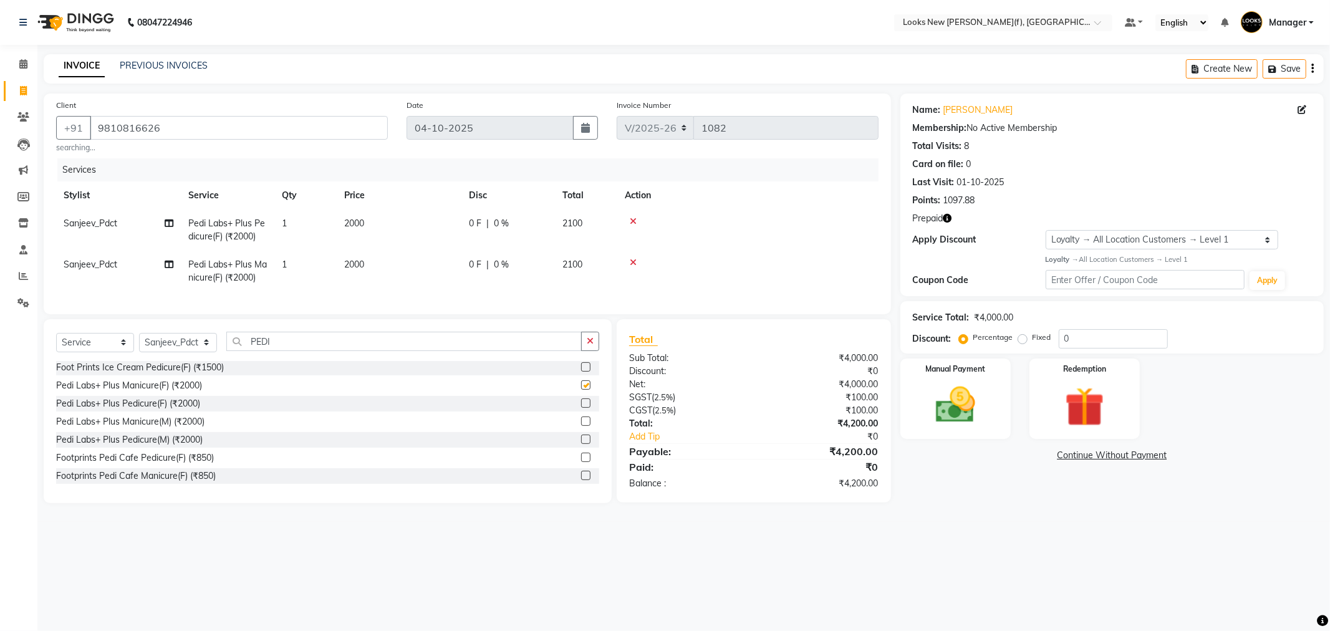
checkbox input "false"
drag, startPoint x: 1095, startPoint y: 404, endPoint x: 1050, endPoint y: 420, distance: 48.1
click at [1096, 404] on img at bounding box center [1084, 407] width 67 height 51
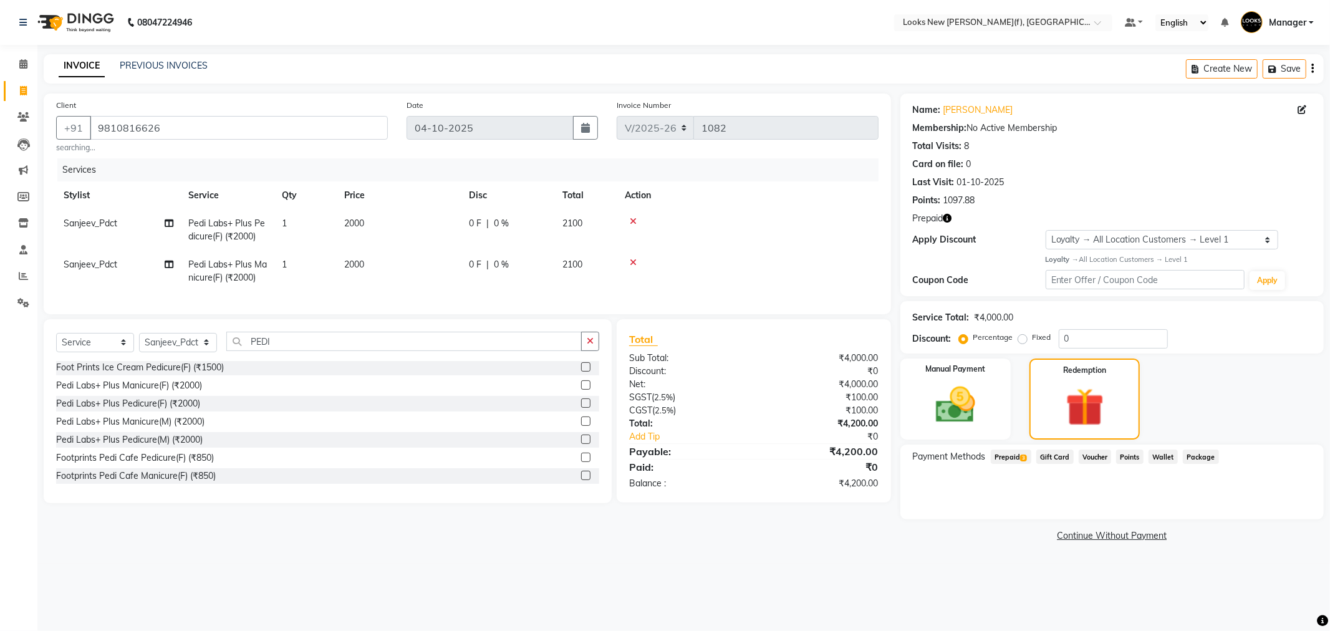
click at [1009, 462] on span "Prepaid 3" at bounding box center [1011, 457] width 41 height 14
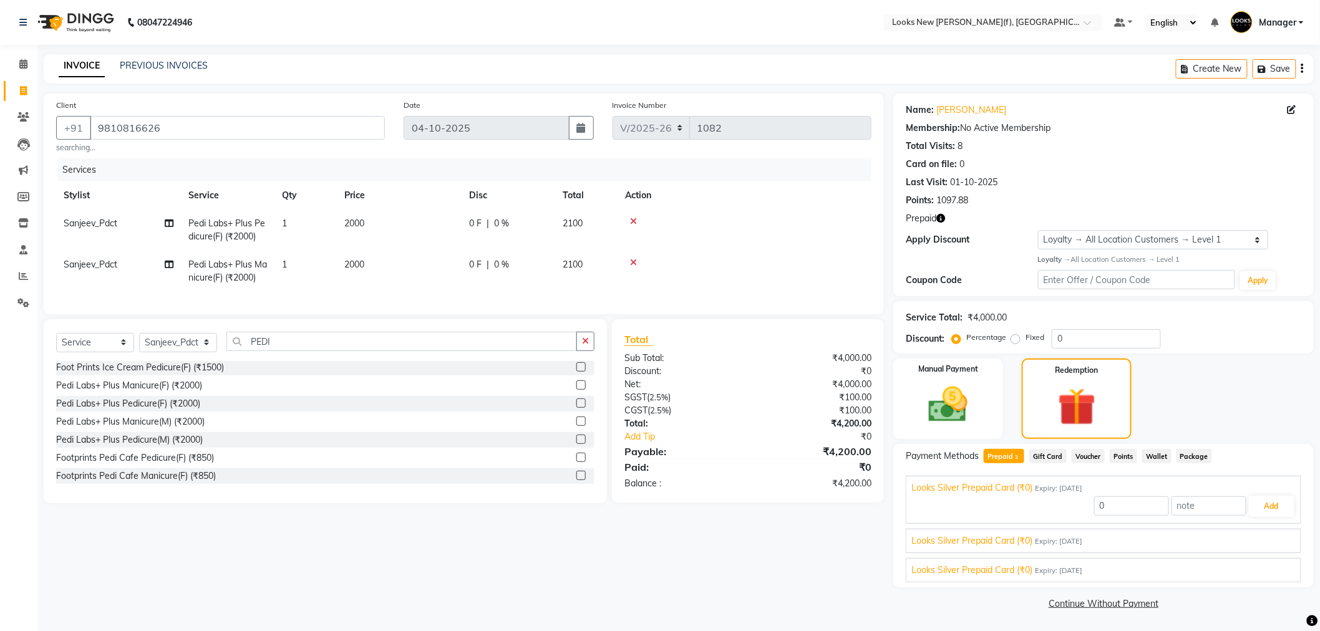
scroll to position [1, 0]
click at [922, 402] on img at bounding box center [948, 404] width 66 height 47
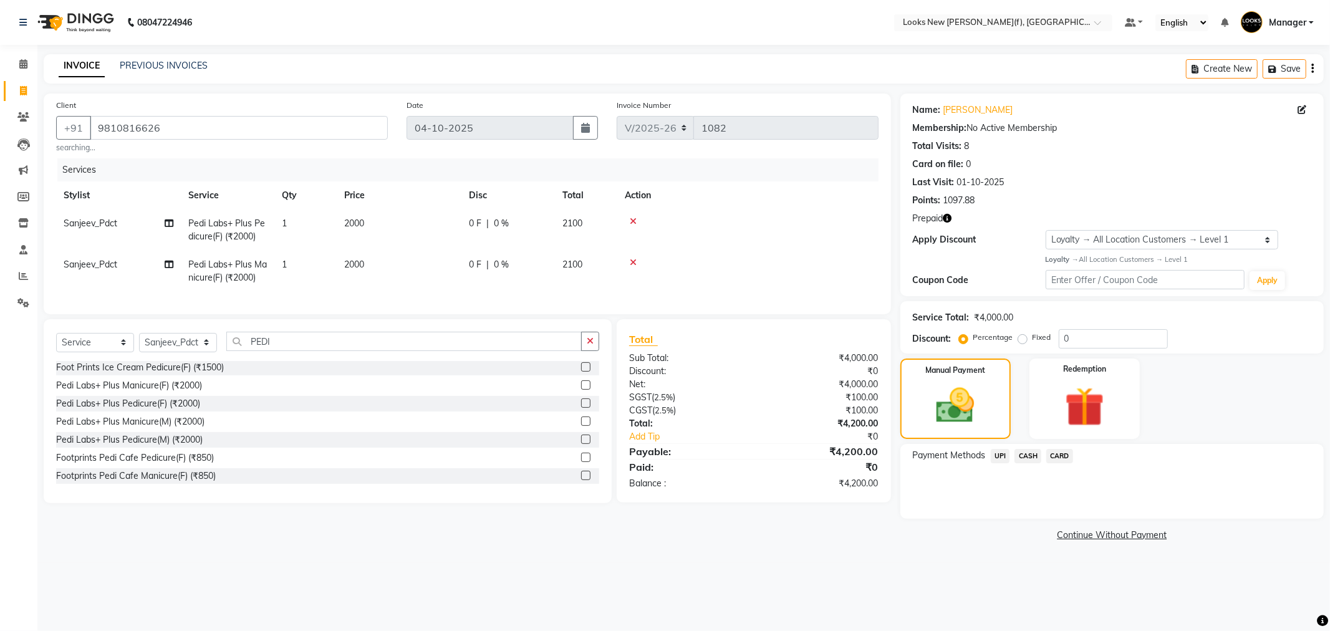
click at [1035, 453] on span "CASH" at bounding box center [1028, 456] width 27 height 14
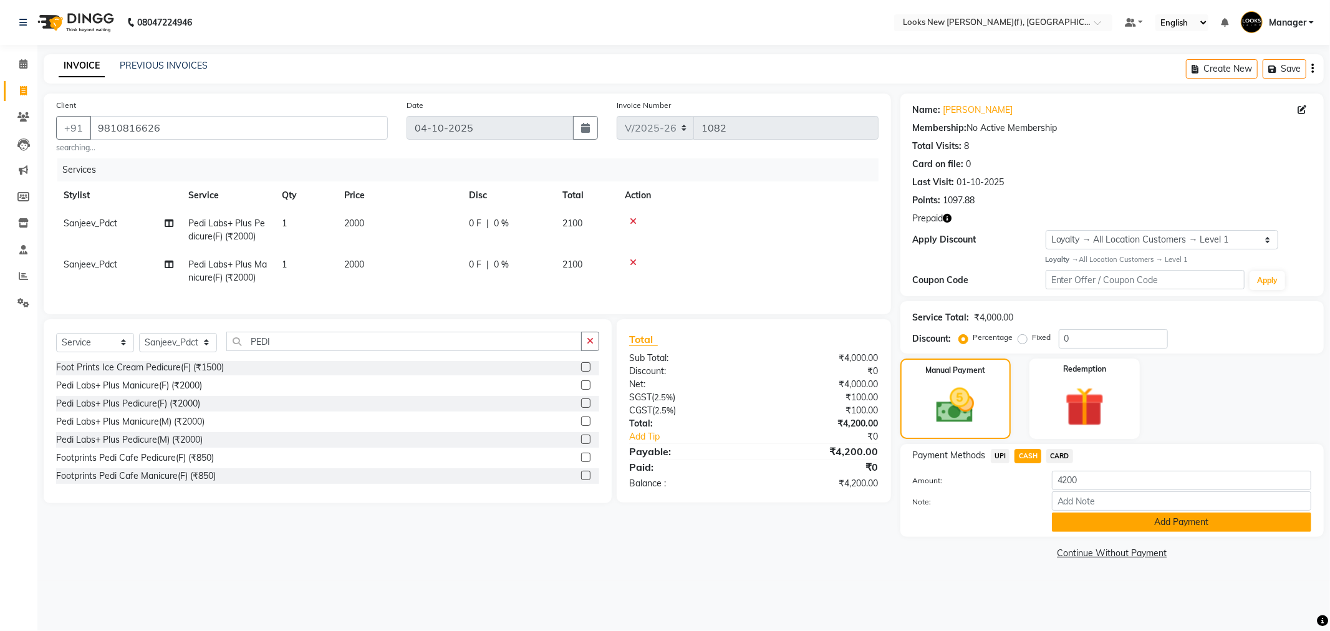
click at [1094, 529] on button "Add Payment" at bounding box center [1181, 522] width 259 height 19
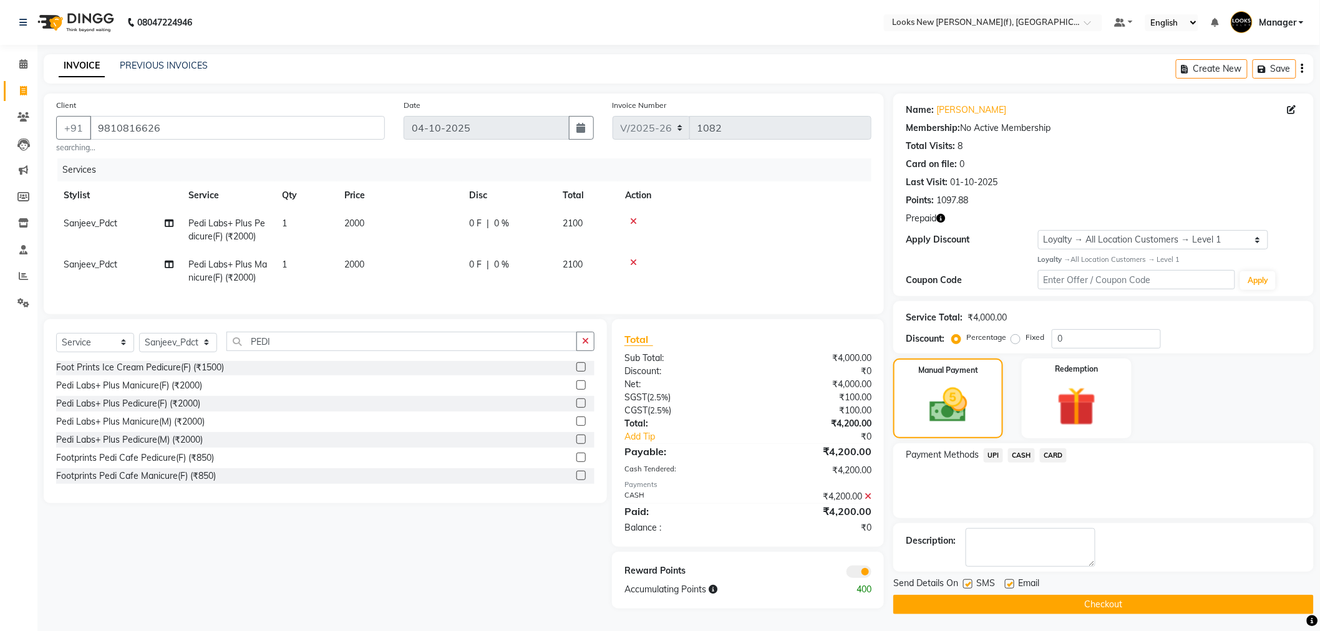
click at [964, 608] on button "Checkout" at bounding box center [1103, 604] width 420 height 19
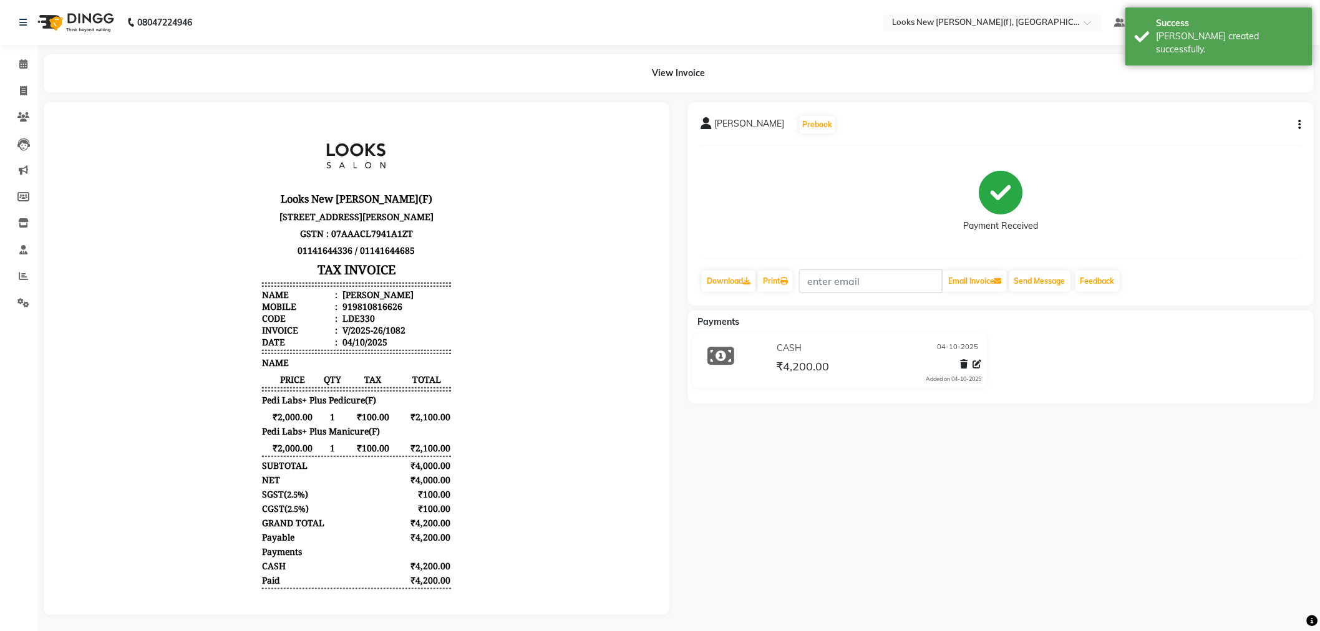
drag, startPoint x: 86, startPoint y: 13, endPoint x: 105, endPoint y: 35, distance: 28.7
click at [86, 14] on img at bounding box center [74, 22] width 85 height 35
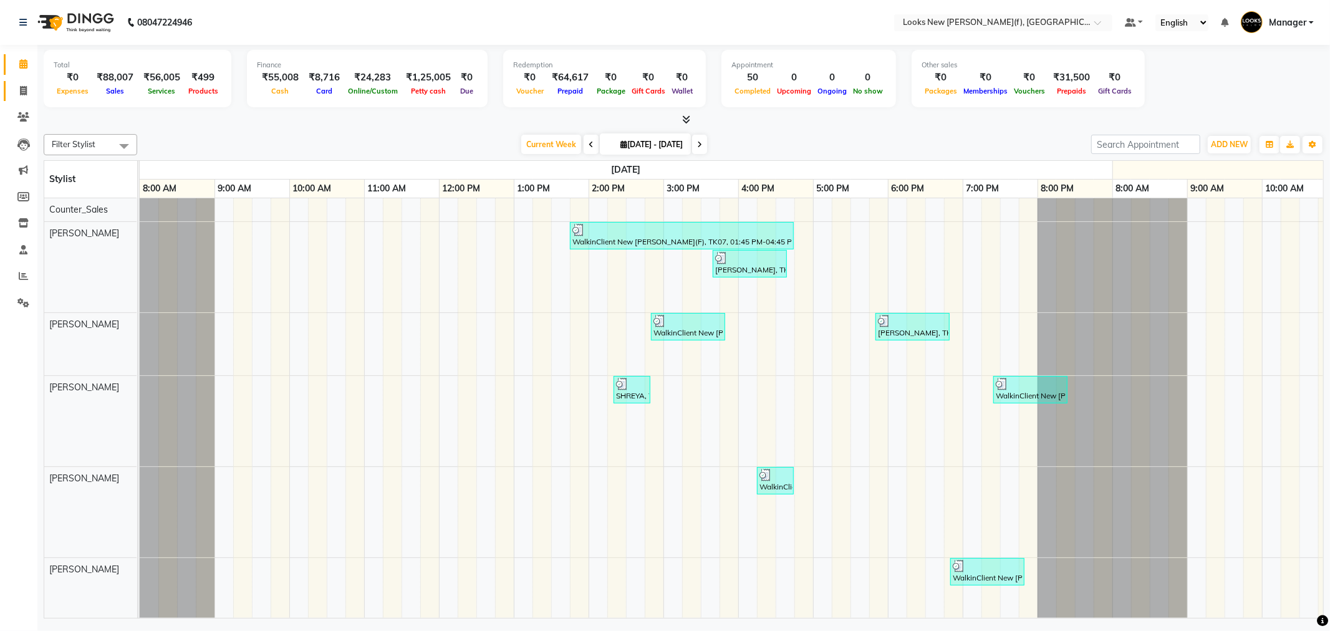
click at [25, 82] on link "Invoice" at bounding box center [19, 91] width 30 height 21
select select "service"
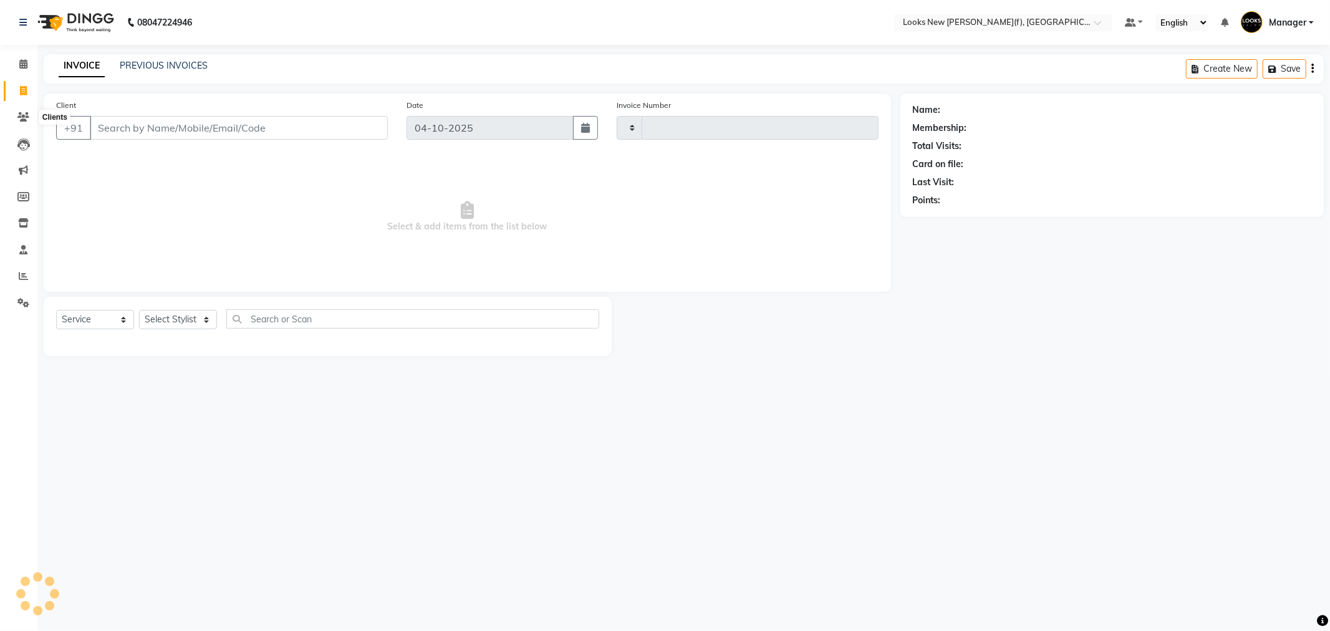
type input "1084"
select select "8659"
click at [157, 312] on select "Select Stylist" at bounding box center [178, 319] width 78 height 19
select select "87312"
click at [139, 311] on select "Select Stylist Aakash_Pdct [PERSON_NAME] [PERSON_NAME] [PERSON_NAME] Counter_Sa…" at bounding box center [178, 319] width 78 height 19
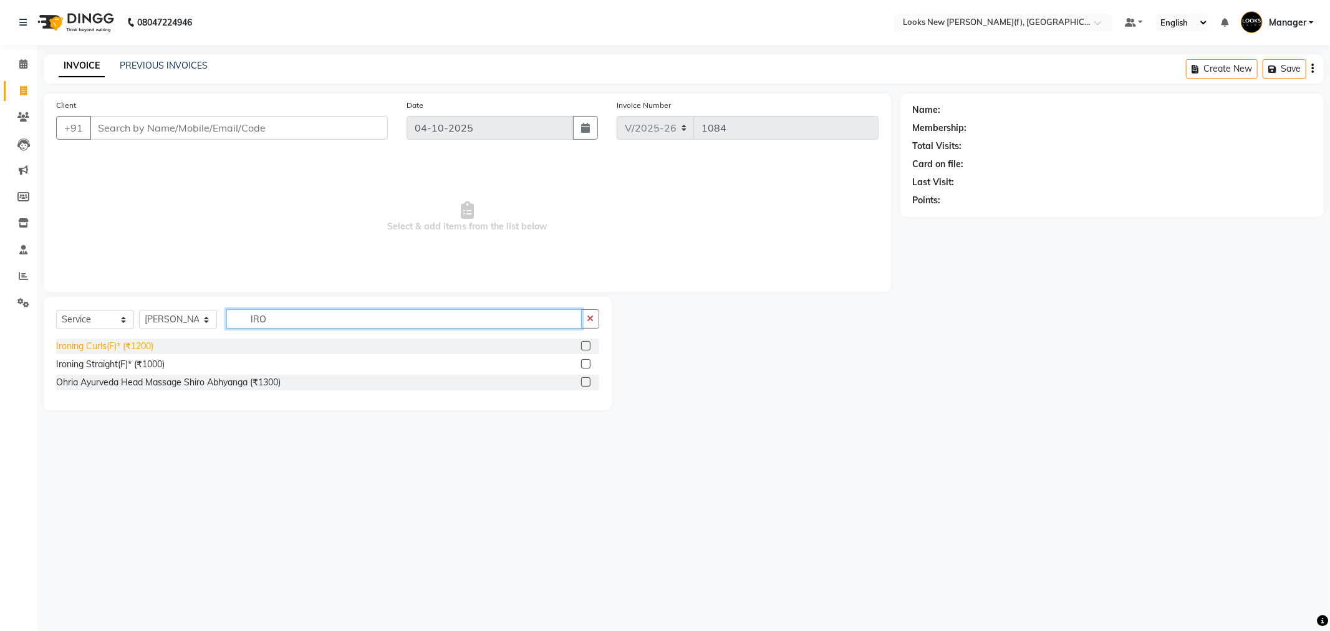
type input "IRO"
click at [134, 350] on div "Ironing Curls(F)* (₹1200)" at bounding box center [104, 346] width 97 height 13
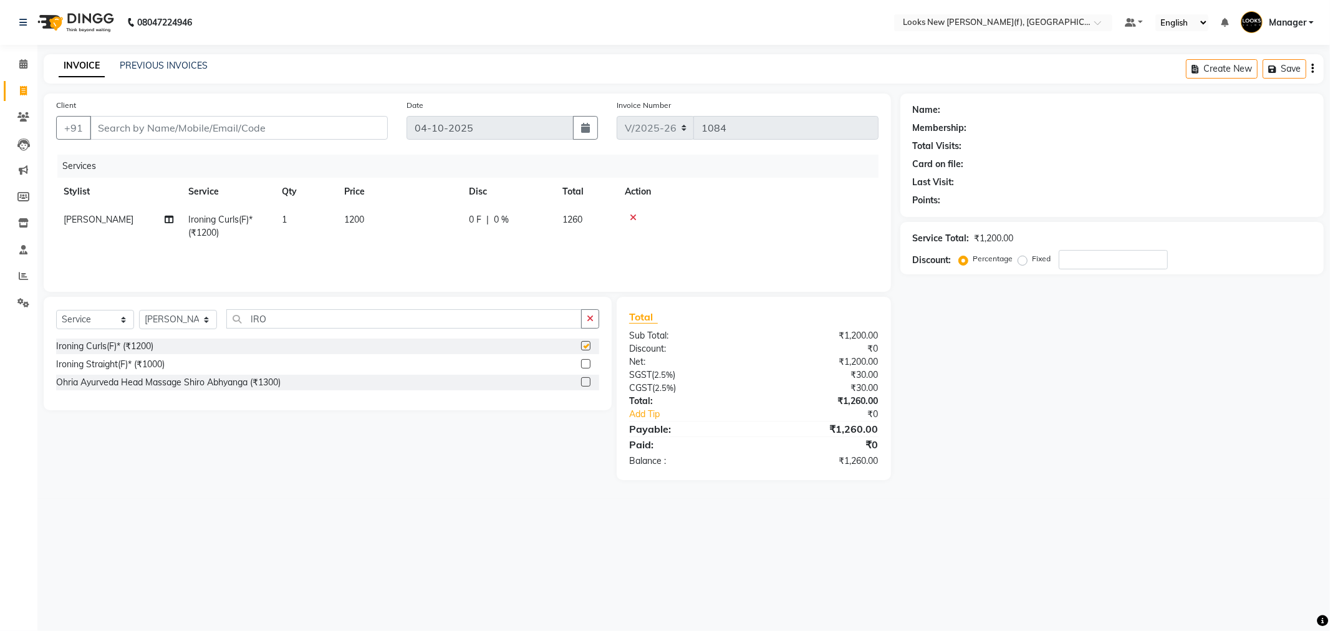
checkbox input "false"
click at [188, 328] on select "Select Stylist Aakash_Pdct [PERSON_NAME] [PERSON_NAME] [PERSON_NAME] Counter_Sa…" at bounding box center [178, 319] width 78 height 19
select select "87330"
click at [139, 311] on select "Select Stylist Aakash_Pdct [PERSON_NAME] [PERSON_NAME] [PERSON_NAME] Counter_Sa…" at bounding box center [178, 319] width 78 height 19
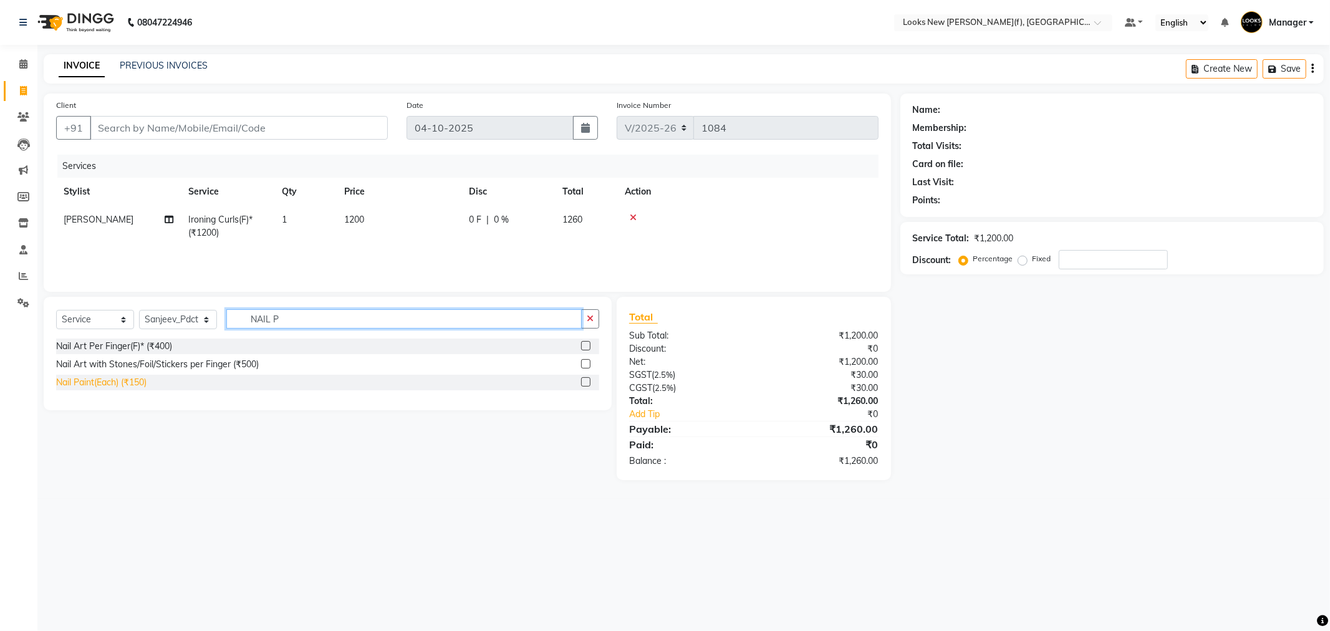
type input "NAIL P"
click at [135, 381] on div "Nail Paint(Each) (₹150)" at bounding box center [101, 382] width 90 height 13
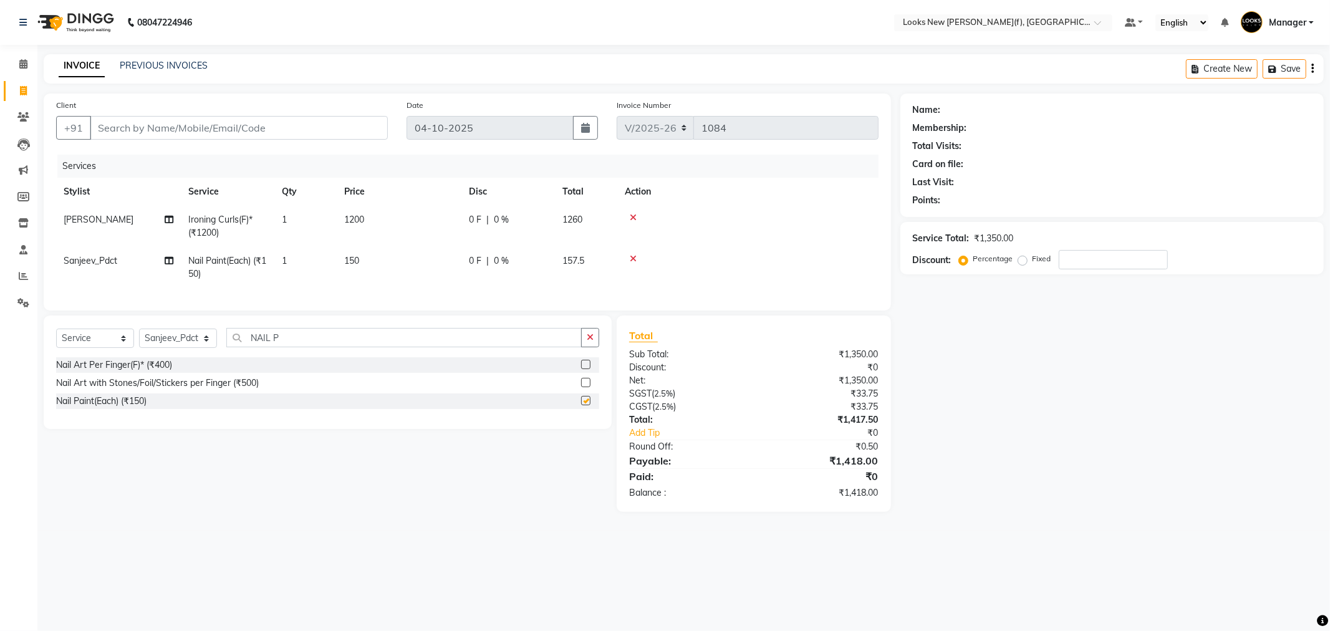
checkbox input "false"
click at [182, 135] on input "Client" at bounding box center [239, 128] width 298 height 24
type input "9"
type input "0"
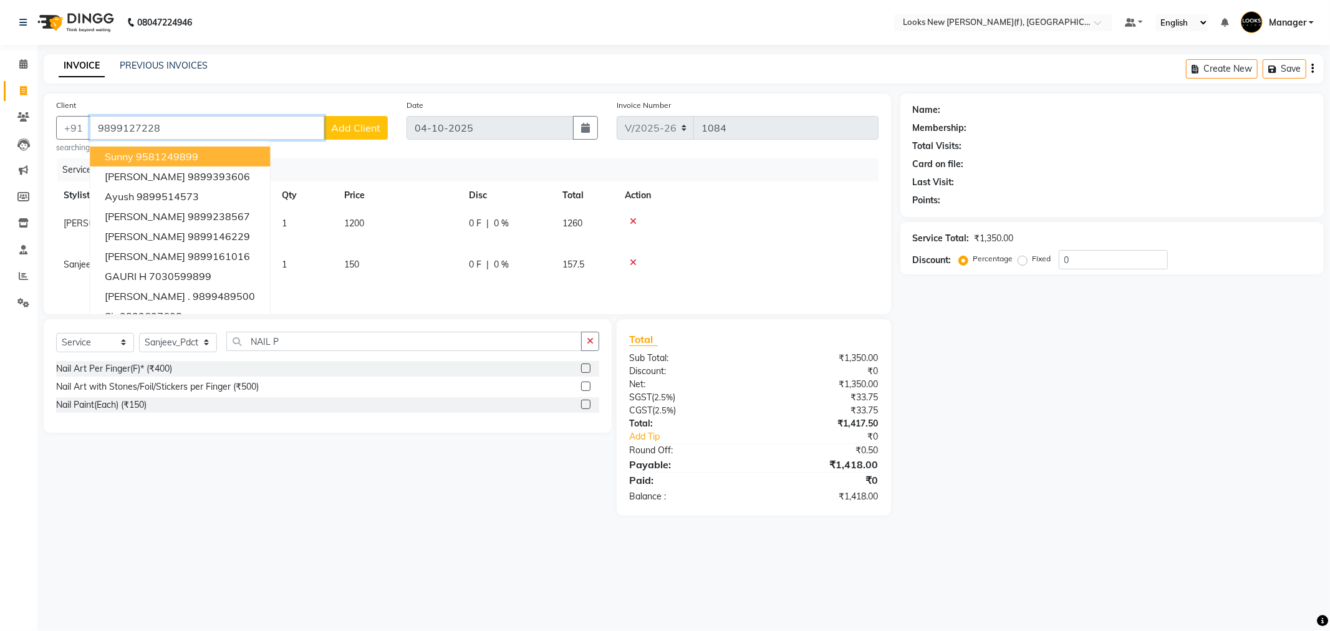
type input "9899127228"
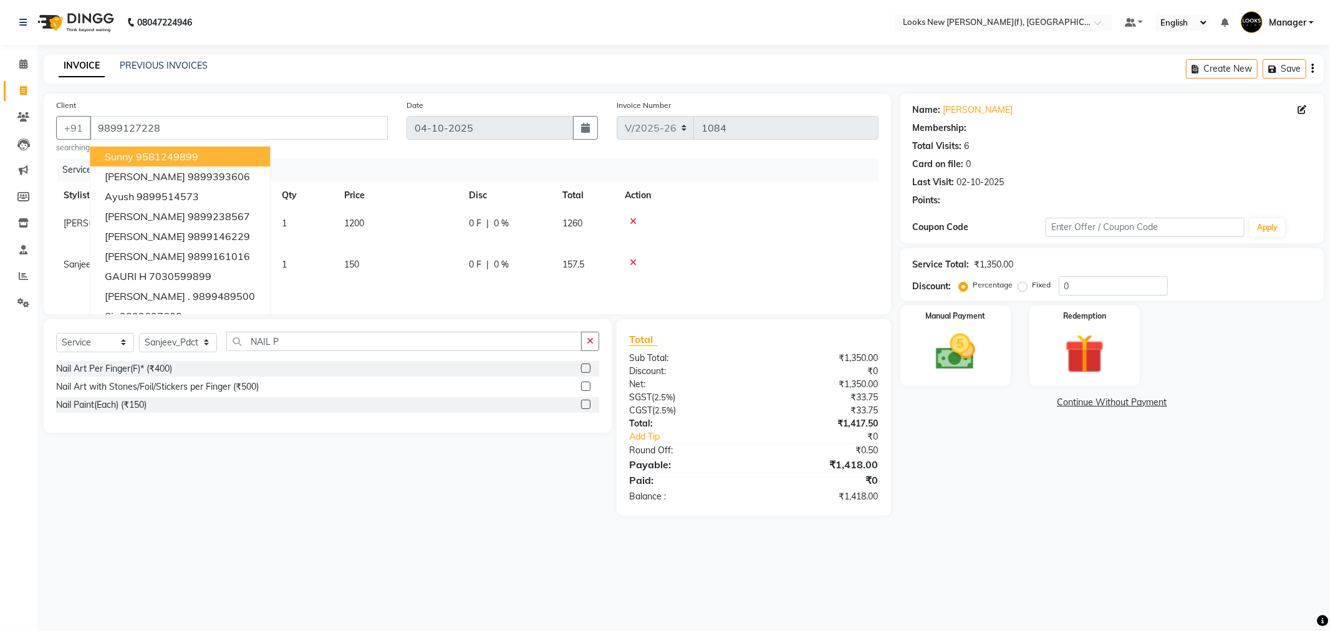
select select "1: Object"
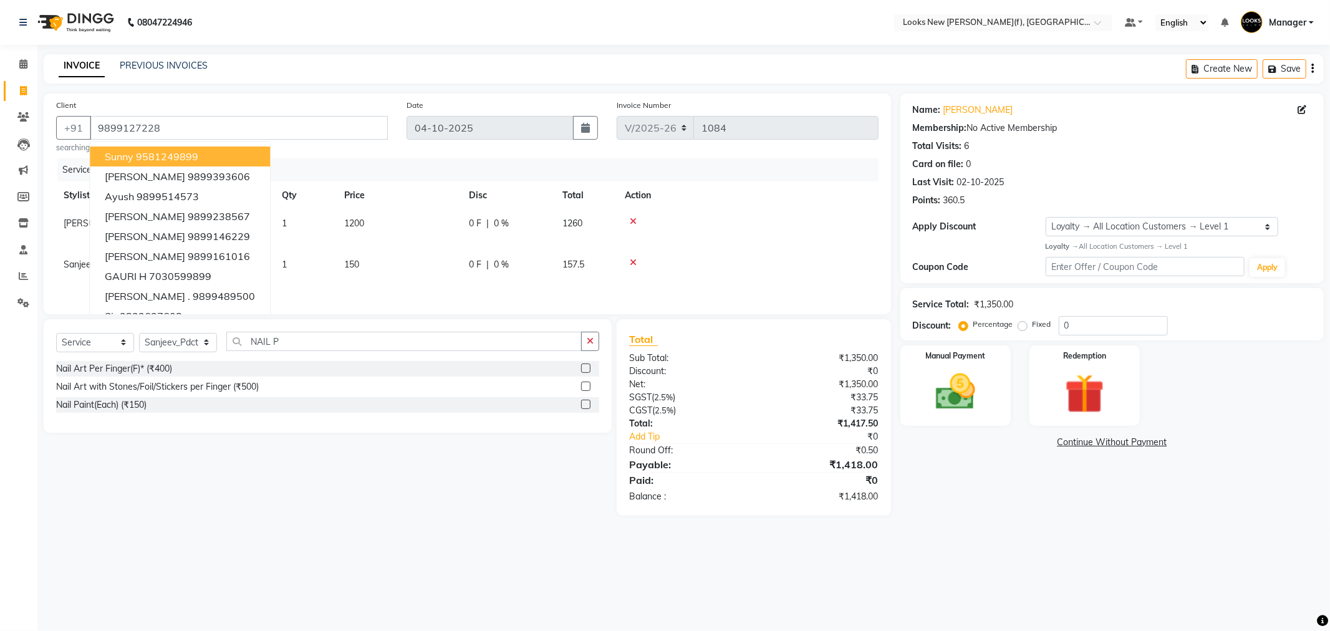
click at [1029, 515] on div "Name: Mehak Baweja Membership: No Active Membership Total Visits: 6 Card on fil…" at bounding box center [1117, 305] width 433 height 422
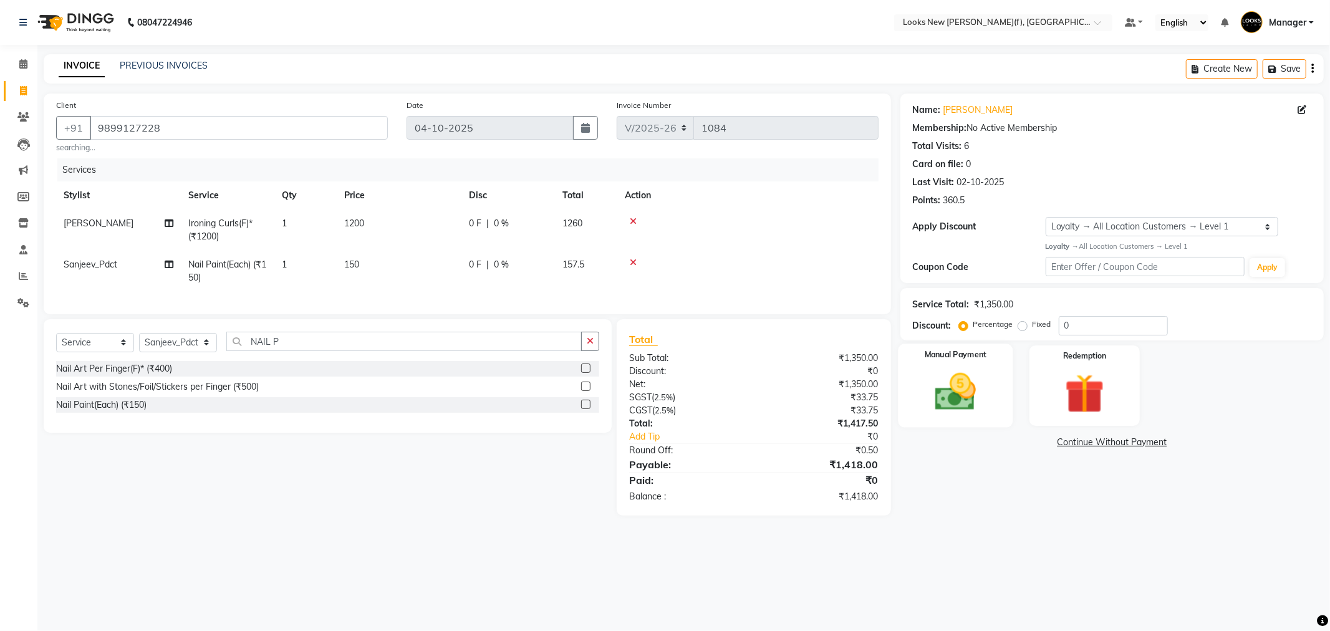
click at [973, 387] on img at bounding box center [955, 392] width 67 height 47
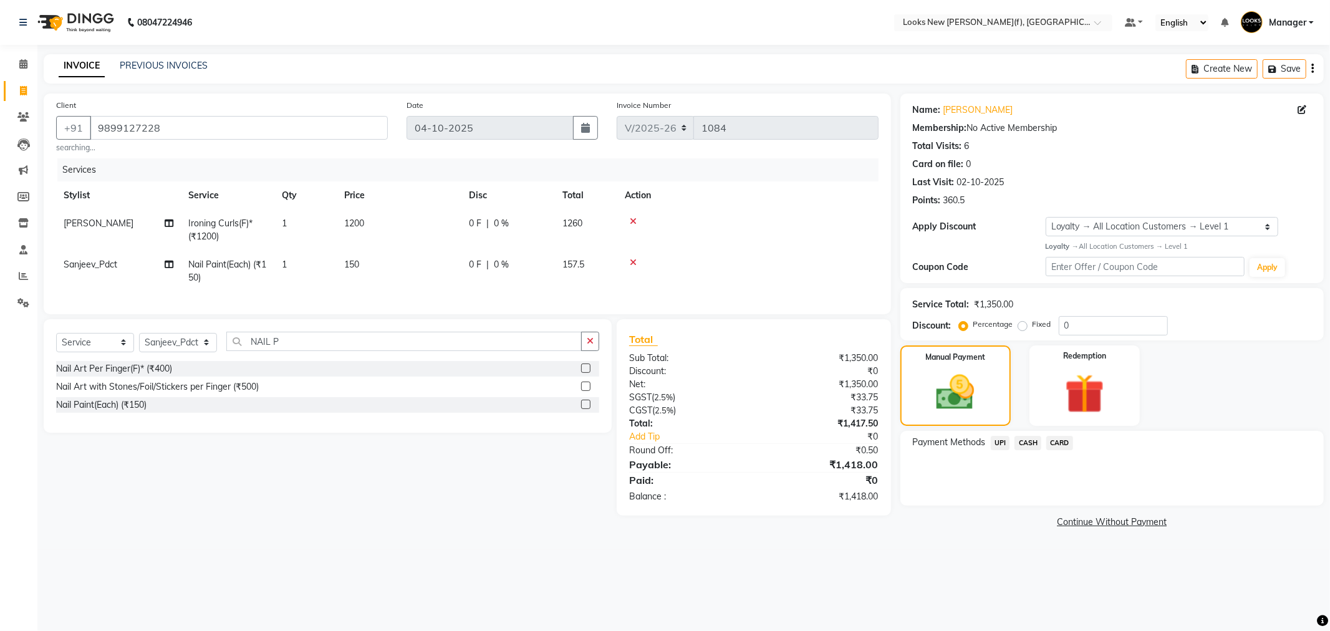
click at [997, 443] on span "UPI" at bounding box center [1000, 443] width 19 height 14
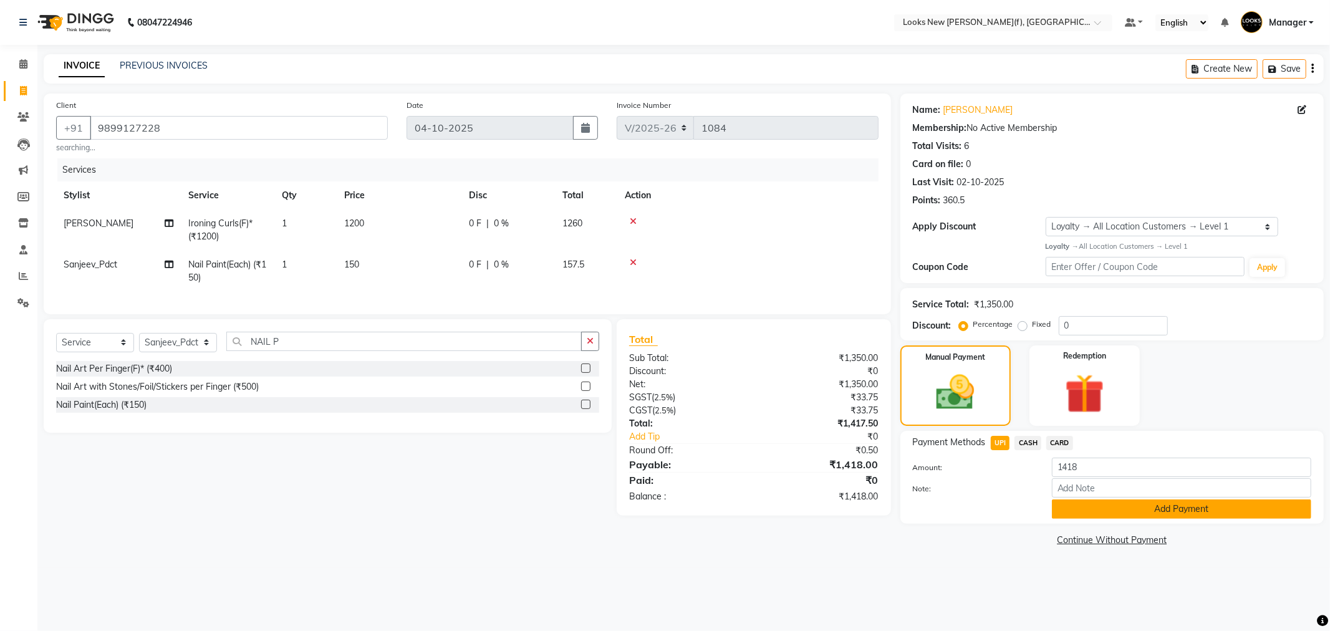
click at [1082, 505] on button "Add Payment" at bounding box center [1181, 509] width 259 height 19
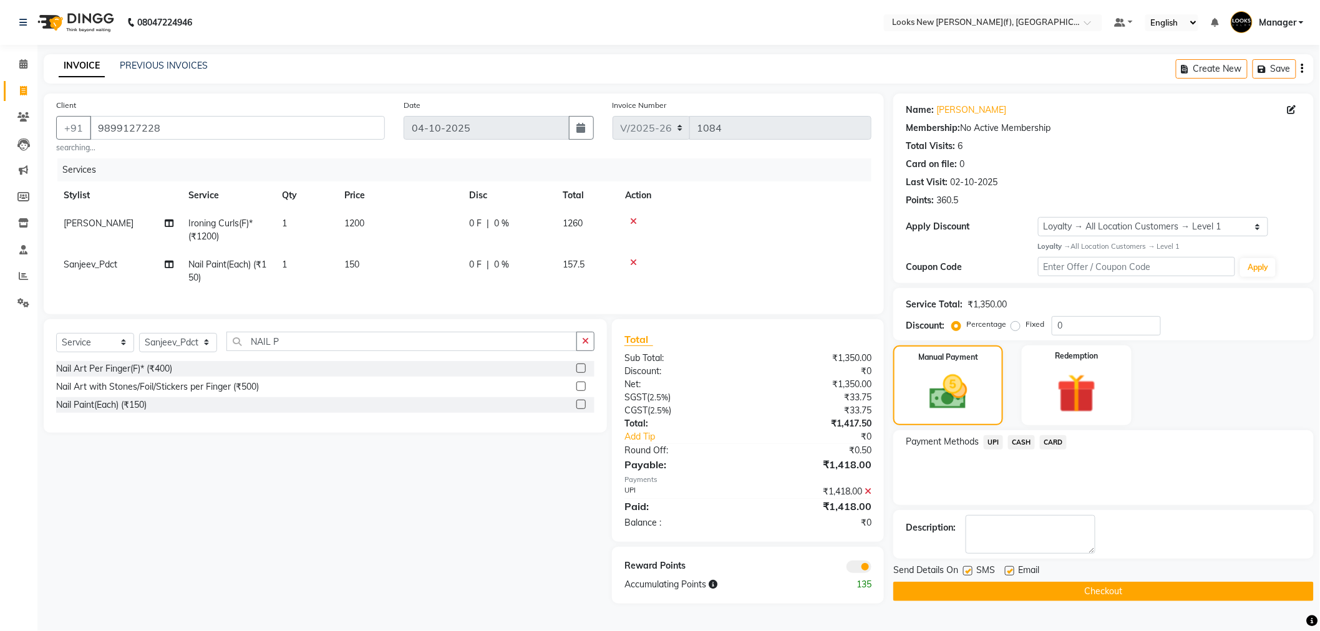
click at [979, 584] on button "Checkout" at bounding box center [1103, 591] width 420 height 19
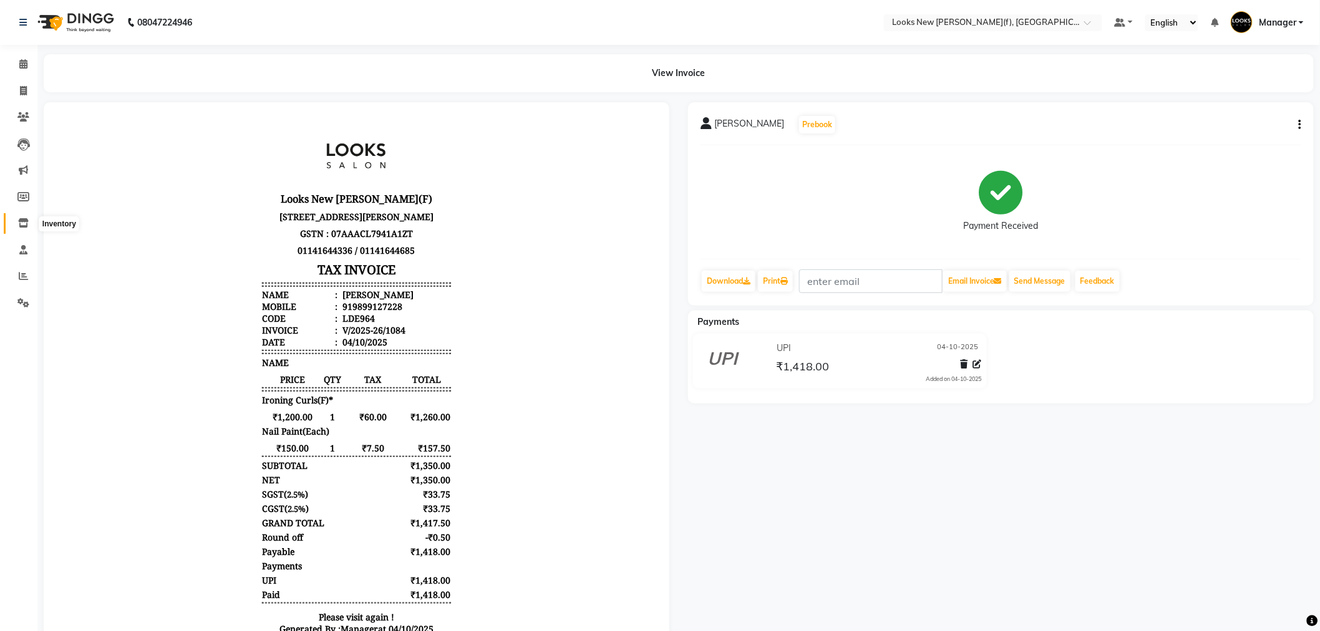
click at [19, 221] on icon at bounding box center [23, 222] width 11 height 9
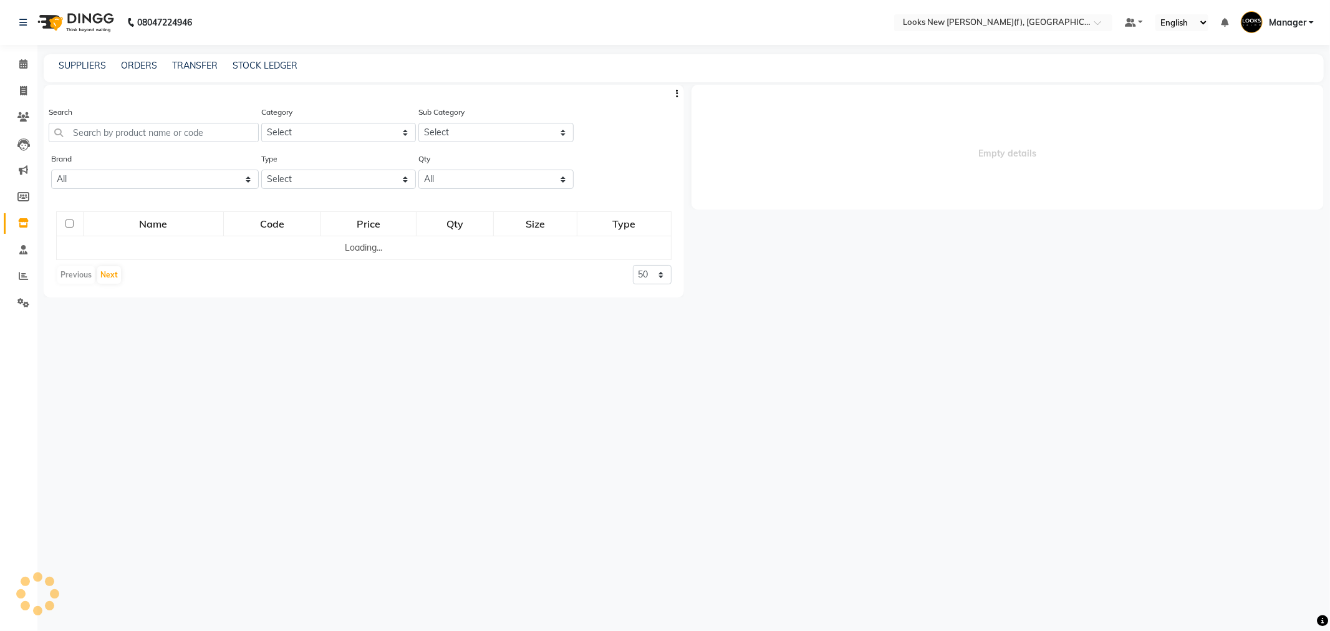
select select
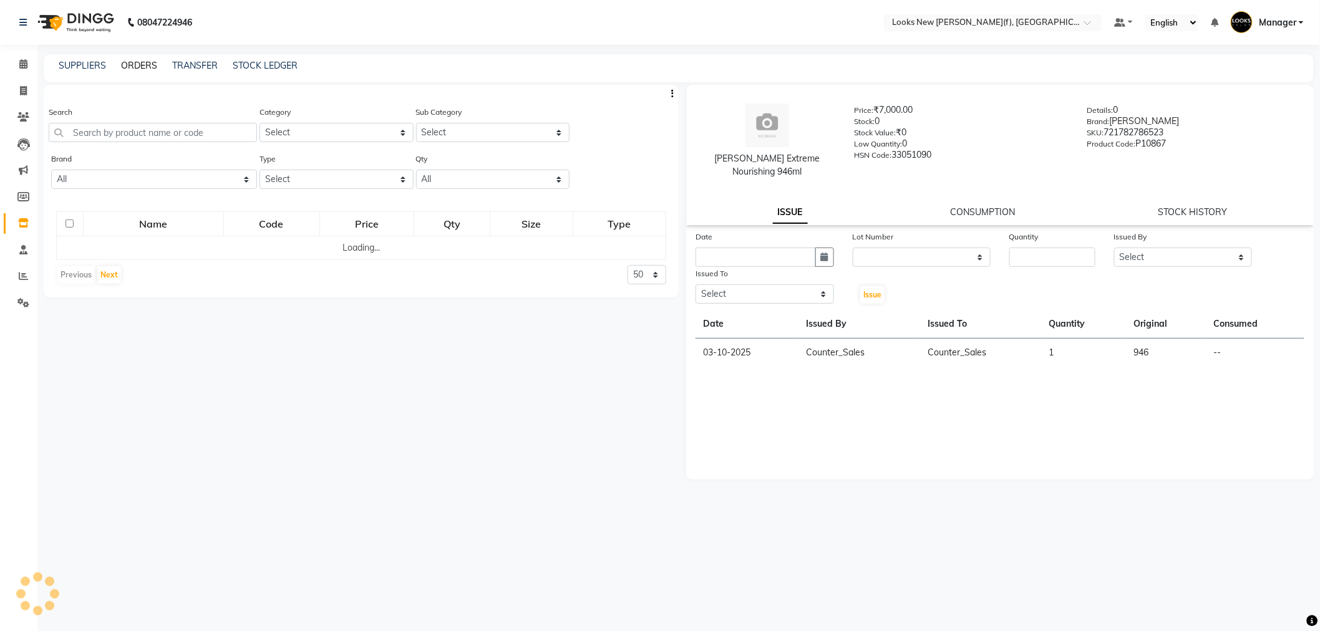
click at [139, 65] on link "ORDERS" at bounding box center [139, 65] width 36 height 11
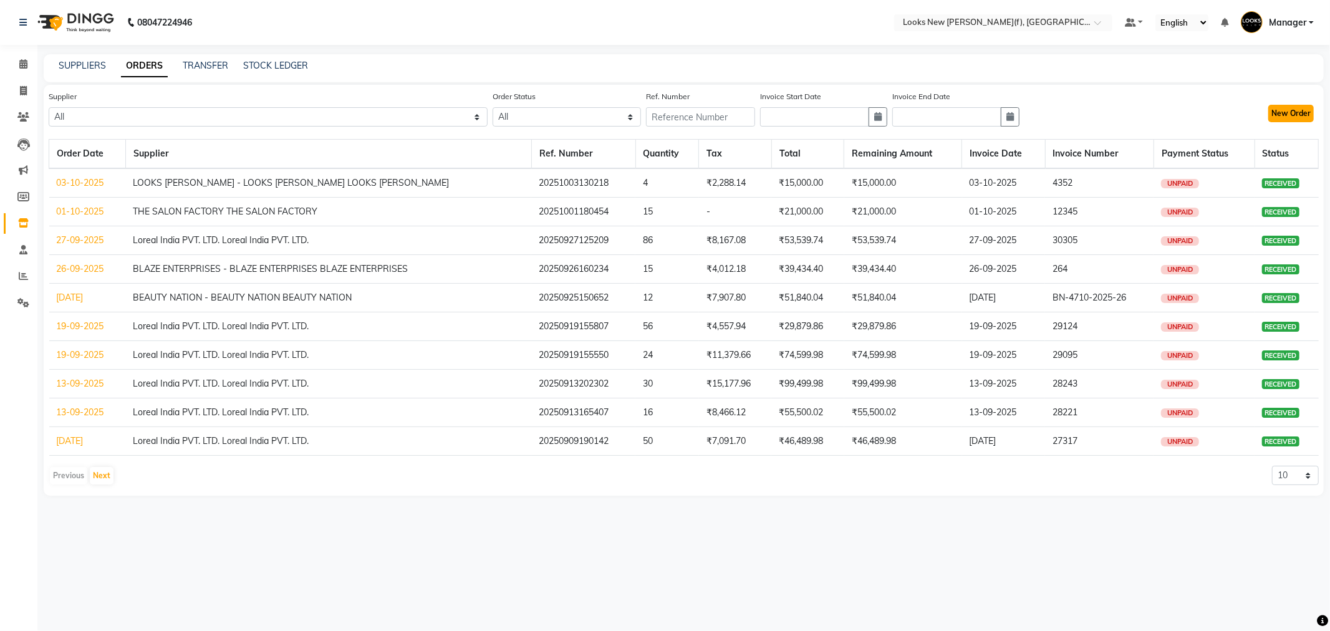
click at [1300, 114] on button "New Order" at bounding box center [1292, 113] width 46 height 17
select select "true"
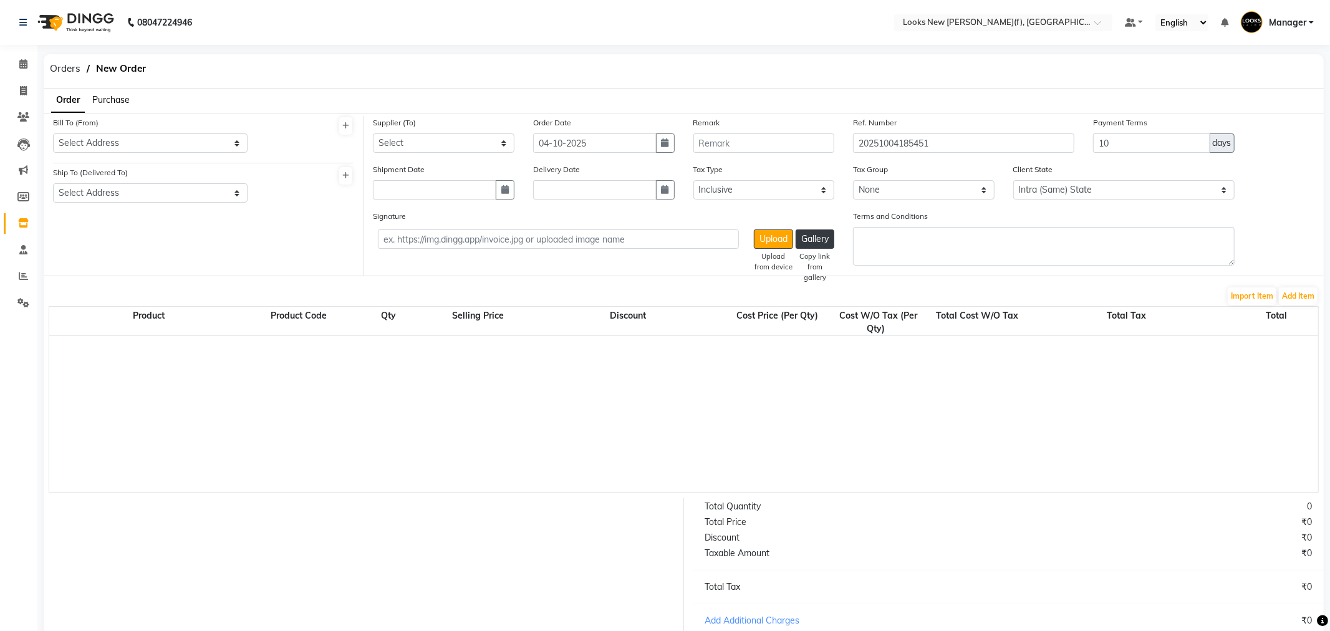
select select "4260"
click at [123, 138] on select "Select Address Looks Salon Rajinder (F)" at bounding box center [149, 142] width 193 height 19
select select "1687"
click at [53, 133] on select "Select Address Looks Salon Rajinder (F)" at bounding box center [149, 142] width 193 height 19
click at [119, 190] on select "Select Address Looks Salon Rajinder (F)" at bounding box center [149, 192] width 193 height 19
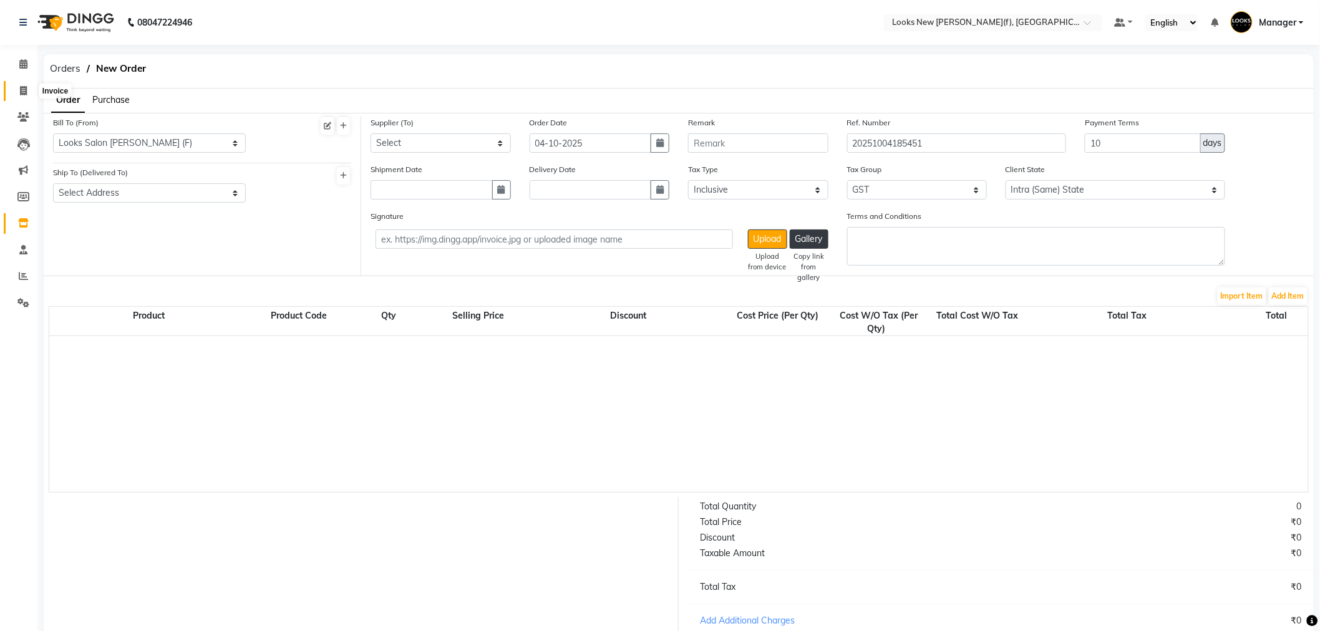
drag, startPoint x: 16, startPoint y: 89, endPoint x: 39, endPoint y: 87, distance: 22.5
click at [16, 89] on span at bounding box center [23, 91] width 22 height 14
select select "service"
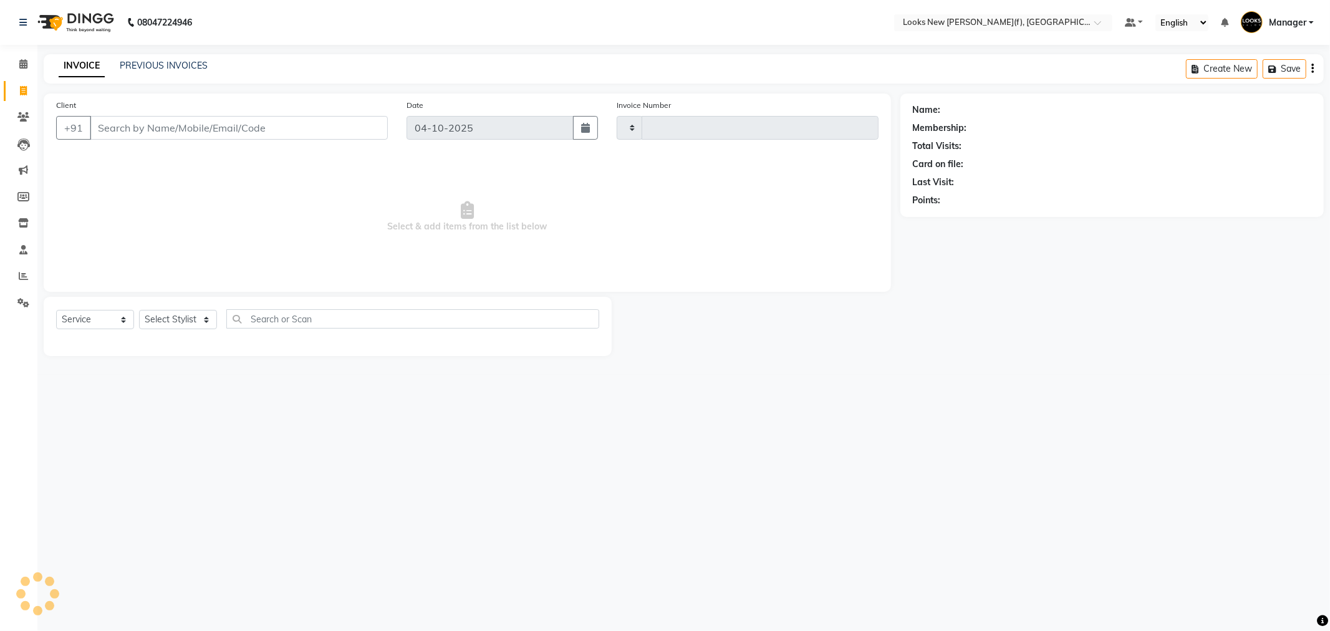
type input "1085"
select select "8659"
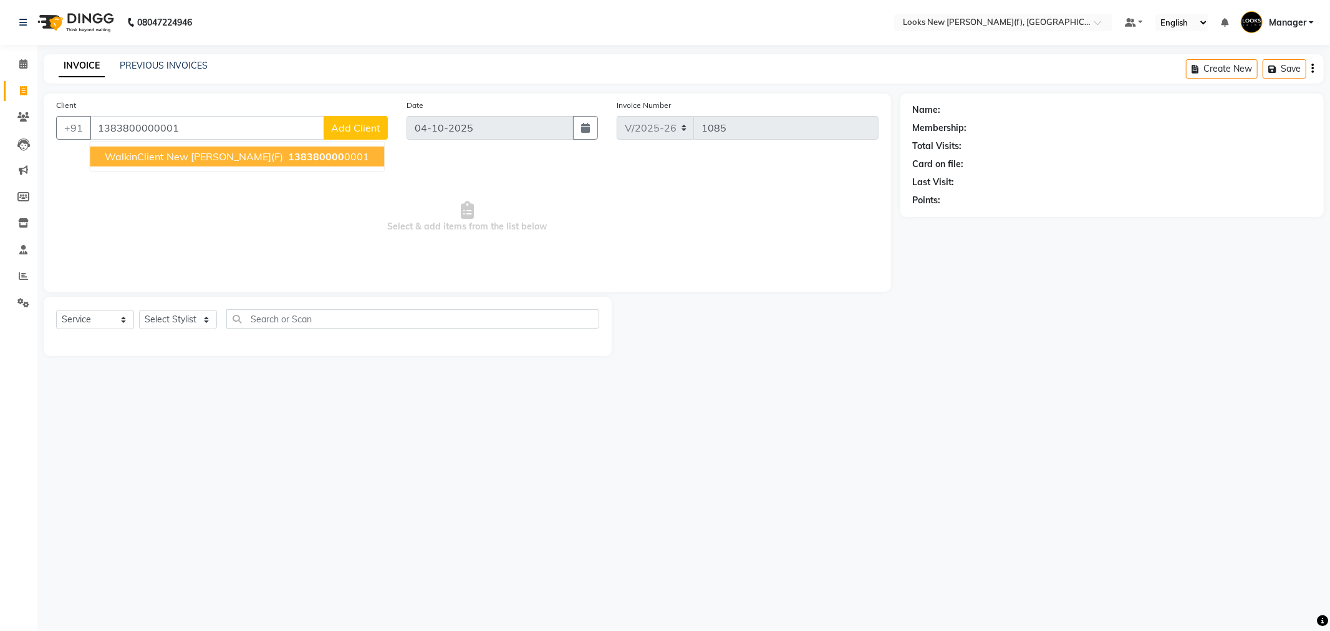
type input "1383800000001"
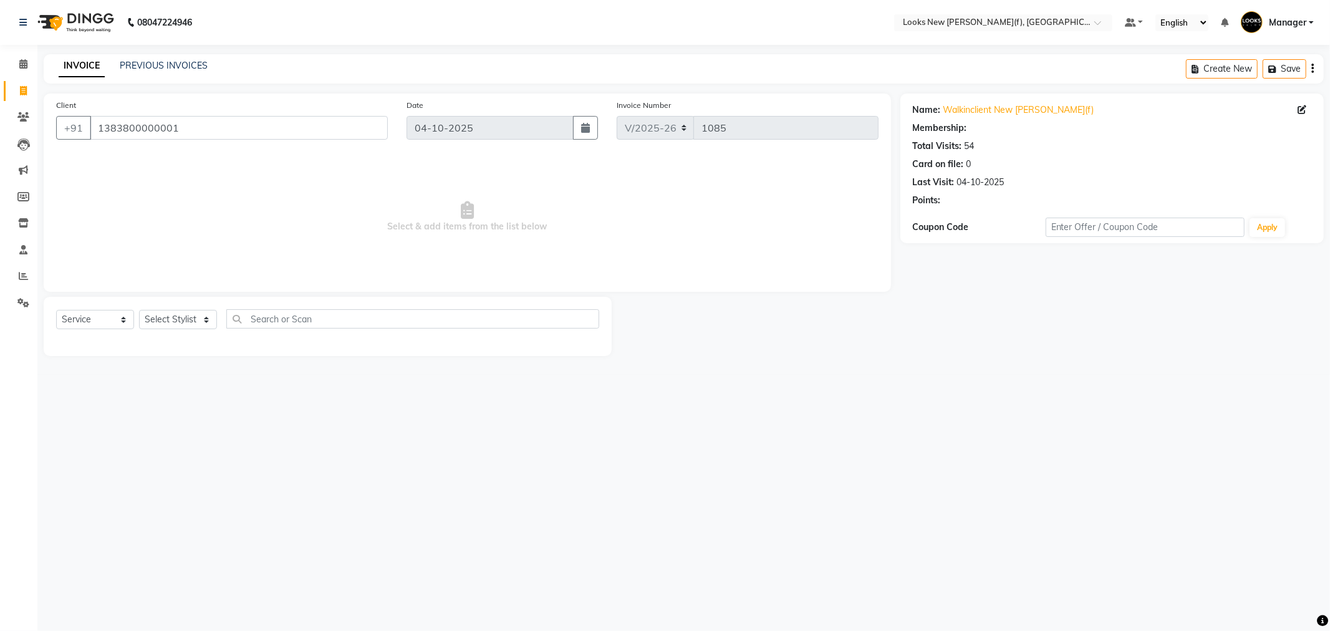
select select "1: Object"
click at [167, 321] on select "Select Stylist Aakash_Pdct [PERSON_NAME] [PERSON_NAME] [PERSON_NAME] Counter_Sa…" at bounding box center [178, 319] width 78 height 19
select select "87319"
click at [139, 311] on select "Select Stylist Aakash_Pdct [PERSON_NAME] [PERSON_NAME] [PERSON_NAME] Counter_Sa…" at bounding box center [178, 319] width 78 height 19
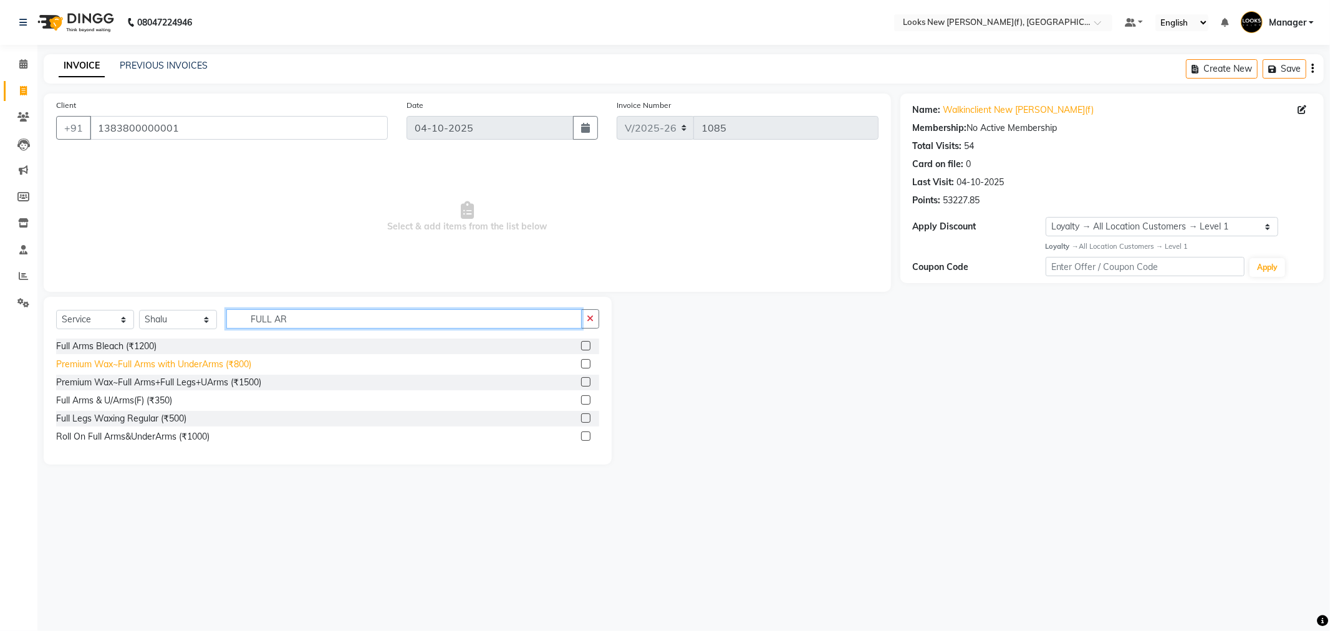
type input "FULL AR"
click at [157, 365] on div "Premium Wax~Full Arms with UnderArms (₹800)" at bounding box center [153, 364] width 195 height 13
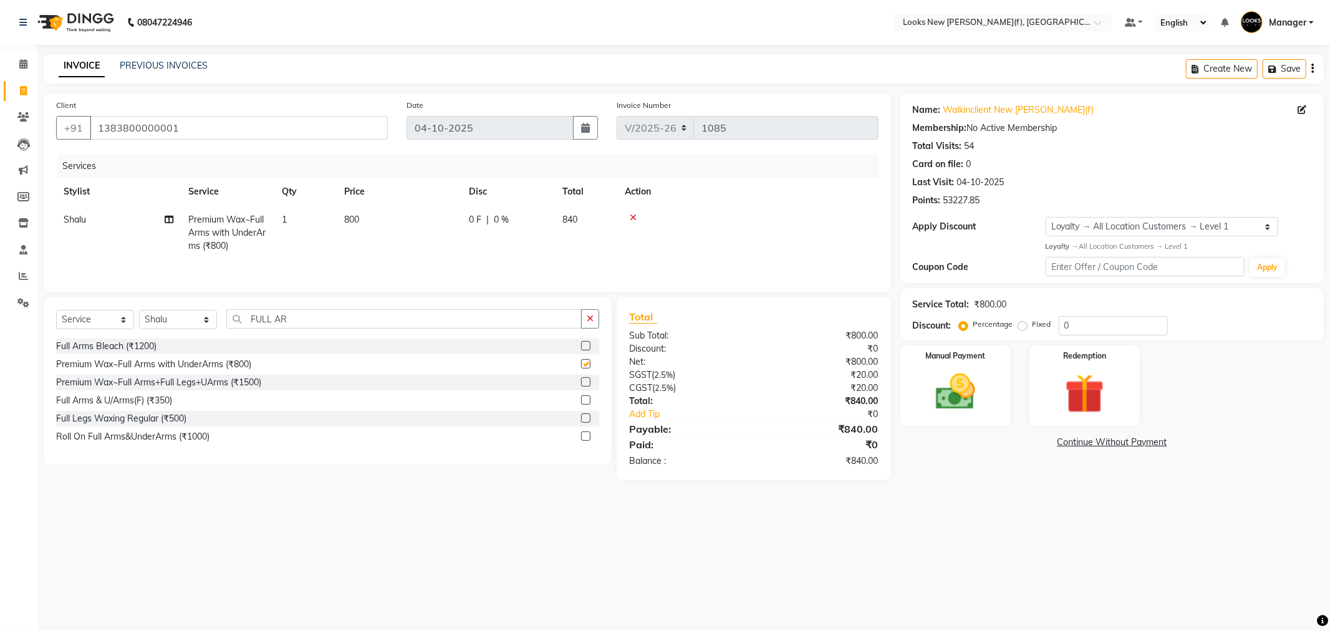
checkbox input "false"
drag, startPoint x: 289, startPoint y: 325, endPoint x: 246, endPoint y: 326, distance: 42.4
click at [257, 322] on input "FULL AR" at bounding box center [403, 318] width 355 height 19
type input "F"
type input "FULL LEGS"
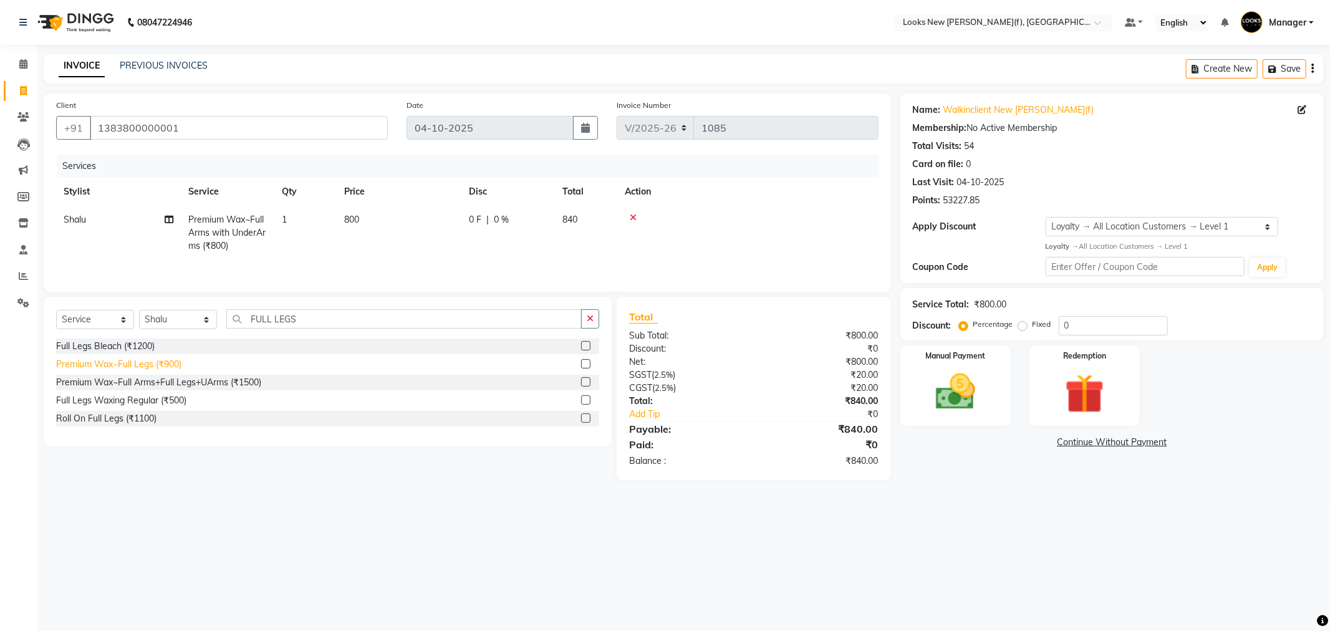
click at [157, 362] on div "Premium Wax~Full Legs (₹900)" at bounding box center [118, 364] width 125 height 13
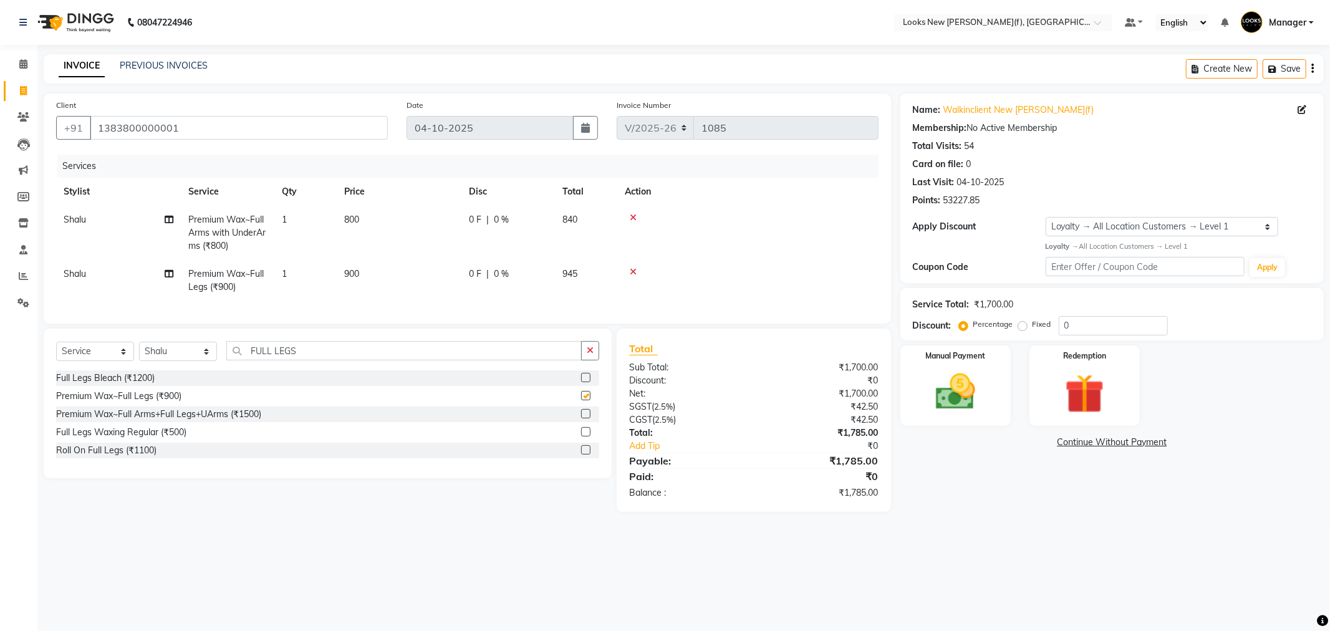
checkbox input "false"
drag, startPoint x: 1075, startPoint y: 319, endPoint x: 1018, endPoint y: 319, distance: 56.8
click at [1059, 320] on input "0" at bounding box center [1113, 325] width 109 height 19
type input "50"
click at [967, 515] on div "Name: Walkinclient New Rajinder Ngr(f) Membership: No Active Membership Total V…" at bounding box center [1117, 310] width 433 height 432
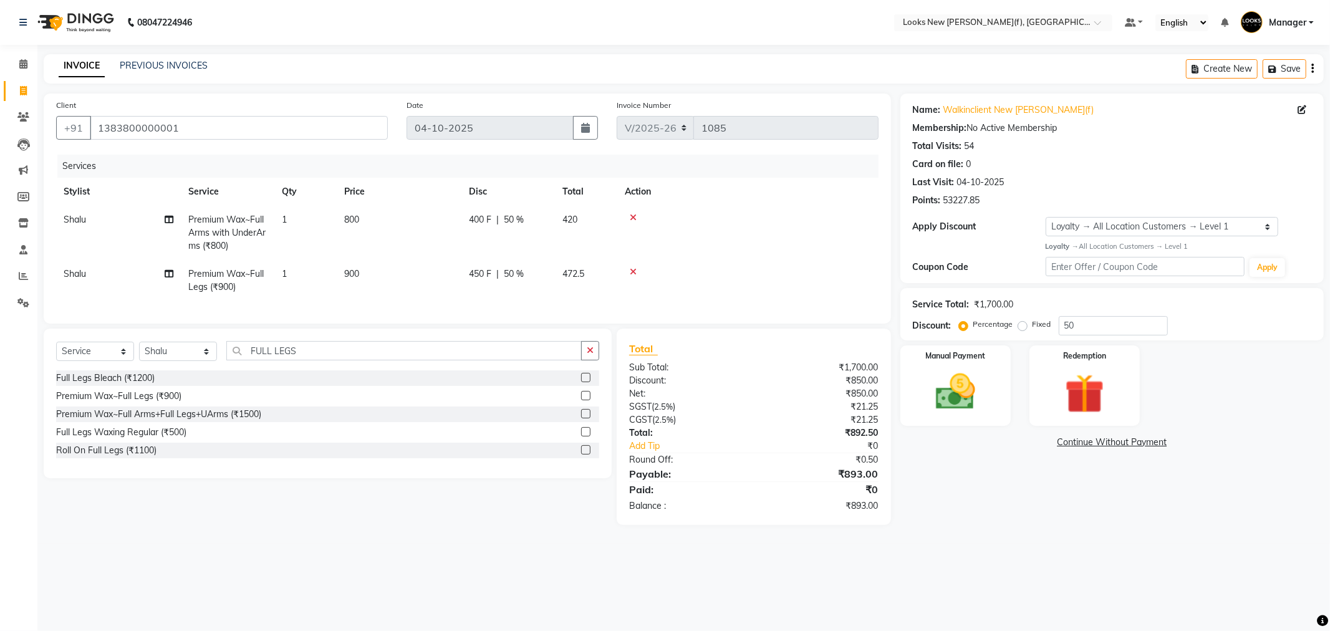
click at [1330, 631] on html "08047224946 Select Location × Looks New Rajinder Nagar(f), Delhi Default Panel …" at bounding box center [665, 315] width 1330 height 631
click at [969, 385] on img at bounding box center [955, 392] width 67 height 47
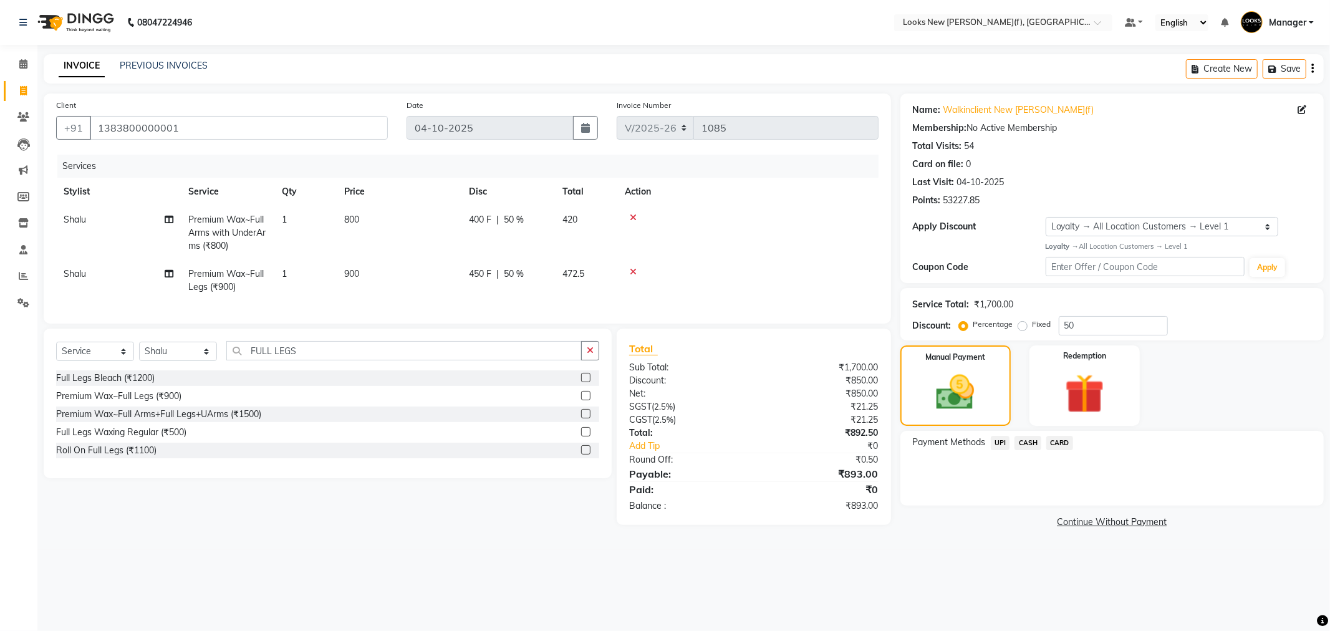
click at [1032, 439] on span "CASH" at bounding box center [1028, 443] width 27 height 14
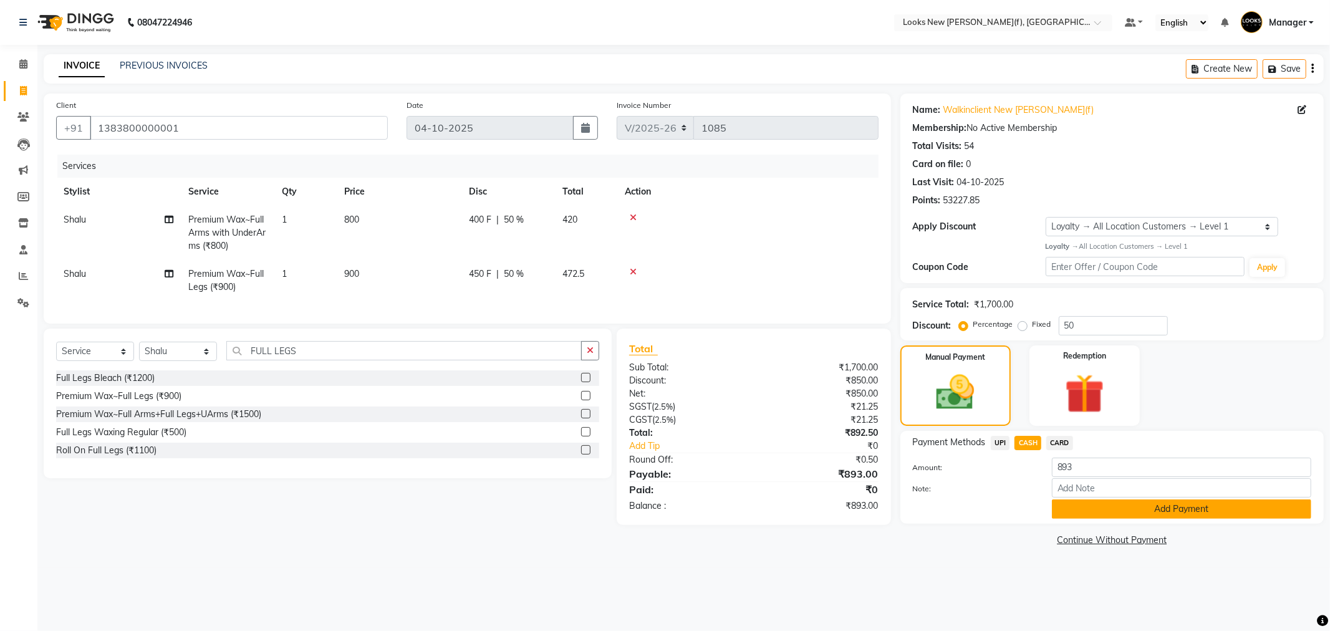
click at [1115, 512] on button "Add Payment" at bounding box center [1181, 509] width 259 height 19
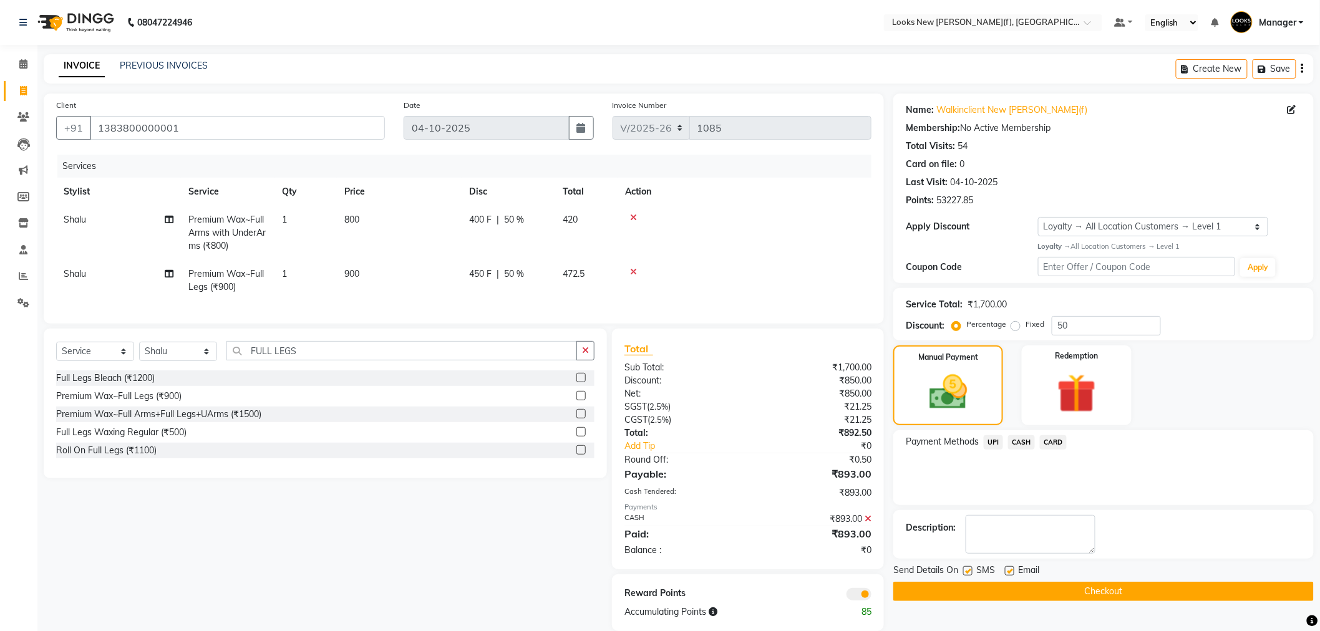
click at [989, 577] on span "SMS" at bounding box center [985, 572] width 19 height 16
click at [974, 591] on button "Checkout" at bounding box center [1103, 591] width 420 height 19
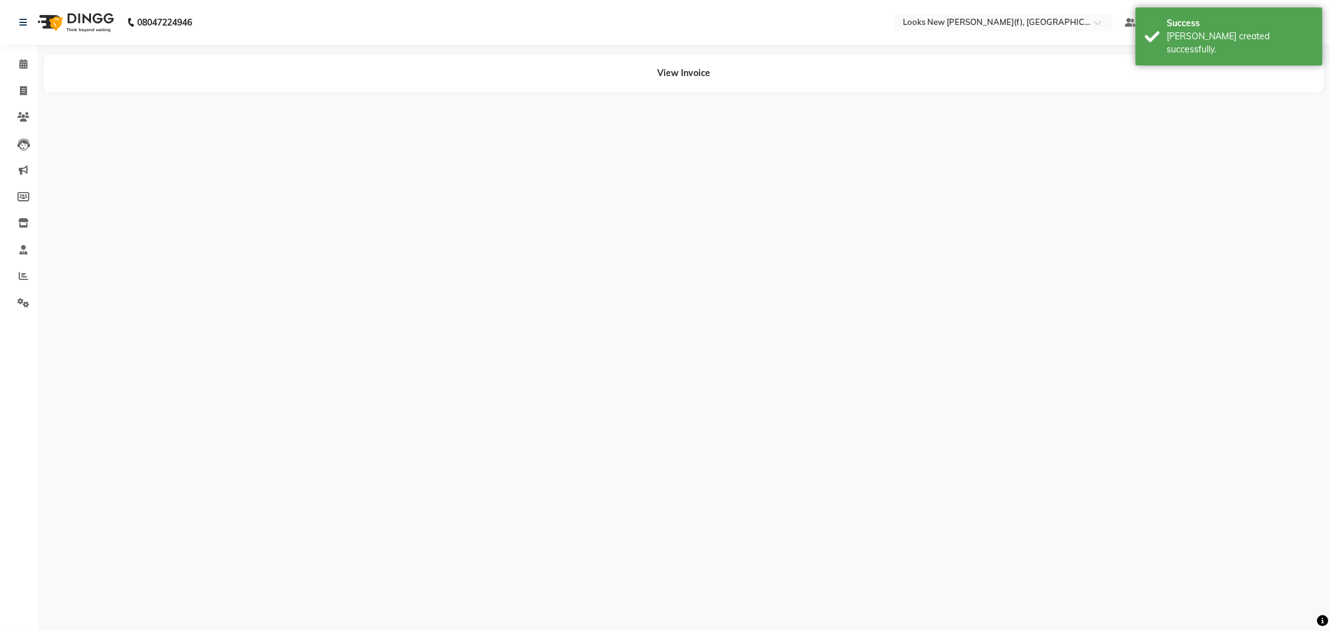
click at [101, 20] on img at bounding box center [74, 22] width 85 height 35
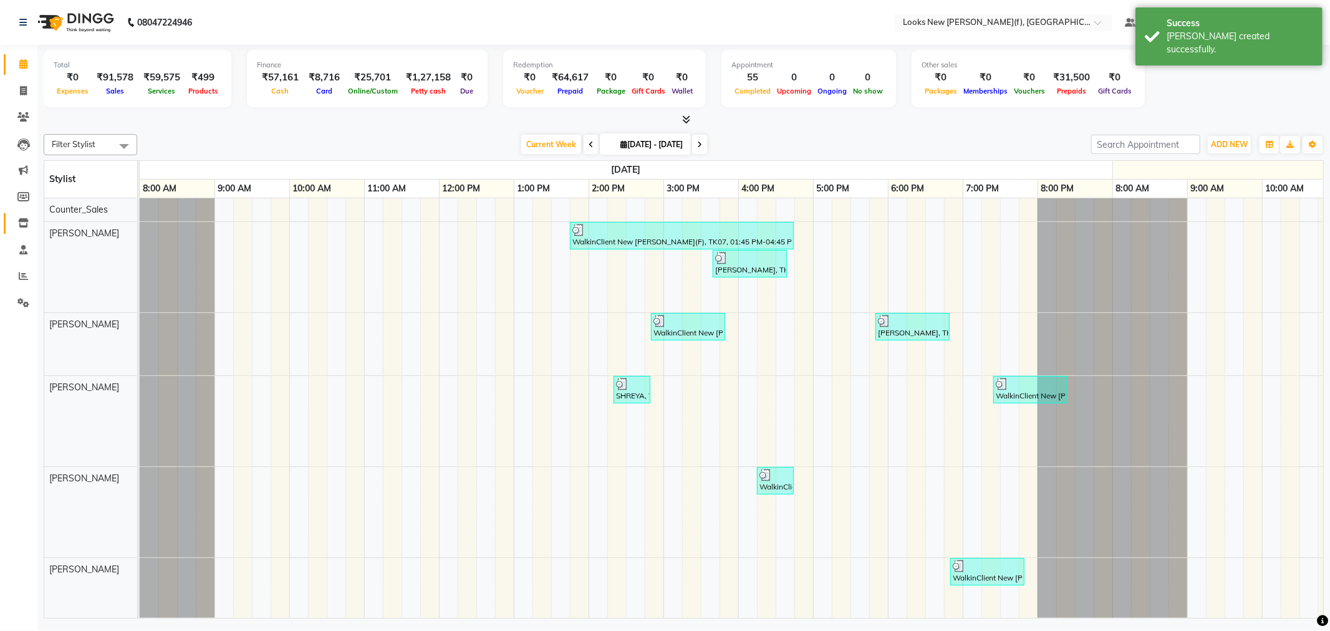
click at [21, 228] on icon at bounding box center [23, 222] width 11 height 9
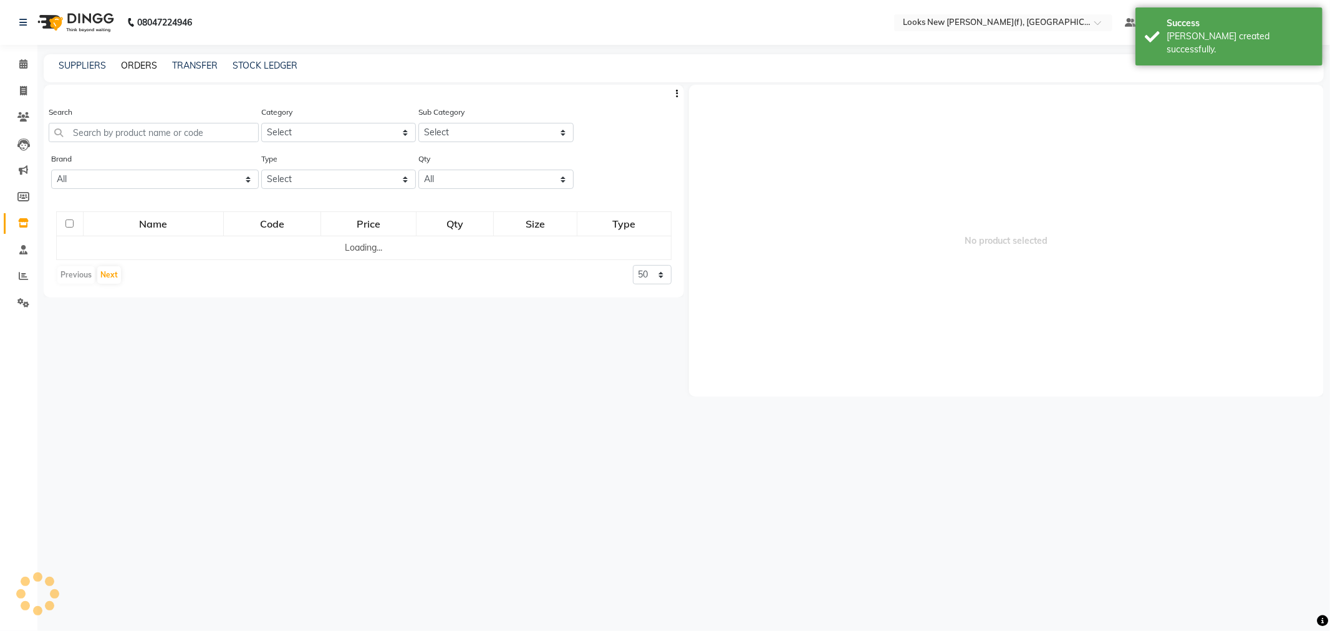
click at [145, 64] on link "ORDERS" at bounding box center [139, 65] width 36 height 11
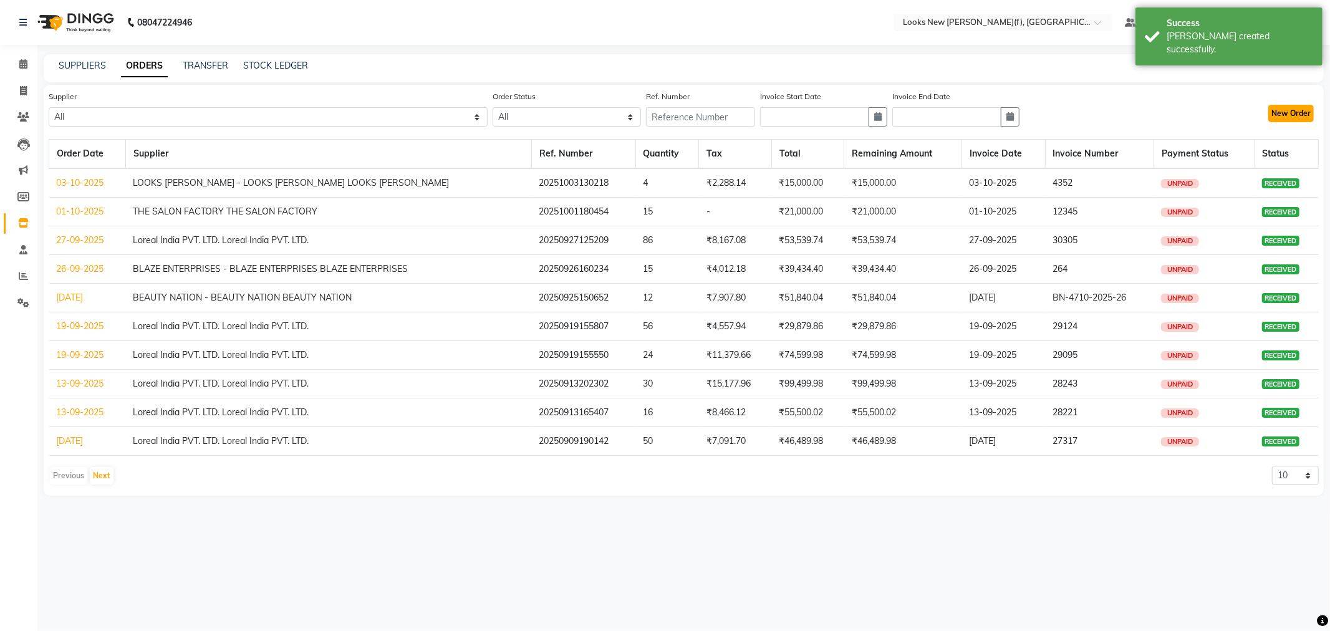
click at [1288, 111] on button "New Order" at bounding box center [1292, 113] width 46 height 17
select select "true"
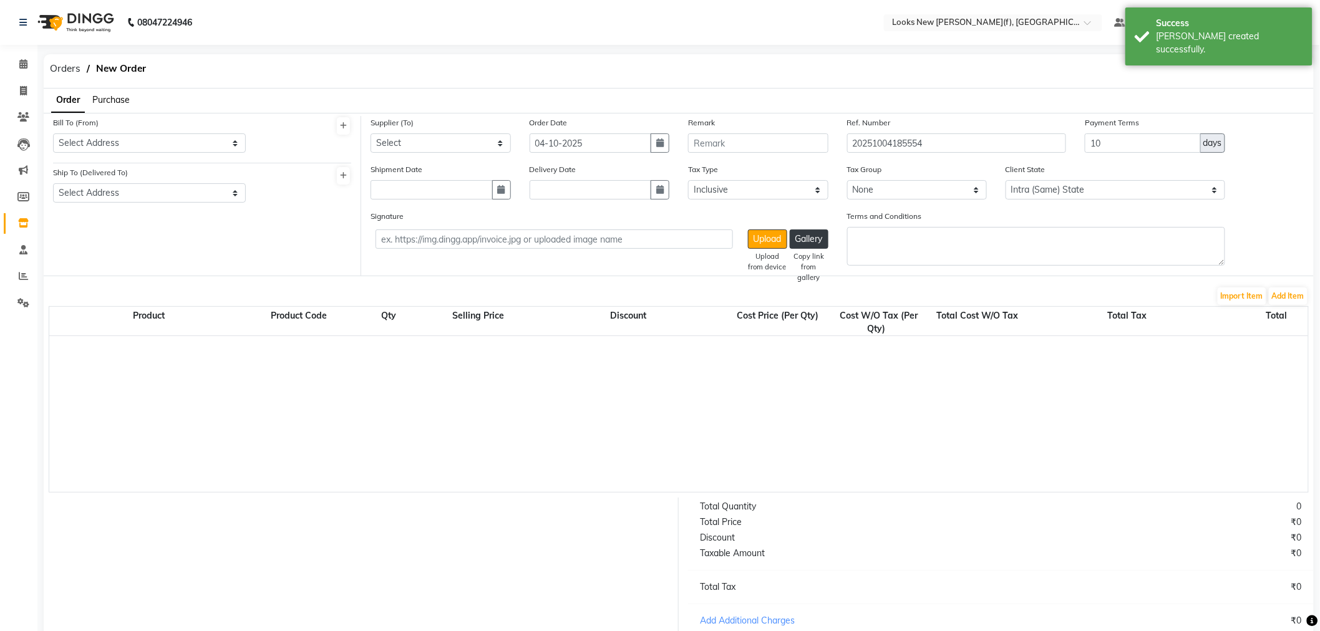
select select "4260"
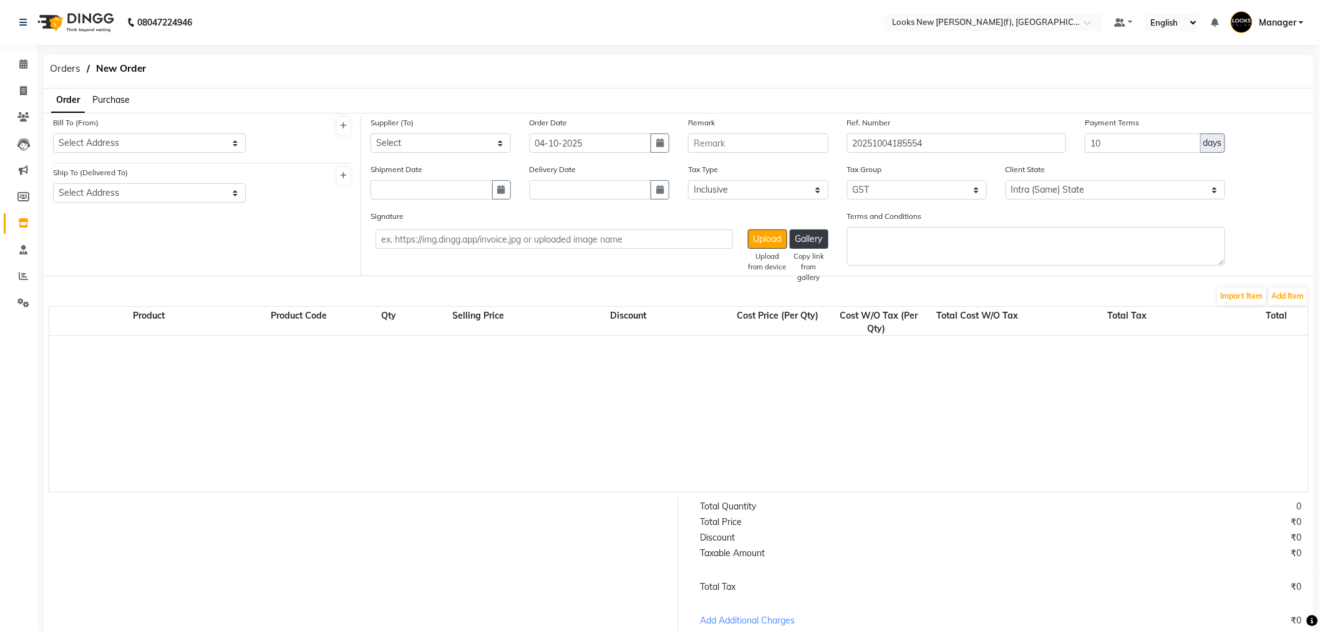
click at [172, 130] on div "Bill To (From) Select Address Looks Salon Rajinder (F)" at bounding box center [149, 134] width 193 height 37
click at [139, 148] on select "Select Address Looks Salon Rajinder (F)" at bounding box center [149, 142] width 193 height 19
select select "1687"
click at [53, 133] on select "Select Address Looks Salon Rajinder (F)" at bounding box center [149, 142] width 193 height 19
drag, startPoint x: 117, startPoint y: 195, endPoint x: 120, endPoint y: 201, distance: 7.3
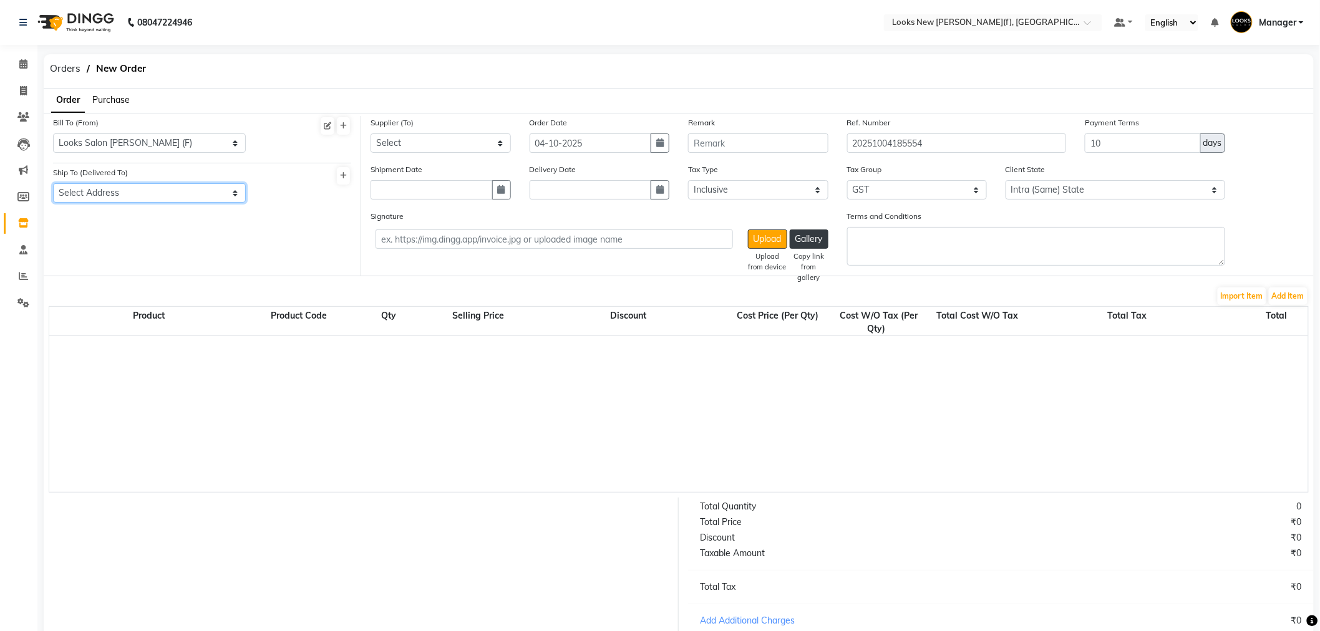
click at [119, 197] on select "Select Address Looks Salon Rajinder (F)" at bounding box center [149, 192] width 193 height 19
select select "1688"
click at [53, 183] on select "Select Address Looks Salon Rajinder (F)" at bounding box center [149, 192] width 193 height 19
drag, startPoint x: 479, startPoint y: 144, endPoint x: 478, endPoint y: 152, distance: 7.5
click at [479, 144] on select "Select Loreal India PVT. LTD. Loreal India PVT. LTD. KLASSIK BEAUTY SOLUTIONS -…" at bounding box center [440, 142] width 140 height 19
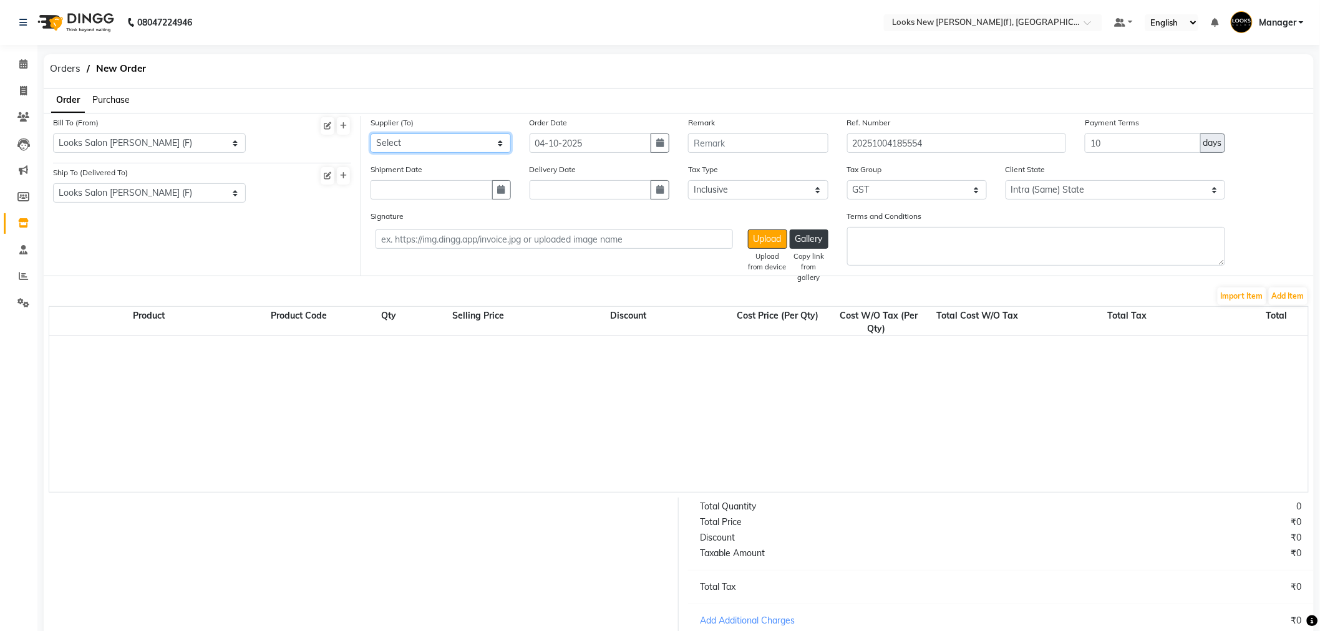
select select "5743"
click at [370, 133] on select "Select Loreal India PVT. LTD. Loreal India PVT. LTD. KLASSIK BEAUTY SOLUTIONS -…" at bounding box center [440, 142] width 140 height 19
click at [502, 194] on icon "button" at bounding box center [501, 189] width 7 height 9
select select "10"
select select "2025"
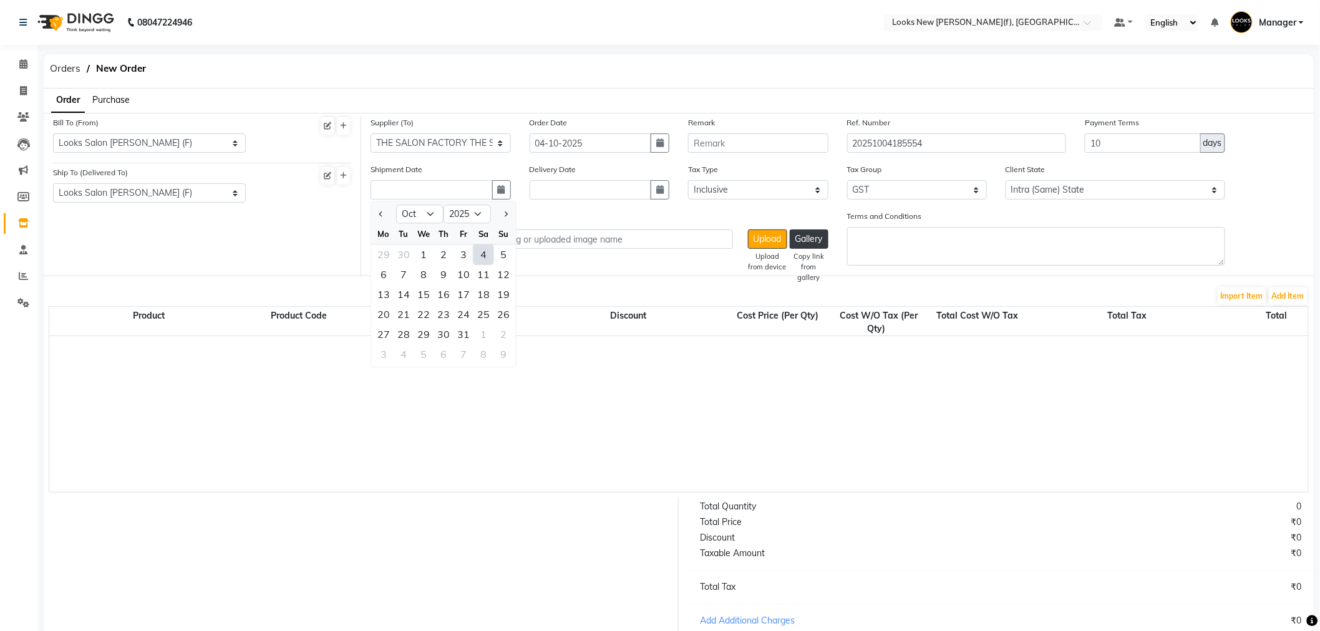
click at [424, 250] on div "1" at bounding box center [423, 255] width 20 height 20
type input "01-10-2025"
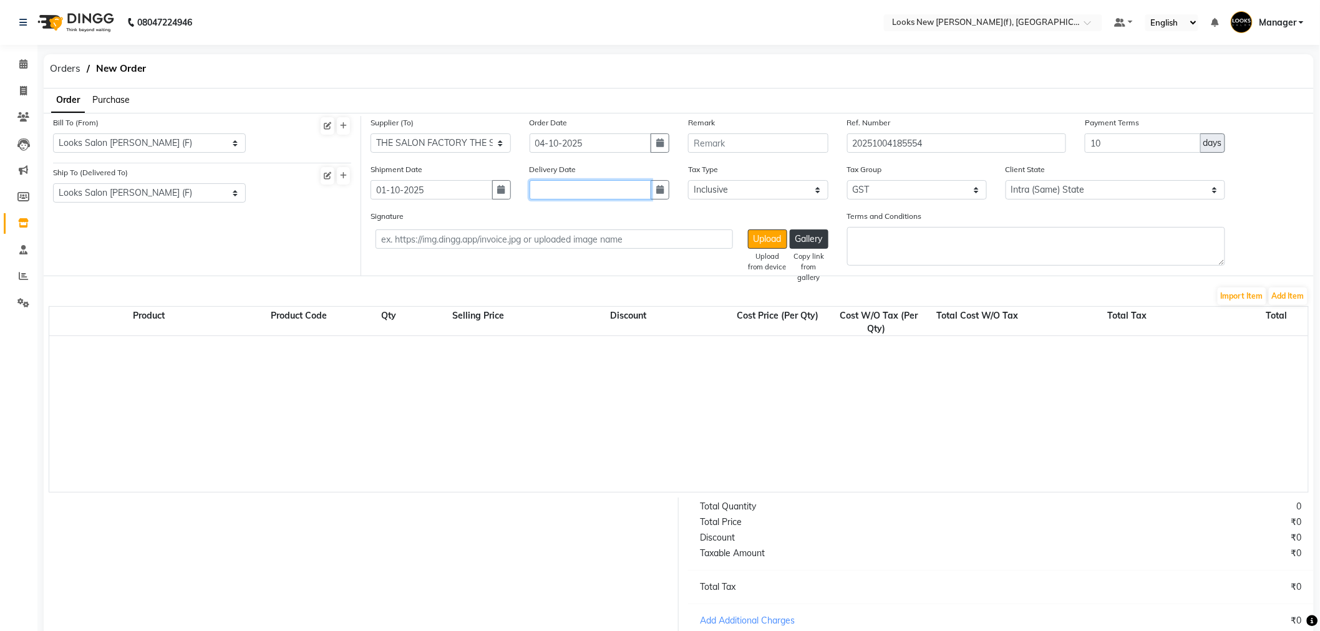
click at [577, 183] on input "text" at bounding box center [590, 189] width 122 height 19
select select "10"
select select "2025"
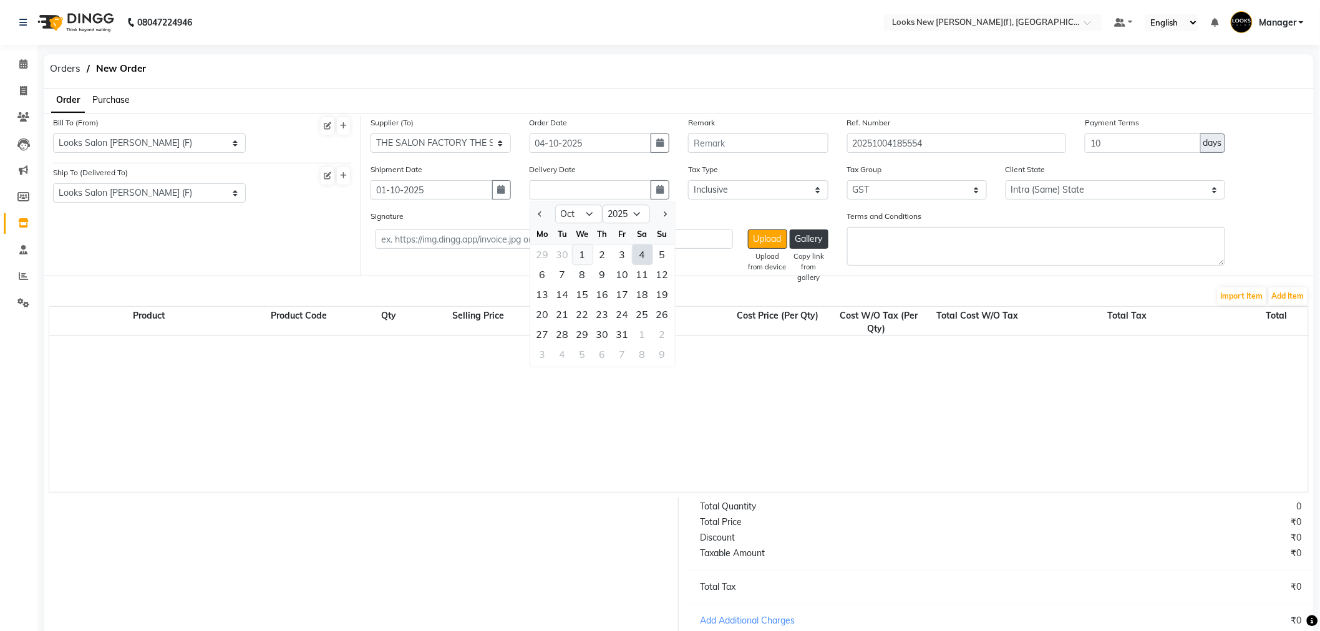
click at [581, 252] on div "1" at bounding box center [583, 255] width 20 height 20
type input "01-10-2025"
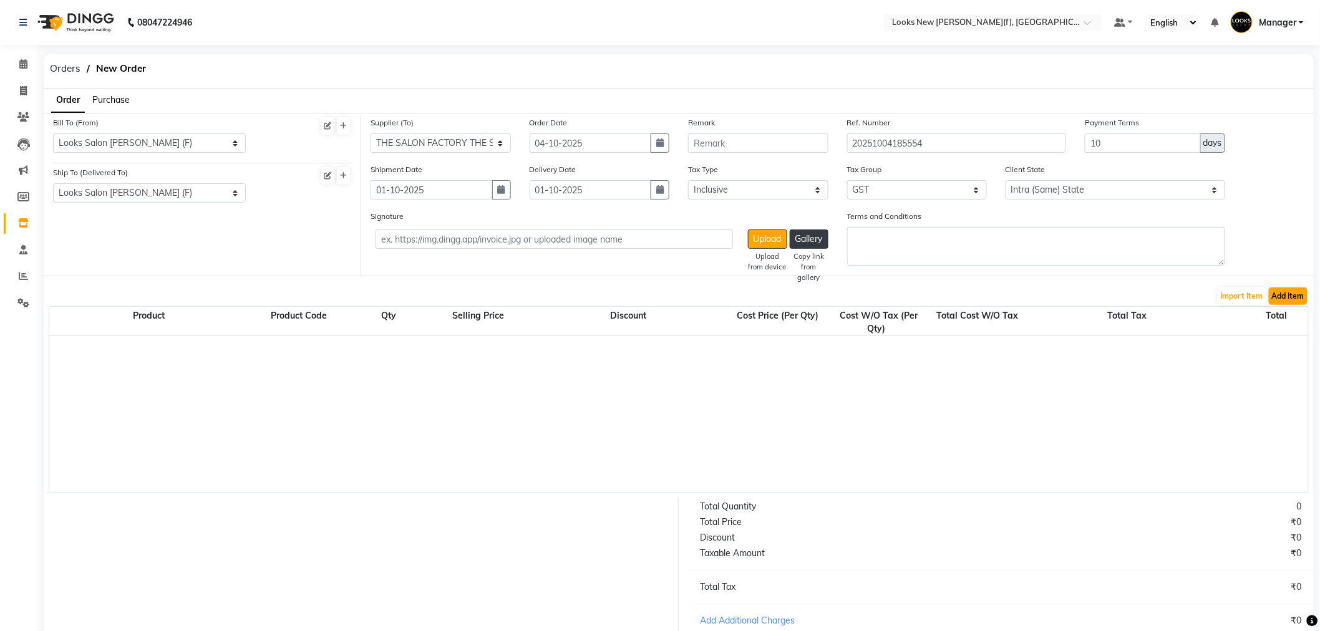
click at [1306, 297] on button "Add Item" at bounding box center [1288, 296] width 39 height 17
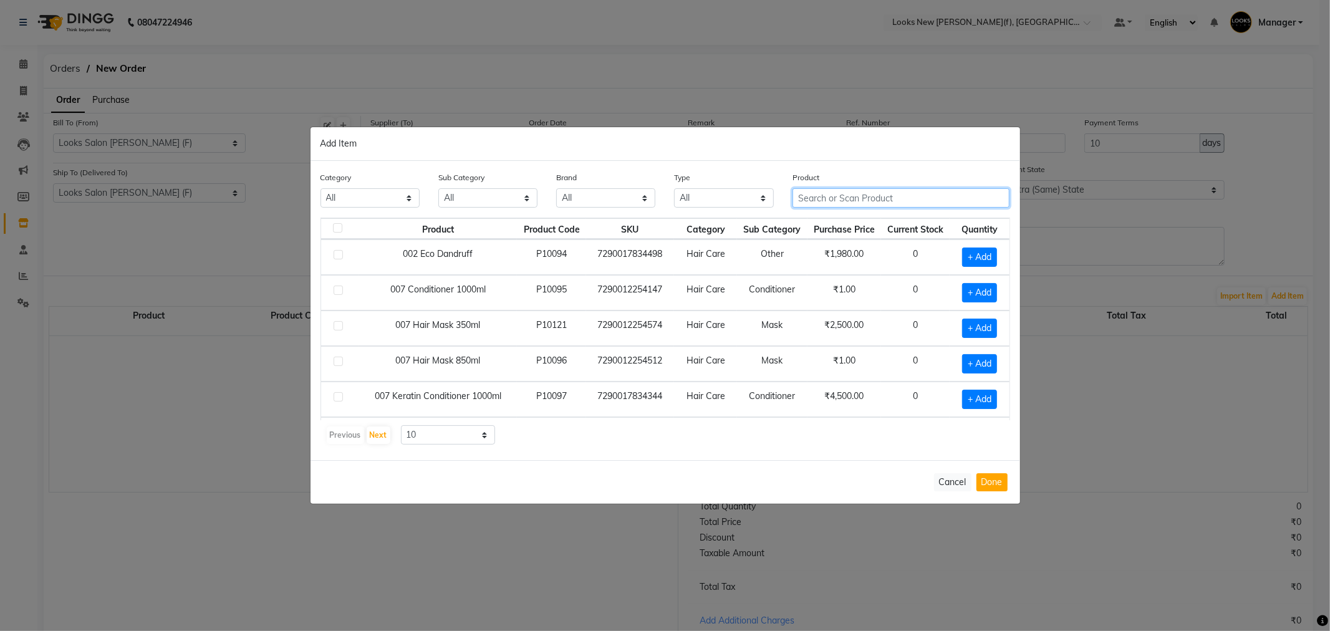
click at [825, 195] on input "text" at bounding box center [902, 197] width 218 height 19
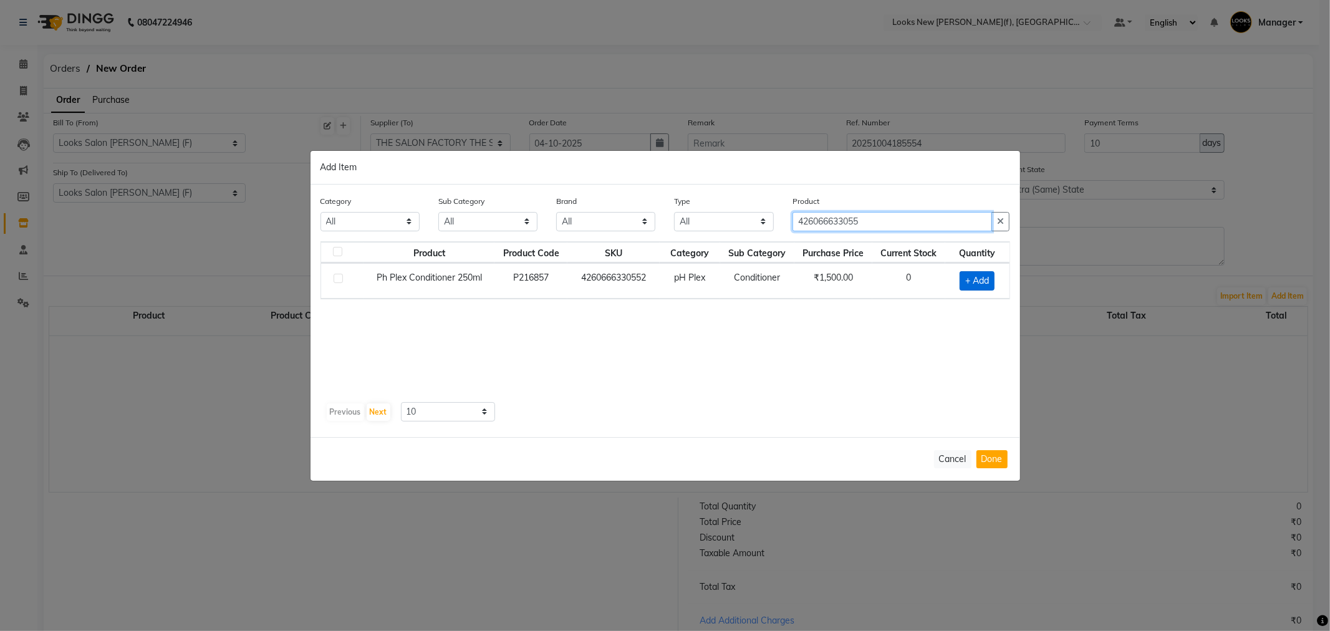
type input "426066633055"
click at [988, 279] on span "+ Add" at bounding box center [977, 280] width 35 height 19
checkbox input "true"
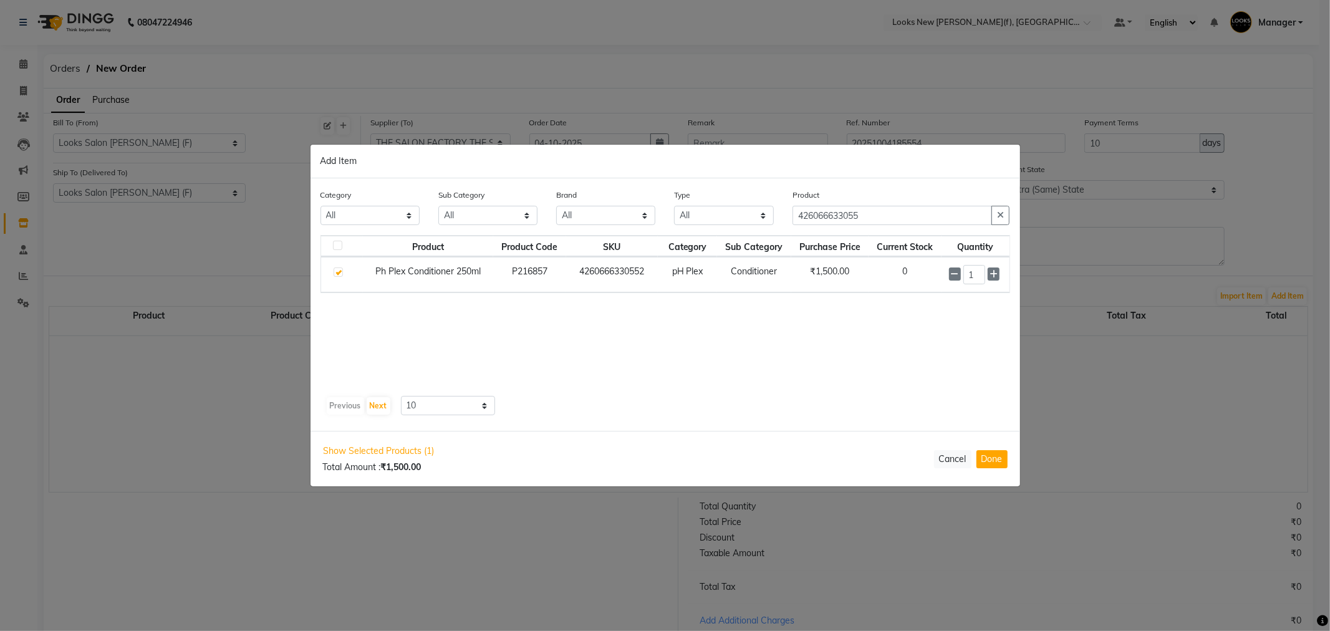
click at [989, 279] on span at bounding box center [994, 274] width 12 height 13
click at [998, 282] on div "2" at bounding box center [975, 274] width 53 height 19
click at [995, 276] on div "2" at bounding box center [975, 274] width 53 height 19
click at [995, 276] on icon at bounding box center [994, 274] width 8 height 9
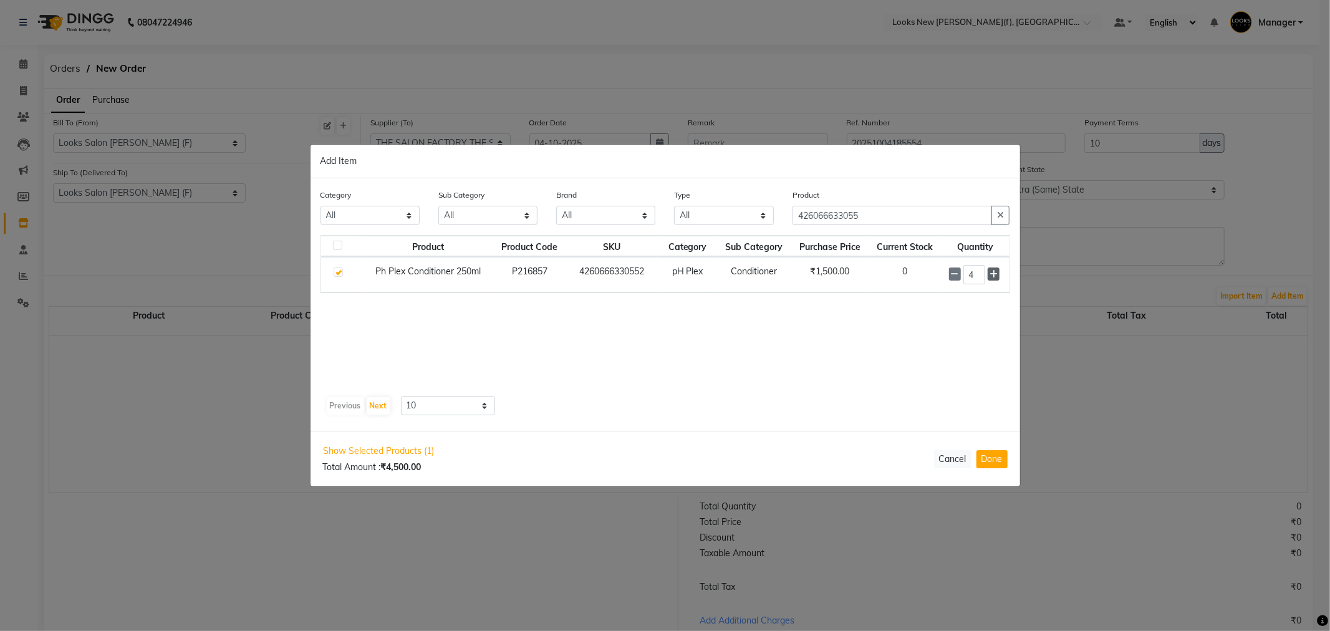
click at [995, 276] on icon at bounding box center [994, 274] width 8 height 9
type input "6"
click at [998, 458] on button "Done" at bounding box center [992, 459] width 31 height 18
select select "4263"
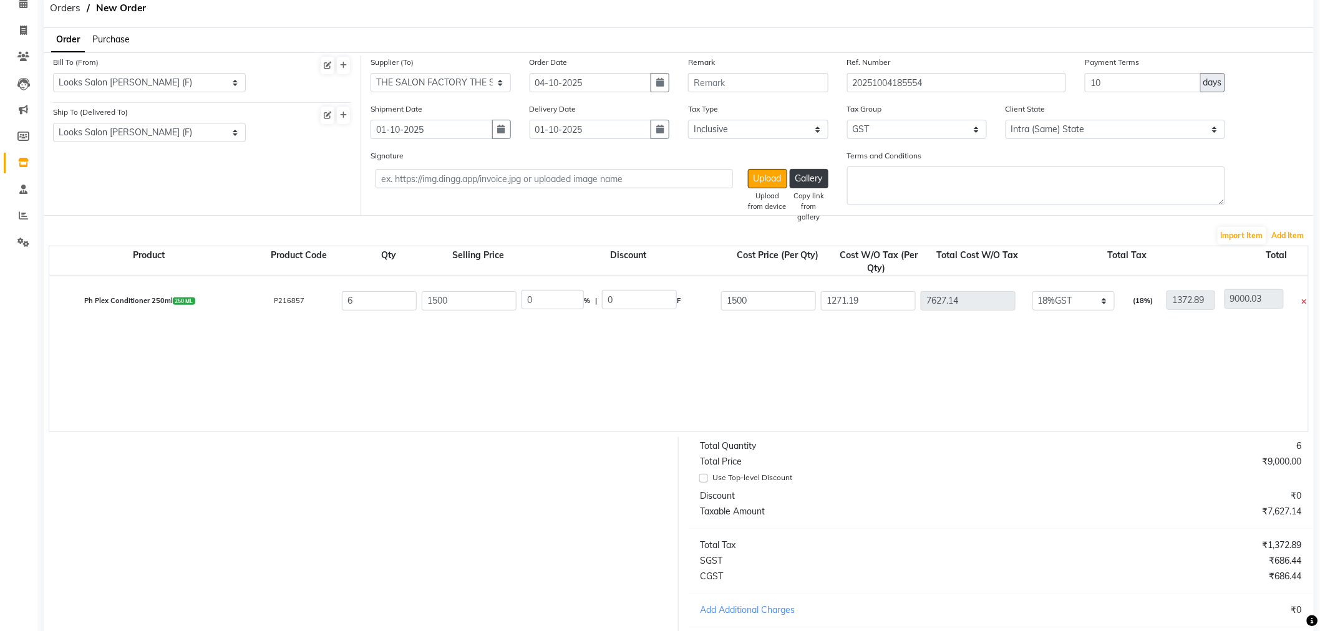
scroll to position [197, 0]
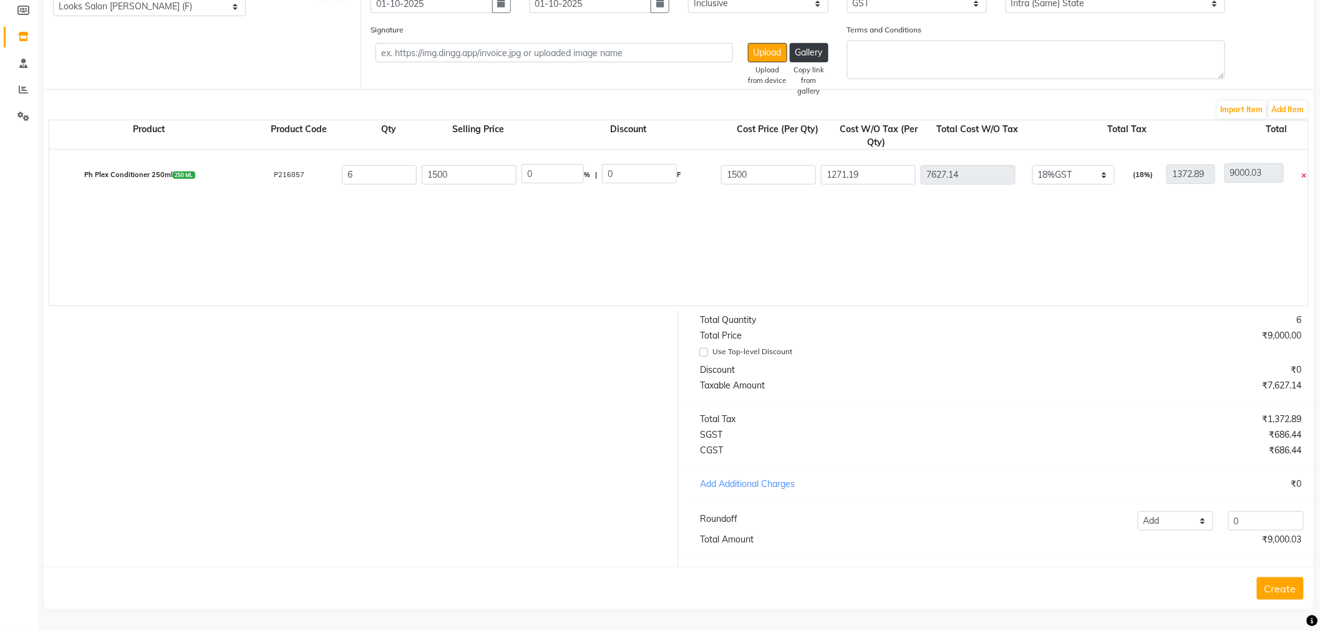
click at [1283, 584] on button "Create" at bounding box center [1280, 588] width 47 height 22
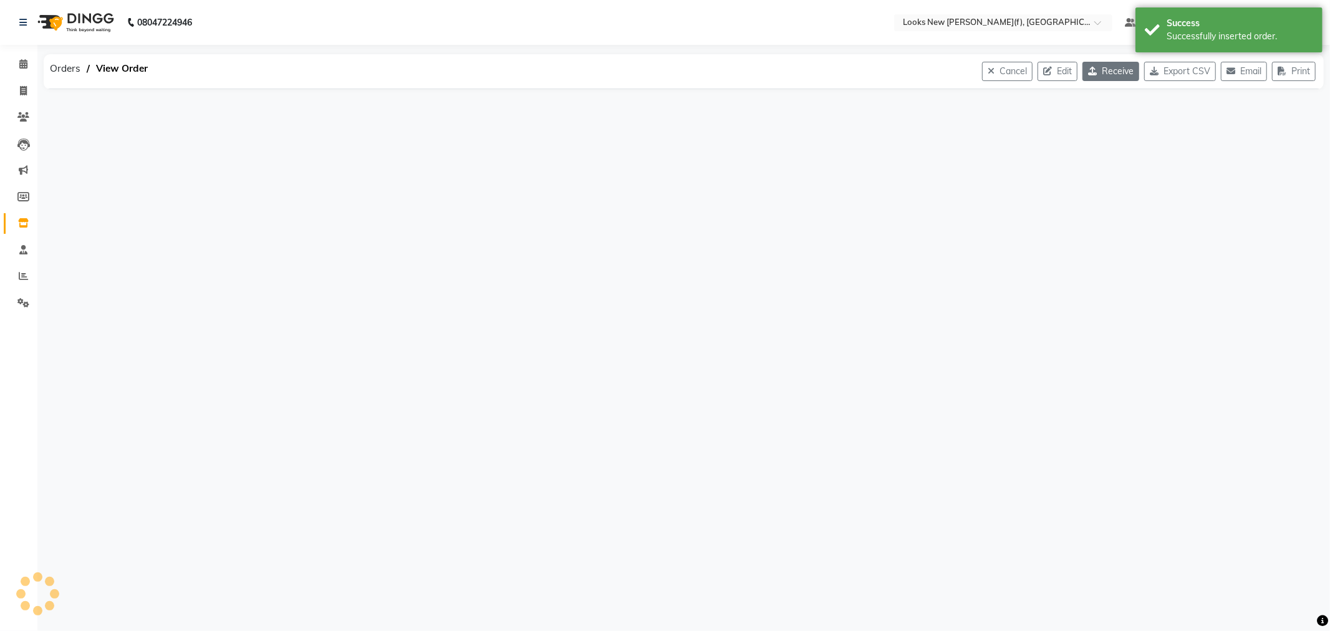
click at [1089, 70] on icon "button" at bounding box center [1095, 71] width 14 height 9
select select "1687"
select select "1688"
select select "5743"
select select "true"
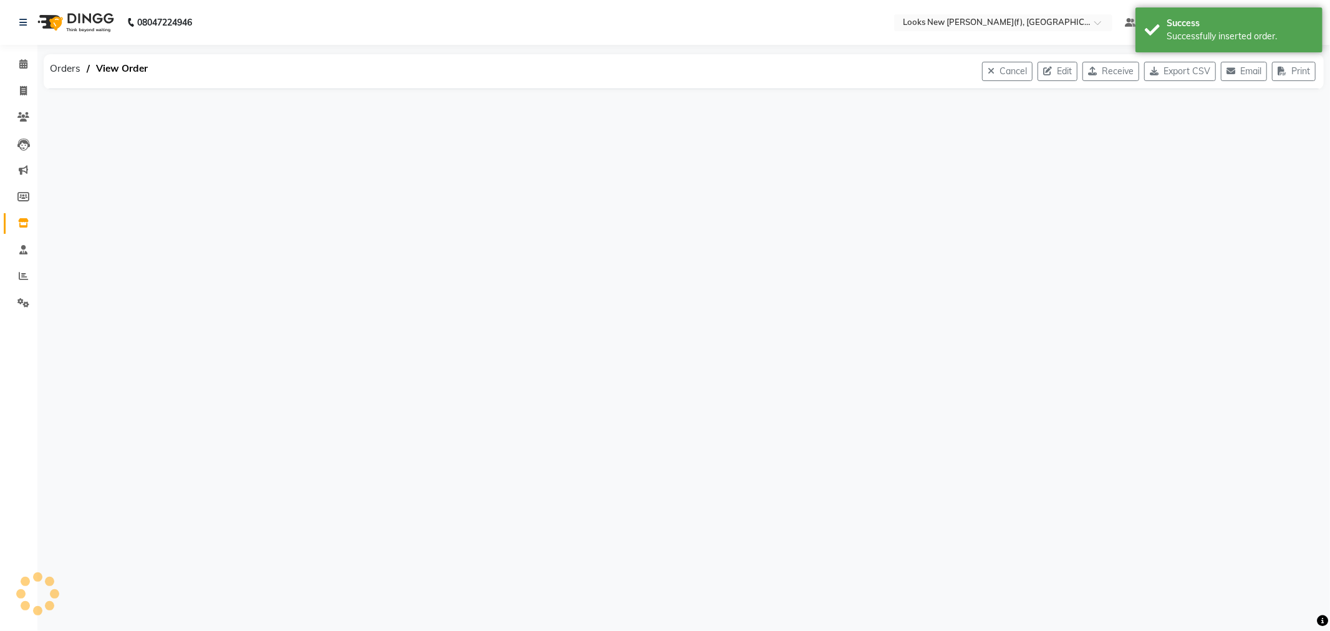
select select "4263"
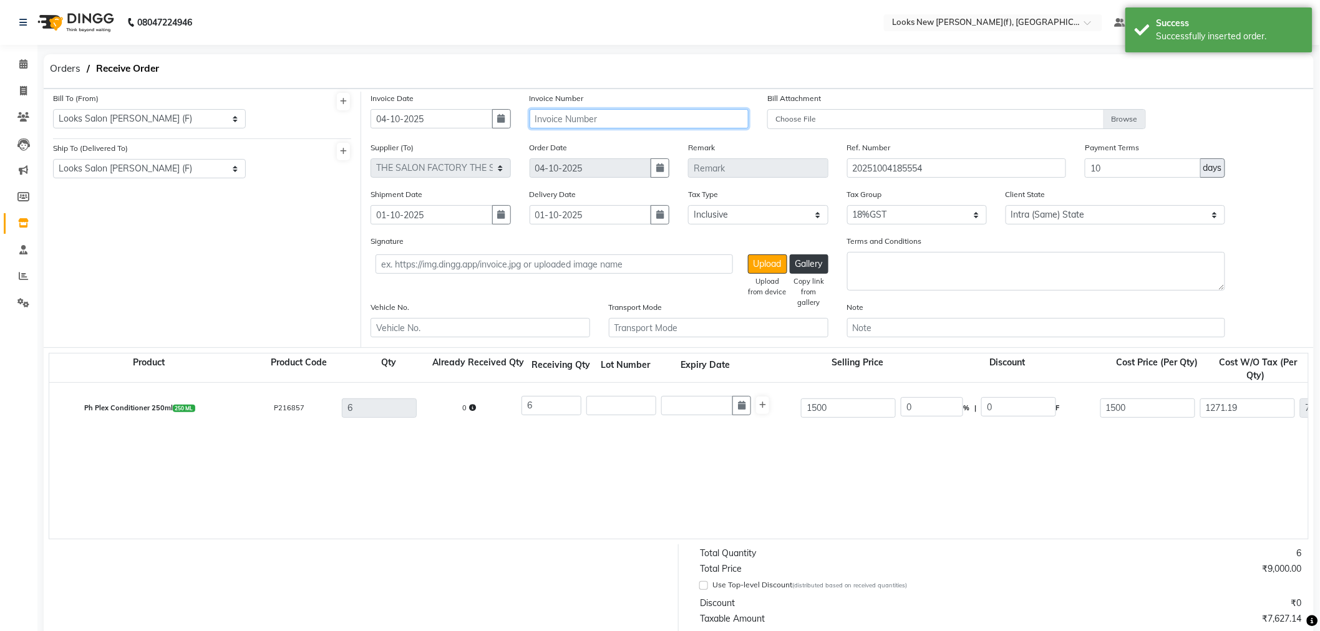
click at [550, 118] on input "text" at bounding box center [639, 118] width 220 height 19
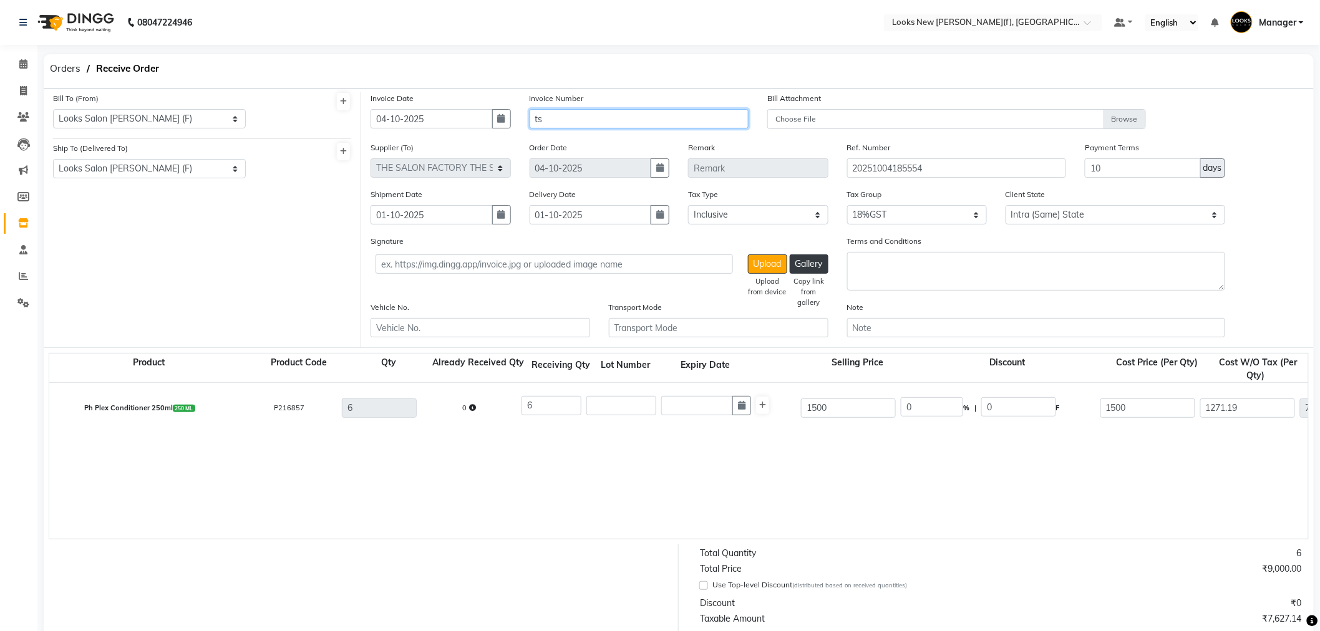
type input "t"
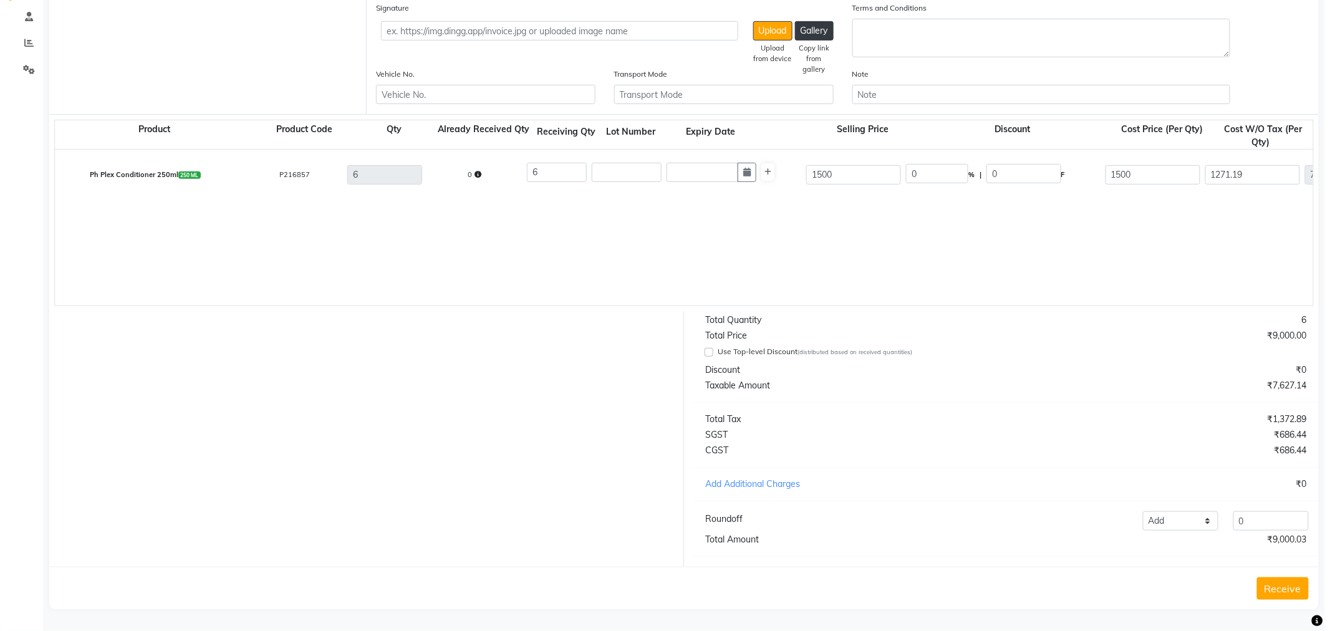
scroll to position [245, 0]
type input "TSF/25-26/PH0052"
click at [1287, 594] on button "Receive" at bounding box center [1278, 588] width 52 height 22
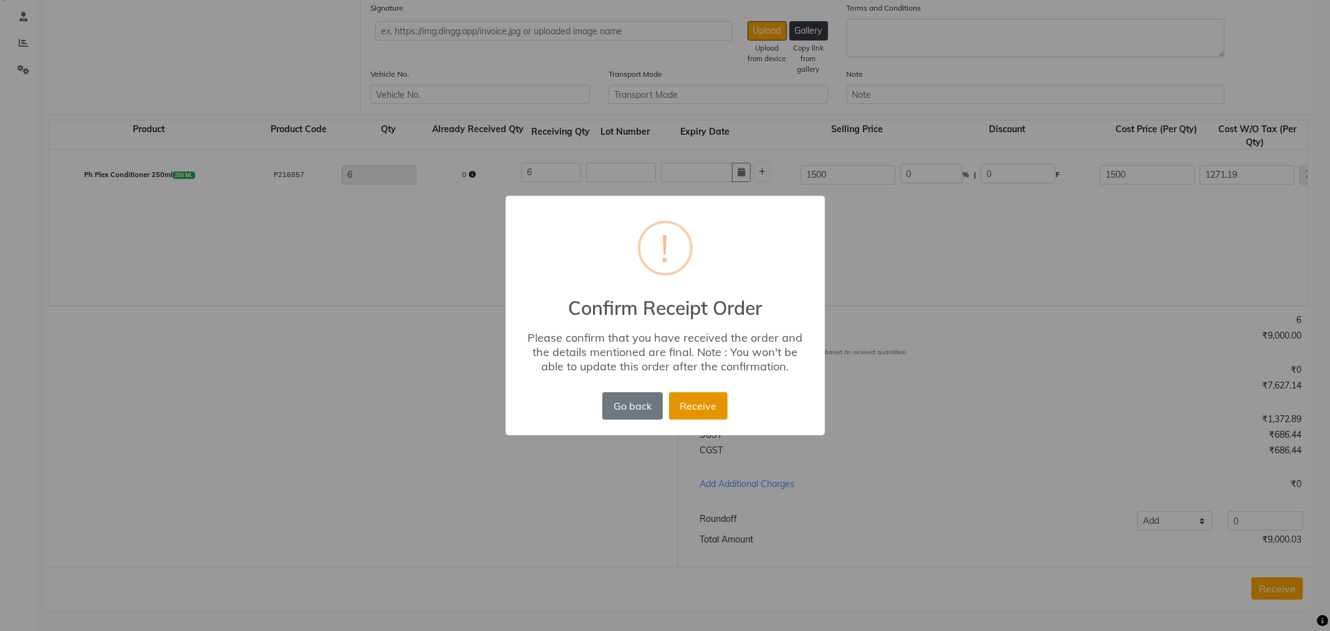
click at [687, 415] on button "Receive" at bounding box center [698, 405] width 59 height 27
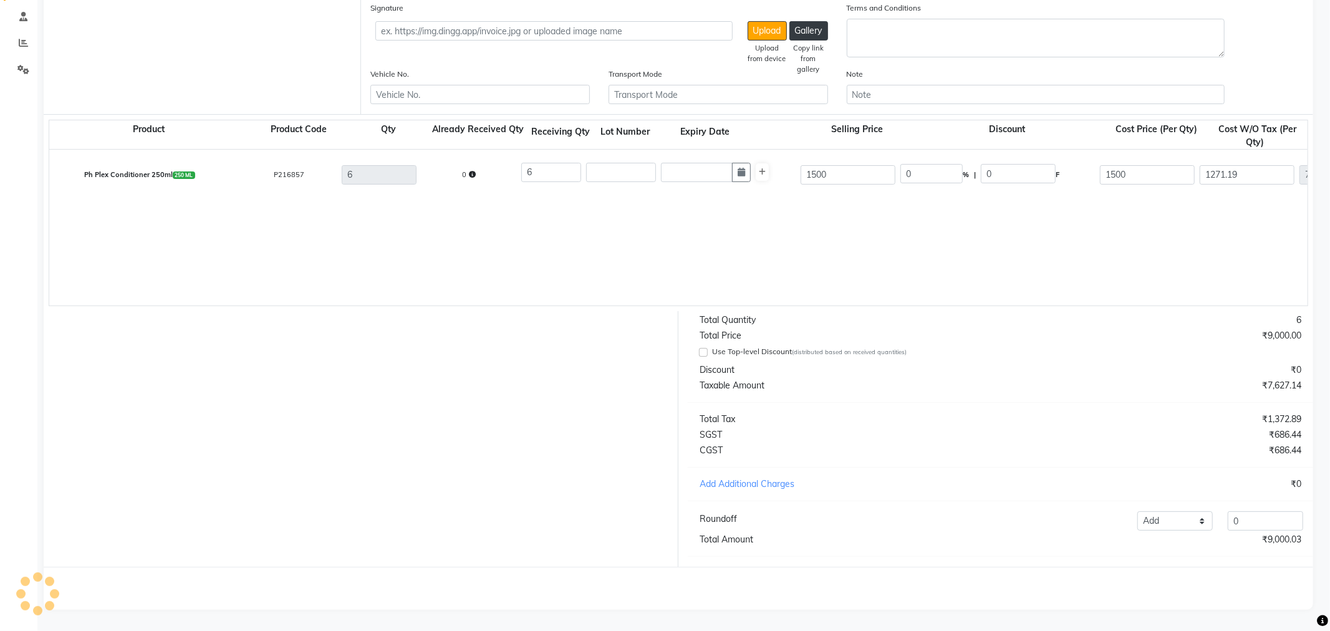
scroll to position [0, 0]
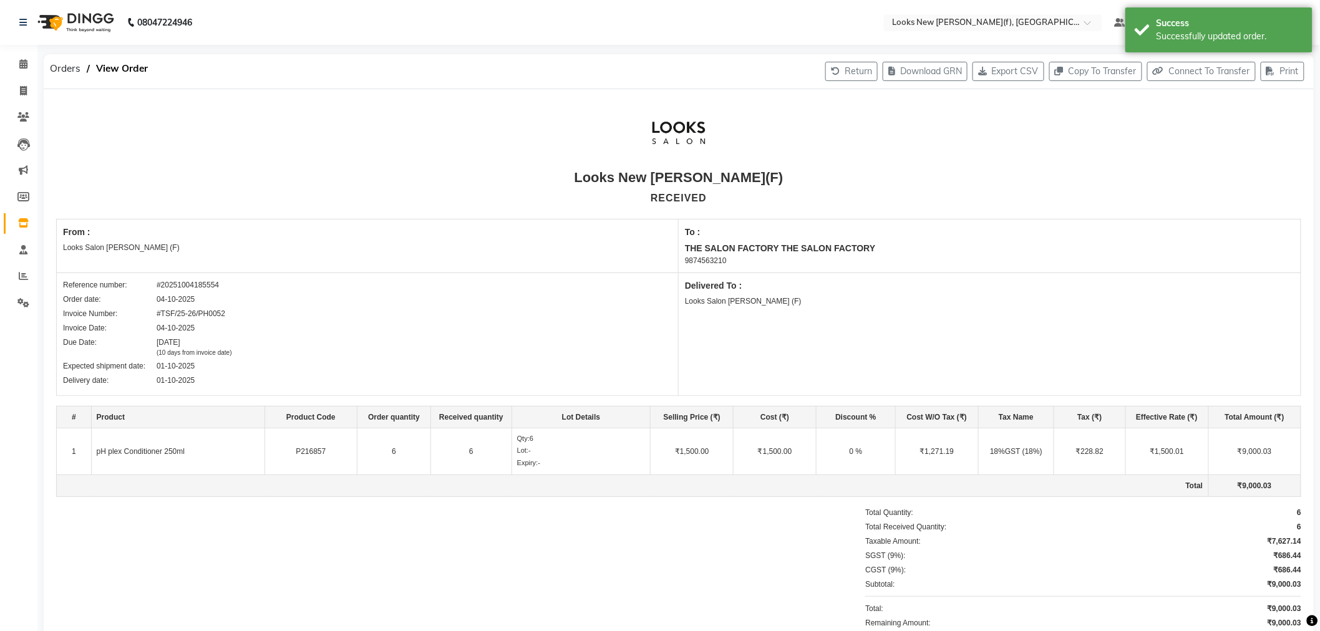
click at [80, 7] on img at bounding box center [74, 22] width 85 height 35
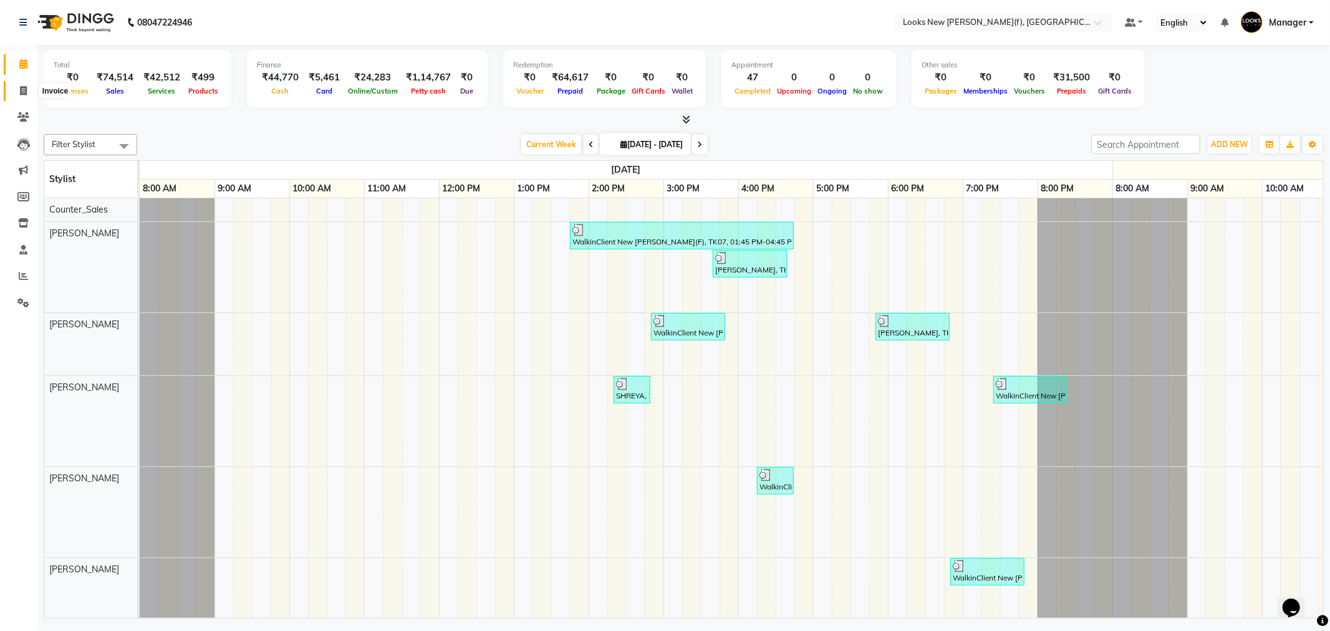
drag, startPoint x: 22, startPoint y: 89, endPoint x: 32, endPoint y: 94, distance: 10.9
click at [22, 89] on icon at bounding box center [23, 90] width 7 height 9
select select "service"
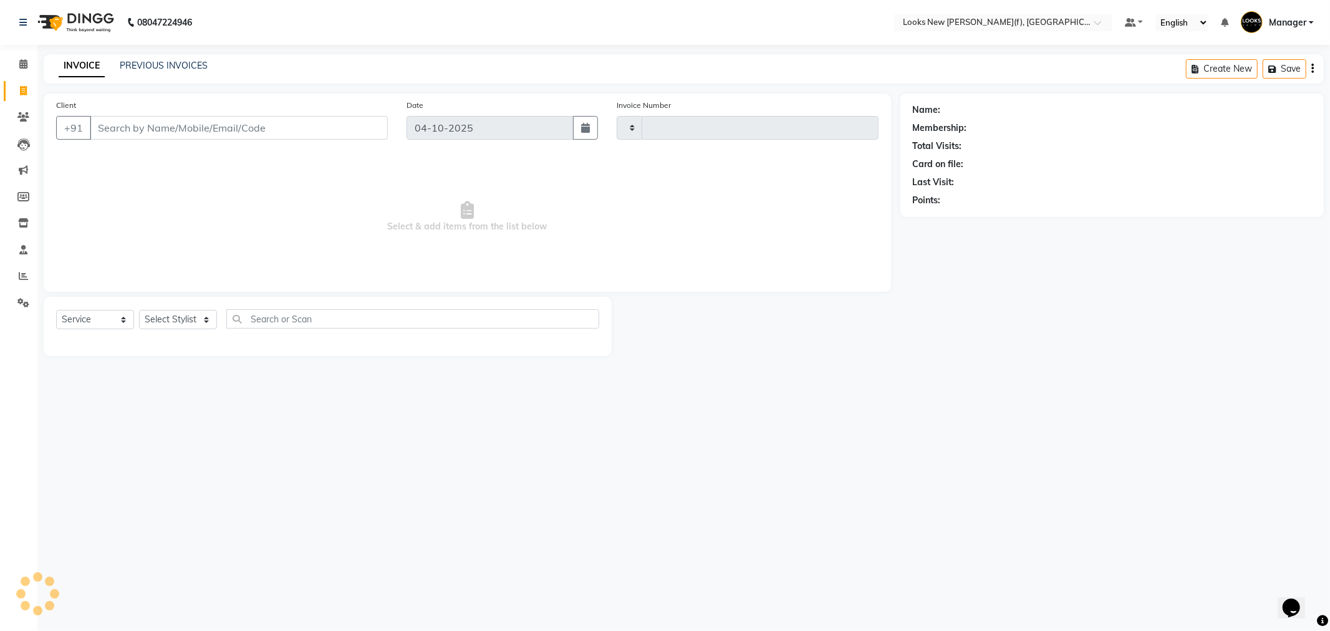
type input "1080"
select select "8659"
click at [197, 321] on select "Select Stylist Aakash_Pdct [PERSON_NAME] [PERSON_NAME] [PERSON_NAME] Counter_Sa…" at bounding box center [178, 319] width 78 height 19
select select "87310"
click at [139, 311] on select "Select Stylist Aakash_Pdct [PERSON_NAME] [PERSON_NAME] [PERSON_NAME] Counter_Sa…" at bounding box center [178, 319] width 78 height 19
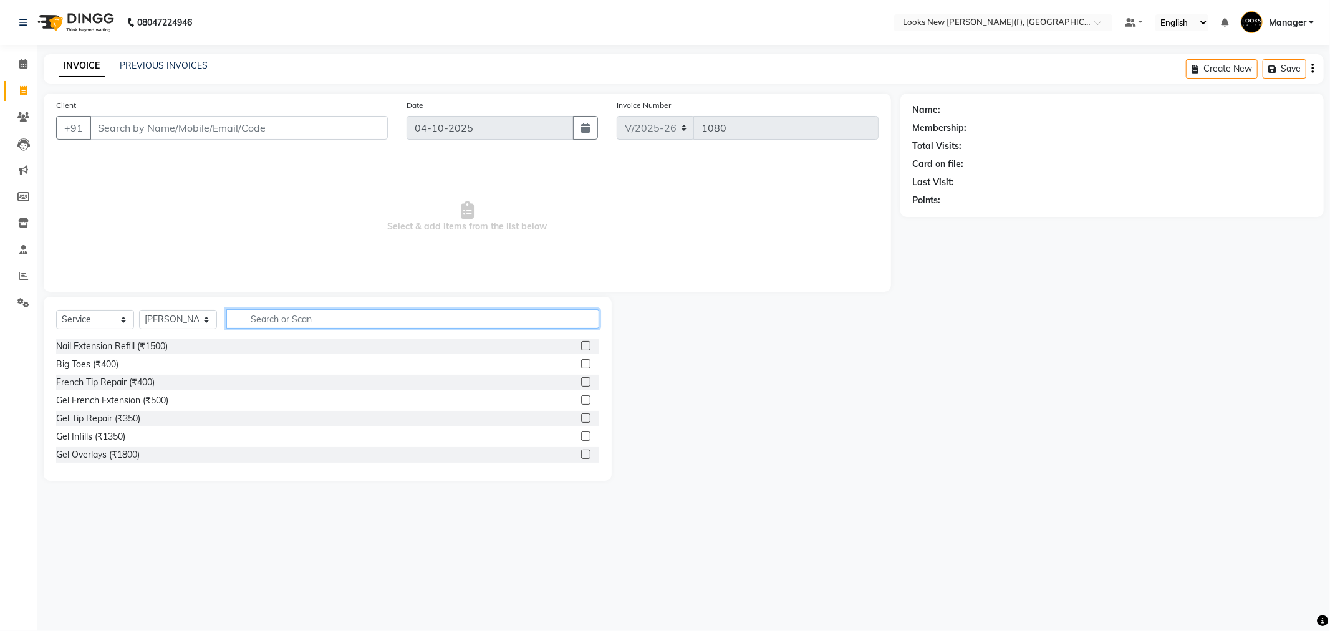
click at [304, 312] on input "text" at bounding box center [412, 318] width 373 height 19
type input "INOA"
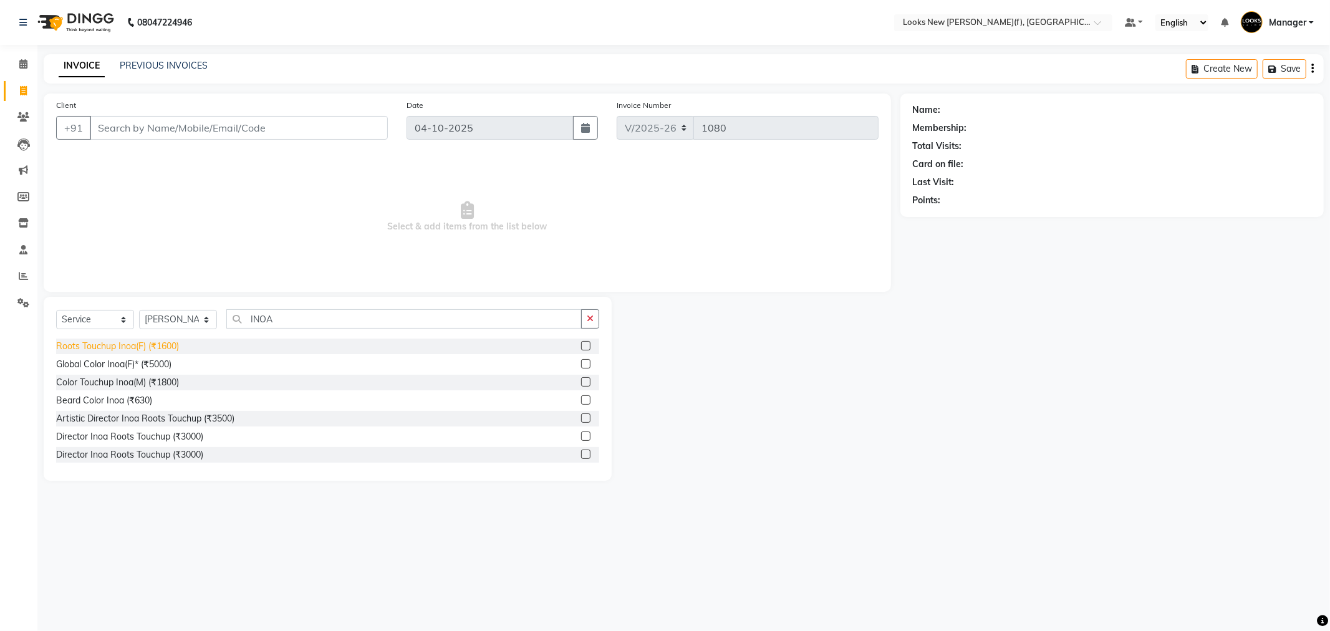
click at [92, 340] on div "Roots Touchup Inoa(F) (₹1600)" at bounding box center [117, 346] width 123 height 13
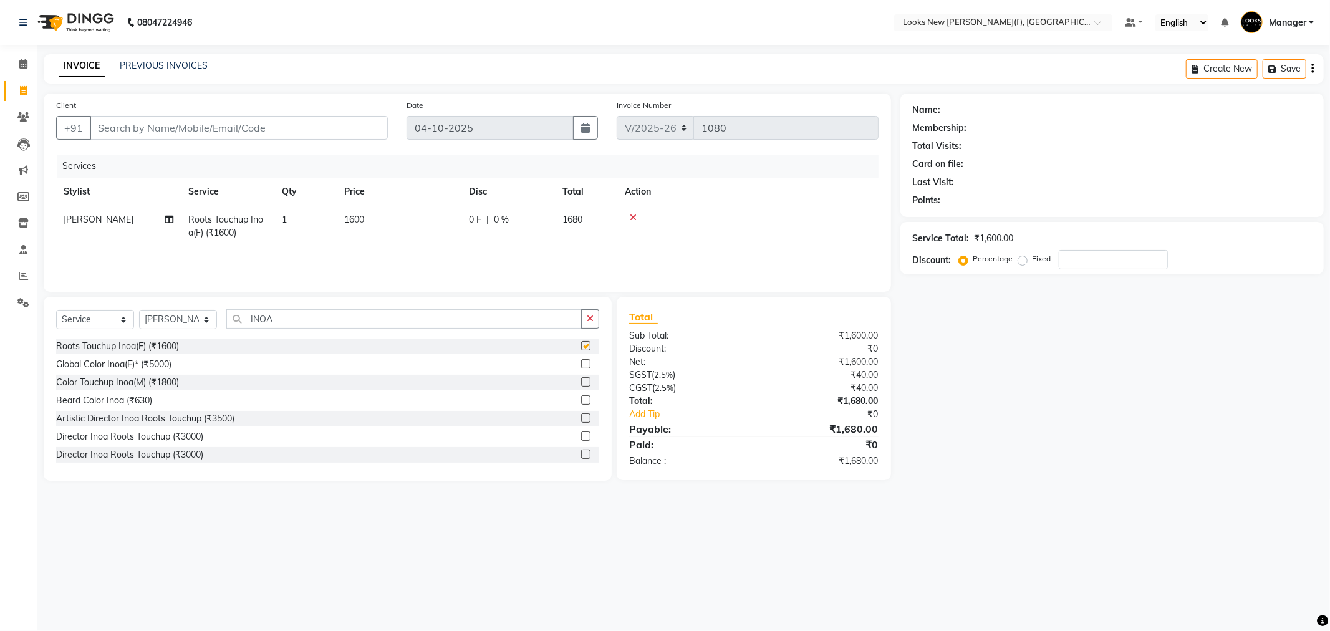
checkbox input "false"
drag, startPoint x: 324, startPoint y: 328, endPoint x: 182, endPoint y: 332, distance: 142.2
click at [183, 332] on div "Select Service Product Membership Package Voucher Prepaid Gift Card Select Styl…" at bounding box center [327, 323] width 543 height 29
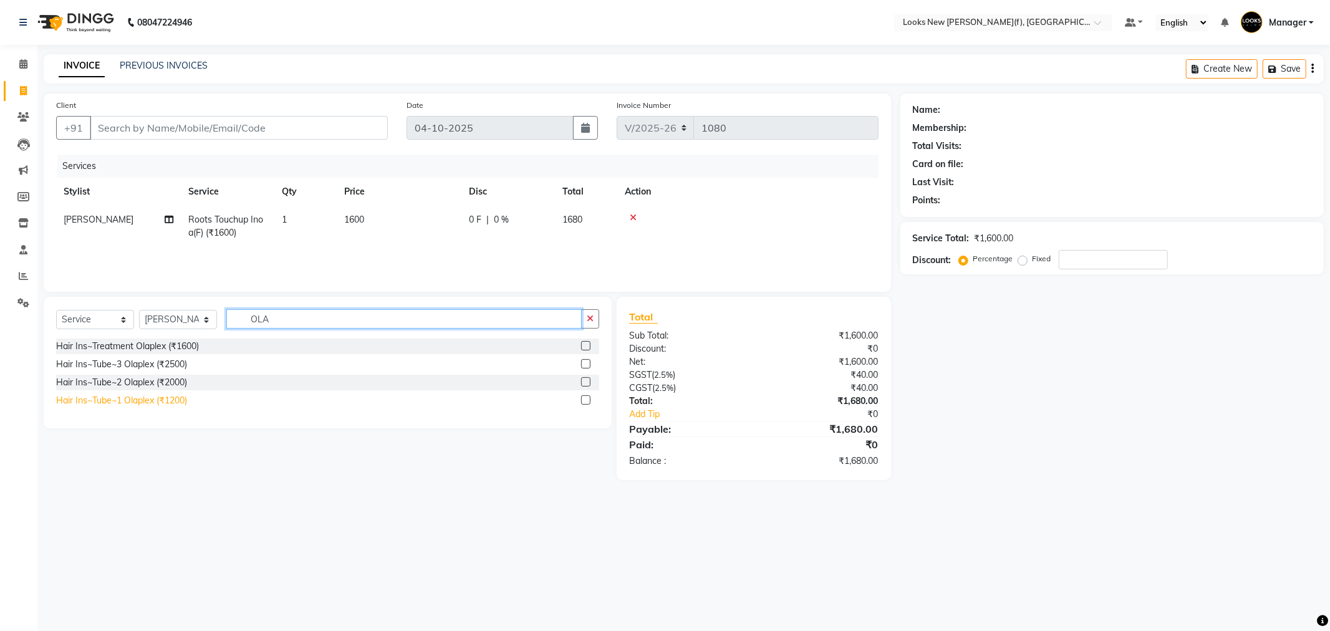
type input "OLA"
click at [142, 400] on div "Hair Ins~Tube~1 Olaplex (₹1200)" at bounding box center [121, 400] width 131 height 13
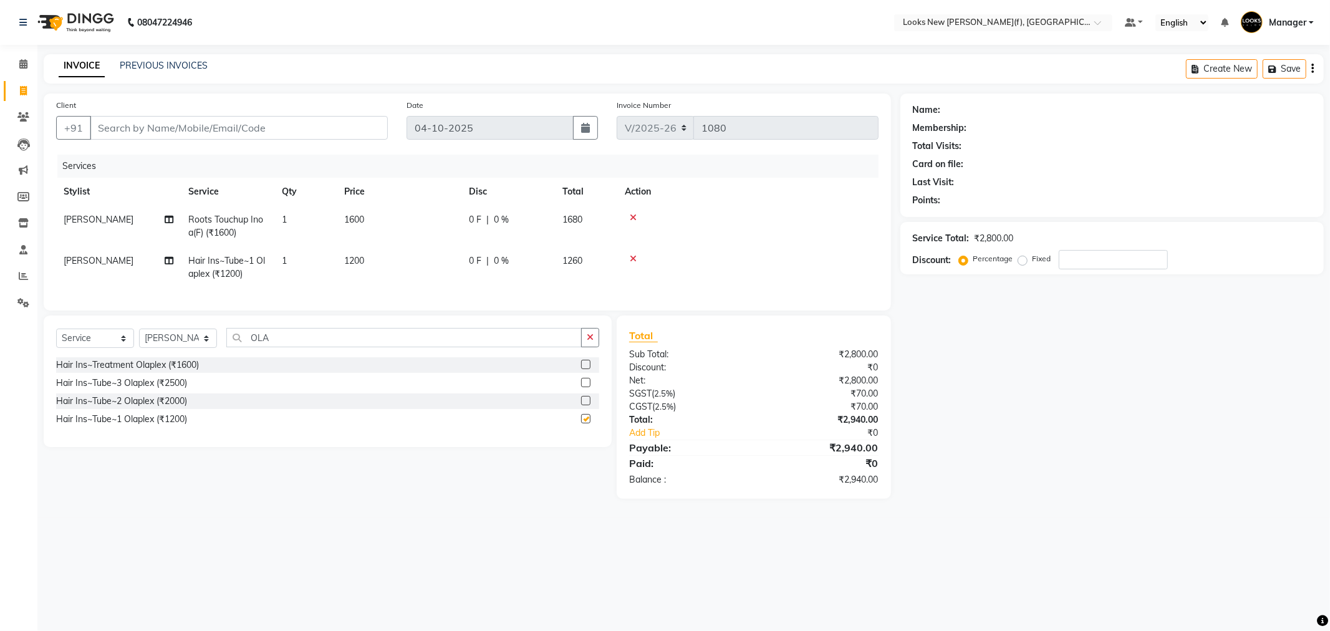
checkbox input "false"
click at [415, 253] on td "1200" at bounding box center [399, 267] width 125 height 41
select select "87310"
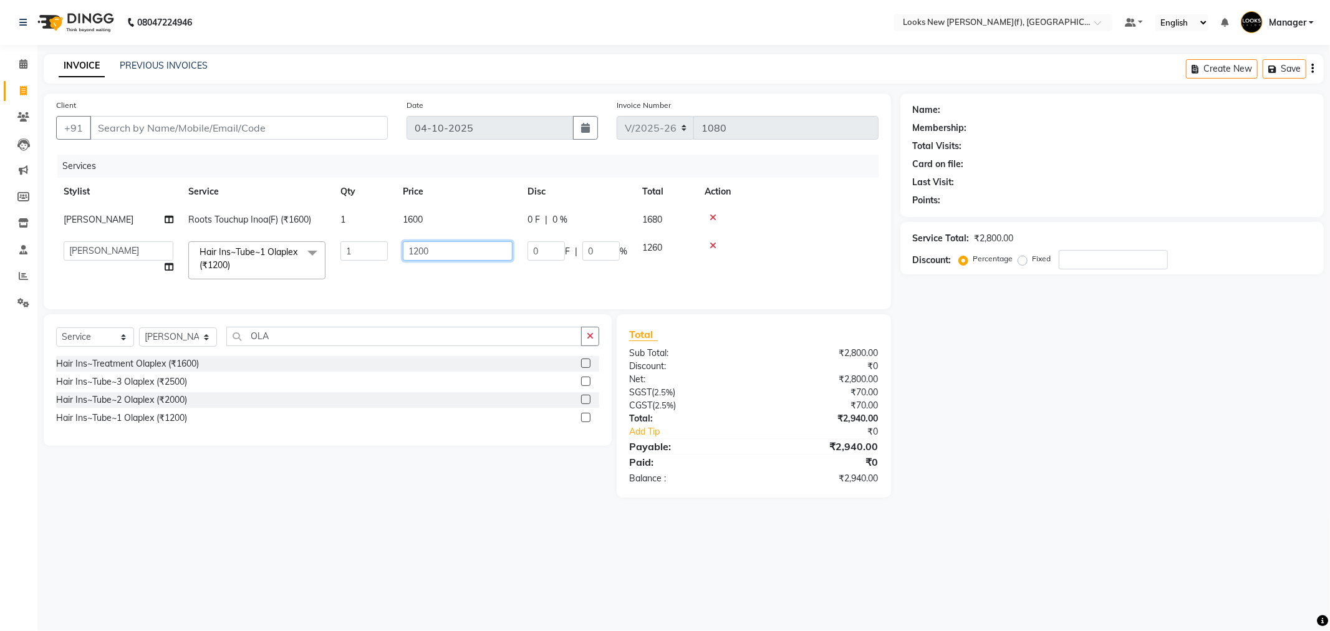
drag, startPoint x: 468, startPoint y: 247, endPoint x: 325, endPoint y: 260, distance: 143.4
click at [325, 260] on tr "Aakash_Pdct [PERSON_NAME] [PERSON_NAME] [PERSON_NAME] Counter_Sales [PERSON_NAM…" at bounding box center [467, 260] width 823 height 53
type input "1500"
click at [248, 127] on input "Client" at bounding box center [239, 128] width 298 height 24
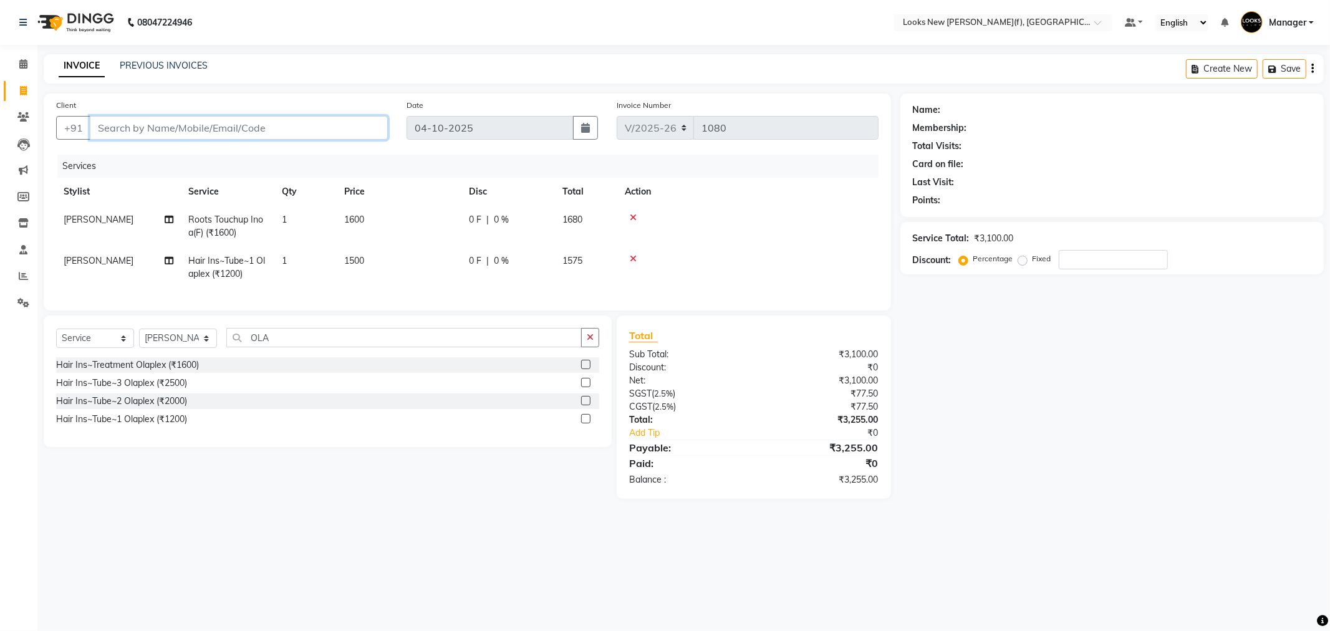
type input "9"
type input "0"
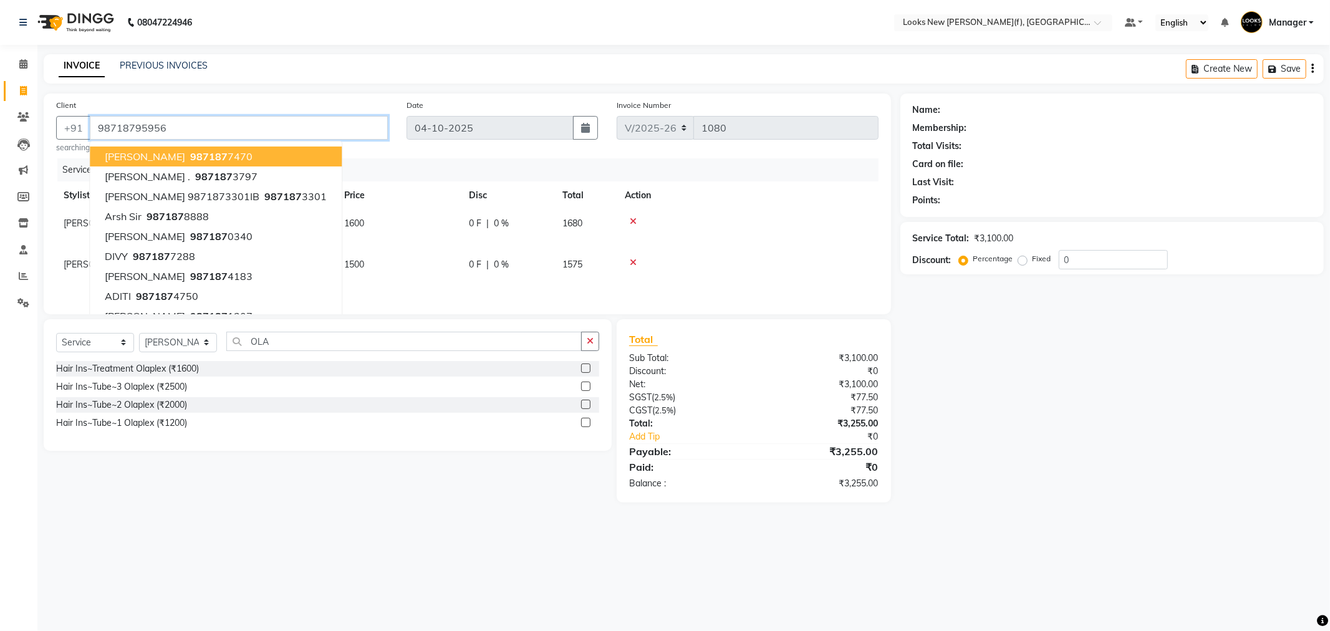
type input "98718795956"
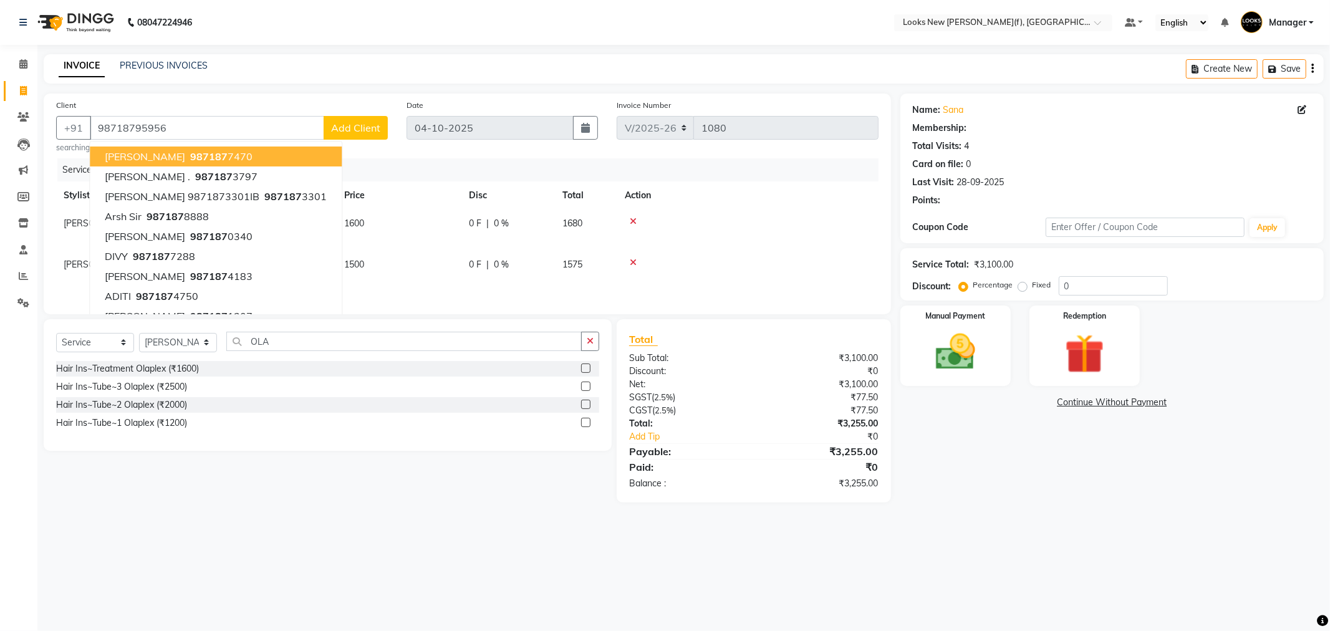
select select "1: Object"
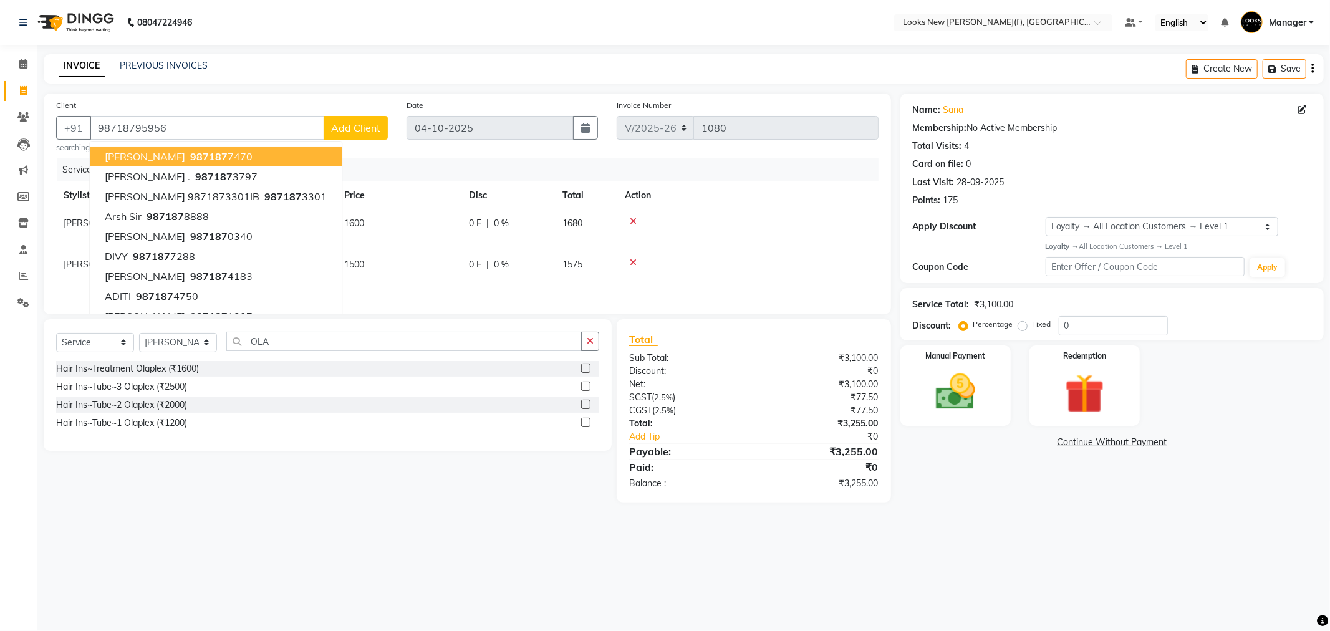
click at [1070, 601] on div "08047224946 Select Location × Looks New [PERSON_NAME] Nagar(f), [GEOGRAPHIC_DAT…" at bounding box center [665, 315] width 1330 height 631
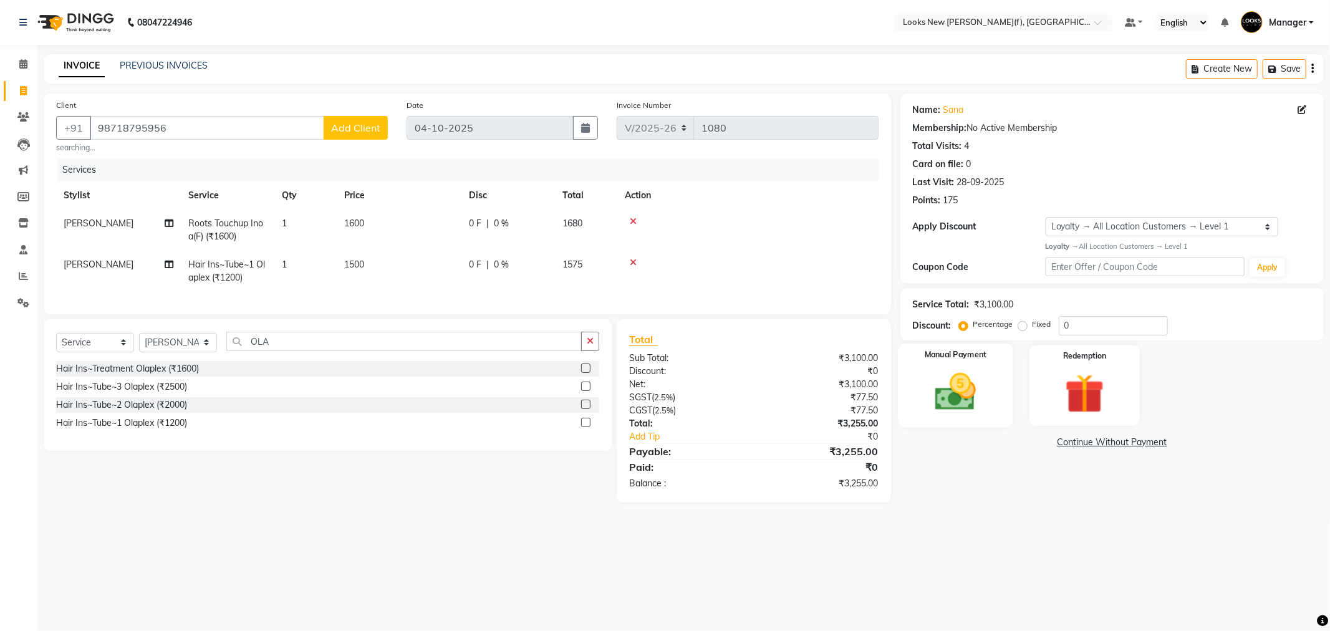
click at [968, 404] on img at bounding box center [955, 392] width 67 height 47
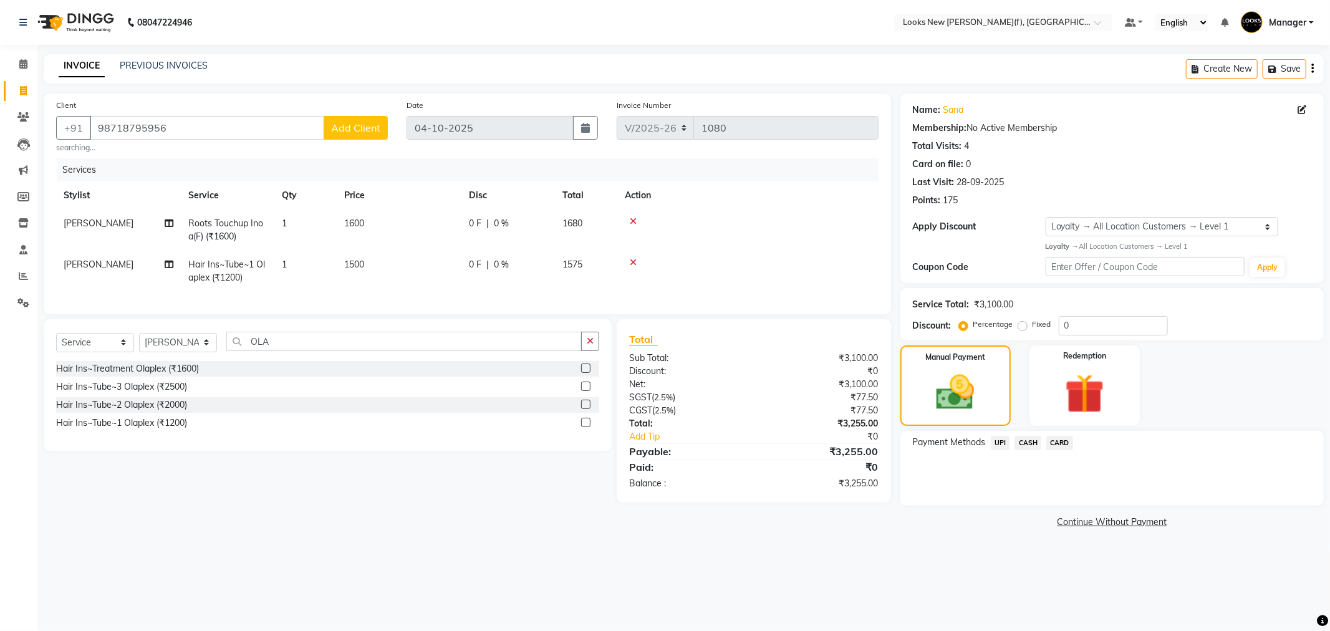
click at [1070, 434] on div "Payment Methods UPI CASH CARD" at bounding box center [1112, 468] width 423 height 75
click at [1063, 437] on span "CARD" at bounding box center [1059, 443] width 27 height 14
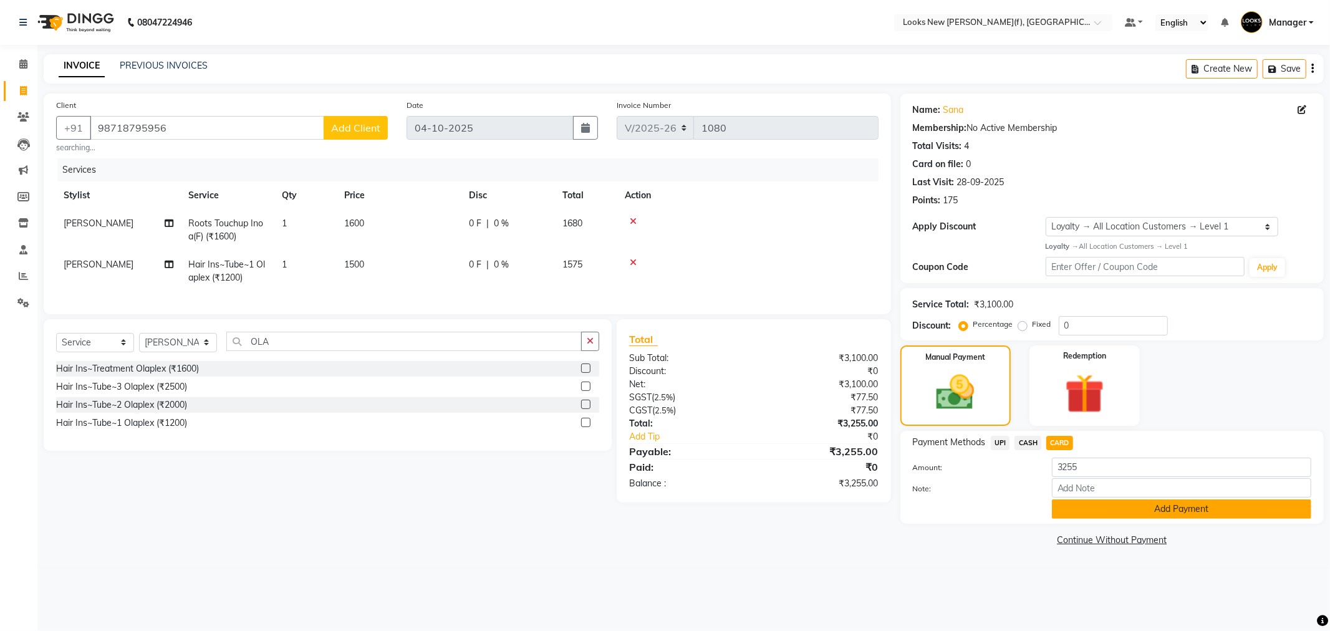
click at [1108, 510] on button "Add Payment" at bounding box center [1181, 509] width 259 height 19
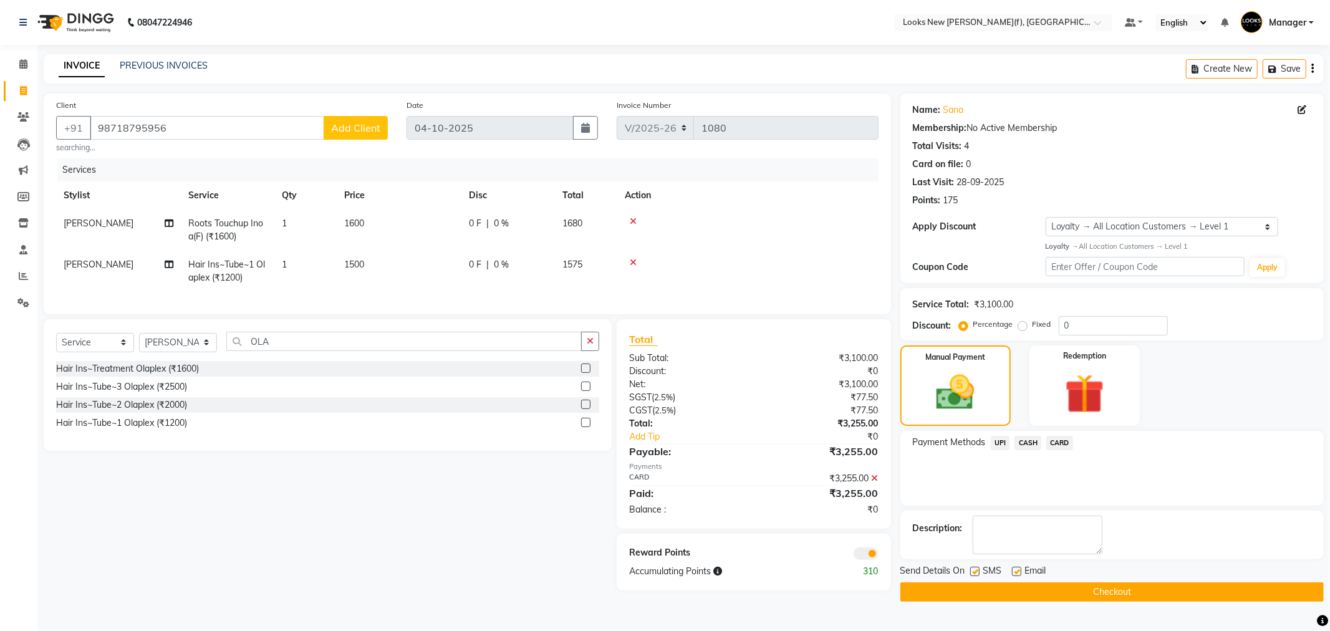
click at [933, 582] on button "Checkout" at bounding box center [1112, 591] width 423 height 19
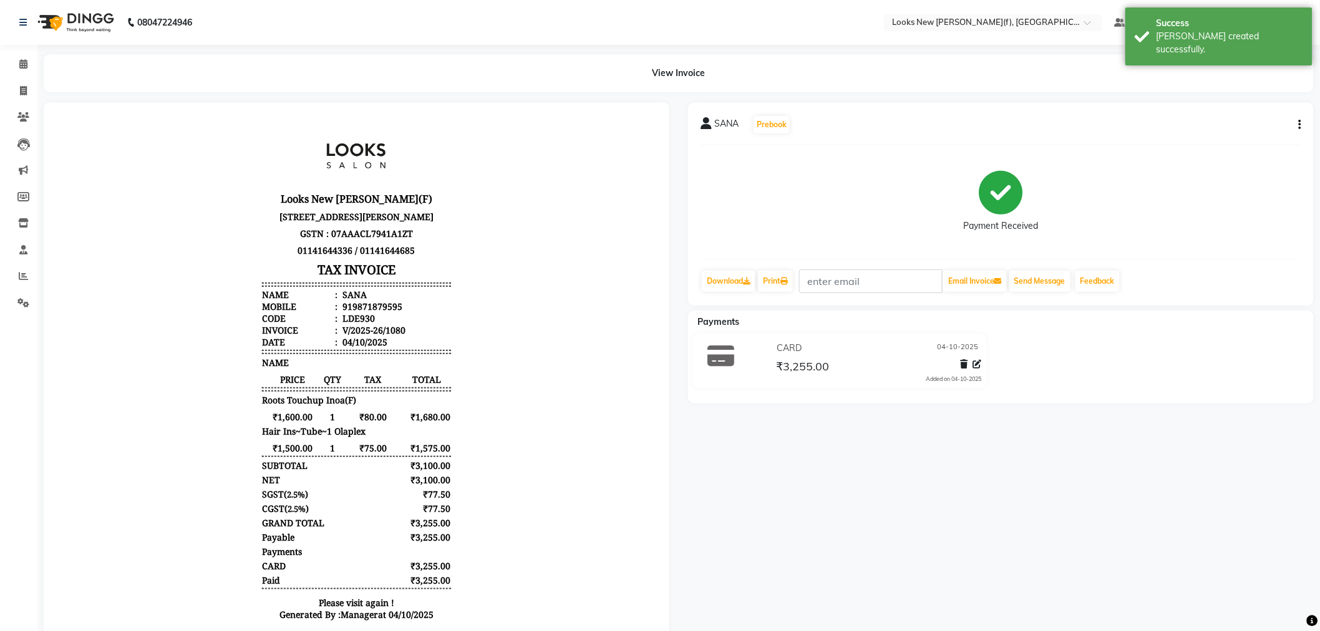
click at [83, 29] on img at bounding box center [74, 22] width 85 height 35
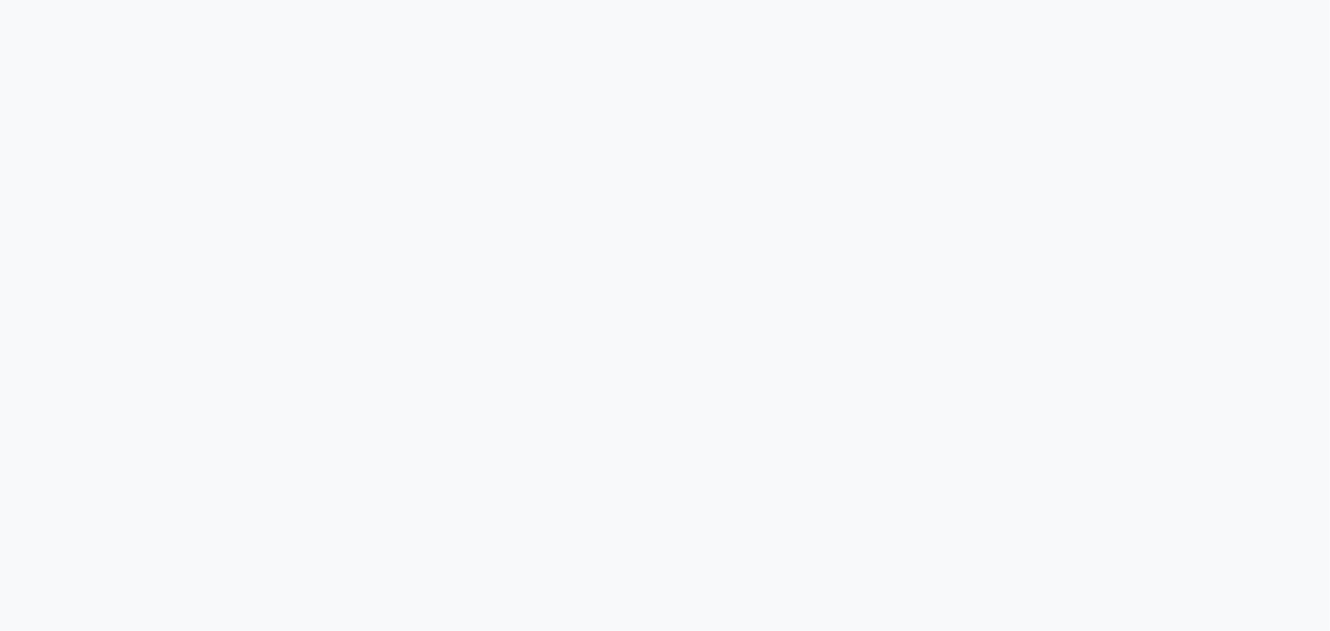
select select "service"
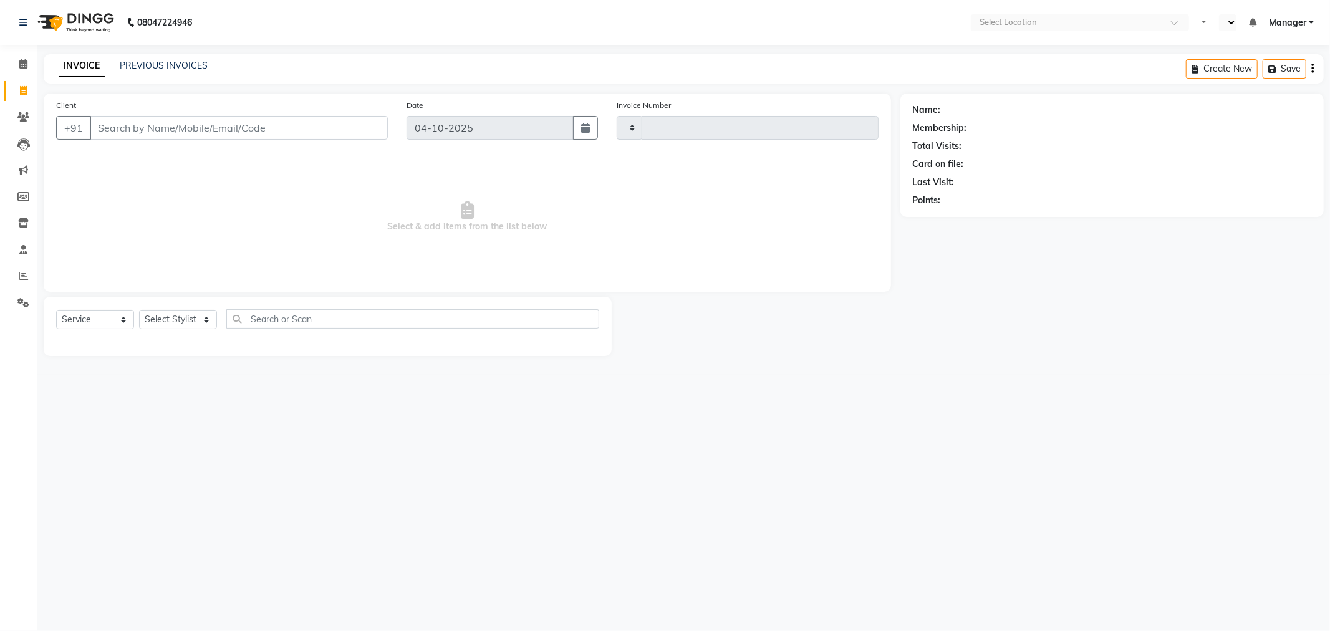
type input "1081"
select select "en"
select select "8659"
drag, startPoint x: 15, startPoint y: 267, endPoint x: 21, endPoint y: 269, distance: 6.7
click at [14, 267] on link "Reports" at bounding box center [19, 276] width 30 height 21
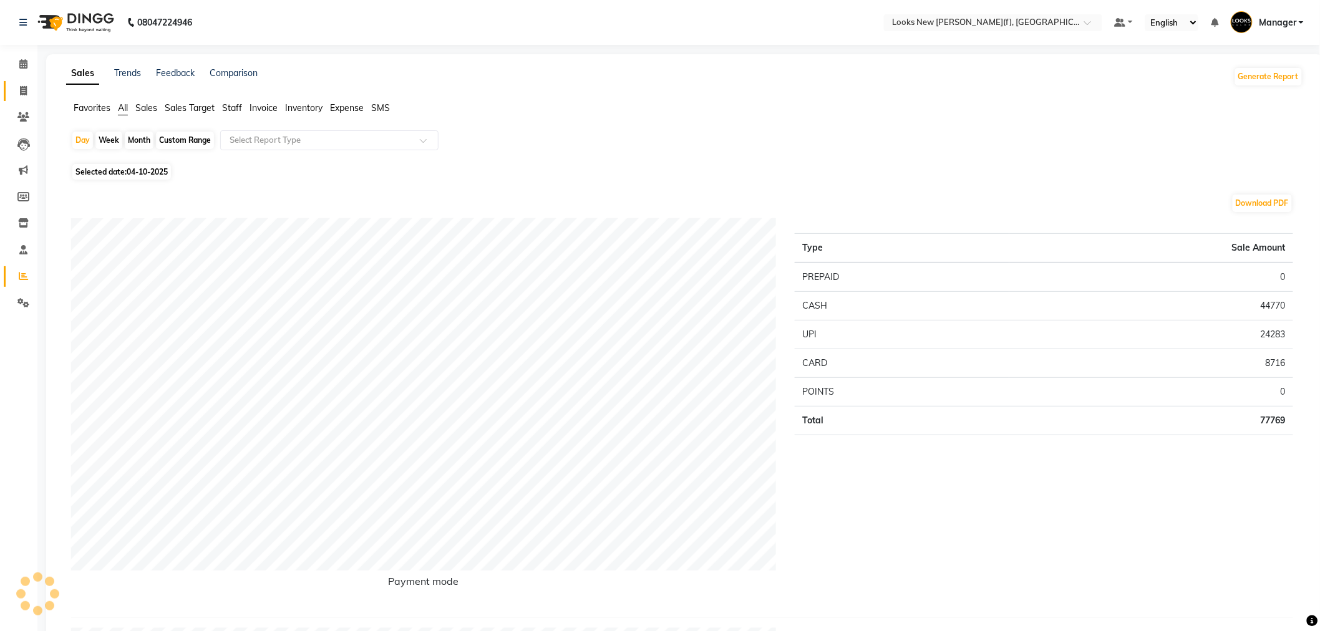
click at [20, 98] on link "Invoice" at bounding box center [19, 91] width 30 height 21
select select "8659"
select select "service"
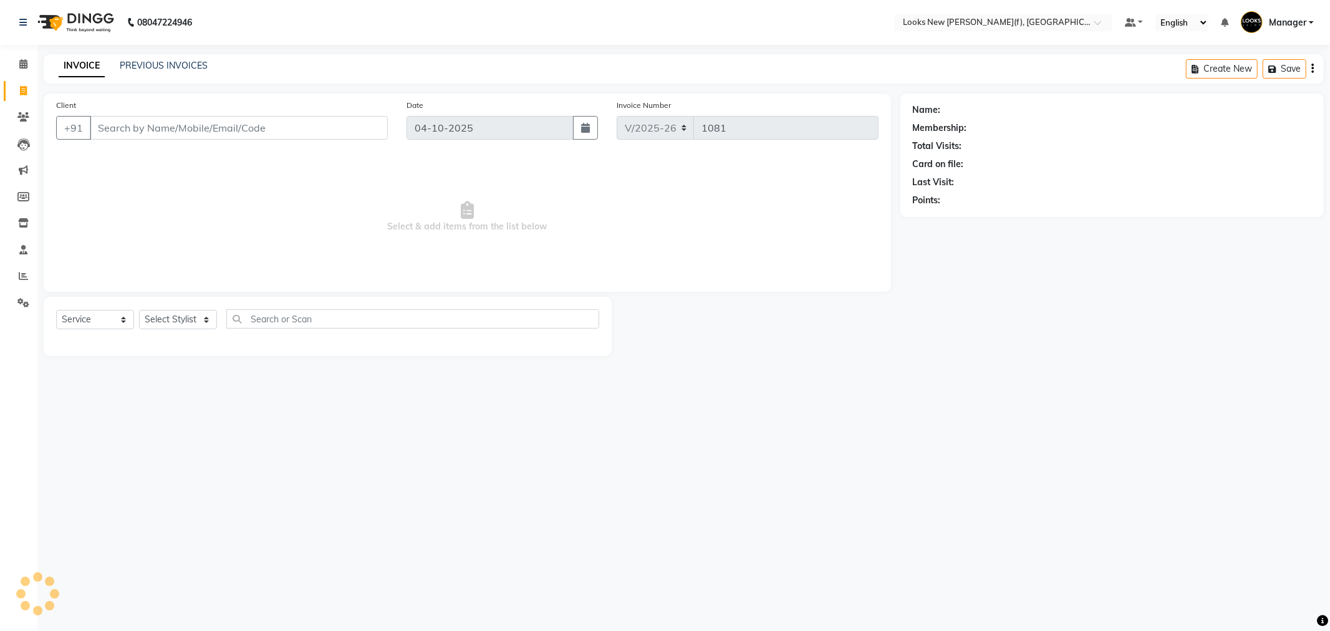
click at [160, 53] on div "08047224946 Select Location × Looks New [PERSON_NAME] Nagar(f), [GEOGRAPHIC_DAT…" at bounding box center [665, 315] width 1330 height 631
click at [163, 65] on link "PREVIOUS INVOICES" at bounding box center [164, 65] width 88 height 11
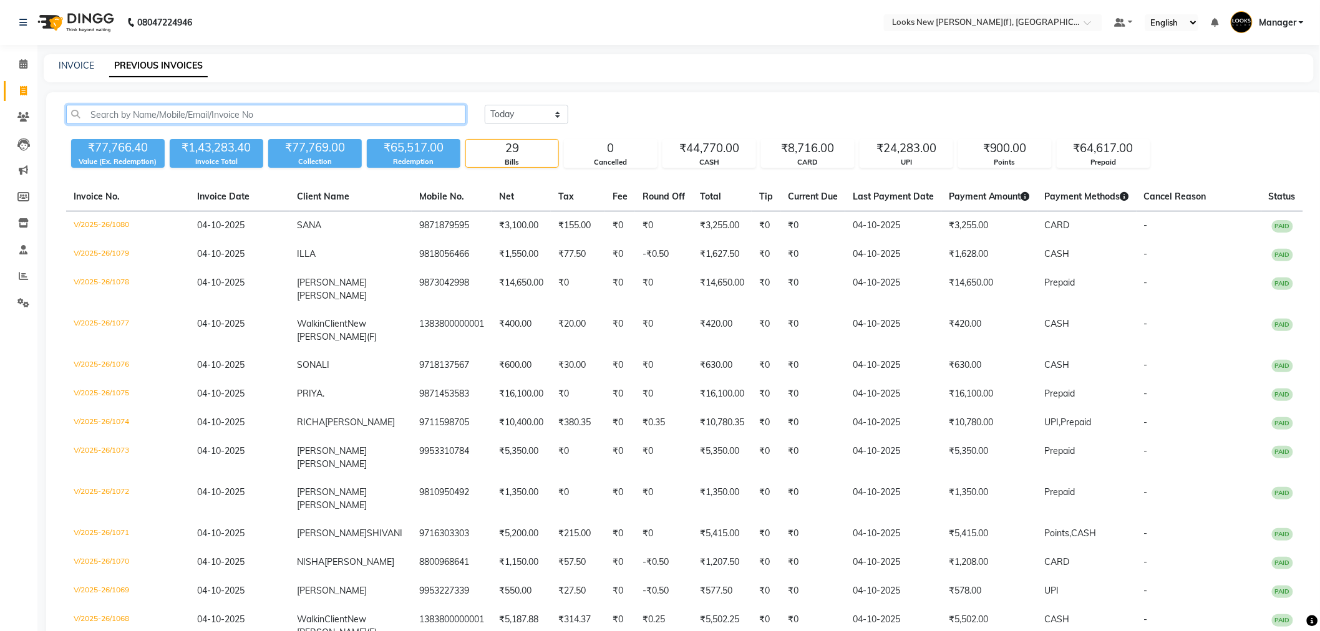
click at [103, 117] on input "text" at bounding box center [266, 114] width 400 height 19
paste input "9810815449"
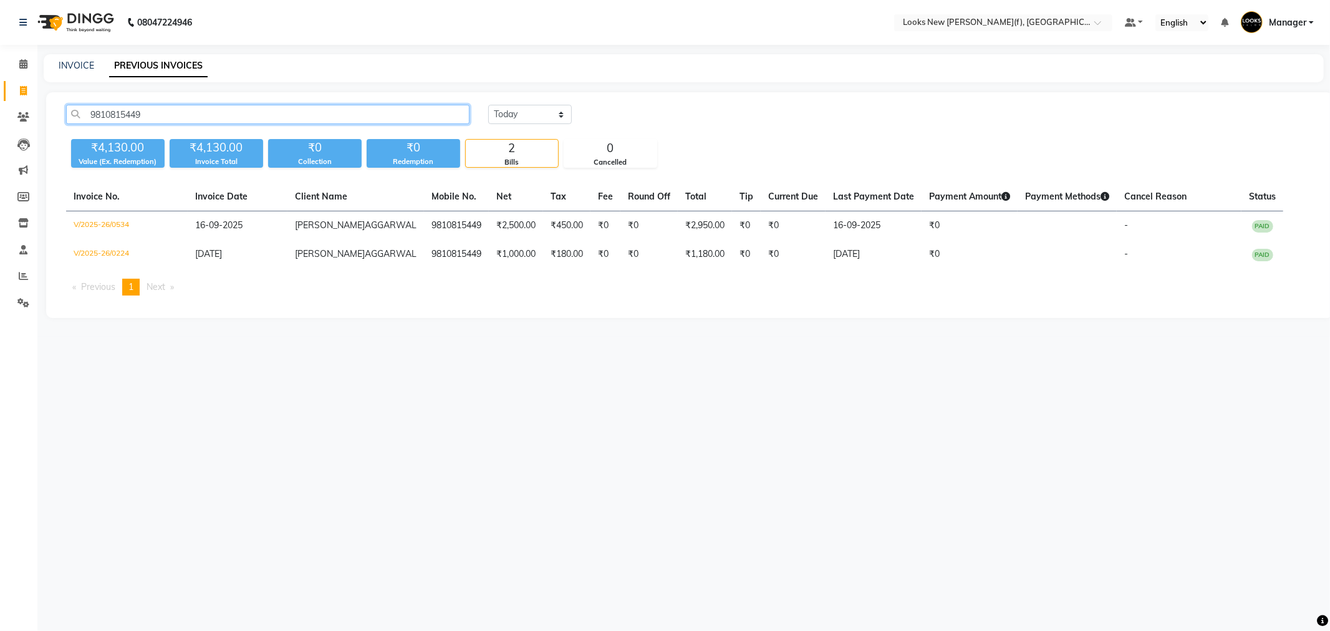
type input "9810815449"
click at [138, 291] on li "You're on page 1" at bounding box center [130, 287] width 17 height 17
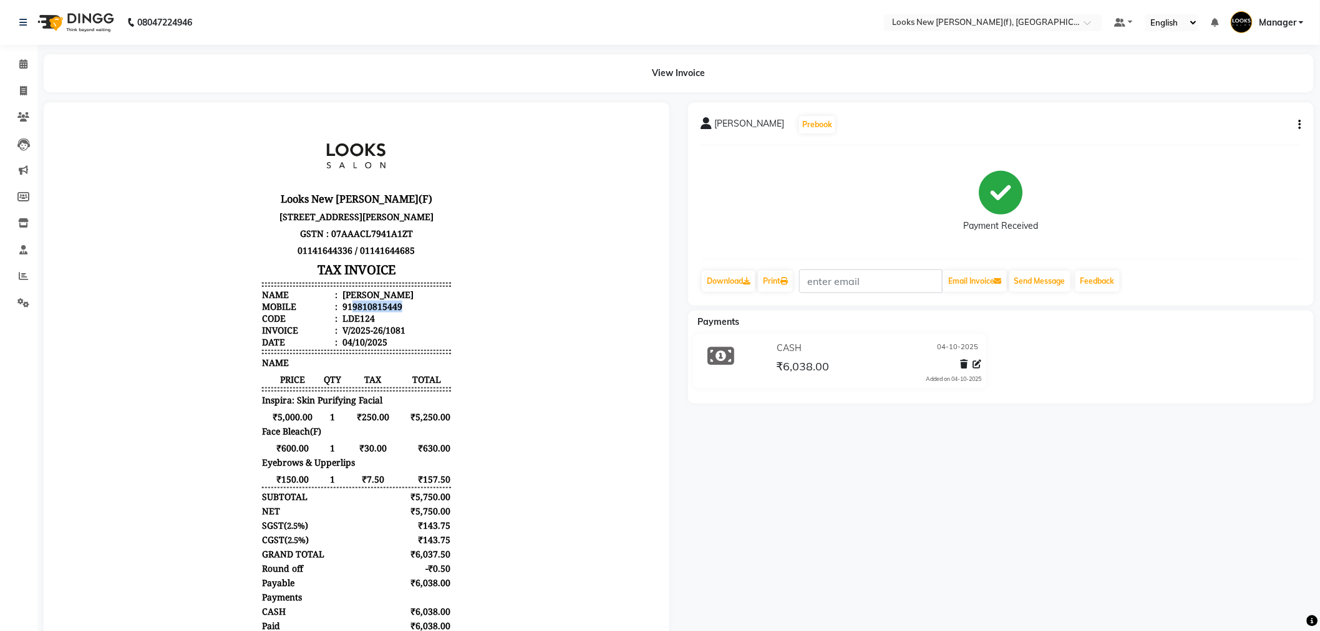
drag, startPoint x: 341, startPoint y: 319, endPoint x: 394, endPoint y: 318, distance: 53.0
click at [394, 312] on li "Mobile : 919810815449" at bounding box center [355, 306] width 188 height 12
copy div "9810815449"
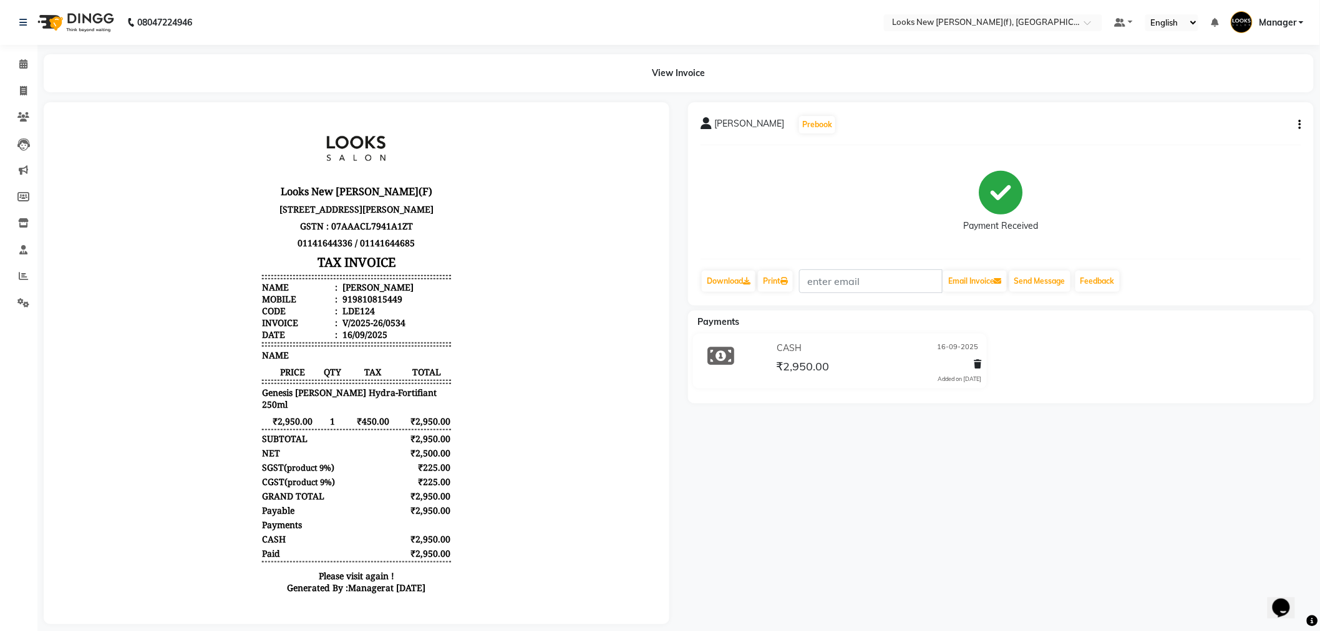
scroll to position [9, 0]
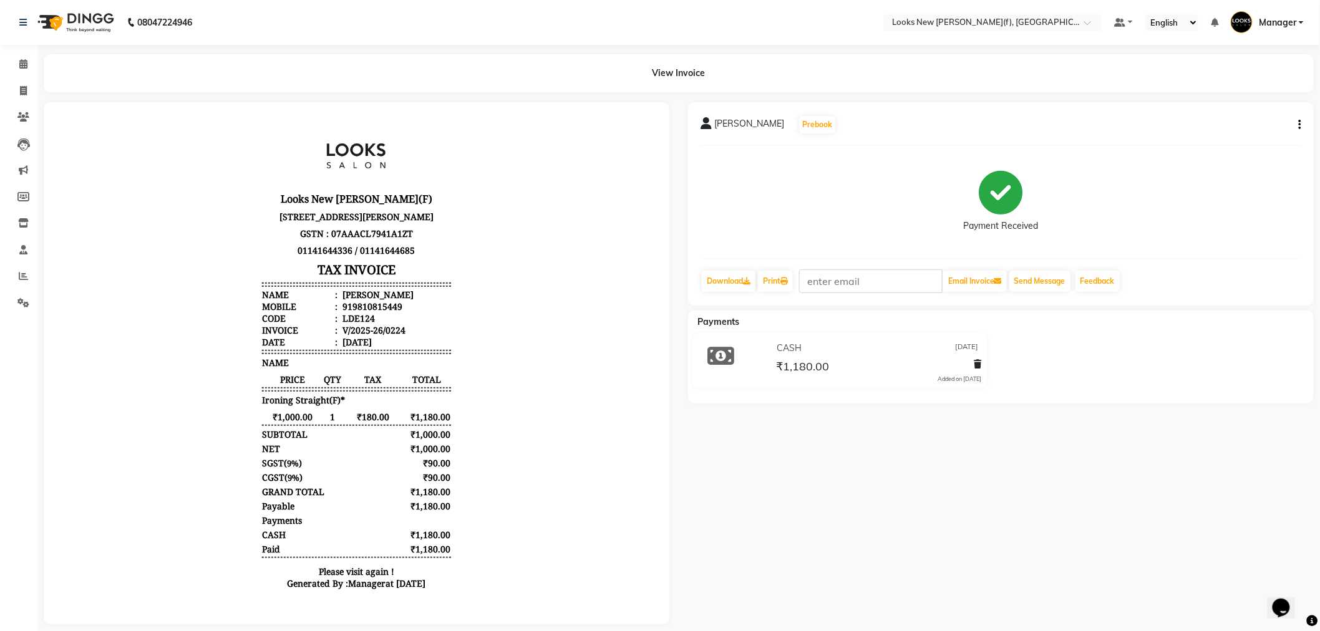
scroll to position [9, 0]
click at [22, 87] on icon at bounding box center [23, 90] width 7 height 9
select select "service"
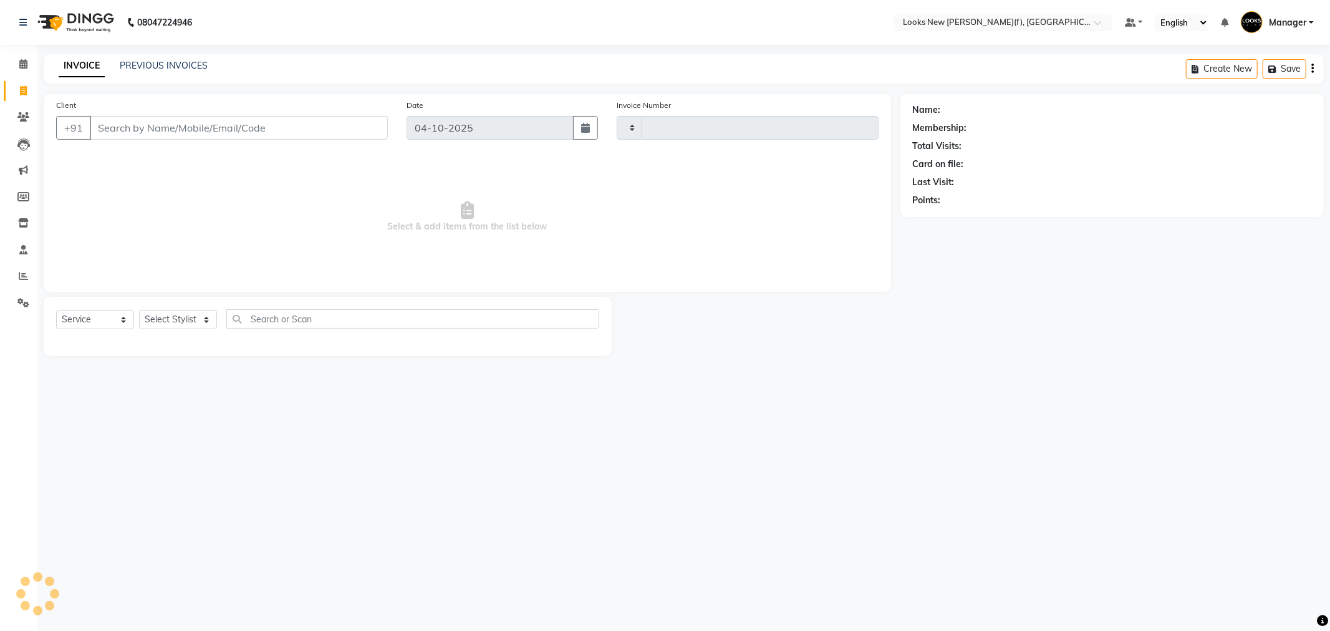
type input "1082"
select select "8659"
type input "1383800000001"
select select "1: Object"
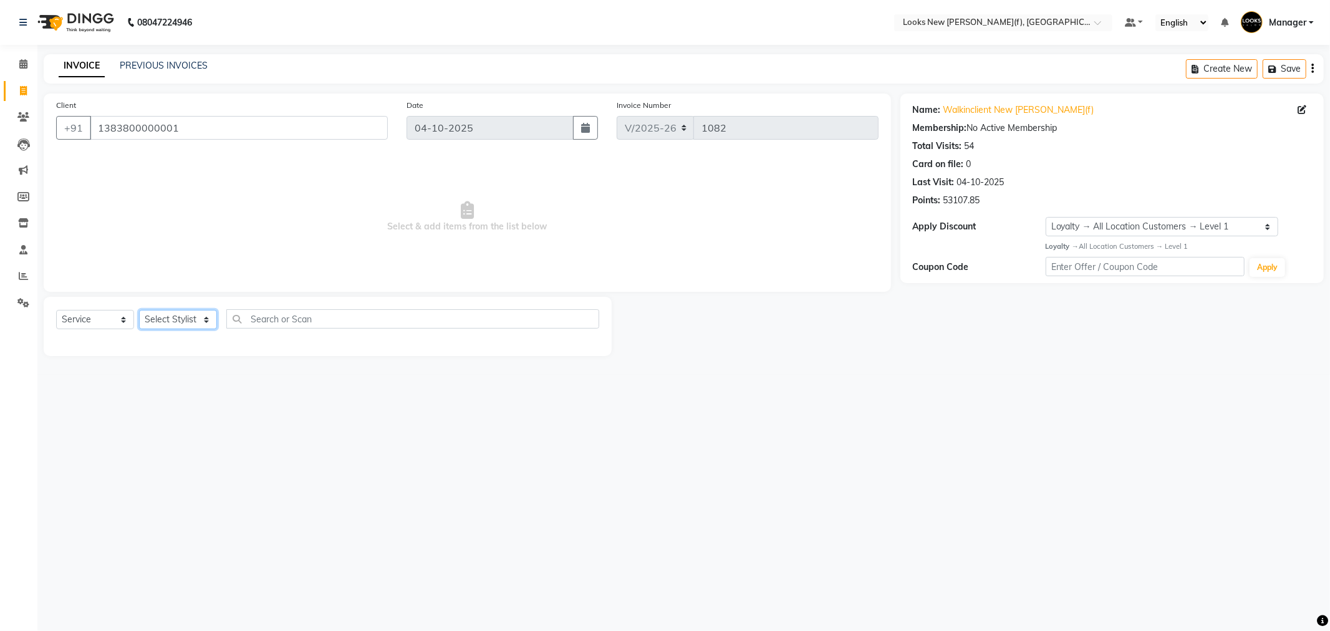
drag, startPoint x: 156, startPoint y: 318, endPoint x: 165, endPoint y: 329, distance: 13.7
click at [158, 321] on select "Select Stylist Aakash_Pdct [PERSON_NAME] [PERSON_NAME] [PERSON_NAME] Counter_Sa…" at bounding box center [178, 319] width 78 height 19
select select "87334"
click at [139, 311] on select "Select Stylist Aakash_Pdct [PERSON_NAME] [PERSON_NAME] [PERSON_NAME] Counter_Sa…" at bounding box center [178, 319] width 78 height 19
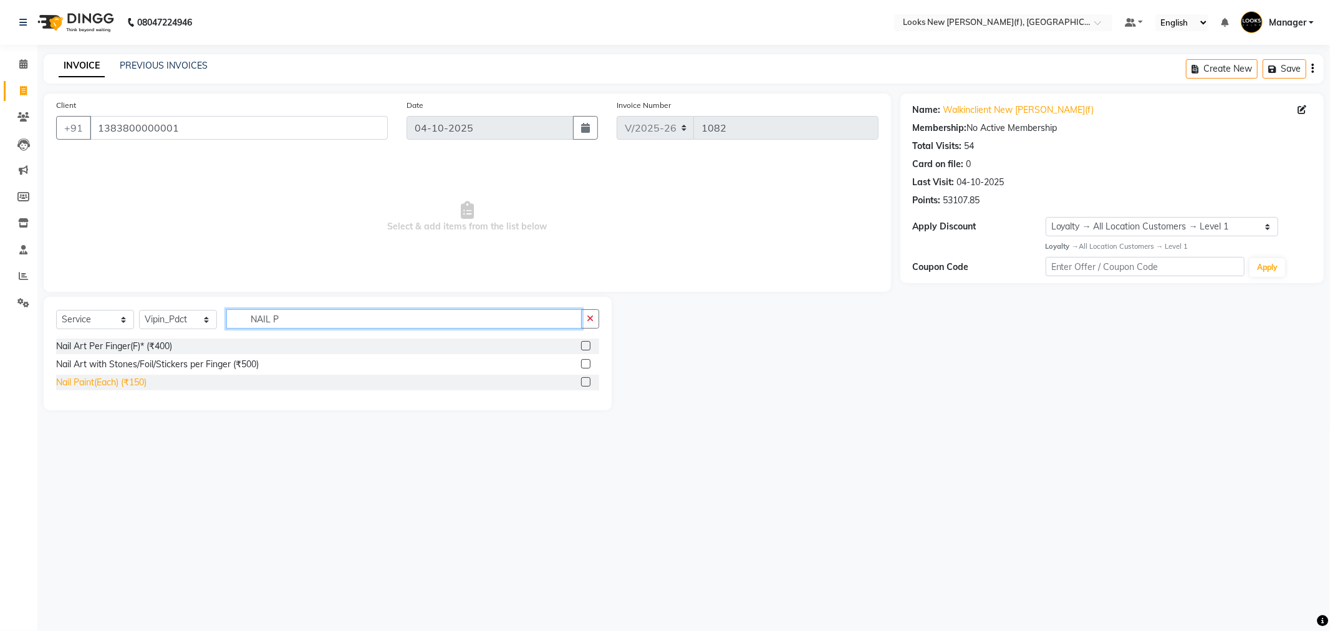
type input "NAIL P"
click at [141, 384] on div "Nail Paint(Each) (₹150)" at bounding box center [101, 382] width 90 height 13
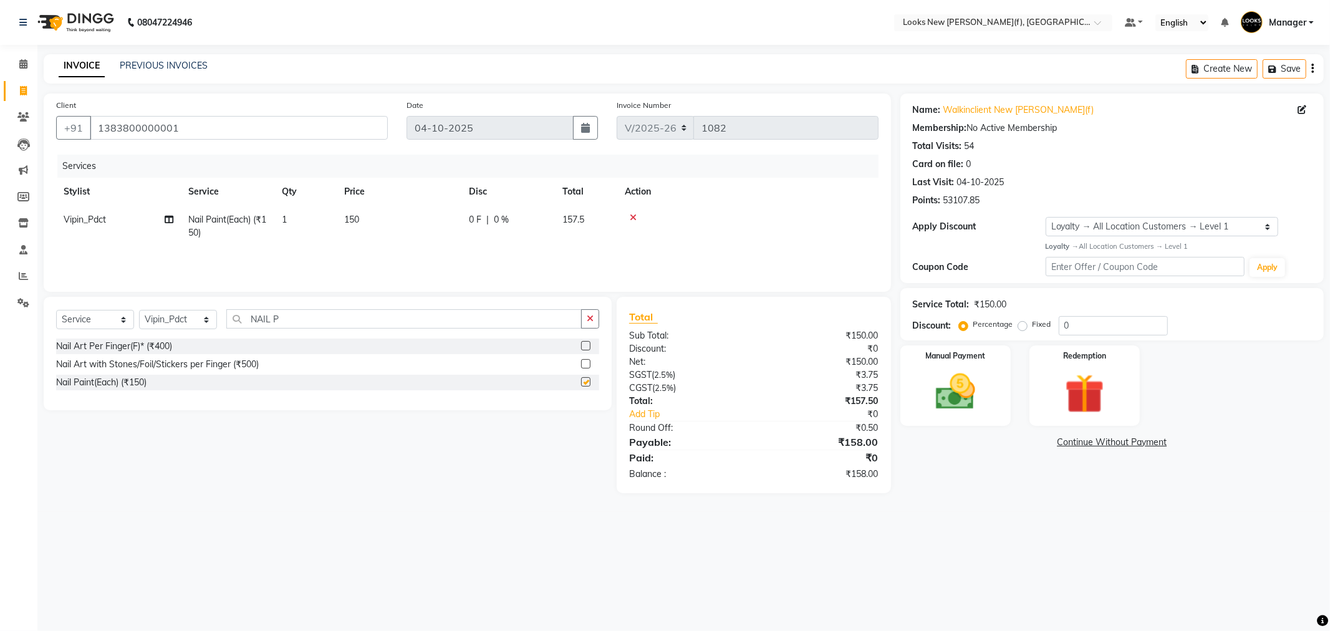
checkbox input "false"
click at [295, 321] on input "NAIL P" at bounding box center [403, 318] width 355 height 19
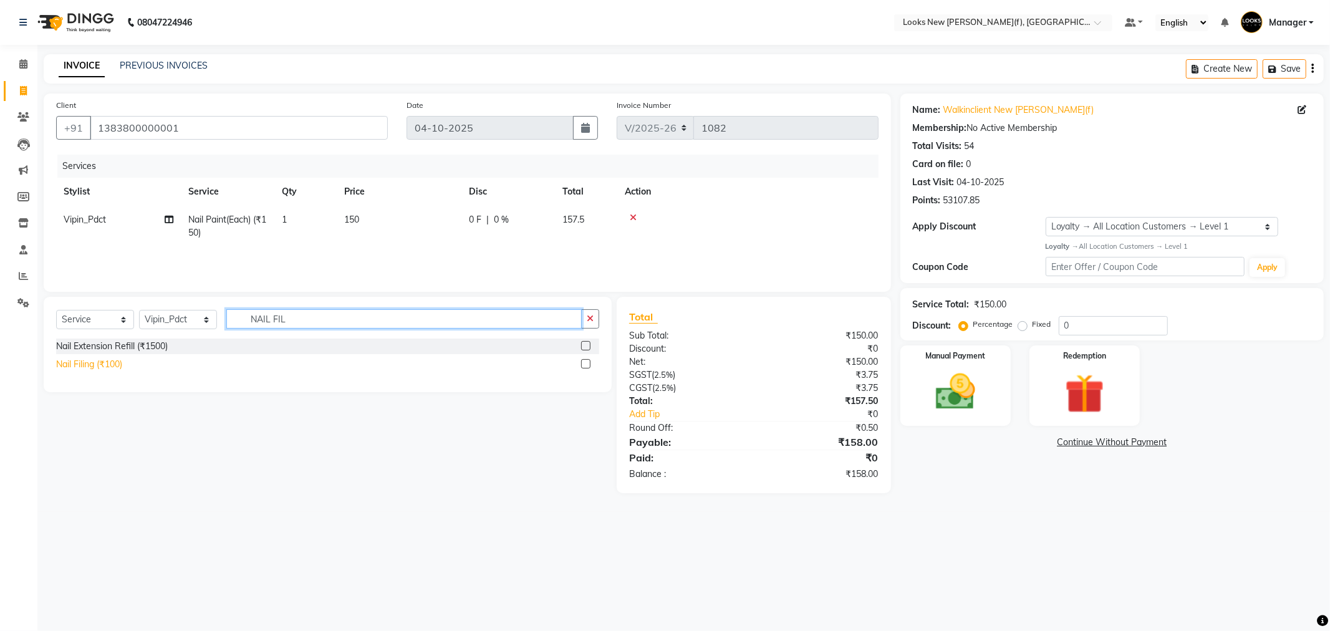
type input "NAIL FIL"
click at [115, 367] on div "Nail Filing (₹100)" at bounding box center [89, 364] width 66 height 13
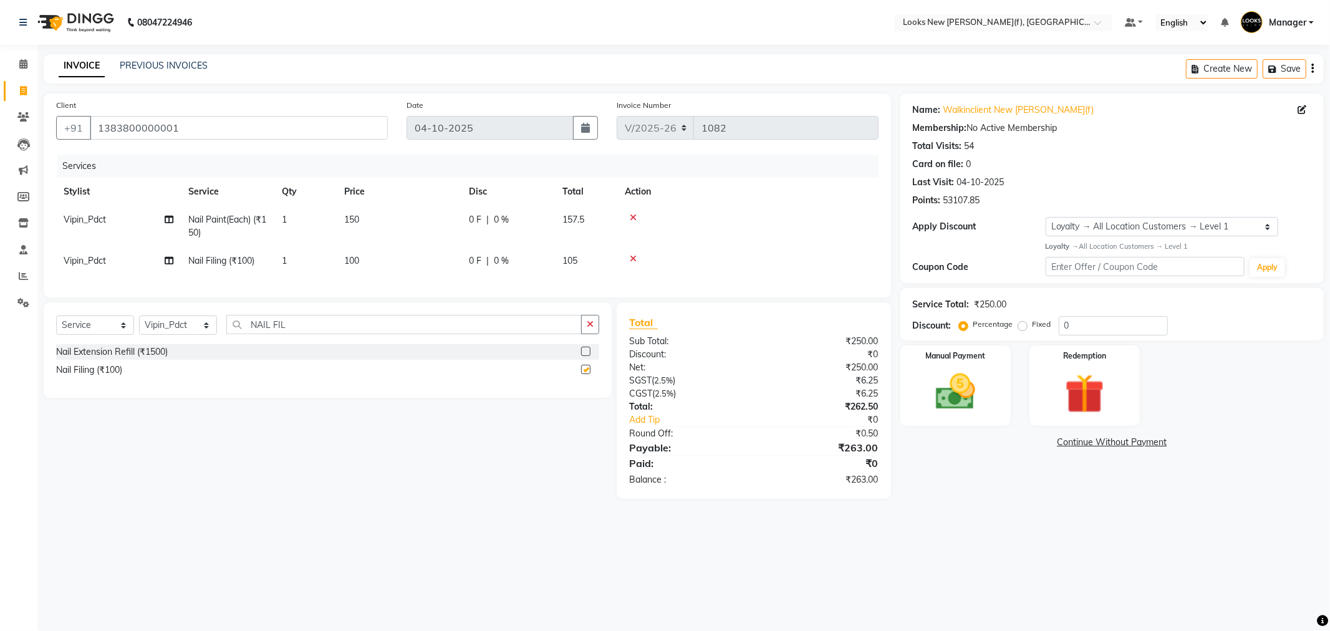
checkbox input "false"
click at [286, 220] on span "1" at bounding box center [284, 219] width 5 height 11
select select "87334"
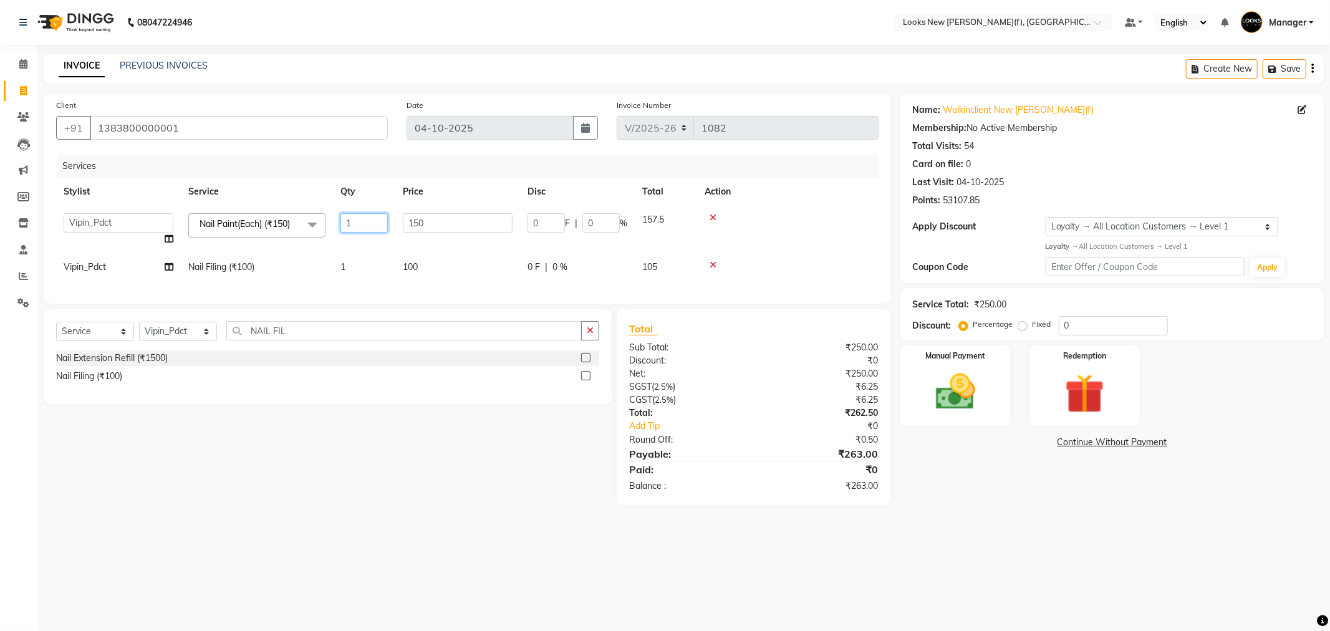
click at [350, 219] on input "1" at bounding box center [364, 222] width 47 height 19
type input "2"
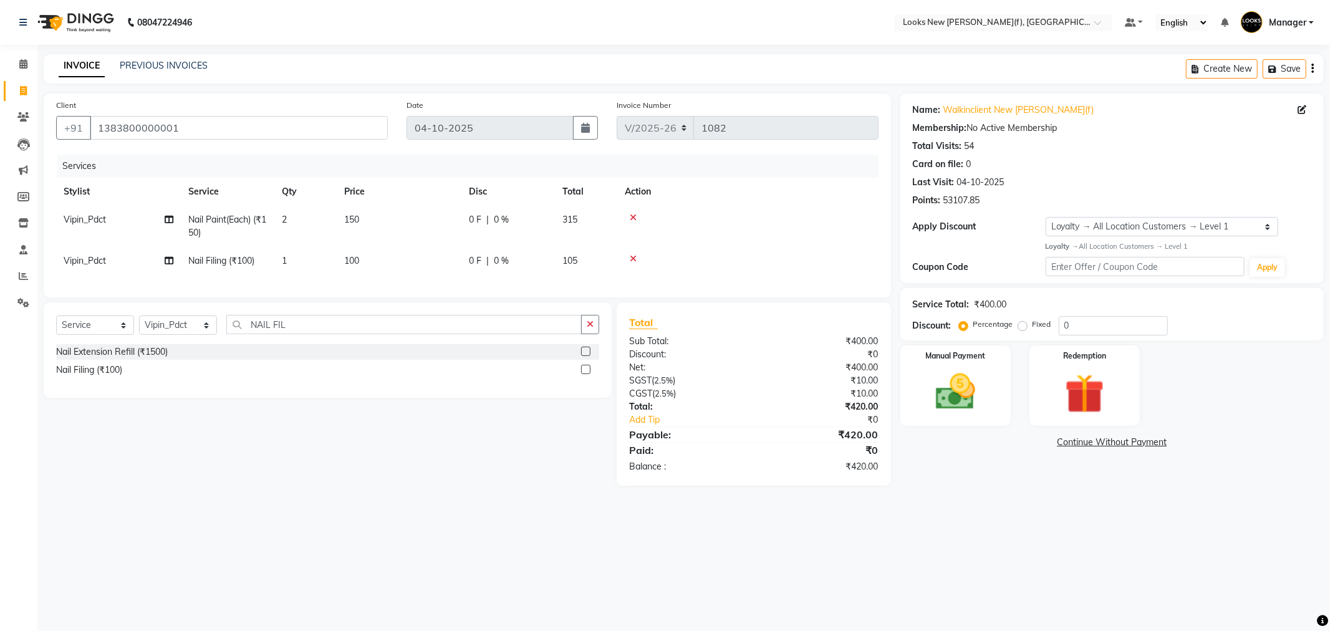
click at [954, 539] on div "08047224946 Select Location × Looks New [PERSON_NAME] Nagar(f), [GEOGRAPHIC_DAT…" at bounding box center [665, 315] width 1330 height 631
click at [190, 335] on select "Select Stylist Aakash_Pdct [PERSON_NAME] [PERSON_NAME] [PERSON_NAME] Counter_Sa…" at bounding box center [178, 325] width 78 height 19
select select "87313"
click at [139, 326] on select "Select Stylist Aakash_Pdct [PERSON_NAME] [PERSON_NAME] [PERSON_NAME] Counter_Sa…" at bounding box center [178, 325] width 78 height 19
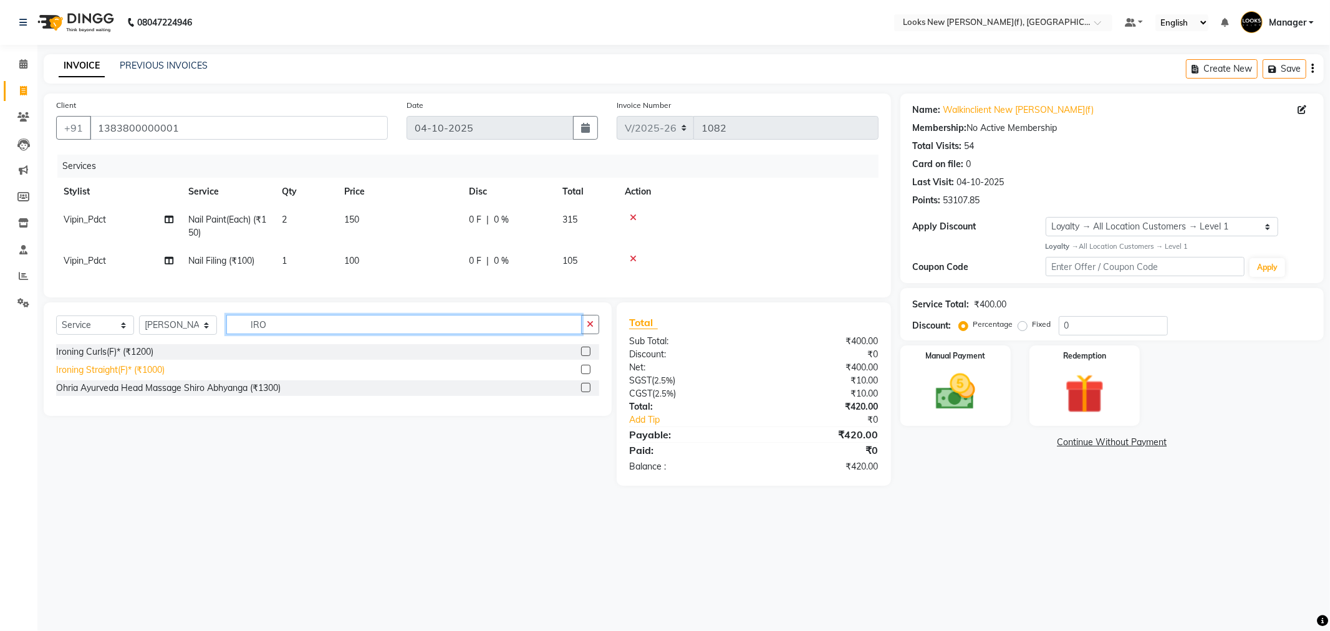
type input "IRO"
click at [153, 377] on div "Ironing Straight(F)* (₹1000)" at bounding box center [110, 370] width 109 height 13
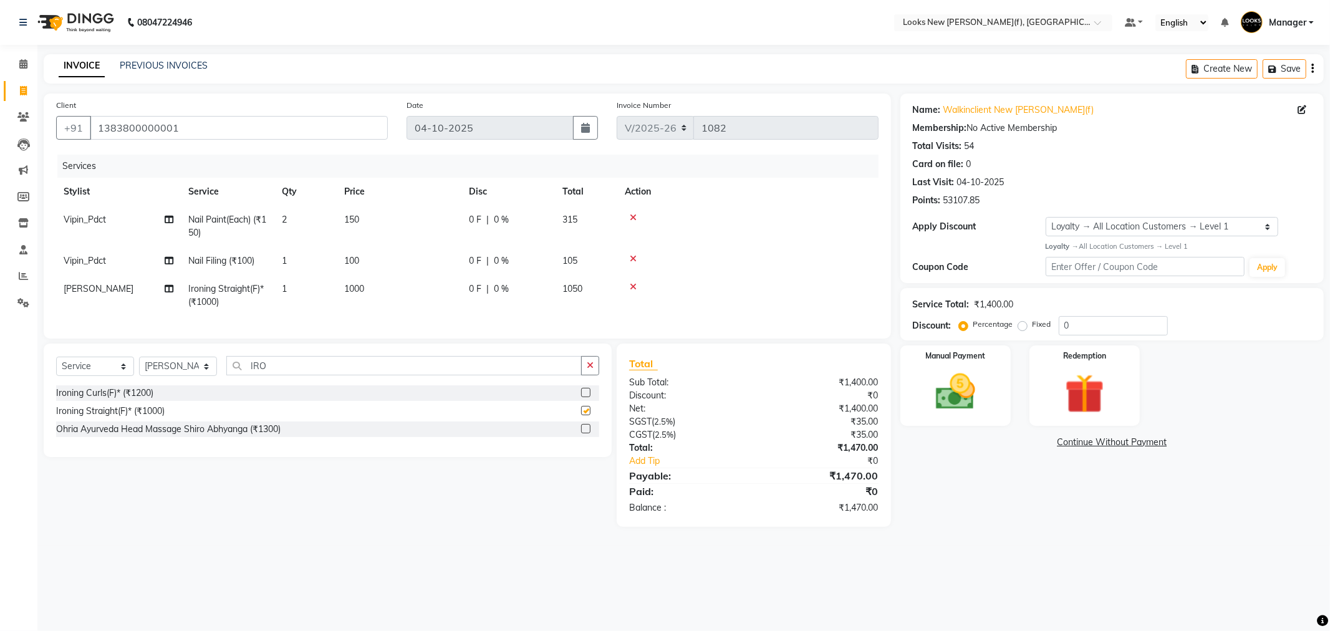
checkbox input "false"
click at [511, 289] on div "0 F | 0 %" at bounding box center [508, 289] width 79 height 13
select select "87313"
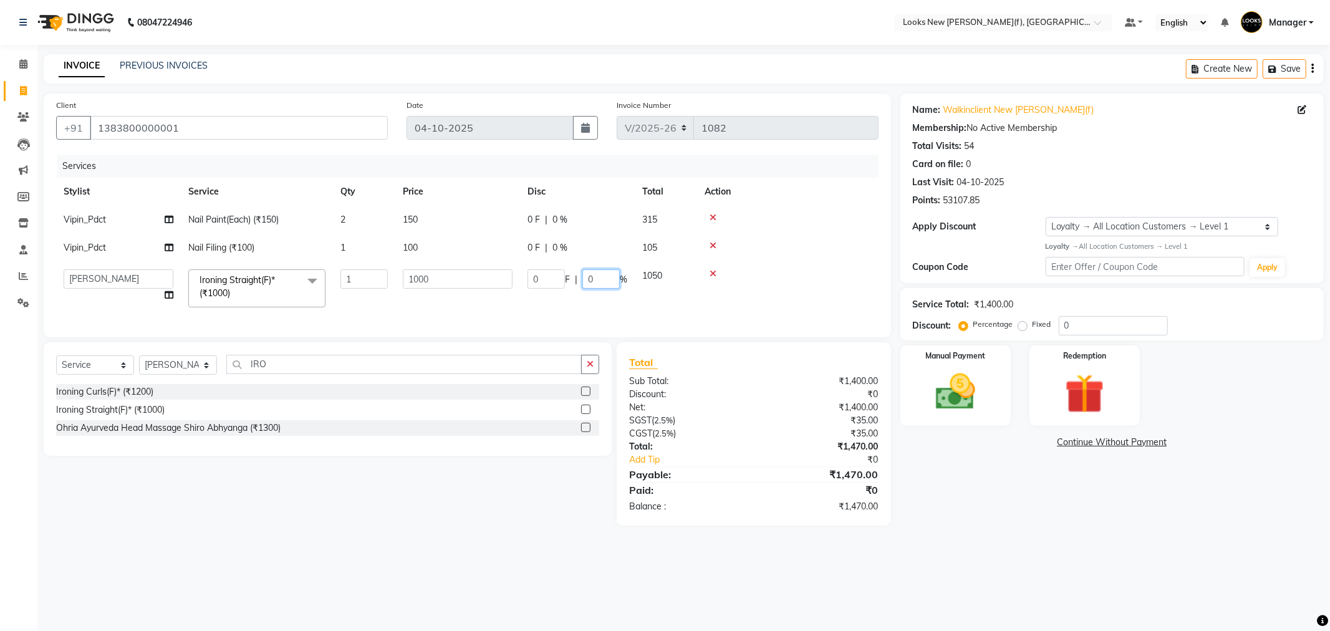
click at [521, 281] on td "0 F | 0 %" at bounding box center [577, 288] width 115 height 53
type input "20"
click at [980, 498] on div "Name: Walkinclient New [PERSON_NAME](f) Membership: No Active Membership Total …" at bounding box center [1117, 310] width 433 height 432
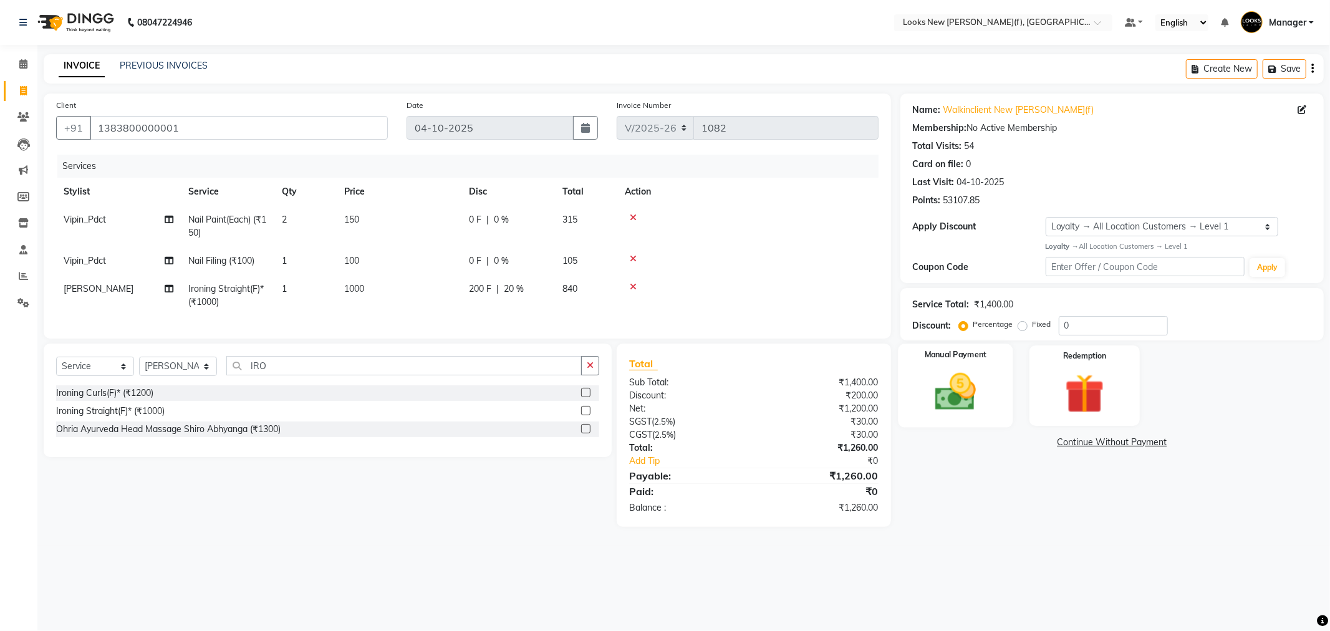
click at [926, 362] on div "Manual Payment" at bounding box center [955, 386] width 115 height 84
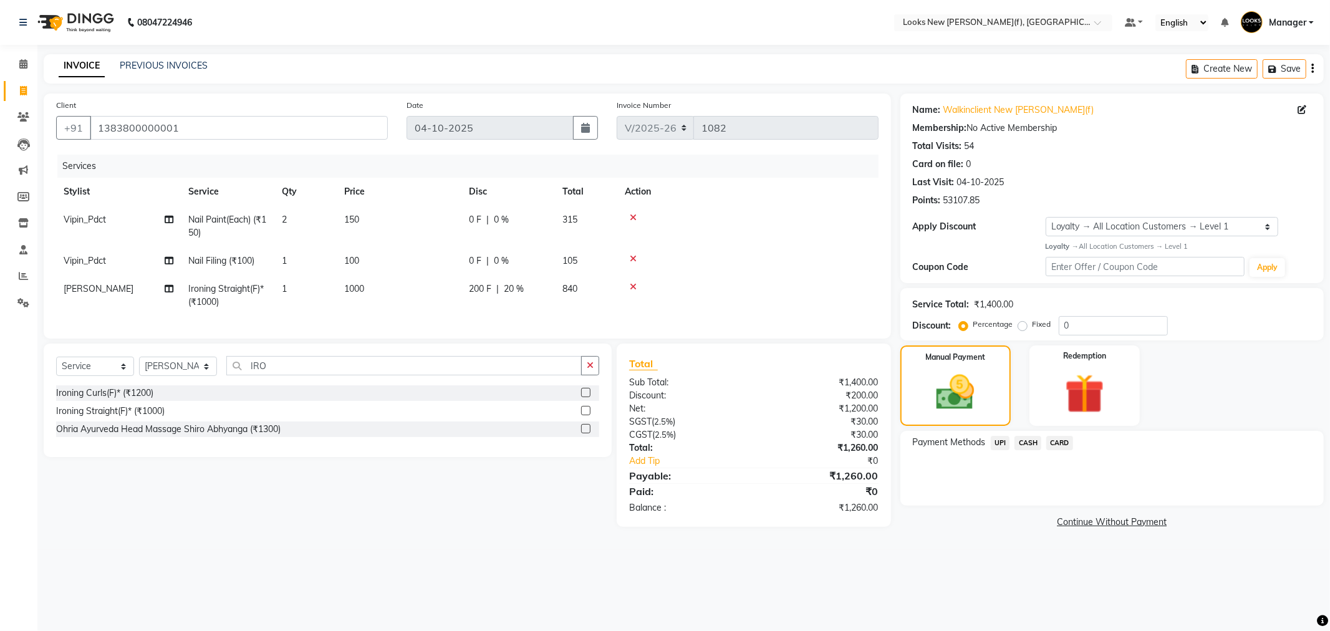
click at [1028, 448] on span "CASH" at bounding box center [1028, 443] width 27 height 14
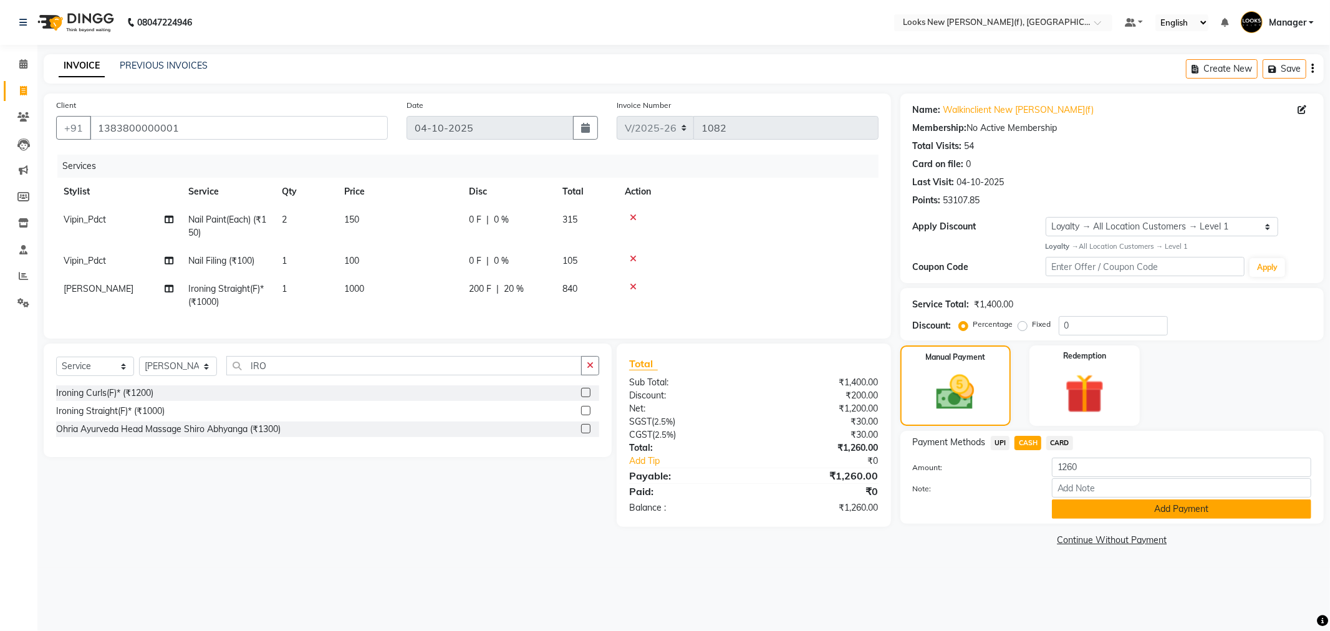
click at [1096, 510] on button "Add Payment" at bounding box center [1181, 509] width 259 height 19
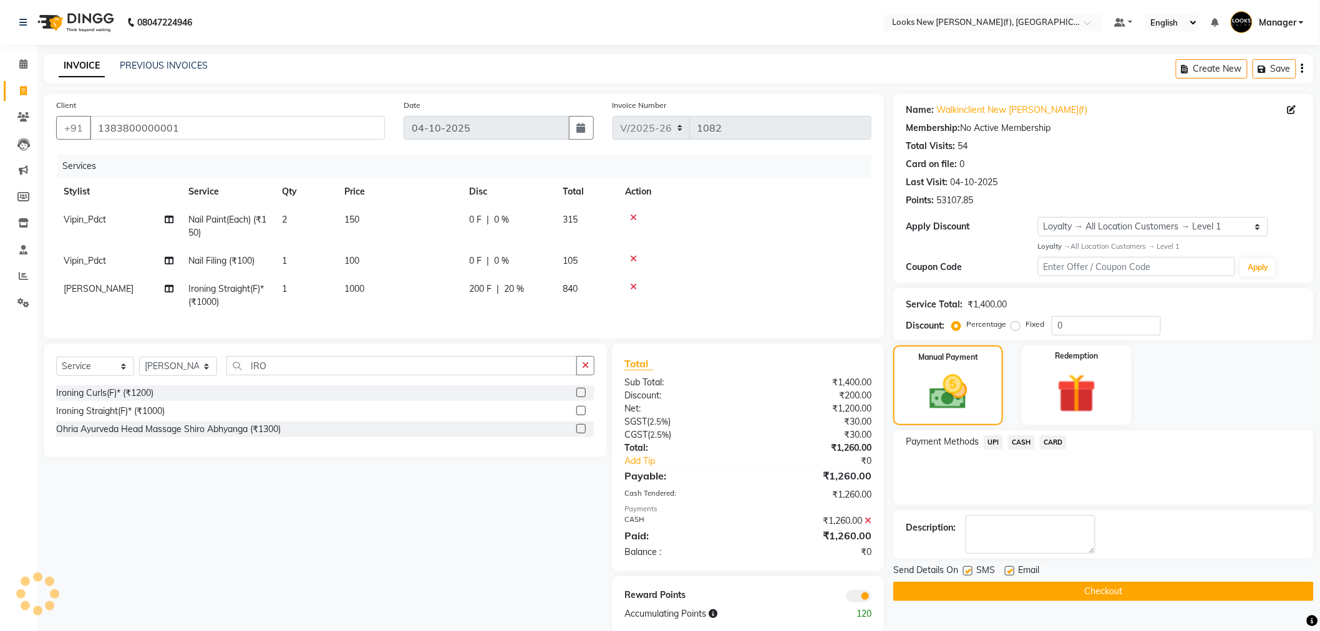
drag, startPoint x: 1046, startPoint y: 601, endPoint x: 1025, endPoint y: 584, distance: 26.6
click at [1046, 599] on button "Checkout" at bounding box center [1103, 591] width 420 height 19
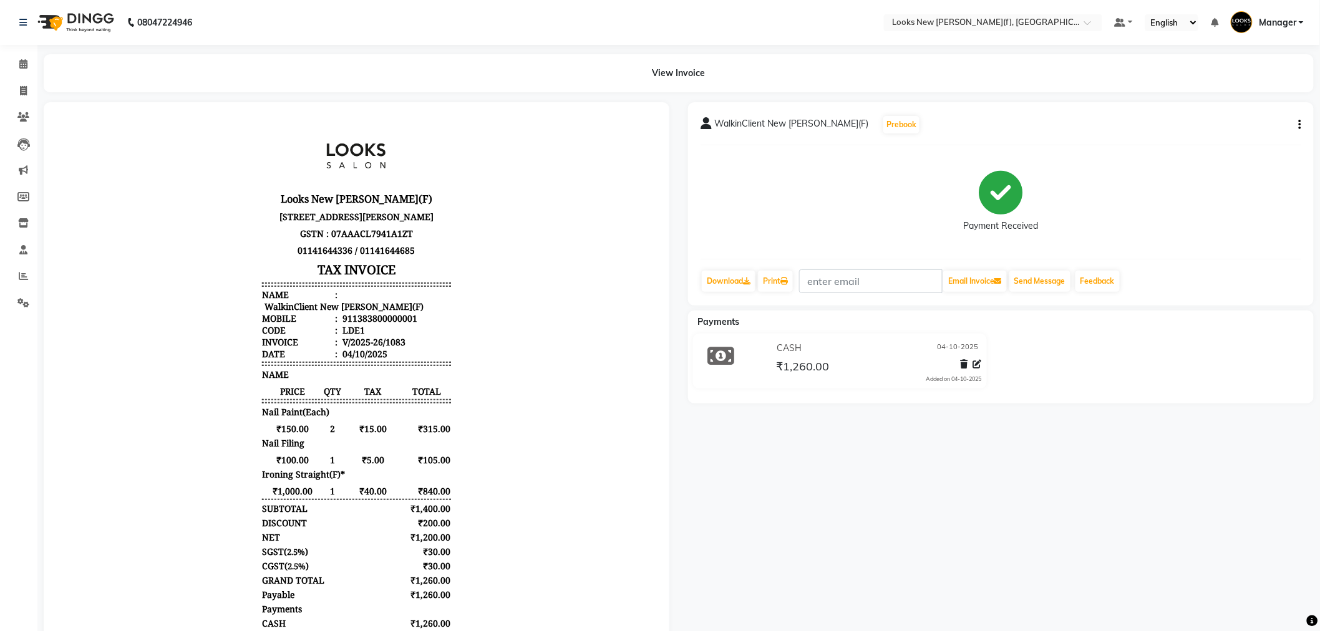
click at [645, 500] on html "Looks New [PERSON_NAME](F) [STREET_ADDRESS][PERSON_NAME] GSTN : 07AAACL7941A1ZT…" at bounding box center [356, 404] width 601 height 581
click at [82, 21] on img at bounding box center [74, 22] width 85 height 35
